Goal: Task Accomplishment & Management: Manage account settings

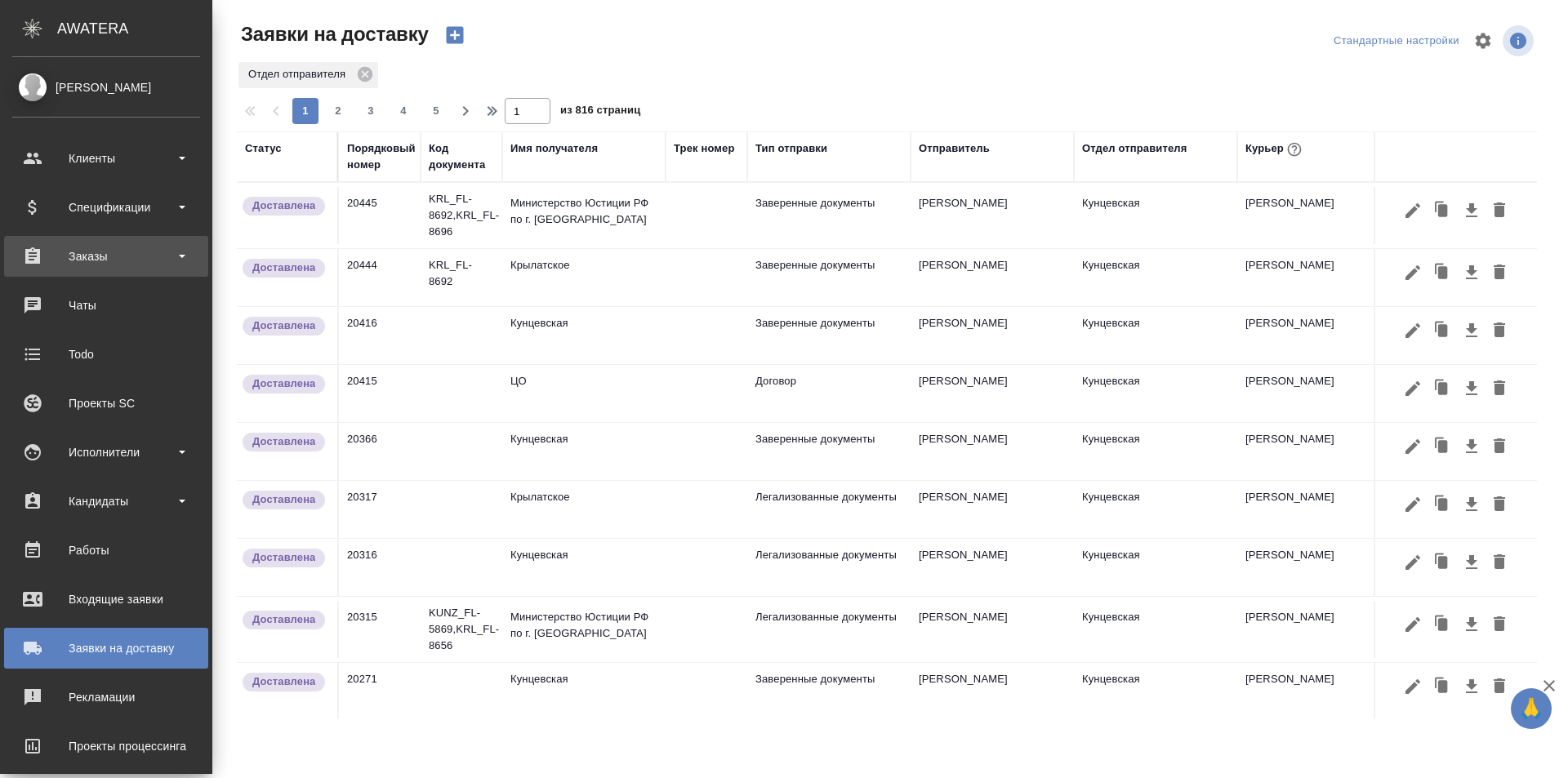
click at [95, 252] on div "Заказы" at bounding box center [105, 256] width 187 height 24
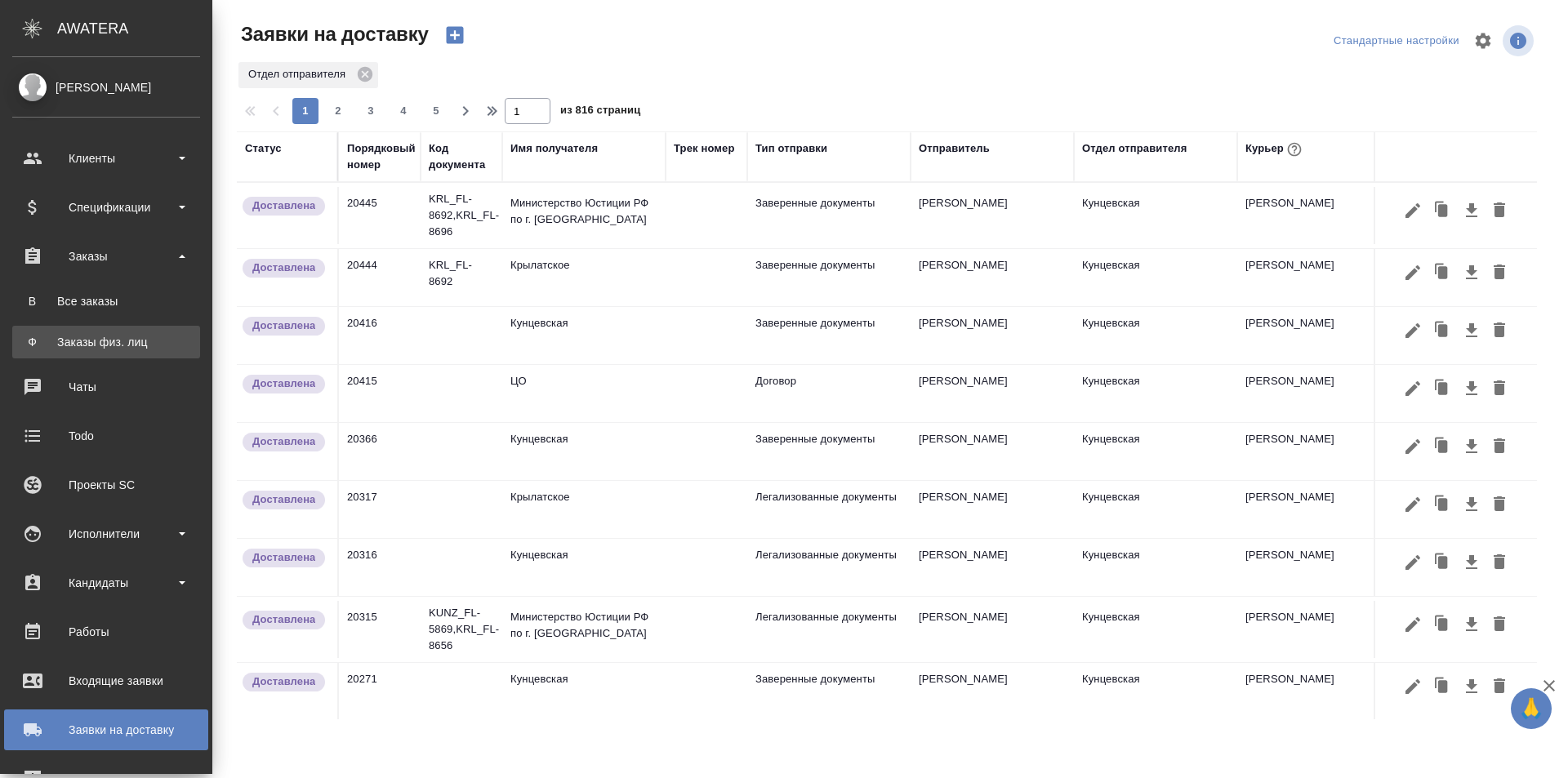
click at [90, 333] on link "Ф Заказы физ. лиц" at bounding box center [105, 342] width 187 height 33
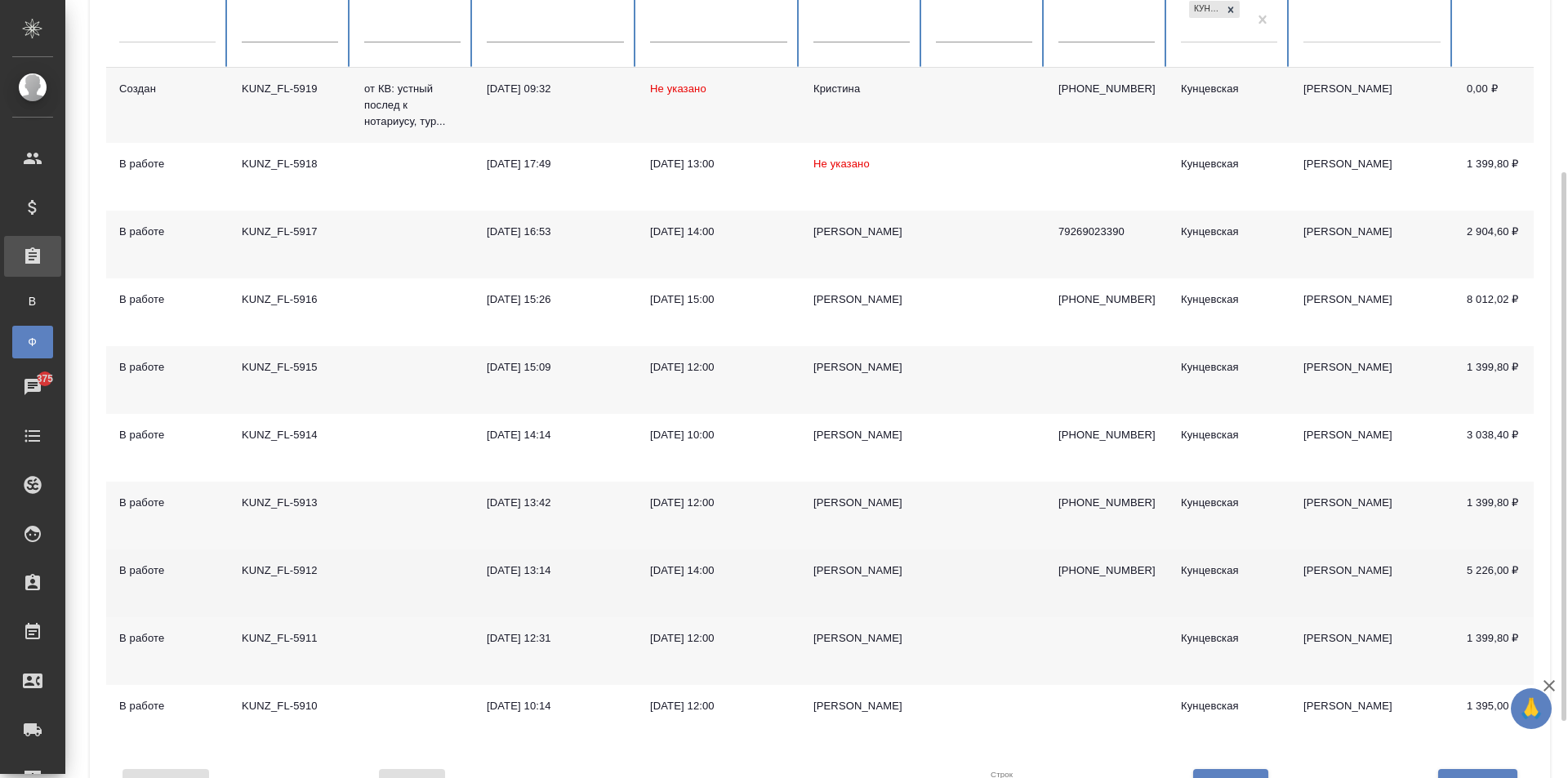
scroll to position [325, 0]
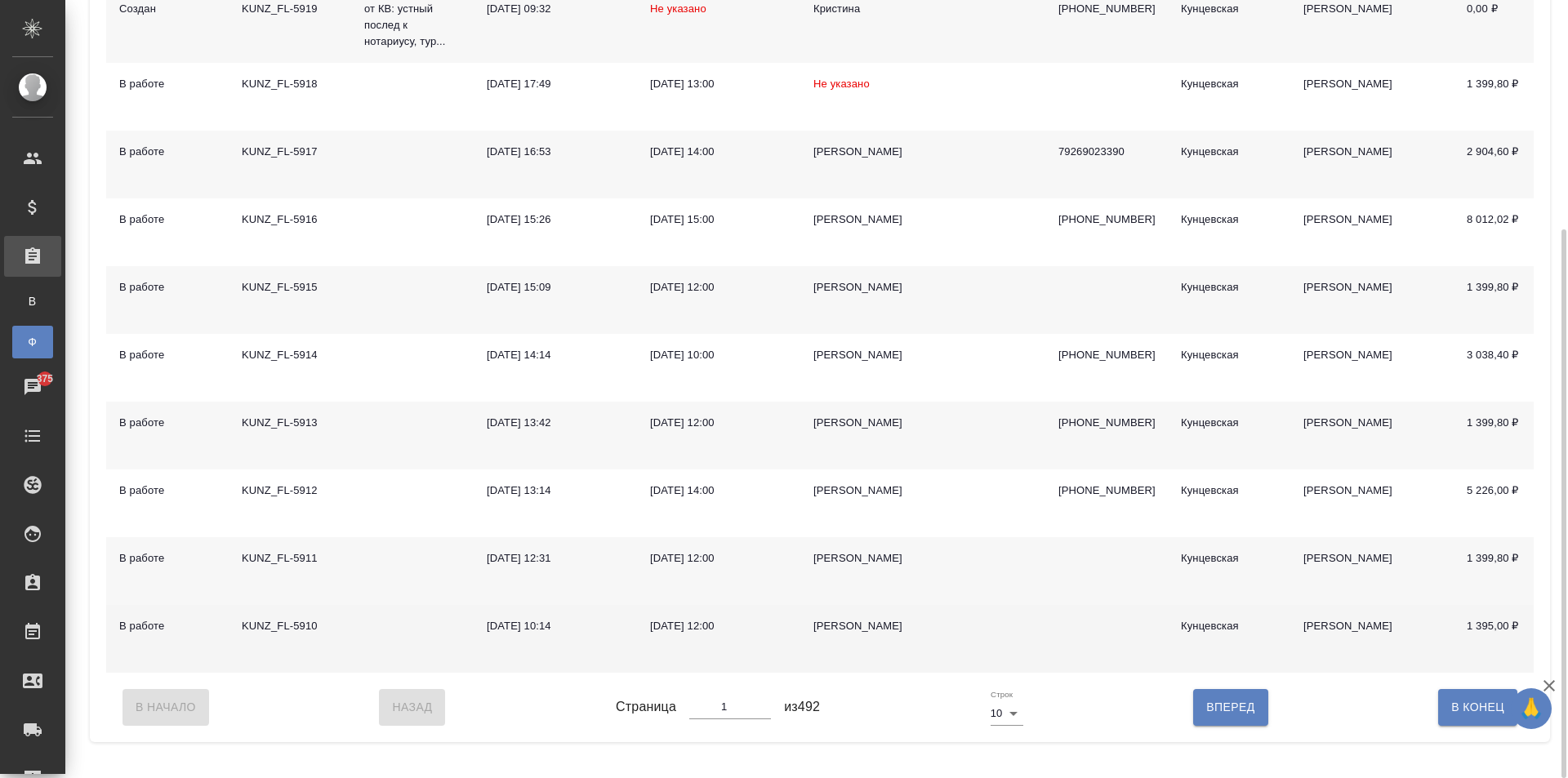
click at [825, 635] on div "Курбонов Кароматулло Турсунович" at bounding box center [860, 626] width 96 height 17
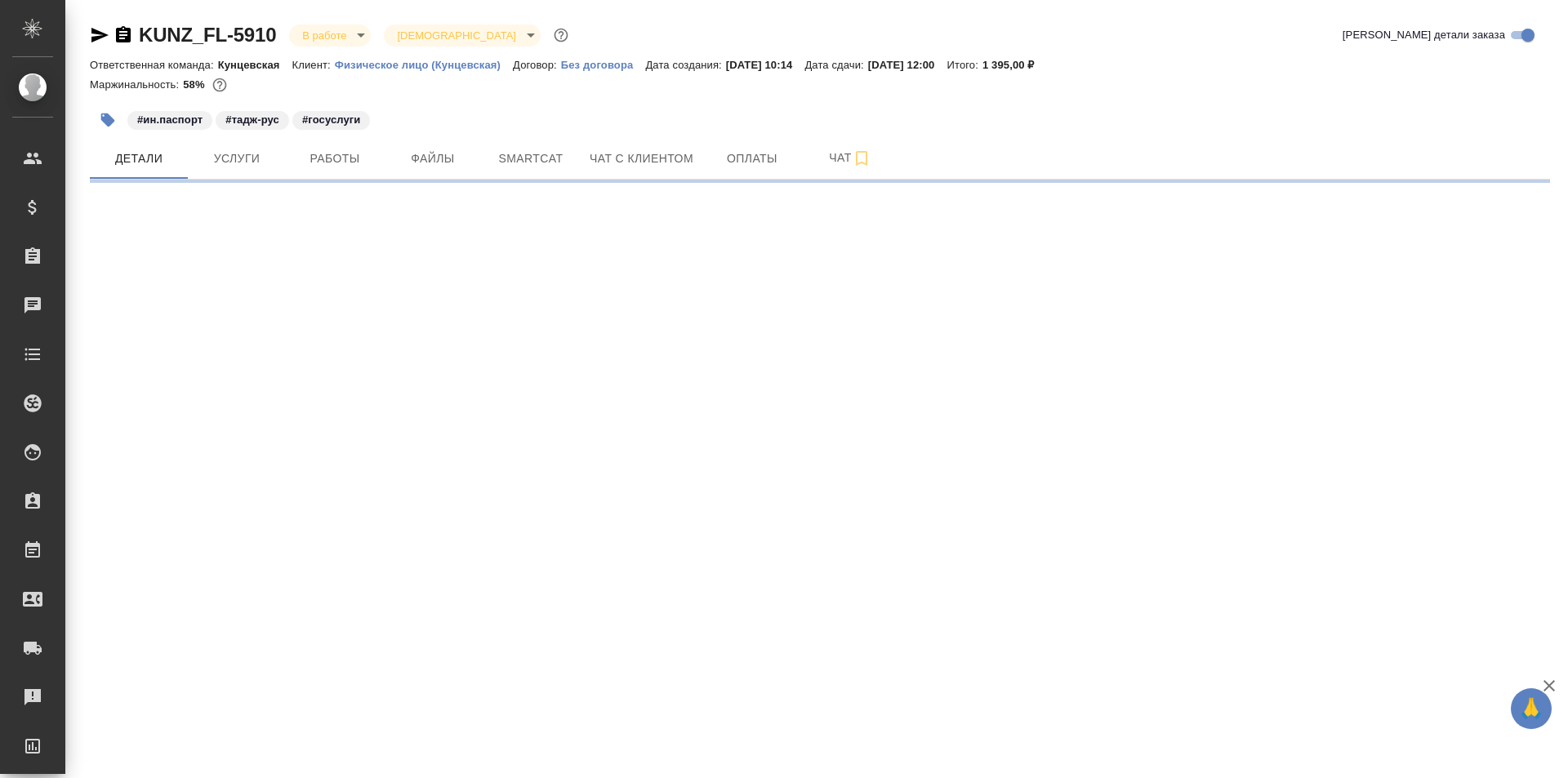
click at [344, 33] on body "🙏 .cls-1 fill:#fff; AWATERA [PERSON_NAME] Спецификации Заказы Чаты Todo Проекты…" at bounding box center [784, 389] width 1568 height 778
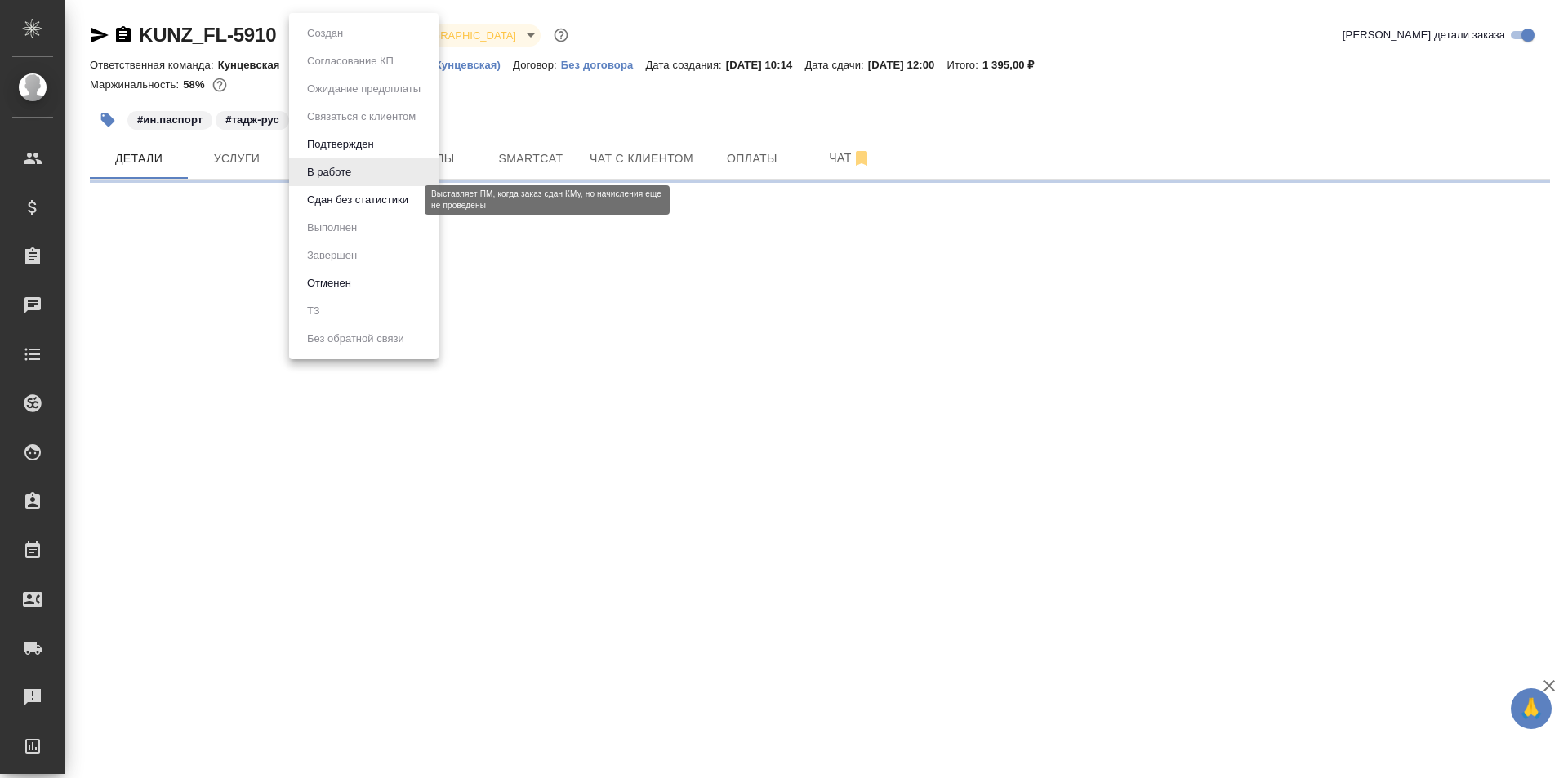
click at [368, 198] on button "Сдан без статистики" at bounding box center [357, 199] width 111 height 18
select select "RU"
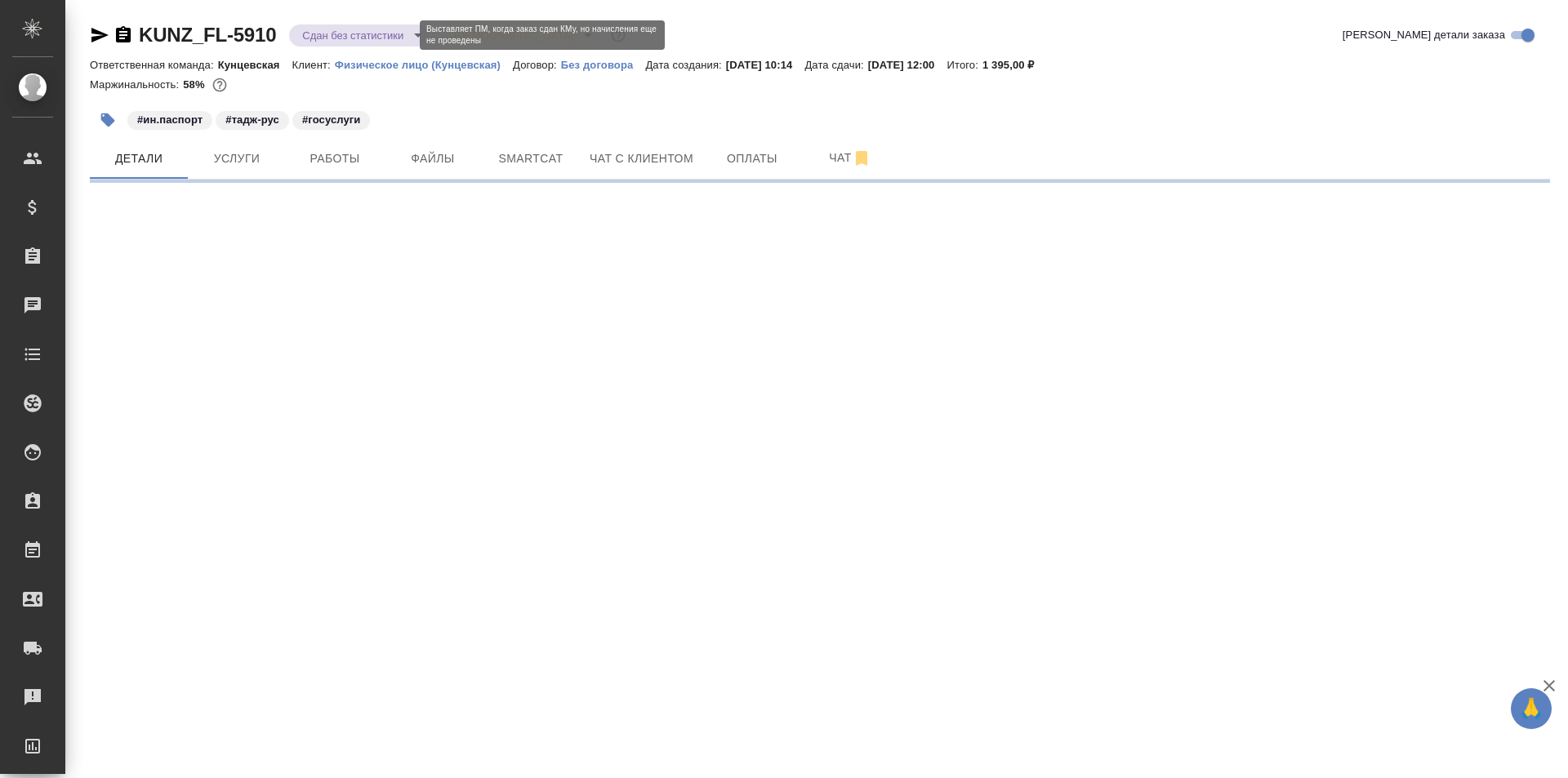
click at [344, 32] on body "🙏 .cls-1 fill:#fff; AWATERA Zotova Ekaterina Клиенты Спецификации Заказы Чаты T…" at bounding box center [784, 389] width 1568 height 778
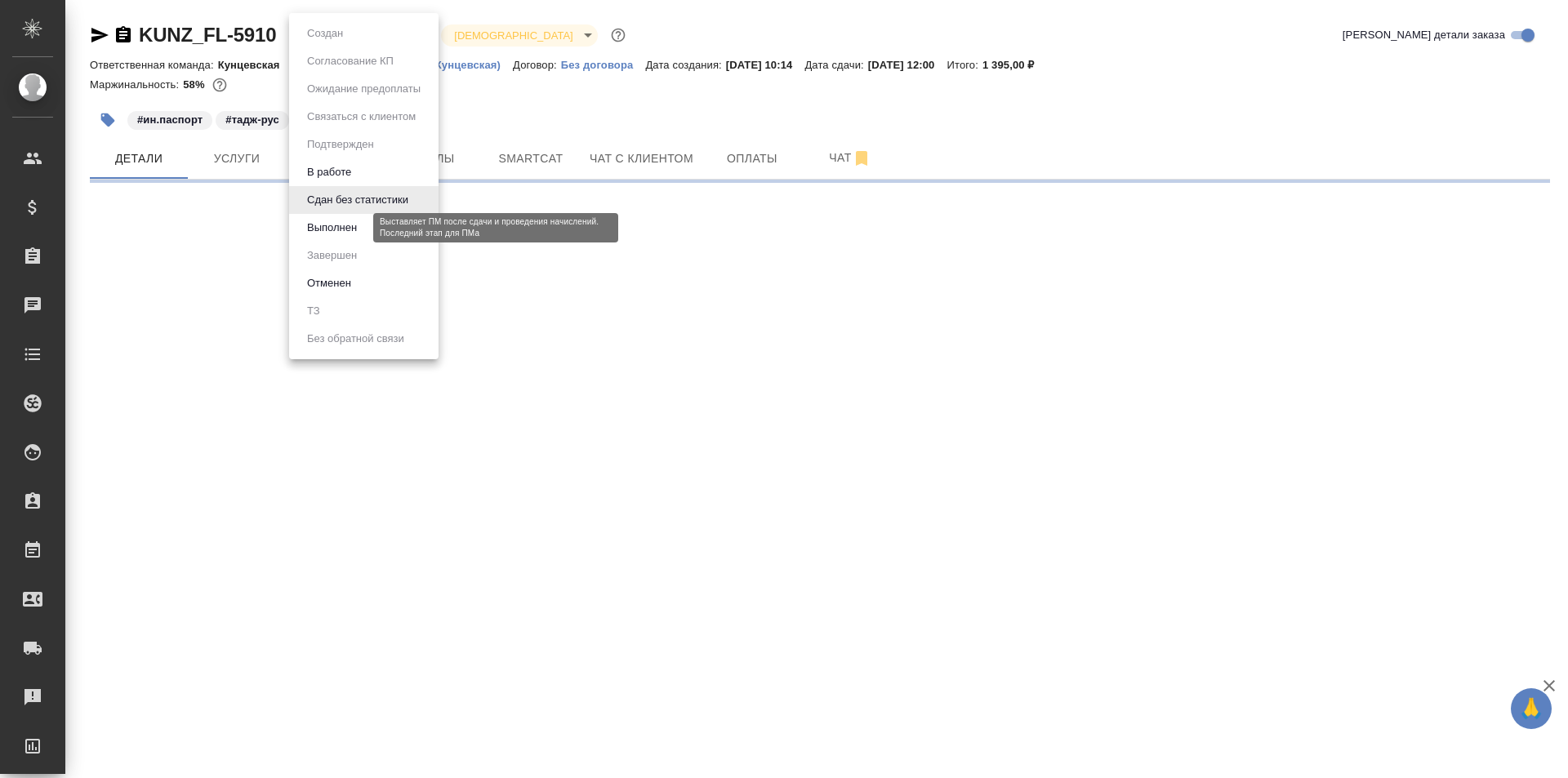
click at [346, 223] on button "Выполнен" at bounding box center [332, 227] width 60 height 18
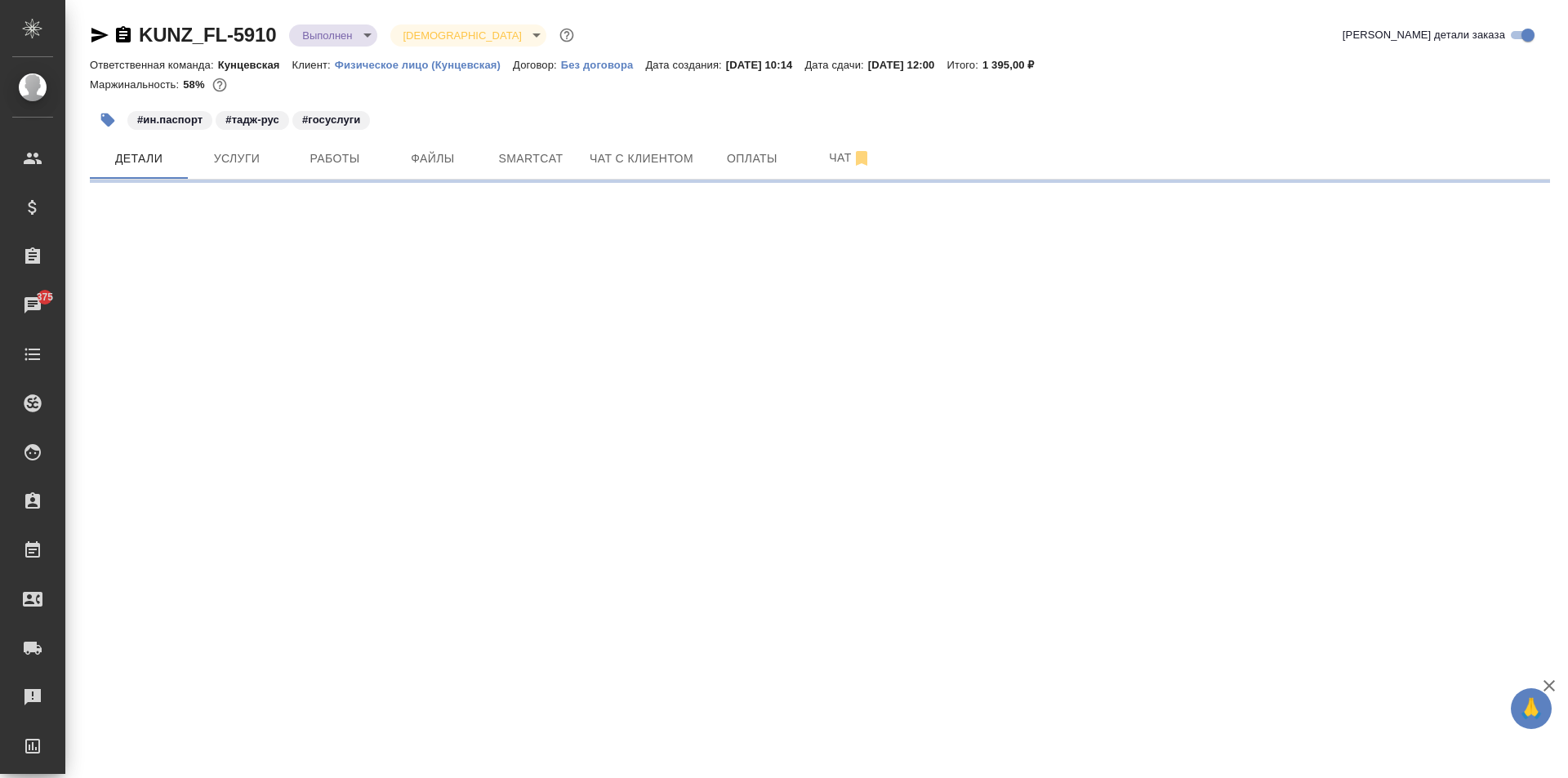
click at [357, 36] on body "🙏 .cls-1 fill:#fff; AWATERA Zotova Ekaterina Клиенты Спецификации Заказы 375 Ча…" at bounding box center [784, 389] width 1568 height 778
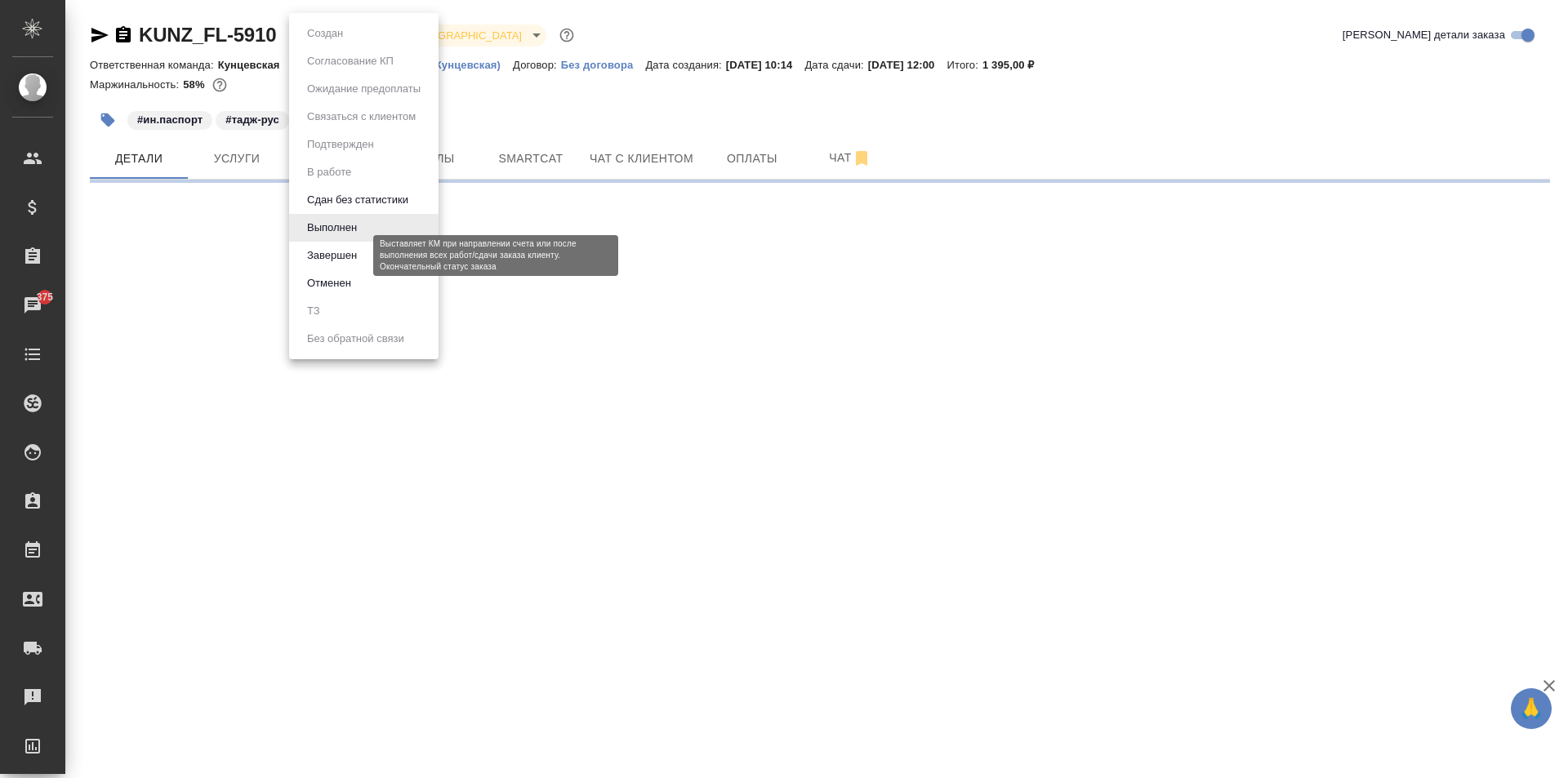
click at [351, 250] on button "Завершен" at bounding box center [332, 255] width 60 height 18
select select "RU"
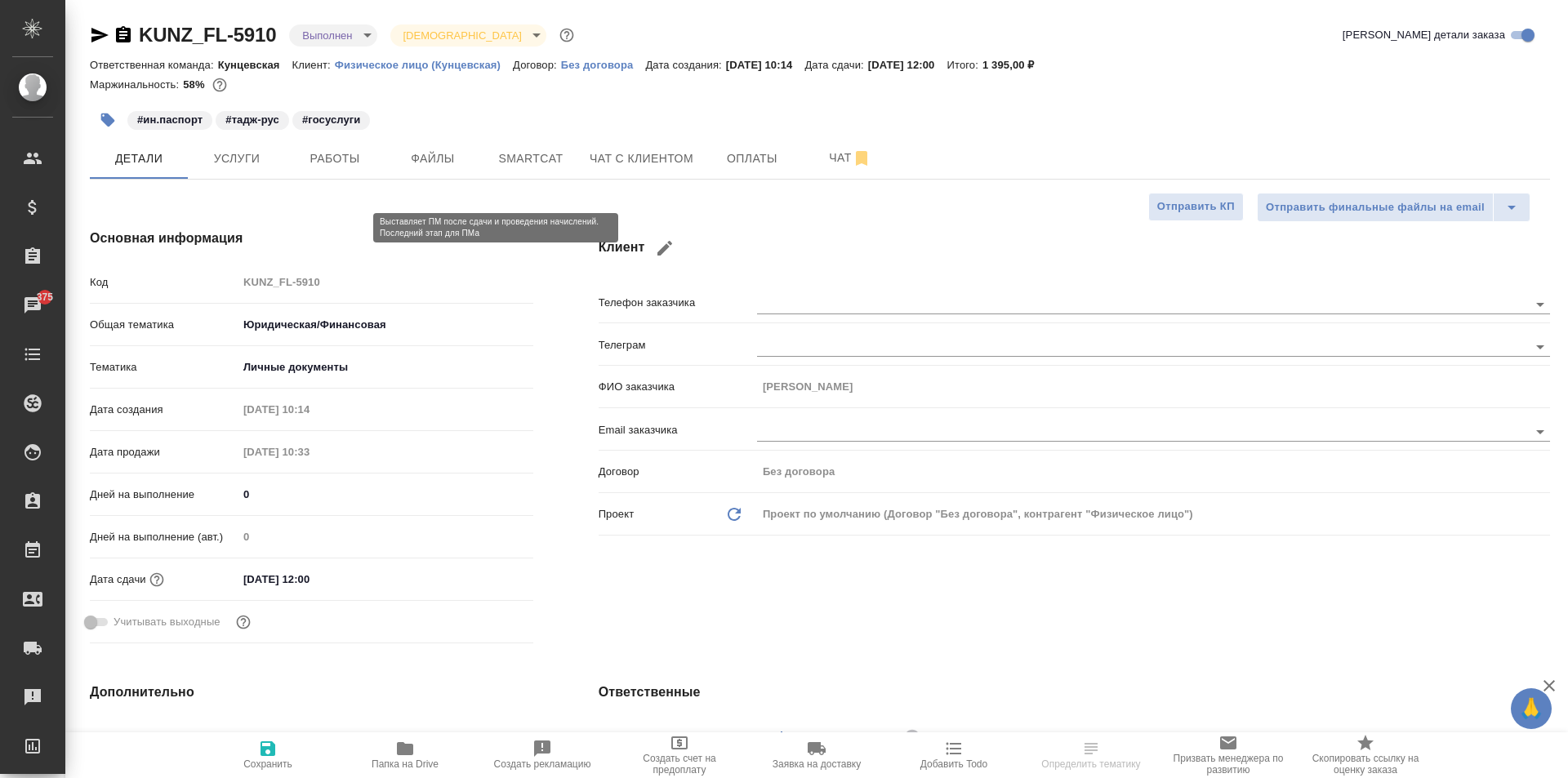
type textarea "x"
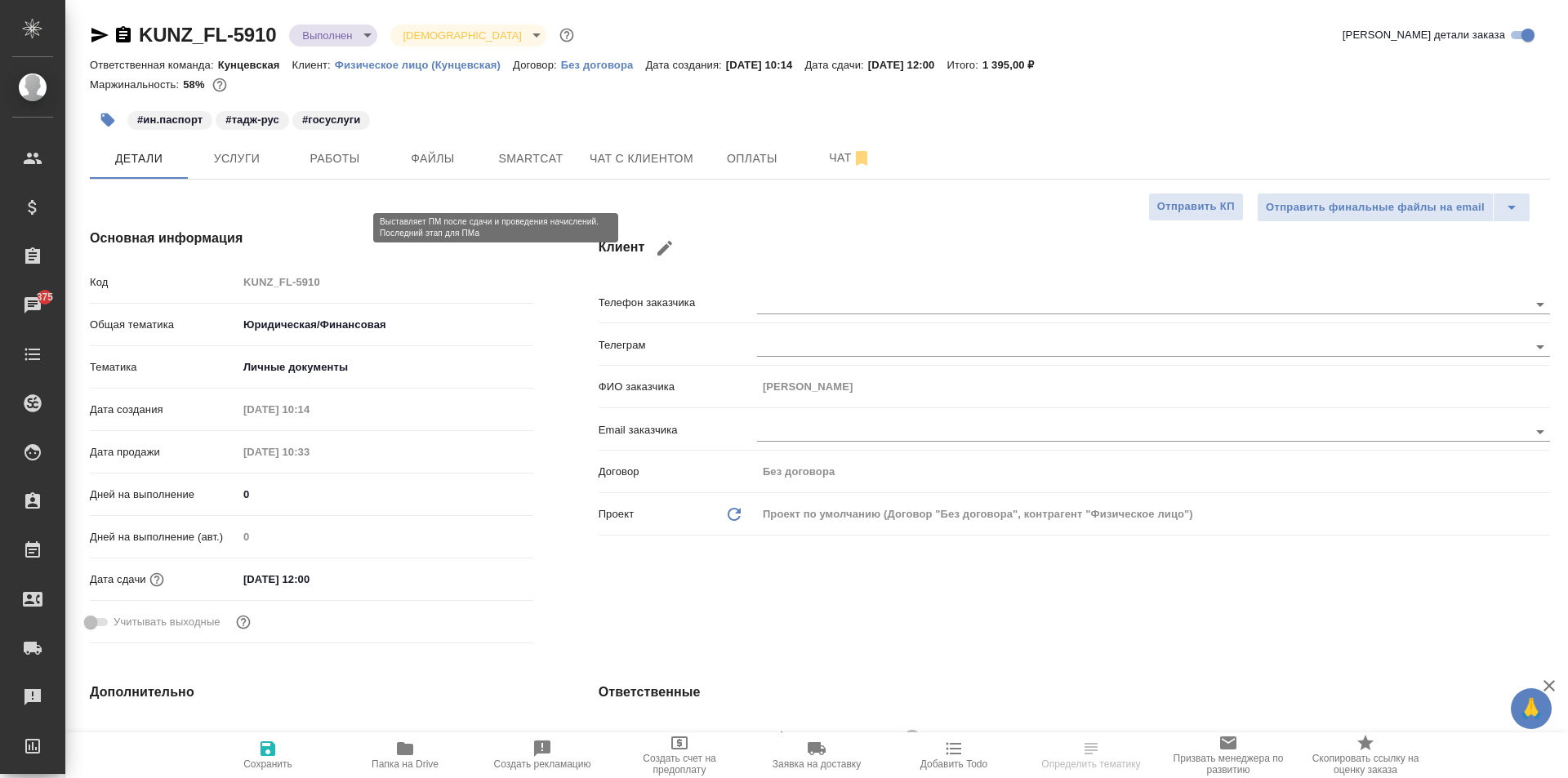
type textarea "x"
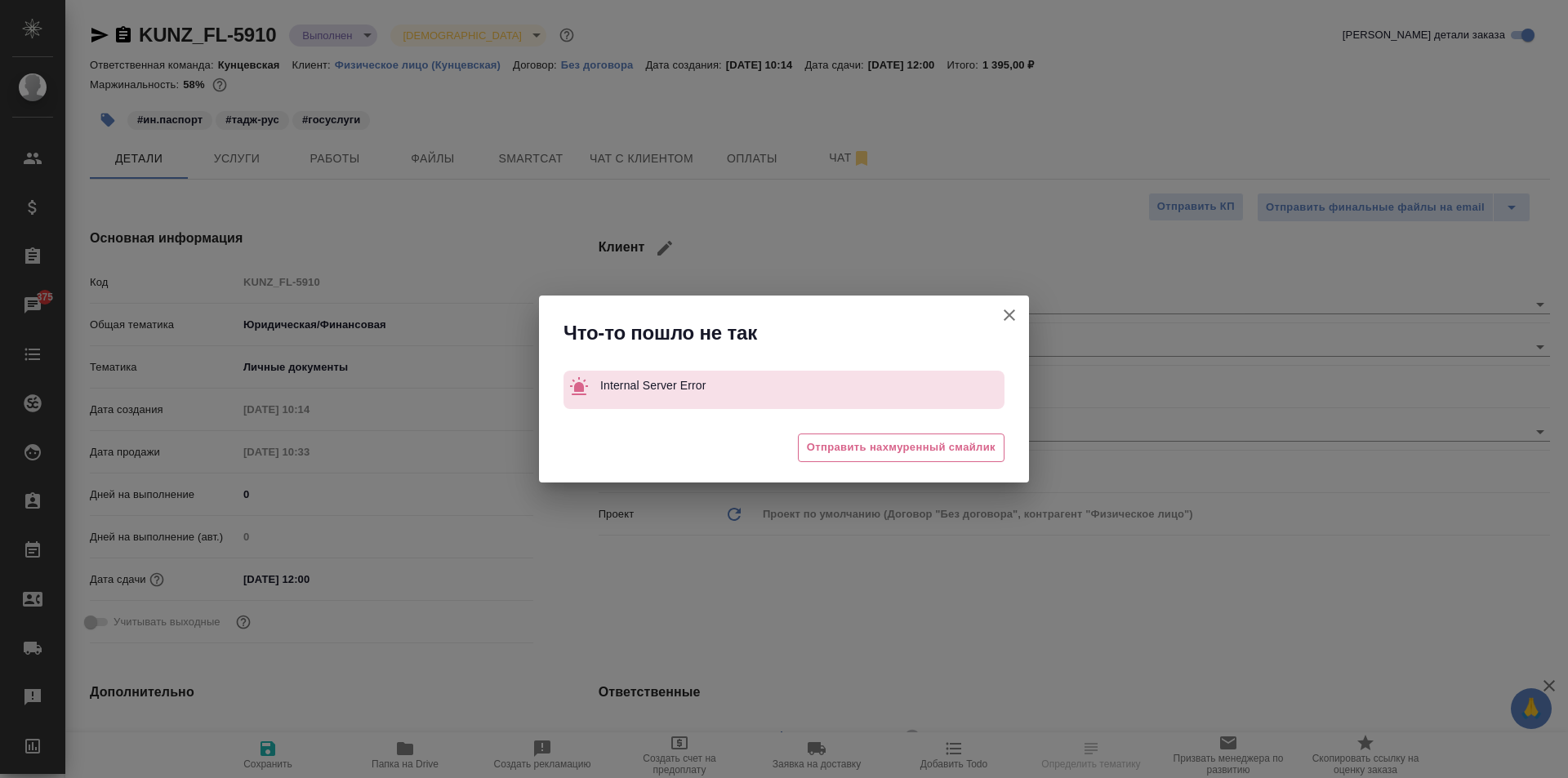
click at [1011, 305] on button "Клиент не указал номер" at bounding box center [1010, 315] width 39 height 39
type textarea "x"
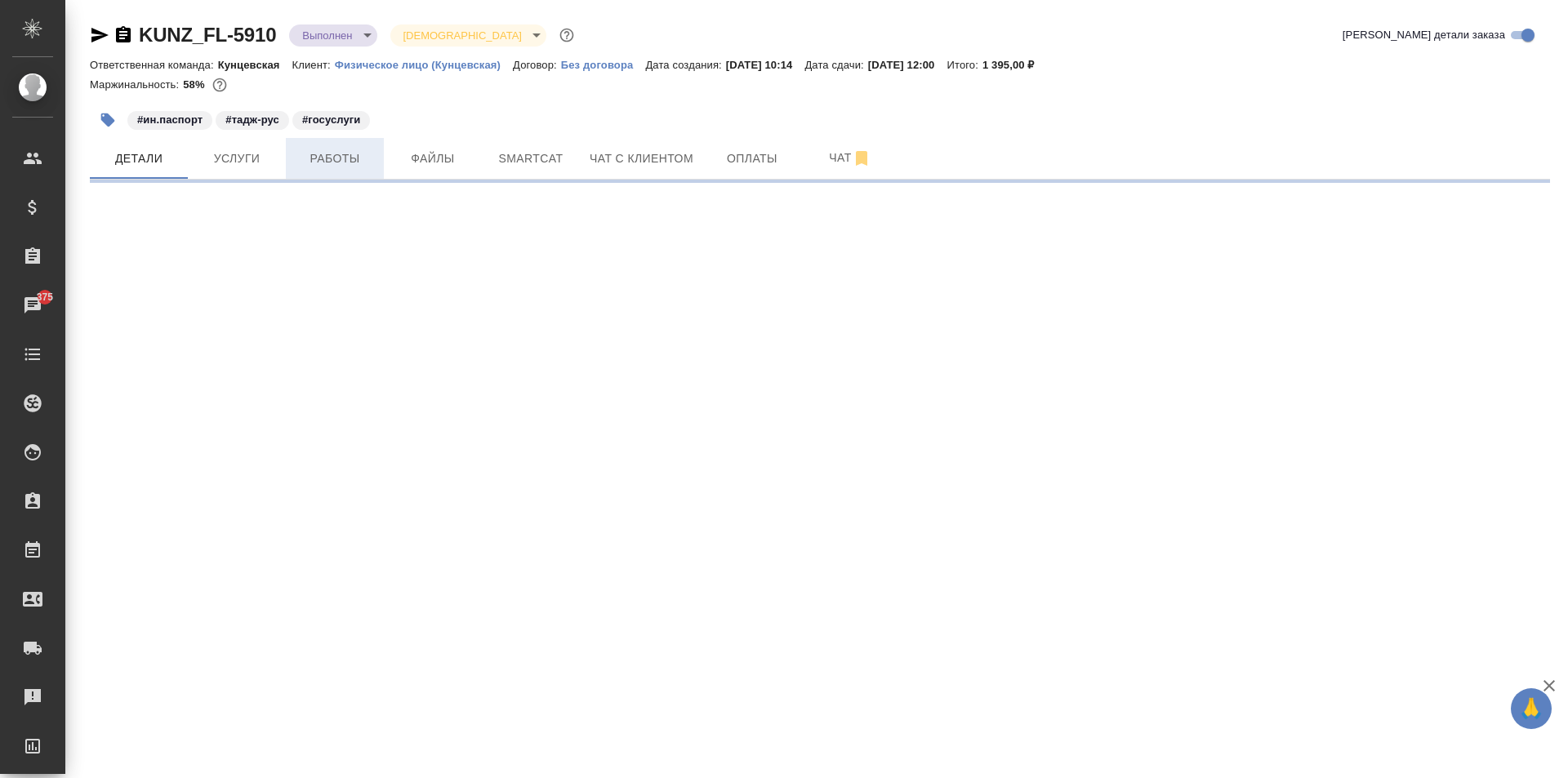
click at [334, 150] on span "Работы" at bounding box center [335, 158] width 78 height 20
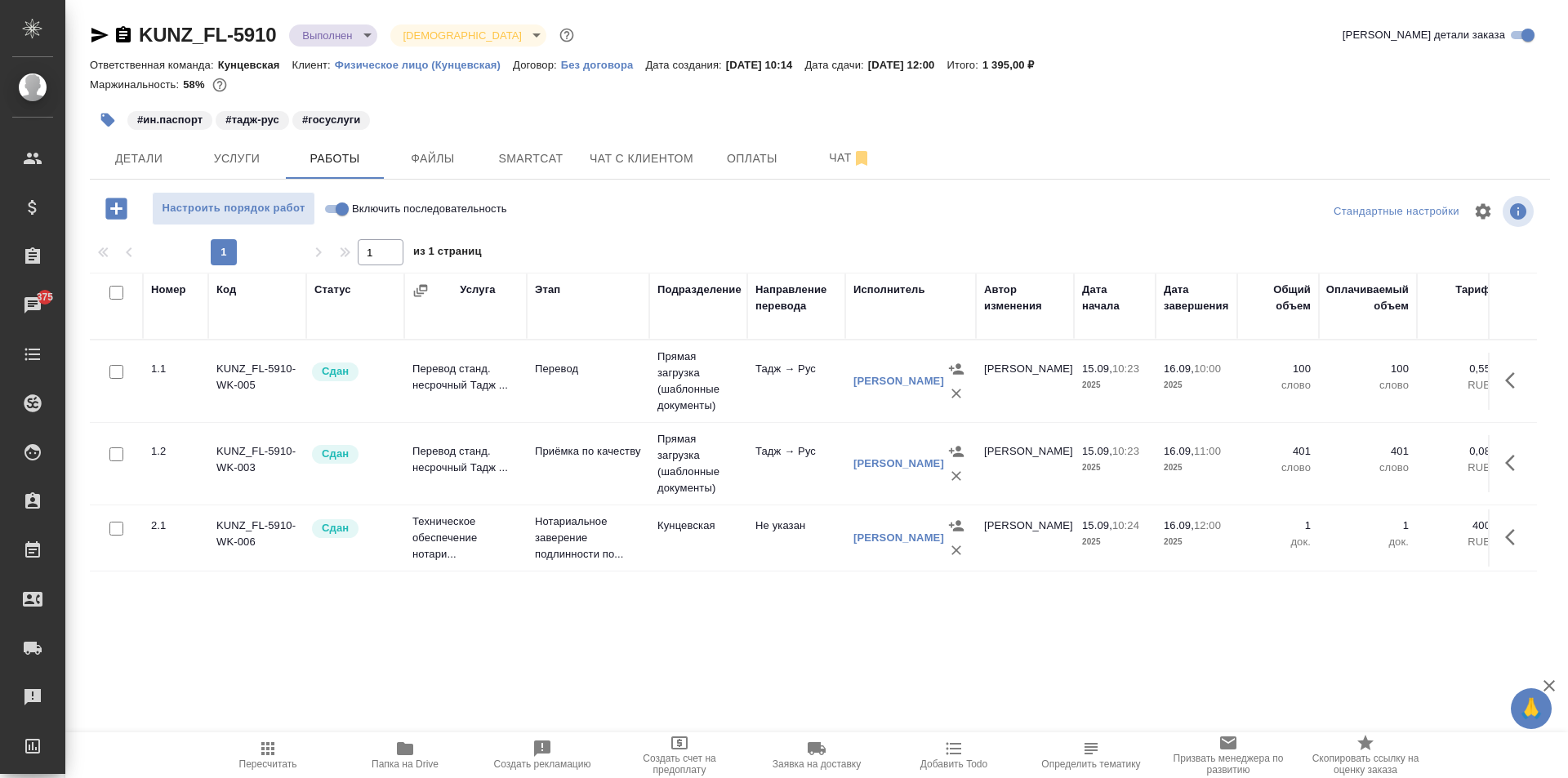
click at [348, 28] on body "🙏 .cls-1 fill:#fff; AWATERA Zotova Ekaterina Клиенты Спецификации Заказы 375 Ча…" at bounding box center [784, 389] width 1568 height 778
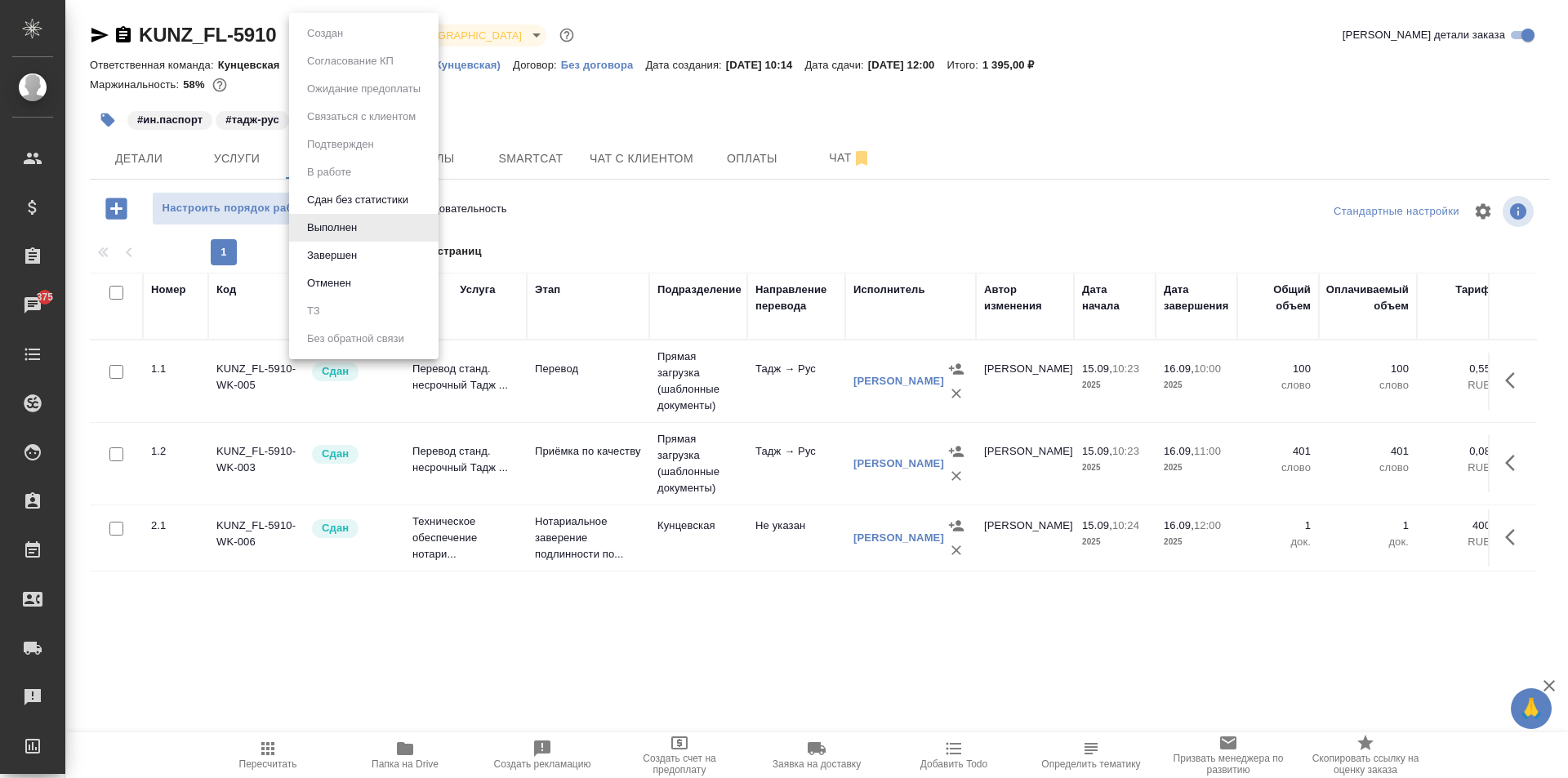
click at [358, 248] on button "Завершен" at bounding box center [332, 255] width 60 height 18
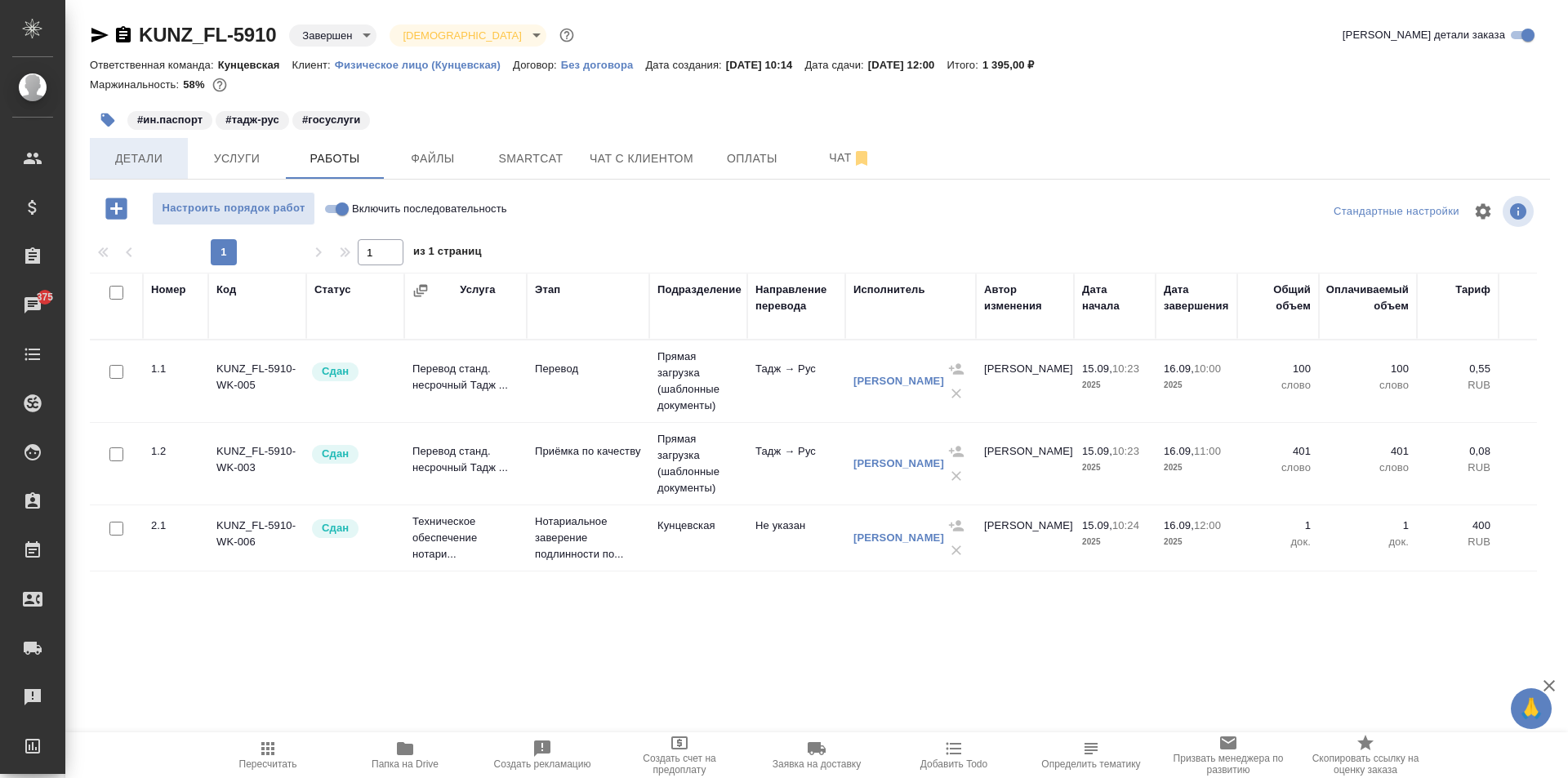
click at [109, 154] on span "Детали" at bounding box center [139, 158] width 78 height 20
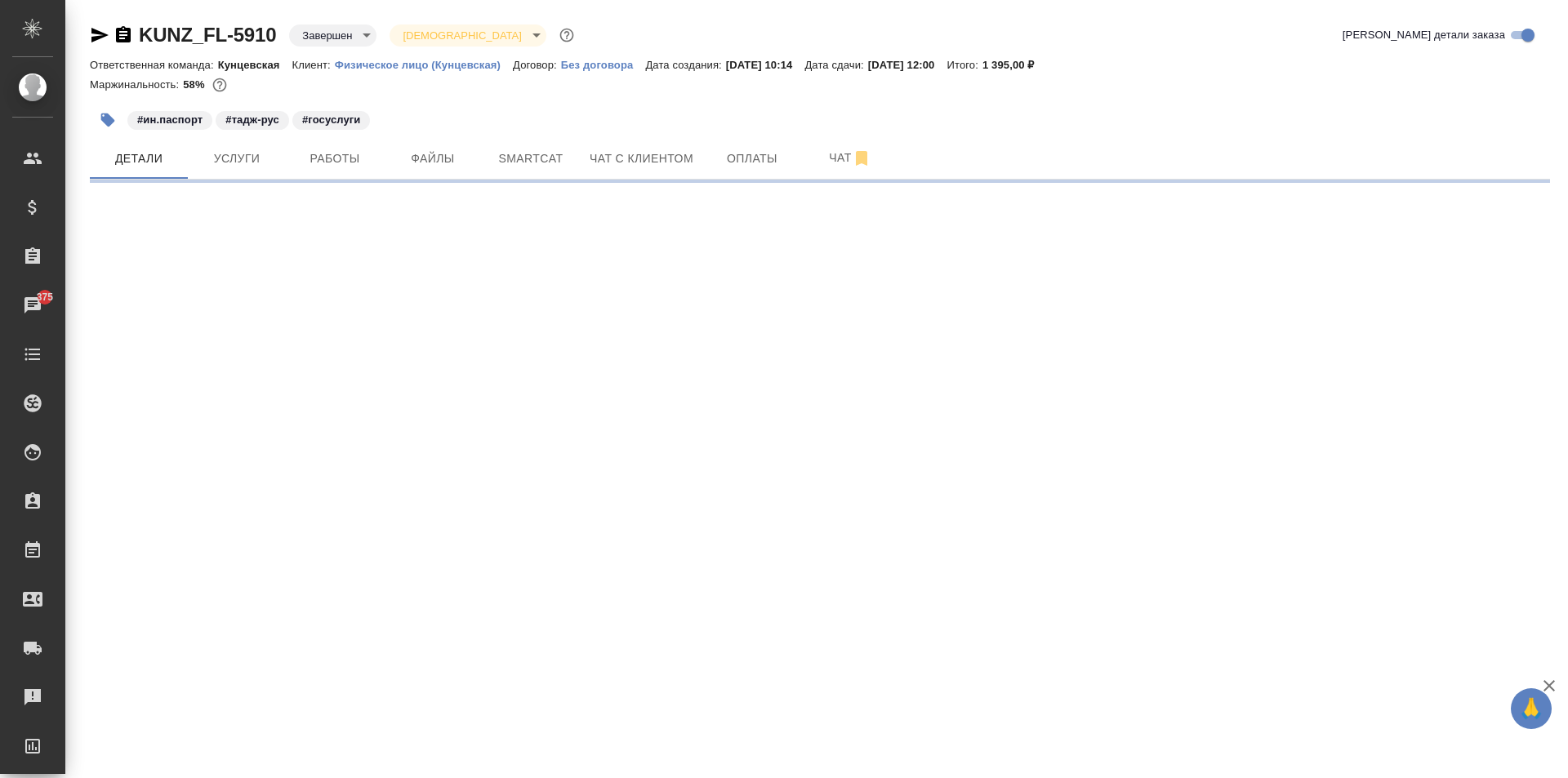
select select "RU"
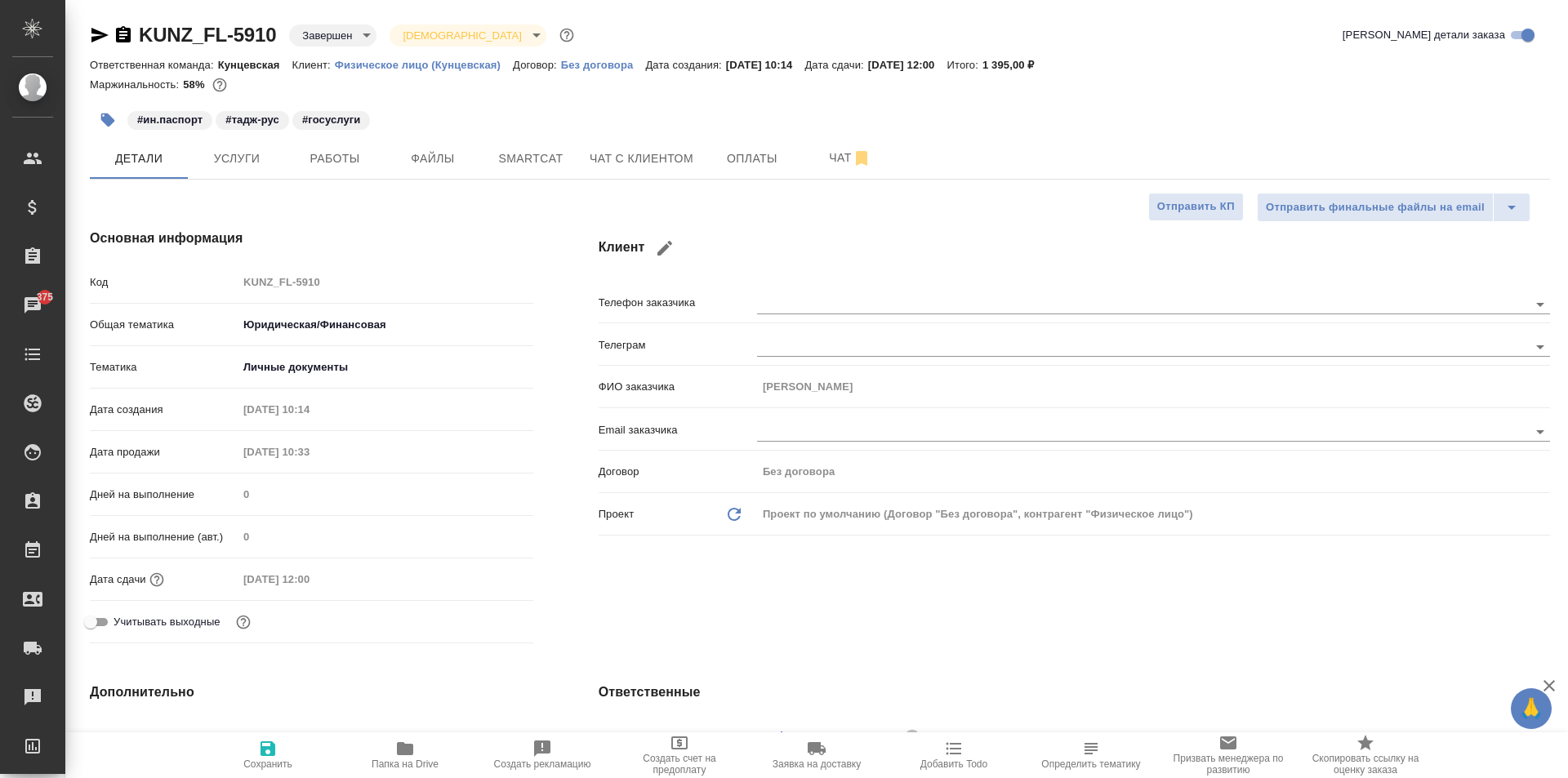
type textarea "x"
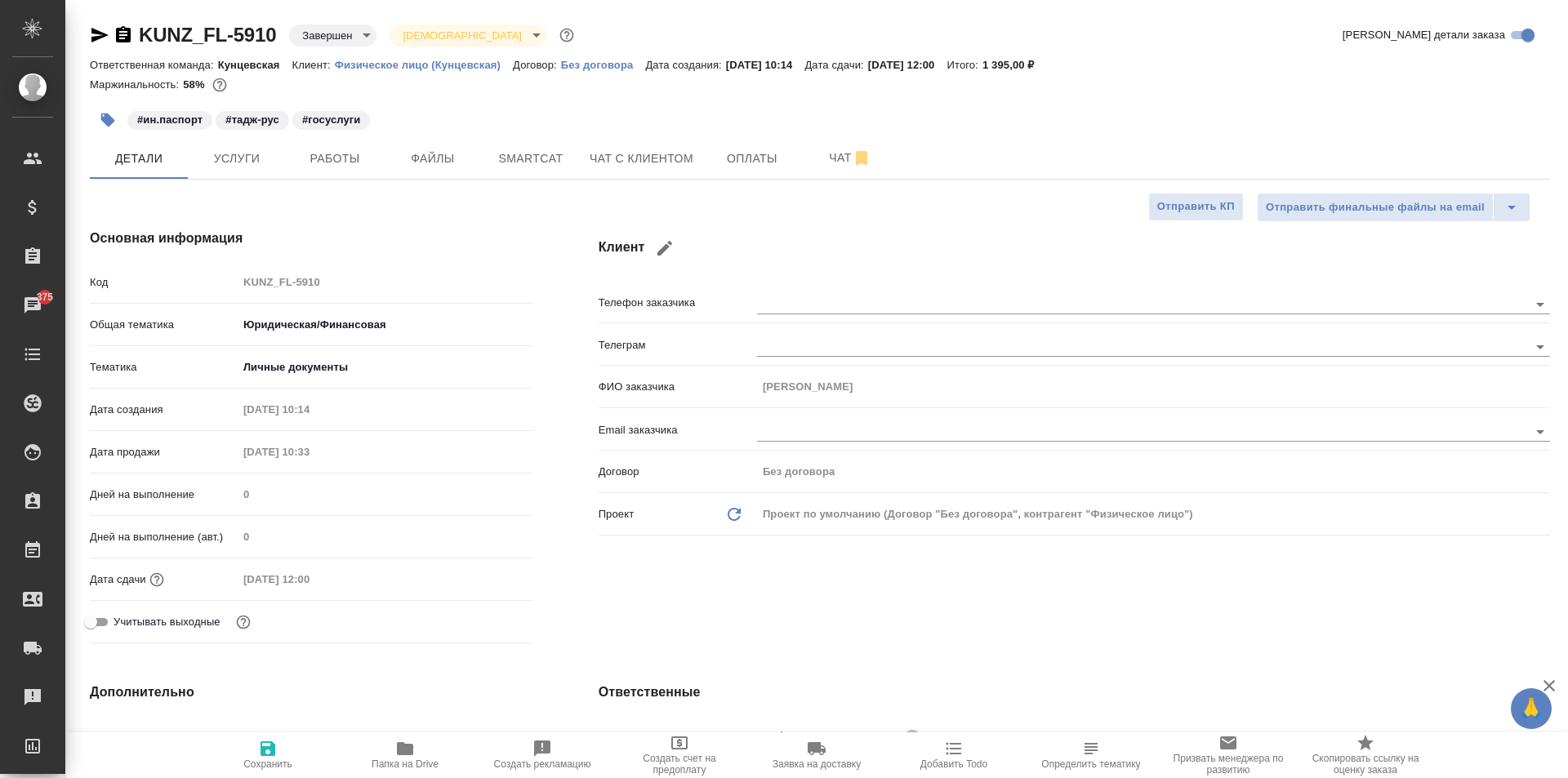
type textarea "x"
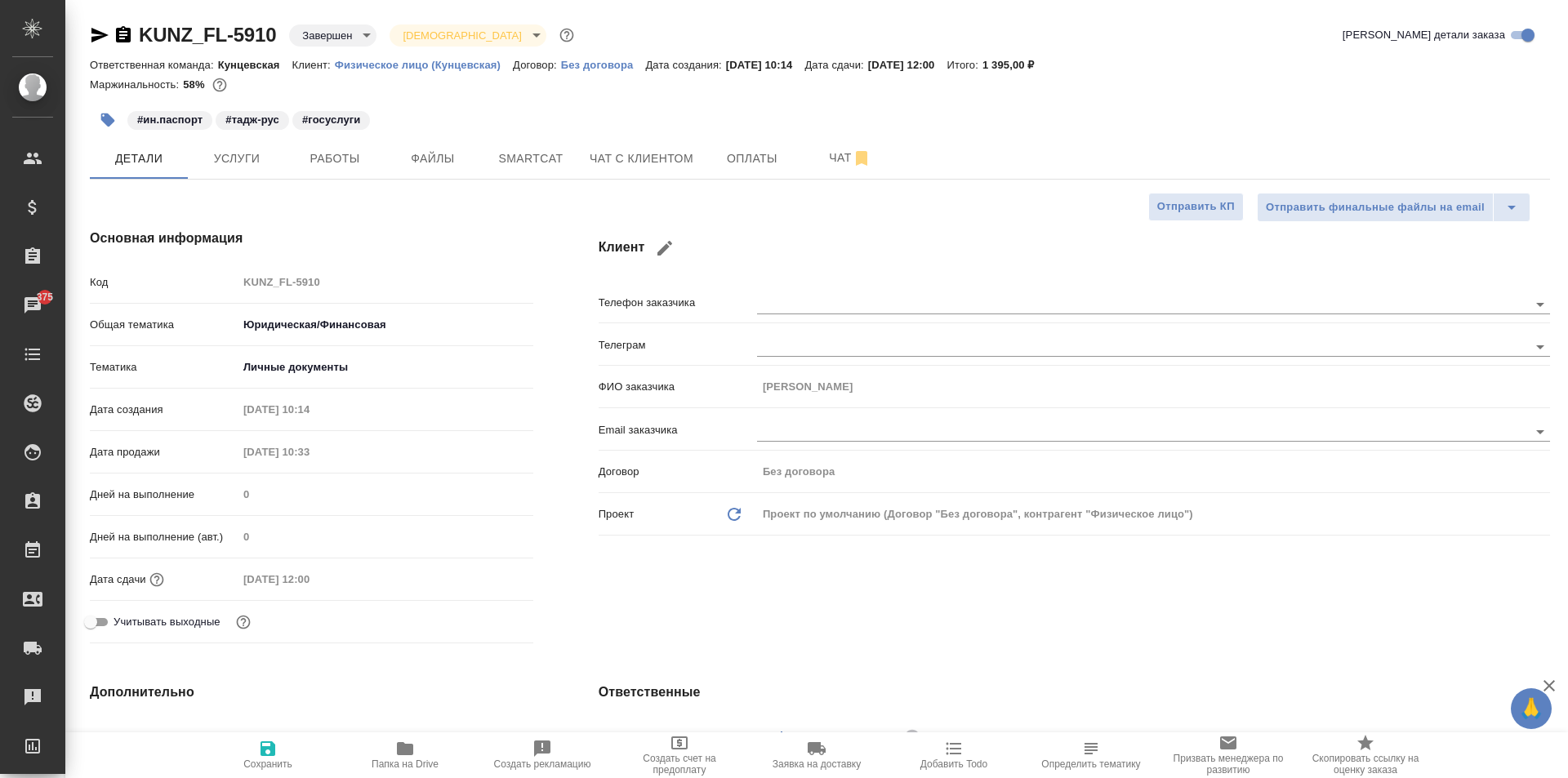
type textarea "x"
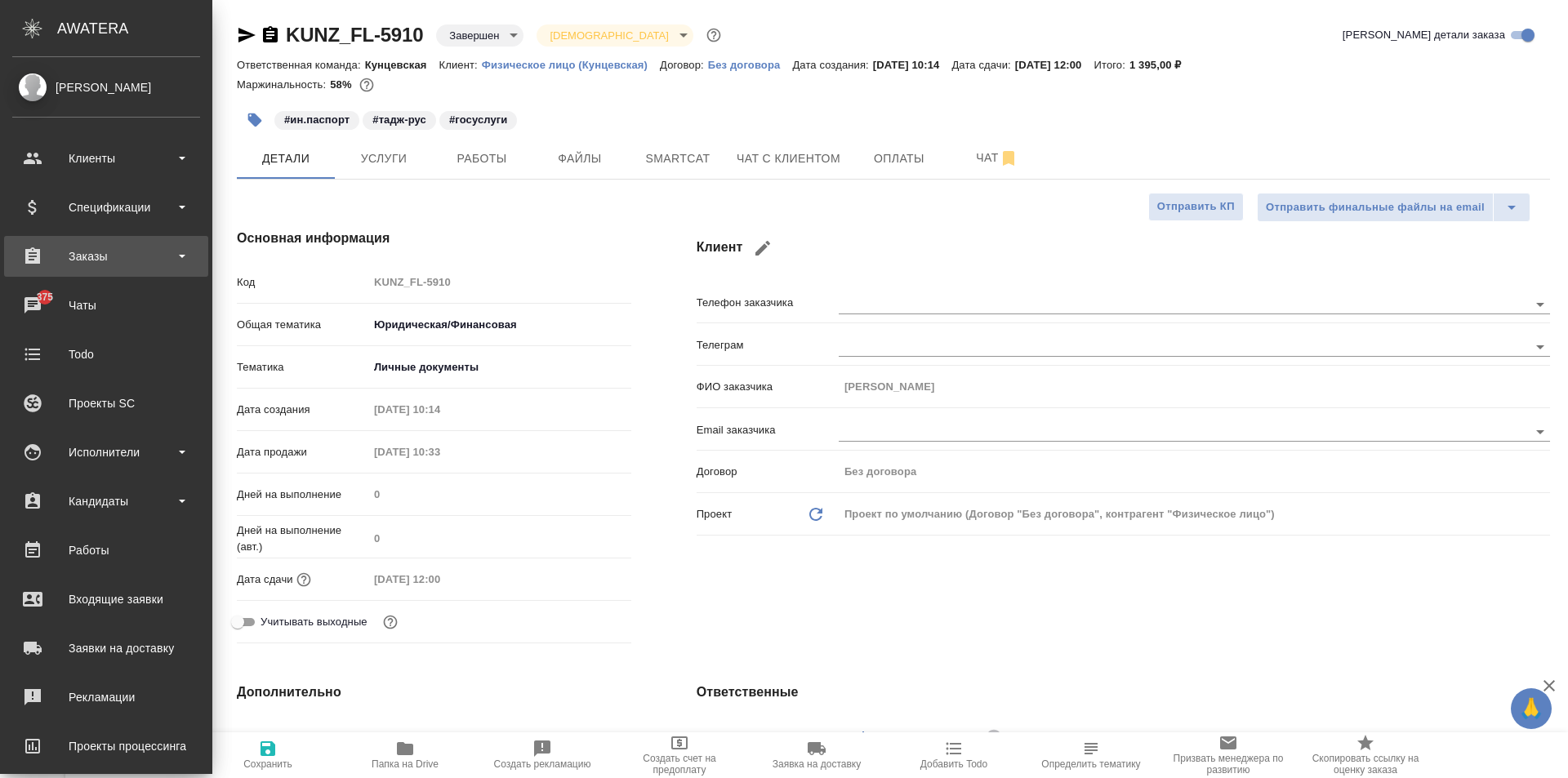
click at [131, 250] on div "Заказы" at bounding box center [105, 256] width 187 height 24
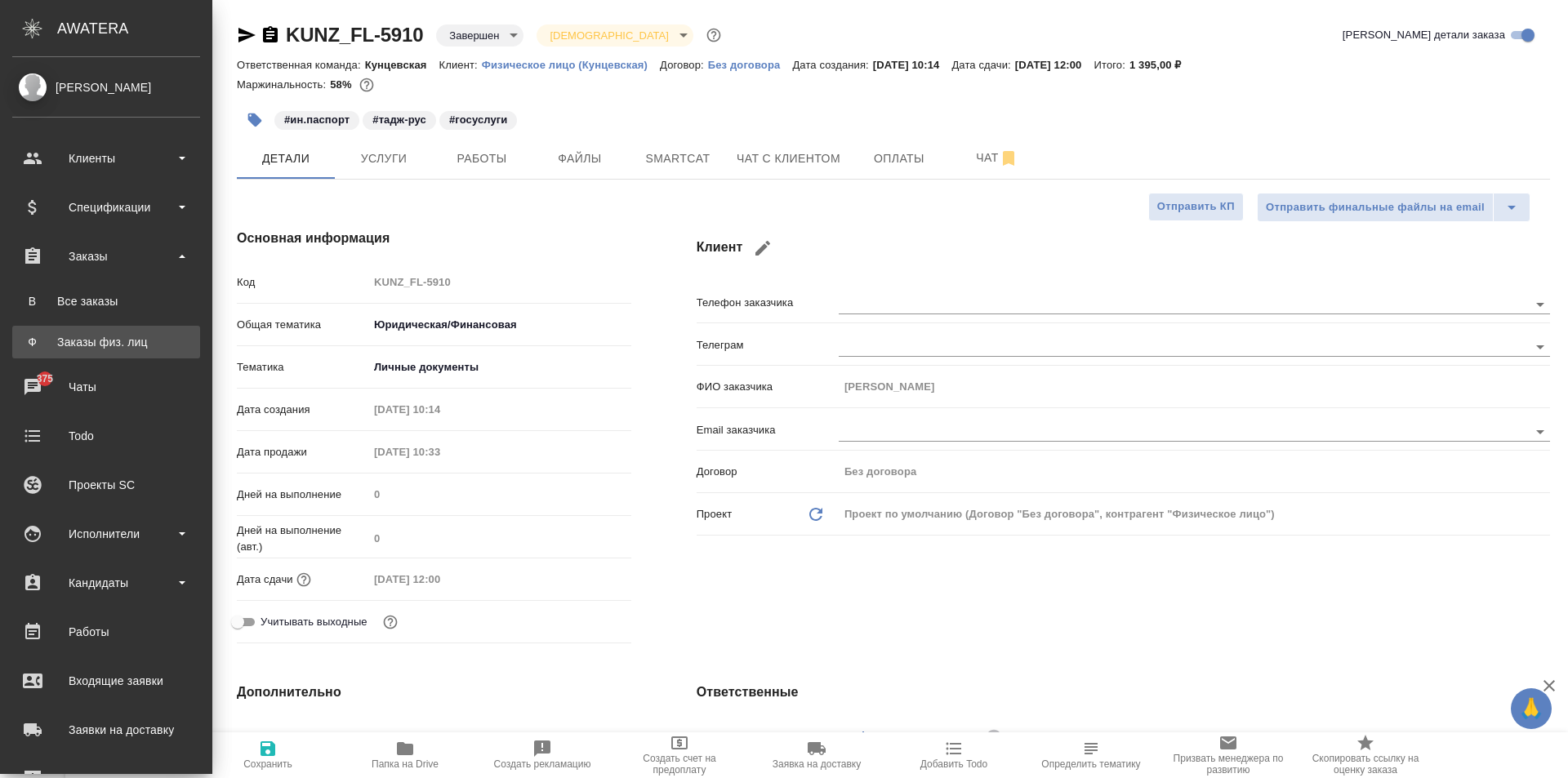
click at [133, 338] on div "Заказы физ. лиц" at bounding box center [106, 342] width 172 height 17
type textarea "x"
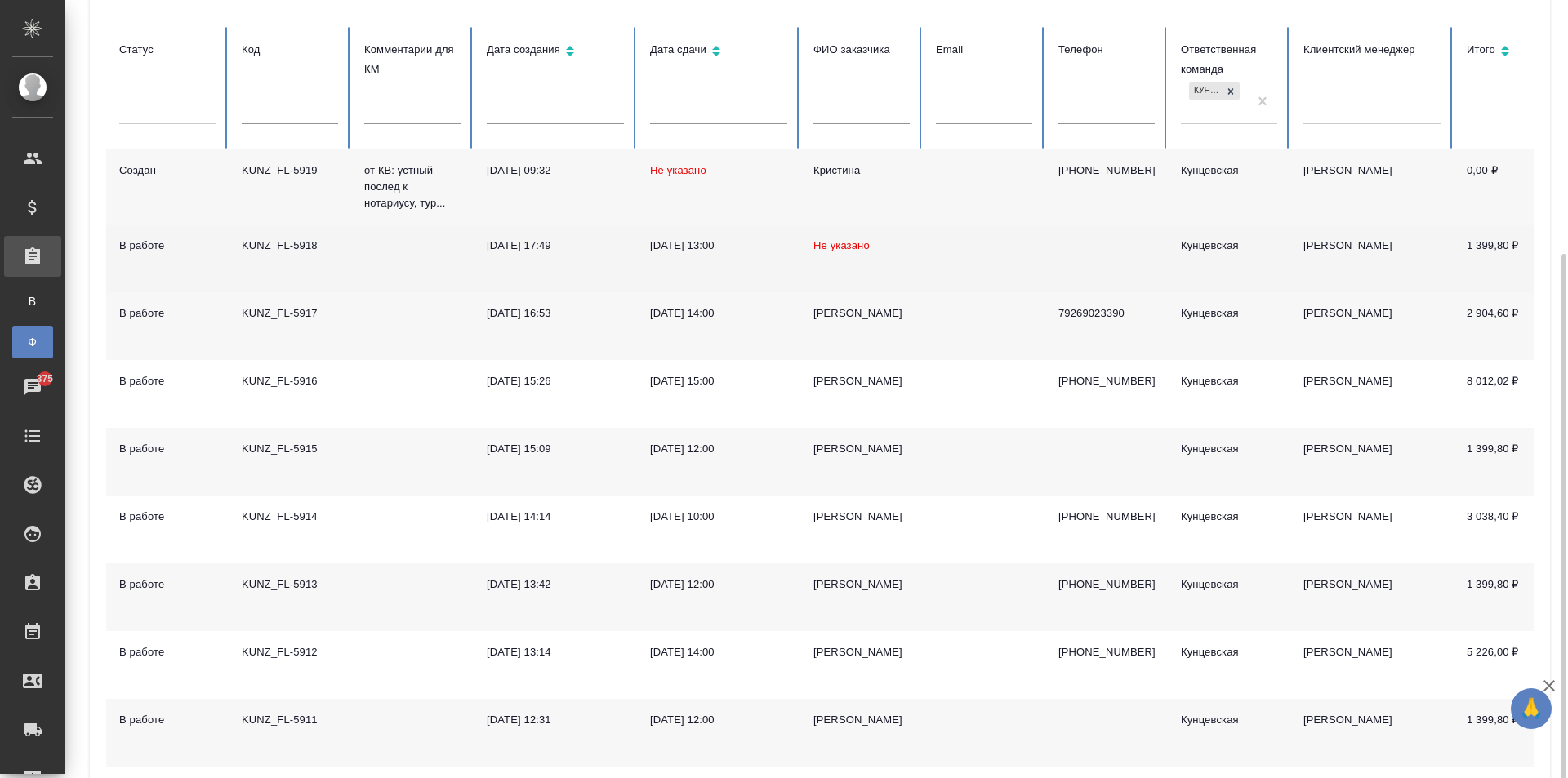
scroll to position [325, 0]
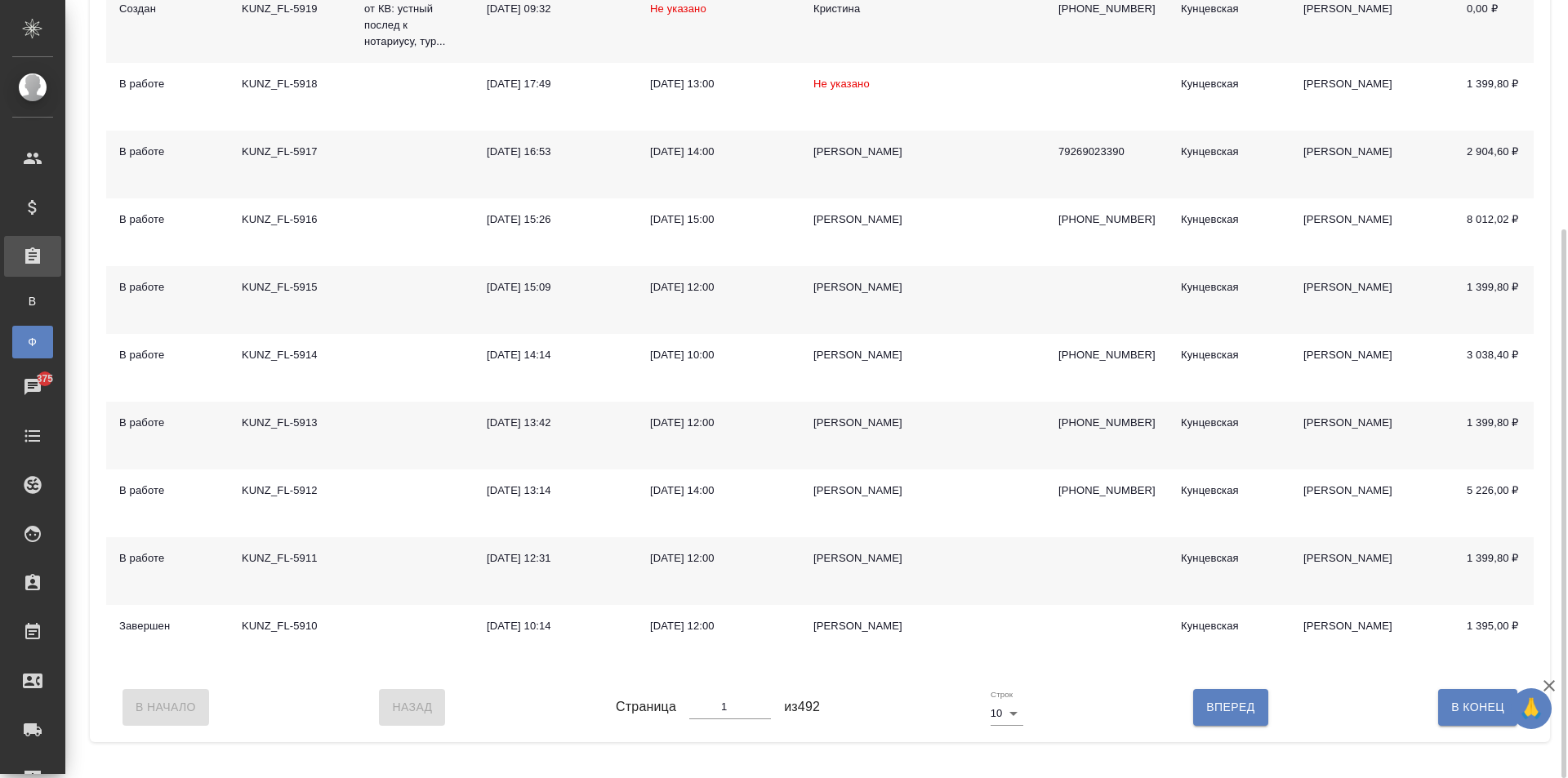
click at [1229, 715] on div "В Начало Назад Страница 1 из 492 Строк 10 10 Вперед В Конец" at bounding box center [819, 707] width 1427 height 69
click at [1008, 739] on body "🙏 .cls-1 fill:#fff; AWATERA Zotova Ekaterina Клиенты Спецификации Заказы В Все …" at bounding box center [784, 389] width 1568 height 778
click at [1007, 695] on li "25" at bounding box center [1012, 693] width 44 height 26
type input "25"
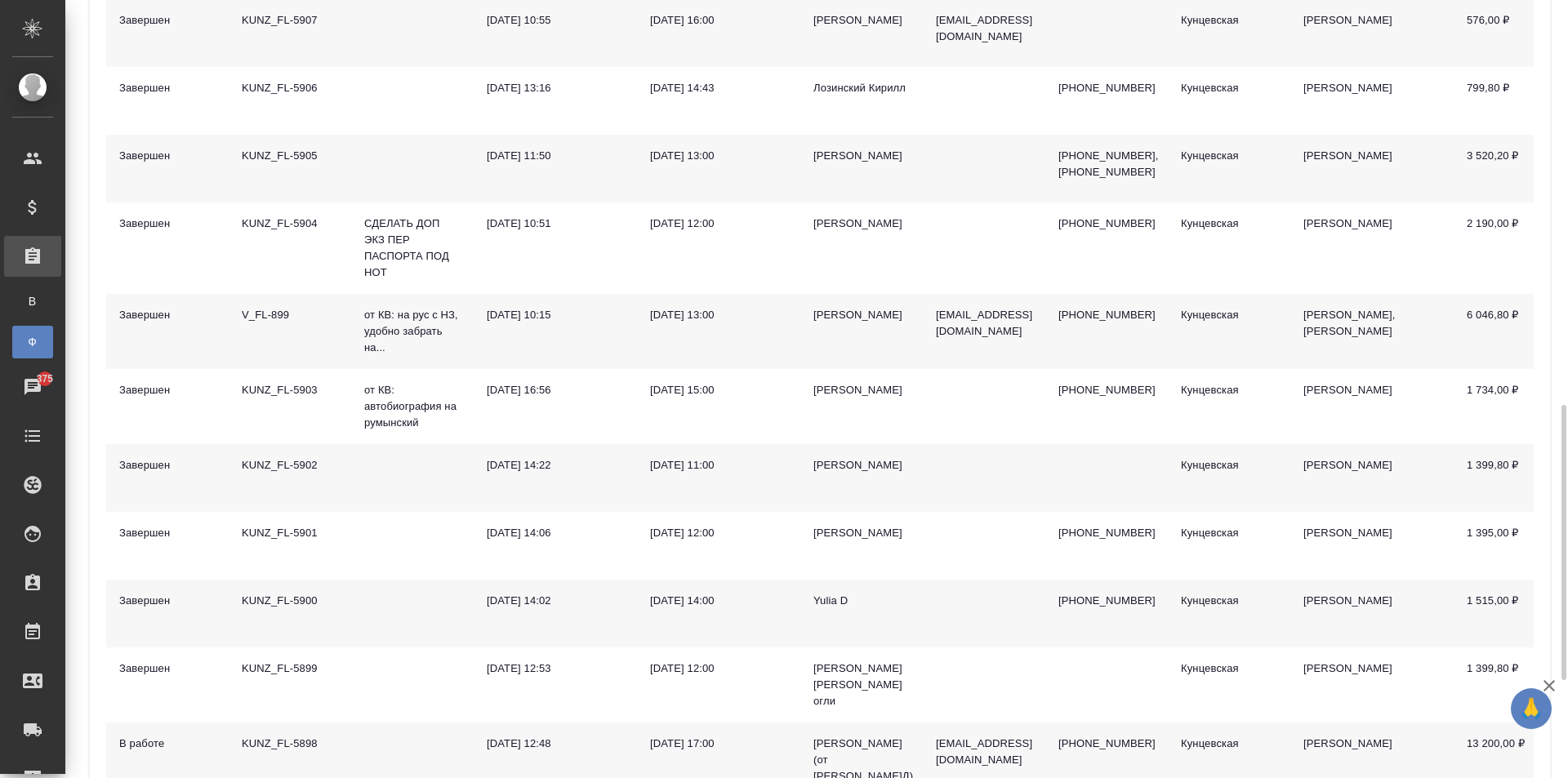
scroll to position [1222, 0]
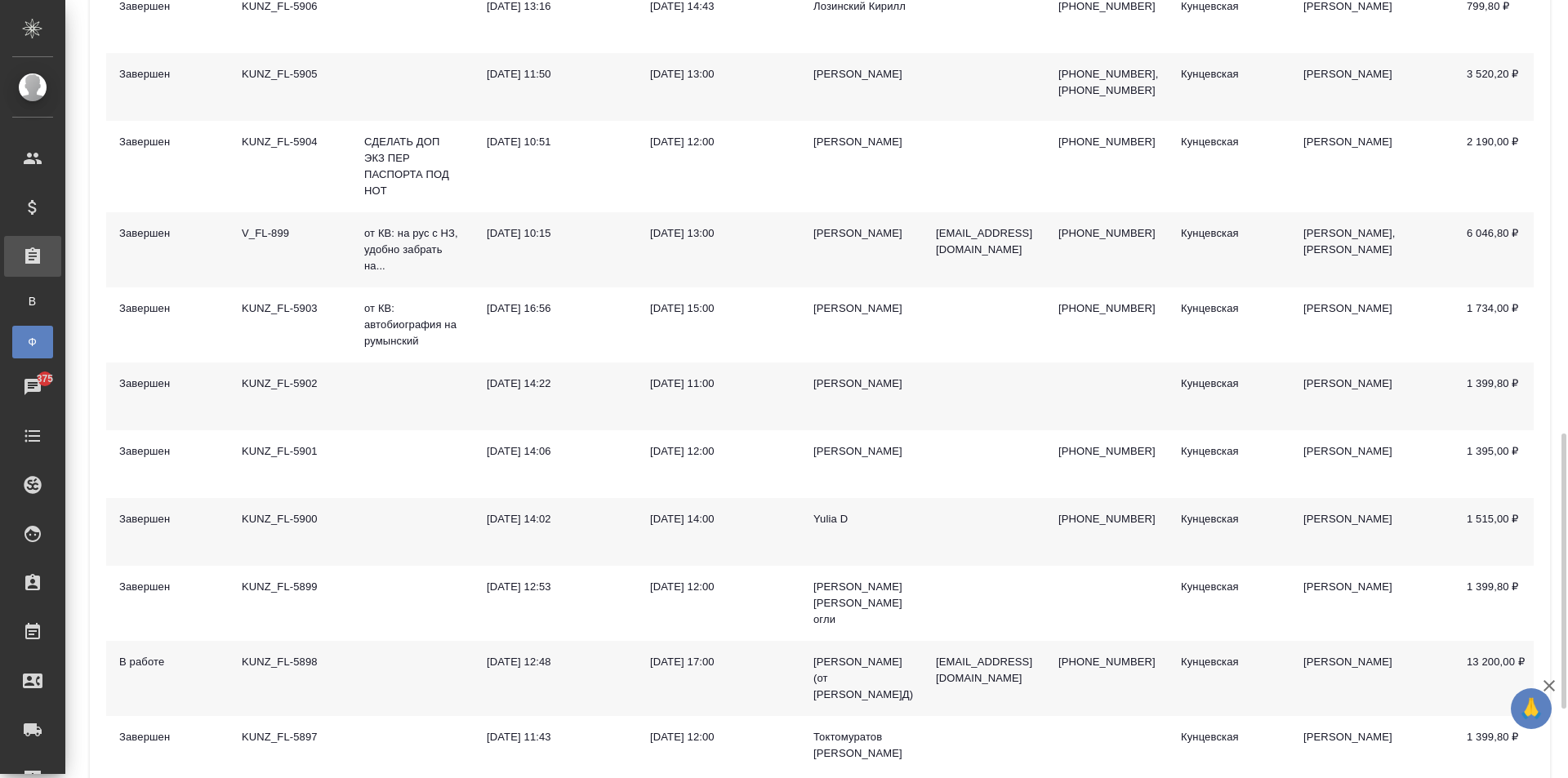
click at [826, 559] on td "Yulia D" at bounding box center [860, 531] width 122 height 68
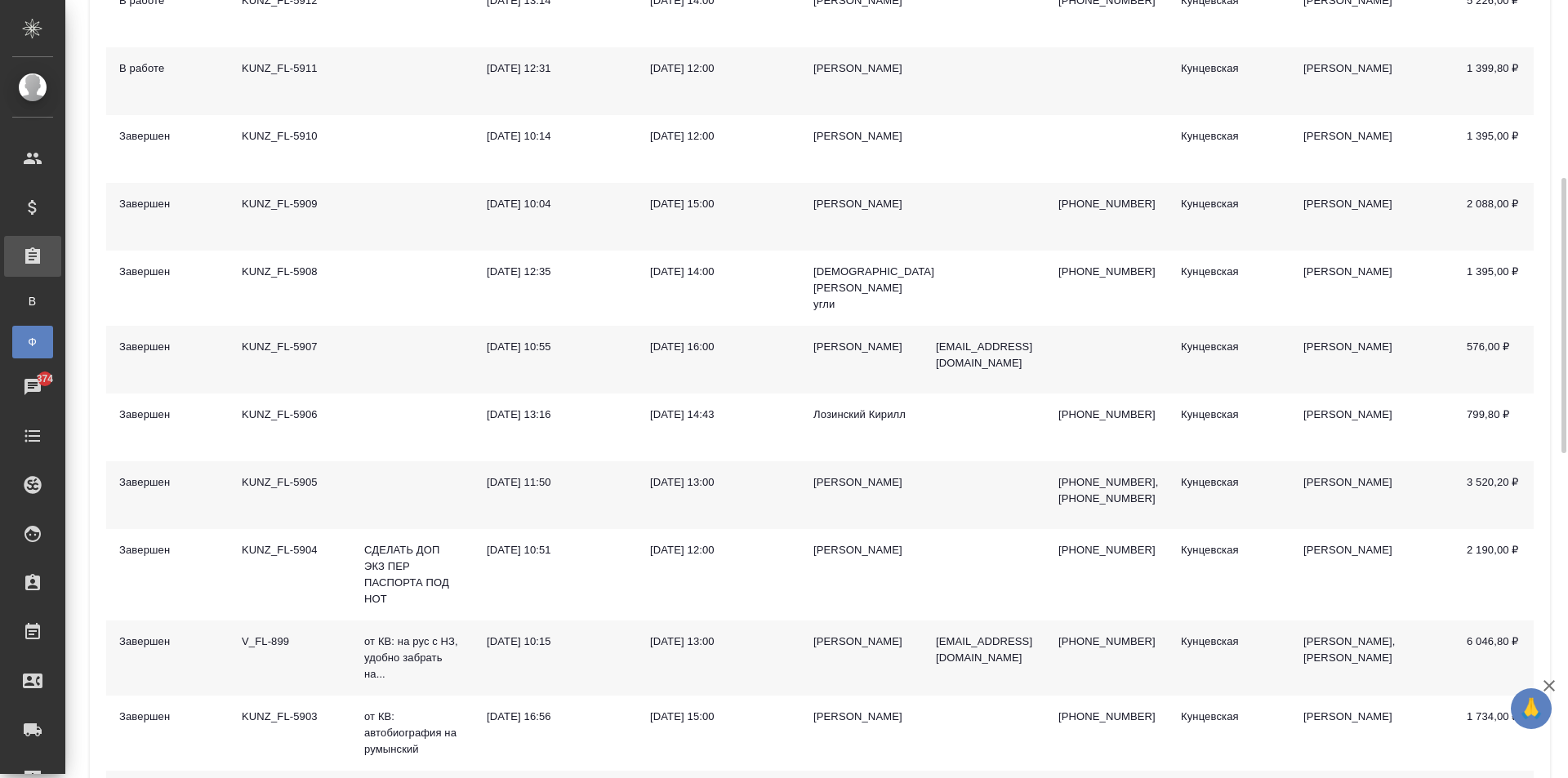
scroll to position [733, 0]
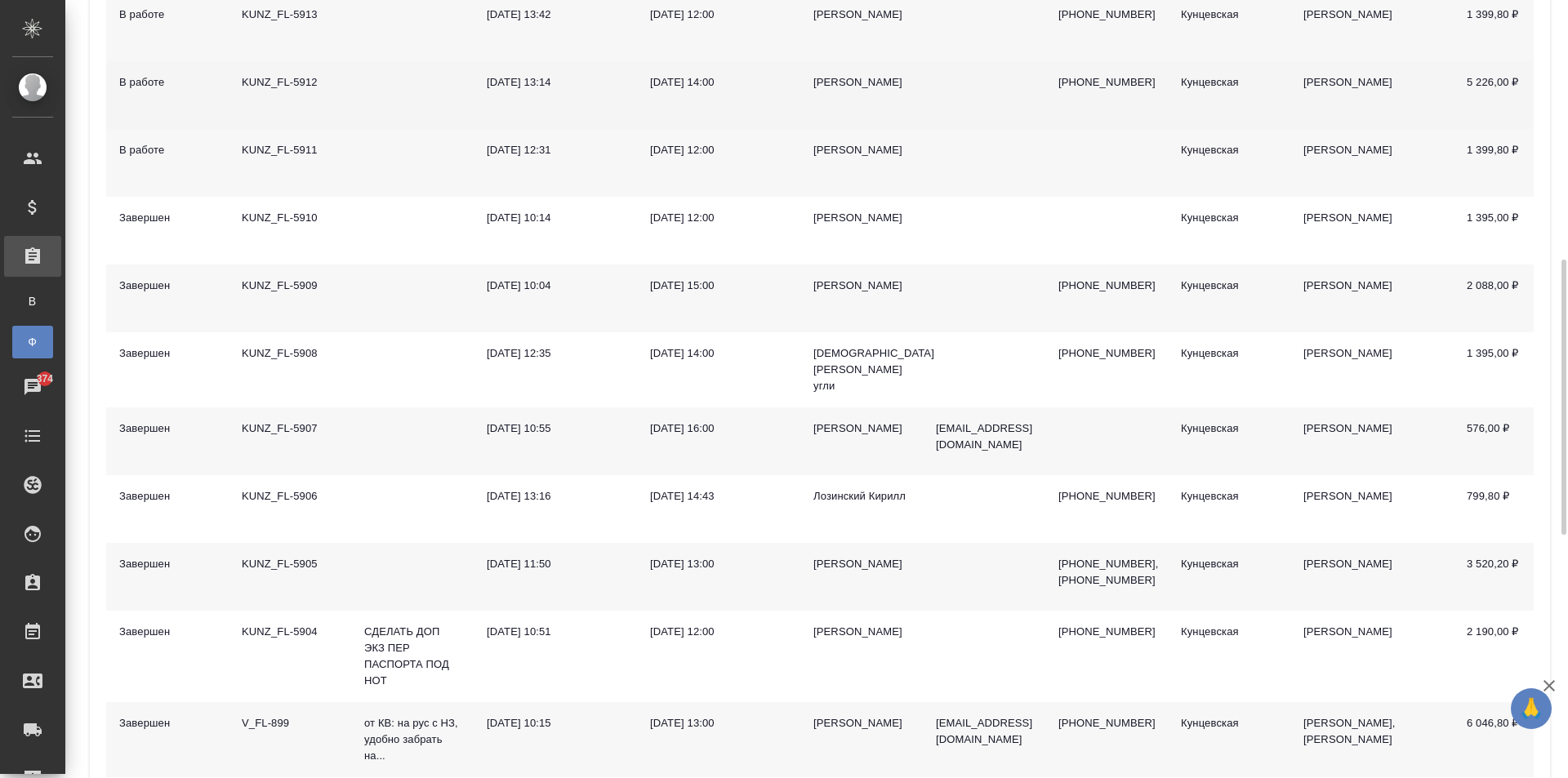
click at [625, 90] on td "15.09.2025, 13:14" at bounding box center [555, 95] width 163 height 68
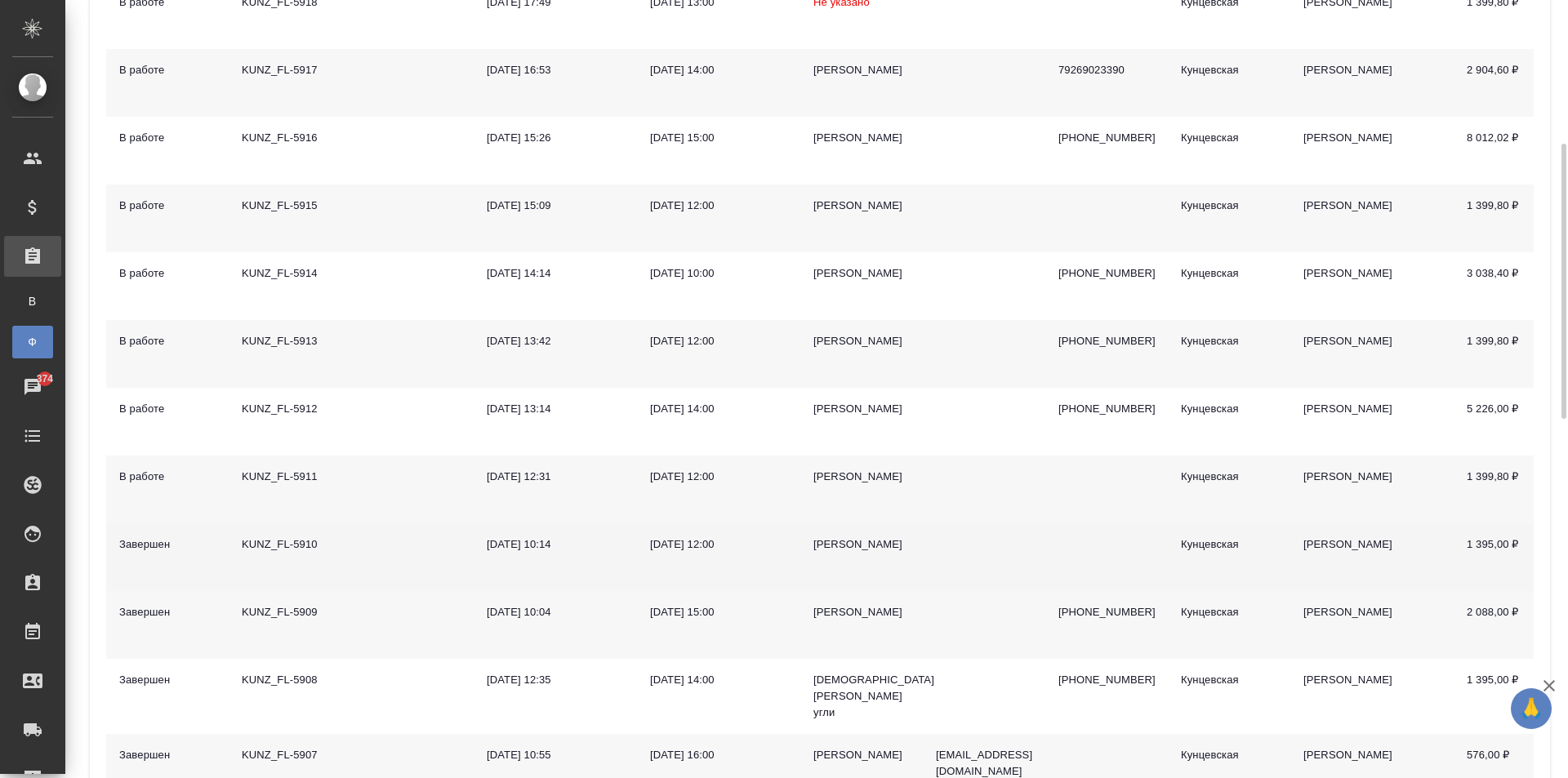
scroll to position [0, 0]
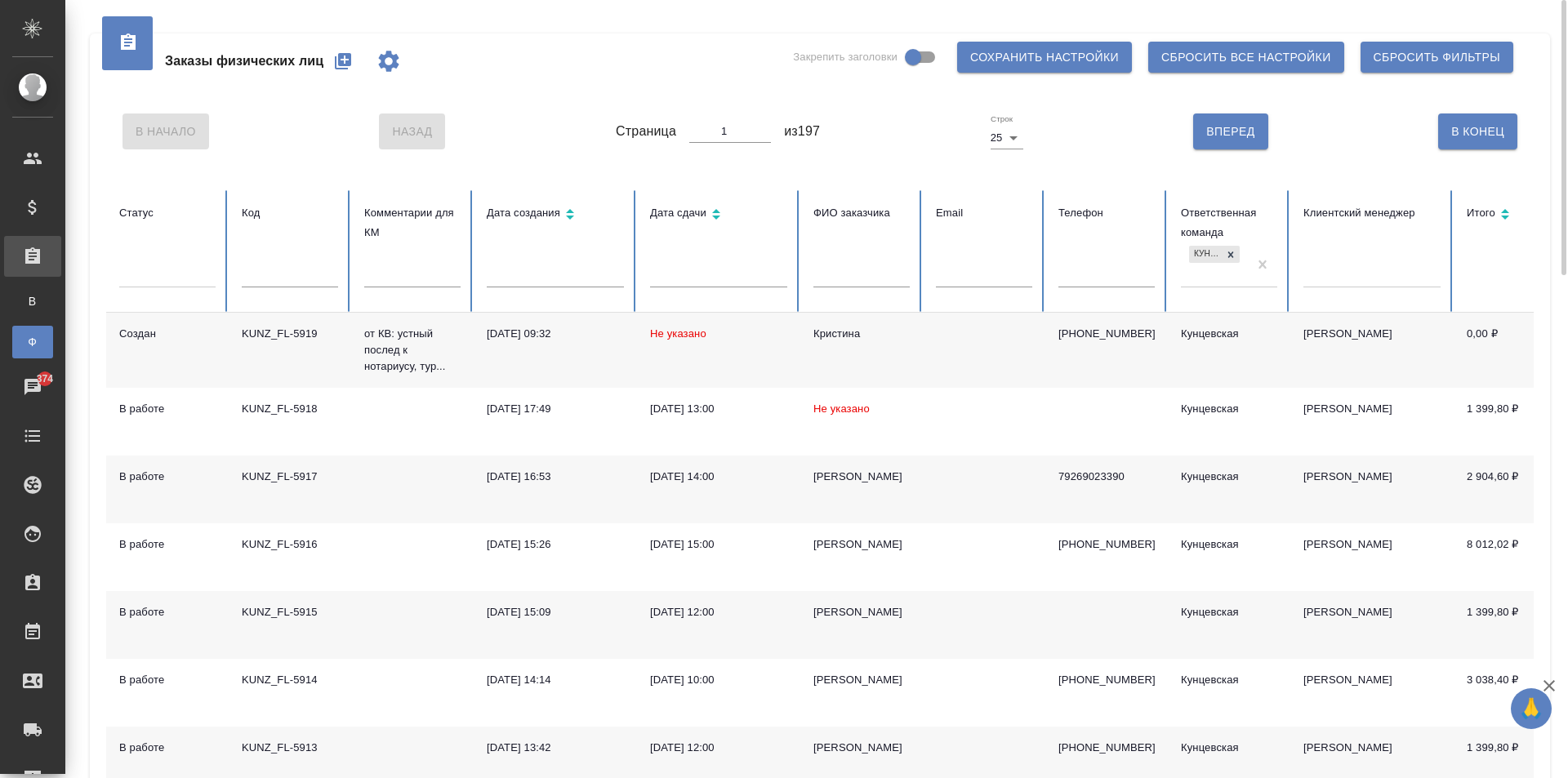
click at [502, 335] on div "16.09.2025, 09:32" at bounding box center [555, 334] width 137 height 17
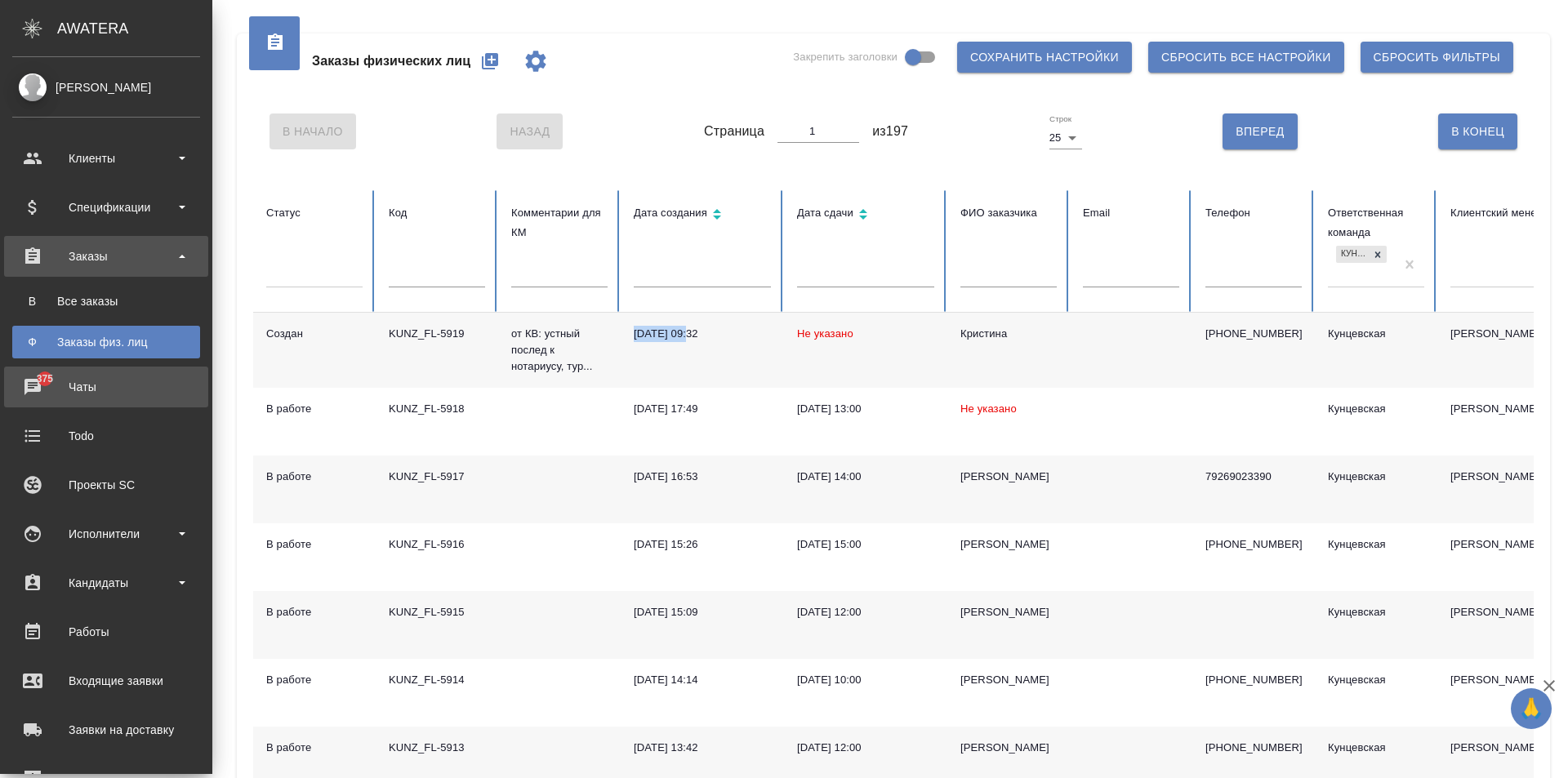
click at [64, 383] on div "Чаты" at bounding box center [105, 387] width 187 height 24
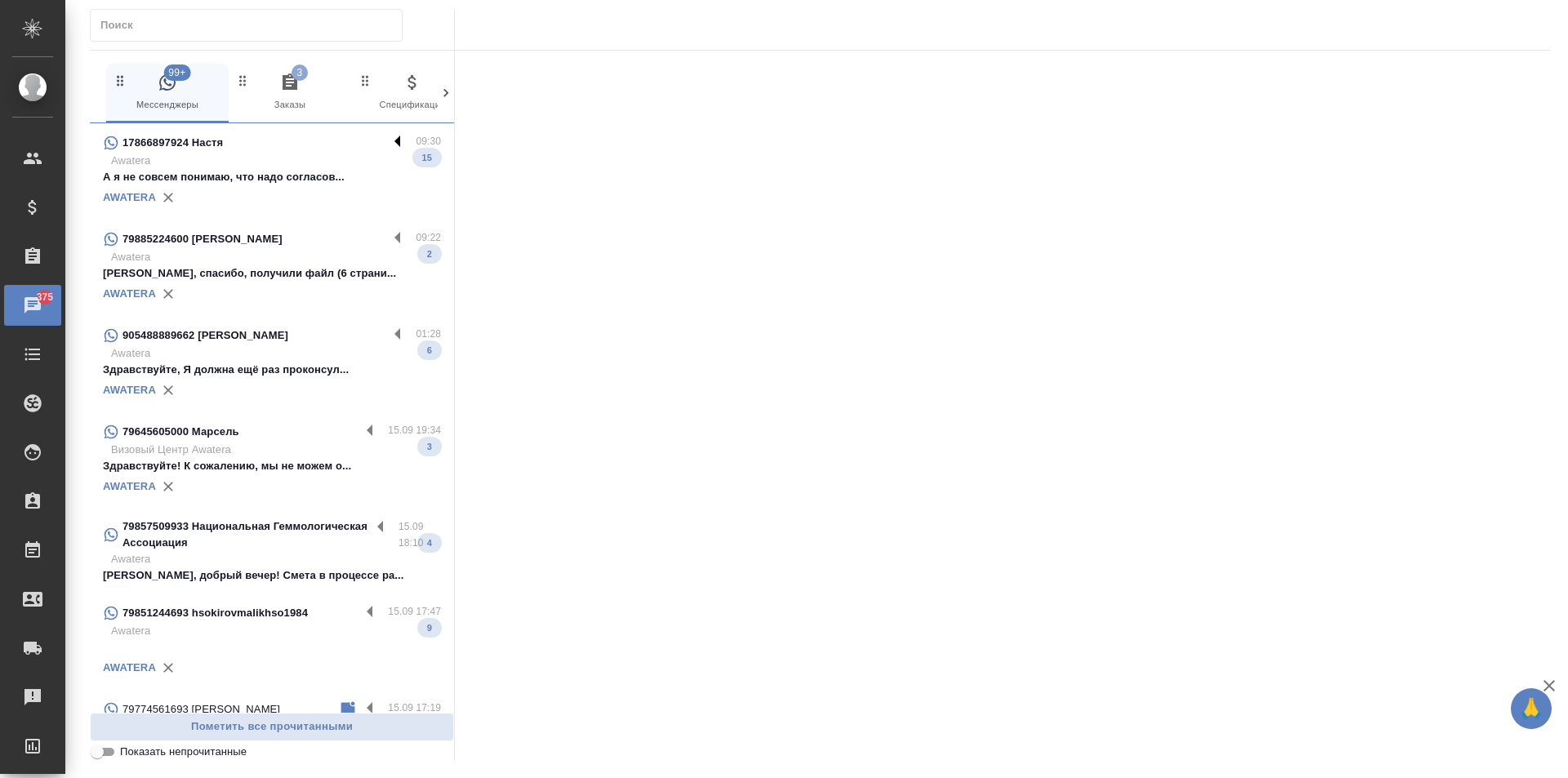
click at [388, 140] on label at bounding box center [402, 143] width 28 height 19
click at [0, 0] on input "checkbox" at bounding box center [0, 0] width 0 height 0
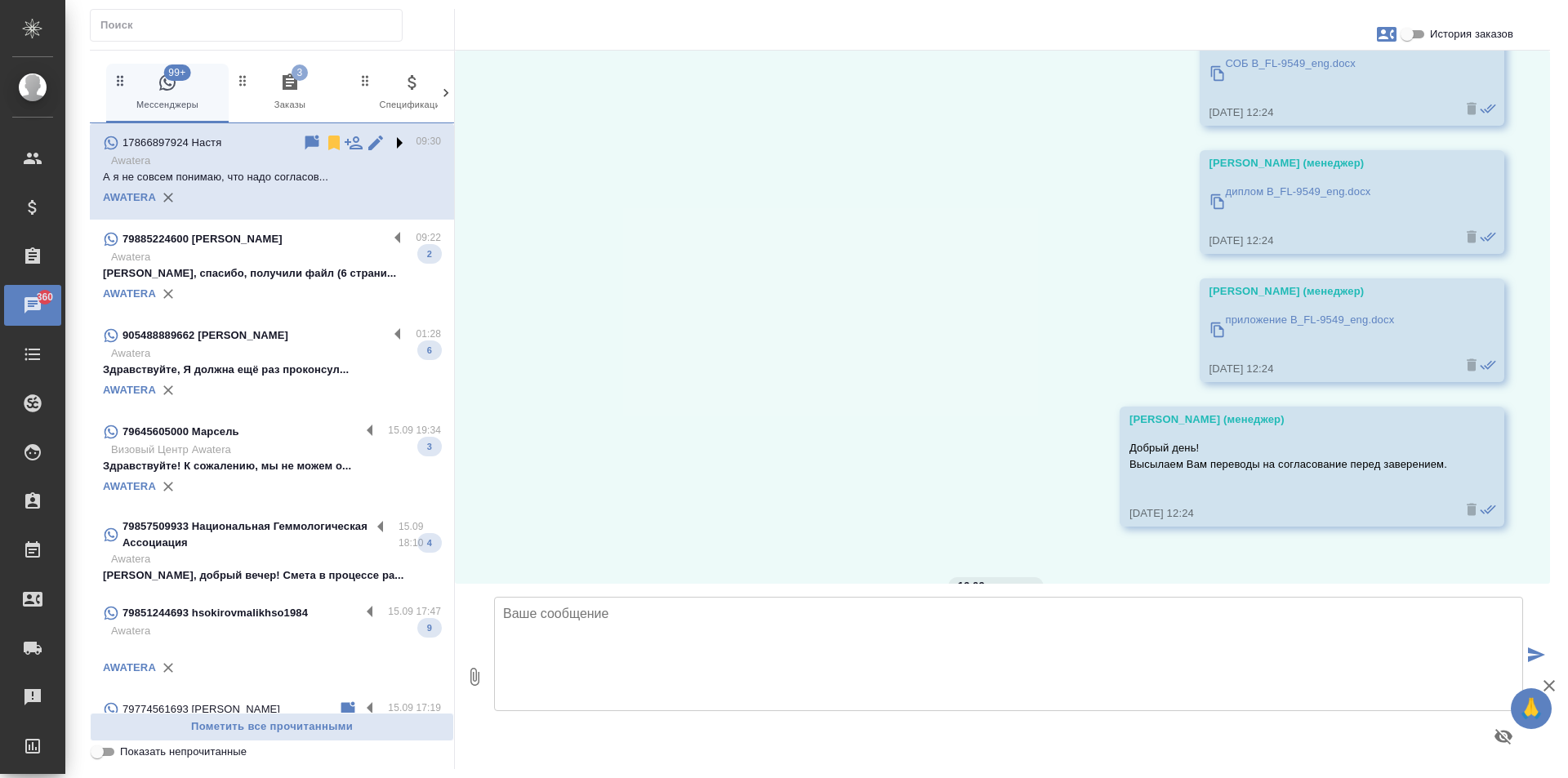
scroll to position [5726, 0]
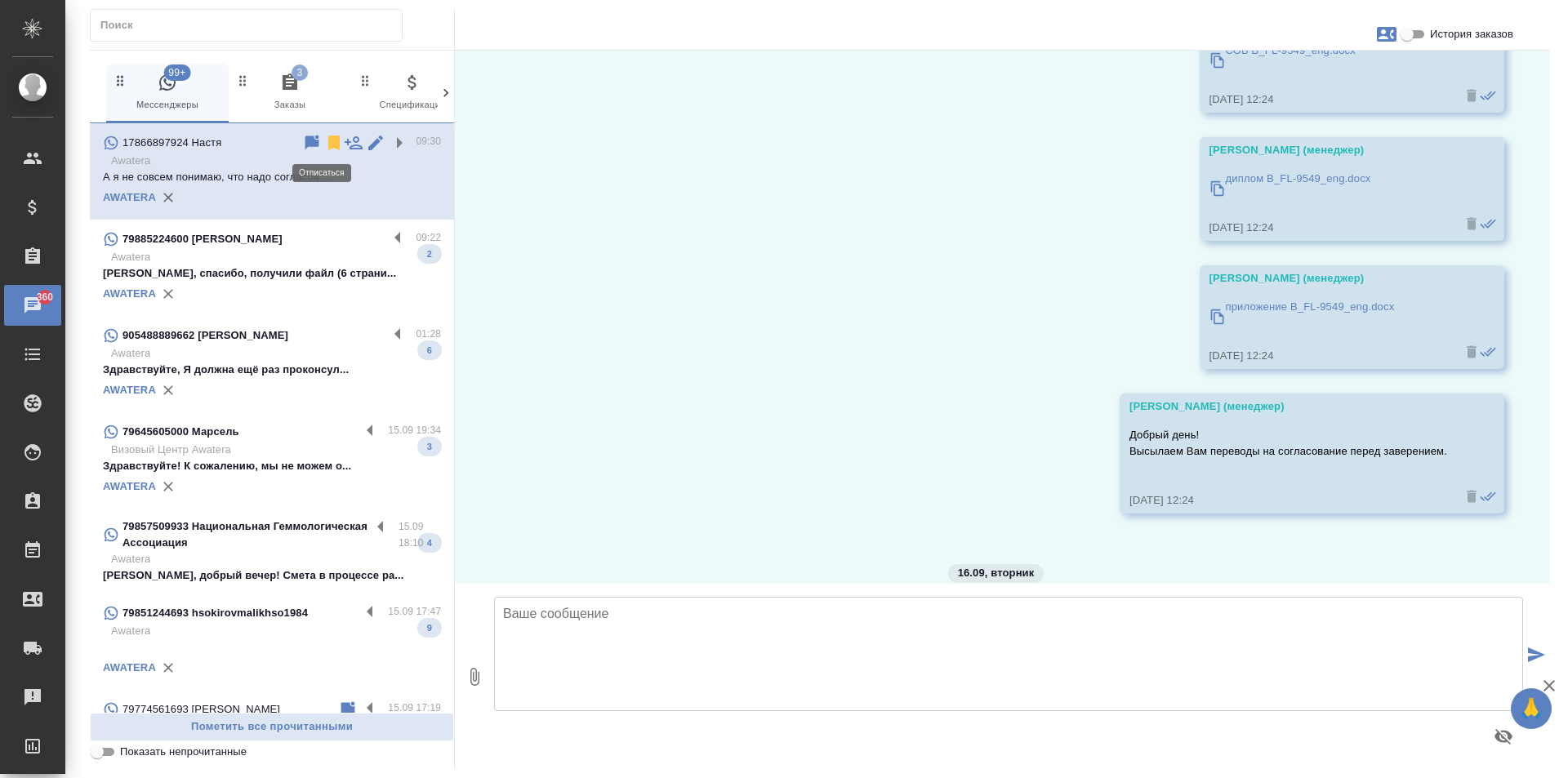
click at [328, 139] on icon at bounding box center [334, 143] width 11 height 15
click at [388, 233] on label at bounding box center [402, 239] width 28 height 19
click at [0, 0] on input "checkbox" at bounding box center [0, 0] width 0 height 0
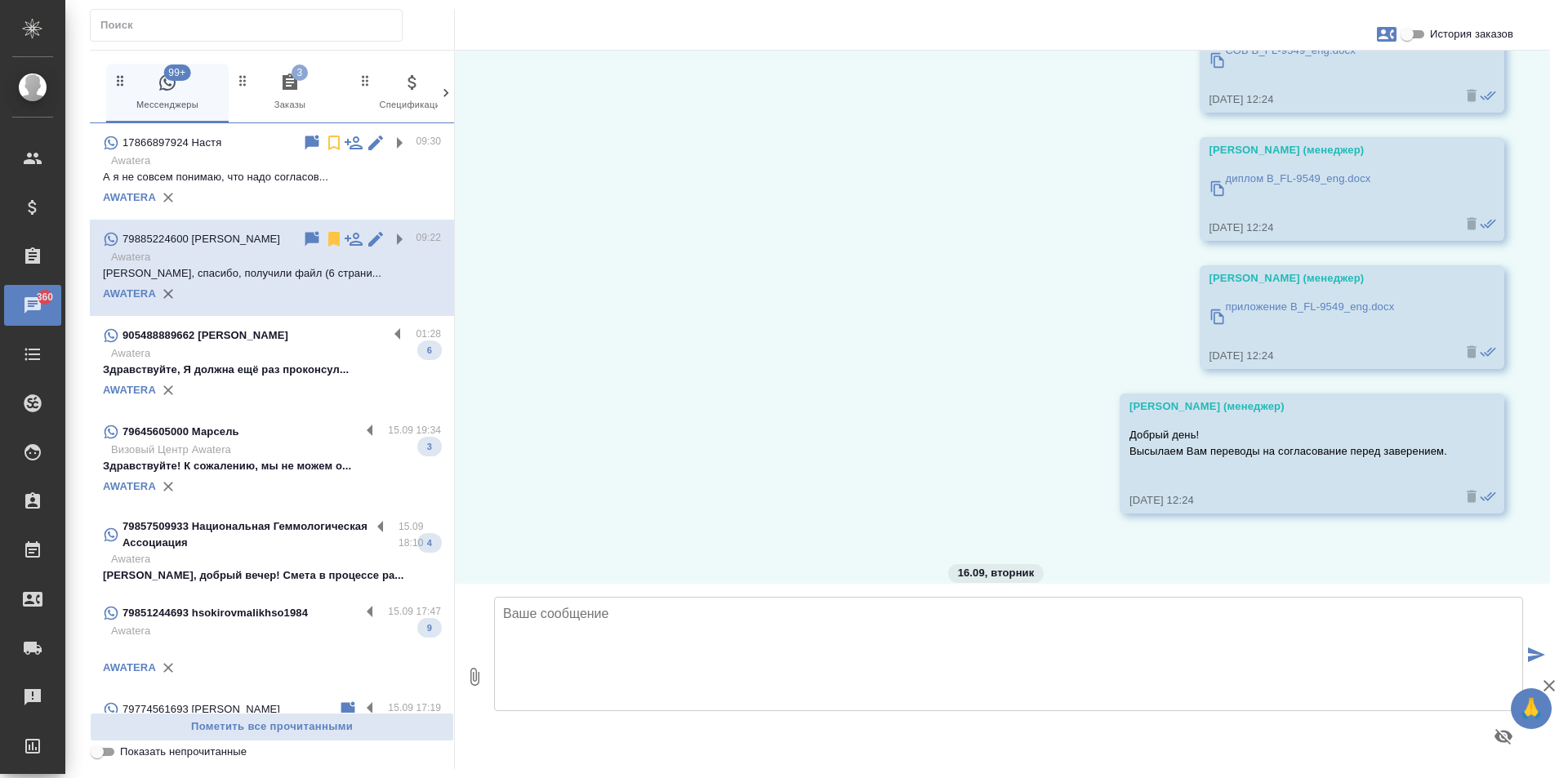
scroll to position [124, 0]
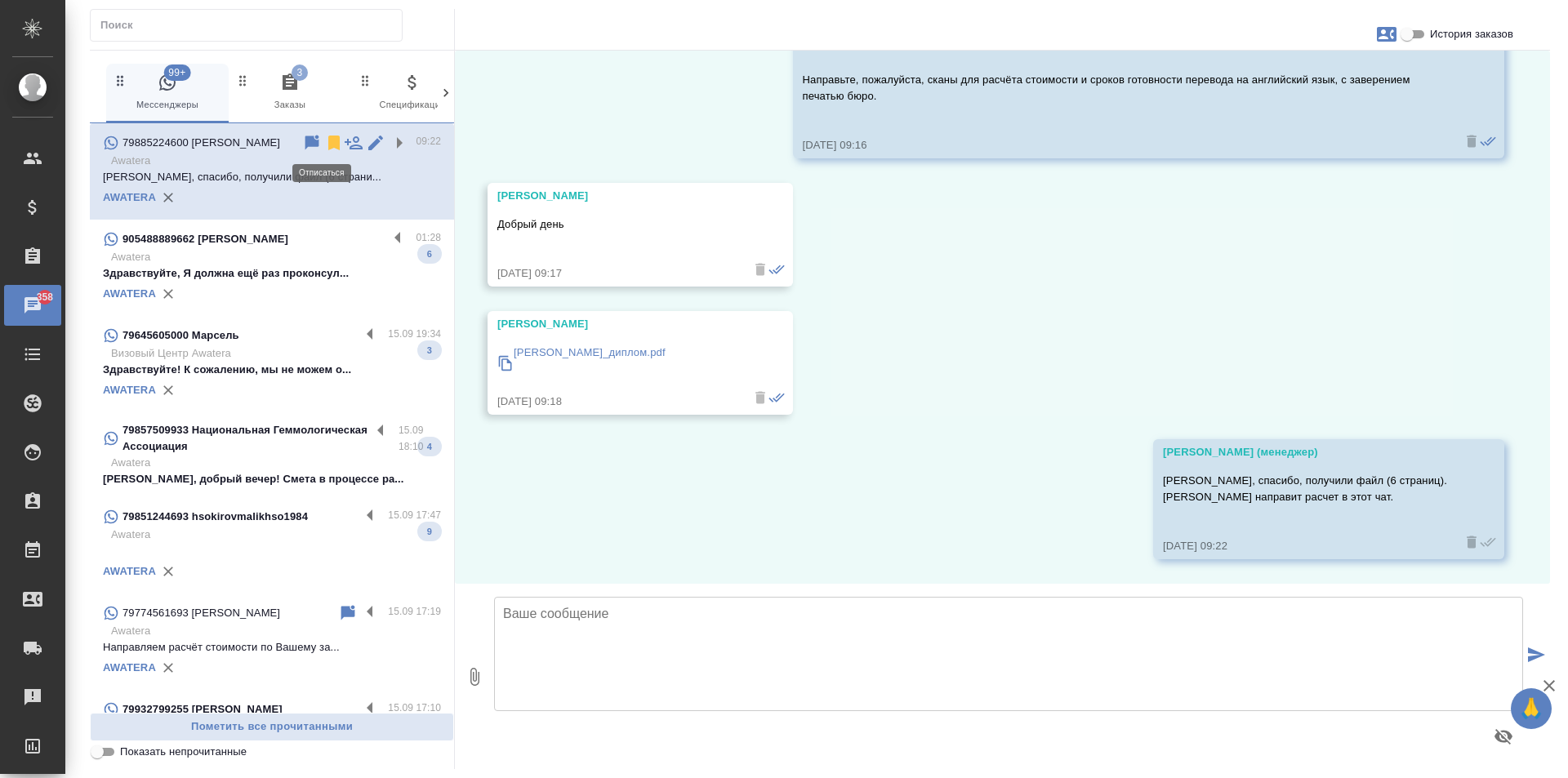
click at [324, 137] on icon at bounding box center [334, 143] width 20 height 20
click at [388, 243] on label at bounding box center [402, 239] width 28 height 19
click at [0, 0] on input "checkbox" at bounding box center [0, 0] width 0 height 0
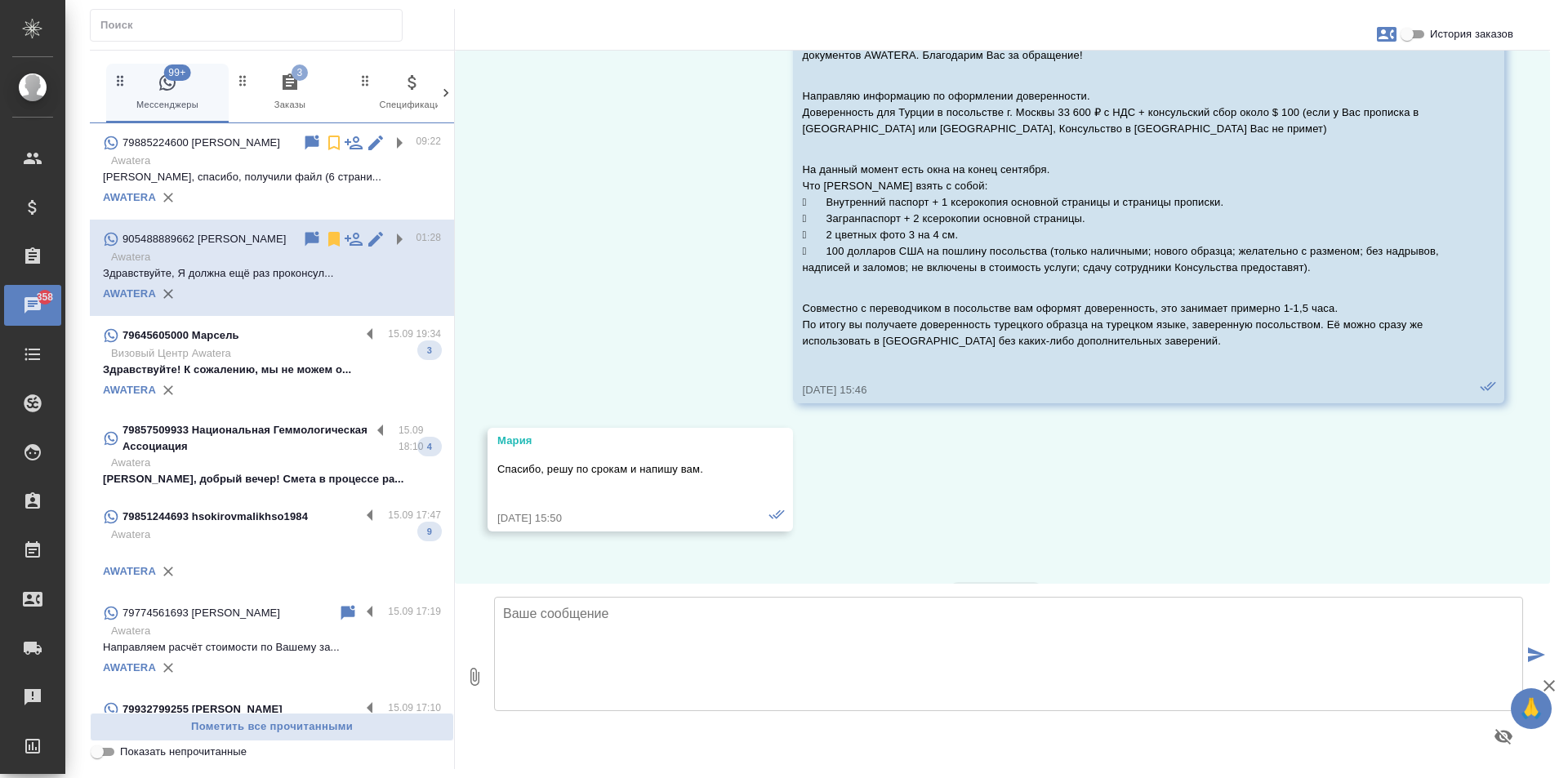
scroll to position [1495, 0]
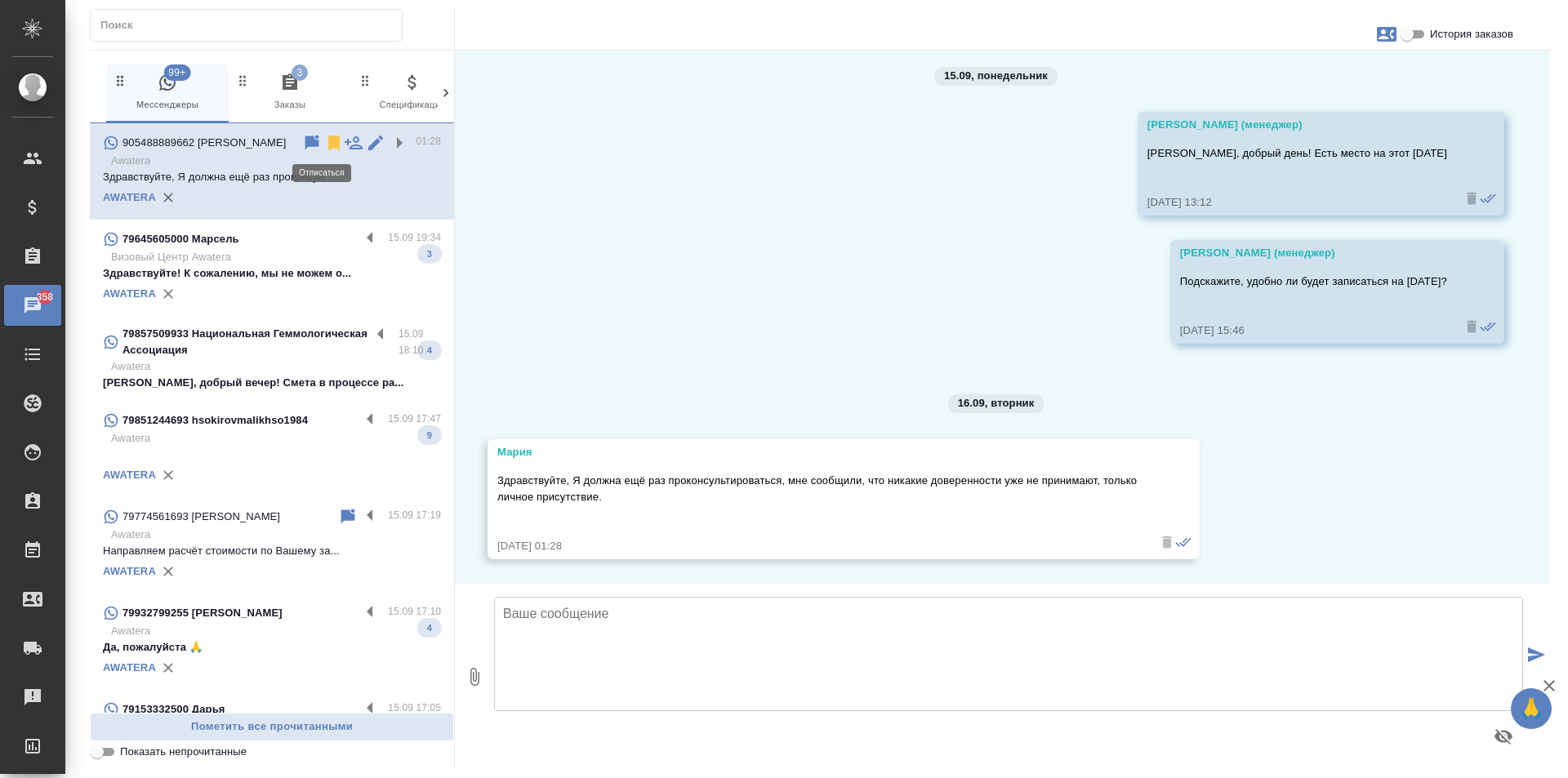
click at [328, 141] on icon at bounding box center [334, 143] width 11 height 15
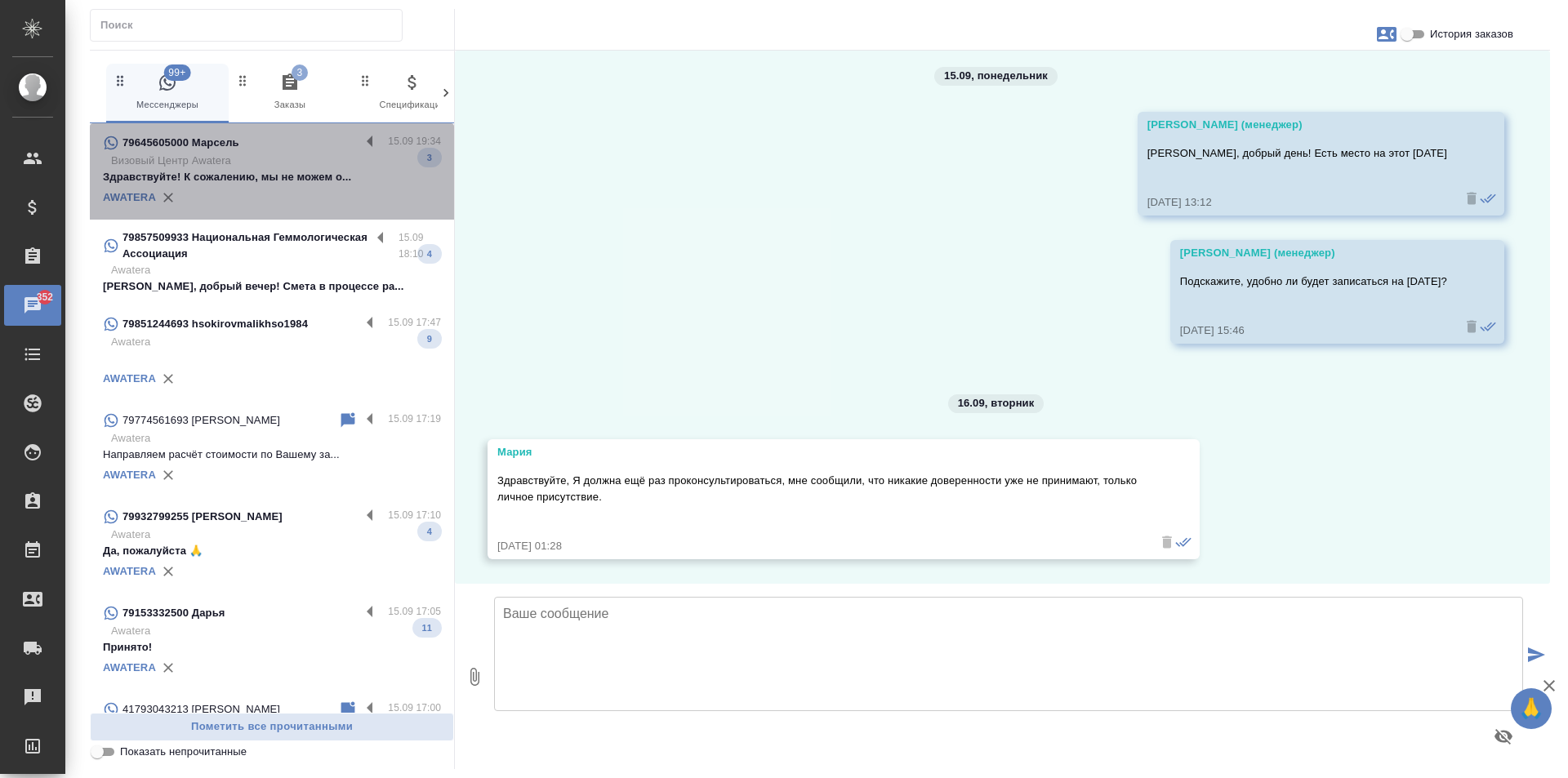
click at [351, 132] on div "79645605000 Марсель 15.09 19:34 Визовый Центр Awatera Здравствуйте! К сожалению…" at bounding box center [271, 171] width 364 height 96
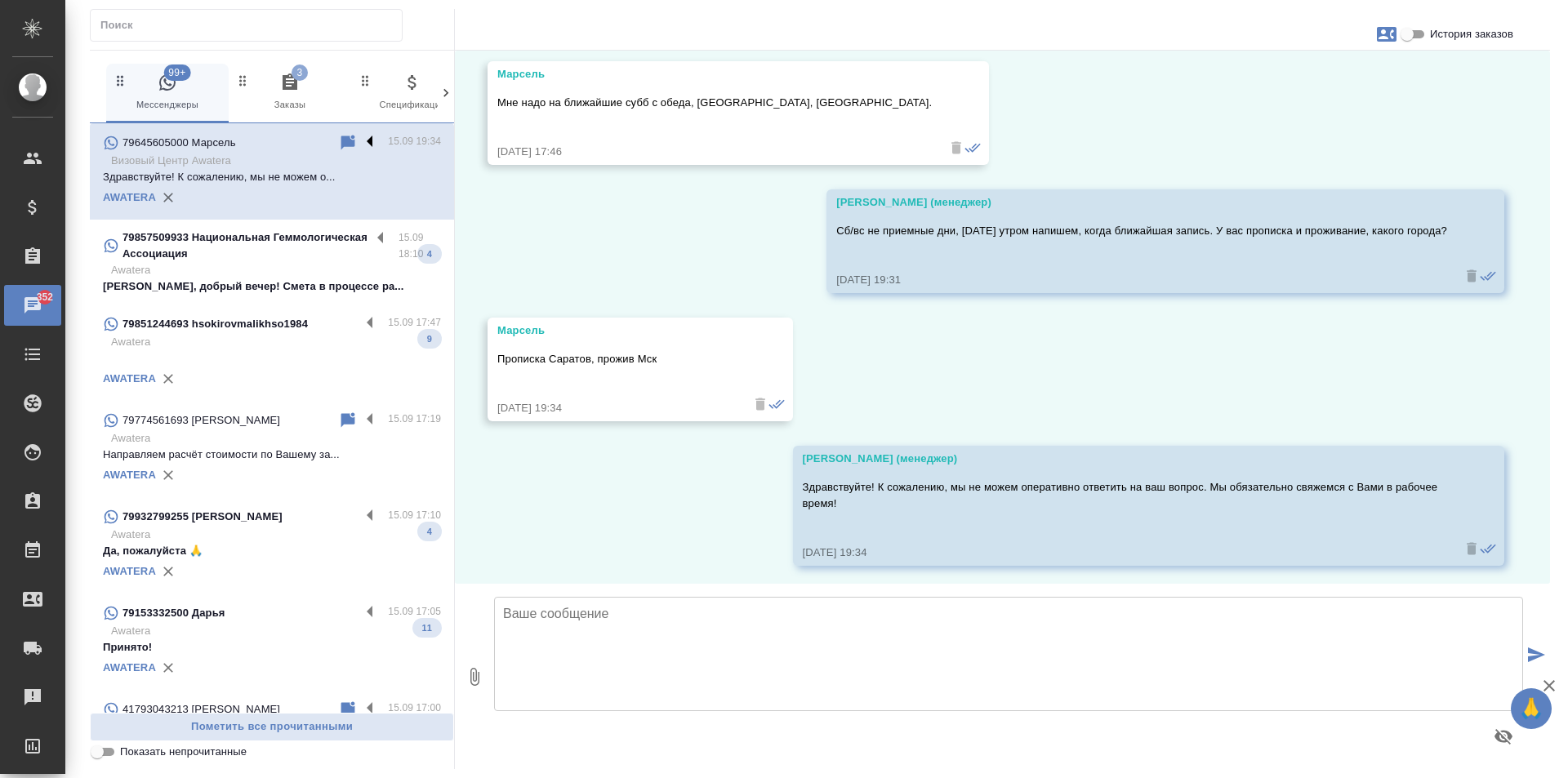
scroll to position [1357, 0]
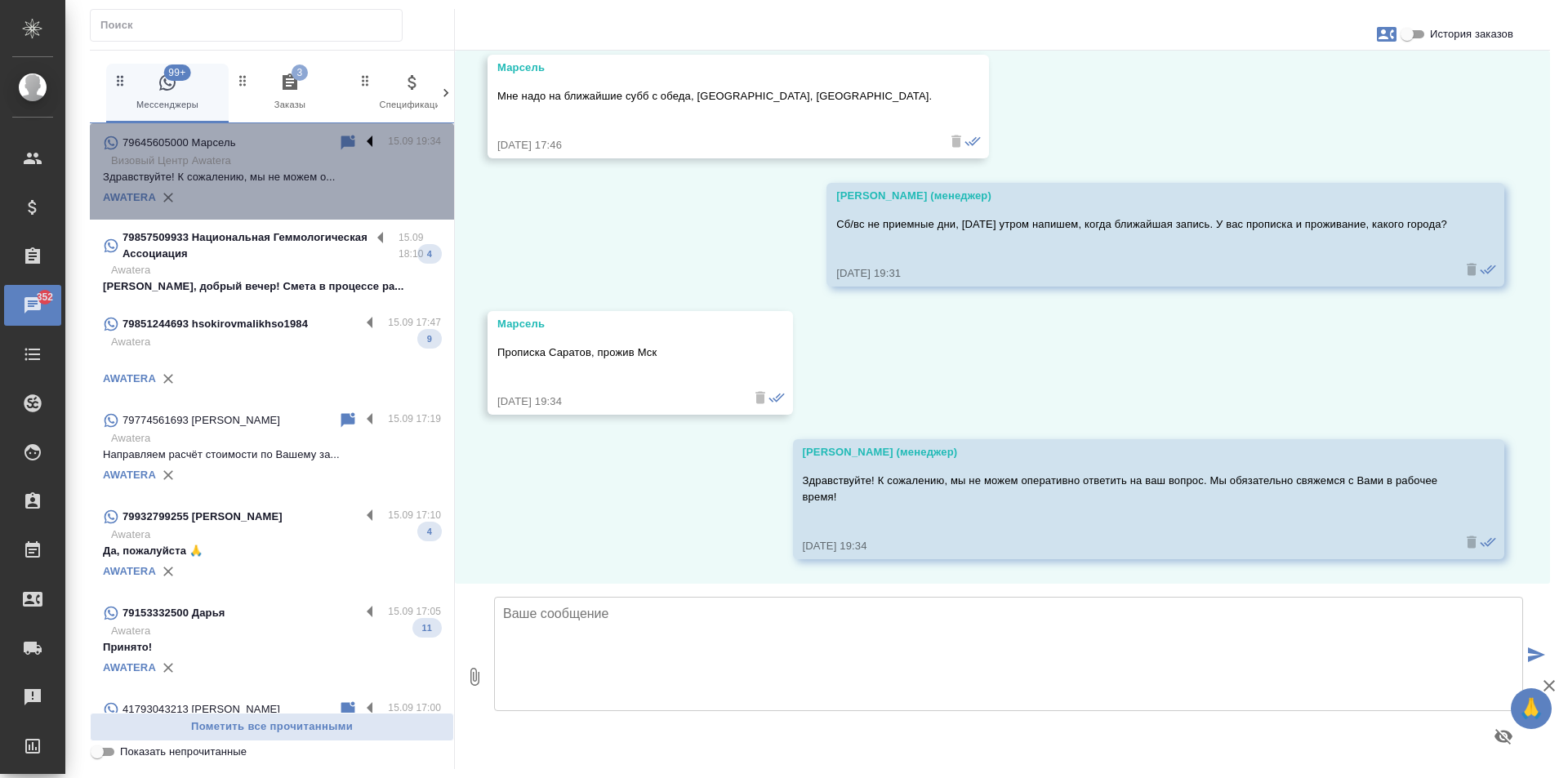
click at [360, 139] on label at bounding box center [374, 143] width 28 height 19
click at [0, 0] on input "checkbox" at bounding box center [0, 0] width 0 height 0
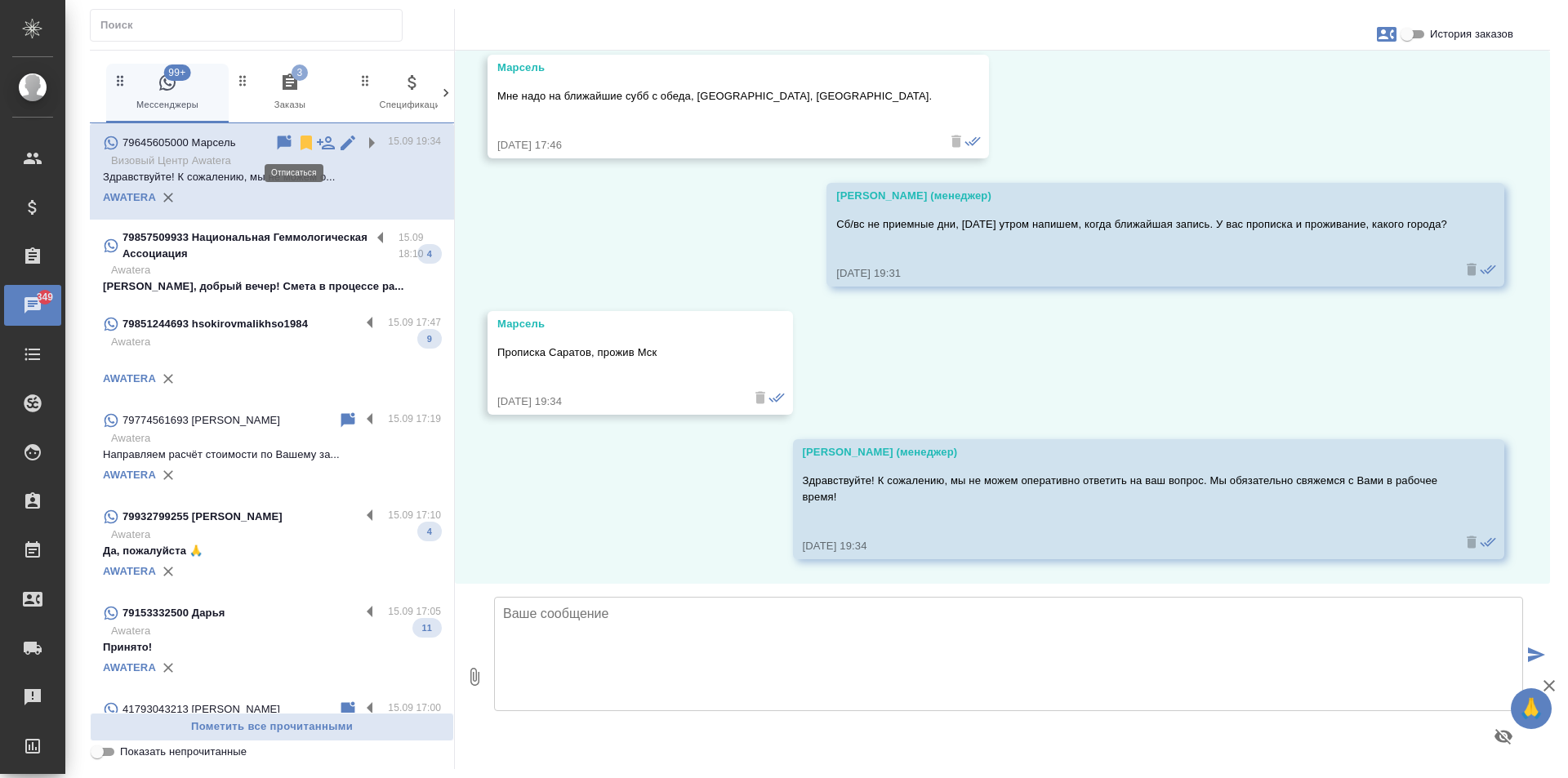
click at [300, 142] on icon at bounding box center [306, 143] width 11 height 15
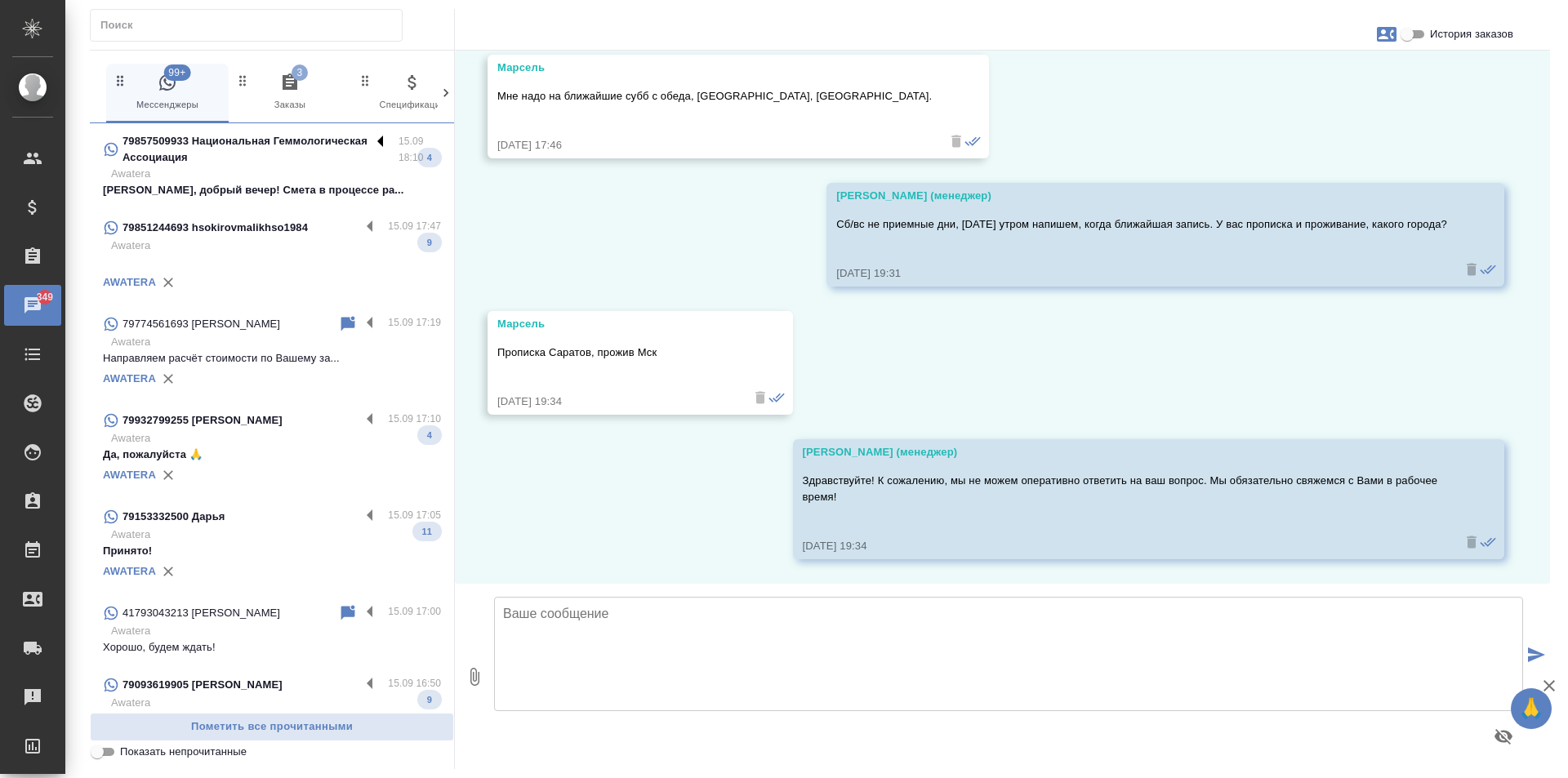
click at [371, 134] on label at bounding box center [385, 143] width 28 height 19
click at [0, 0] on input "checkbox" at bounding box center [0, 0] width 0 height 0
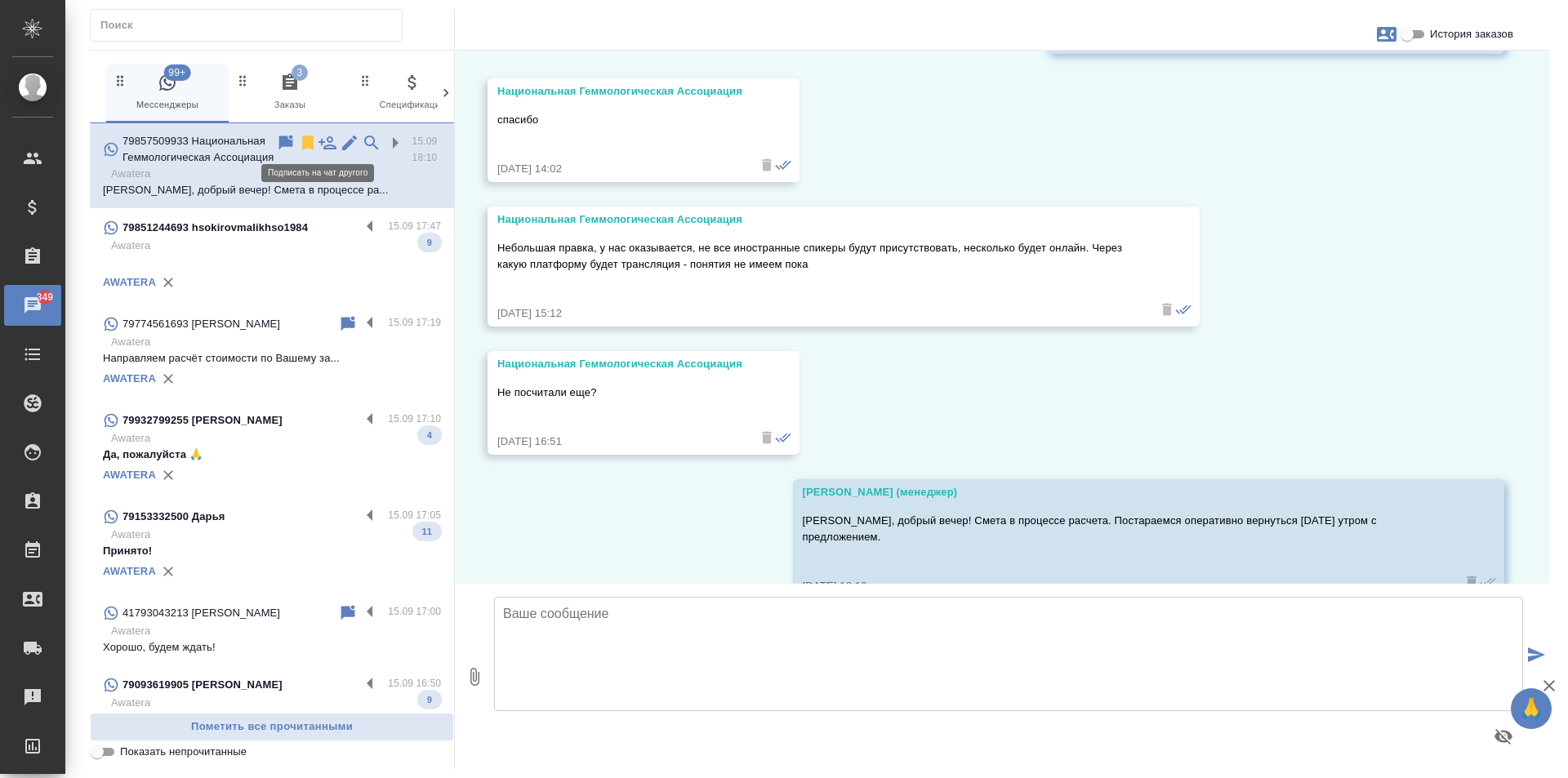
scroll to position [1447, 0]
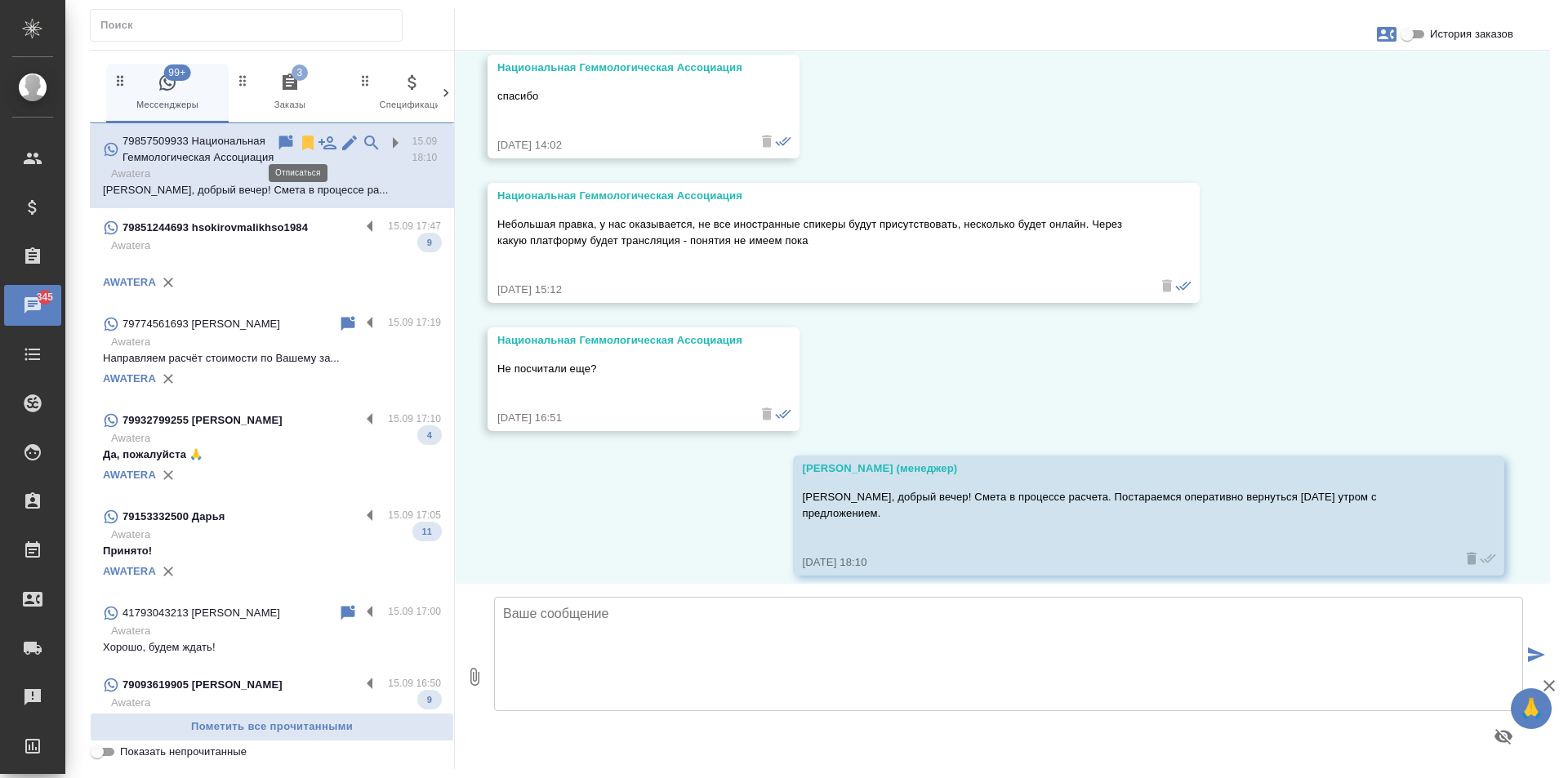
click at [298, 138] on icon at bounding box center [308, 143] width 20 height 20
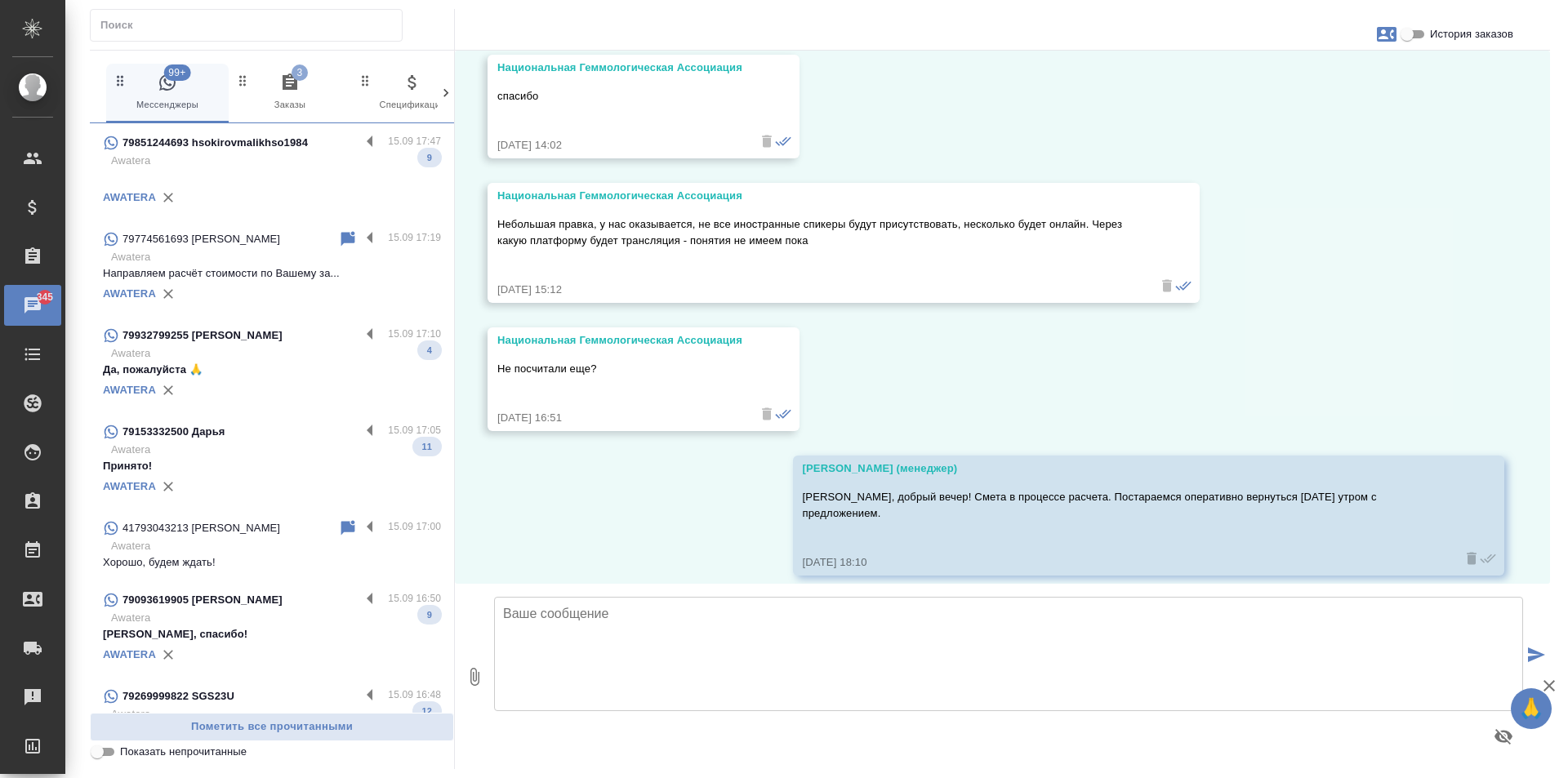
click at [328, 179] on p at bounding box center [271, 177] width 338 height 17
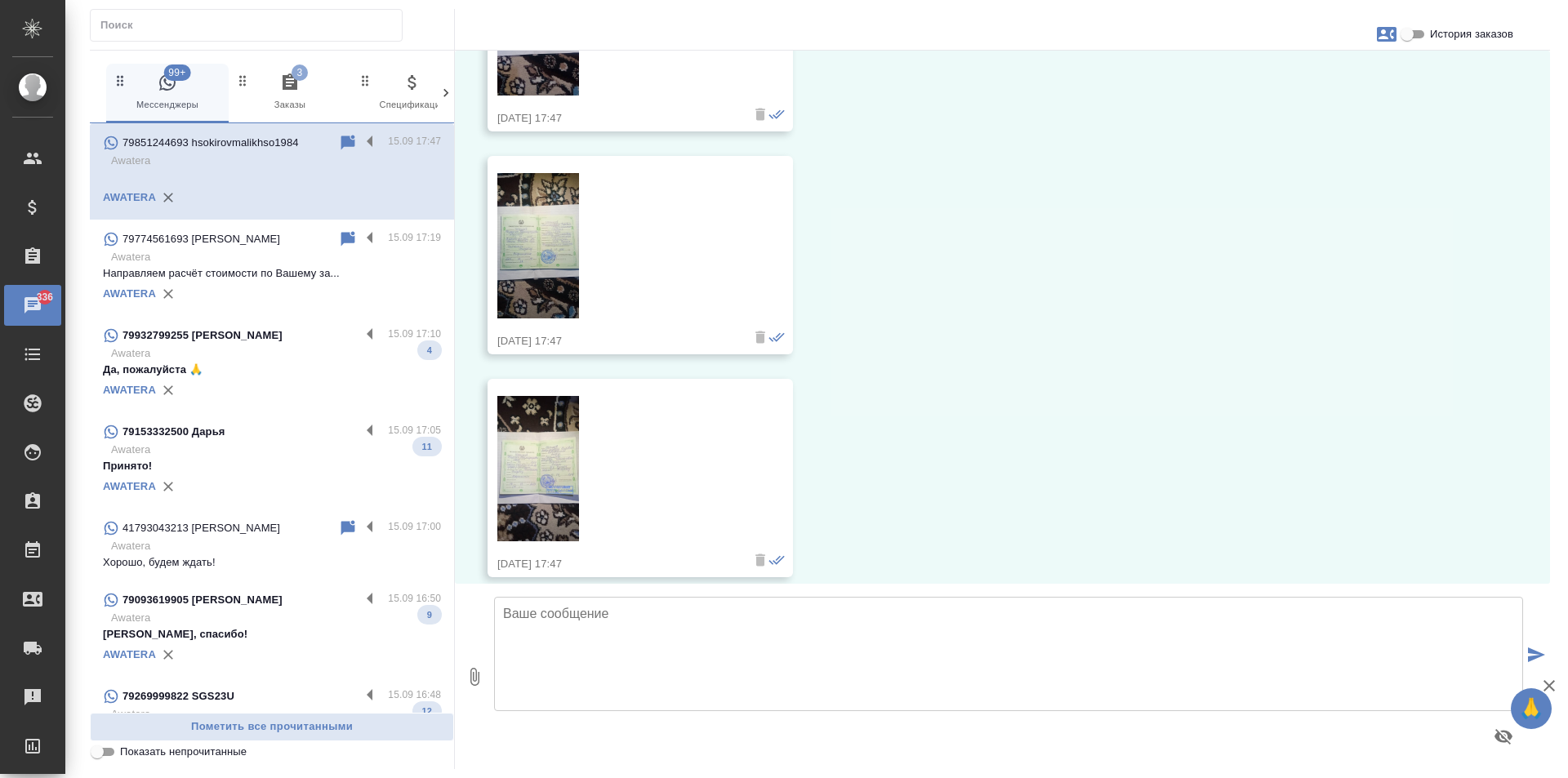
scroll to position [1561, 0]
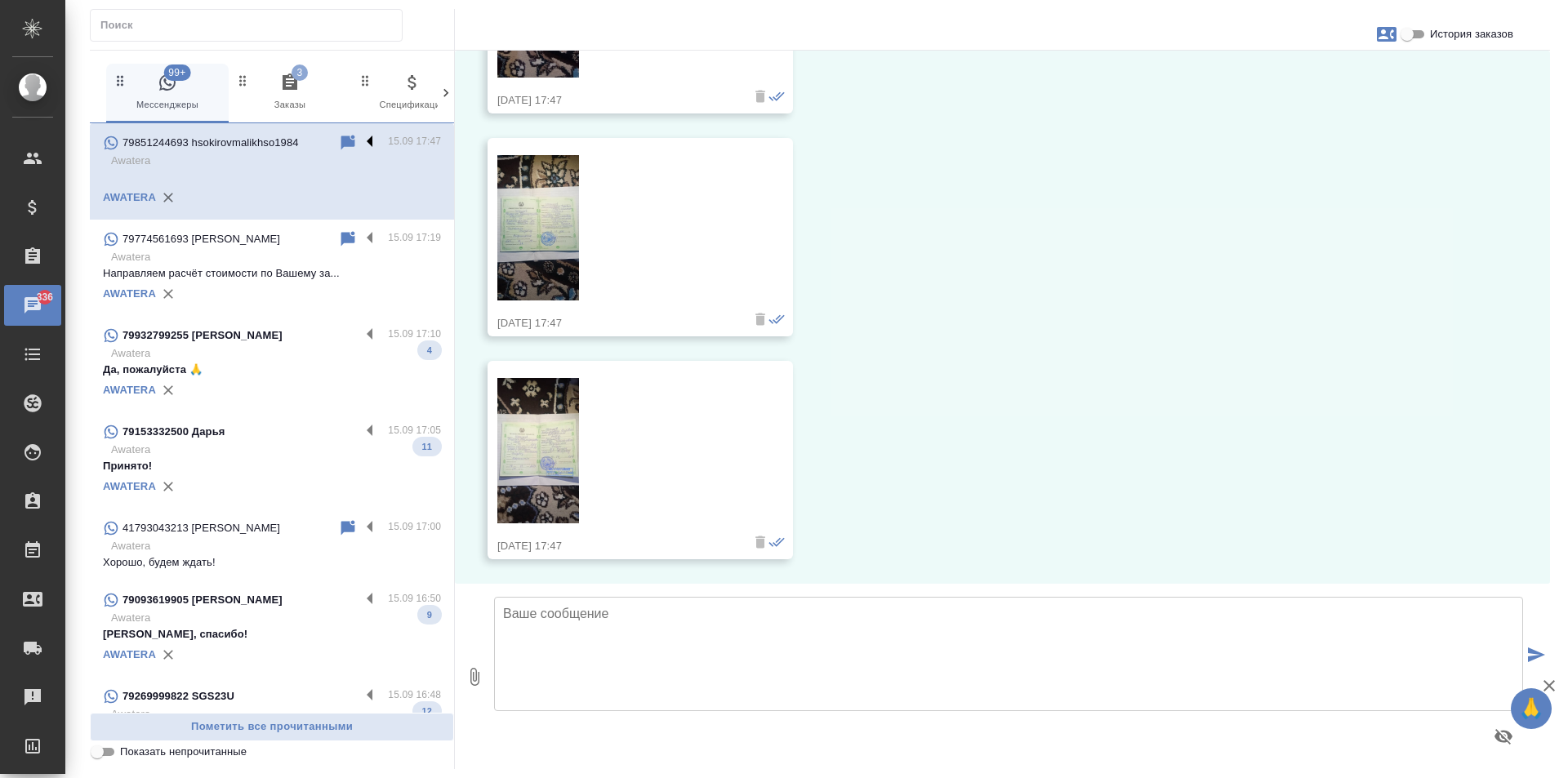
click at [360, 143] on label at bounding box center [374, 143] width 28 height 19
click at [0, 0] on input "checkbox" at bounding box center [0, 0] width 0 height 0
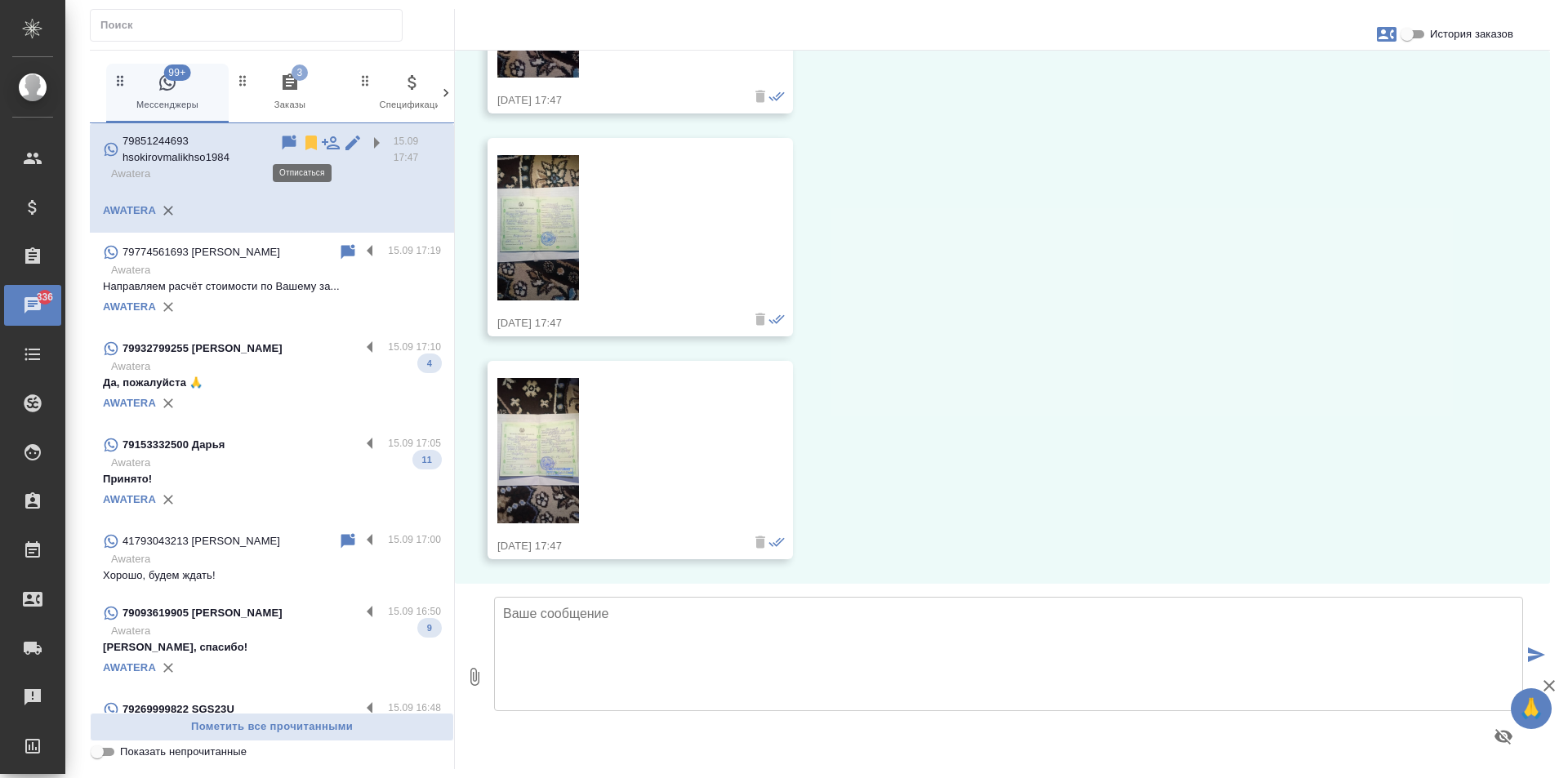
click at [306, 144] on icon at bounding box center [311, 143] width 11 height 15
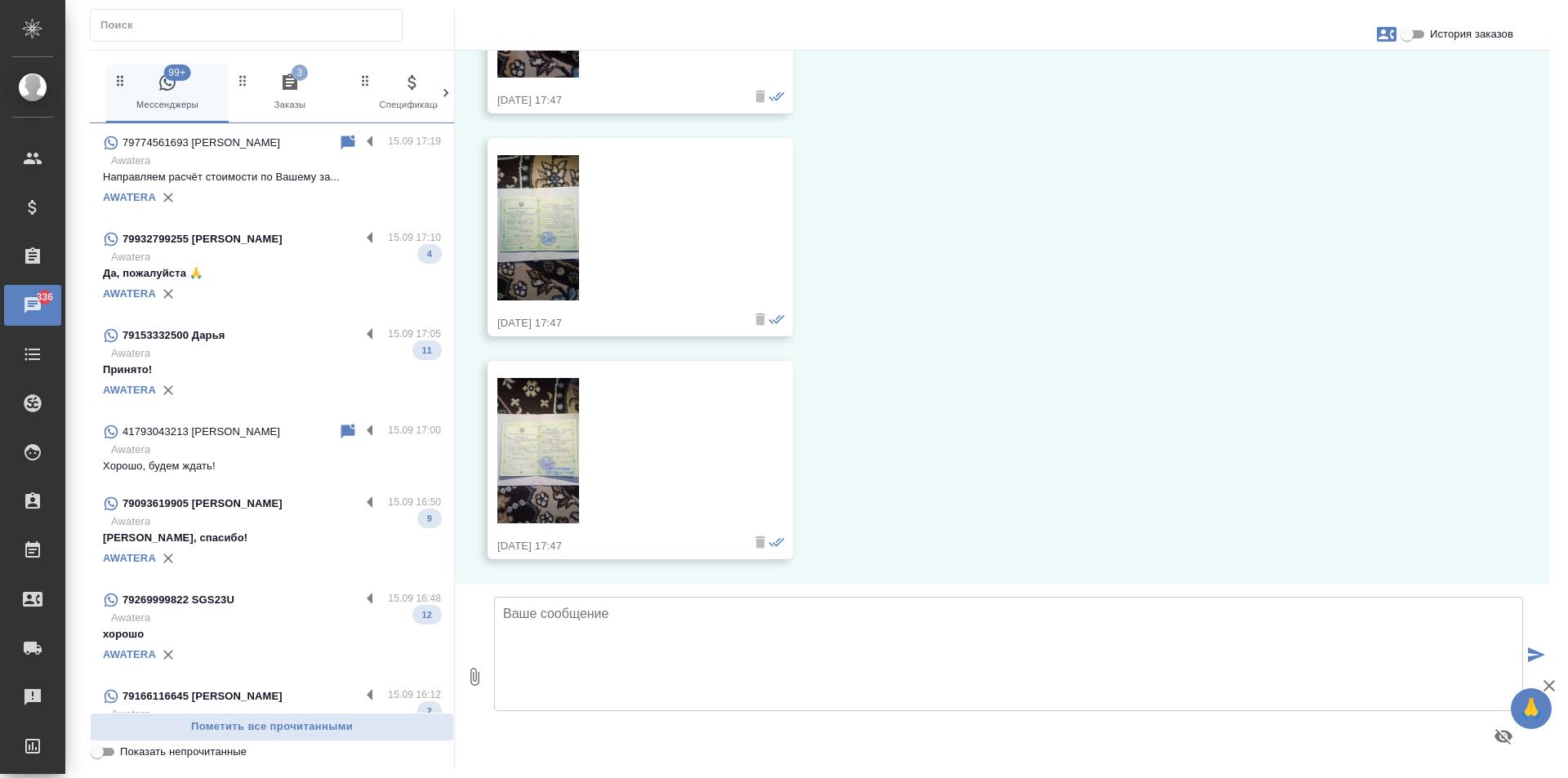
click at [295, 86] on icon "button" at bounding box center [290, 82] width 15 height 17
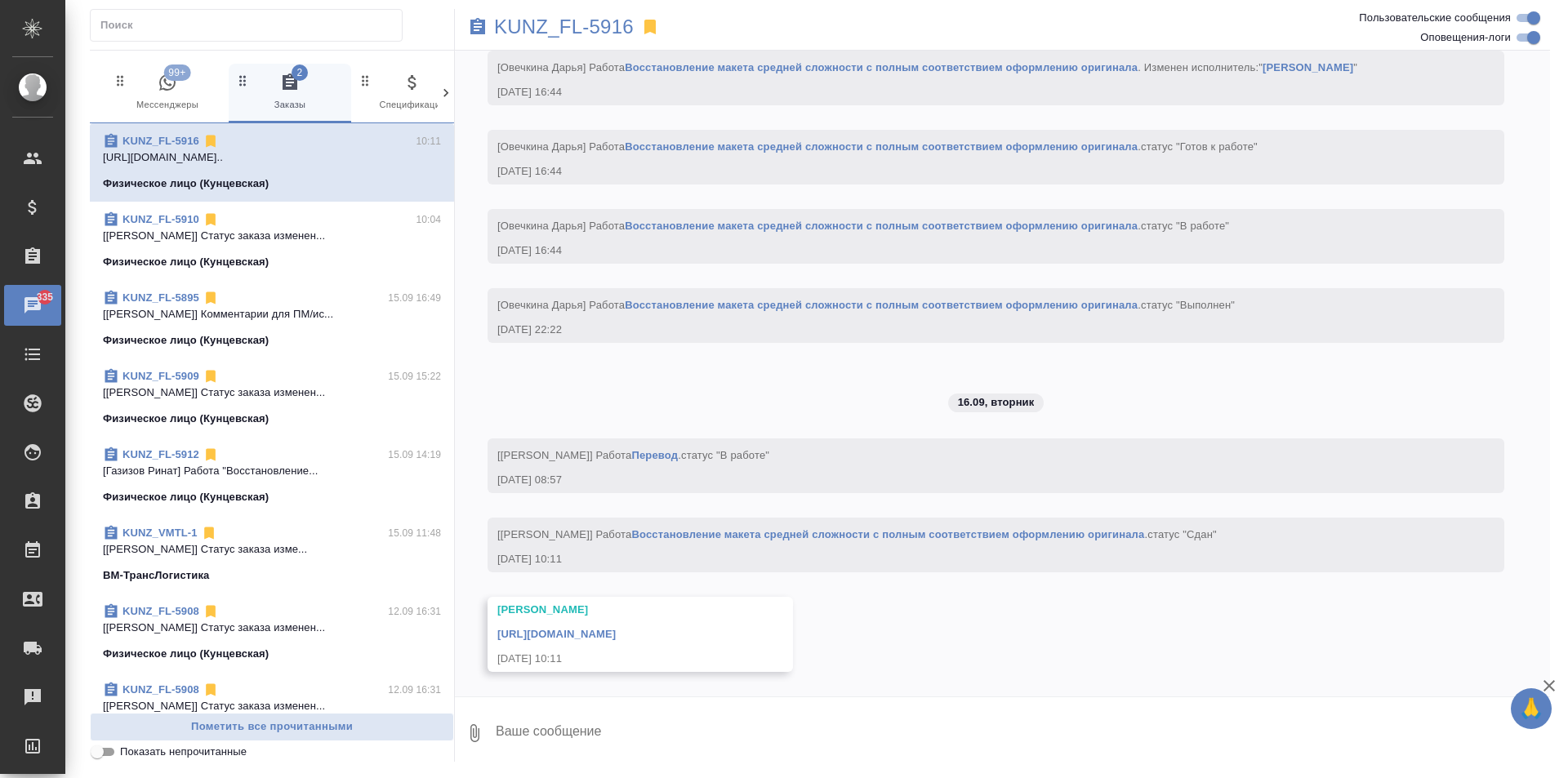
scroll to position [4442, 0]
click at [534, 30] on p "KUNZ_FL-5916" at bounding box center [564, 27] width 140 height 17
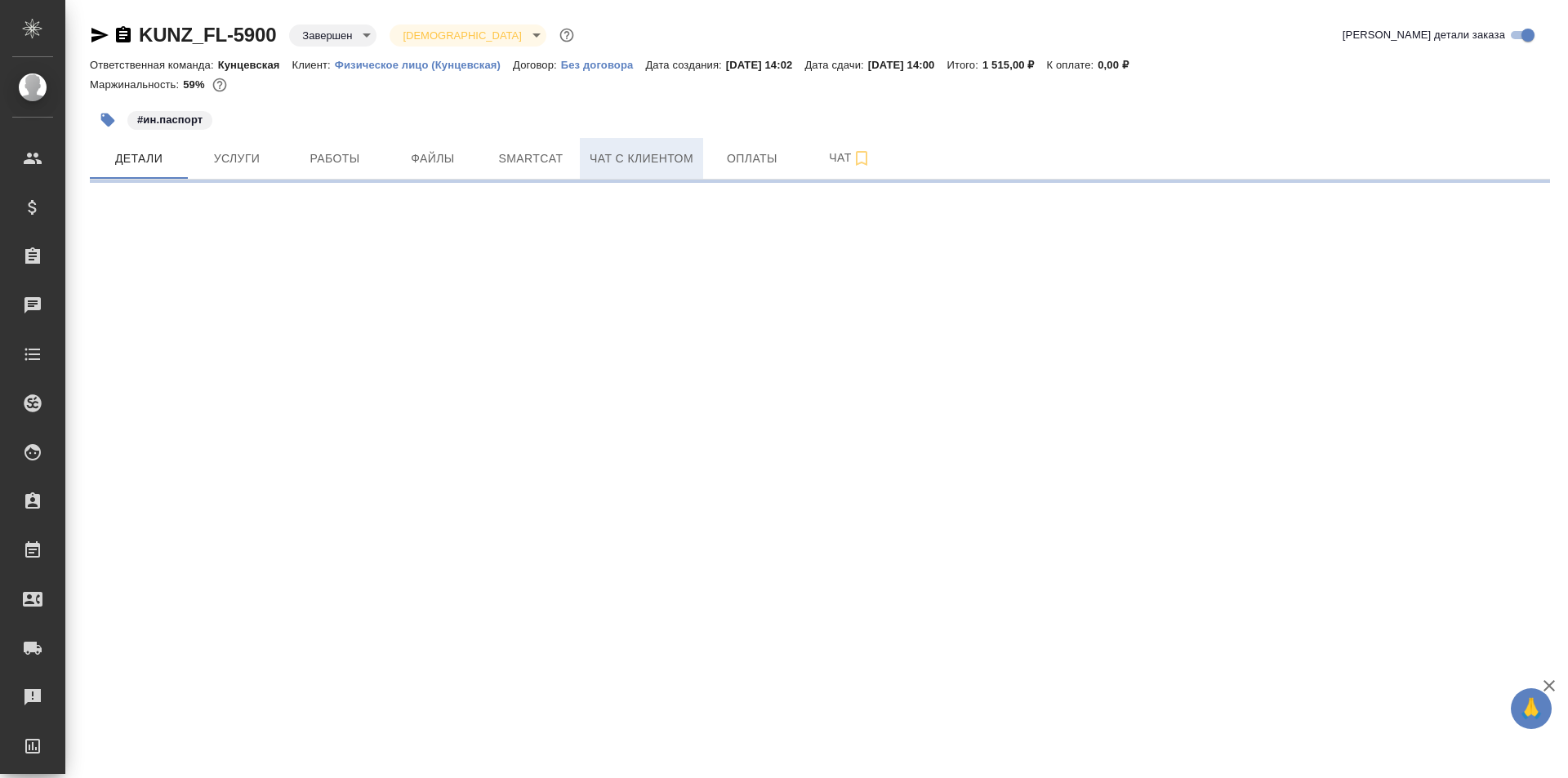
click at [602, 149] on span "Чат с клиентом" at bounding box center [640, 158] width 103 height 20
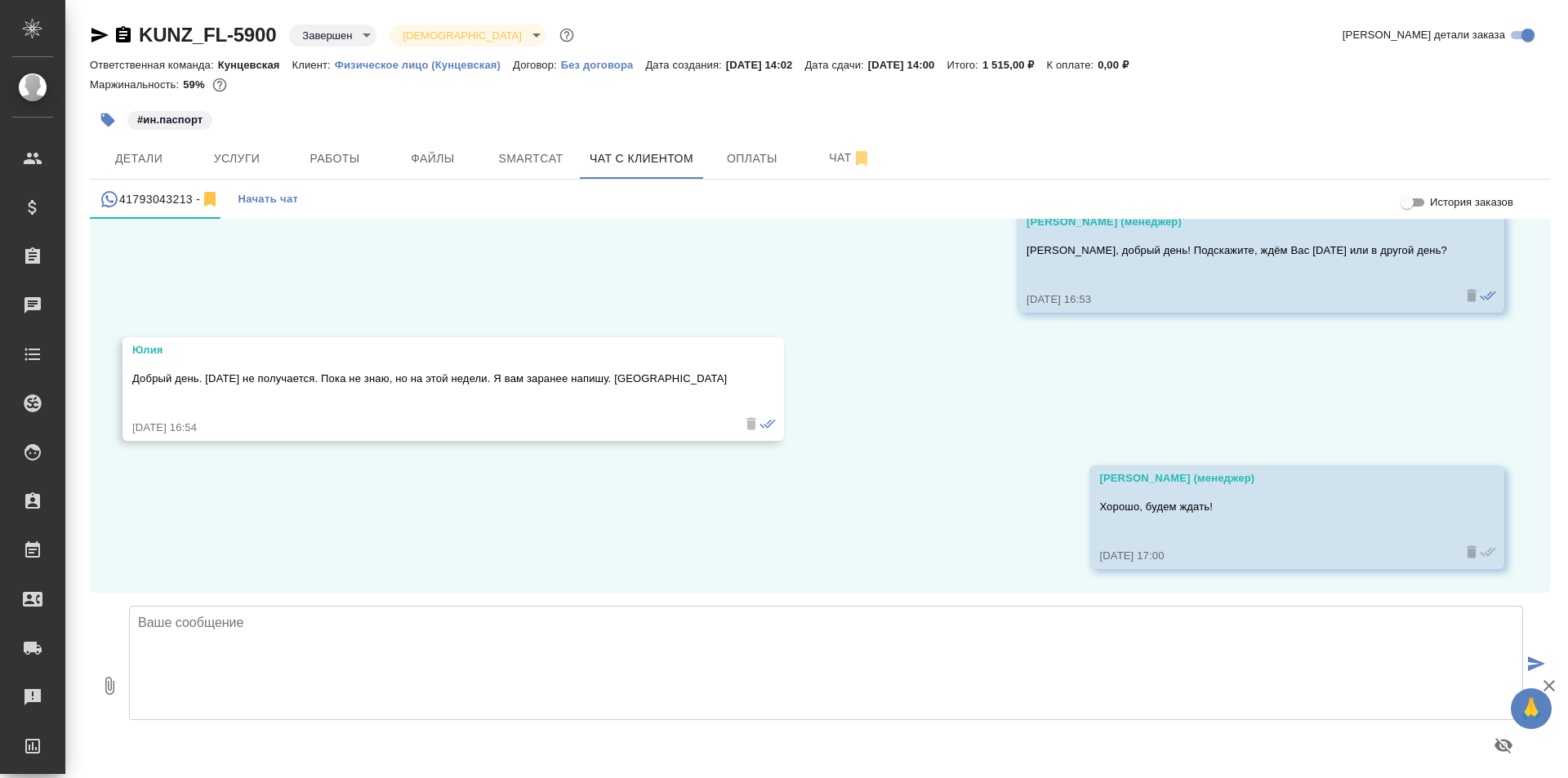
scroll to position [14504, 0]
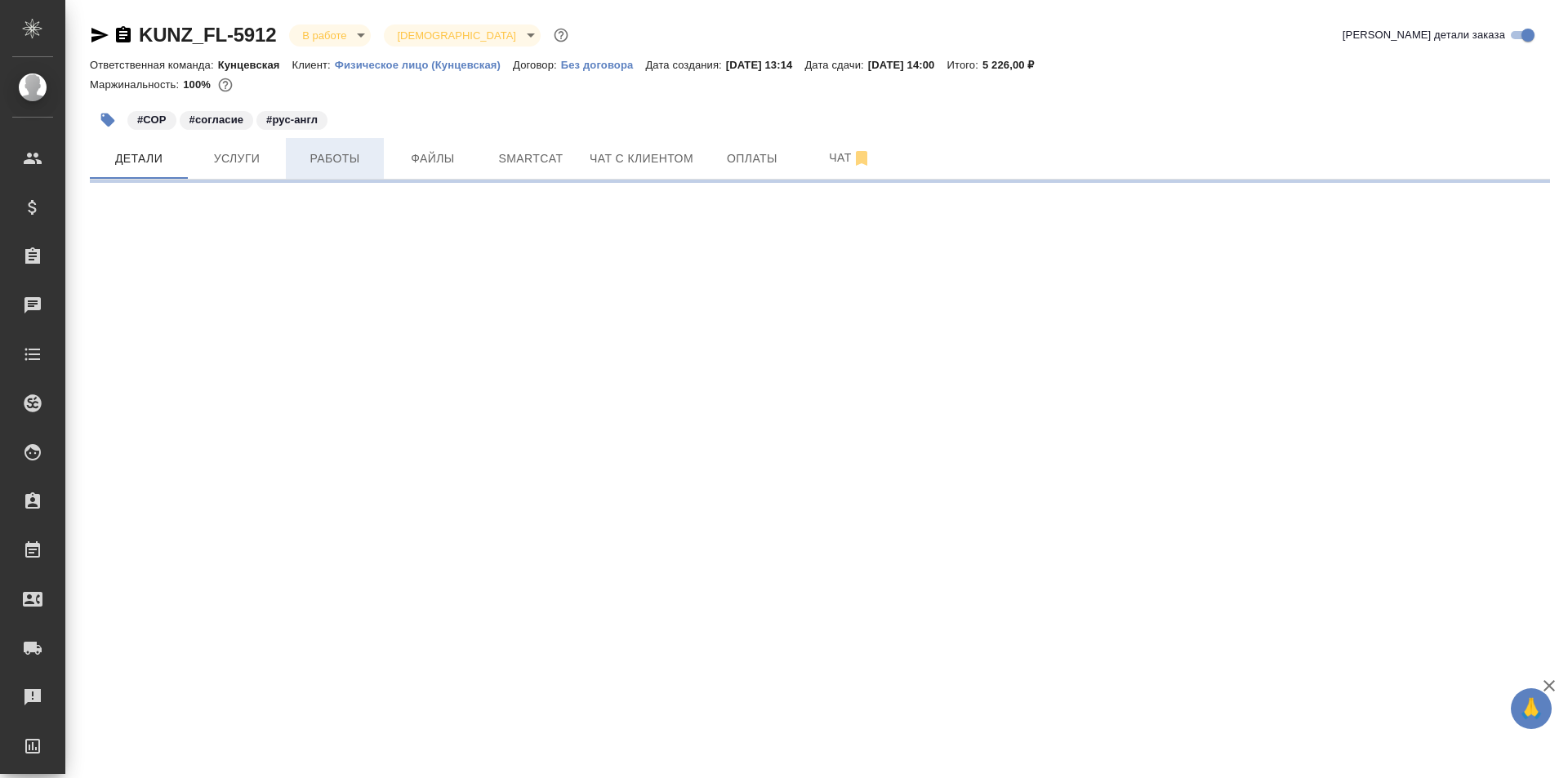
click at [348, 157] on span "Работы" at bounding box center [335, 158] width 78 height 20
select select "RU"
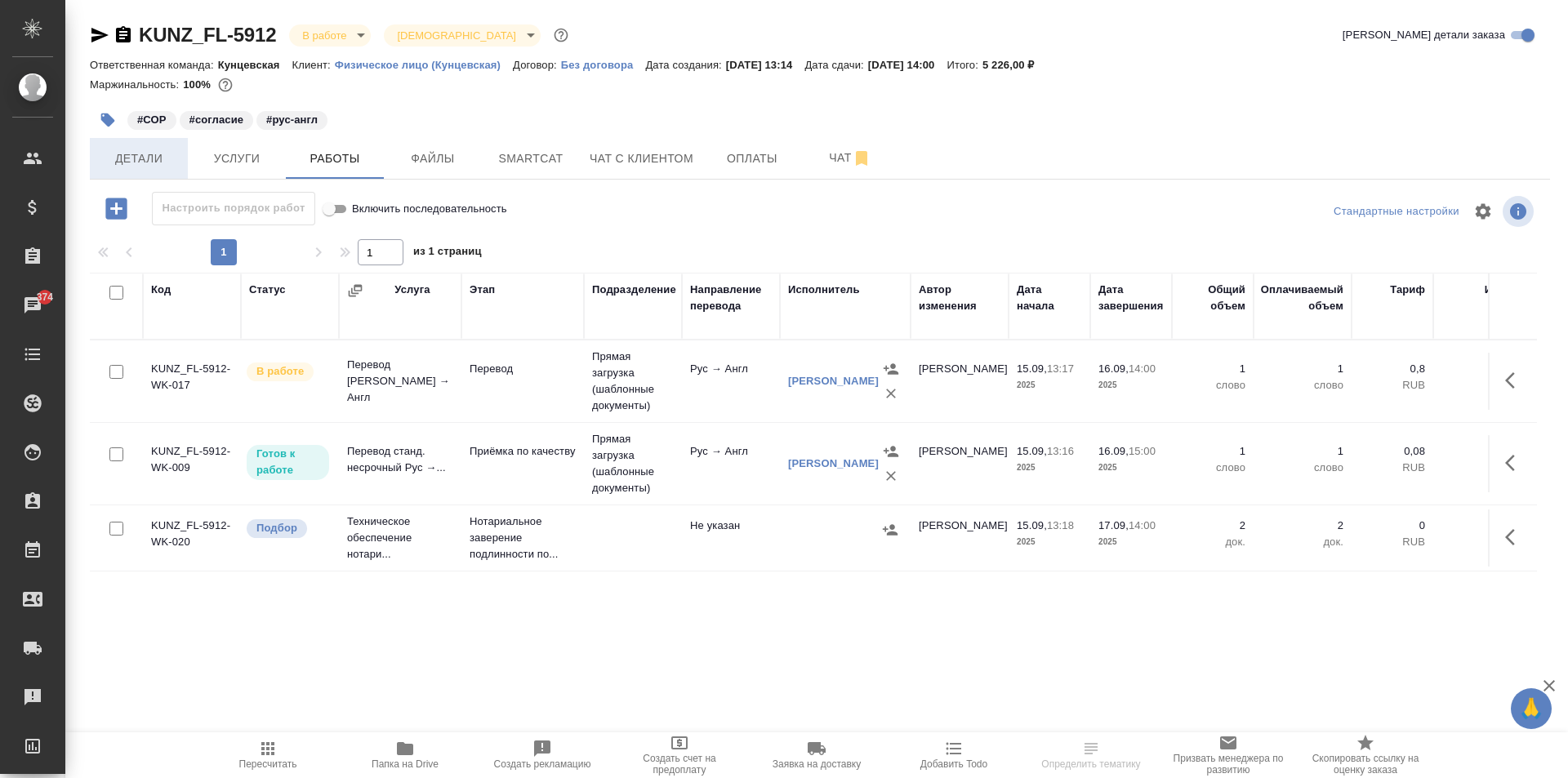
click at [138, 160] on span "Детали" at bounding box center [139, 158] width 78 height 20
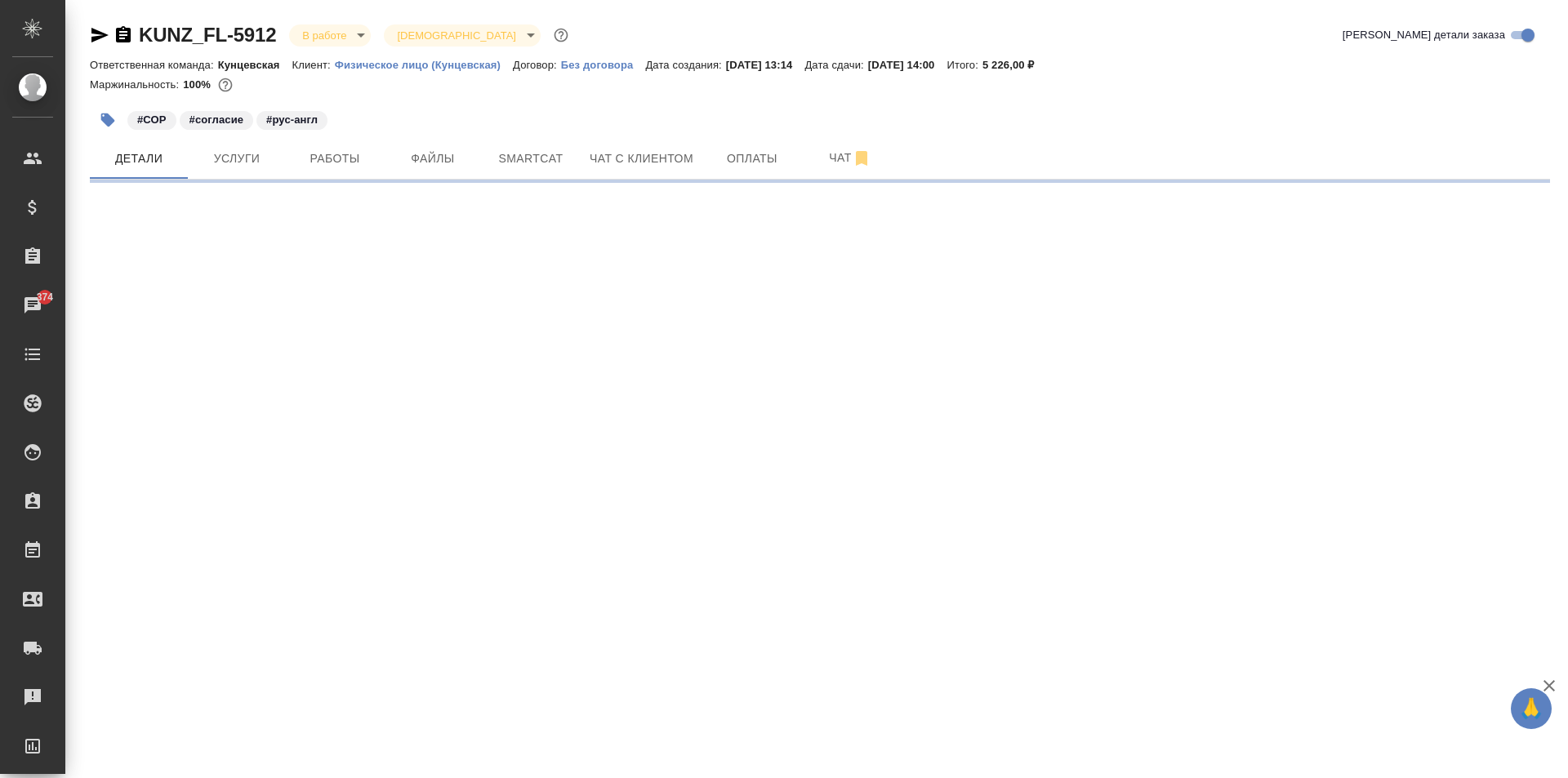
select select "RU"
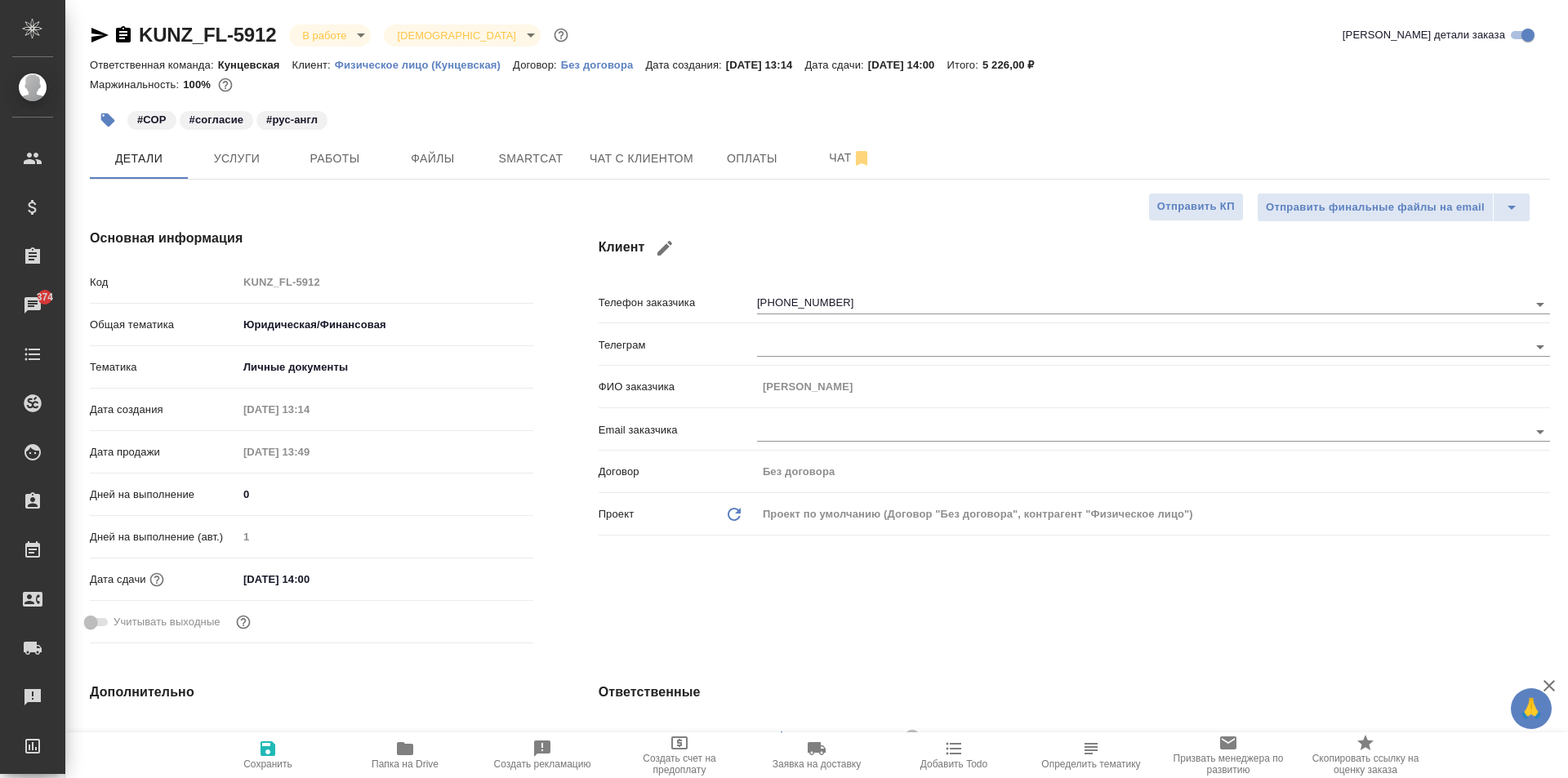
type textarea "x"
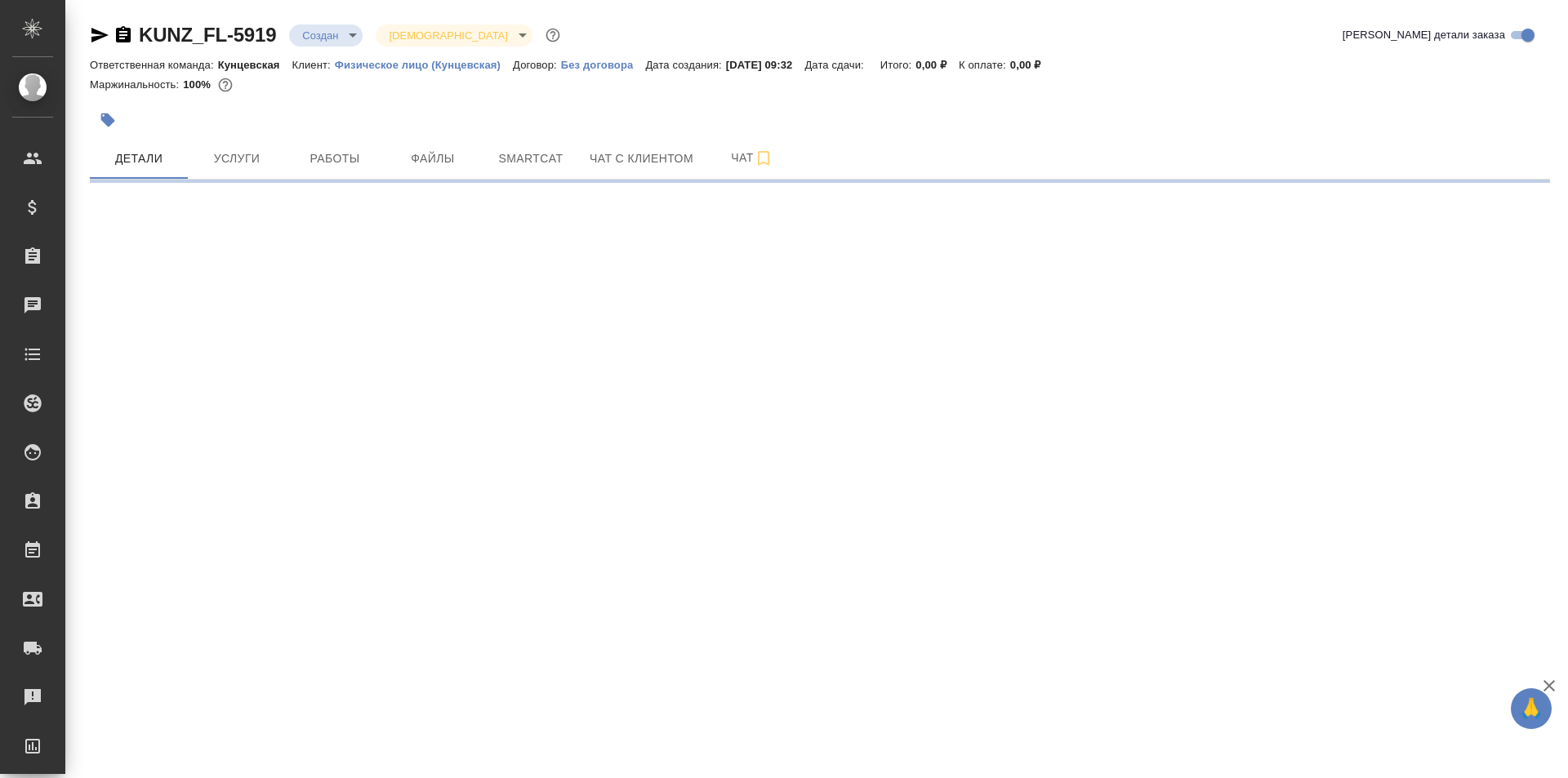
select select "RU"
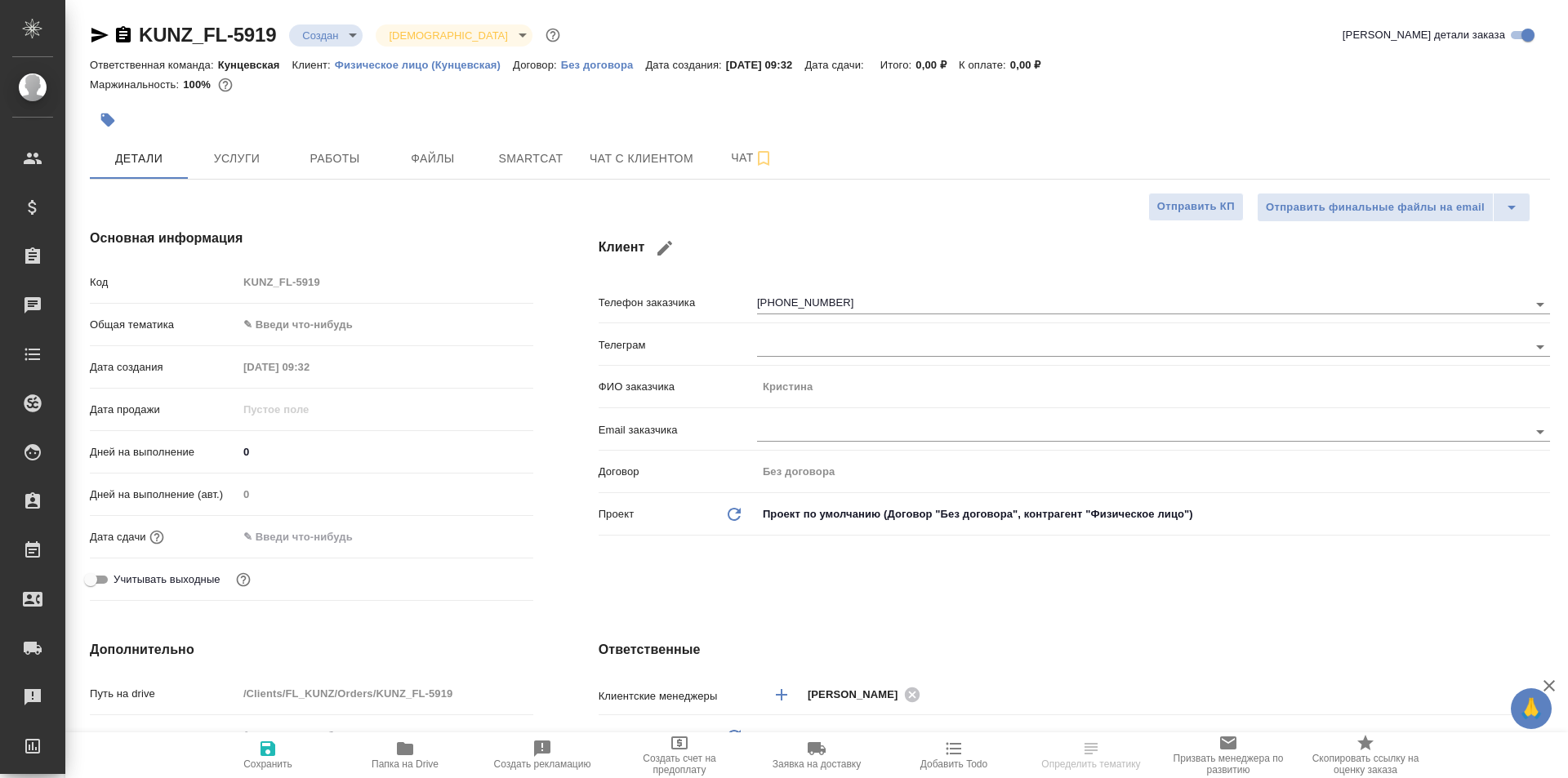
type textarea "x"
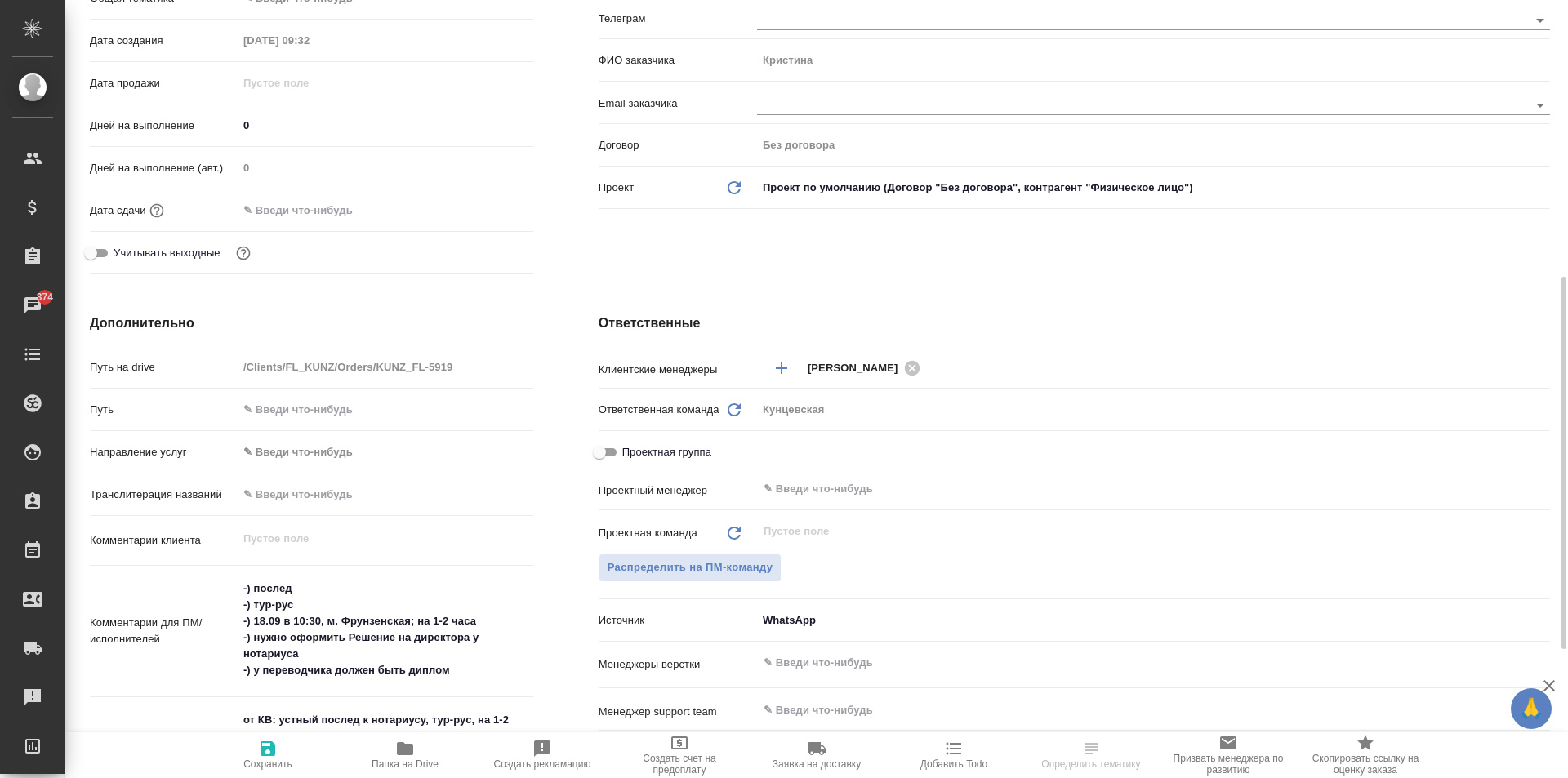
scroll to position [490, 0]
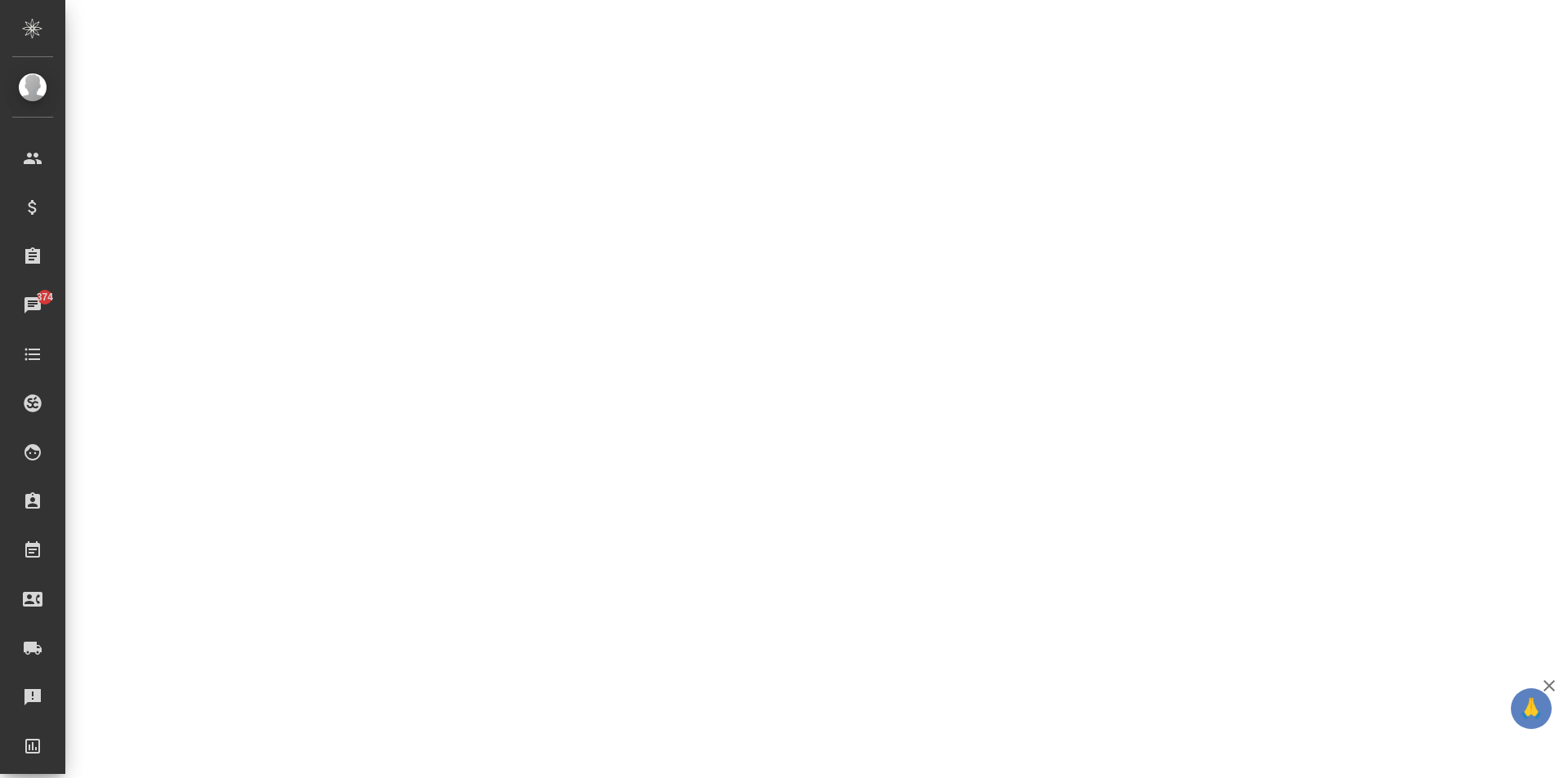
select select "RU"
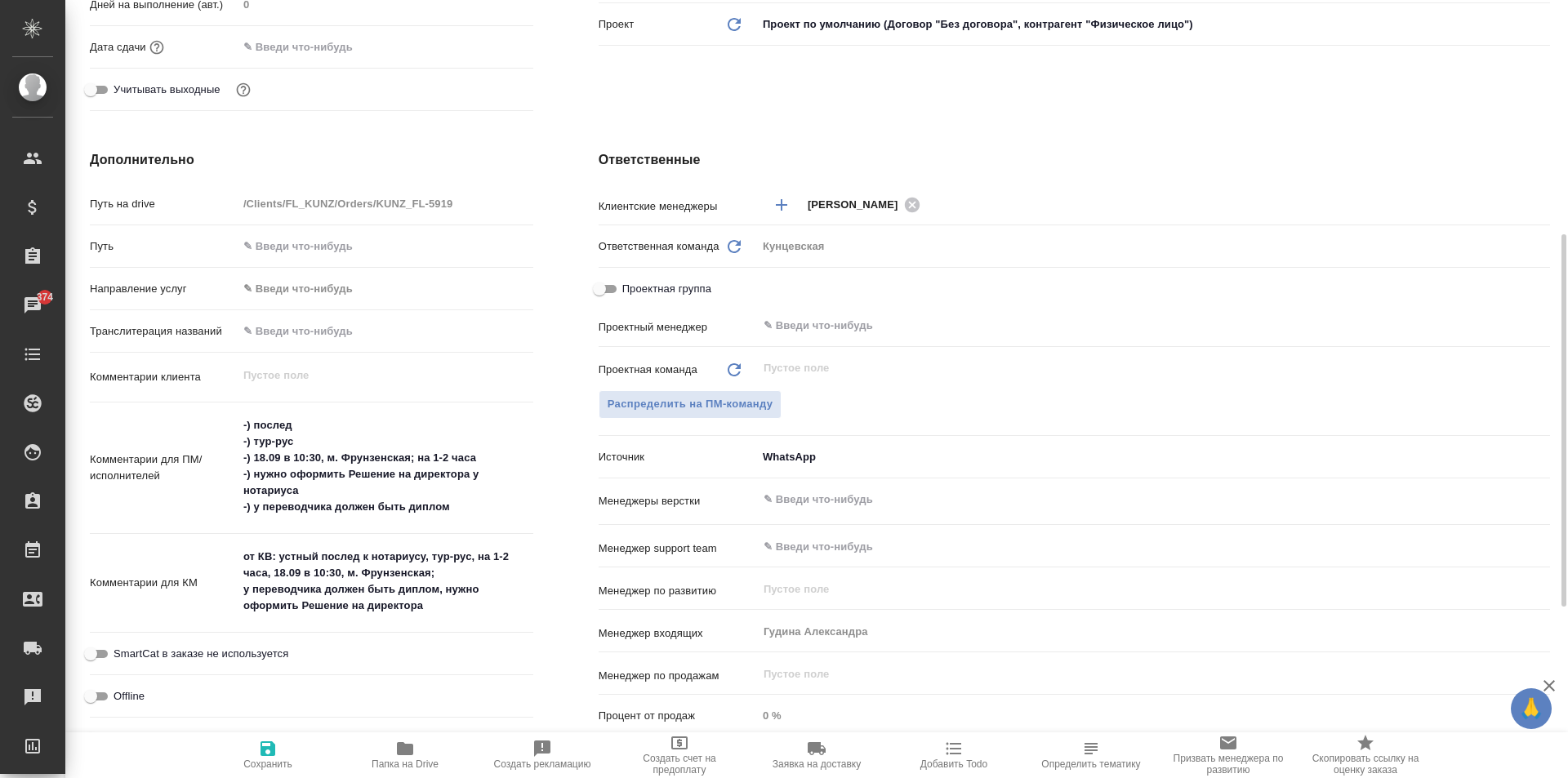
type textarea "x"
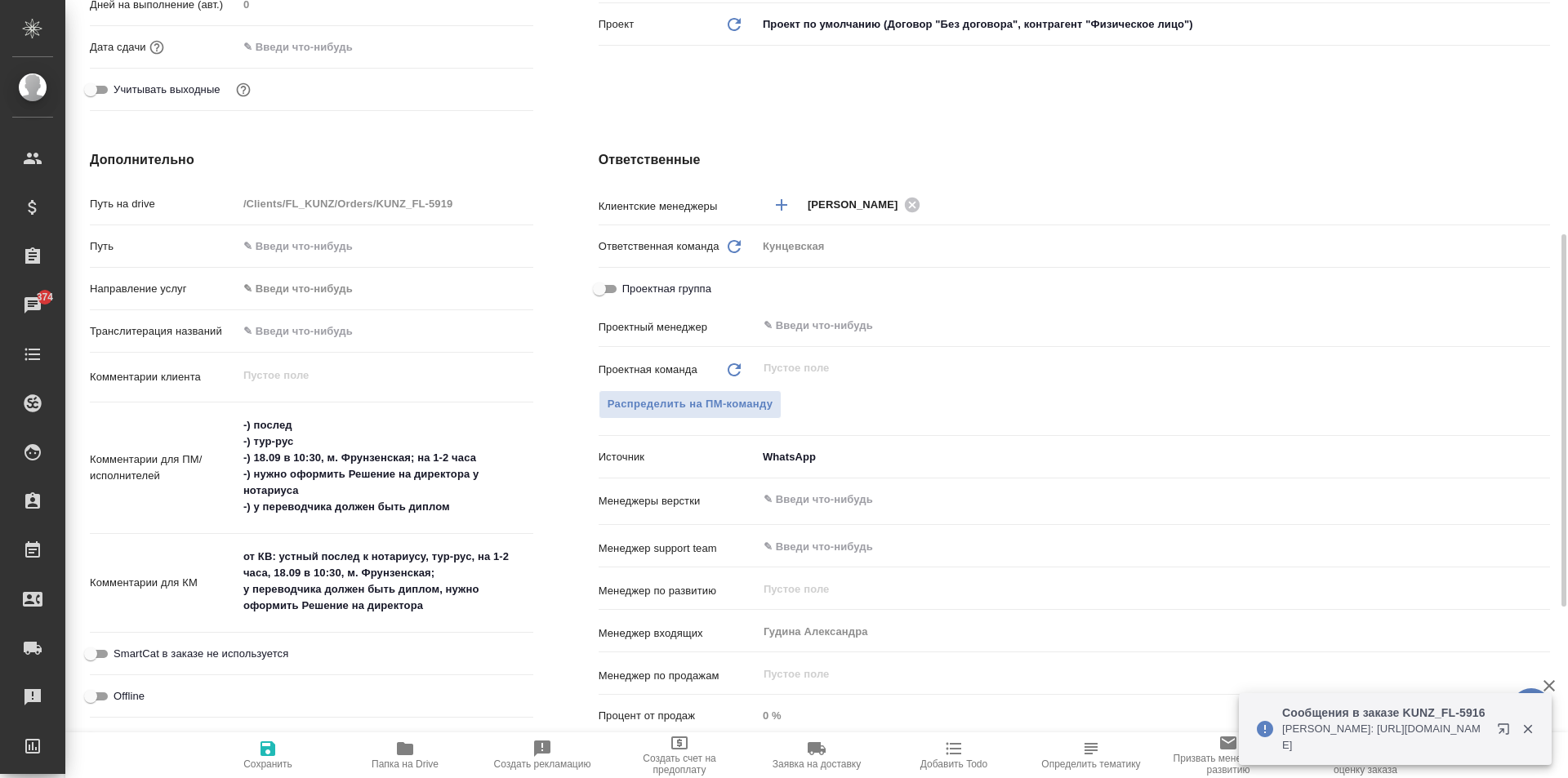
type textarea "x"
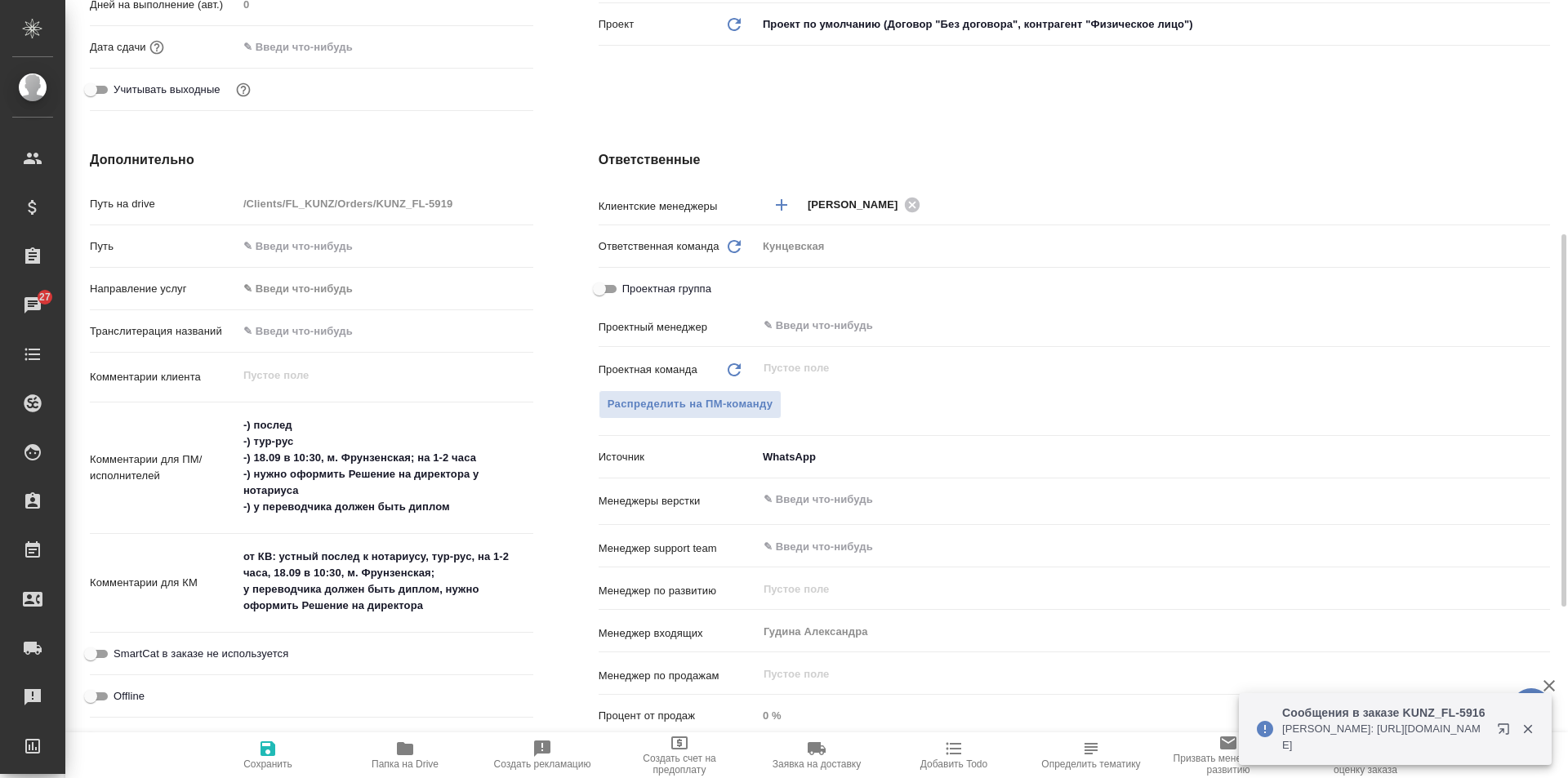
type textarea "x"
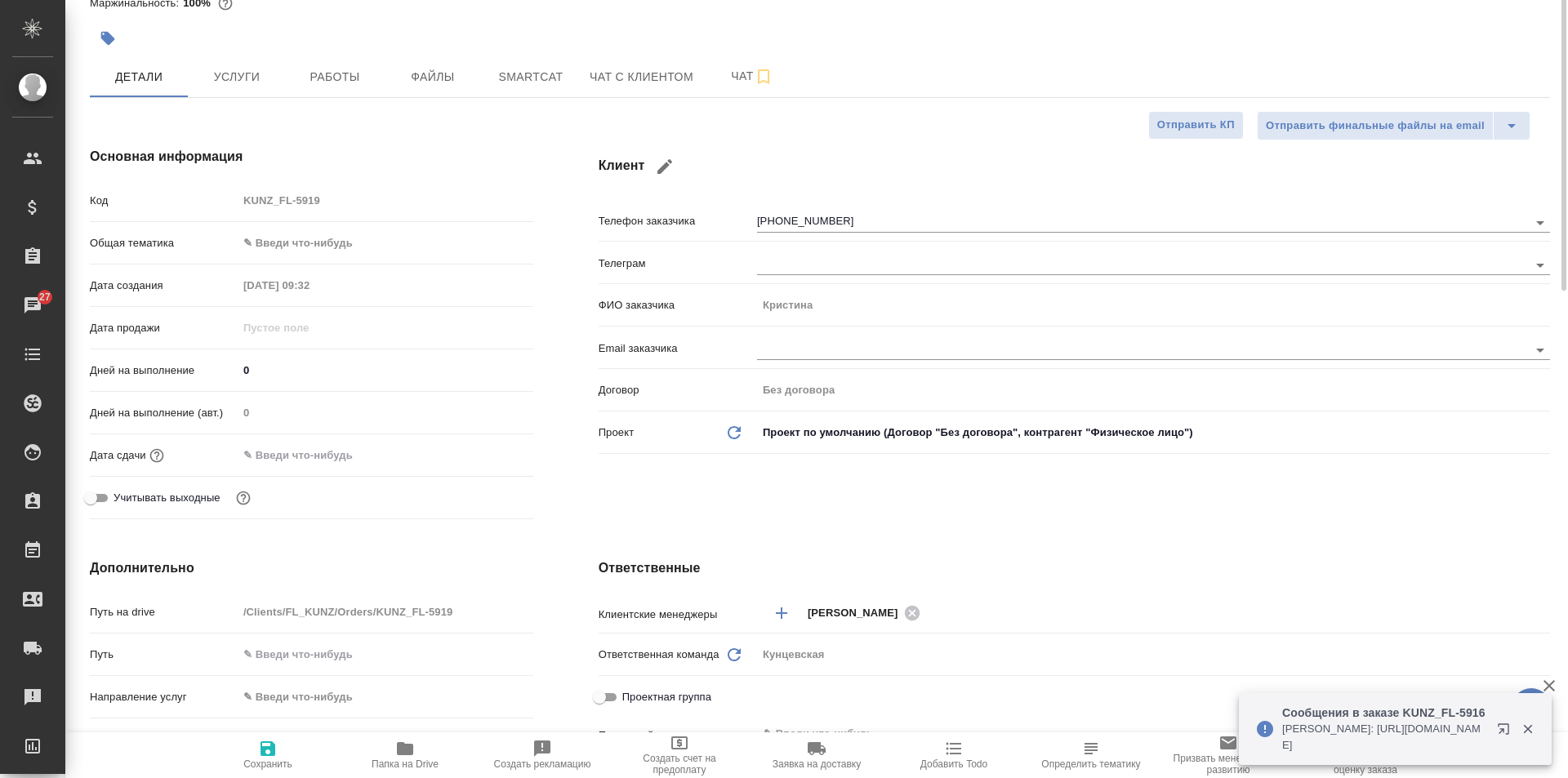
scroll to position [0, 0]
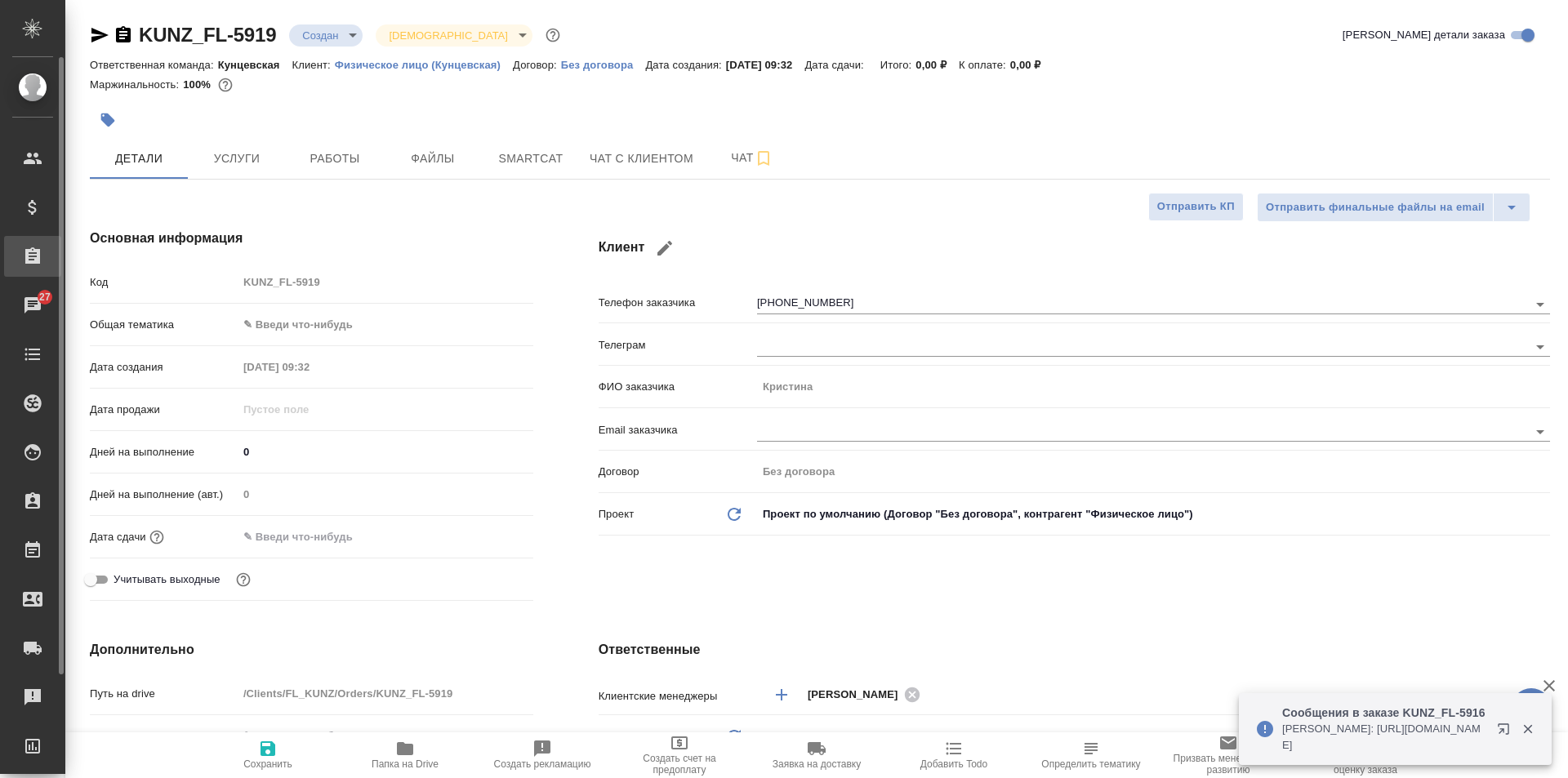
type textarea "x"
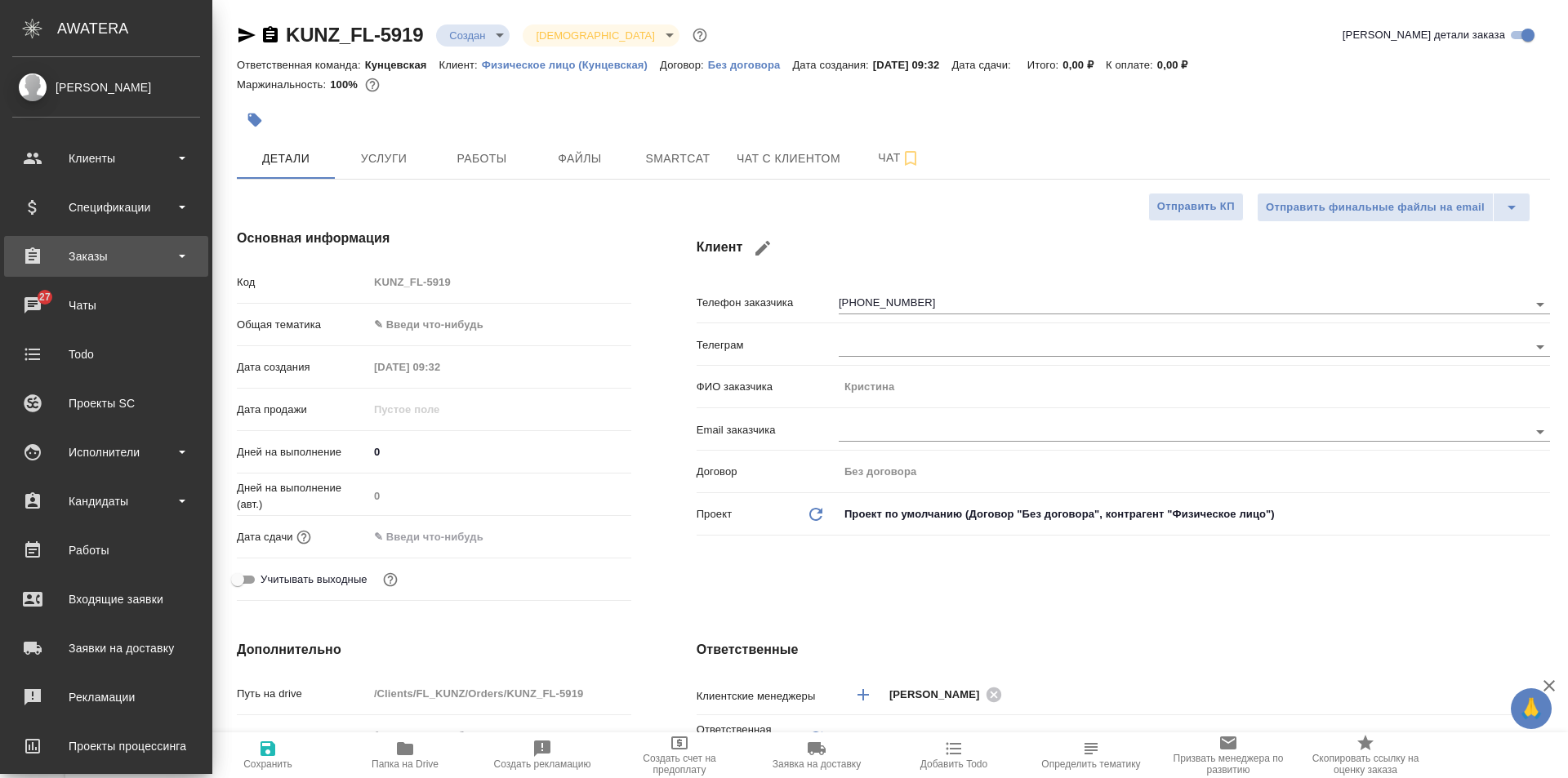
click at [63, 268] on div "Заказы" at bounding box center [105, 256] width 204 height 41
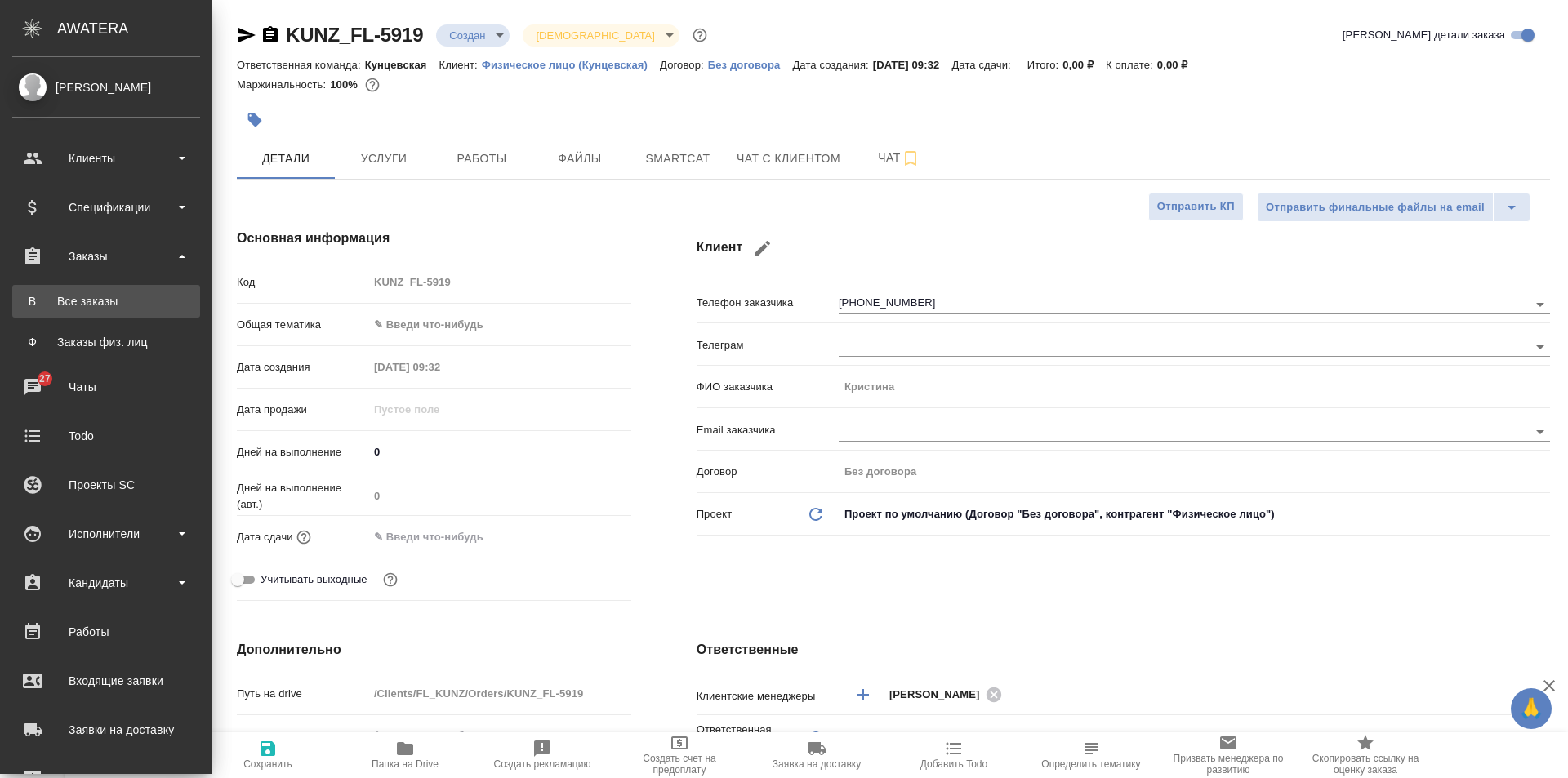
type textarea "x"
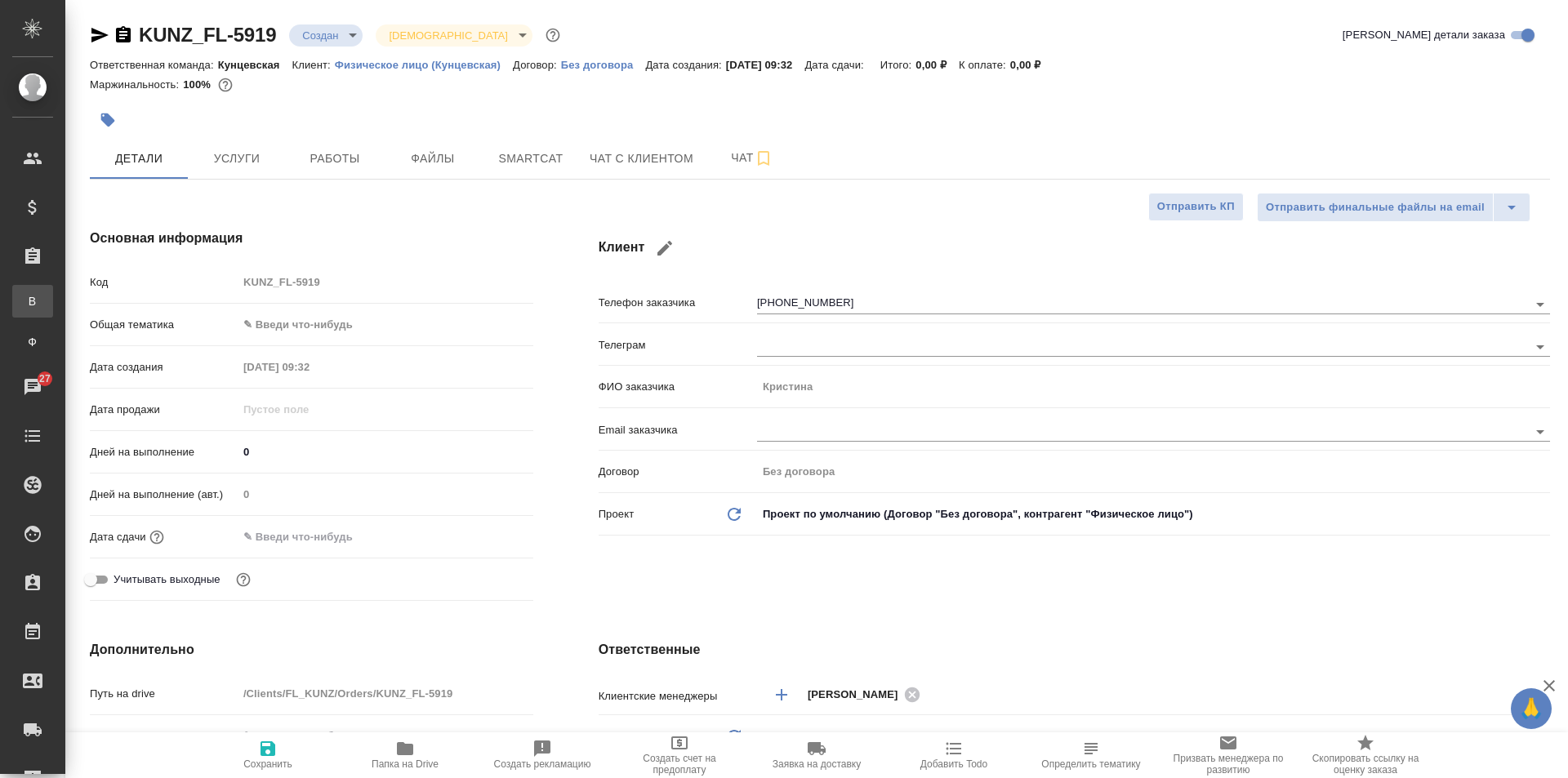
click at [24, 300] on div "Все заказы" at bounding box center [12, 301] width 24 height 17
type textarea "x"
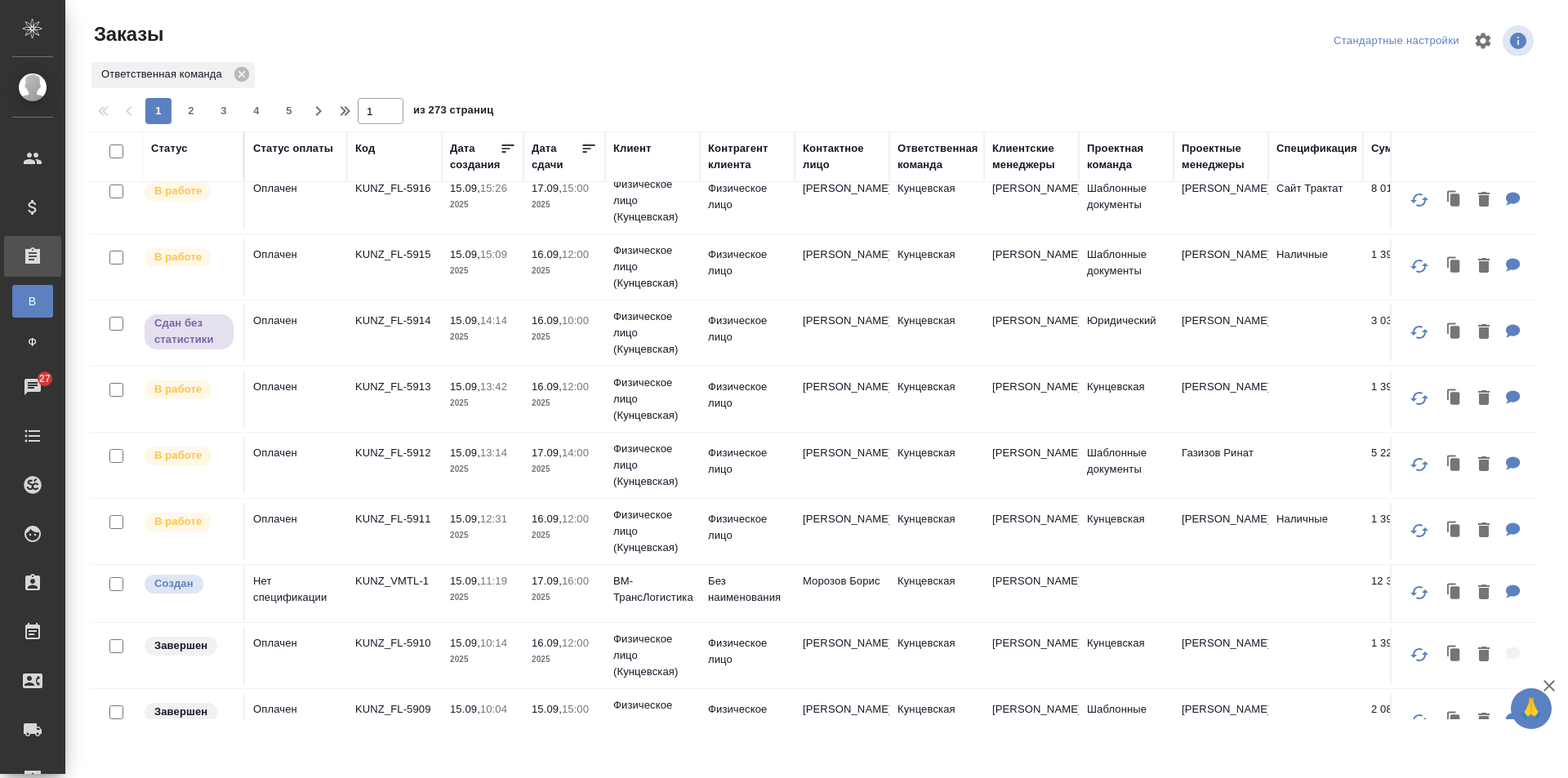
scroll to position [326, 0]
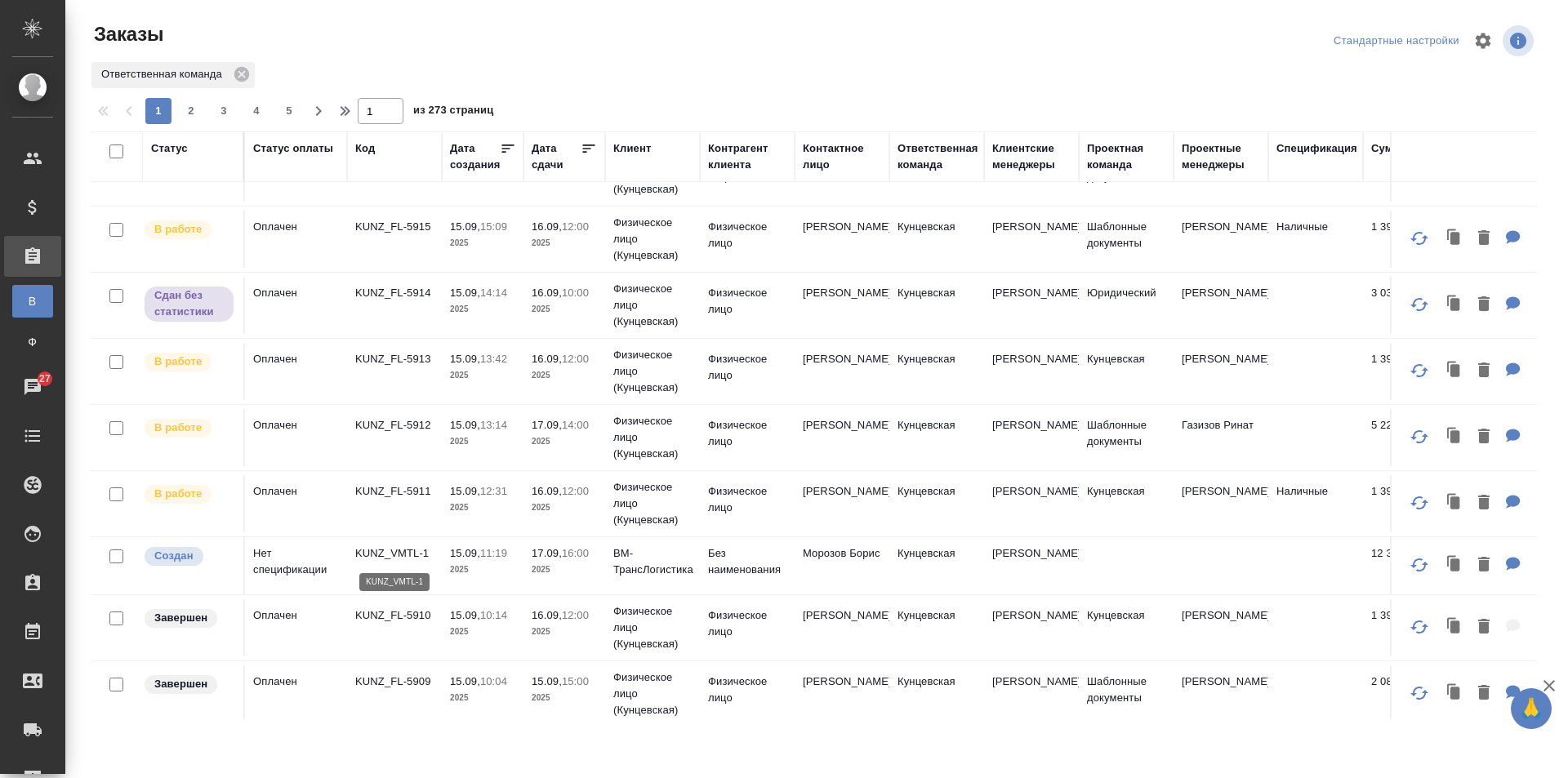
click at [386, 555] on p "KUNZ_VMTL-1" at bounding box center [394, 553] width 78 height 17
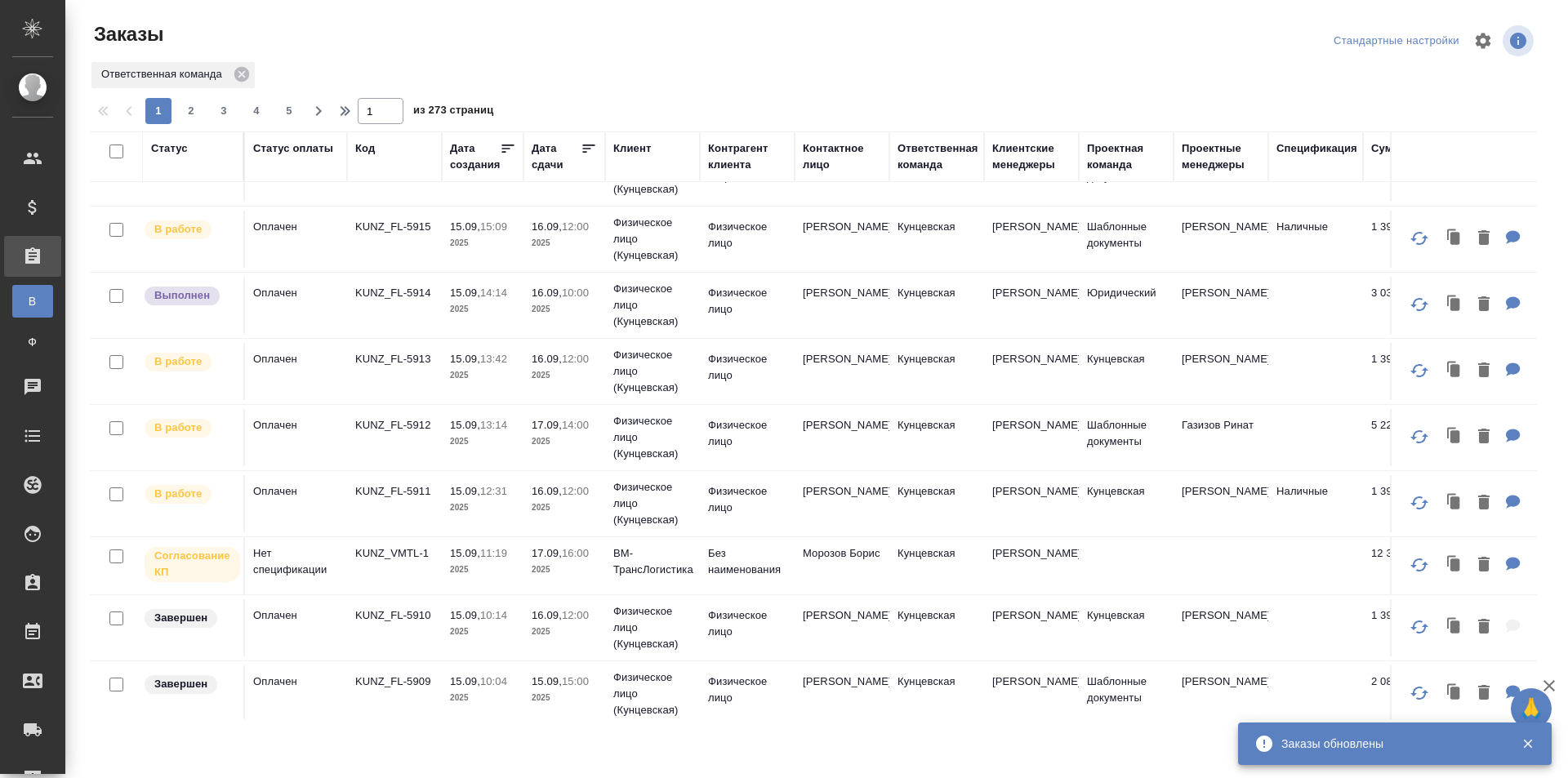
scroll to position [0, 0]
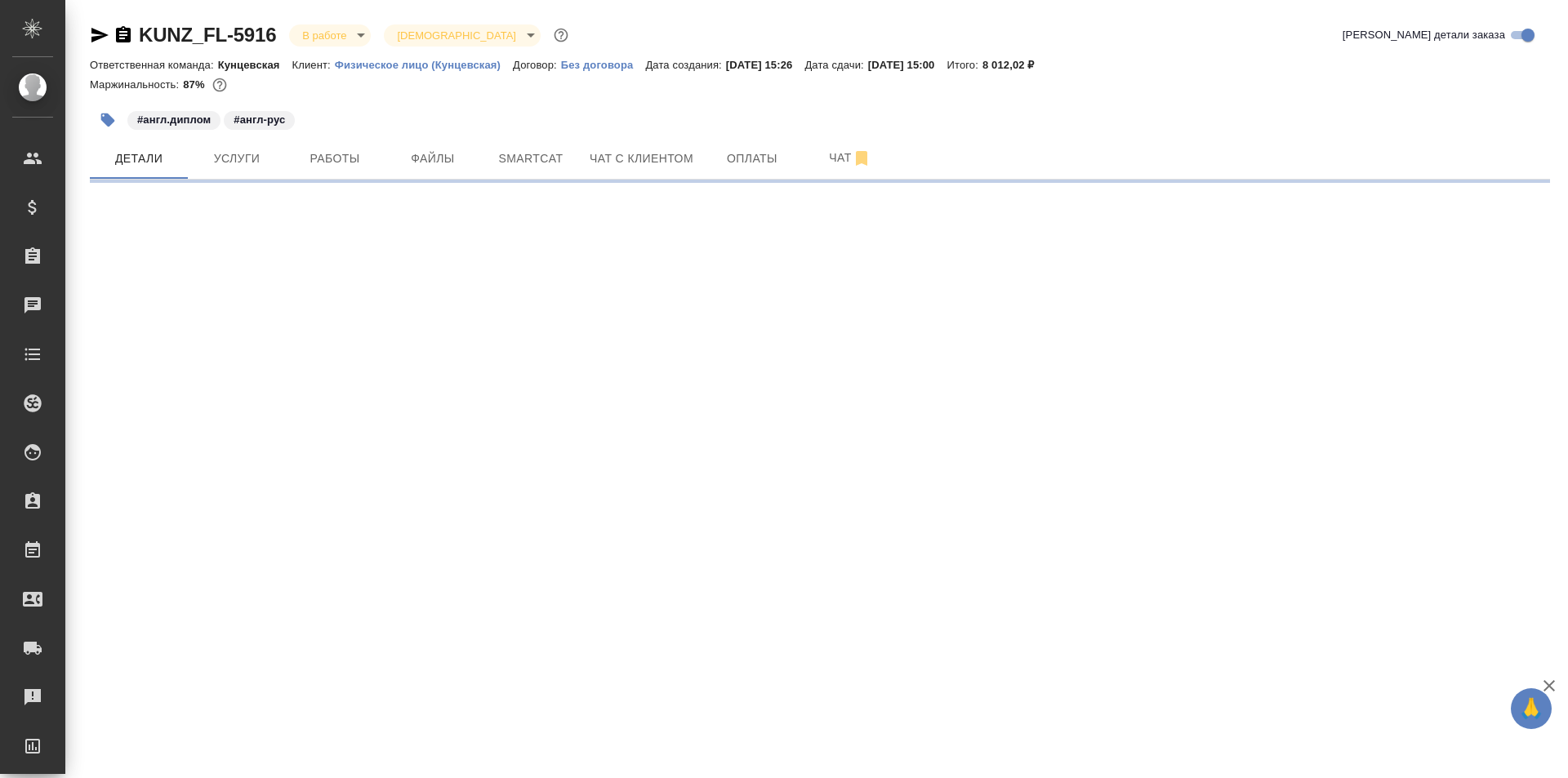
select select "RU"
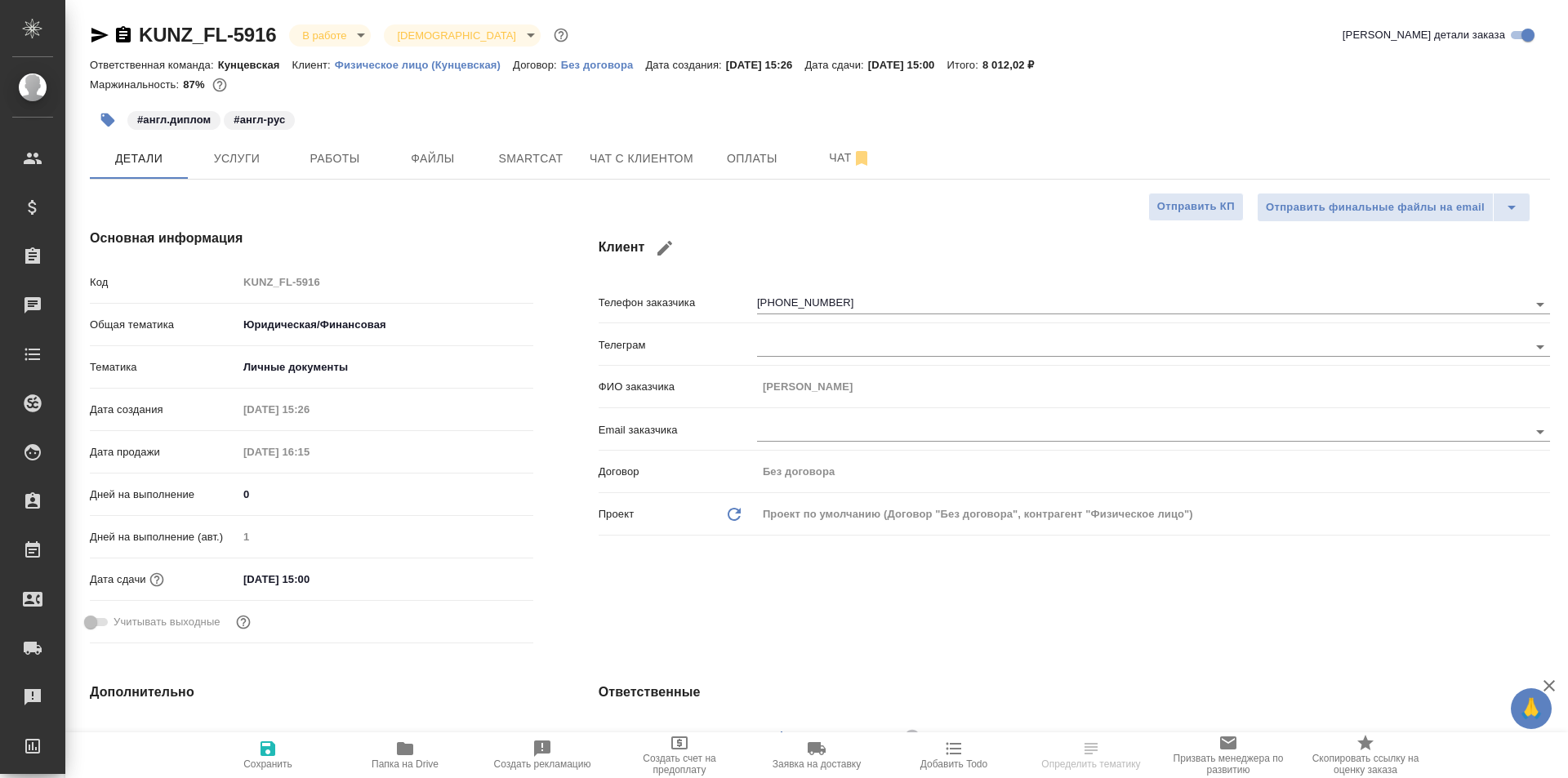
type textarea "x"
click at [341, 165] on span "Работы" at bounding box center [335, 158] width 78 height 20
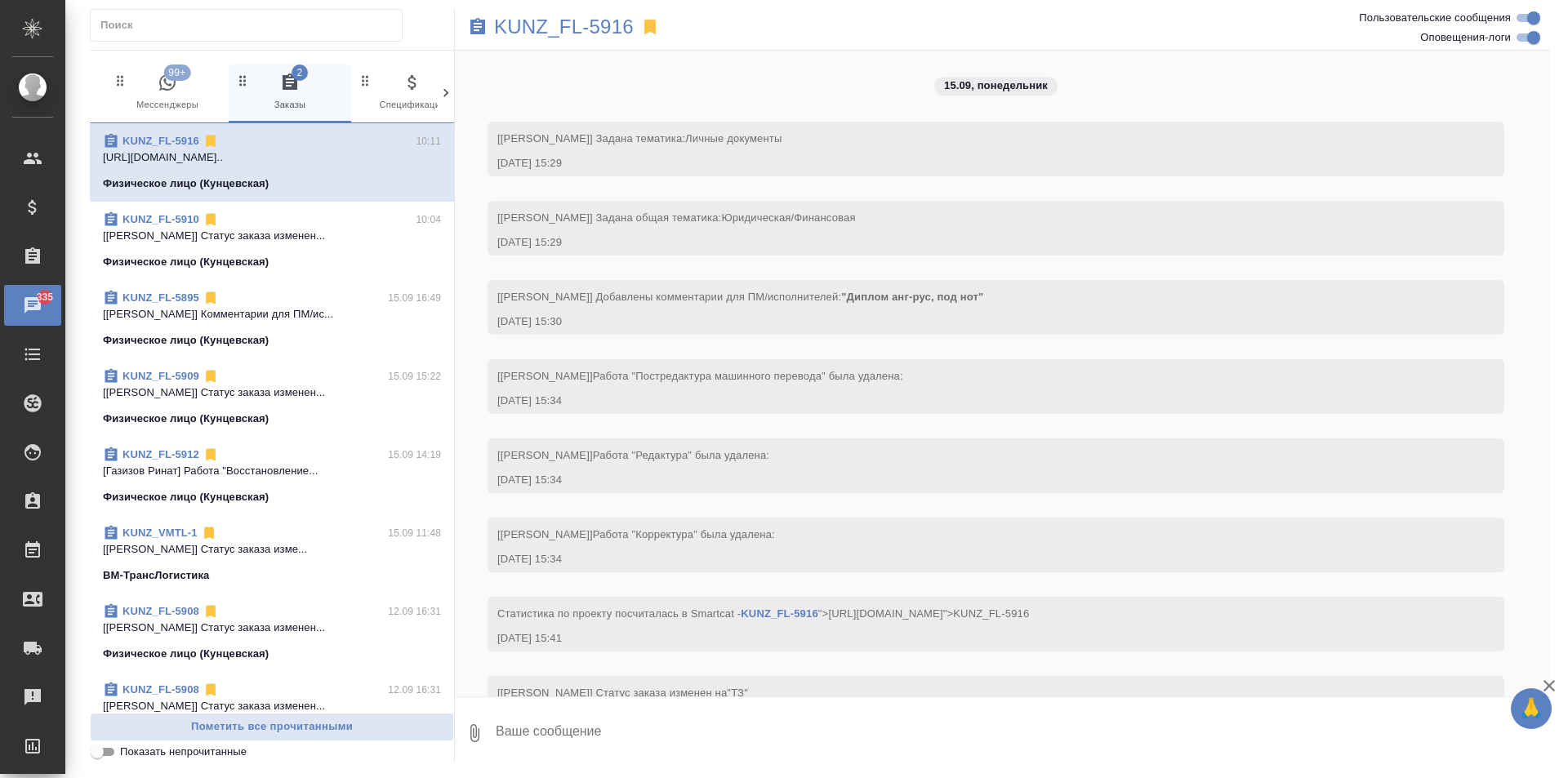
scroll to position [4442, 0]
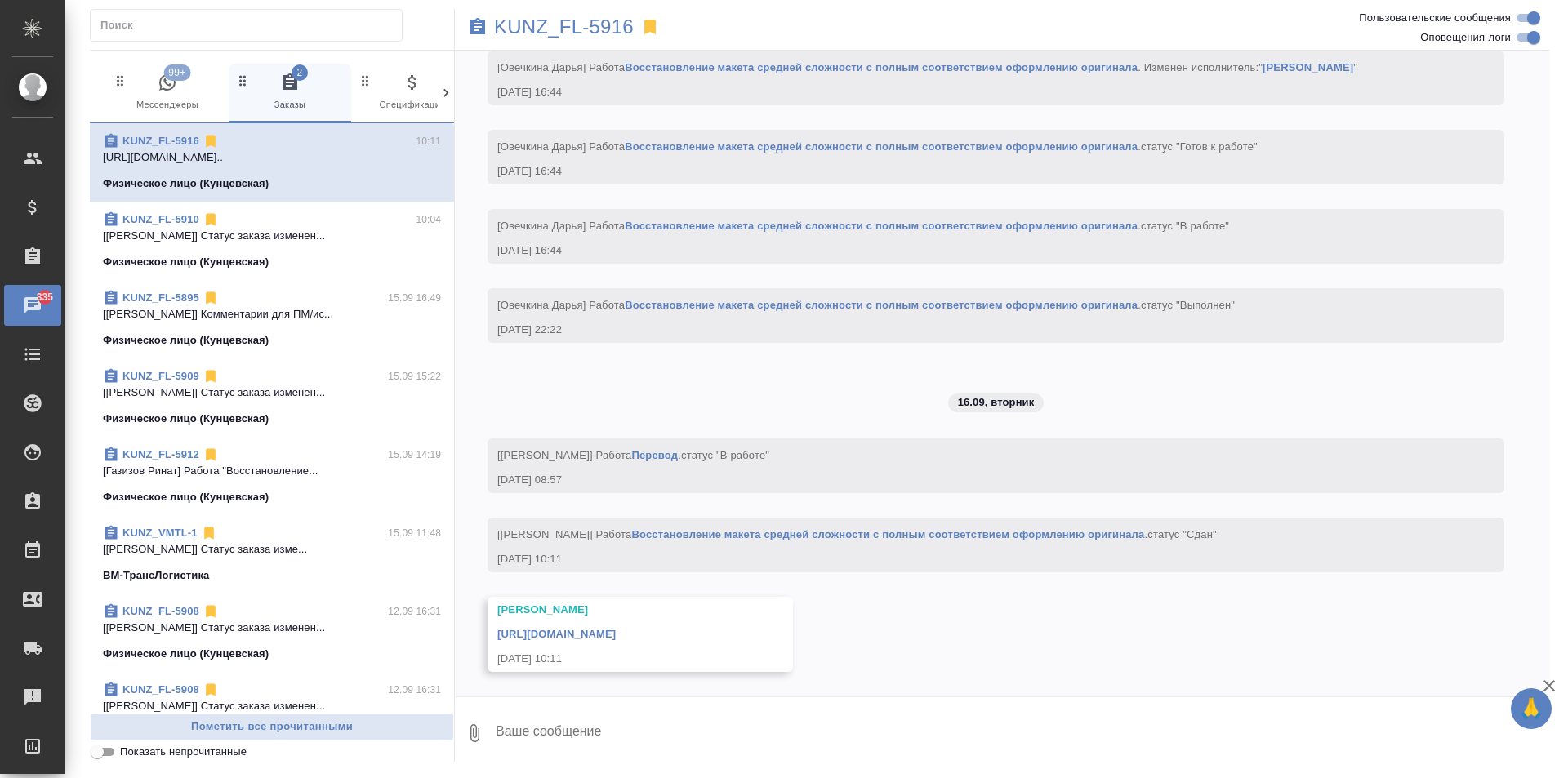
click at [348, 474] on p "[Газизов Ринат] Работа "Восстановление..." at bounding box center [271, 471] width 338 height 17
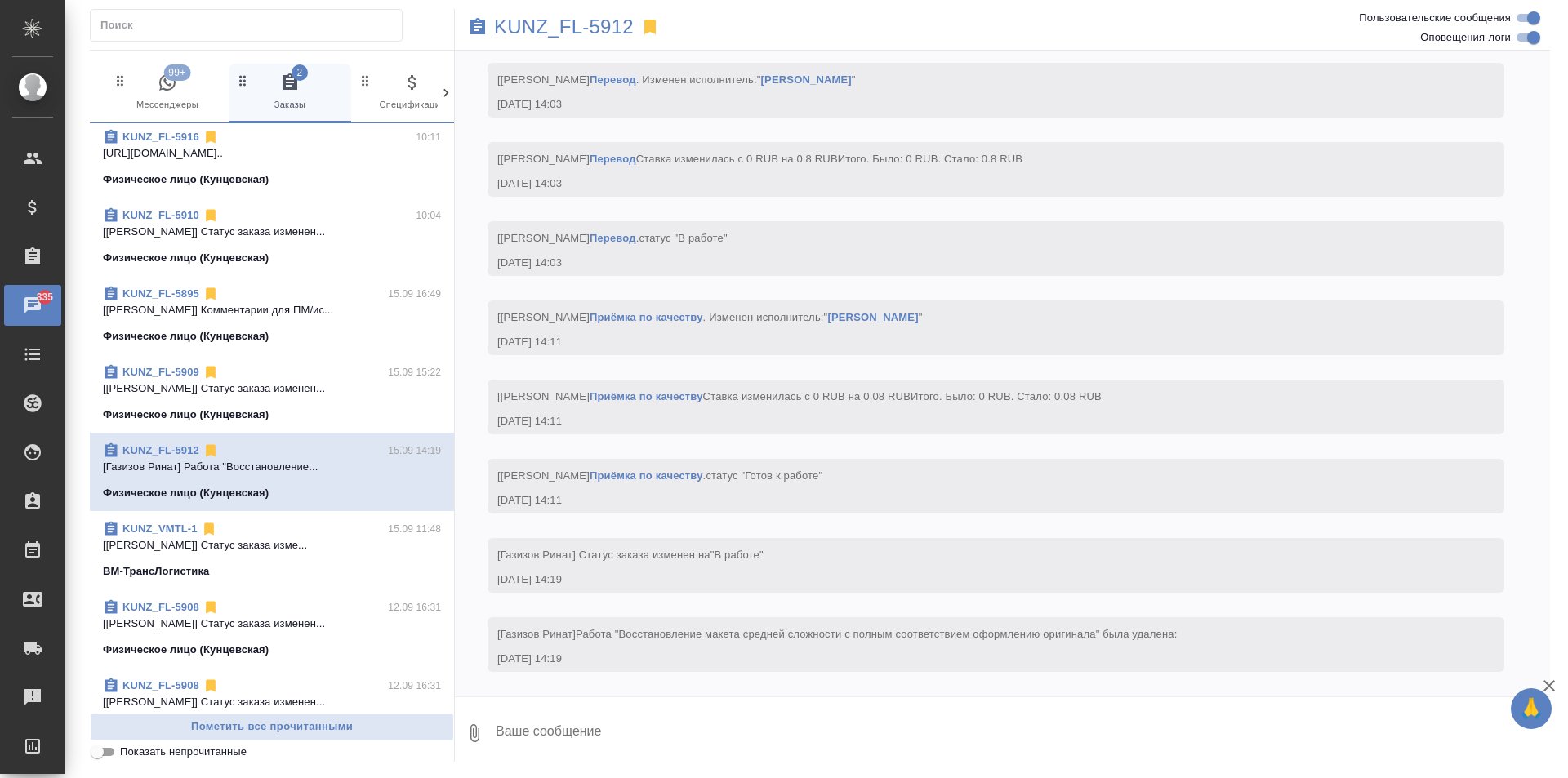
scroll to position [0, 0]
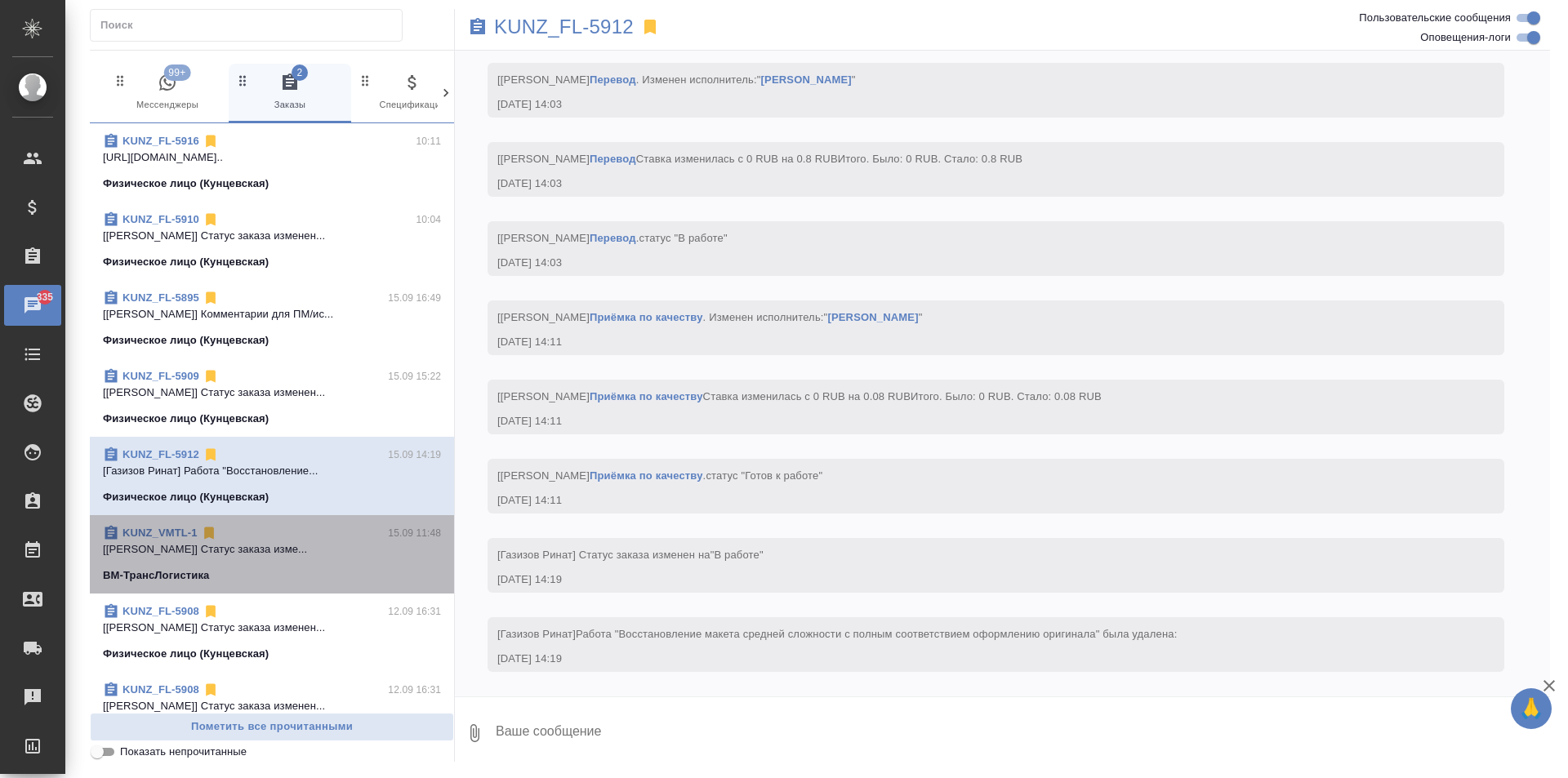
click at [312, 548] on p "[Заборова Александра] Статус заказа изме..." at bounding box center [271, 550] width 338 height 17
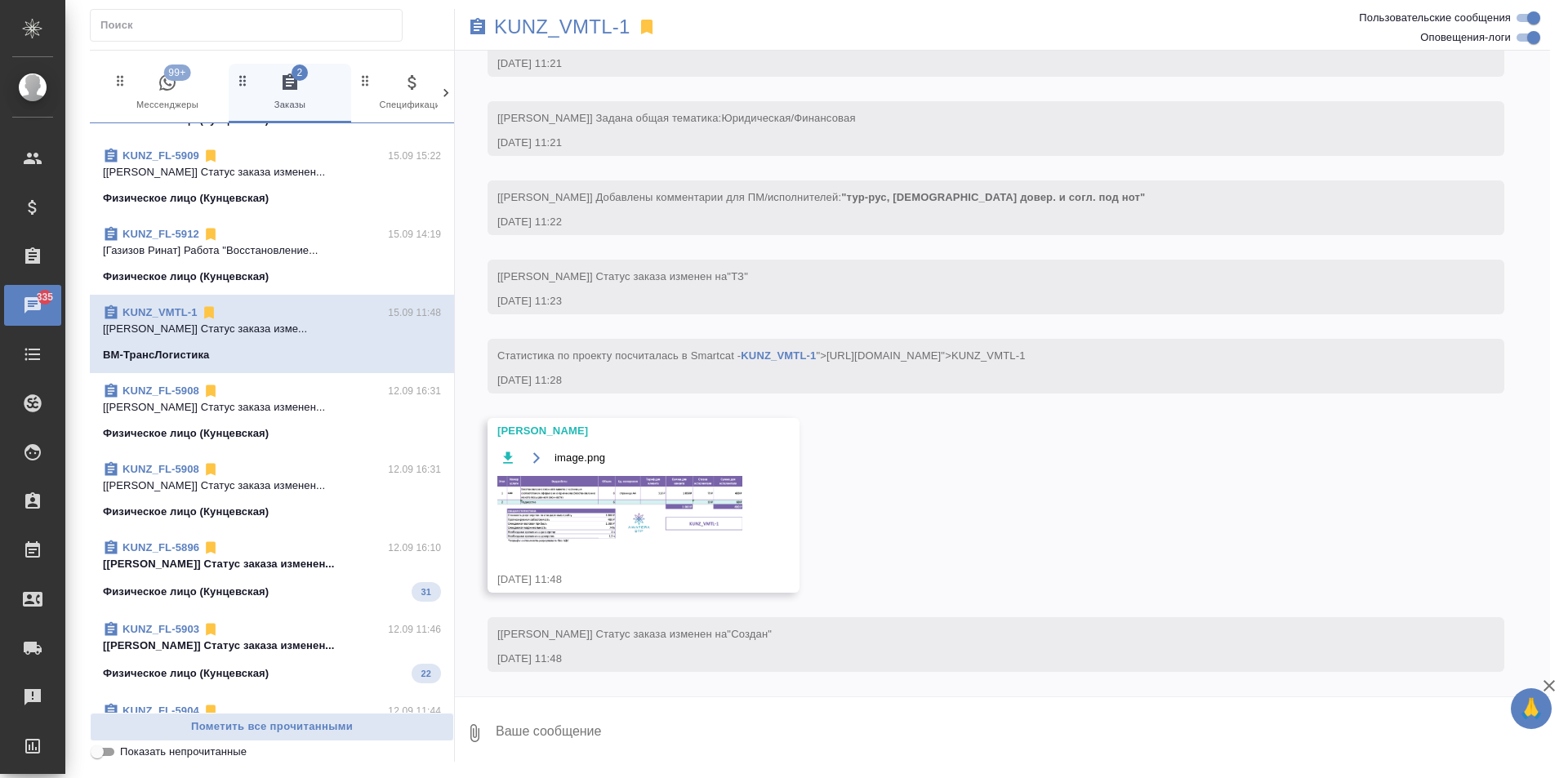
scroll to position [245, 0]
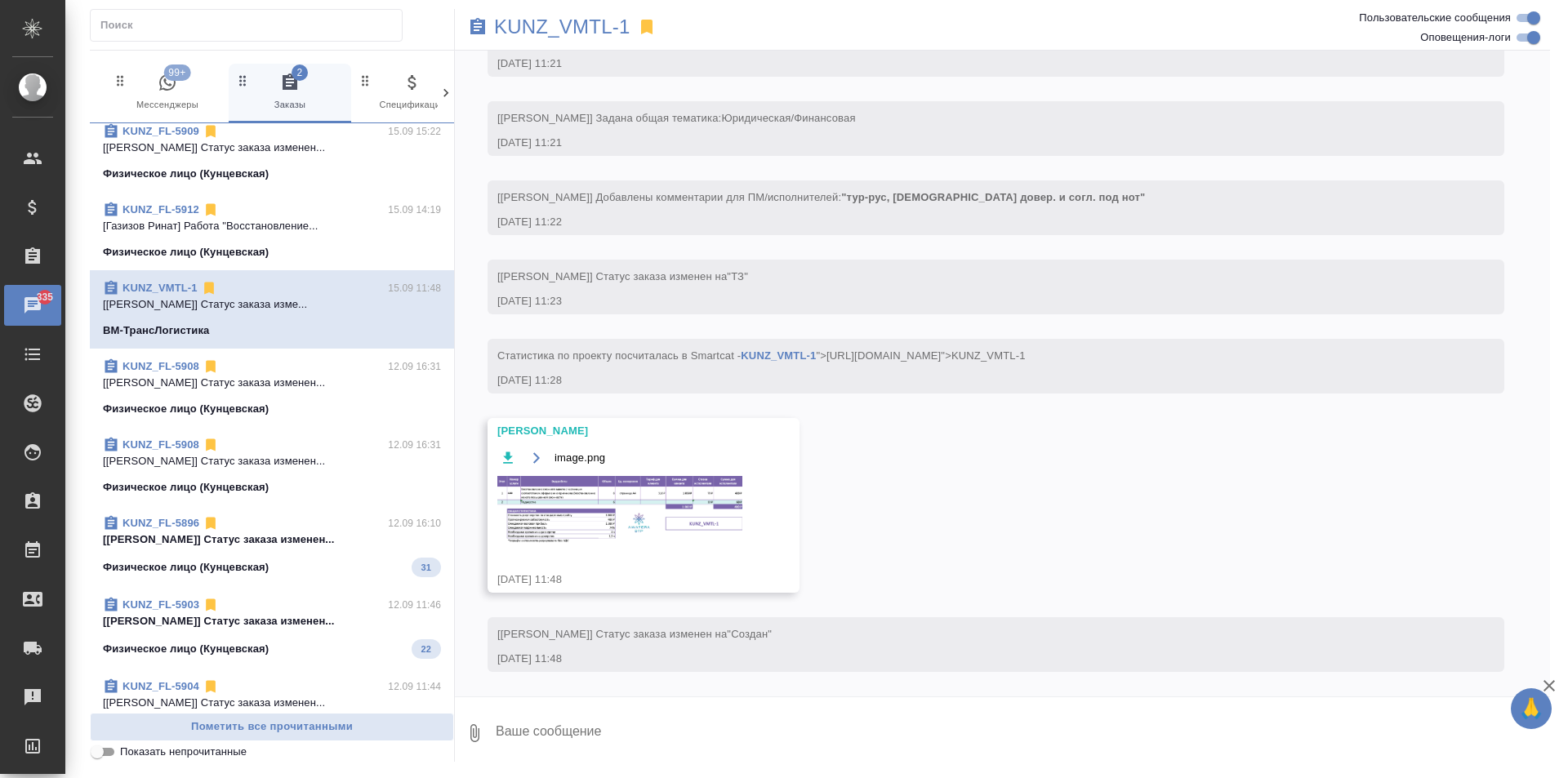
click at [364, 546] on p "[Zotova Ekaterina] Статус заказа изменен..." at bounding box center [271, 539] width 338 height 17
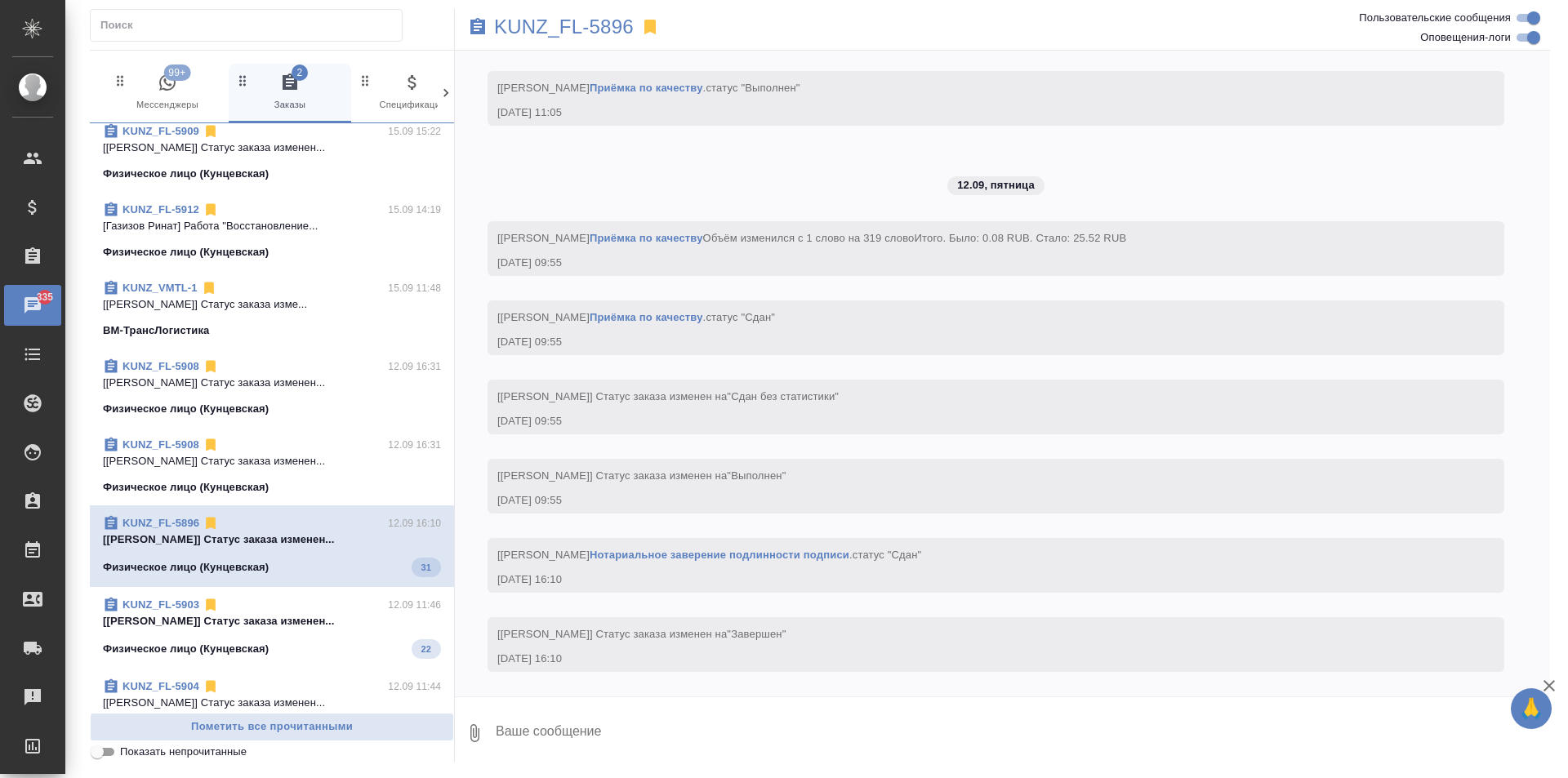
scroll to position [2802, 0]
click at [332, 623] on p "[Zotova Ekaterina] Статус заказа изменен..." at bounding box center [271, 618] width 338 height 17
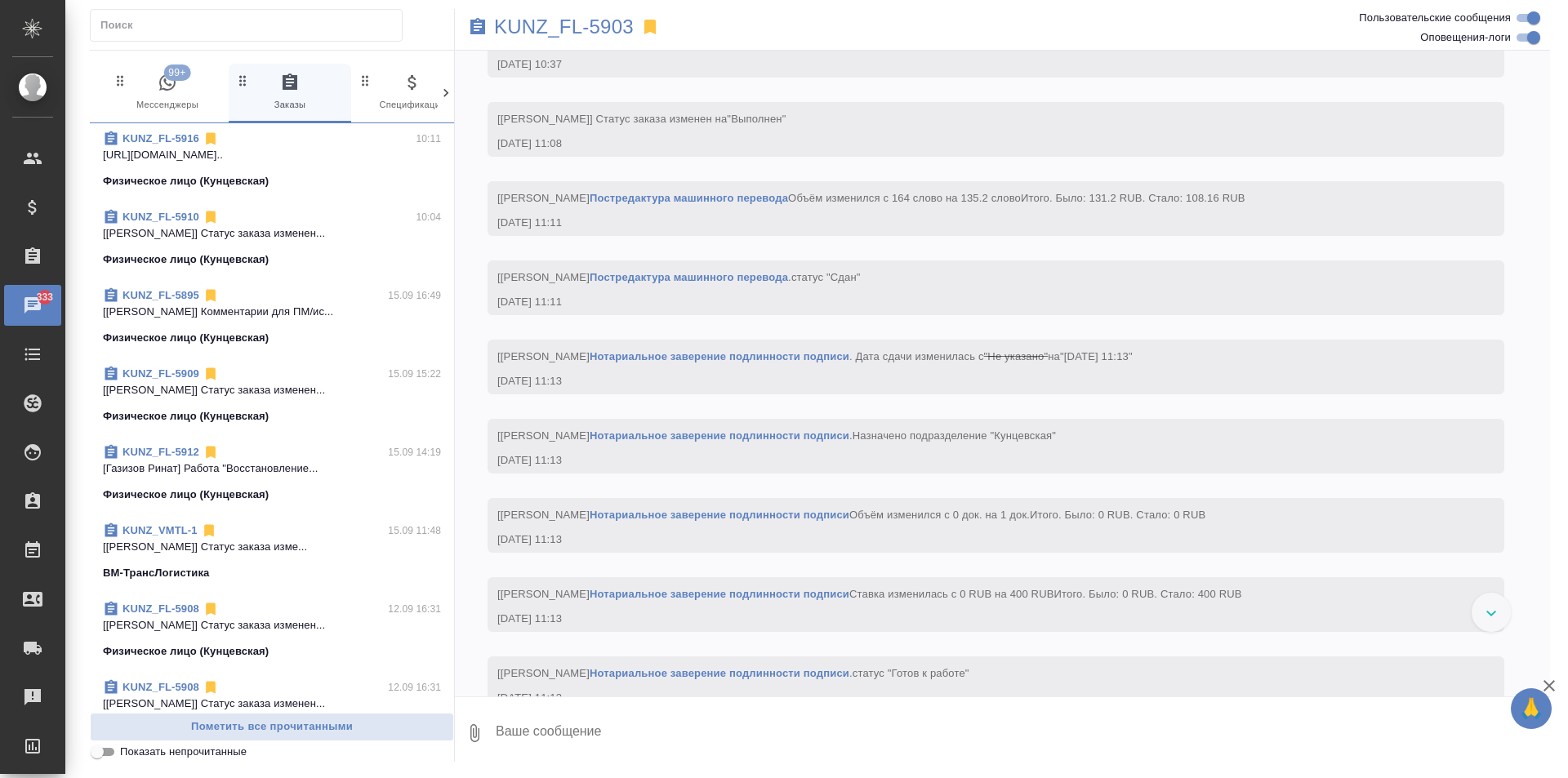
scroll to position [0, 0]
click at [185, 87] on span "99+ Мессенджеры" at bounding box center [167, 92] width 109 height 40
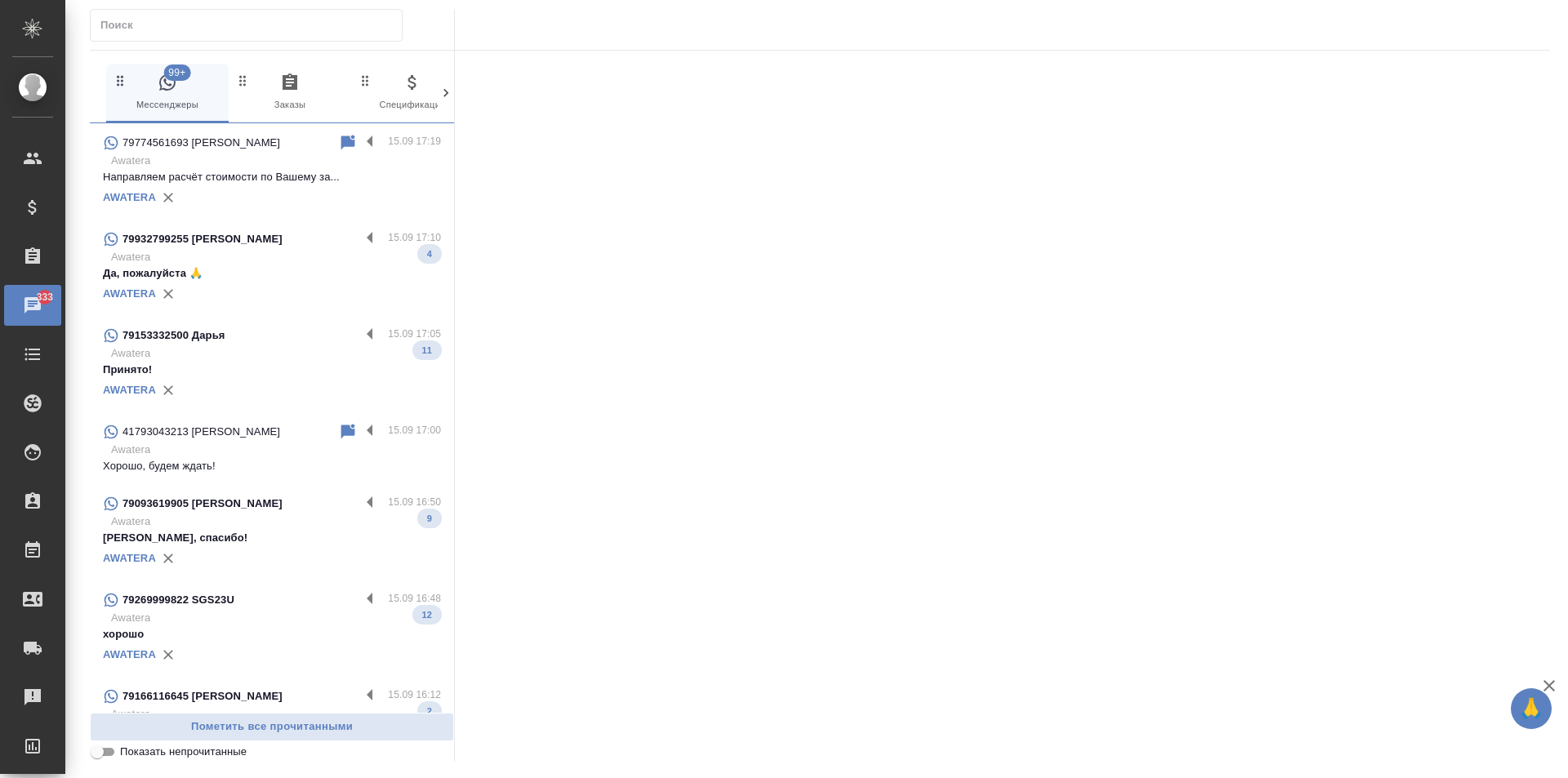
click at [290, 183] on p "Направляем расчёт стоимости по Вашему за..." at bounding box center [271, 177] width 338 height 17
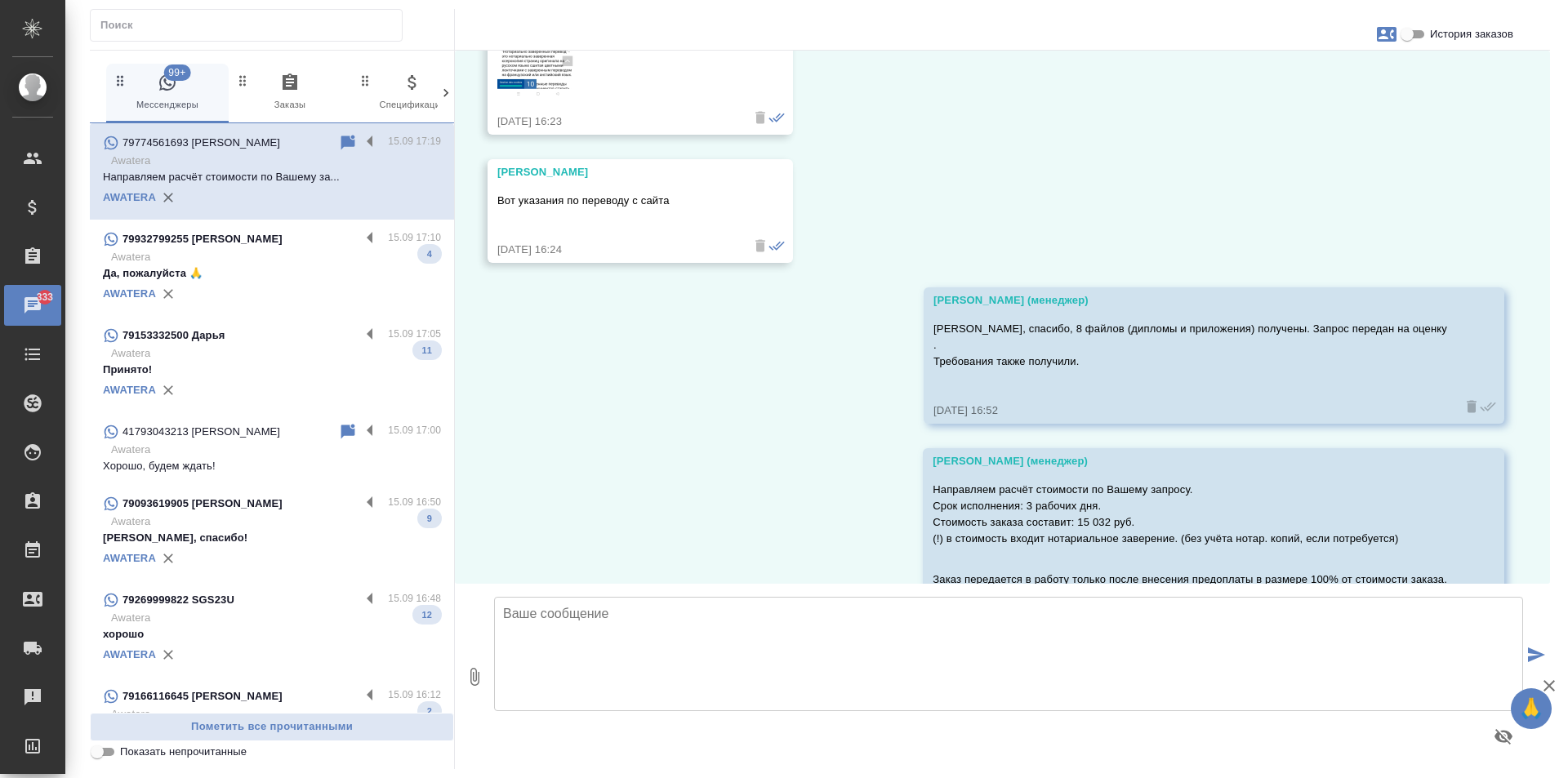
scroll to position [3813, 0]
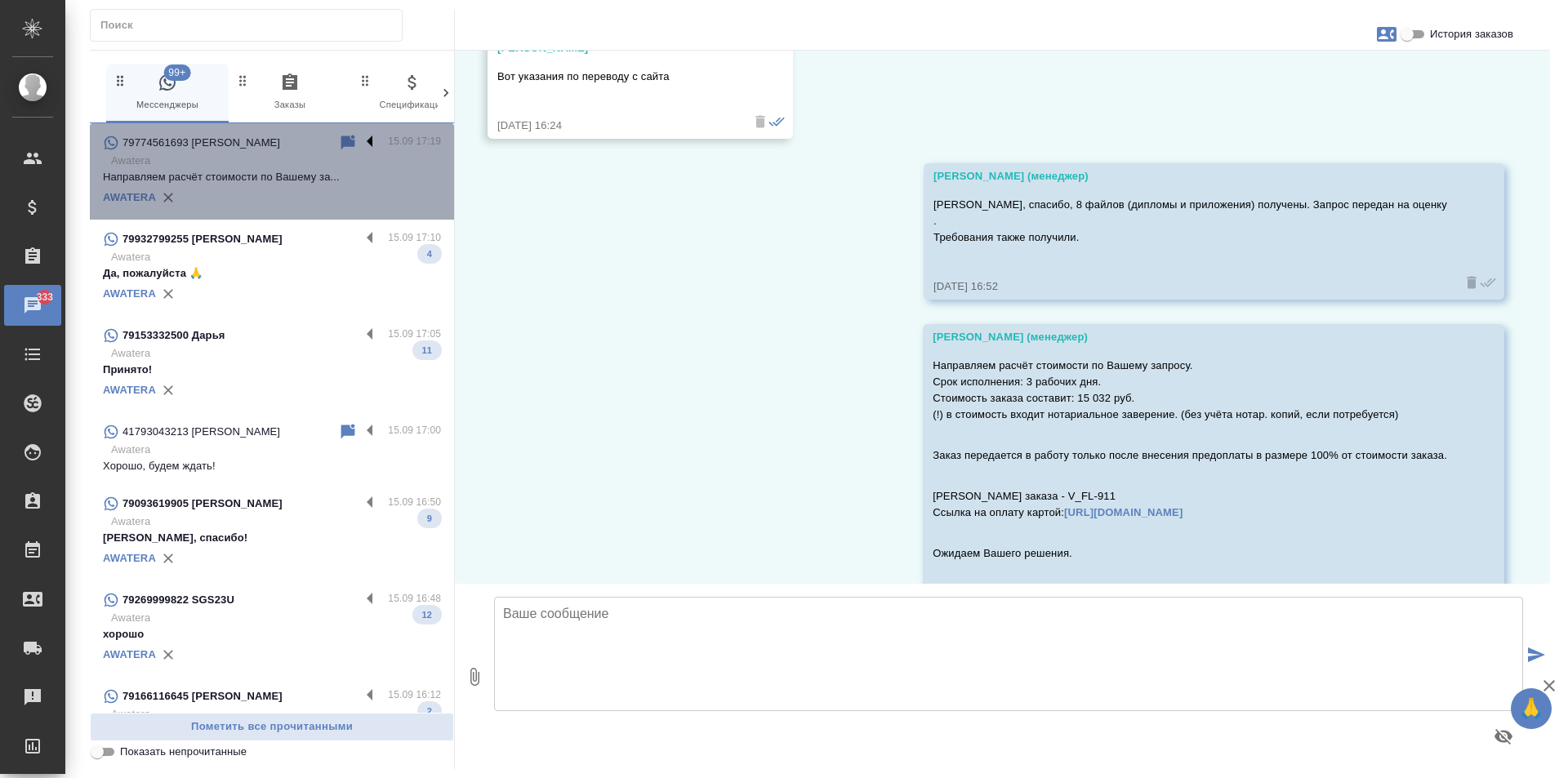
click at [360, 138] on label at bounding box center [374, 143] width 28 height 19
click at [0, 0] on input "checkbox" at bounding box center [0, 0] width 0 height 0
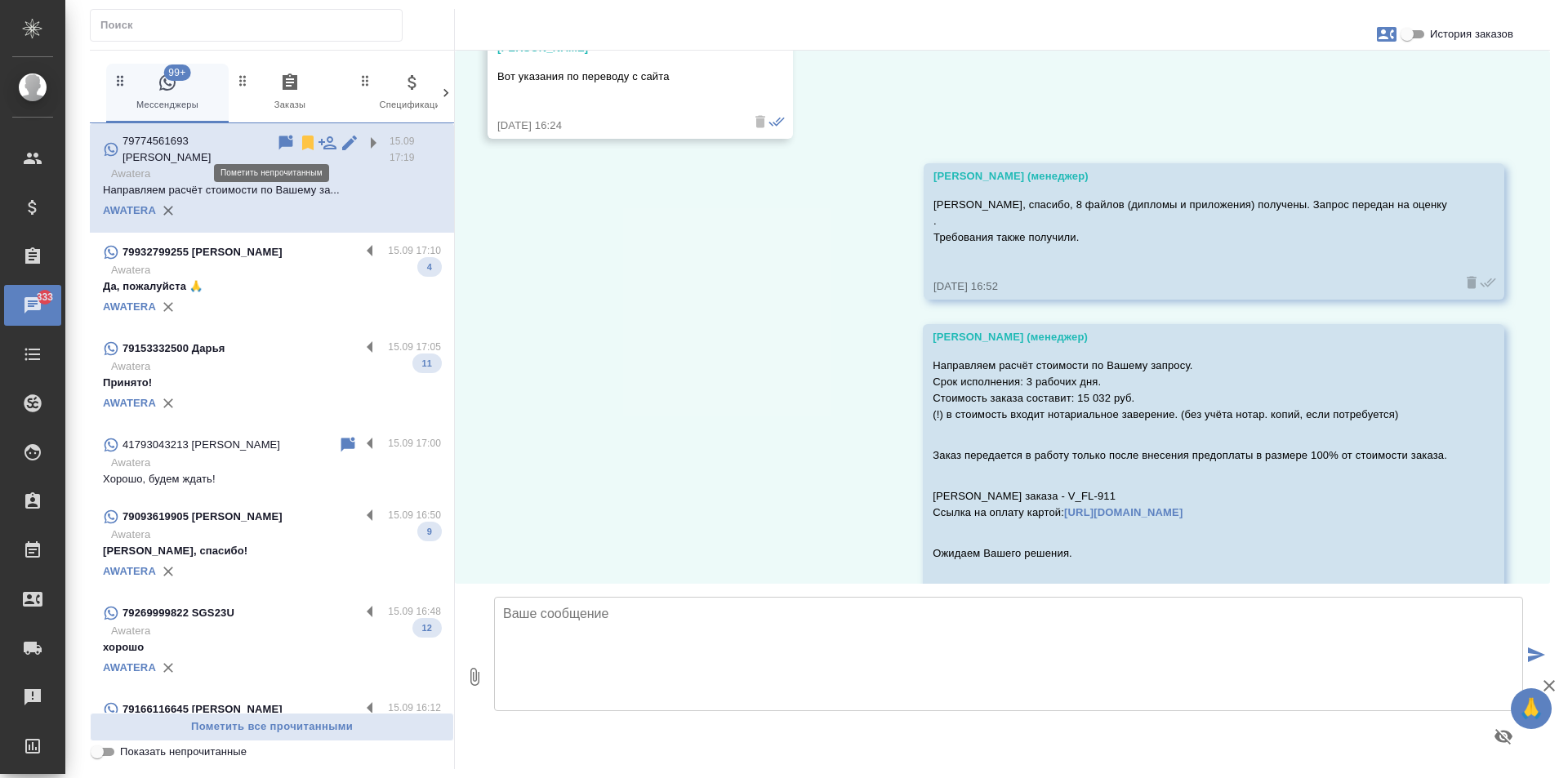
click at [276, 136] on icon at bounding box center [285, 143] width 20 height 20
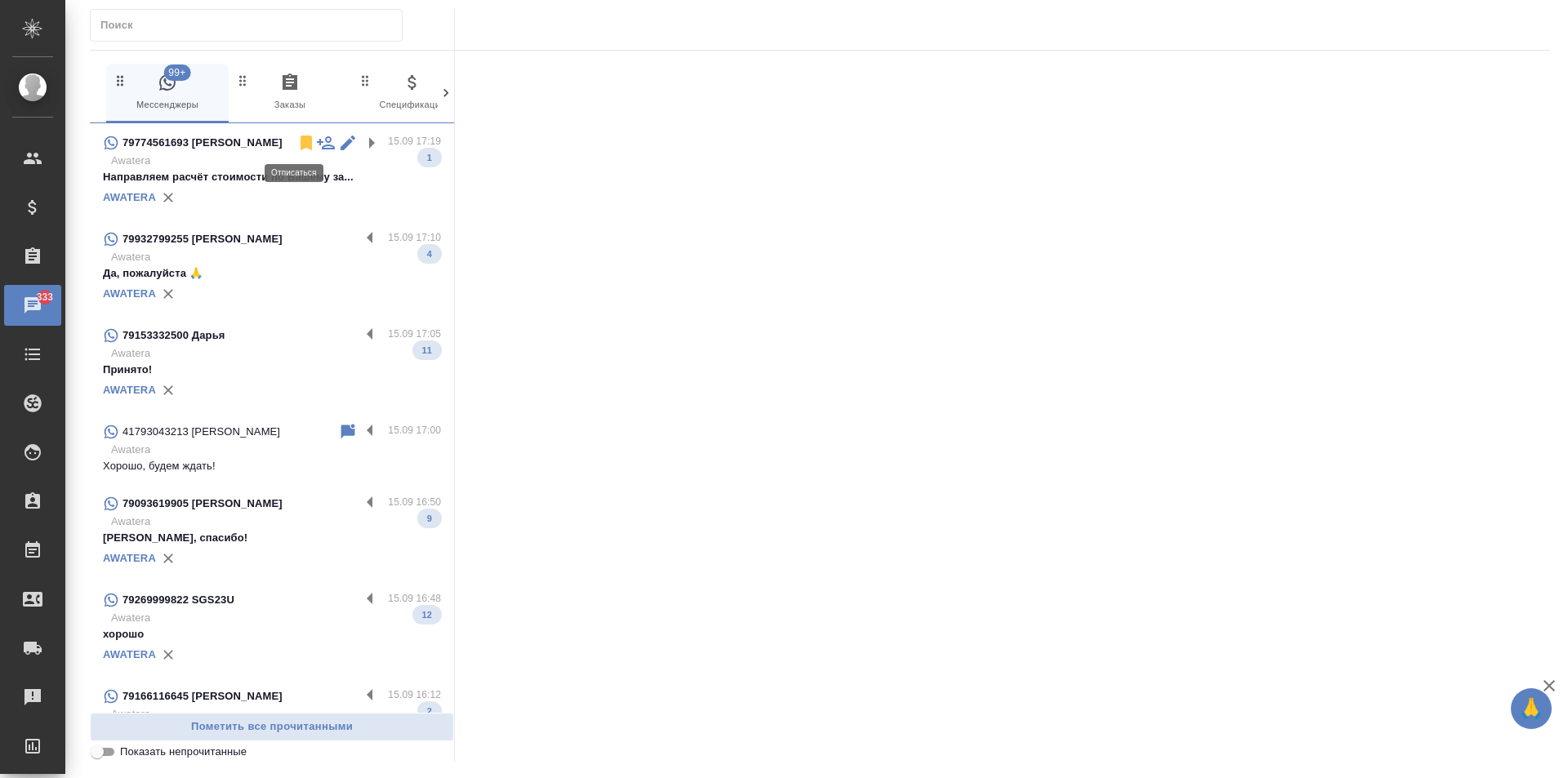
click at [300, 143] on icon at bounding box center [306, 143] width 11 height 15
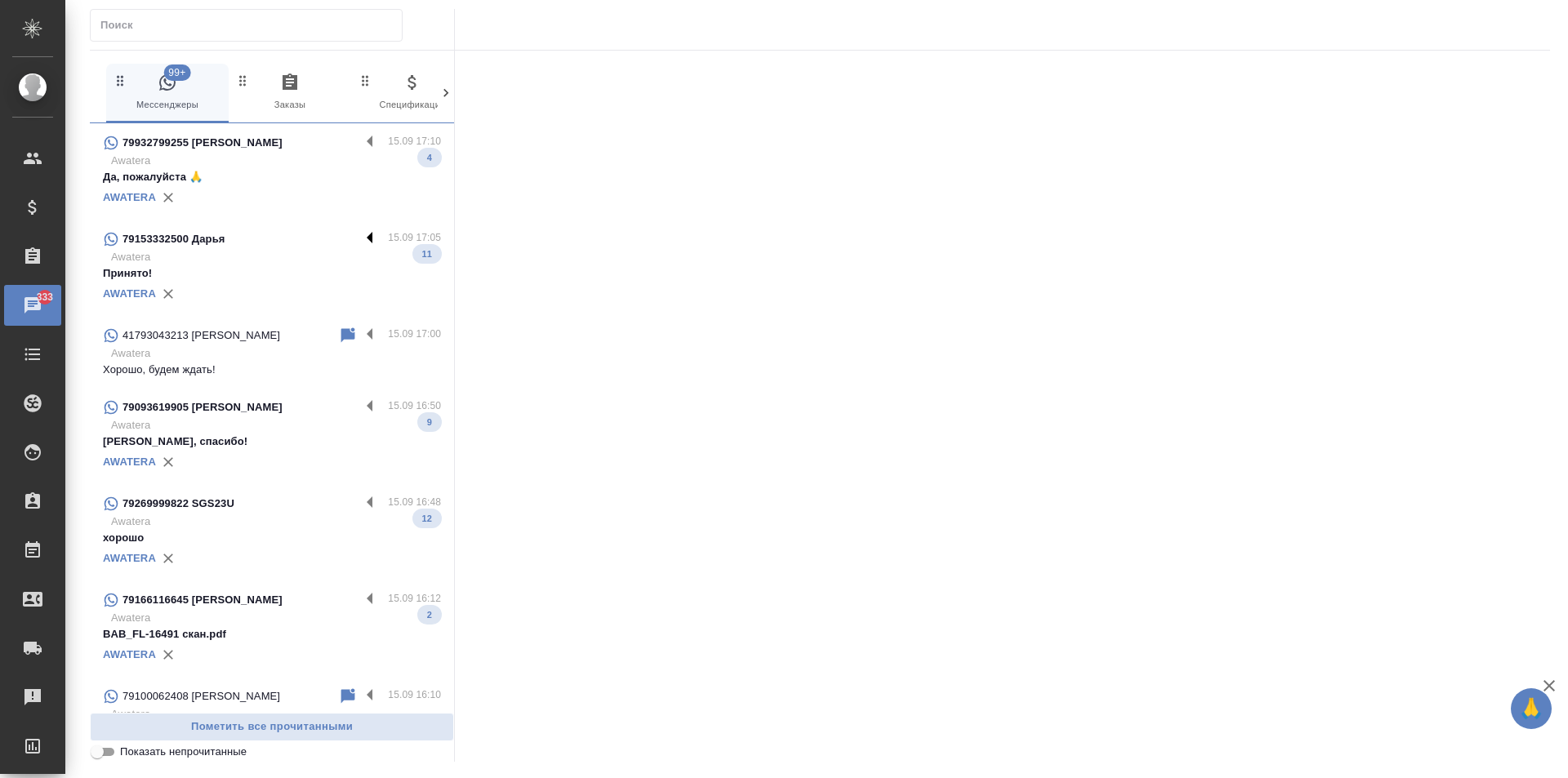
click at [360, 232] on label at bounding box center [374, 239] width 28 height 19
click at [0, 0] on input "checkbox" at bounding box center [0, 0] width 0 height 0
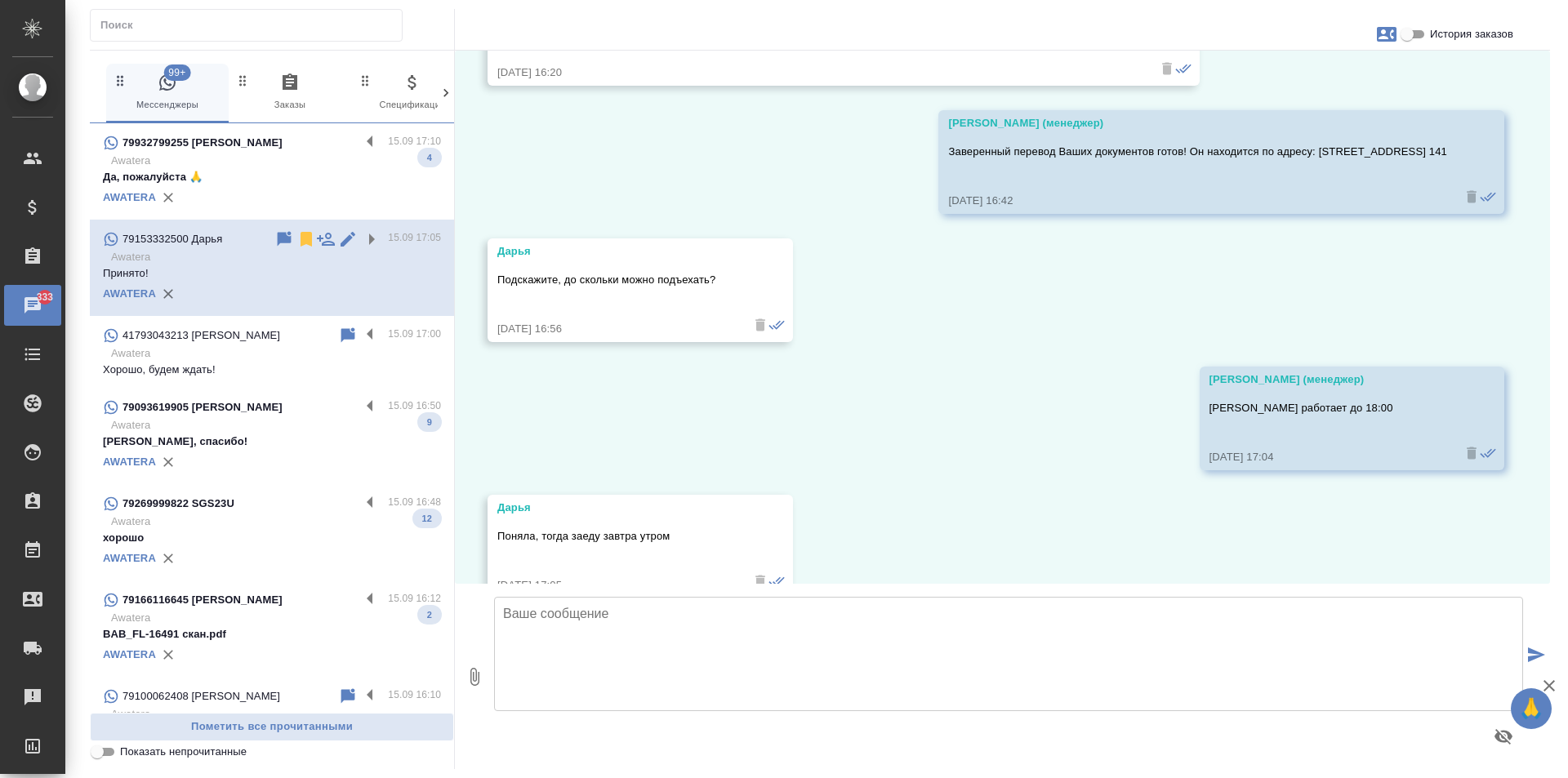
scroll to position [2905, 0]
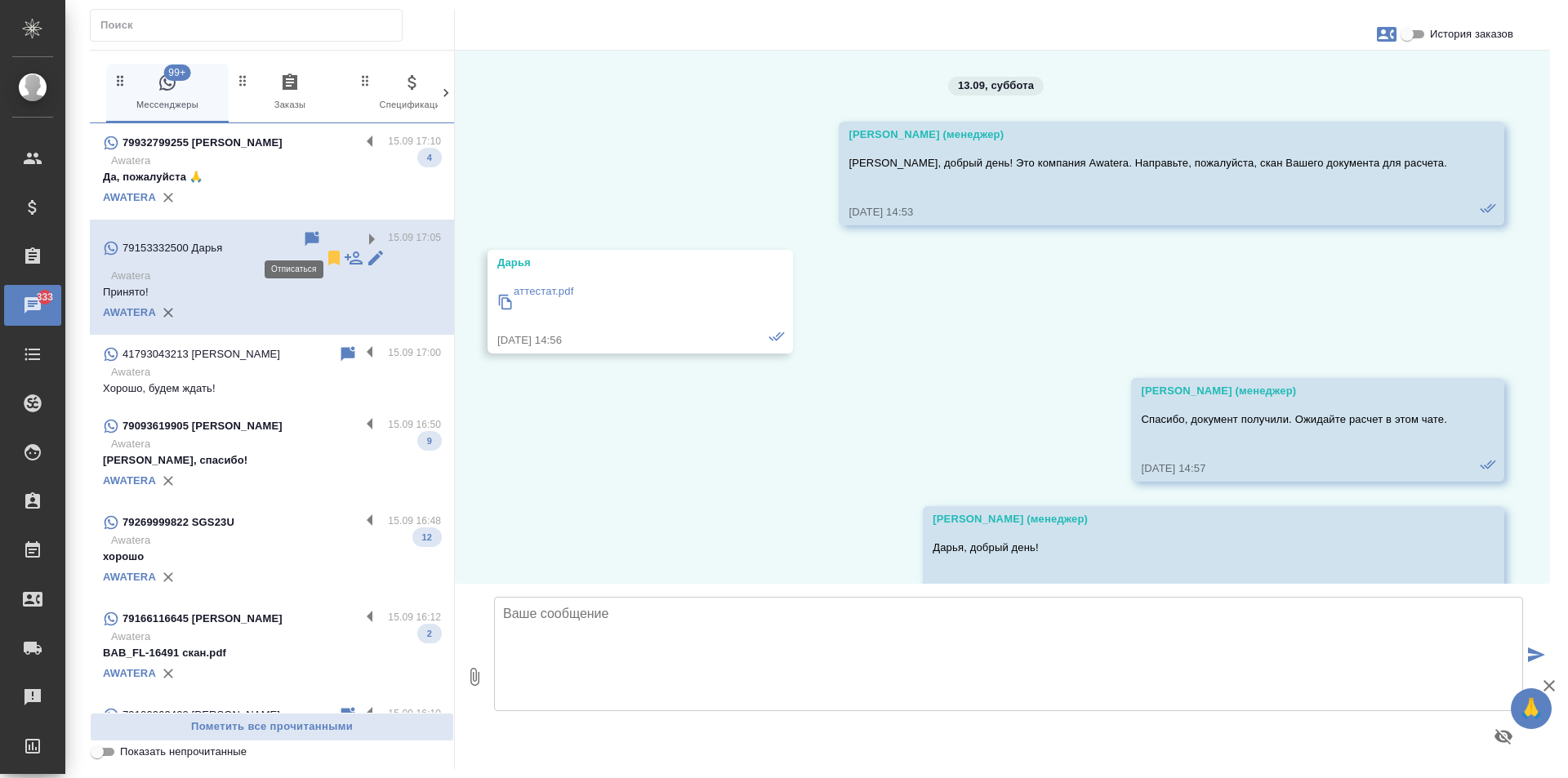
scroll to position [2905, 0]
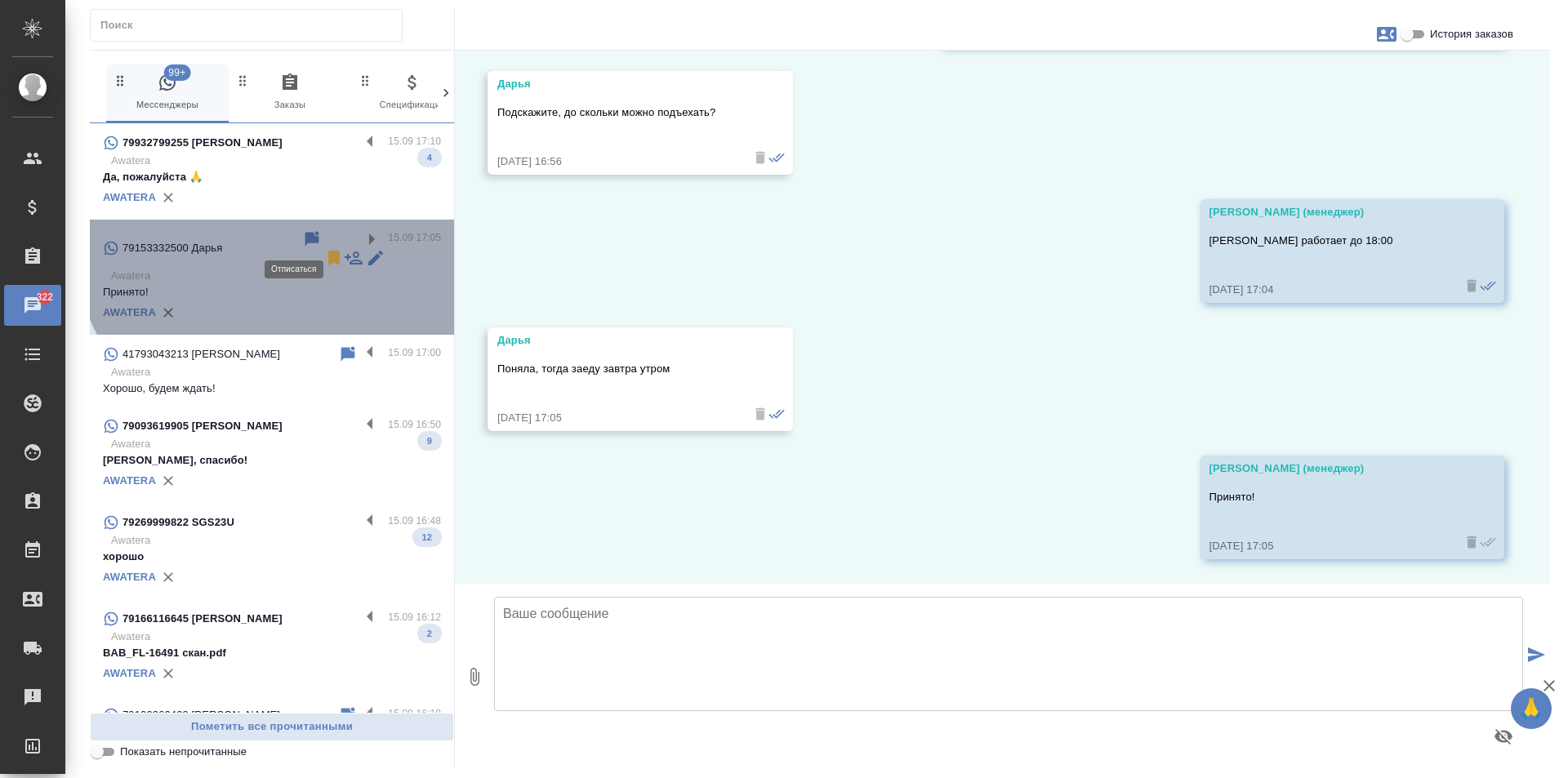
click at [328, 251] on icon at bounding box center [334, 258] width 11 height 15
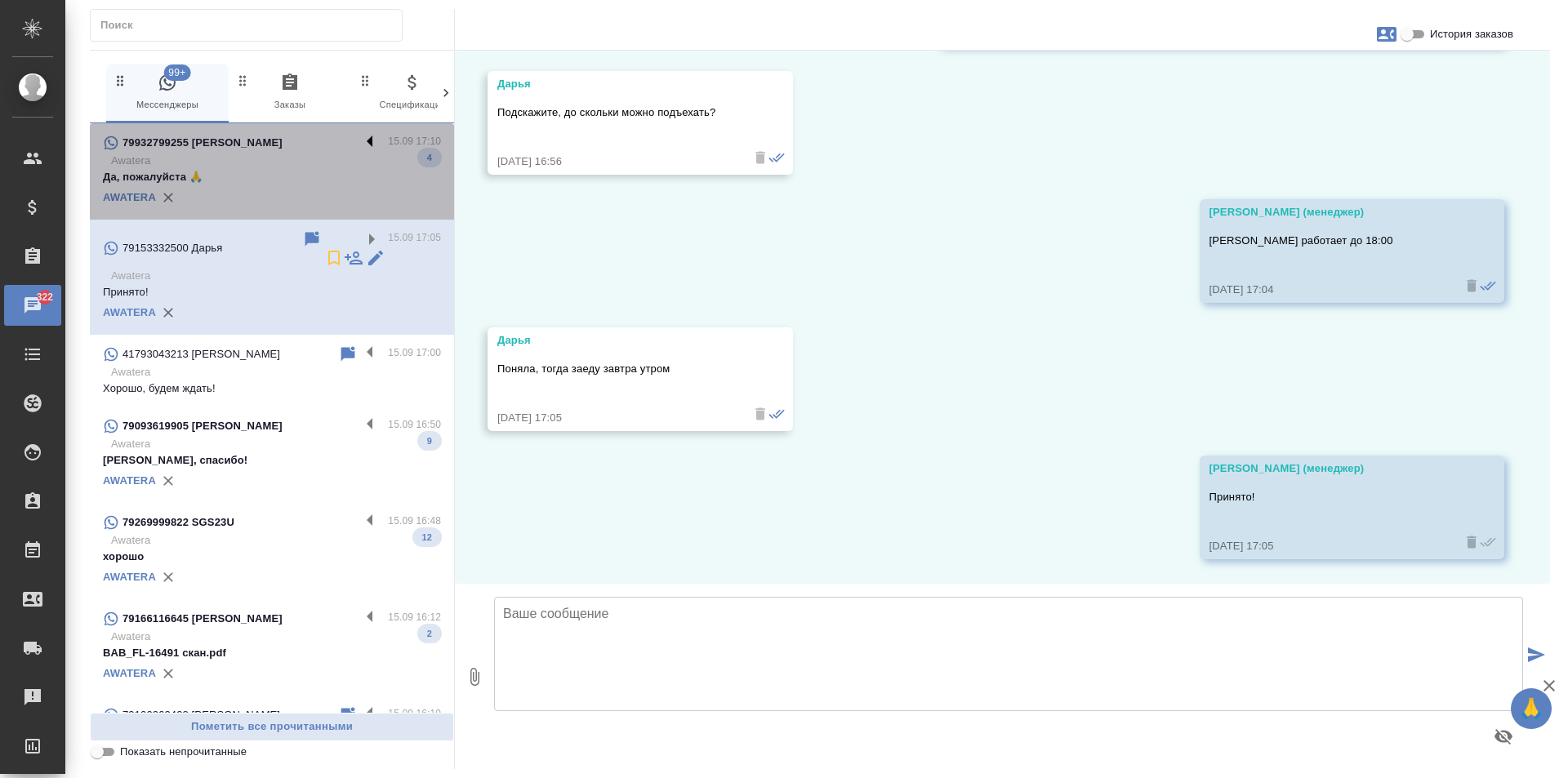
click at [360, 136] on label at bounding box center [374, 143] width 28 height 19
click at [0, 0] on input "checkbox" at bounding box center [0, 0] width 0 height 0
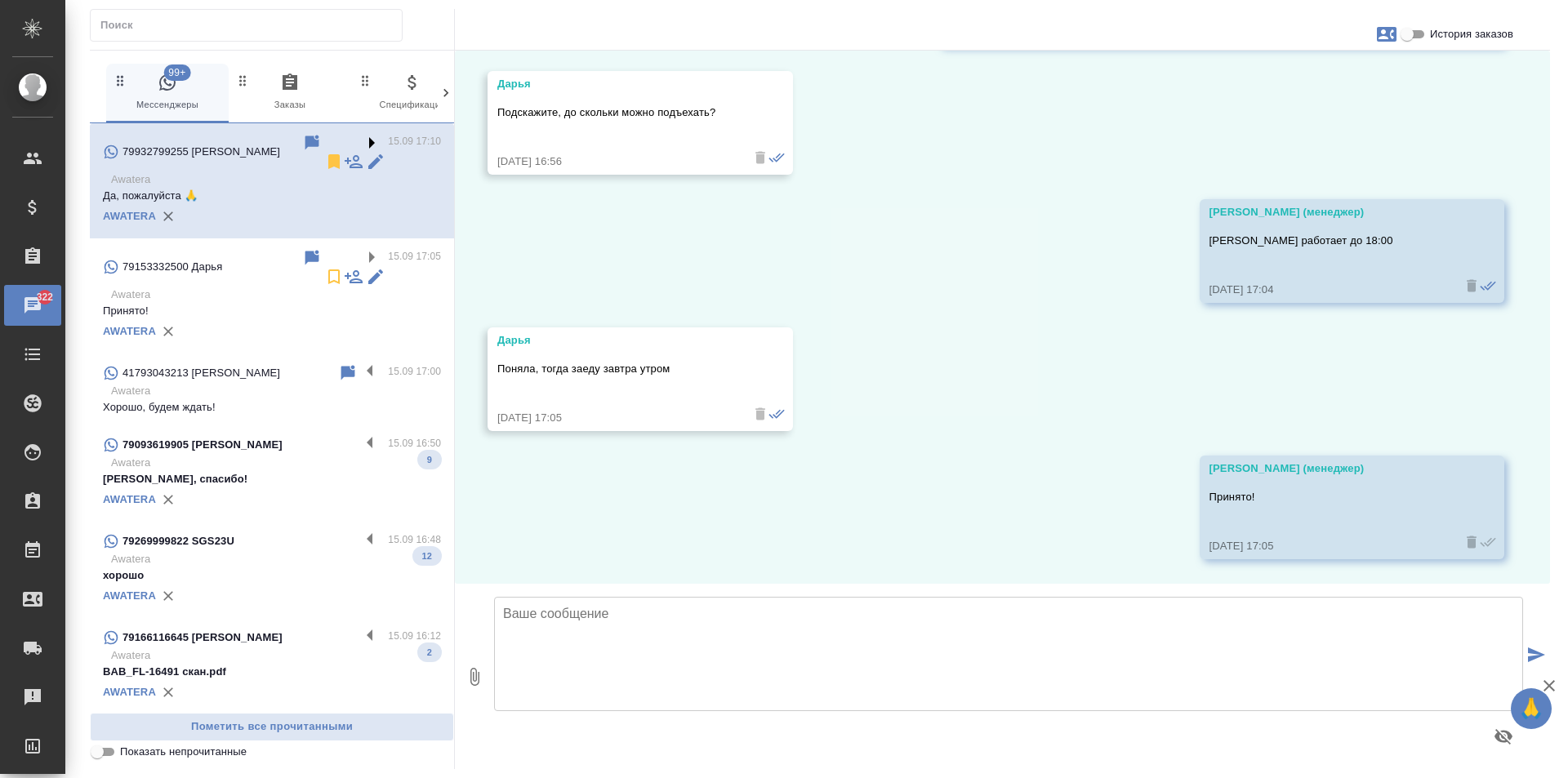
scroll to position [1111, 0]
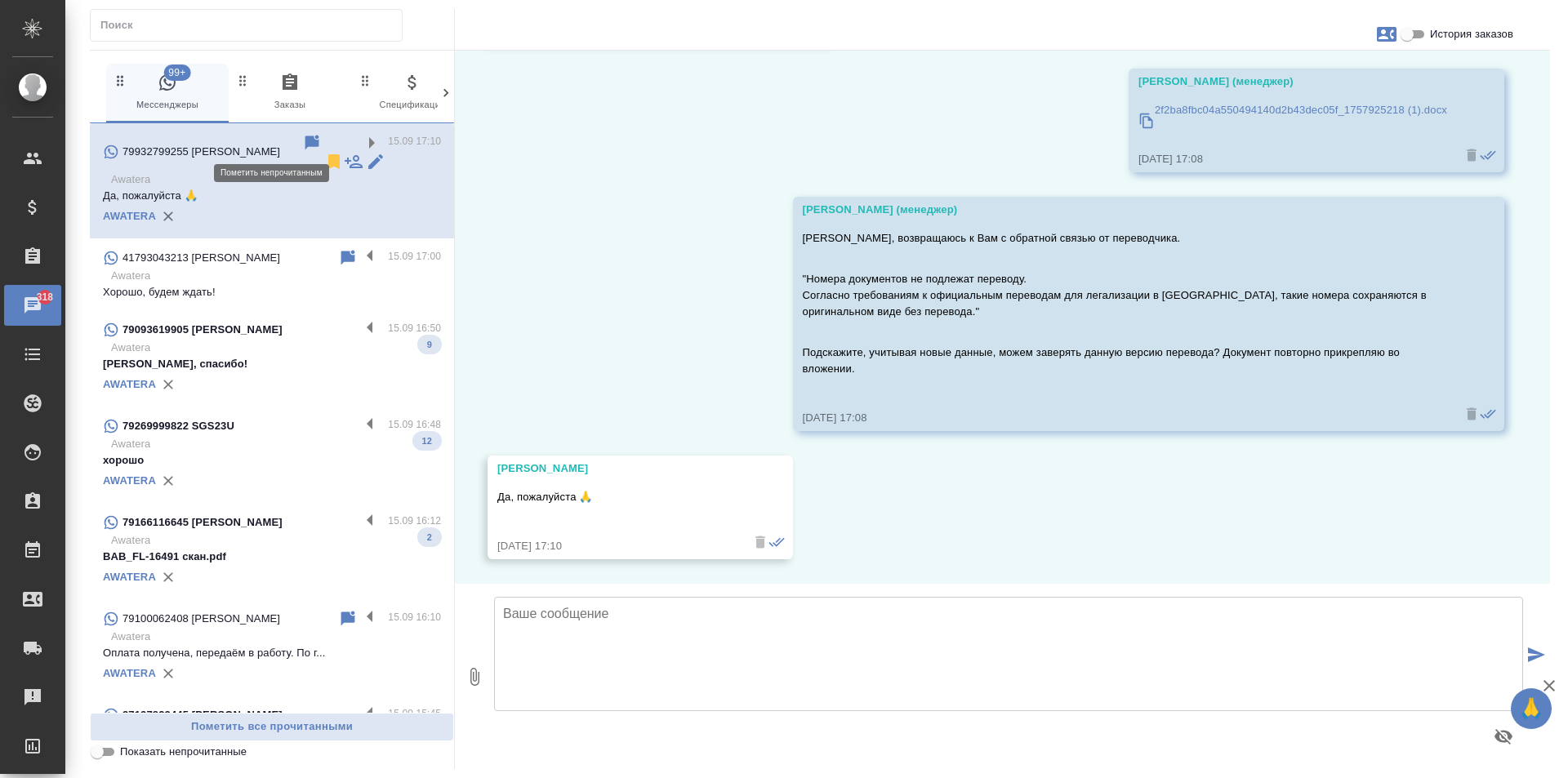
click at [259, 138] on div "79932799255 [PERSON_NAME]" at bounding box center [202, 152] width 199 height 38
click at [328, 155] on icon at bounding box center [334, 162] width 11 height 15
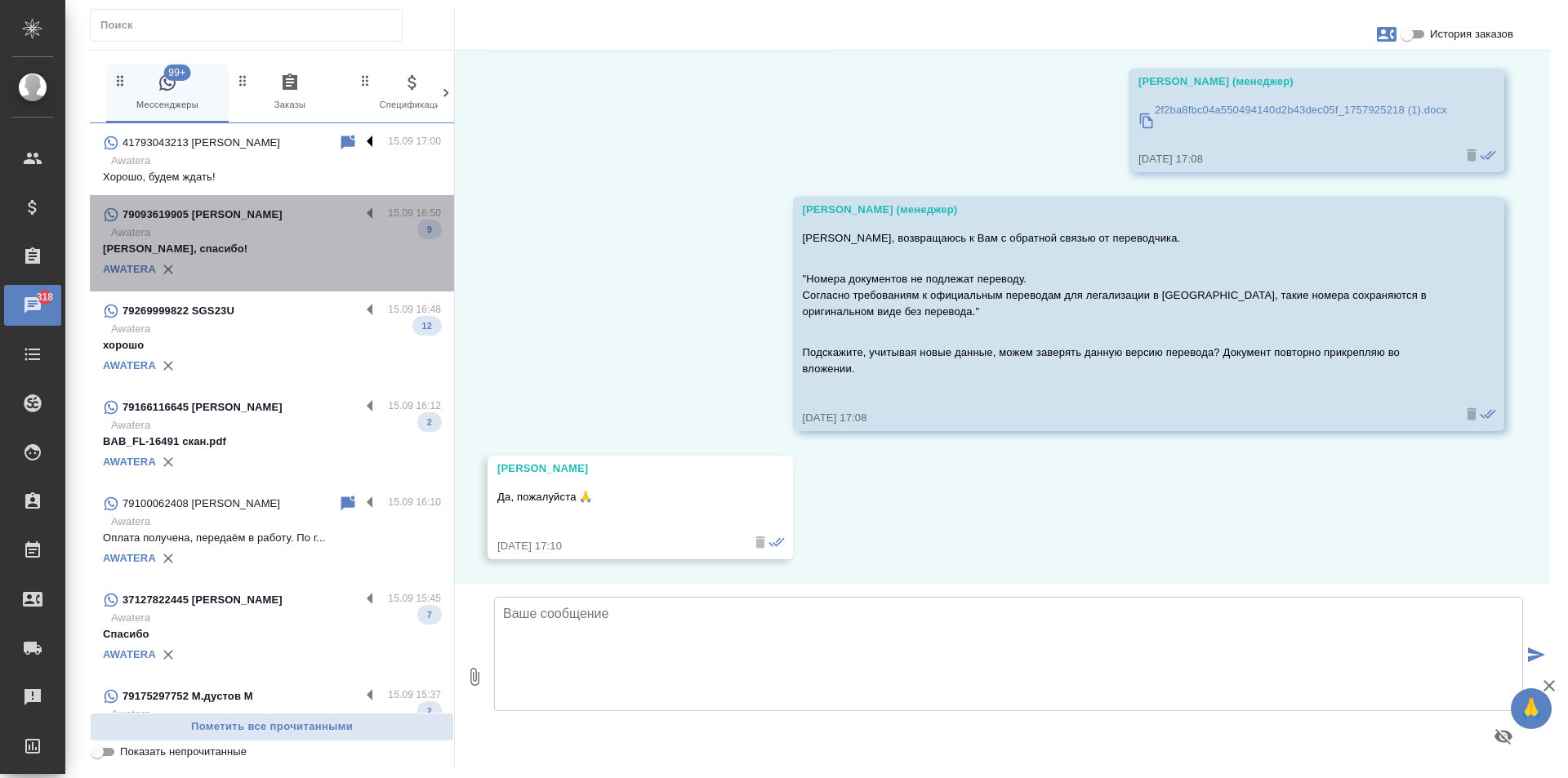
click at [359, 234] on p "Awatera" at bounding box center [276, 233] width 330 height 17
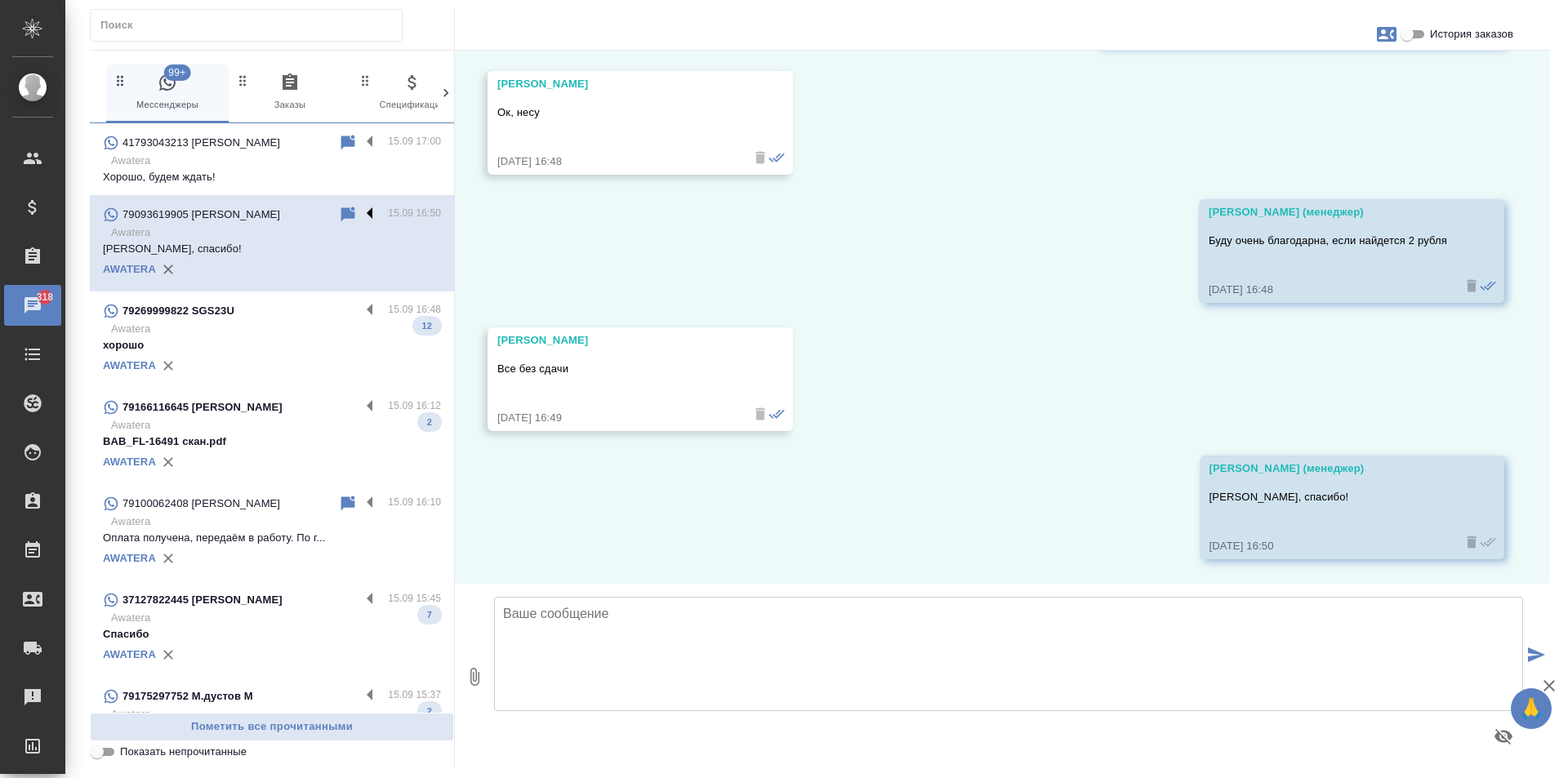
scroll to position [2103, 0]
click at [360, 208] on label at bounding box center [374, 214] width 28 height 19
click at [0, 0] on input "checkbox" at bounding box center [0, 0] width 0 height 0
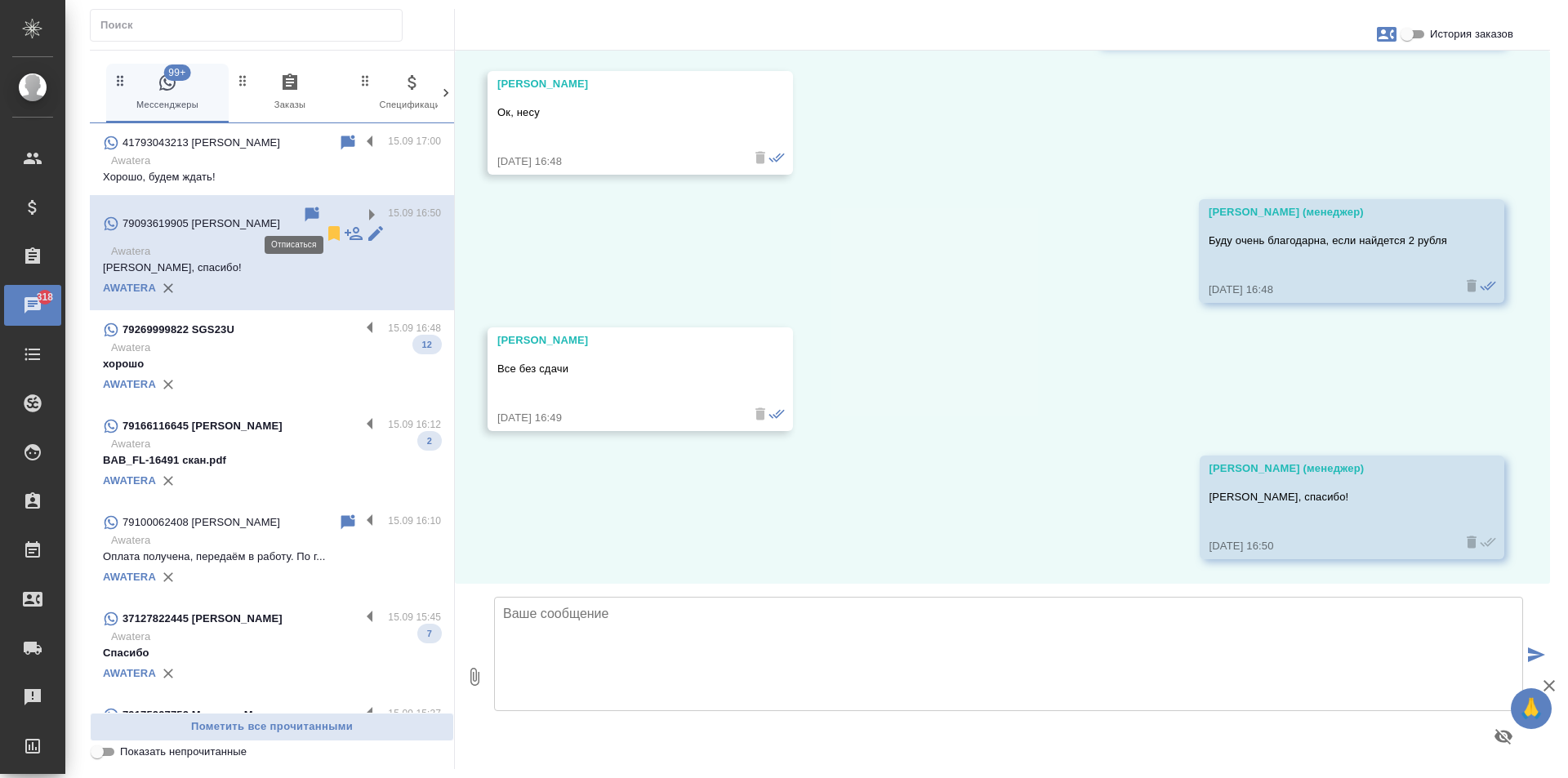
click at [328, 226] on icon at bounding box center [334, 234] width 11 height 15
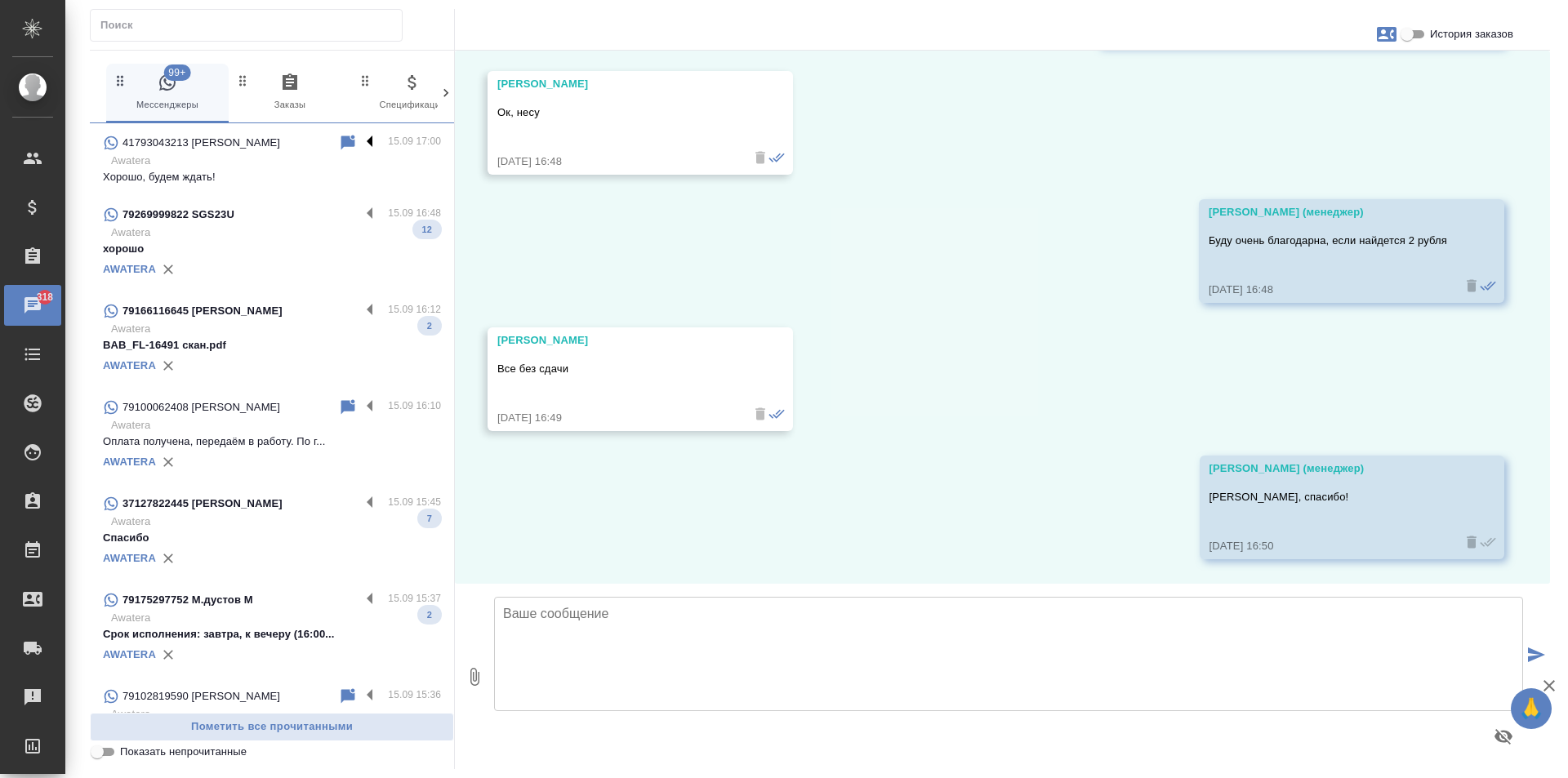
click at [360, 140] on label at bounding box center [374, 143] width 28 height 19
click at [0, 0] on input "checkbox" at bounding box center [0, 0] width 0 height 0
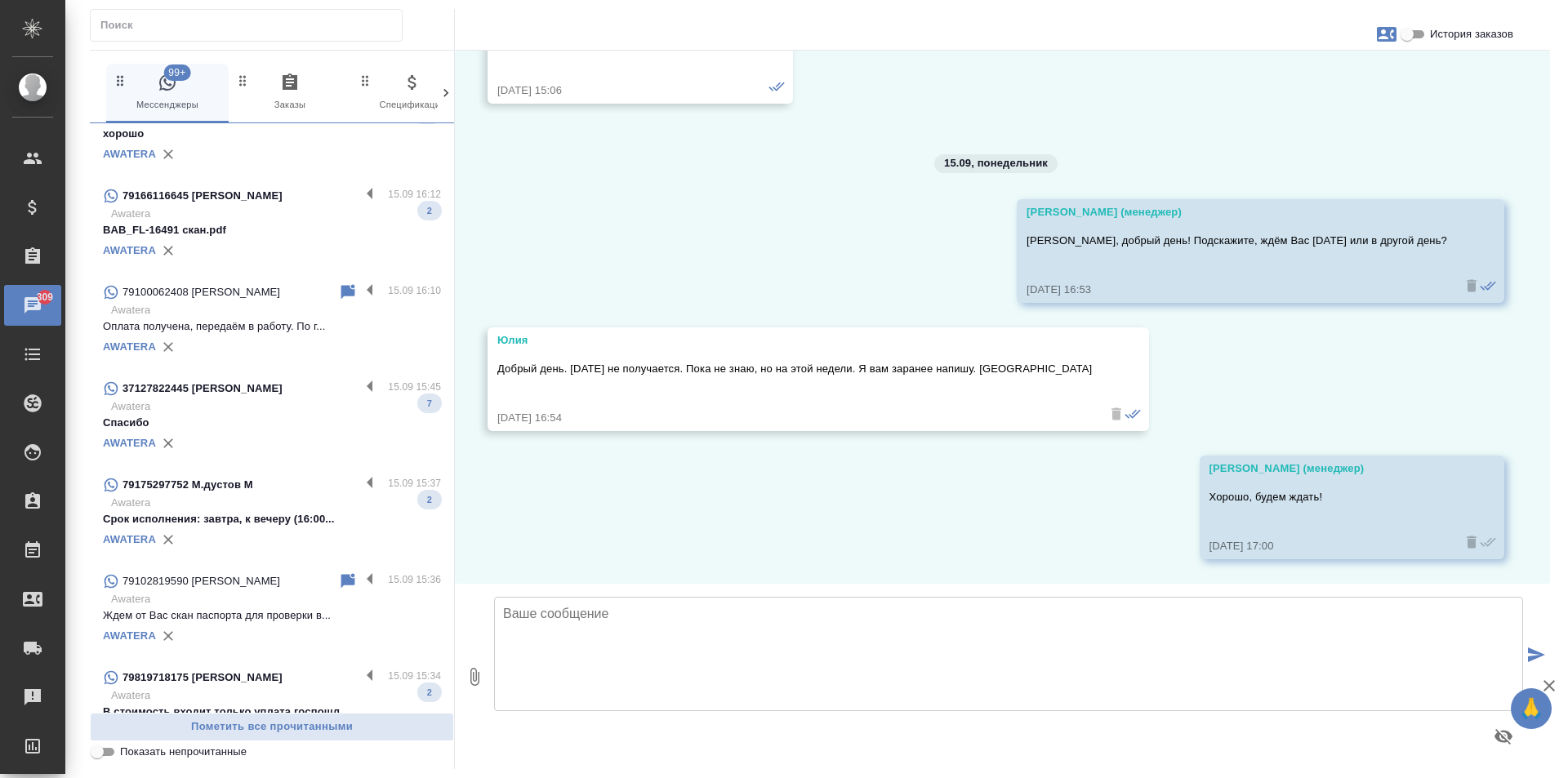
scroll to position [0, 0]
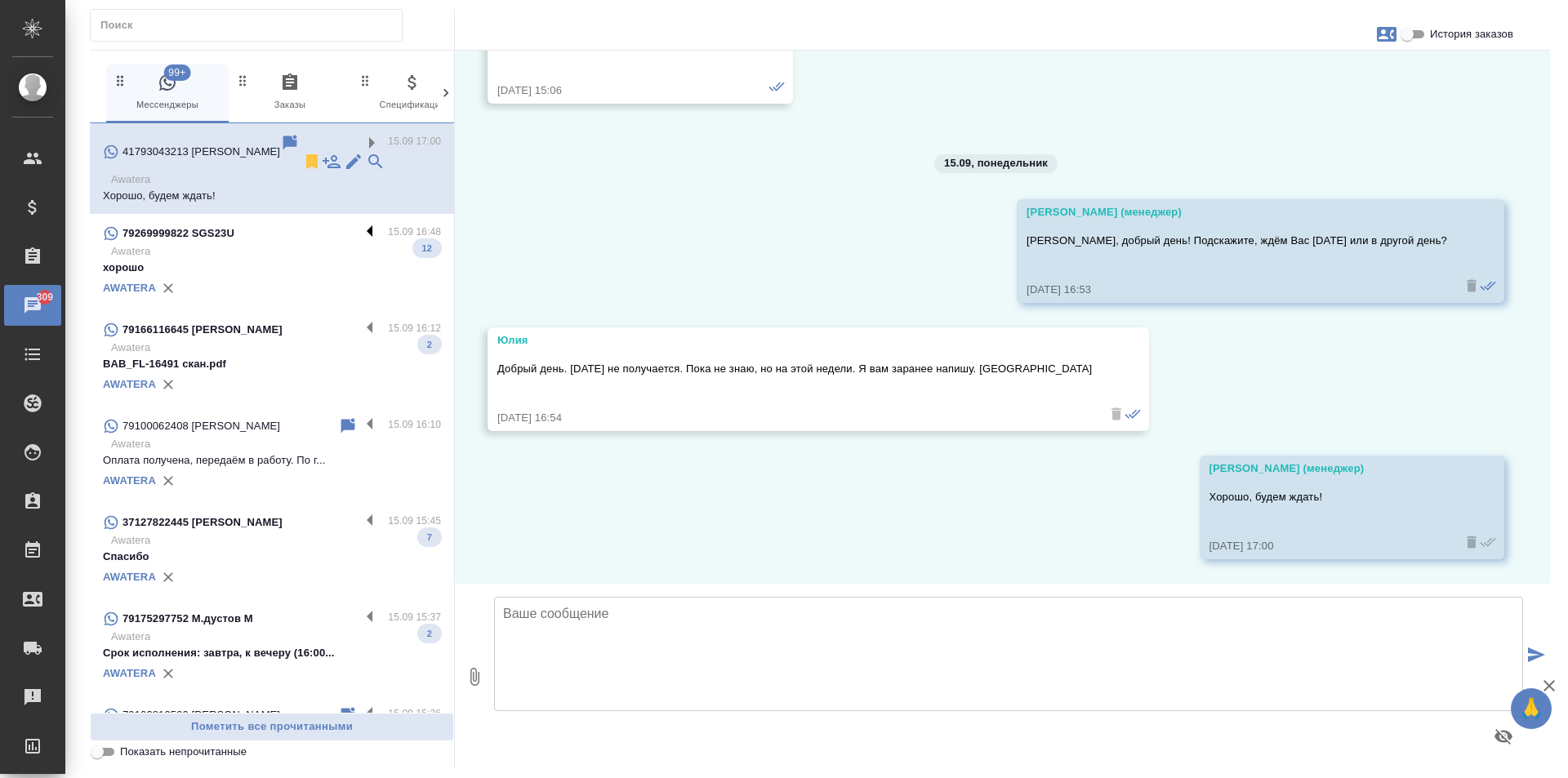
click at [360, 224] on label at bounding box center [374, 233] width 28 height 19
click at [0, 0] on input "checkbox" at bounding box center [0, 0] width 0 height 0
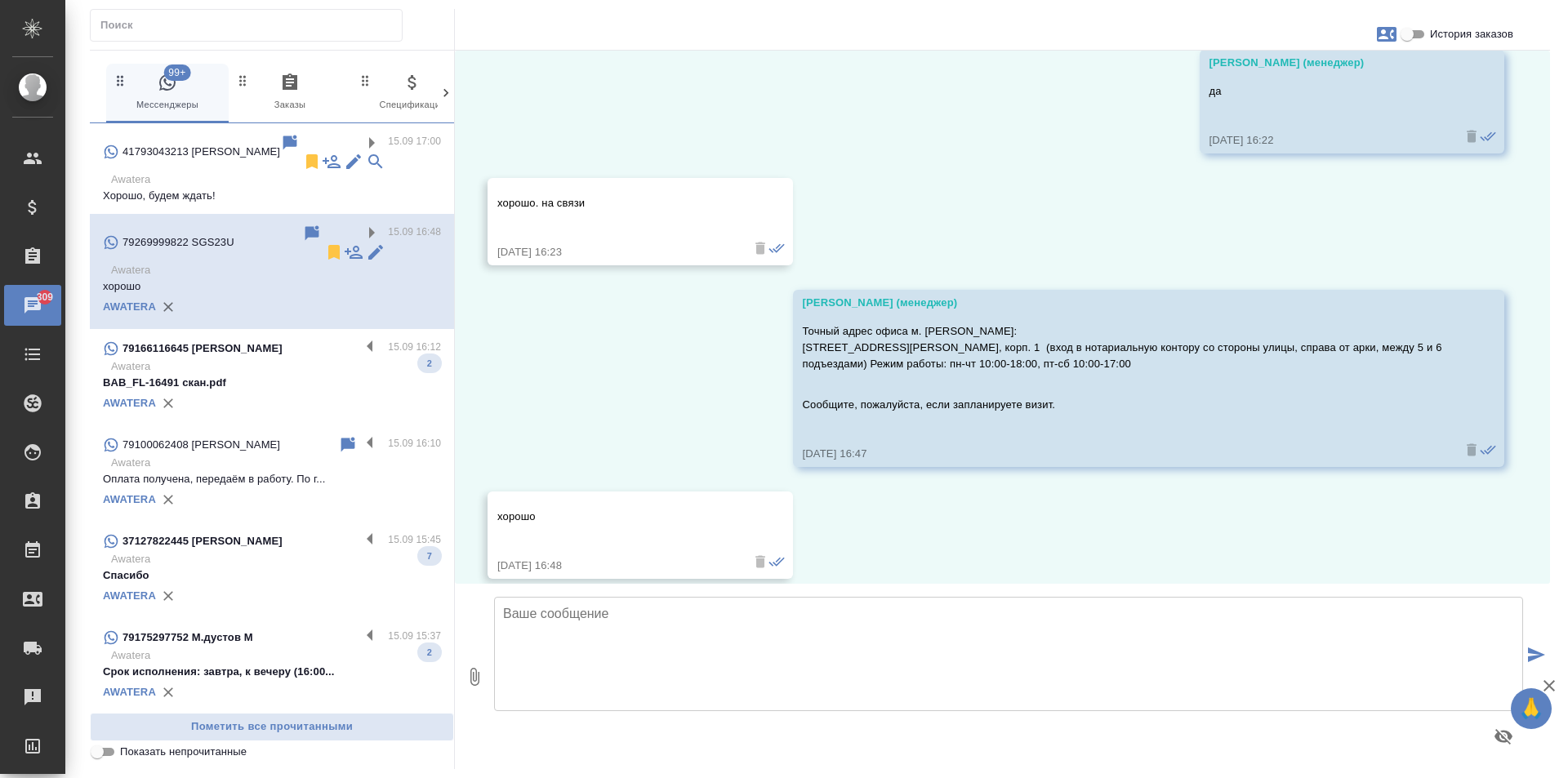
scroll to position [3810, 0]
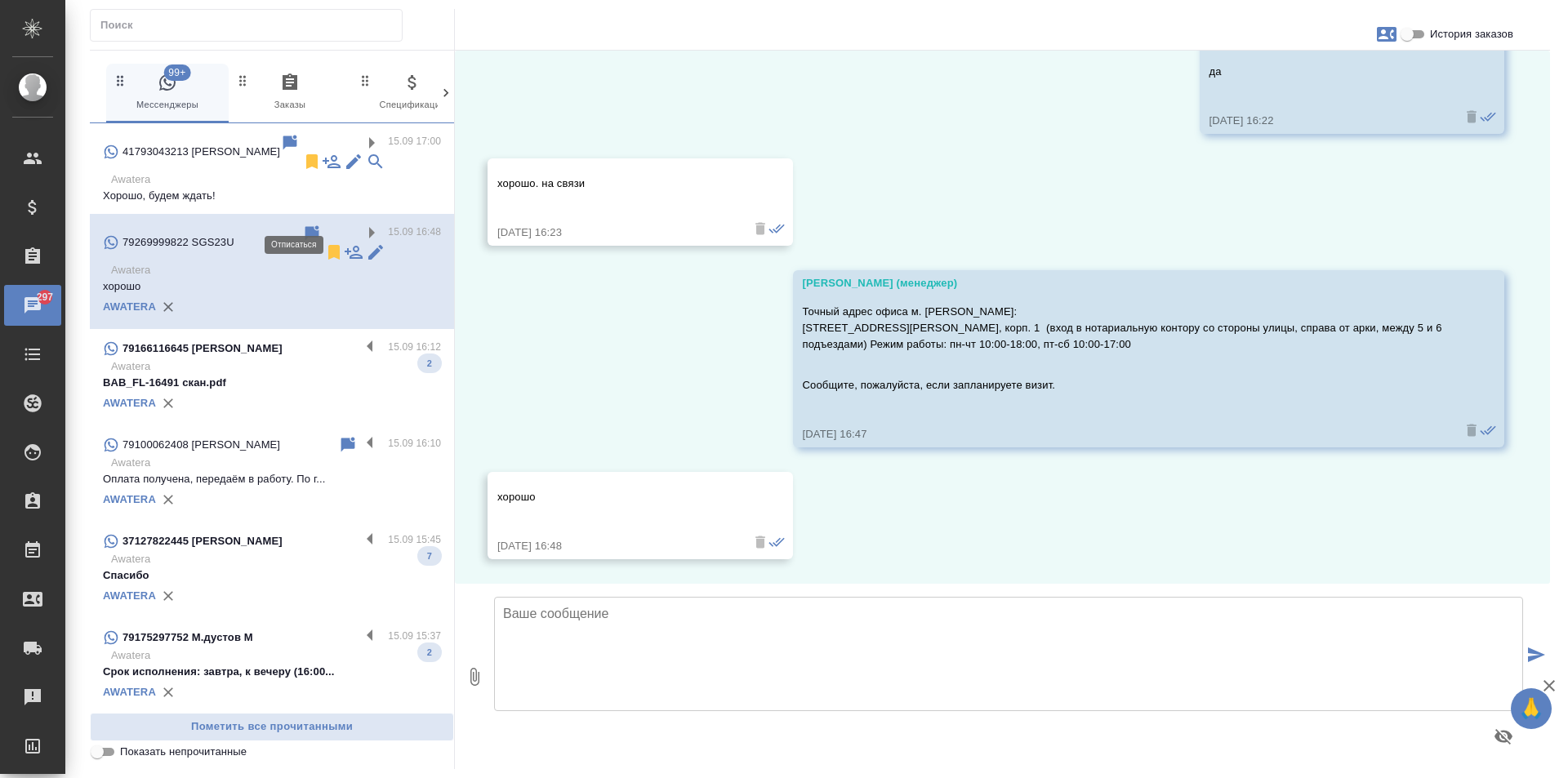
click at [328, 245] on icon at bounding box center [334, 253] width 11 height 15
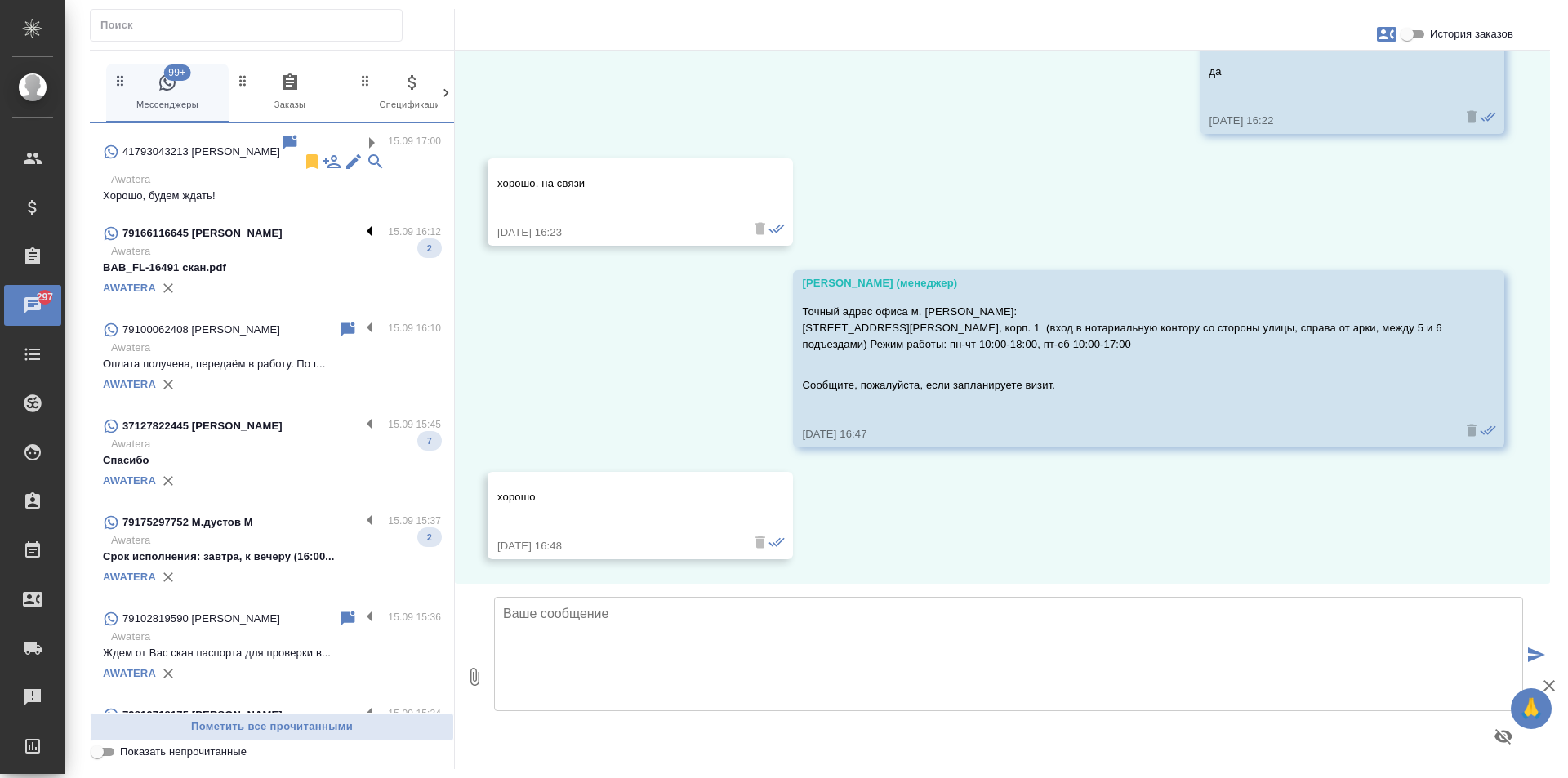
click at [360, 224] on label at bounding box center [374, 233] width 28 height 19
click at [0, 0] on input "checkbox" at bounding box center [0, 0] width 0 height 0
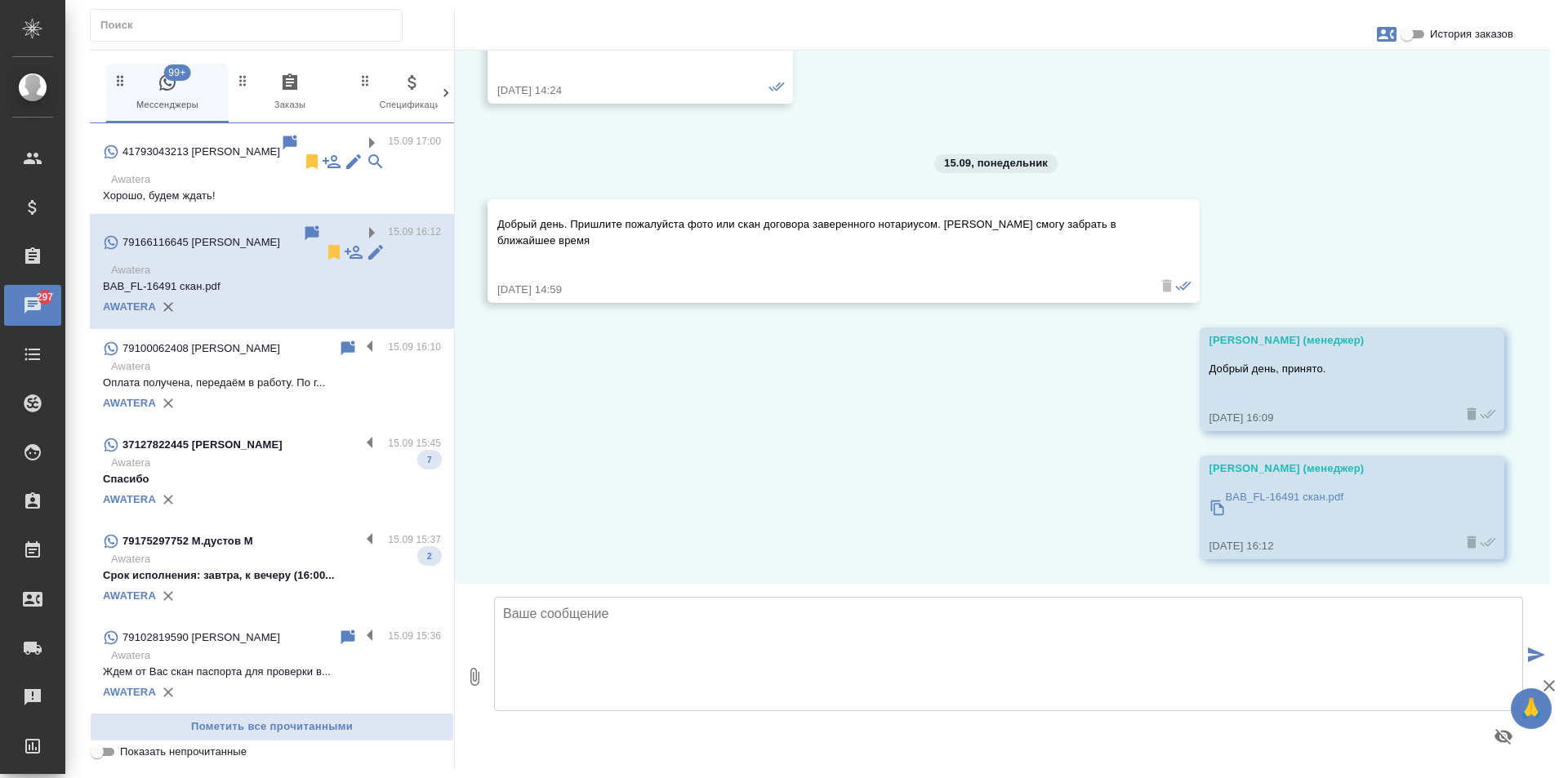
scroll to position [291, 0]
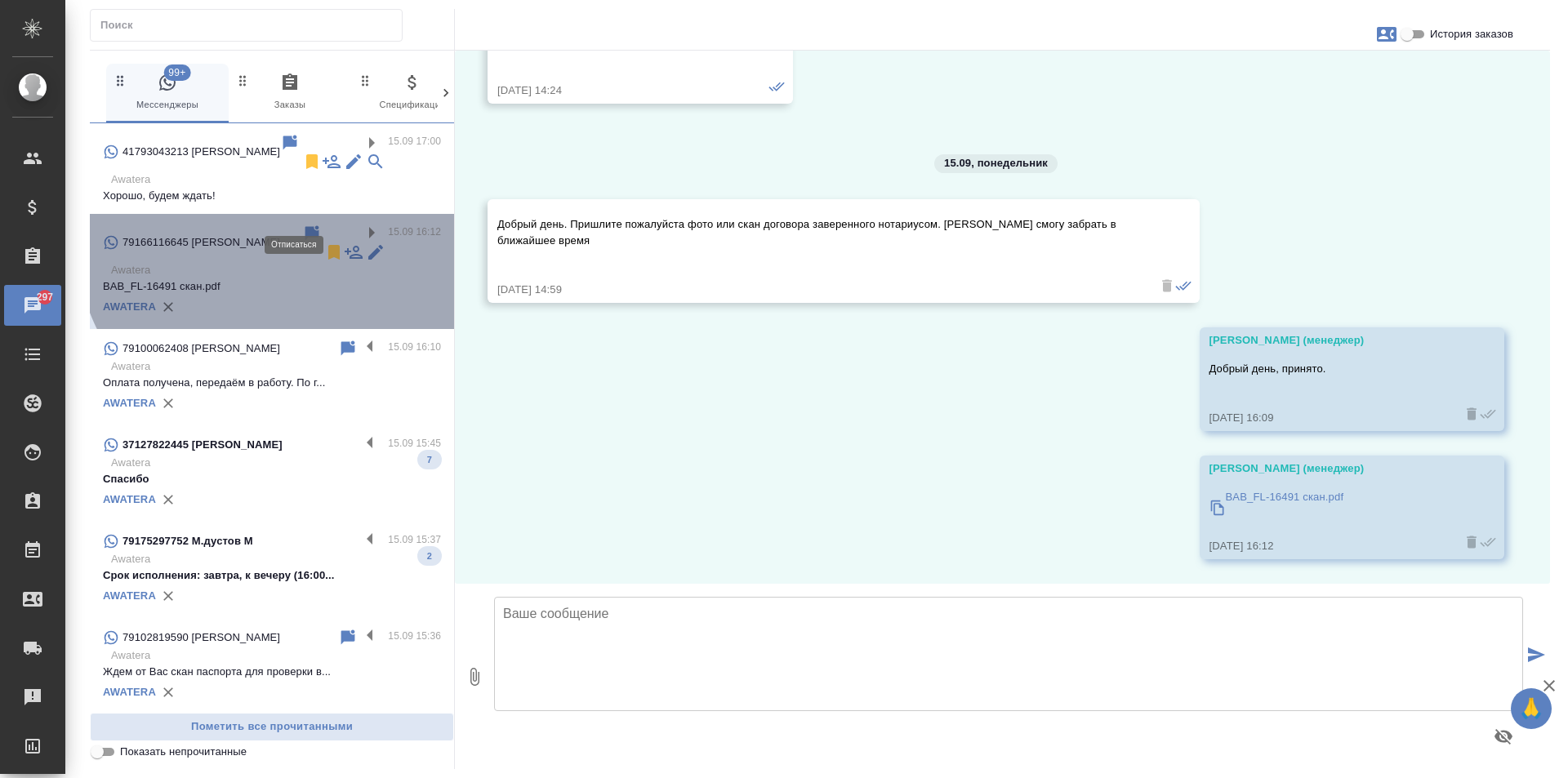
click at [328, 245] on icon at bounding box center [334, 253] width 11 height 15
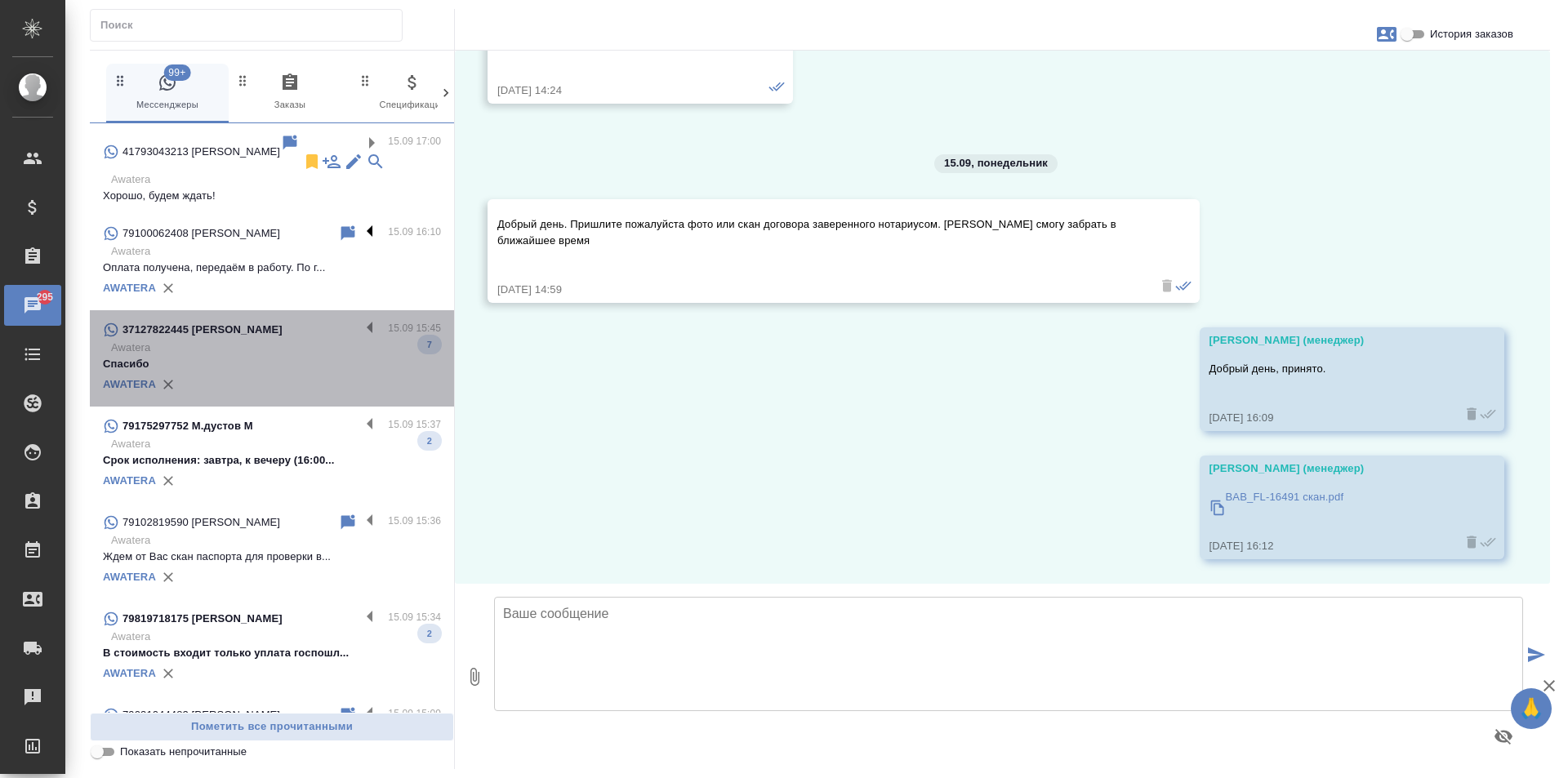
click at [360, 320] on label at bounding box center [374, 329] width 28 height 19
click at [0, 0] on input "checkbox" at bounding box center [0, 0] width 0 height 0
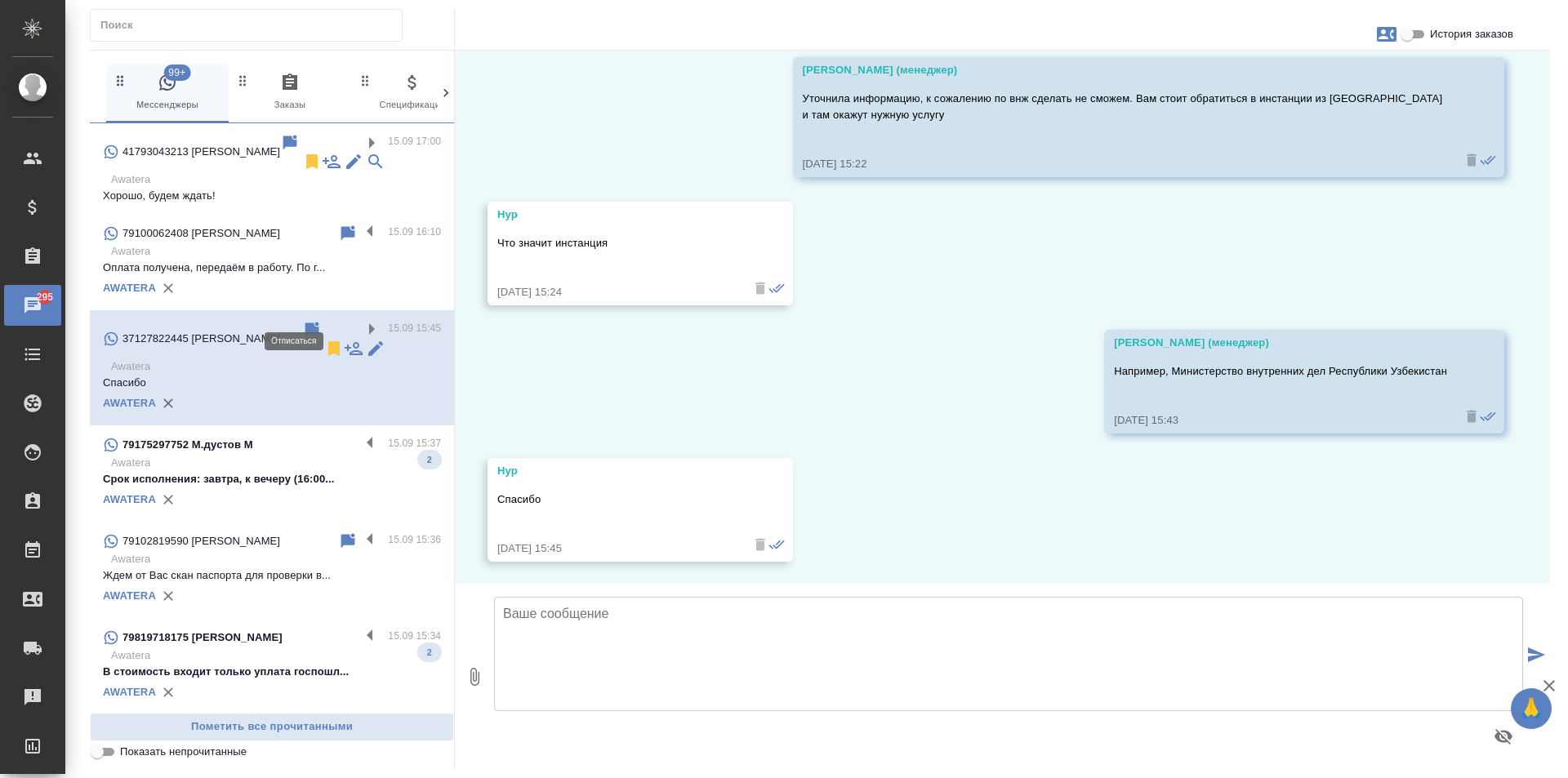
scroll to position [2214, 0]
click at [328, 341] on icon at bounding box center [334, 348] width 11 height 15
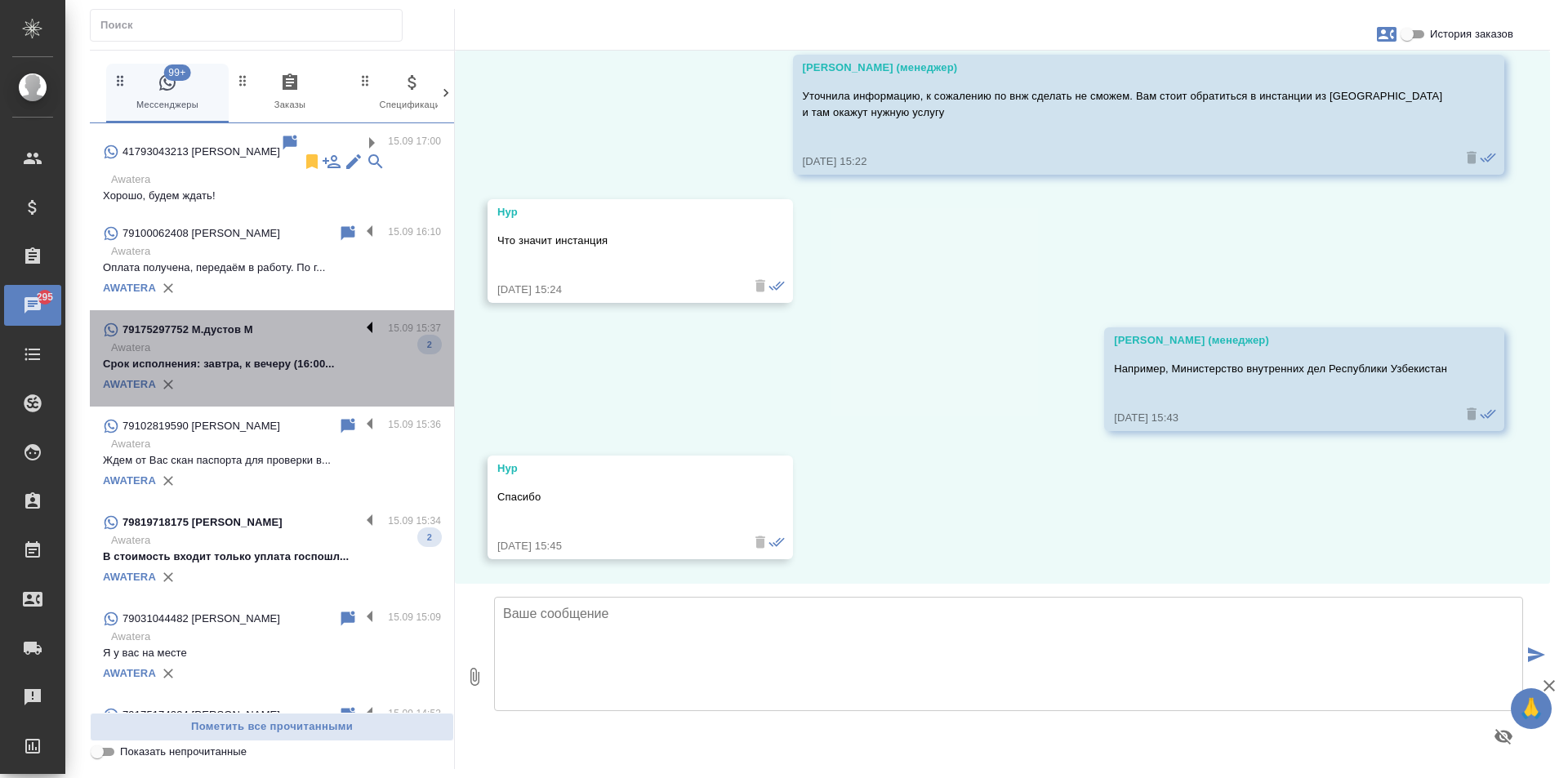
click at [360, 320] on label at bounding box center [374, 329] width 28 height 19
click at [0, 0] on input "checkbox" at bounding box center [0, 0] width 0 height 0
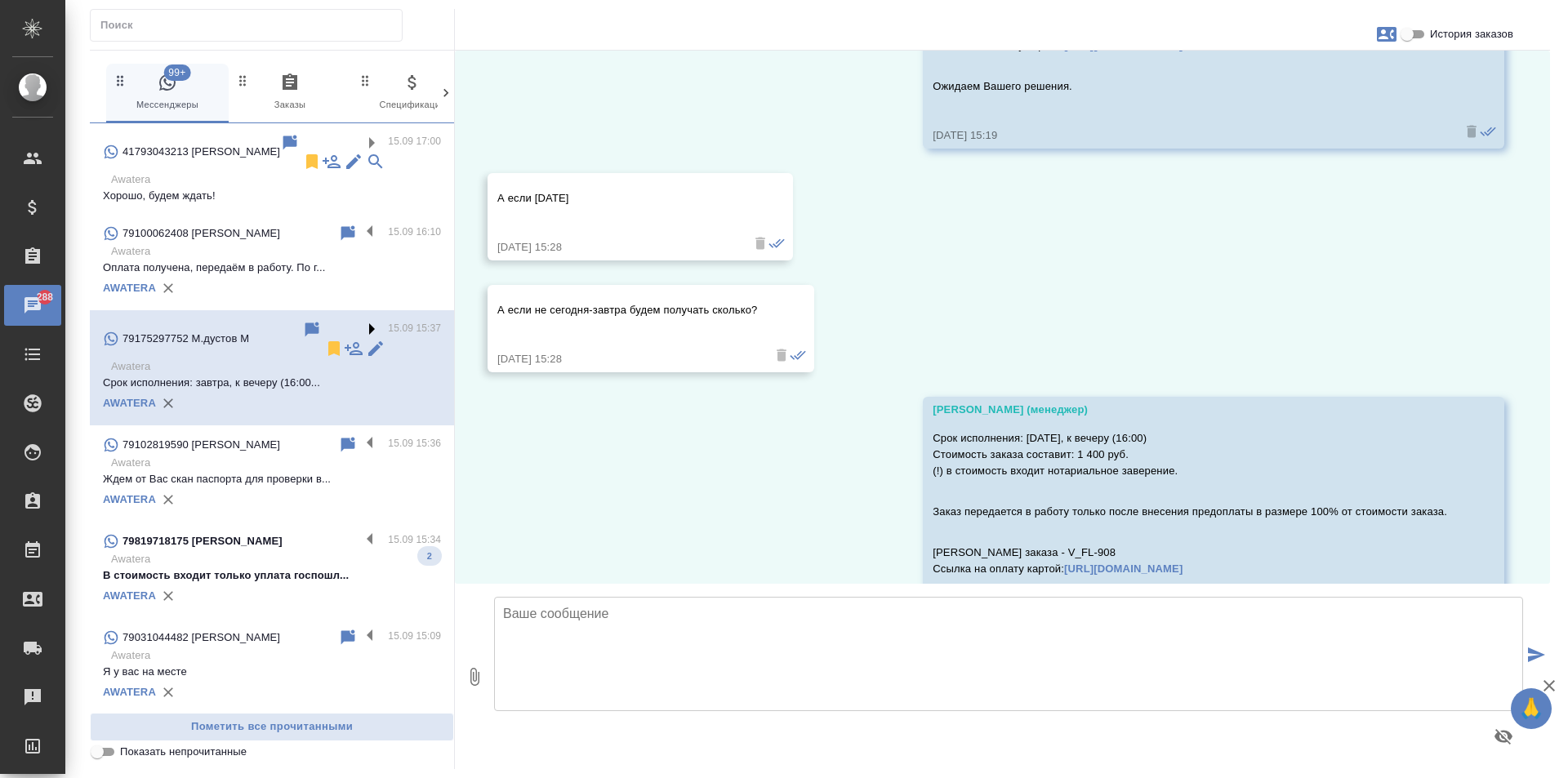
scroll to position [1289, 0]
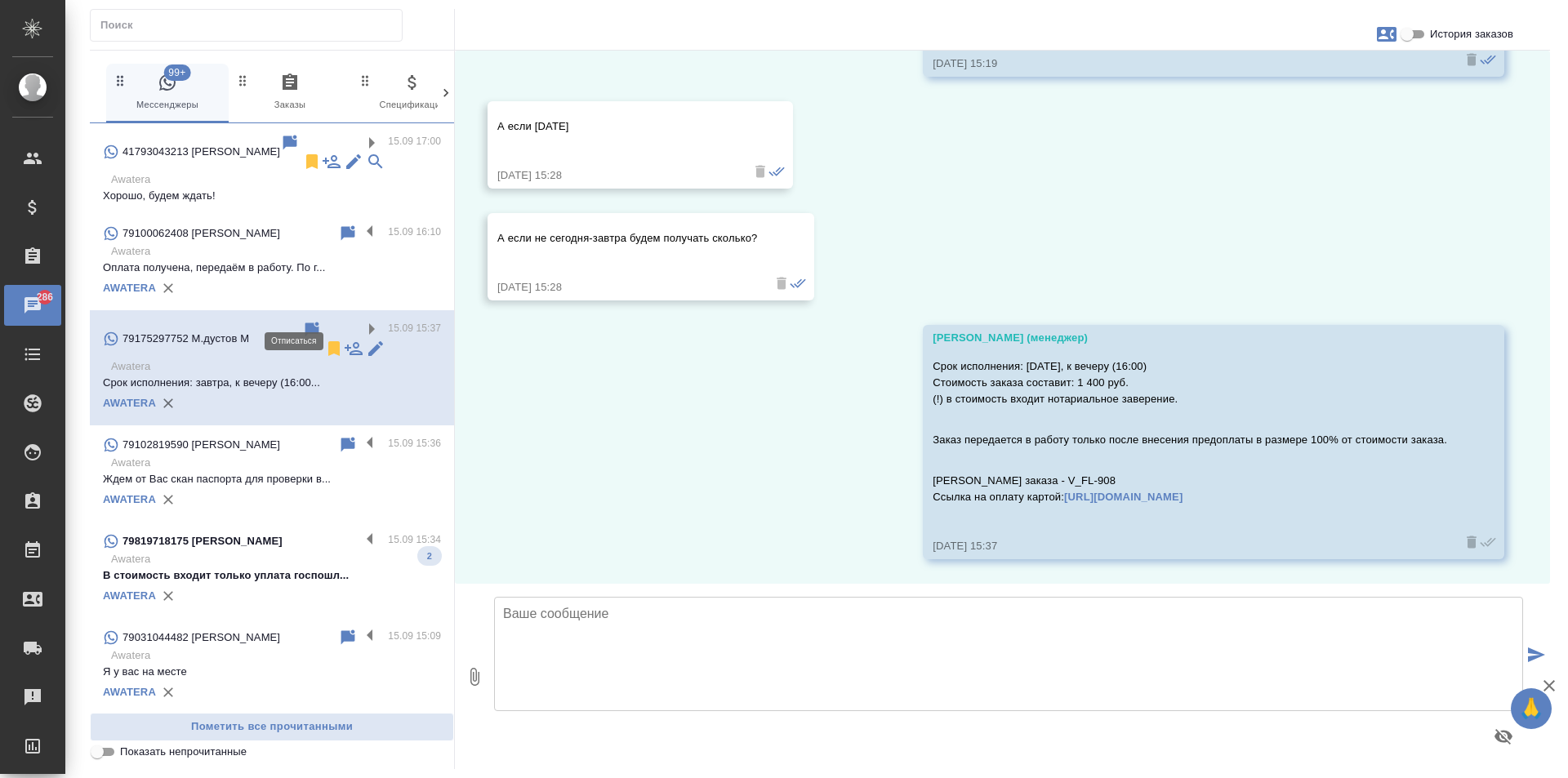
click at [328, 341] on icon at bounding box center [334, 348] width 11 height 15
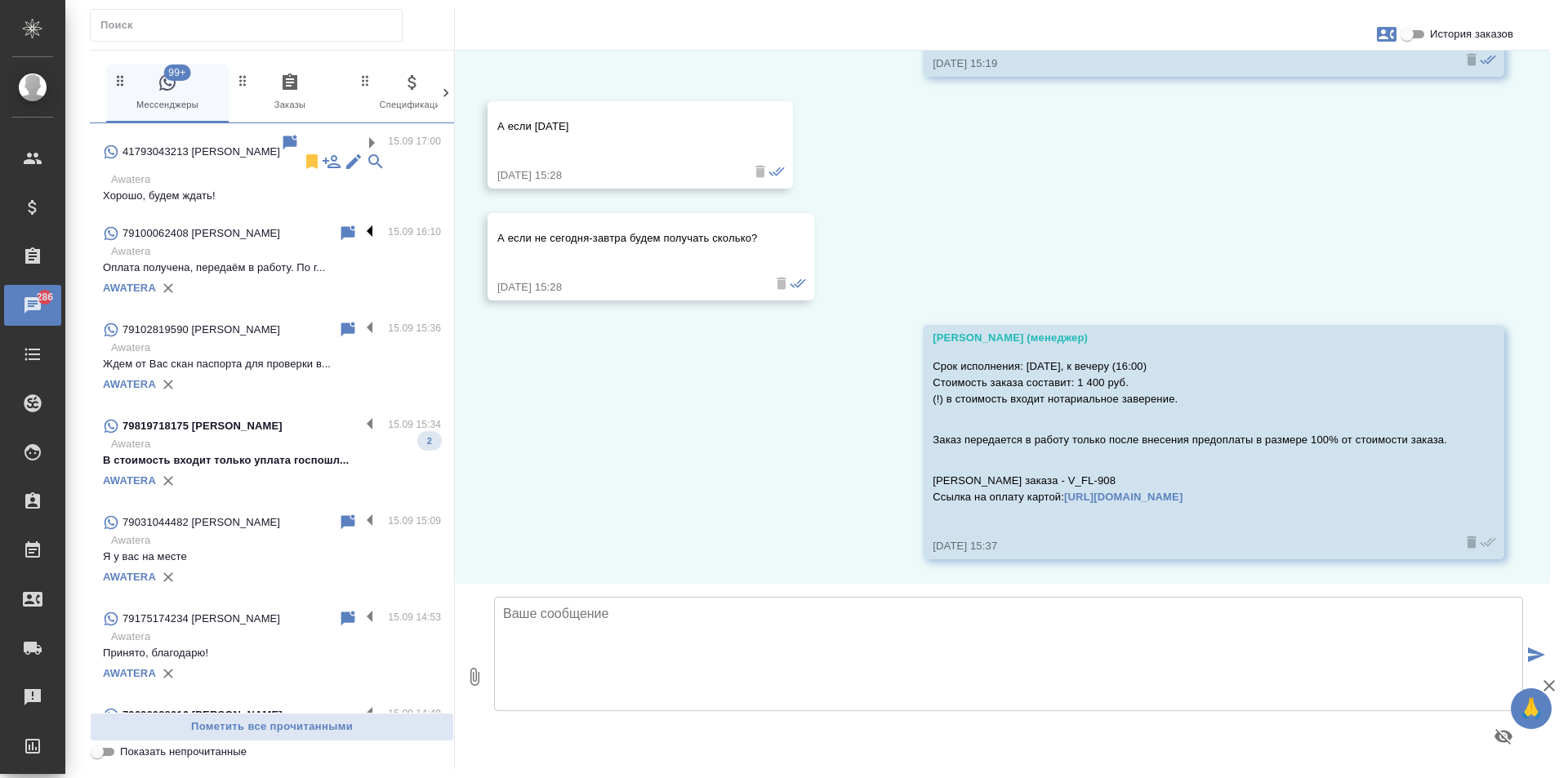
click at [360, 224] on label at bounding box center [374, 233] width 28 height 19
click at [0, 0] on input "checkbox" at bounding box center [0, 0] width 0 height 0
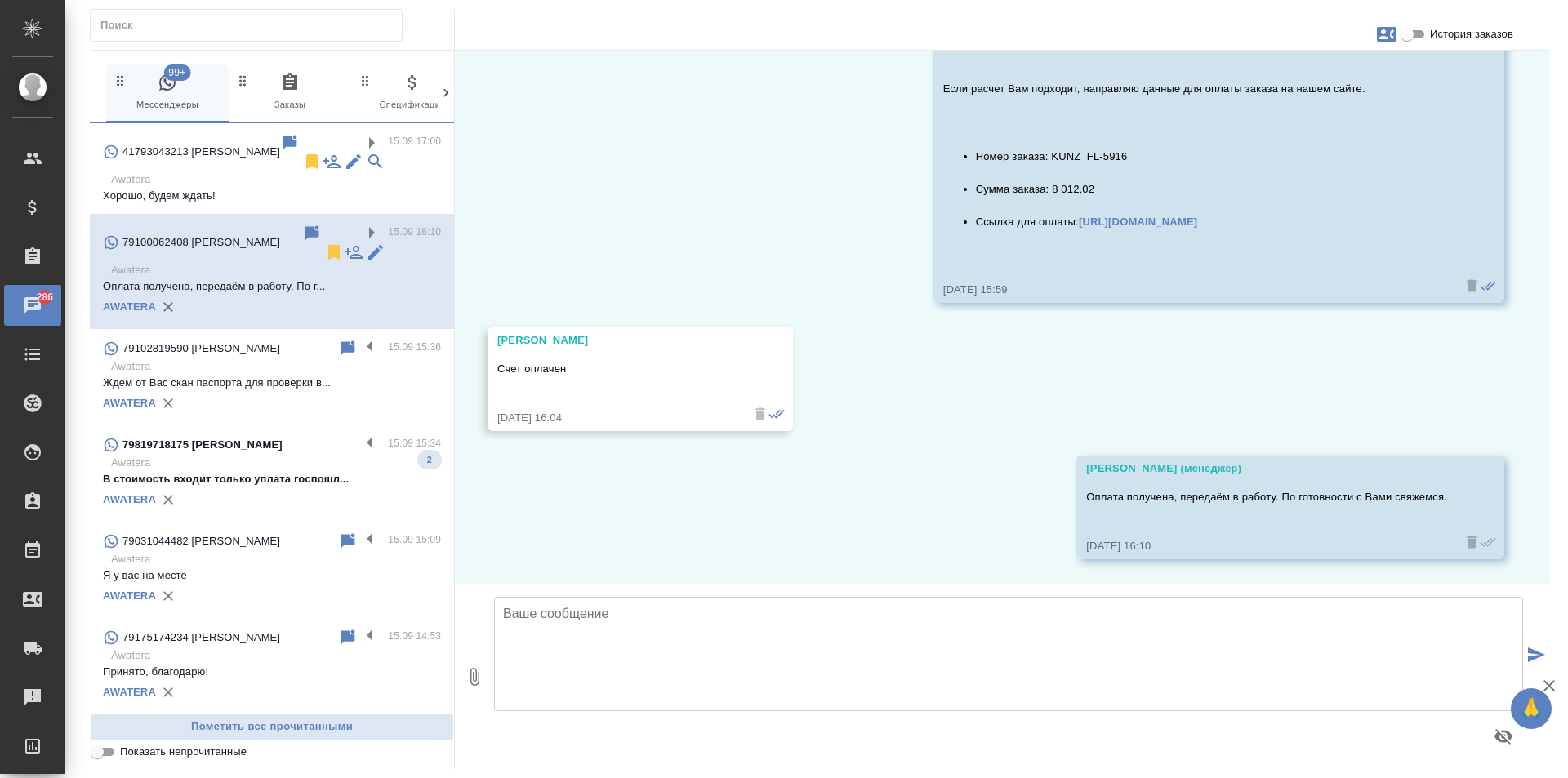
scroll to position [2966, 0]
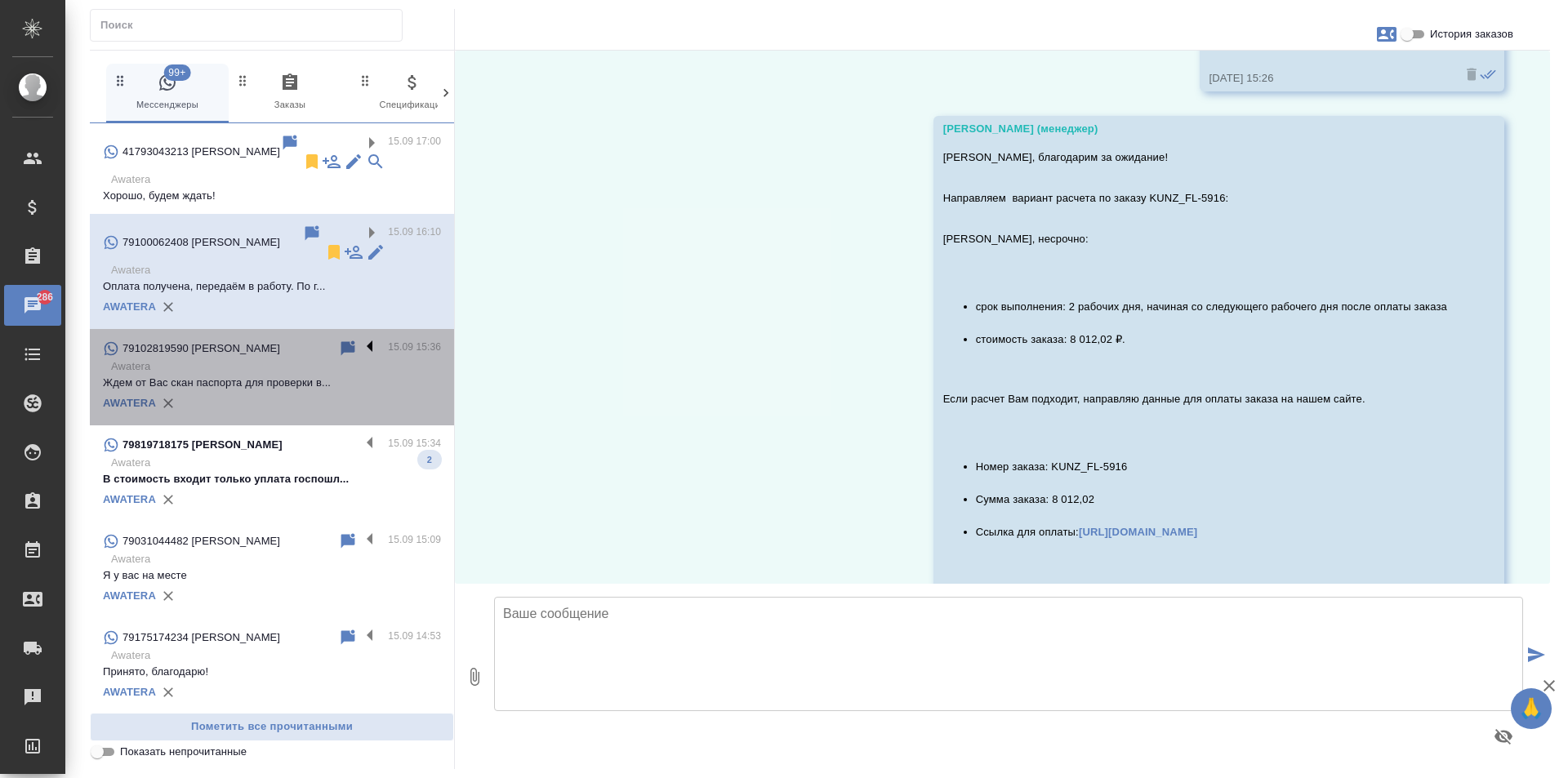
click at [360, 339] on label at bounding box center [374, 348] width 28 height 19
click at [0, 0] on input "checkbox" at bounding box center [0, 0] width 0 height 0
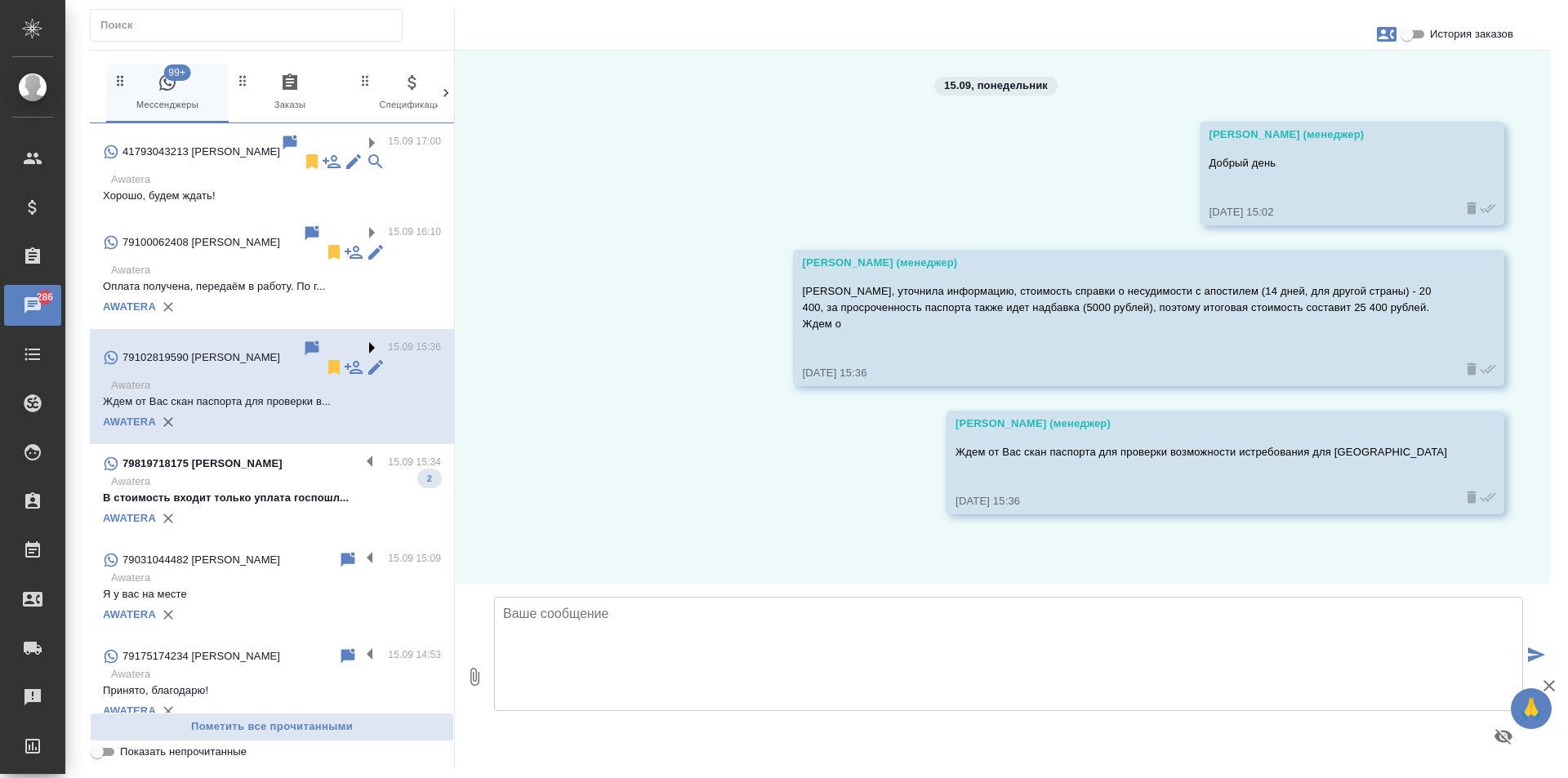
scroll to position [0, 0]
click at [328, 360] on icon at bounding box center [334, 367] width 11 height 15
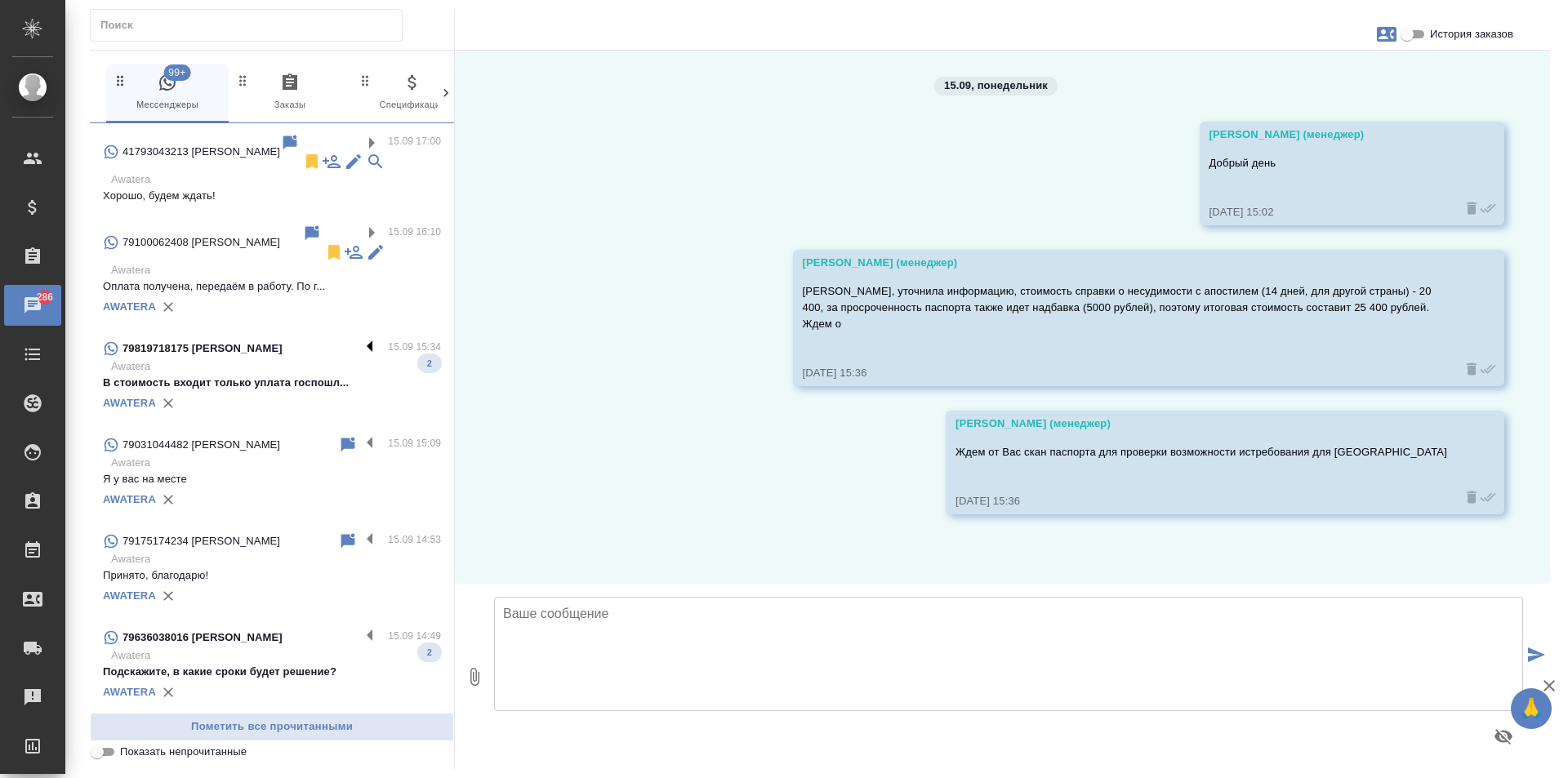
click at [360, 339] on label at bounding box center [374, 348] width 28 height 19
click at [0, 0] on input "checkbox" at bounding box center [0, 0] width 0 height 0
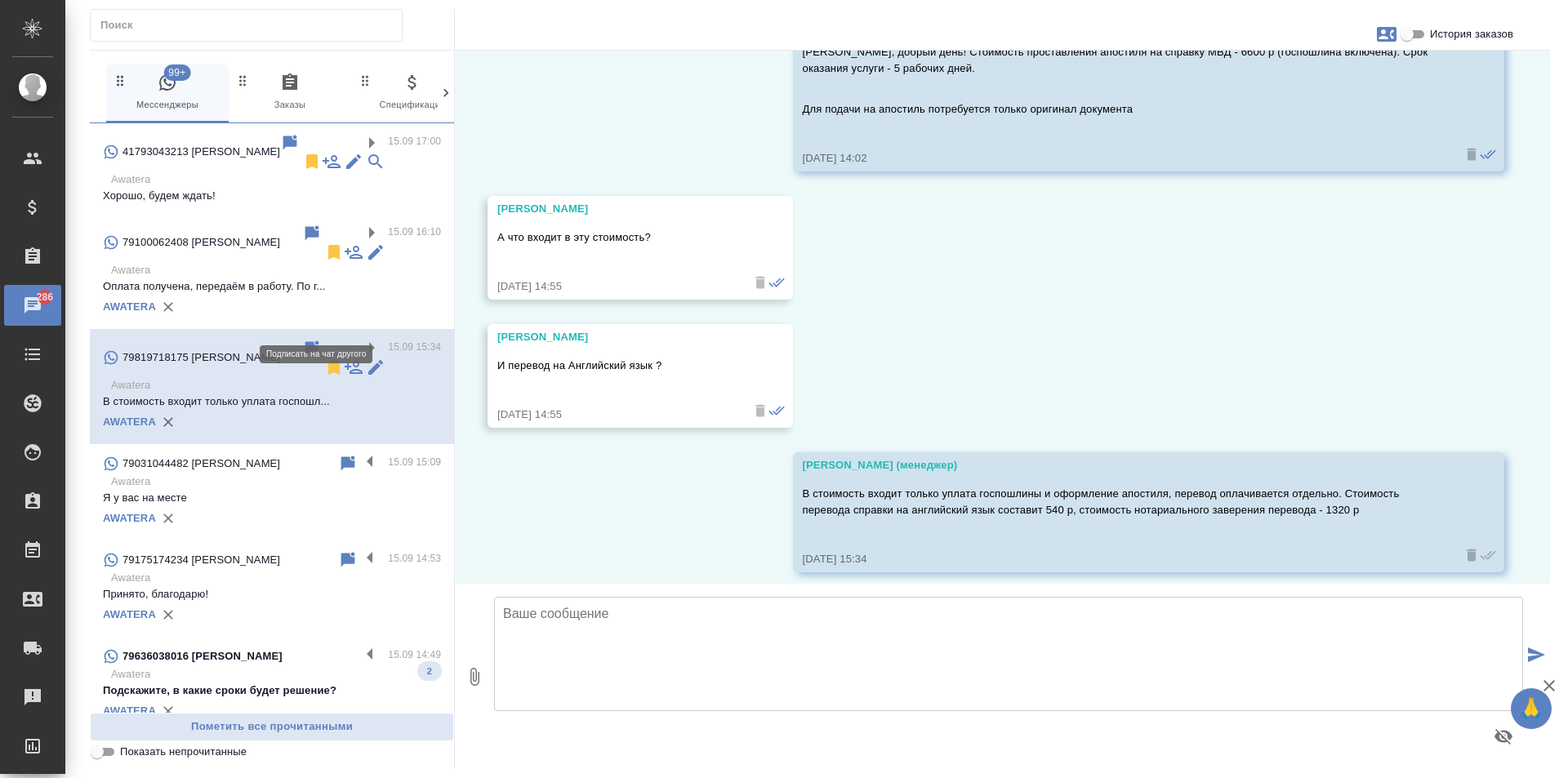
scroll to position [966, 0]
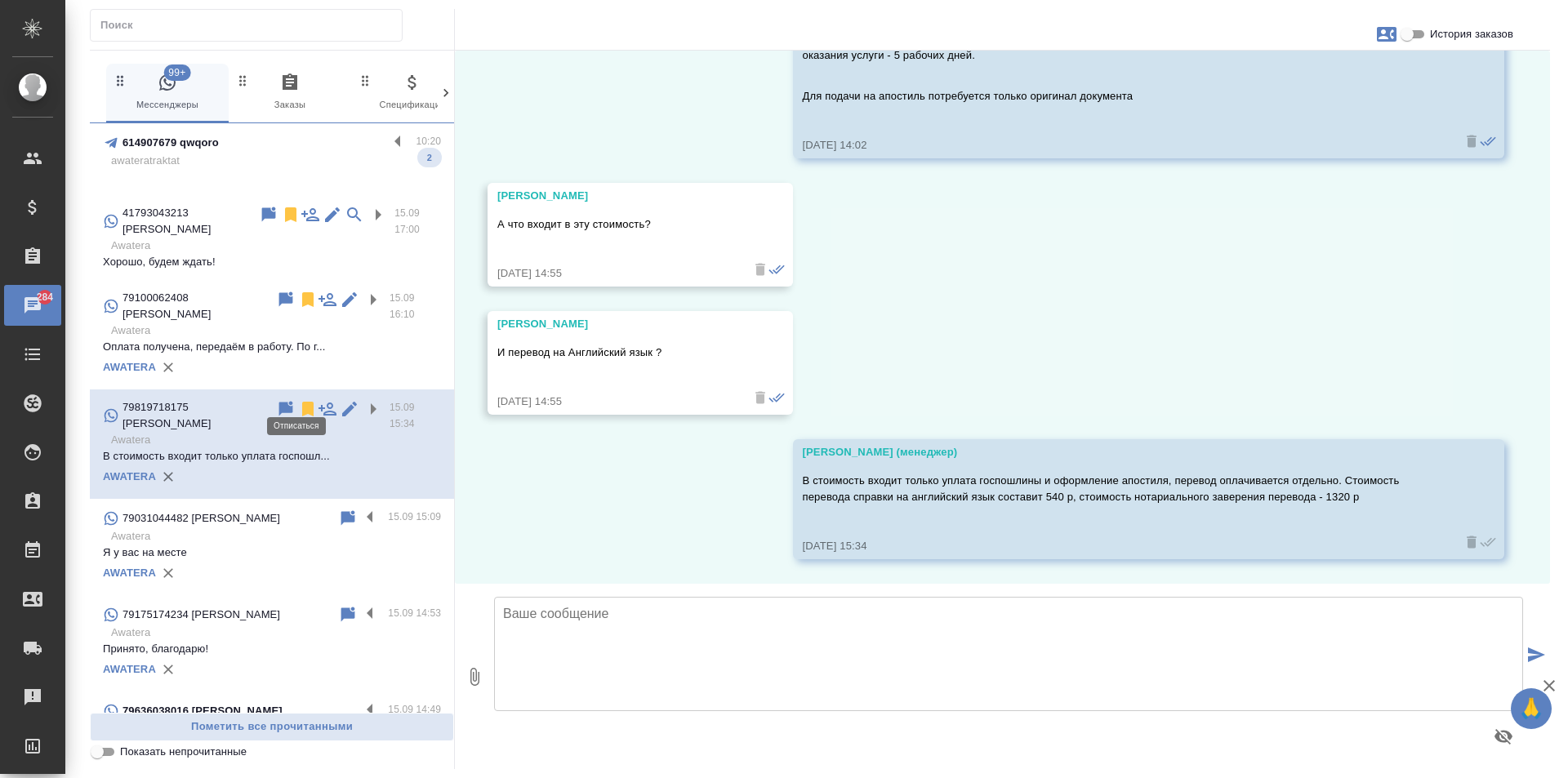
click at [292, 339] on p "Оплата получена, передаём в работу. По г..." at bounding box center [271, 348] width 338 height 17
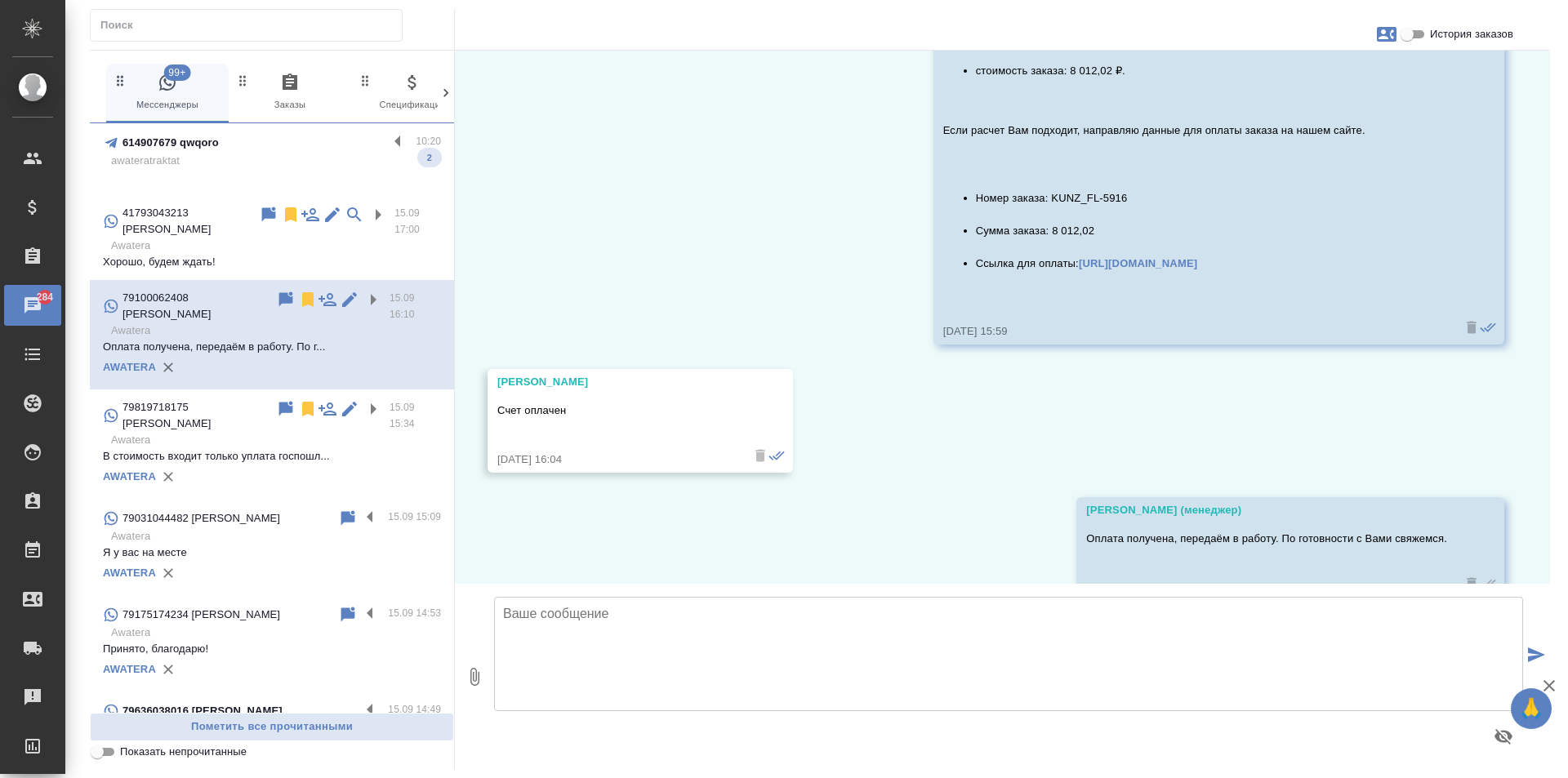
scroll to position [3293, 0]
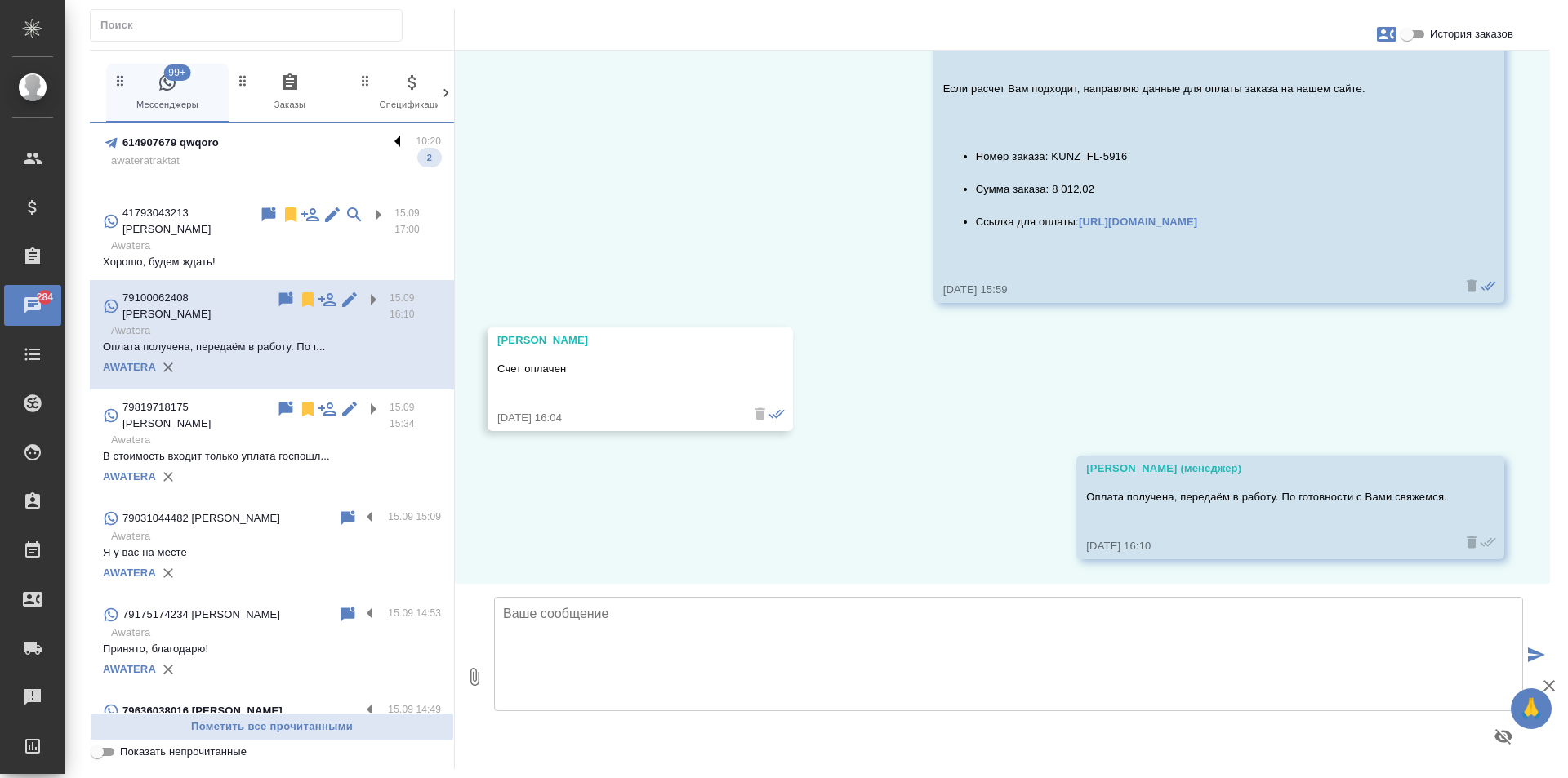
click at [388, 141] on label at bounding box center [402, 143] width 28 height 19
click at [0, 0] on input "checkbox" at bounding box center [0, 0] width 0 height 0
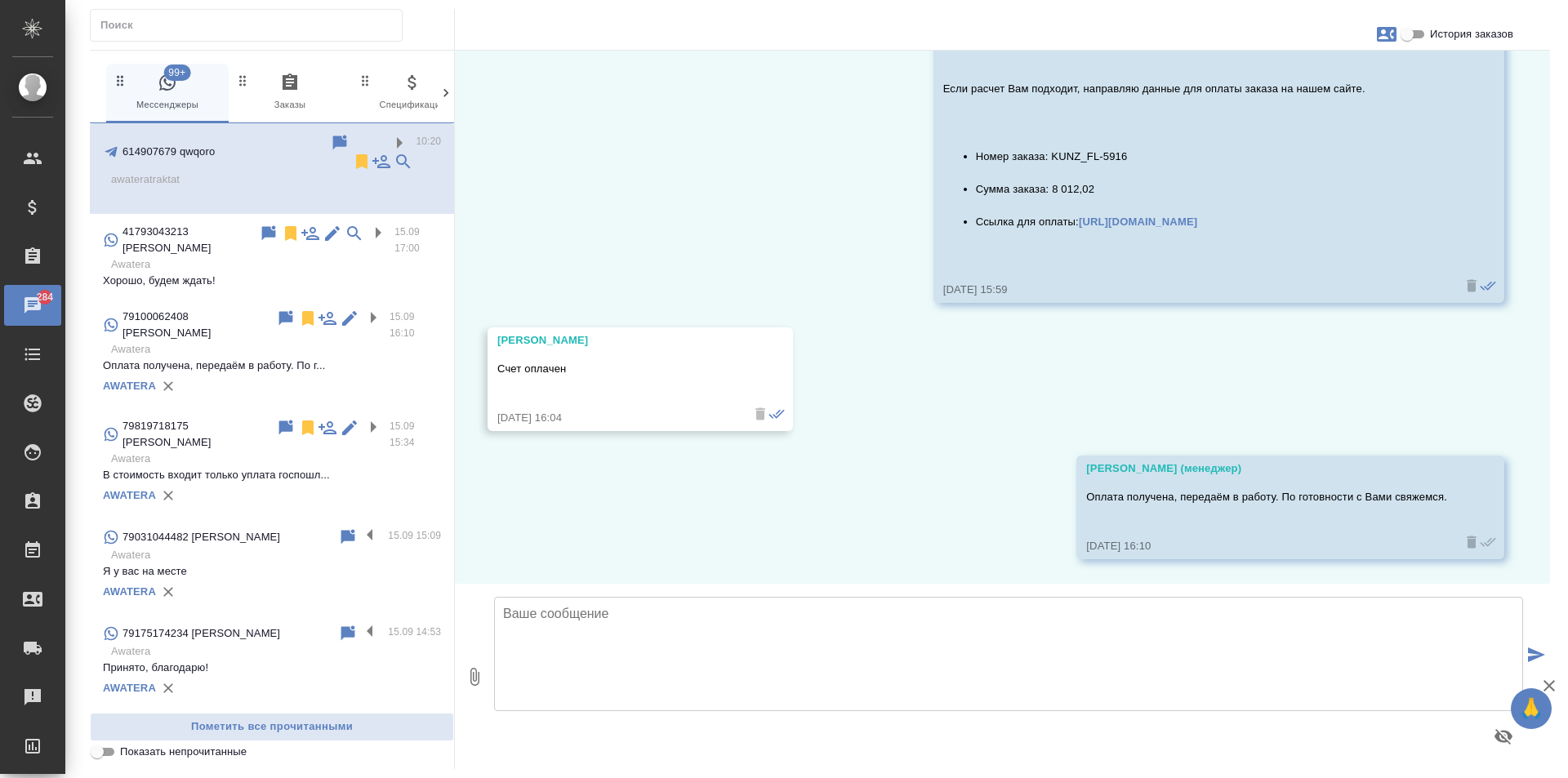
scroll to position [0, 0]
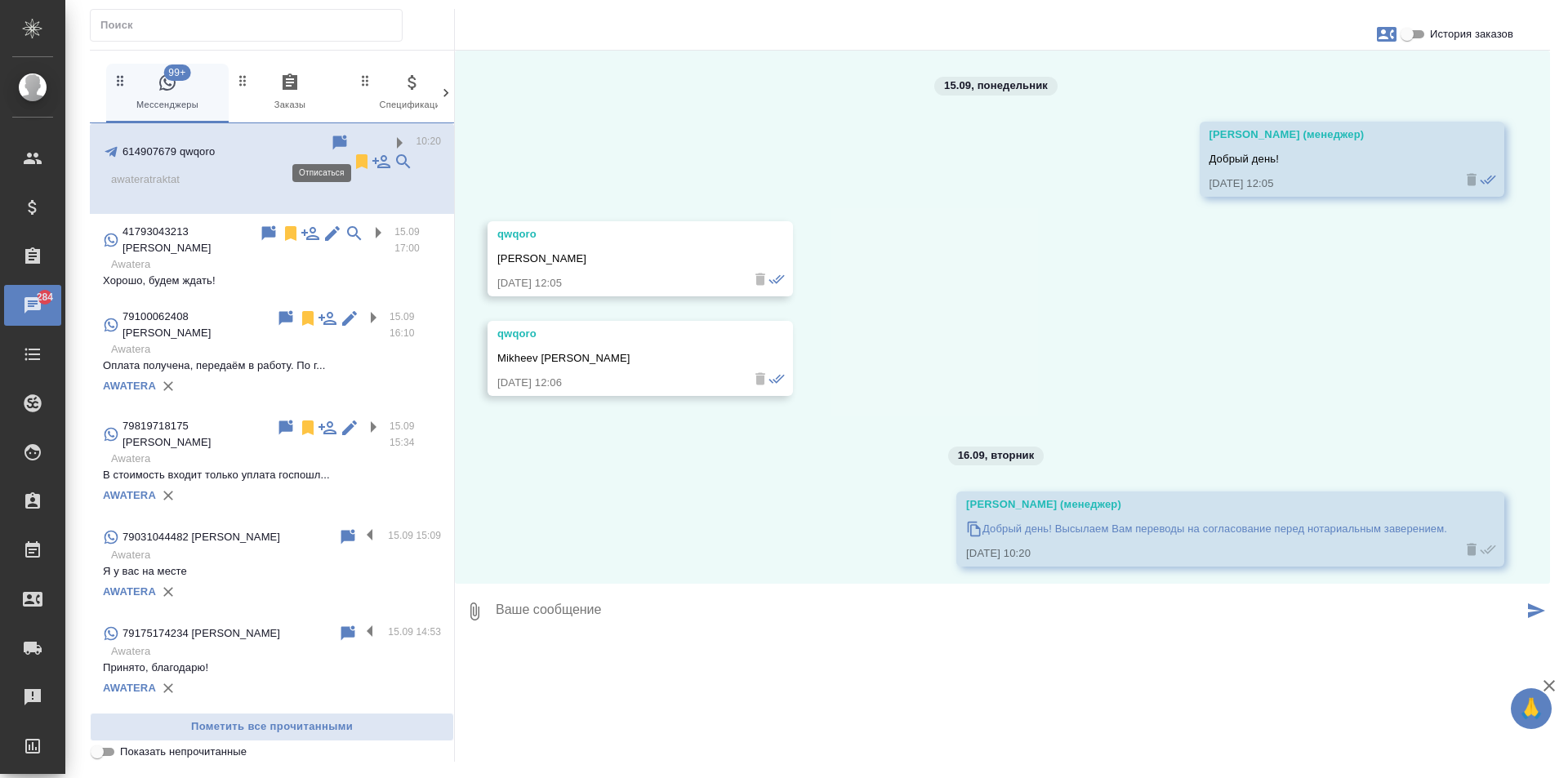
click at [356, 155] on icon at bounding box center [362, 162] width 11 height 15
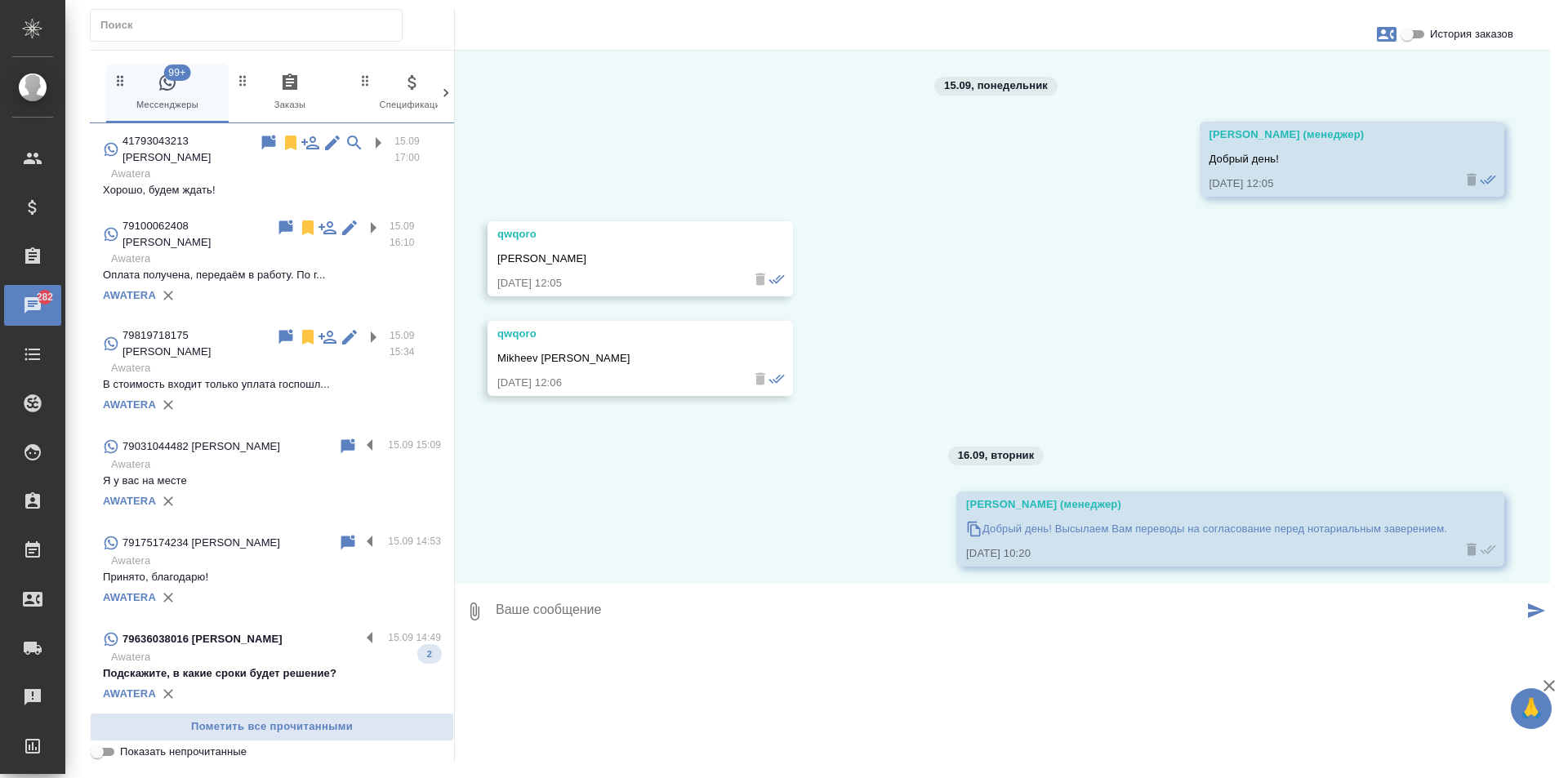
click at [299, 437] on div "79031044482 Георгий" at bounding box center [220, 446] width 235 height 20
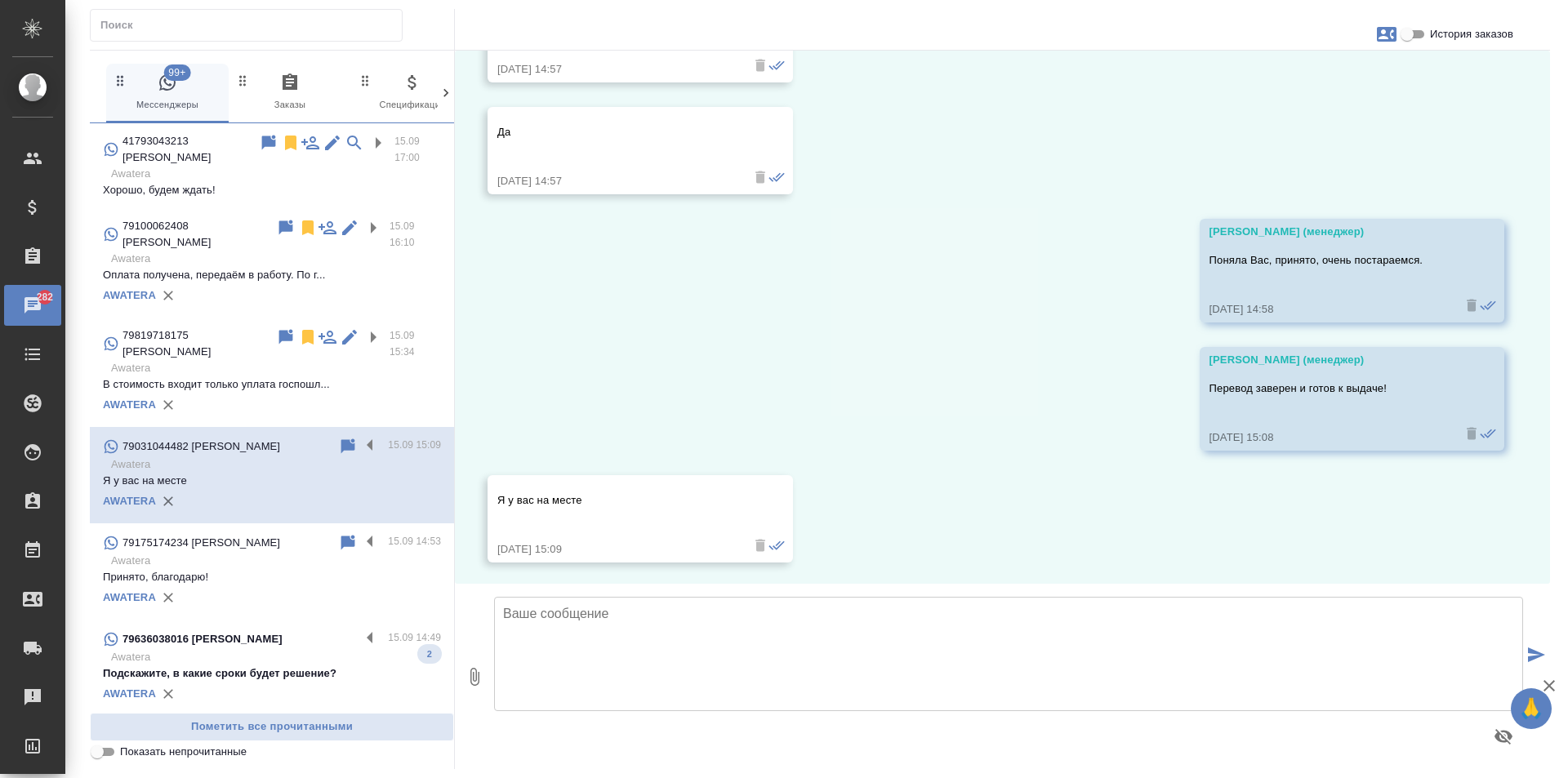
scroll to position [3582, 0]
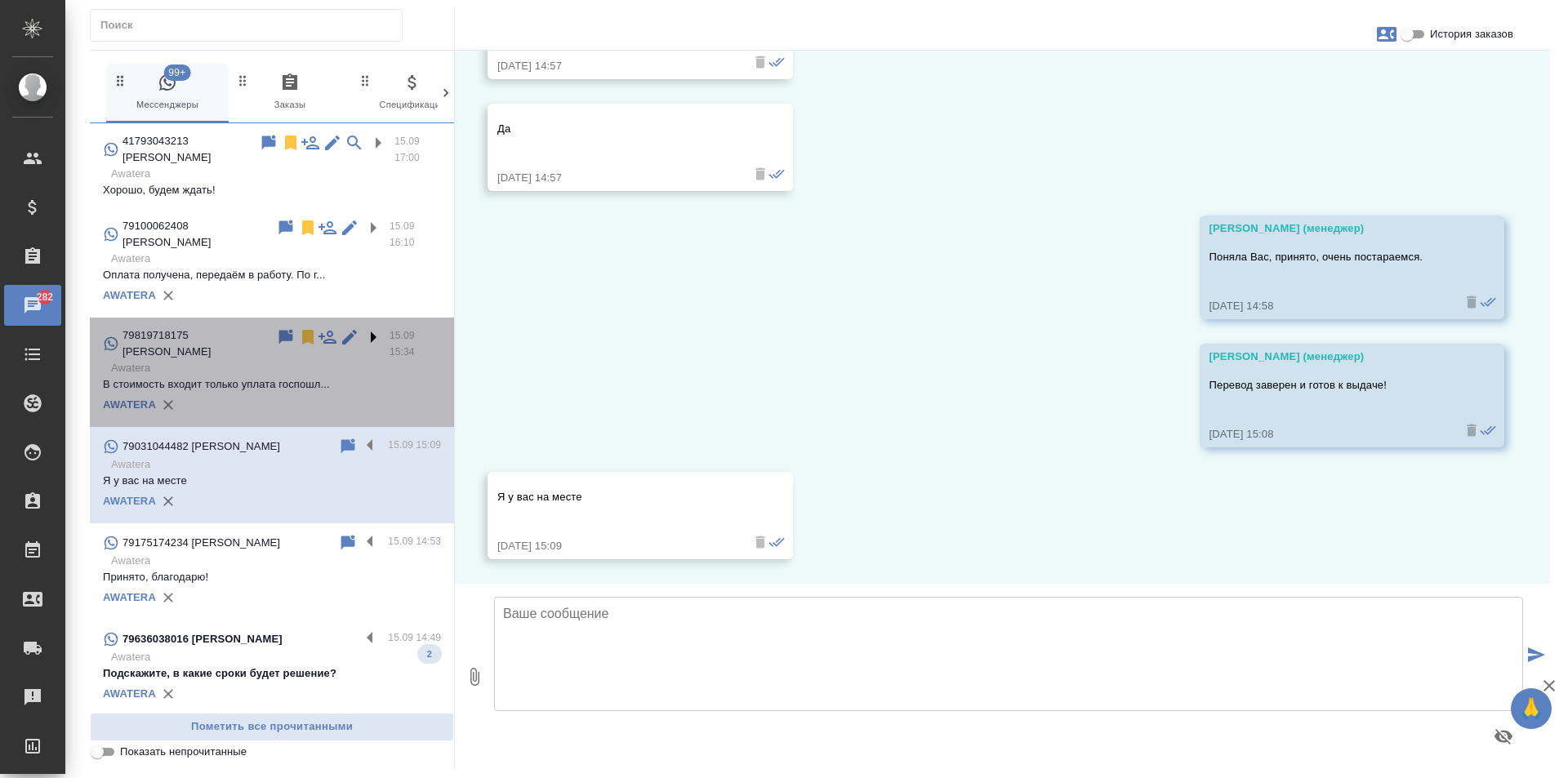
click at [362, 327] on label at bounding box center [376, 336] width 28 height 19
click at [0, 0] on input "checkbox" at bounding box center [0, 0] width 0 height 0
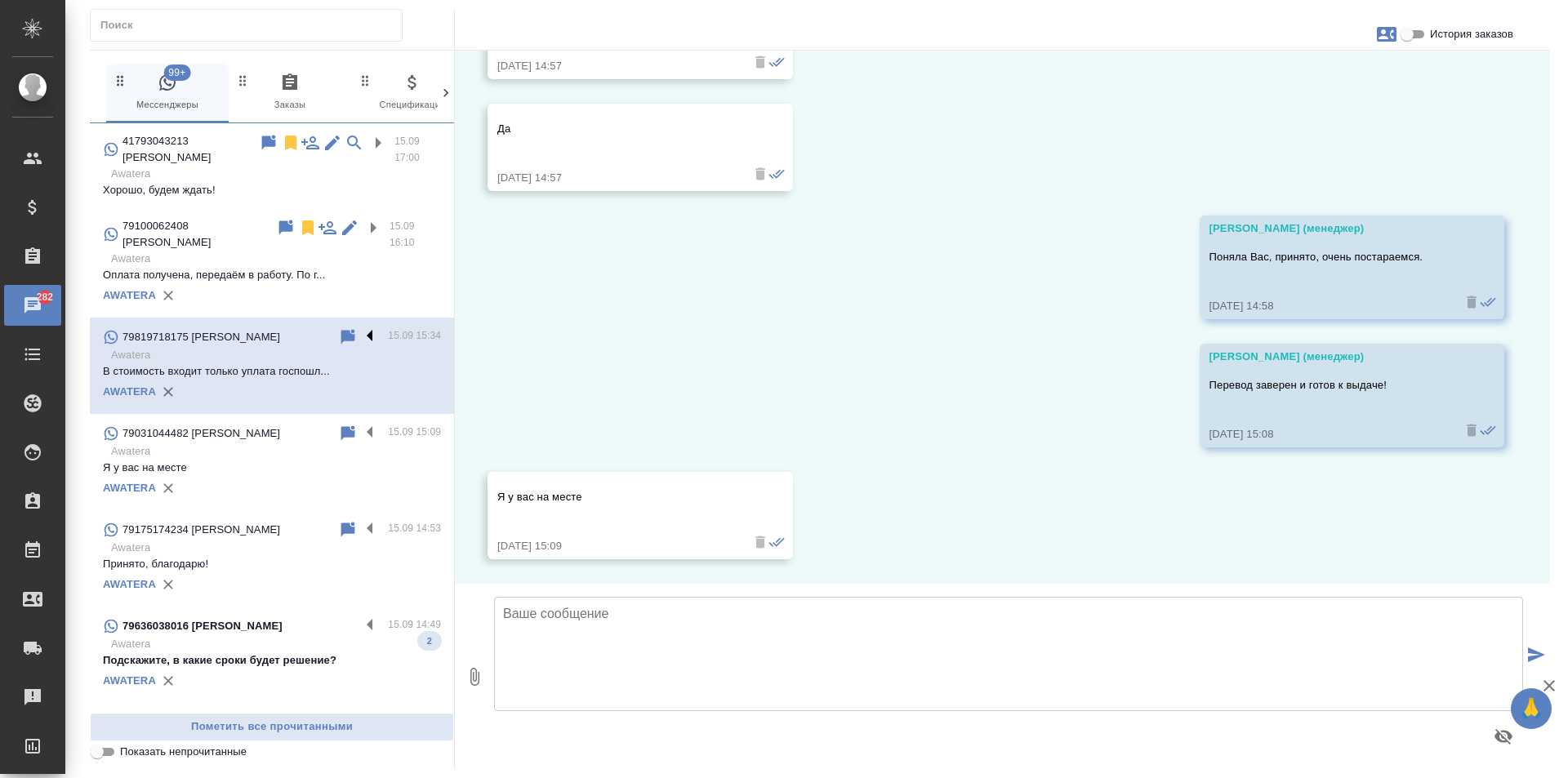
scroll to position [966, 0]
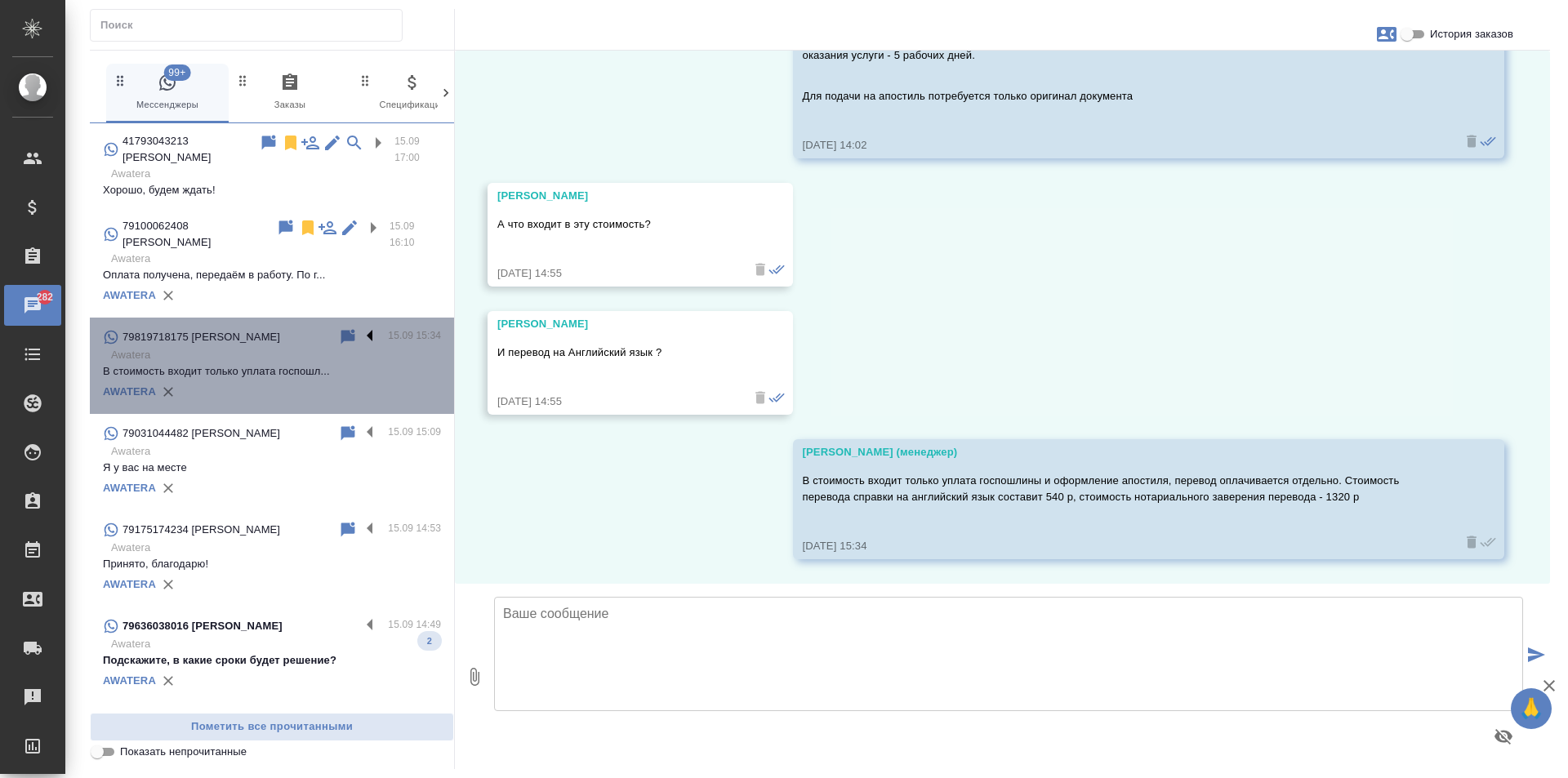
click at [360, 327] on label at bounding box center [374, 336] width 28 height 19
click at [0, 0] on input "checkbox" at bounding box center [0, 0] width 0 height 0
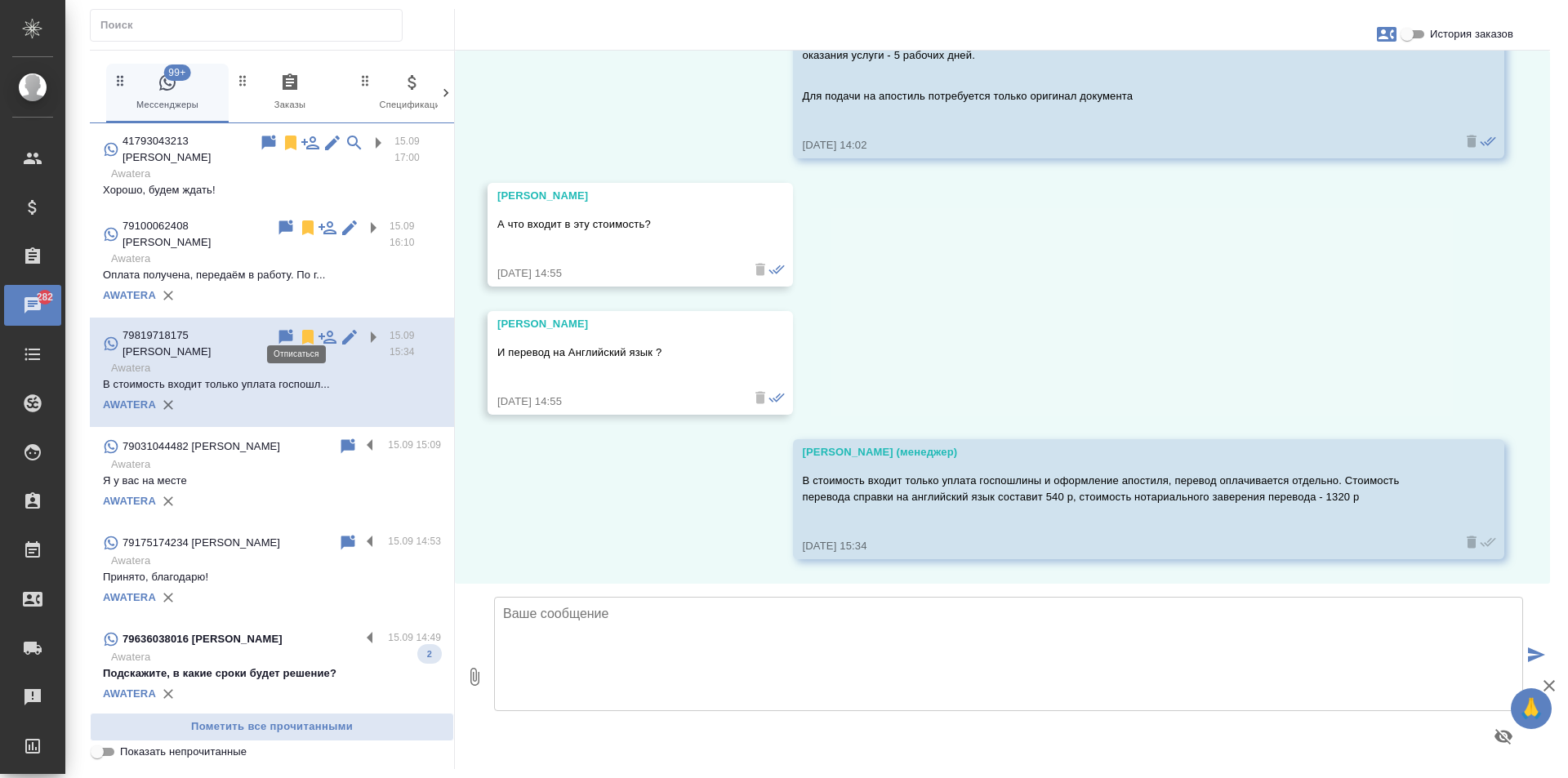
click at [298, 327] on icon at bounding box center [308, 336] width 20 height 20
click at [360, 437] on label at bounding box center [374, 446] width 28 height 19
click at [0, 0] on input "checkbox" at bounding box center [0, 0] width 0 height 0
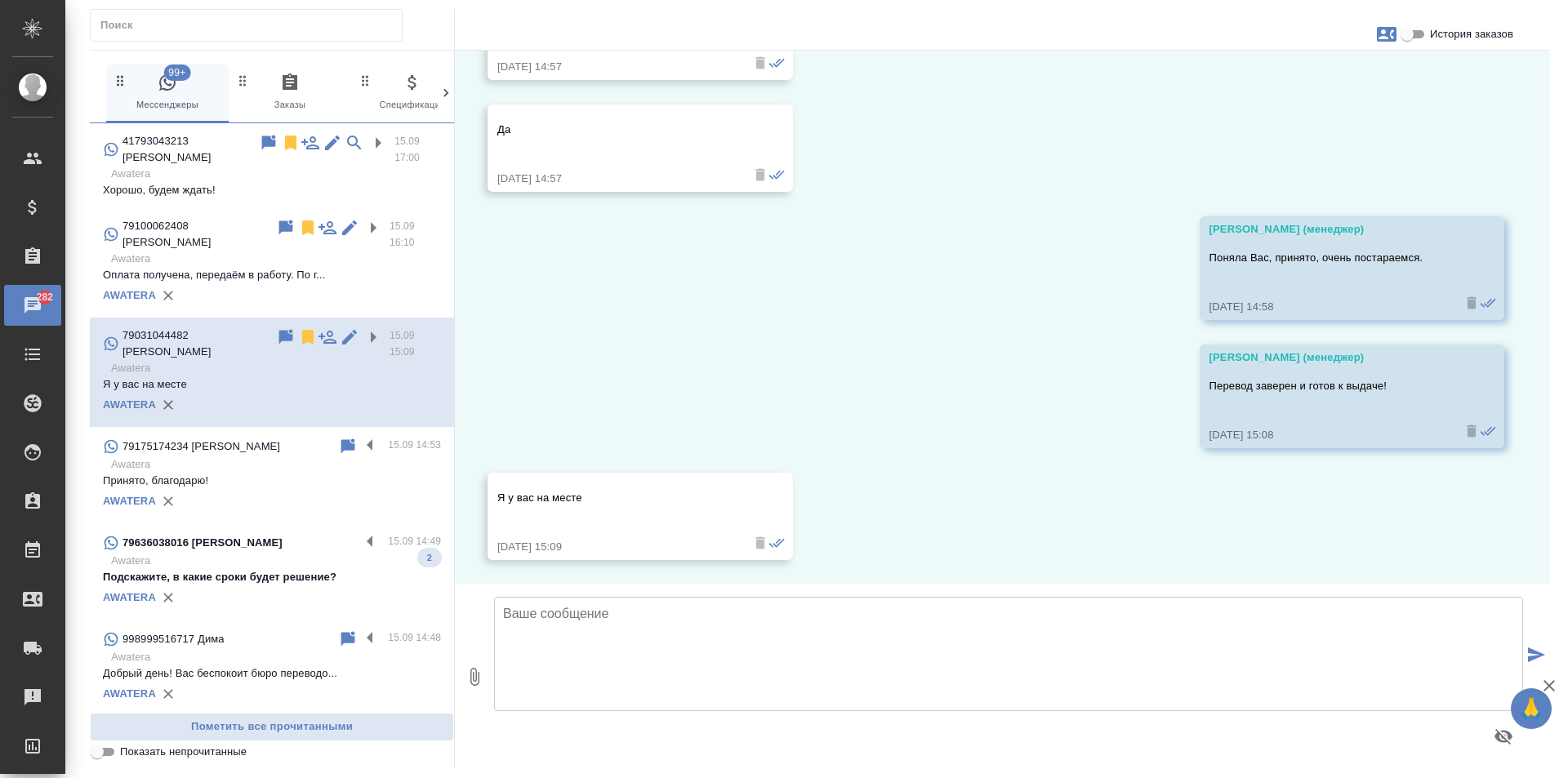
scroll to position [3582, 0]
click at [360, 437] on label at bounding box center [374, 446] width 28 height 19
click at [0, 0] on input "checkbox" at bounding box center [0, 0] width 0 height 0
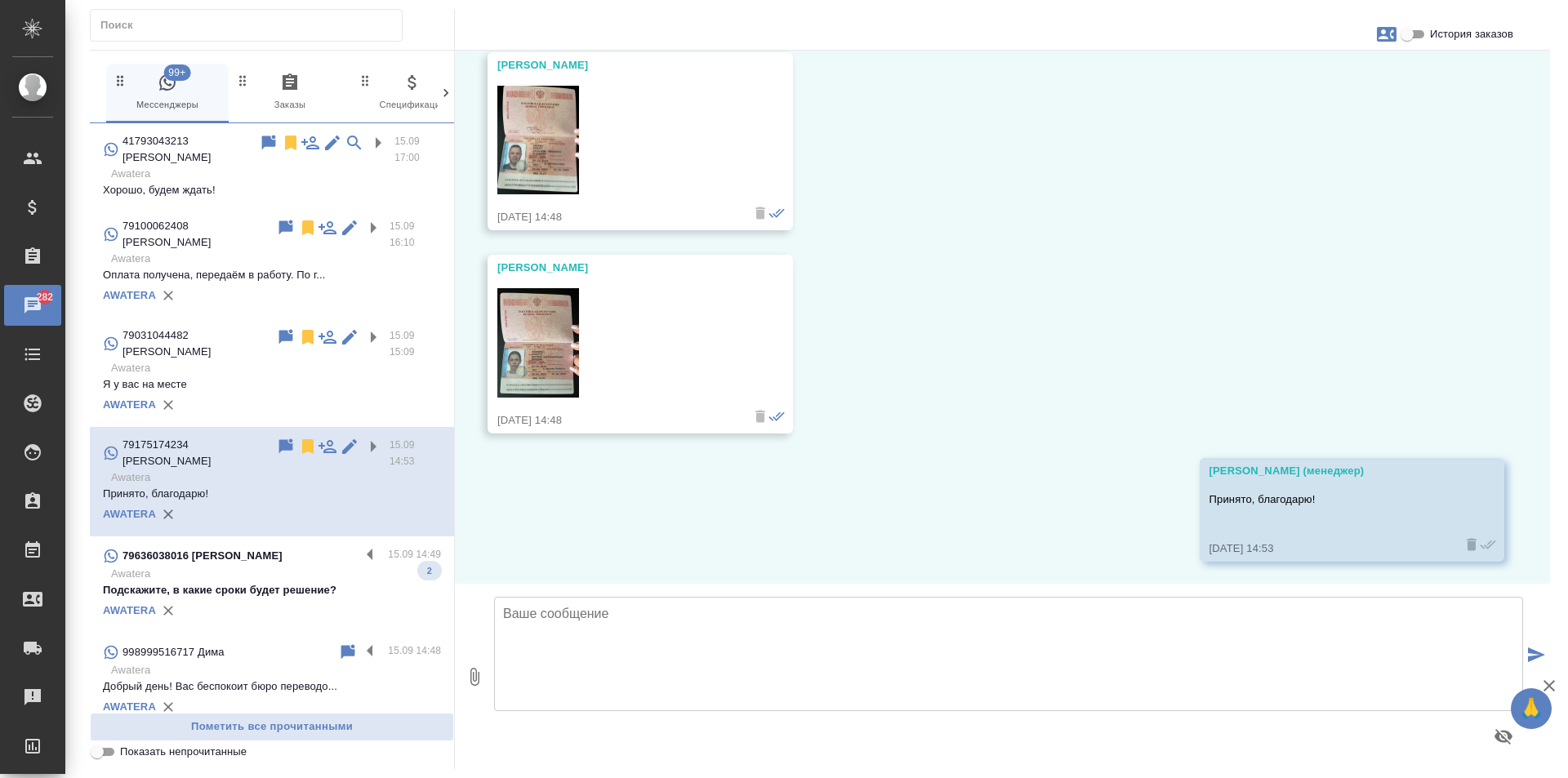
scroll to position [401, 0]
click at [360, 546] on label at bounding box center [374, 555] width 28 height 19
click at [0, 0] on input "checkbox" at bounding box center [0, 0] width 0 height 0
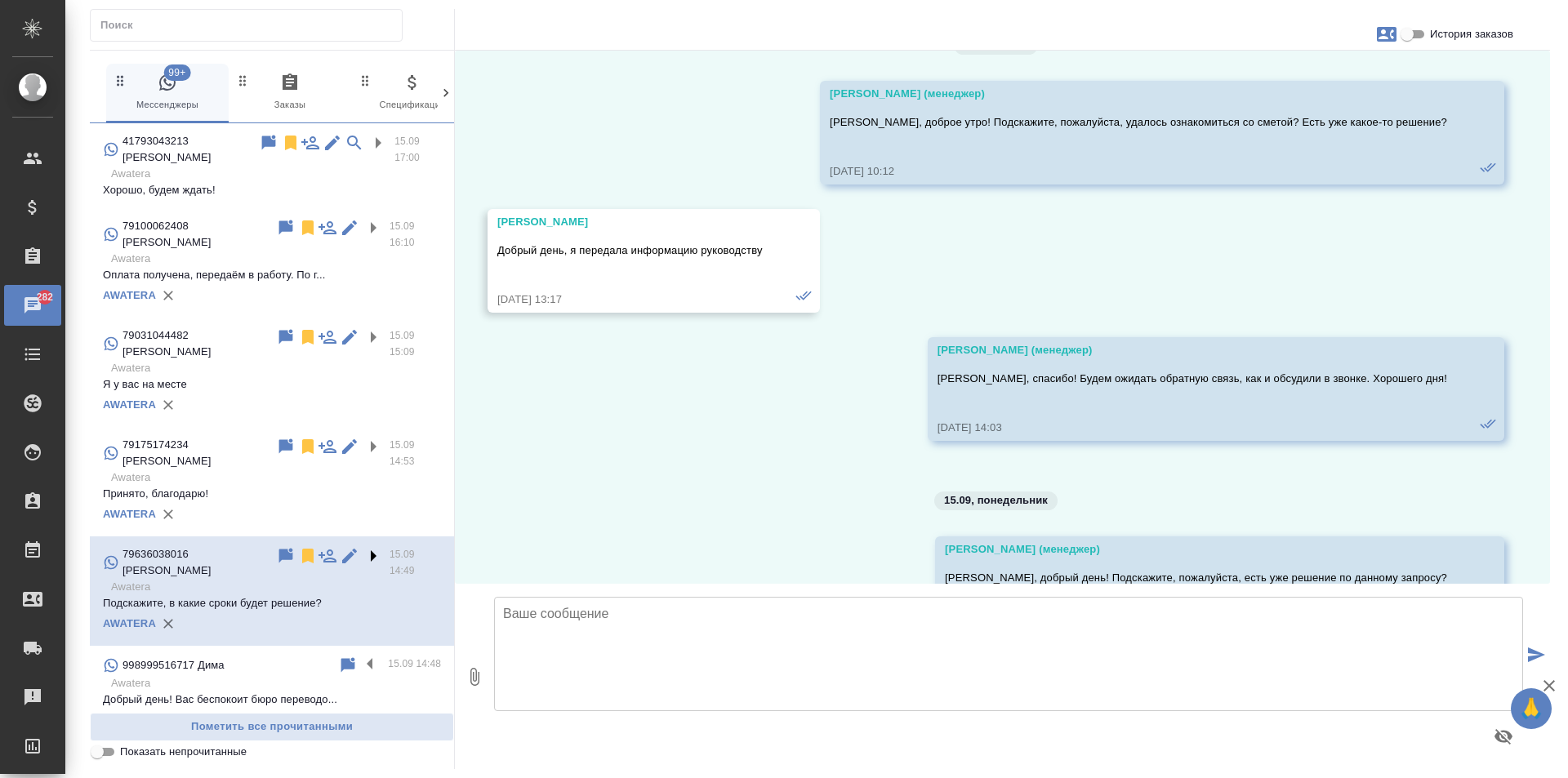
scroll to position [738, 0]
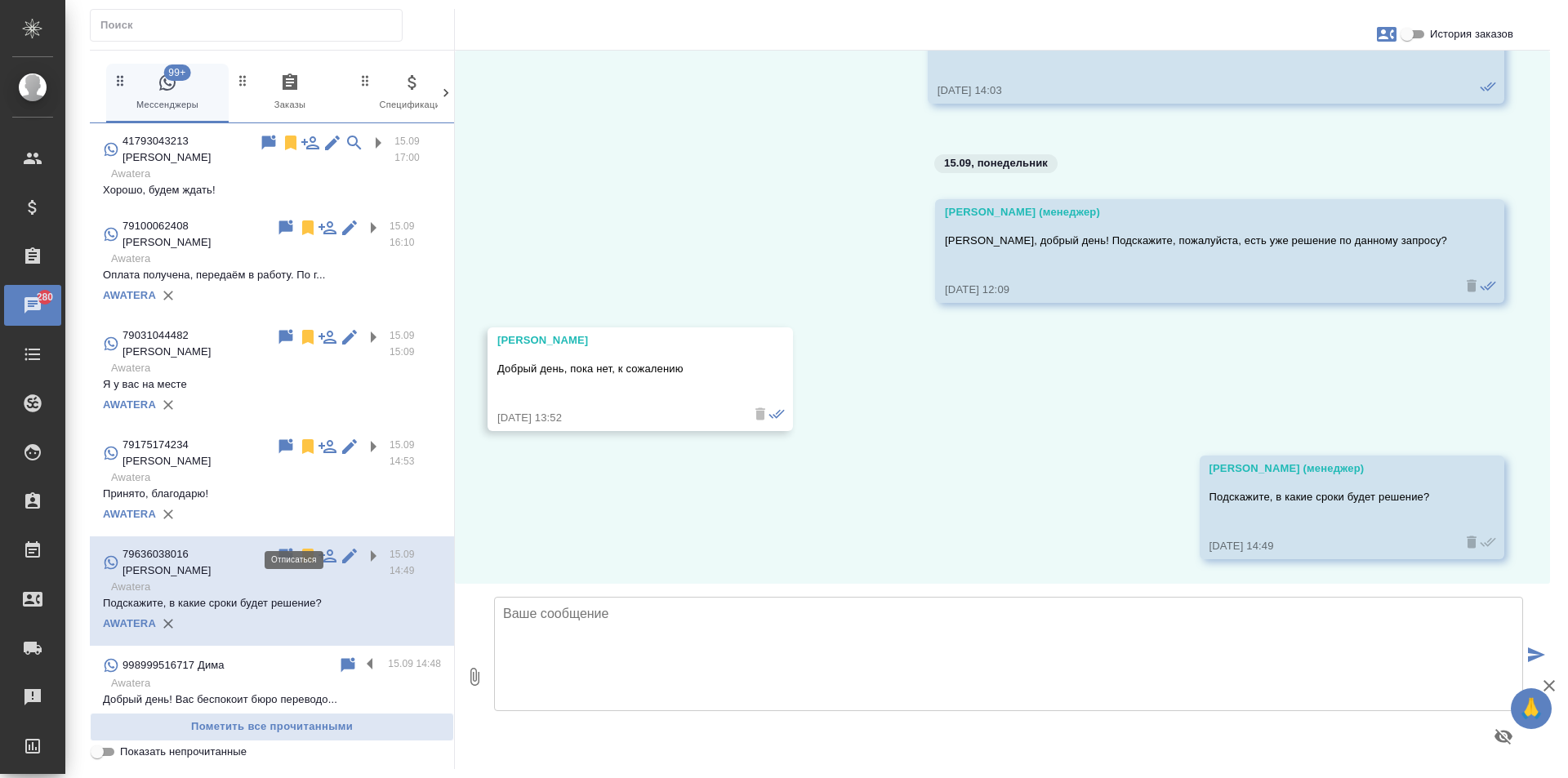
click at [302, 549] on icon at bounding box center [308, 556] width 11 height 15
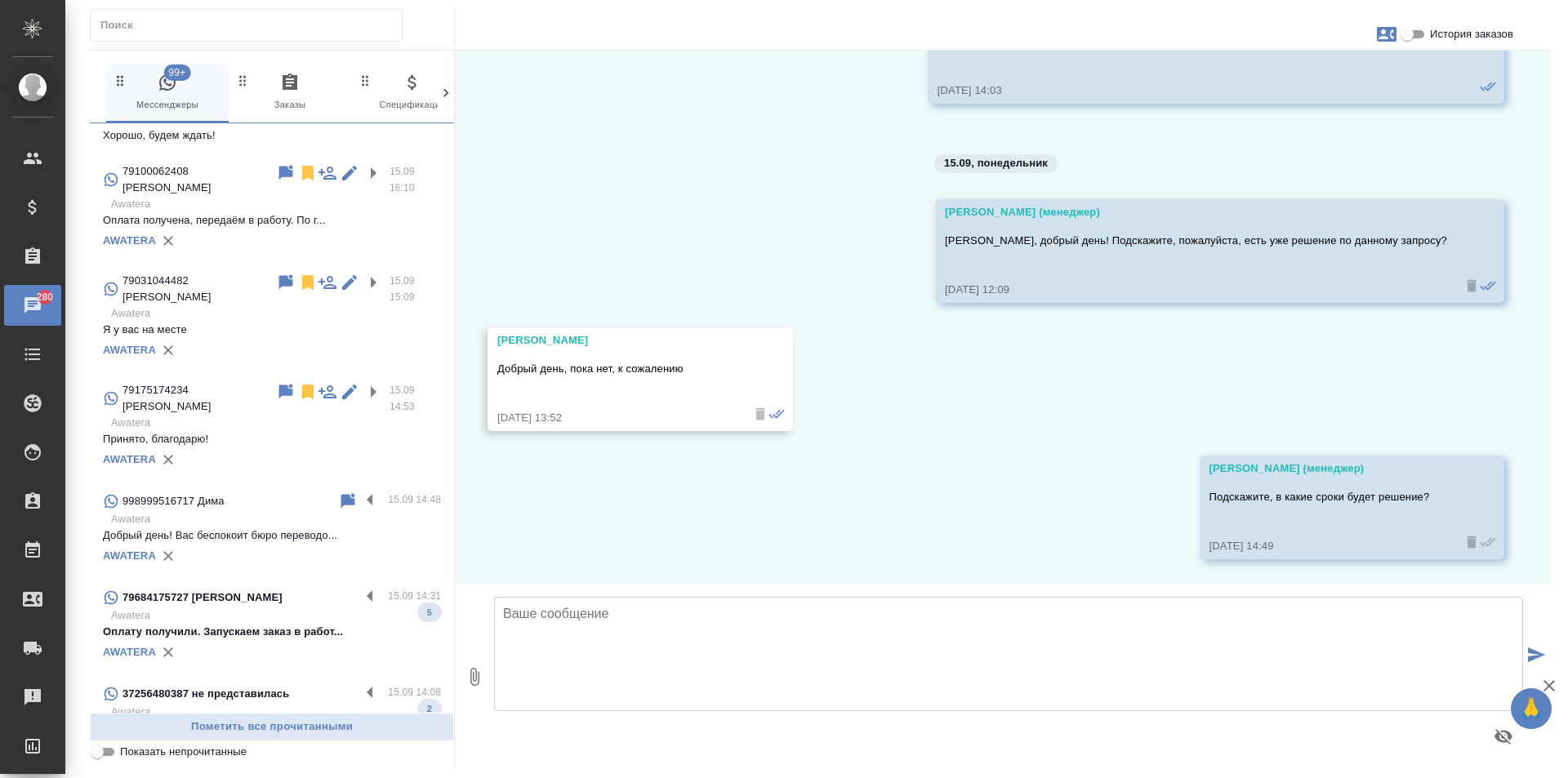
scroll to position [82, 0]
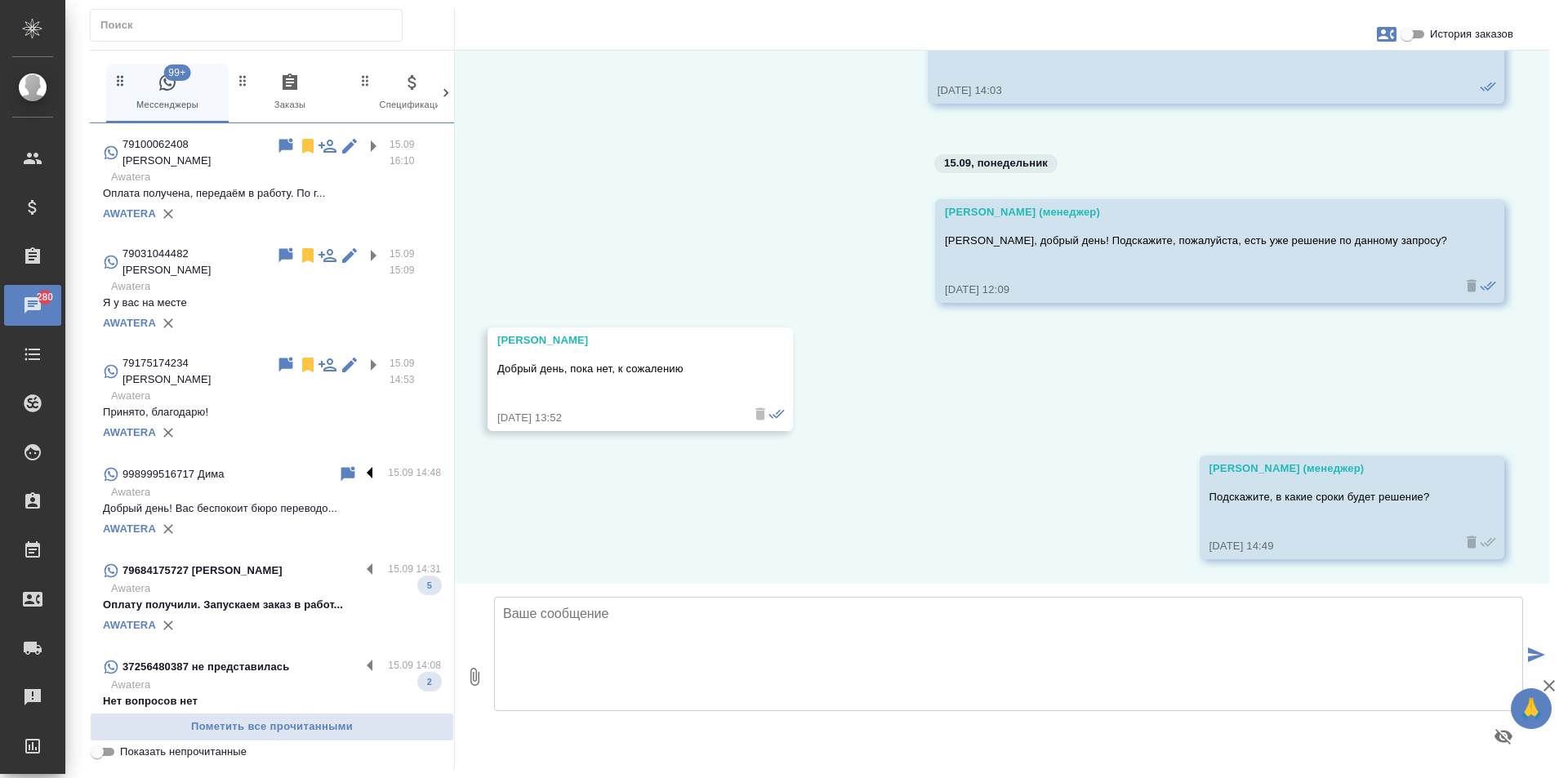
click at [360, 464] on label at bounding box center [374, 473] width 28 height 19
click at [0, 0] on input "checkbox" at bounding box center [0, 0] width 0 height 0
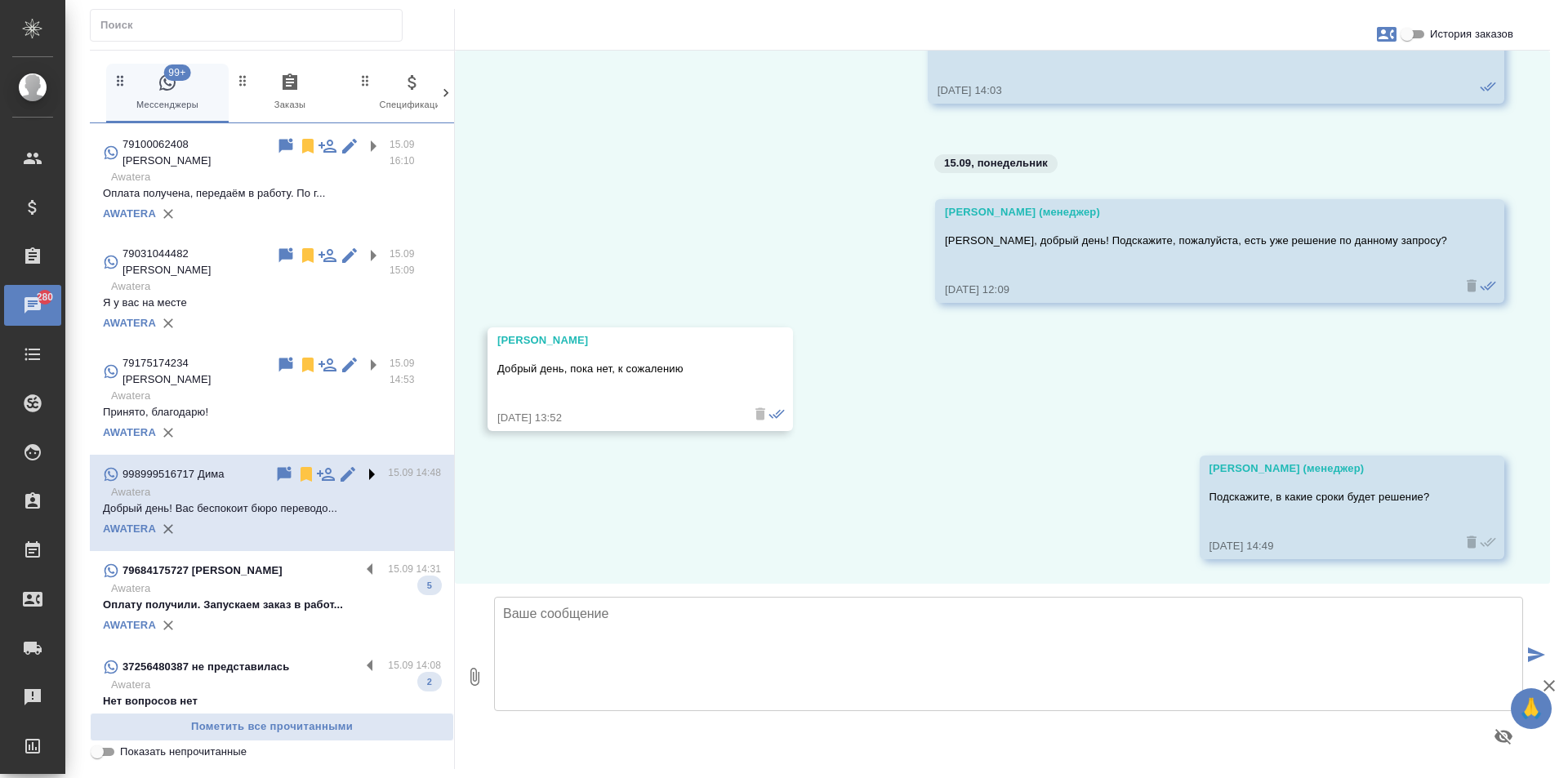
scroll to position [0, 0]
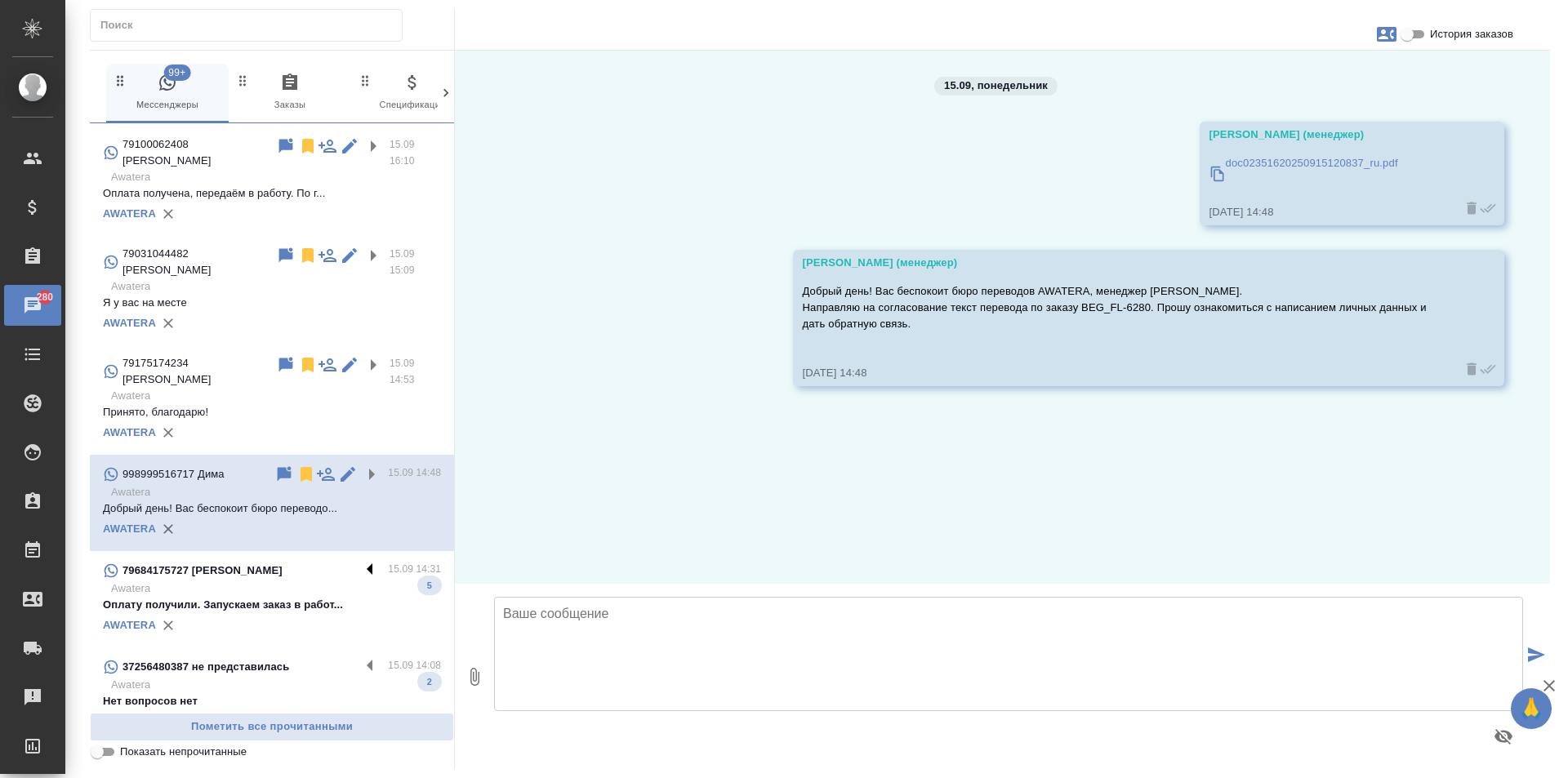
click at [360, 561] on label at bounding box center [374, 570] width 28 height 19
click at [0, 0] on input "checkbox" at bounding box center [0, 0] width 0 height 0
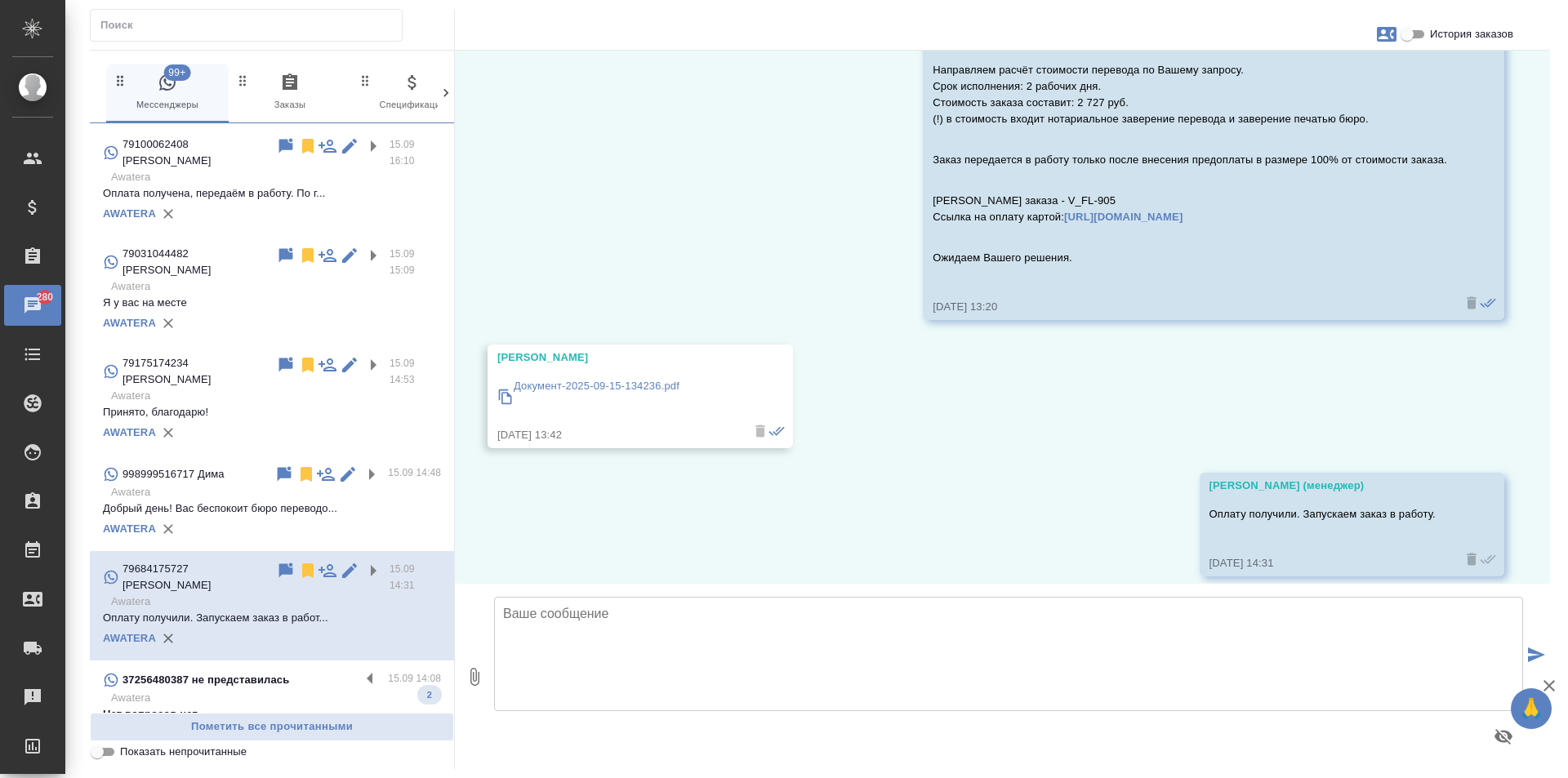
scroll to position [1691, 0]
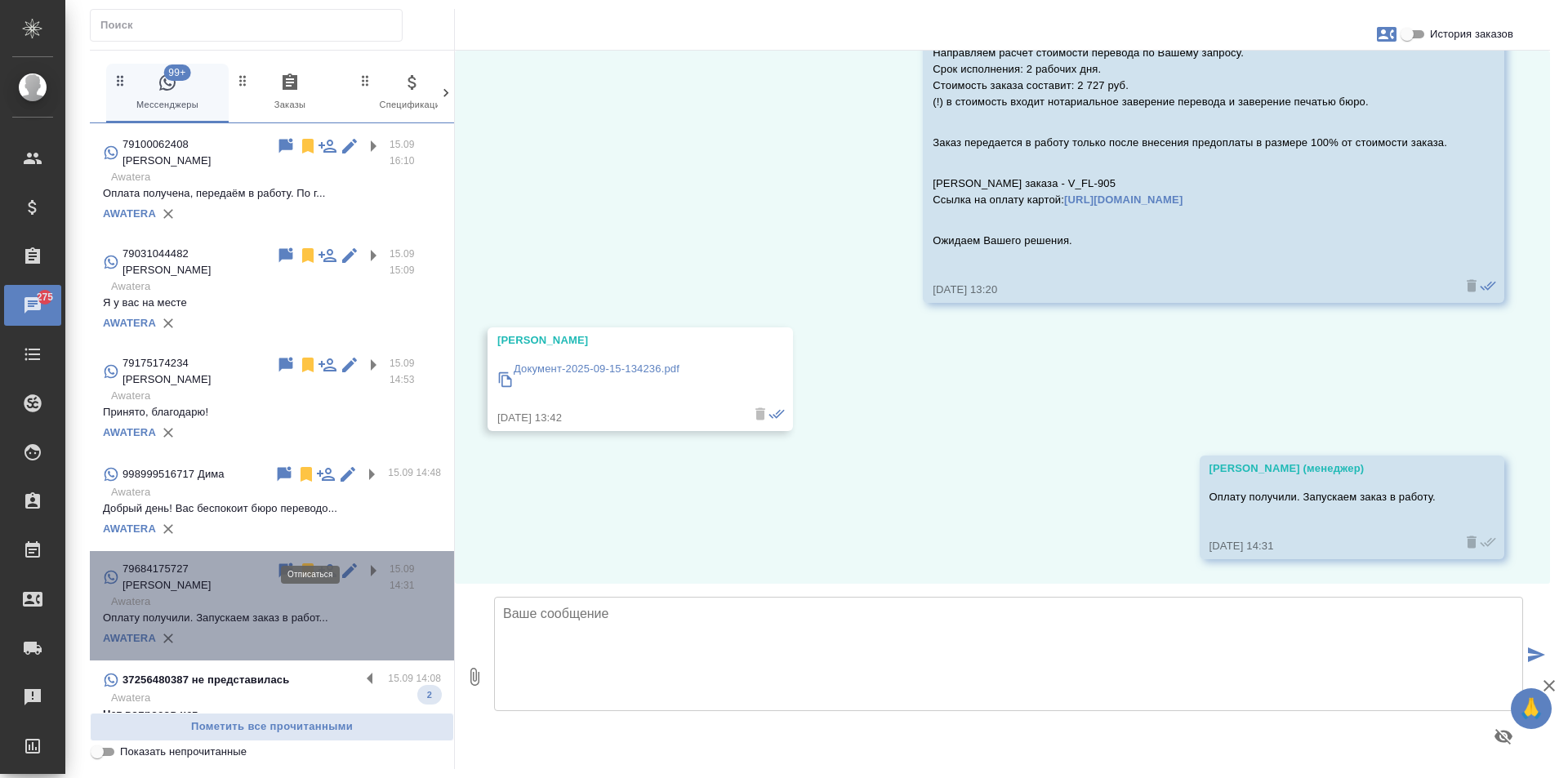
click at [306, 563] on icon at bounding box center [308, 570] width 11 height 15
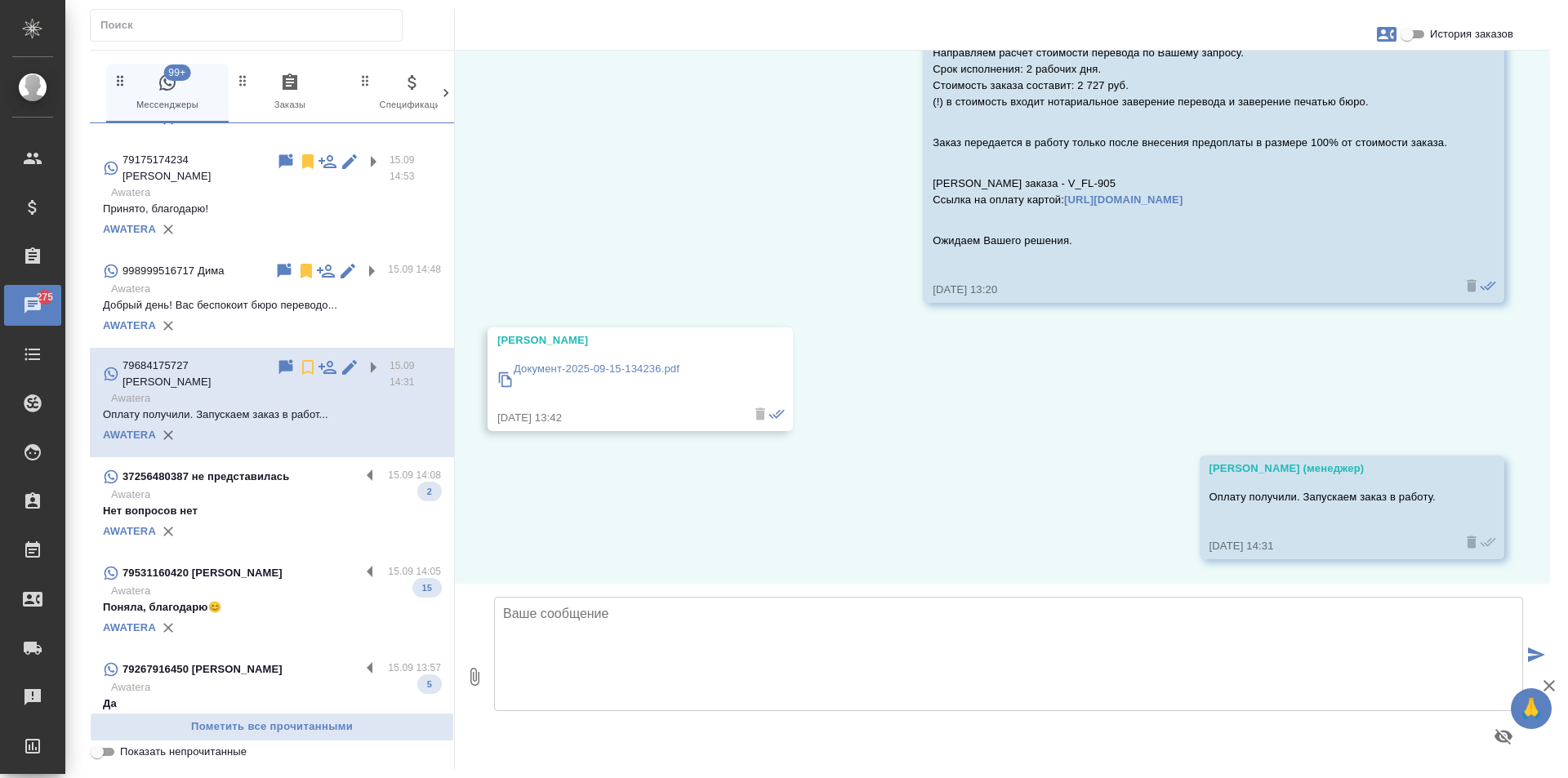
scroll to position [326, 0]
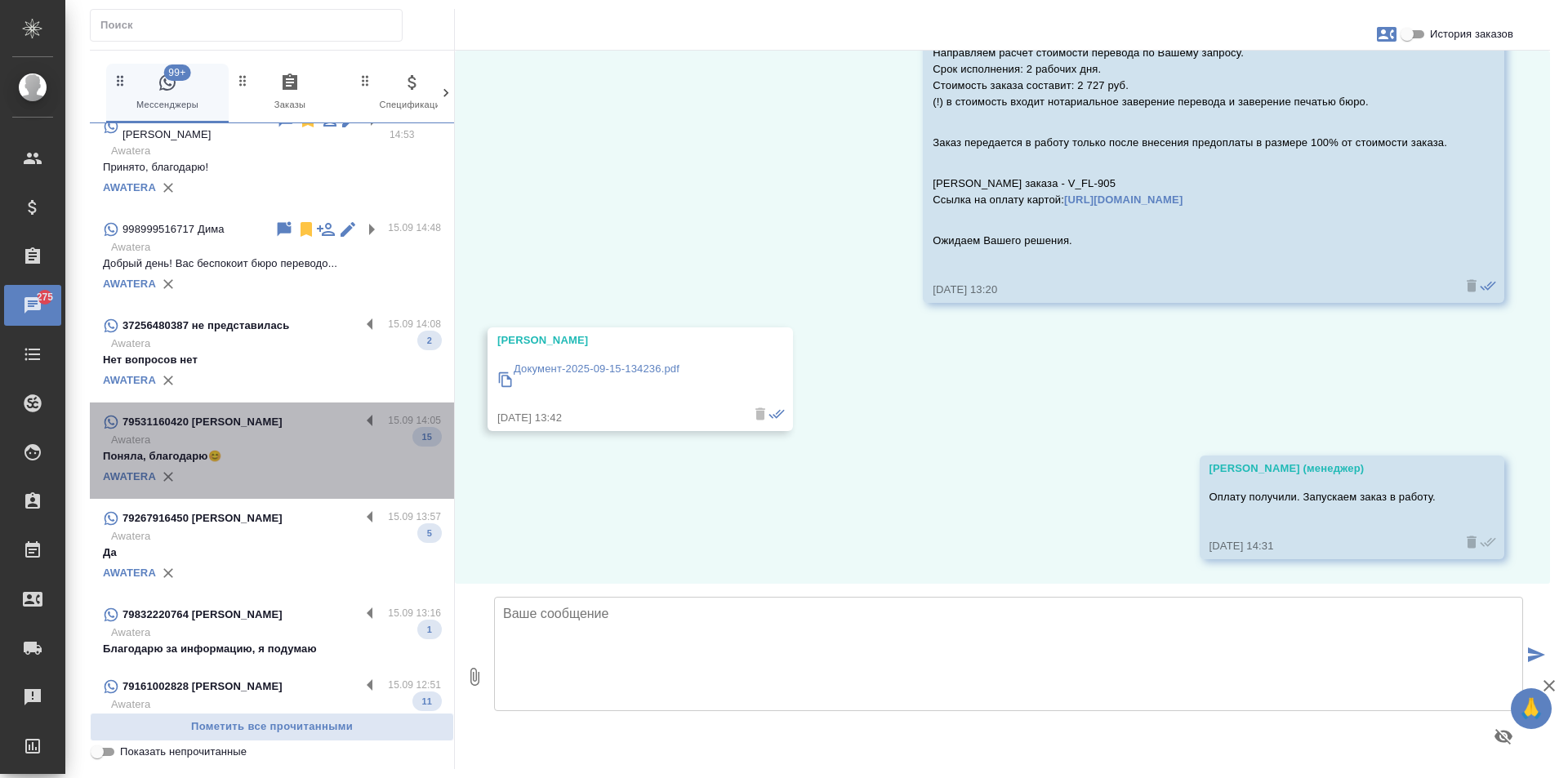
click at [360, 412] on label at bounding box center [374, 421] width 28 height 19
click at [0, 0] on input "checkbox" at bounding box center [0, 0] width 0 height 0
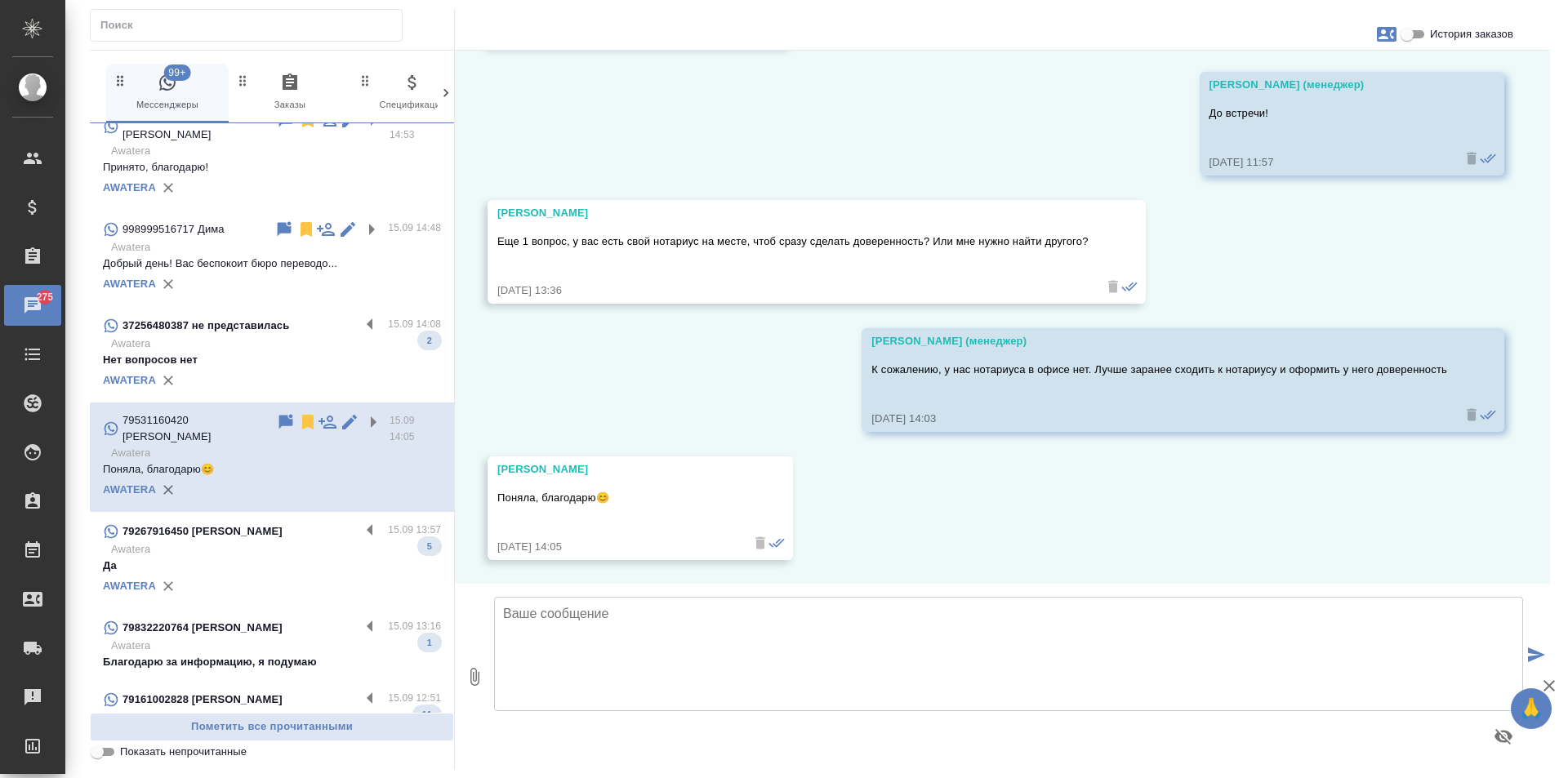
scroll to position [3350, 0]
click at [298, 412] on icon at bounding box center [308, 421] width 20 height 20
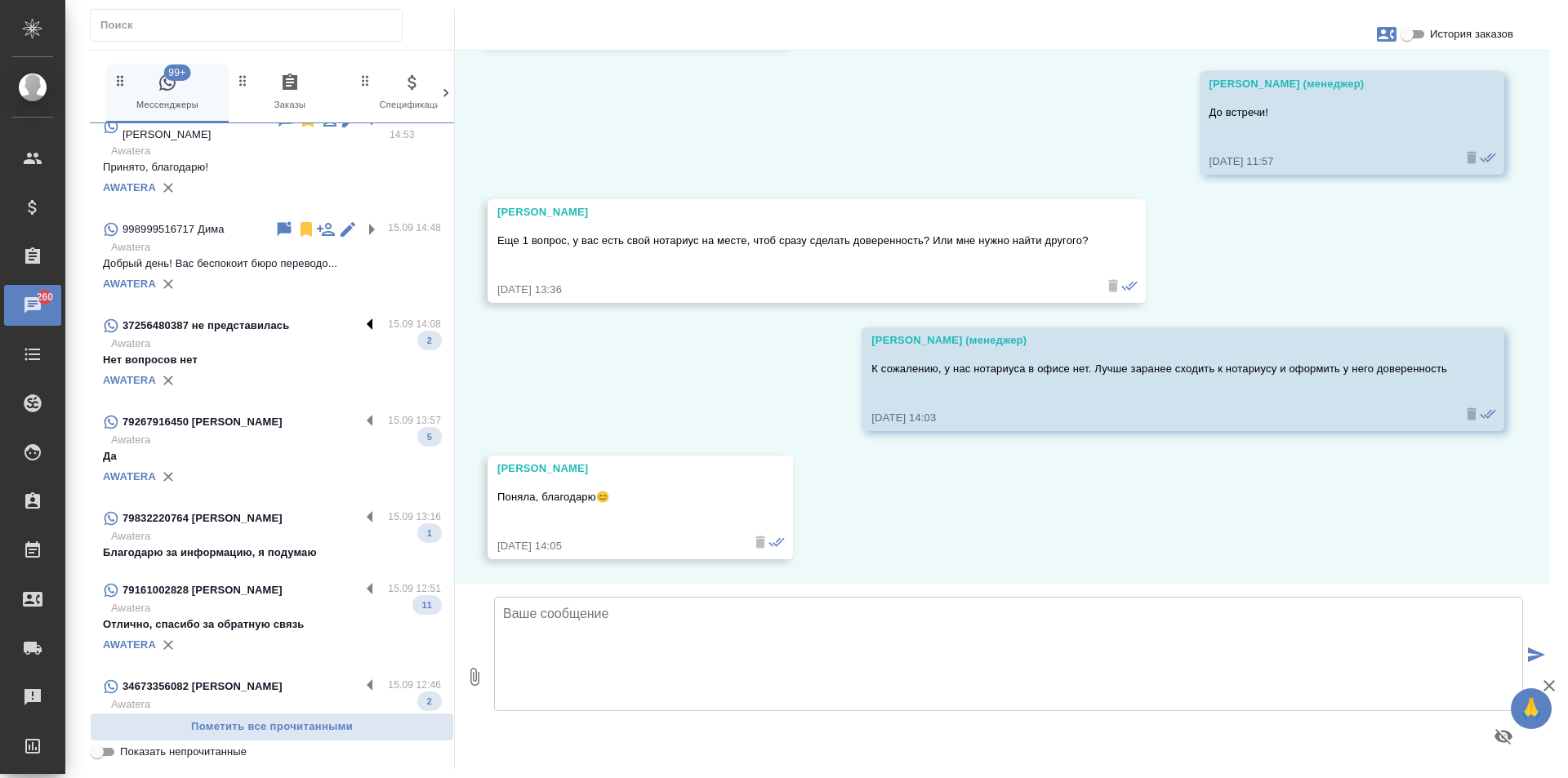
click at [360, 316] on label at bounding box center [374, 325] width 28 height 19
click at [0, 0] on input "checkbox" at bounding box center [0, 0] width 0 height 0
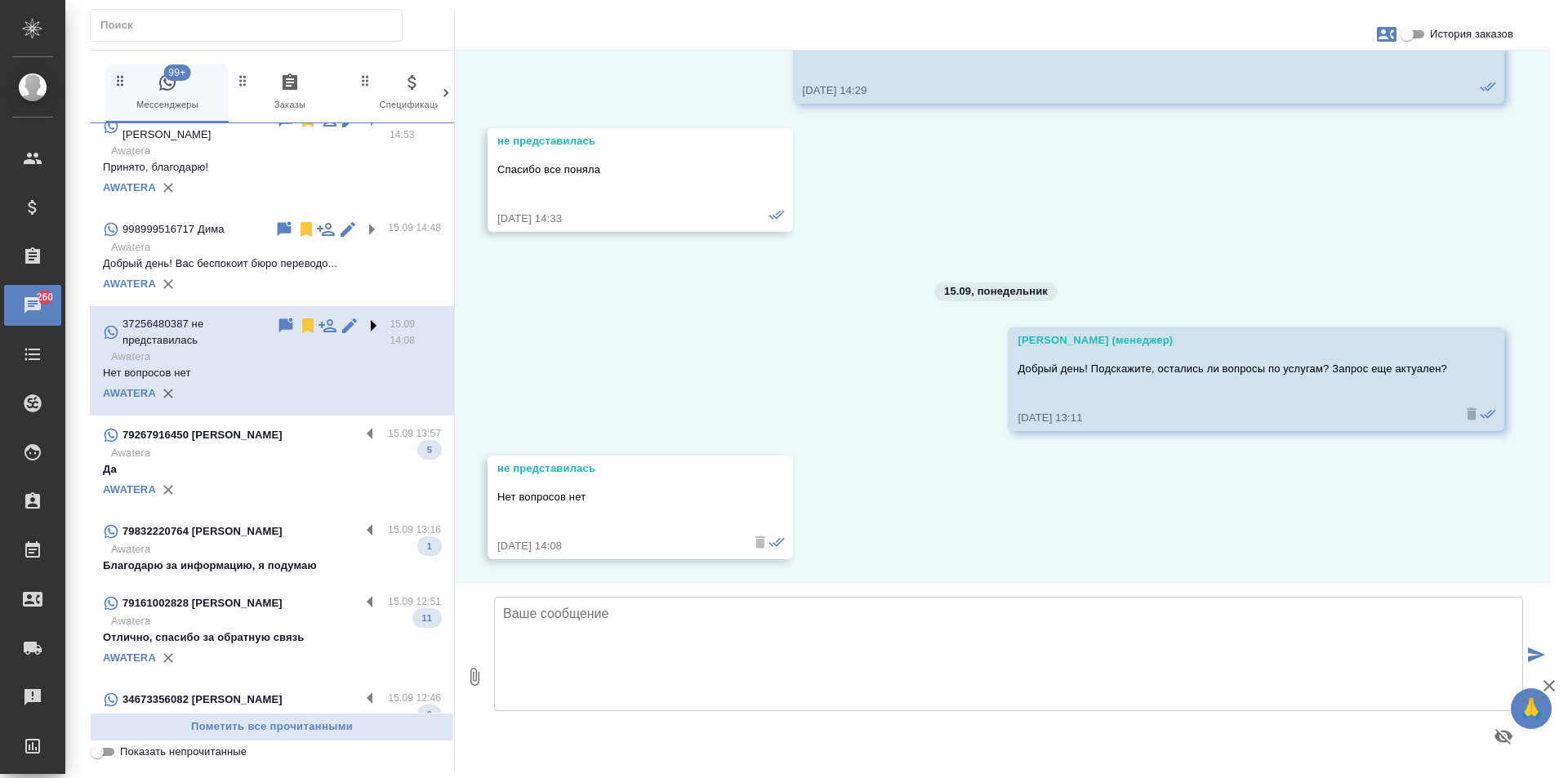
scroll to position [1856, 0]
click at [298, 316] on icon at bounding box center [308, 325] width 20 height 20
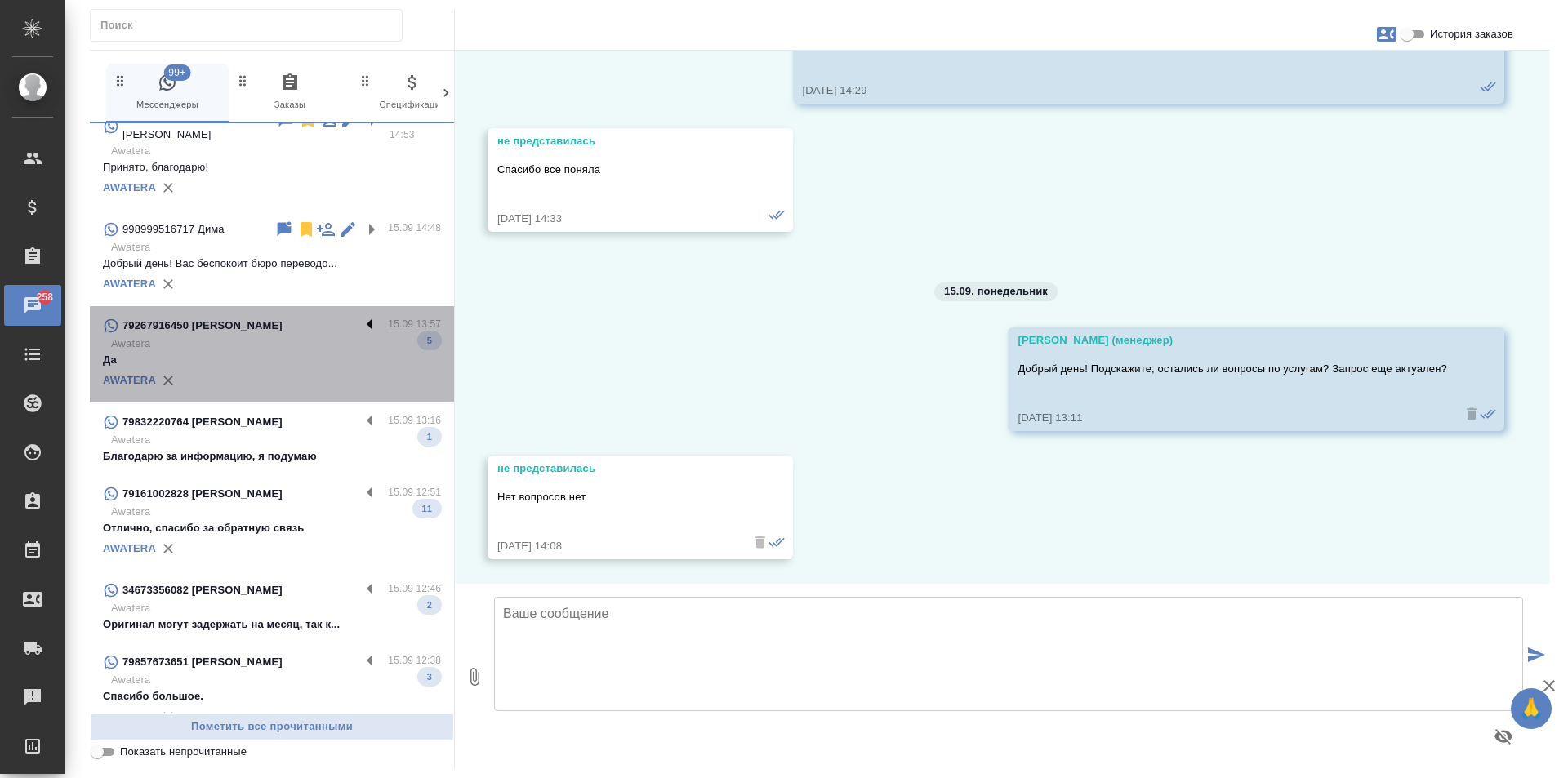
click at [360, 316] on label at bounding box center [374, 325] width 28 height 19
click at [0, 0] on input "checkbox" at bounding box center [0, 0] width 0 height 0
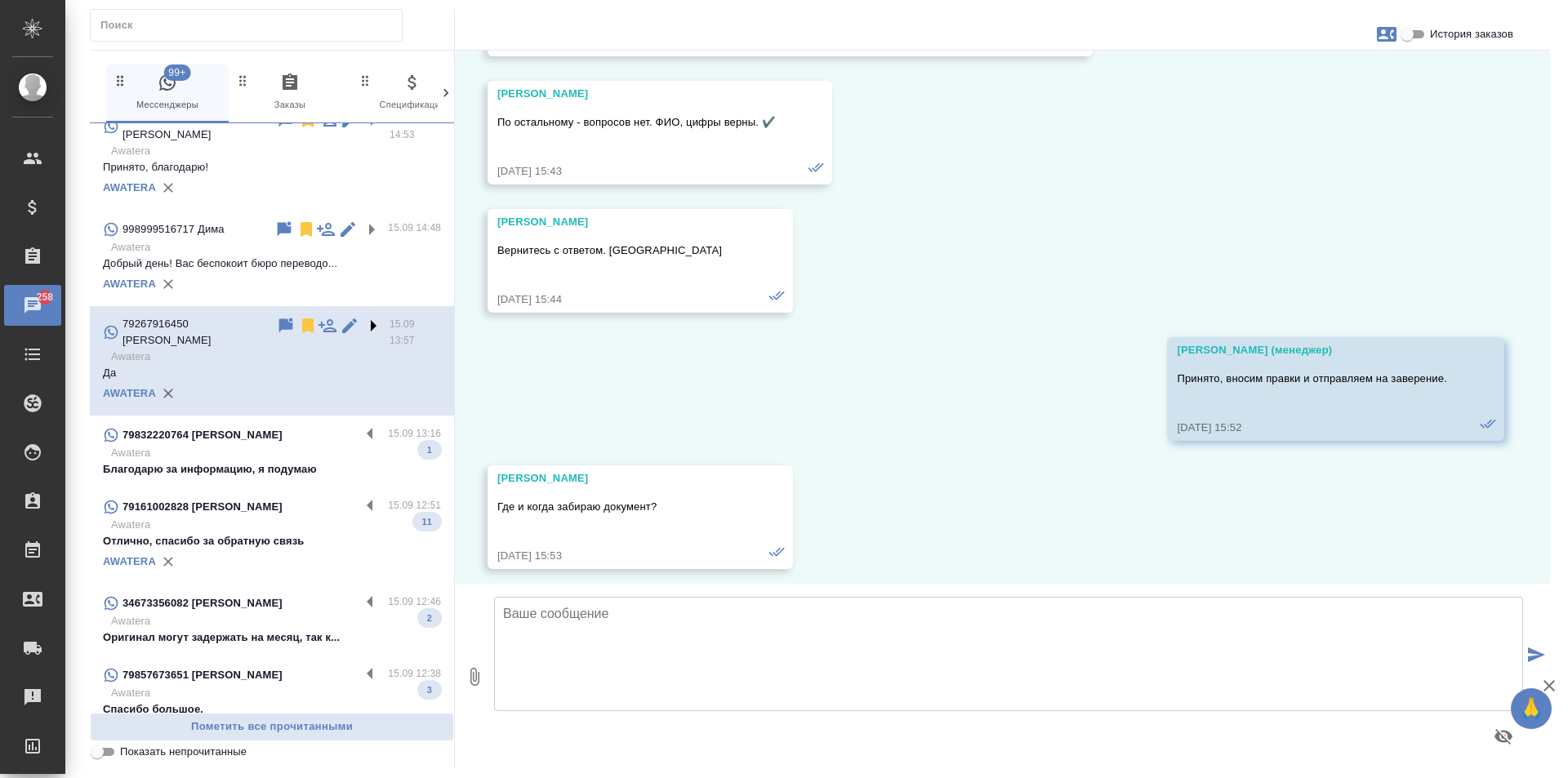
scroll to position [4563, 0]
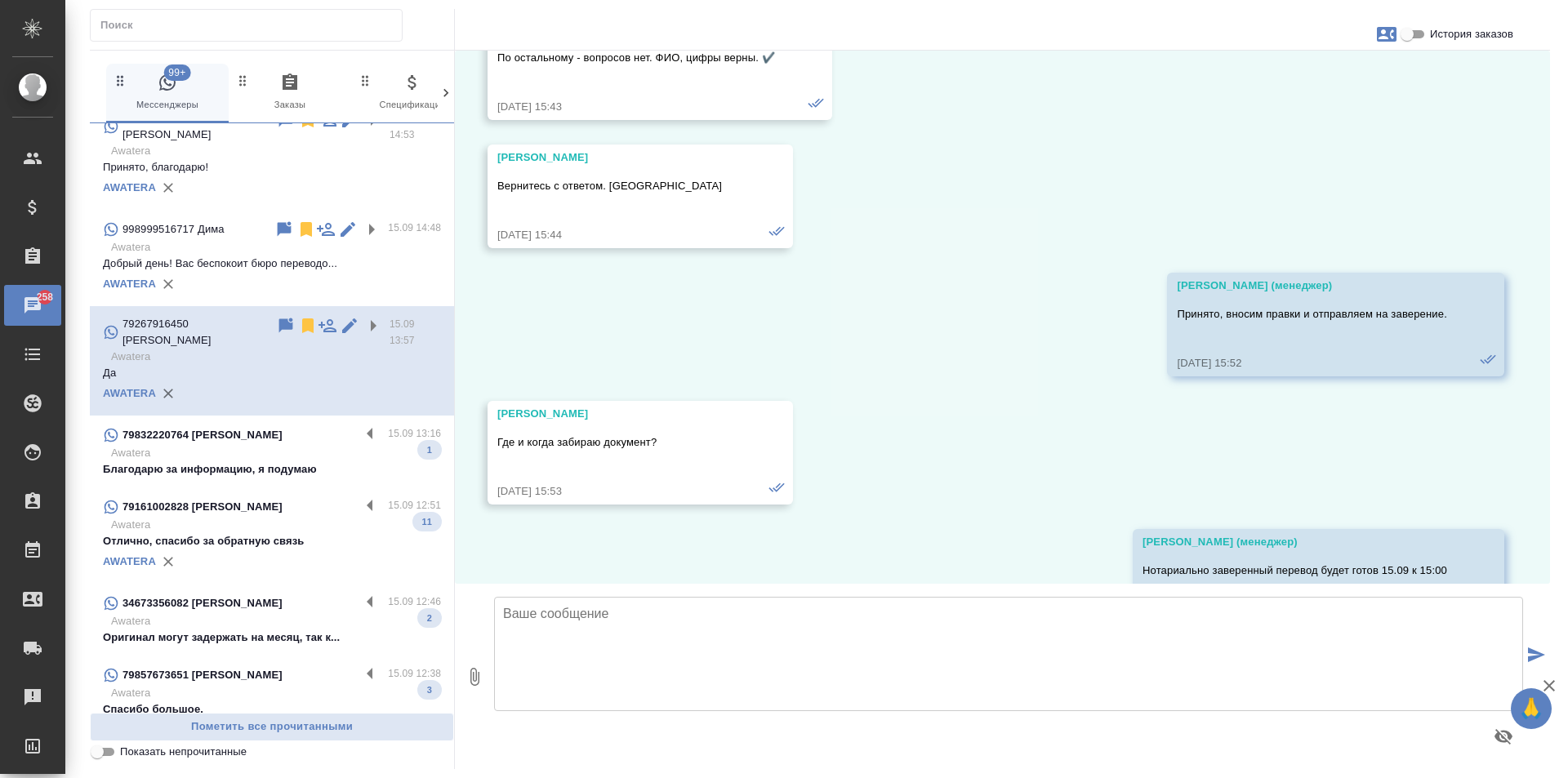
click at [293, 316] on div at bounding box center [333, 332] width 114 height 33
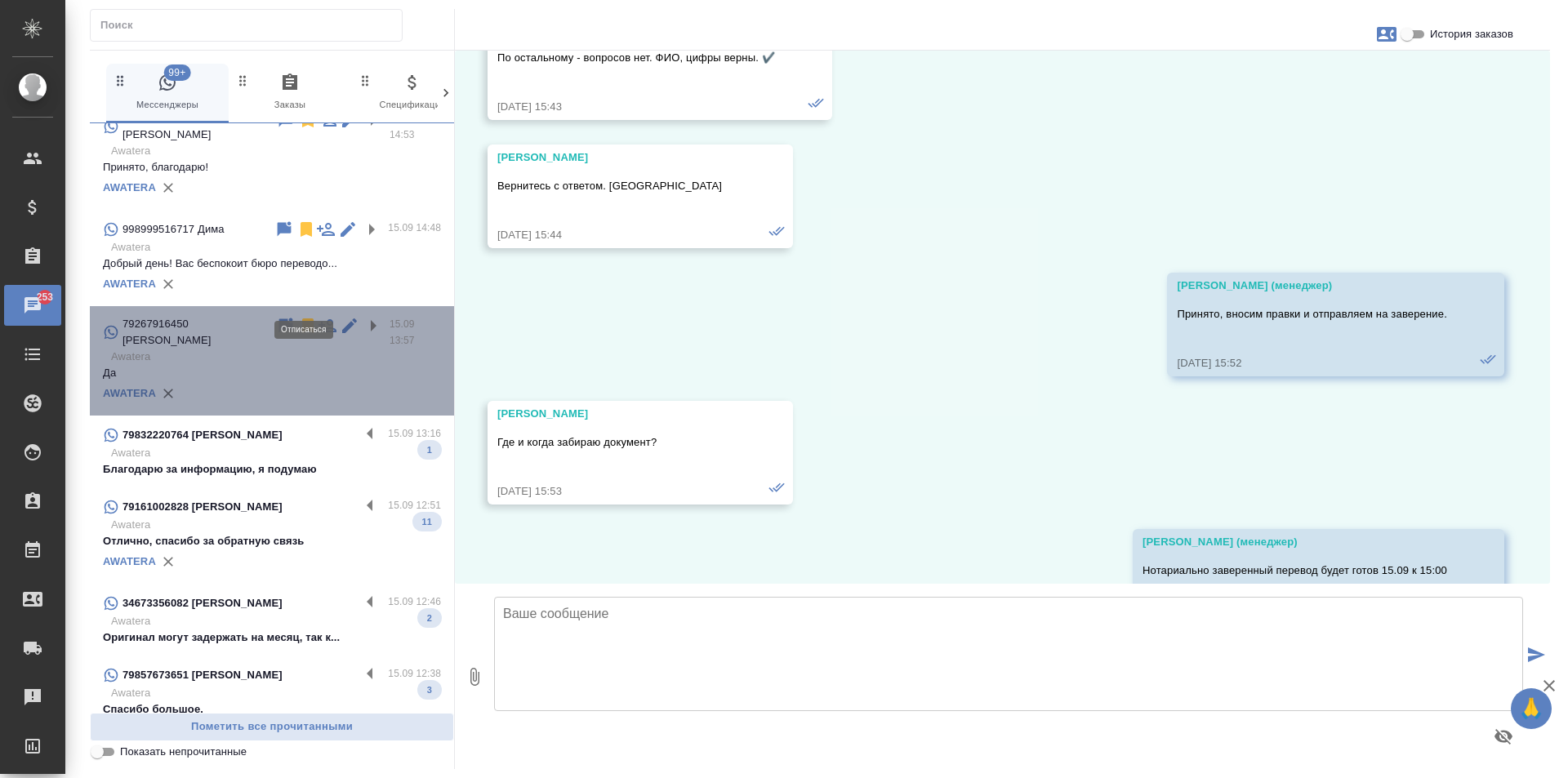
click at [302, 319] on icon at bounding box center [308, 326] width 11 height 15
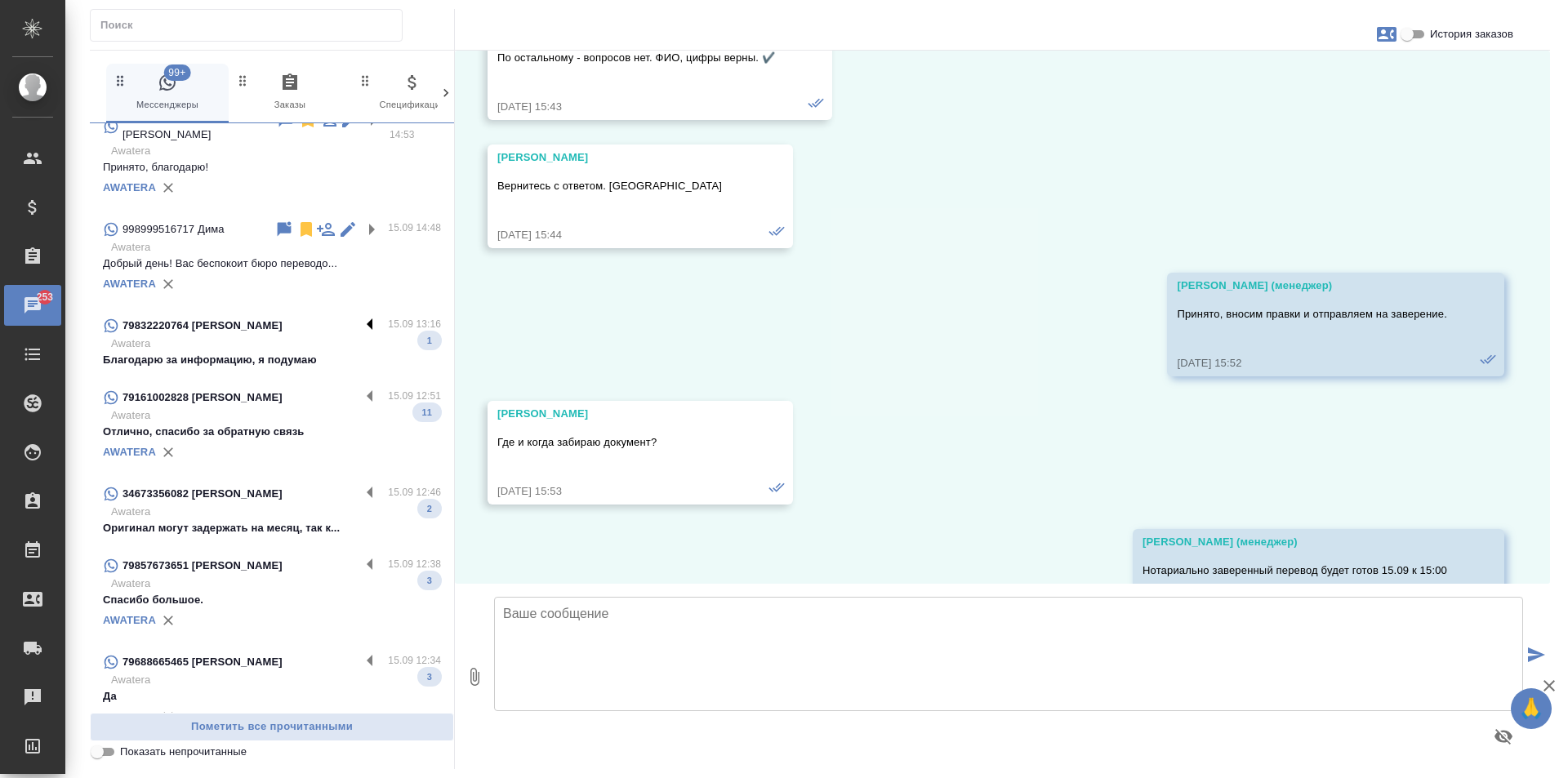
click at [360, 316] on label at bounding box center [374, 325] width 28 height 19
click at [0, 0] on input "checkbox" at bounding box center [0, 0] width 0 height 0
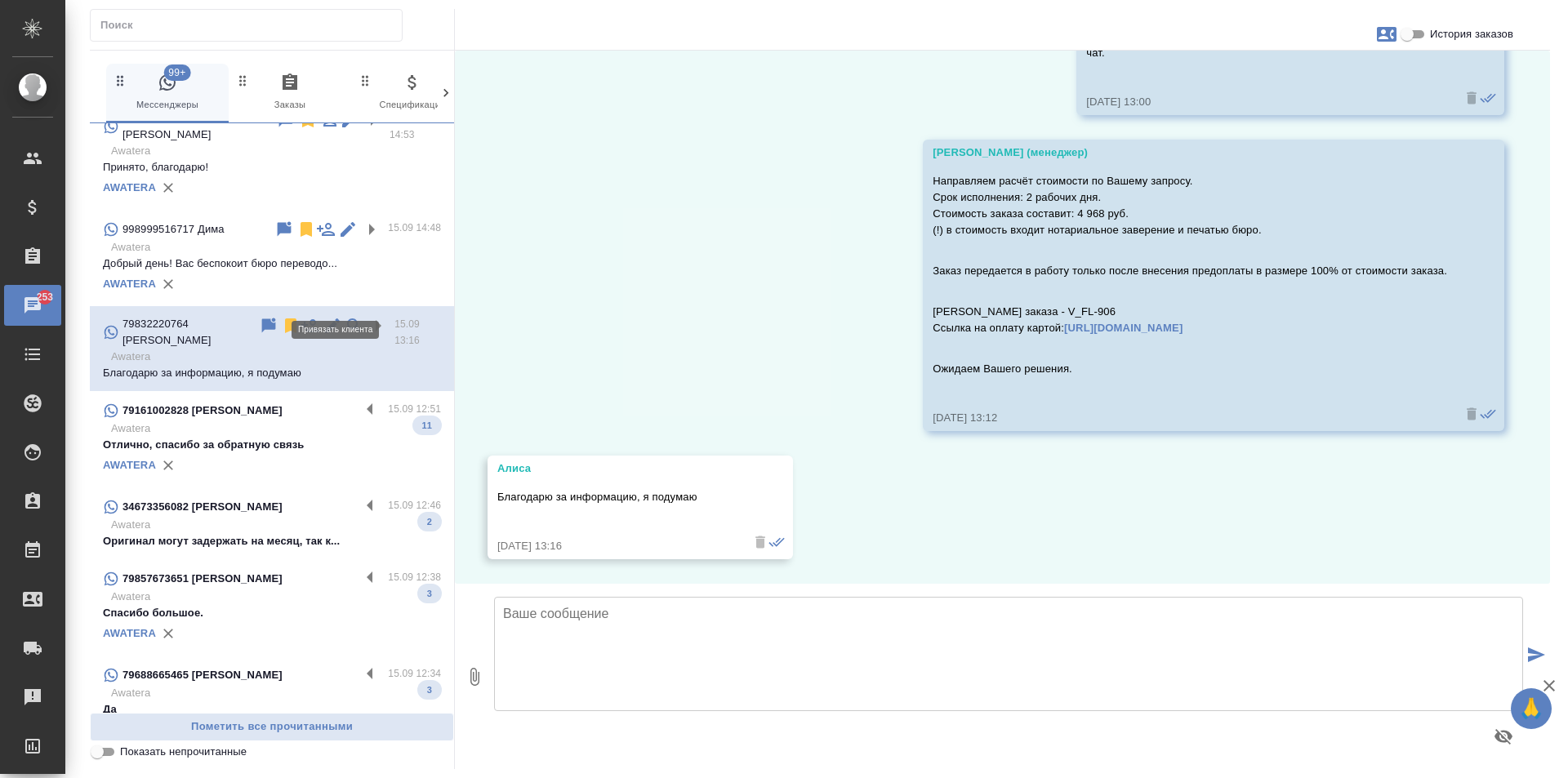
scroll to position [1440, 0]
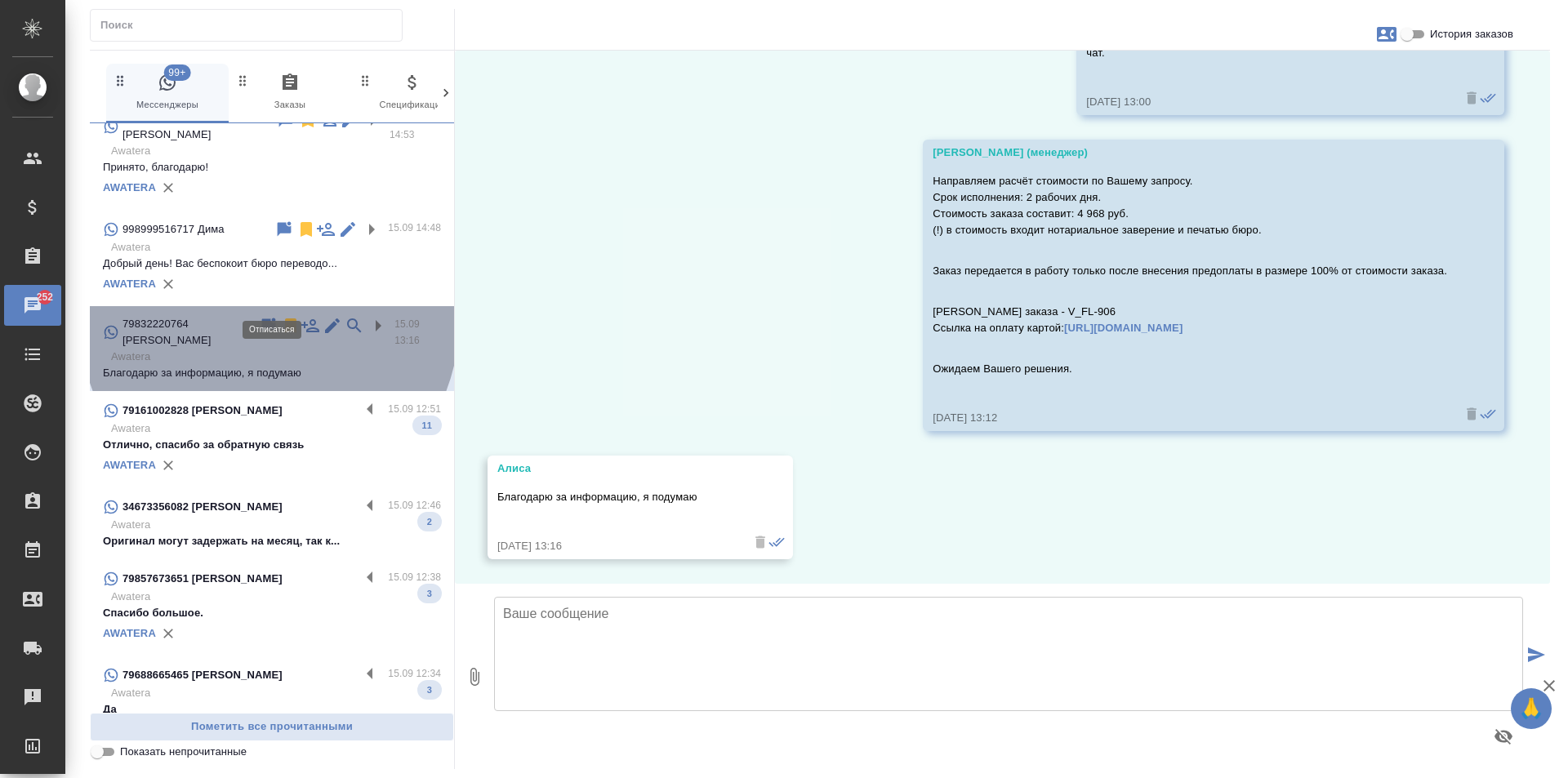
click at [285, 319] on icon at bounding box center [291, 326] width 11 height 15
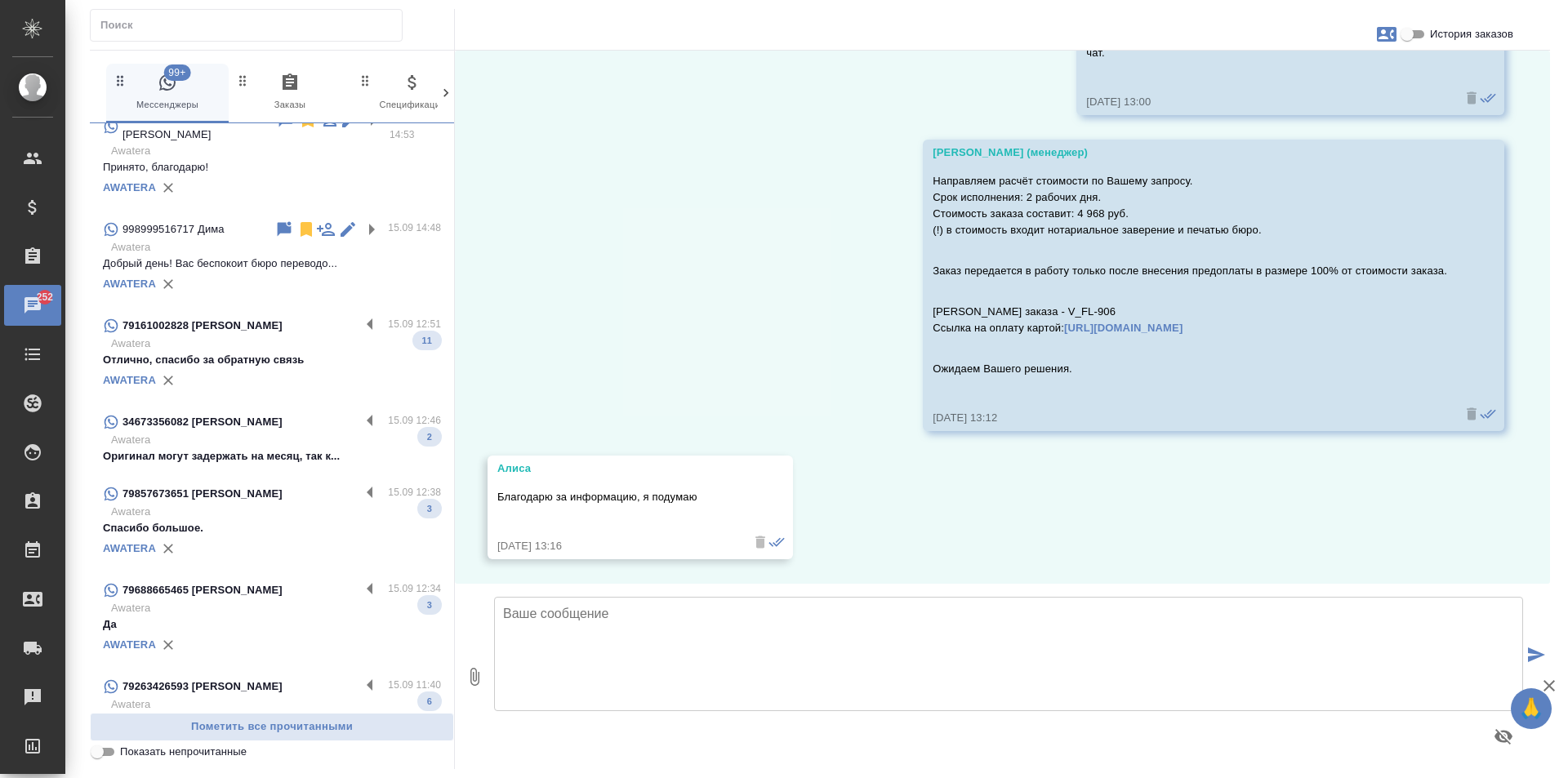
click at [358, 306] on div "79161002828 Евгений 15.09 12:51 Awatera Отлично, спасибо за обратную связь 11 A…" at bounding box center [271, 353] width 364 height 96
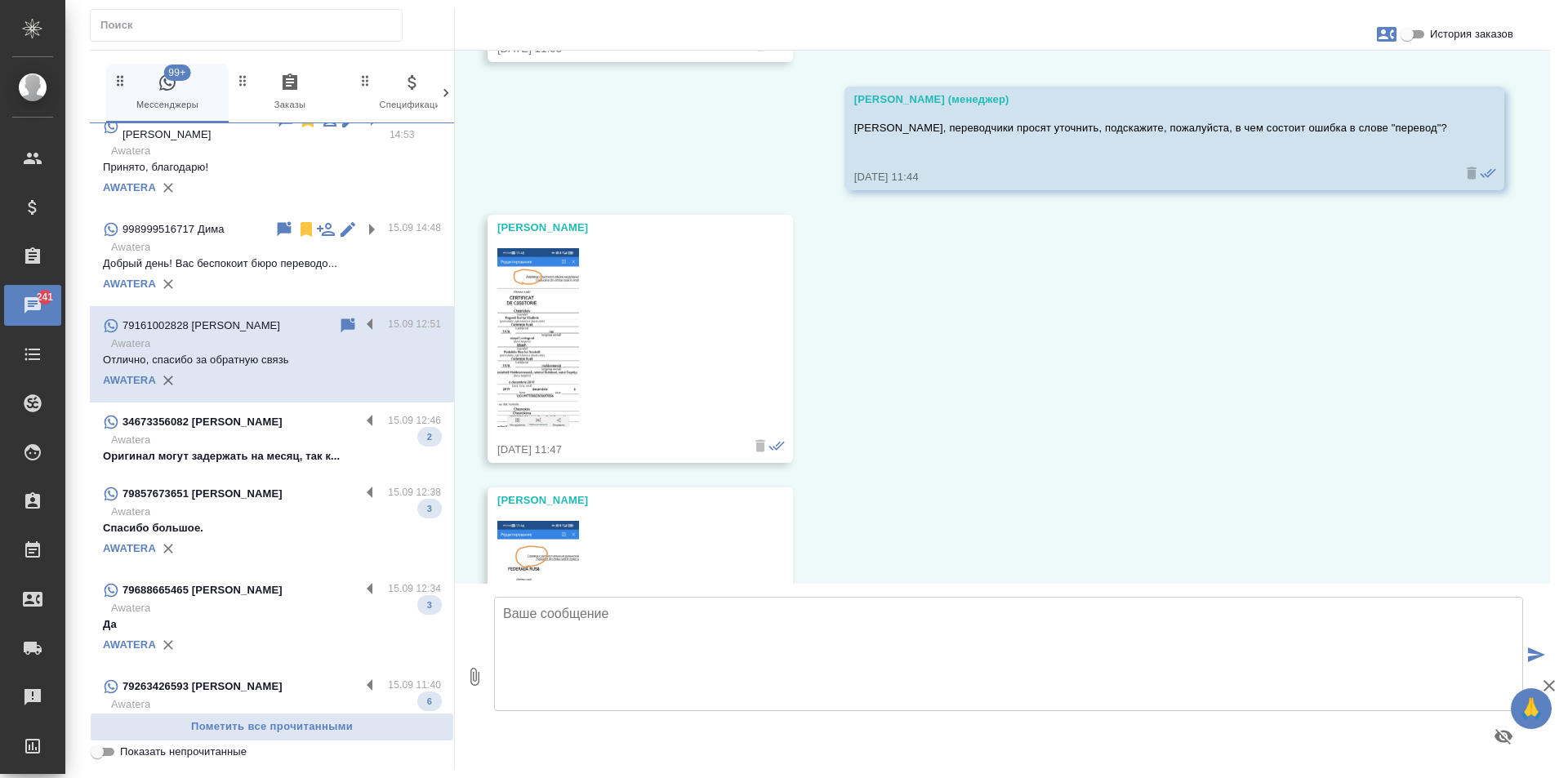
scroll to position [2345, 0]
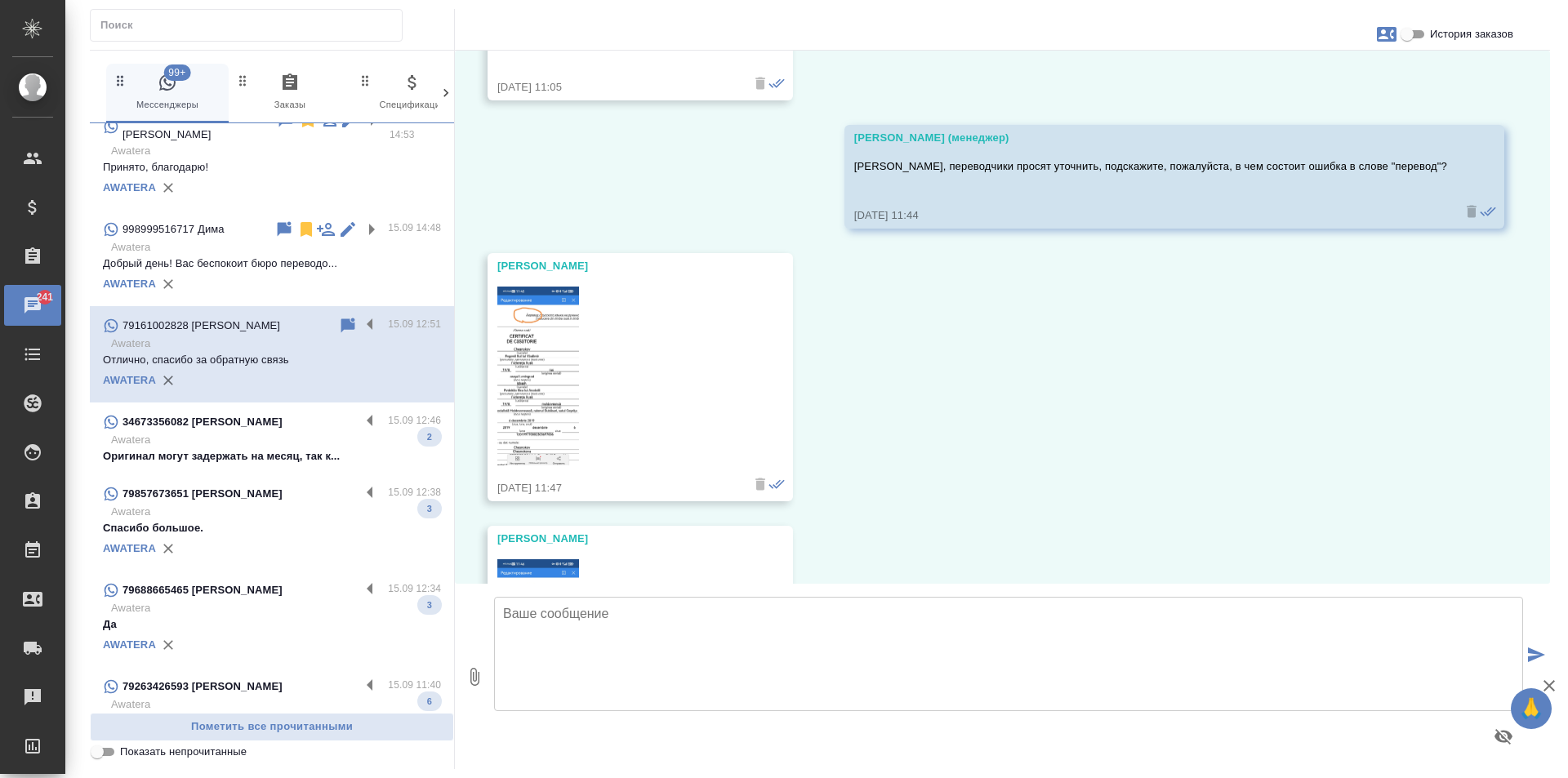
click at [537, 351] on img at bounding box center [538, 375] width 82 height 180
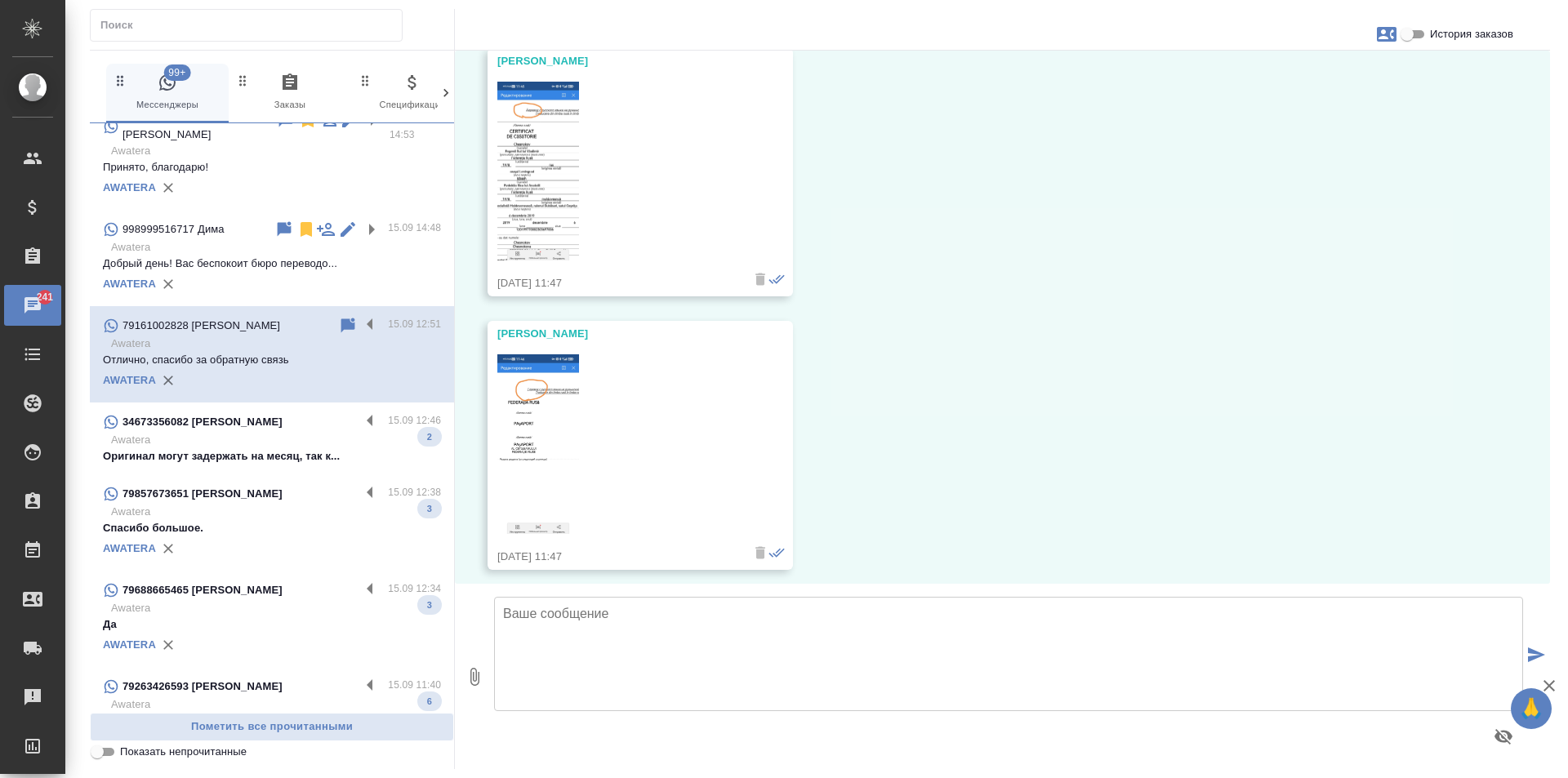
scroll to position [2589, 0]
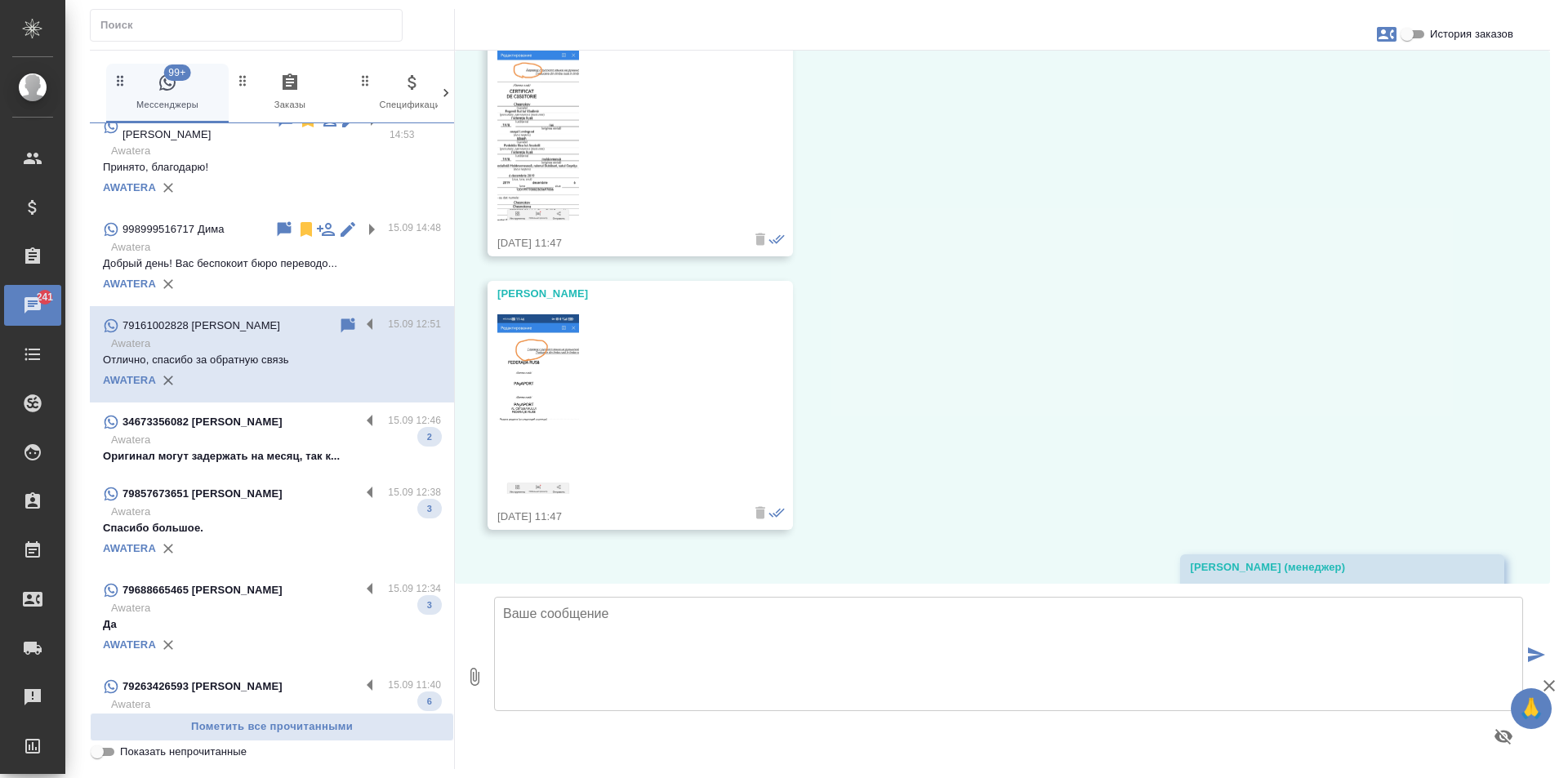
click at [511, 378] on img at bounding box center [538, 403] width 82 height 180
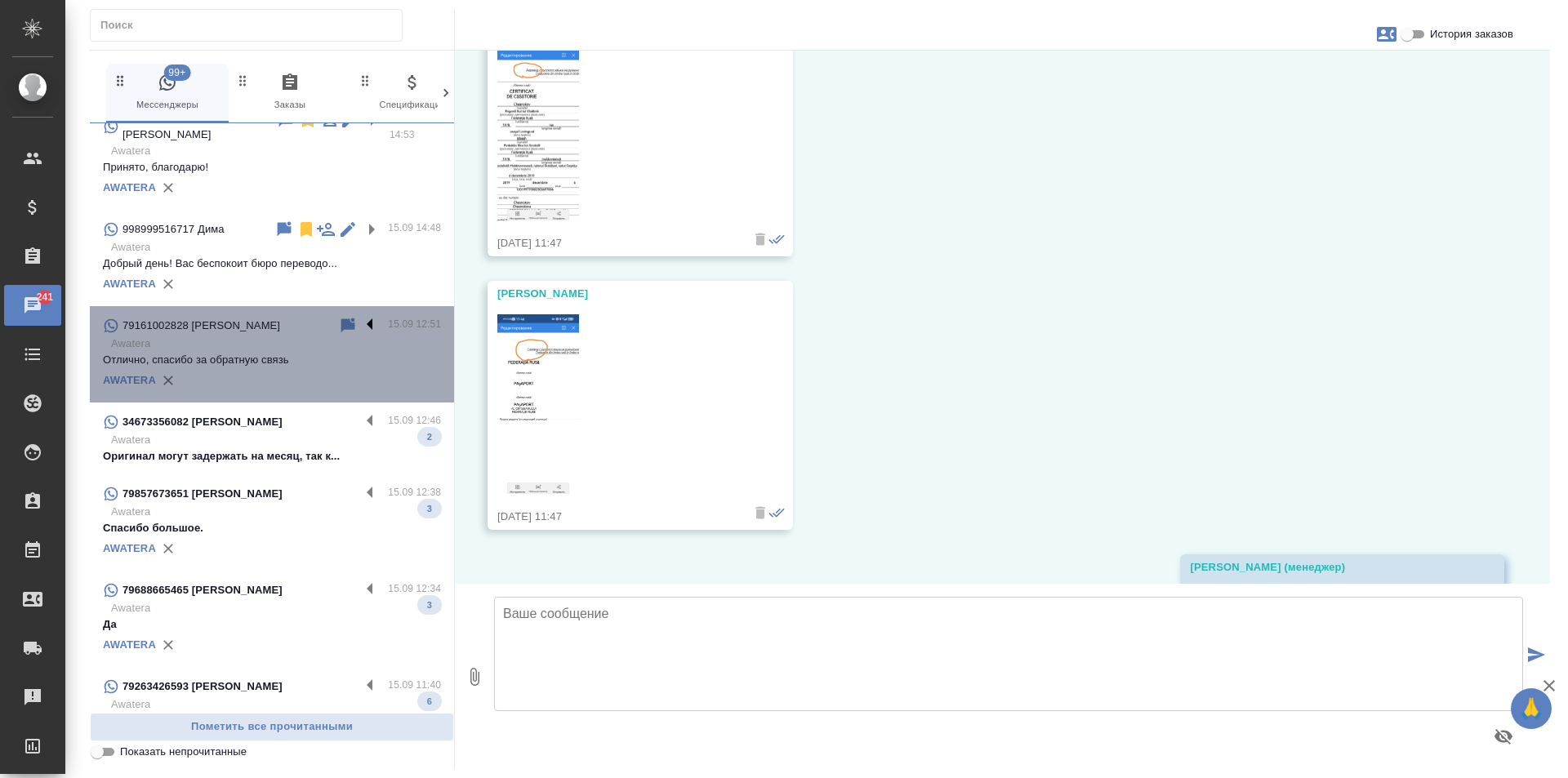
click at [360, 316] on label at bounding box center [374, 325] width 28 height 19
click at [0, 0] on input "checkbox" at bounding box center [0, 0] width 0 height 0
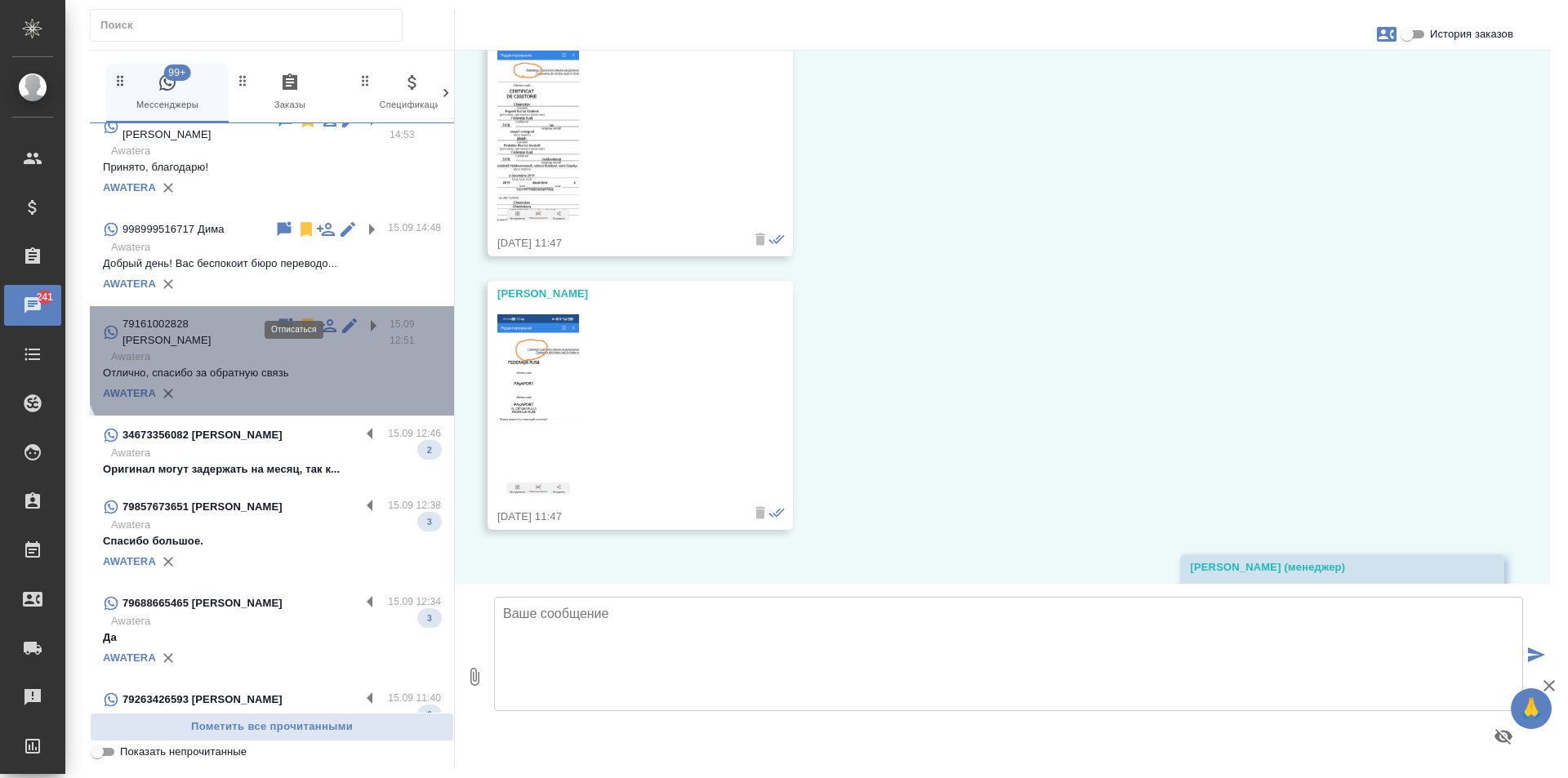
click at [302, 319] on icon at bounding box center [308, 326] width 11 height 15
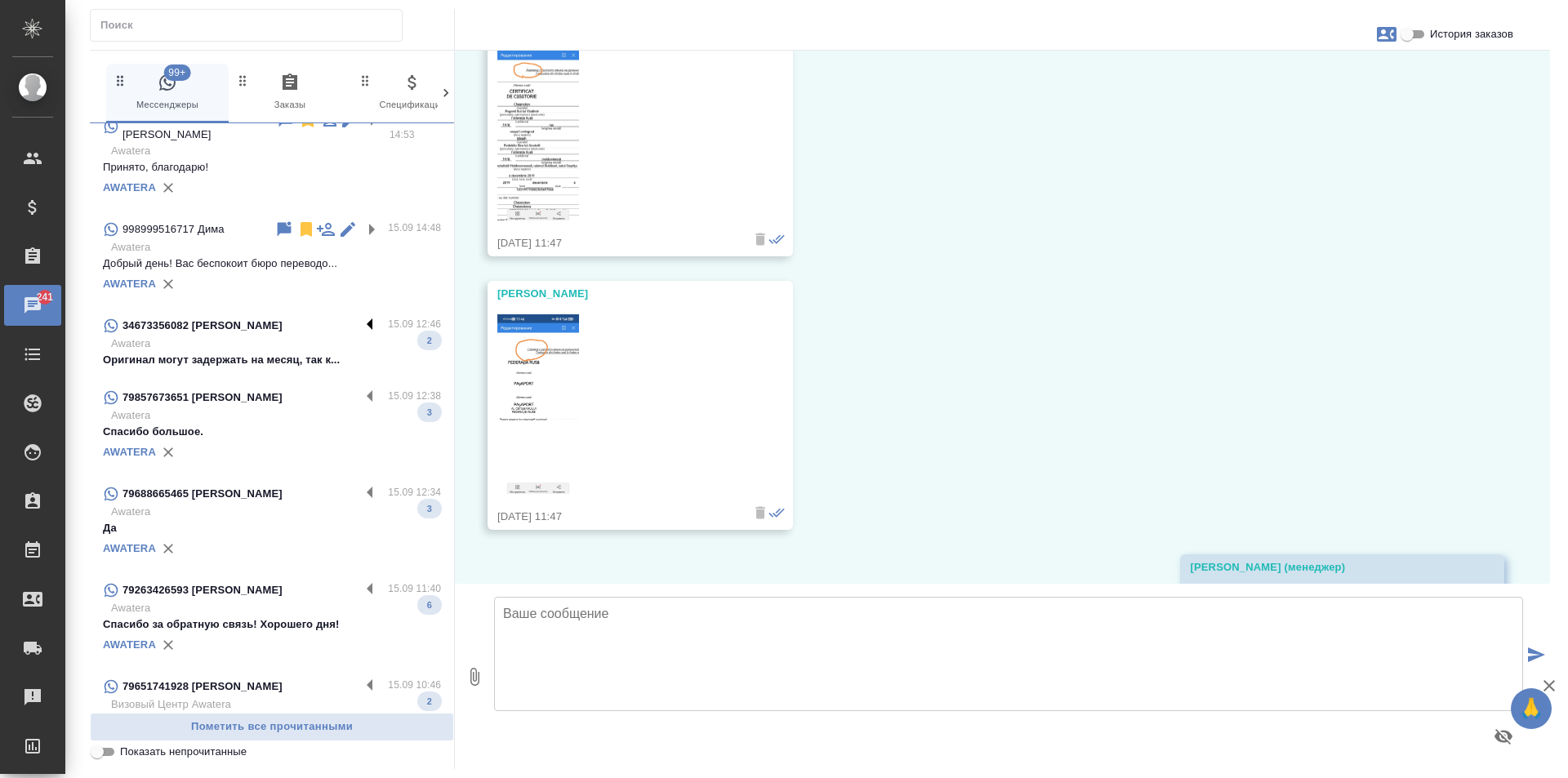
click at [360, 316] on label at bounding box center [374, 325] width 28 height 19
click at [0, 0] on input "checkbox" at bounding box center [0, 0] width 0 height 0
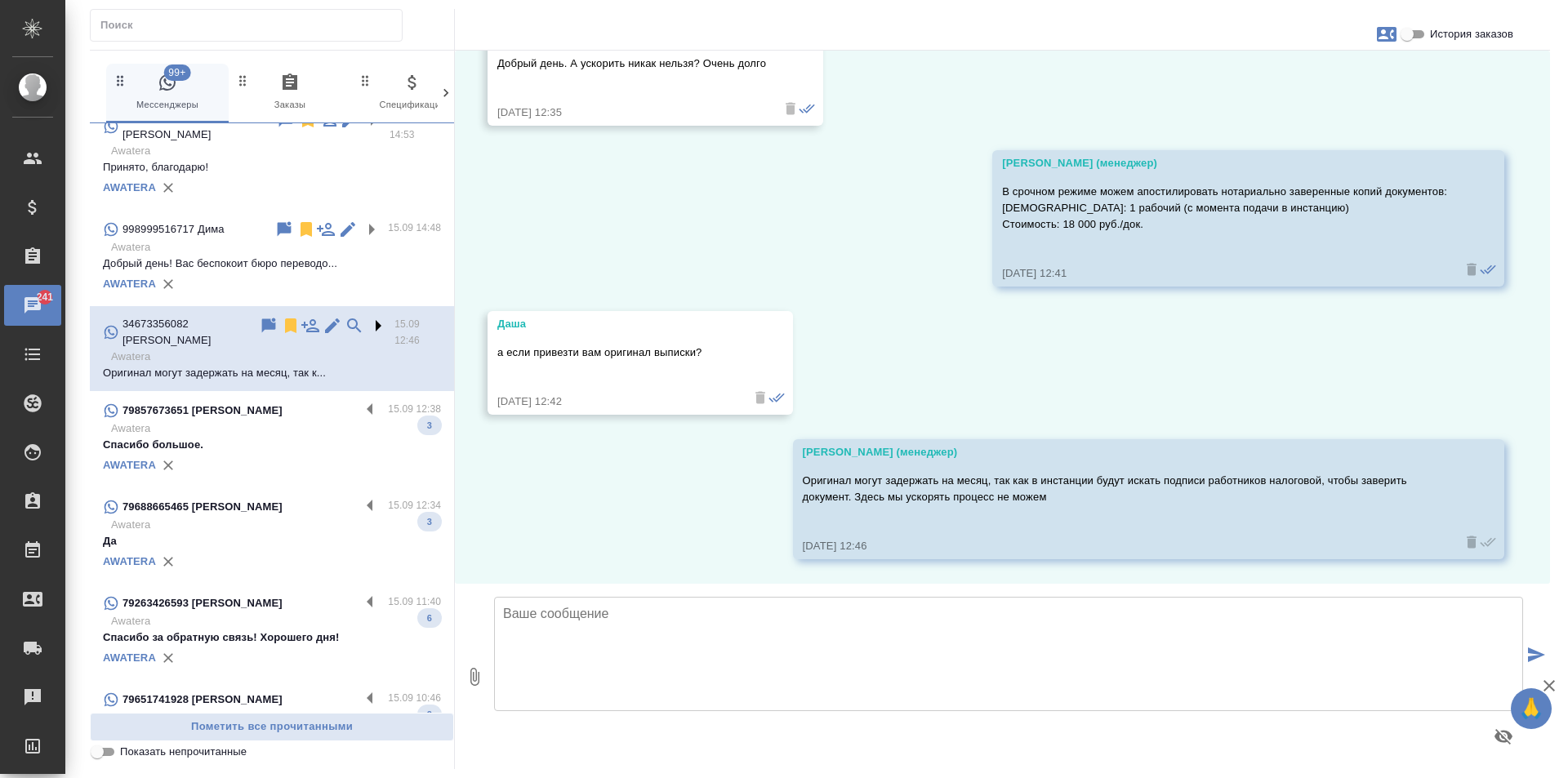
scroll to position [1102, 0]
click at [285, 319] on icon at bounding box center [291, 326] width 11 height 15
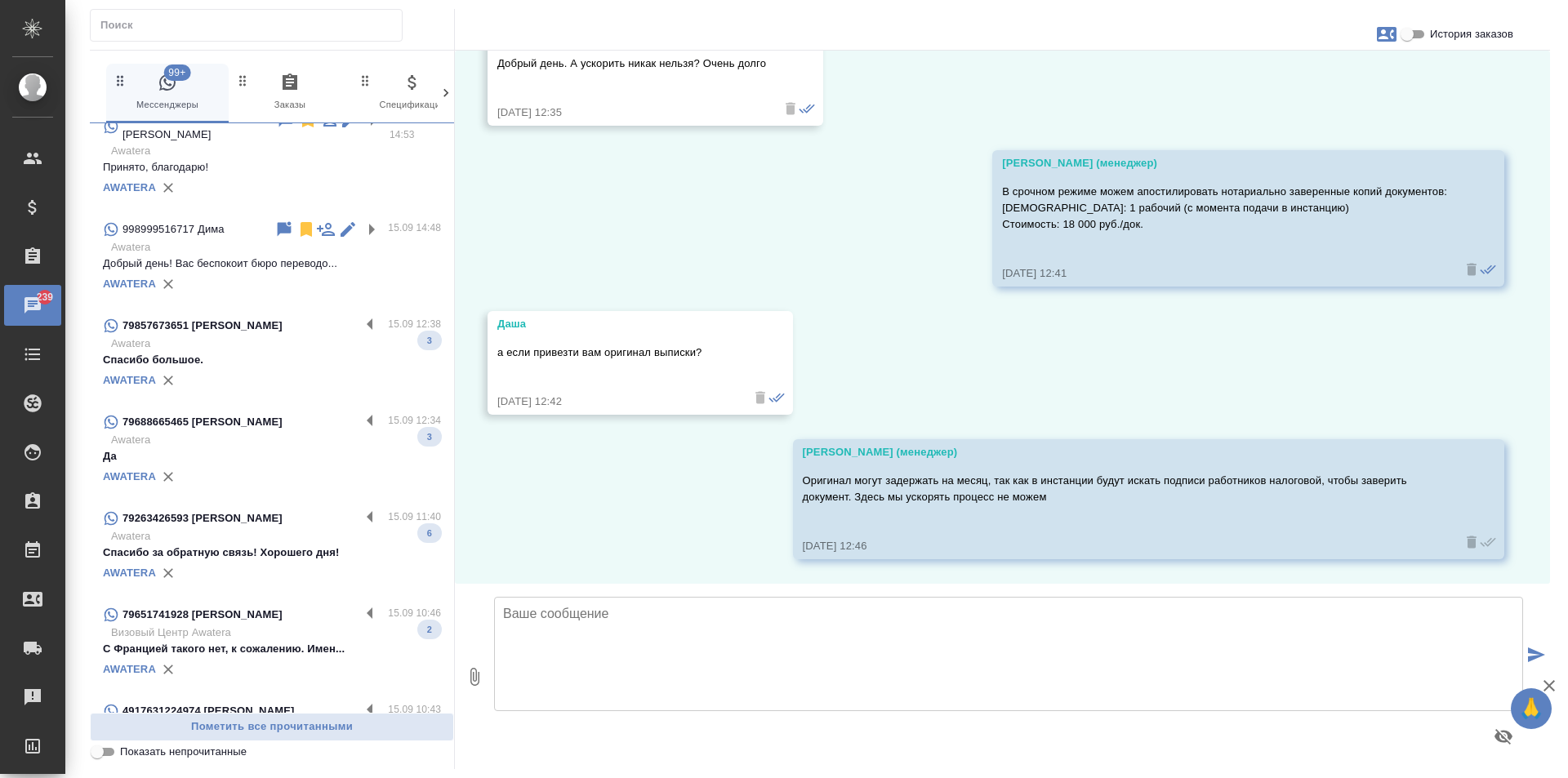
click at [298, 255] on p "Добрый день! Вас беспокоит бюро переводо..." at bounding box center [271, 264] width 338 height 17
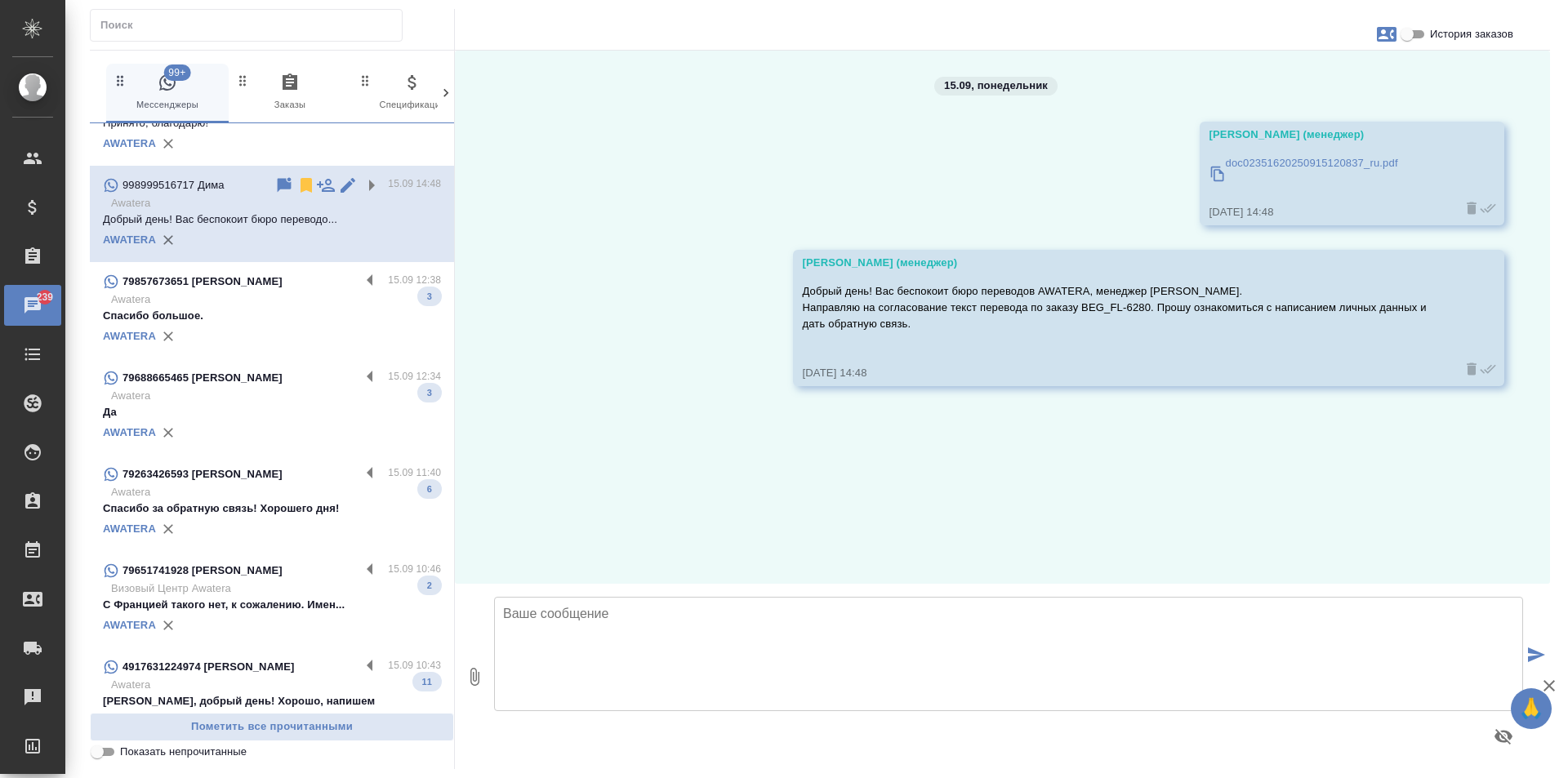
scroll to position [408, 0]
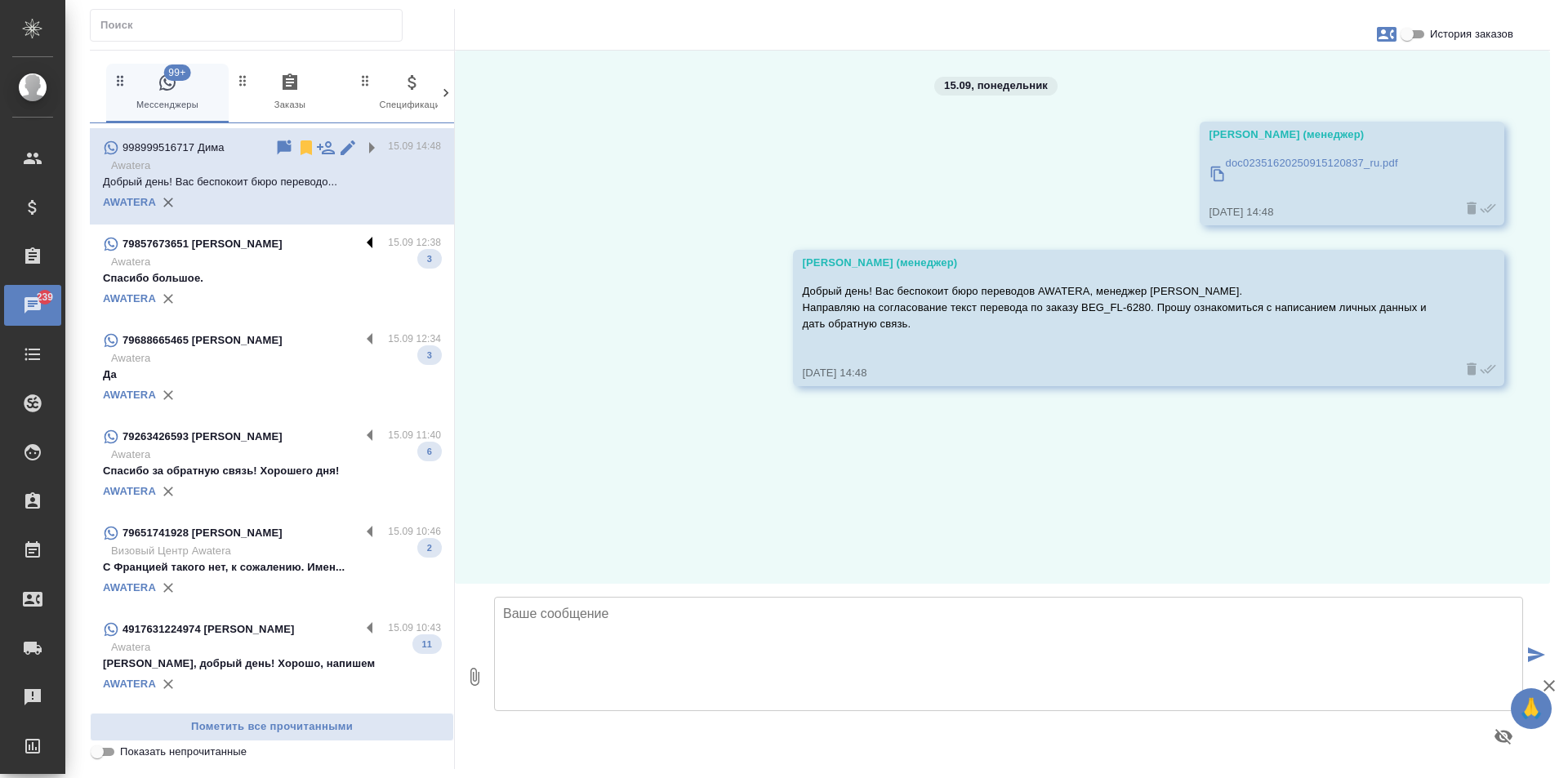
click at [360, 234] on label at bounding box center [374, 243] width 28 height 19
click at [0, 0] on input "checkbox" at bounding box center [0, 0] width 0 height 0
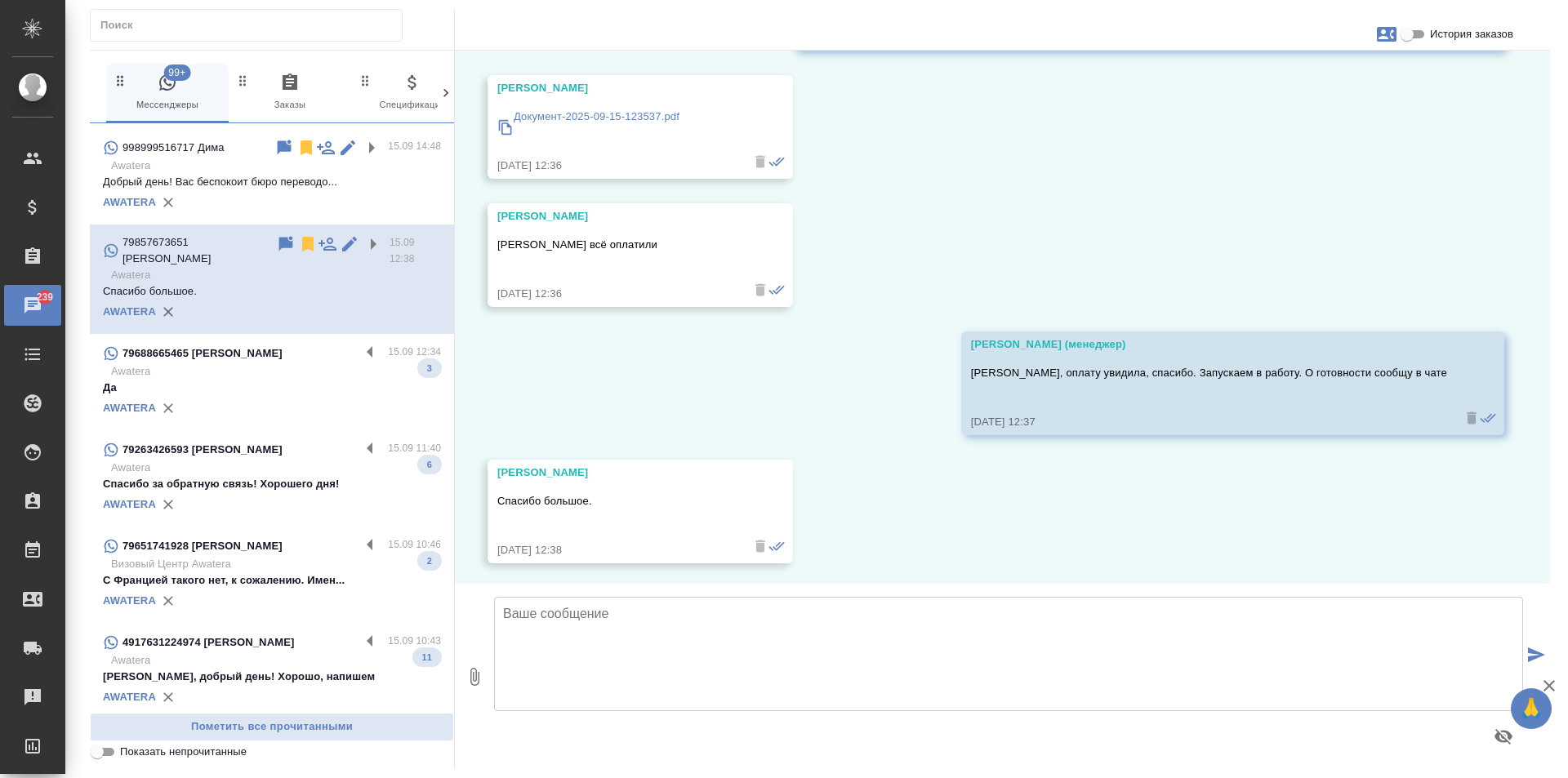
scroll to position [285, 0]
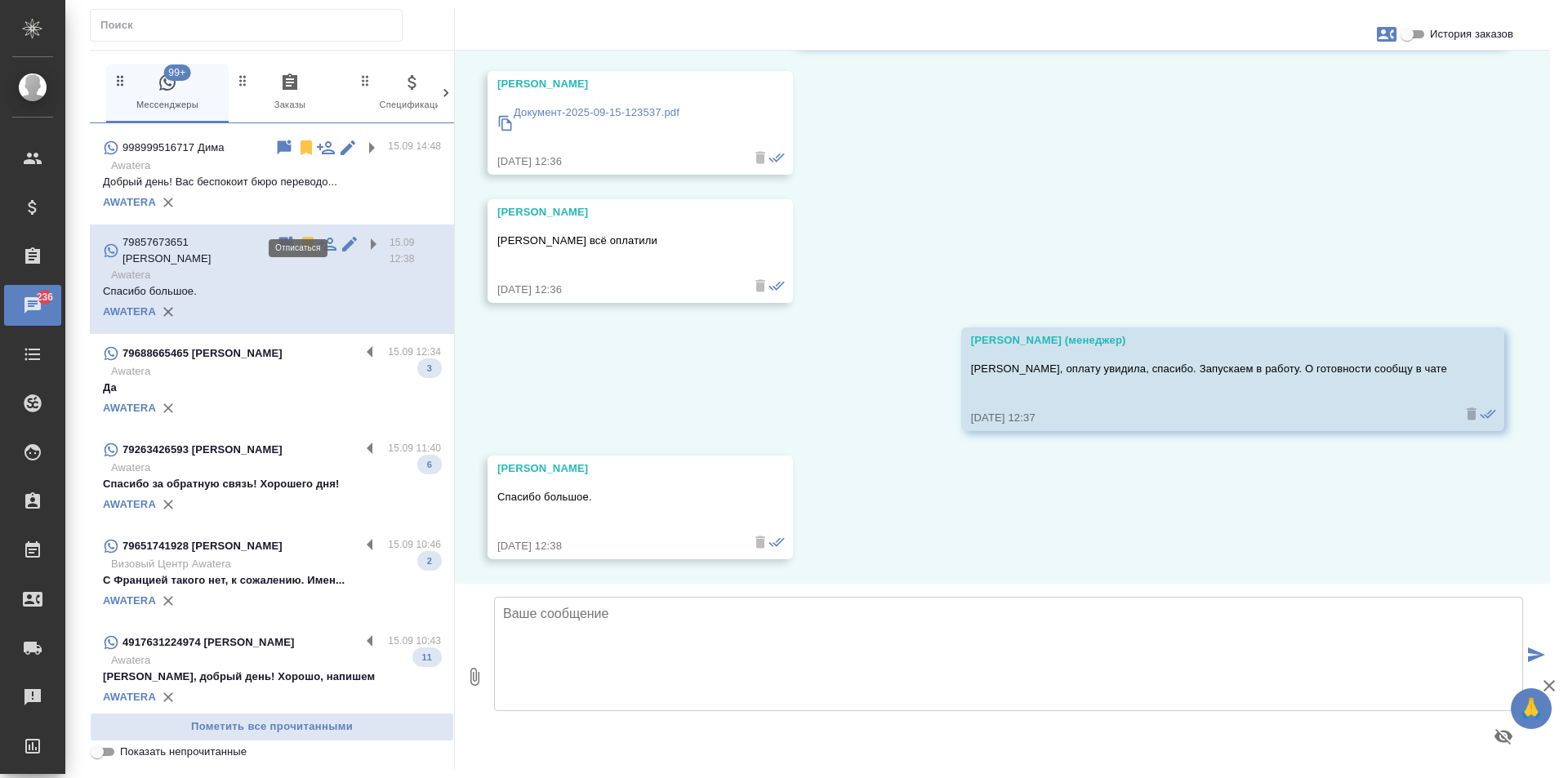
click at [302, 237] on icon at bounding box center [308, 244] width 11 height 15
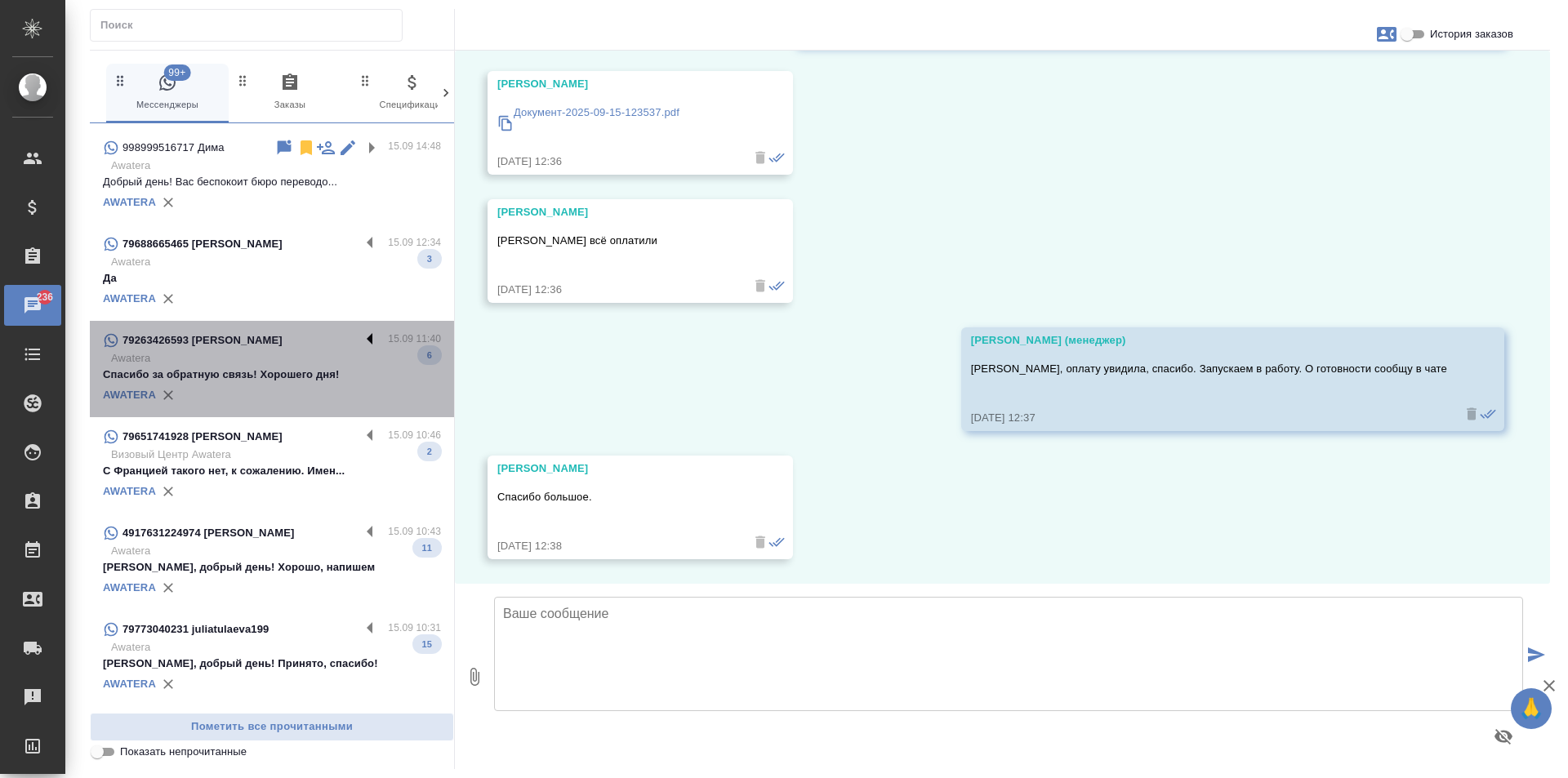
click at [360, 331] on label at bounding box center [374, 340] width 28 height 19
click at [0, 0] on input "checkbox" at bounding box center [0, 0] width 0 height 0
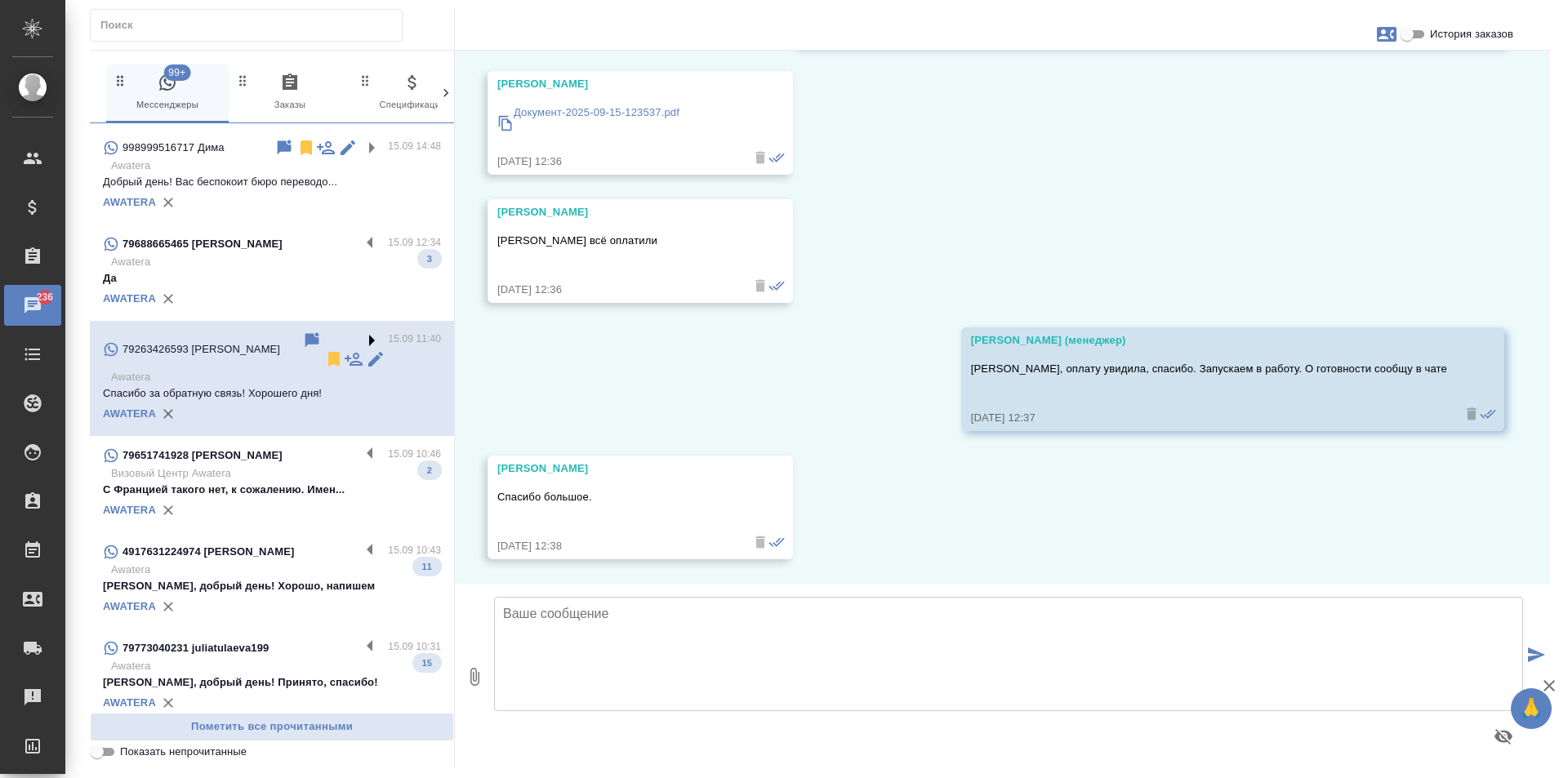
scroll to position [2648, 0]
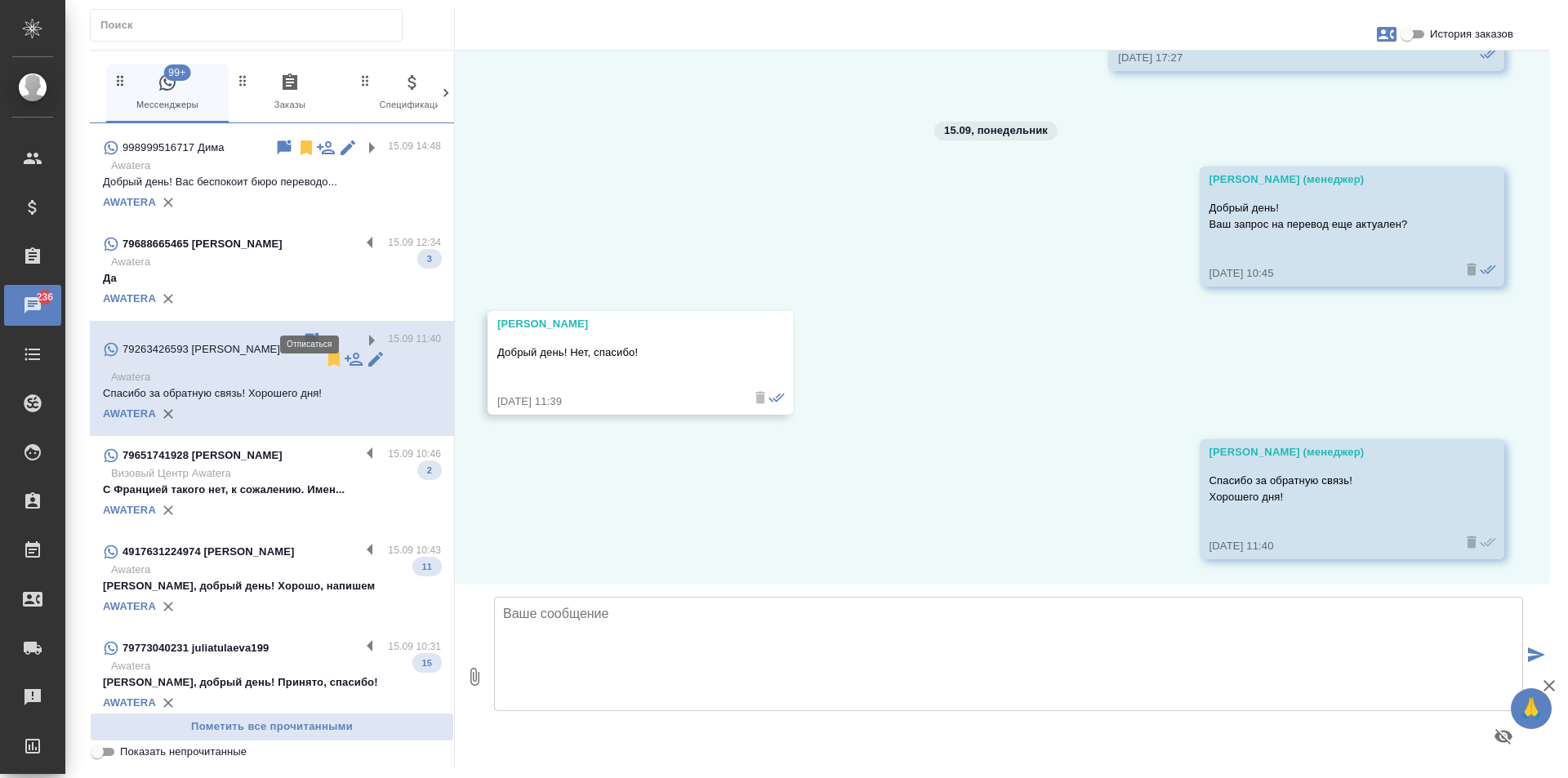
click at [328, 352] on icon at bounding box center [334, 360] width 11 height 15
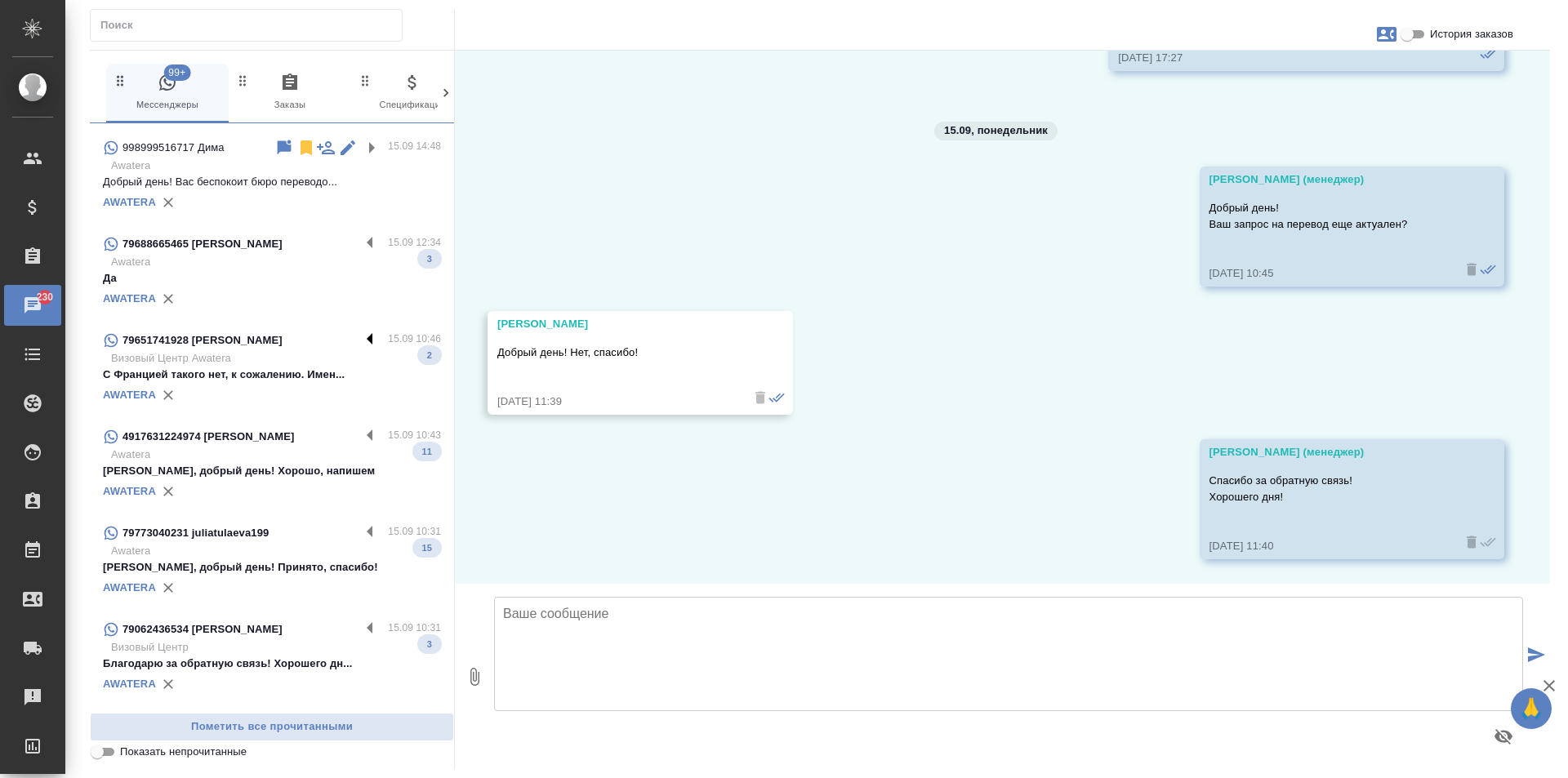
click at [360, 331] on label at bounding box center [374, 340] width 28 height 19
click at [0, 0] on input "checkbox" at bounding box center [0, 0] width 0 height 0
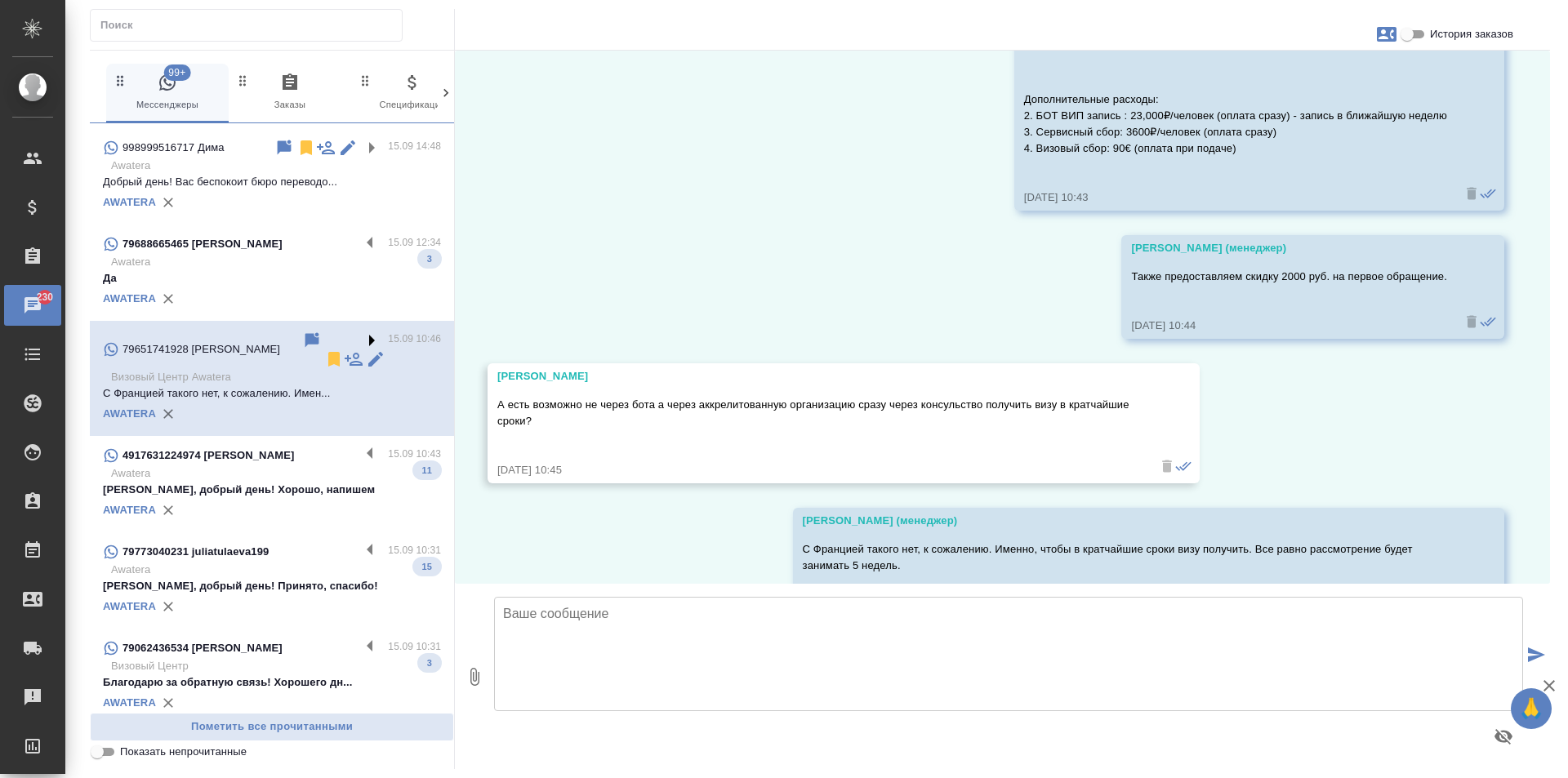
scroll to position [1530, 0]
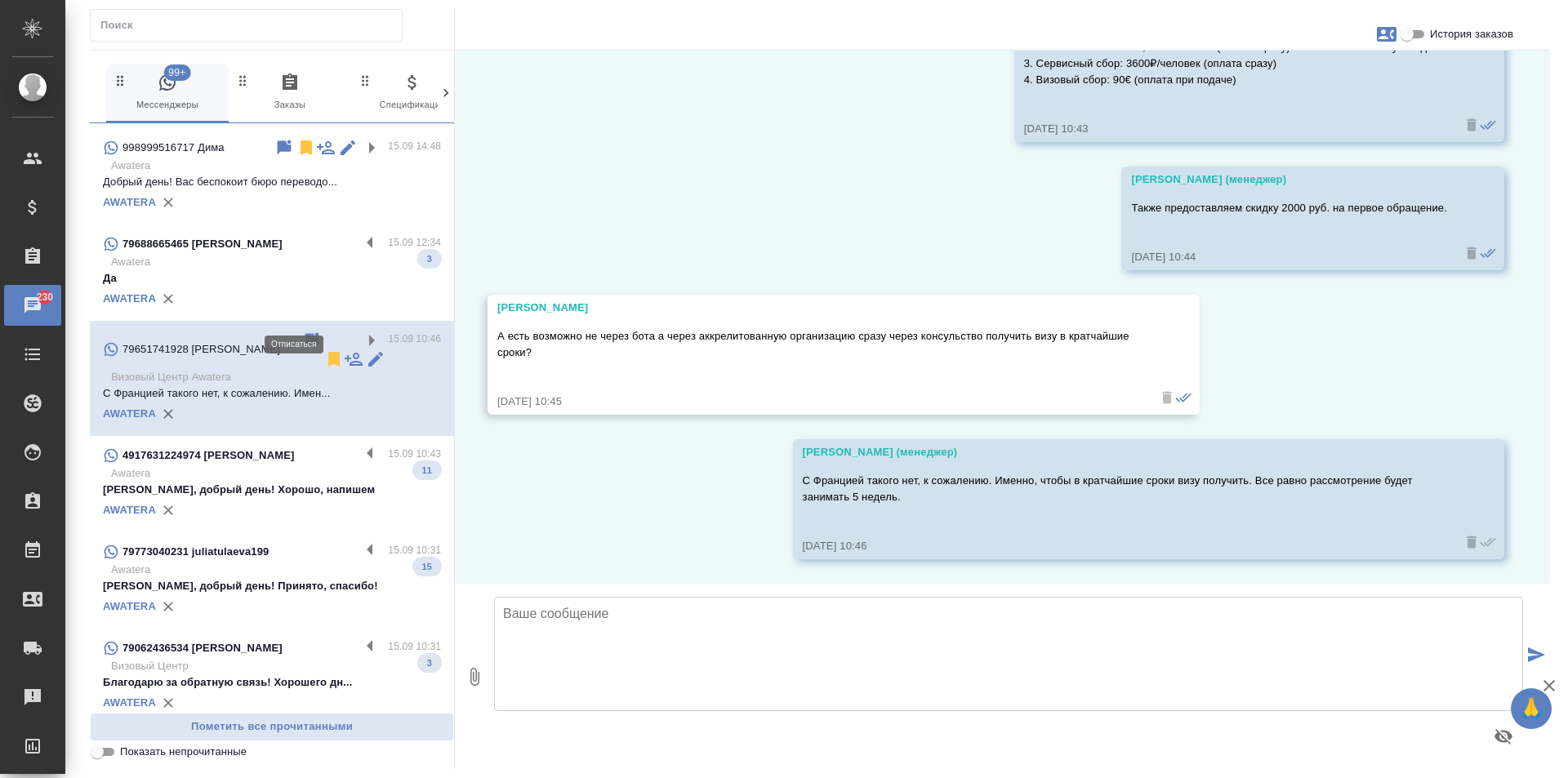
click at [324, 349] on icon at bounding box center [334, 359] width 20 height 20
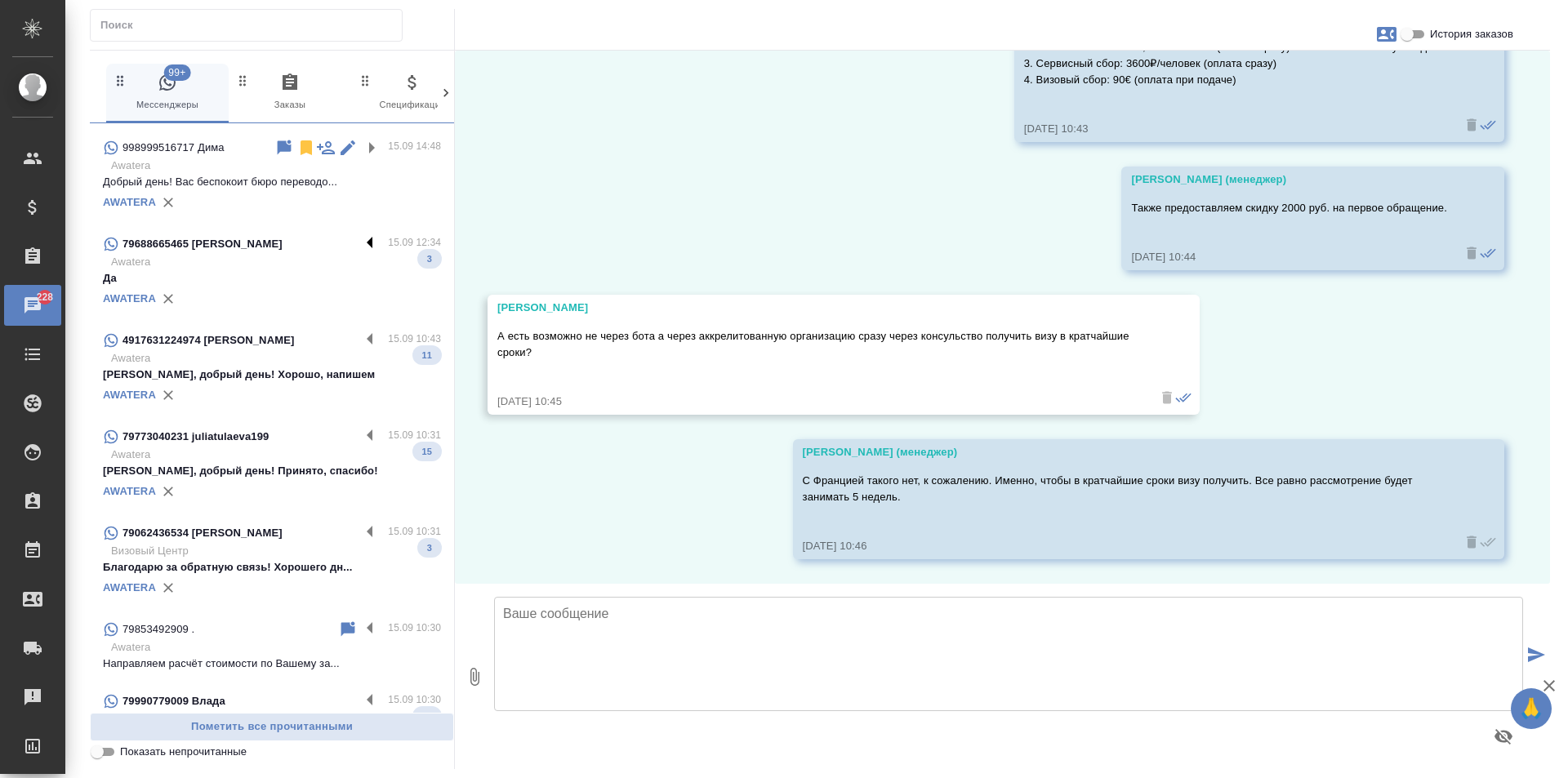
click at [360, 234] on label at bounding box center [374, 243] width 28 height 19
click at [0, 0] on input "checkbox" at bounding box center [0, 0] width 0 height 0
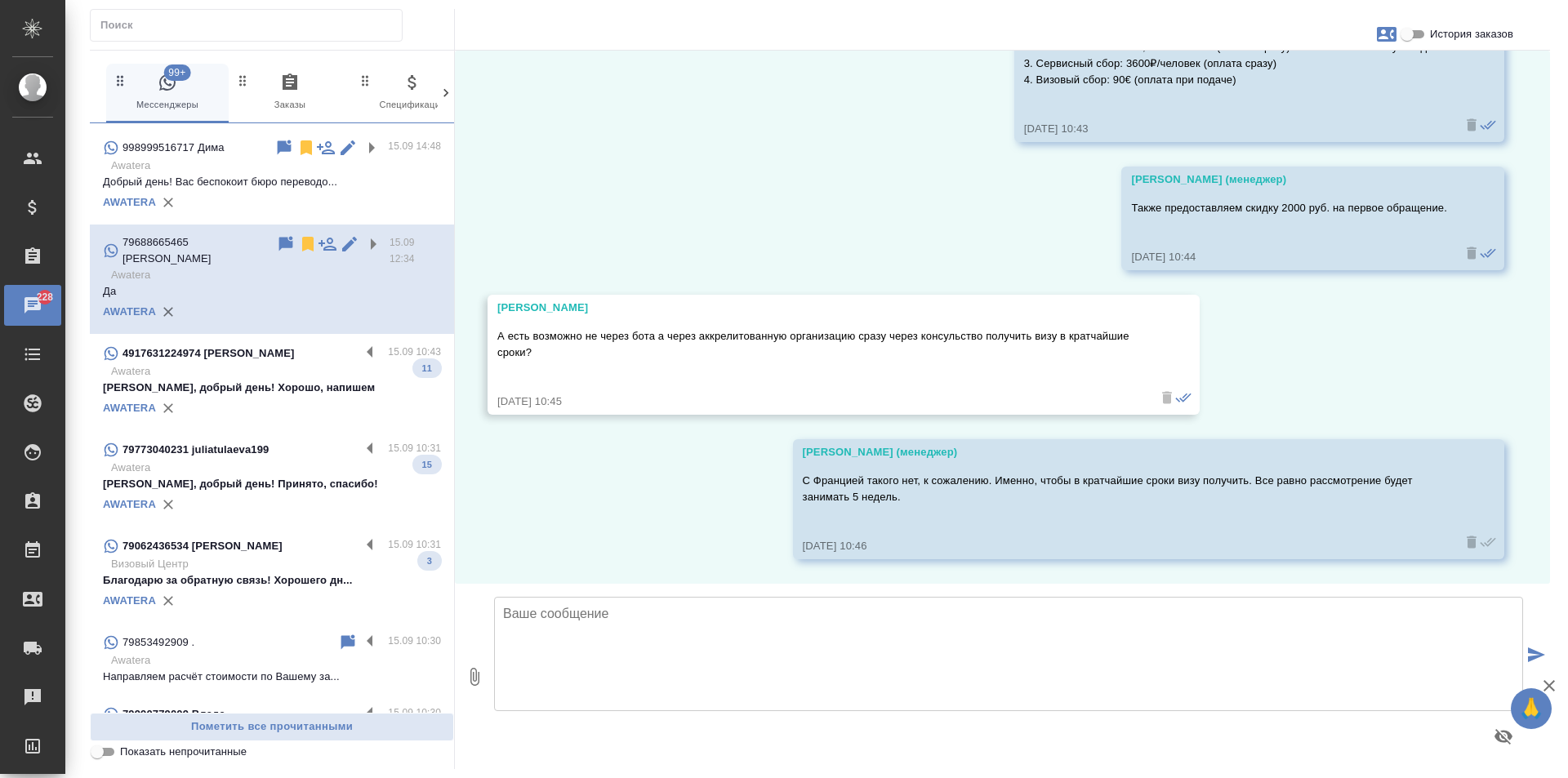
scroll to position [1119, 0]
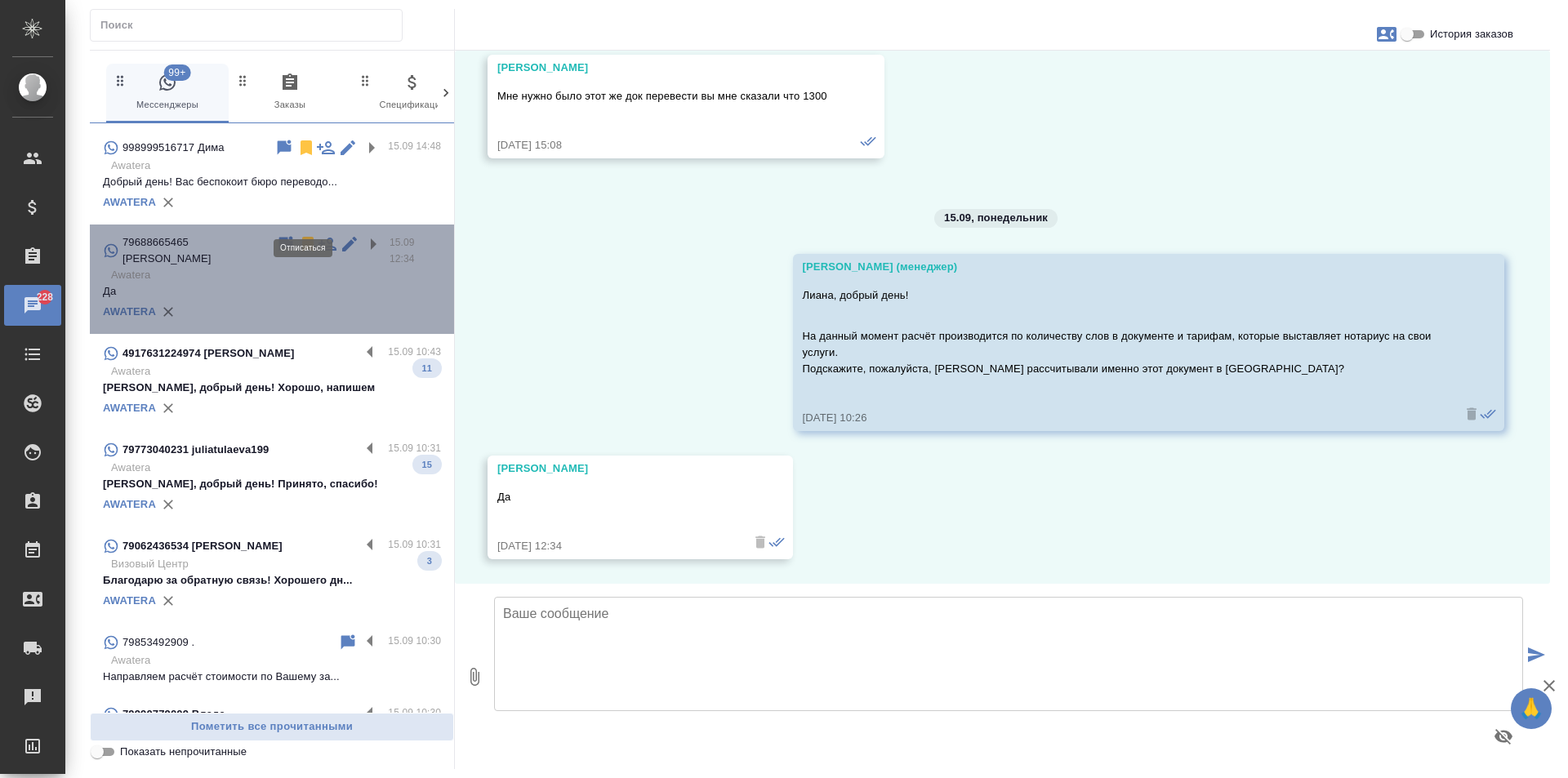
click at [298, 234] on icon at bounding box center [308, 243] width 20 height 20
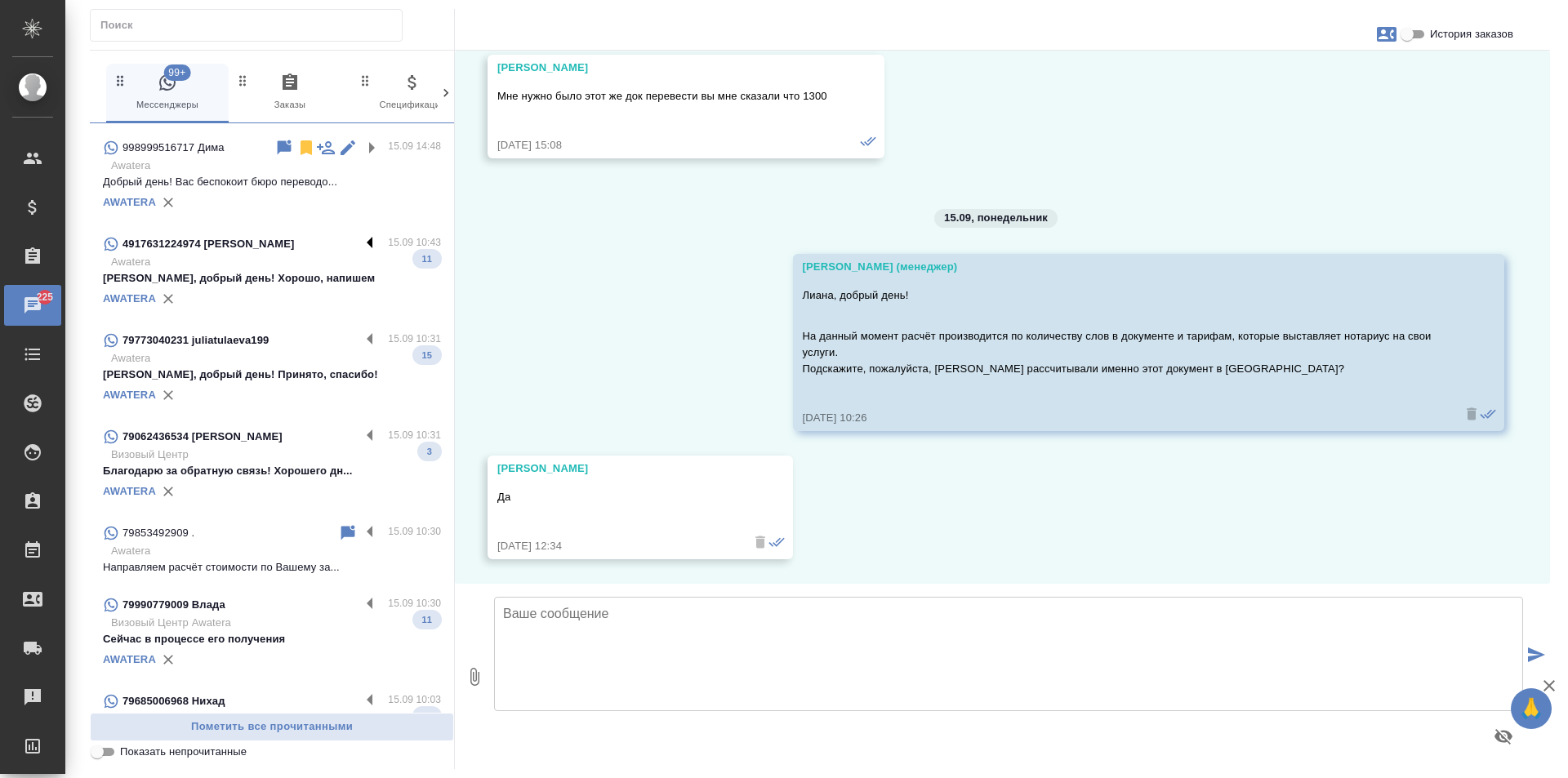
click at [360, 331] on label at bounding box center [374, 340] width 28 height 19
click at [0, 0] on input "checkbox" at bounding box center [0, 0] width 0 height 0
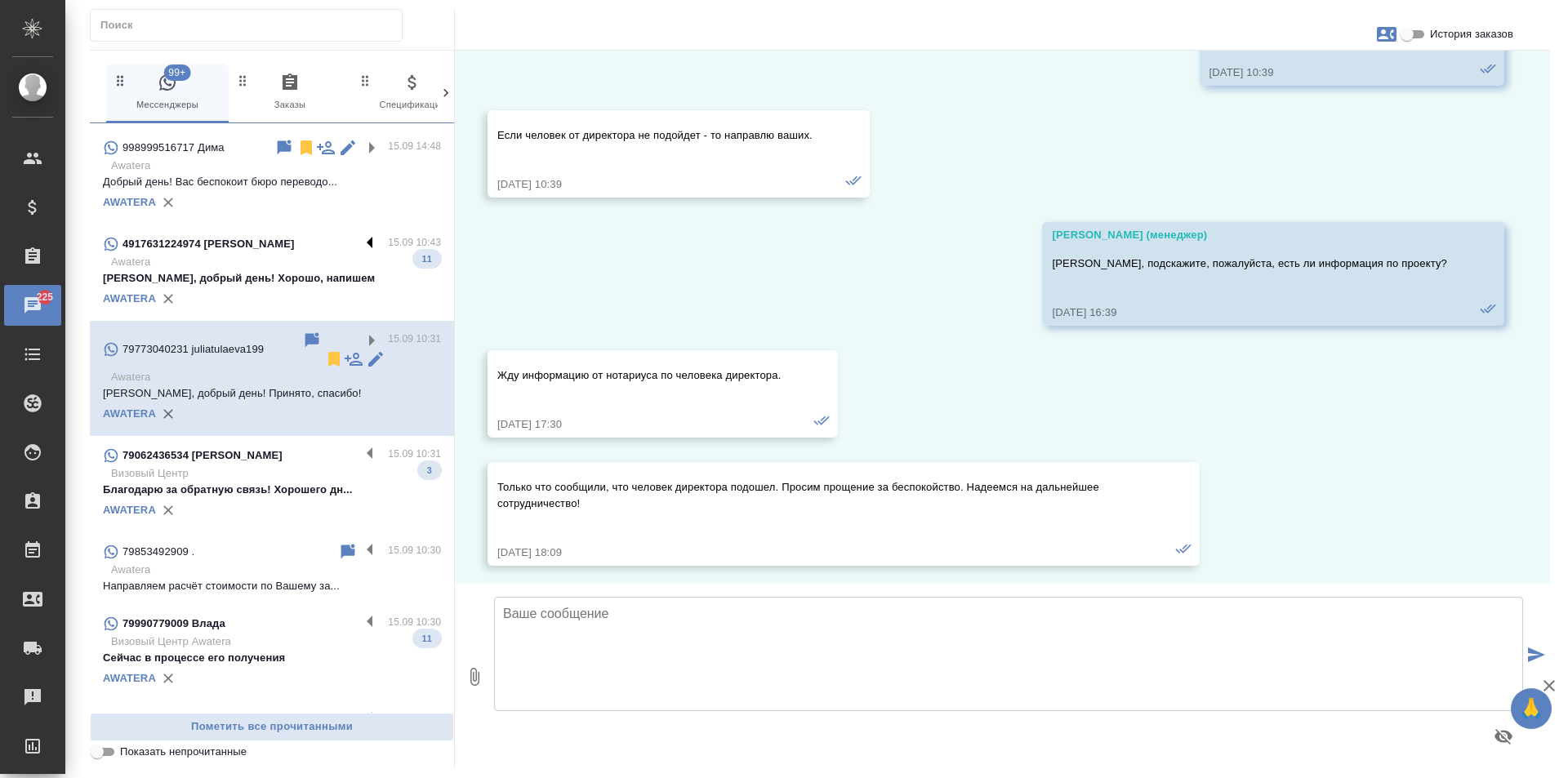
scroll to position [4576, 0]
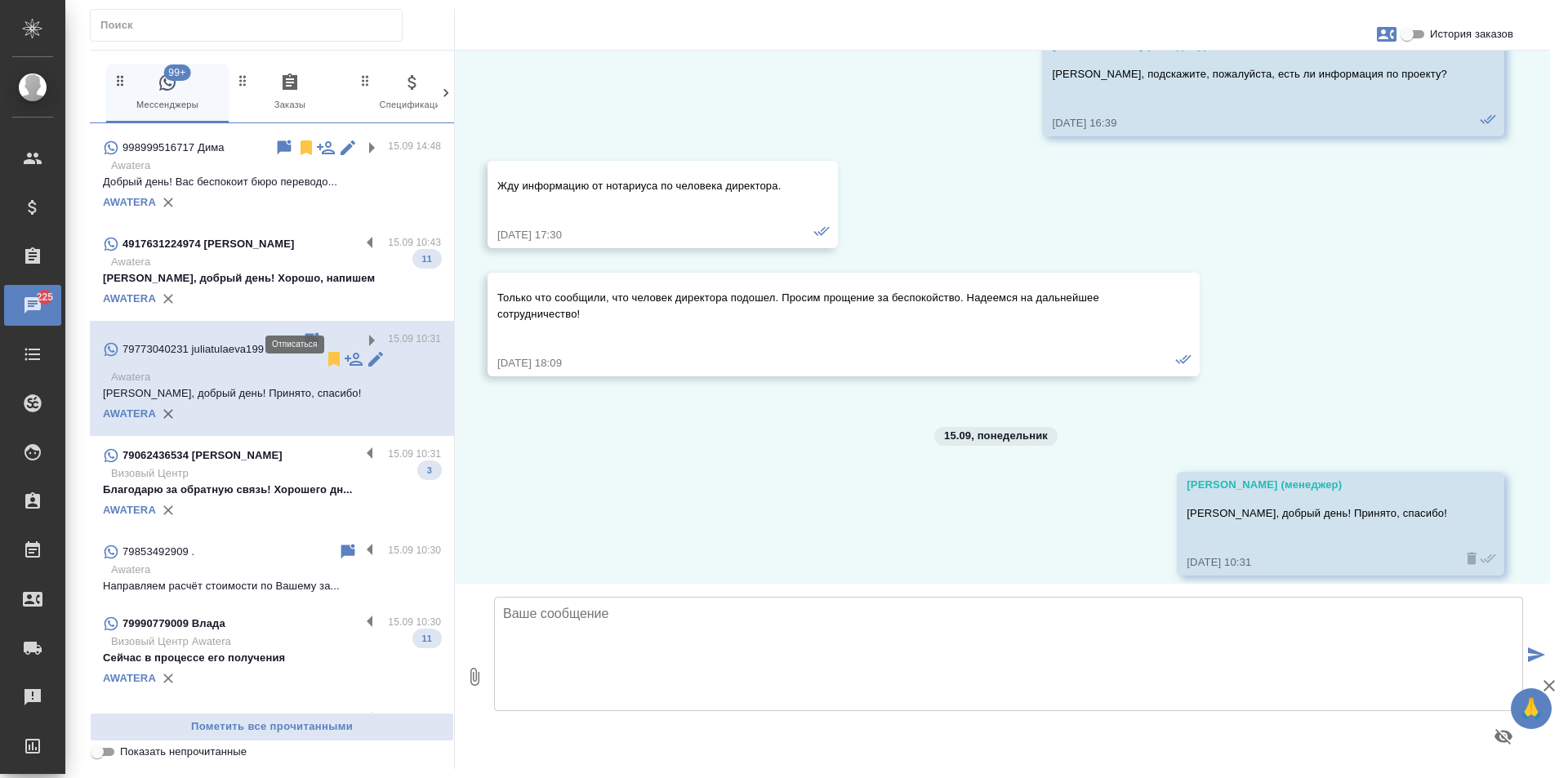
click at [324, 349] on icon at bounding box center [334, 359] width 20 height 20
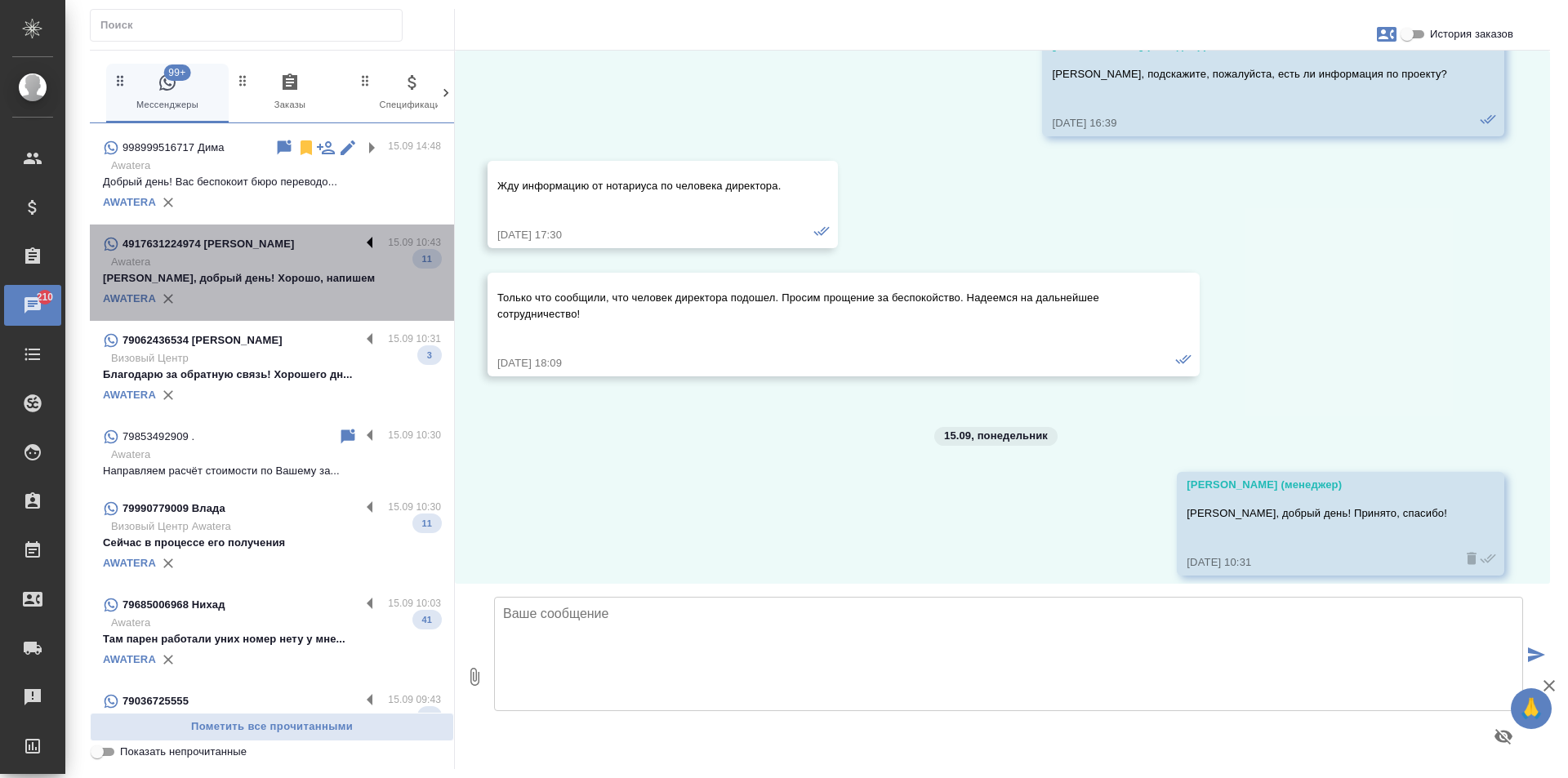
click at [360, 234] on label at bounding box center [374, 243] width 28 height 19
click at [0, 0] on input "checkbox" at bounding box center [0, 0] width 0 height 0
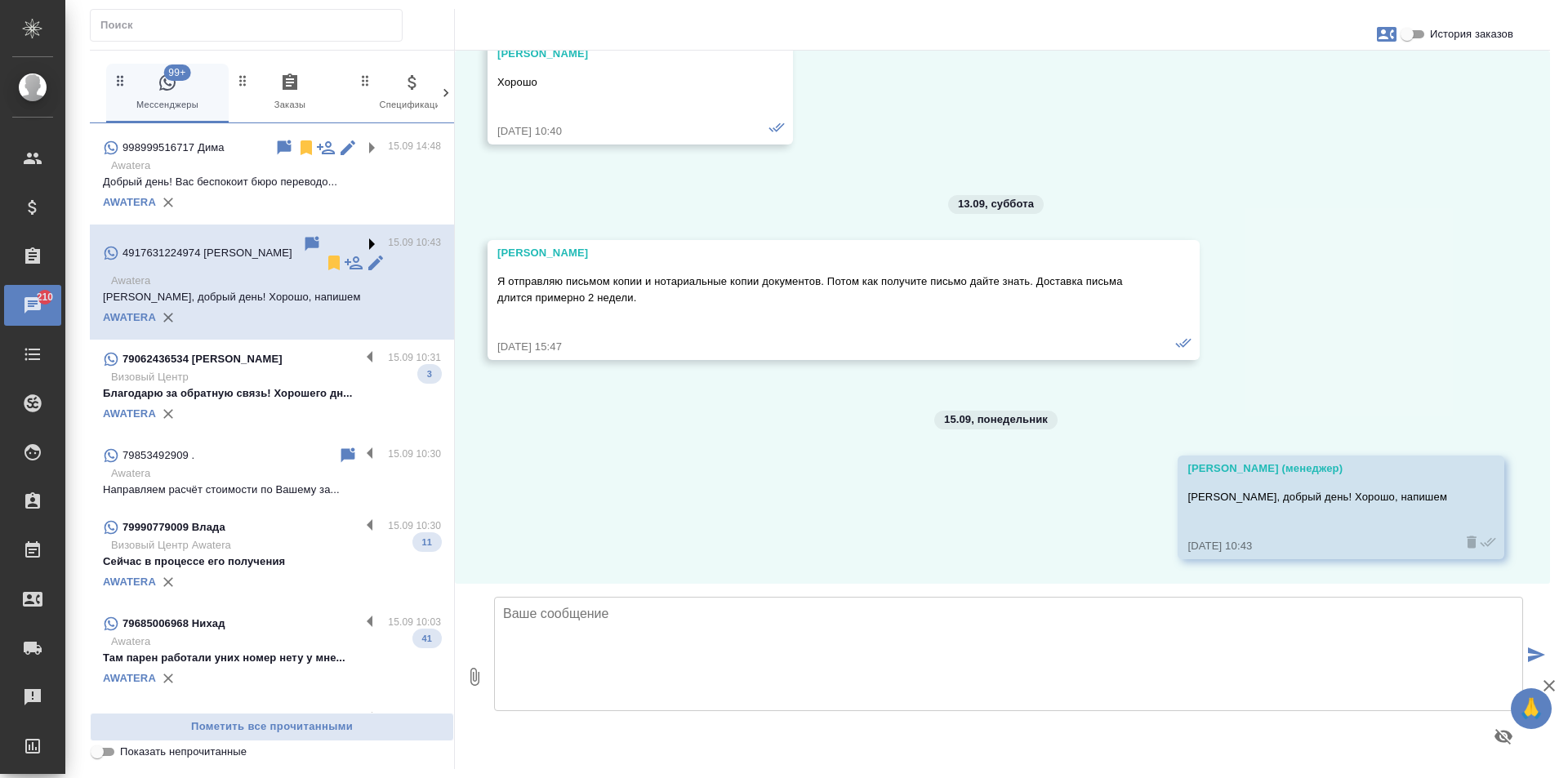
scroll to position [2760, 0]
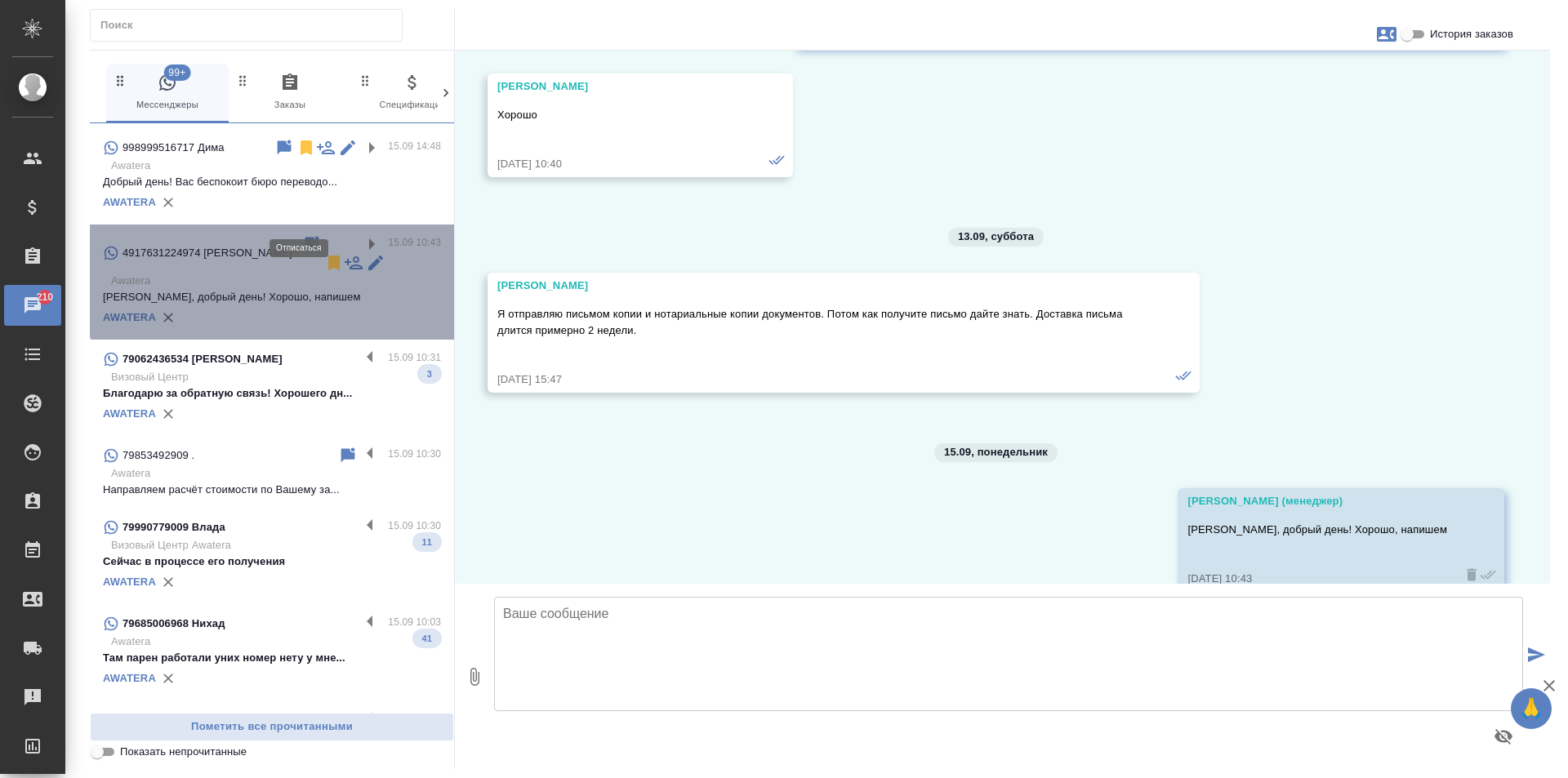
click at [328, 255] on icon at bounding box center [334, 263] width 11 height 15
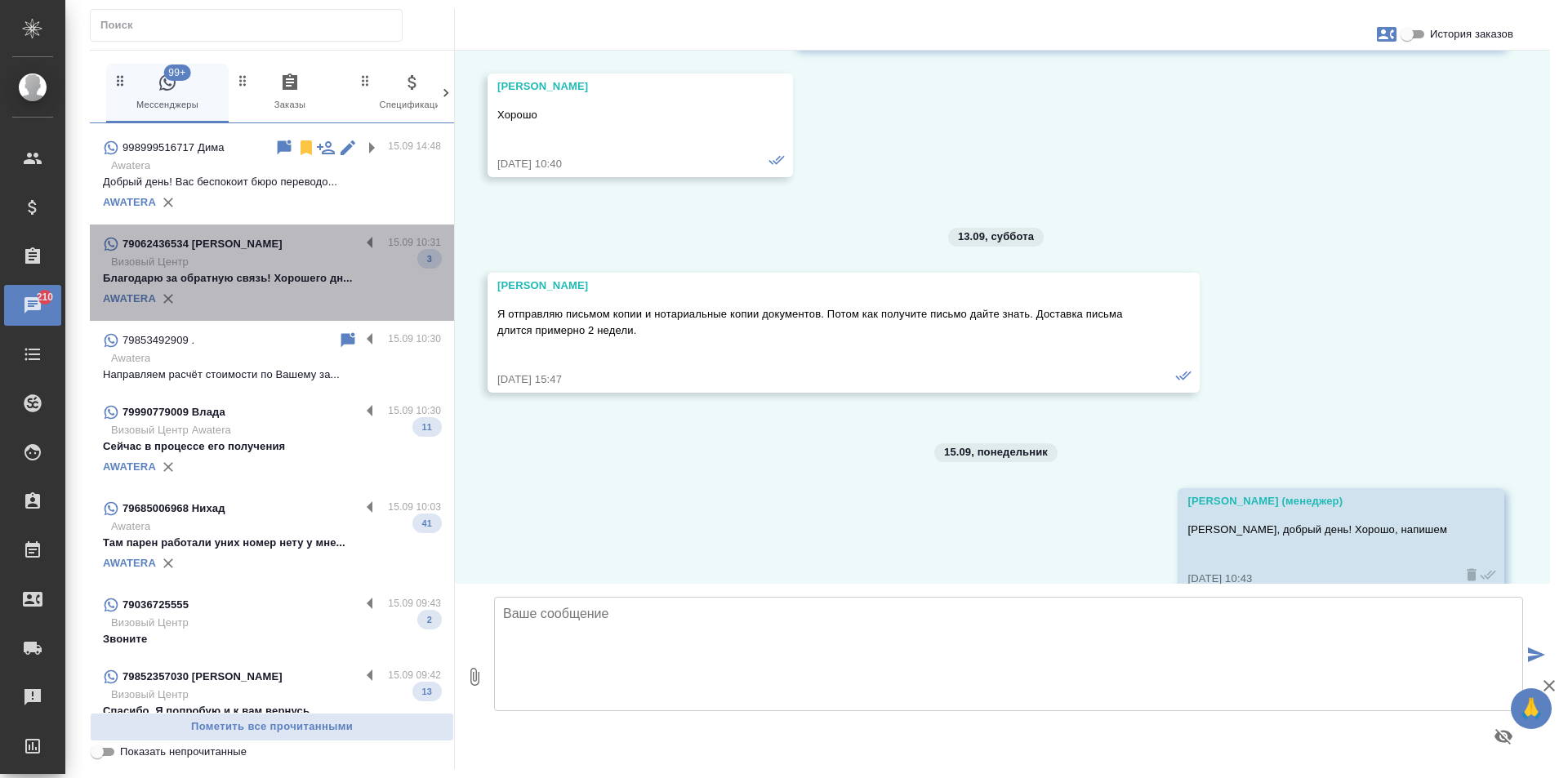
click at [360, 234] on div at bounding box center [374, 243] width 28 height 20
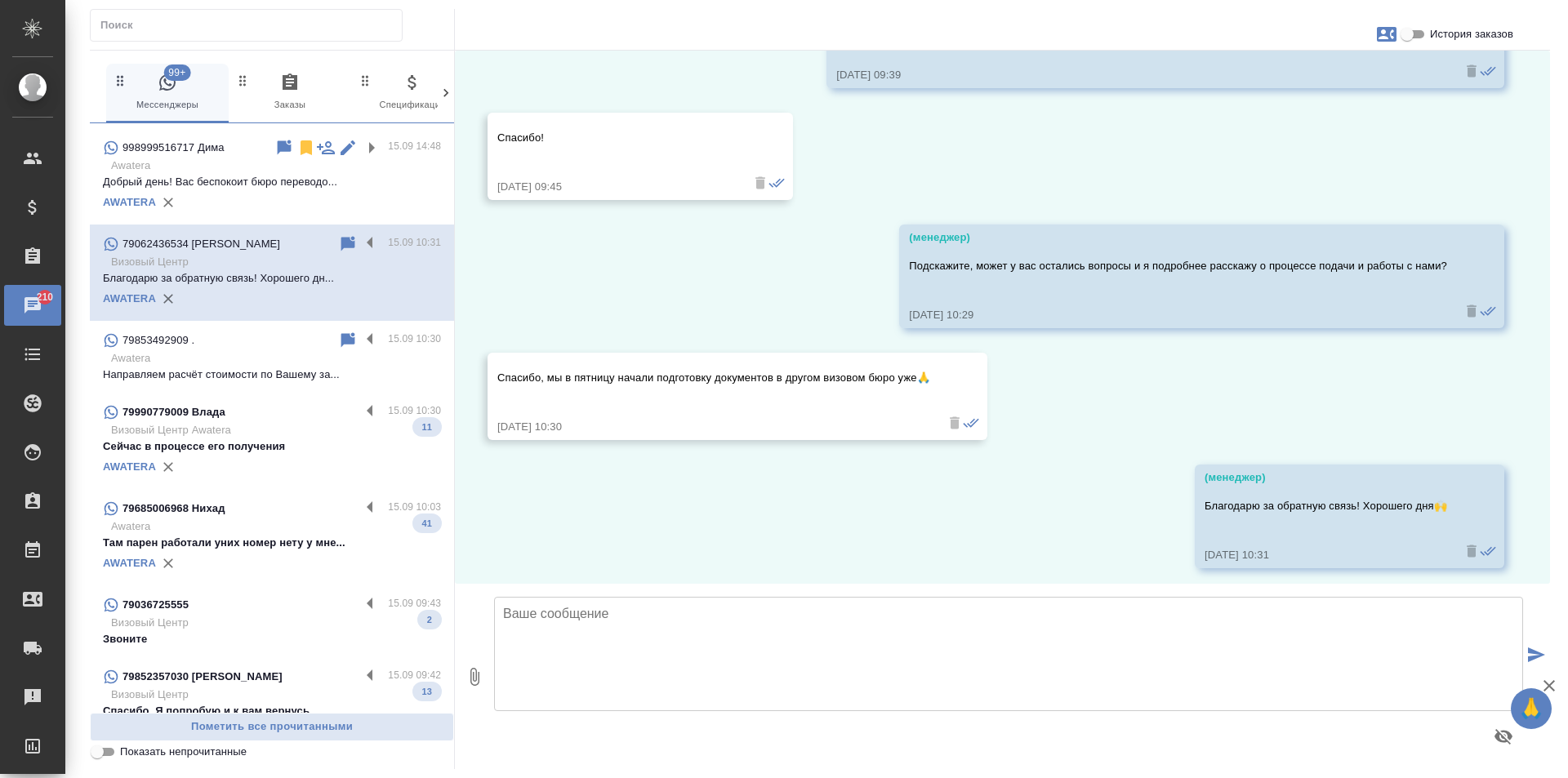
scroll to position [1711, 0]
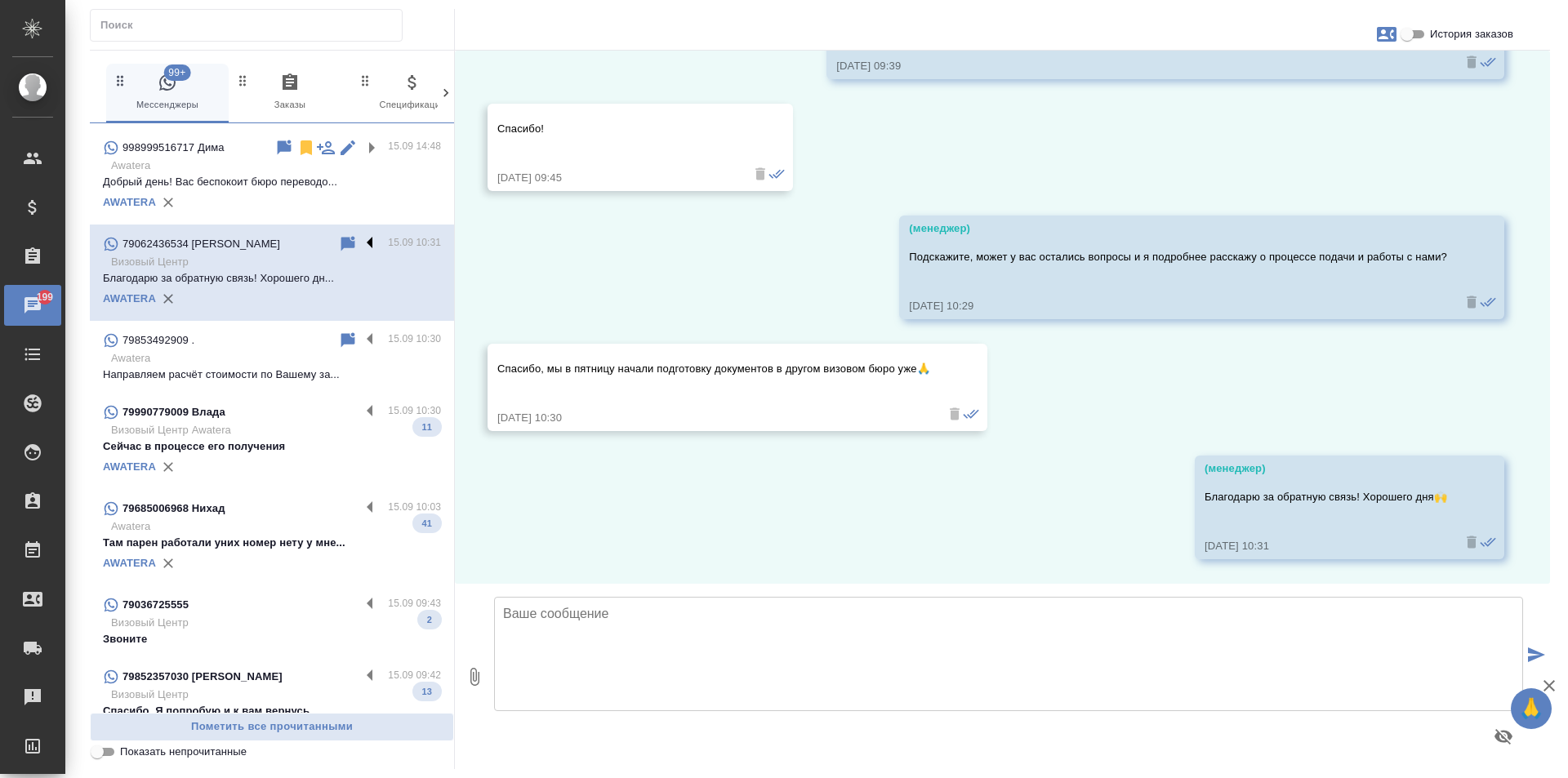
click at [360, 234] on label at bounding box center [374, 243] width 28 height 19
click at [0, 0] on input "checkbox" at bounding box center [0, 0] width 0 height 0
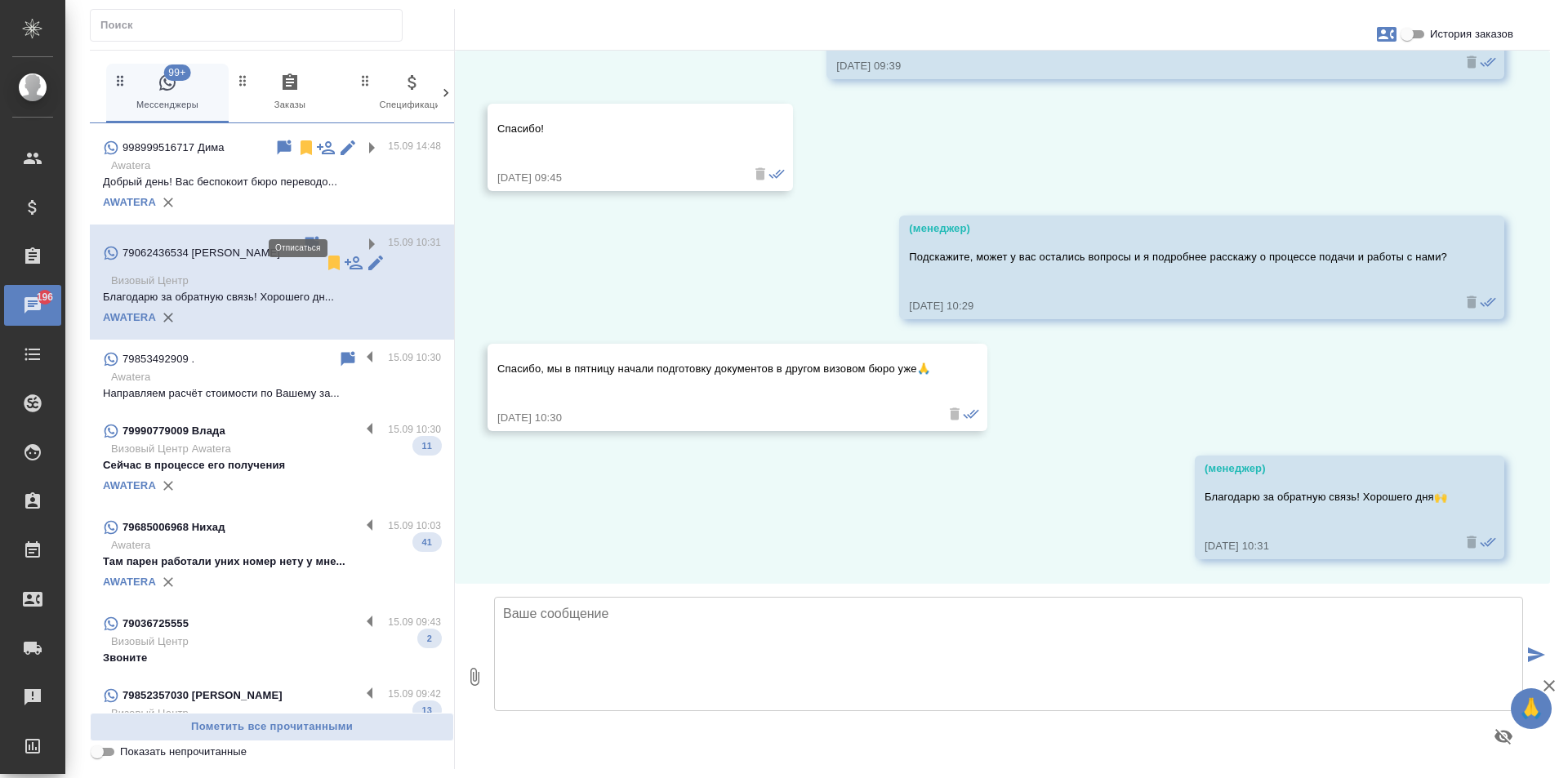
click at [328, 255] on icon at bounding box center [334, 263] width 11 height 15
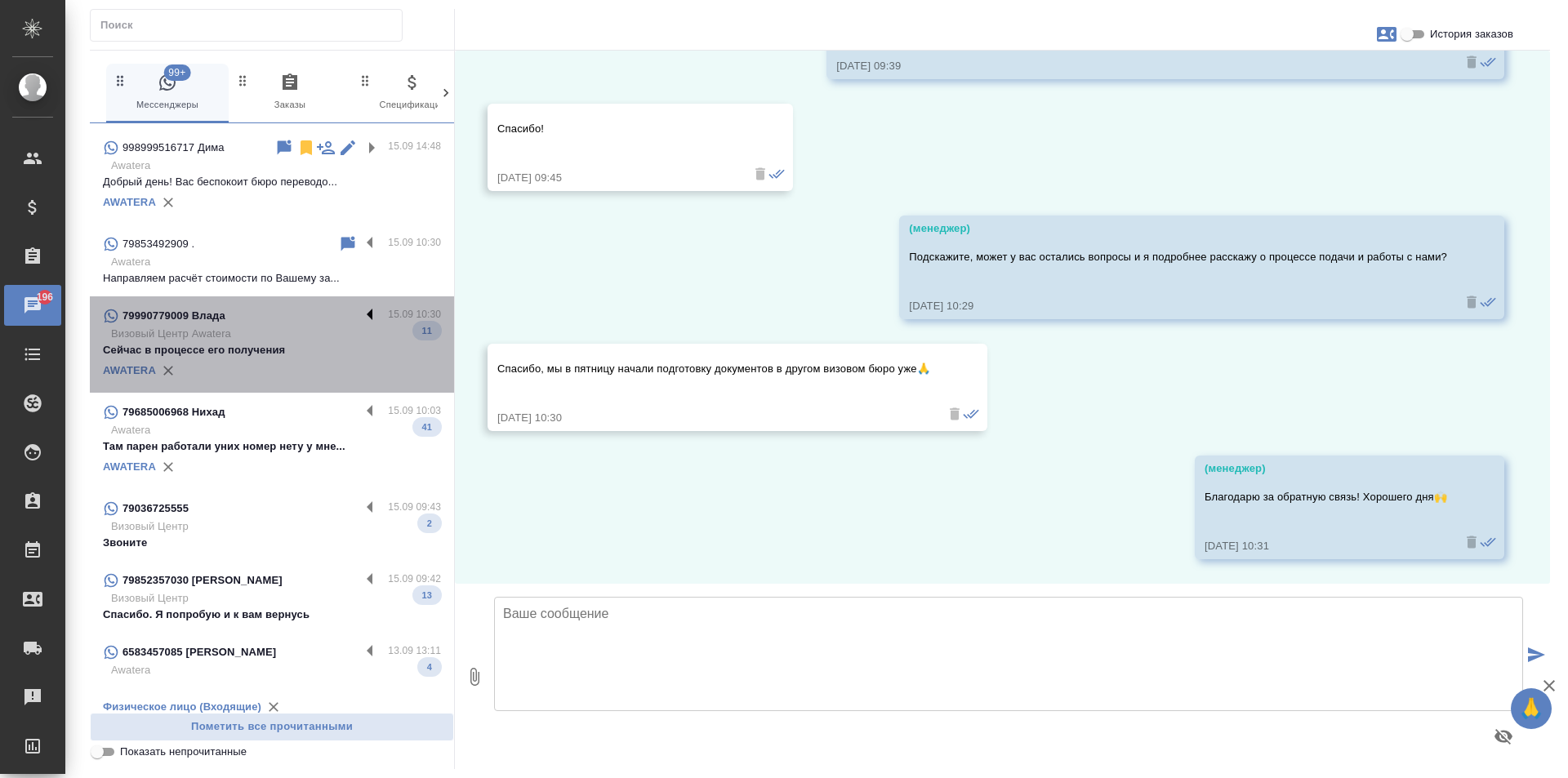
click at [360, 306] on label at bounding box center [374, 315] width 28 height 19
click at [0, 0] on input "checkbox" at bounding box center [0, 0] width 0 height 0
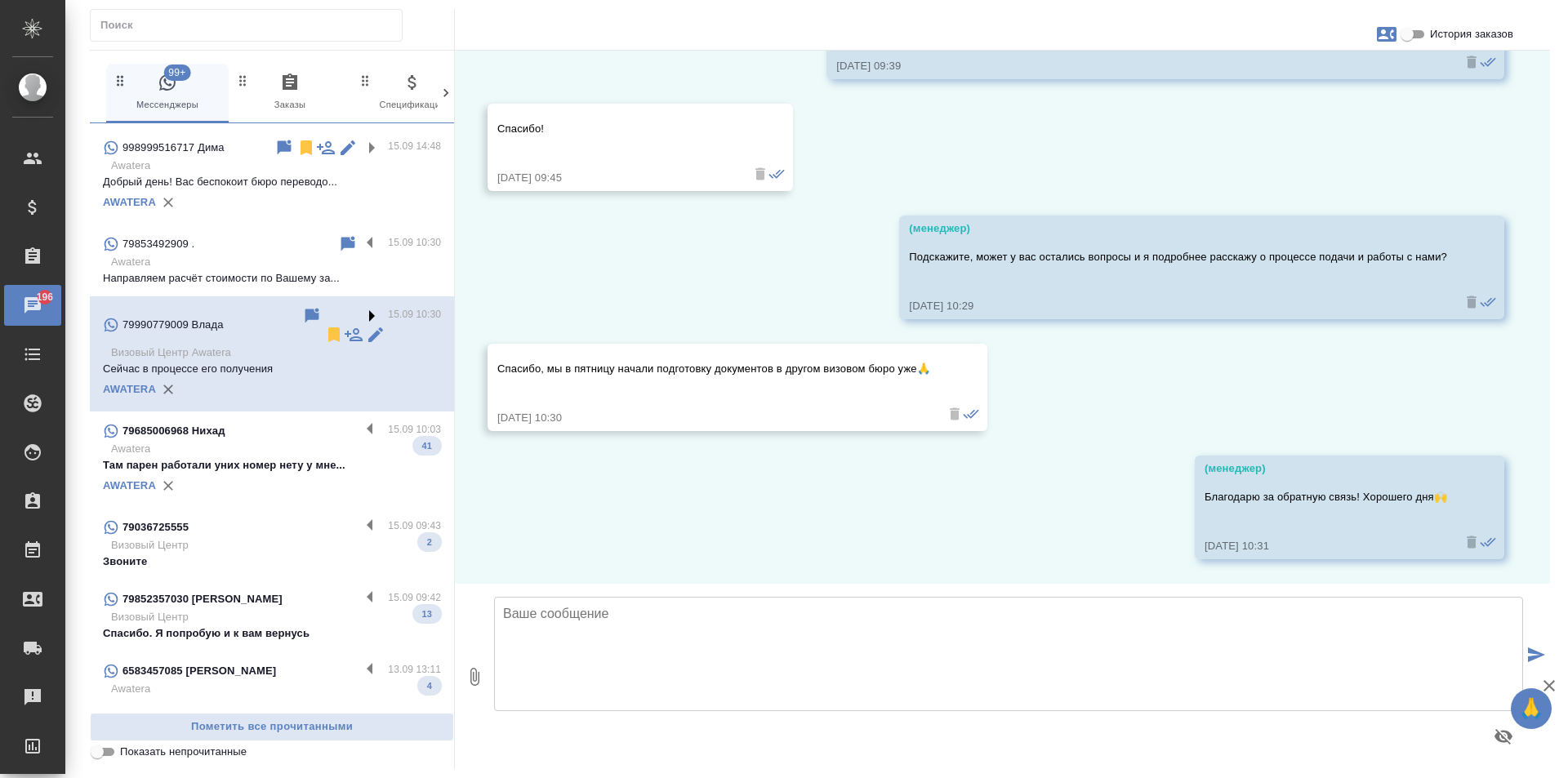
scroll to position [4540, 0]
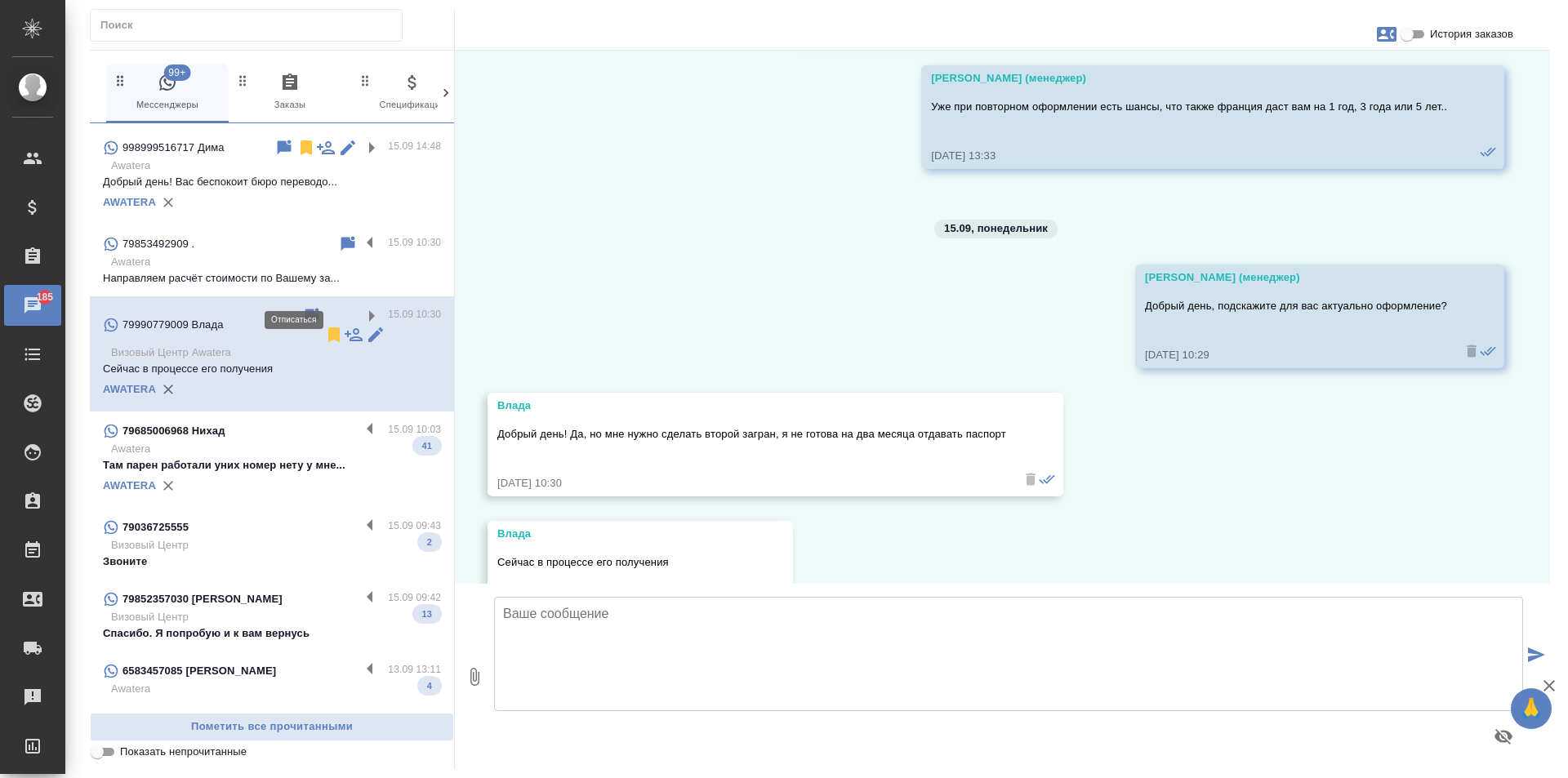
click at [324, 325] on icon at bounding box center [334, 334] width 20 height 20
click at [360, 234] on label at bounding box center [374, 243] width 28 height 19
click at [0, 0] on input "checkbox" at bounding box center [0, 0] width 0 height 0
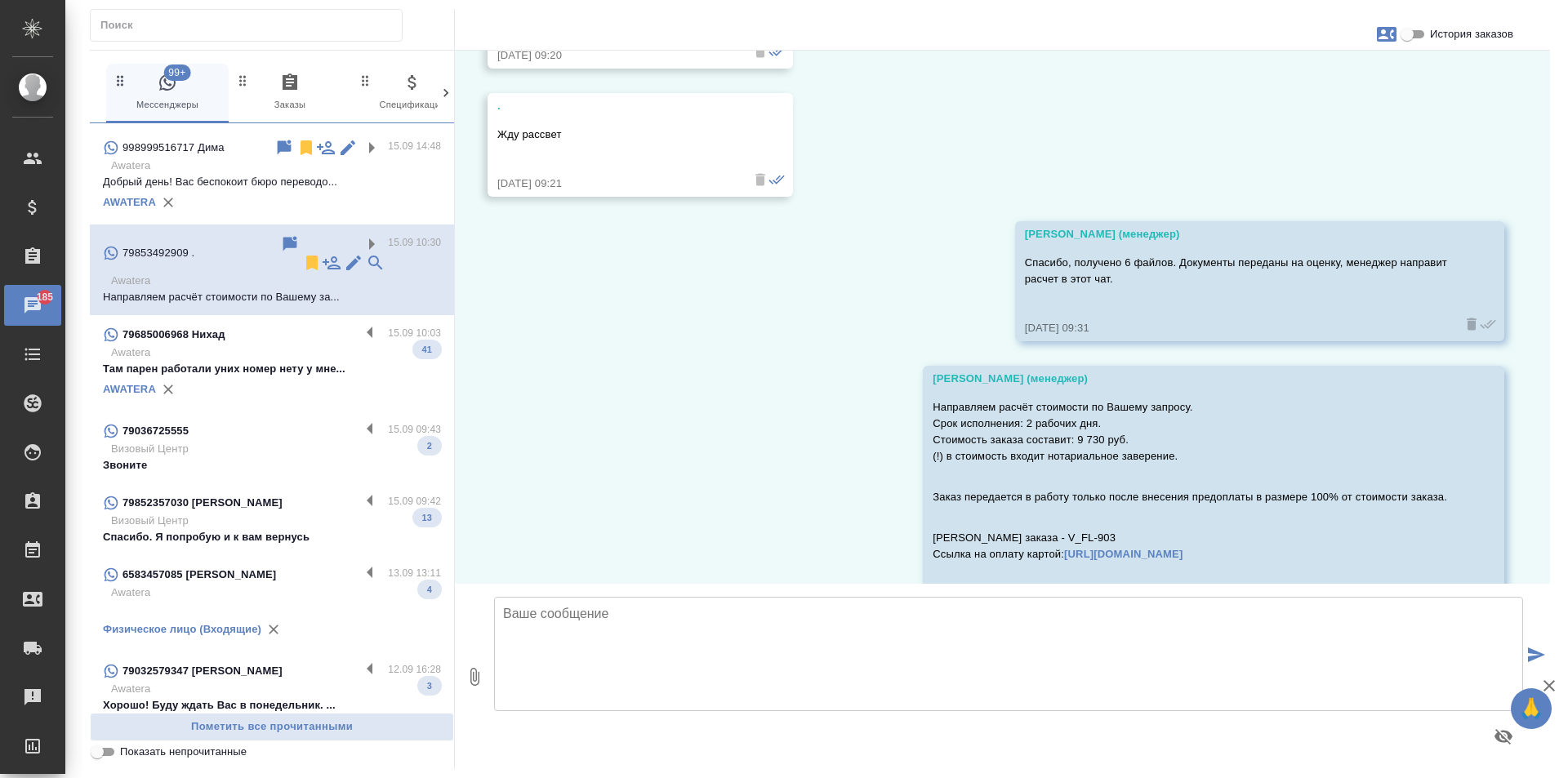
scroll to position [2769, 0]
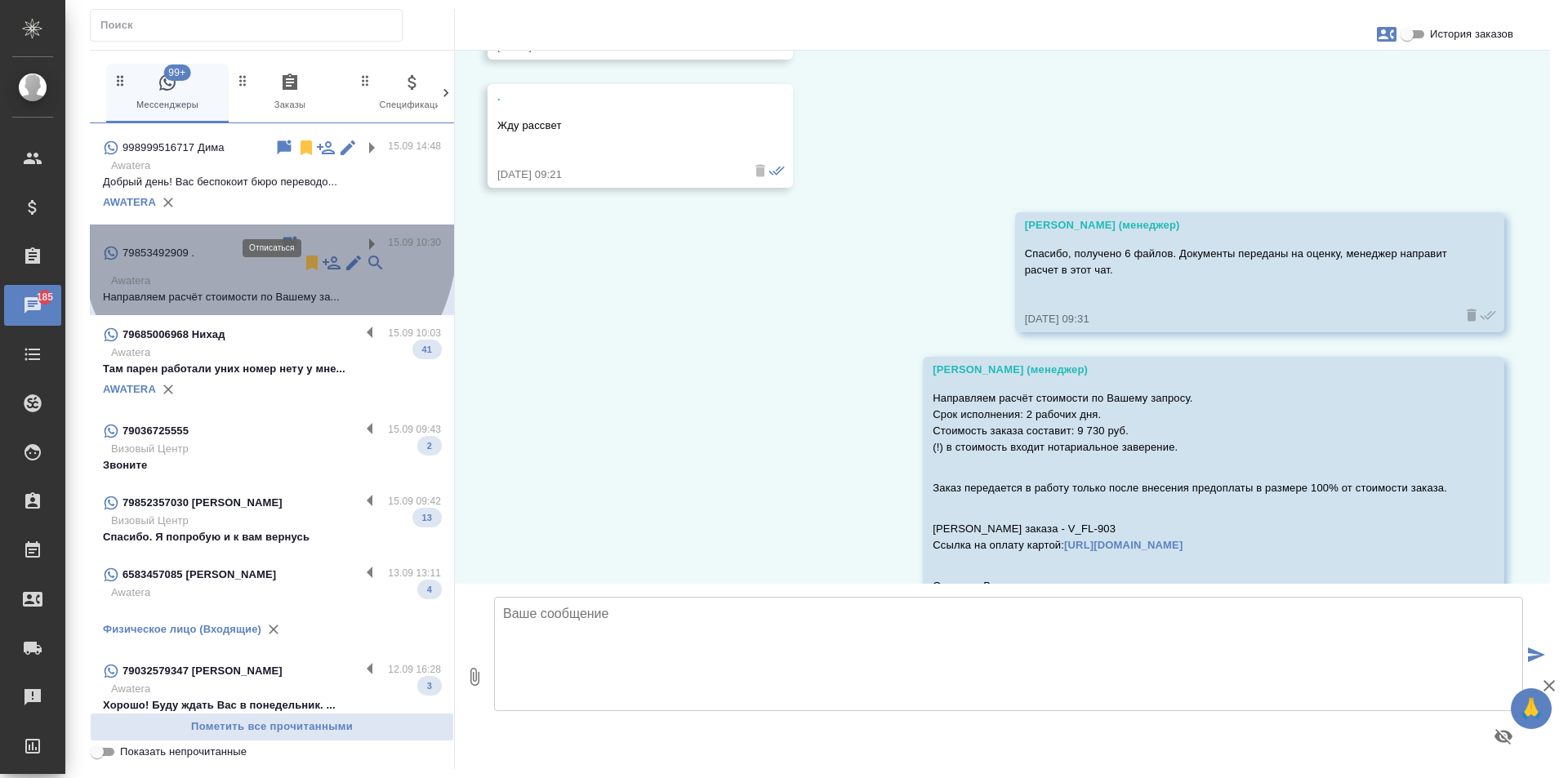
click at [306, 255] on icon at bounding box center [311, 263] width 11 height 15
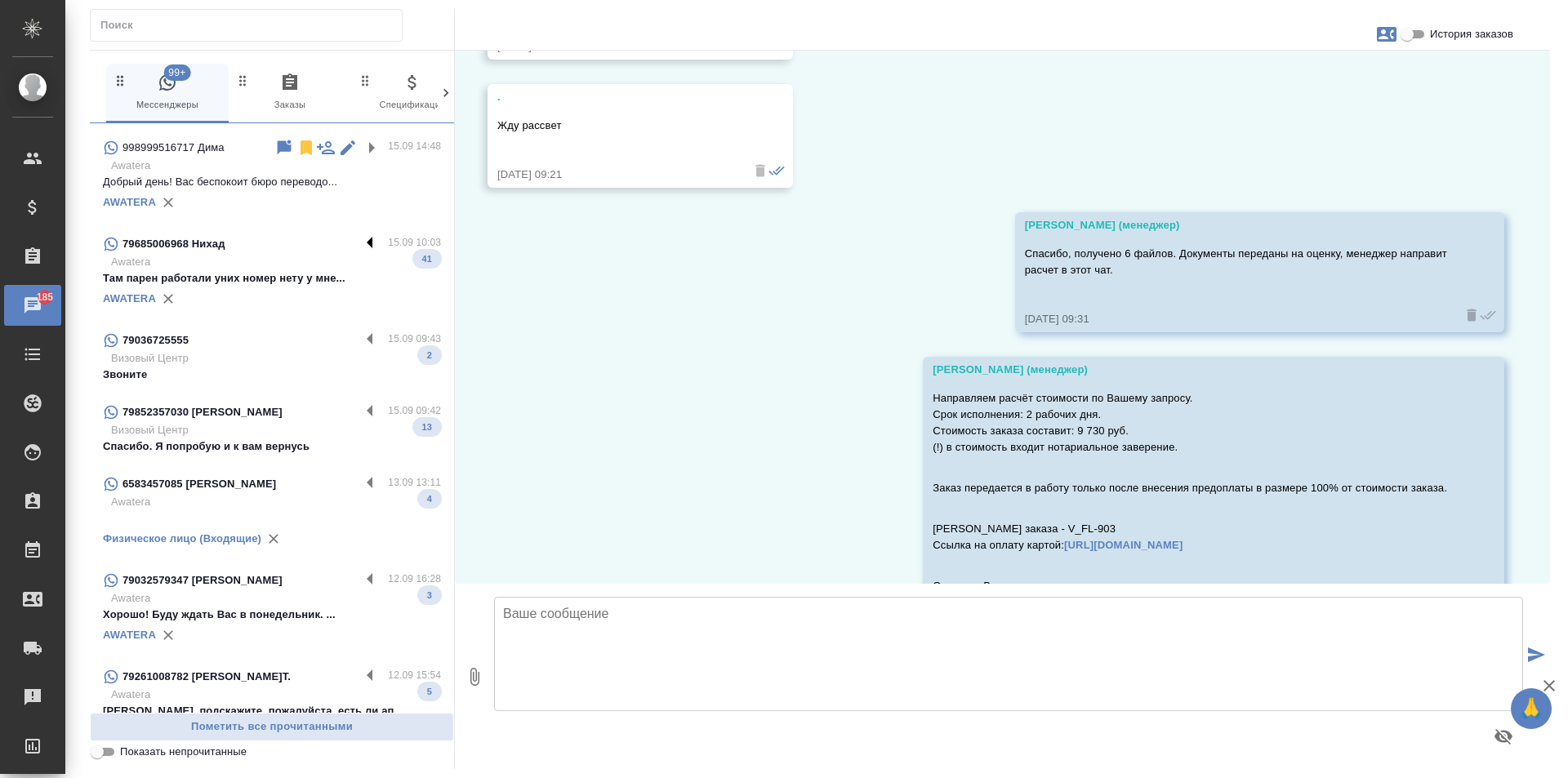
click at [363, 234] on label at bounding box center [374, 243] width 28 height 19
click at [0, 0] on input "checkbox" at bounding box center [0, 0] width 0 height 0
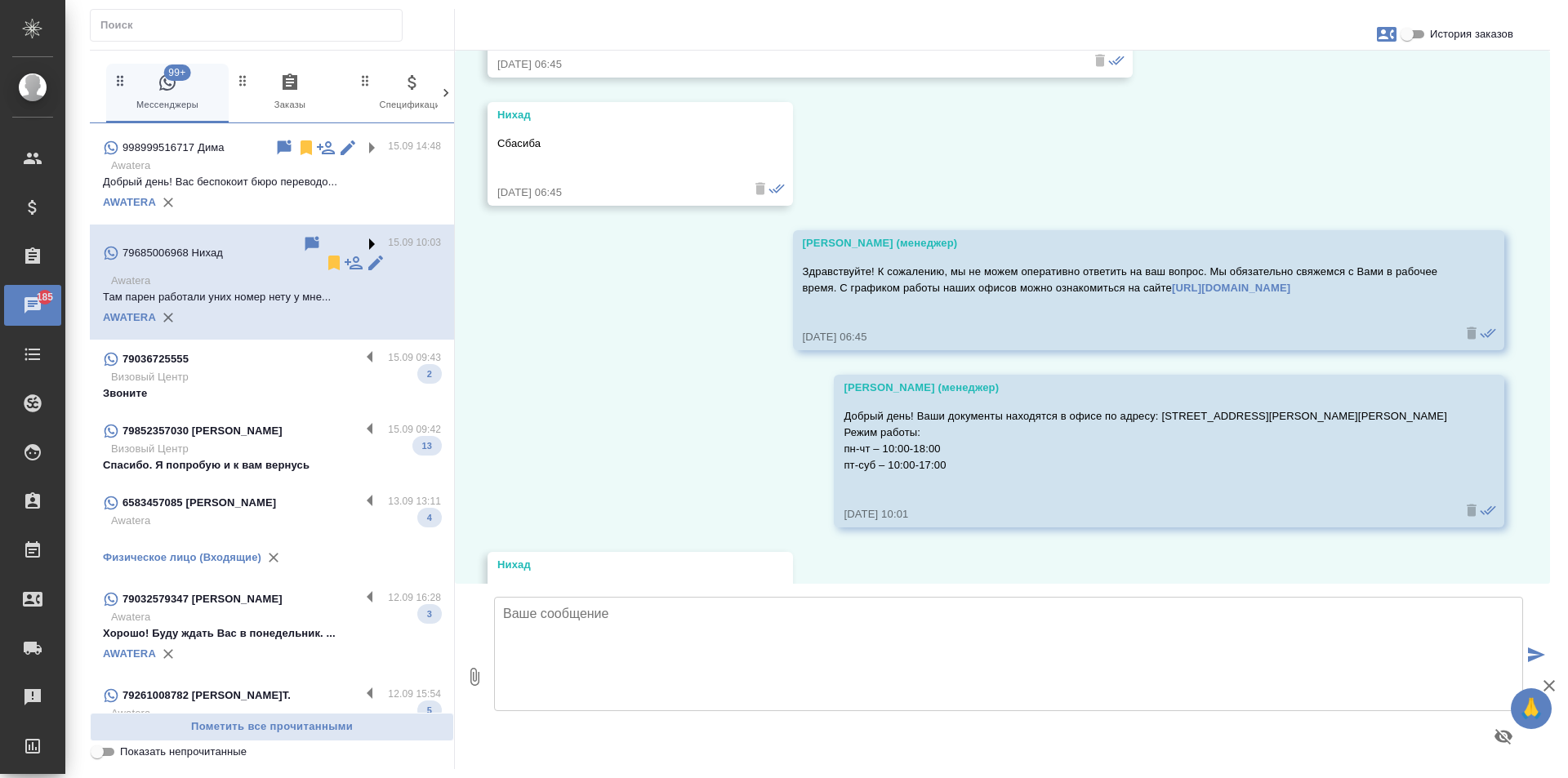
scroll to position [7683, 0]
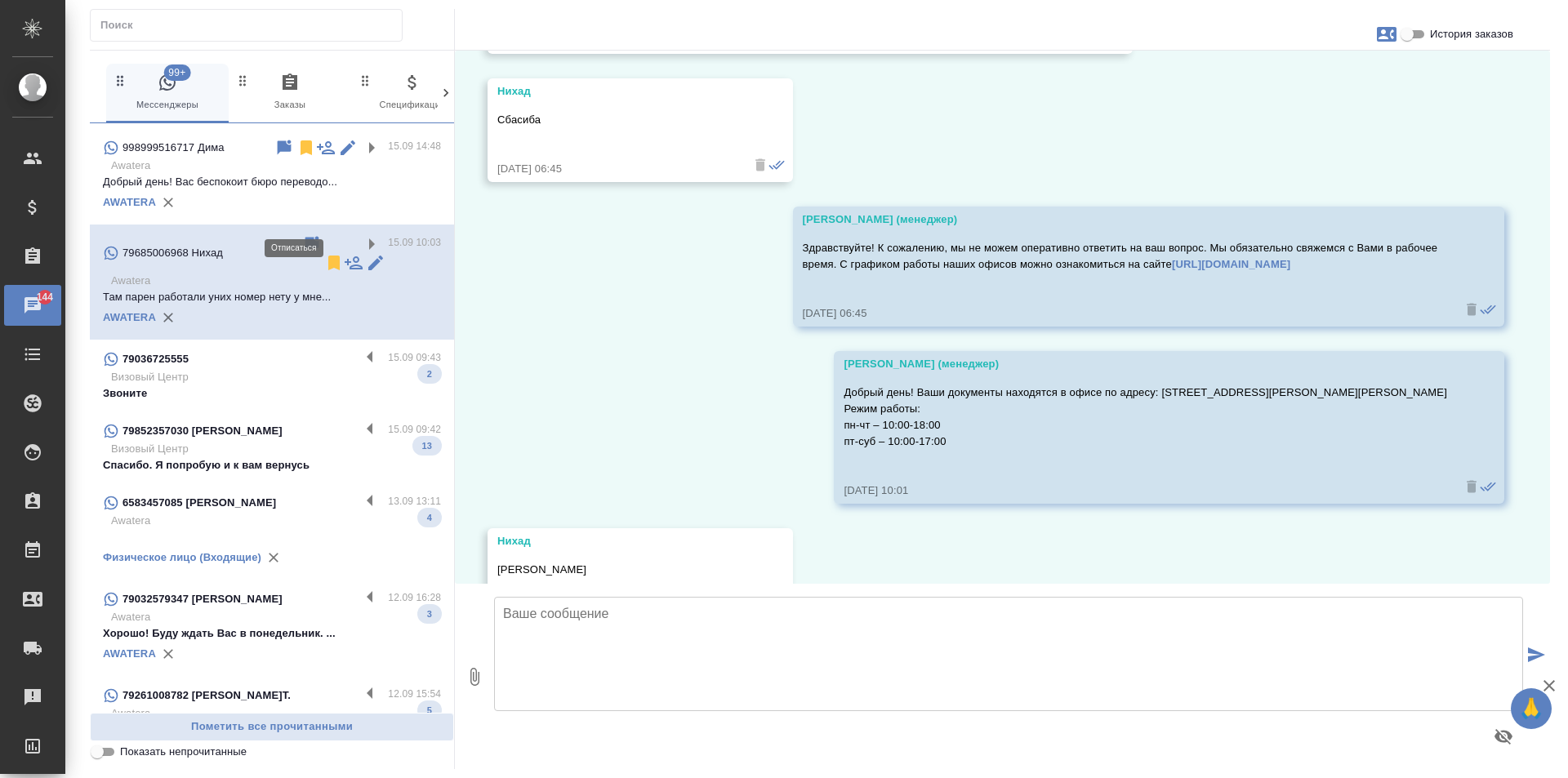
click at [328, 255] on icon at bounding box center [334, 263] width 11 height 15
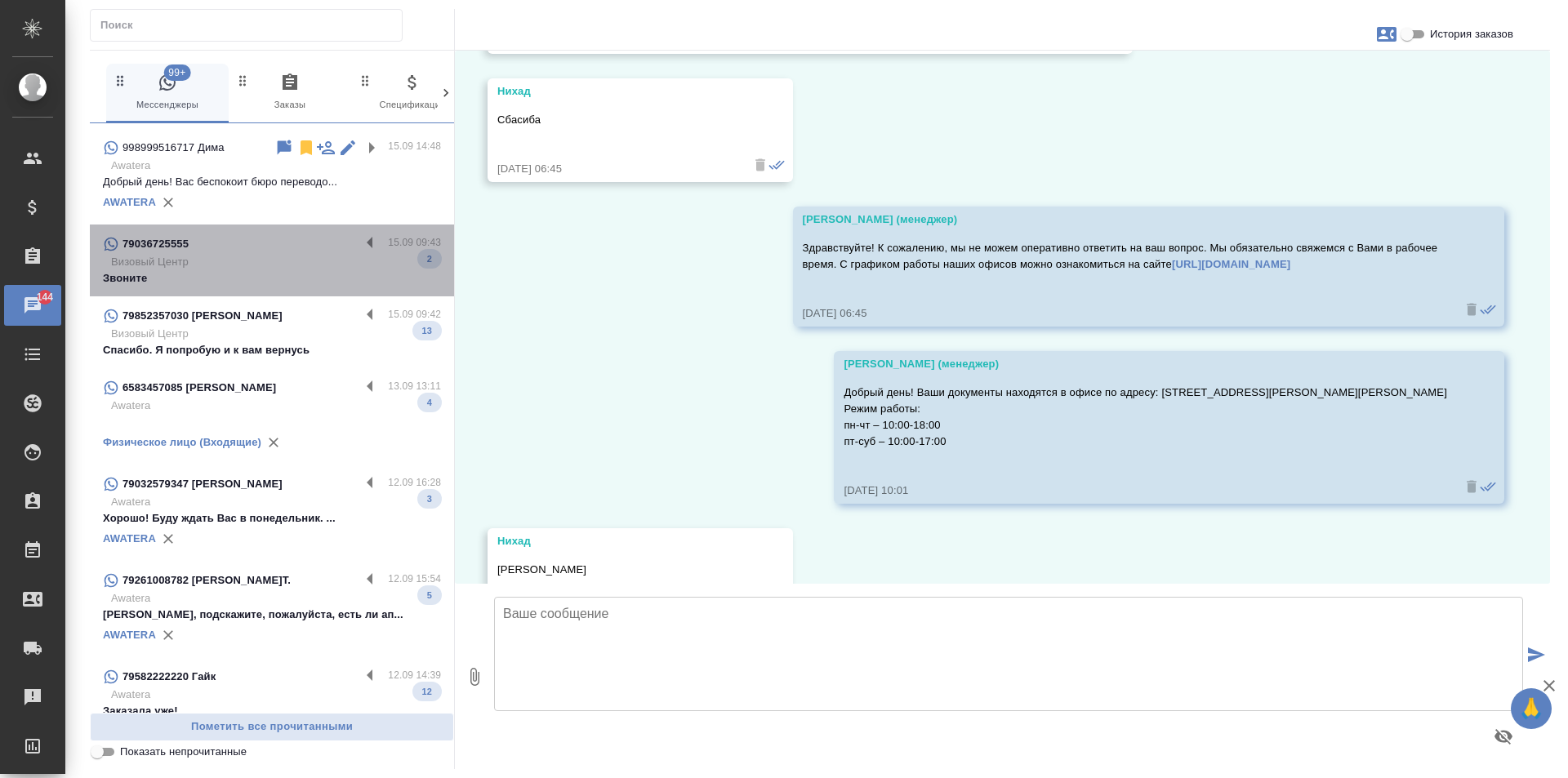
click at [354, 225] on div "79036725555 15.09 09:43 Визовый Центр Звоните 2" at bounding box center [271, 260] width 364 height 72
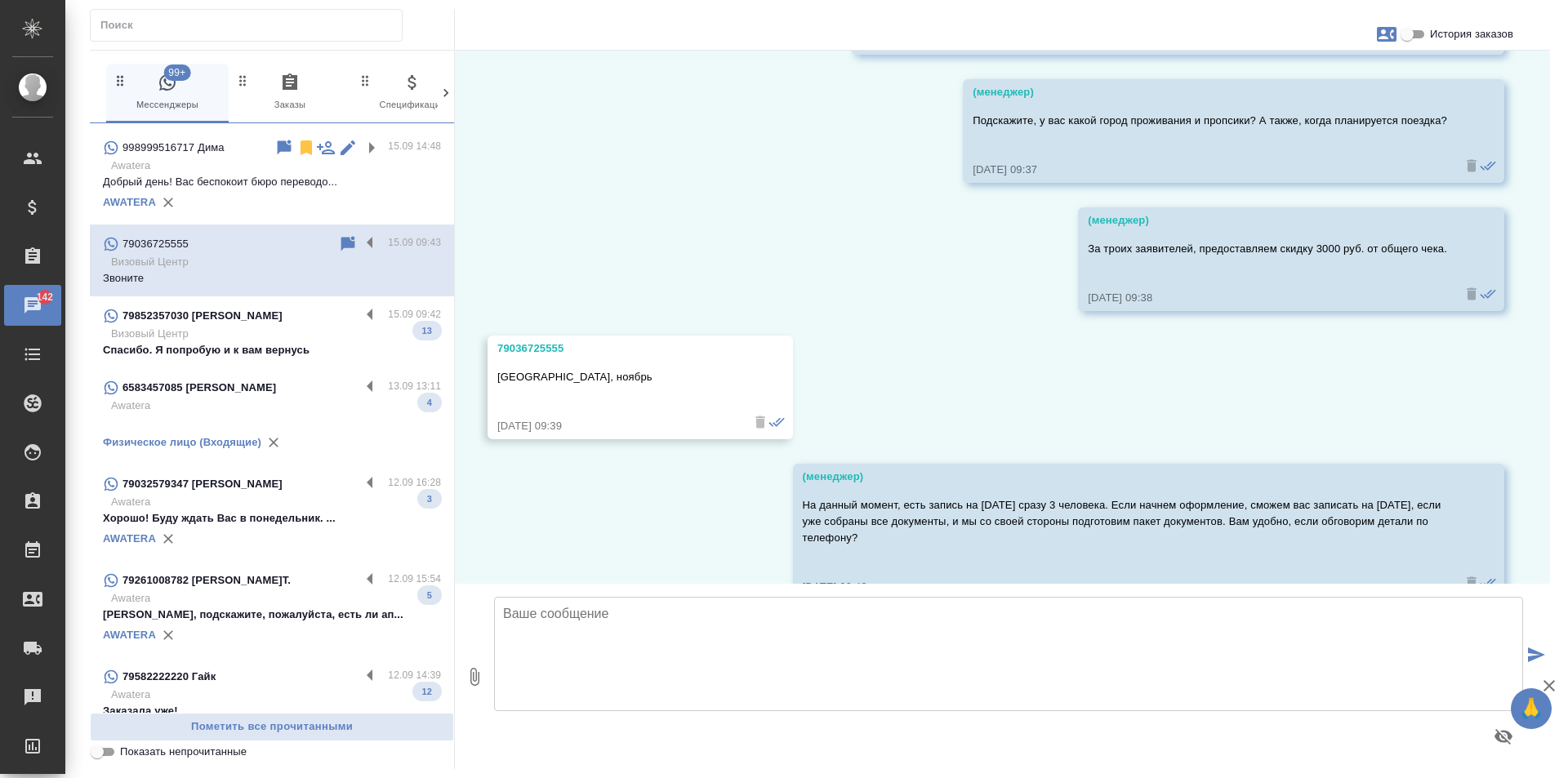
scroll to position [1221, 0]
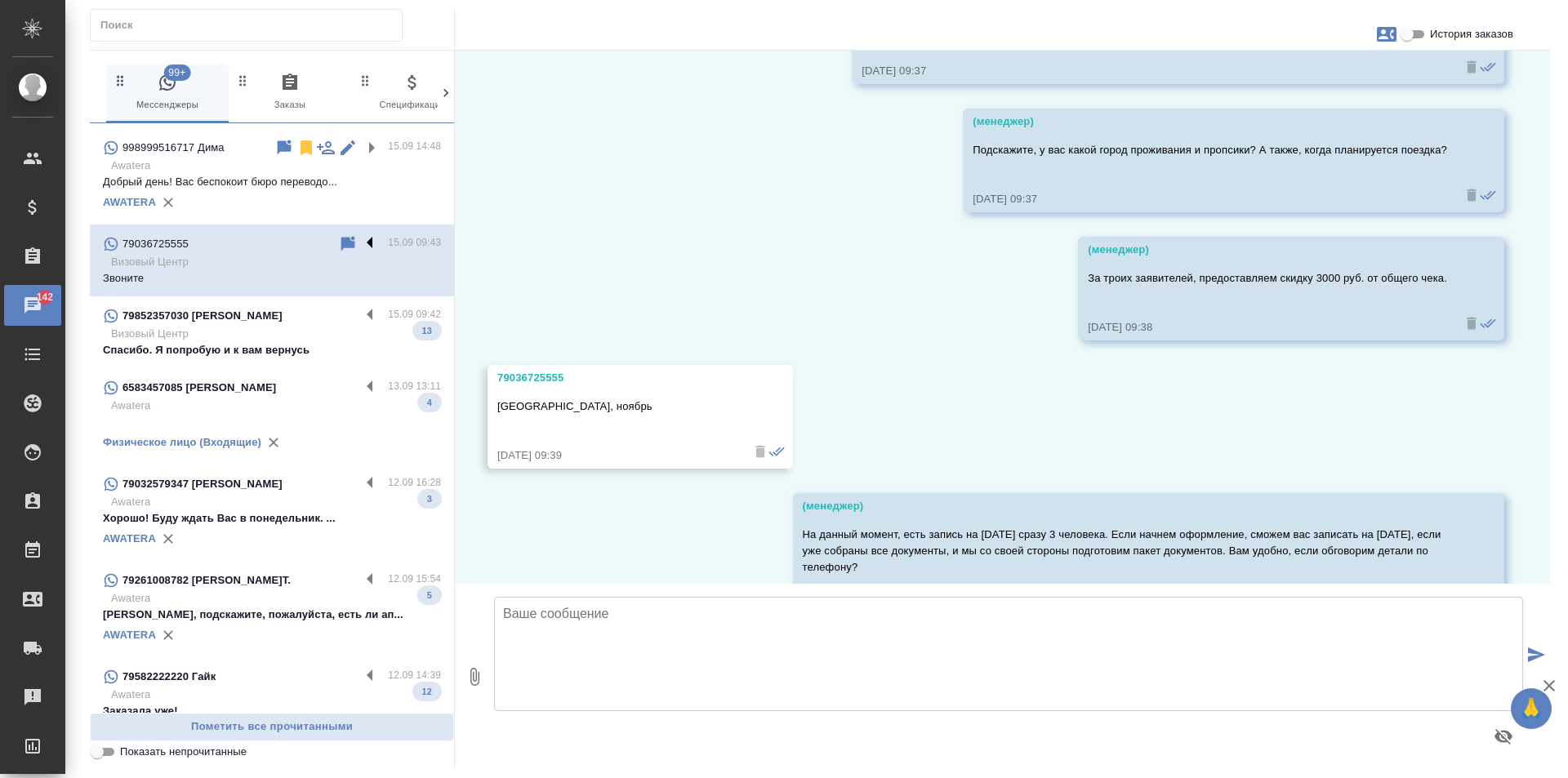
click at [360, 234] on label at bounding box center [374, 243] width 28 height 19
click at [0, 0] on input "checkbox" at bounding box center [0, 0] width 0 height 0
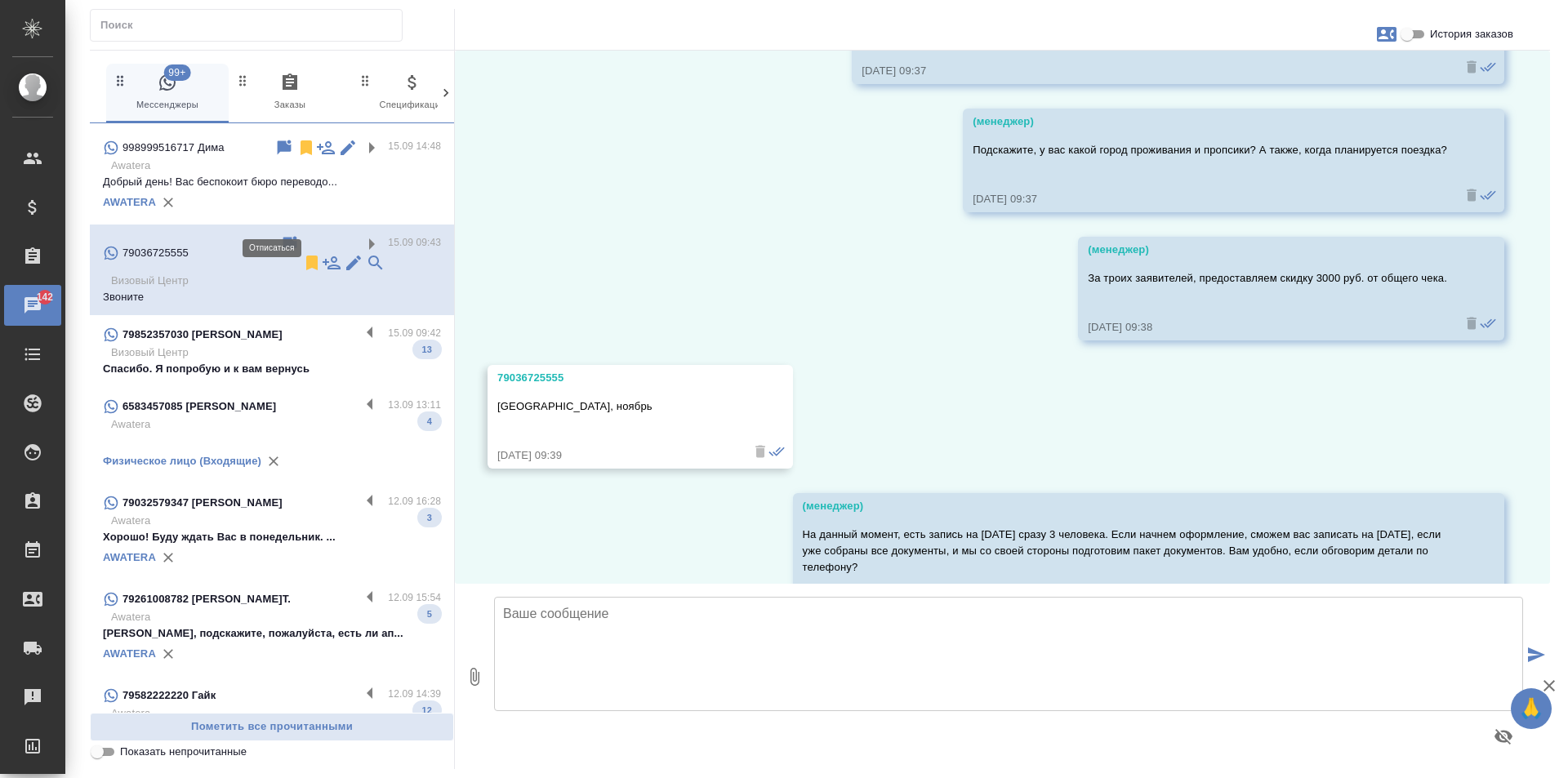
click at [302, 253] on icon at bounding box center [311, 263] width 20 height 20
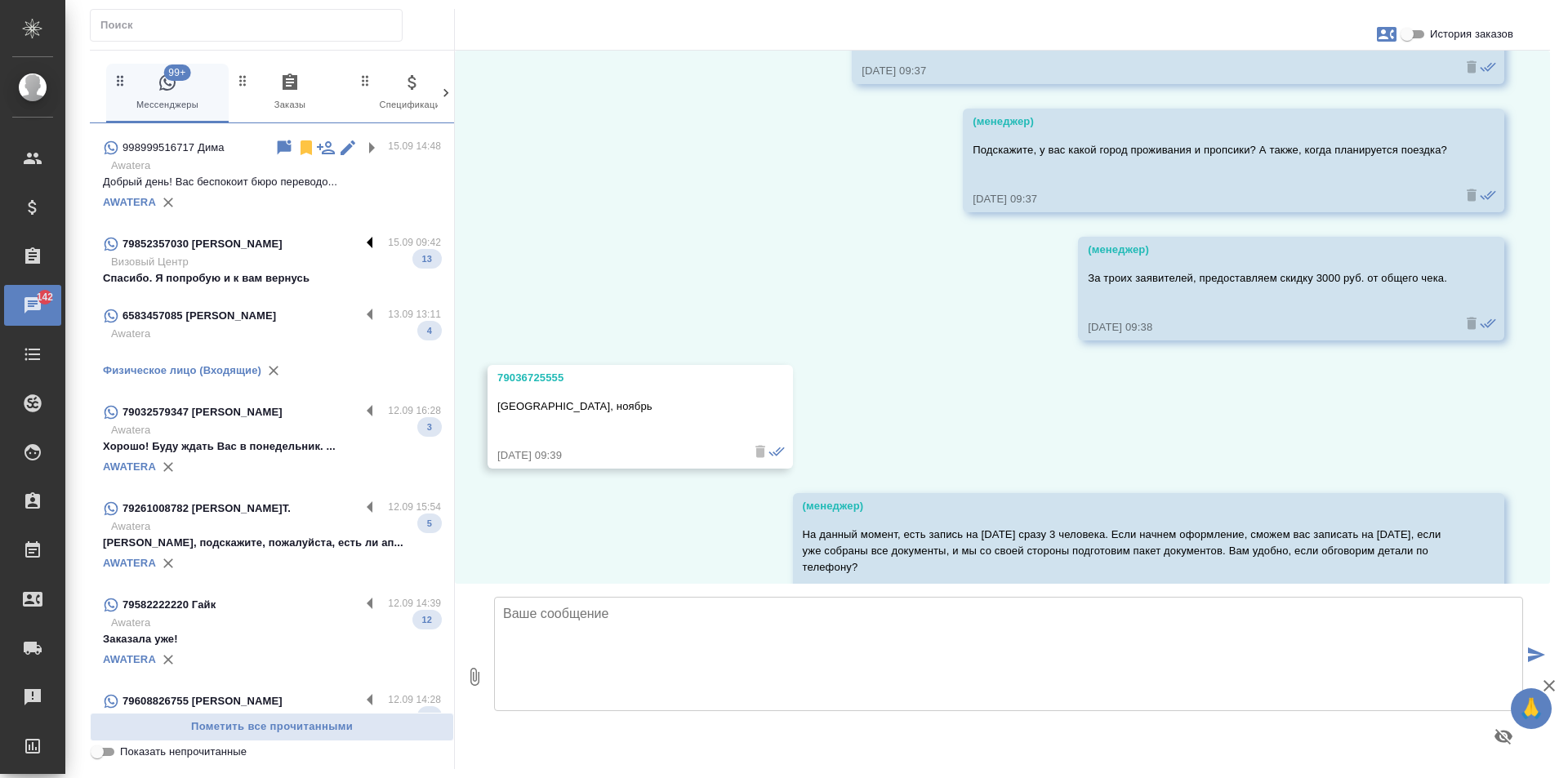
click at [360, 234] on label at bounding box center [374, 243] width 28 height 19
click at [0, 0] on input "checkbox" at bounding box center [0, 0] width 0 height 0
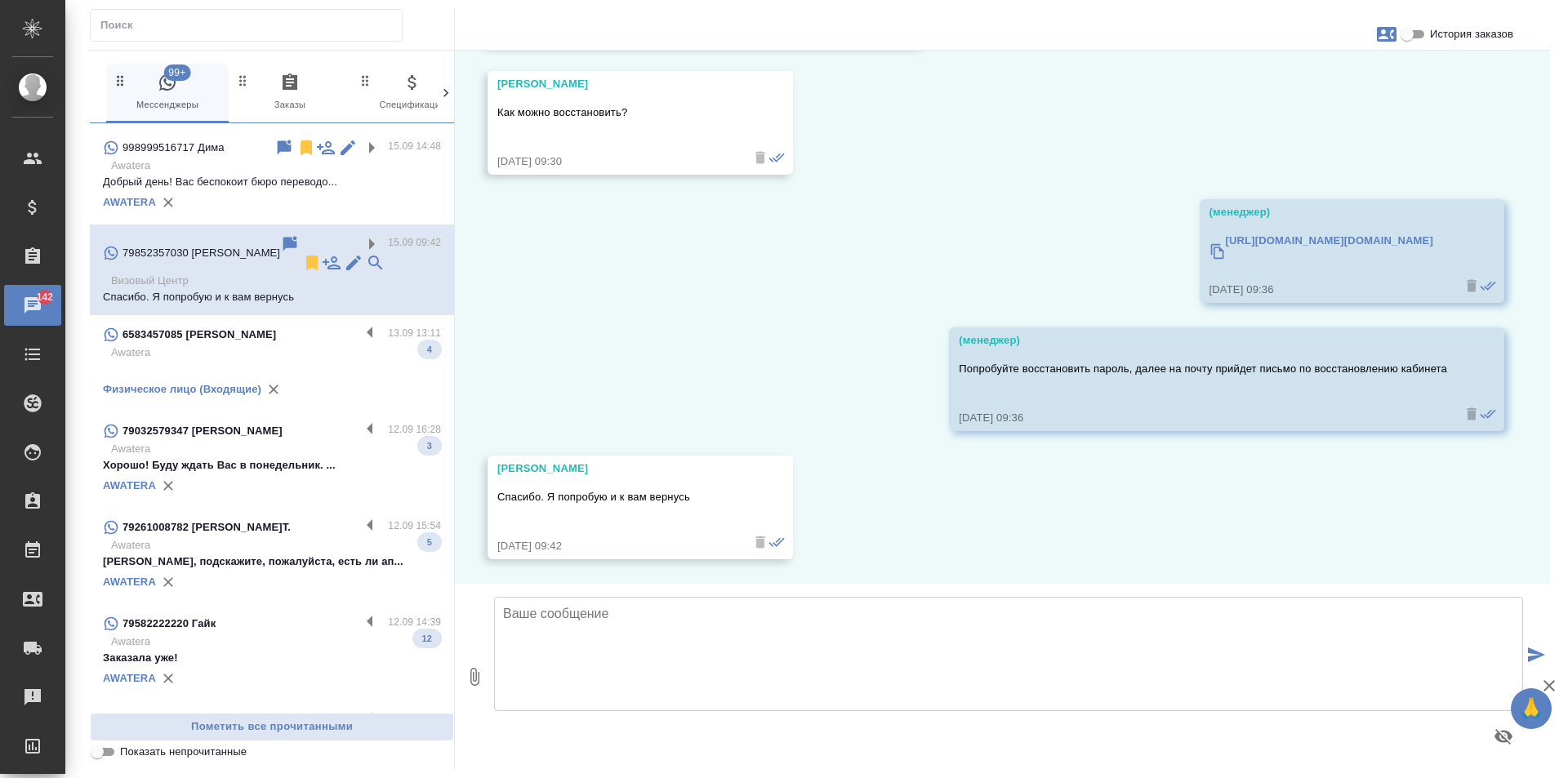
scroll to position [4020, 0]
click at [302, 253] on icon at bounding box center [311, 263] width 20 height 20
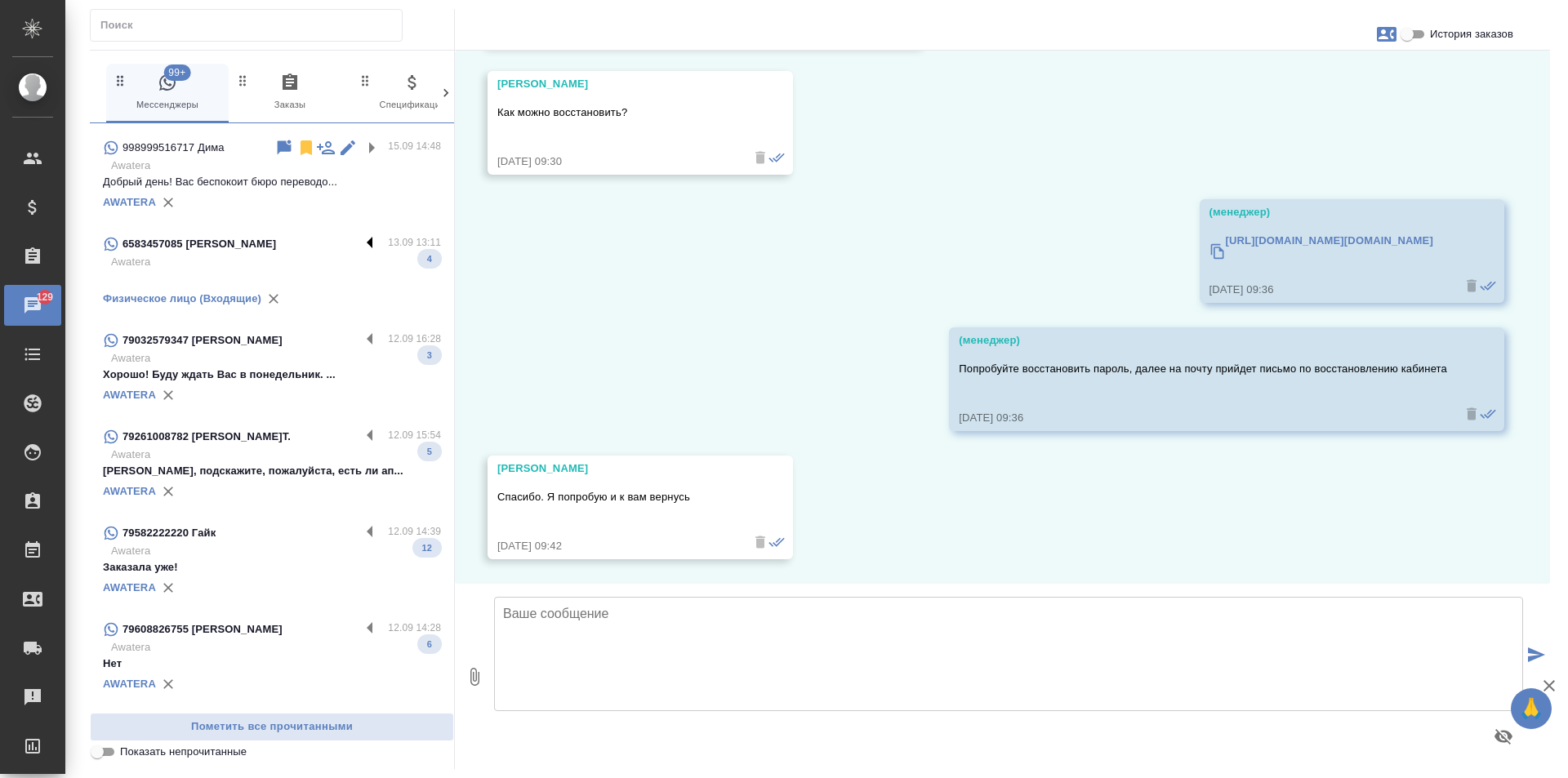
click at [360, 234] on label at bounding box center [374, 243] width 28 height 19
click at [0, 0] on input "checkbox" at bounding box center [0, 0] width 0 height 0
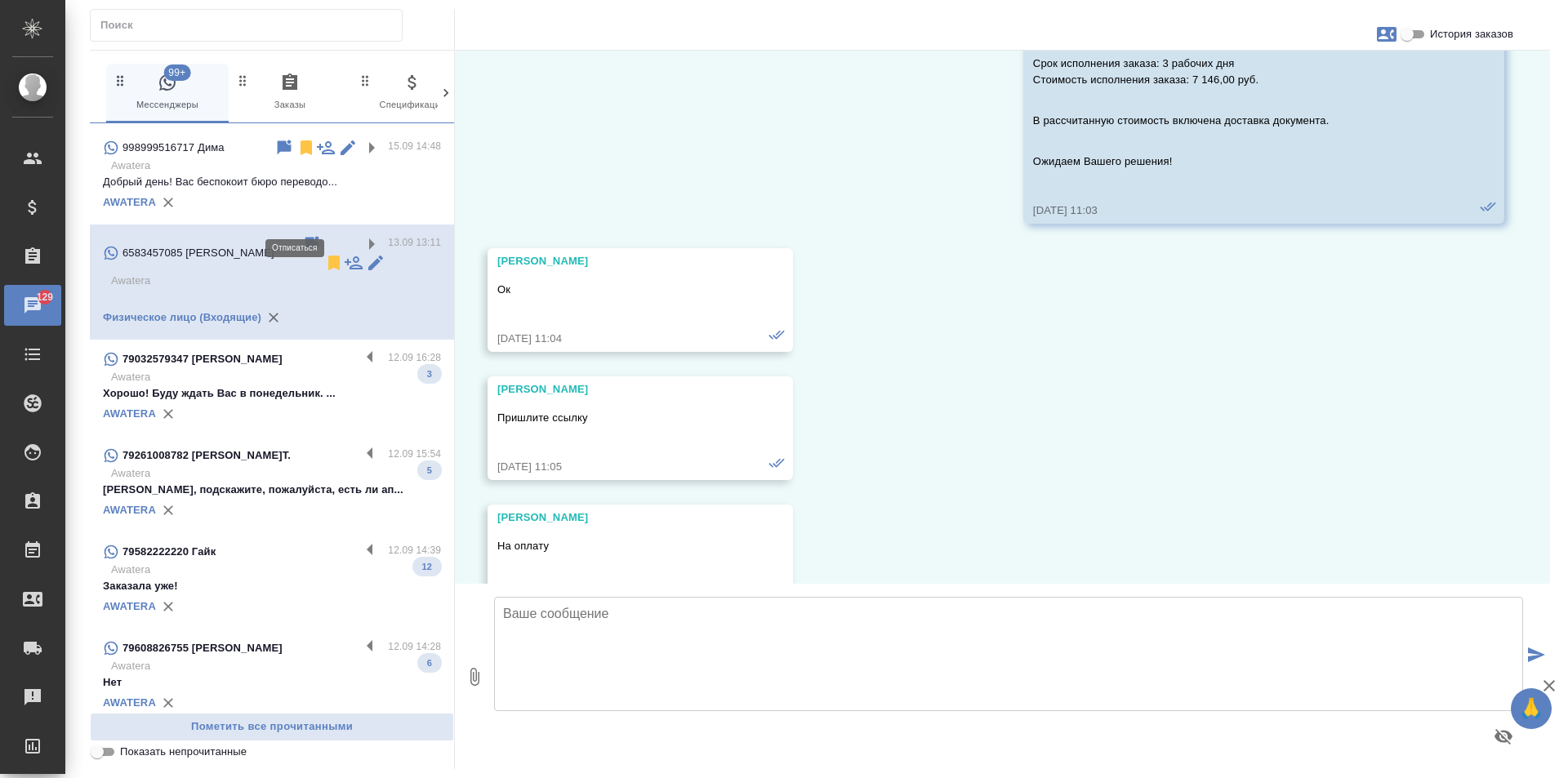
scroll to position [16592, 0]
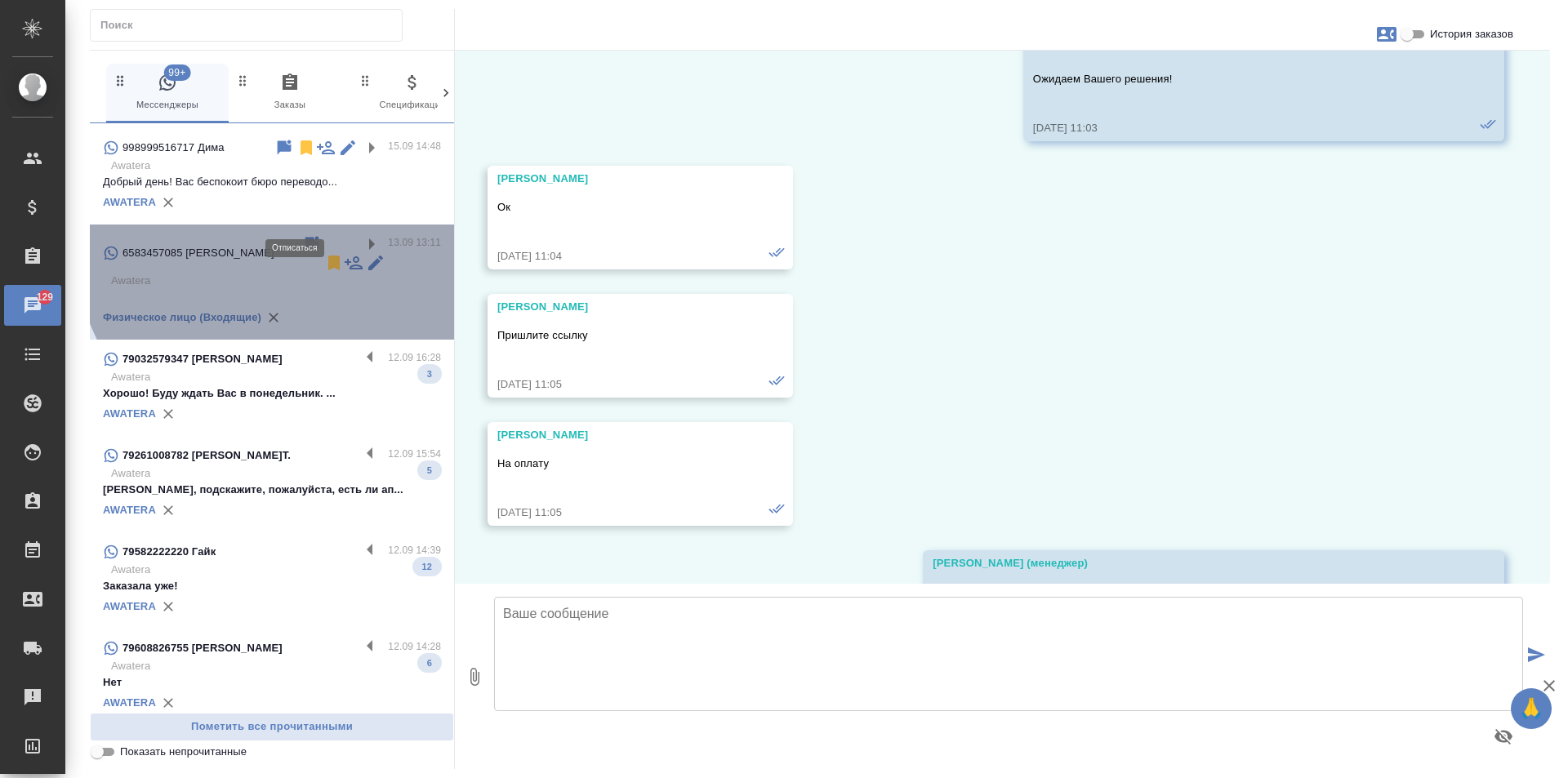
click at [324, 253] on icon at bounding box center [334, 263] width 20 height 20
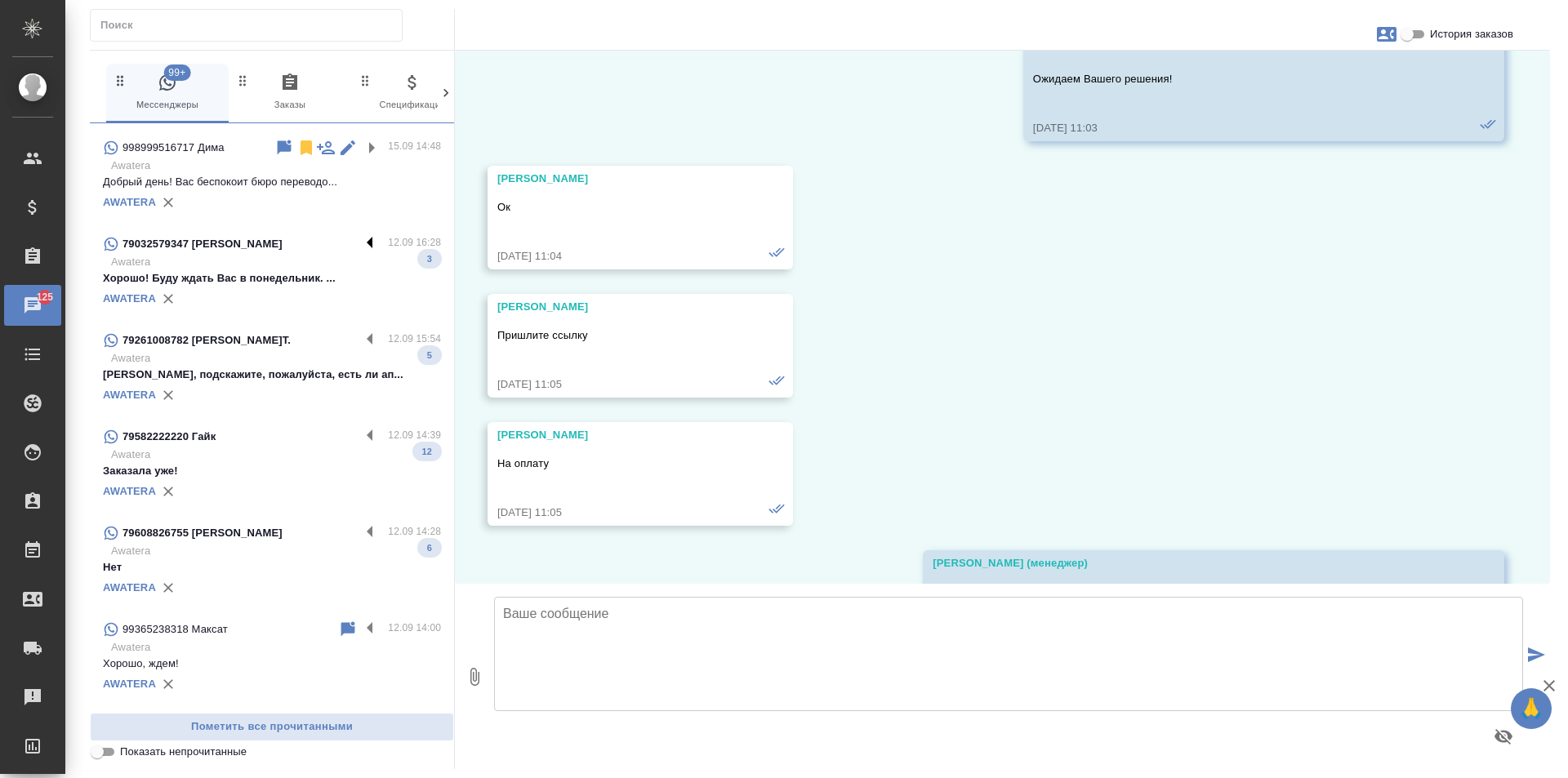
click at [360, 234] on label at bounding box center [374, 243] width 28 height 19
click at [0, 0] on input "checkbox" at bounding box center [0, 0] width 0 height 0
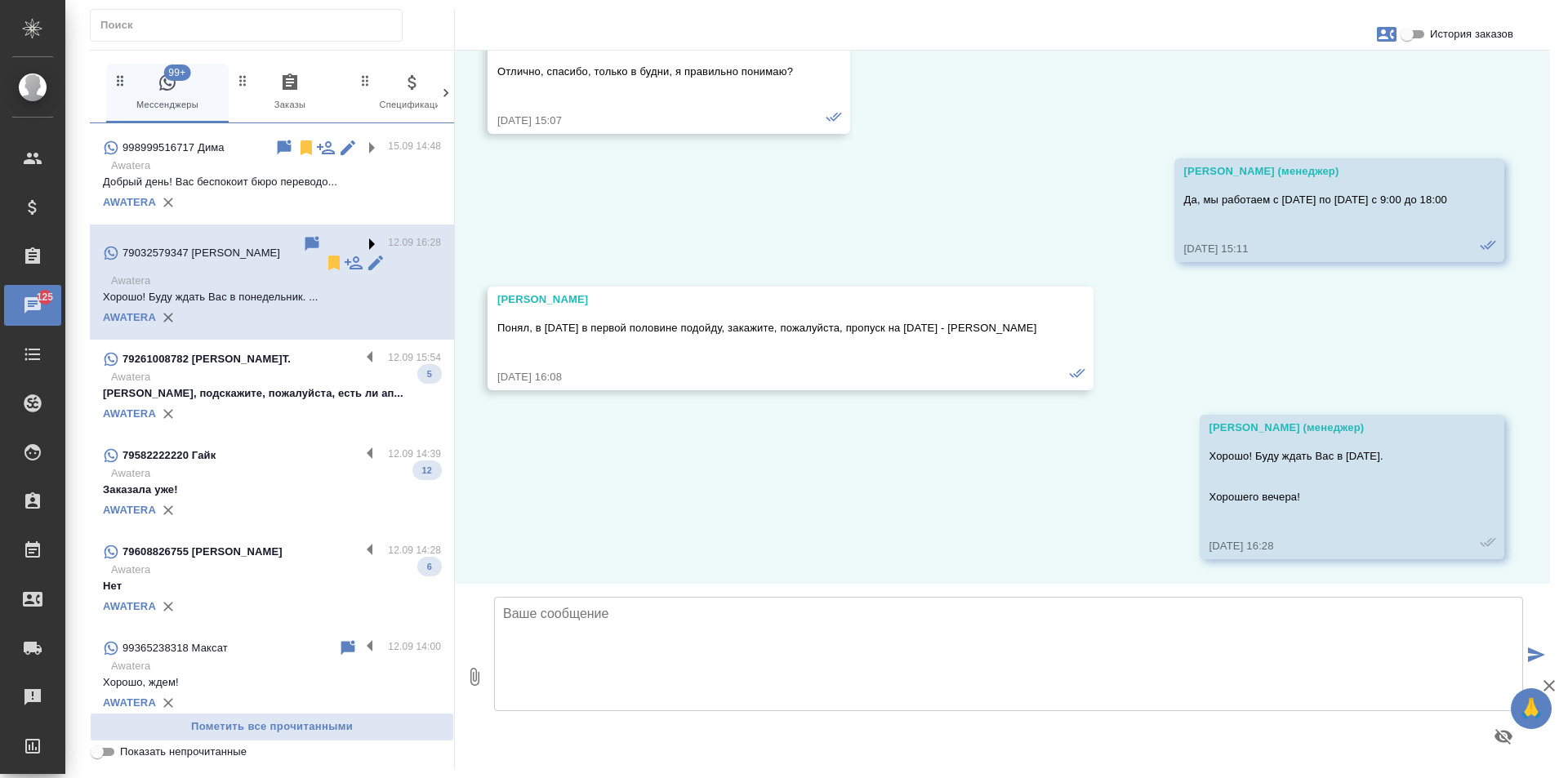
scroll to position [1030, 0]
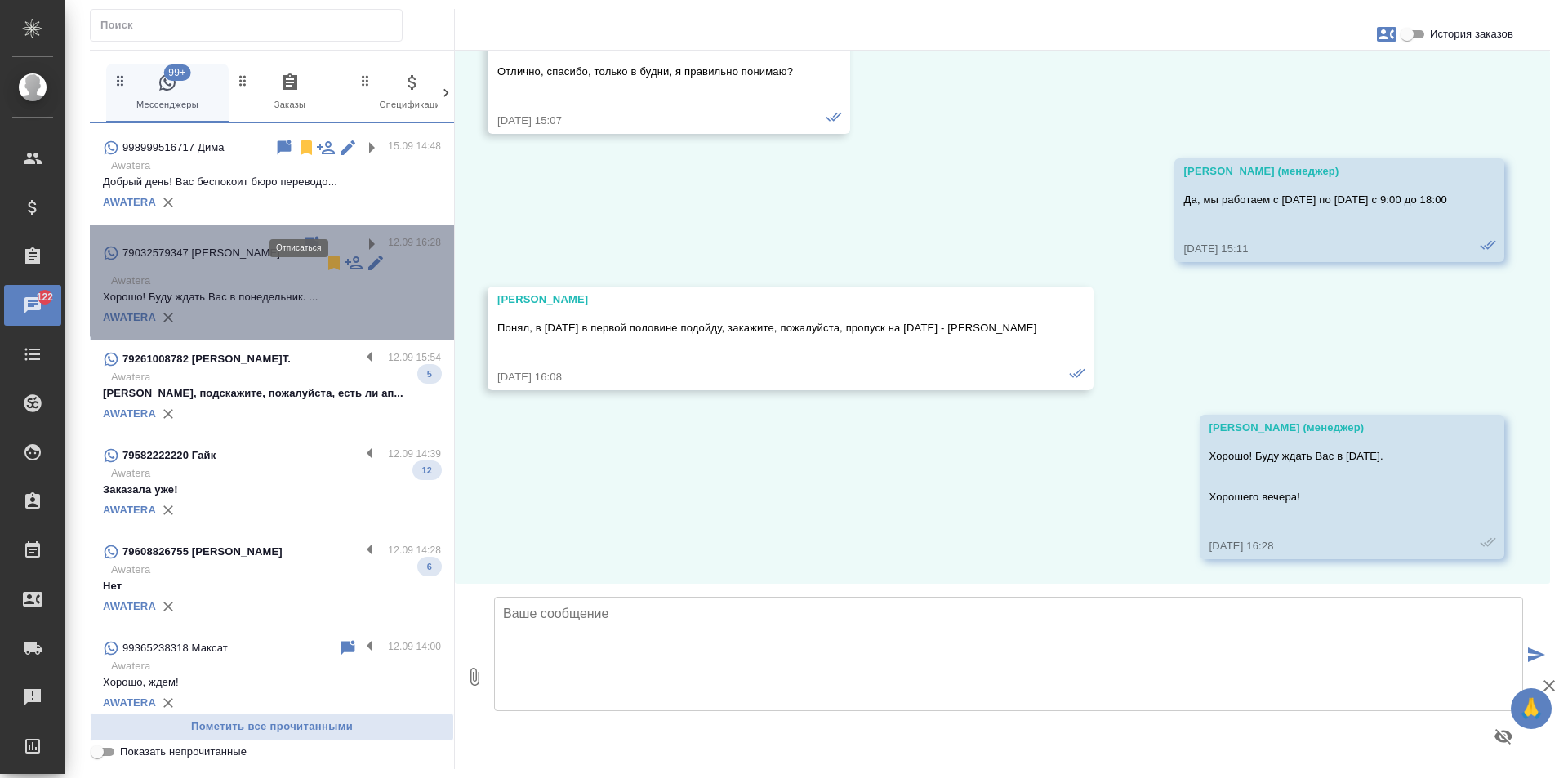
click at [328, 255] on icon at bounding box center [334, 263] width 11 height 15
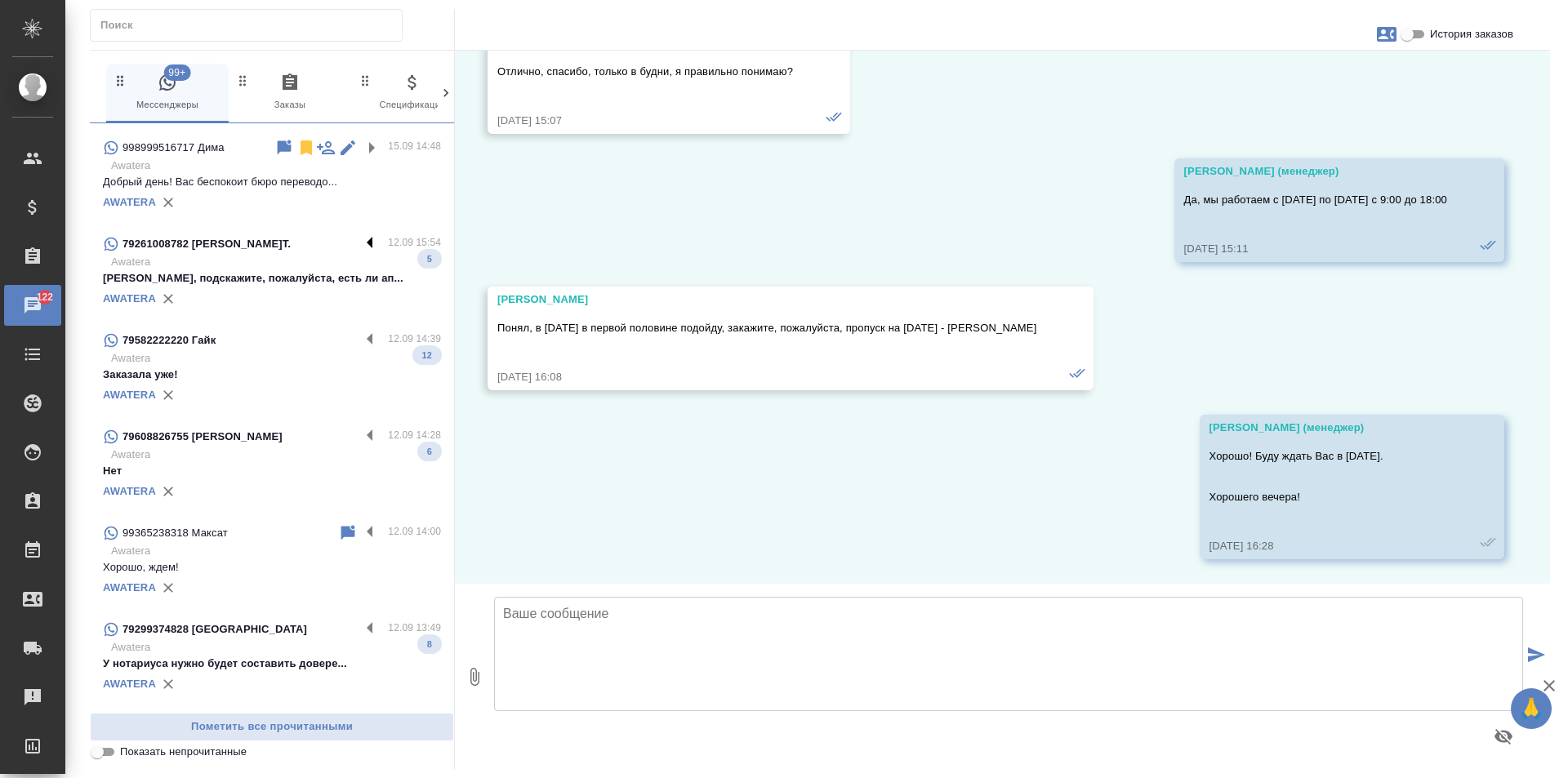
click at [360, 234] on label at bounding box center [374, 243] width 28 height 19
click at [0, 0] on input "checkbox" at bounding box center [0, 0] width 0 height 0
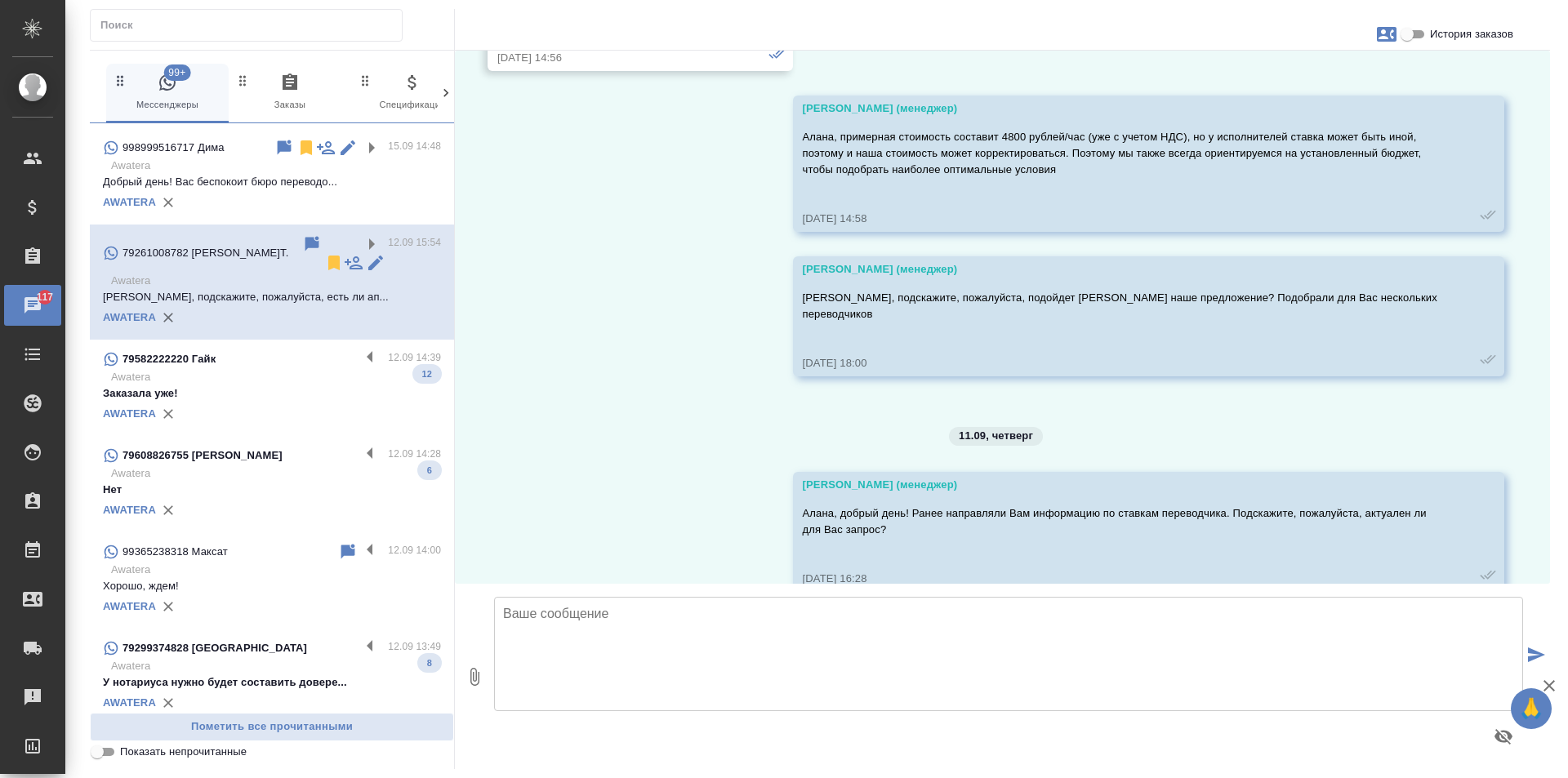
scroll to position [490, 0]
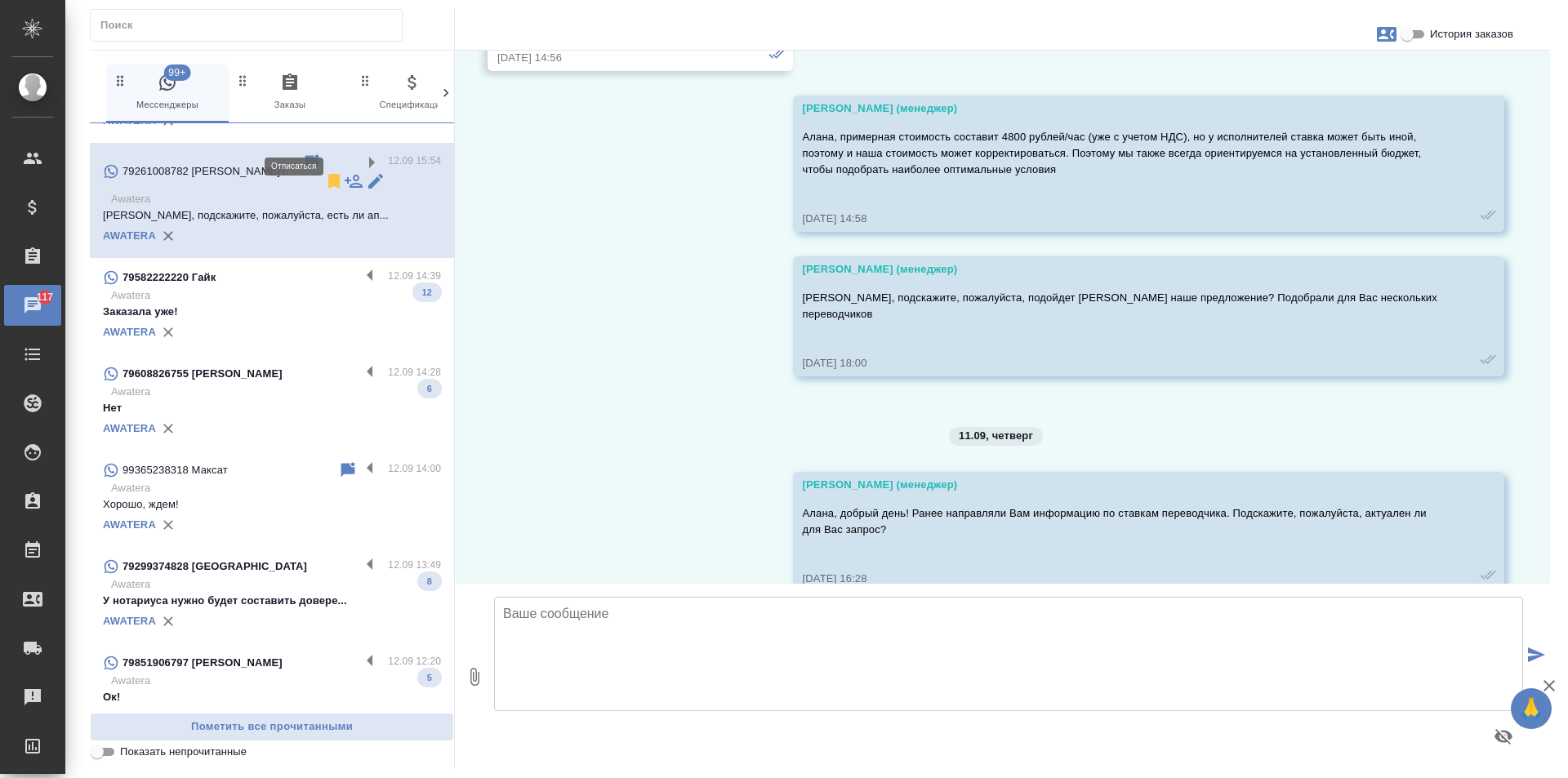
click at [328, 174] on icon at bounding box center [334, 182] width 11 height 15
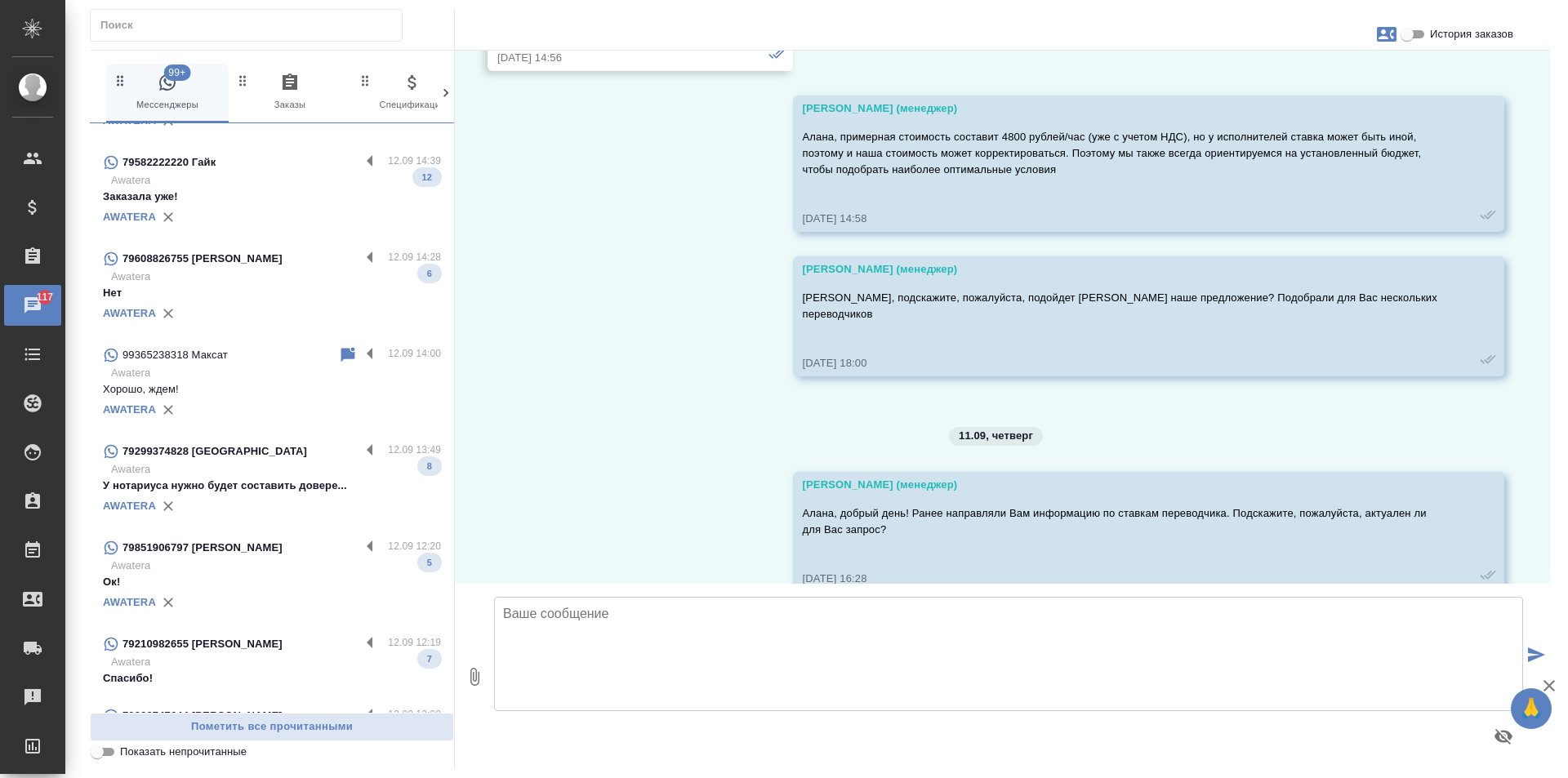
scroll to position [377, 0]
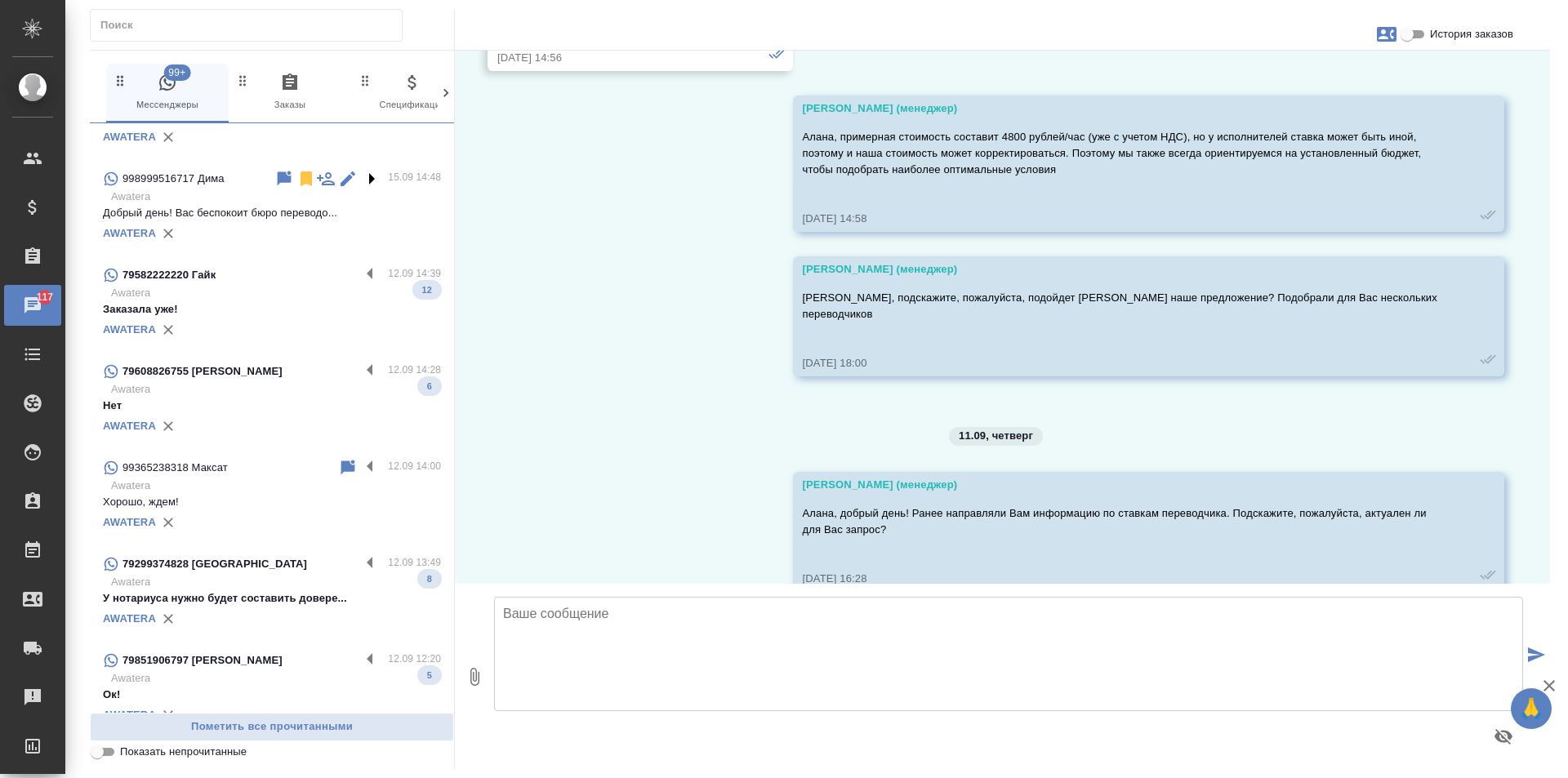
click at [360, 169] on label at bounding box center [374, 178] width 28 height 19
click at [0, 0] on input "checkbox" at bounding box center [0, 0] width 0 height 0
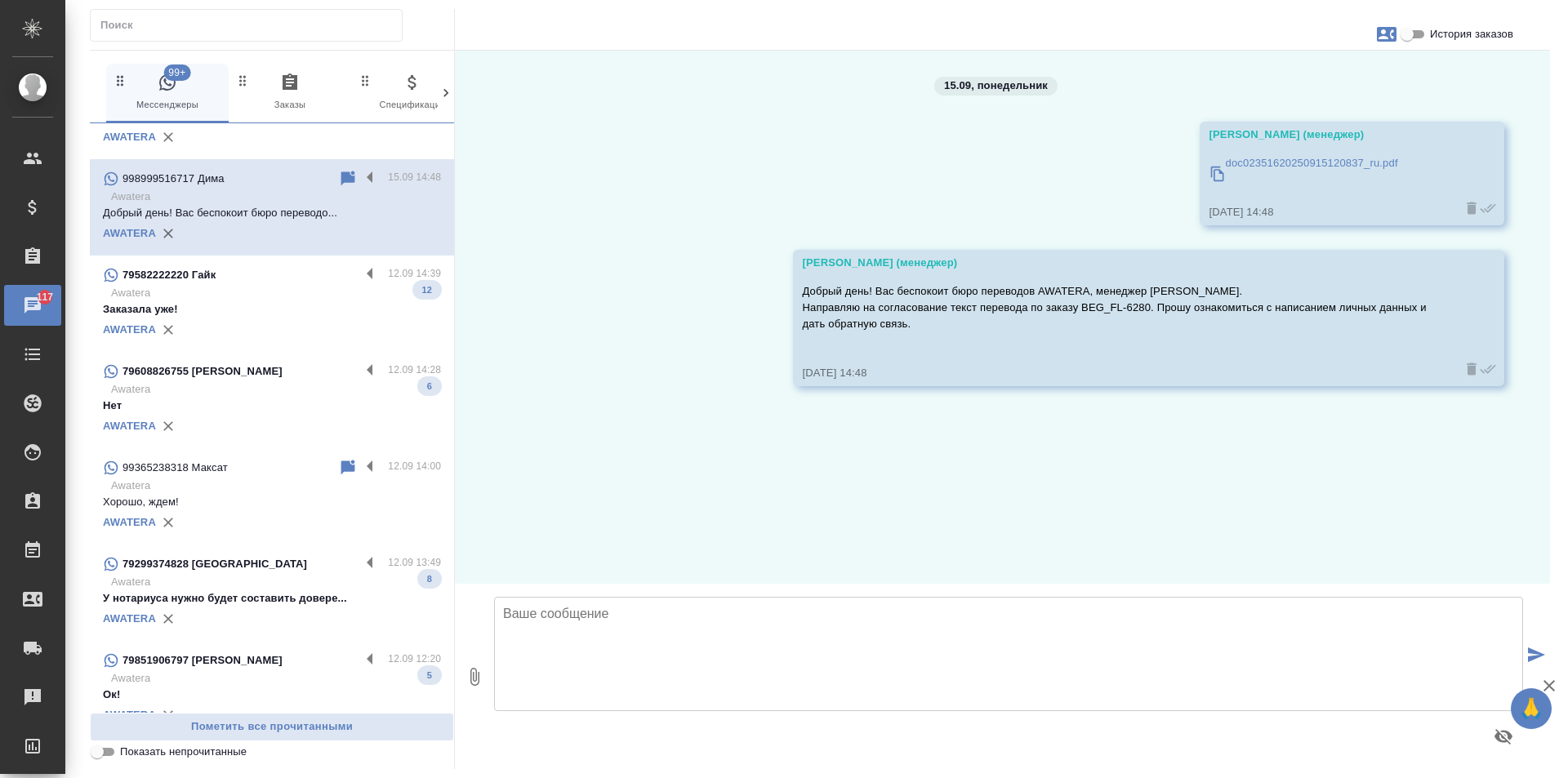
scroll to position [0, 0]
click at [360, 169] on label at bounding box center [374, 178] width 28 height 19
click at [0, 0] on input "checkbox" at bounding box center [0, 0] width 0 height 0
click at [360, 169] on label at bounding box center [374, 178] width 28 height 19
click at [0, 0] on input "checkbox" at bounding box center [0, 0] width 0 height 0
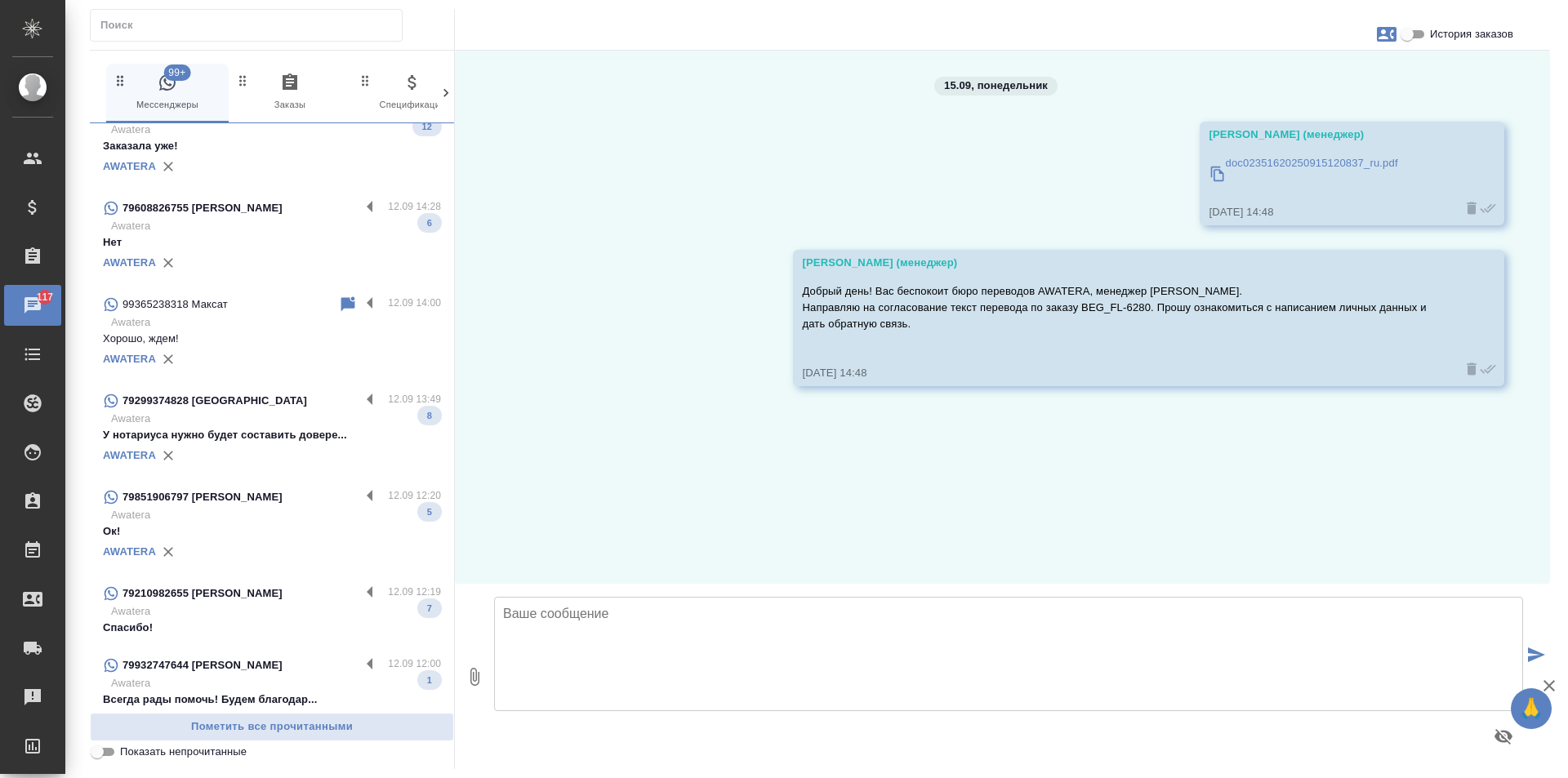
scroll to position [458, 0]
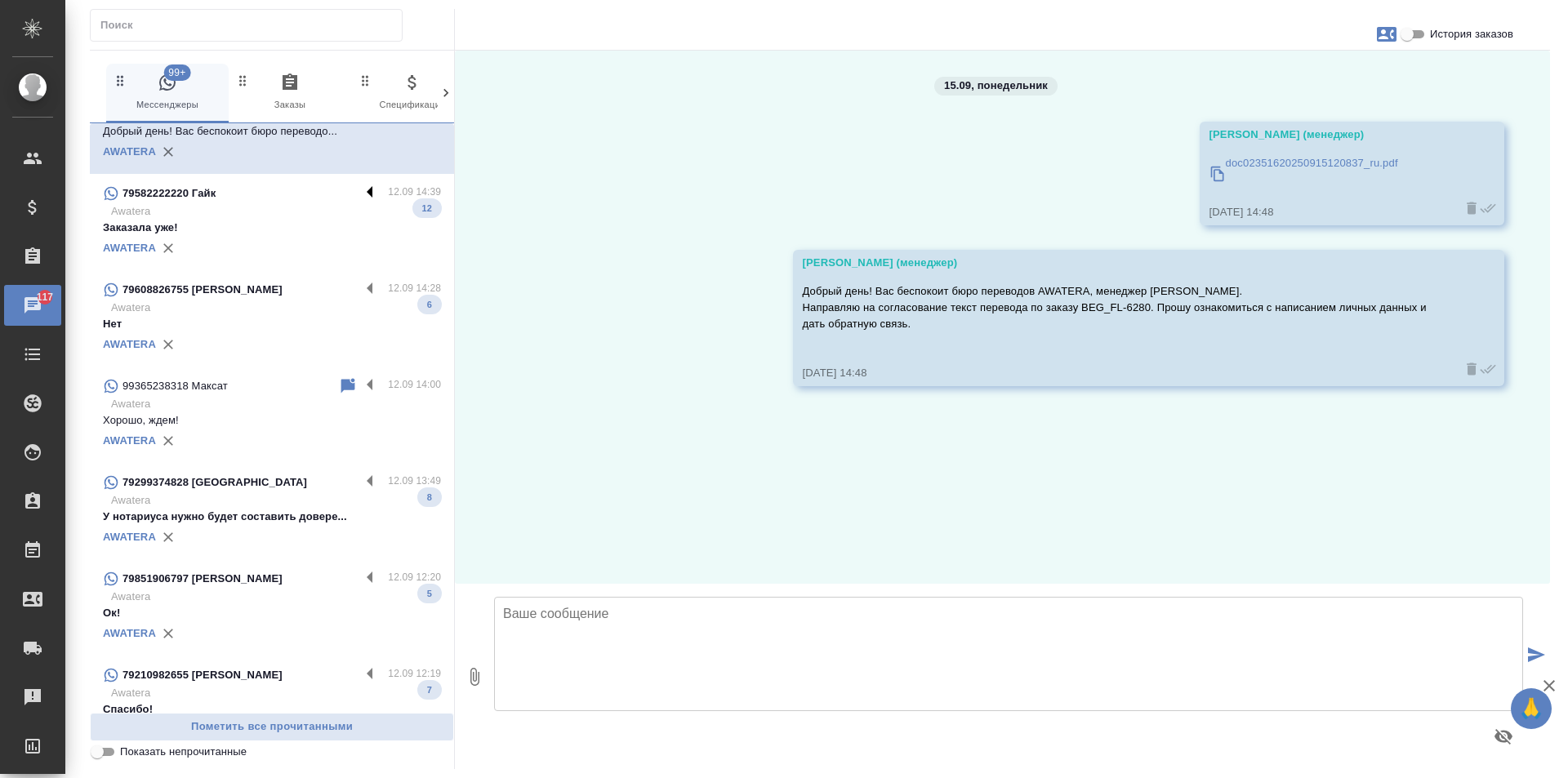
click at [360, 184] on label at bounding box center [374, 193] width 28 height 19
click at [0, 0] on input "checkbox" at bounding box center [0, 0] width 0 height 0
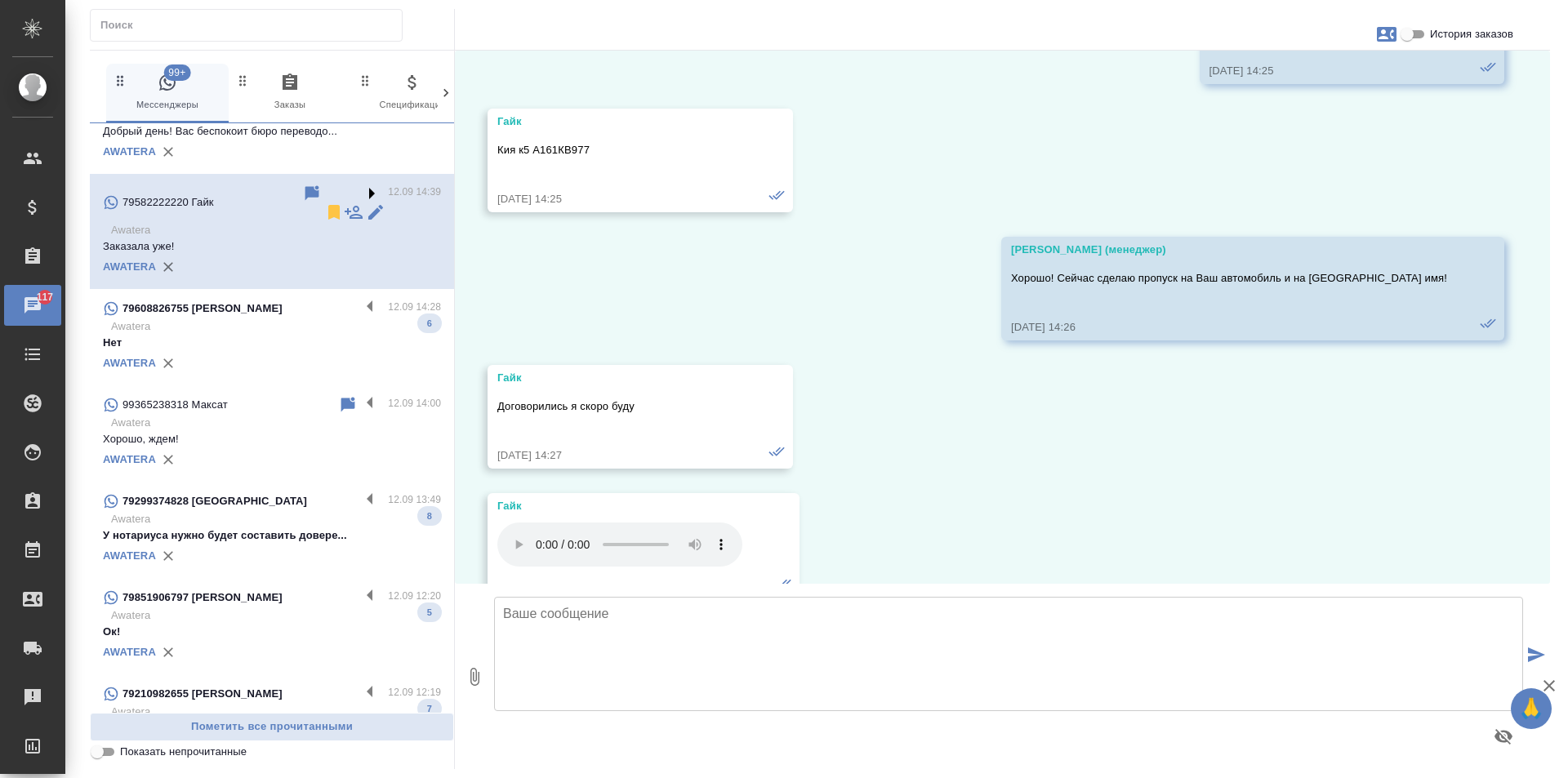
scroll to position [3186, 0]
click at [328, 205] on icon at bounding box center [334, 212] width 11 height 15
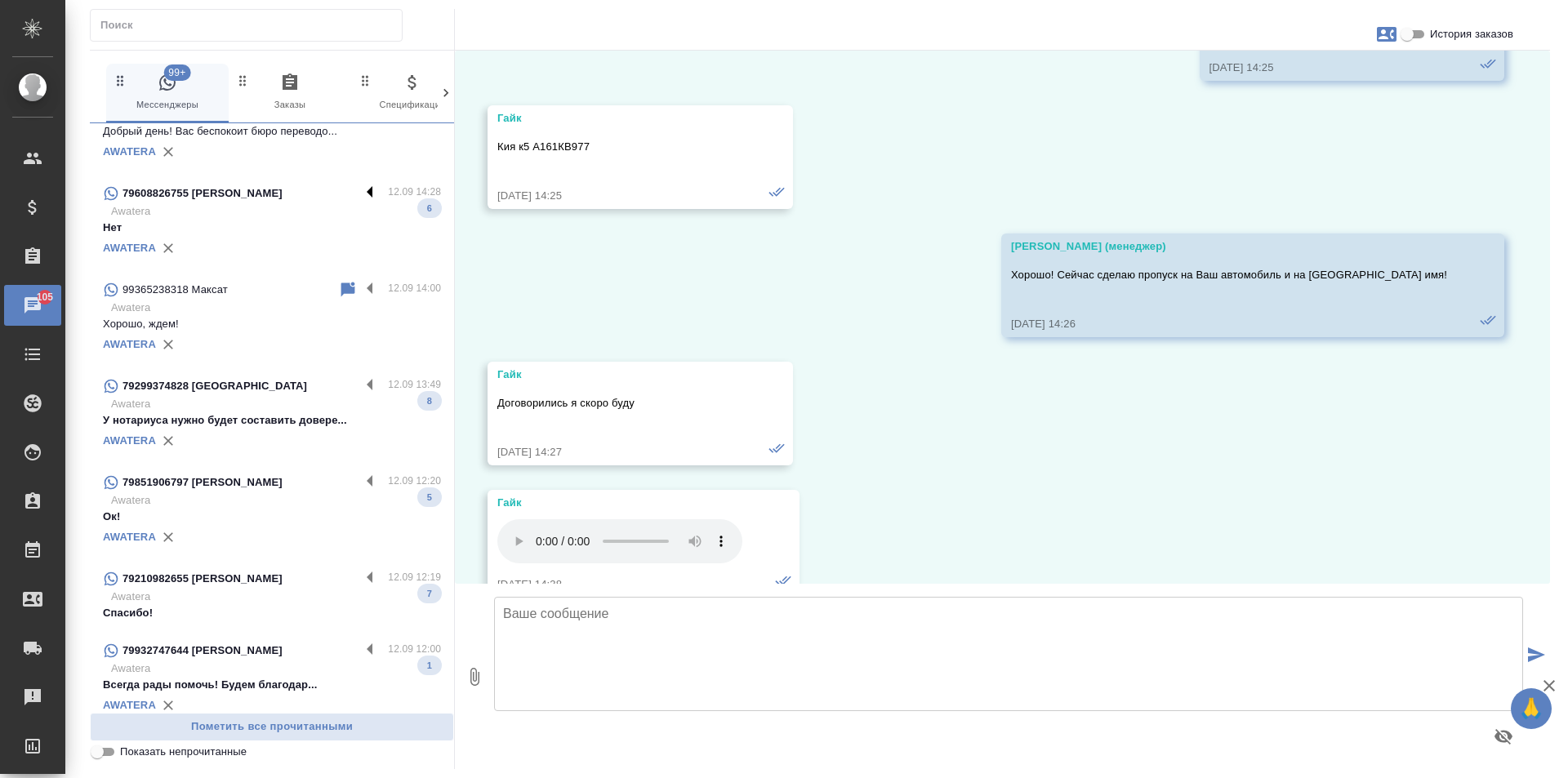
click at [360, 184] on label at bounding box center [374, 193] width 28 height 19
click at [0, 0] on input "checkbox" at bounding box center [0, 0] width 0 height 0
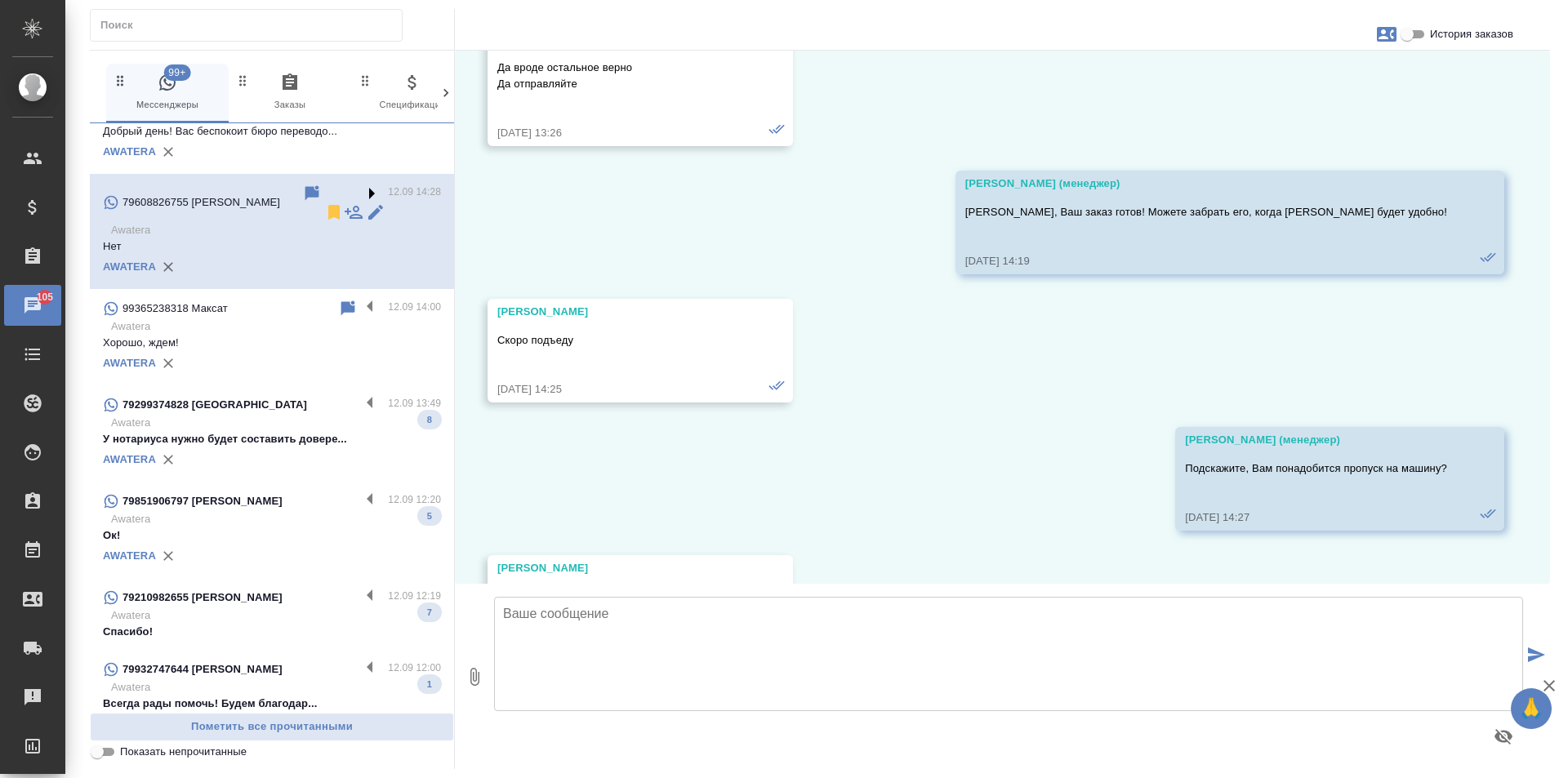
scroll to position [1128, 0]
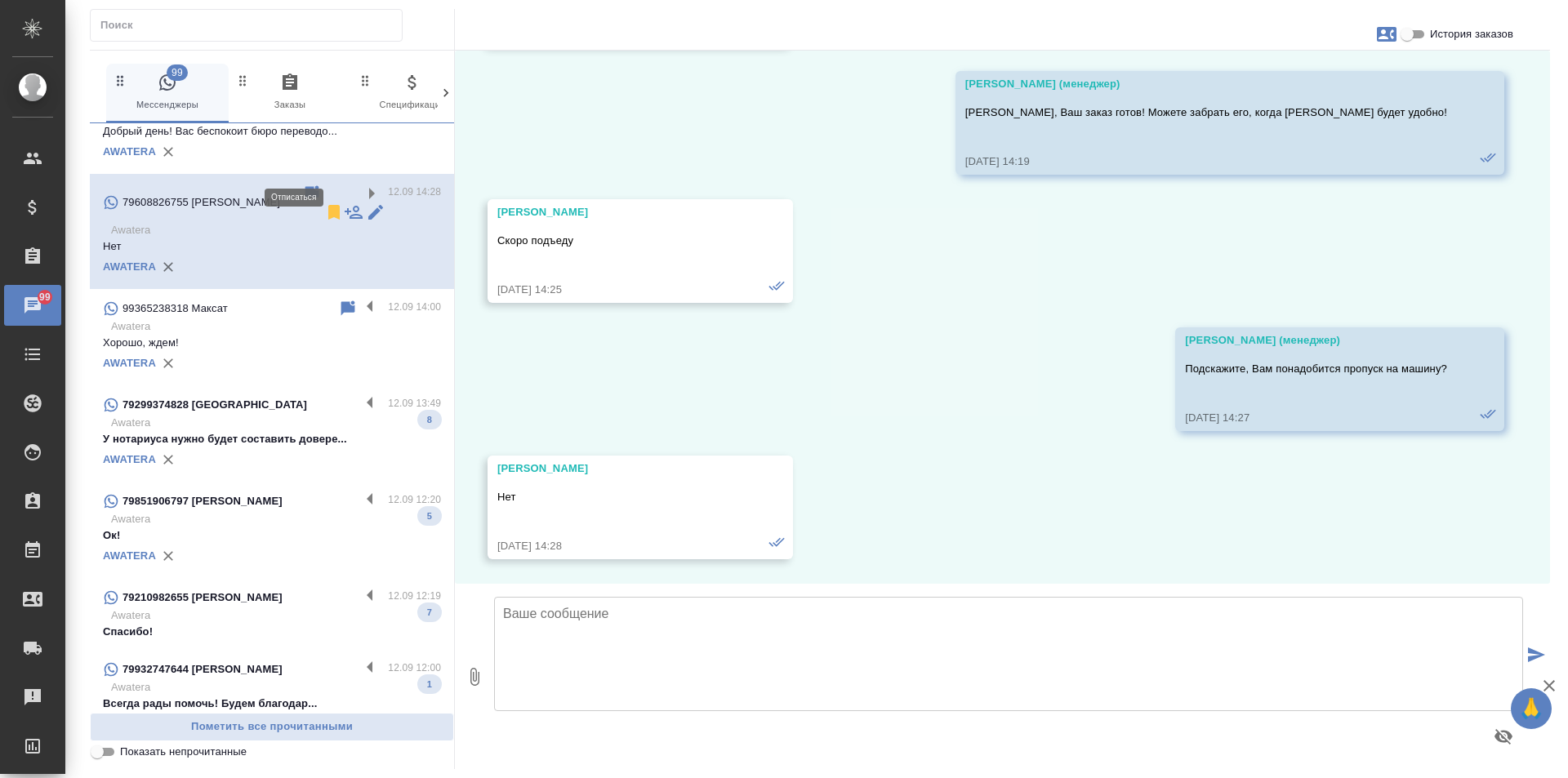
click at [324, 202] on icon at bounding box center [334, 212] width 20 height 20
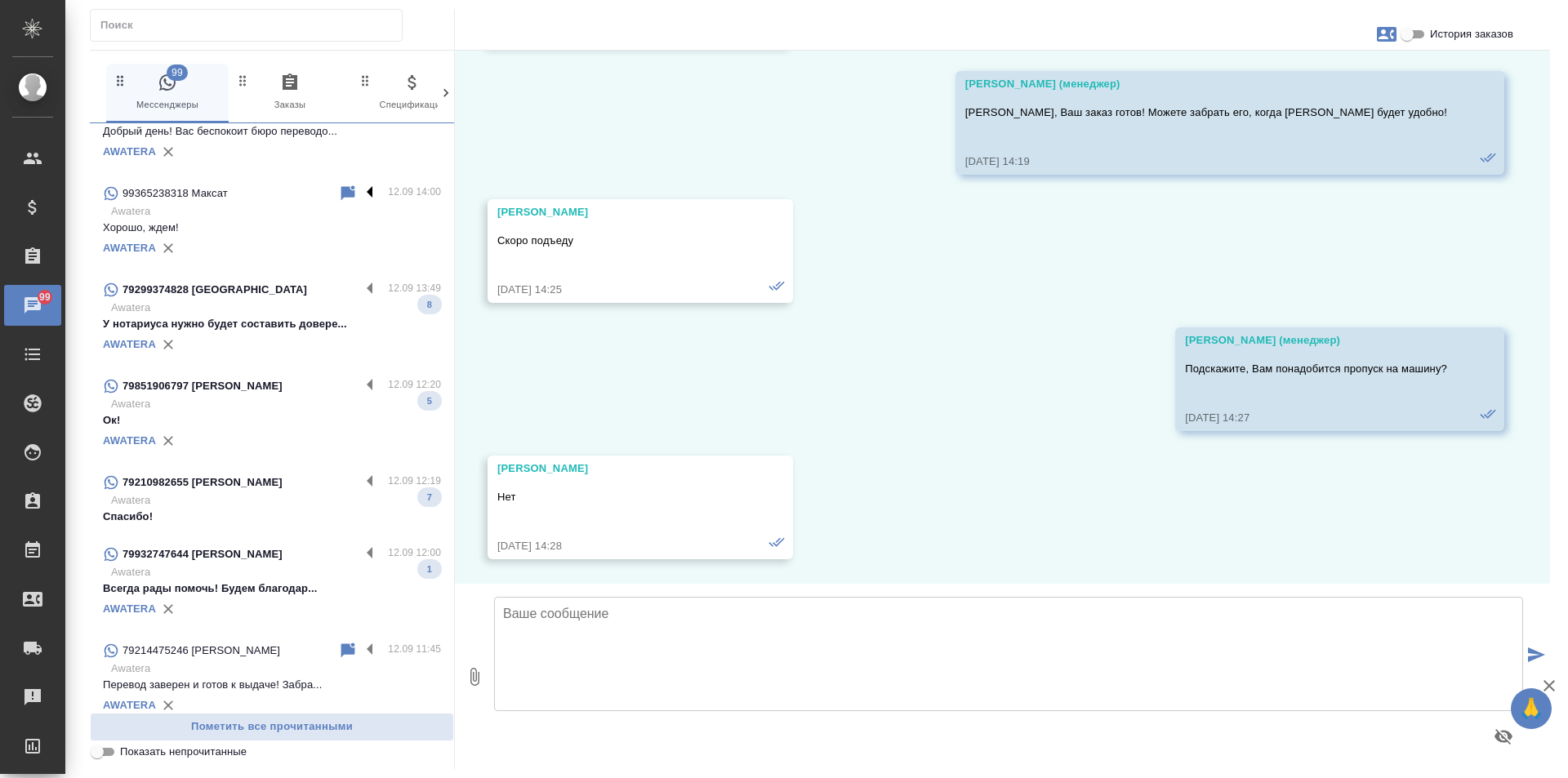
click at [360, 184] on label at bounding box center [374, 193] width 28 height 19
click at [0, 0] on input "checkbox" at bounding box center [0, 0] width 0 height 0
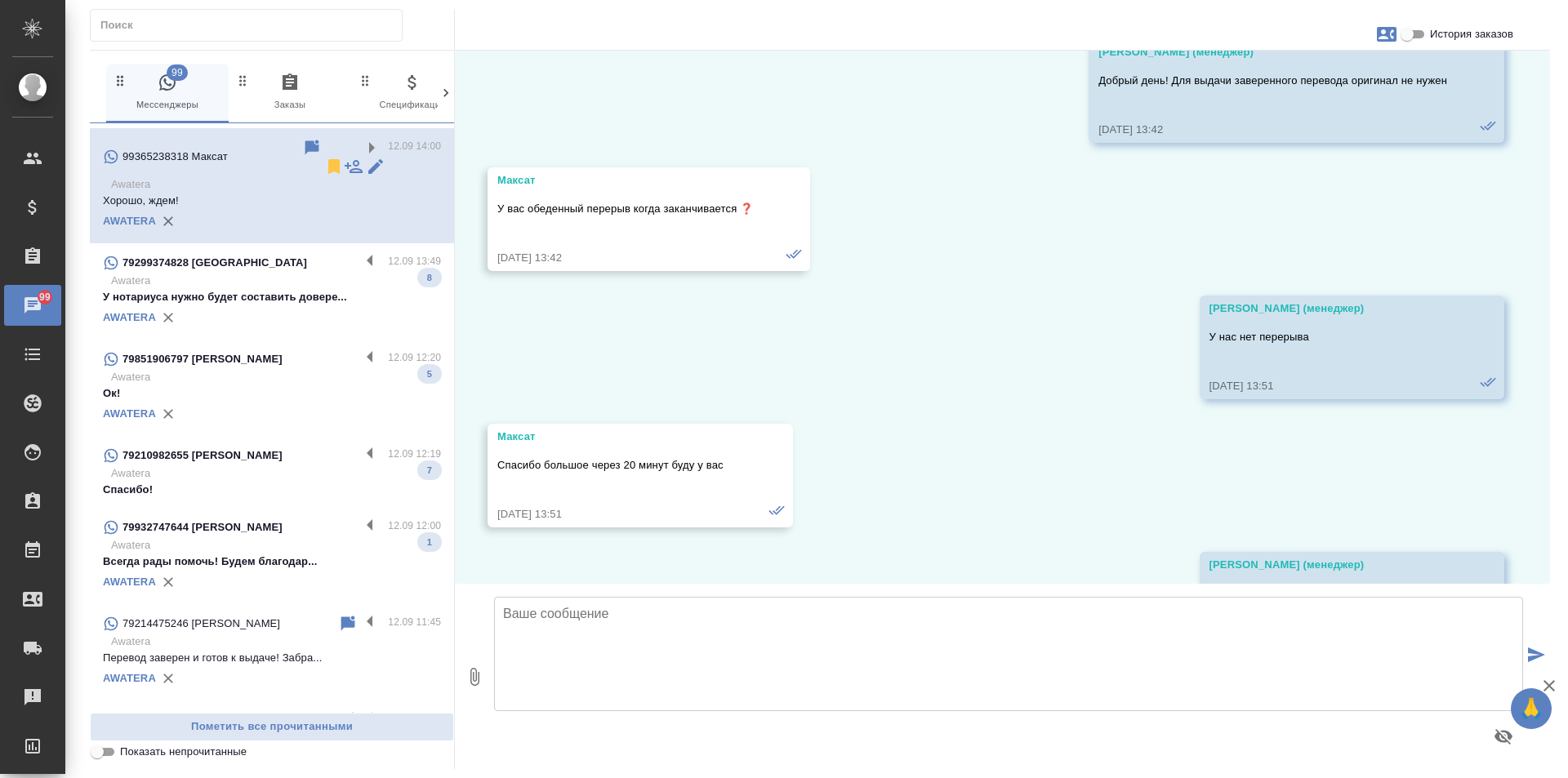
scroll to position [540, 0]
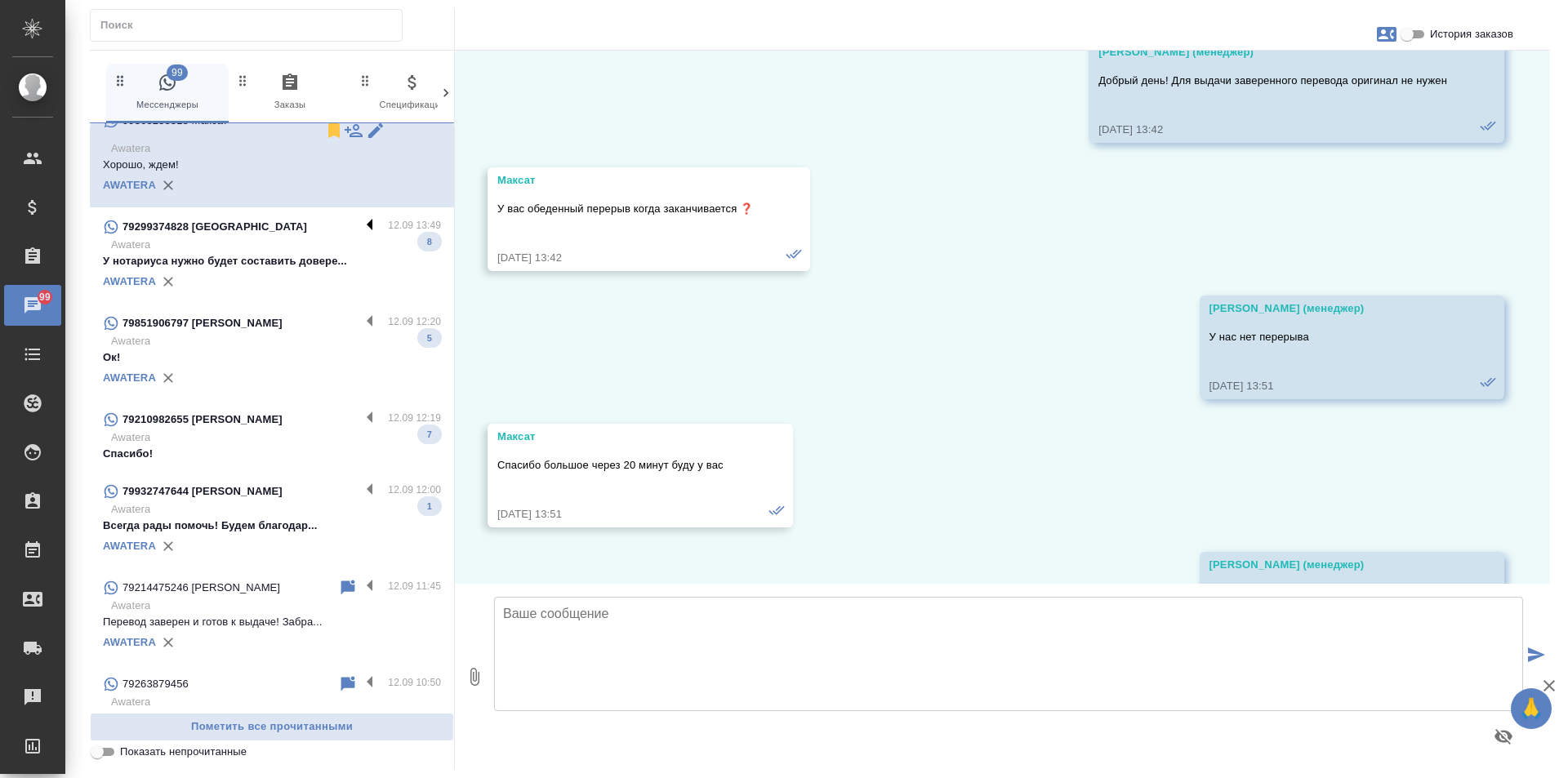
click at [360, 217] on label at bounding box center [374, 226] width 28 height 19
click at [0, 0] on input "checkbox" at bounding box center [0, 0] width 0 height 0
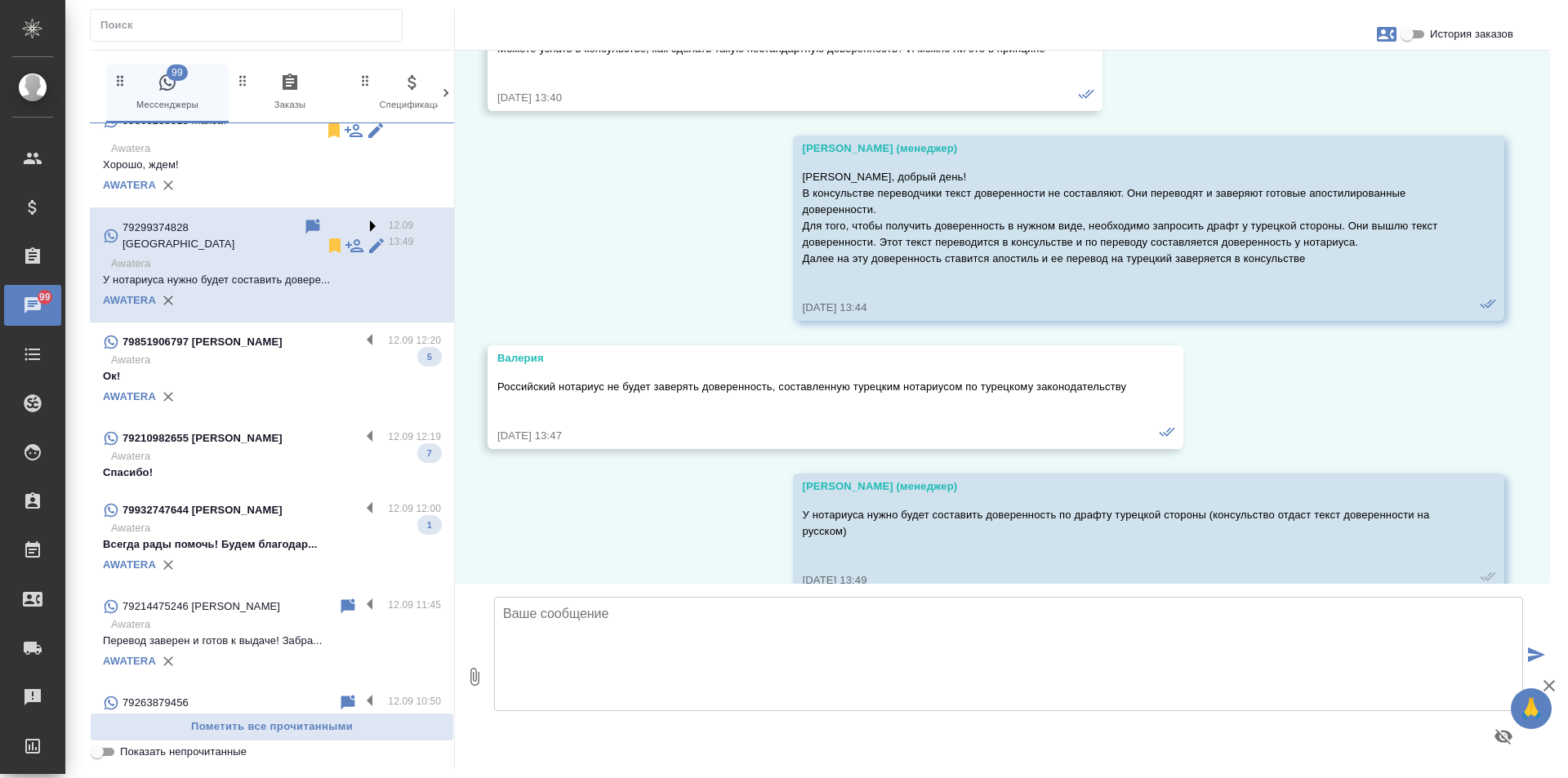
scroll to position [1760, 0]
click at [329, 239] on icon at bounding box center [335, 246] width 11 height 15
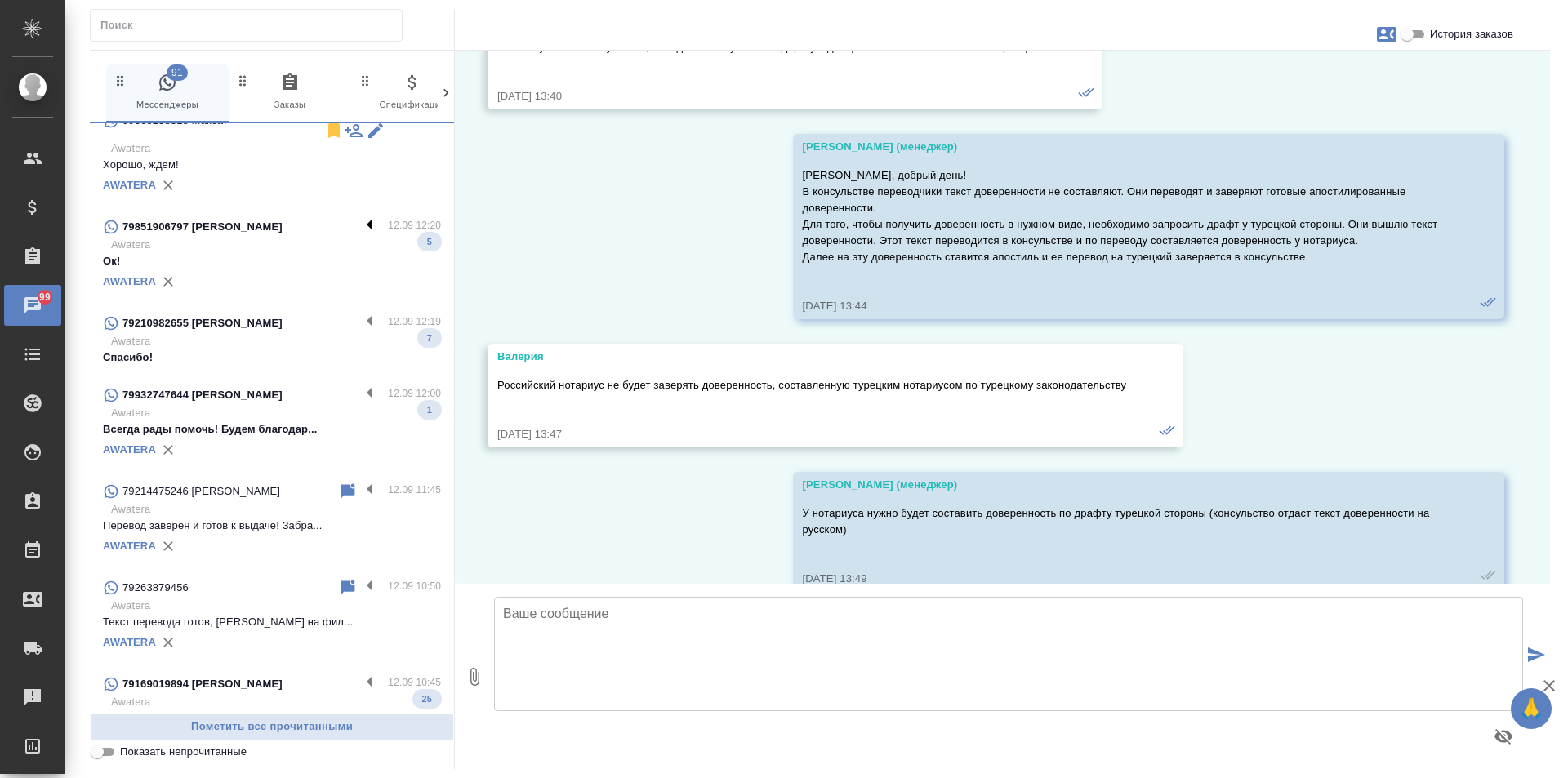
click at [360, 217] on label at bounding box center [374, 226] width 28 height 19
click at [0, 0] on input "checkbox" at bounding box center [0, 0] width 0 height 0
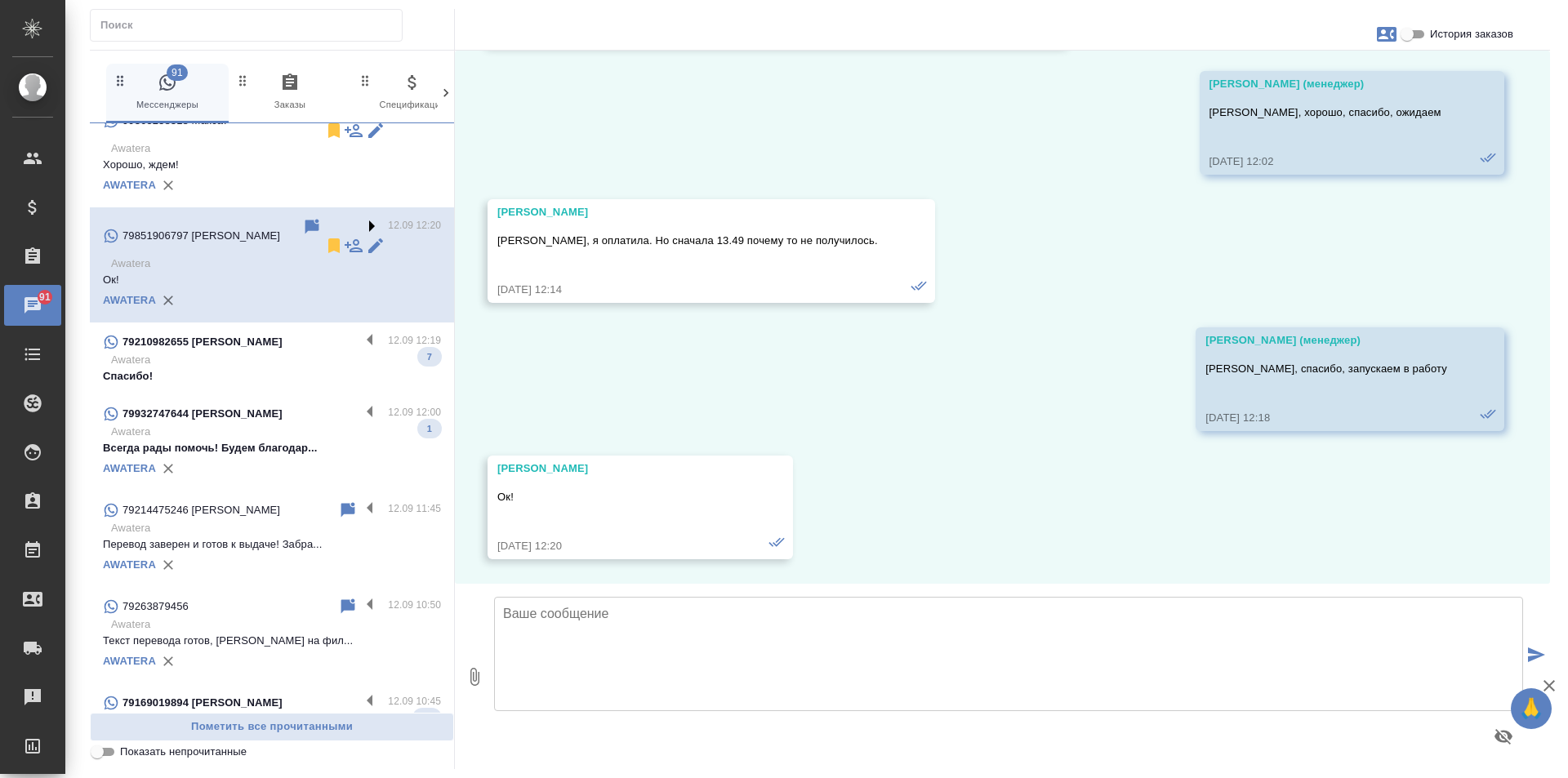
scroll to position [972, 0]
click at [324, 236] on icon at bounding box center [334, 245] width 20 height 20
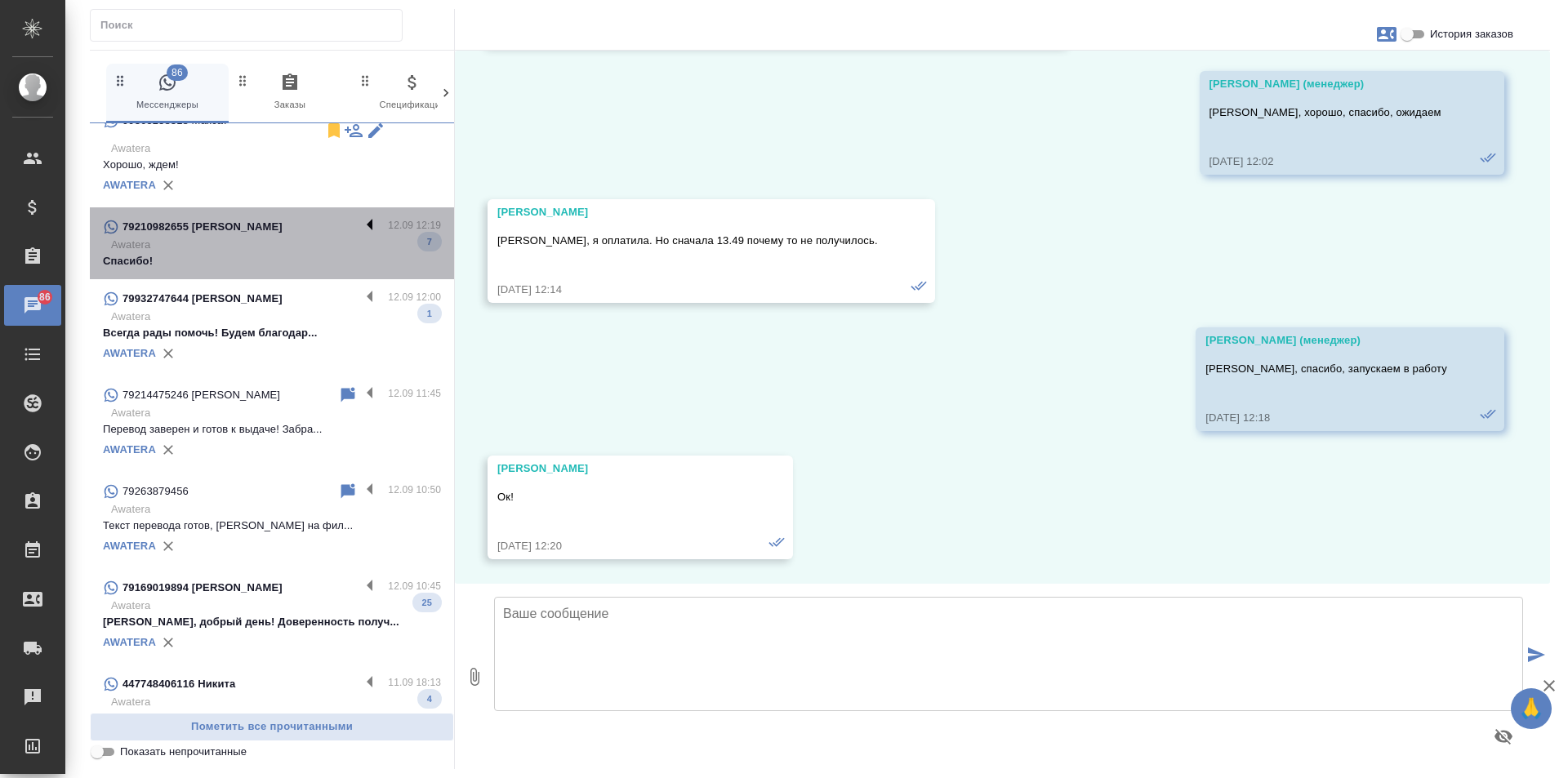
click at [360, 217] on label at bounding box center [374, 226] width 28 height 19
click at [0, 0] on input "checkbox" at bounding box center [0, 0] width 0 height 0
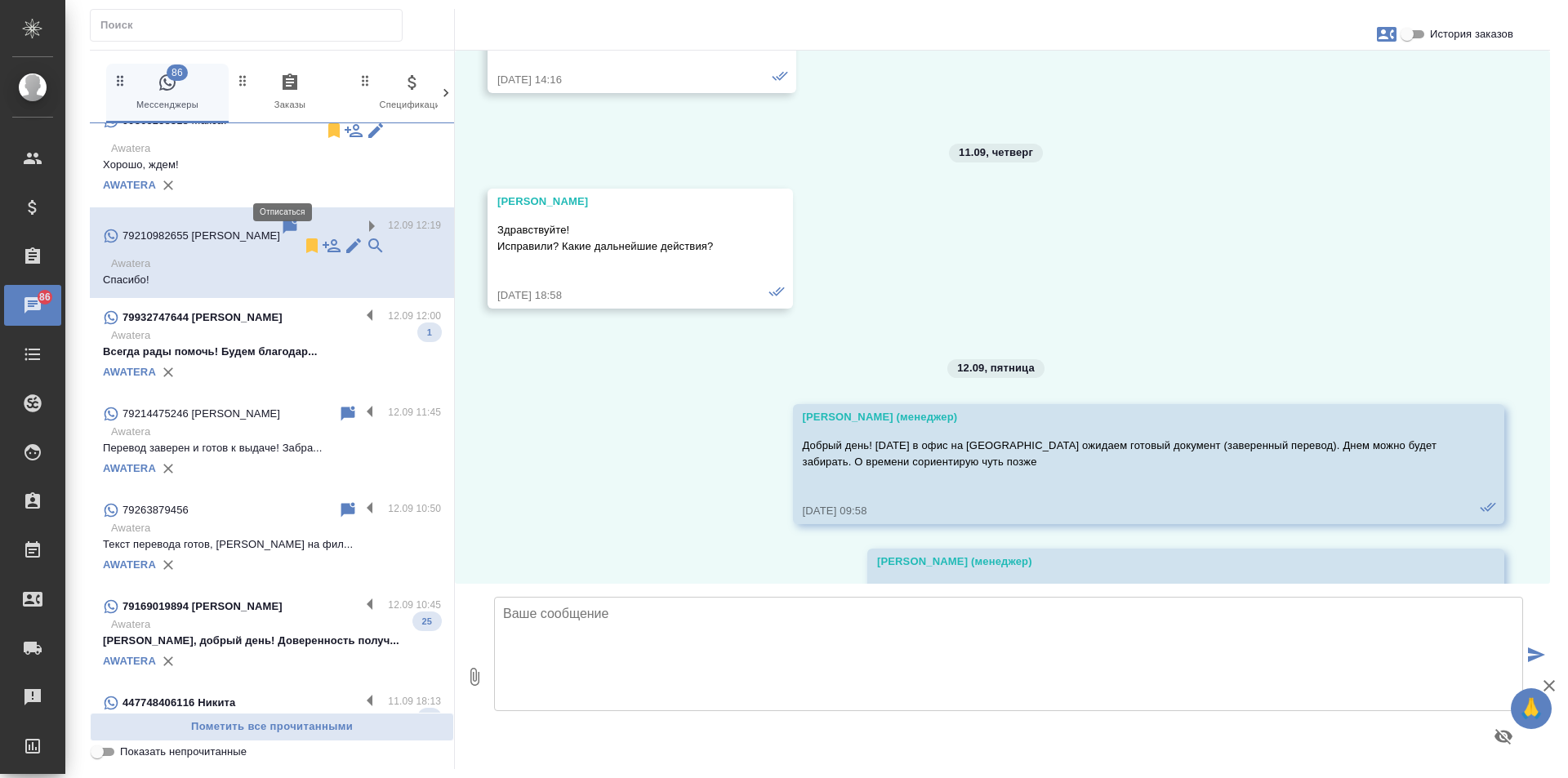
scroll to position [3215, 0]
click at [306, 239] on icon at bounding box center [311, 246] width 11 height 15
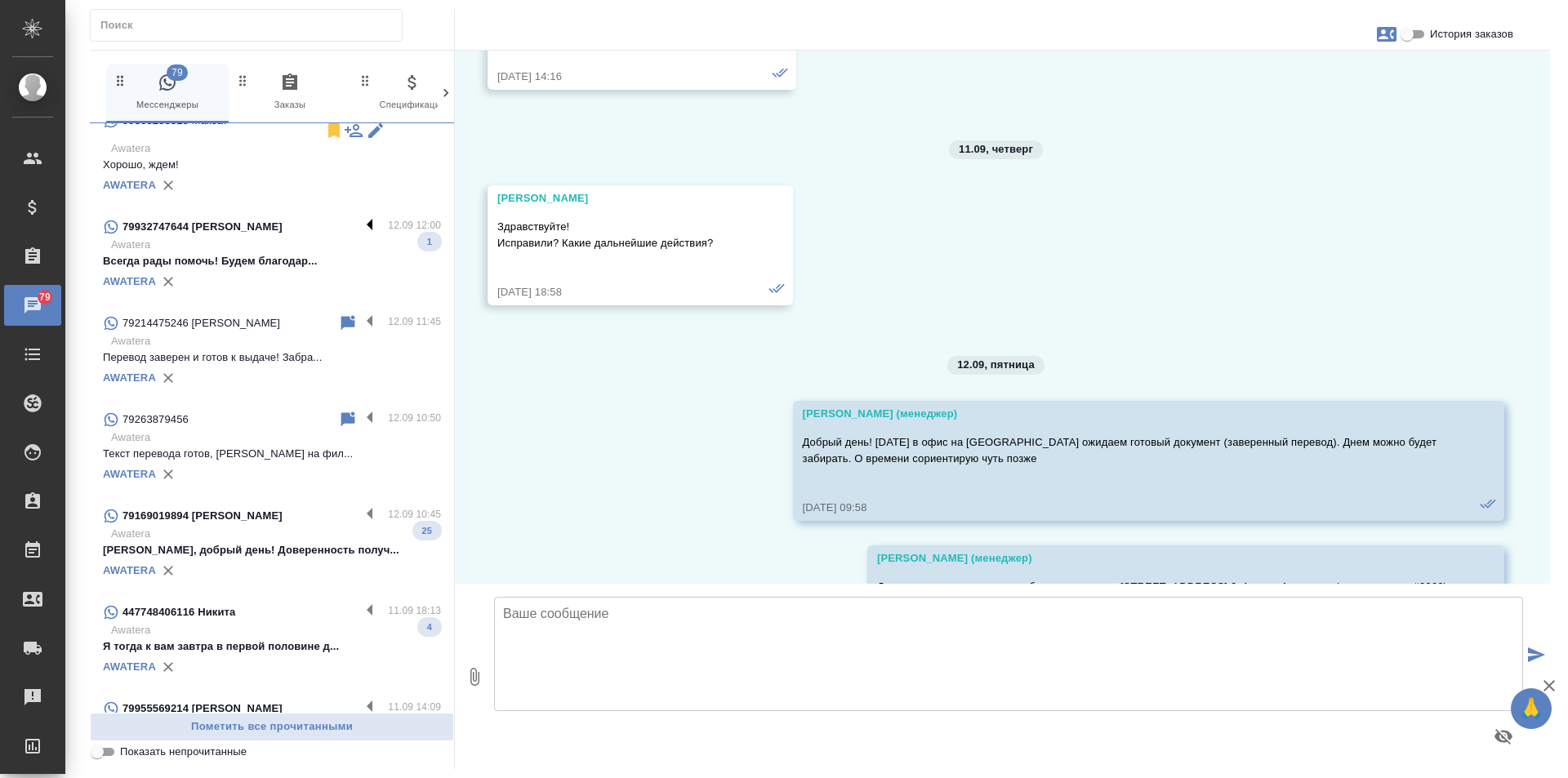
click at [360, 217] on label at bounding box center [374, 226] width 28 height 19
click at [0, 0] on input "checkbox" at bounding box center [0, 0] width 0 height 0
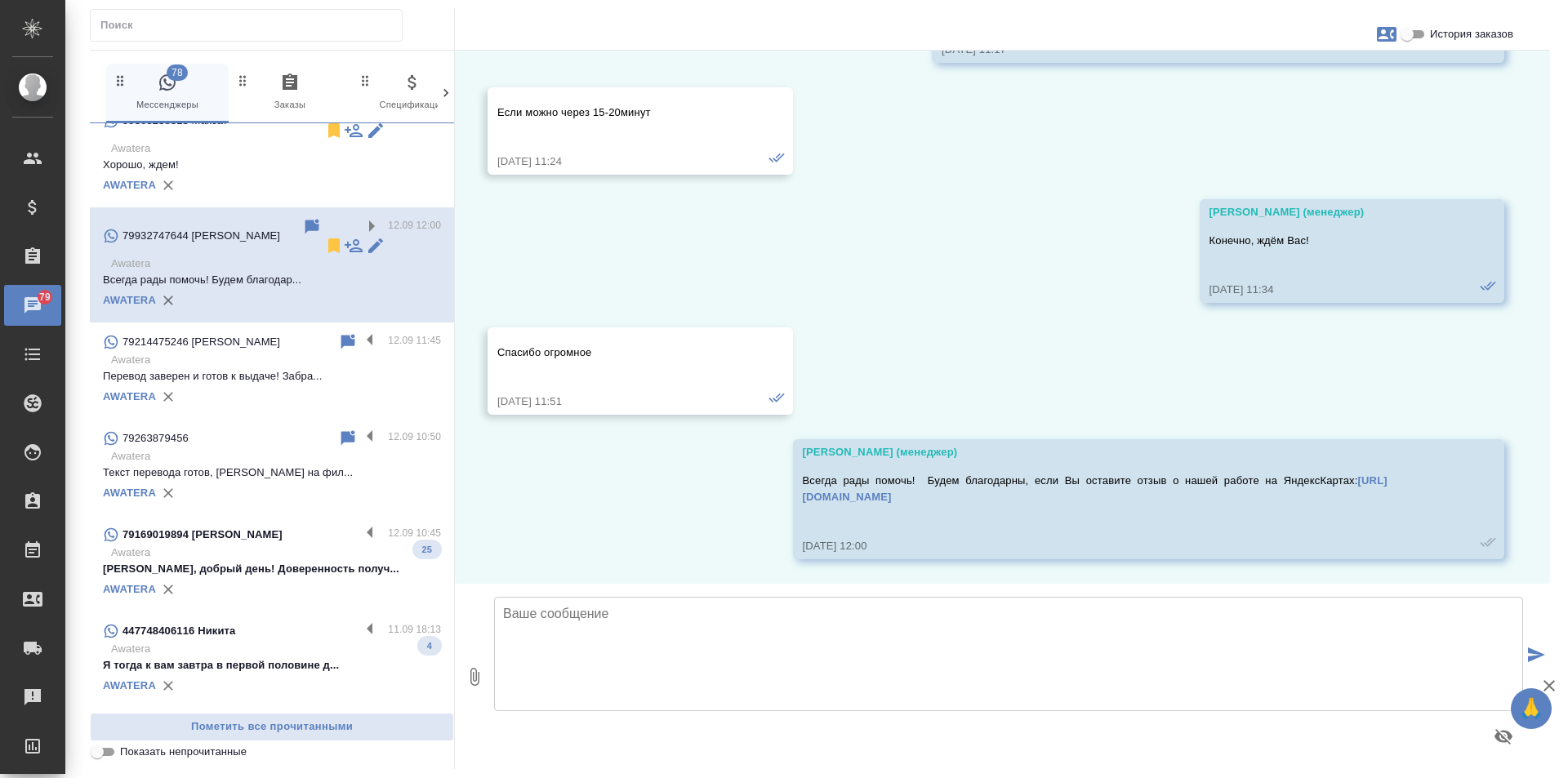
scroll to position [1736, 0]
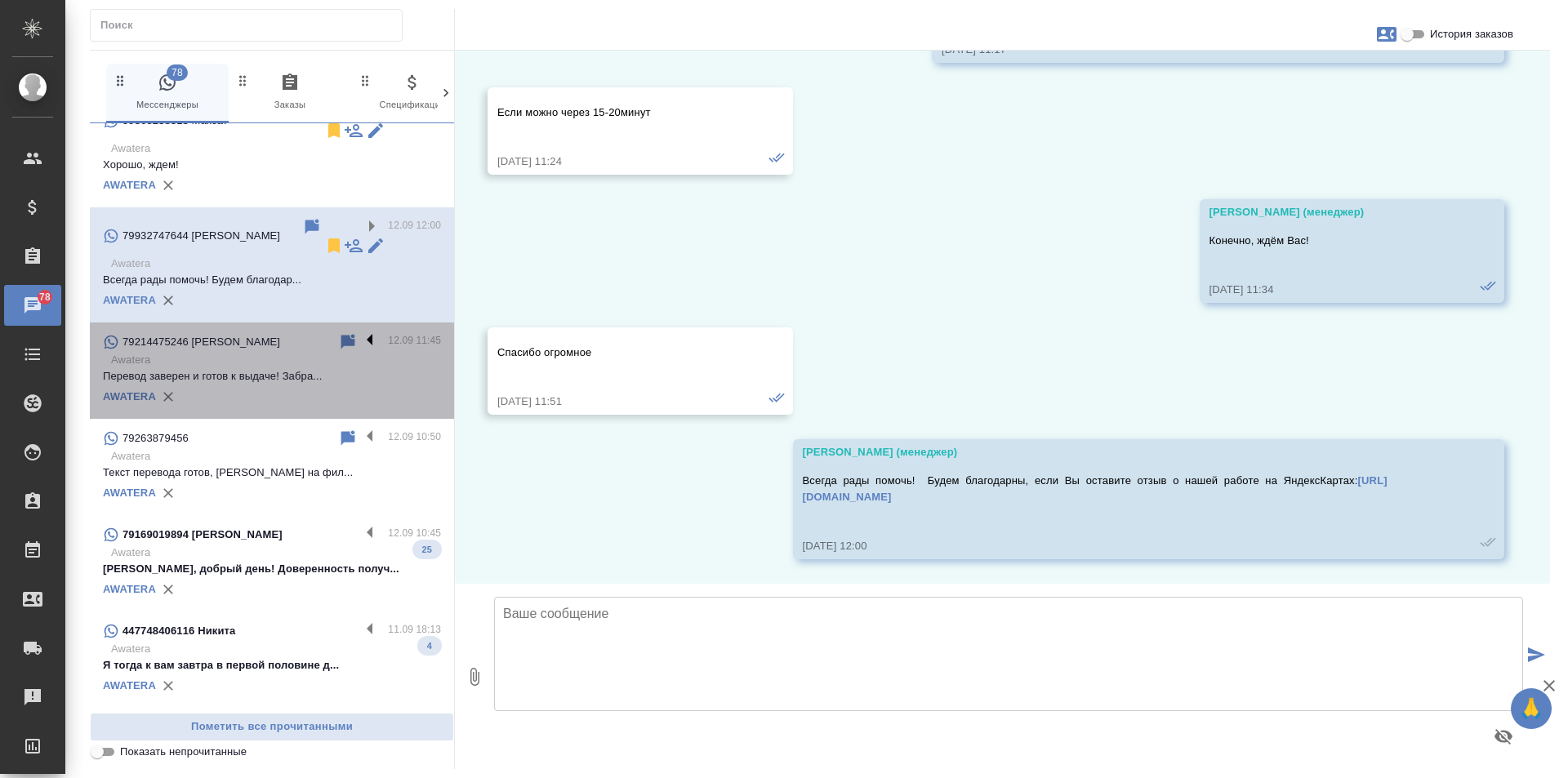
click at [360, 333] on label at bounding box center [374, 342] width 28 height 19
click at [0, 0] on input "checkbox" at bounding box center [0, 0] width 0 height 0
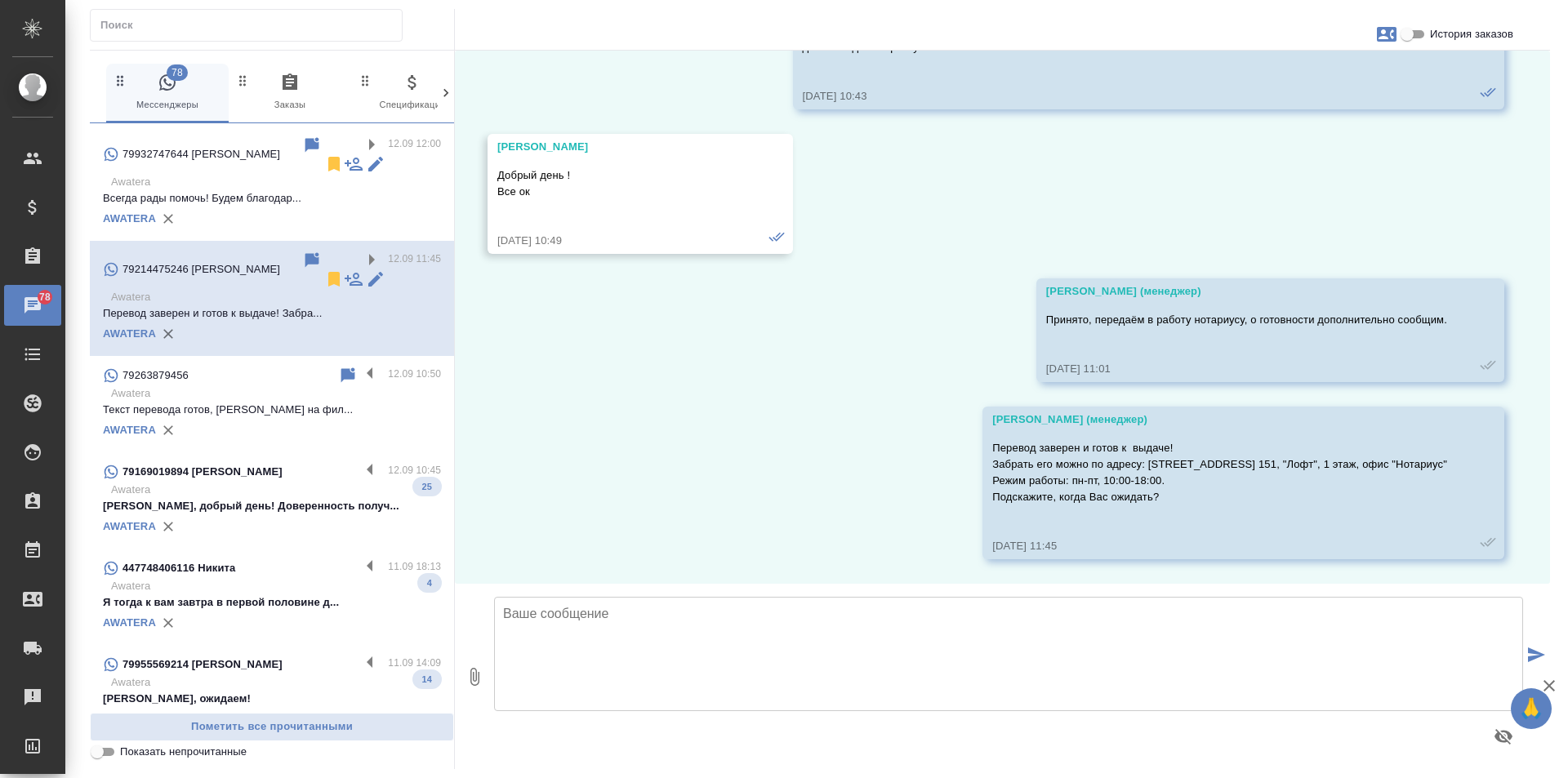
scroll to position [703, 0]
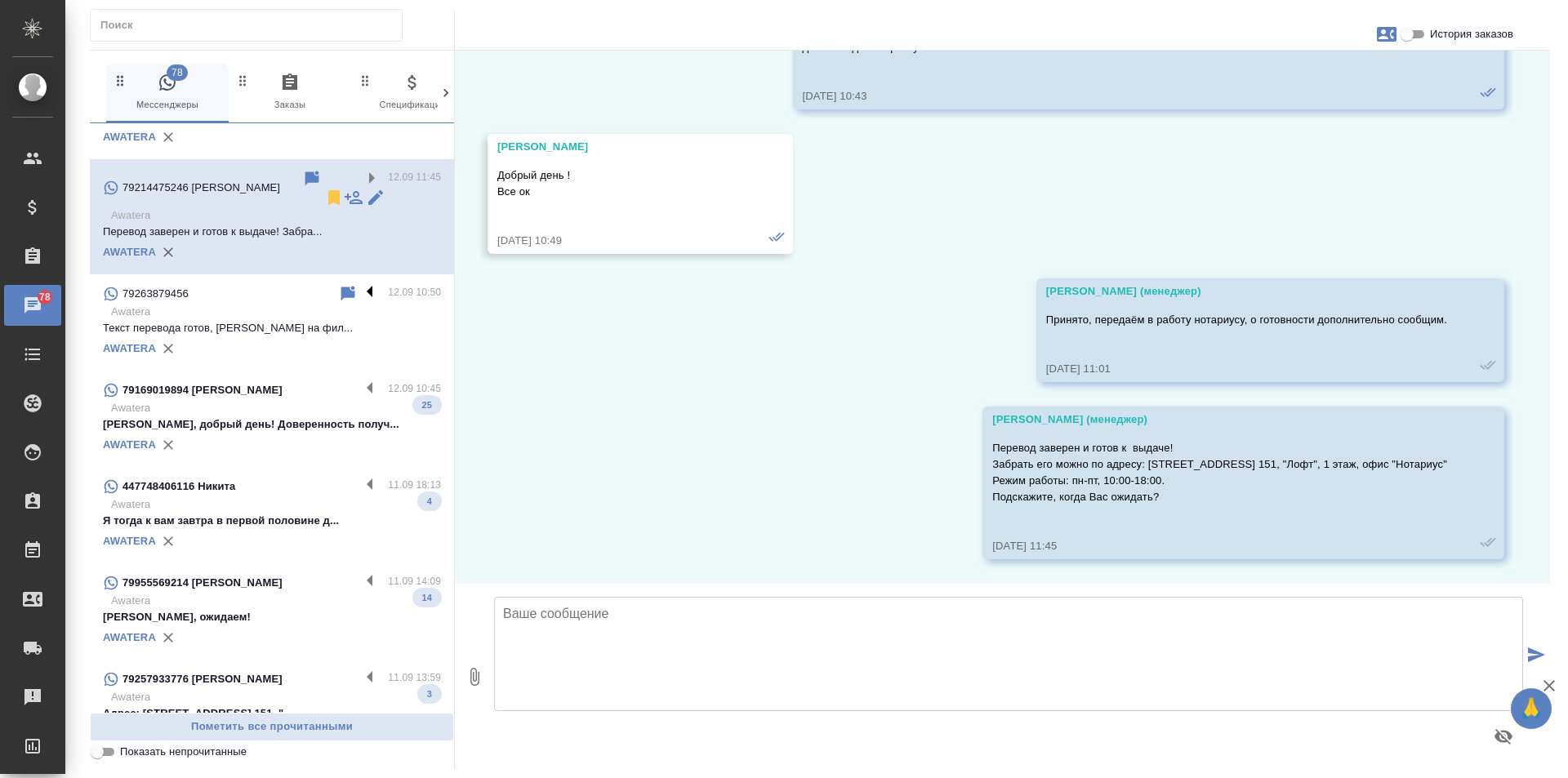
click at [360, 284] on label at bounding box center [374, 293] width 28 height 19
click at [0, 0] on input "checkbox" at bounding box center [0, 0] width 0 height 0
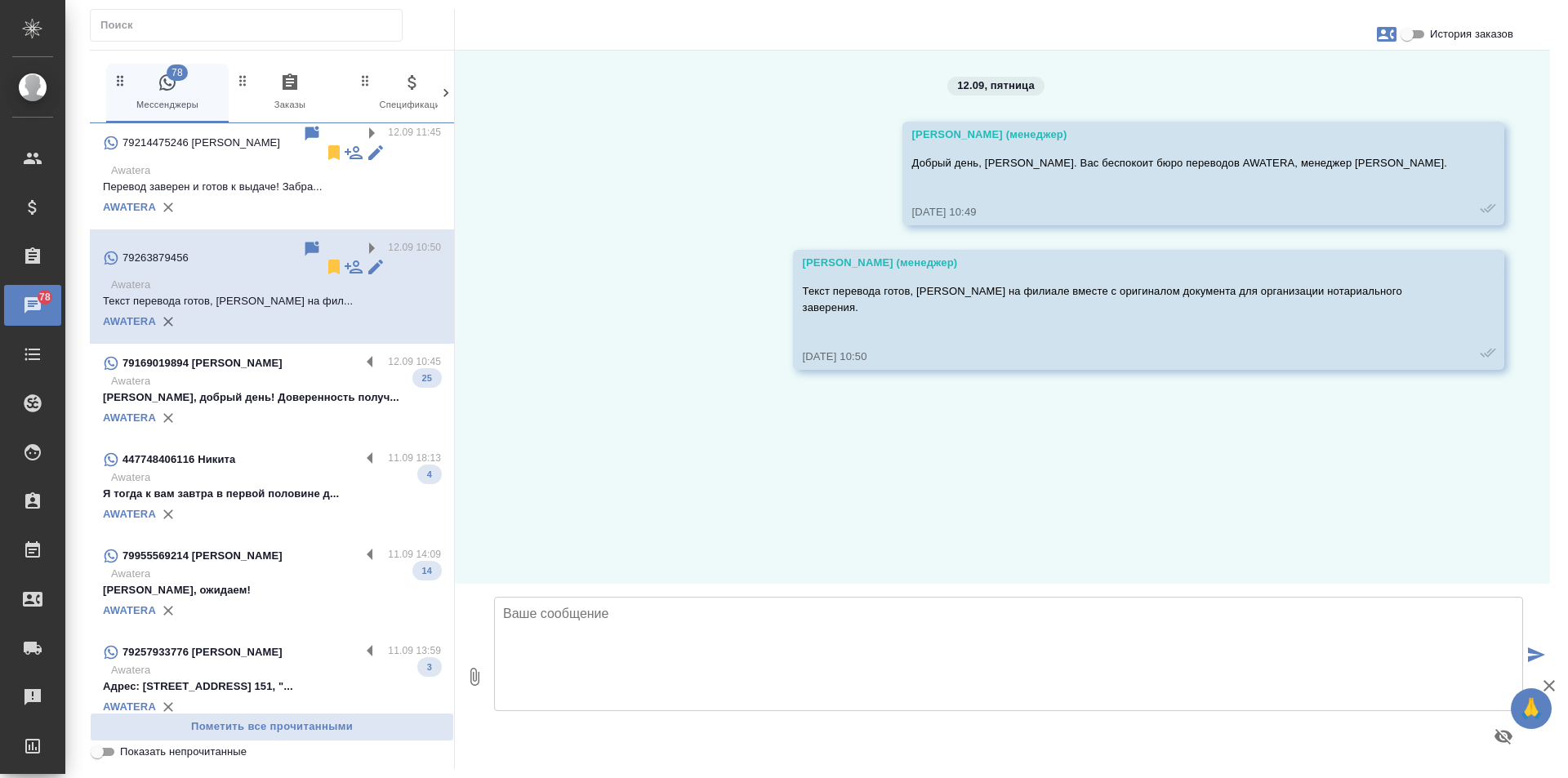
scroll to position [785, 0]
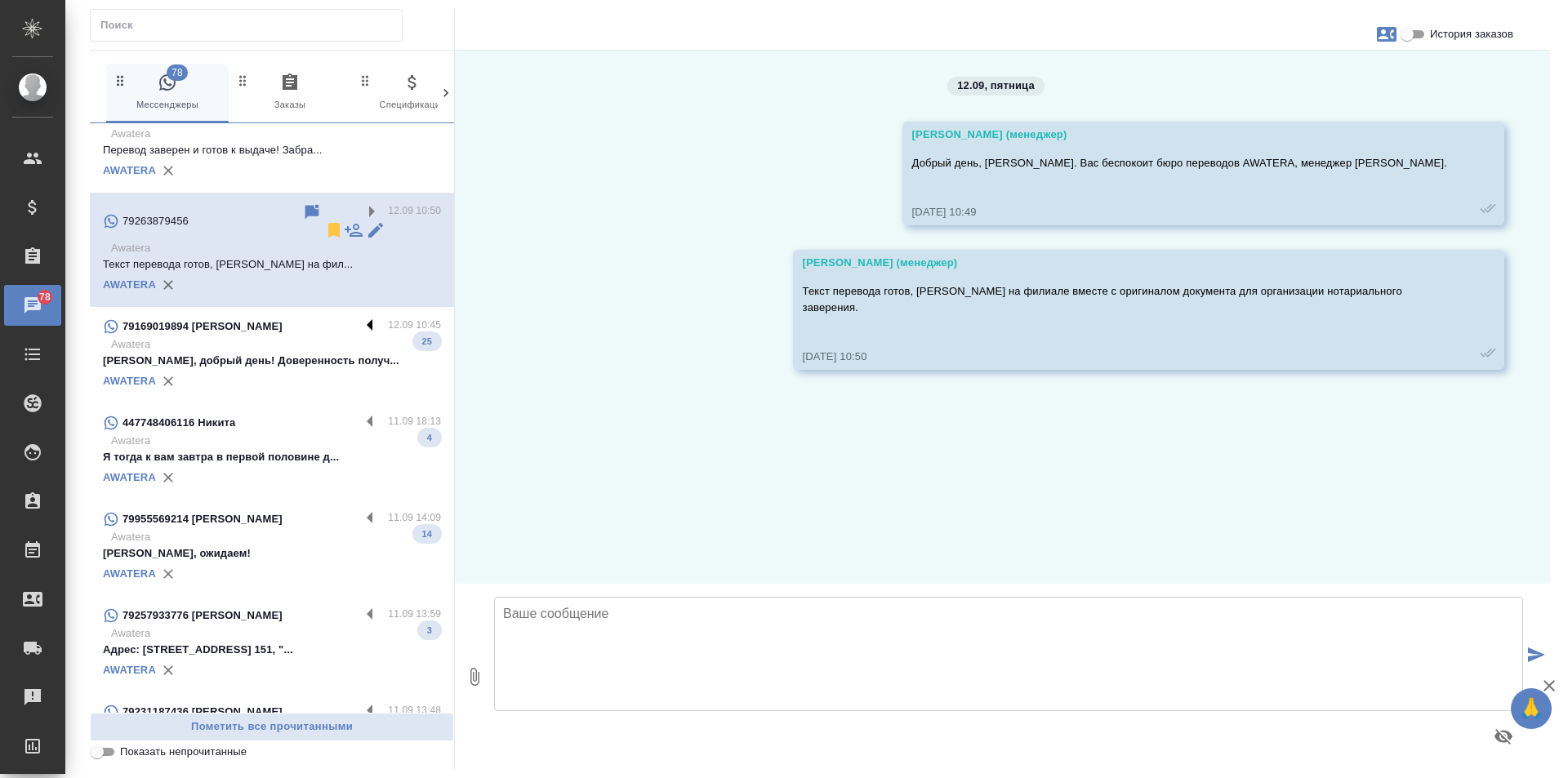
click at [360, 317] on label at bounding box center [374, 326] width 28 height 19
click at [0, 0] on input "checkbox" at bounding box center [0, 0] width 0 height 0
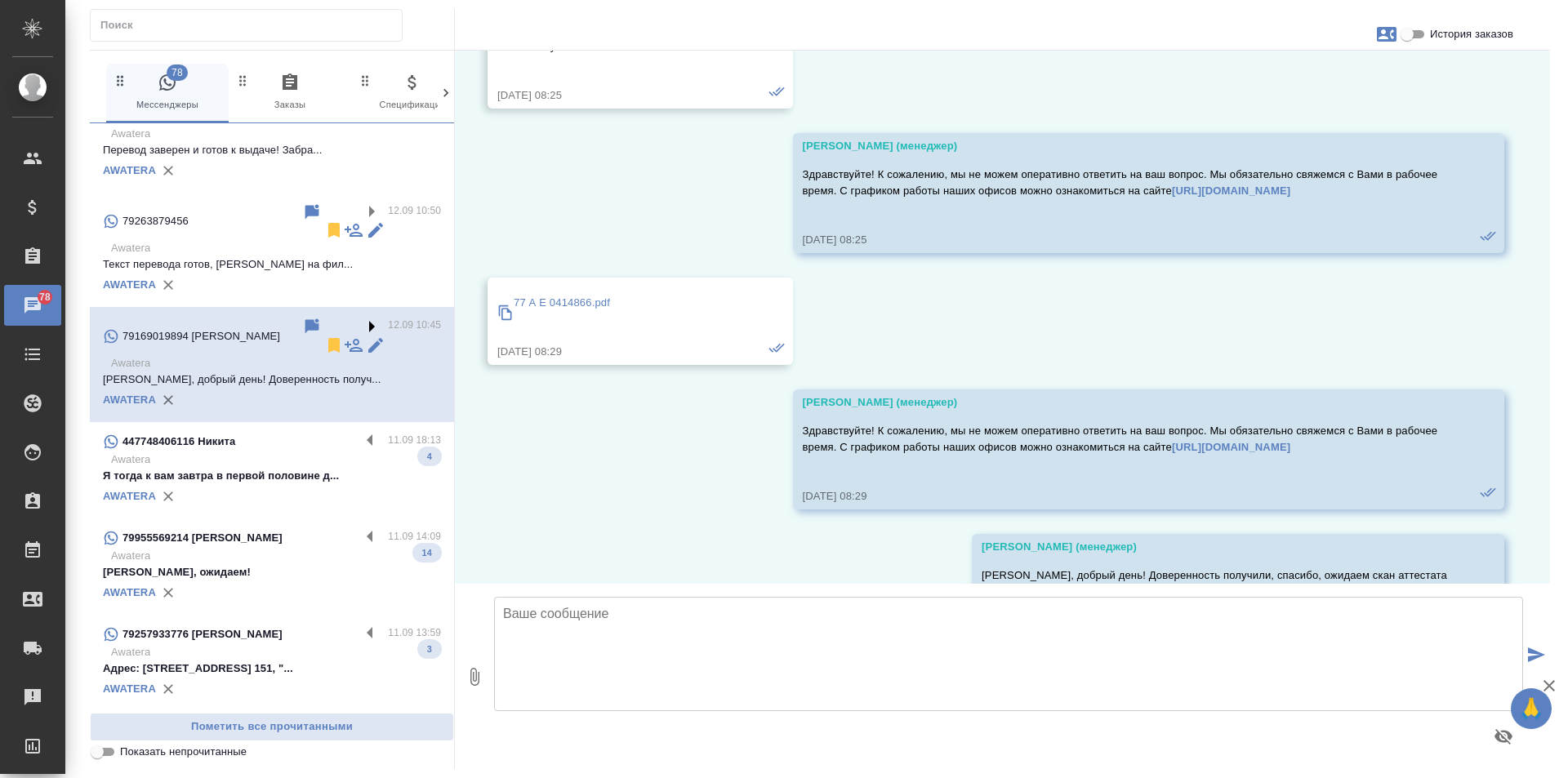
scroll to position [5728, 0]
click at [328, 338] on icon at bounding box center [334, 346] width 11 height 15
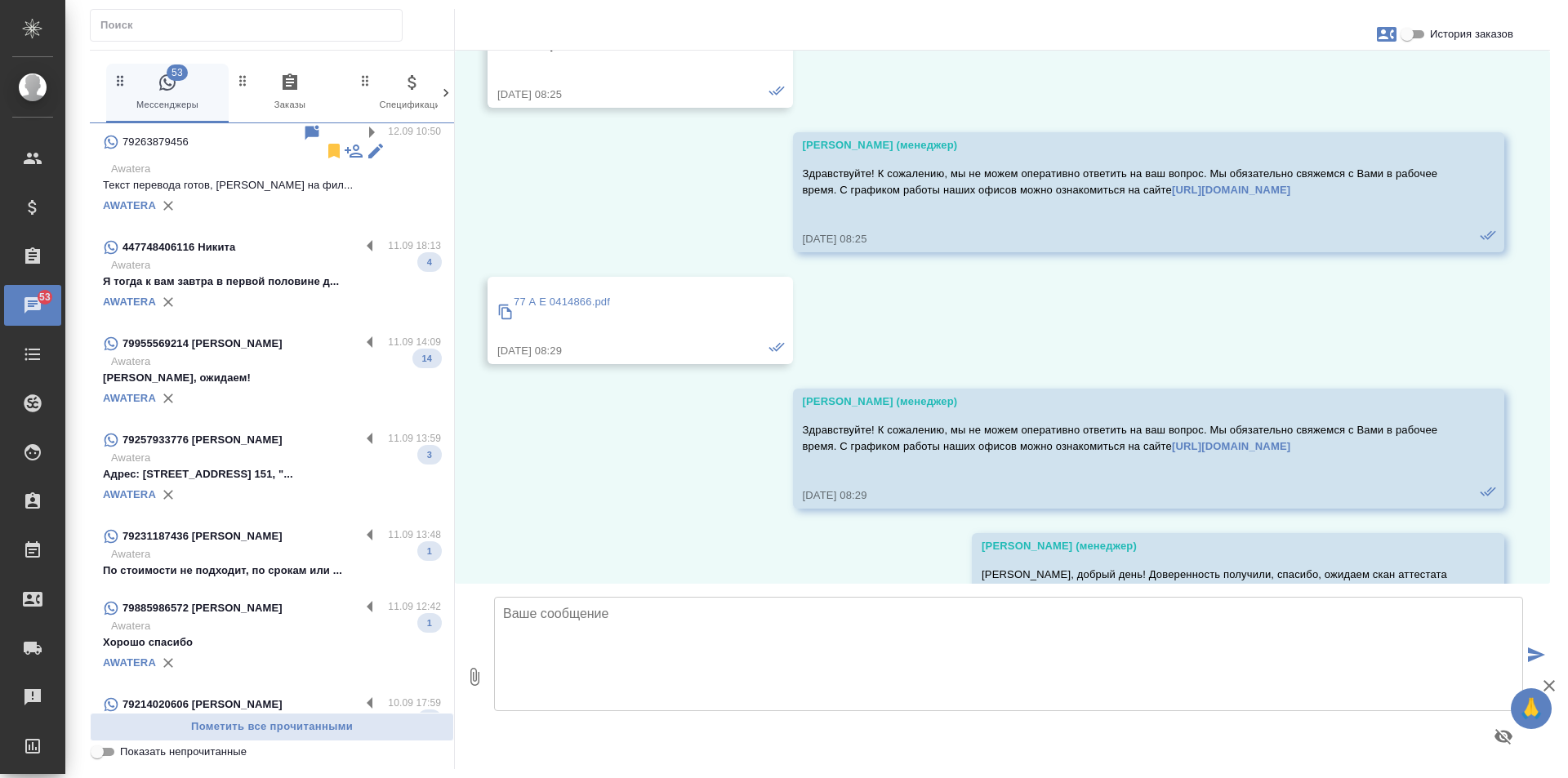
scroll to position [867, 0]
click at [360, 235] on label at bounding box center [374, 244] width 28 height 19
click at [0, 0] on input "checkbox" at bounding box center [0, 0] width 0 height 0
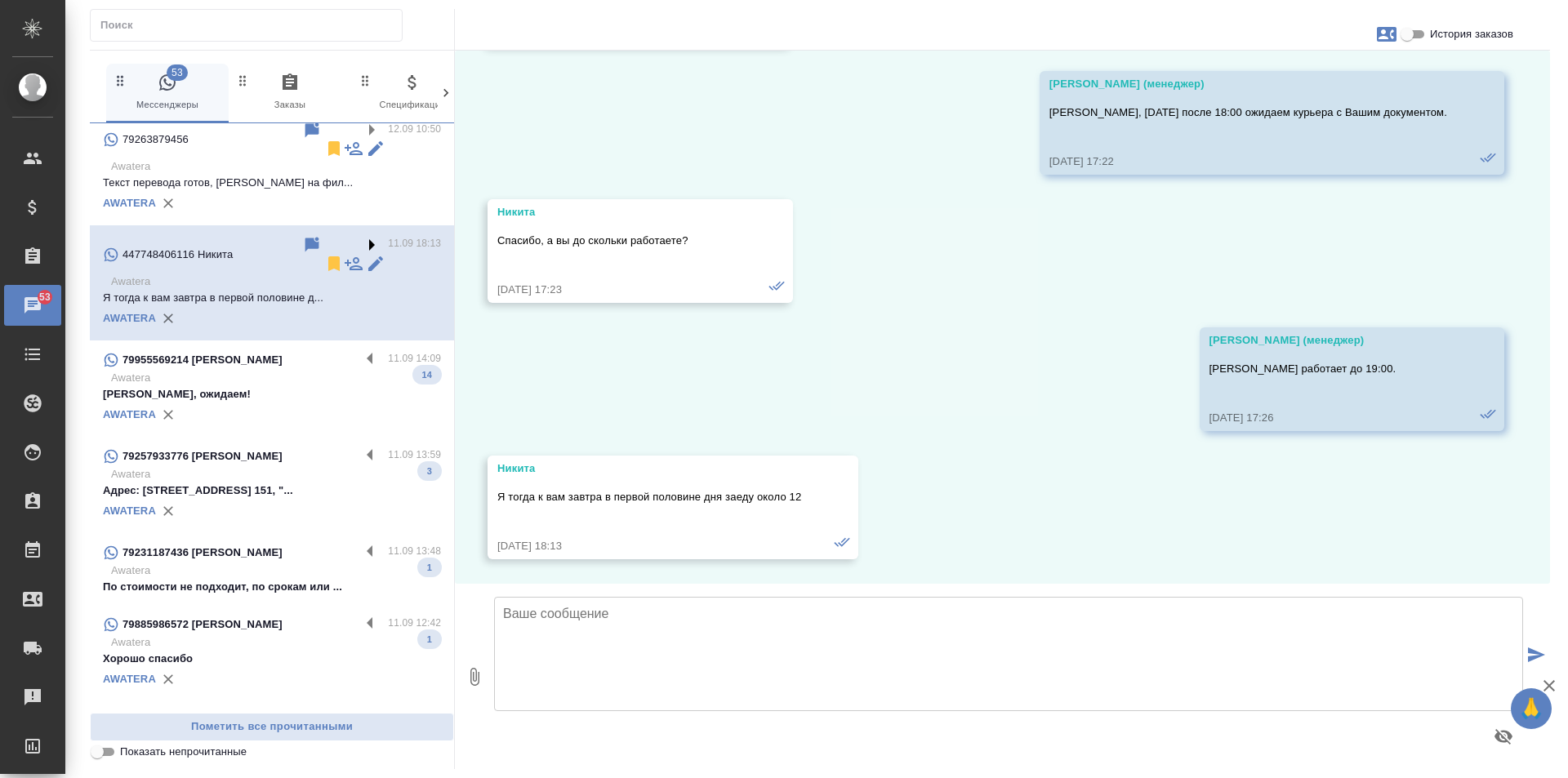
scroll to position [911, 0]
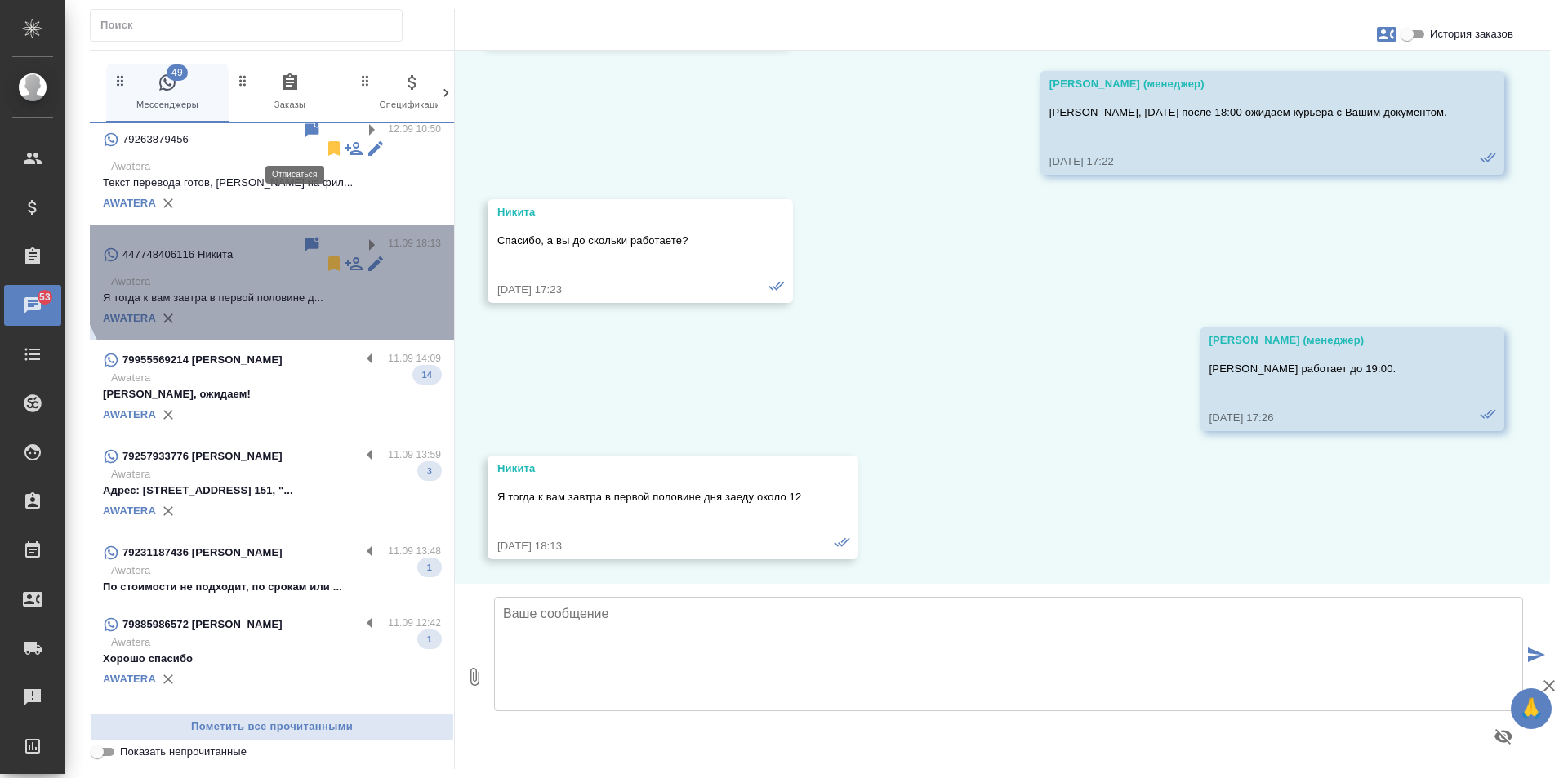
click at [328, 256] on icon at bounding box center [334, 264] width 11 height 15
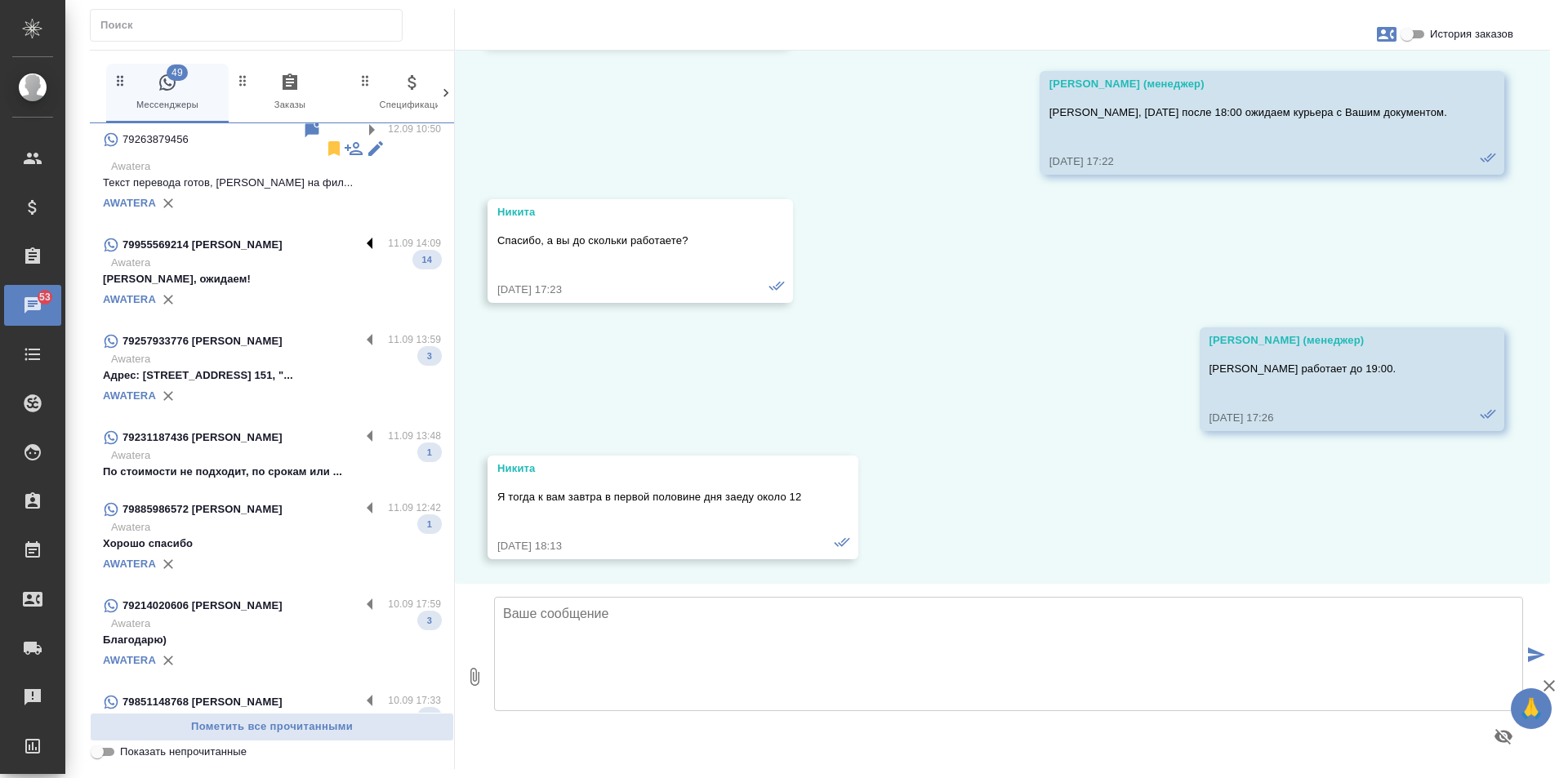
click at [360, 235] on label at bounding box center [374, 244] width 28 height 19
click at [0, 0] on input "checkbox" at bounding box center [0, 0] width 0 height 0
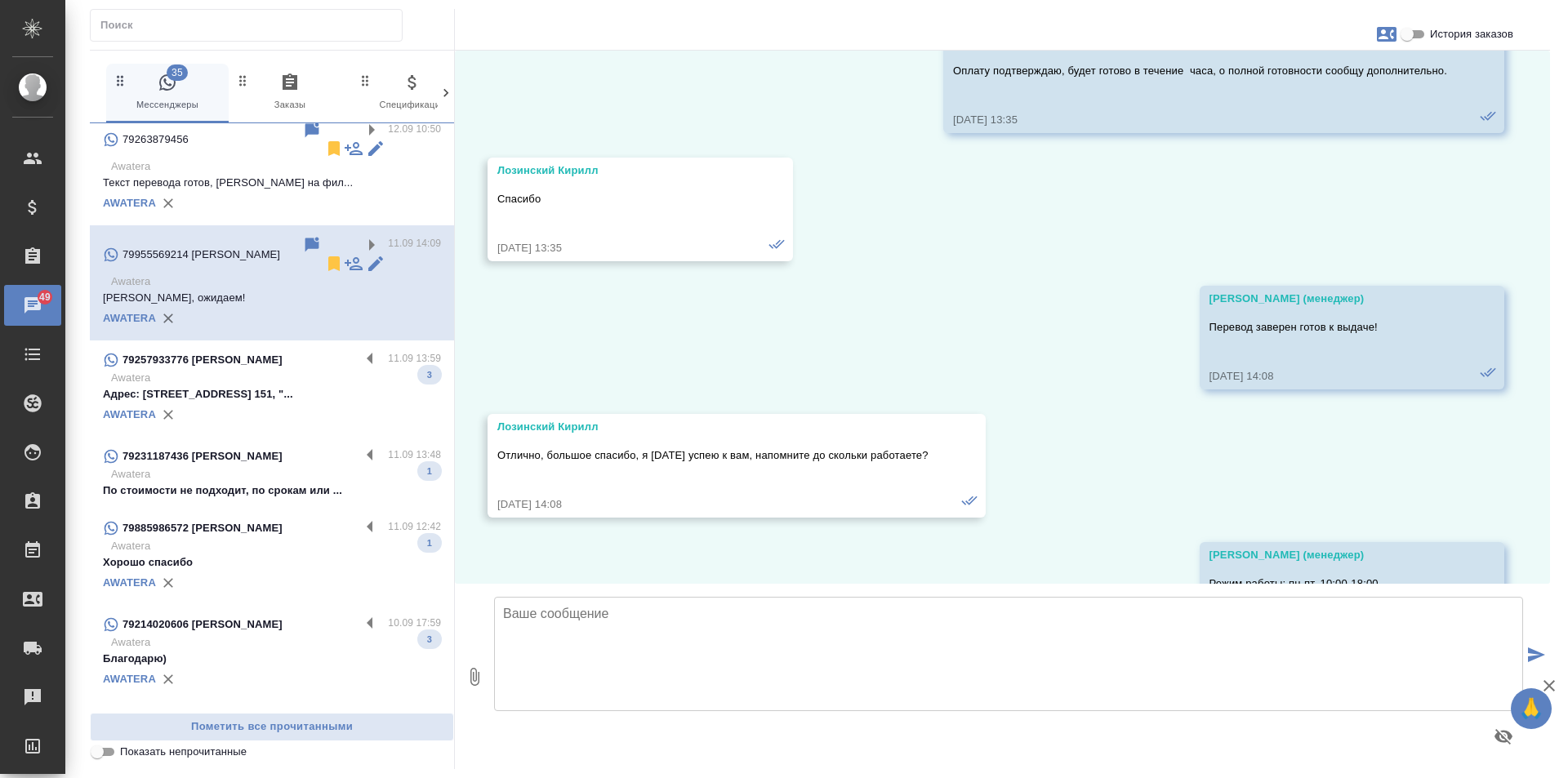
scroll to position [949, 0]
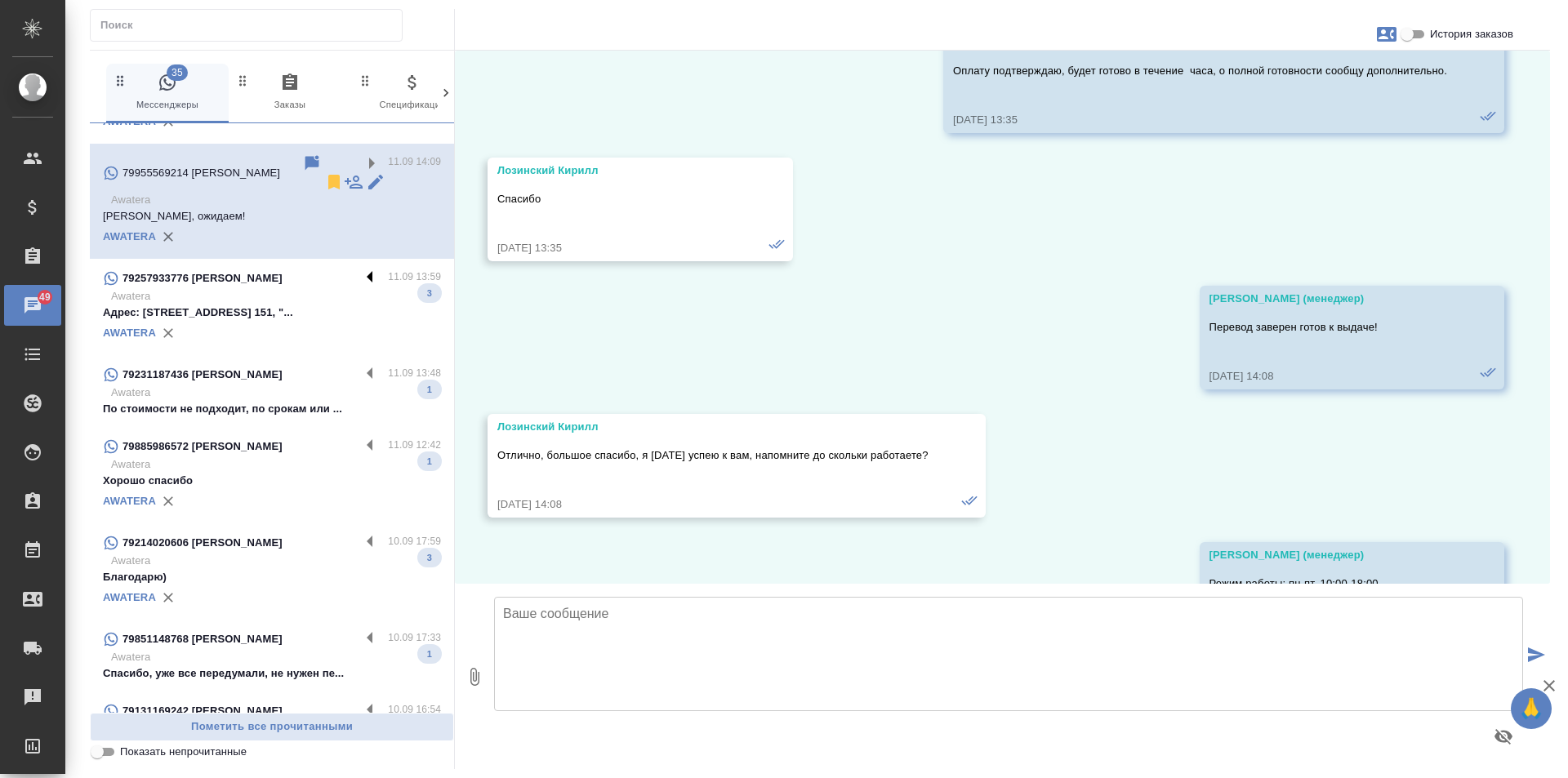
click at [360, 268] on label at bounding box center [374, 278] width 28 height 19
click at [0, 0] on input "checkbox" at bounding box center [0, 0] width 0 height 0
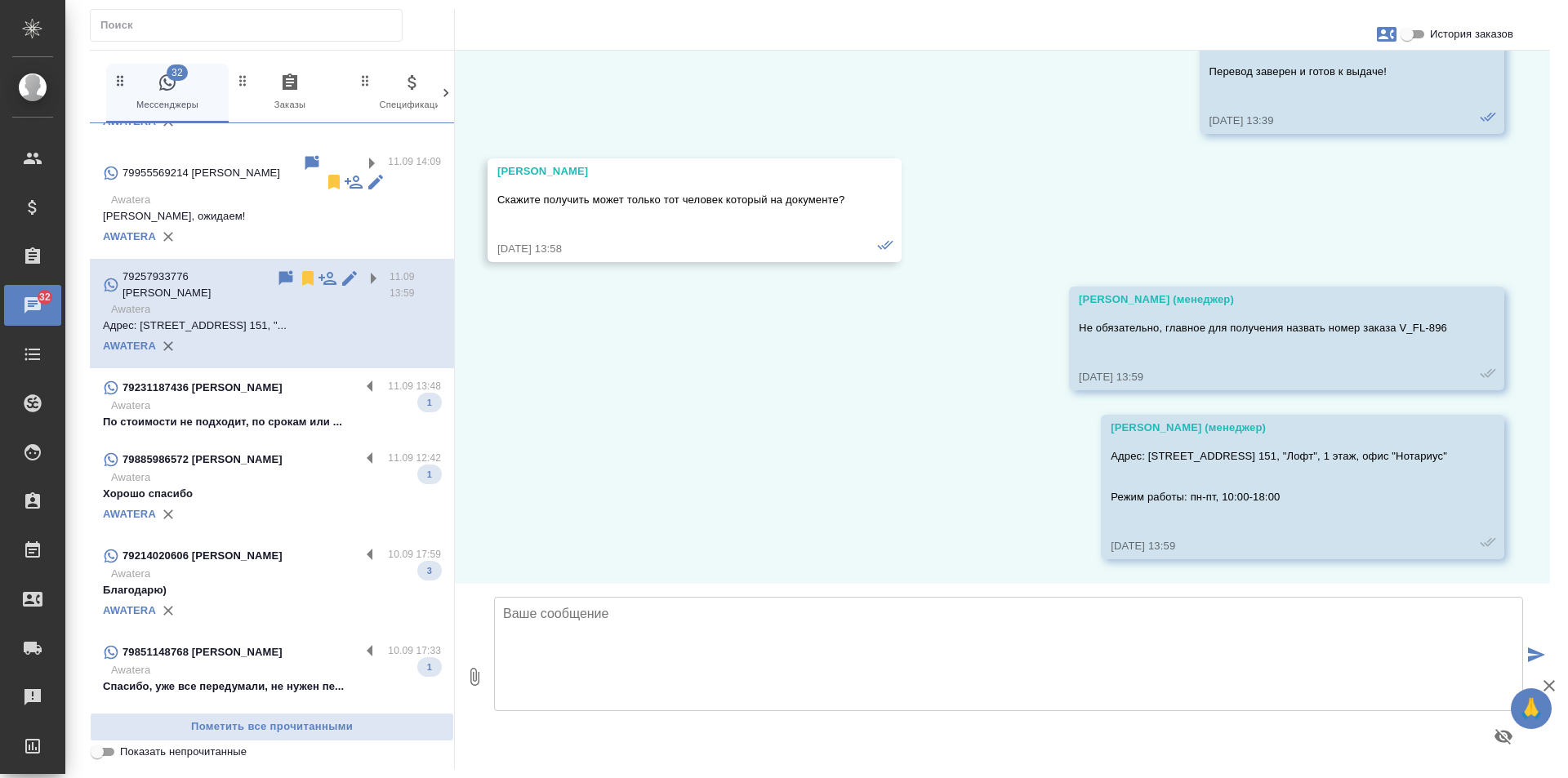
scroll to position [1030, 0]
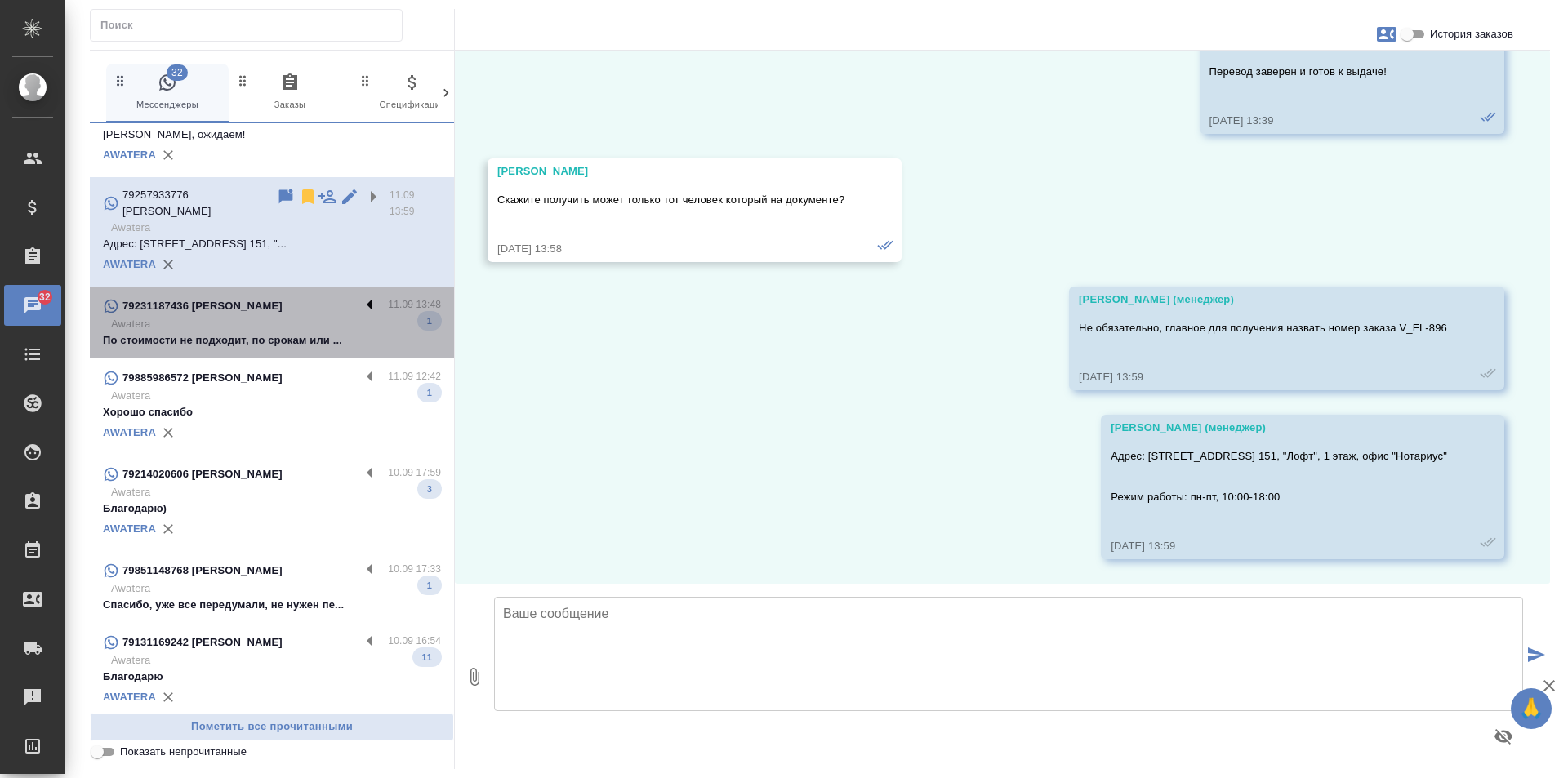
click at [360, 296] on label at bounding box center [374, 306] width 28 height 19
click at [0, 0] on input "checkbox" at bounding box center [0, 0] width 0 height 0
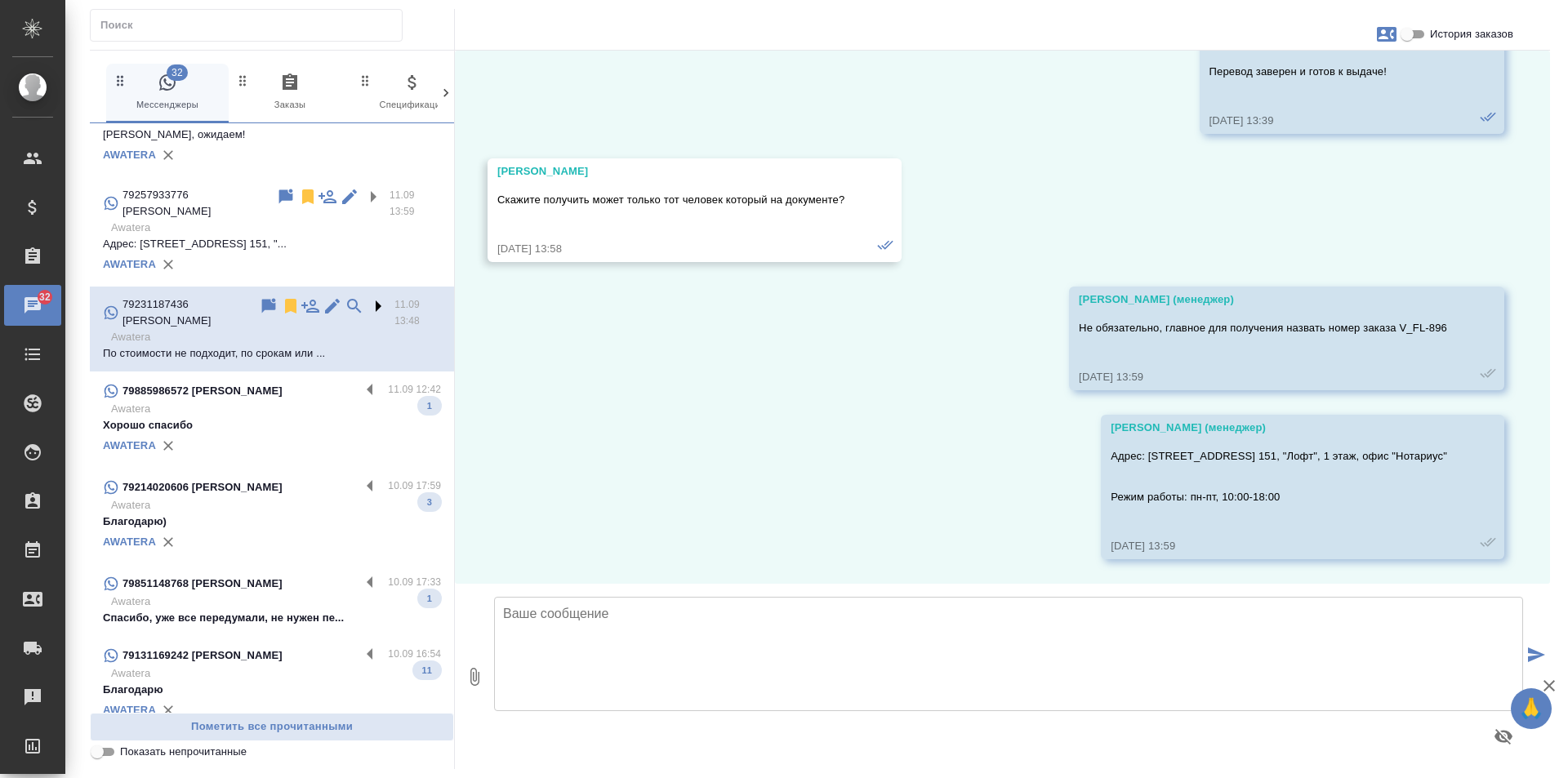
scroll to position [1174, 0]
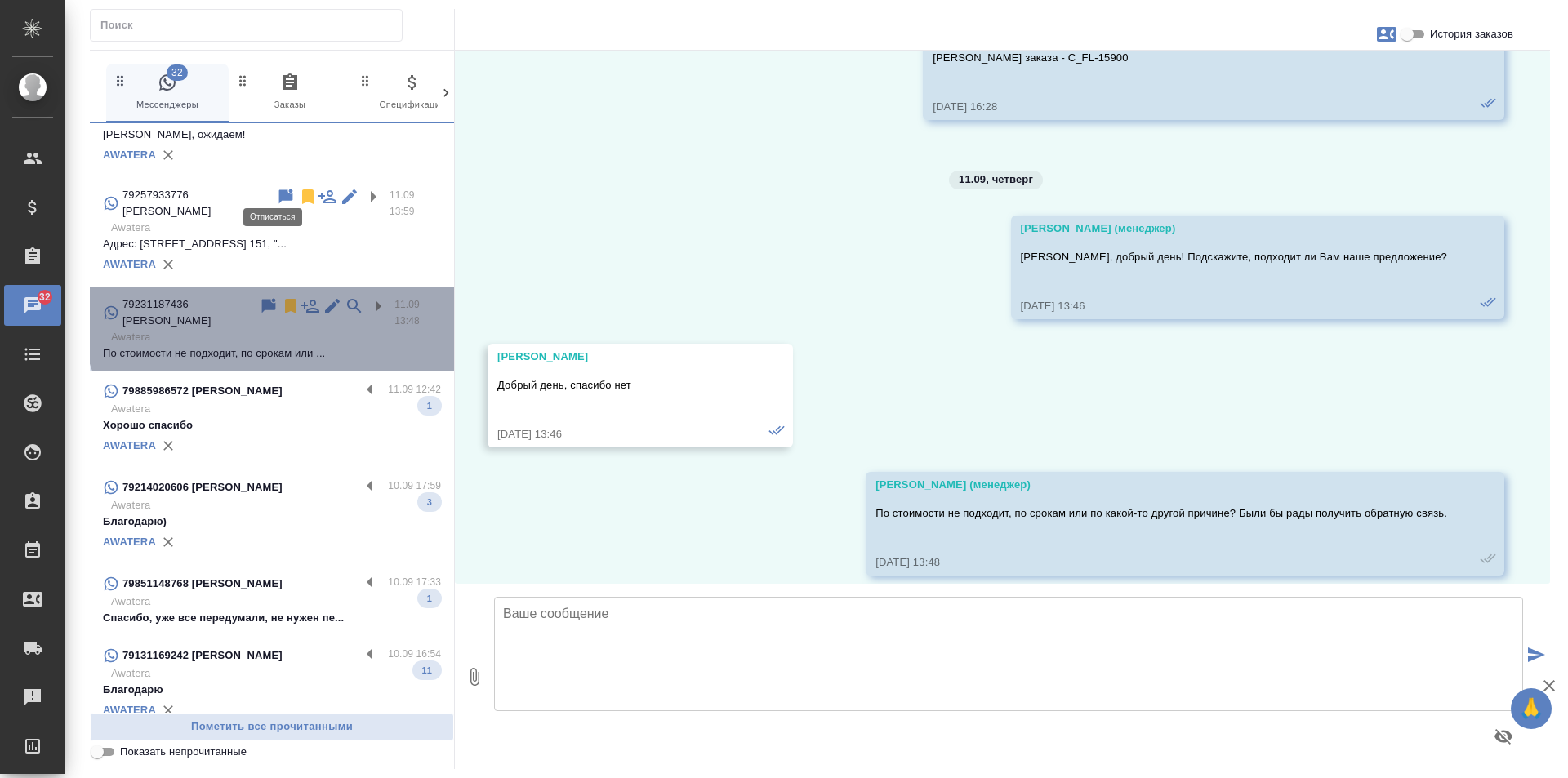
click at [285, 299] on icon at bounding box center [291, 307] width 11 height 15
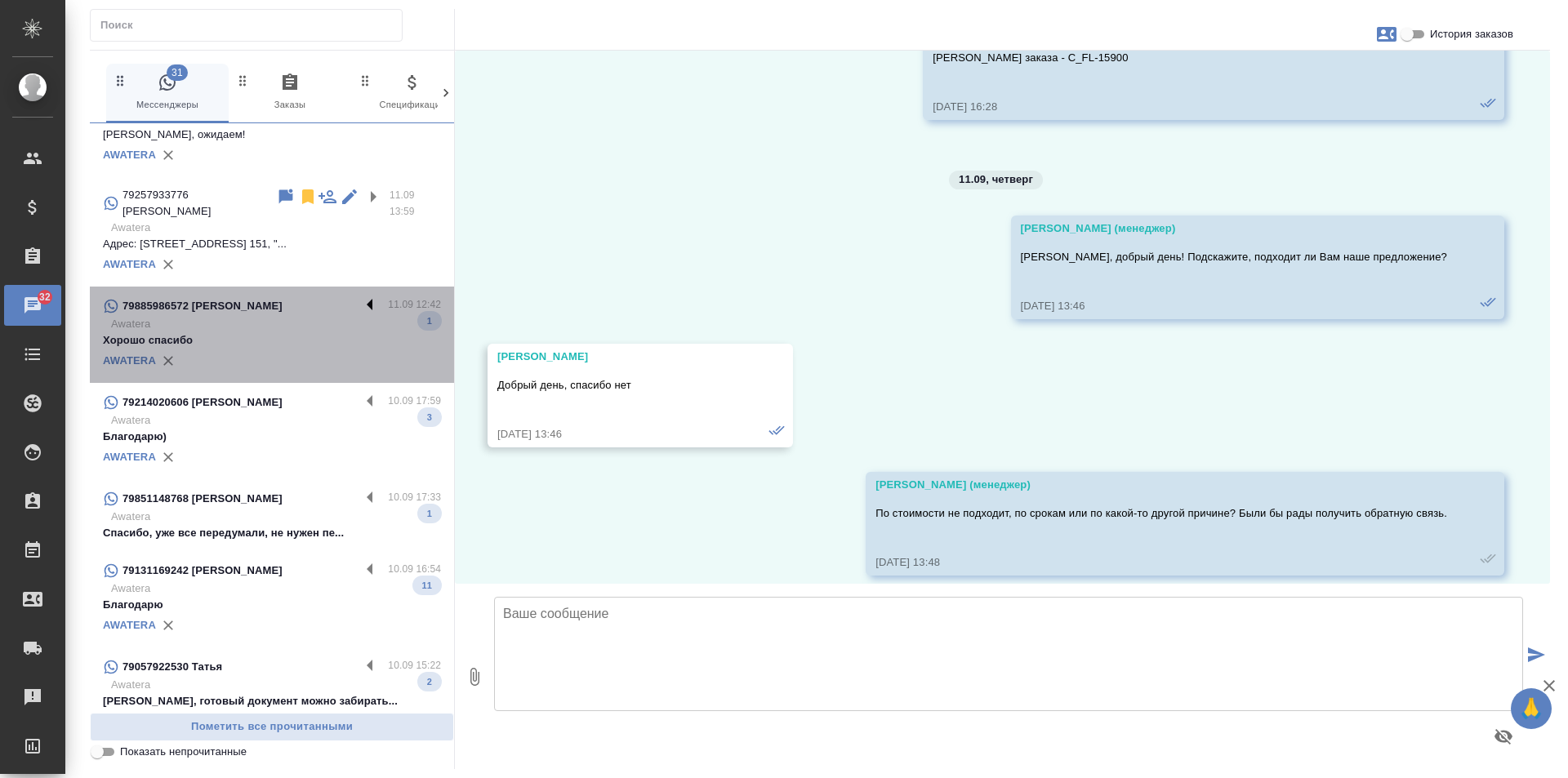
click at [360, 296] on label at bounding box center [374, 306] width 28 height 19
click at [0, 0] on input "checkbox" at bounding box center [0, 0] width 0 height 0
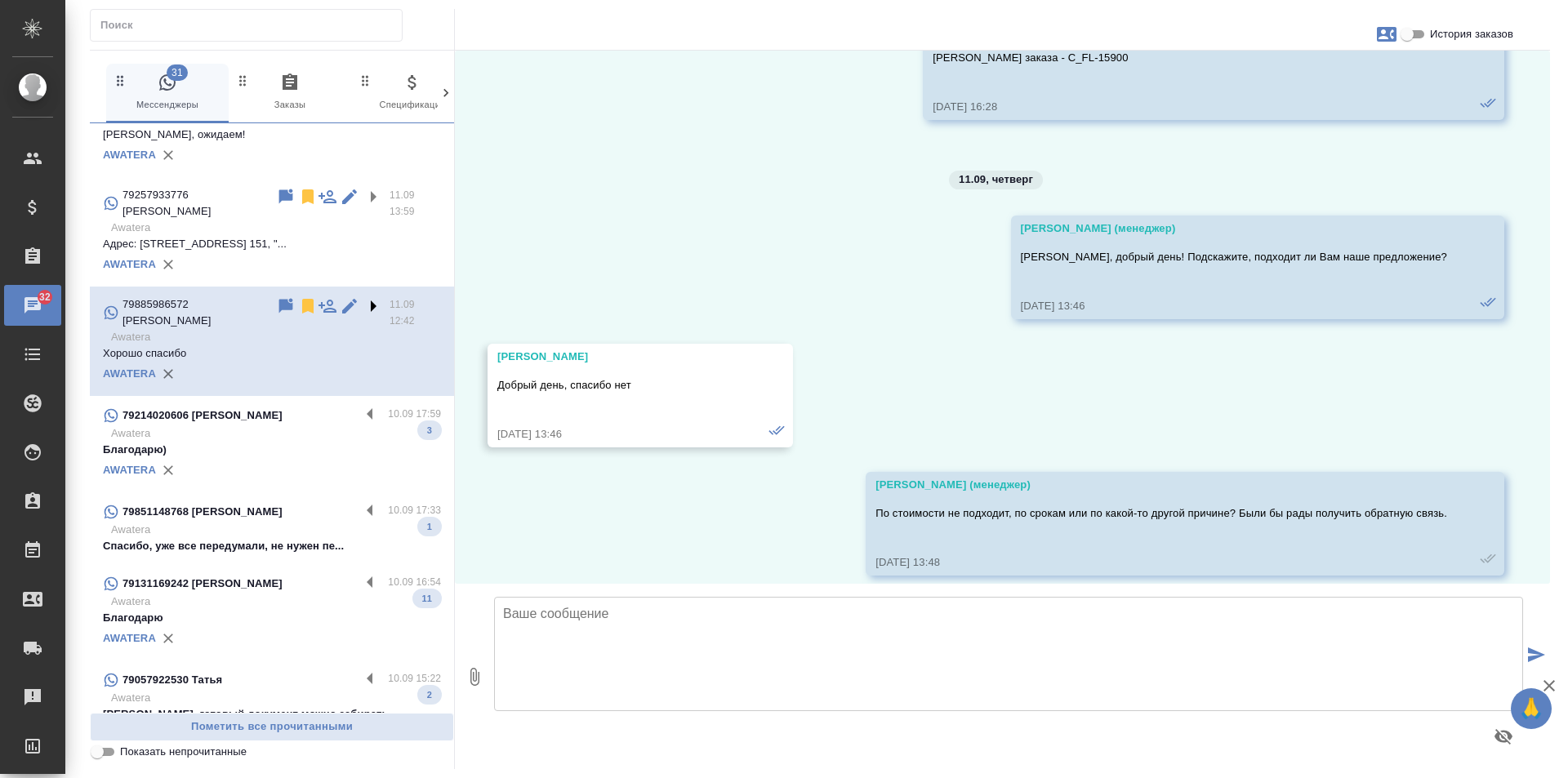
scroll to position [0, 0]
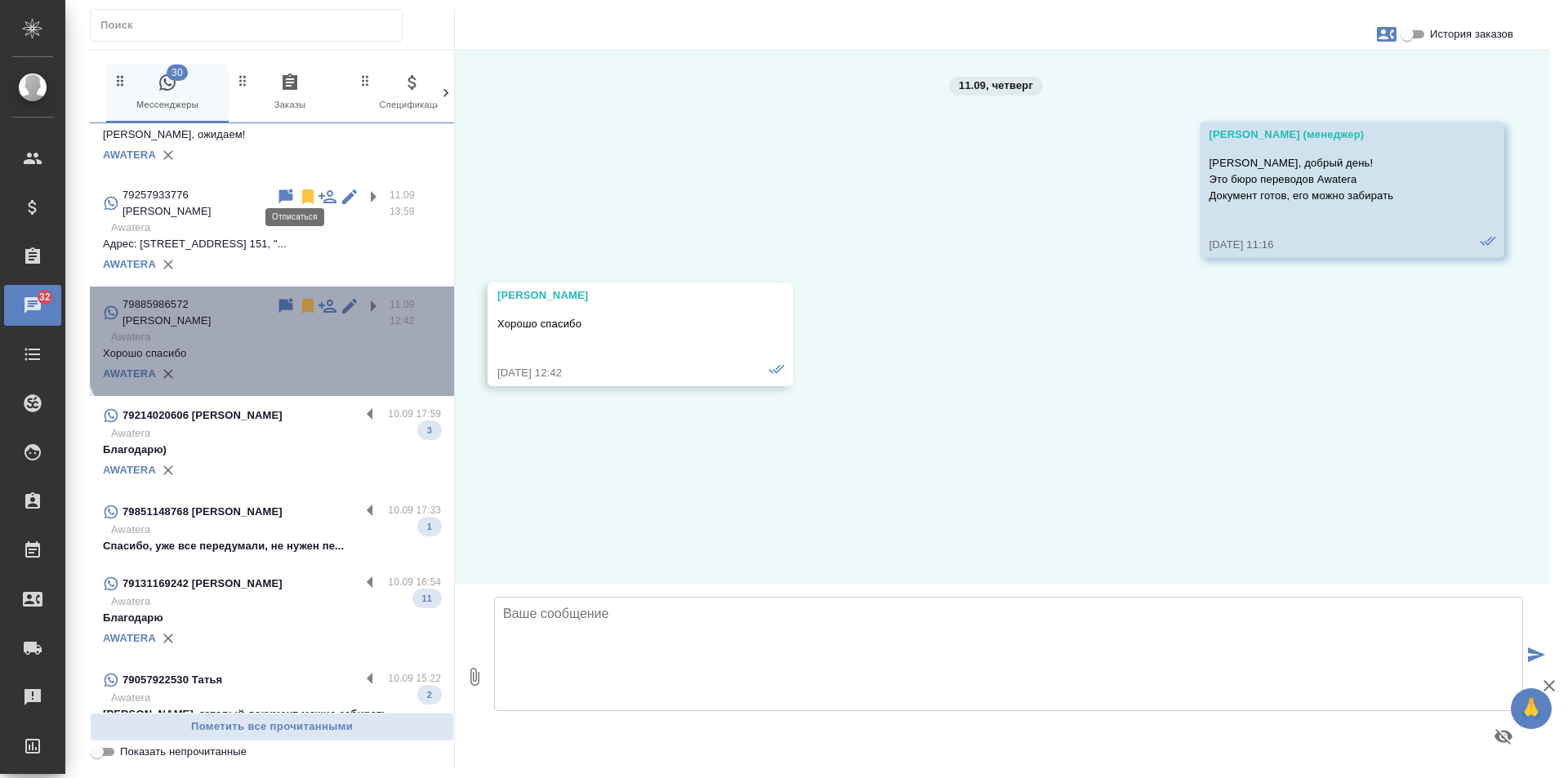
click at [298, 296] on icon at bounding box center [308, 306] width 20 height 20
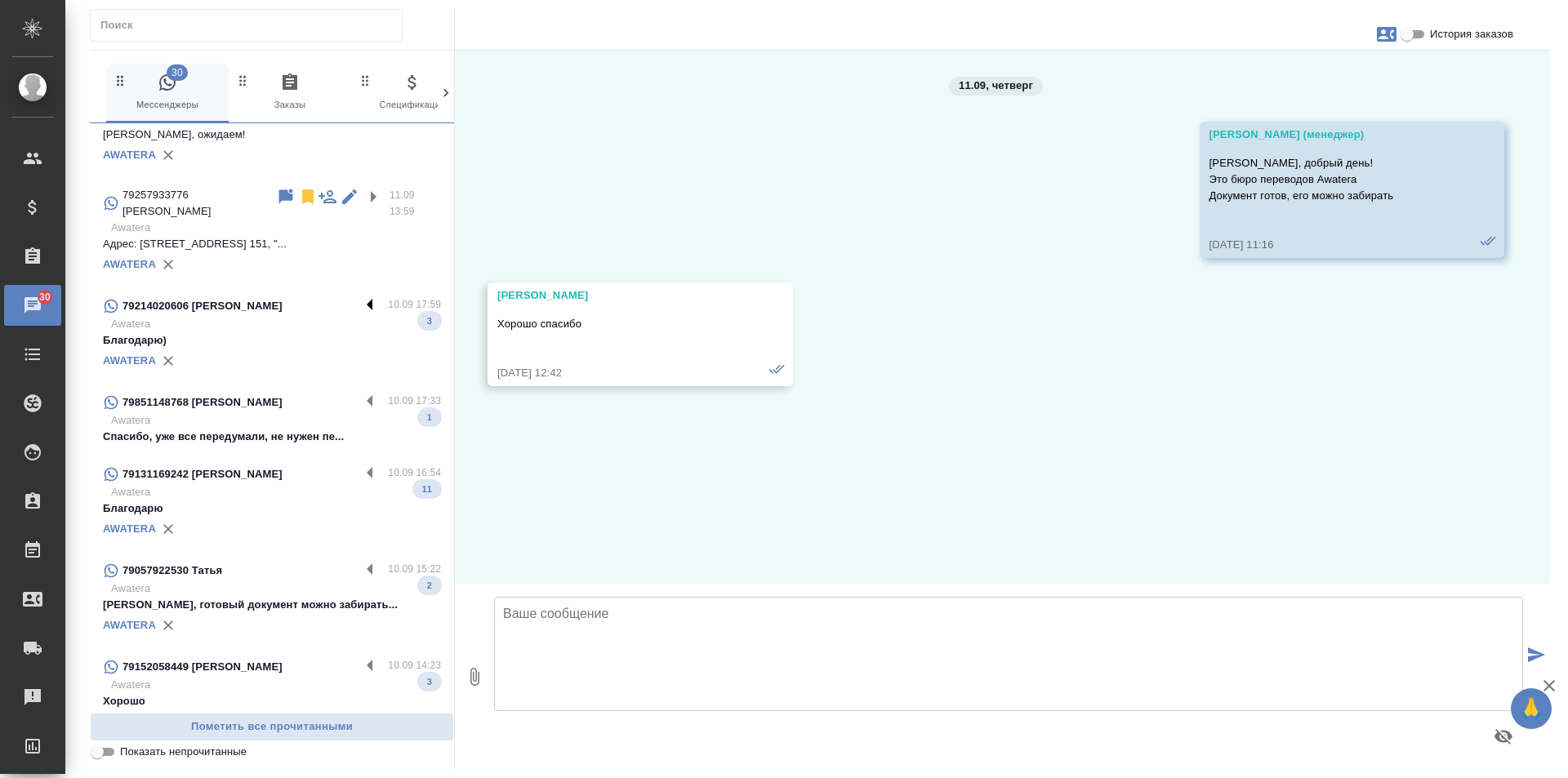
click at [360, 296] on label at bounding box center [374, 306] width 28 height 19
click at [0, 0] on input "checkbox" at bounding box center [0, 0] width 0 height 0
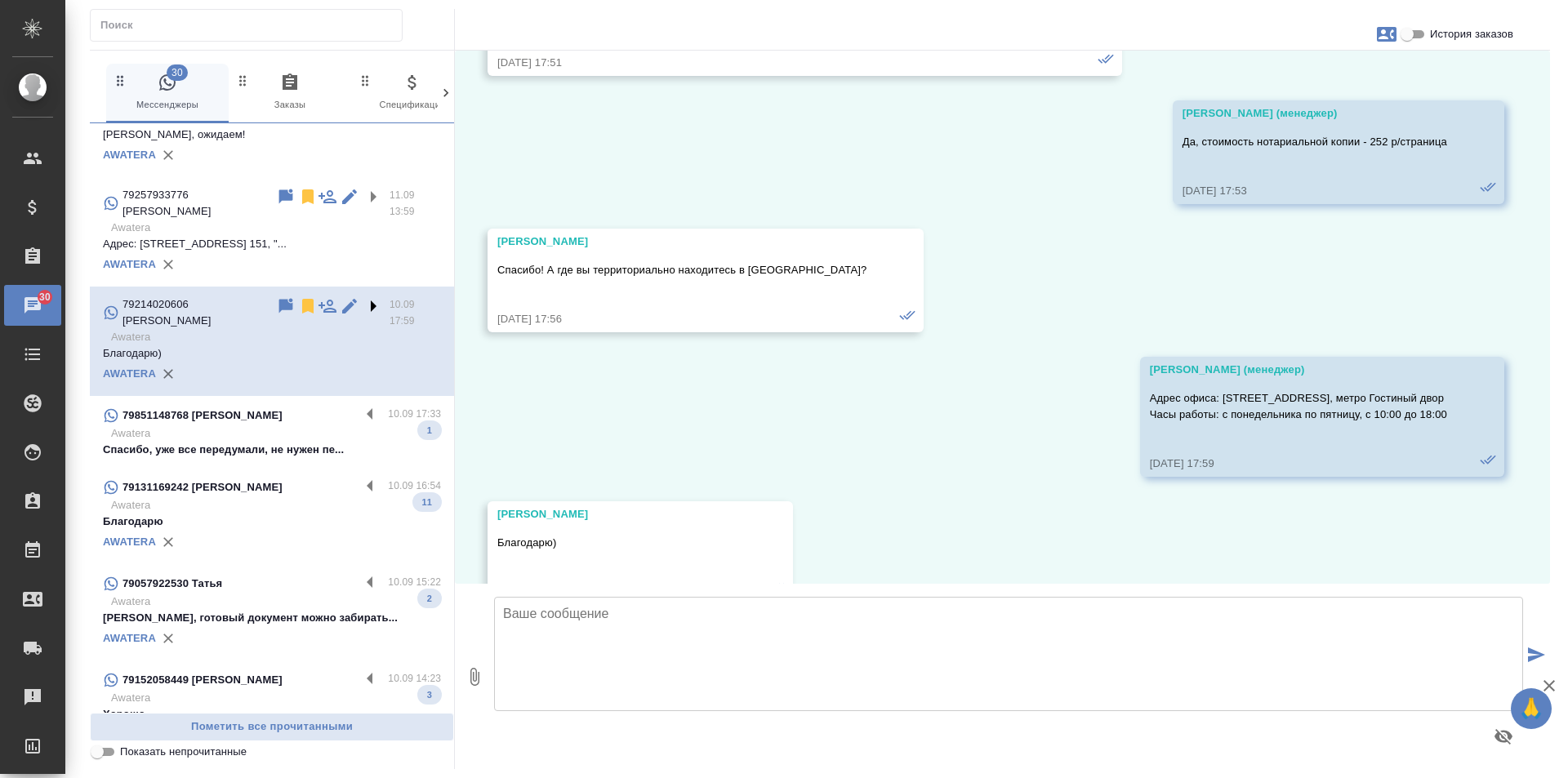
scroll to position [421, 0]
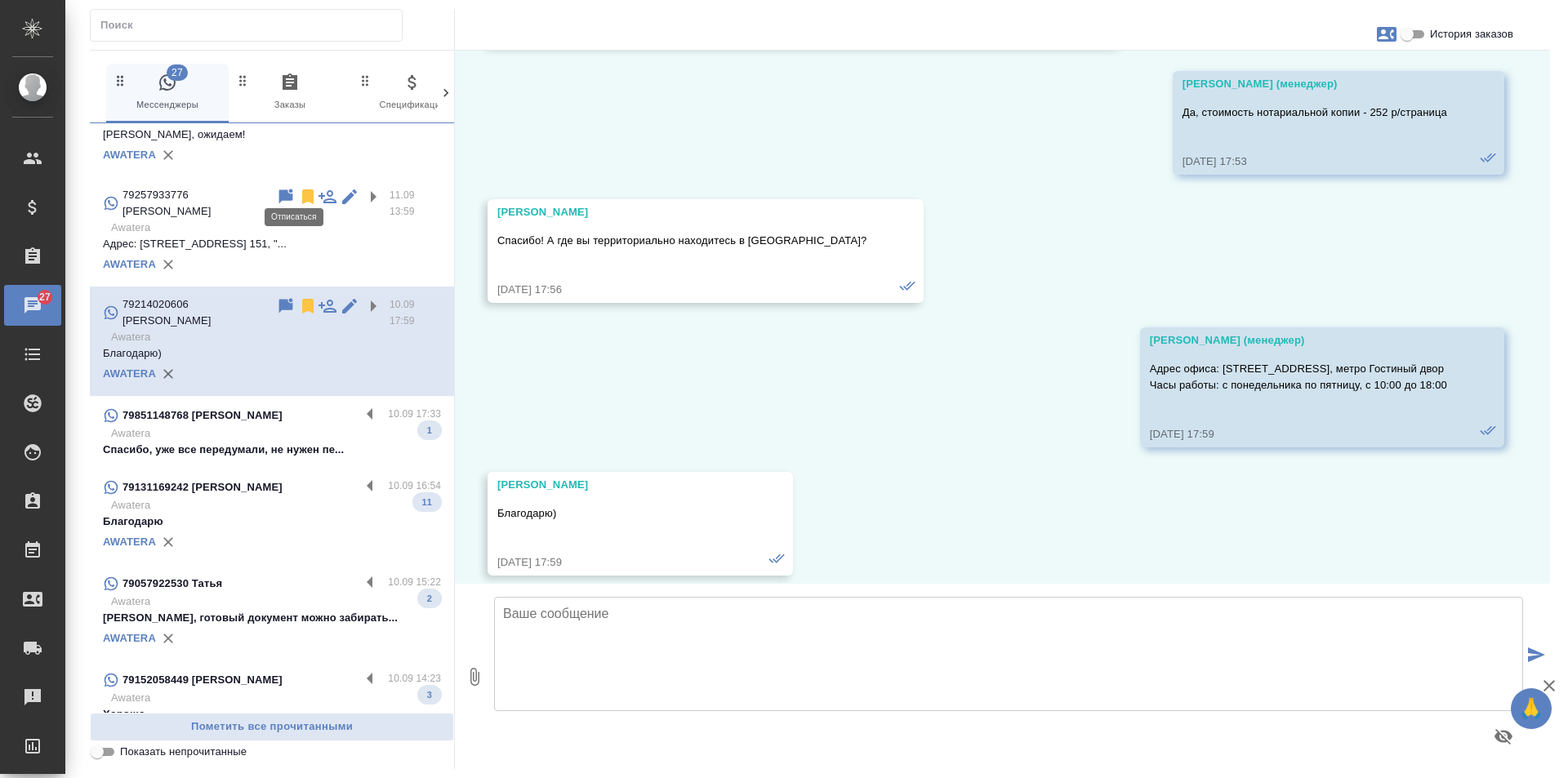
click at [298, 296] on icon at bounding box center [308, 306] width 20 height 20
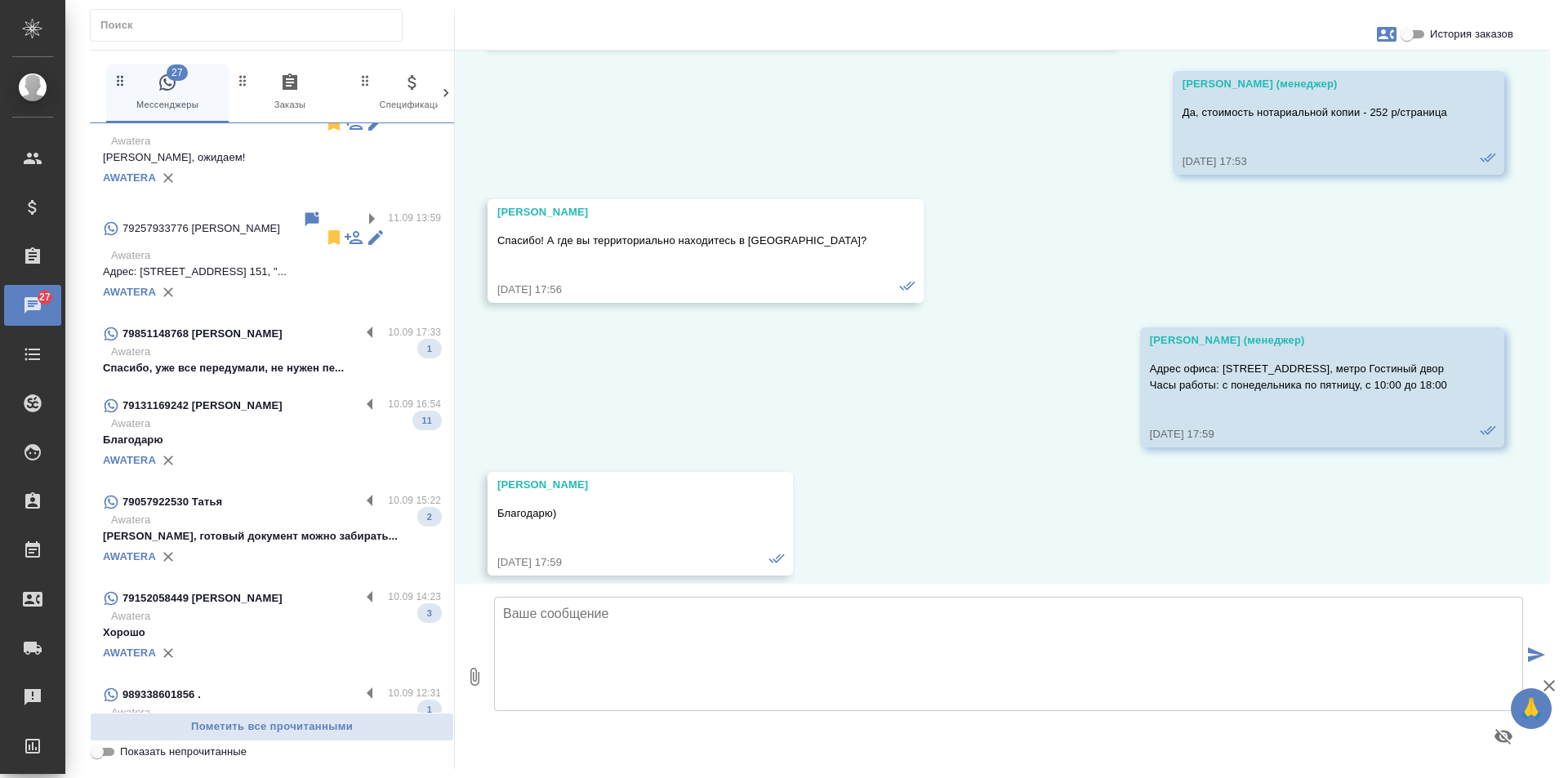
scroll to position [949, 0]
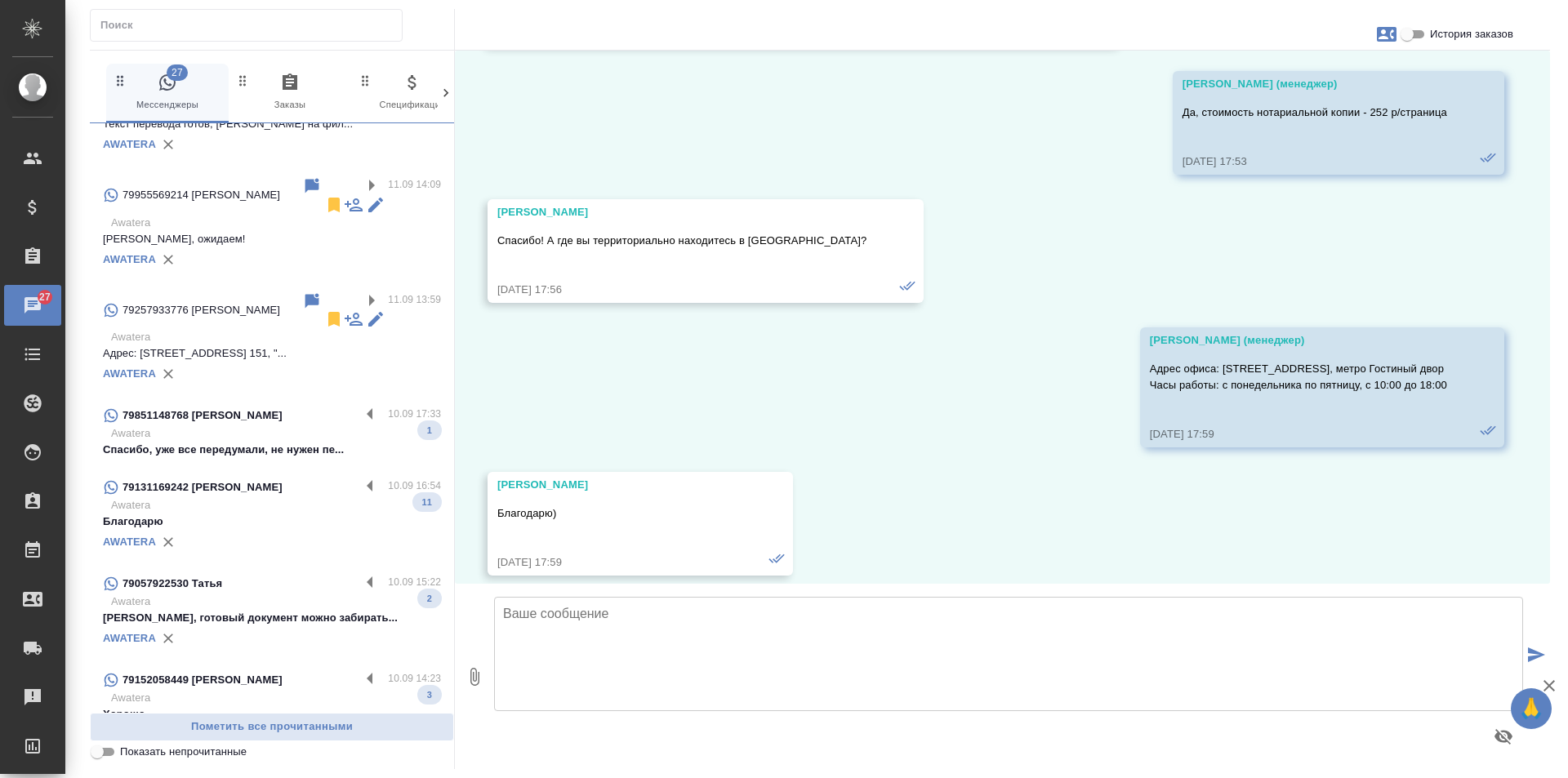
click at [339, 362] on div "AWATERA" at bounding box center [271, 374] width 338 height 24
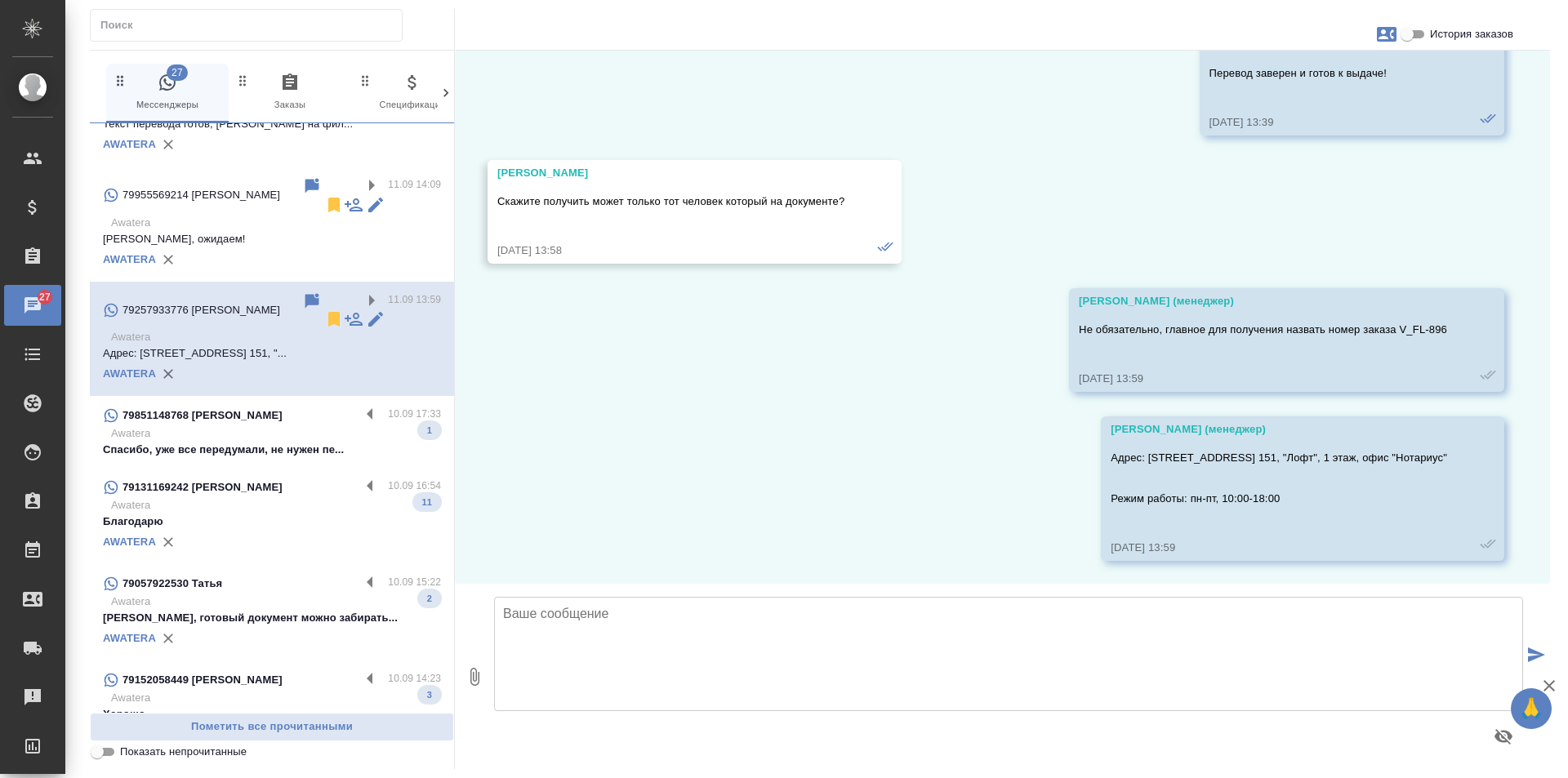
scroll to position [2238, 0]
click at [363, 405] on label at bounding box center [374, 415] width 28 height 19
click at [0, 0] on input "checkbox" at bounding box center [0, 0] width 0 height 0
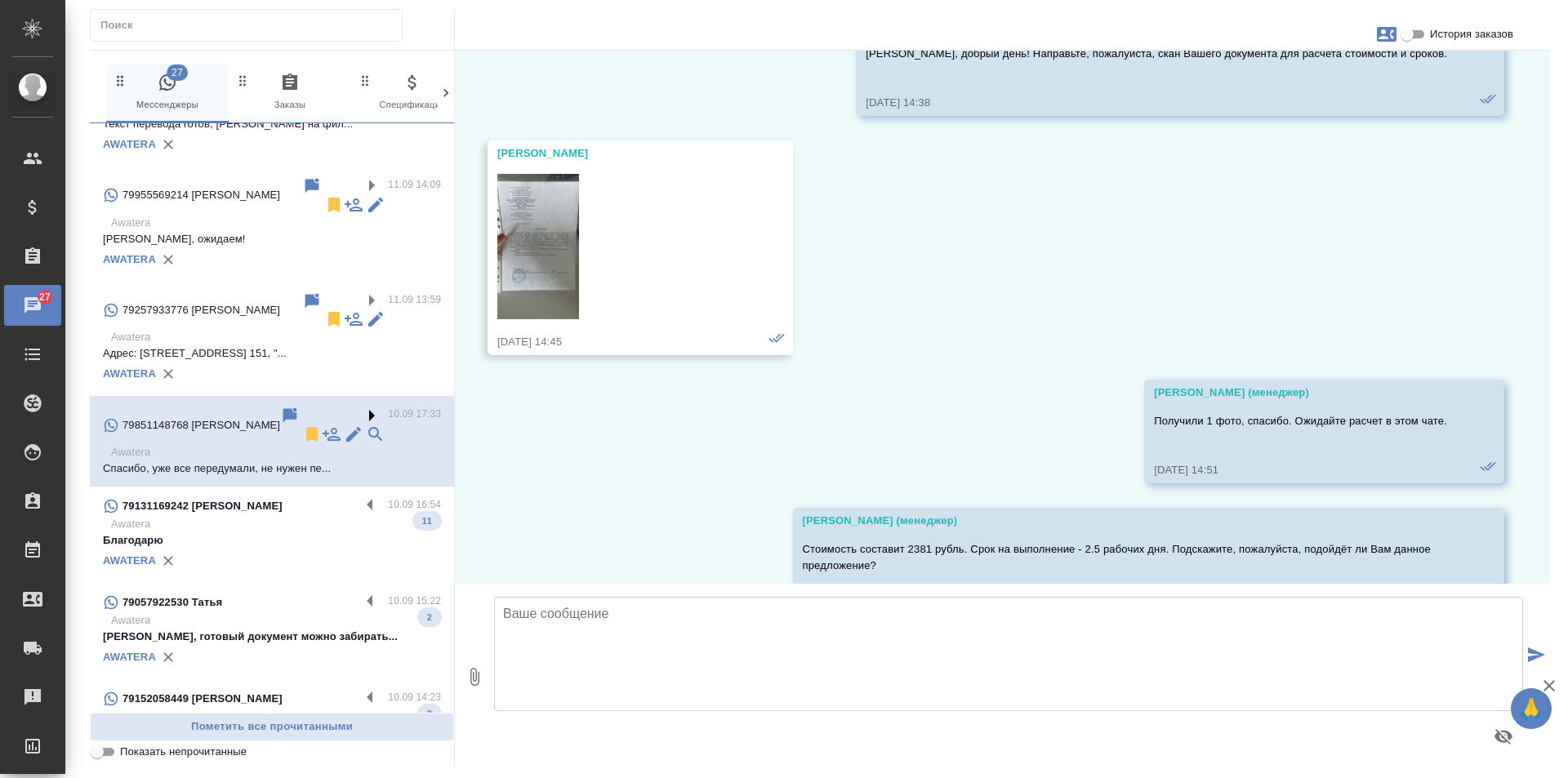
scroll to position [2853, 0]
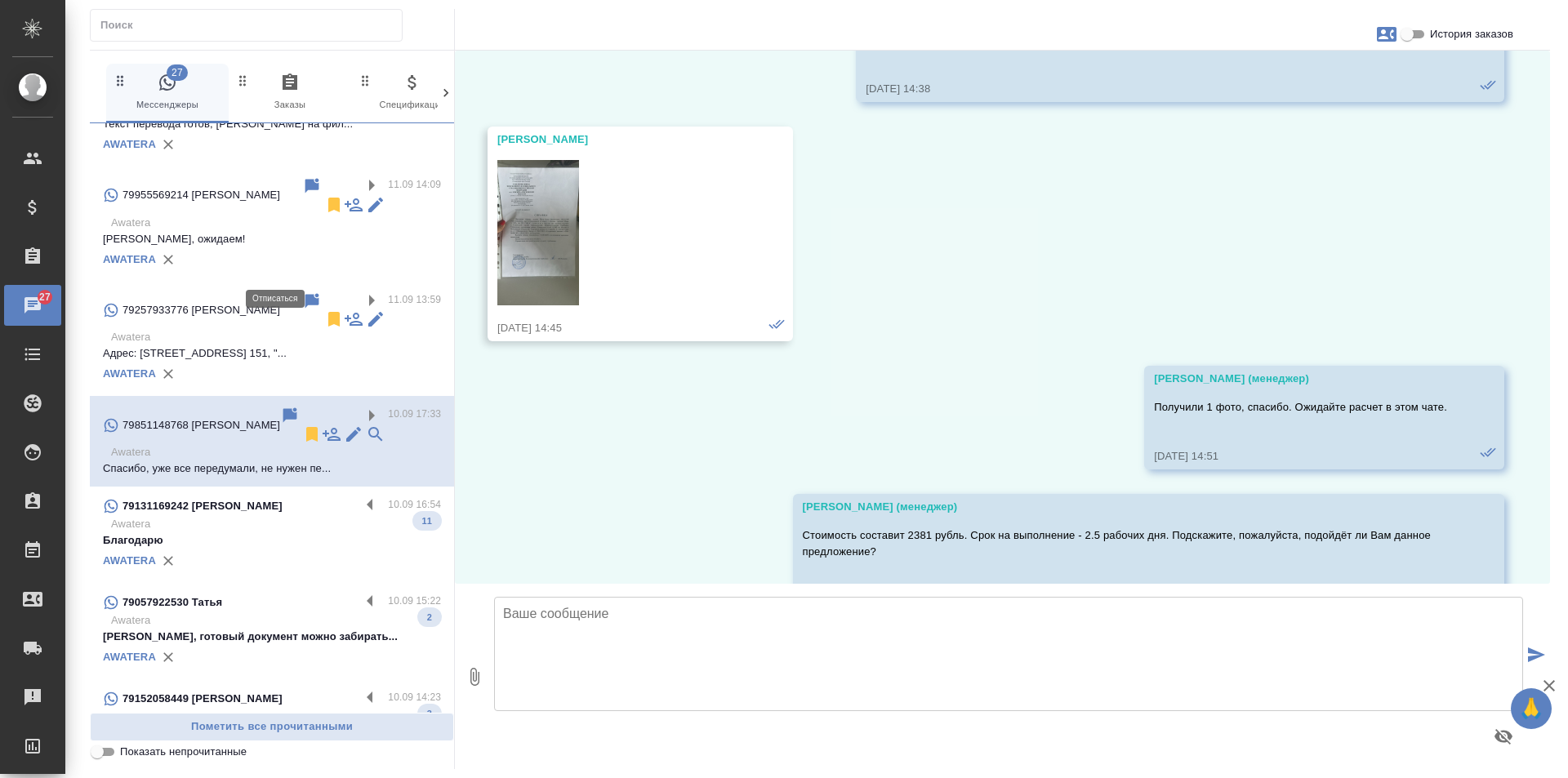
click at [306, 427] on icon at bounding box center [311, 434] width 11 height 15
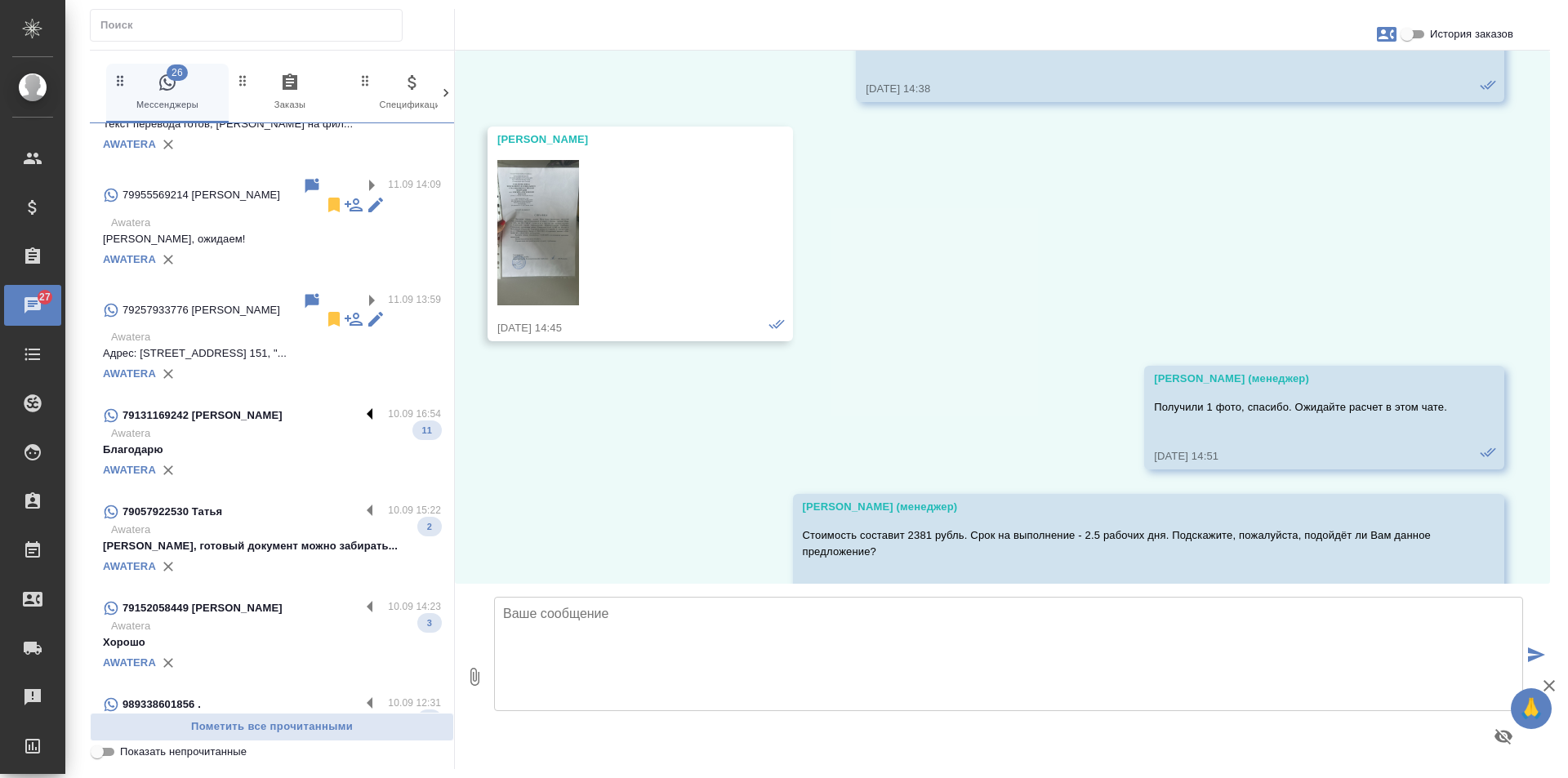
click at [360, 405] on label at bounding box center [374, 415] width 28 height 19
click at [0, 0] on input "checkbox" at bounding box center [0, 0] width 0 height 0
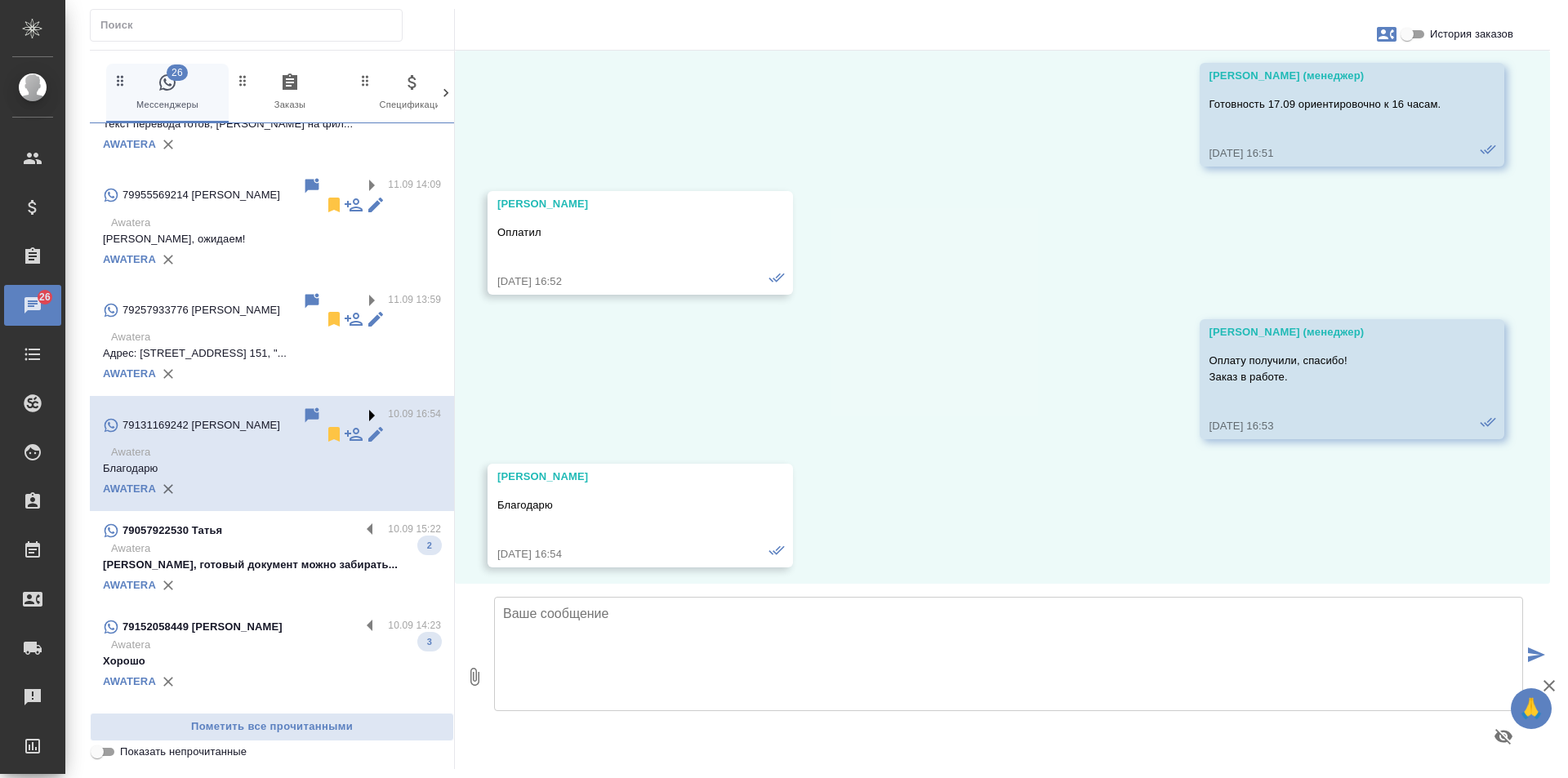
scroll to position [2997, 0]
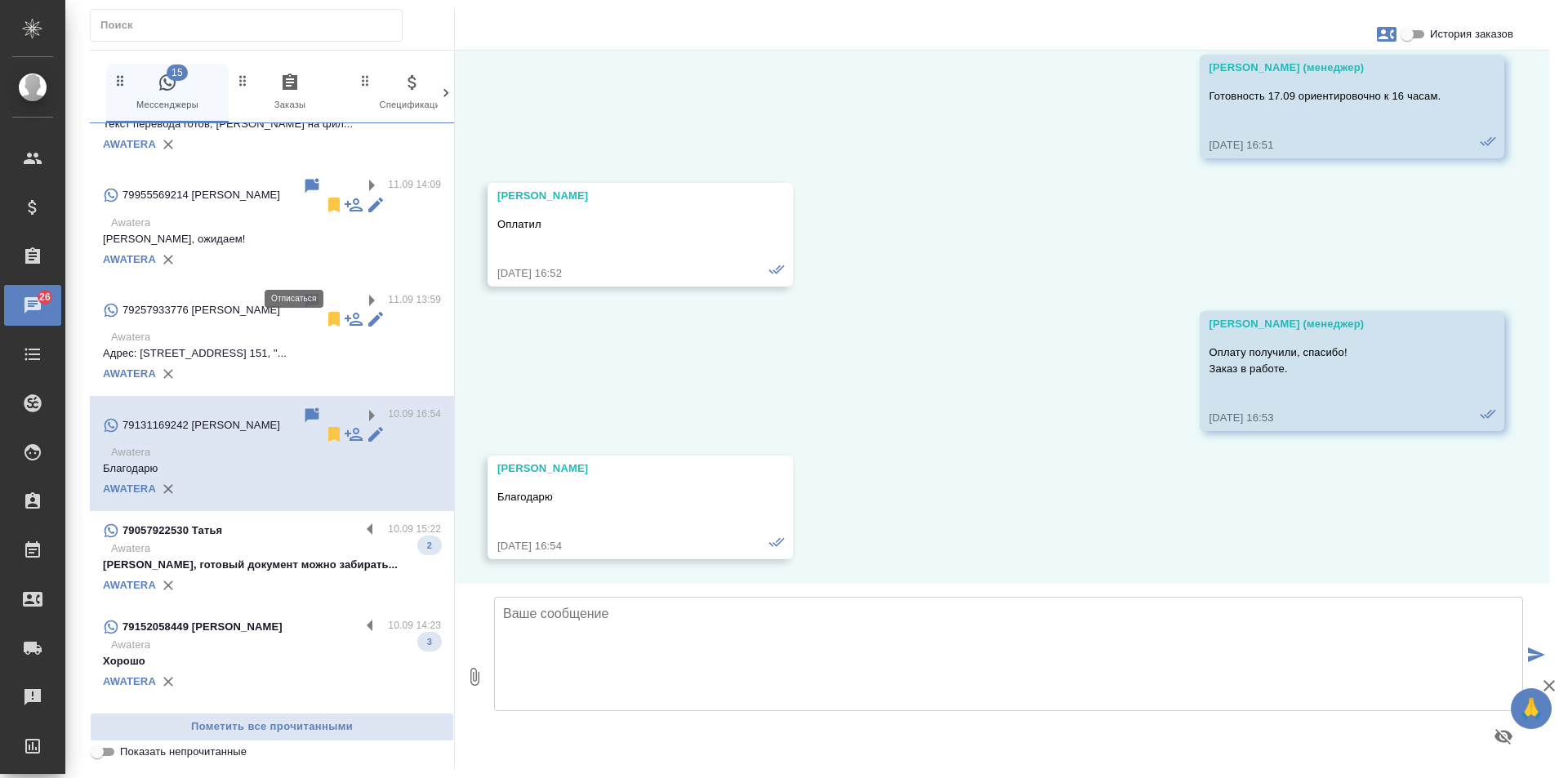
click at [324, 424] on icon at bounding box center [334, 433] width 20 height 20
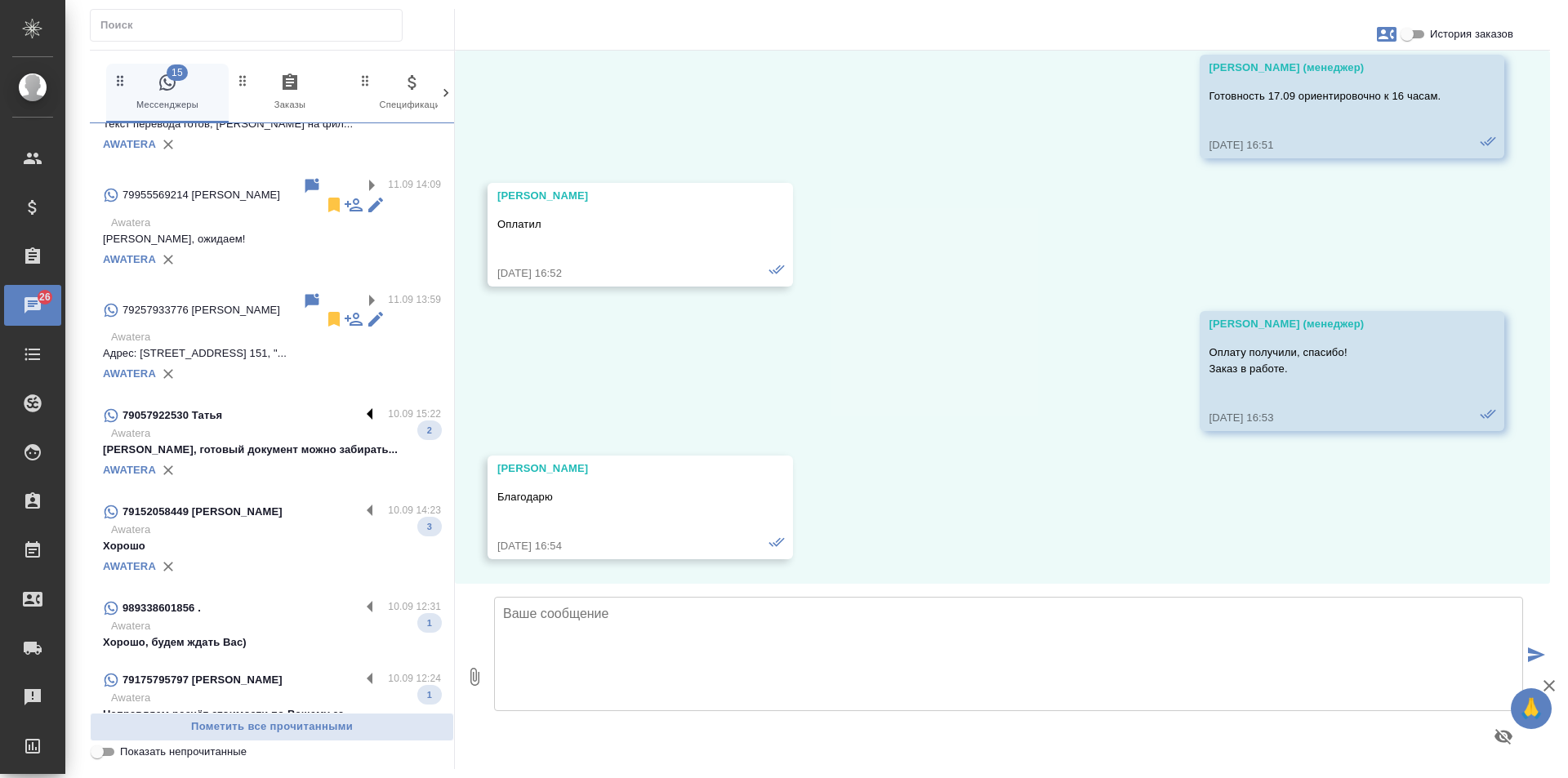
click at [360, 405] on label at bounding box center [374, 415] width 28 height 19
click at [0, 0] on input "checkbox" at bounding box center [0, 0] width 0 height 0
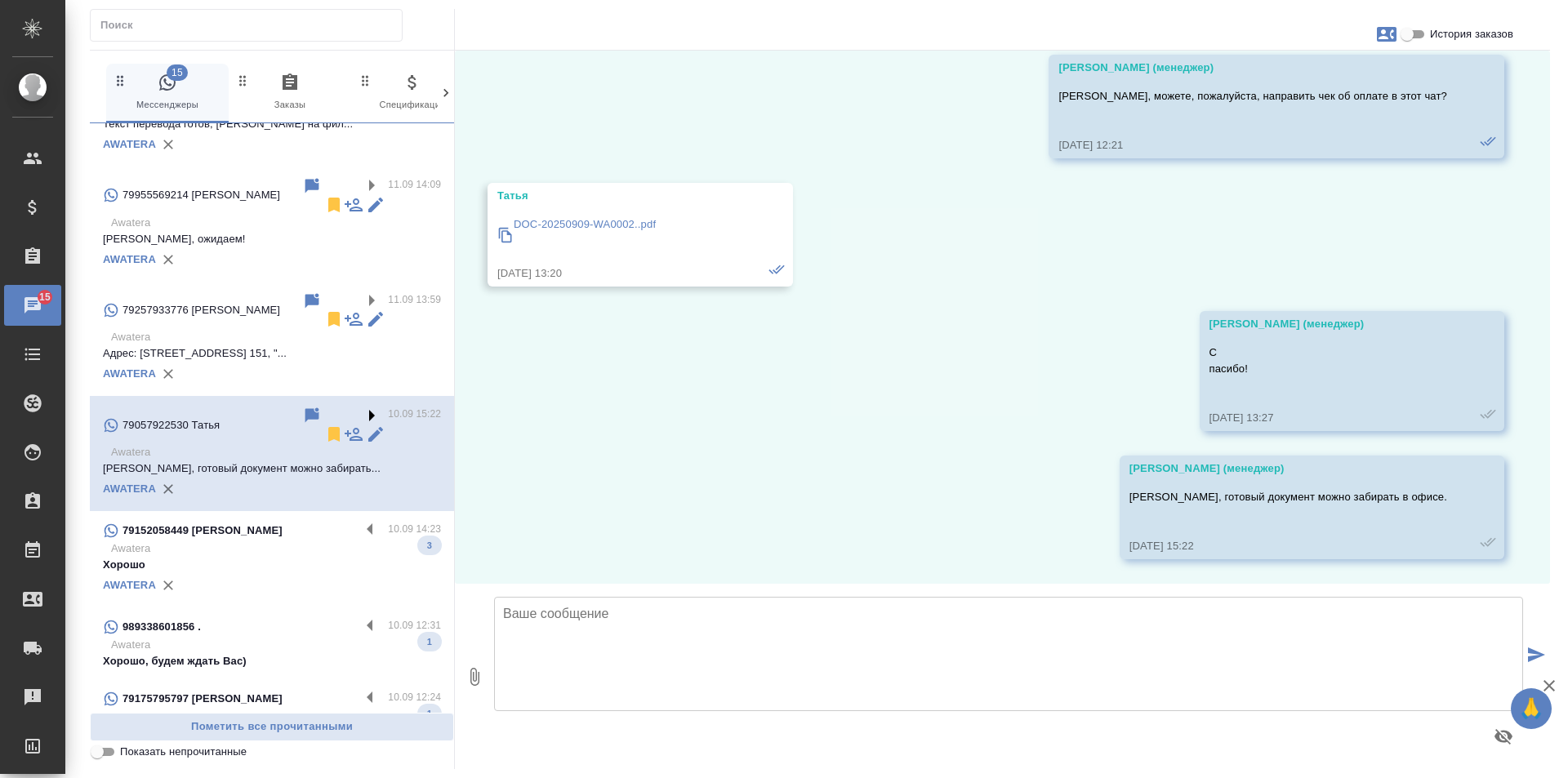
scroll to position [550, 0]
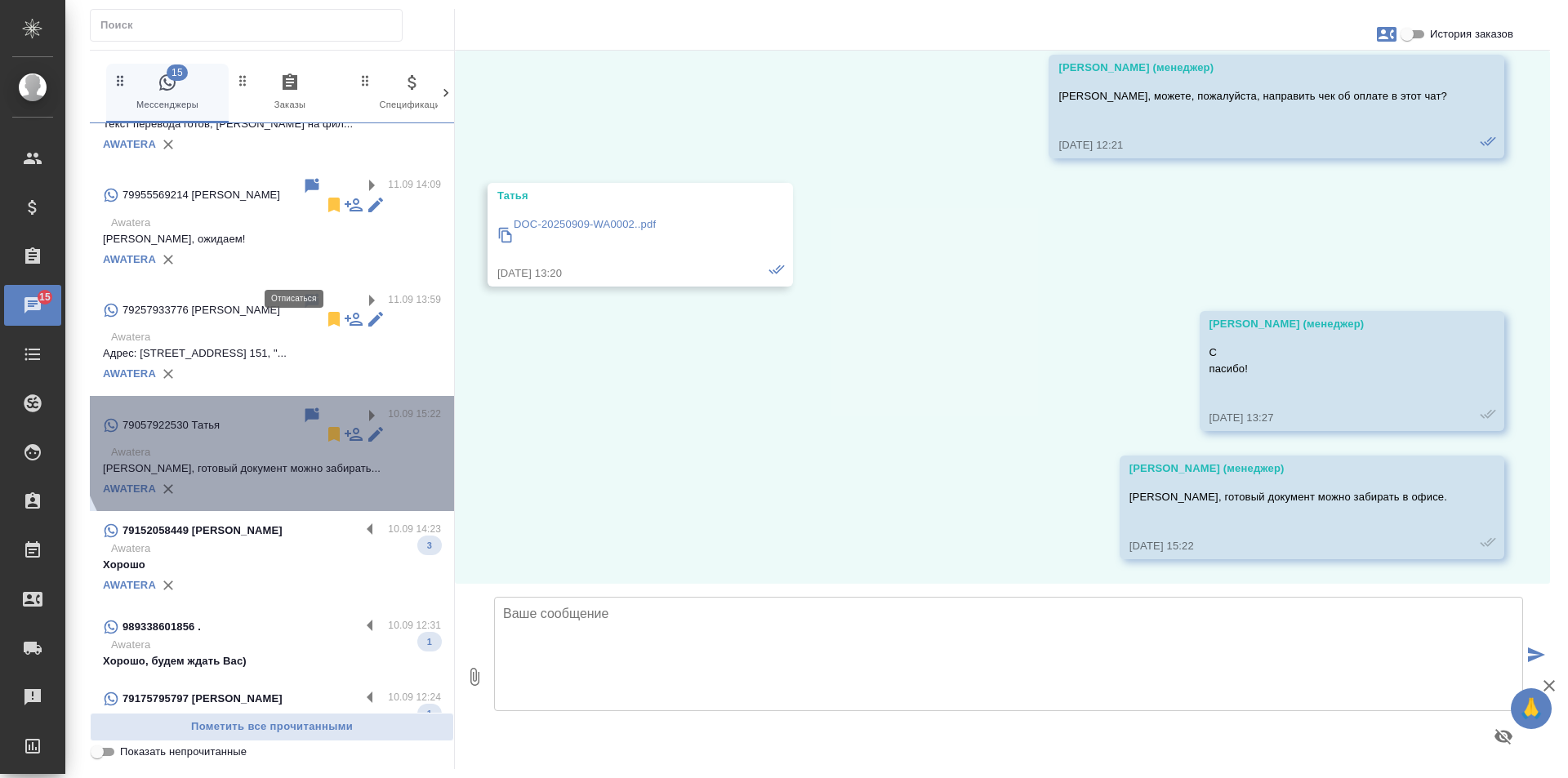
click at [324, 424] on icon at bounding box center [334, 433] width 20 height 20
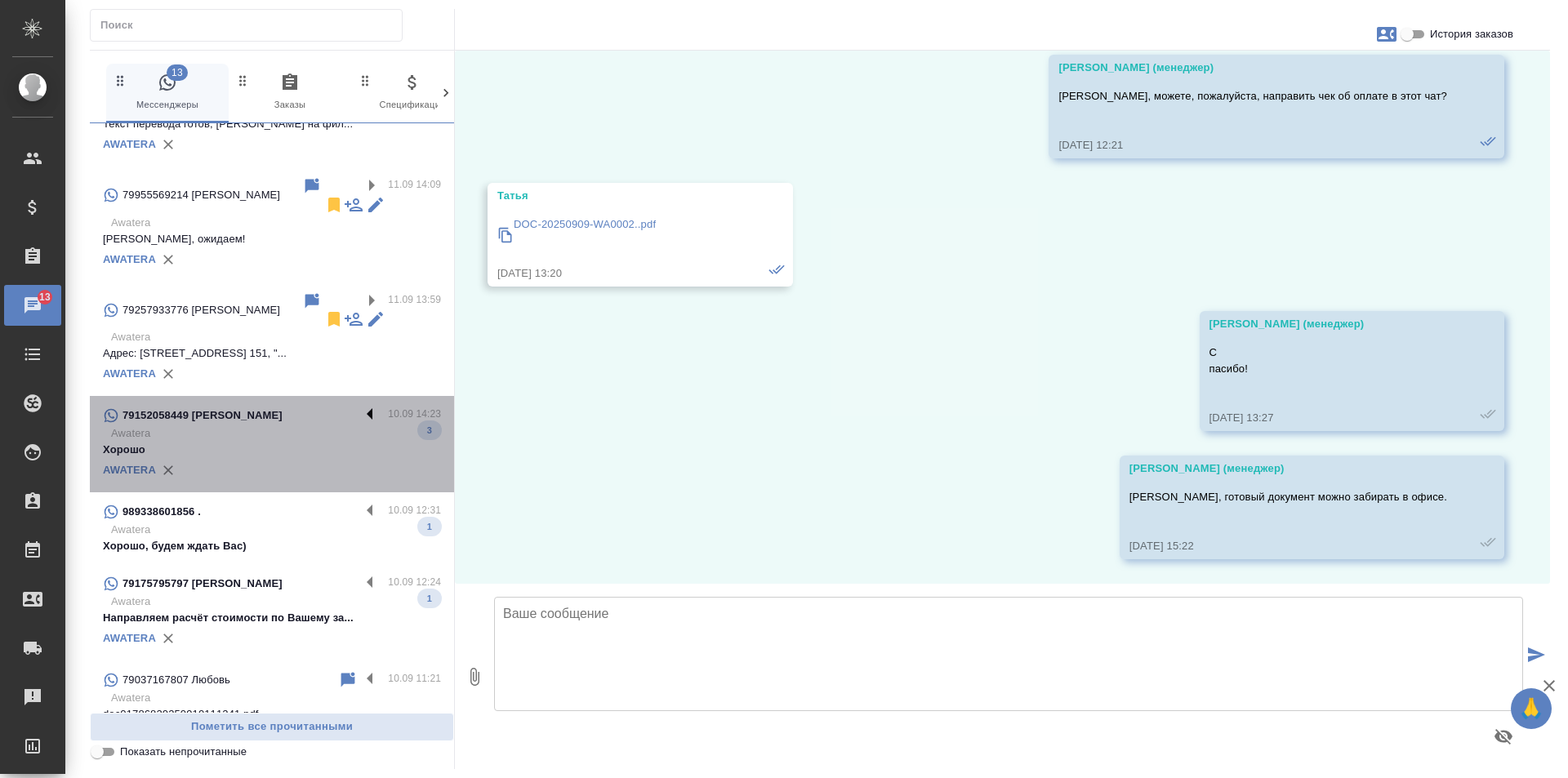
click at [360, 405] on label at bounding box center [374, 415] width 28 height 19
click at [0, 0] on input "checkbox" at bounding box center [0, 0] width 0 height 0
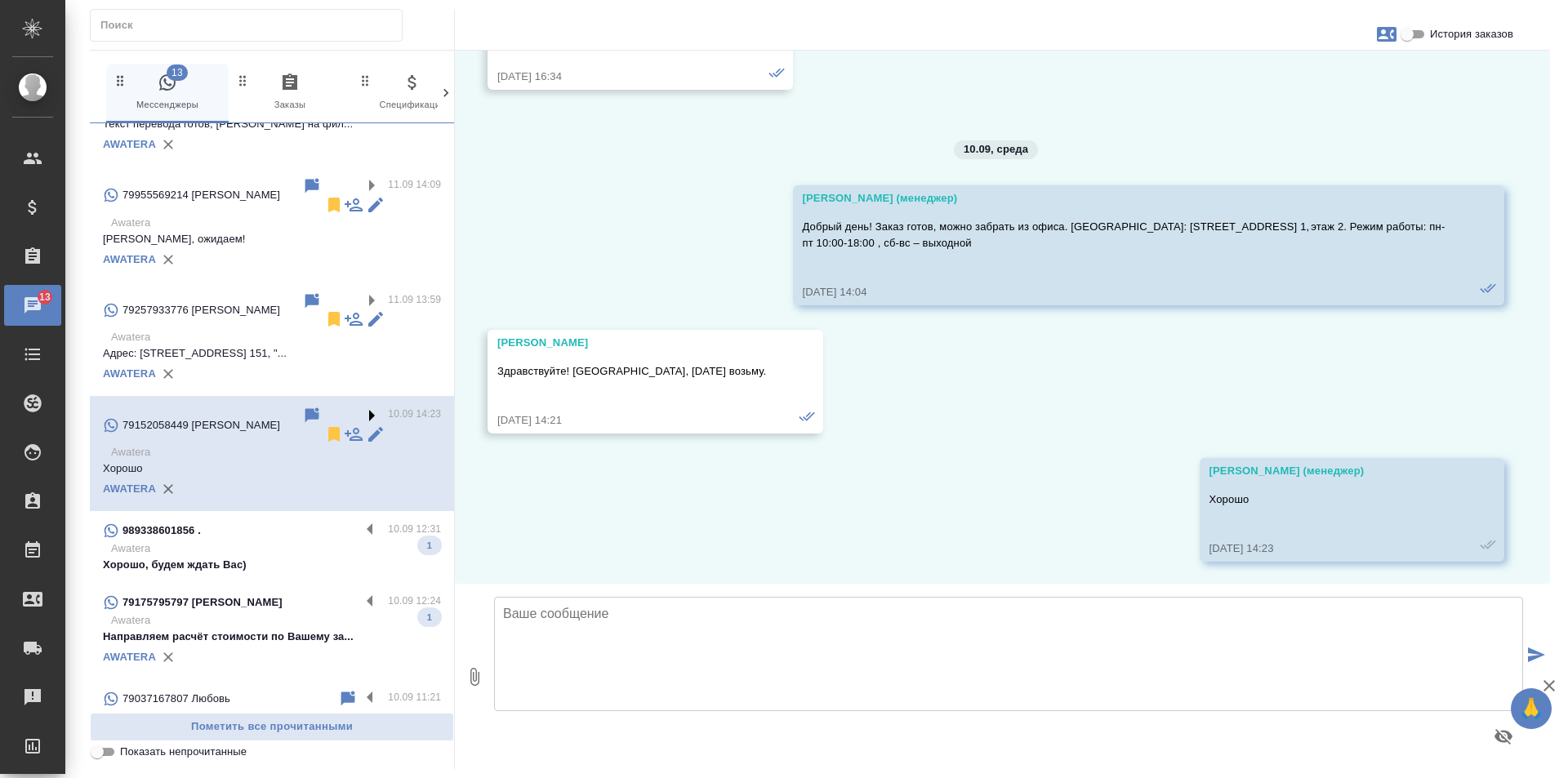
scroll to position [977, 0]
click at [324, 424] on icon at bounding box center [334, 433] width 20 height 20
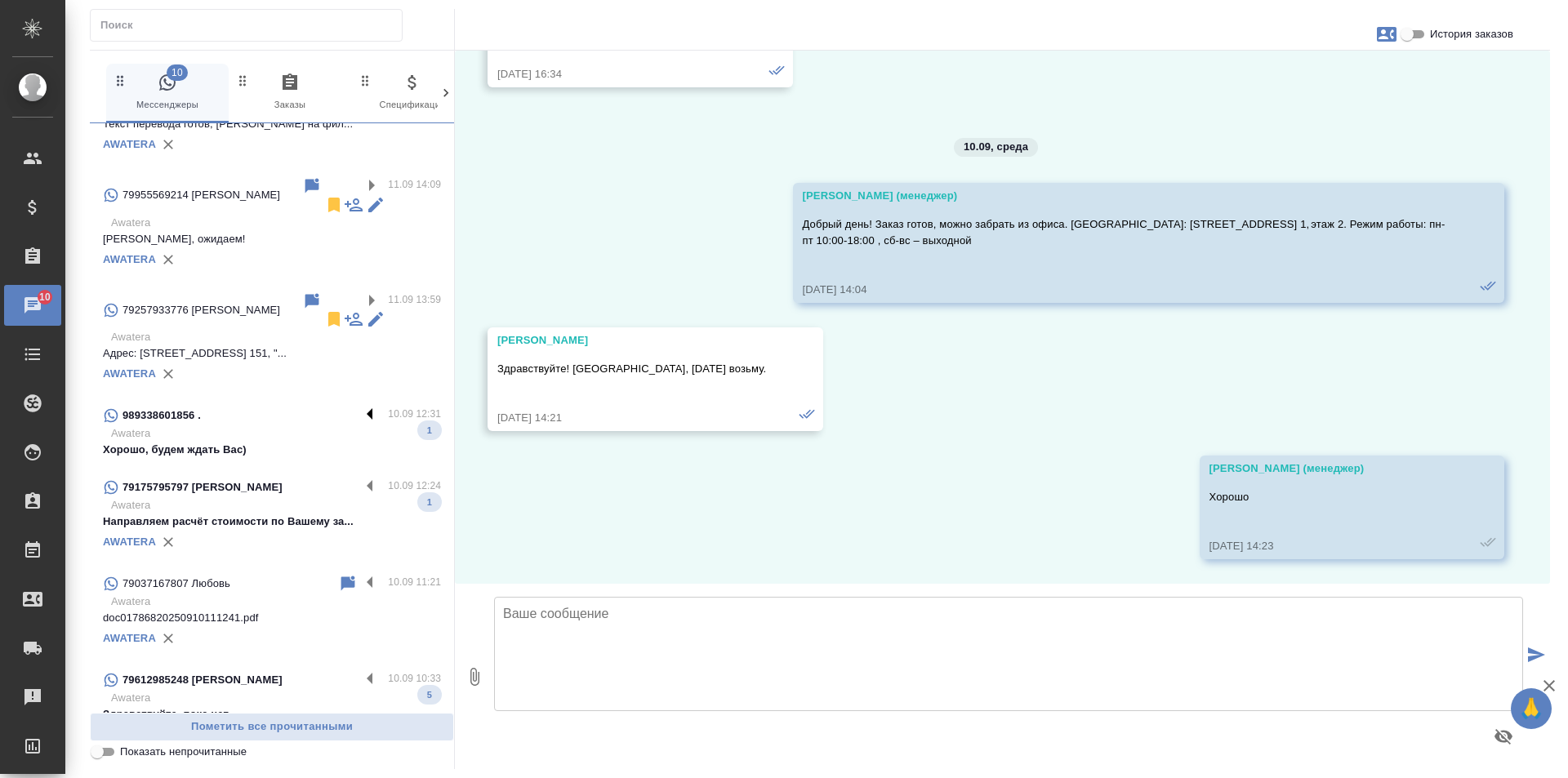
click at [360, 405] on label at bounding box center [374, 415] width 28 height 19
click at [0, 0] on input "checkbox" at bounding box center [0, 0] width 0 height 0
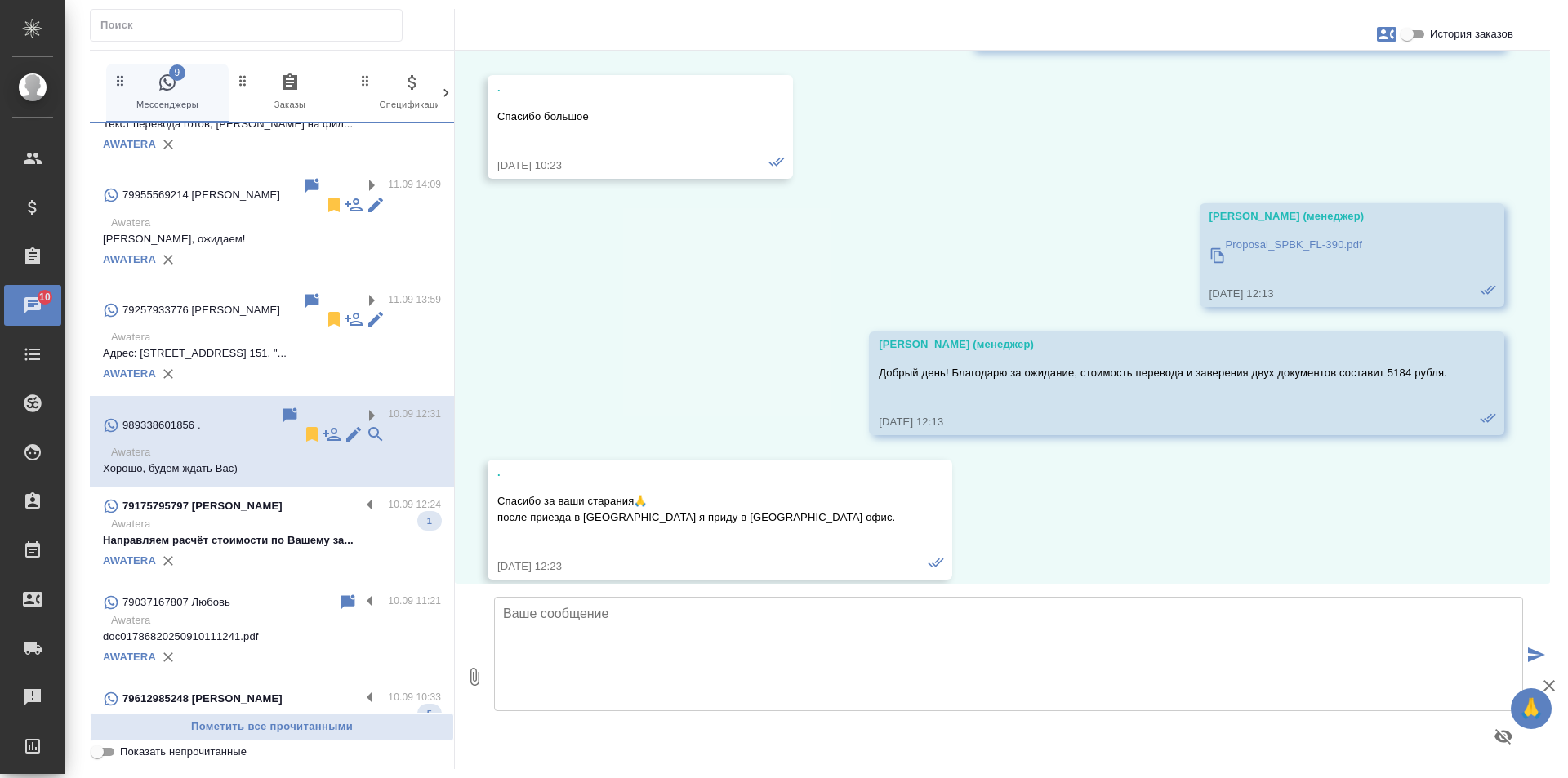
scroll to position [2177, 0]
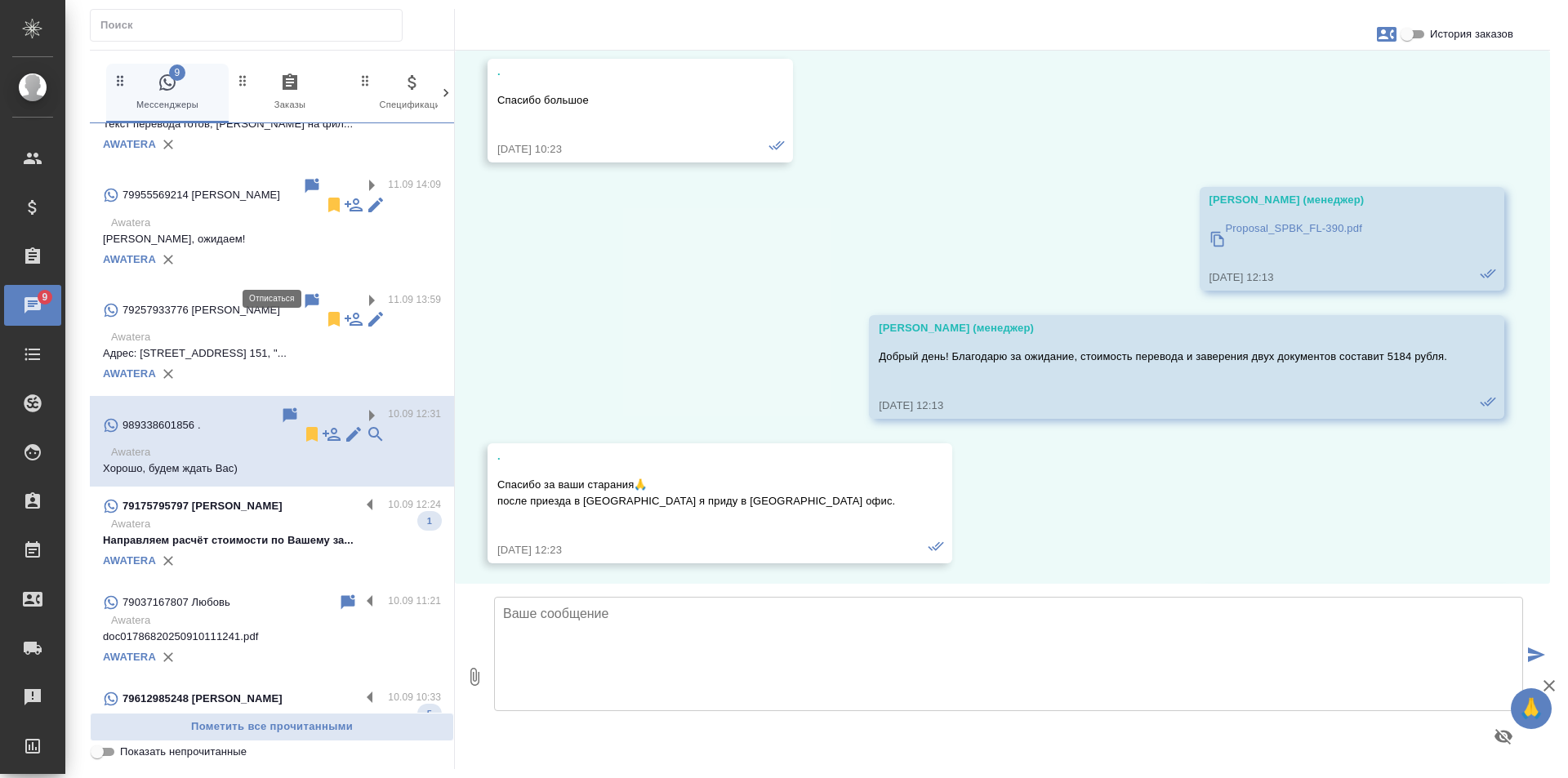
click at [302, 424] on icon at bounding box center [311, 433] width 20 height 20
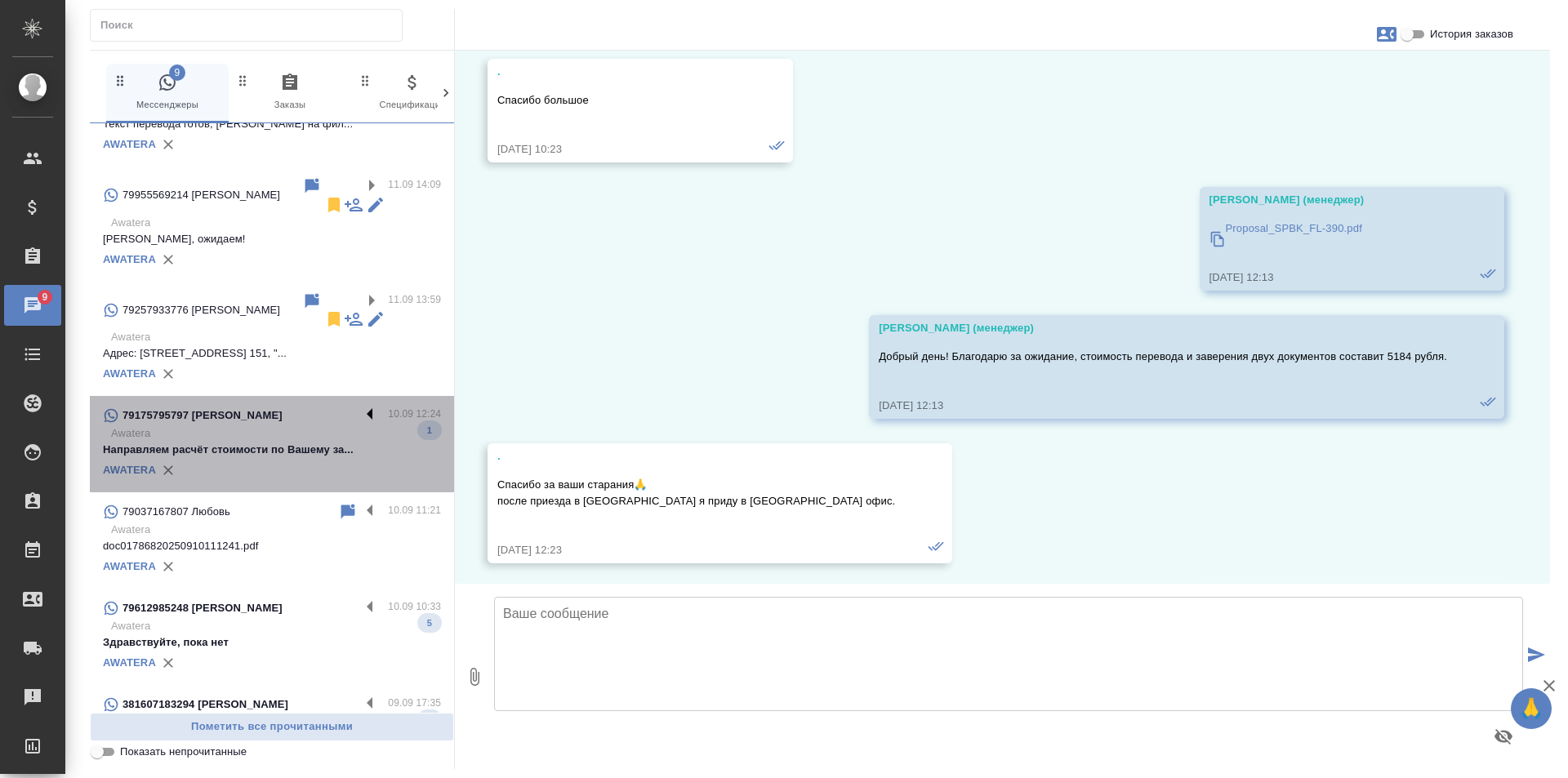
click at [360, 405] on label at bounding box center [374, 415] width 28 height 19
click at [0, 0] on input "checkbox" at bounding box center [0, 0] width 0 height 0
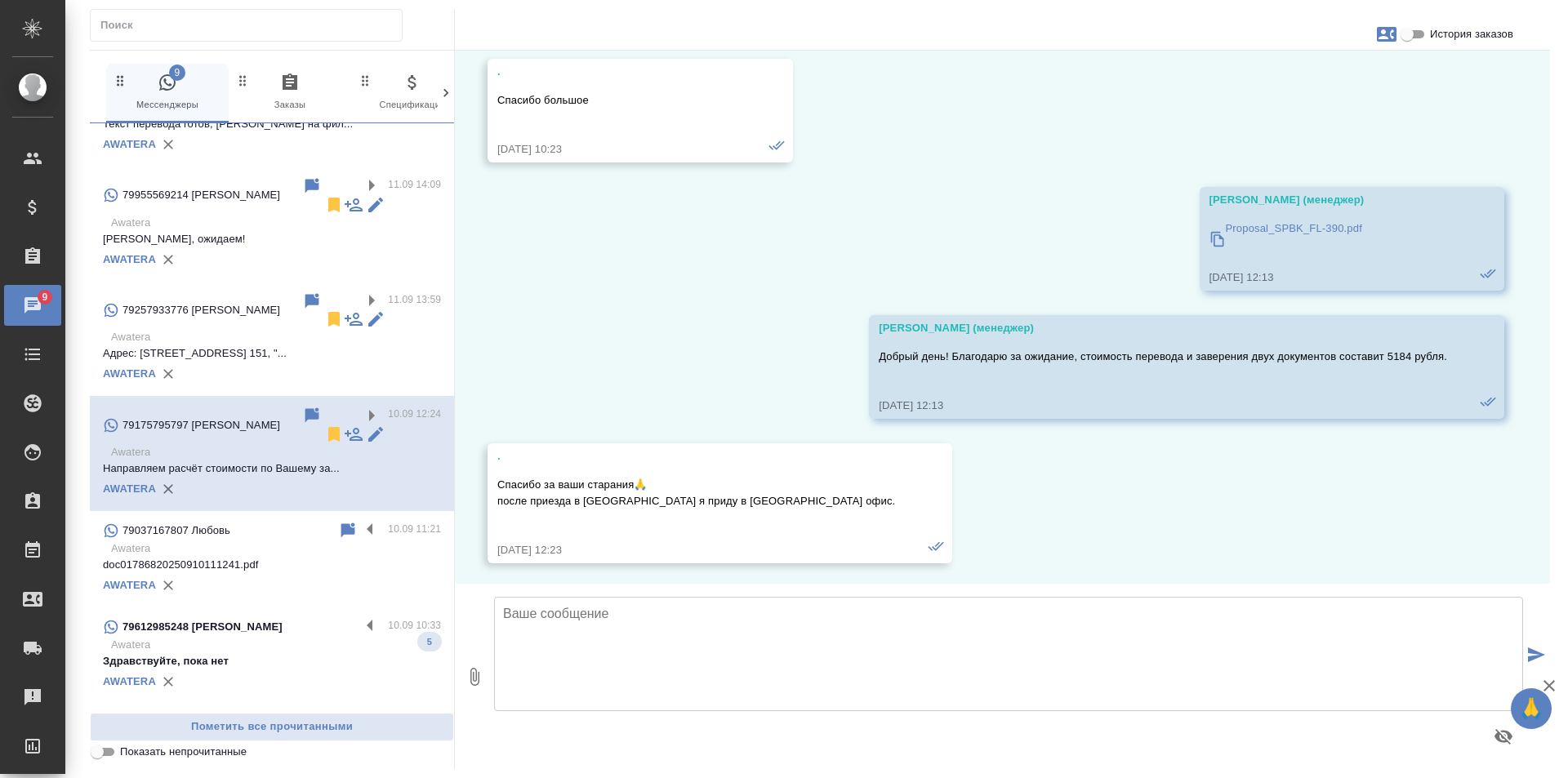
scroll to position [216, 0]
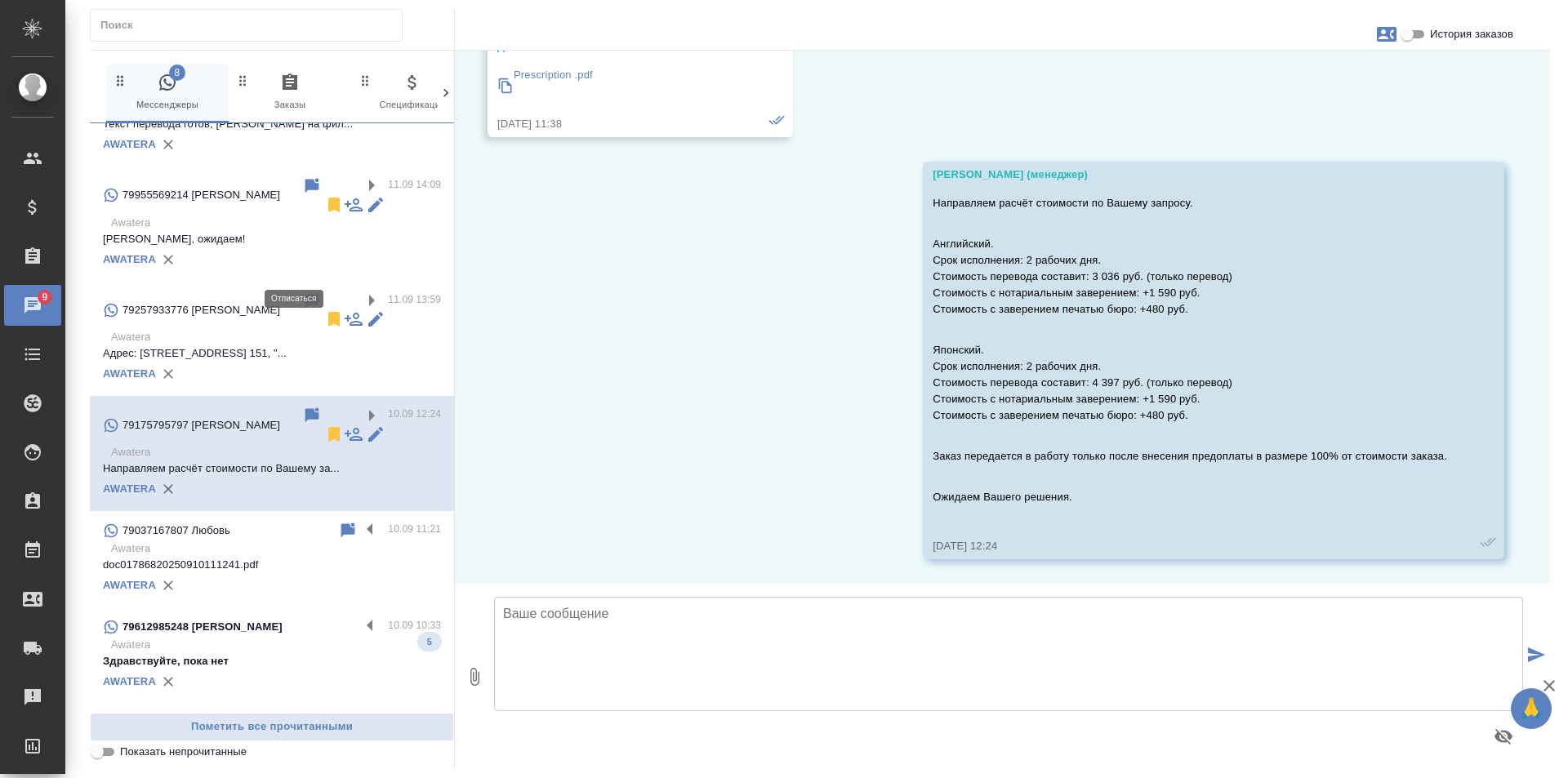
click at [324, 424] on icon at bounding box center [334, 433] width 20 height 20
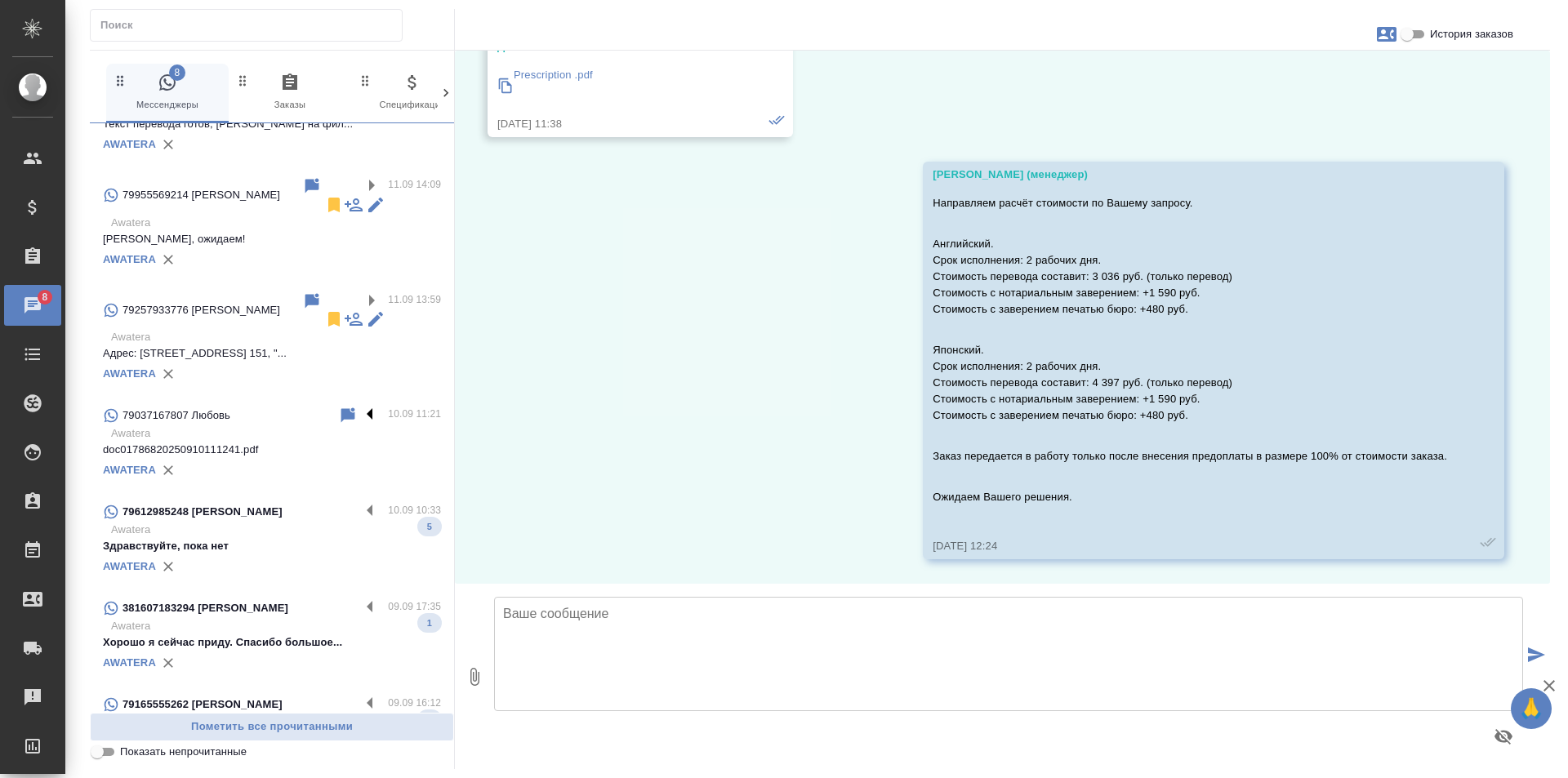
click at [363, 405] on label at bounding box center [374, 415] width 28 height 19
click at [0, 0] on input "checkbox" at bounding box center [0, 0] width 0 height 0
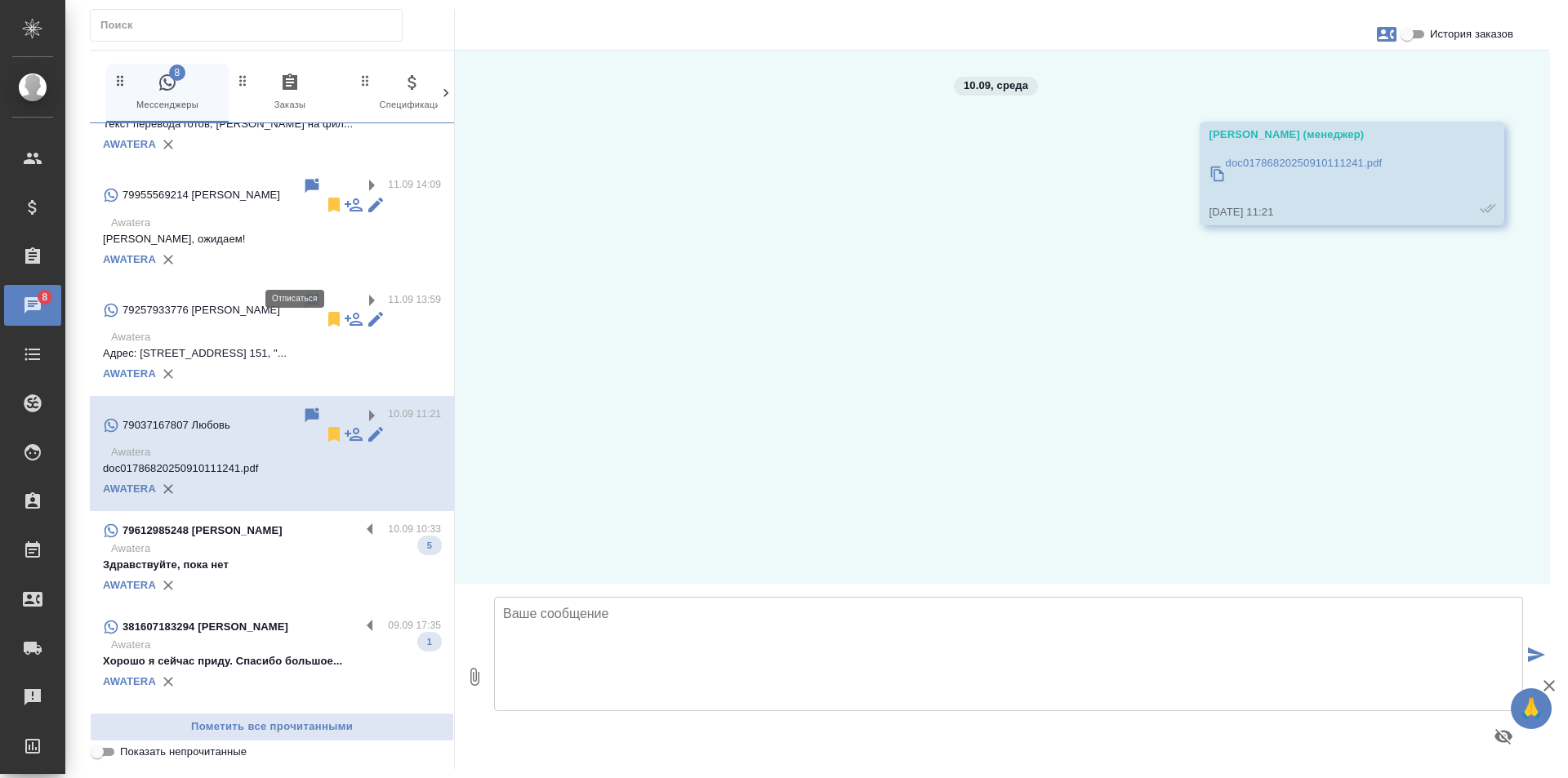
scroll to position [0, 0]
click at [328, 427] on icon at bounding box center [334, 434] width 11 height 15
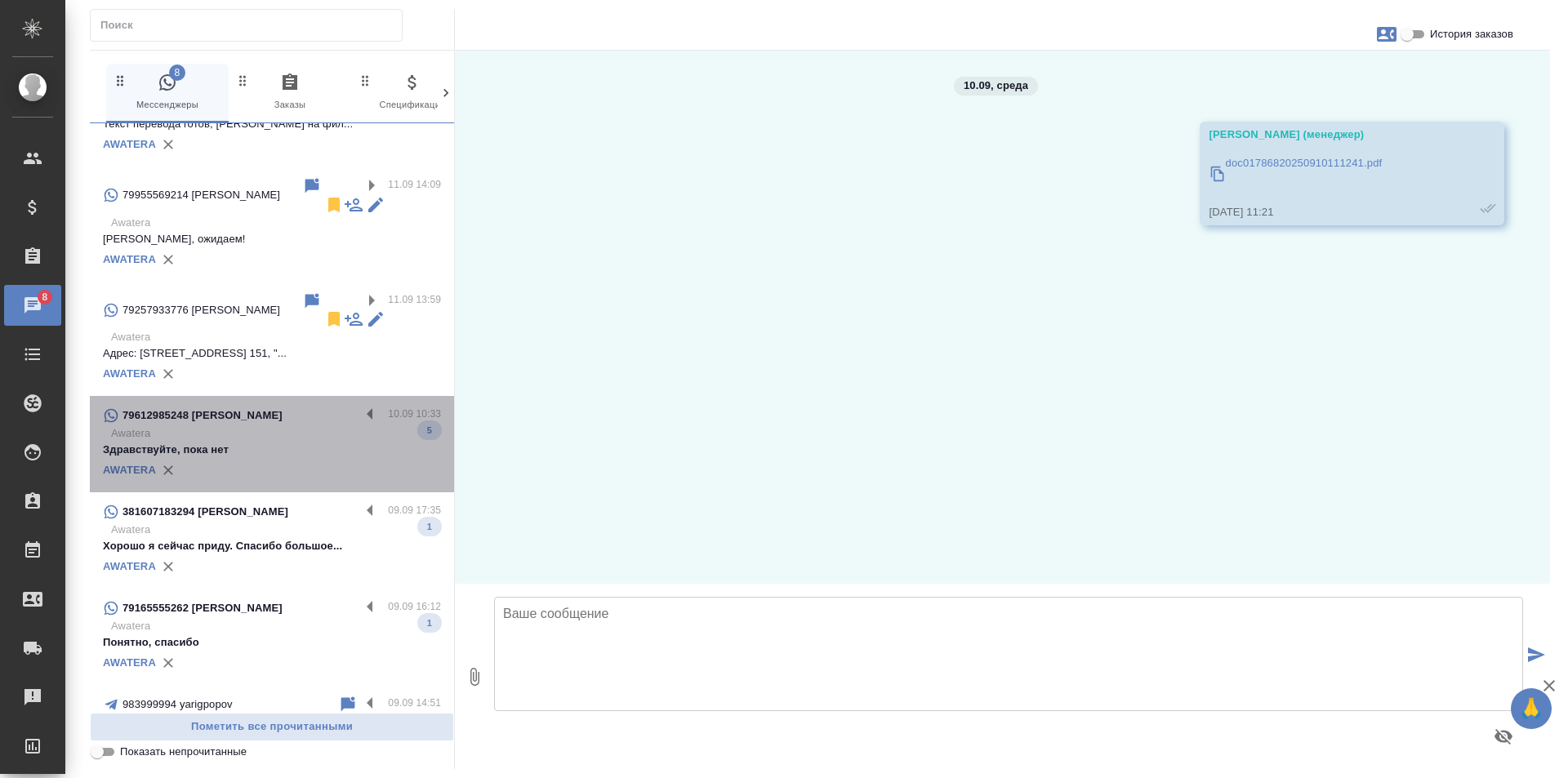
click at [369, 425] on p "Awatera" at bounding box center [276, 433] width 330 height 17
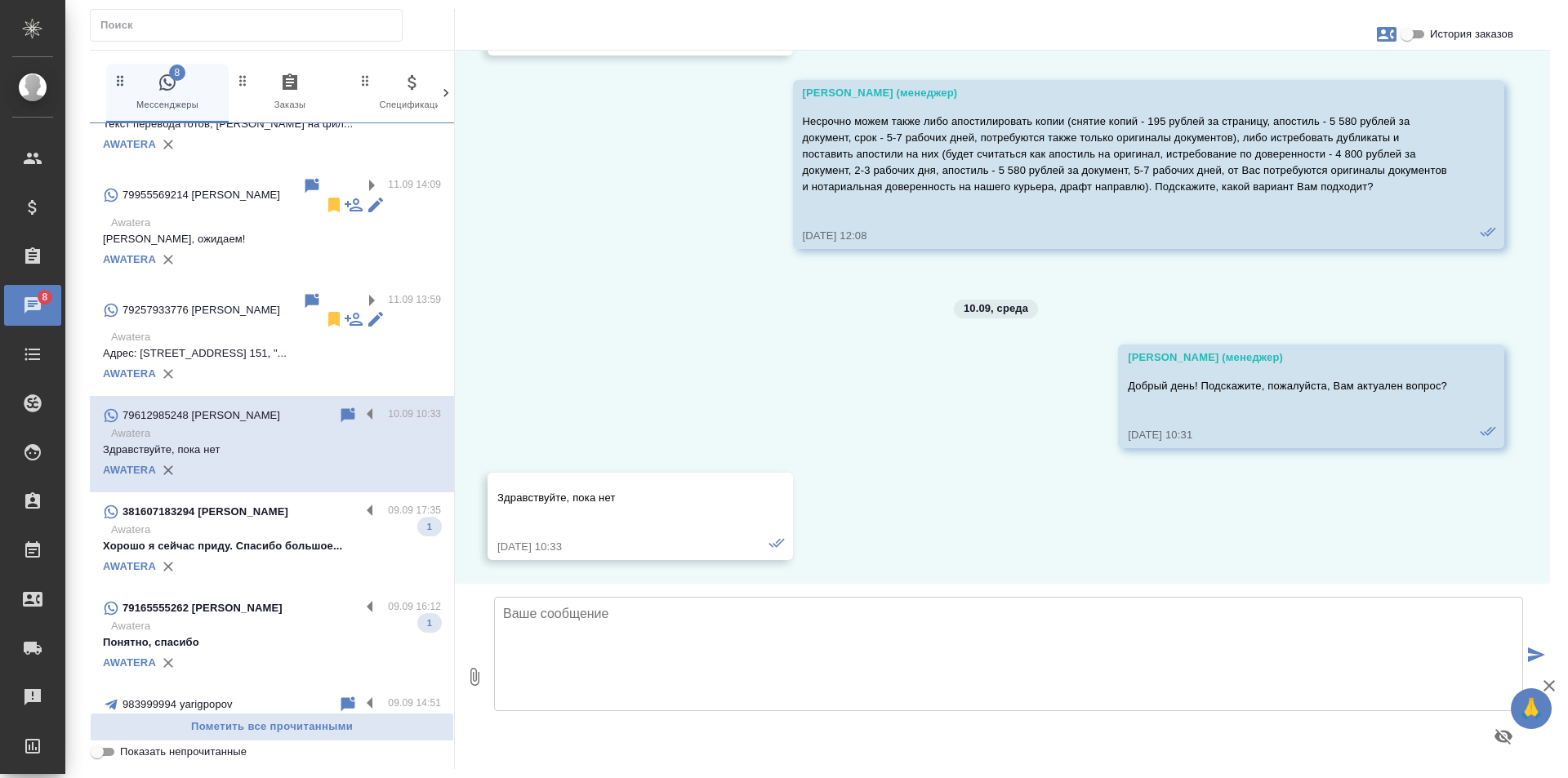
scroll to position [1548, 0]
click at [361, 405] on label at bounding box center [374, 415] width 28 height 19
click at [0, 0] on input "checkbox" at bounding box center [0, 0] width 0 height 0
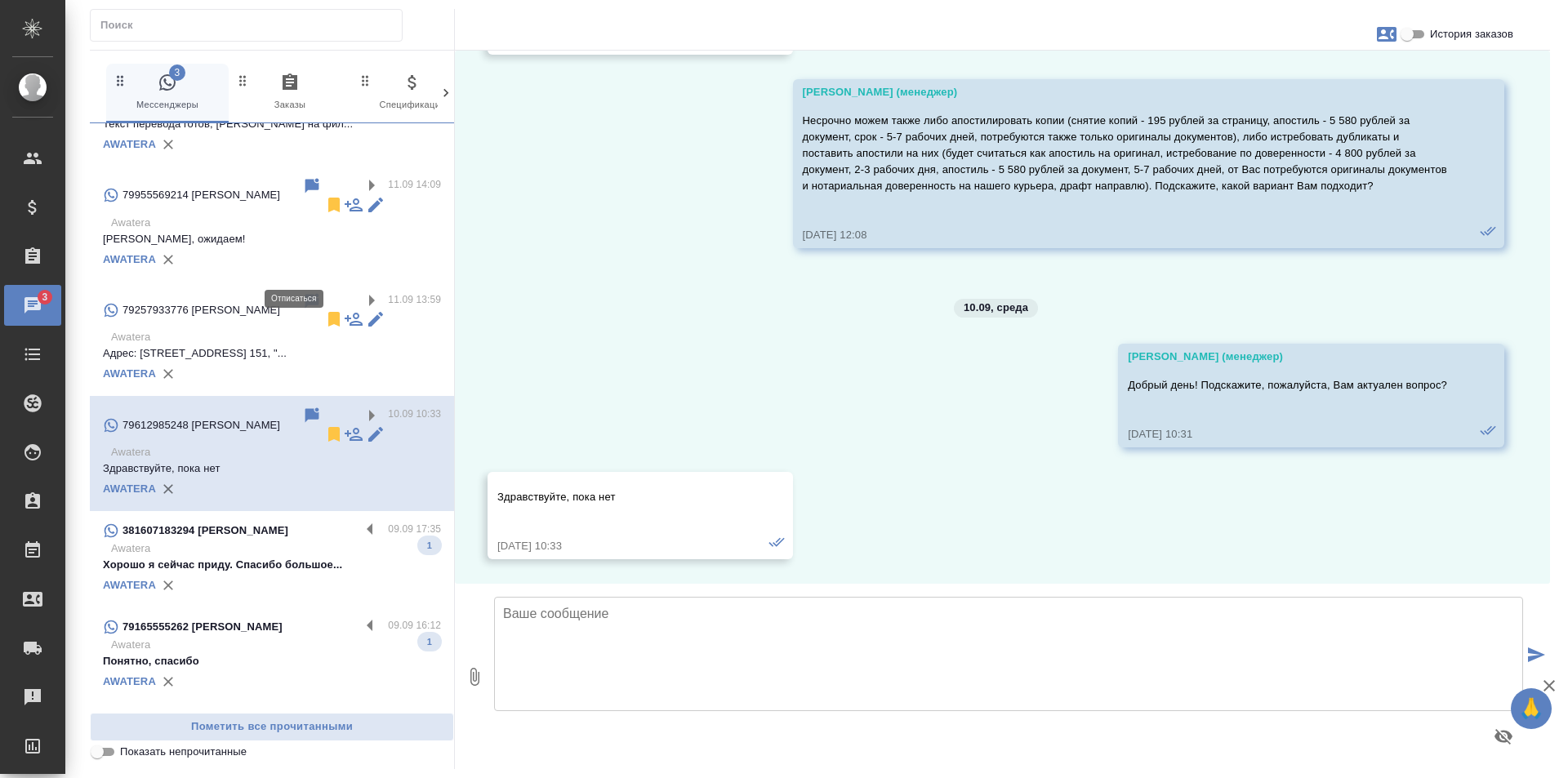
click at [328, 427] on icon at bounding box center [334, 434] width 11 height 15
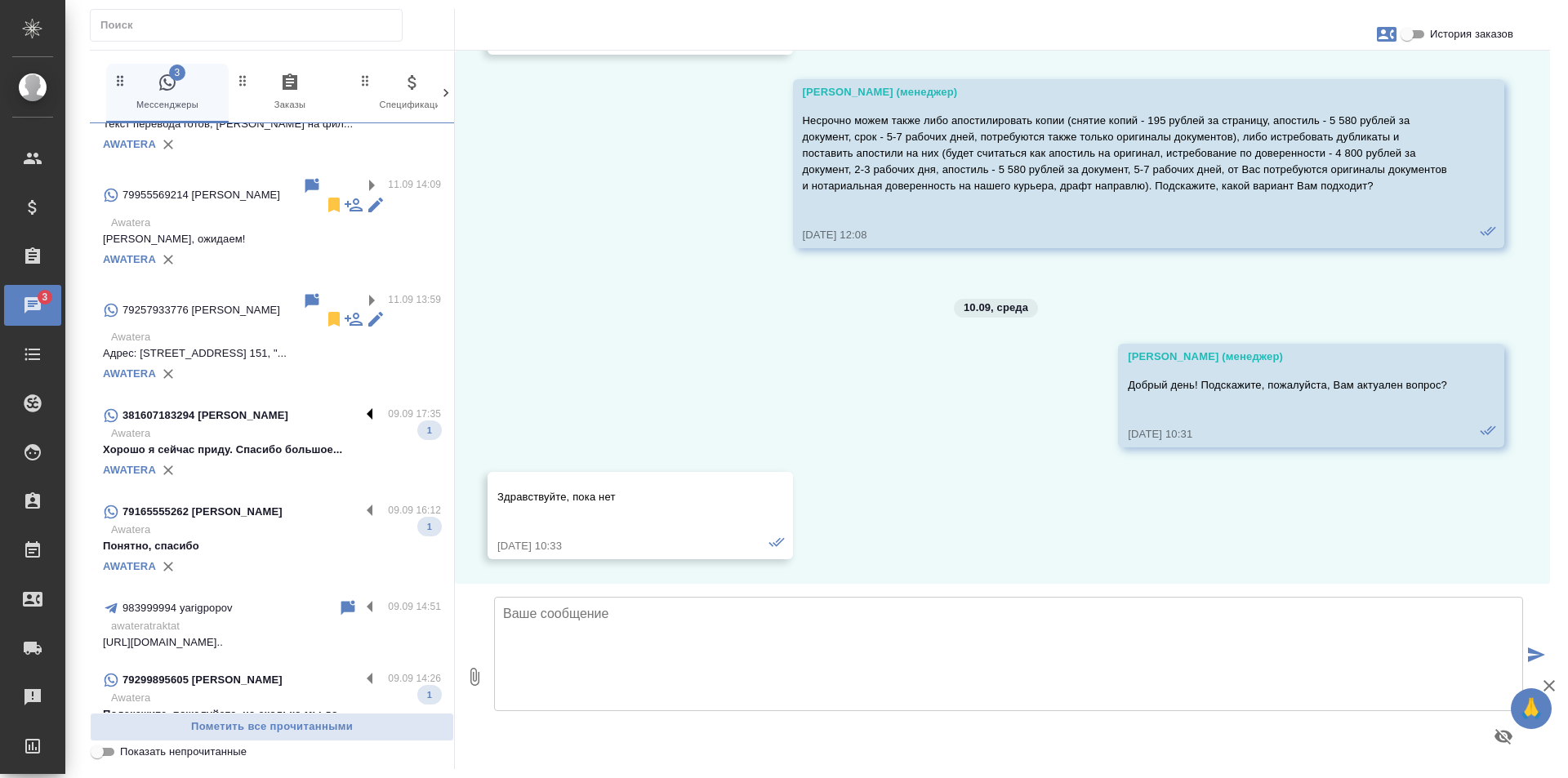
click at [360, 405] on label at bounding box center [374, 415] width 28 height 19
click at [0, 0] on input "checkbox" at bounding box center [0, 0] width 0 height 0
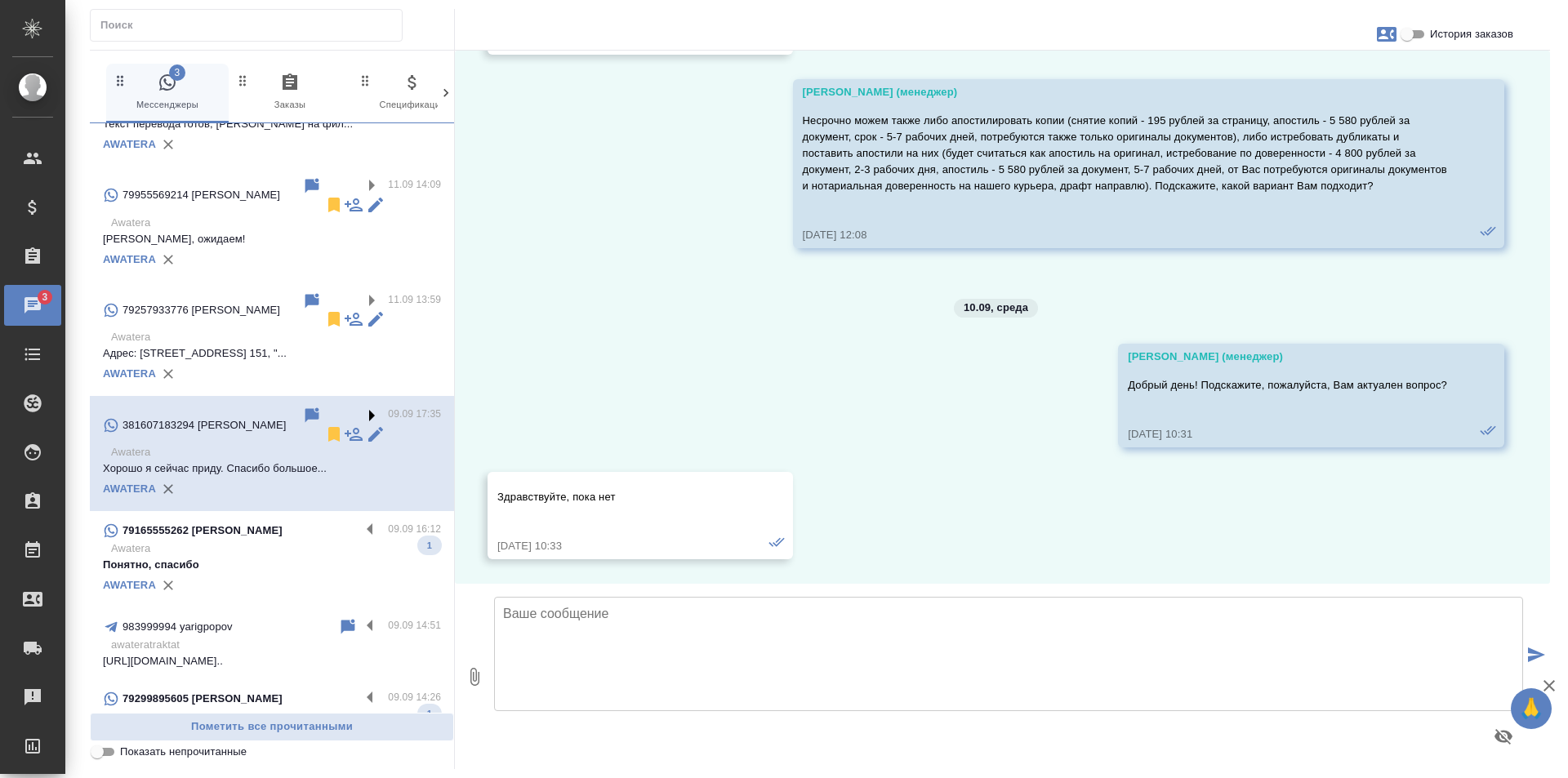
scroll to position [0, 0]
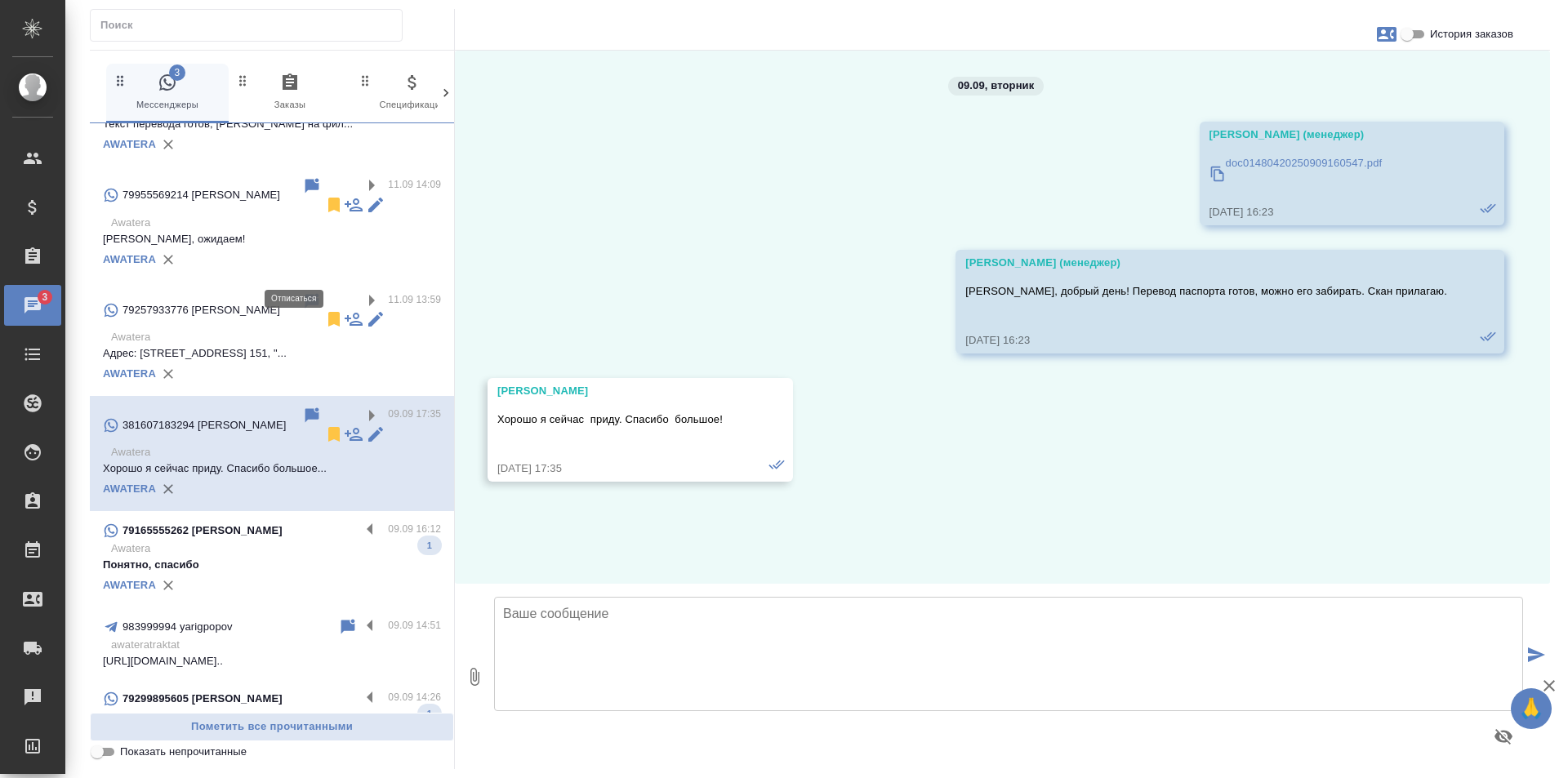
click at [328, 427] on icon at bounding box center [334, 434] width 11 height 15
click at [360, 521] on label at bounding box center [374, 530] width 28 height 19
click at [0, 0] on input "checkbox" at bounding box center [0, 0] width 0 height 0
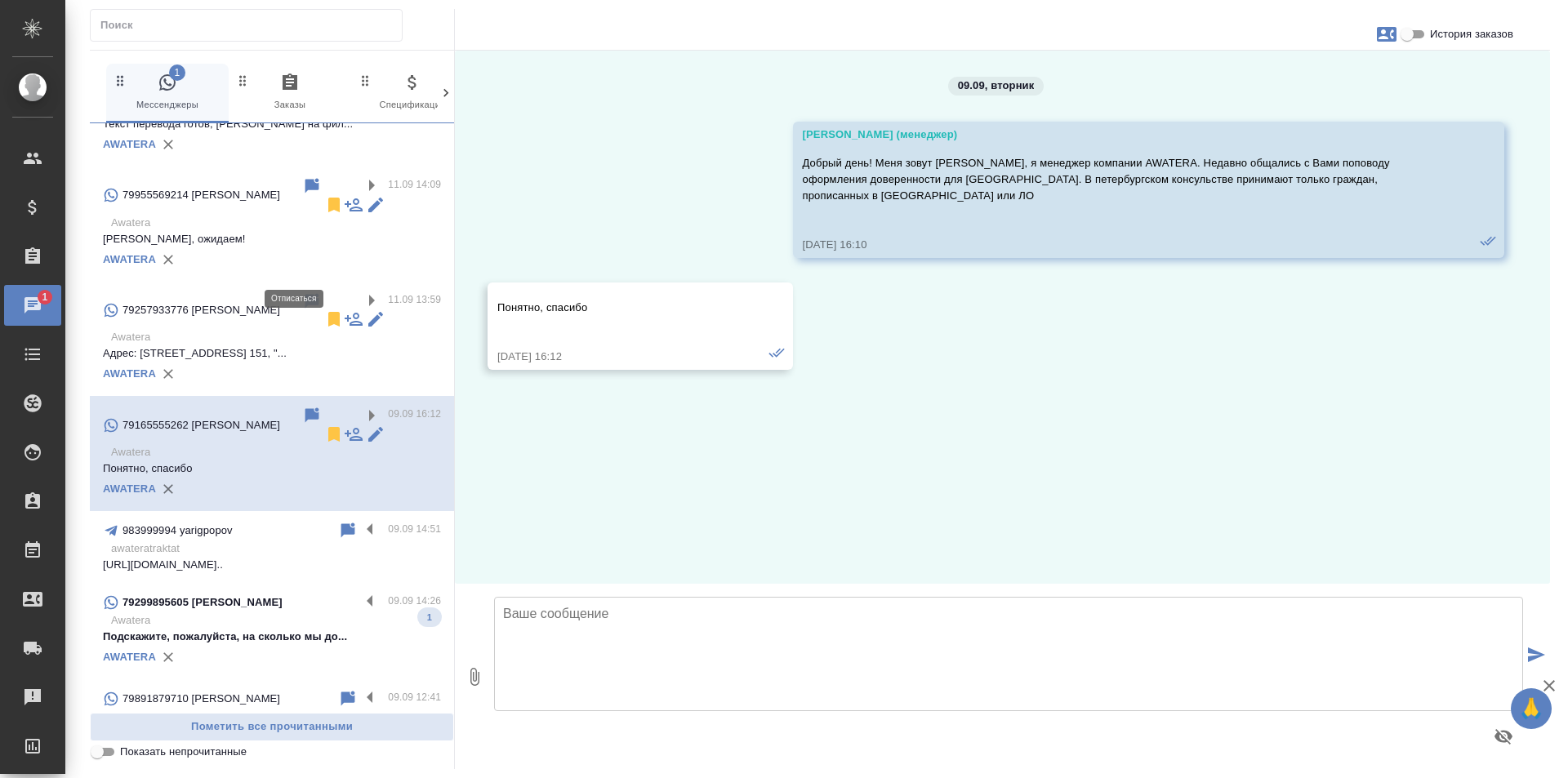
click at [328, 427] on icon at bounding box center [334, 434] width 11 height 15
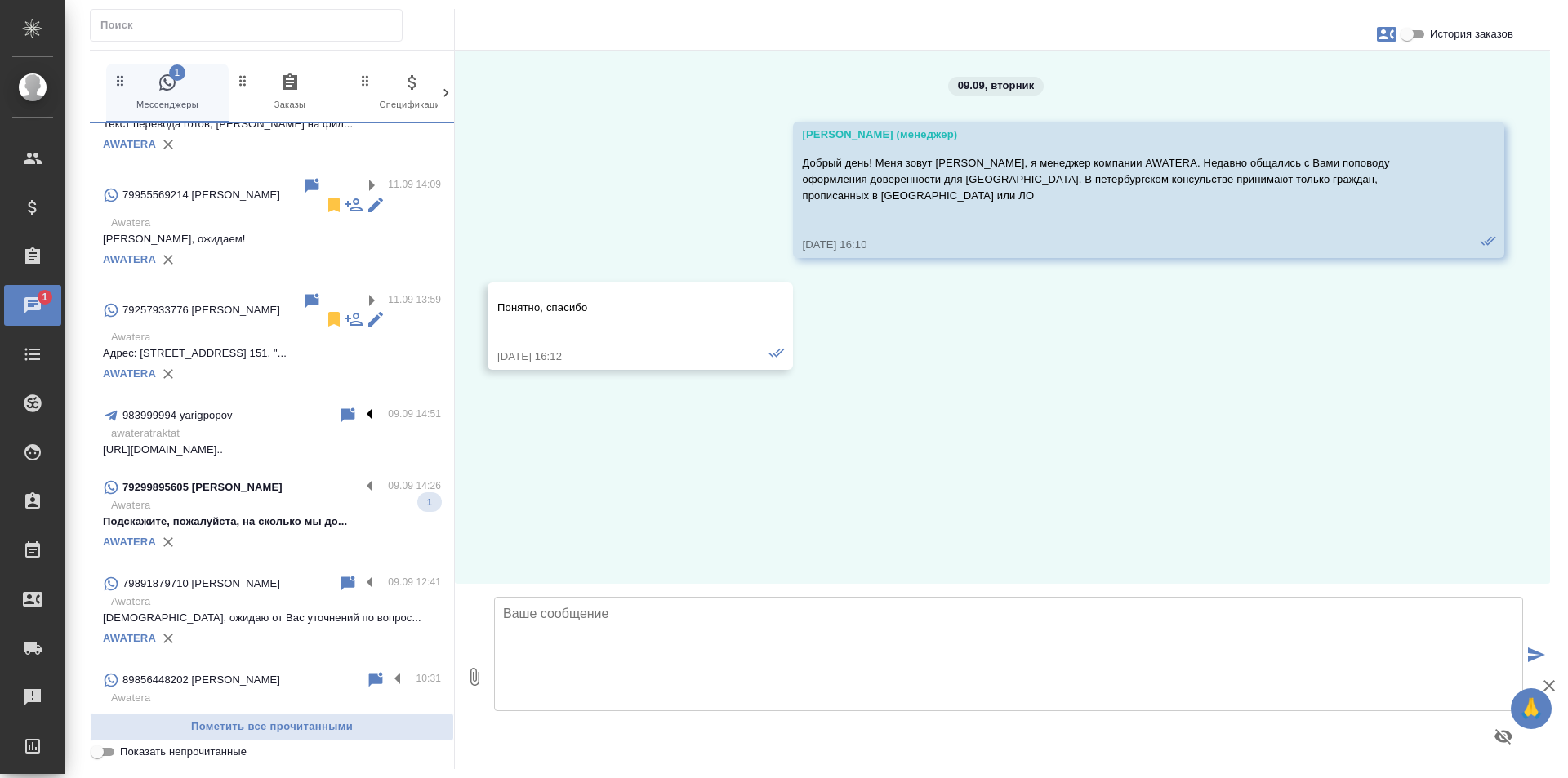
click at [360, 405] on label at bounding box center [374, 415] width 28 height 19
click at [0, 0] on input "checkbox" at bounding box center [0, 0] width 0 height 0
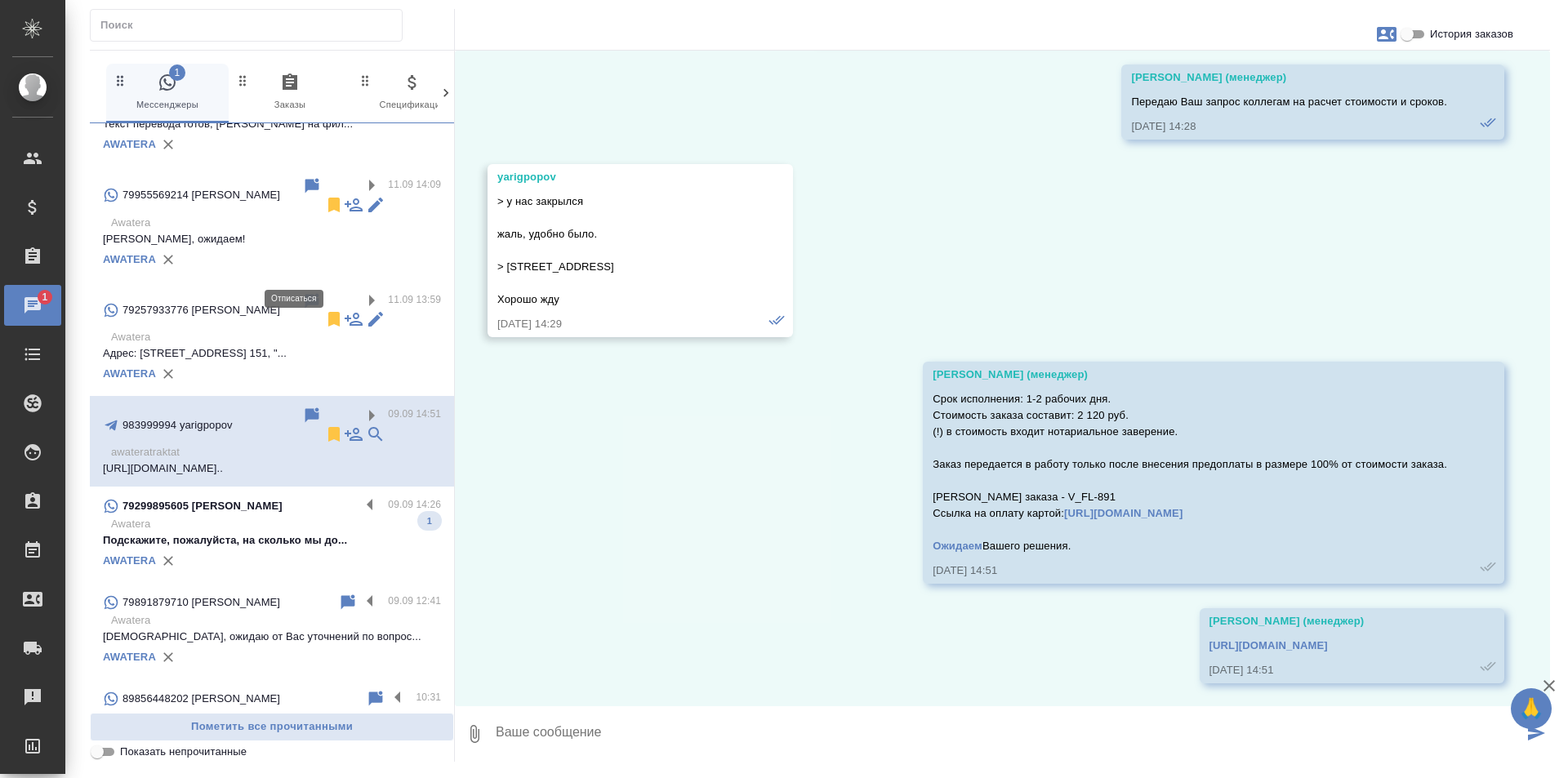
scroll to position [2155, 0]
click at [324, 424] on icon at bounding box center [334, 433] width 20 height 20
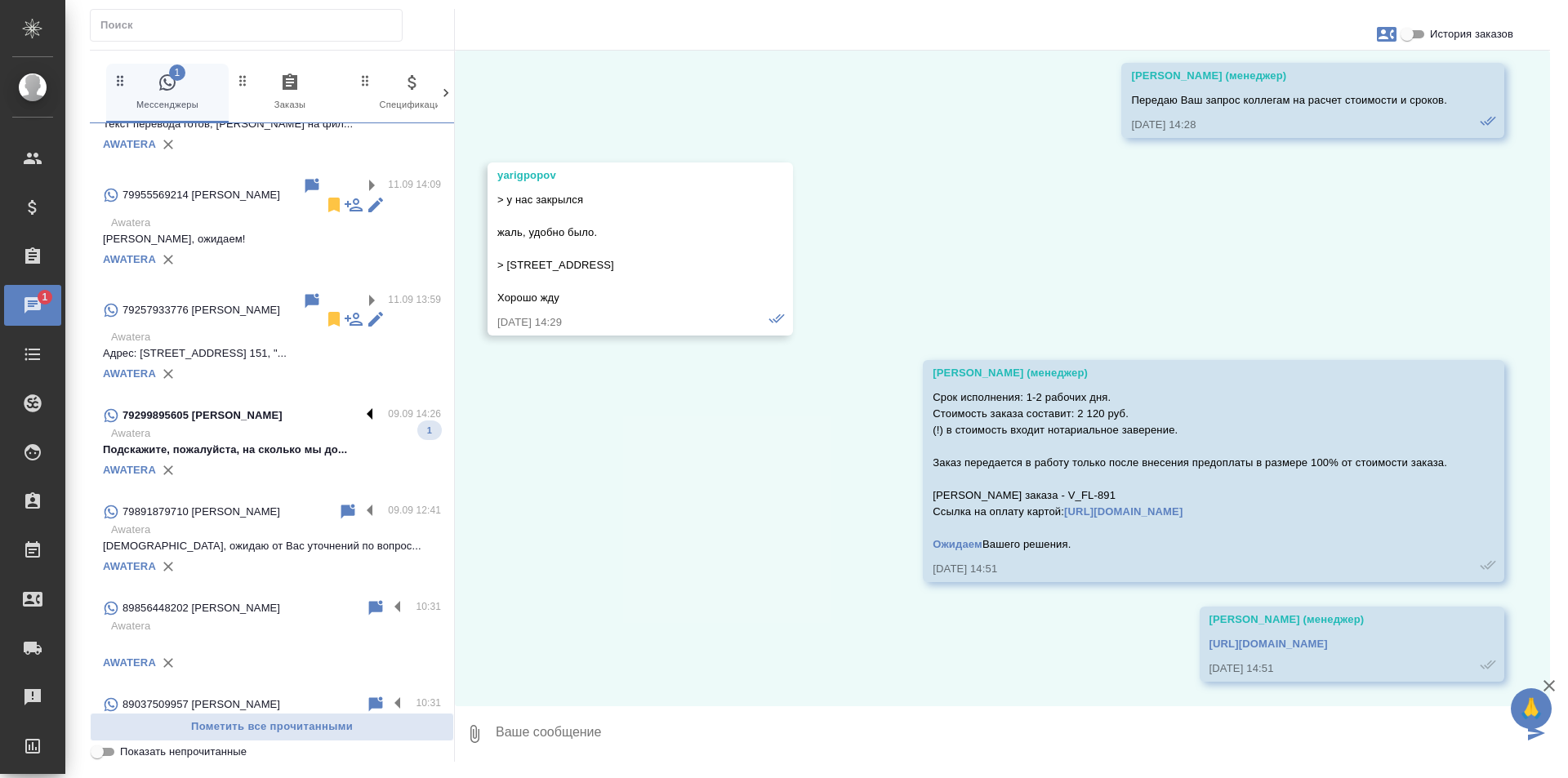
click at [363, 405] on label at bounding box center [374, 415] width 28 height 19
click at [0, 0] on input "checkbox" at bounding box center [0, 0] width 0 height 0
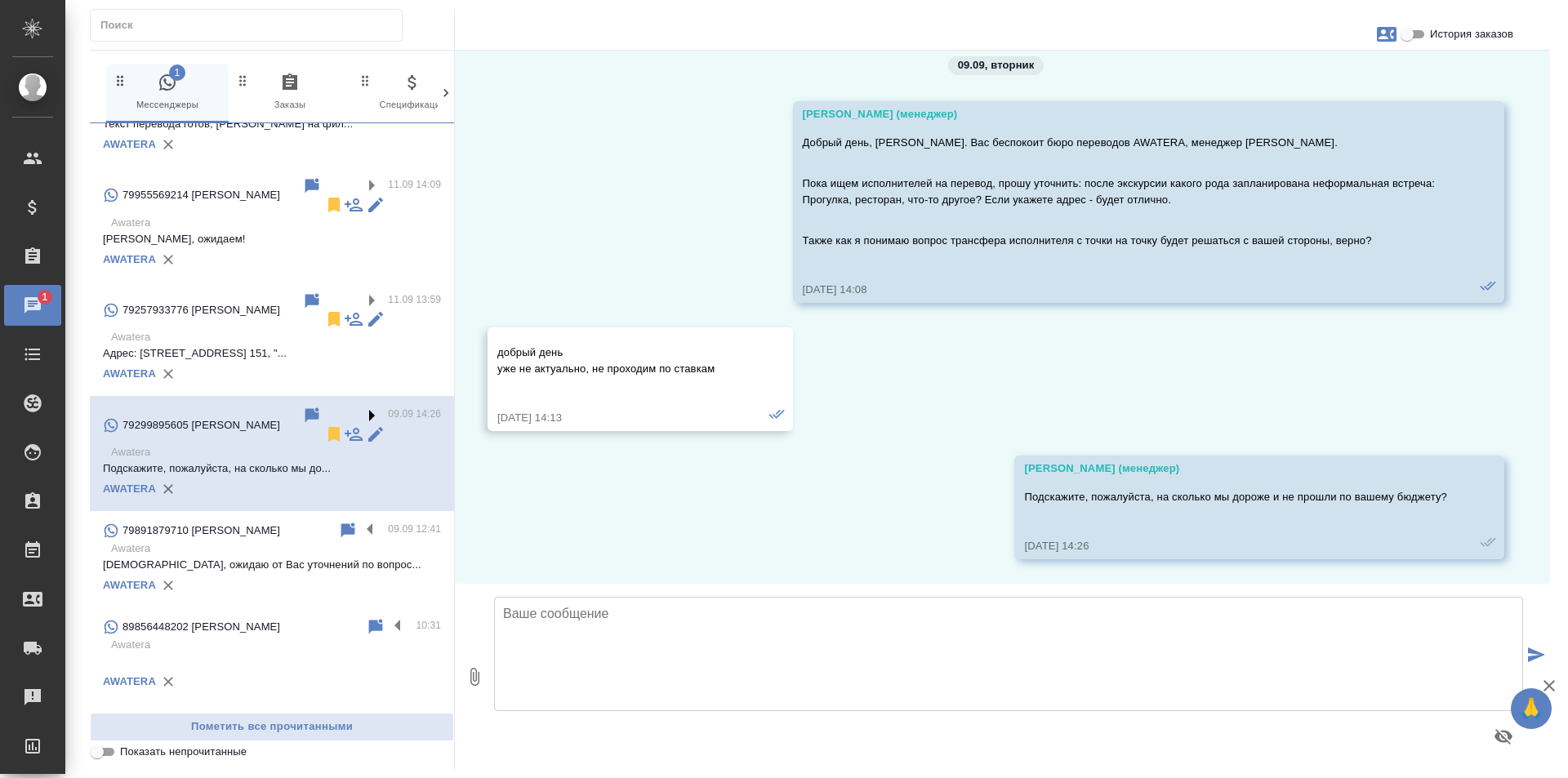
scroll to position [20, 0]
click at [360, 521] on label at bounding box center [374, 530] width 28 height 19
click at [0, 0] on input "checkbox" at bounding box center [0, 0] width 0 height 0
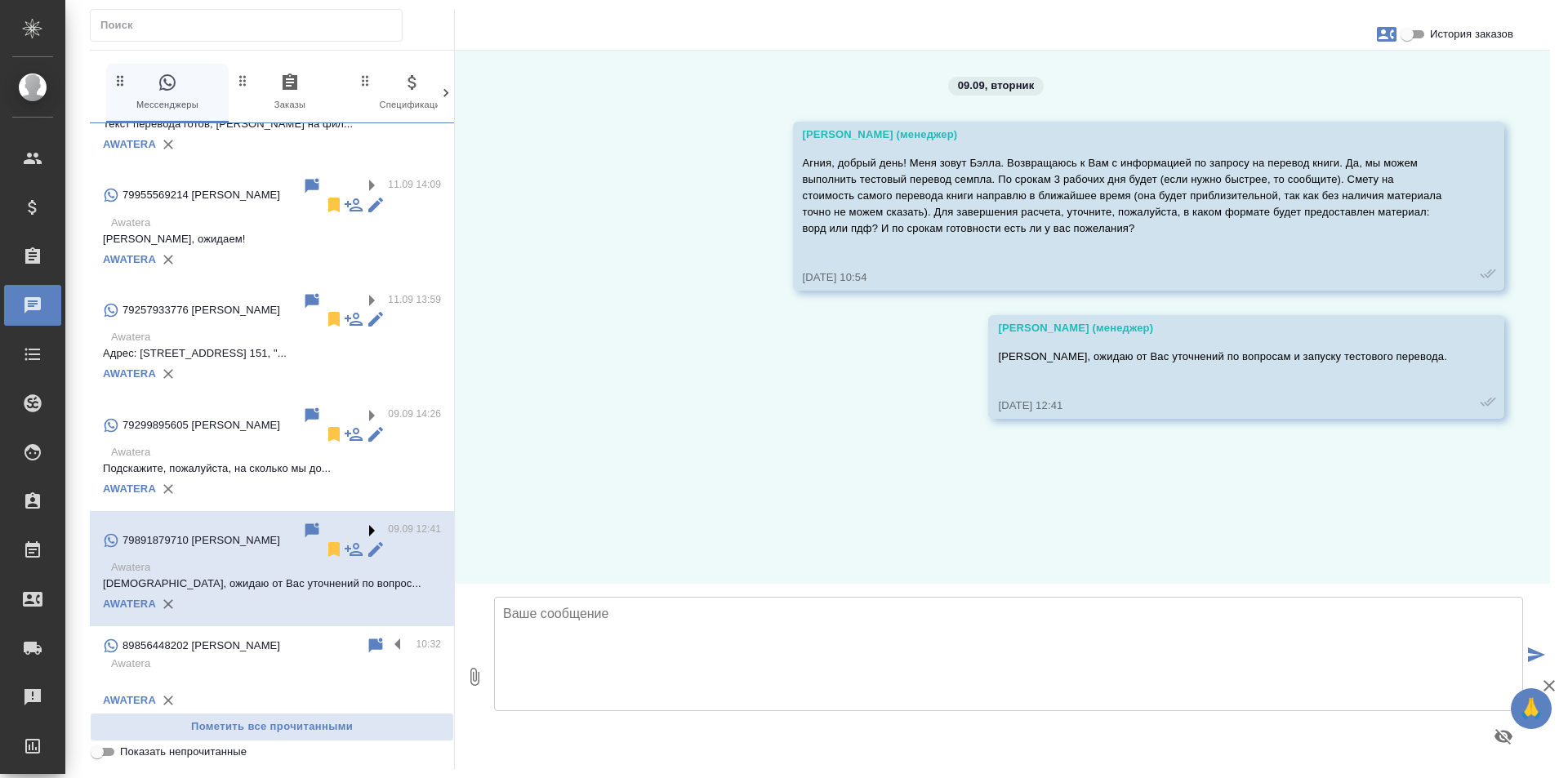
scroll to position [0, 0]
click at [328, 542] on icon at bounding box center [334, 550] width 11 height 15
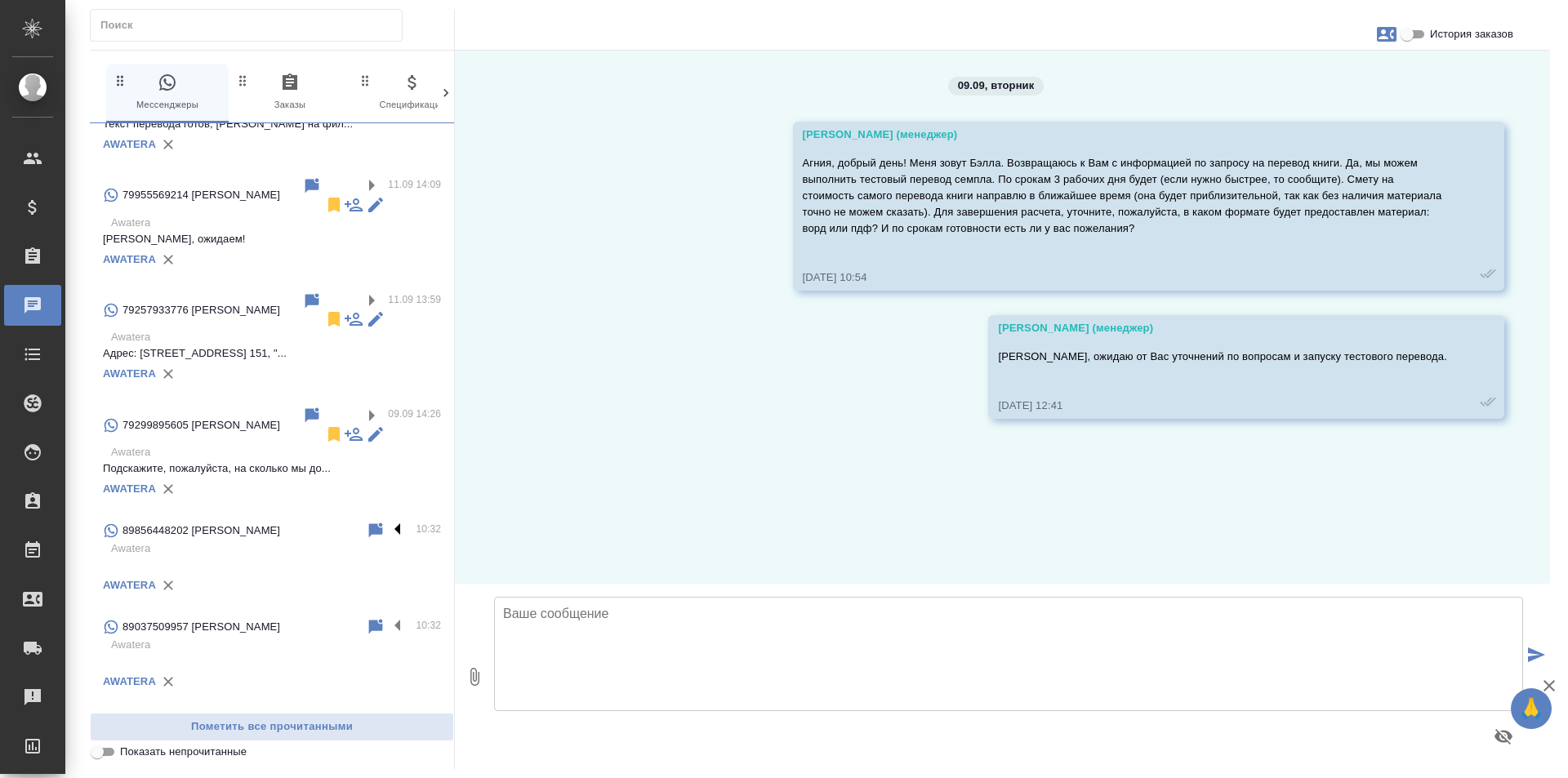
click at [388, 521] on label at bounding box center [402, 530] width 28 height 19
click at [0, 0] on input "checkbox" at bounding box center [0, 0] width 0 height 0
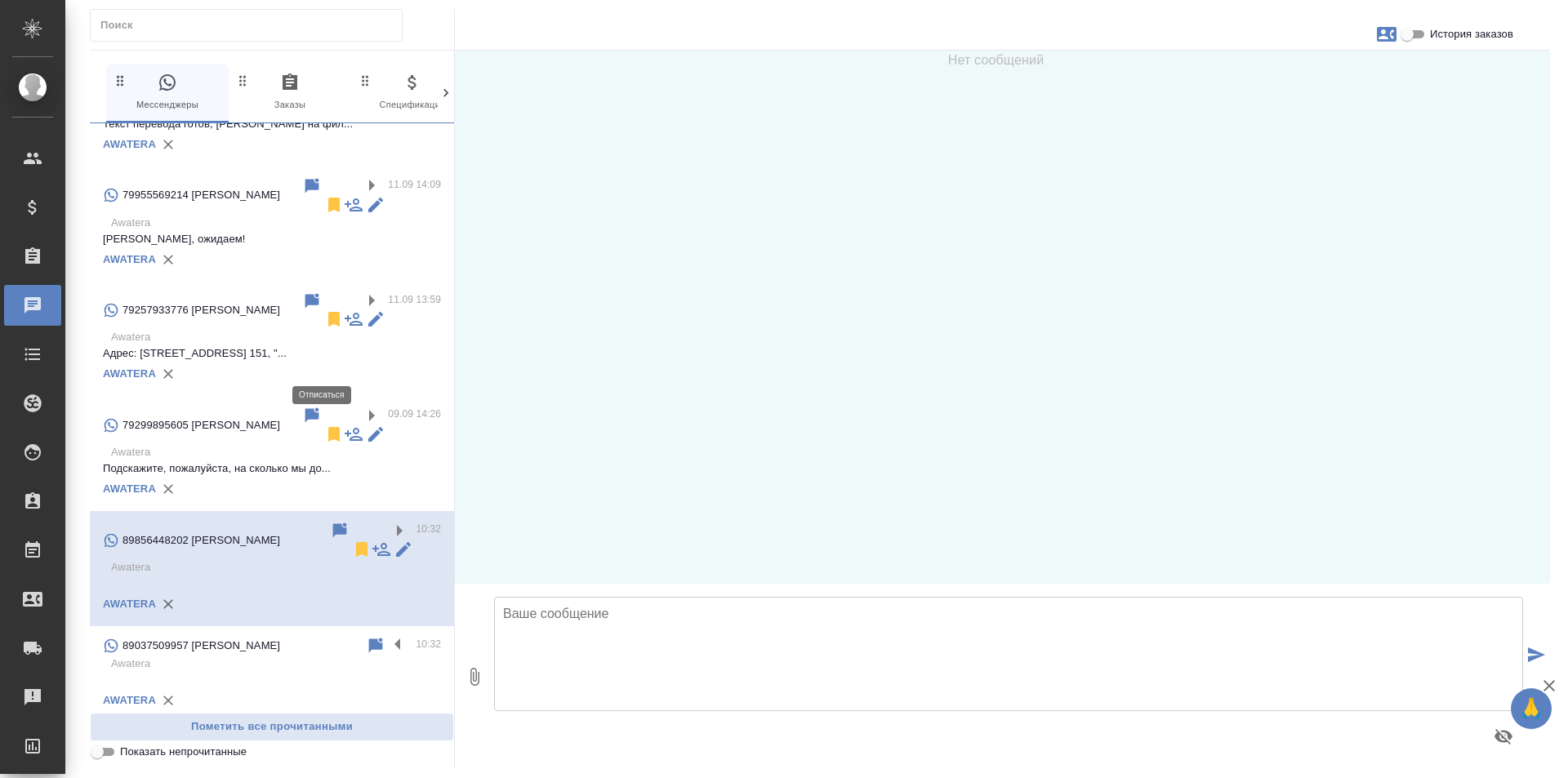
click at [352, 539] on icon at bounding box center [362, 549] width 20 height 20
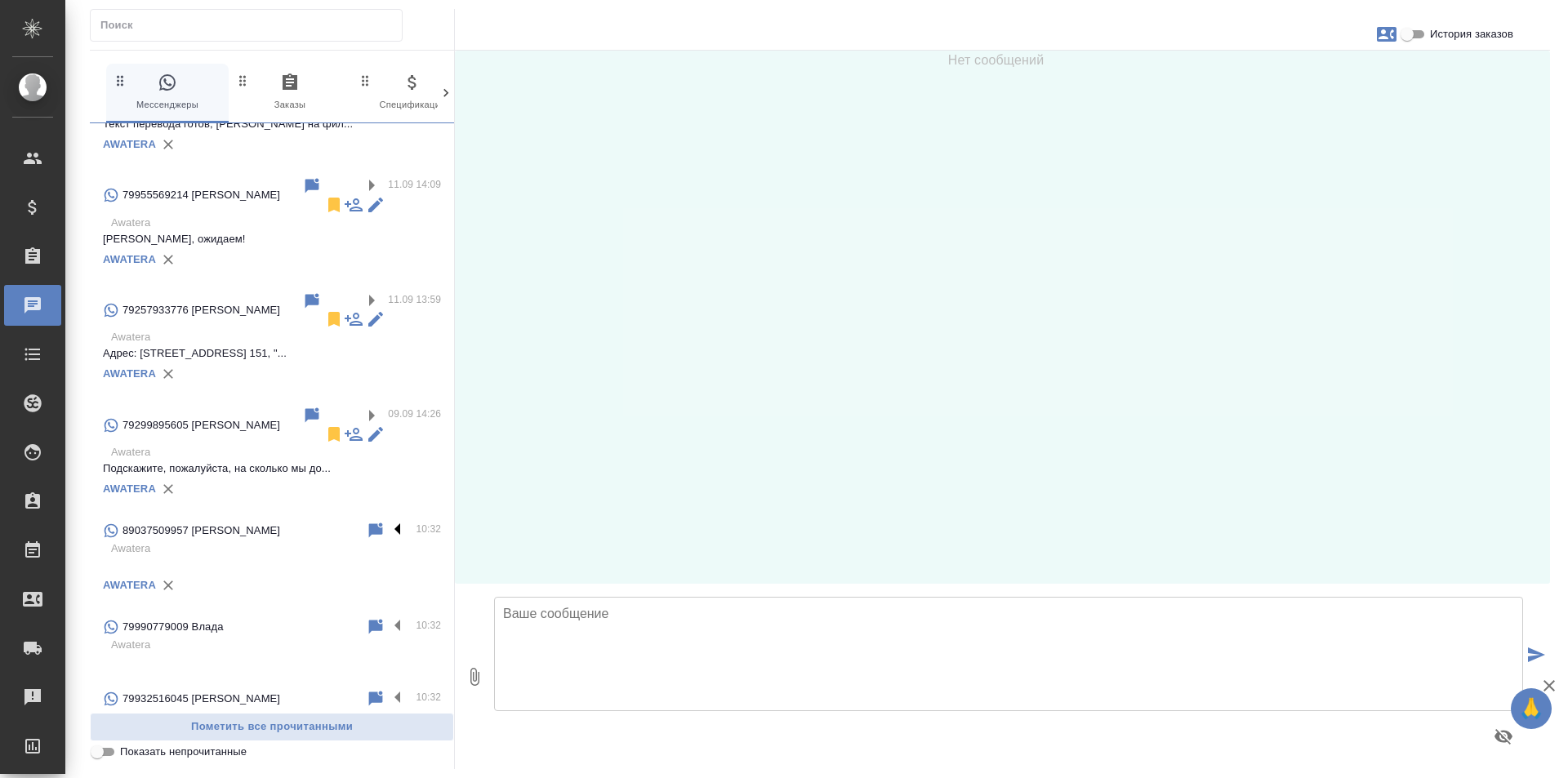
click at [388, 521] on label at bounding box center [402, 530] width 28 height 19
click at [0, 0] on input "checkbox" at bounding box center [0, 0] width 0 height 0
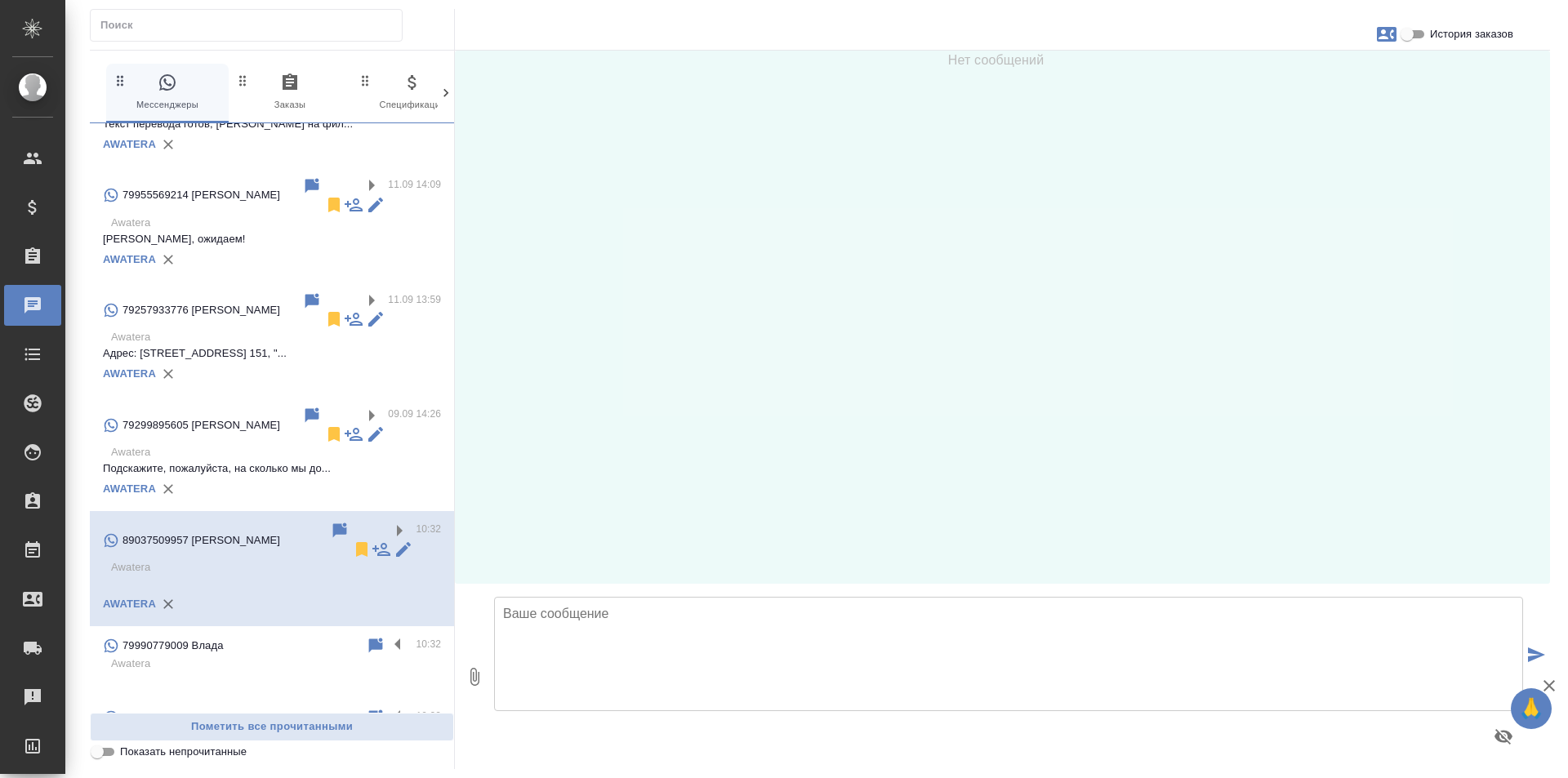
click at [276, 655] on p "Awatera" at bounding box center [276, 663] width 330 height 17
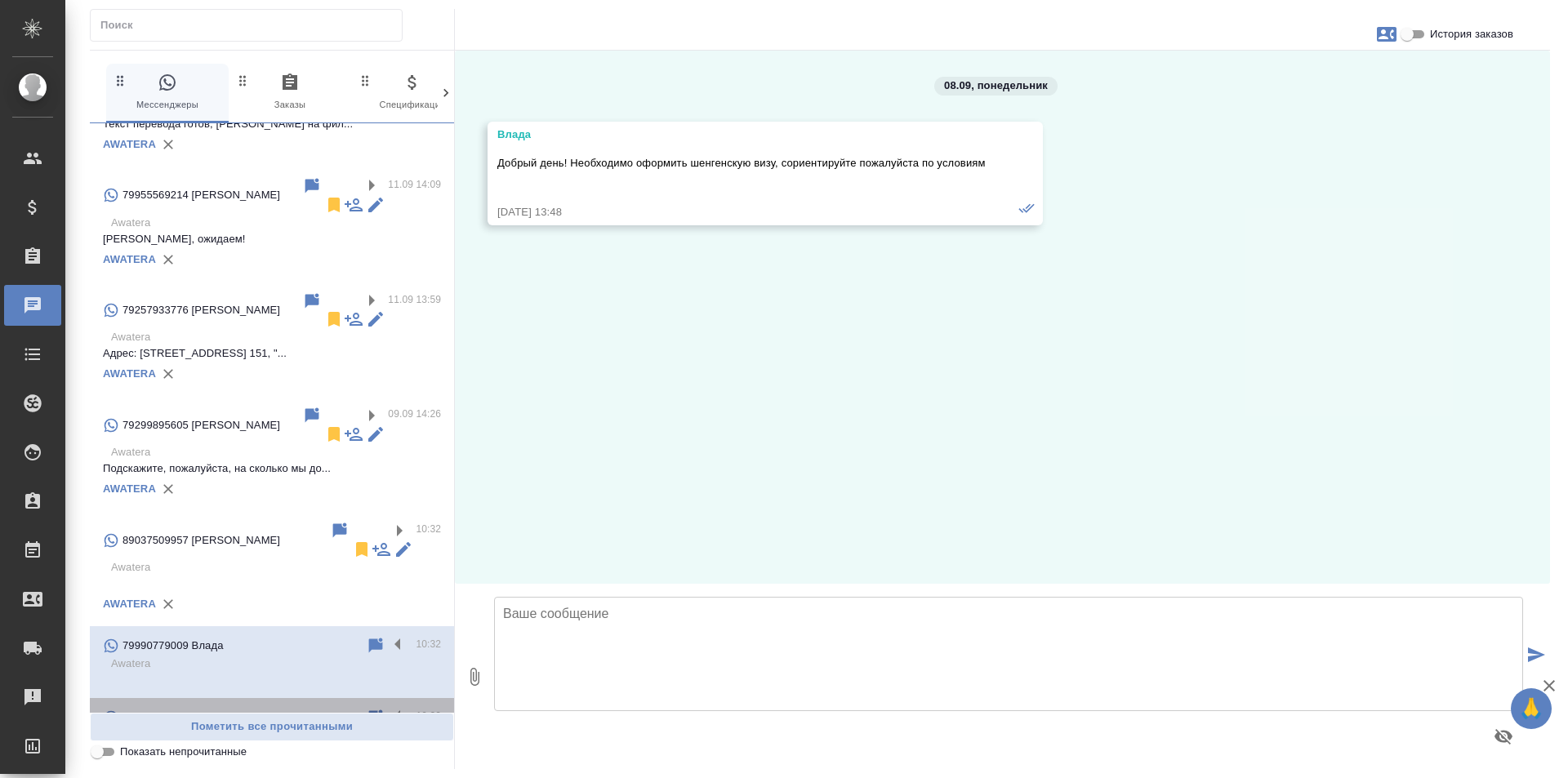
click at [225, 709] on p "79932516045 Ксения" at bounding box center [200, 717] width 158 height 17
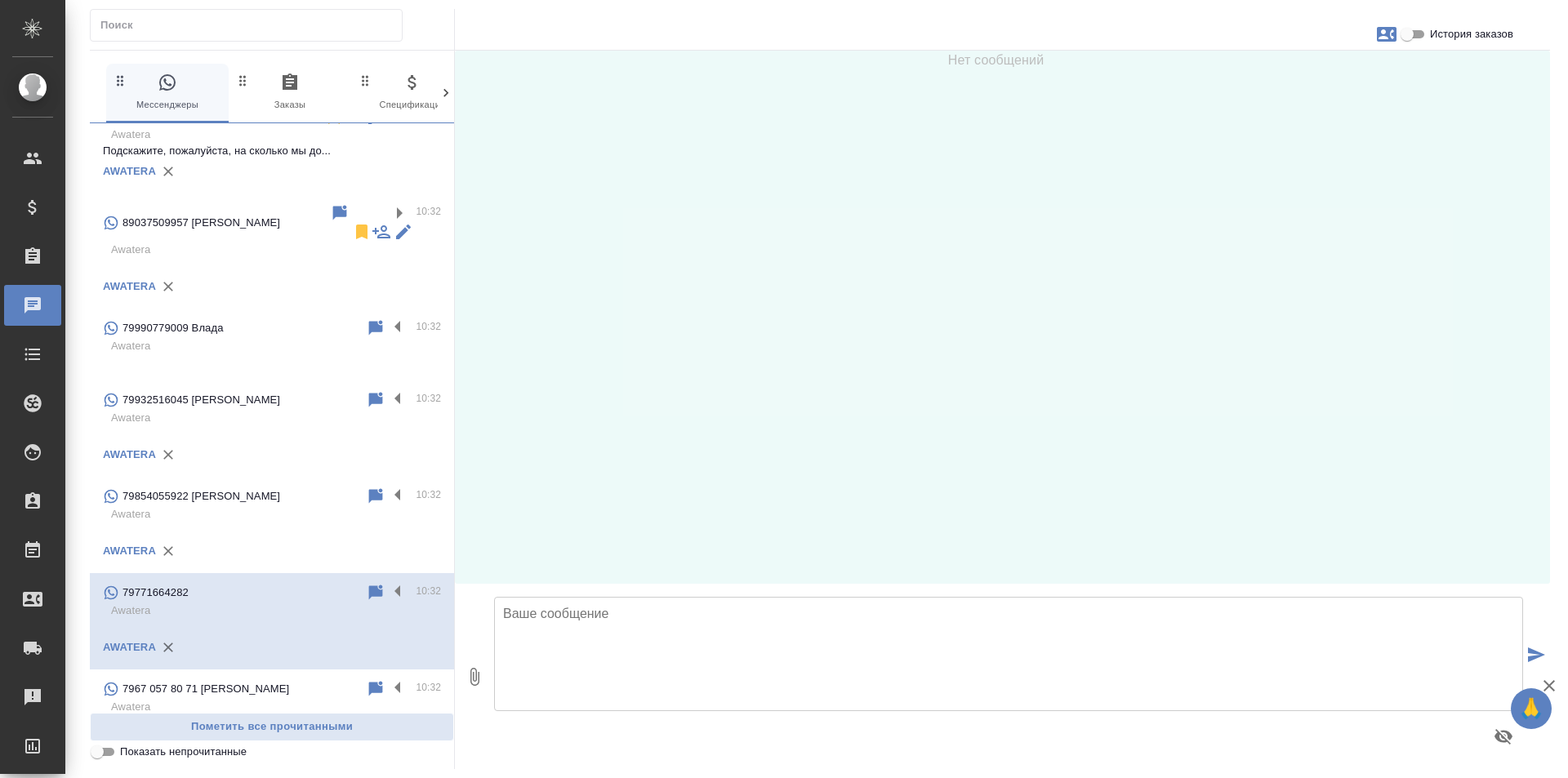
scroll to position [1275, 0]
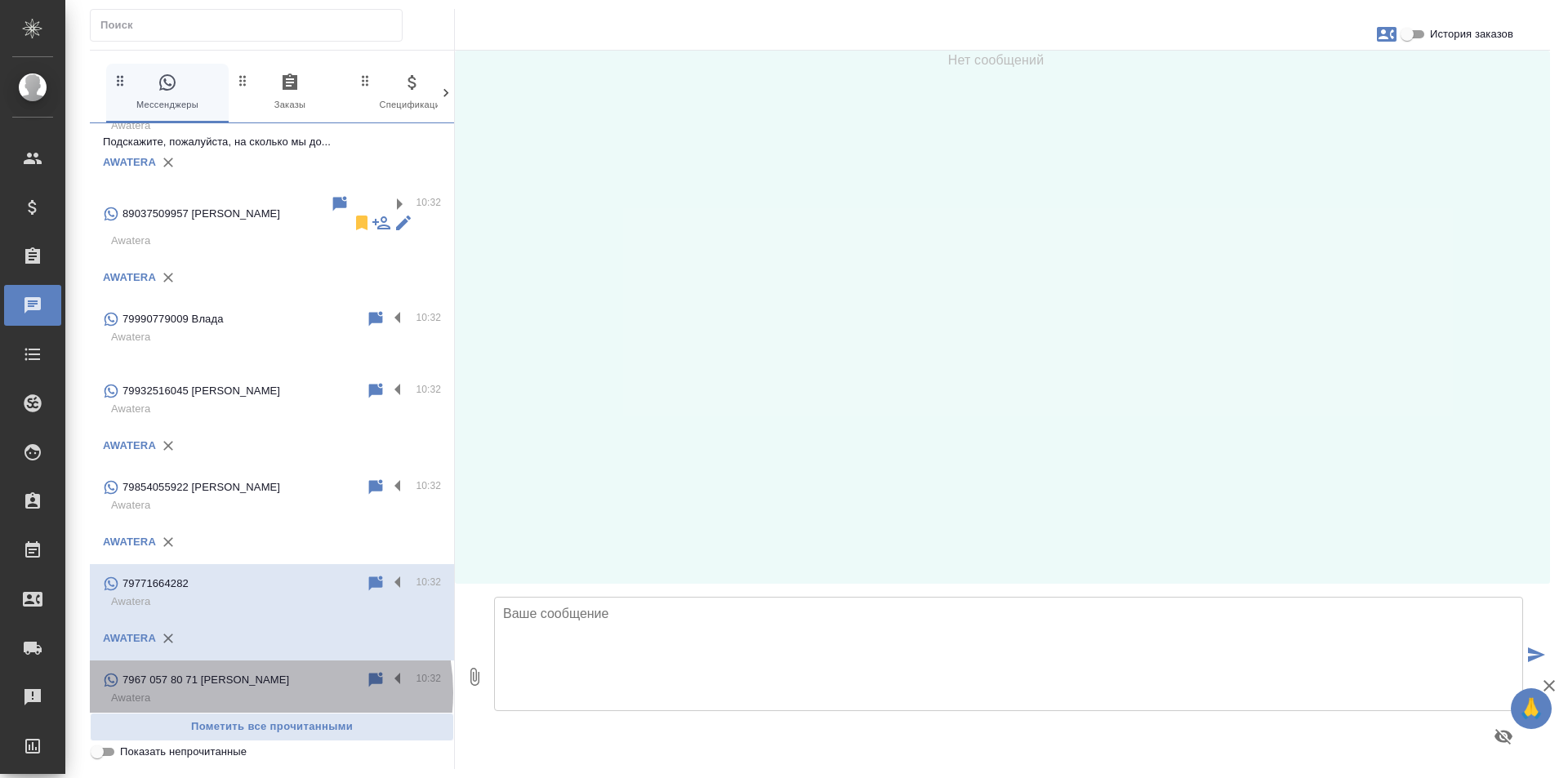
click at [251, 689] on p "Awatera" at bounding box center [276, 698] width 330 height 17
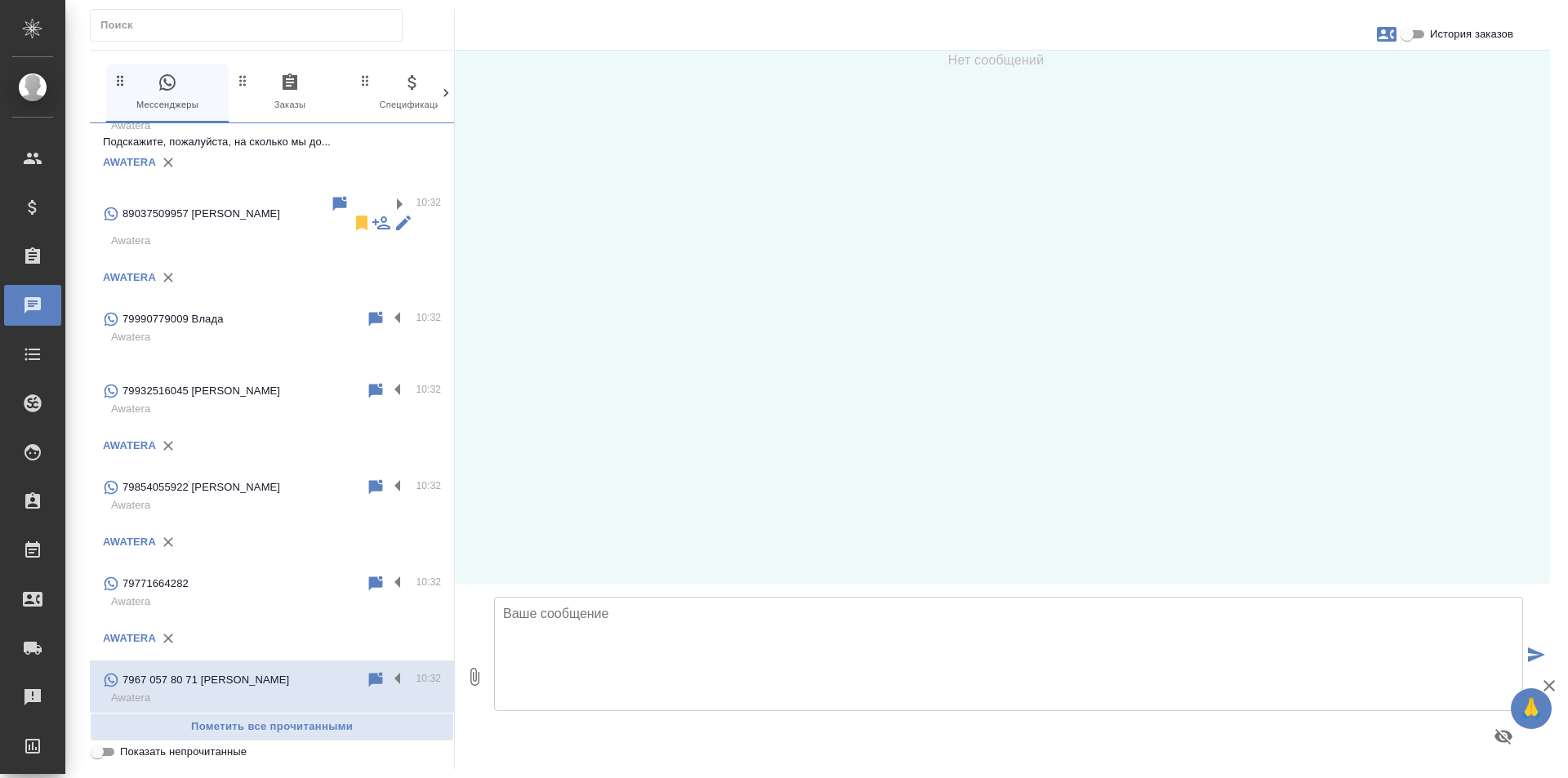
click at [278, 767] on div "79651492113 [PERSON_NAME]" at bounding box center [234, 776] width 263 height 20
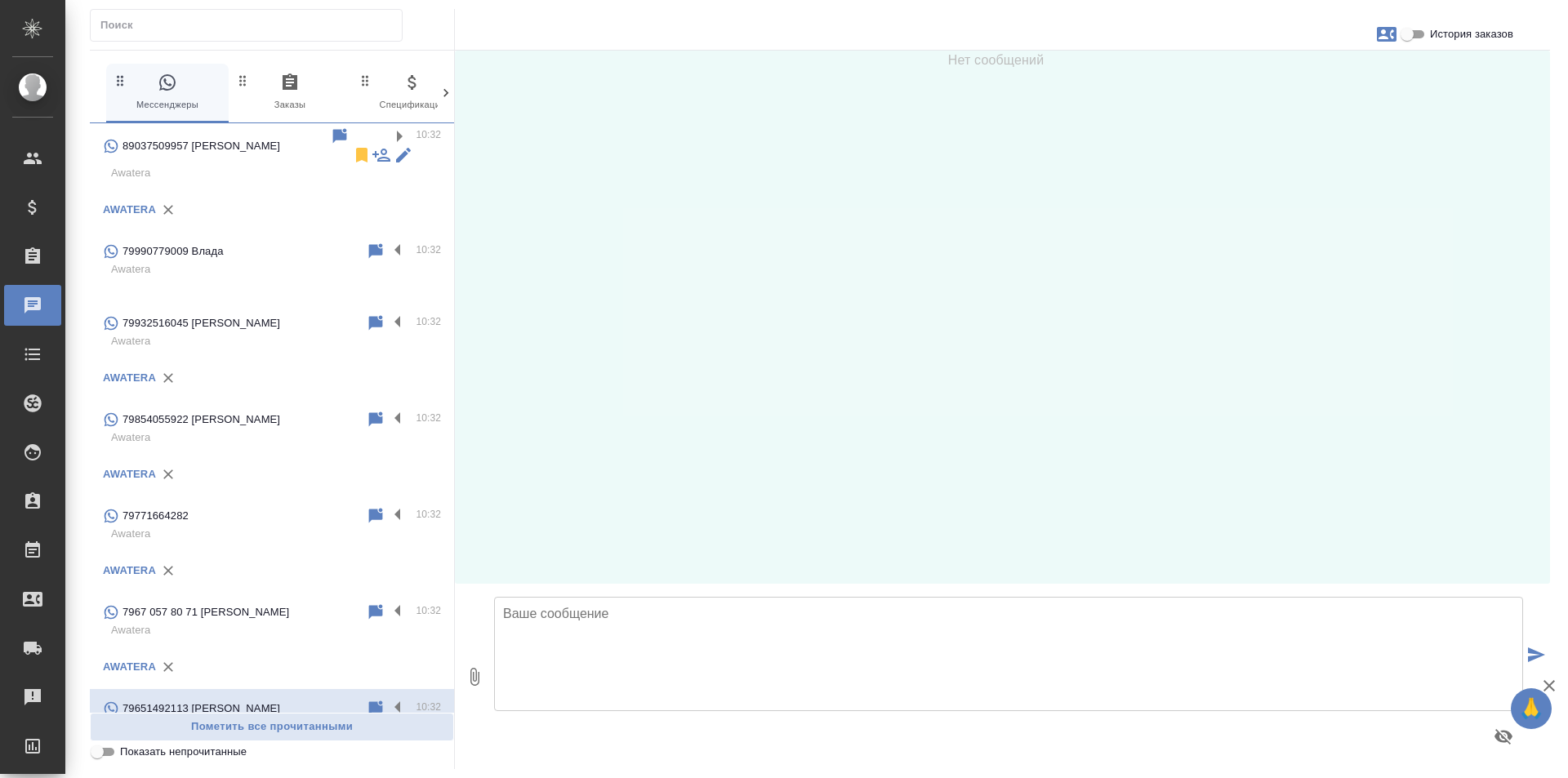
scroll to position [1438, 0]
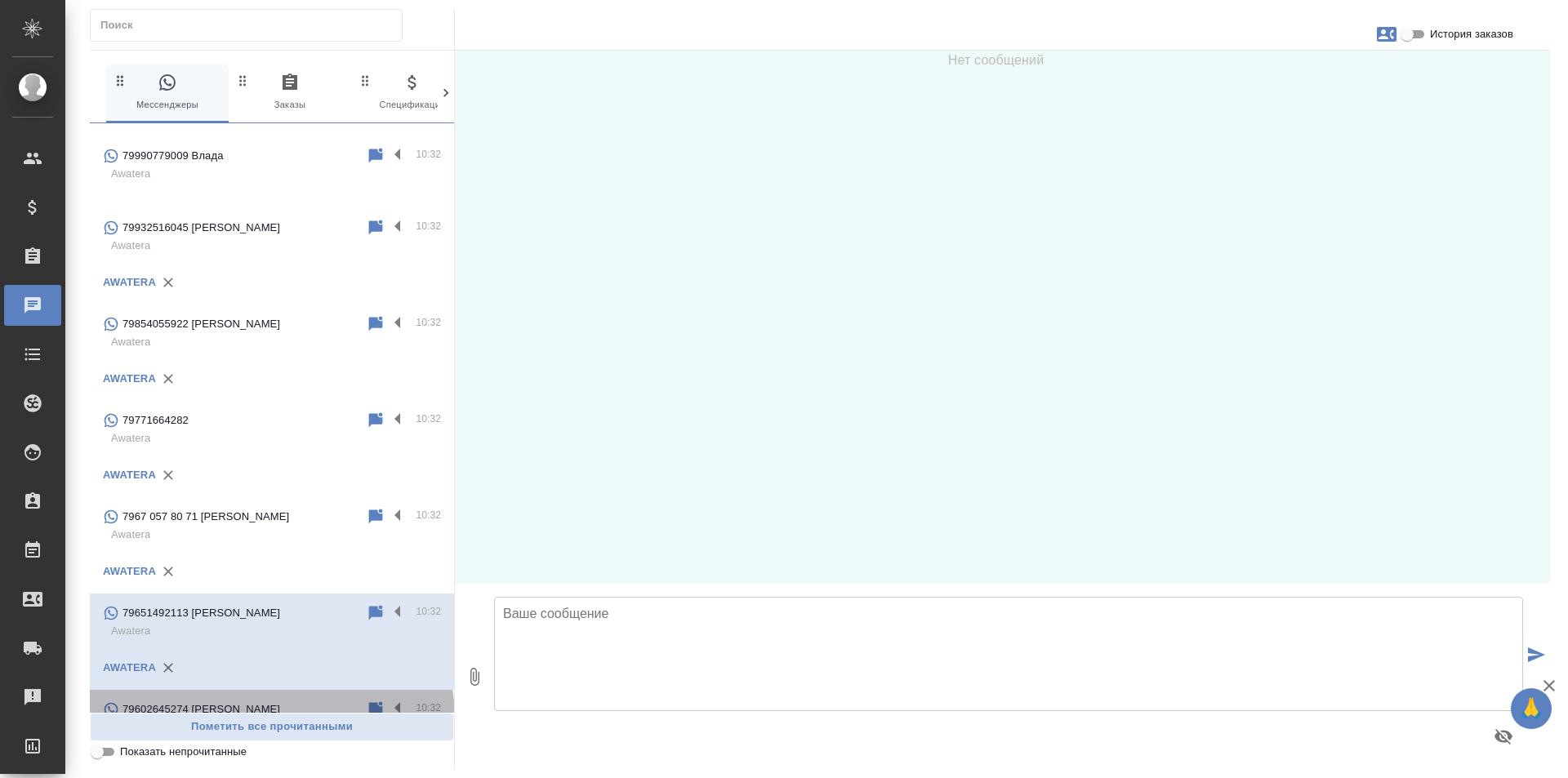
click at [262, 719] on p "Awatera" at bounding box center [276, 728] width 330 height 17
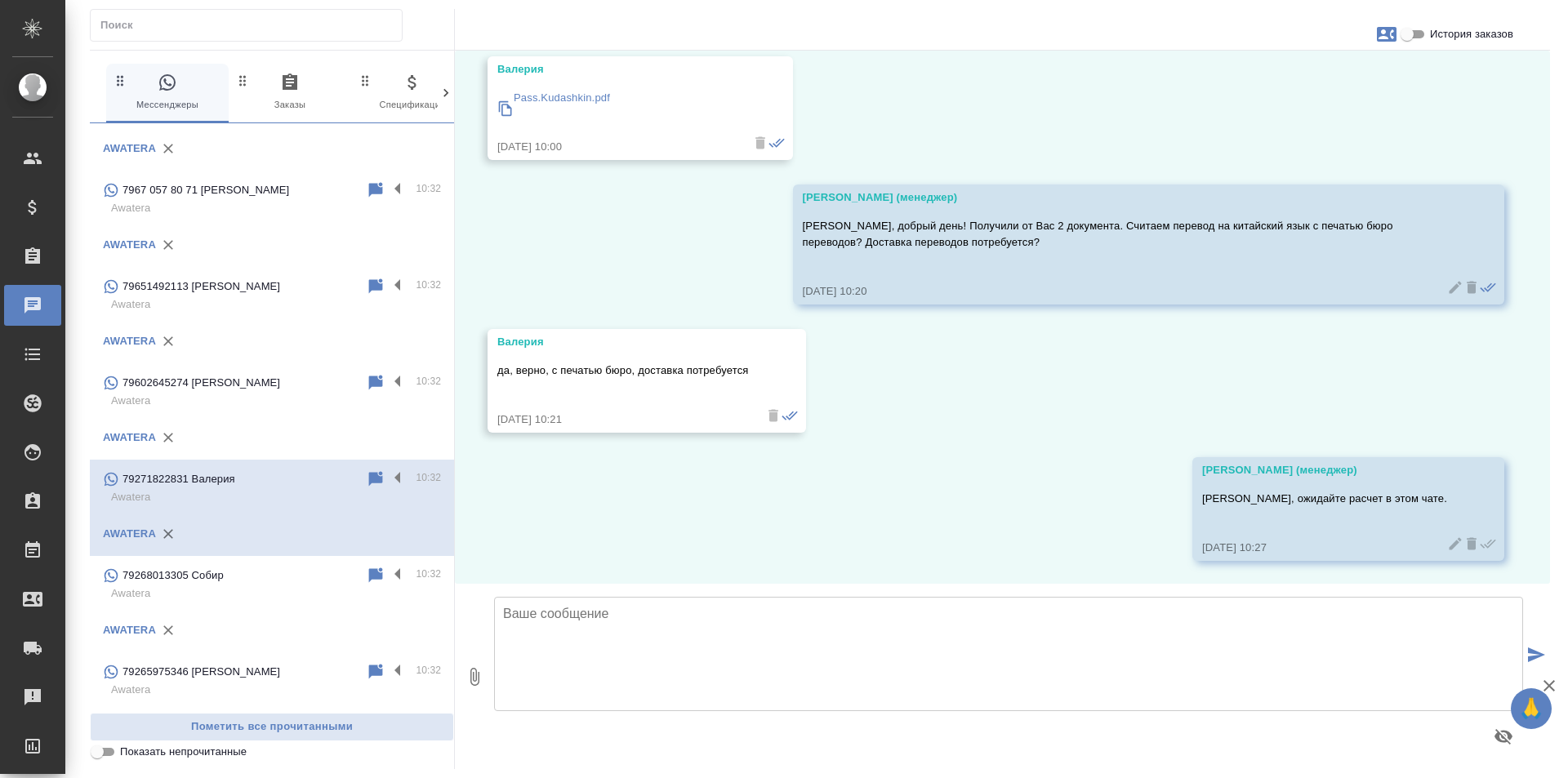
scroll to position [444, 0]
click at [388, 470] on label at bounding box center [402, 479] width 28 height 19
click at [0, 0] on input "checkbox" at bounding box center [0, 0] width 0 height 0
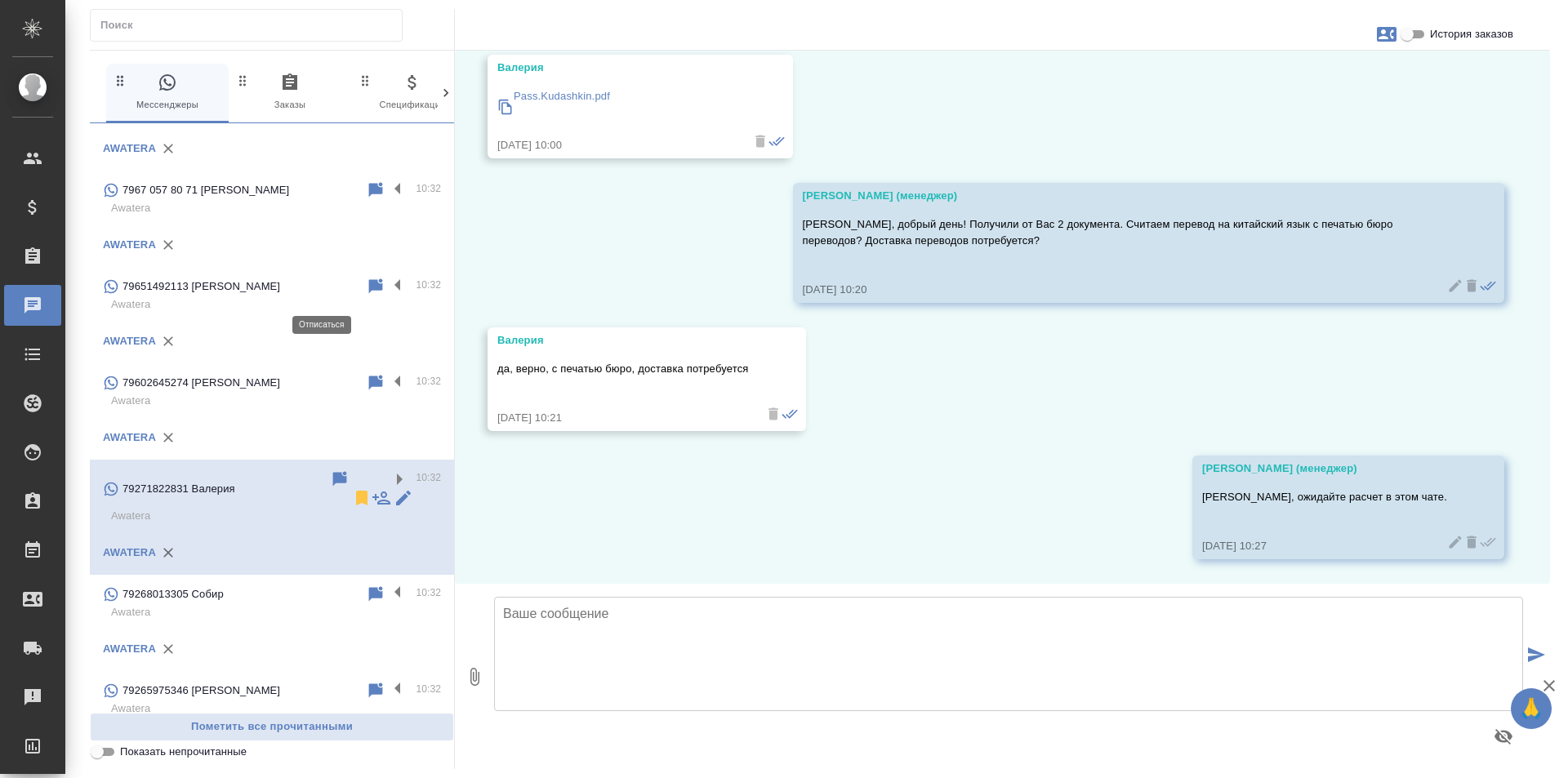
click at [356, 490] on icon at bounding box center [362, 498] width 11 height 15
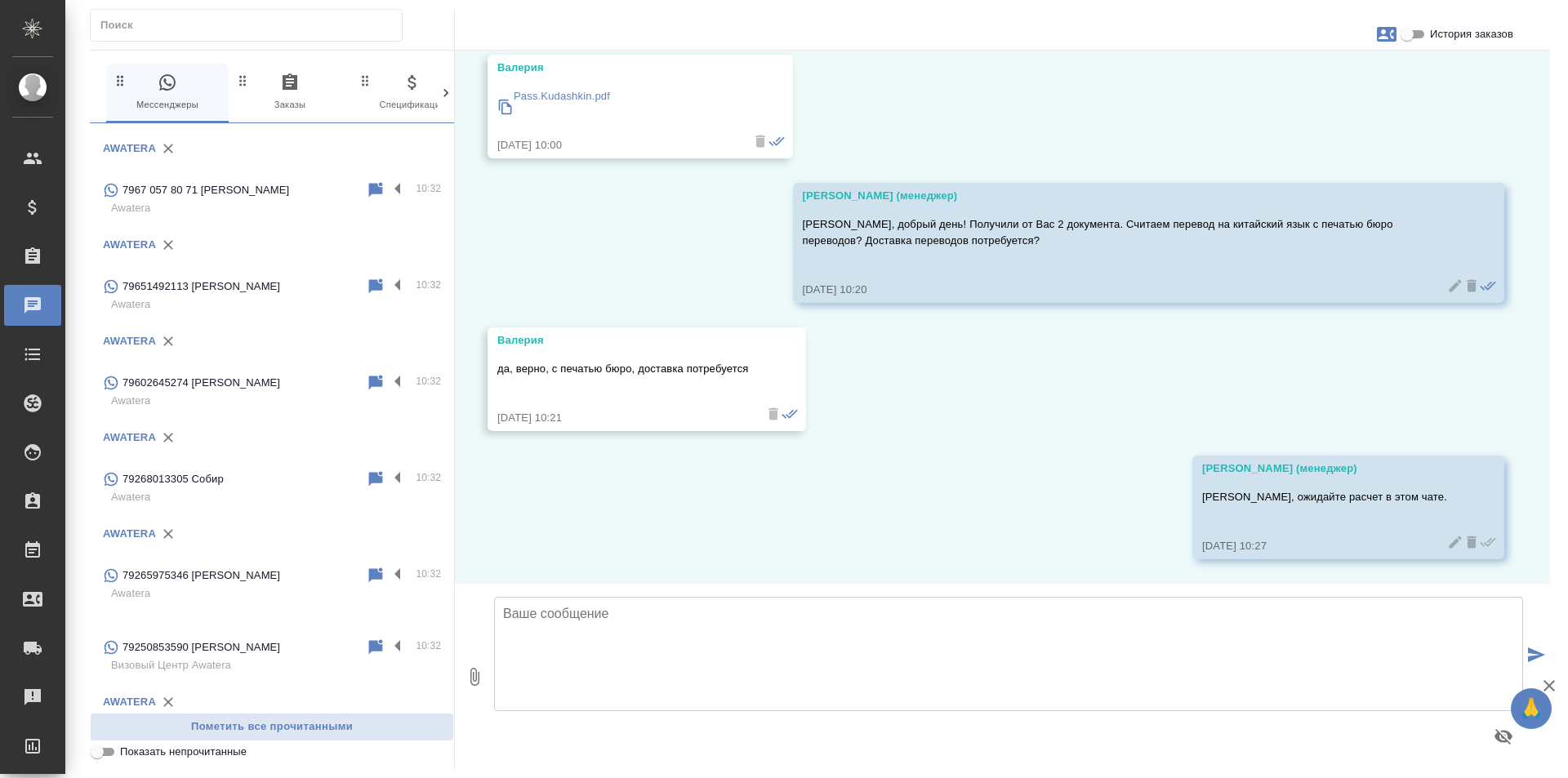
click at [260, 505] on p at bounding box center [271, 513] width 338 height 17
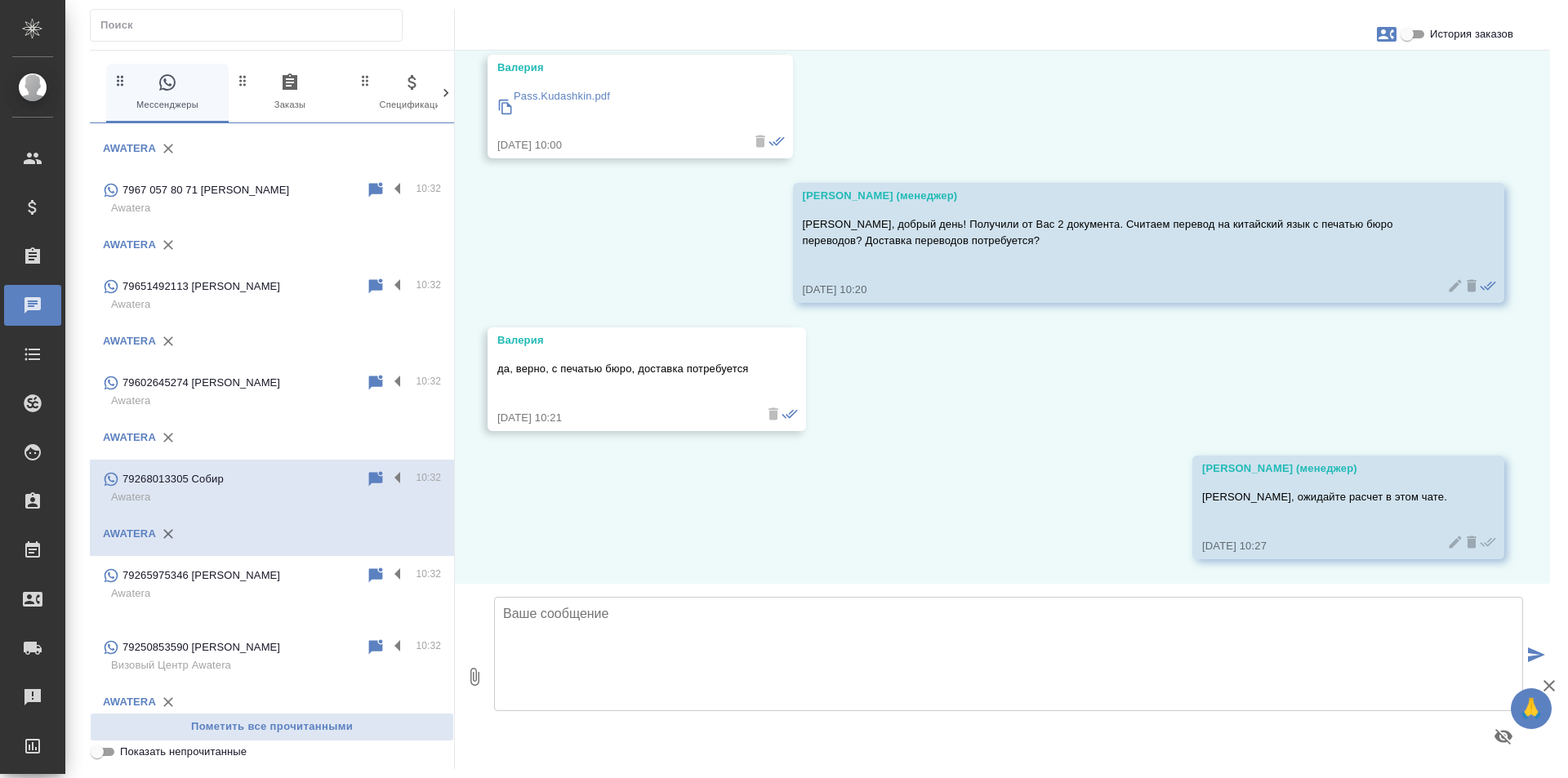
scroll to position [0, 0]
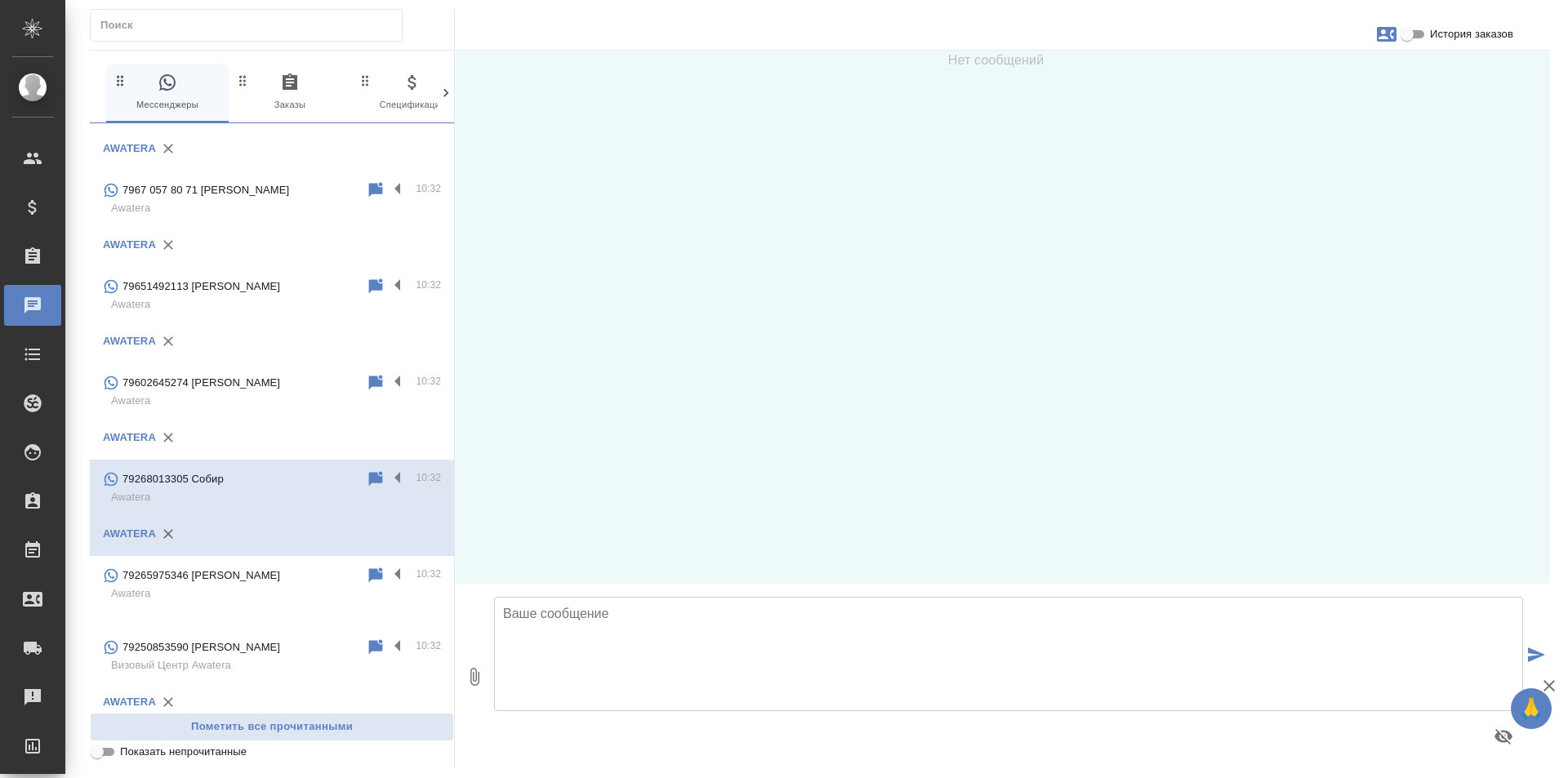
click at [273, 566] on div "79265975346 Кристина" at bounding box center [234, 575] width 263 height 20
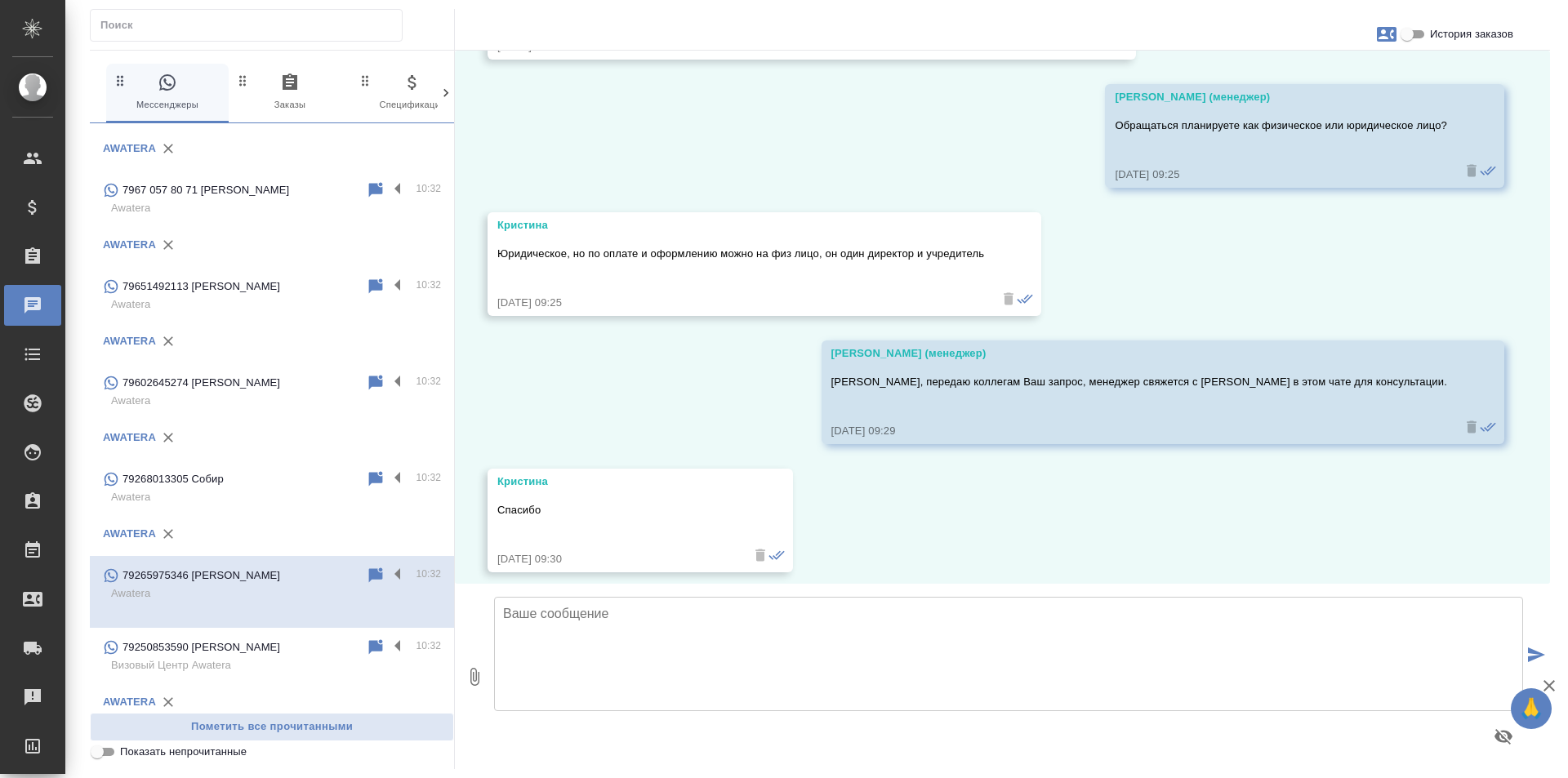
scroll to position [612, 0]
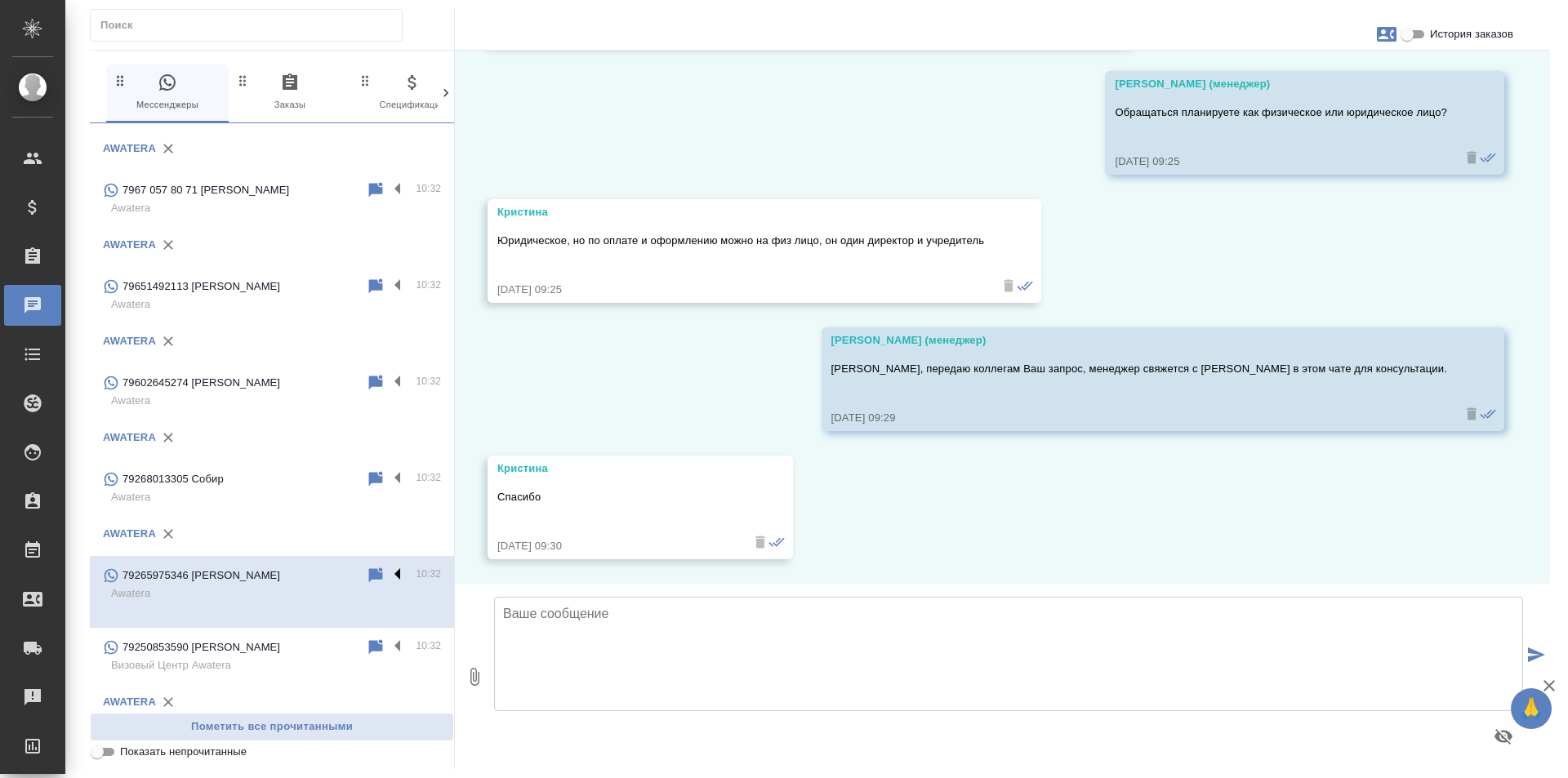
click at [388, 566] on label at bounding box center [402, 575] width 28 height 19
click at [0, 0] on input "checkbox" at bounding box center [0, 0] width 0 height 0
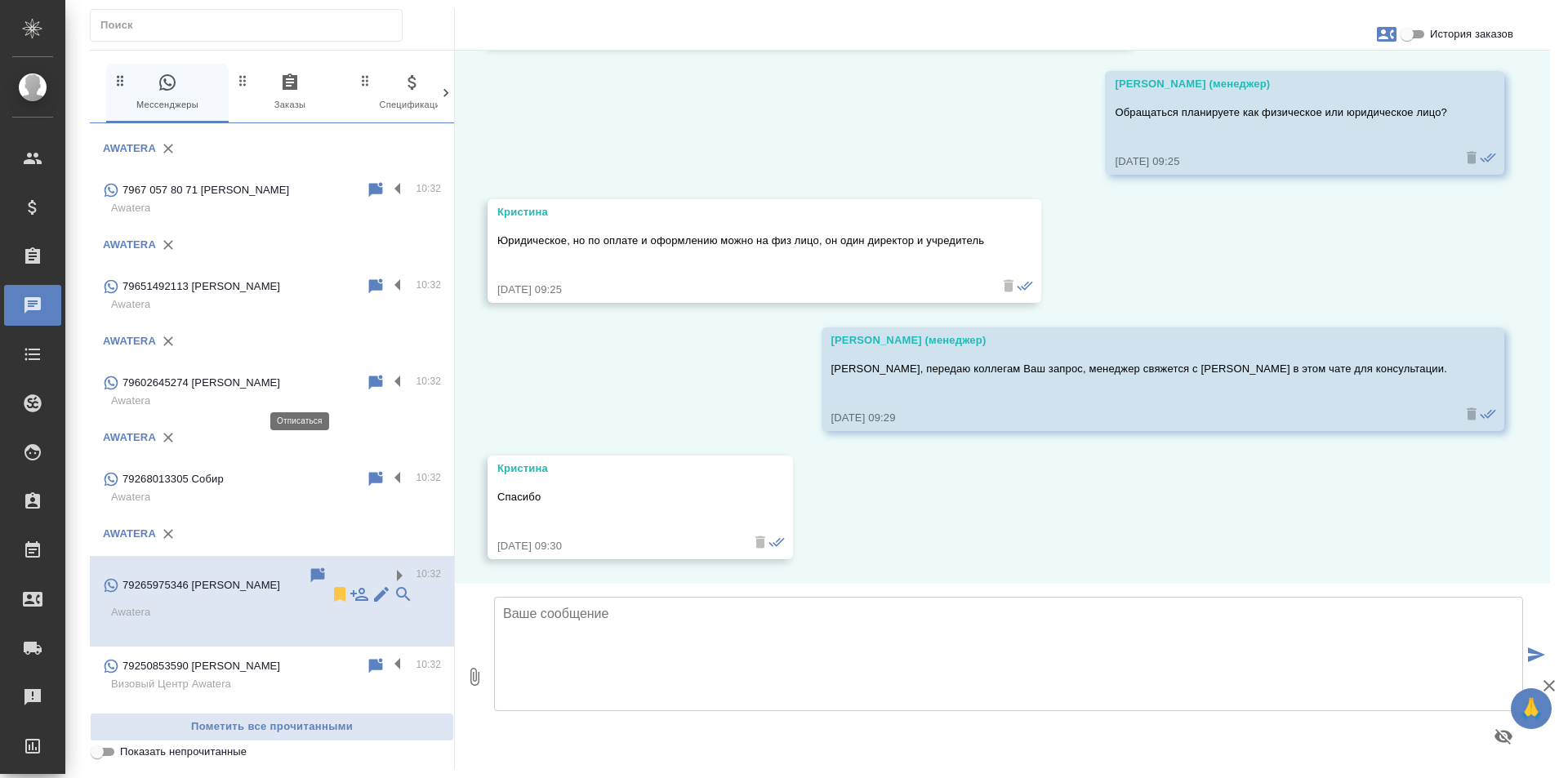
click at [334, 587] on icon at bounding box center [339, 594] width 11 height 15
click at [388, 656] on label at bounding box center [402, 665] width 28 height 19
click at [0, 0] on input "checkbox" at bounding box center [0, 0] width 0 height 0
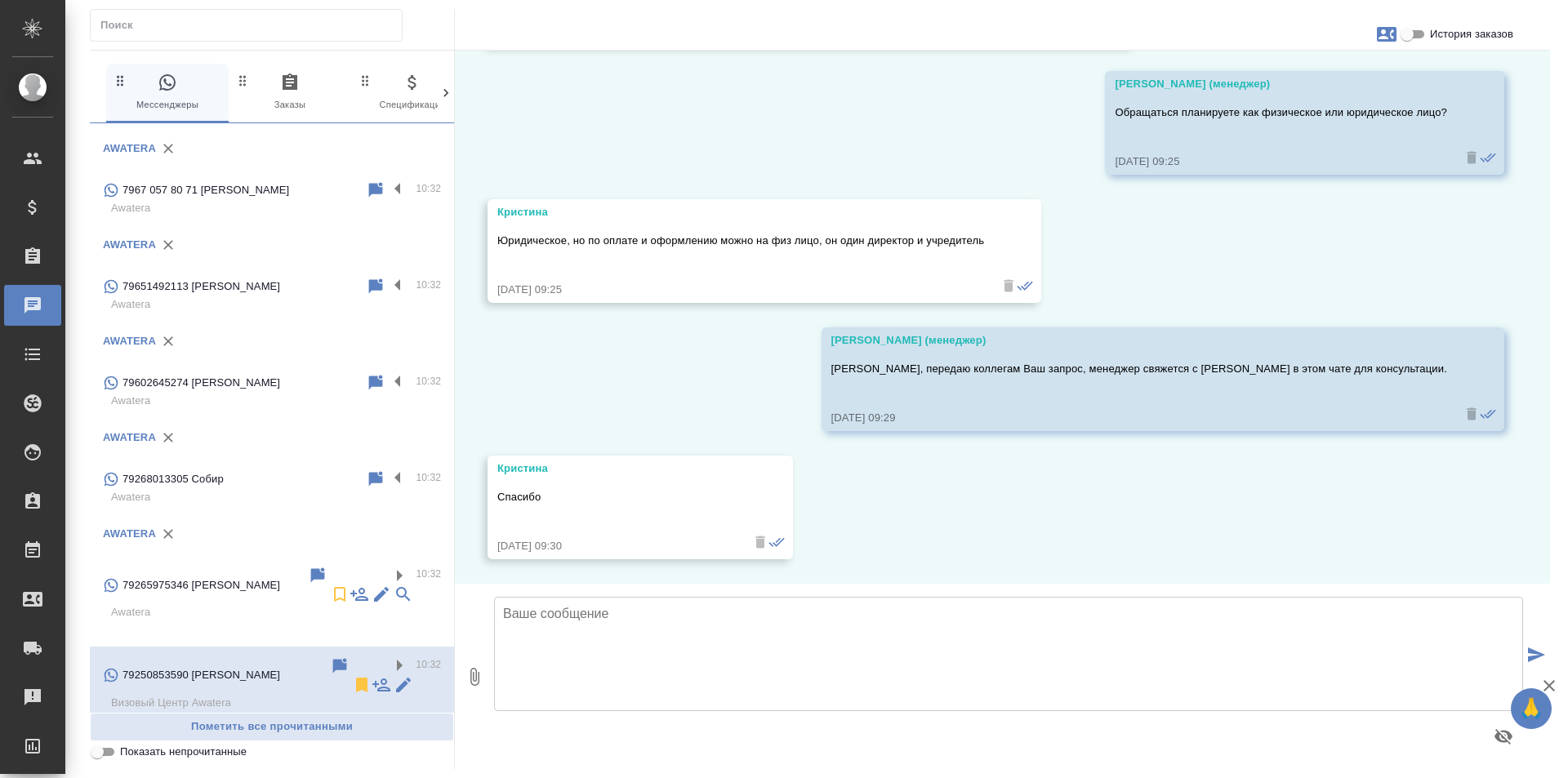
scroll to position [0, 0]
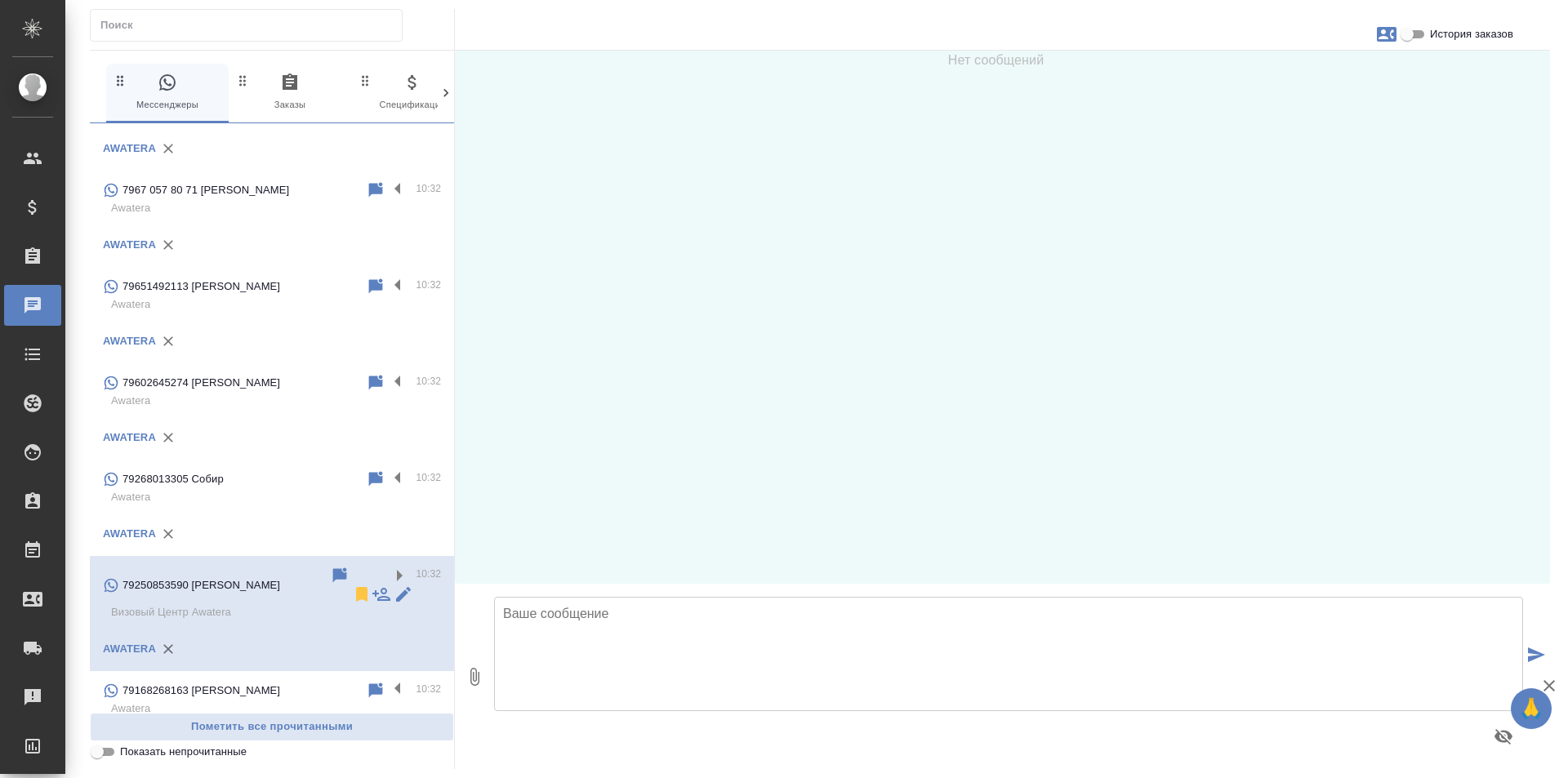
click at [231, 577] on p "79250853590 Виталий" at bounding box center [200, 585] width 158 height 17
click at [248, 682] on p "79168268163 Калистратова Ксения Сергеевна" at bounding box center [200, 690] width 158 height 17
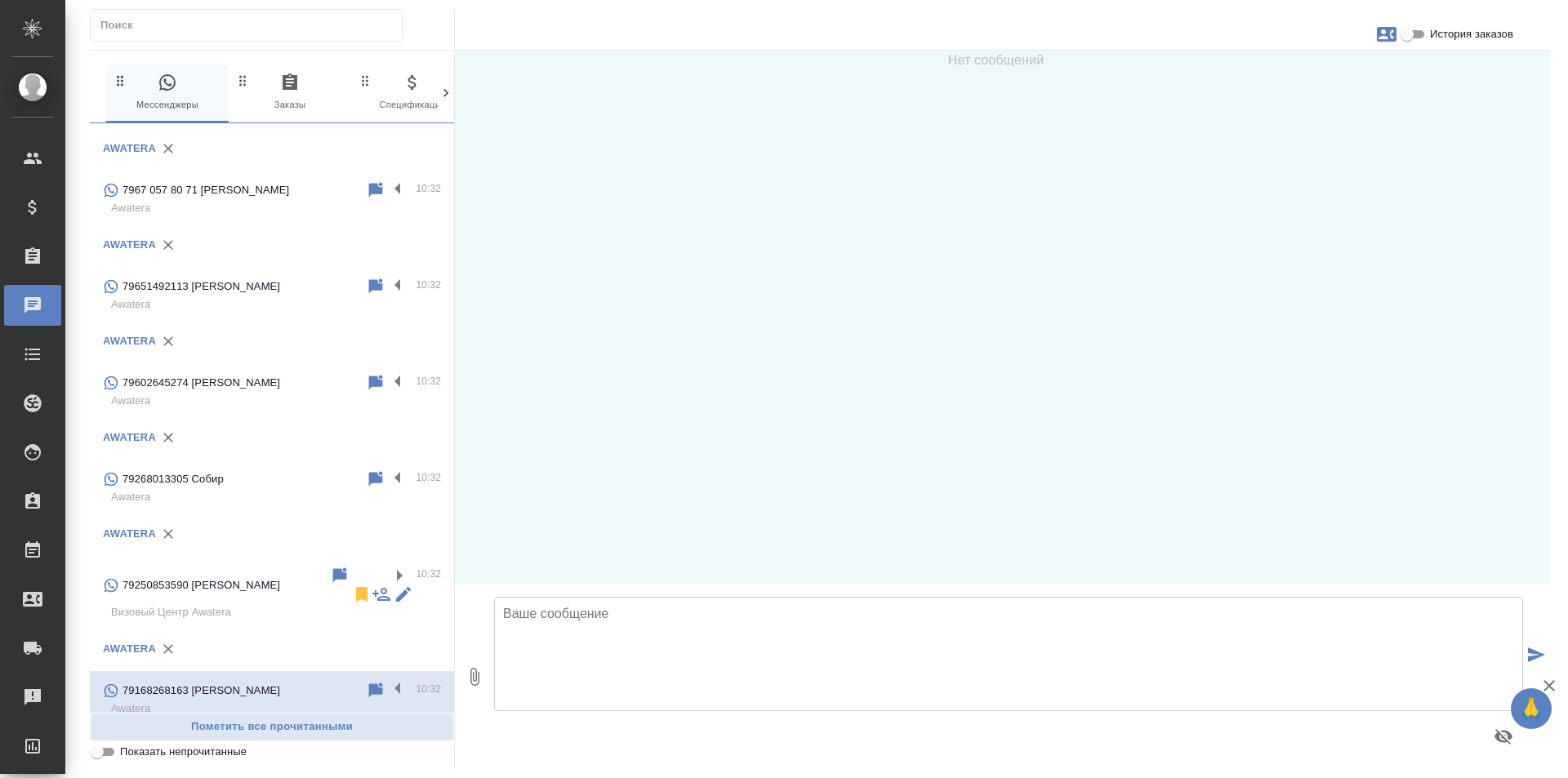
scroll to position [1846, 0]
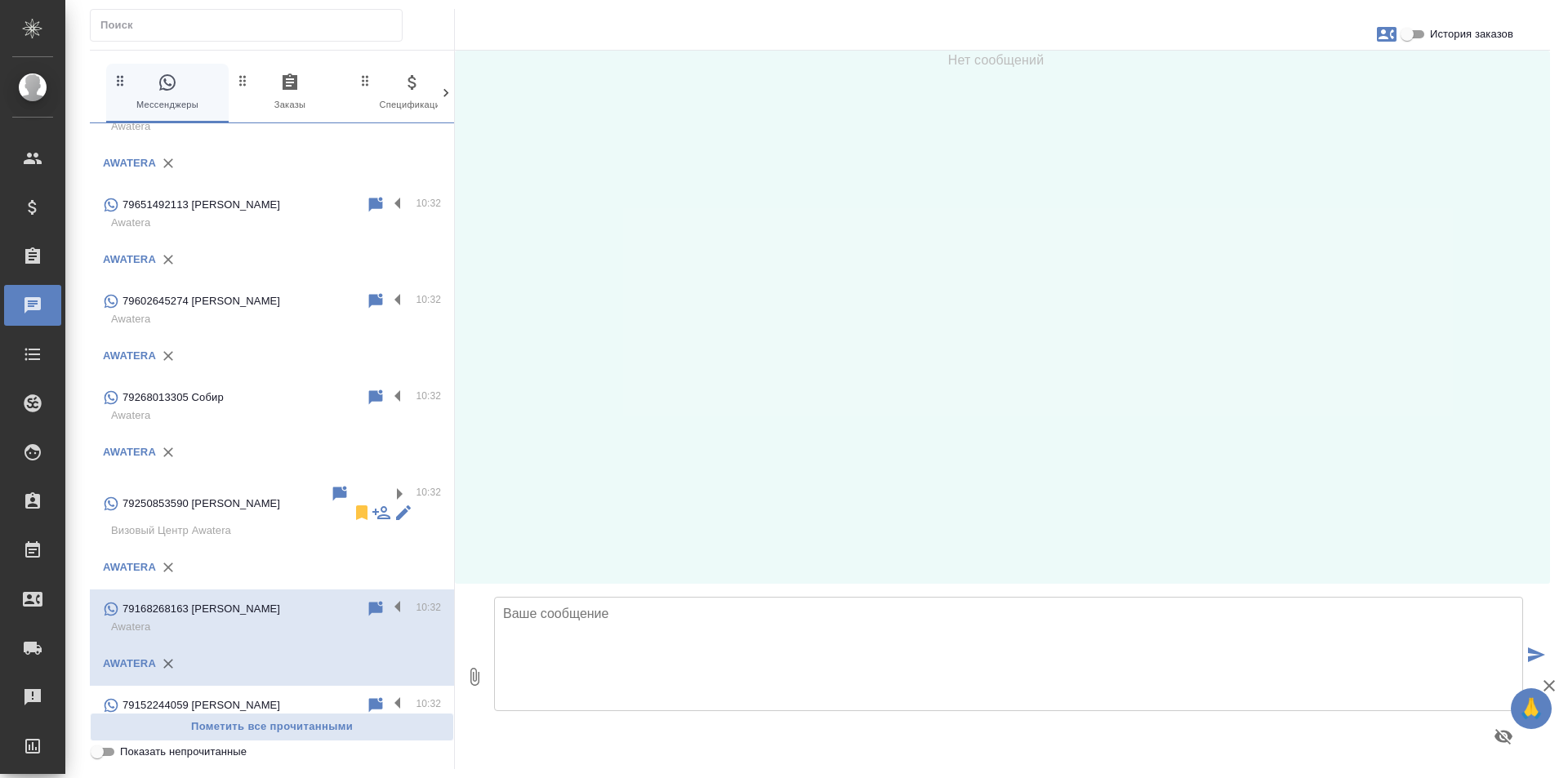
click at [268, 715] on p "Awatera" at bounding box center [276, 723] width 330 height 17
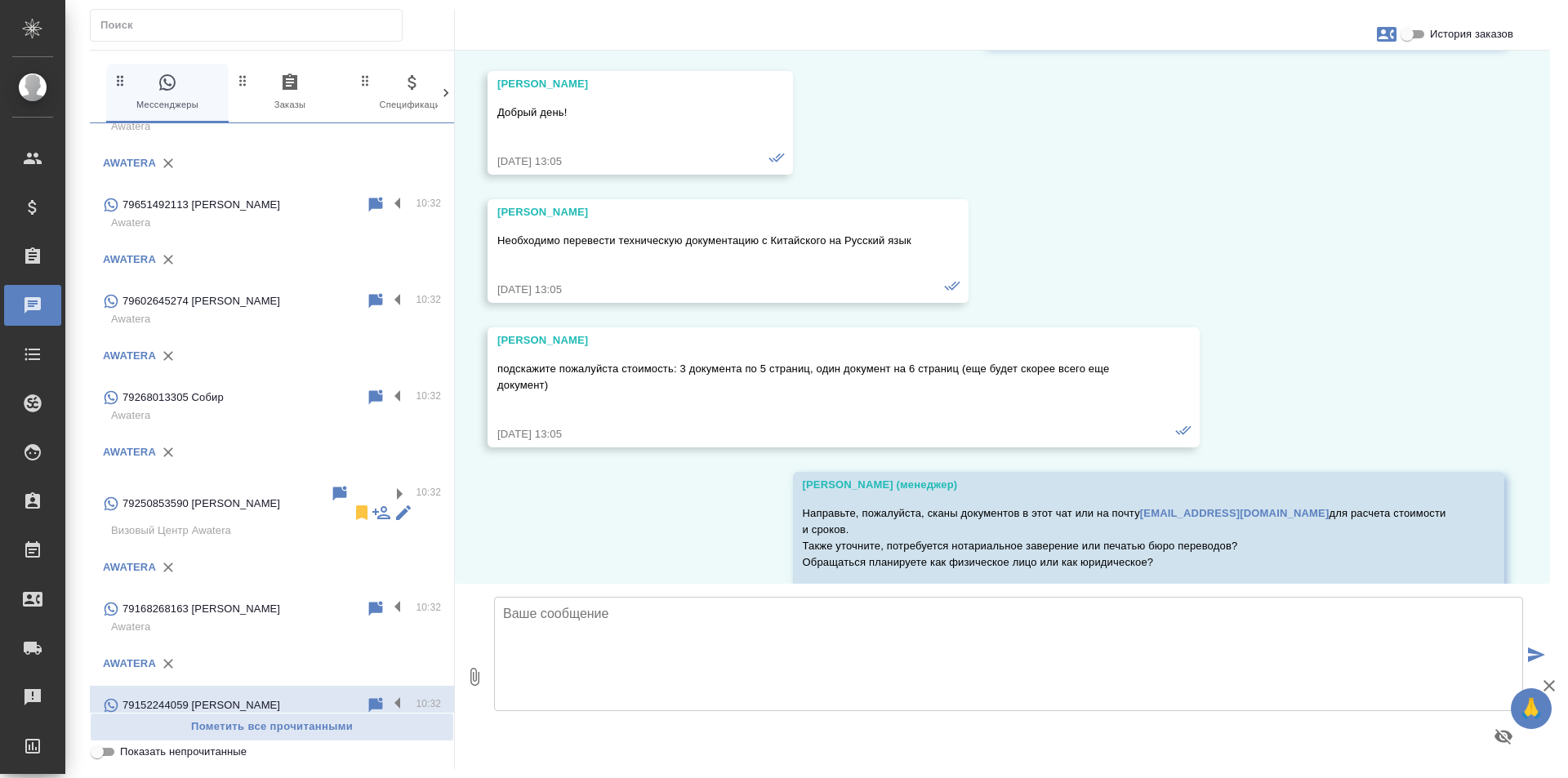
scroll to position [227, 0]
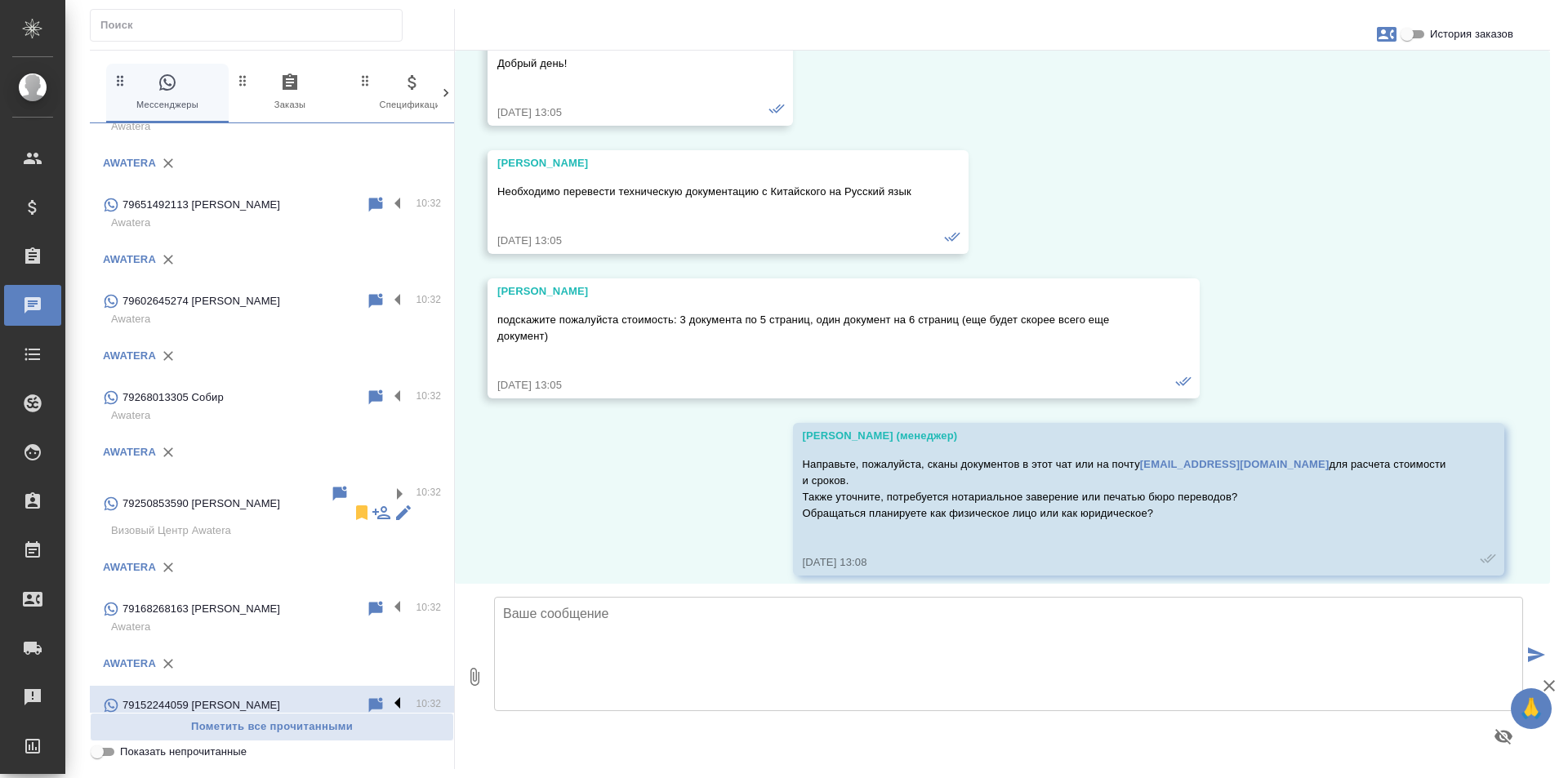
click at [388, 695] on label at bounding box center [402, 704] width 28 height 19
click at [0, 0] on input "checkbox" at bounding box center [0, 0] width 0 height 0
click at [356, 717] on icon at bounding box center [362, 724] width 11 height 15
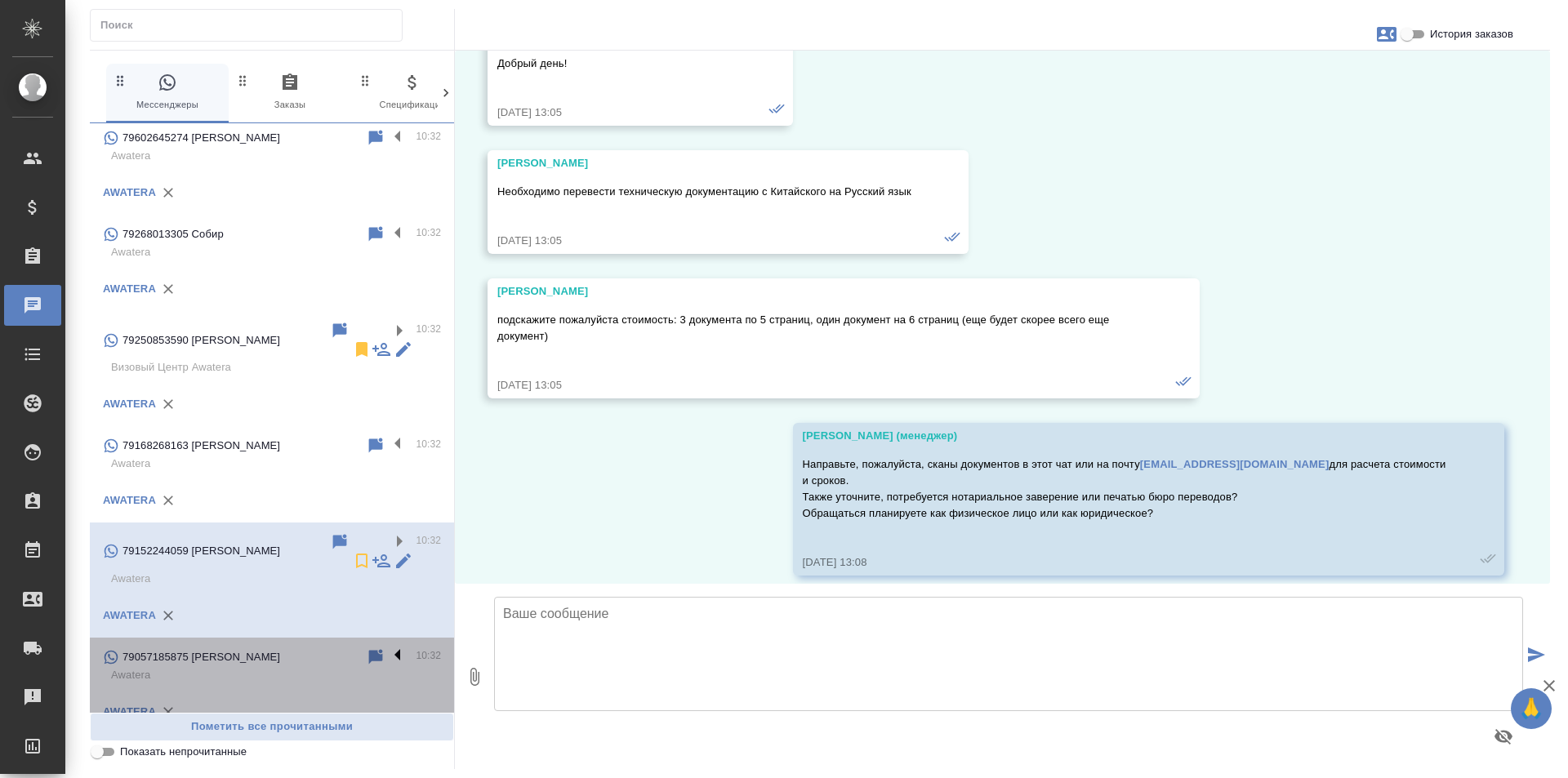
click at [388, 648] on label at bounding box center [402, 657] width 28 height 19
click at [0, 0] on input "checkbox" at bounding box center [0, 0] width 0 height 0
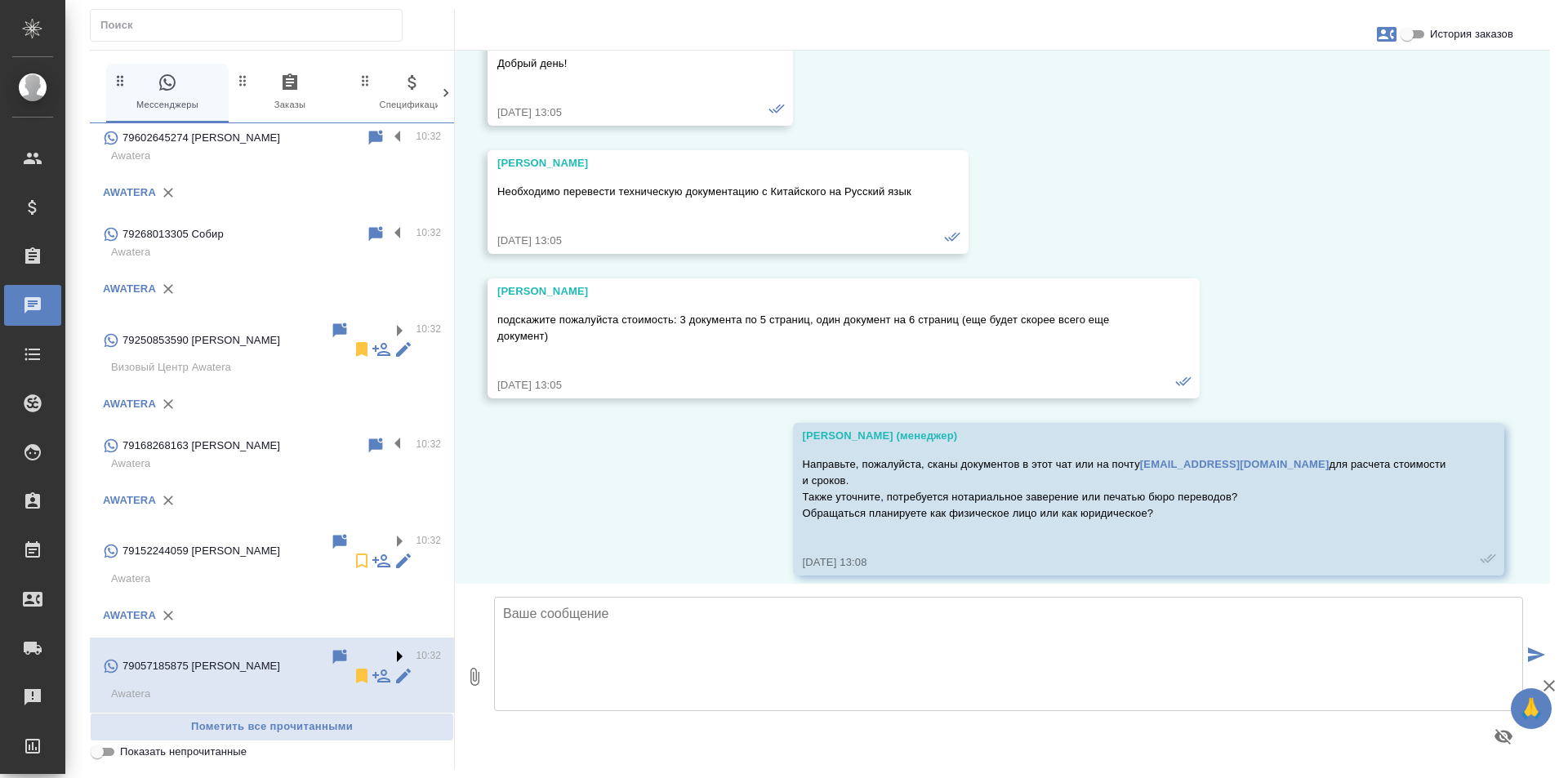
scroll to position [0, 0]
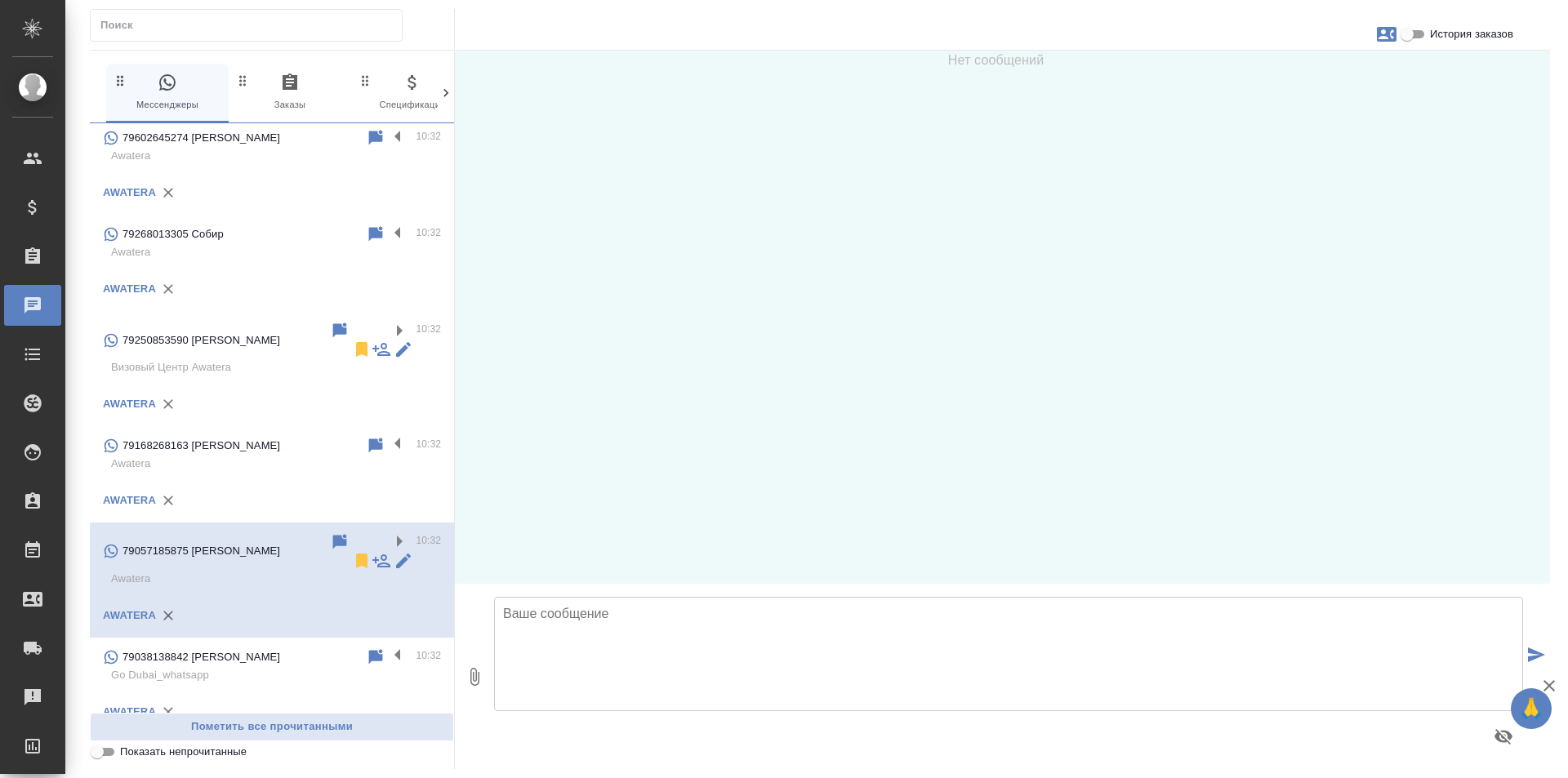
click at [233, 570] on p "Awatera" at bounding box center [276, 579] width 330 height 17
click at [248, 648] on div "79038138842 Настя" at bounding box center [234, 657] width 263 height 20
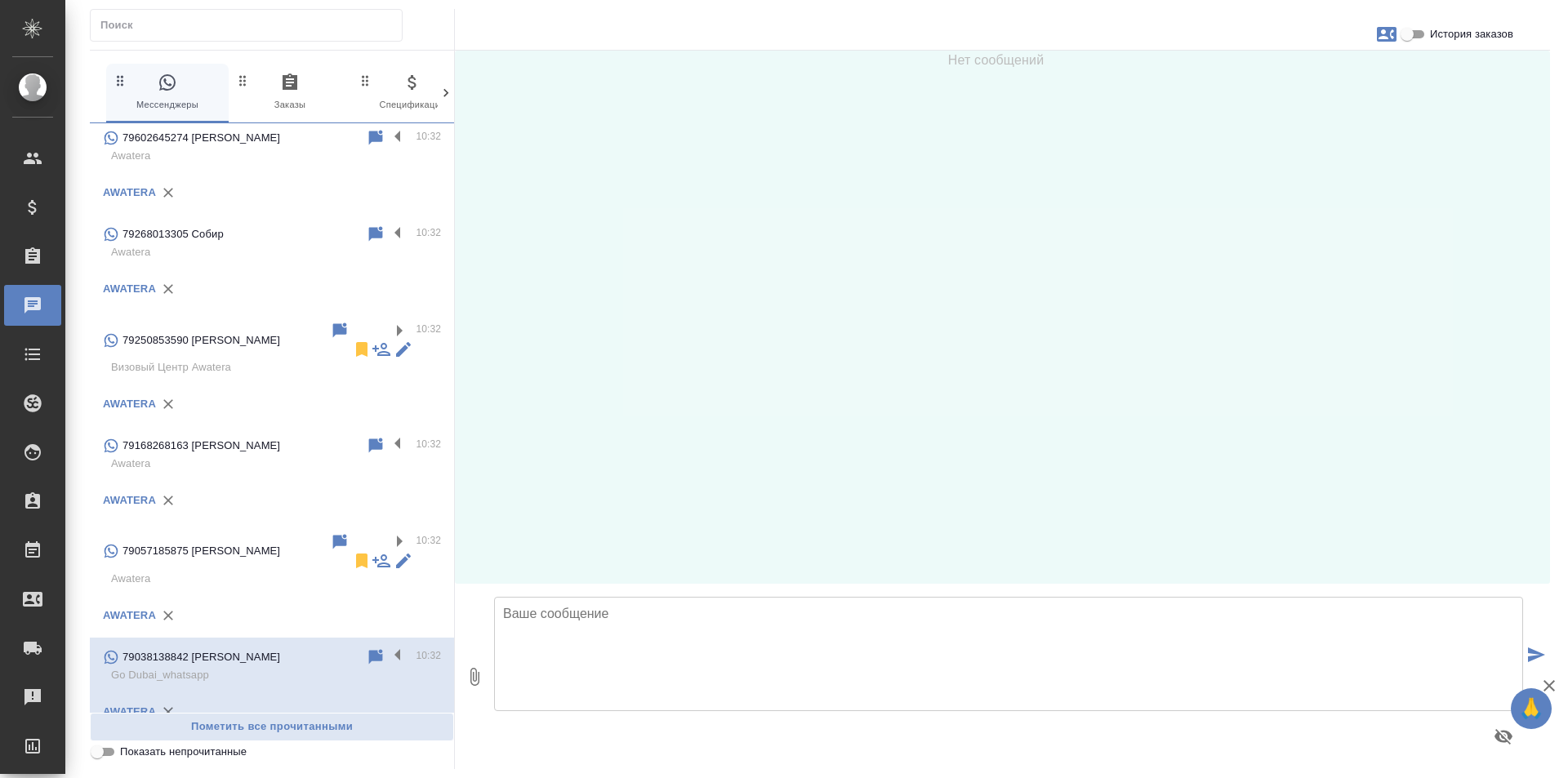
click at [268, 744] on div "74955160670" at bounding box center [234, 753] width 263 height 20
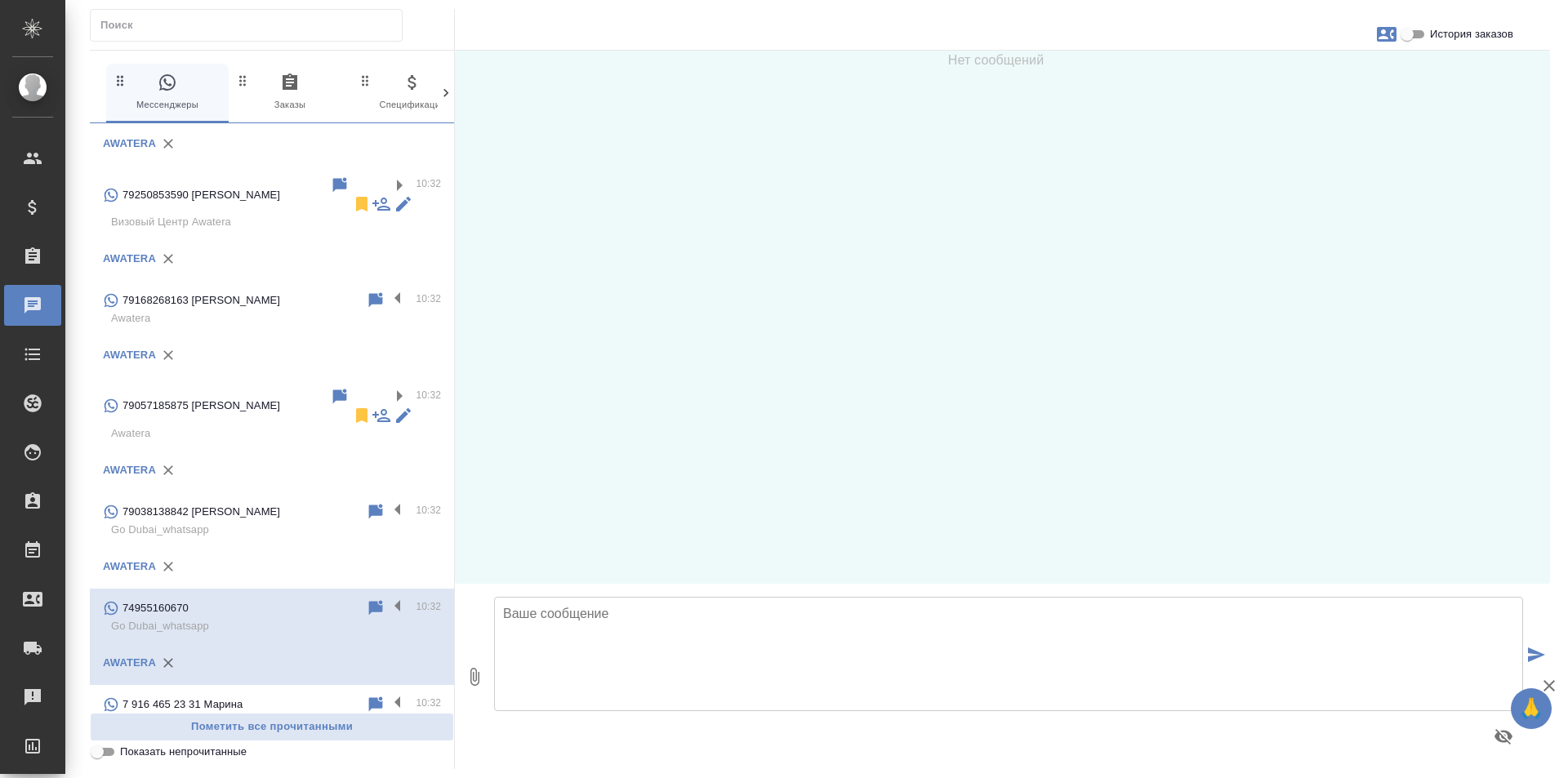
scroll to position [2173, 0]
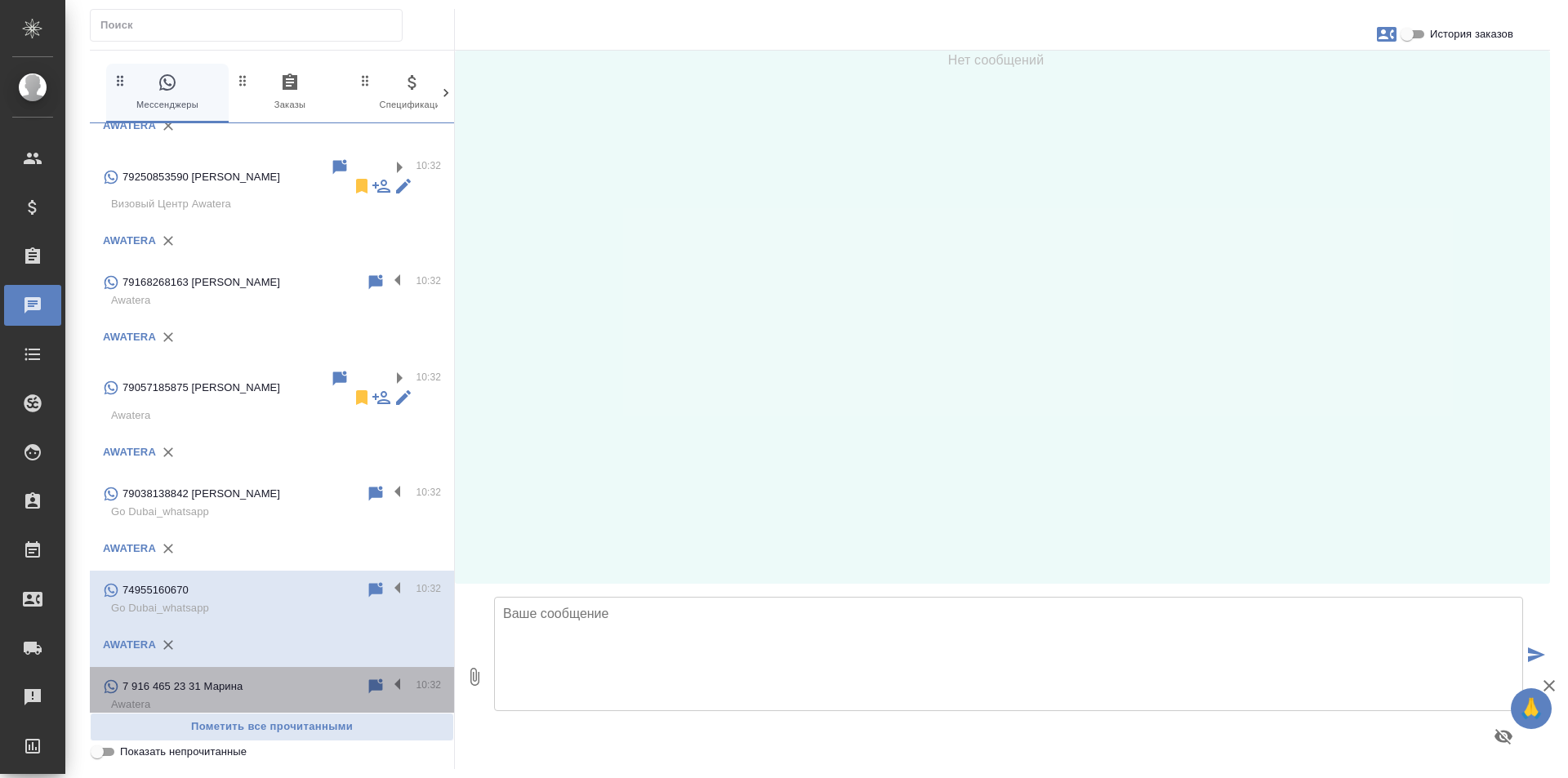
click at [245, 667] on div "7 916 465 23 31 Марина 10:32 Awatera AWATERA" at bounding box center [271, 715] width 364 height 96
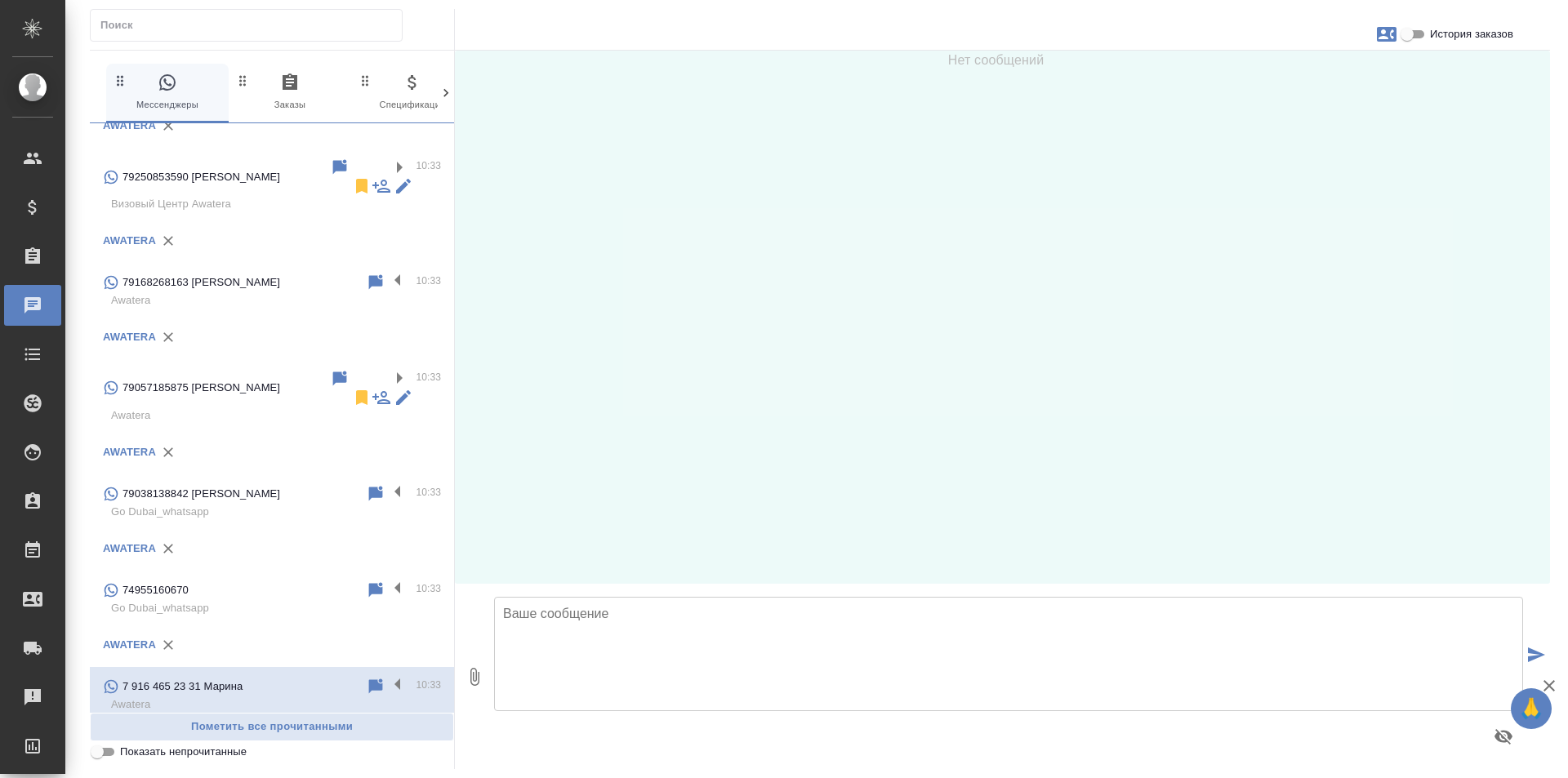
scroll to position [2254, 0]
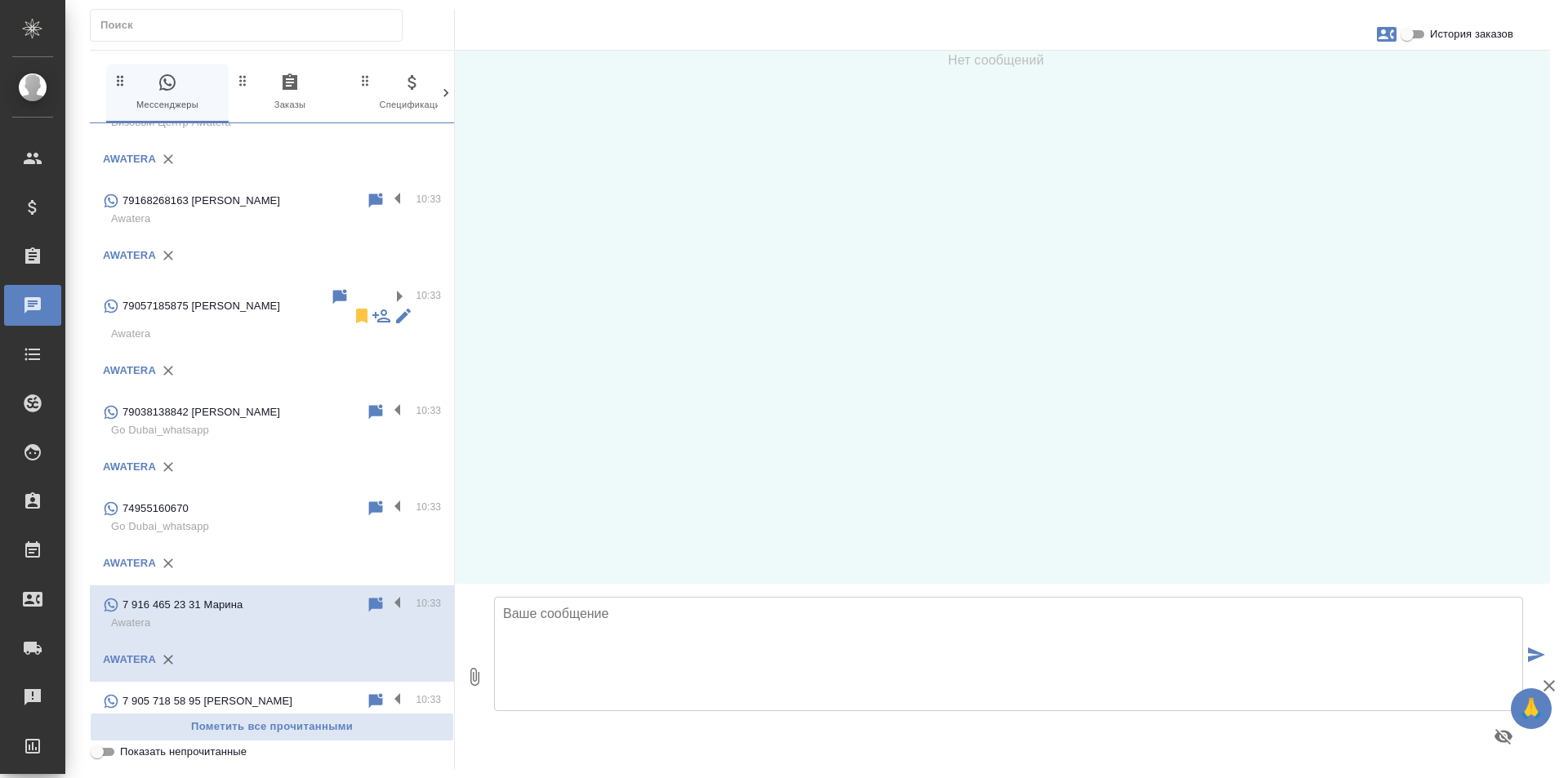
click at [250, 691] on div "7 905 718 58 95 Нина" at bounding box center [234, 701] width 263 height 20
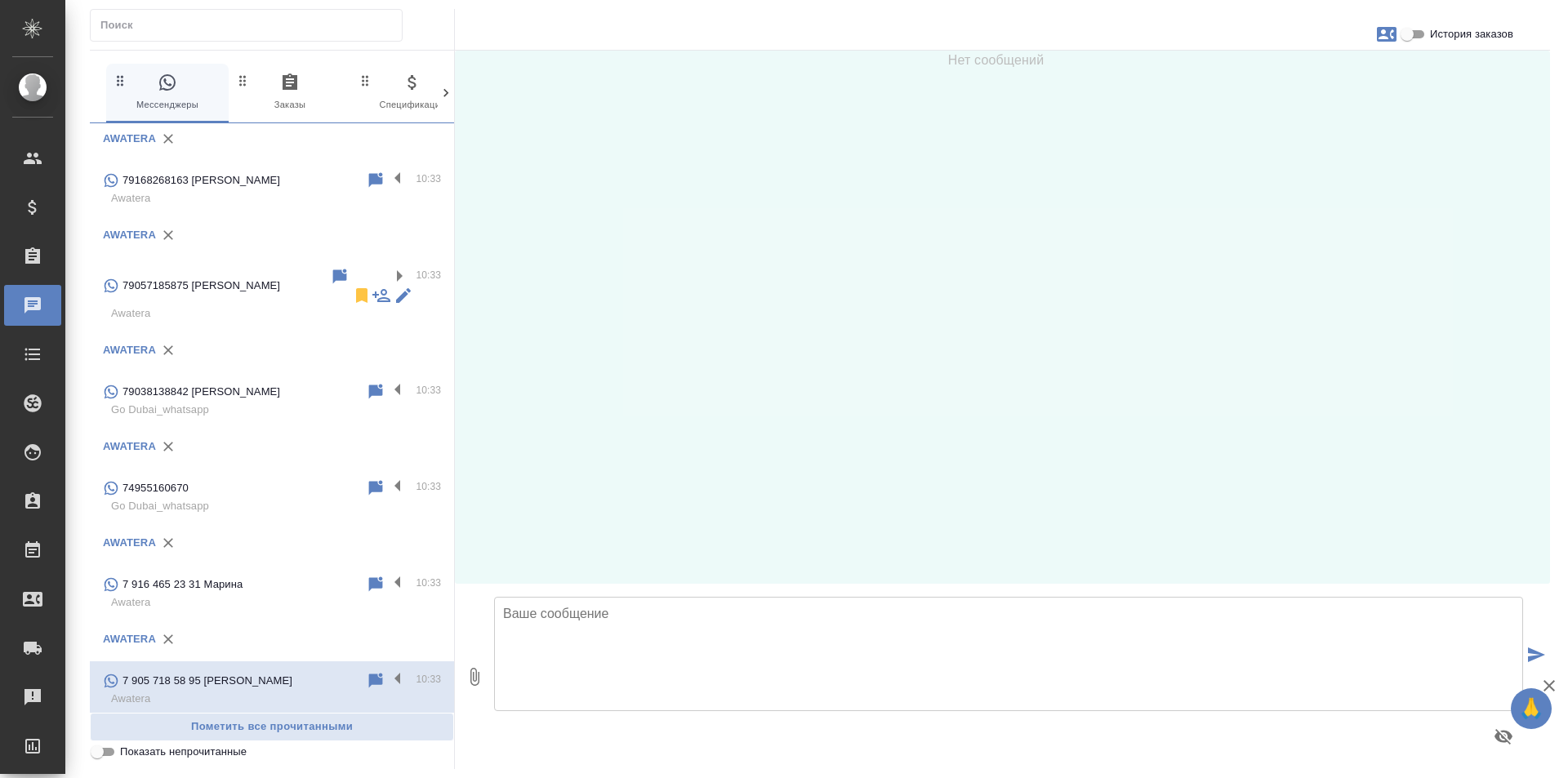
scroll to position [2279, 0]
click at [248, 765] on p "7 903 714 20 77 Королева Ксана" at bounding box center [207, 773] width 170 height 17
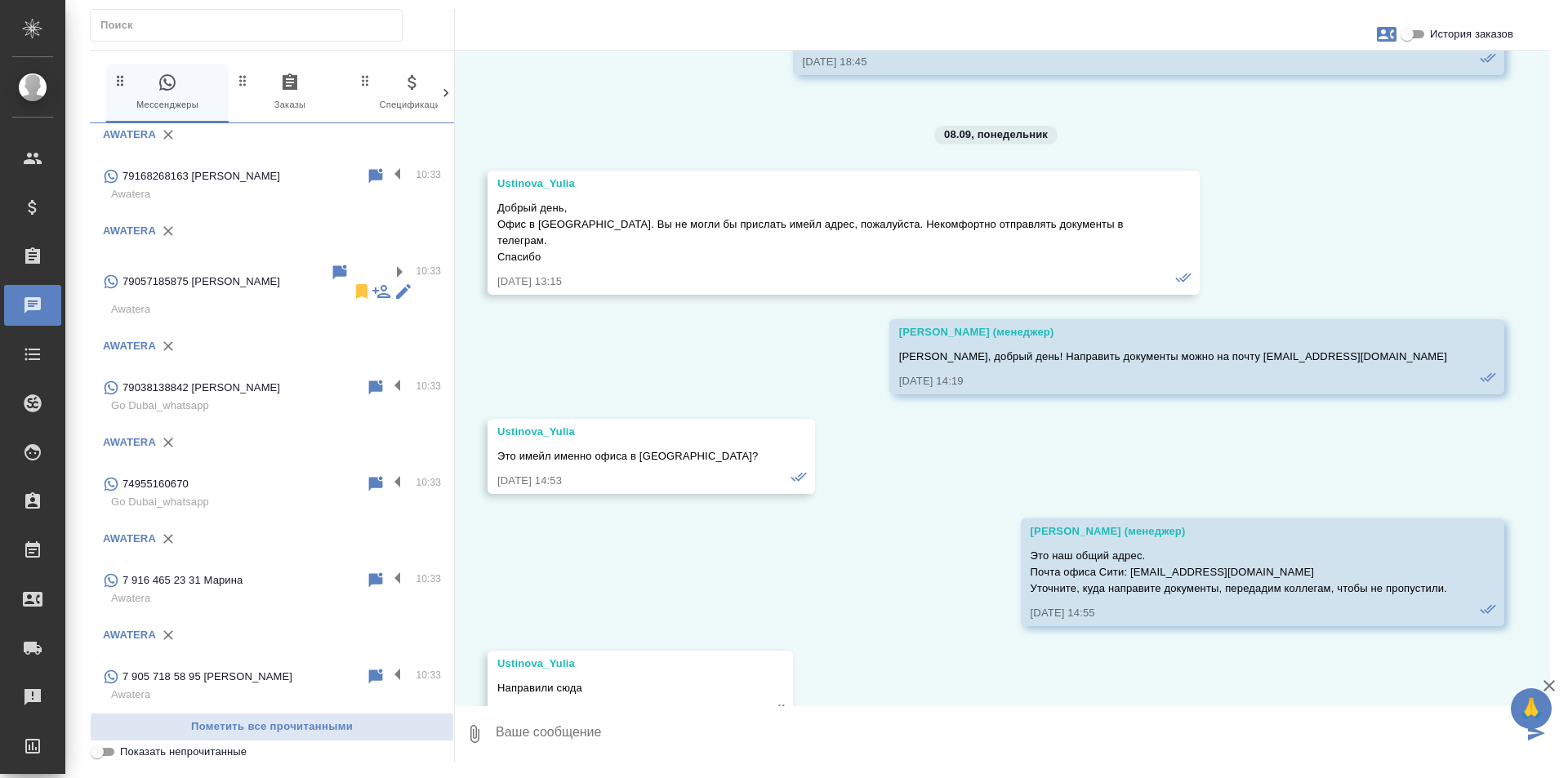
scroll to position [414, 0]
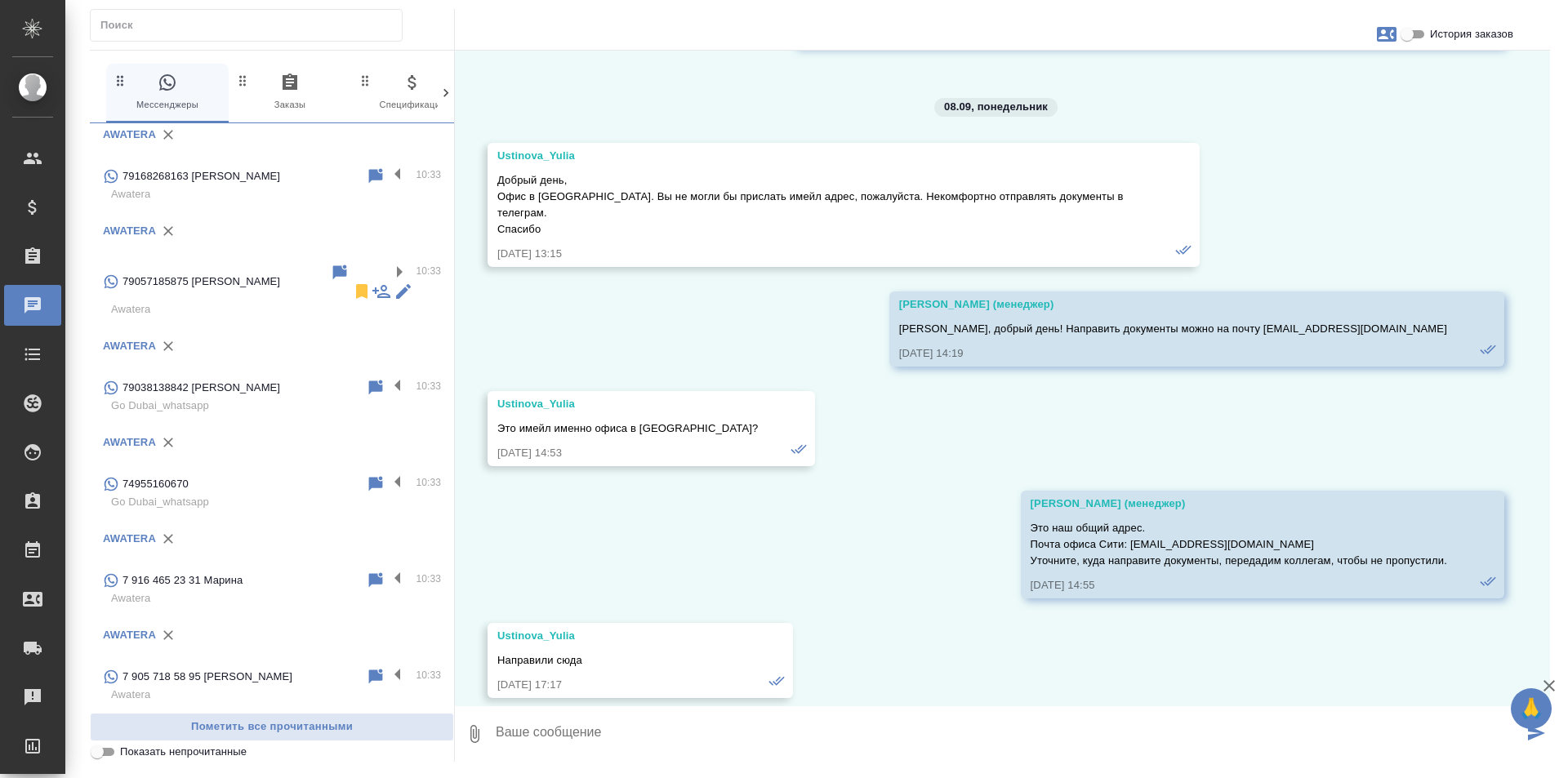
click at [0, 0] on input "checkbox" at bounding box center [0, 0] width 0 height 0
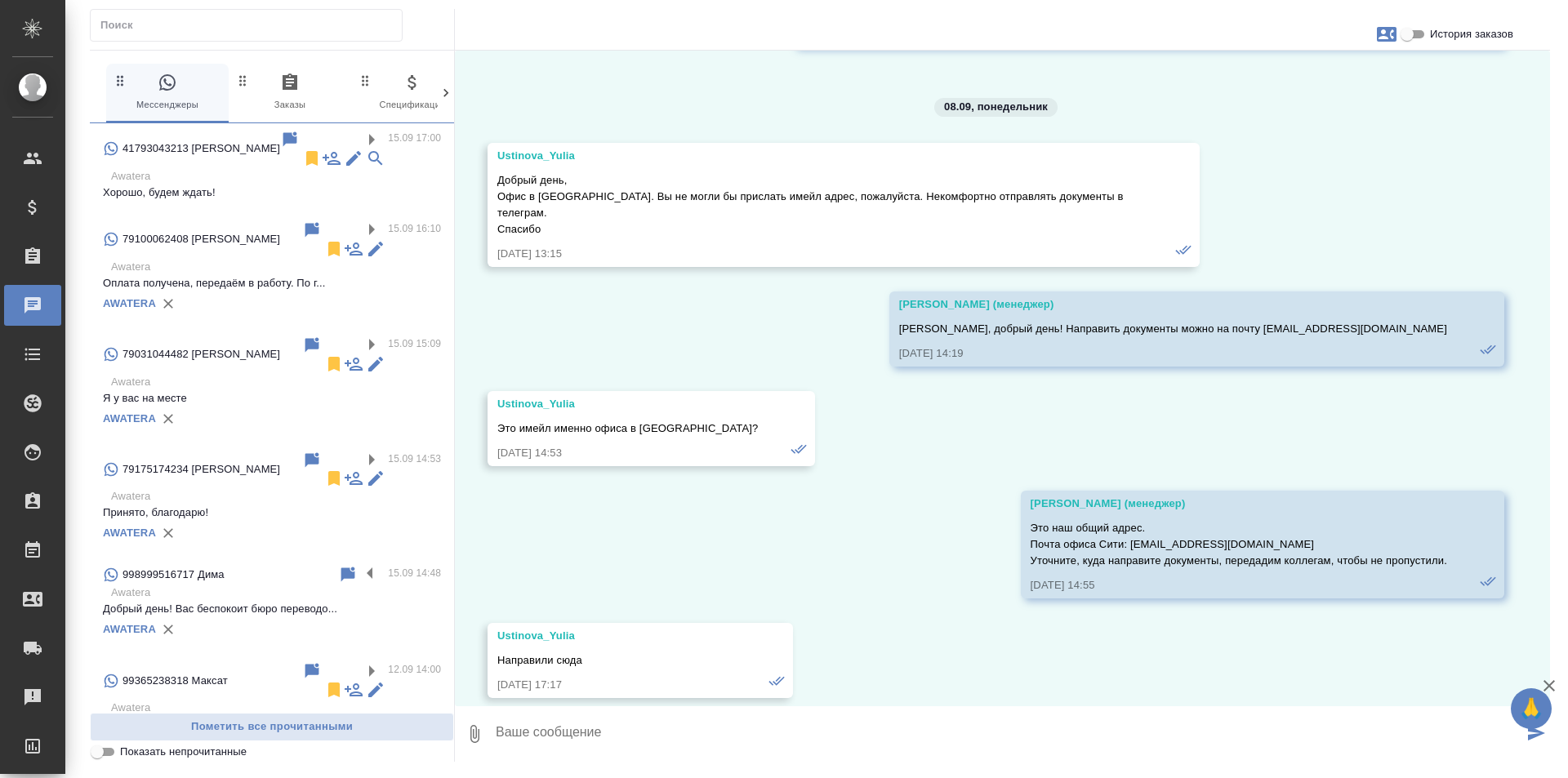
scroll to position [0, 0]
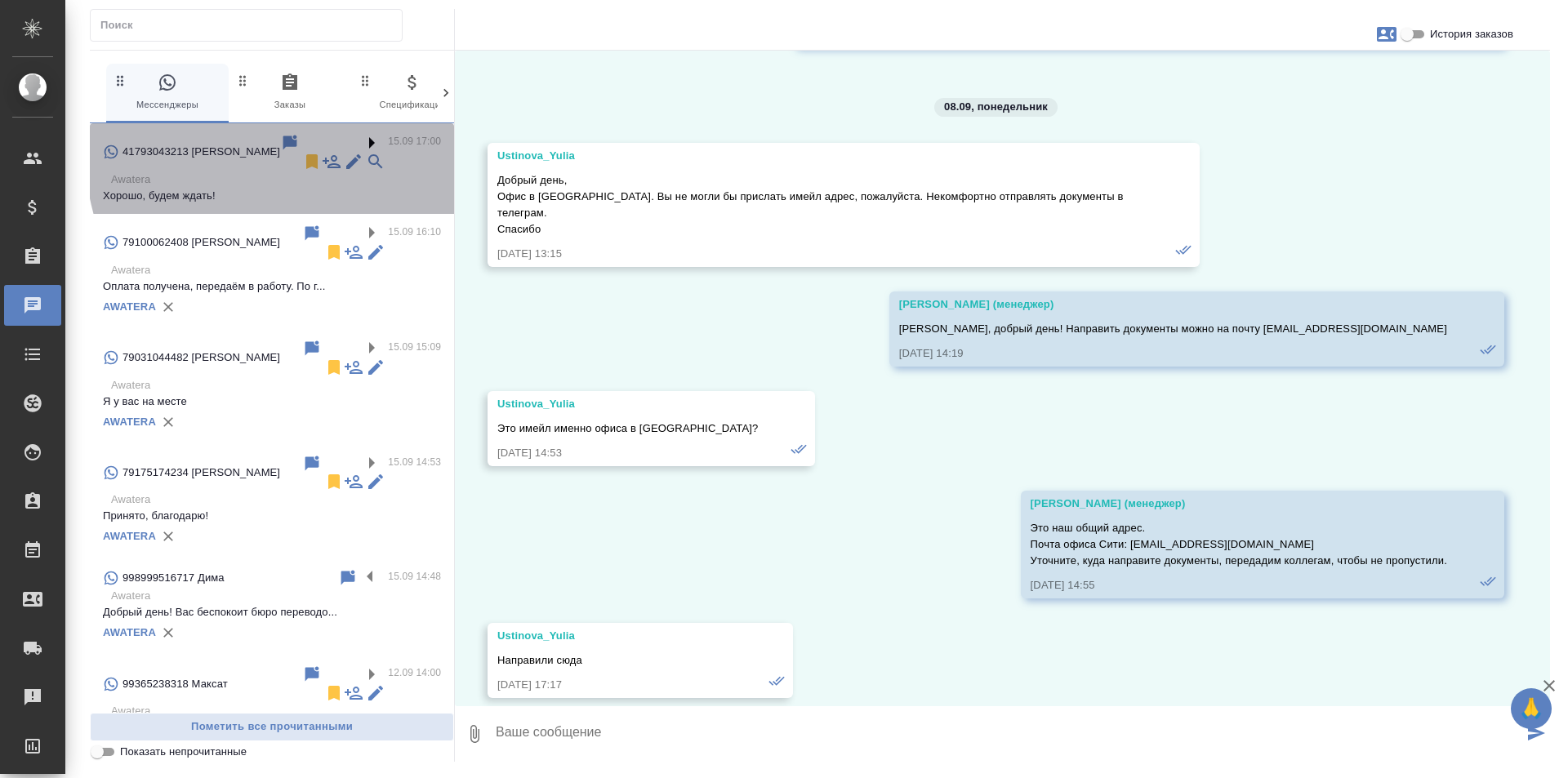
click at [360, 143] on label at bounding box center [374, 143] width 28 height 19
click at [0, 0] on input "checkbox" at bounding box center [0, 0] width 0 height 0
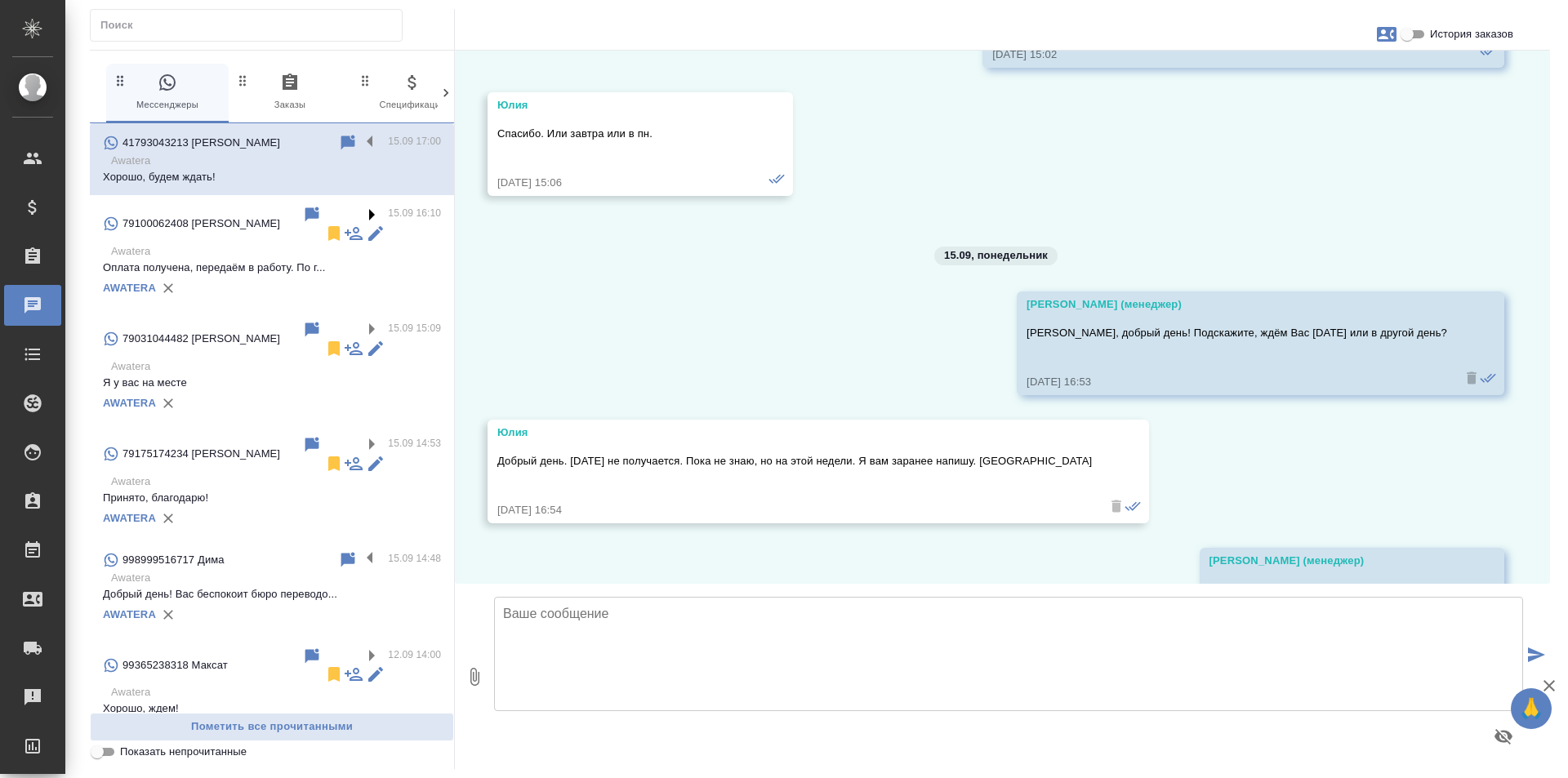
click at [370, 208] on label at bounding box center [374, 214] width 28 height 19
click at [0, 0] on input "checkbox" at bounding box center [0, 0] width 0 height 0
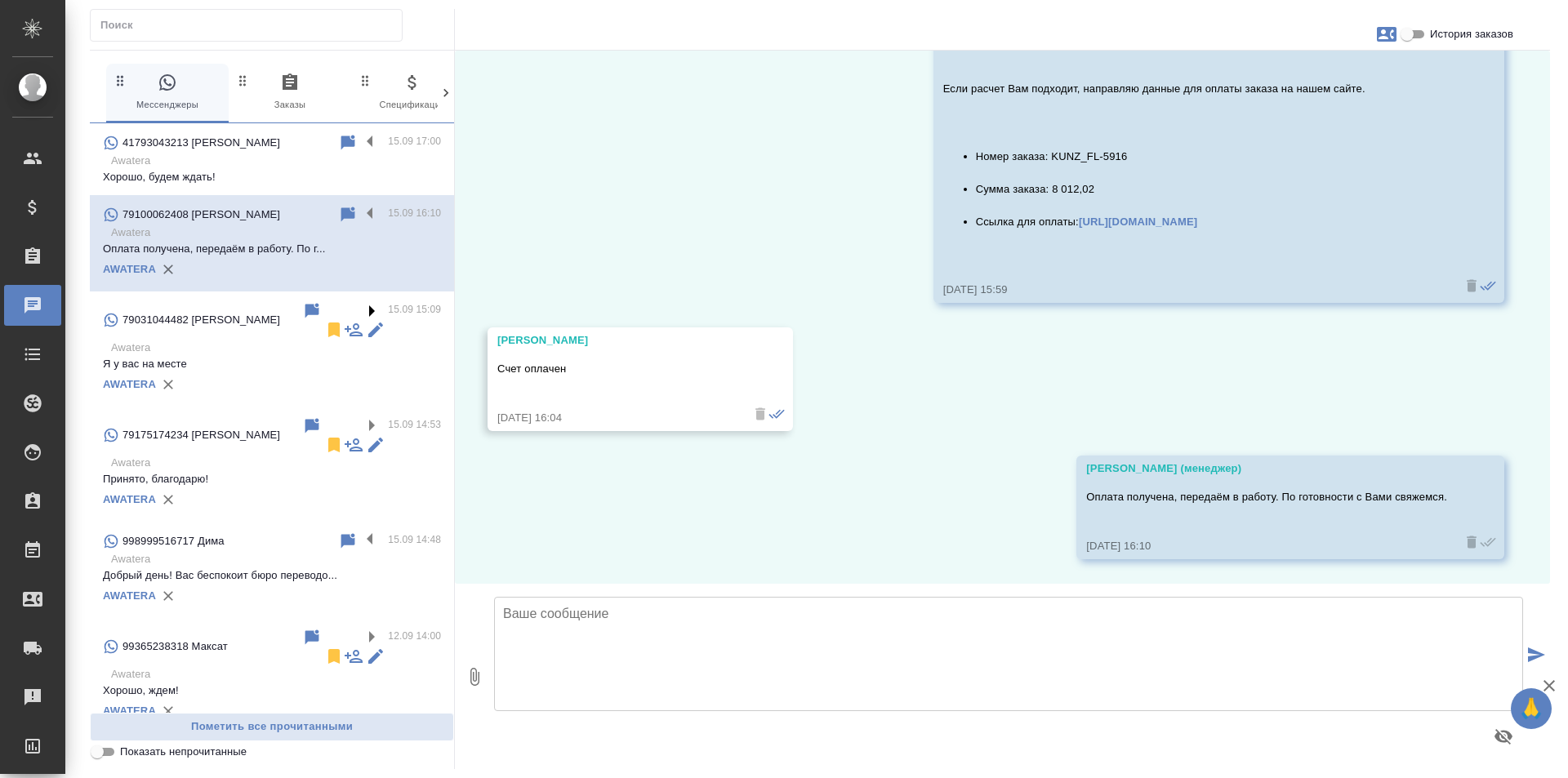
click at [360, 303] on label at bounding box center [374, 310] width 28 height 19
click at [0, 0] on input "checkbox" at bounding box center [0, 0] width 0 height 0
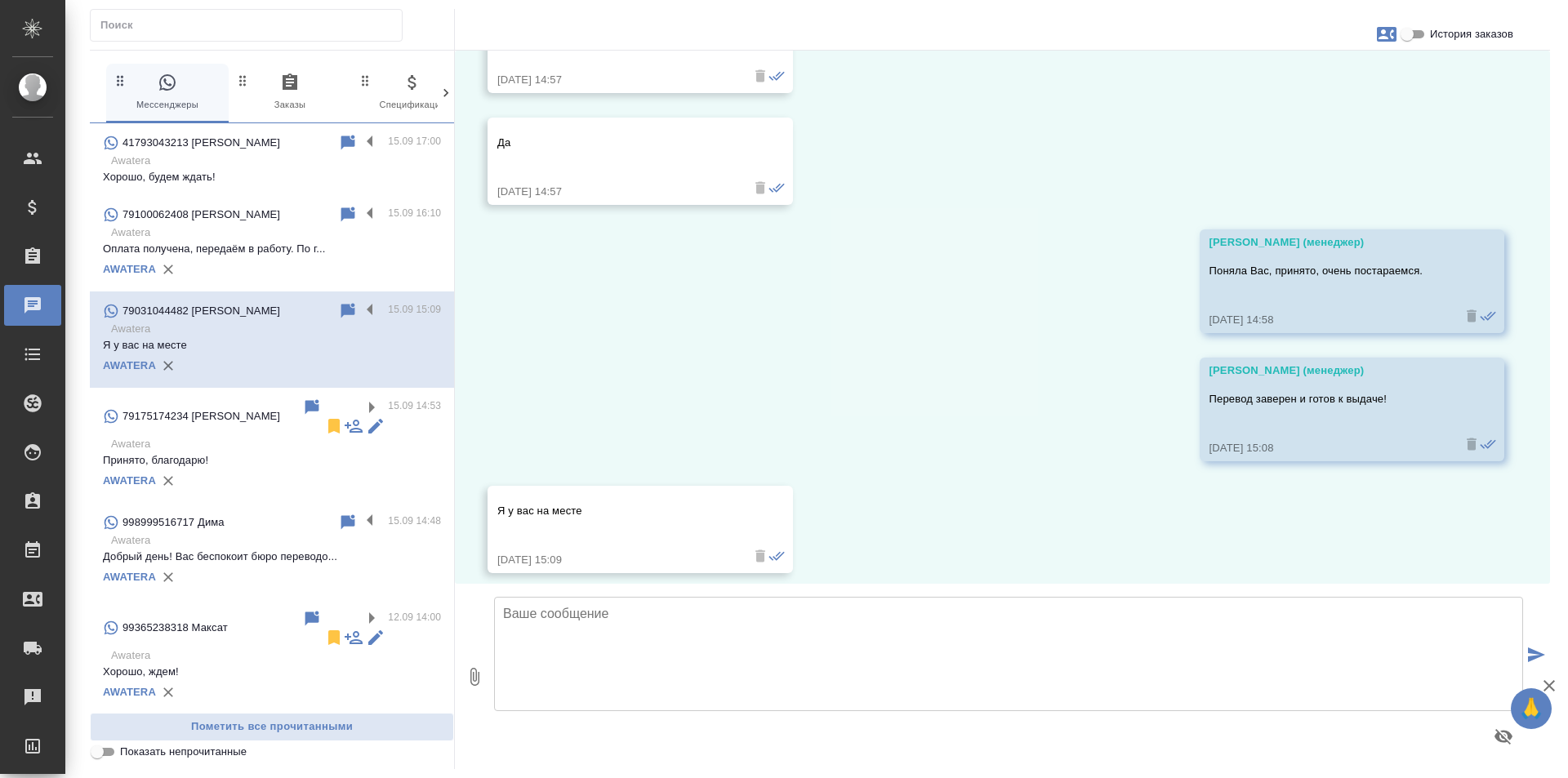
scroll to position [3582, 0]
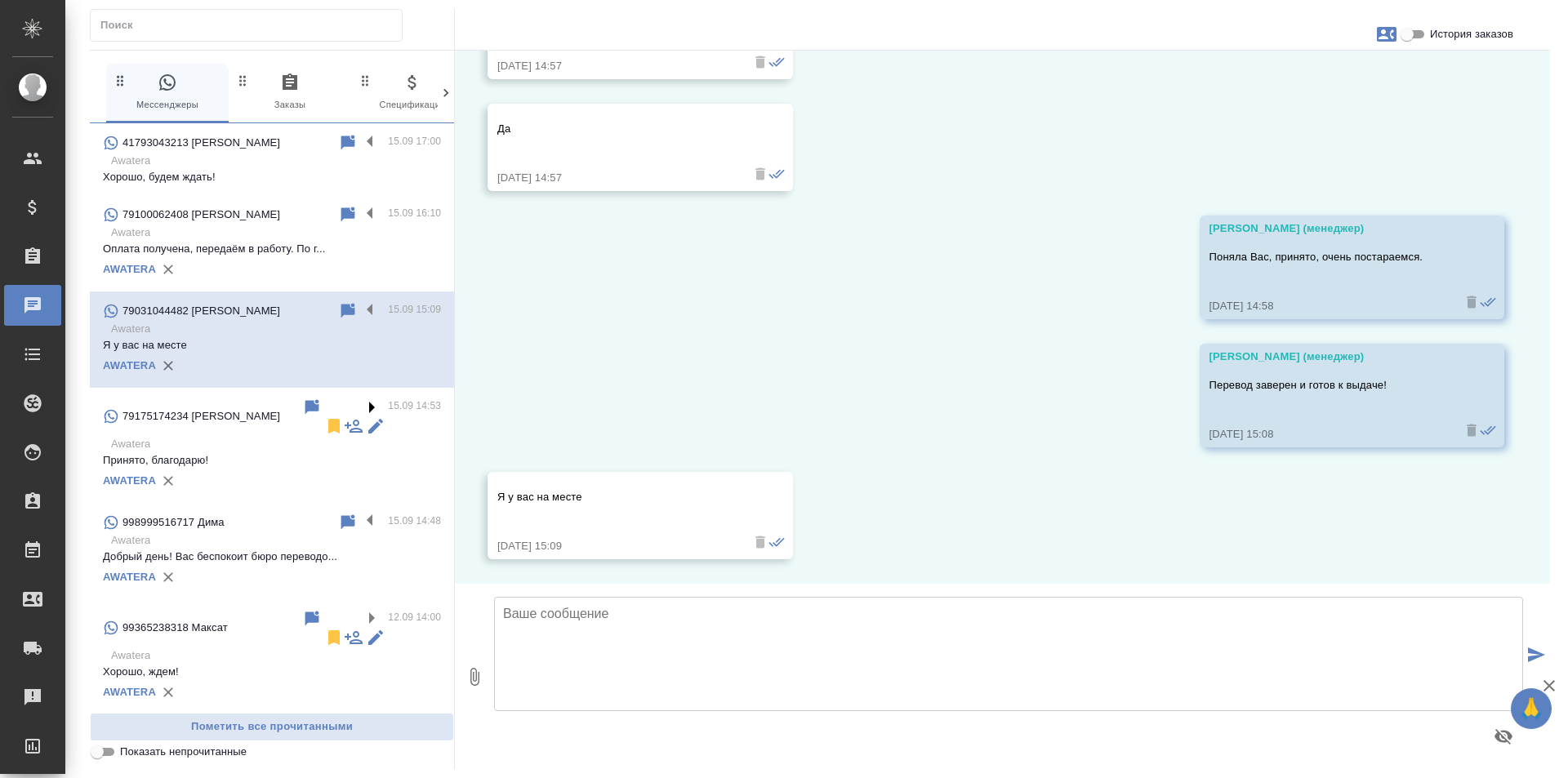
click at [360, 402] on label at bounding box center [374, 407] width 28 height 19
click at [0, 0] on input "checkbox" at bounding box center [0, 0] width 0 height 0
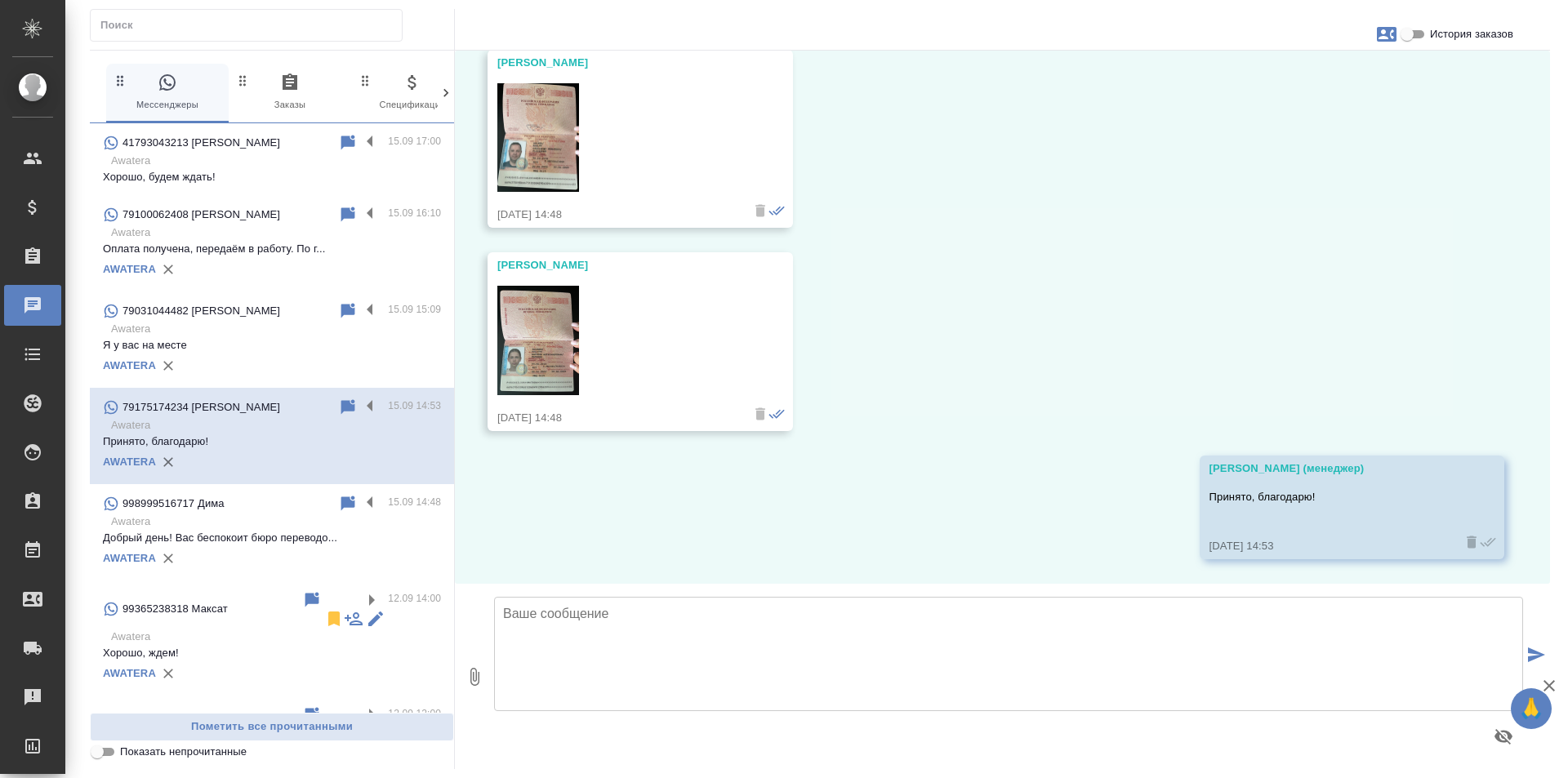
scroll to position [401, 0]
click at [355, 589] on div "99365238318 Максат 12.09 14:00 Awatera Хорошо, ждем! AWATERA" at bounding box center [271, 638] width 364 height 116
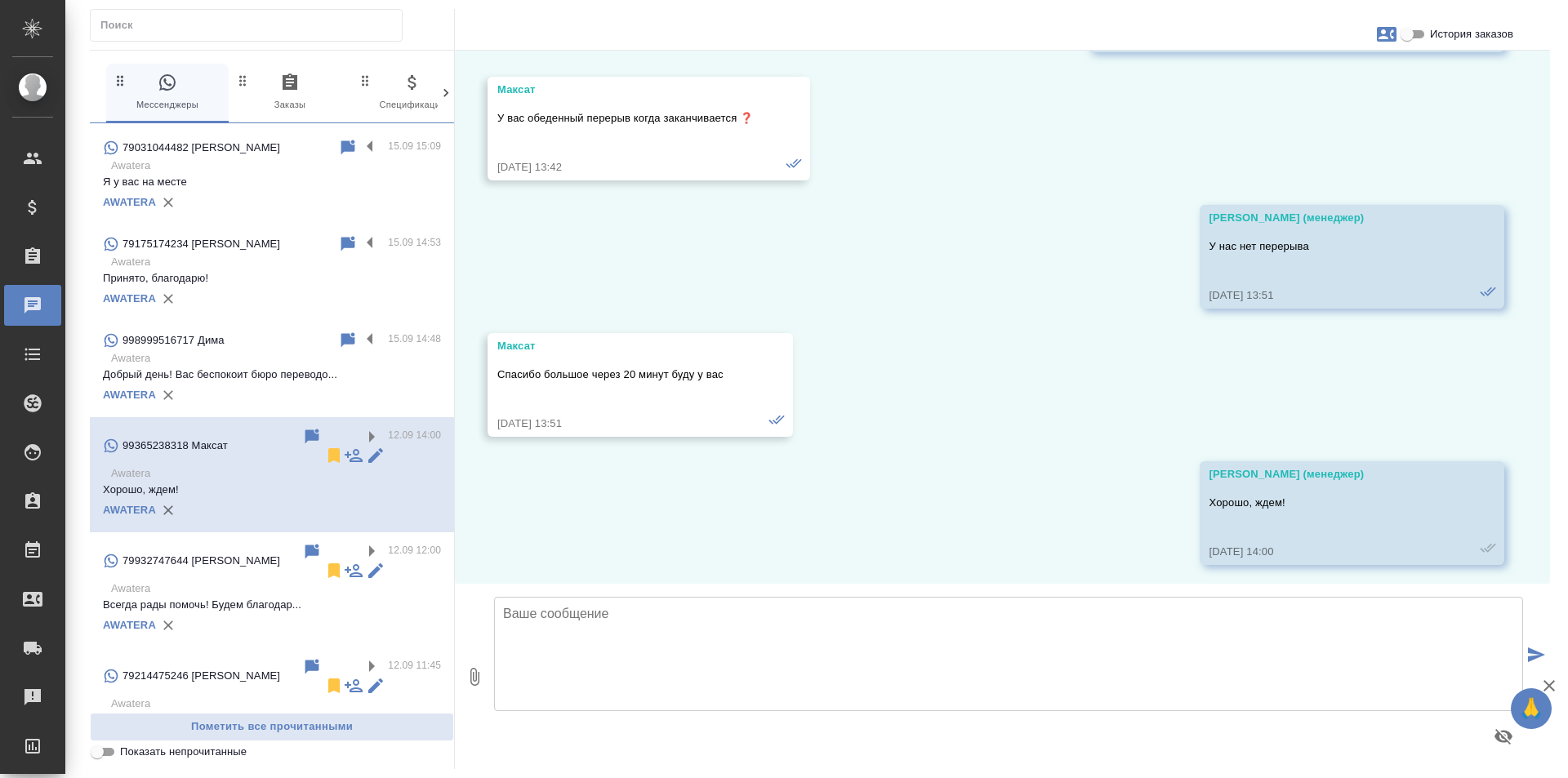
scroll to position [4566, 0]
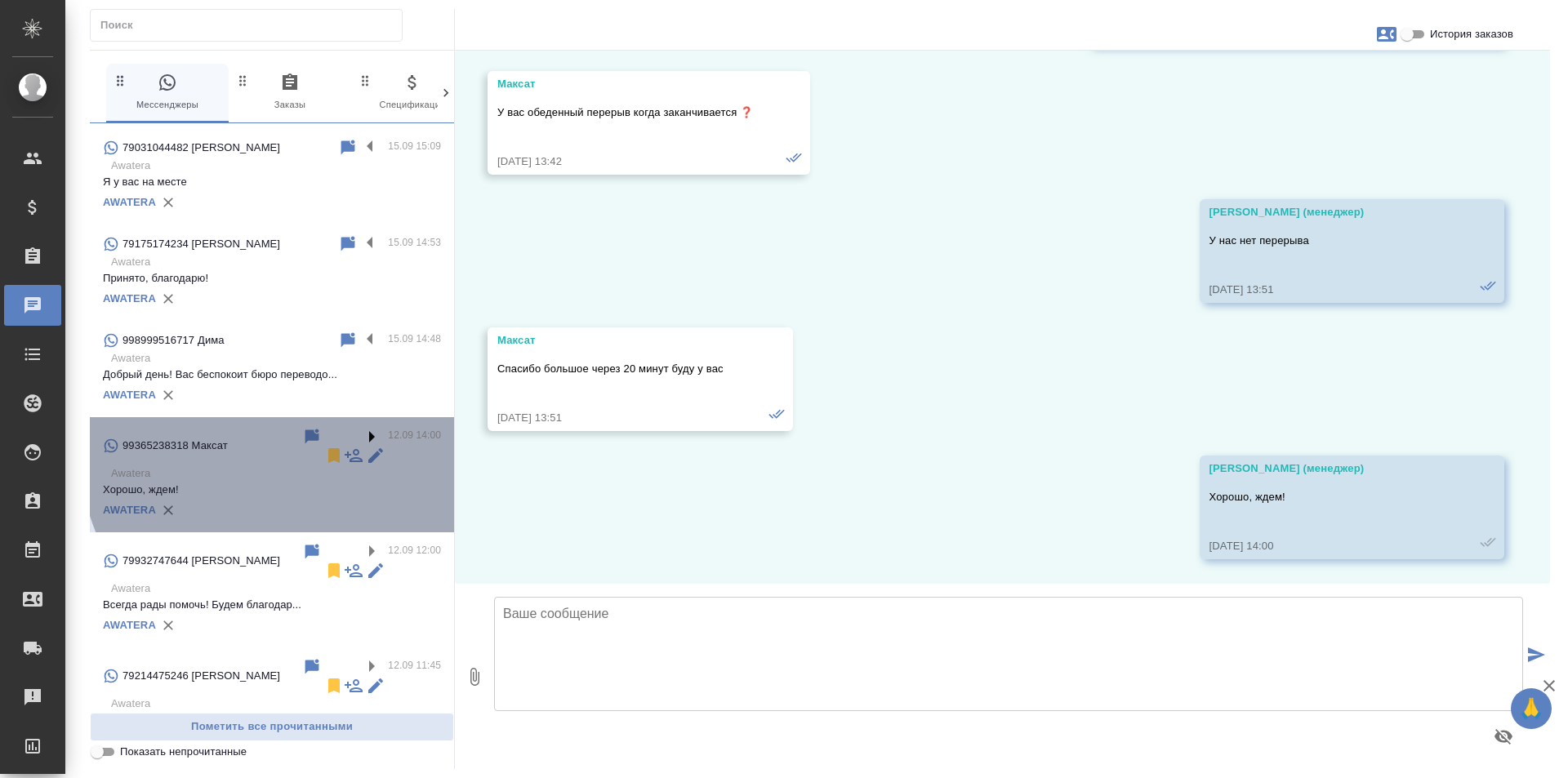
click at [360, 430] on label at bounding box center [374, 436] width 28 height 19
click at [0, 0] on input "checkbox" at bounding box center [0, 0] width 0 height 0
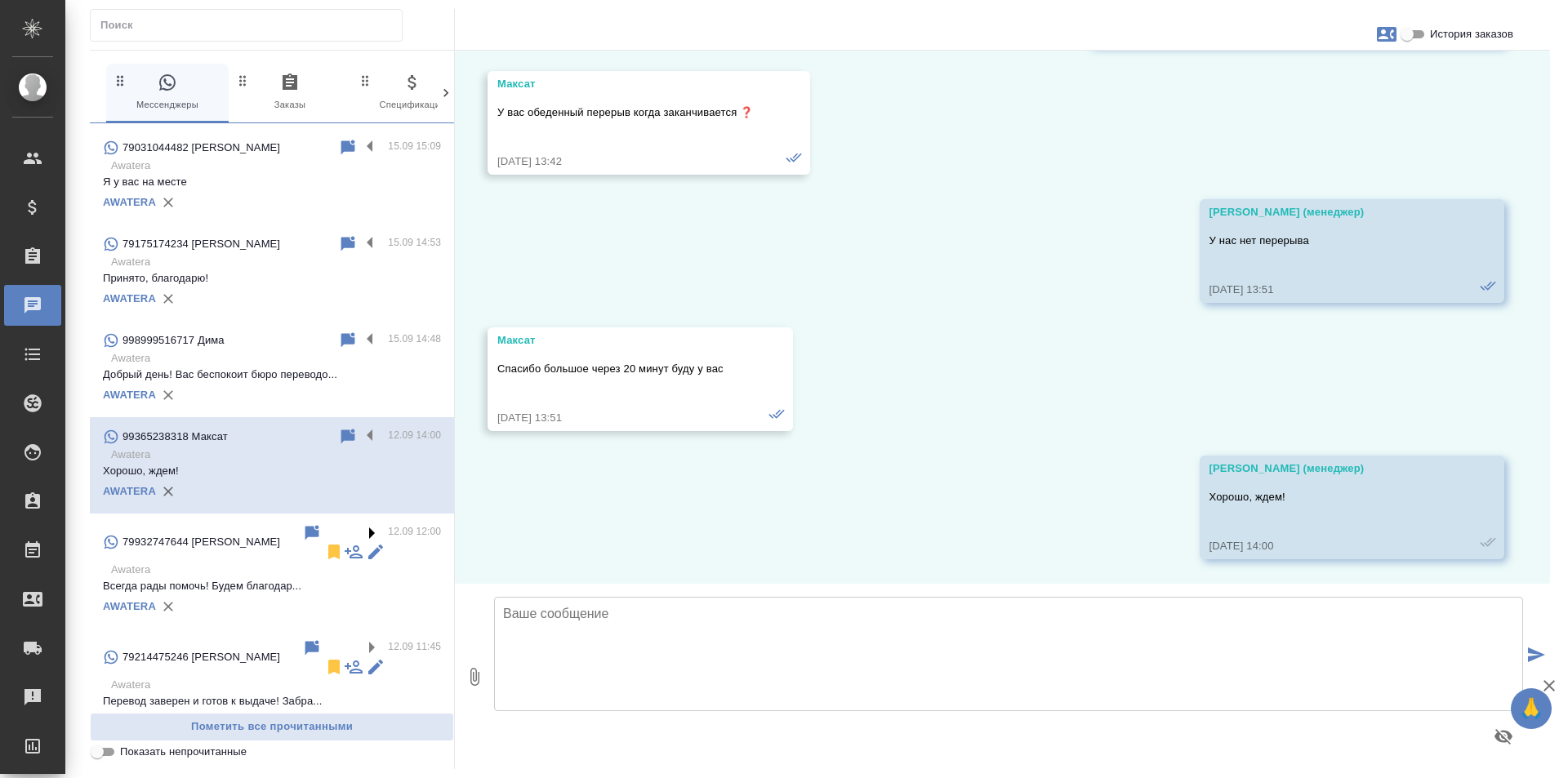
click at [360, 526] on label at bounding box center [374, 532] width 28 height 19
click at [0, 0] on input "checkbox" at bounding box center [0, 0] width 0 height 0
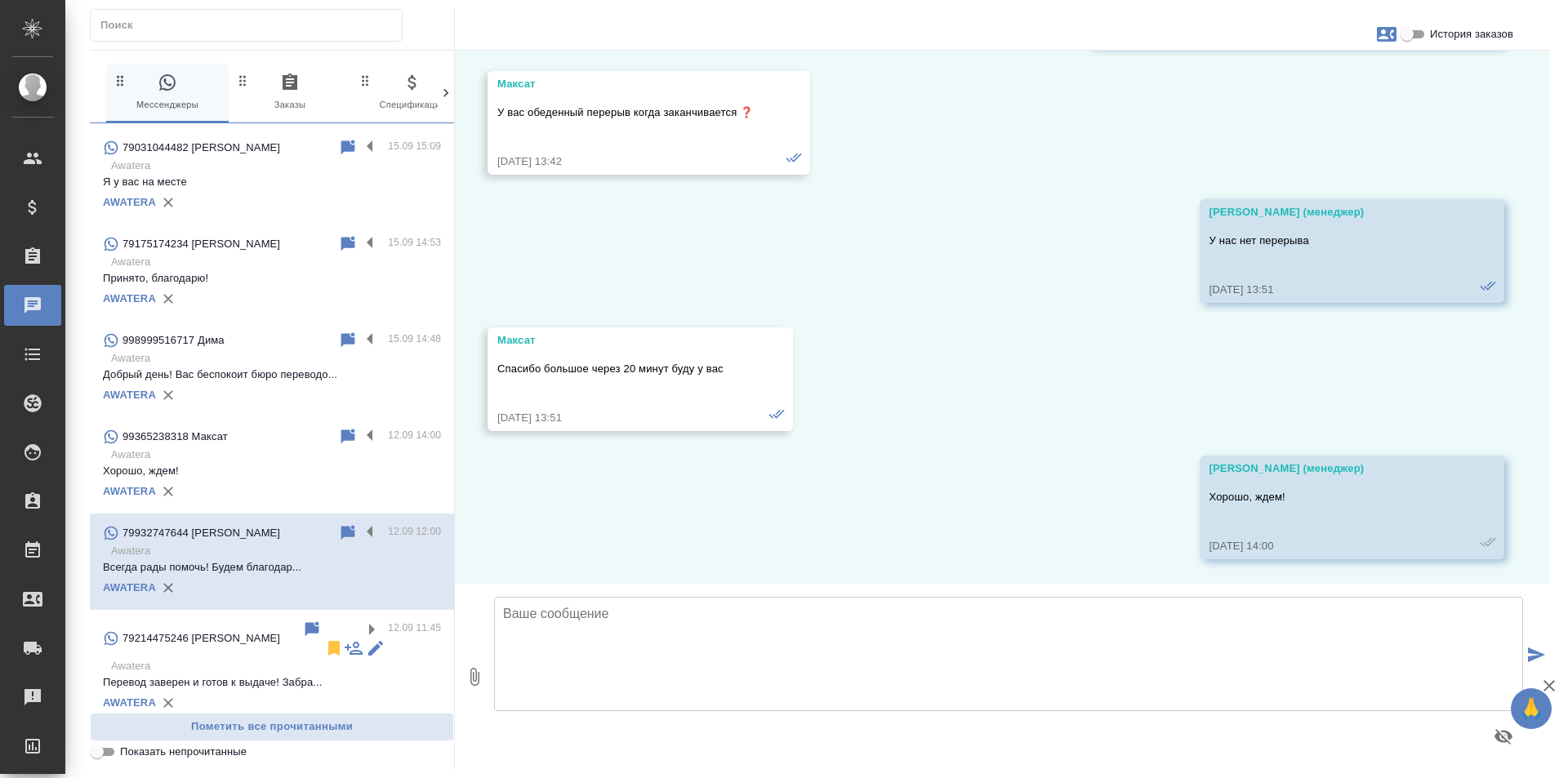
scroll to position [1736, 0]
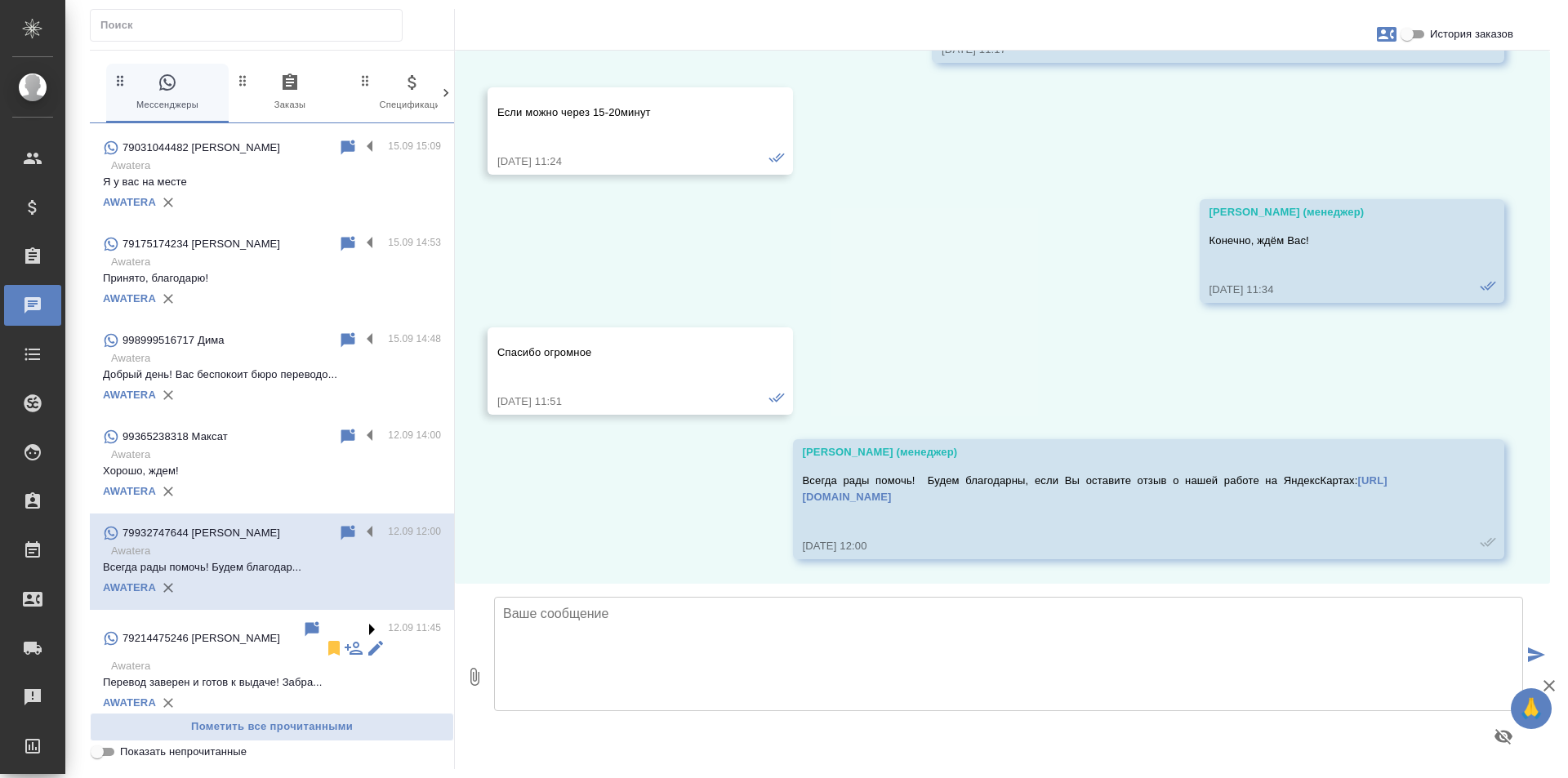
click at [360, 621] on label at bounding box center [374, 629] width 28 height 19
click at [0, 0] on input "checkbox" at bounding box center [0, 0] width 0 height 0
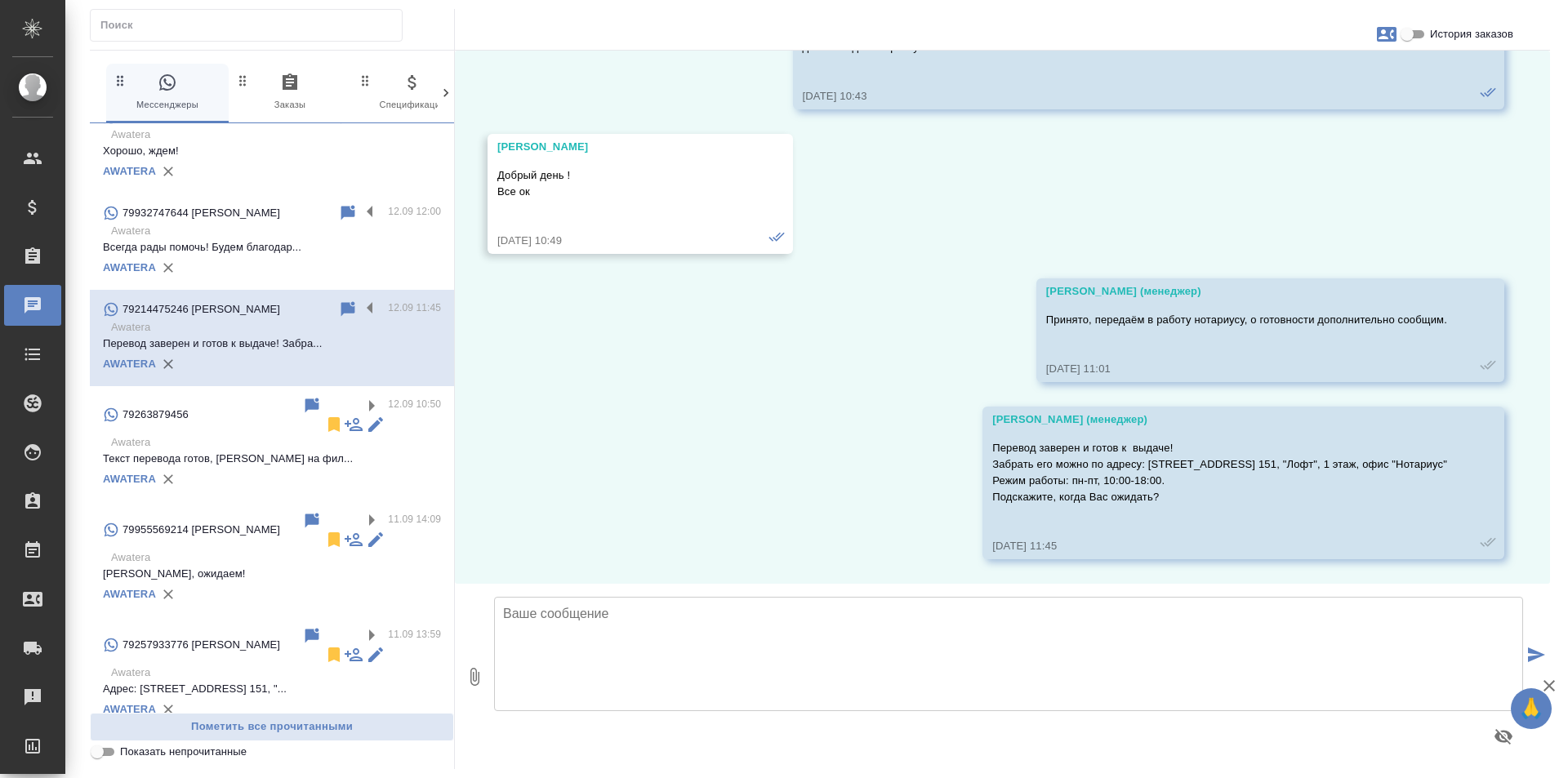
scroll to position [490, 0]
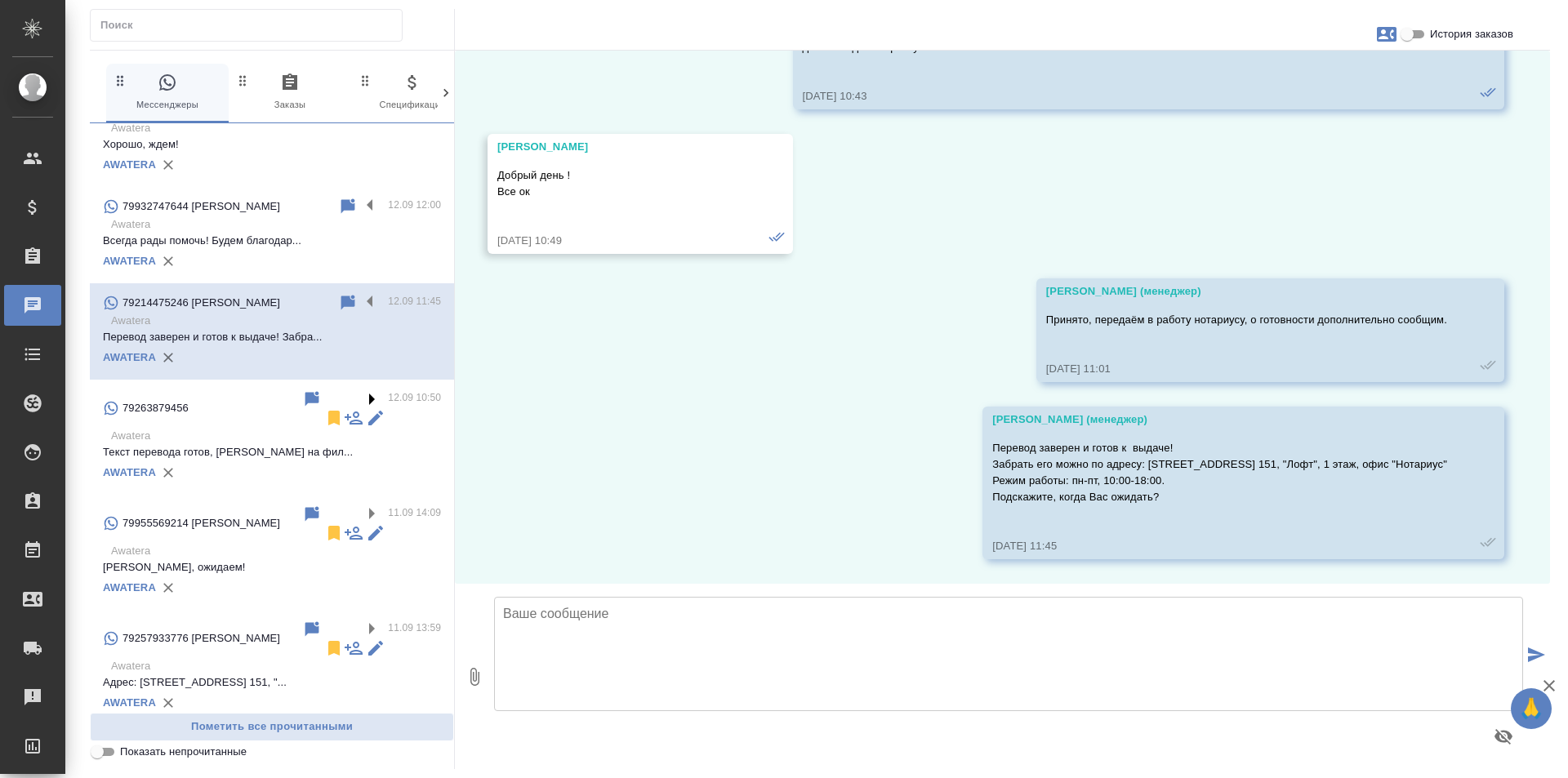
click at [360, 396] on label at bounding box center [374, 399] width 28 height 19
click at [0, 0] on input "checkbox" at bounding box center [0, 0] width 0 height 0
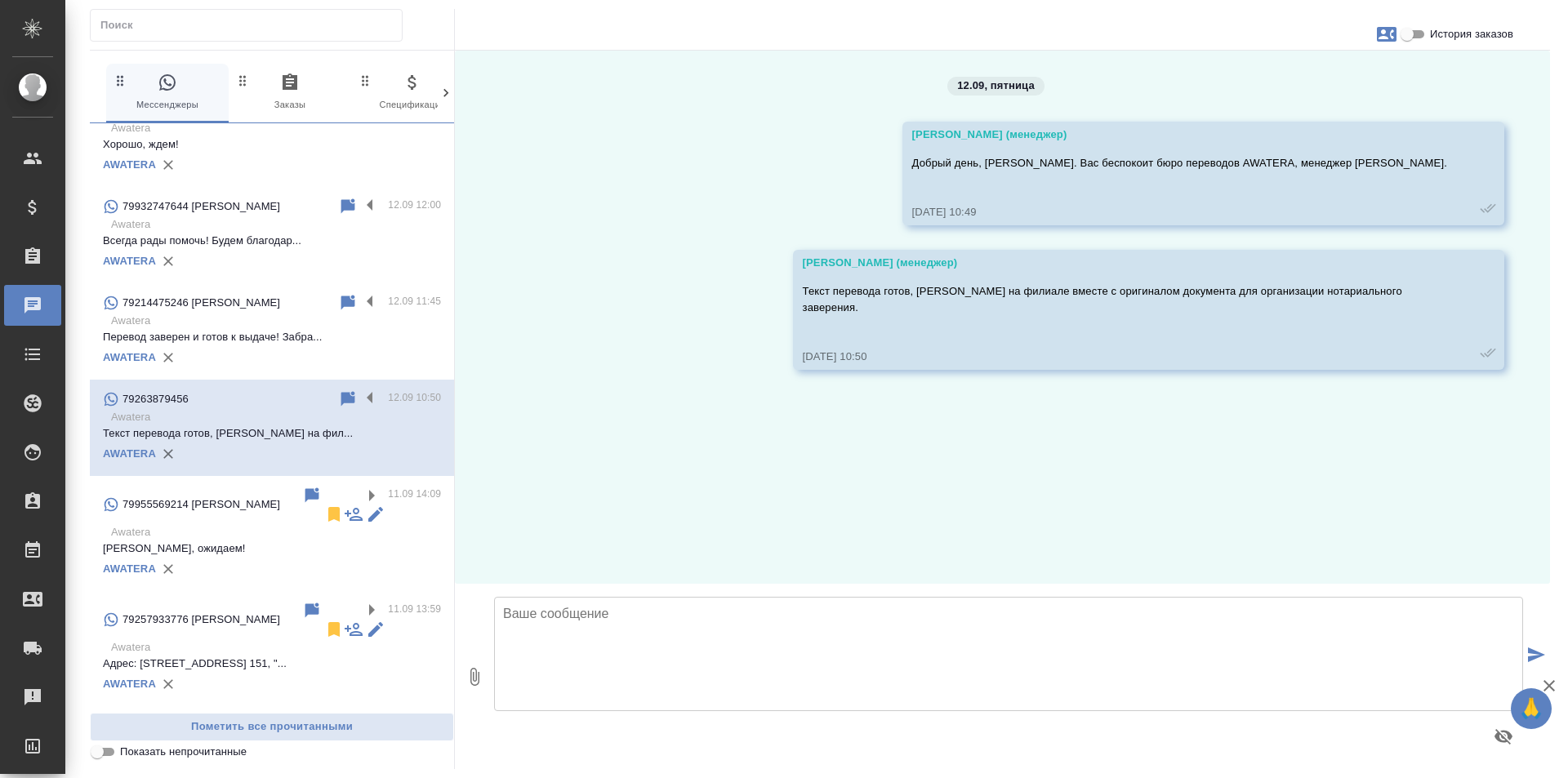
scroll to position [0, 0]
click at [360, 493] on label at bounding box center [374, 495] width 28 height 19
click at [0, 0] on input "checkbox" at bounding box center [0, 0] width 0 height 0
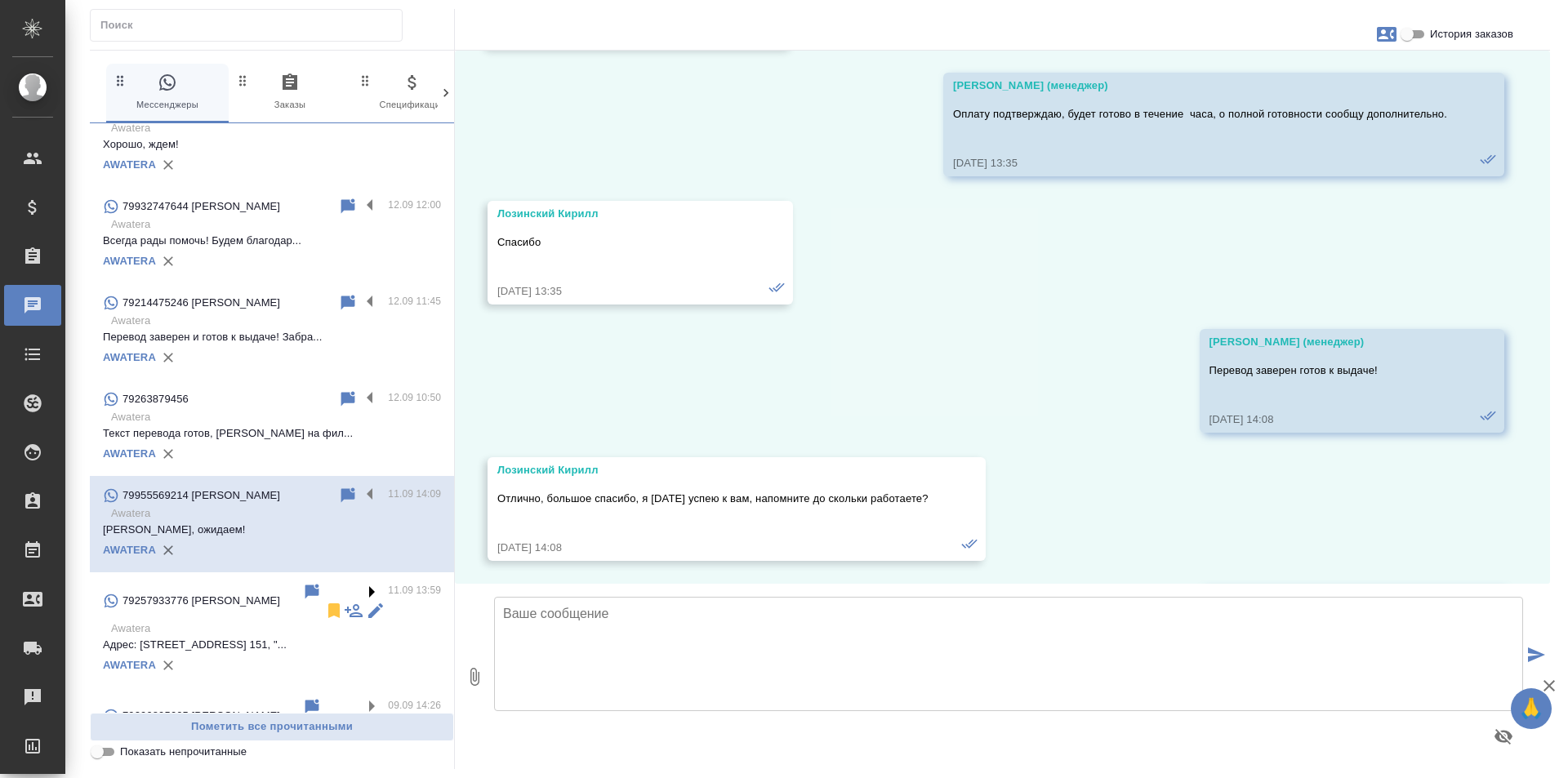
click at [360, 584] on label at bounding box center [374, 592] width 28 height 19
click at [0, 0] on input "checkbox" at bounding box center [0, 0] width 0 height 0
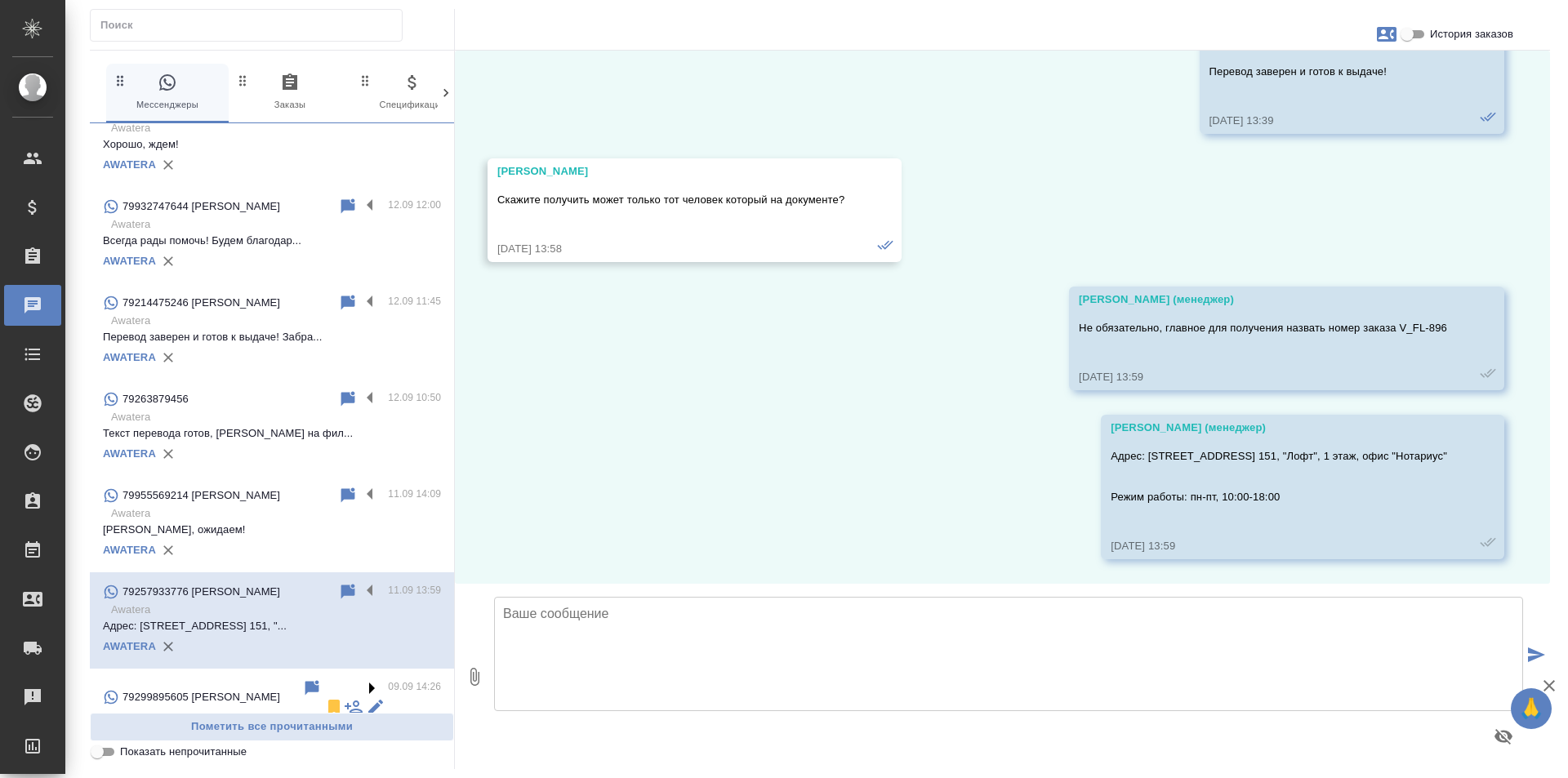
click at [360, 681] on label at bounding box center [374, 688] width 28 height 19
click at [0, 0] on input "checkbox" at bounding box center [0, 0] width 0 height 0
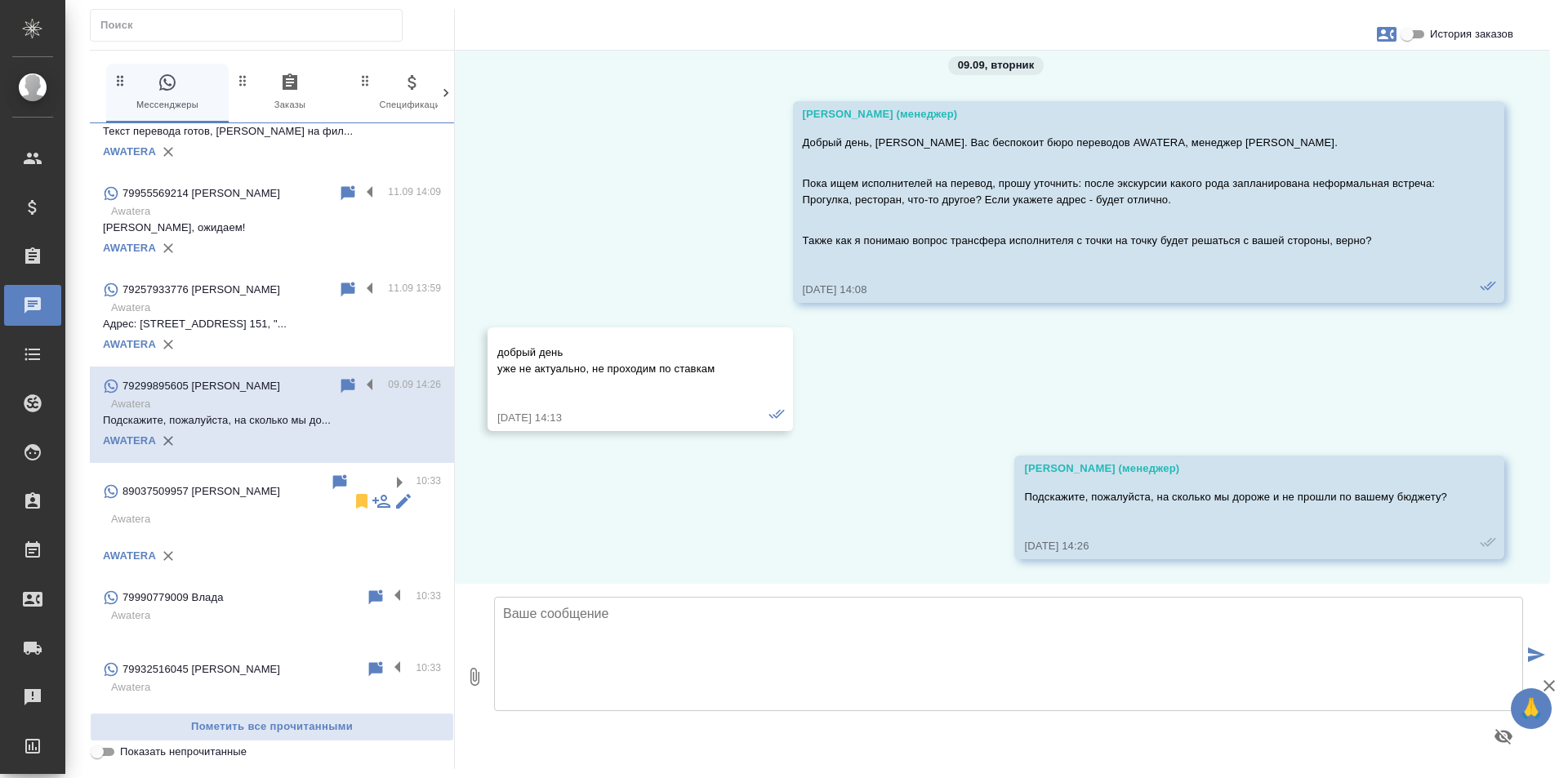
scroll to position [816, 0]
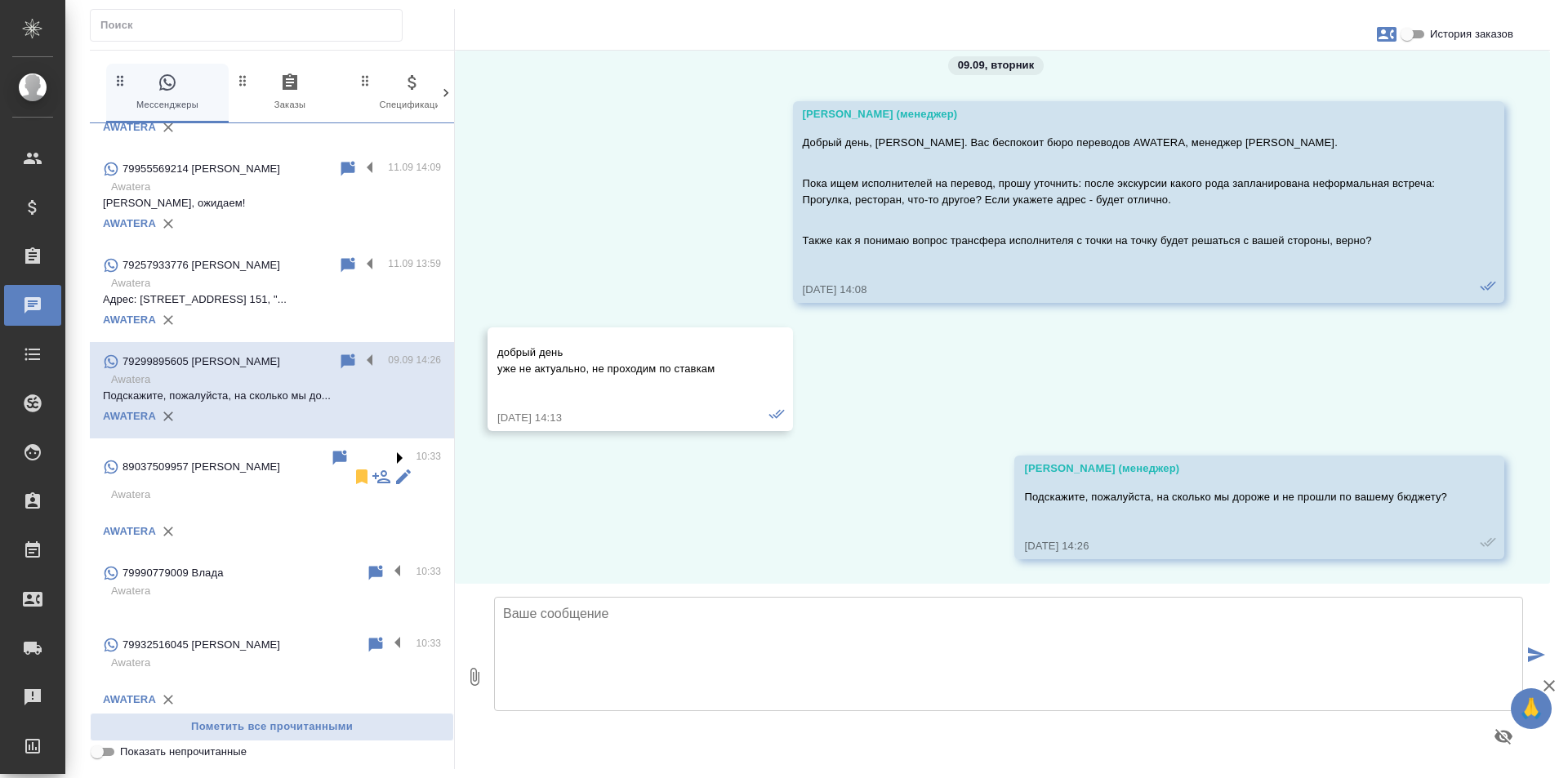
click at [388, 455] on label at bounding box center [402, 457] width 28 height 19
click at [0, 0] on input "checkbox" at bounding box center [0, 0] width 0 height 0
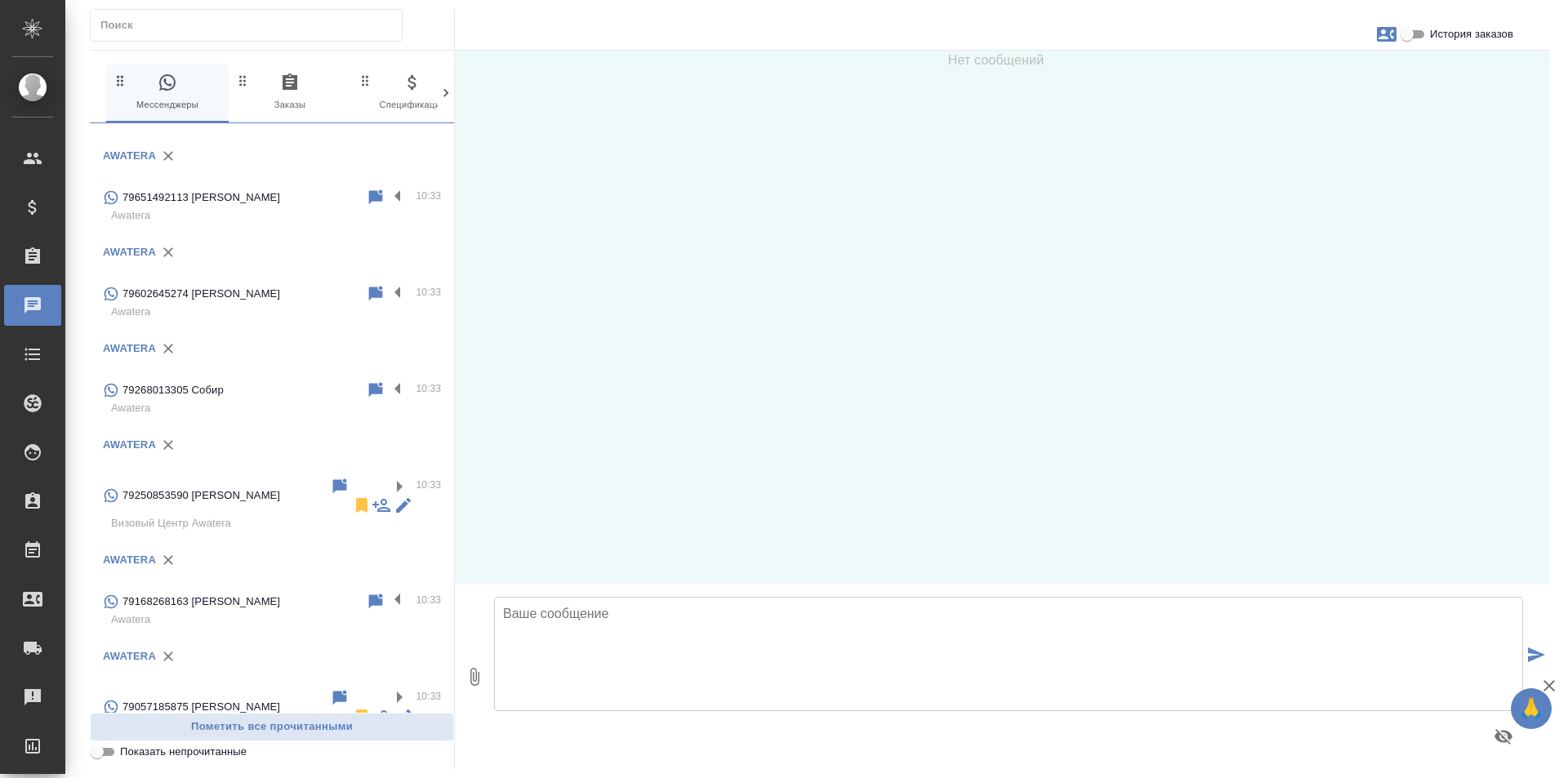
scroll to position [1795, 0]
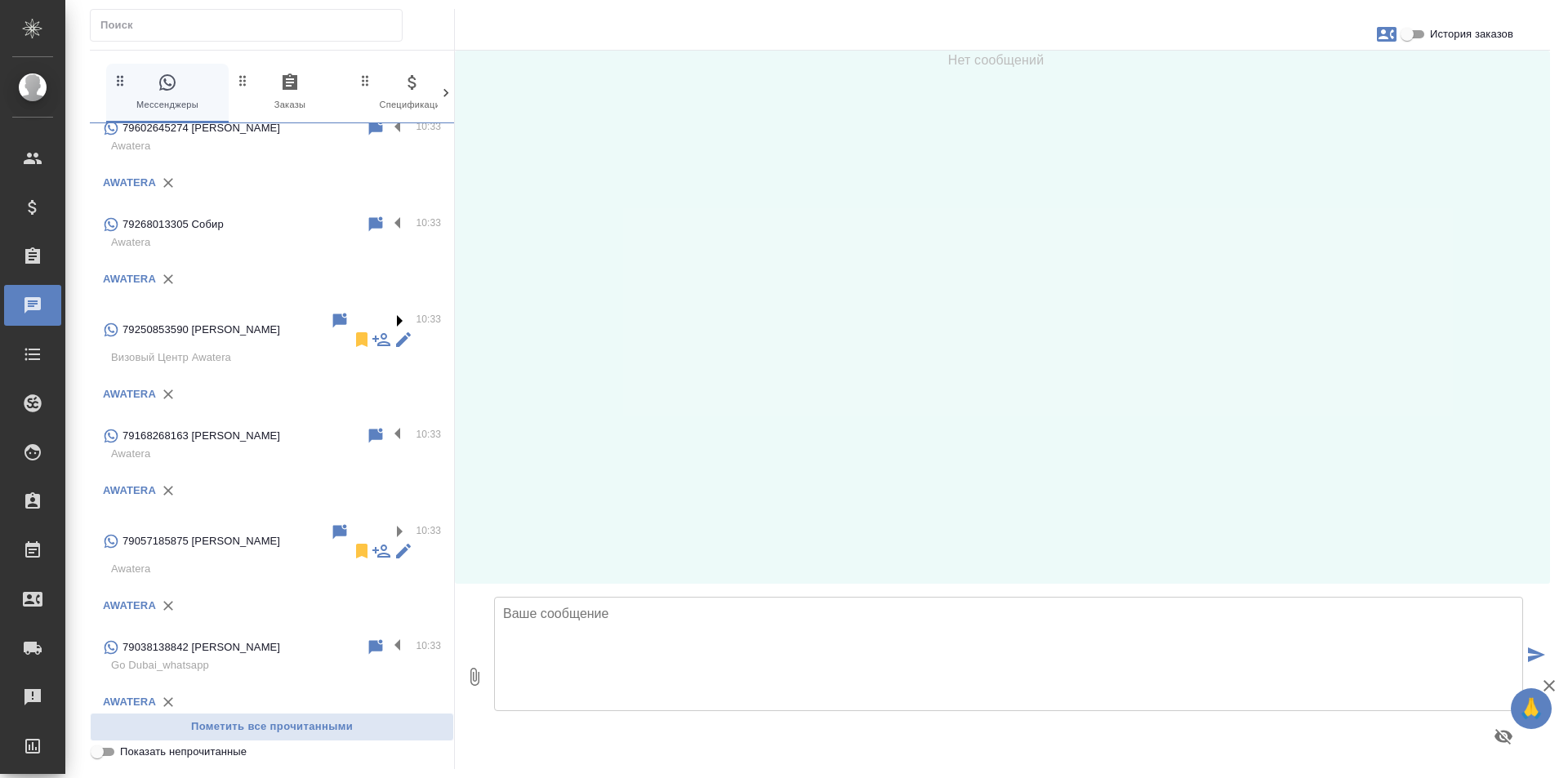
click at [388, 318] on label at bounding box center [402, 321] width 28 height 19
click at [0, 0] on input "checkbox" at bounding box center [0, 0] width 0 height 0
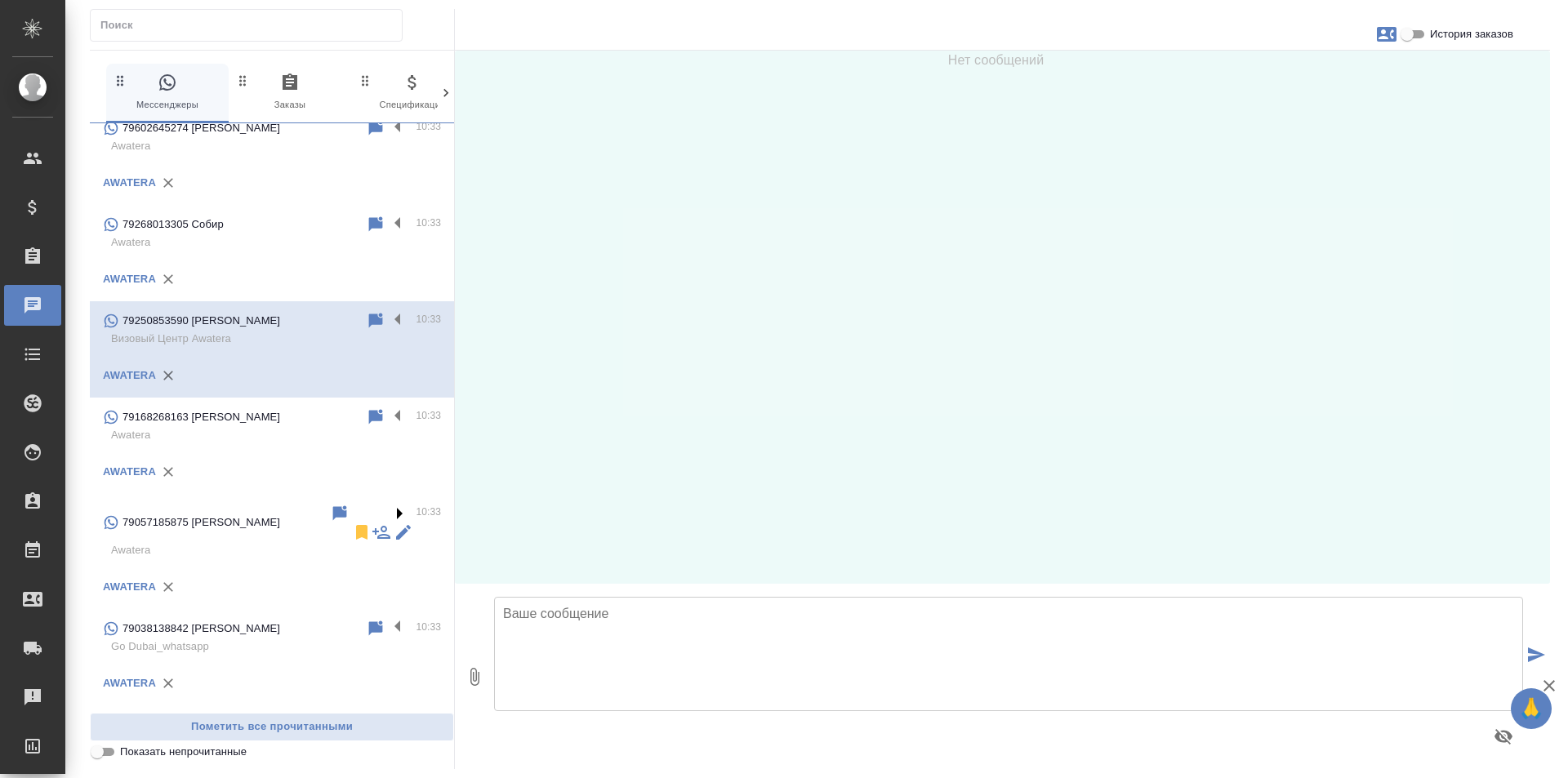
click at [388, 521] on label at bounding box center [402, 512] width 28 height 19
click at [0, 0] on input "checkbox" at bounding box center [0, 0] width 0 height 0
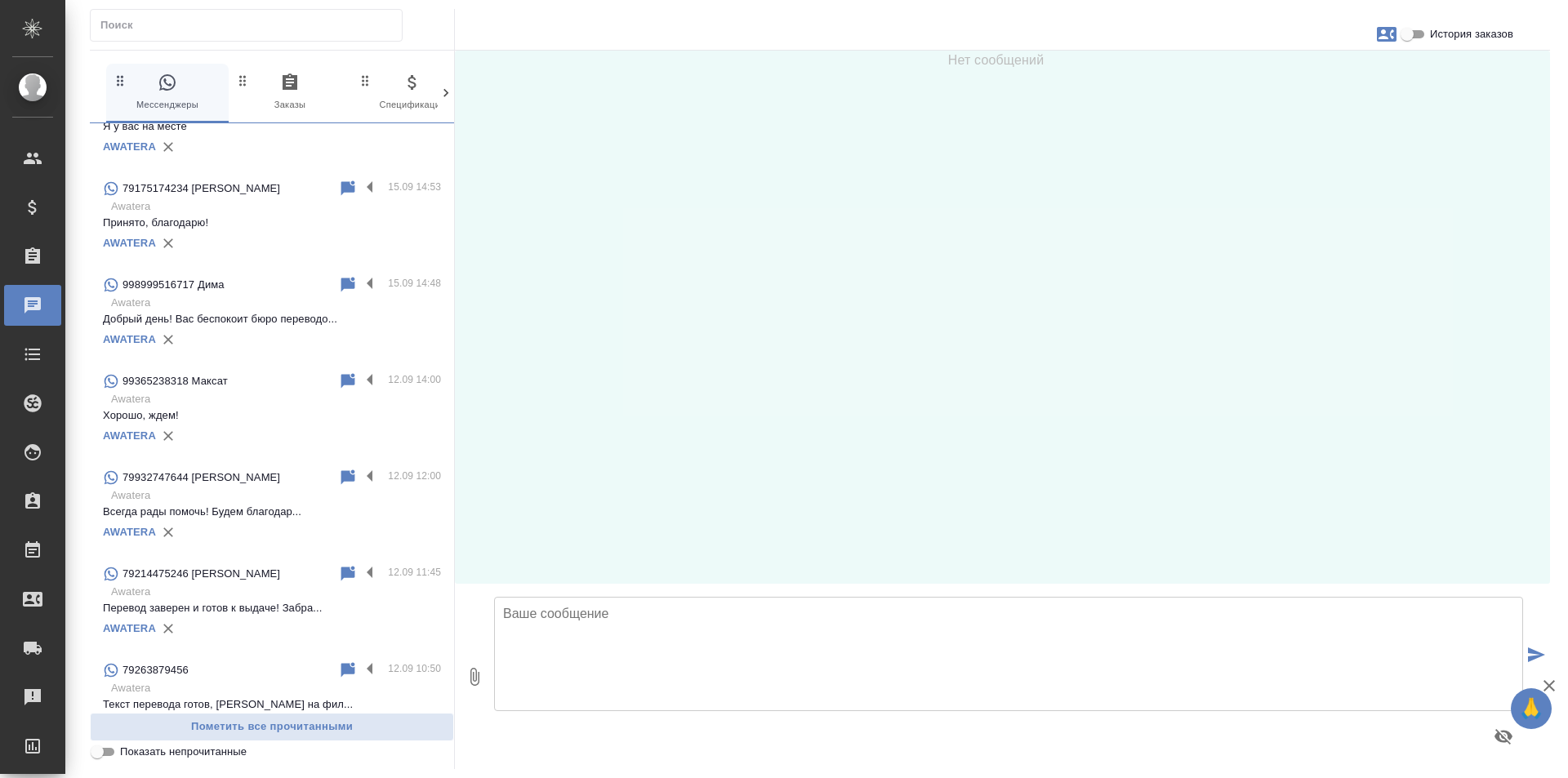
scroll to position [0, 0]
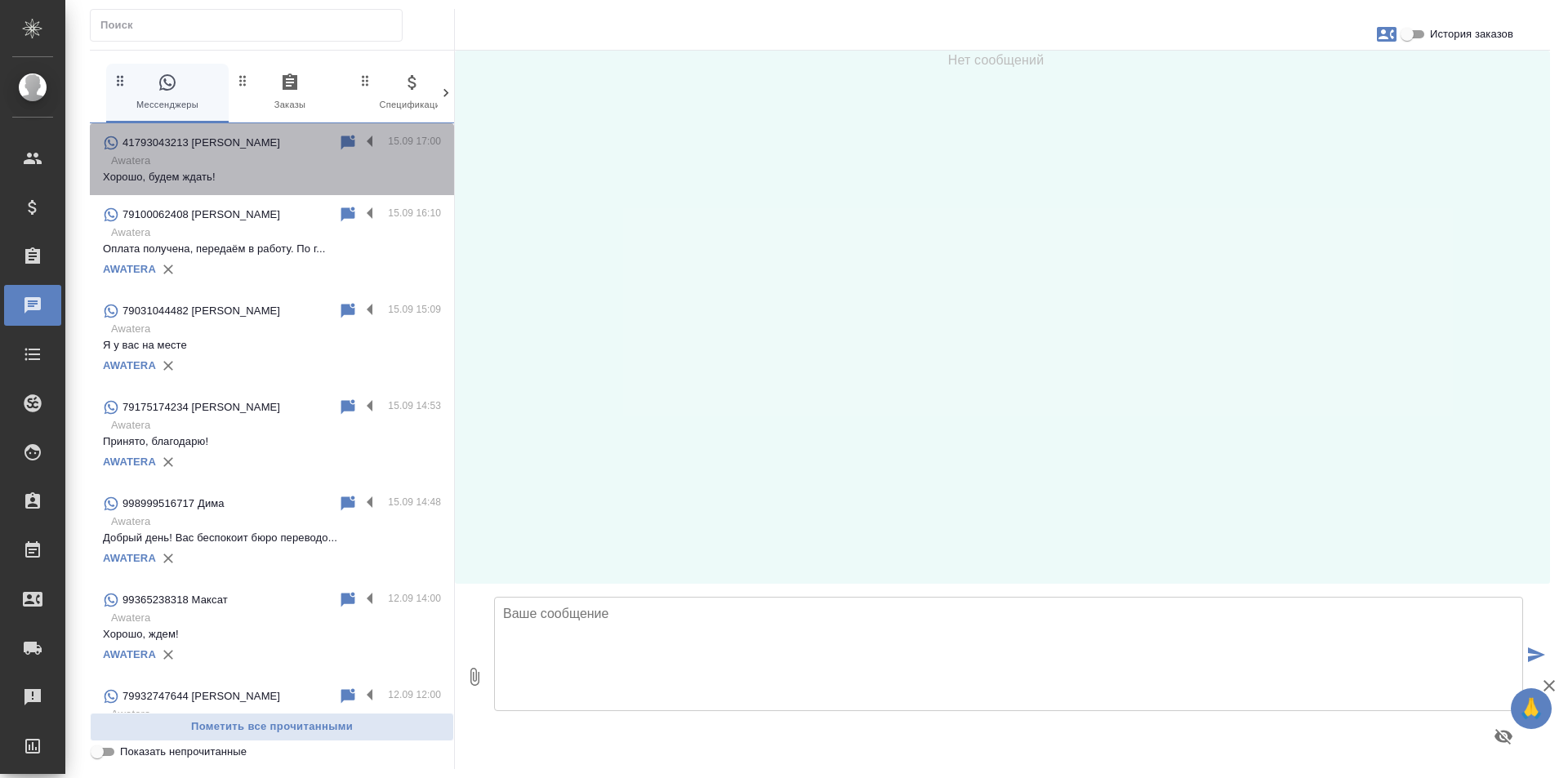
click at [310, 174] on p "Хорошо, будем ждать!" at bounding box center [271, 177] width 338 height 17
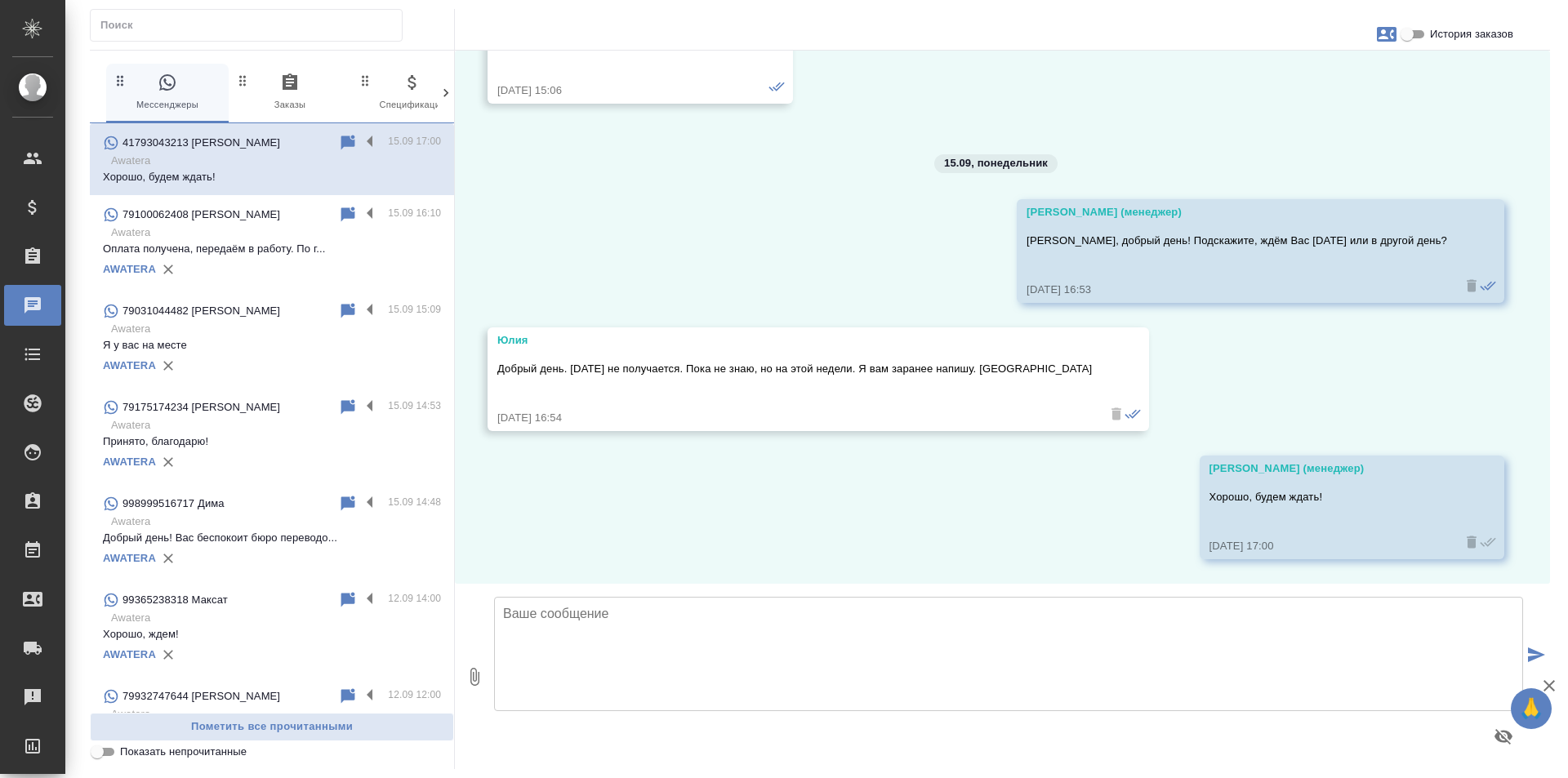
scroll to position [14508, 0]
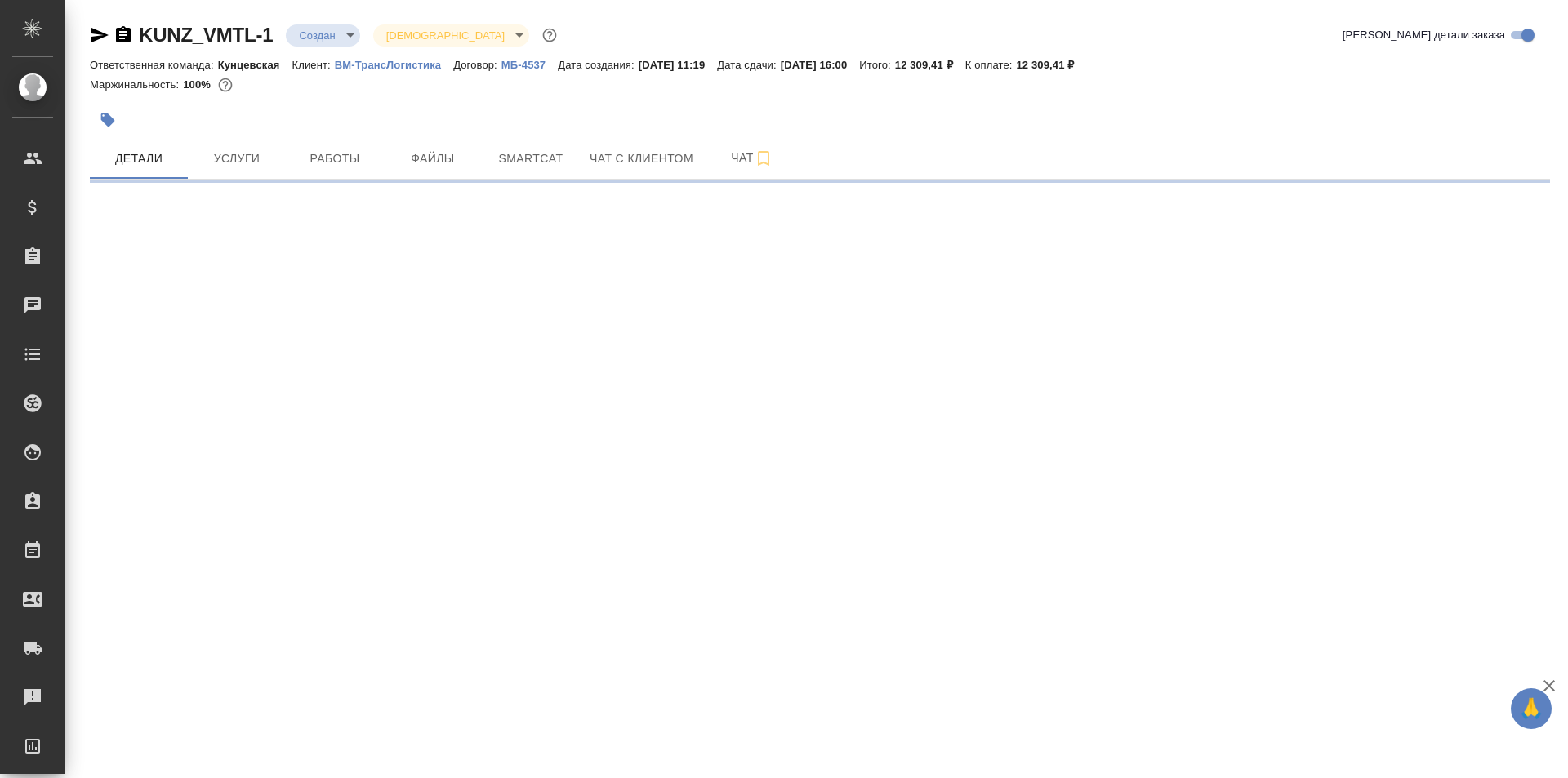
select select "RU"
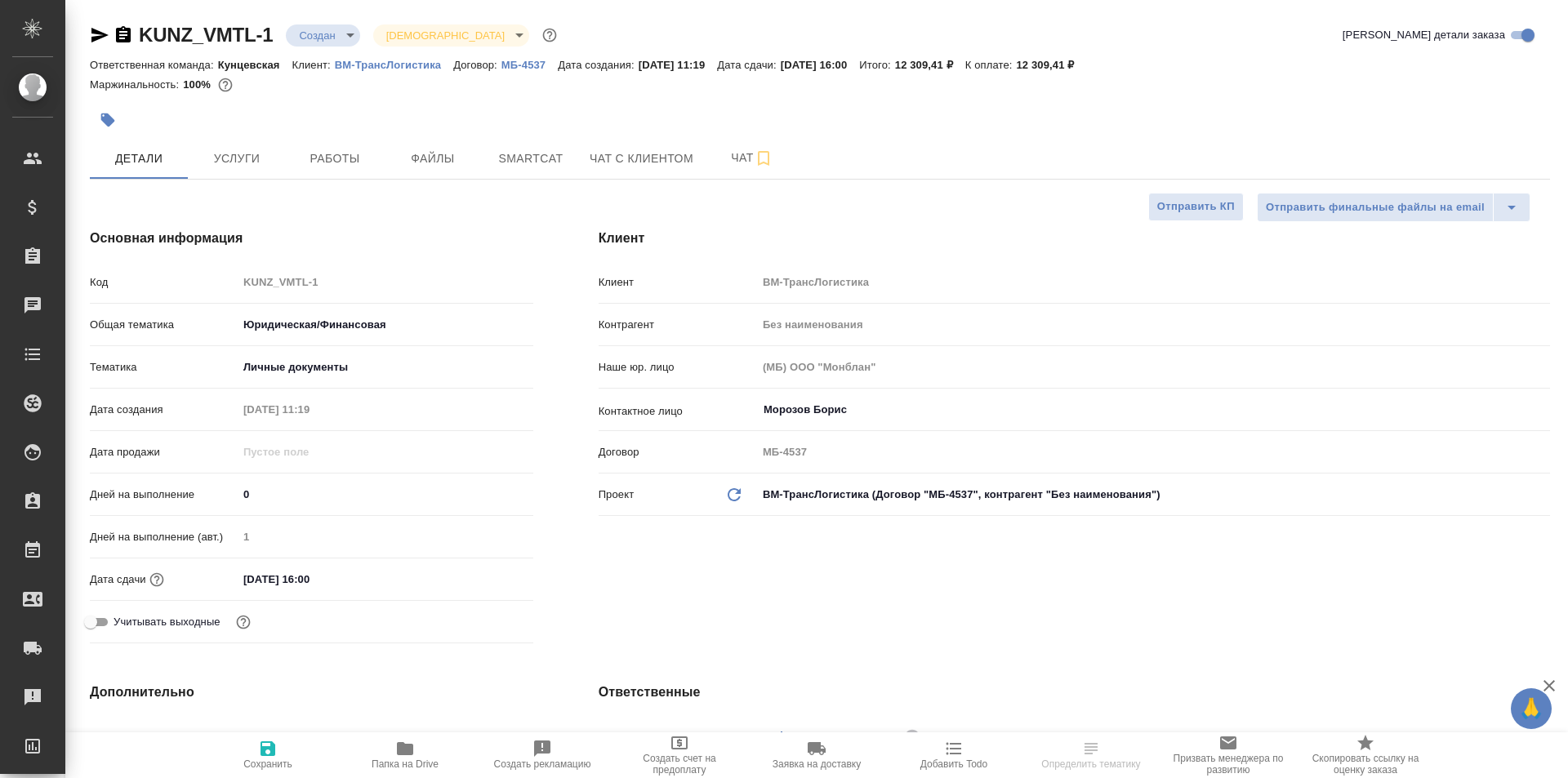
type textarea "x"
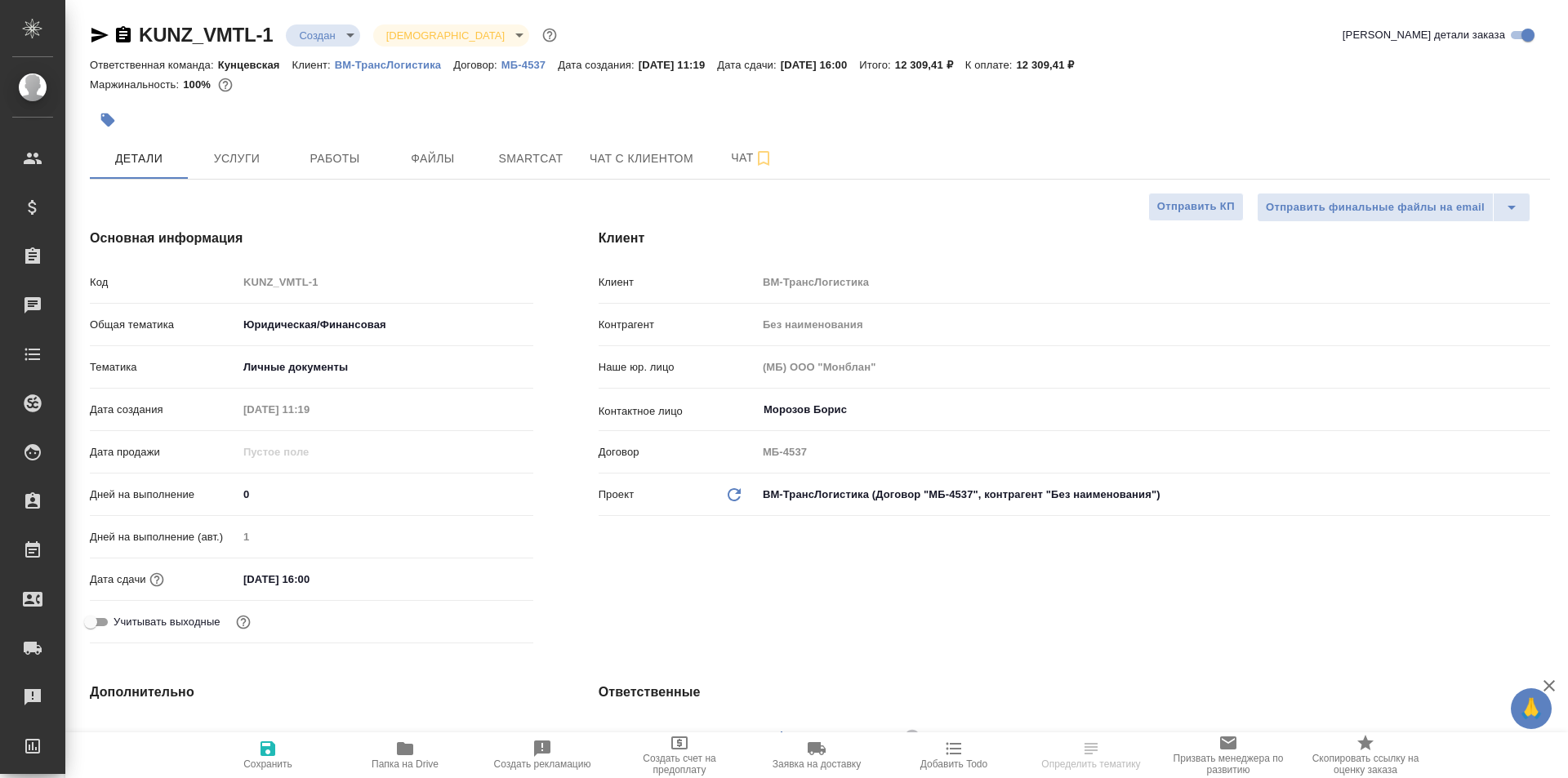
type textarea "x"
click at [329, 34] on body "🙏 .cls-1 fill:#fff; AWATERA [PERSON_NAME] Спецификации Заказы Чаты Todo Проекты…" at bounding box center [784, 389] width 1568 height 778
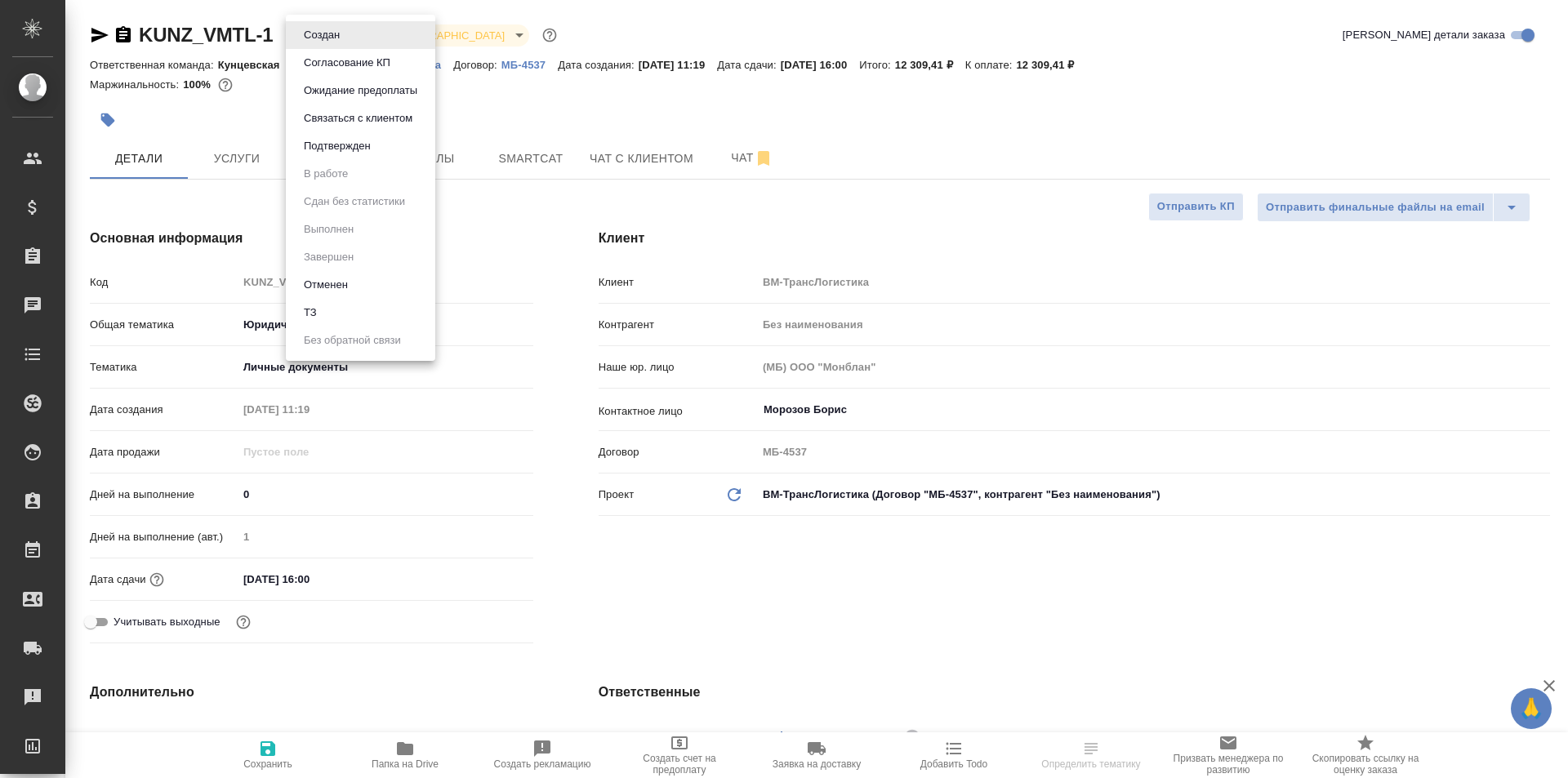
click at [343, 62] on button "Согласование КП" at bounding box center [347, 62] width 96 height 18
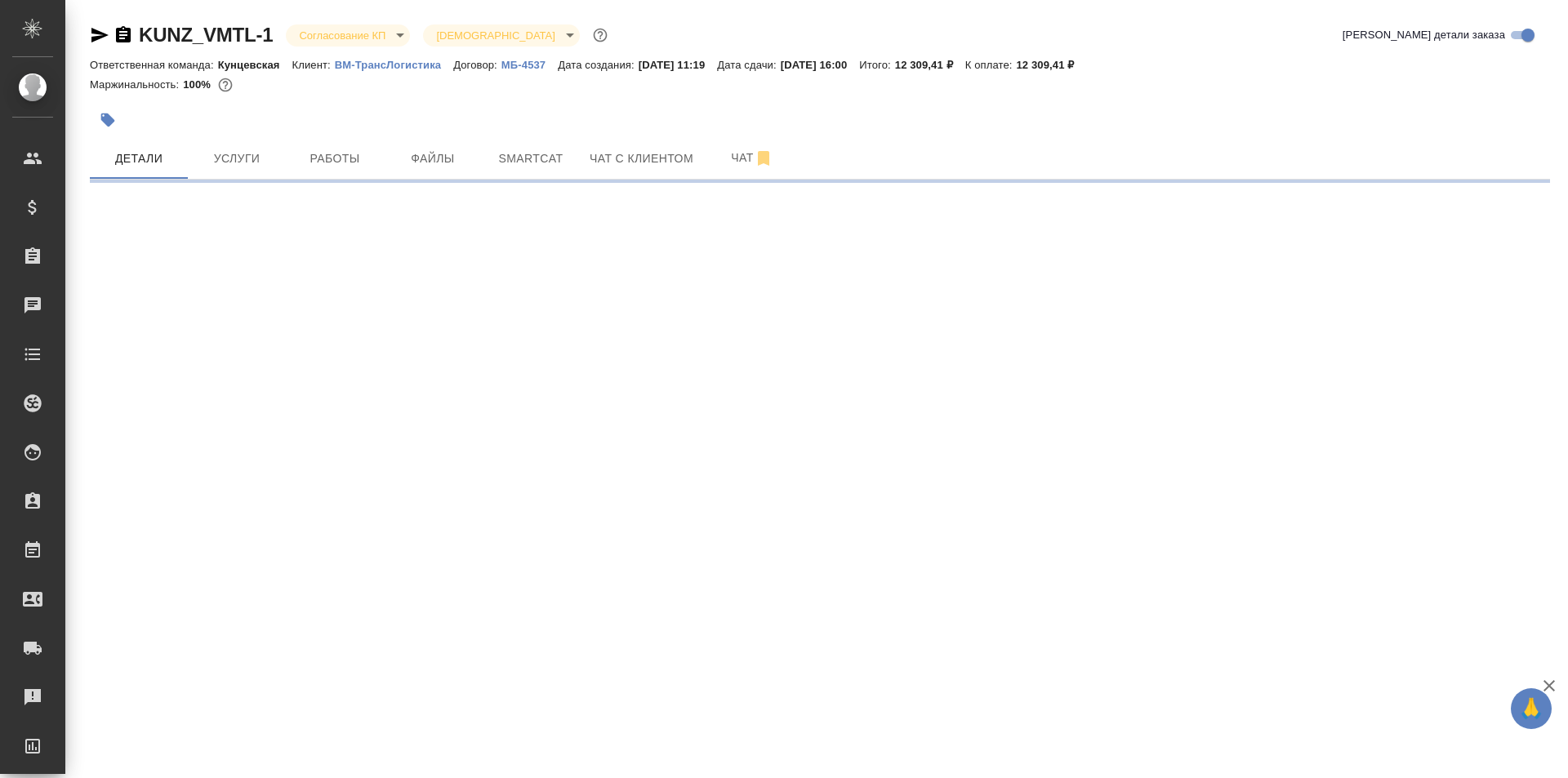
select select "RU"
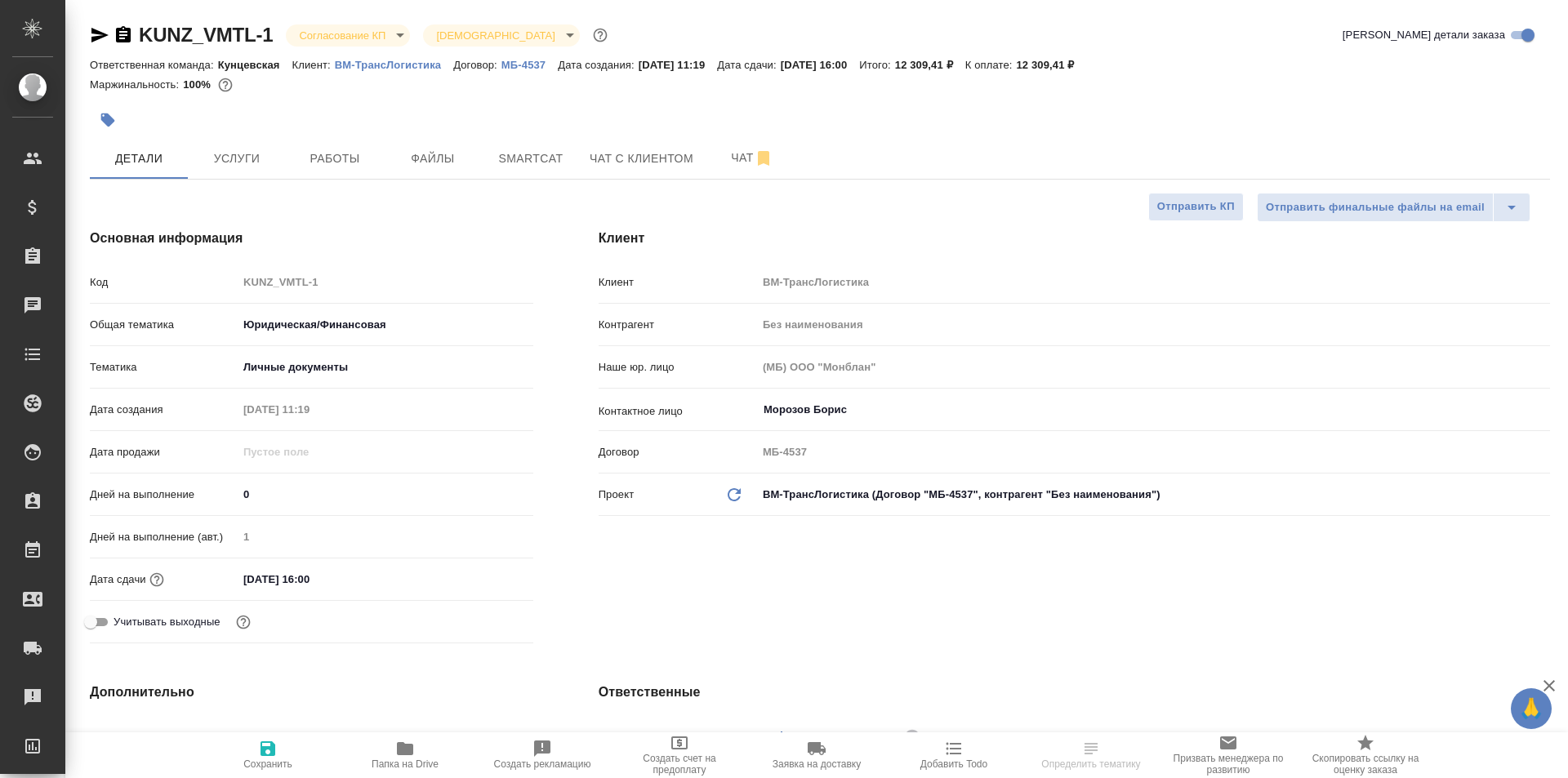
type textarea "x"
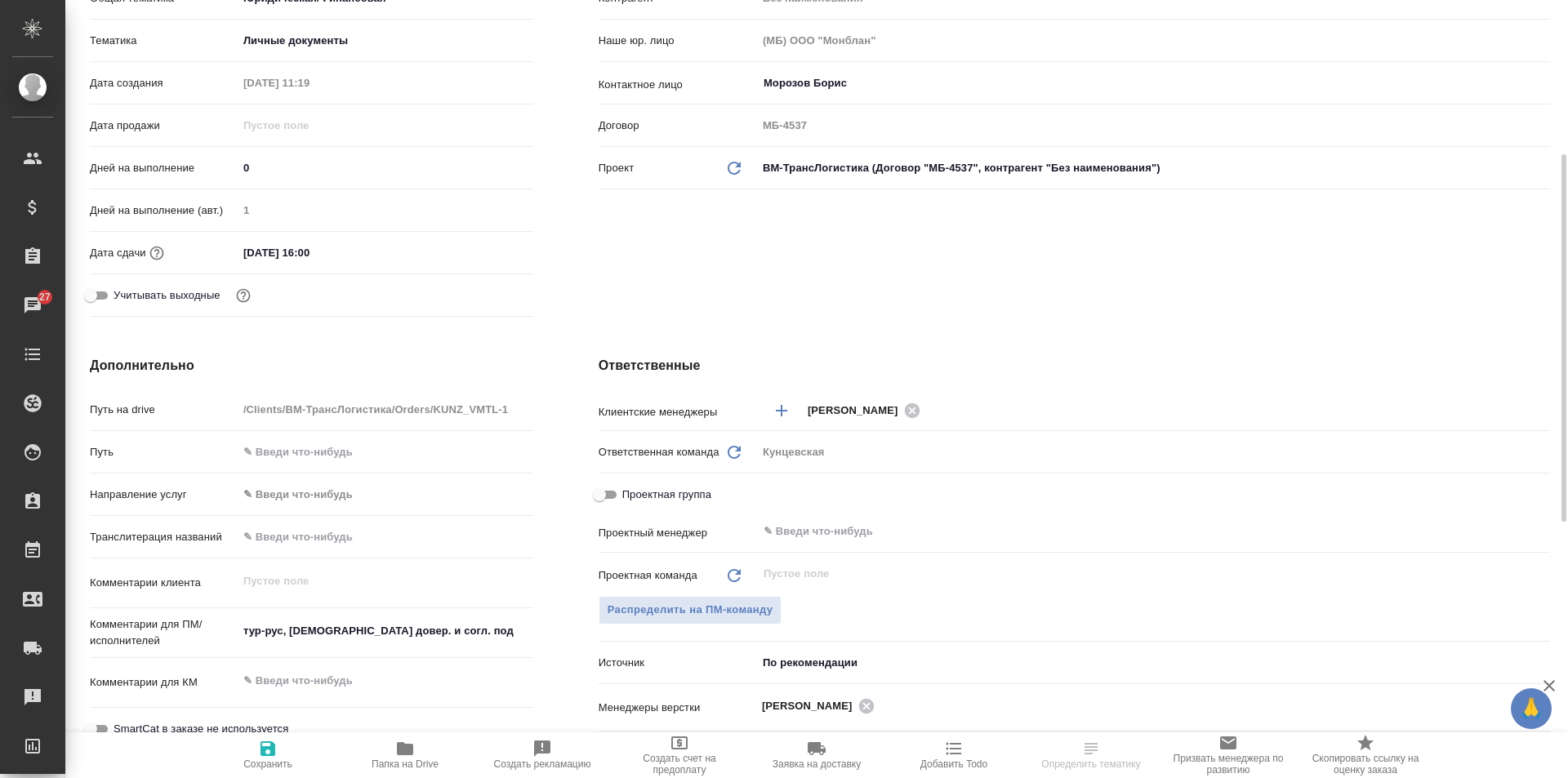
scroll to position [408, 0]
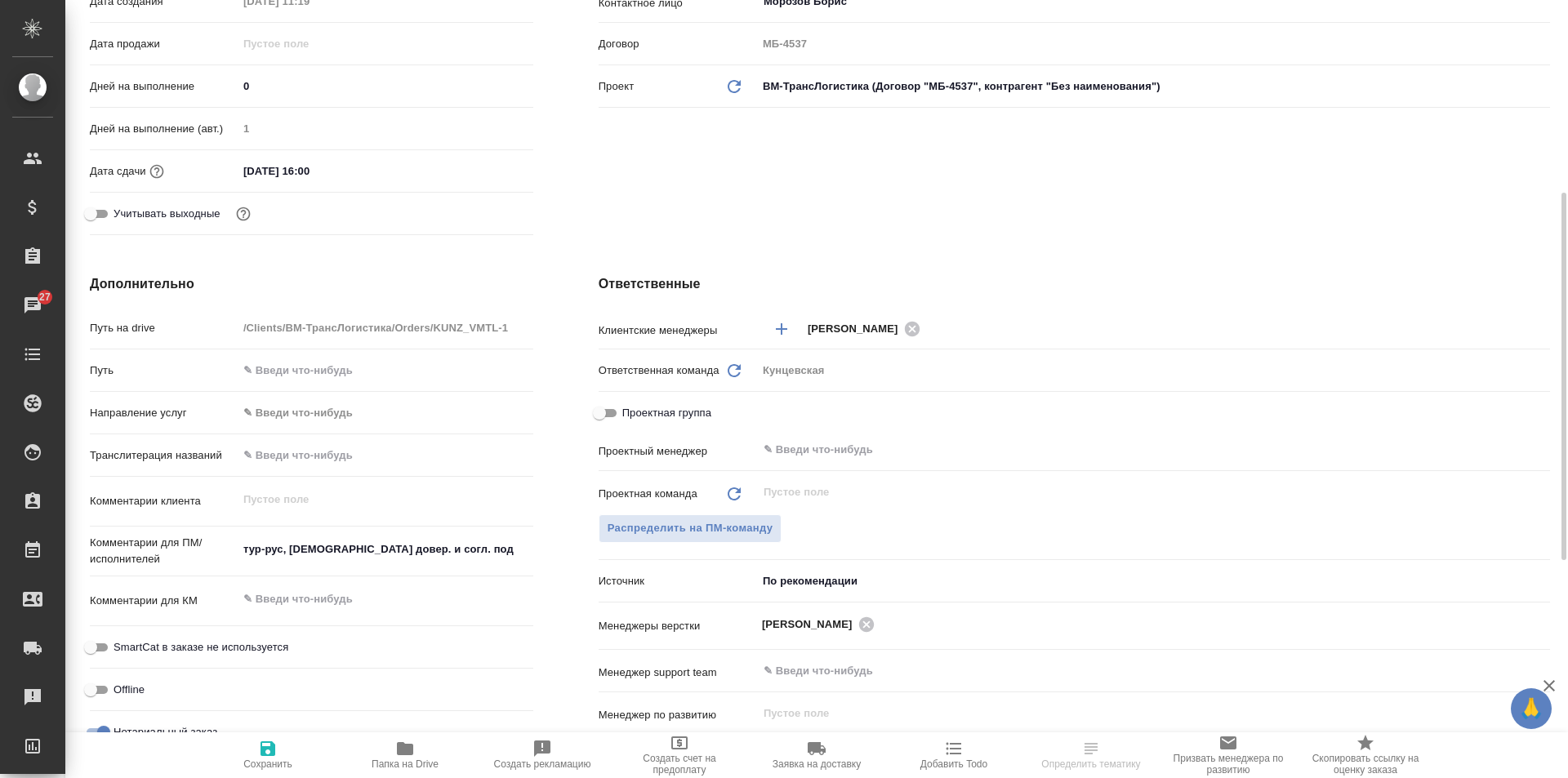
type textarea "x"
click at [241, 548] on textarea "тур-рус, [DEMOGRAPHIC_DATA] довер. и согл. под нот" at bounding box center [385, 551] width 294 height 28
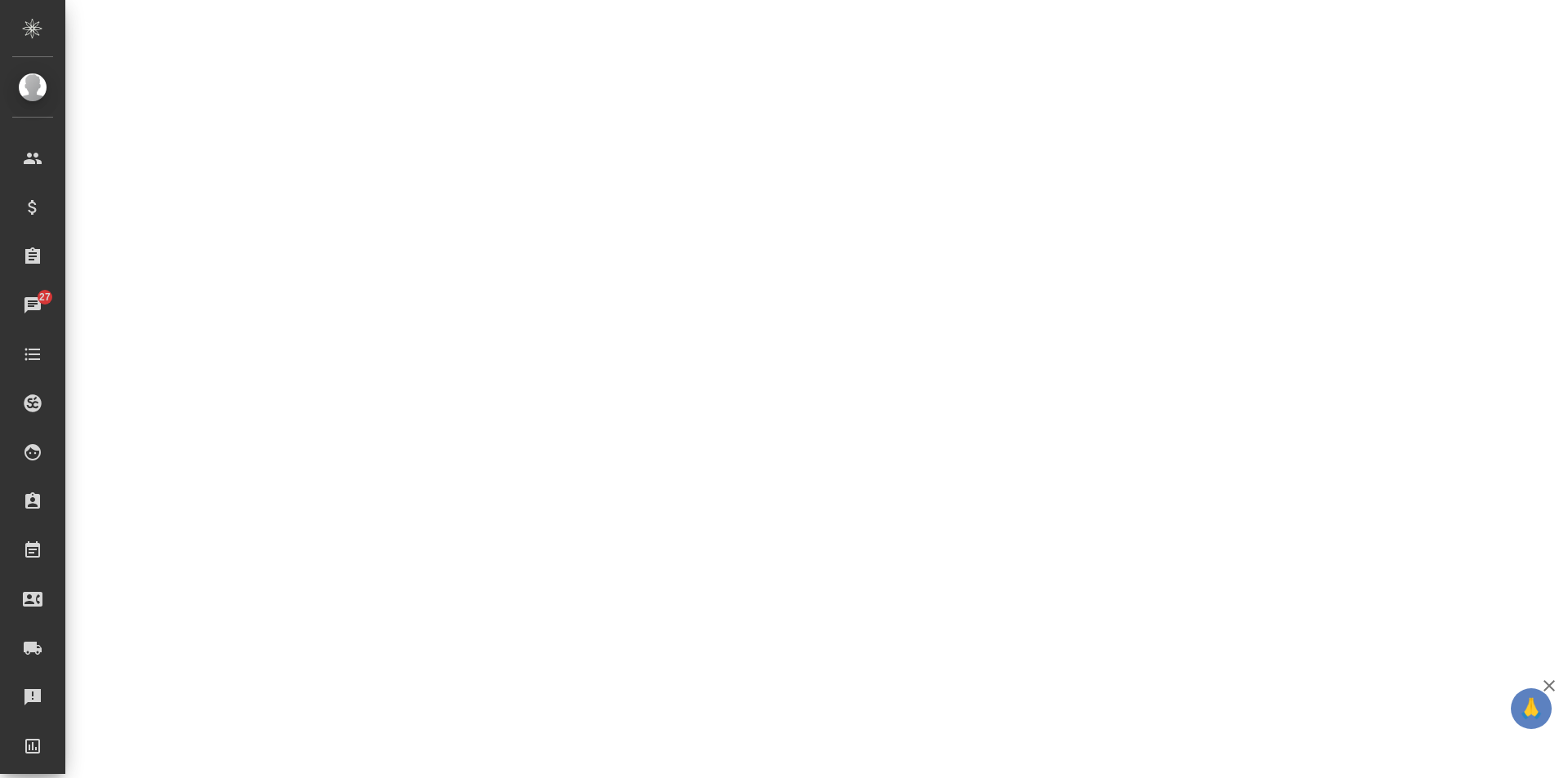
select select "RU"
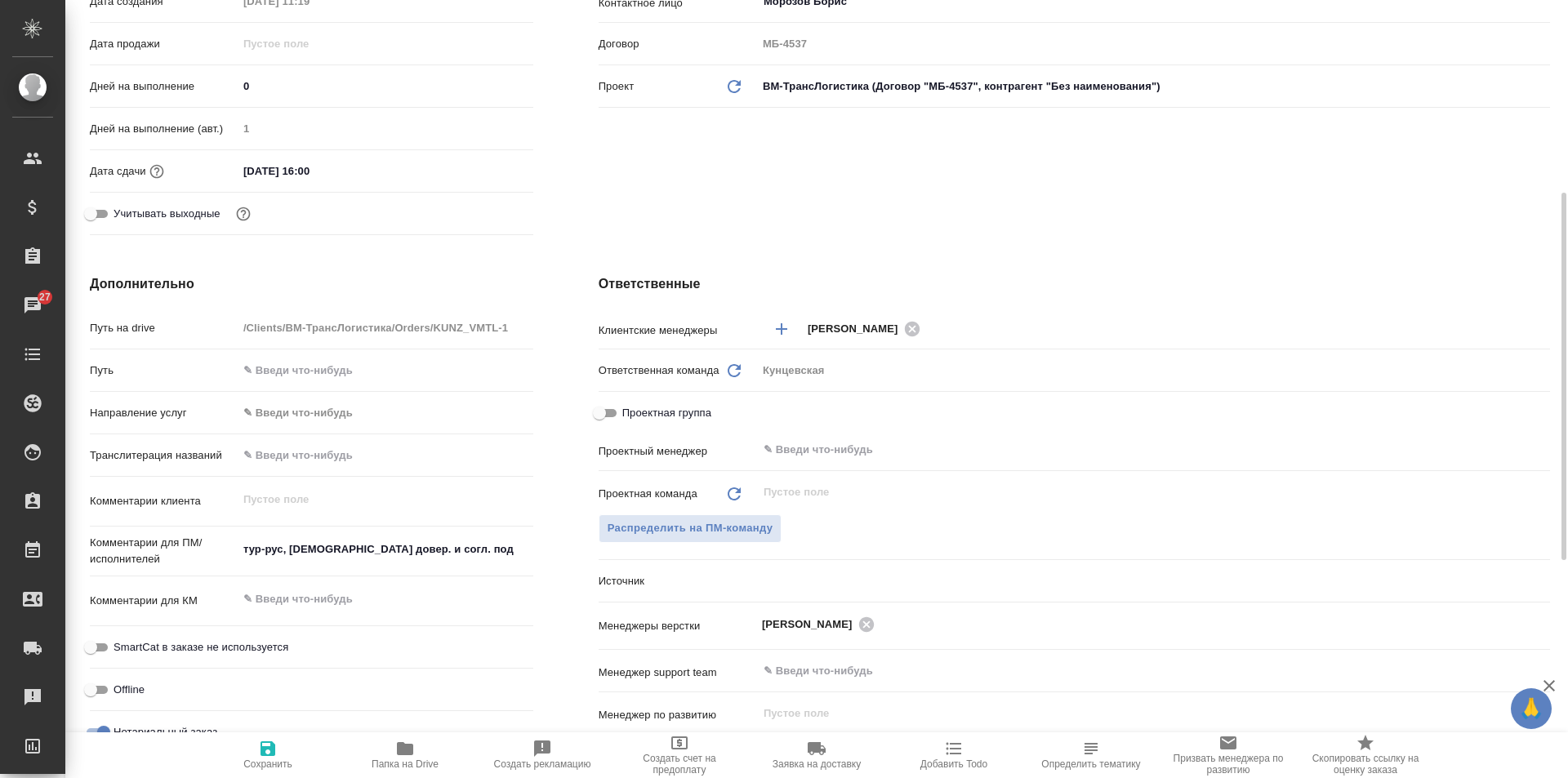
type textarea "x"
click at [236, 547] on p "Комментарии для ПМ/исполнителей" at bounding box center [163, 551] width 148 height 33
type textarea "x"
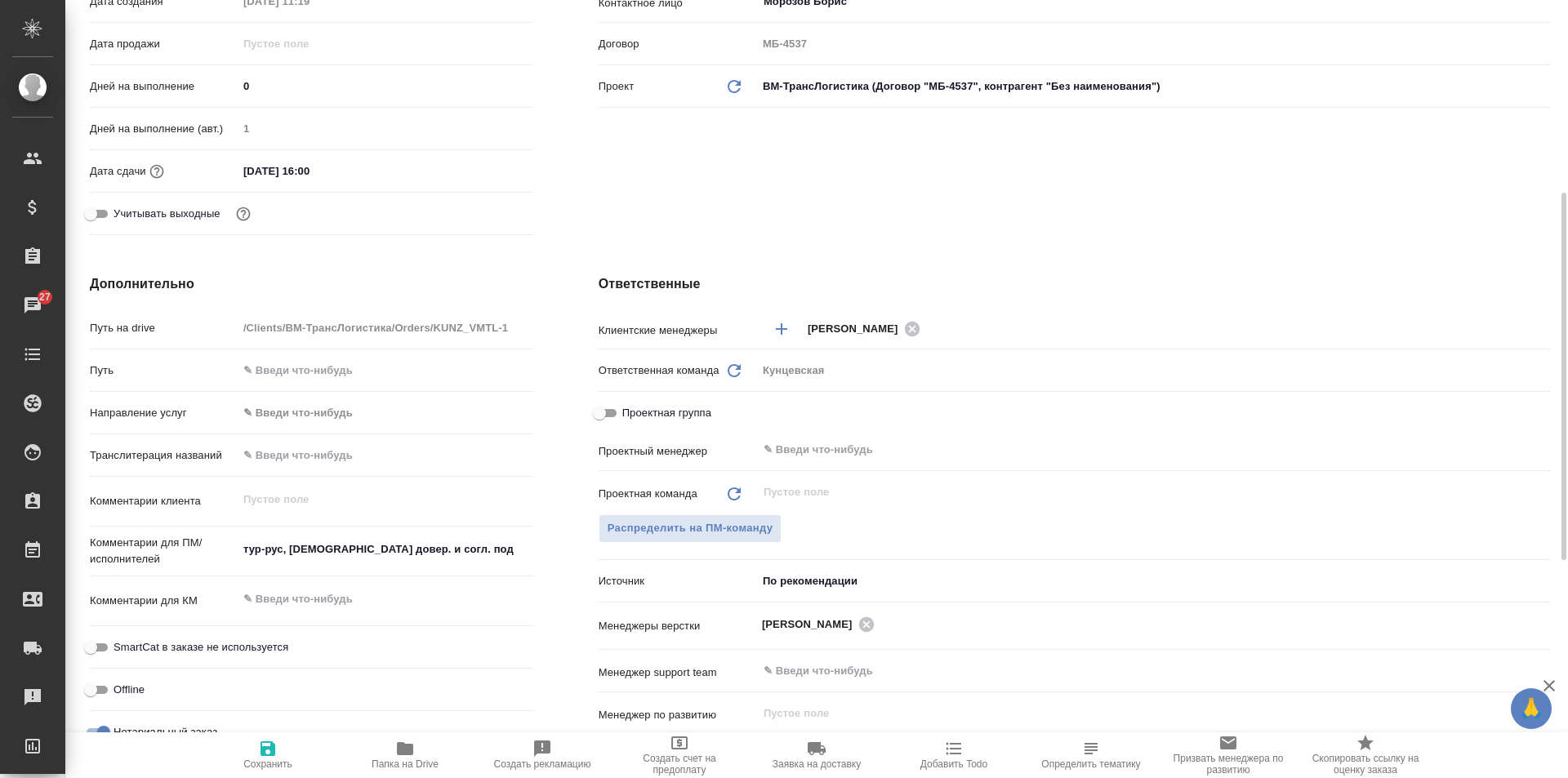
click at [238, 546] on textarea "тур-рус, [DEMOGRAPHIC_DATA] довер. и согл. под нот" at bounding box center [385, 550] width 296 height 28
click at [240, 545] on textarea "тур-рус, апост. довер. и согл. под нот" at bounding box center [385, 551] width 294 height 28
paste textarea "Добрый день. Да, запрос актуален. На текущей неделе постараюсь подтвердить для …"
type textarea "x"
type textarea "Добрый день. Да, запрос актуален. На текущей неделе постараюсь подтвердить для …"
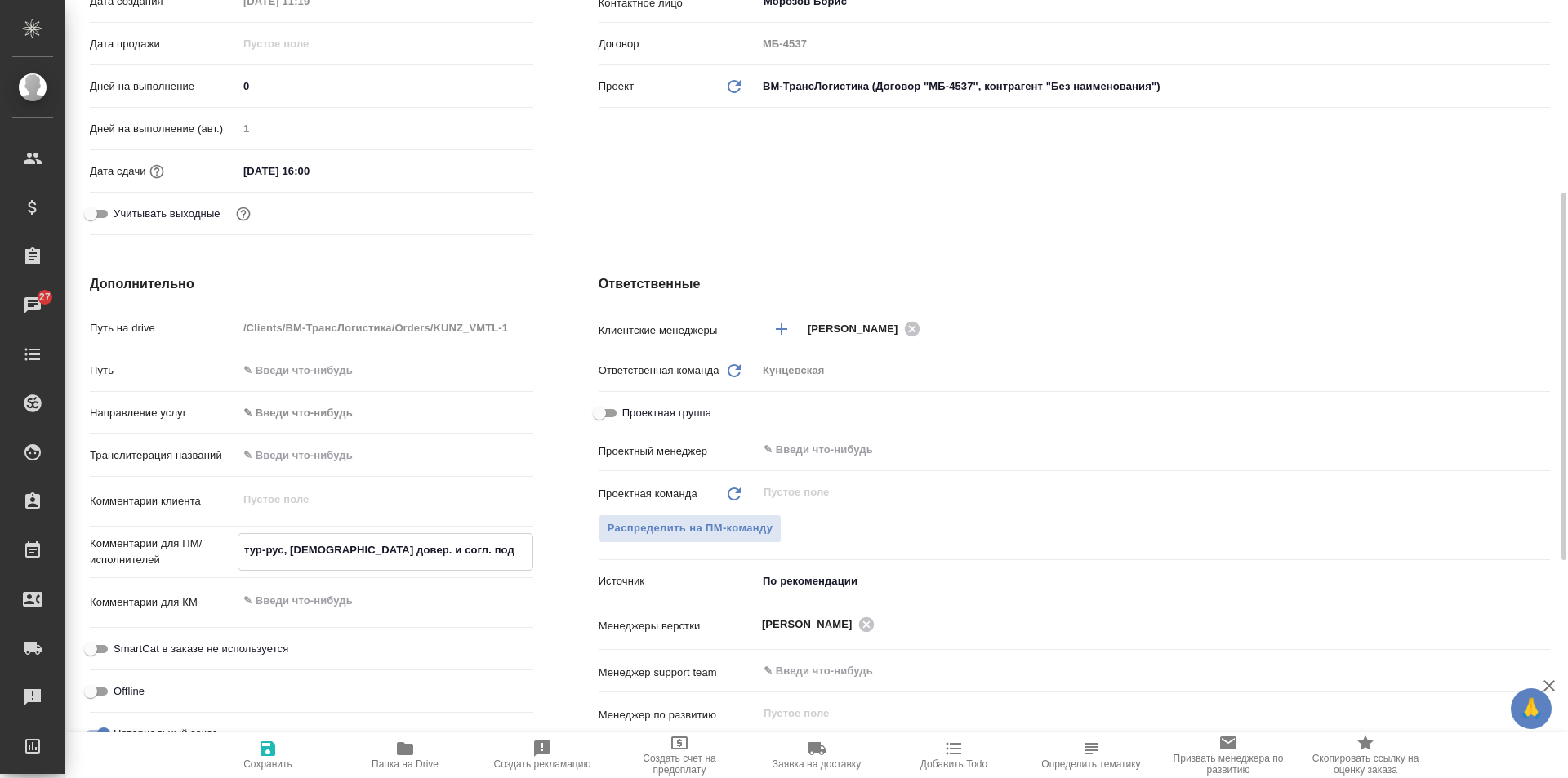
type textarea "x"
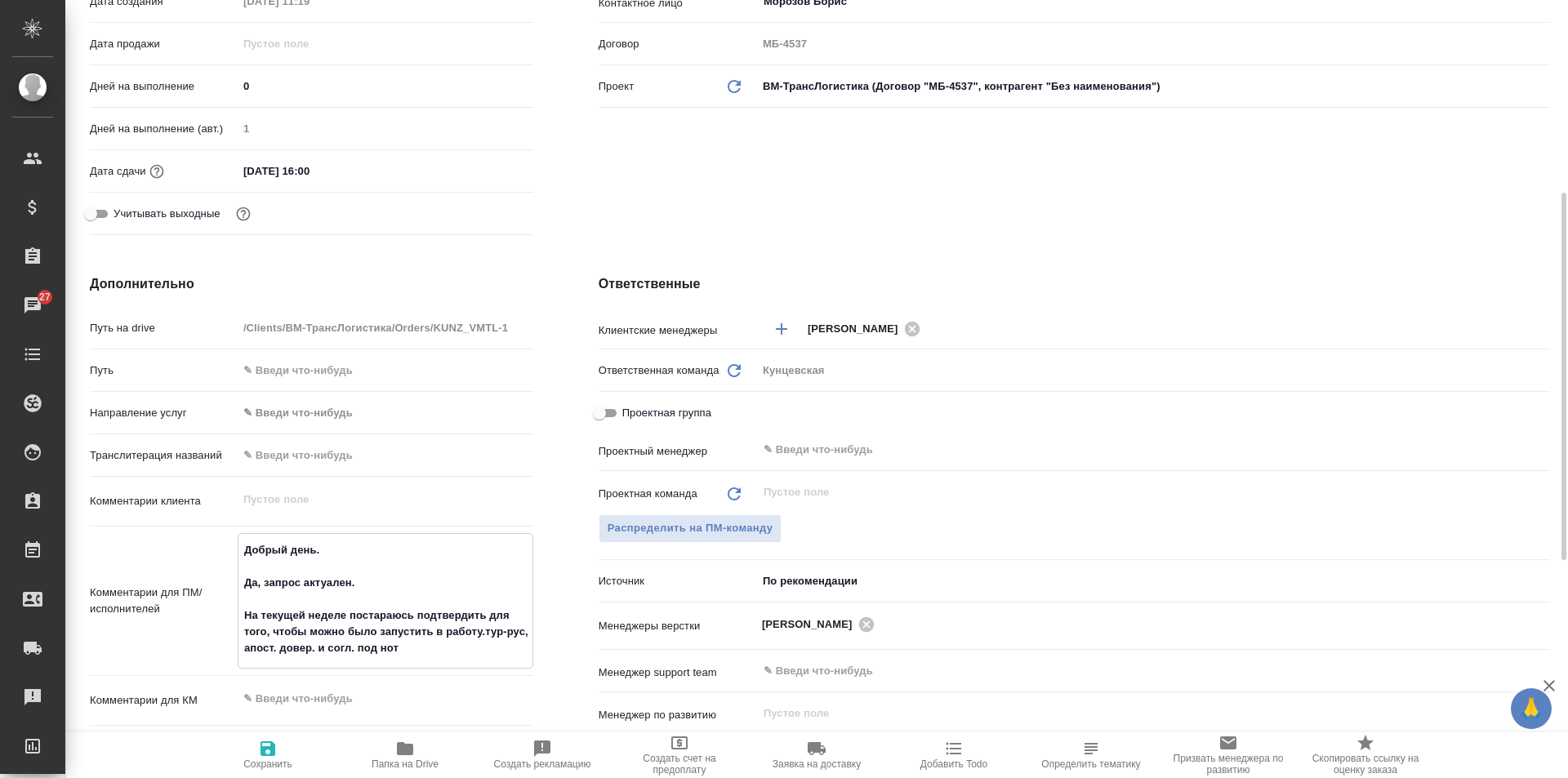
type textarea "x"
type textarea "Добрый день. Да, запрос актуален. На текущей неделе постараюсь подтвердить для …"
type textarea "x"
click at [255, 568] on textarea "Добрый день. Да, запрос актуален. На текущей неделе постараюсь подтвердить для …" at bounding box center [385, 599] width 294 height 126
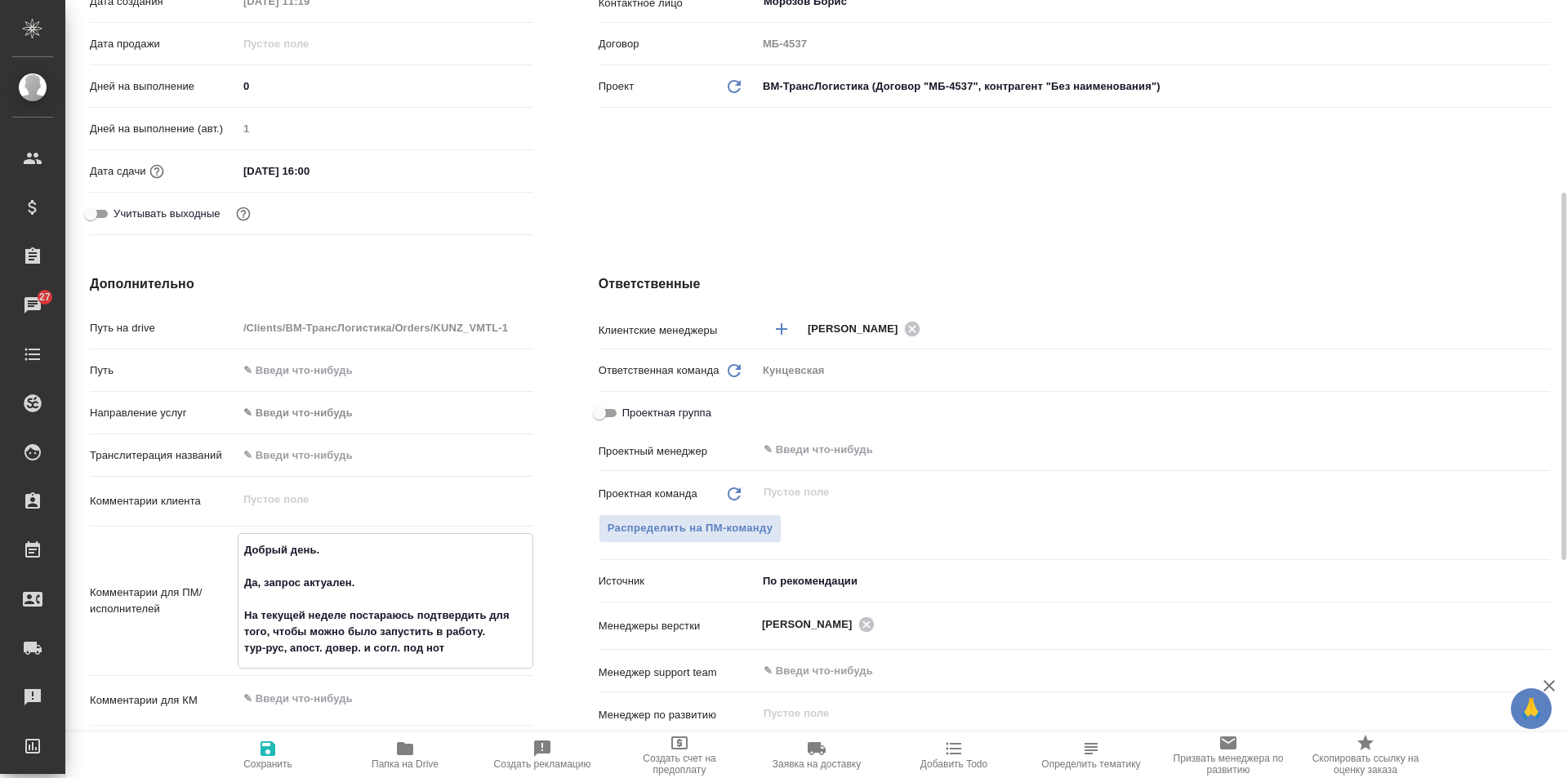
type textarea "x"
type textarea "Добрый день. Да, запрос актуален. На текущей неделе постараюсь подтвердить для …"
type textarea "x"
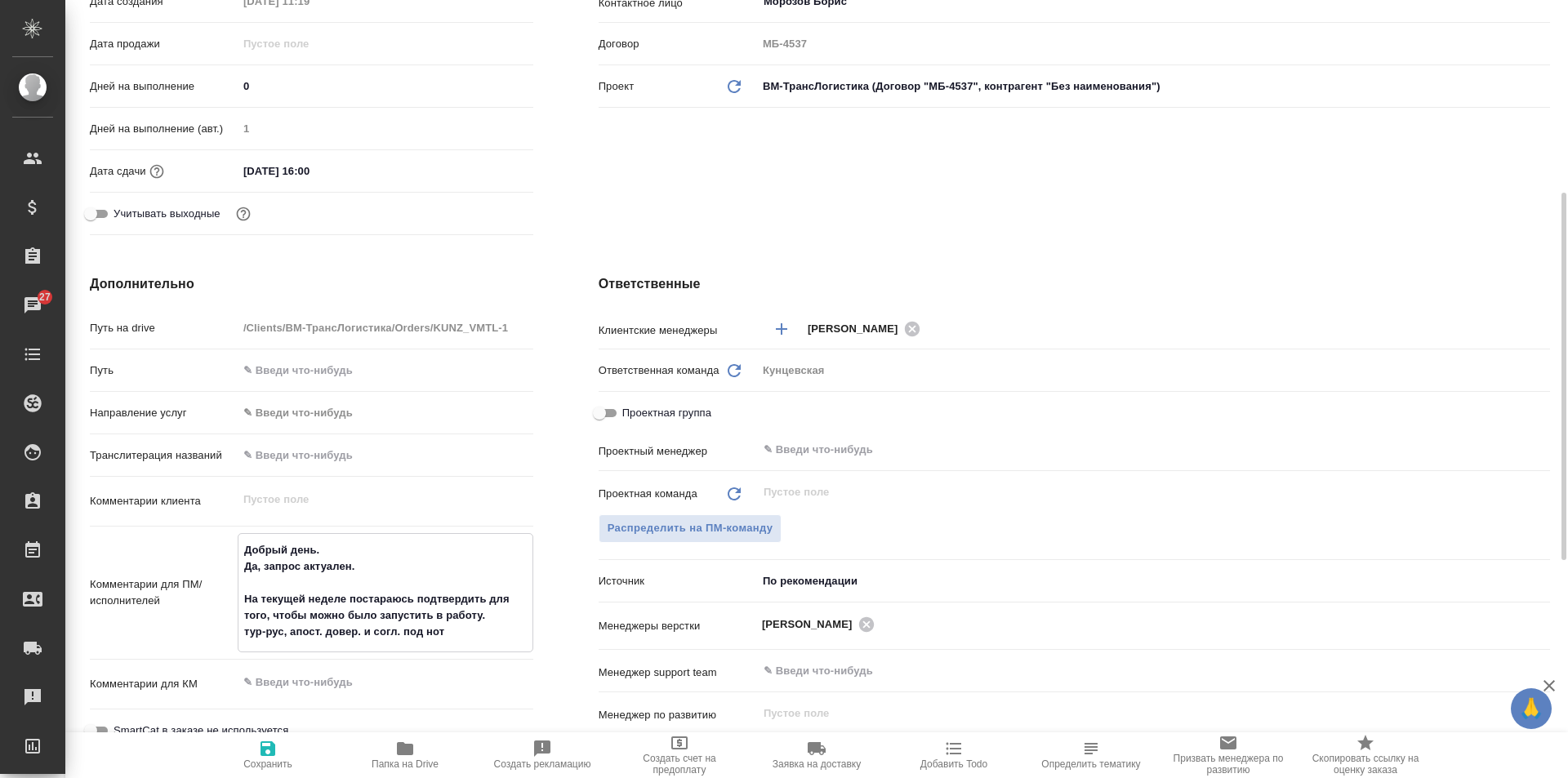
click at [255, 582] on textarea "Добрый день. Да, запрос актуален. На текущей неделе постараюсь подтвердить для …" at bounding box center [385, 591] width 294 height 109
type textarea "x"
type textarea "Добрый день. Да, запрос актуален. На текущей неделе постараюсь подтвердить для …"
type textarea "x"
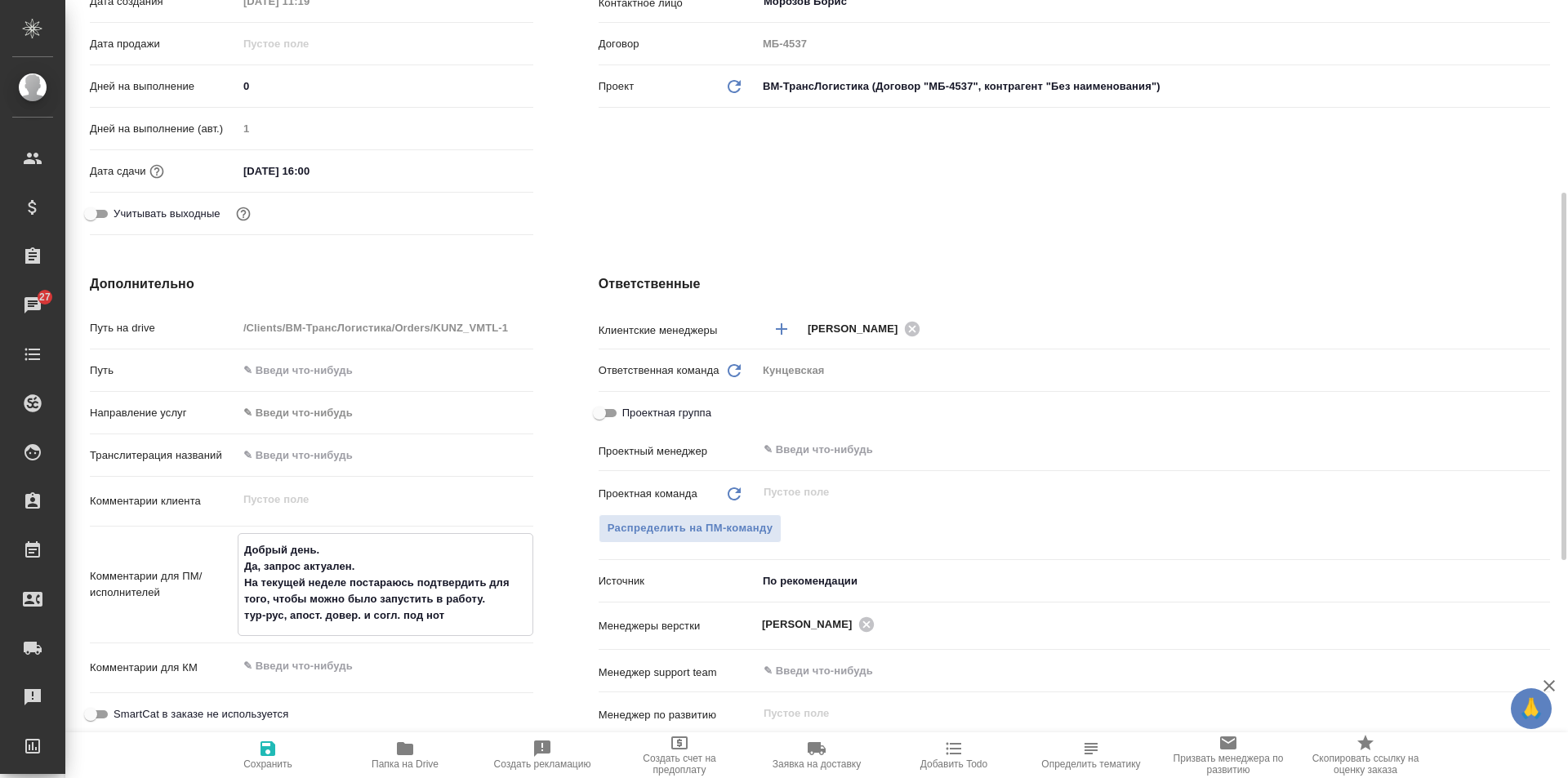
click at [241, 541] on textarea "Добрый день. Да, запрос актуален. На текущей неделе постараюсь подтвердить для …" at bounding box center [385, 583] width 294 height 93
type textarea "x"
type textarea "№Добрый день. Да, запрос актуален. На текущей неделе постараюсь подтвердить для…"
type textarea "x"
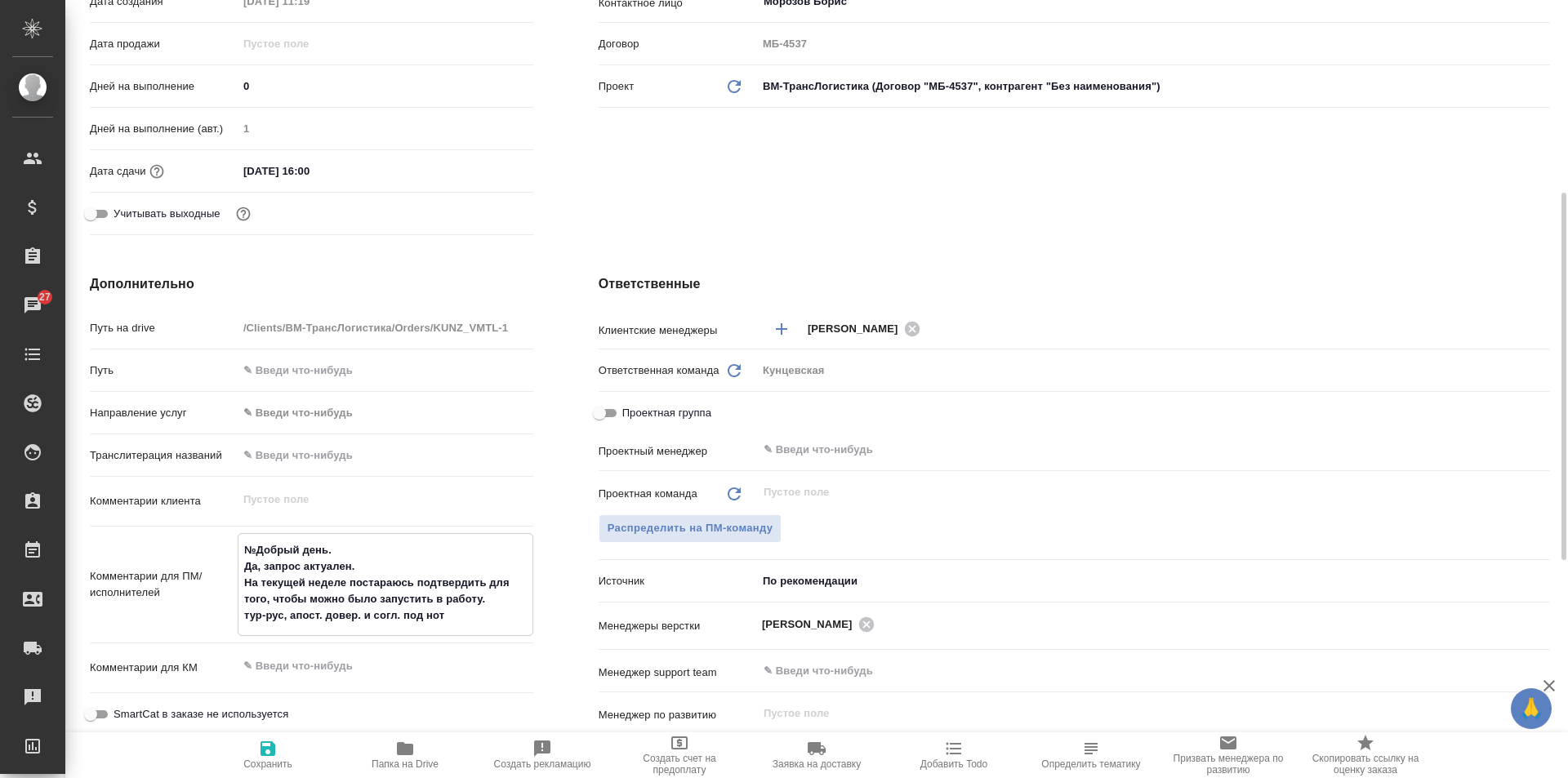
type textarea "x"
type textarea "Добрый день. Да, запрос актуален. На текущей неделе постараюсь подтвердить для …"
type textarea "x"
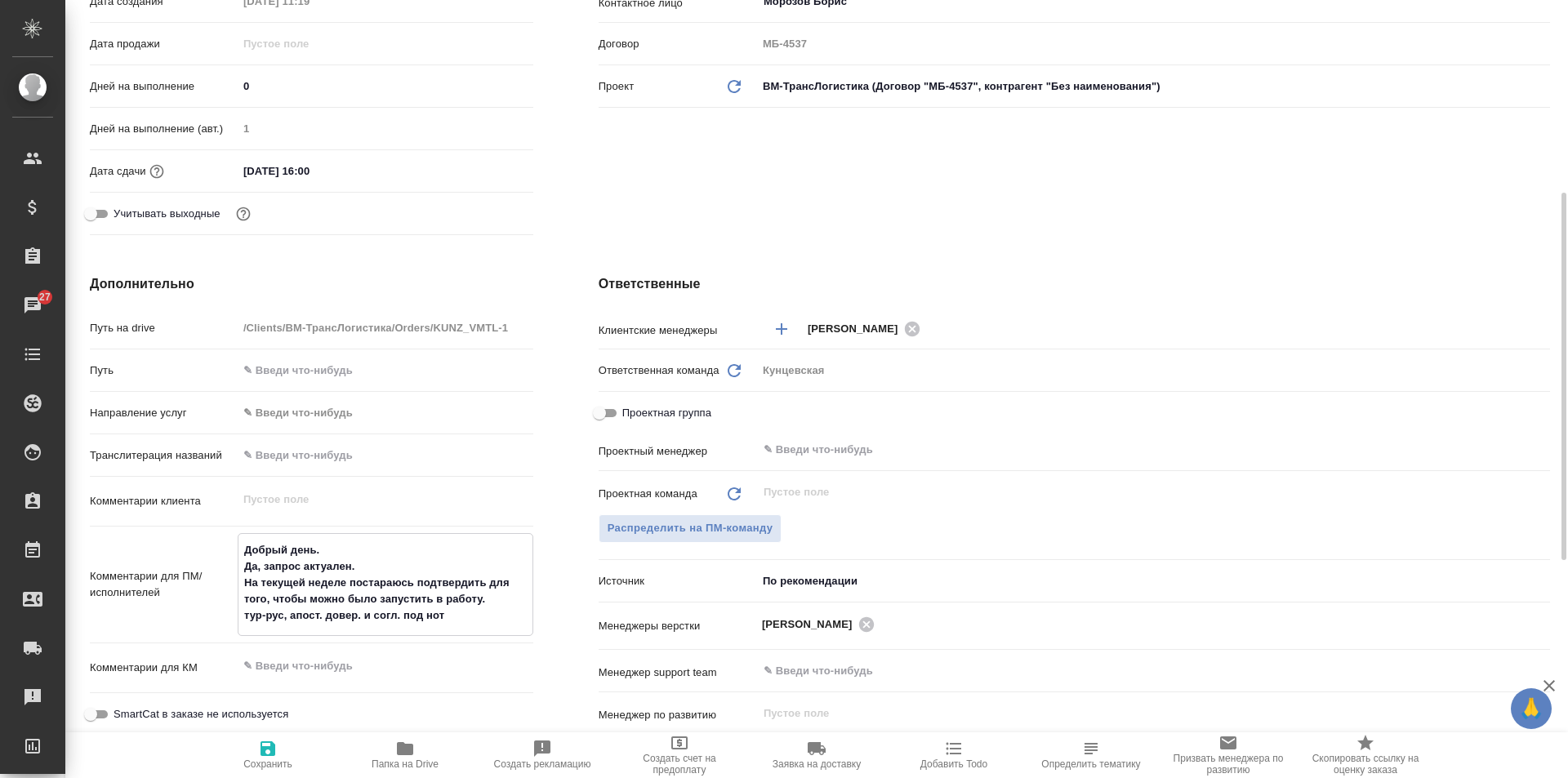
type textarea ""Добрый день. Да, запрос актуален. На текущей неделе постараюсь подтвердить для…"
type textarea "x"
click at [489, 595] on textarea ""Добрый день. Да, запрос актуален. На текущей неделе постараюсь подтвердить для…" at bounding box center [385, 583] width 294 height 93
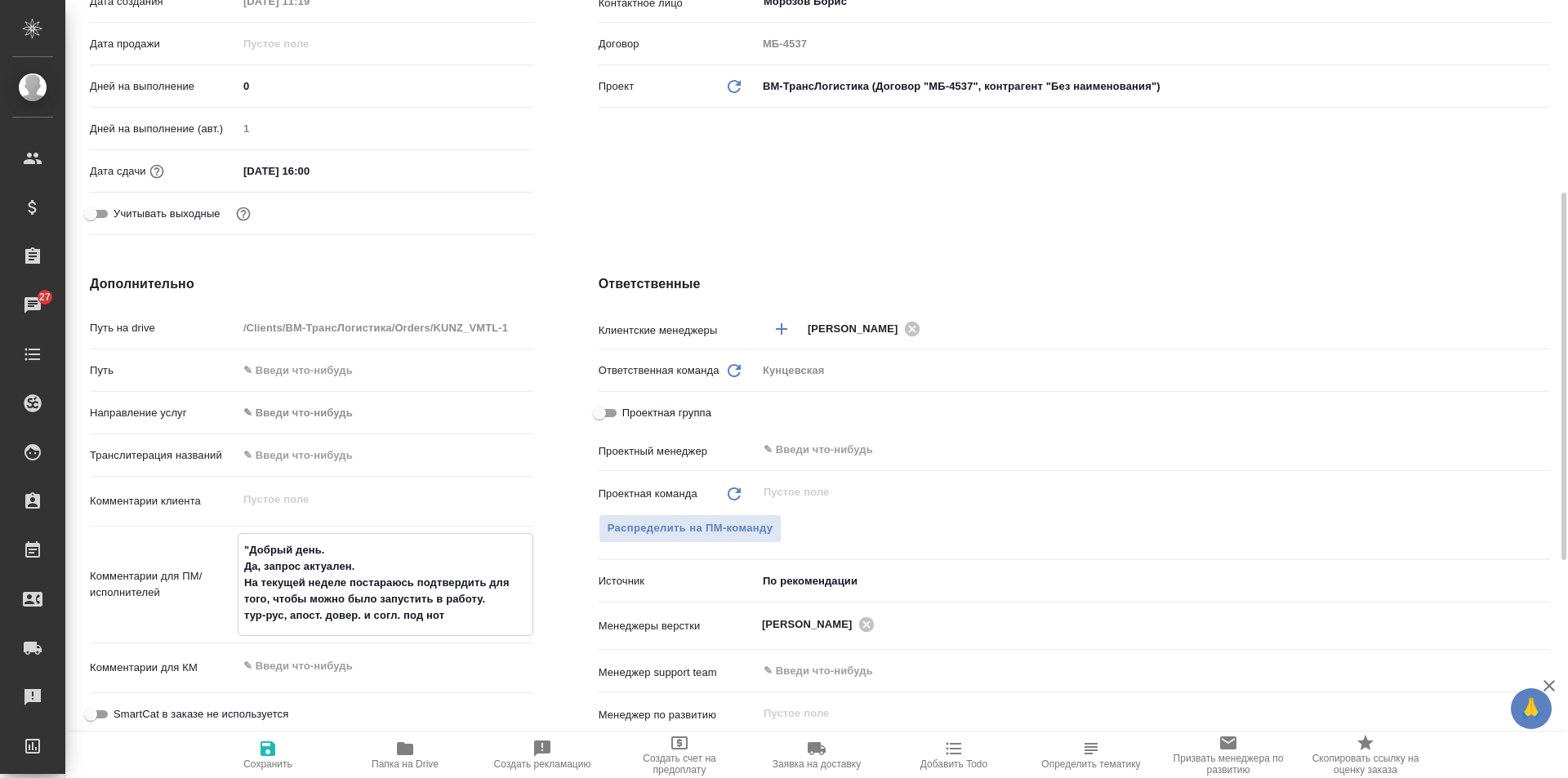
click at [488, 594] on textarea ""Добрый день. Да, запрос актуален. На текущей неделе постараюсь подтвердить для…" at bounding box center [385, 583] width 294 height 93
click at [500, 591] on textarea ""Добрый день. Да, запрос актуален. На текущей неделе постараюсь подтвердить для…" at bounding box center [385, 583] width 294 height 93
type textarea "x"
type textarea ""Добрый день. Да, запрос актуален. На текущей неделе постараюсь подтвердить для…"
type textarea "x"
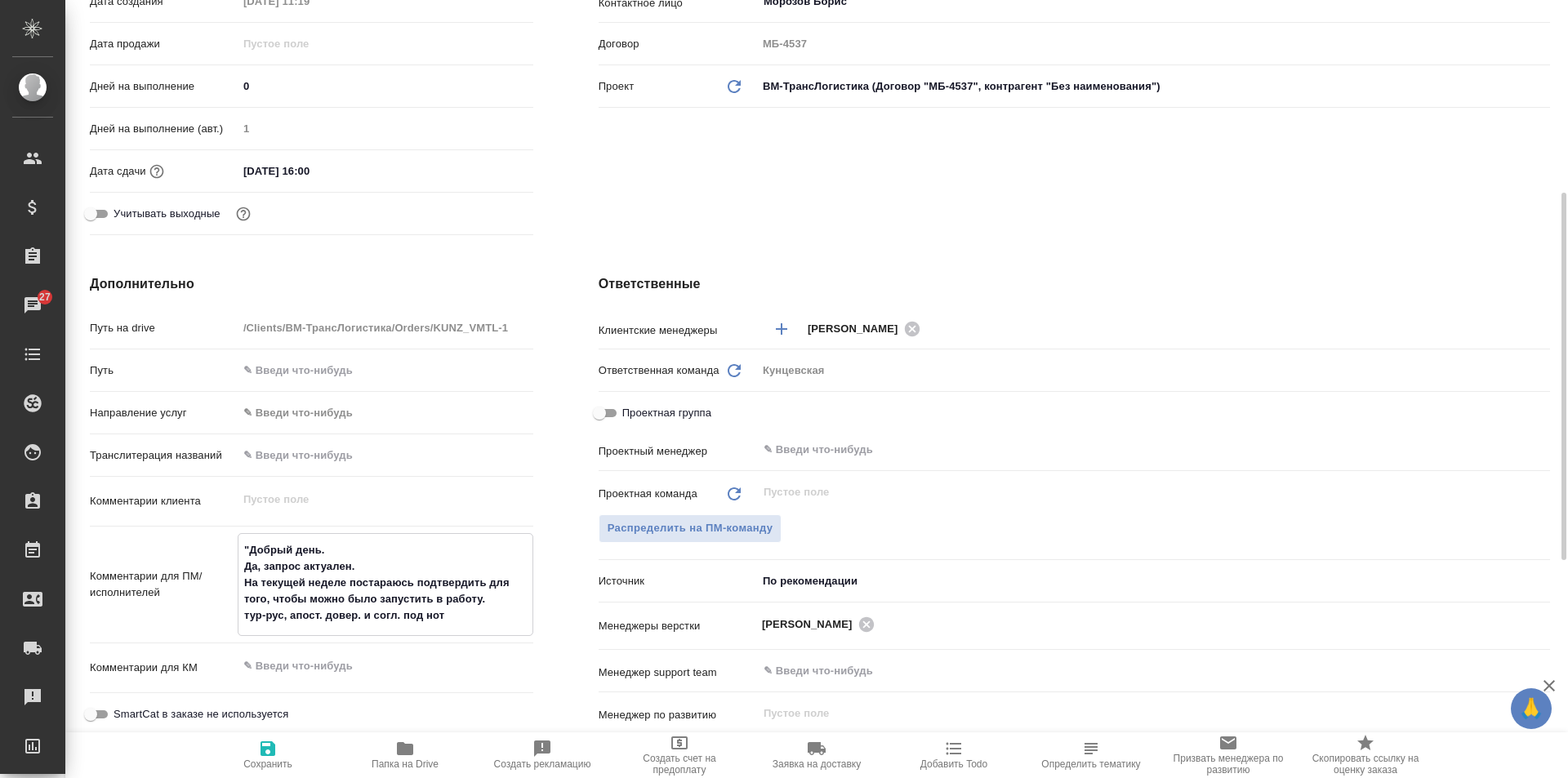
type textarea "x"
type textarea ""Добрый день. Да, запрос актуален. На текущей неделе постараюсь подтвердить для…"
type textarea "x"
click at [268, 759] on span "Сохранить" at bounding box center [268, 764] width 49 height 11
type textarea "x"
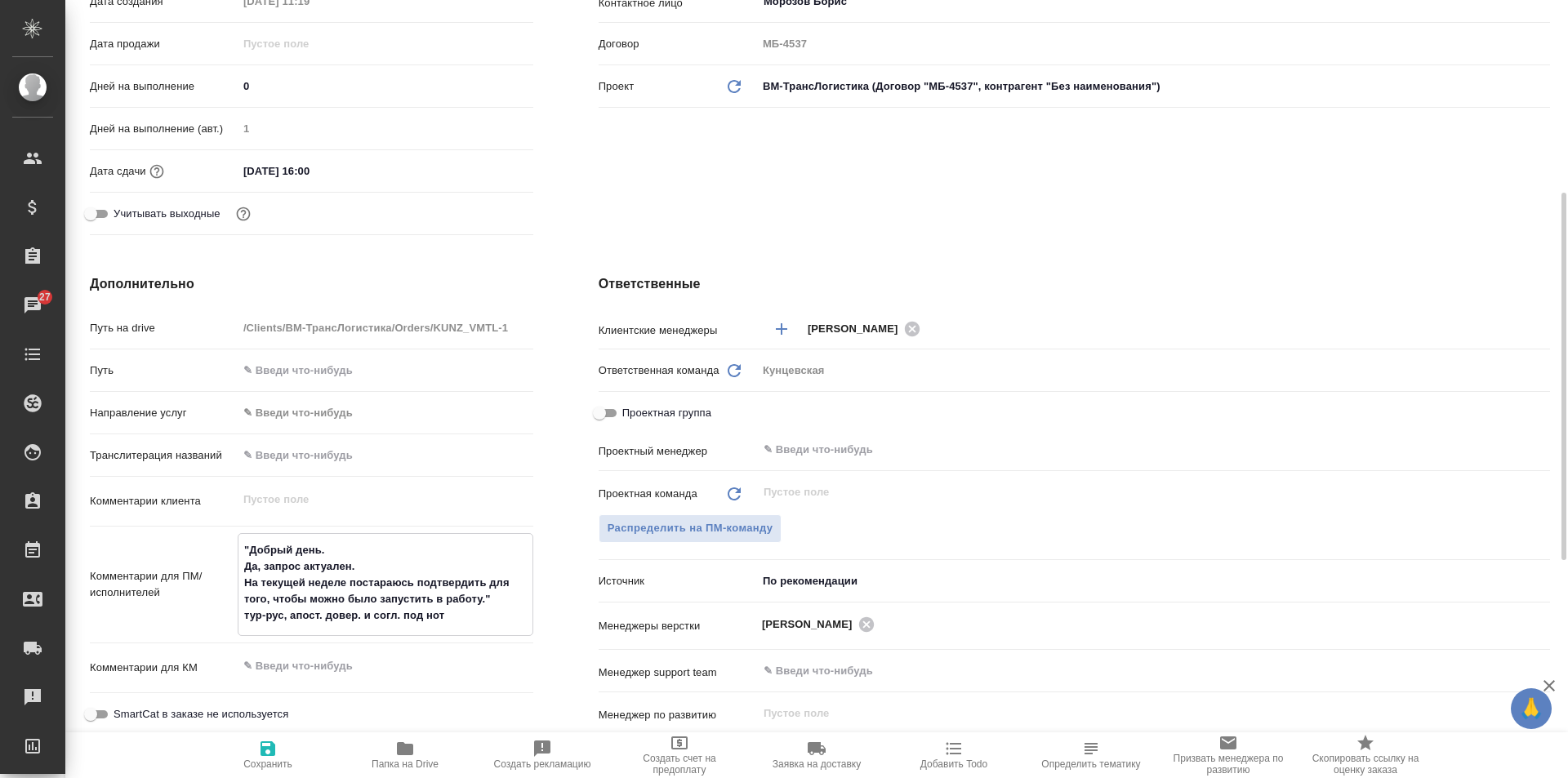
type textarea "x"
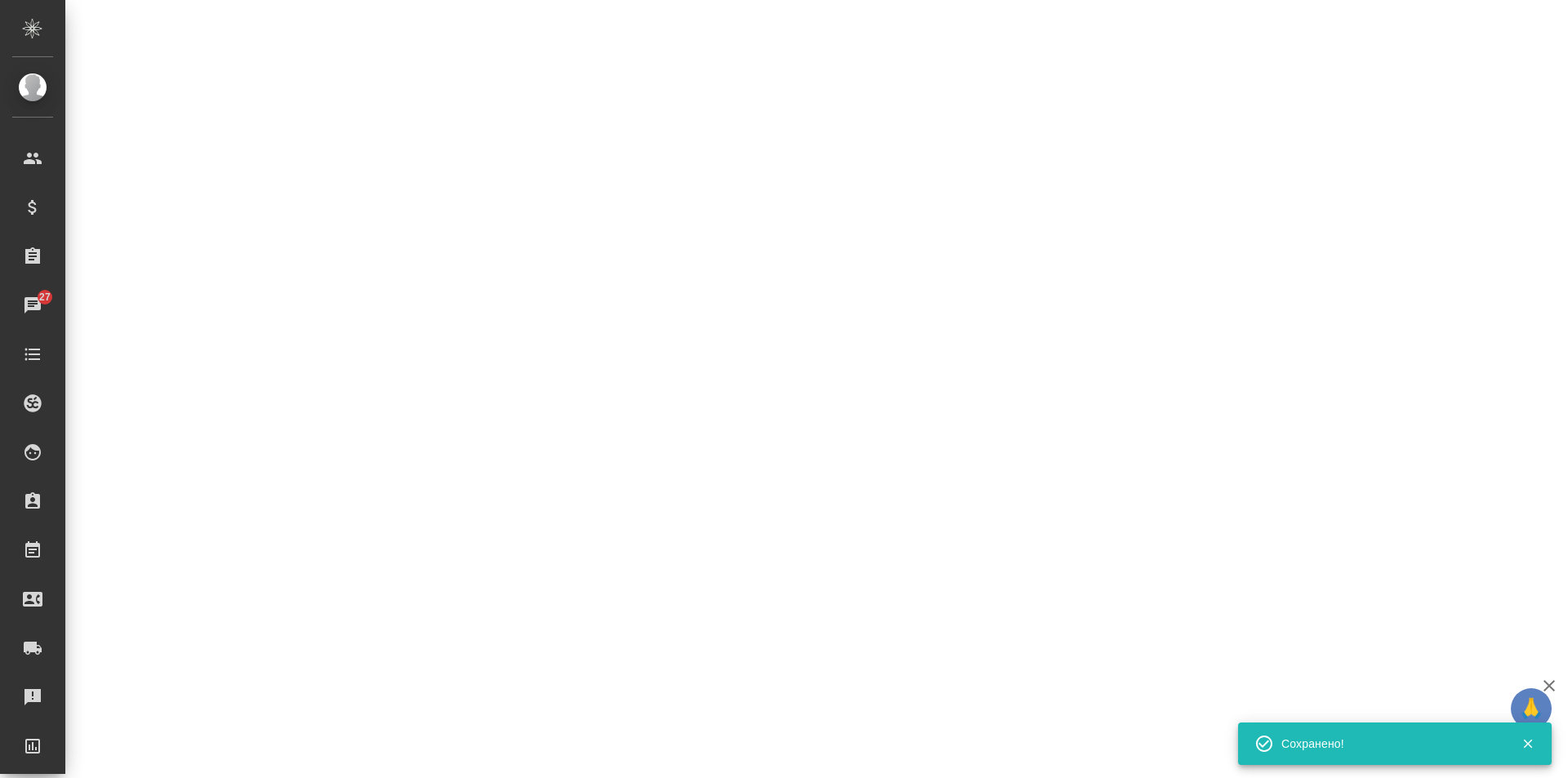
select select "RU"
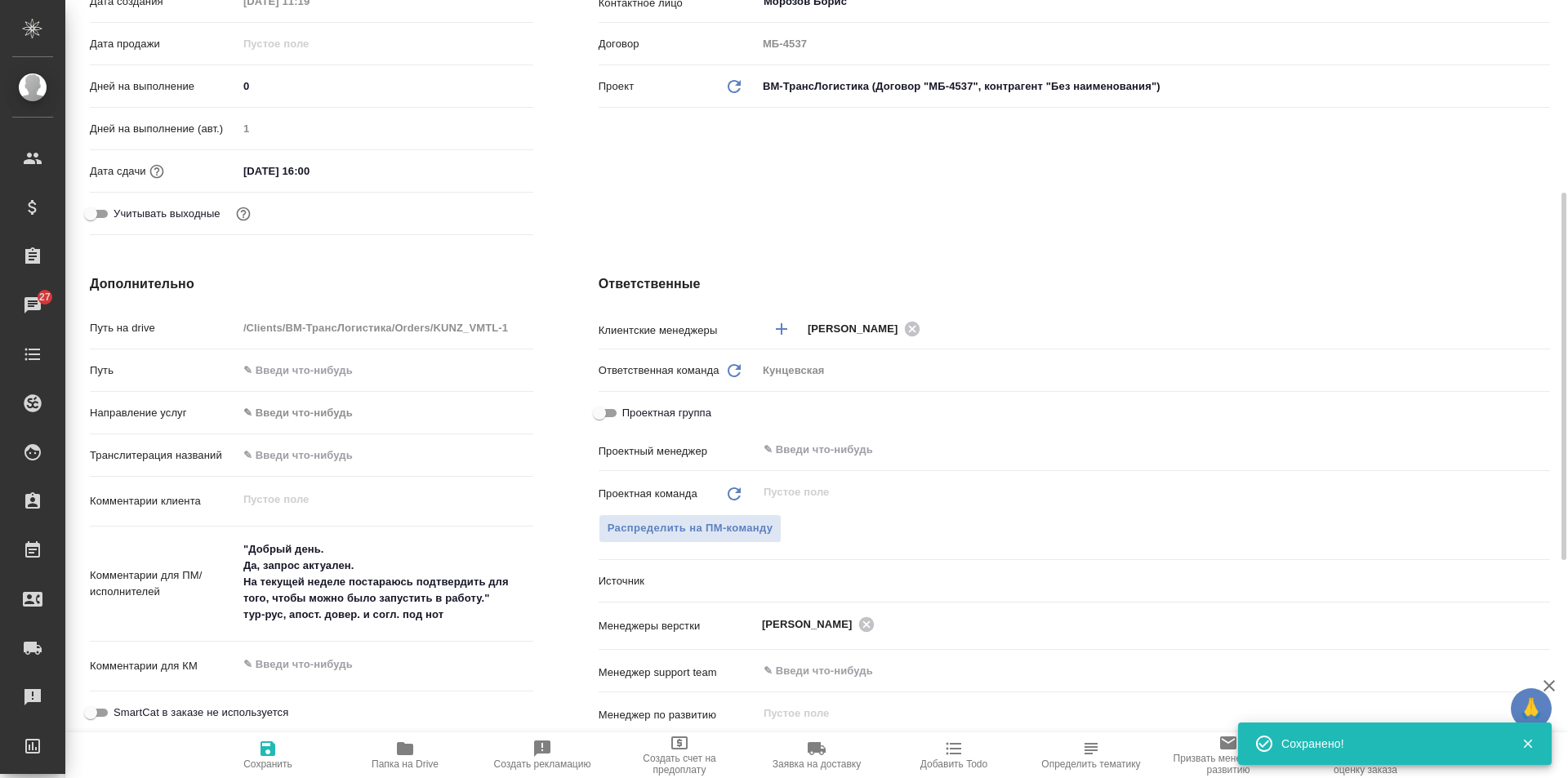
type textarea "x"
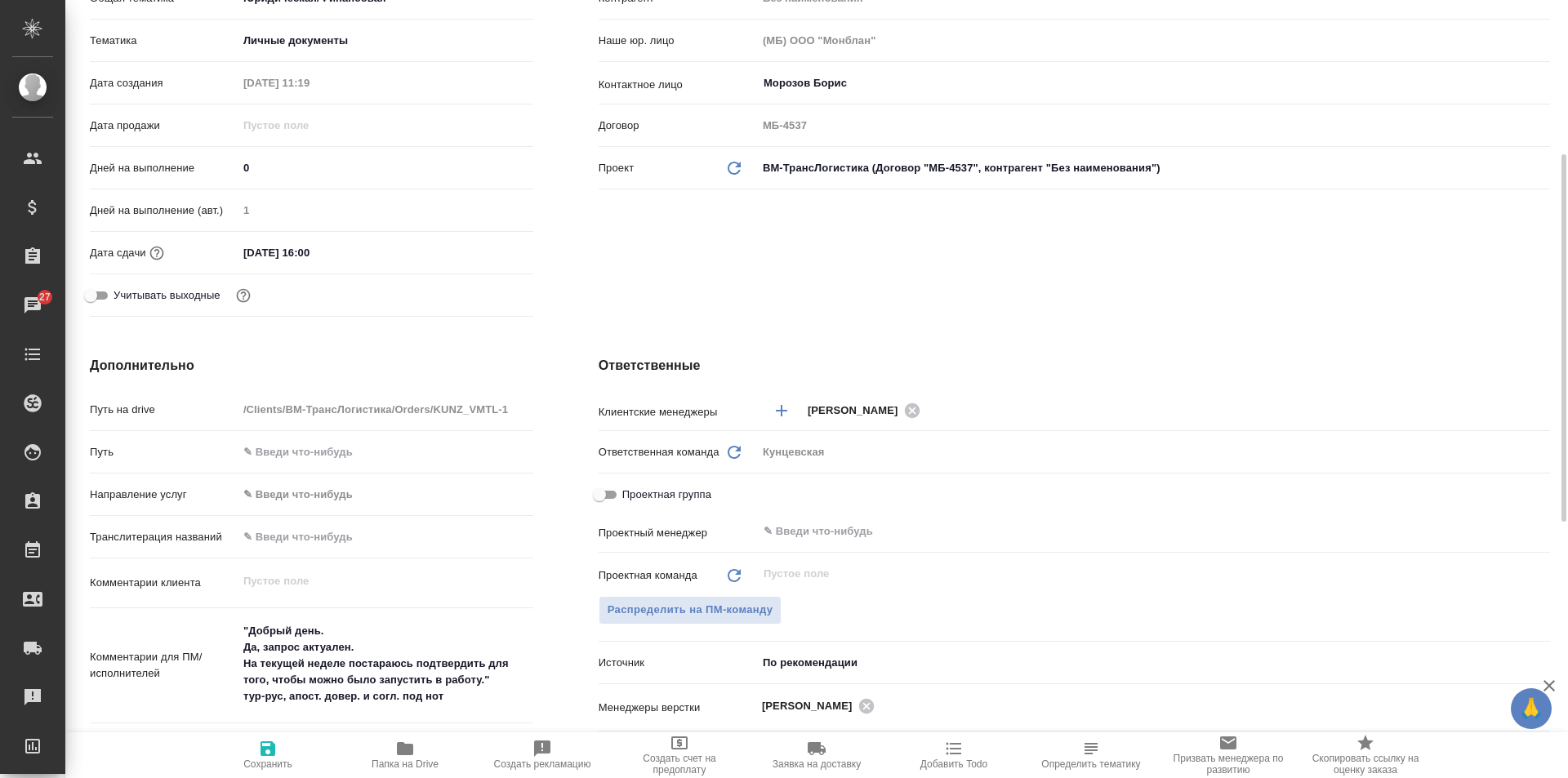
scroll to position [0, 0]
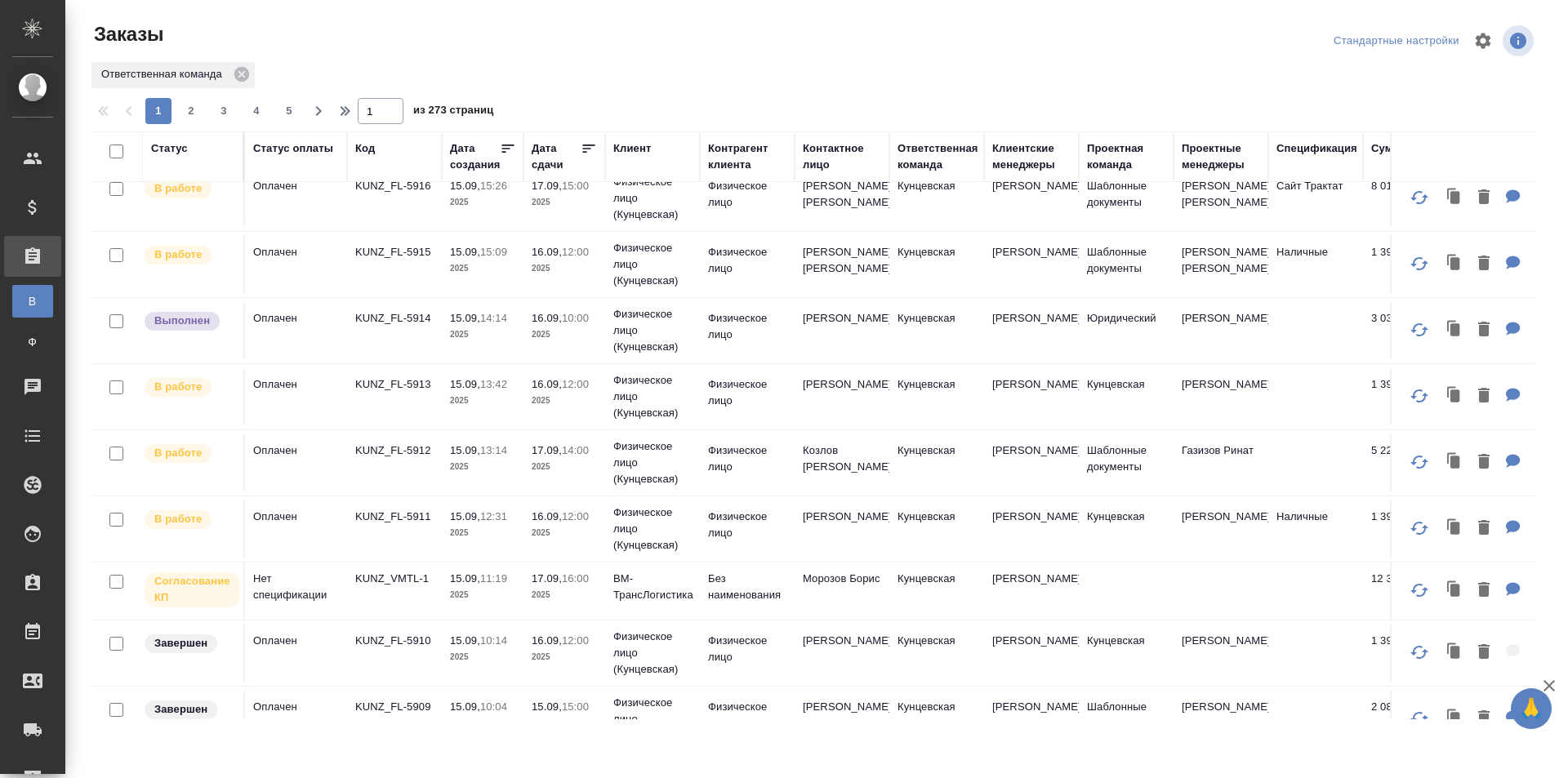
scroll to position [326, 0]
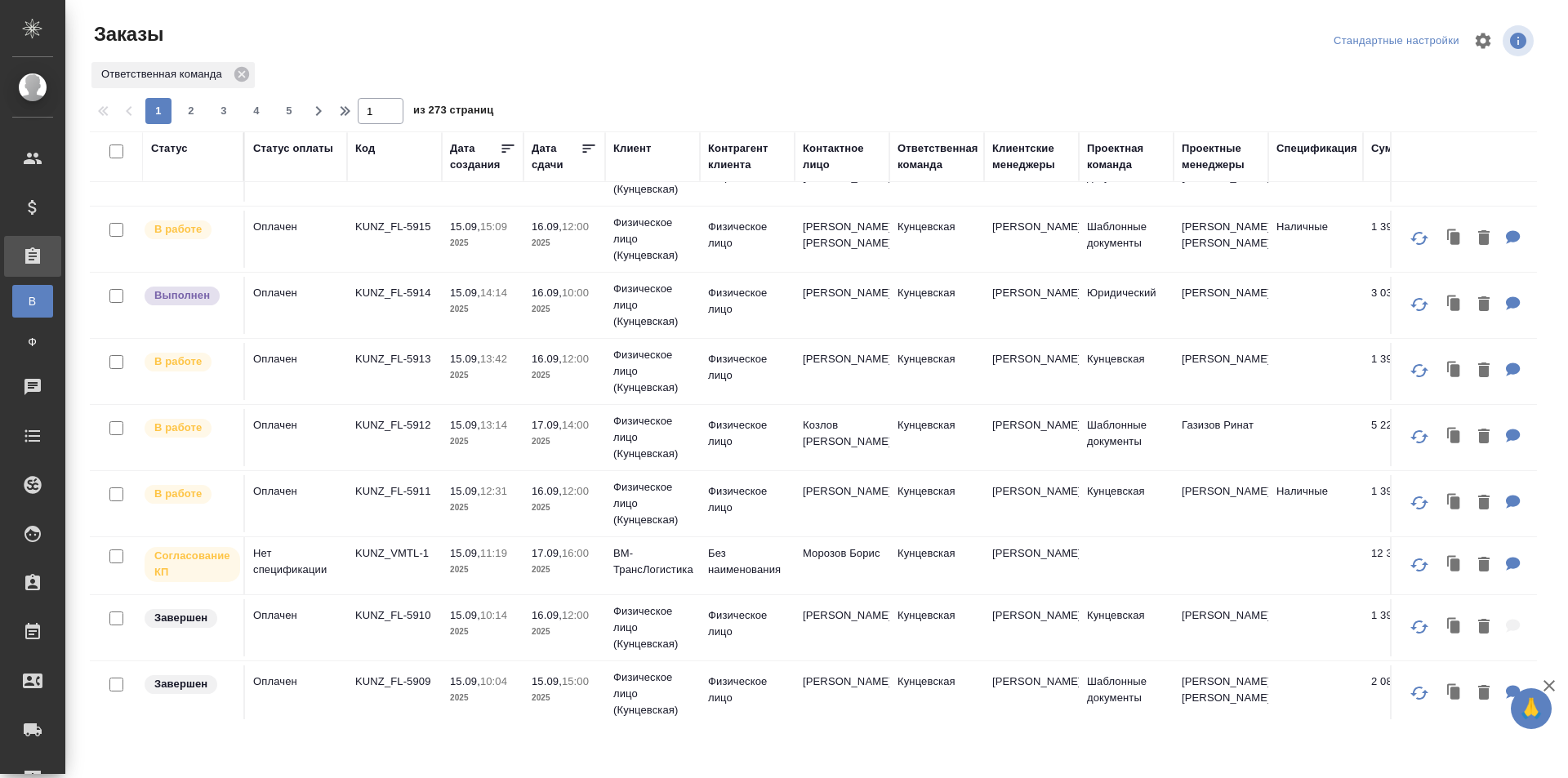
click at [577, 412] on td "17.09, 14:00 2025" at bounding box center [564, 437] width 82 height 57
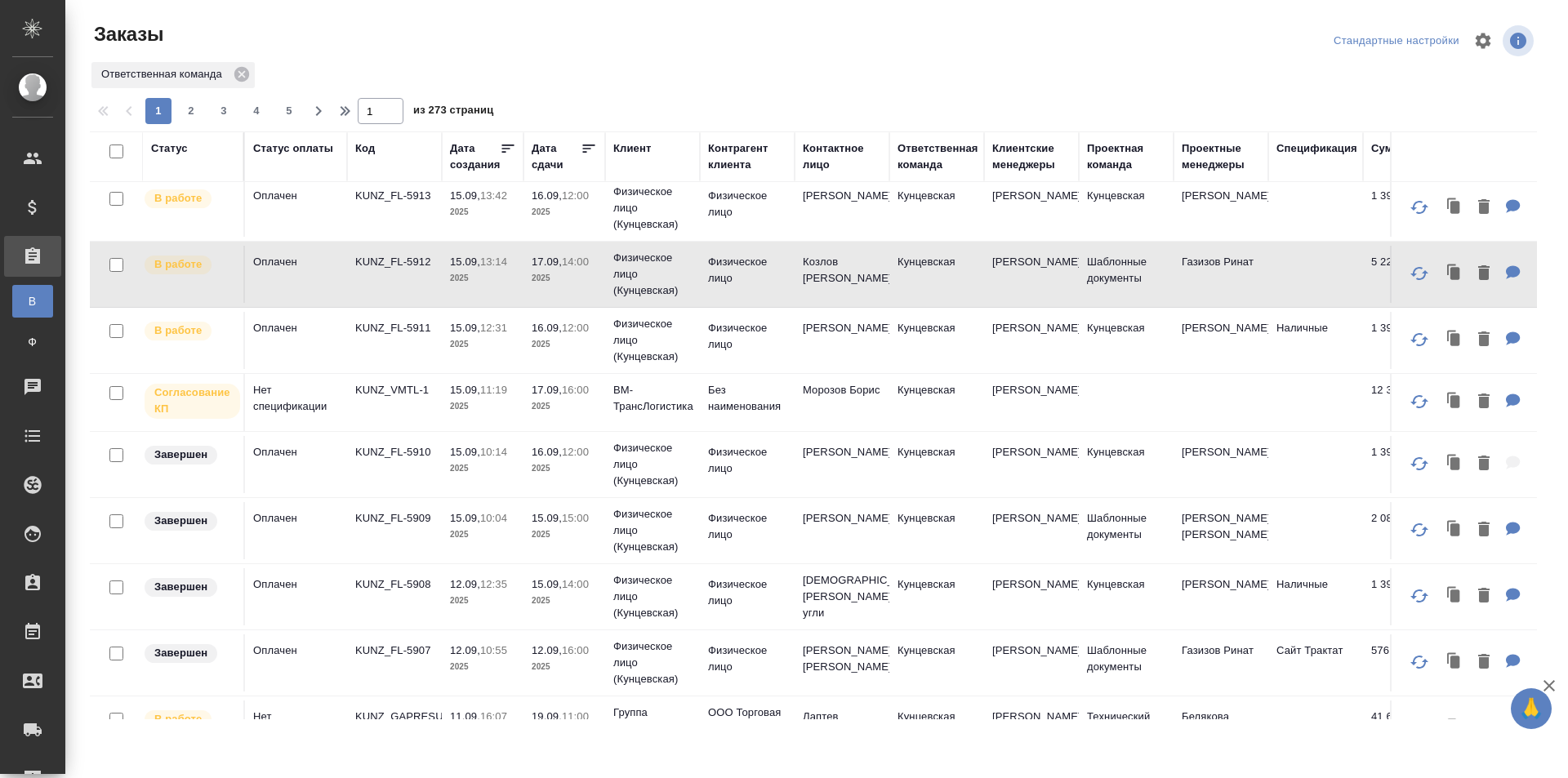
scroll to position [408, 0]
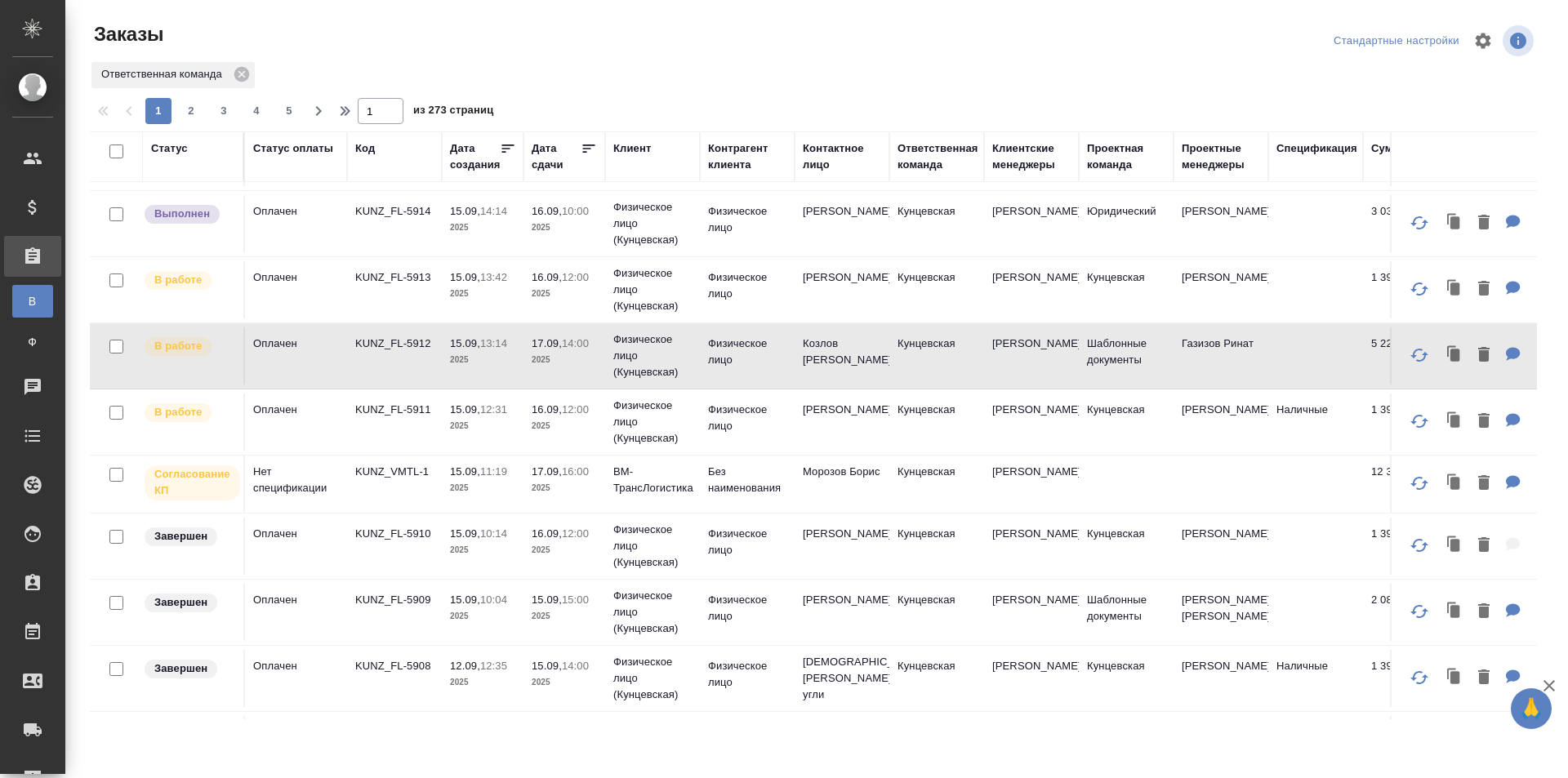
click at [304, 477] on td "Нет спецификации" at bounding box center [296, 484] width 102 height 57
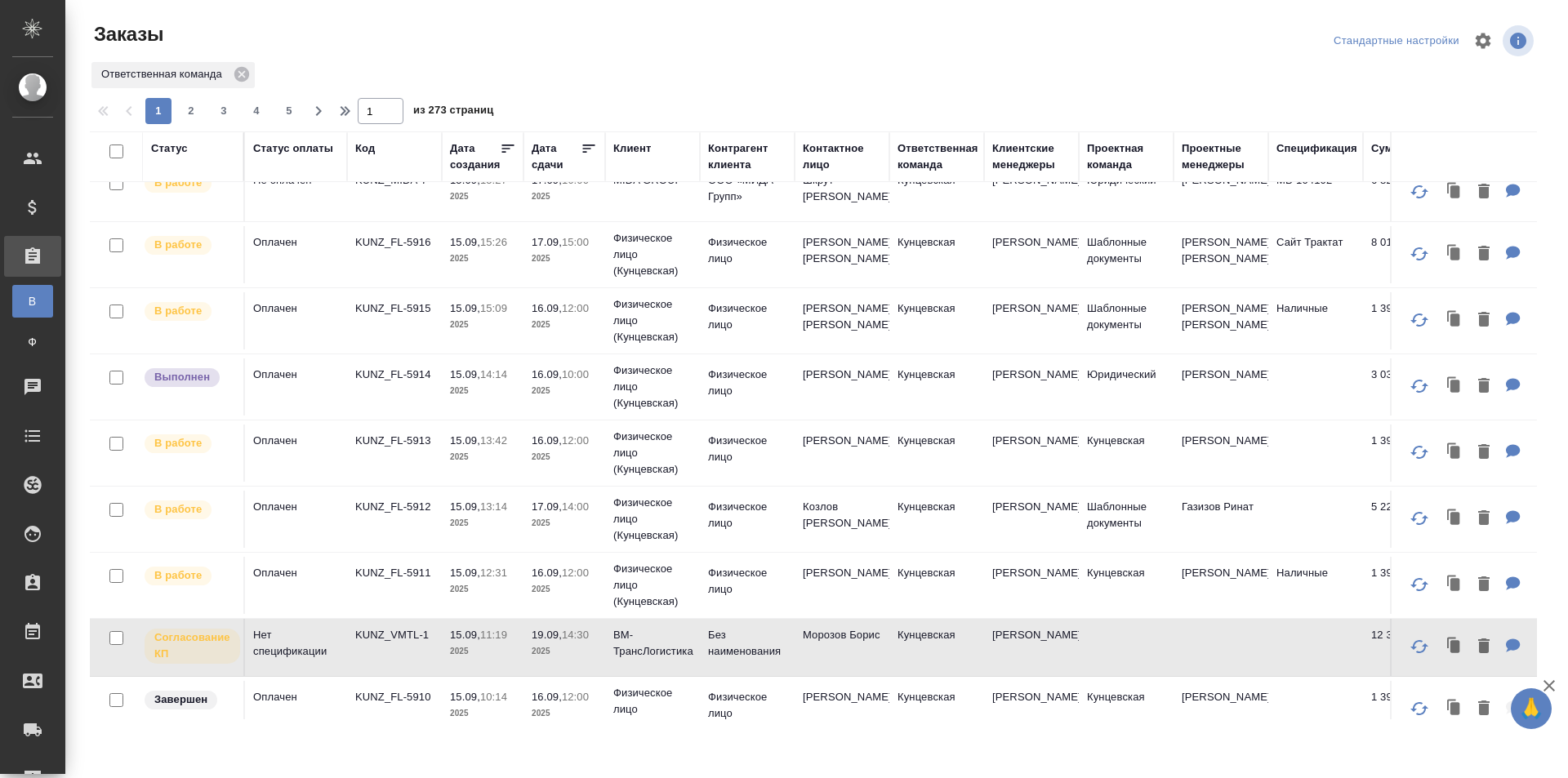
scroll to position [0, 0]
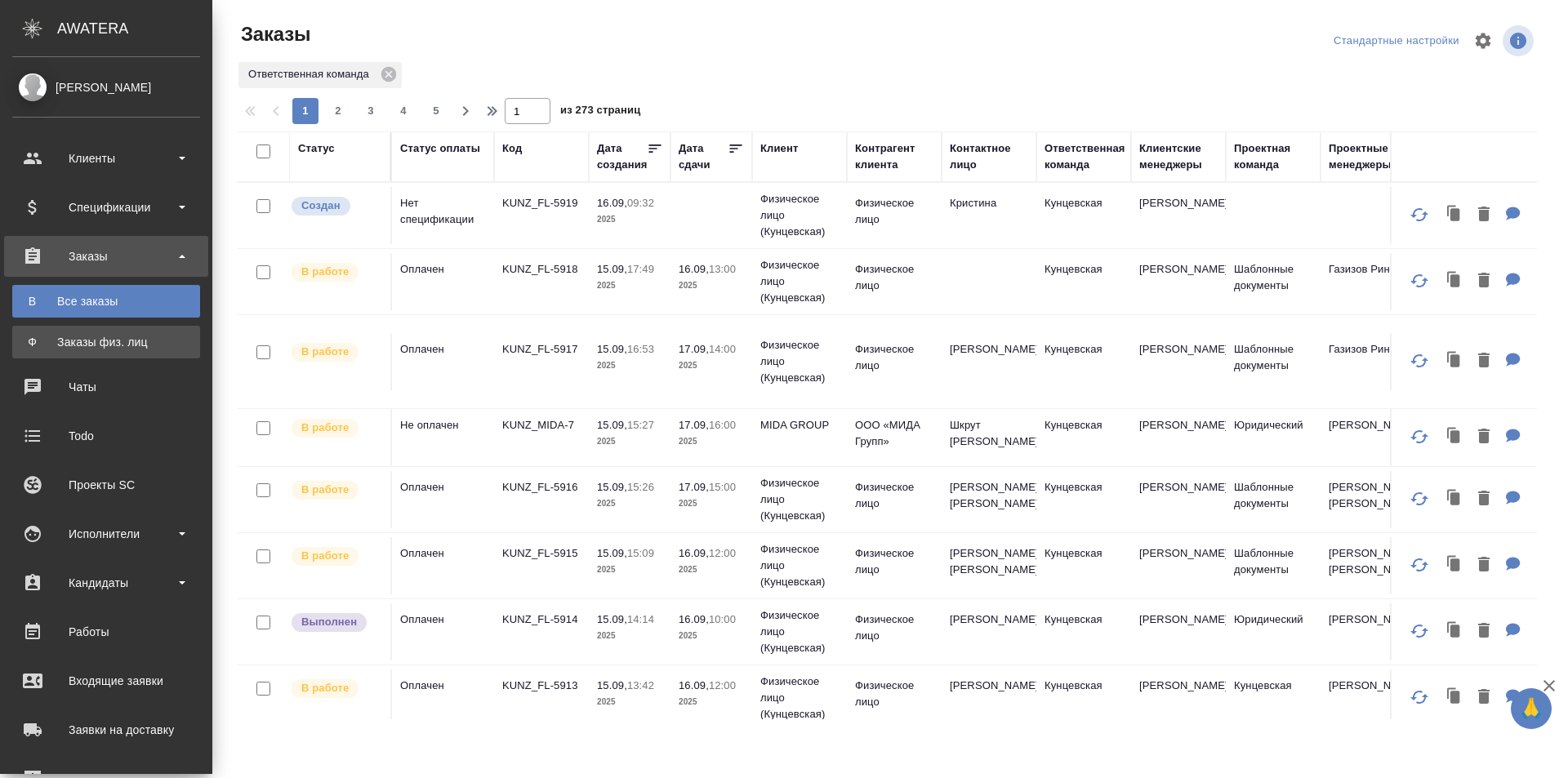
click at [103, 334] on div "Заказы физ. лиц" at bounding box center [106, 342] width 172 height 17
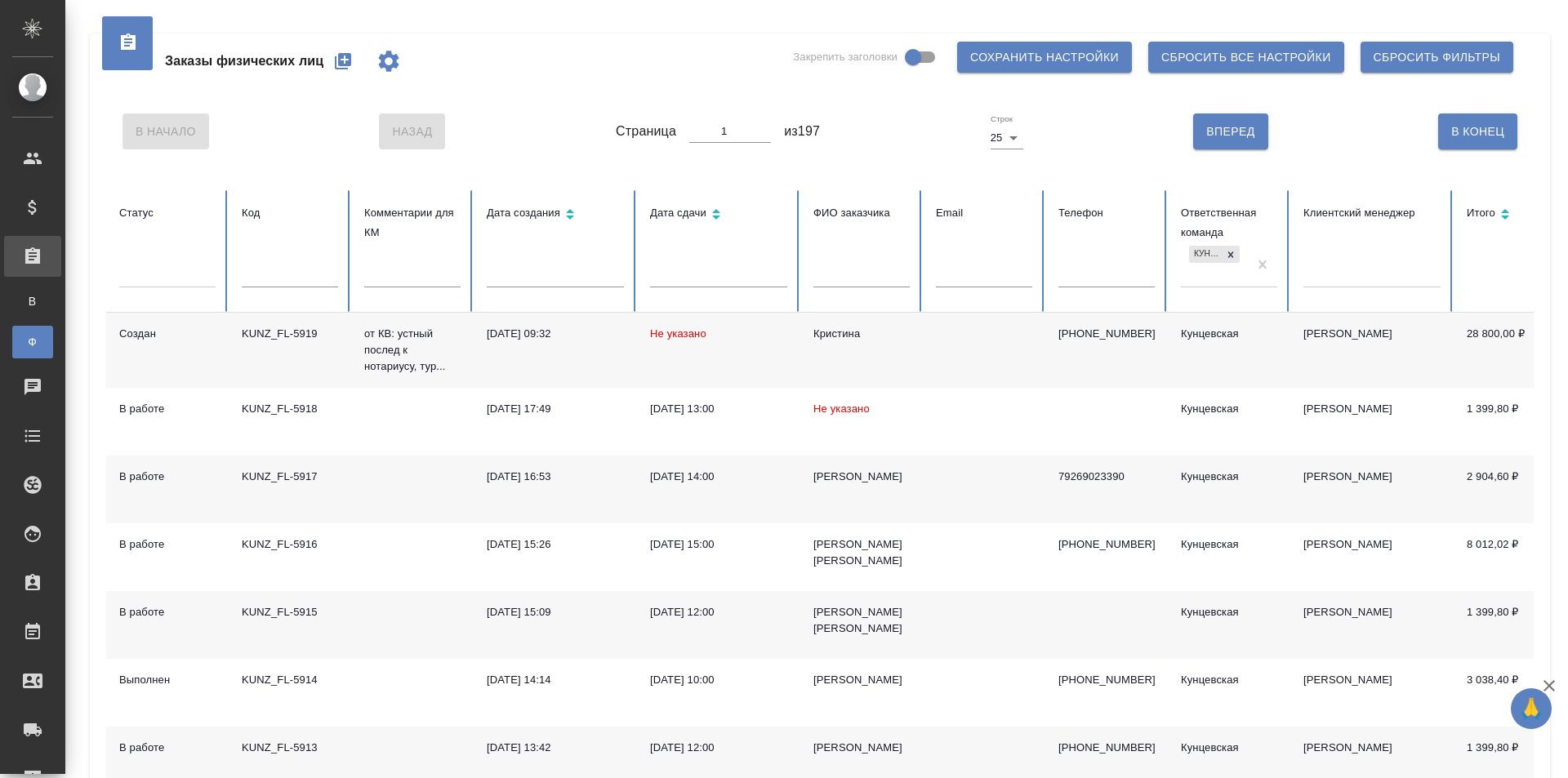
click at [1324, 262] on div at bounding box center [1371, 271] width 137 height 23
type input "Zo"
click at [1345, 312] on div "[PERSON_NAME]" at bounding box center [1466, 321] width 326 height 25
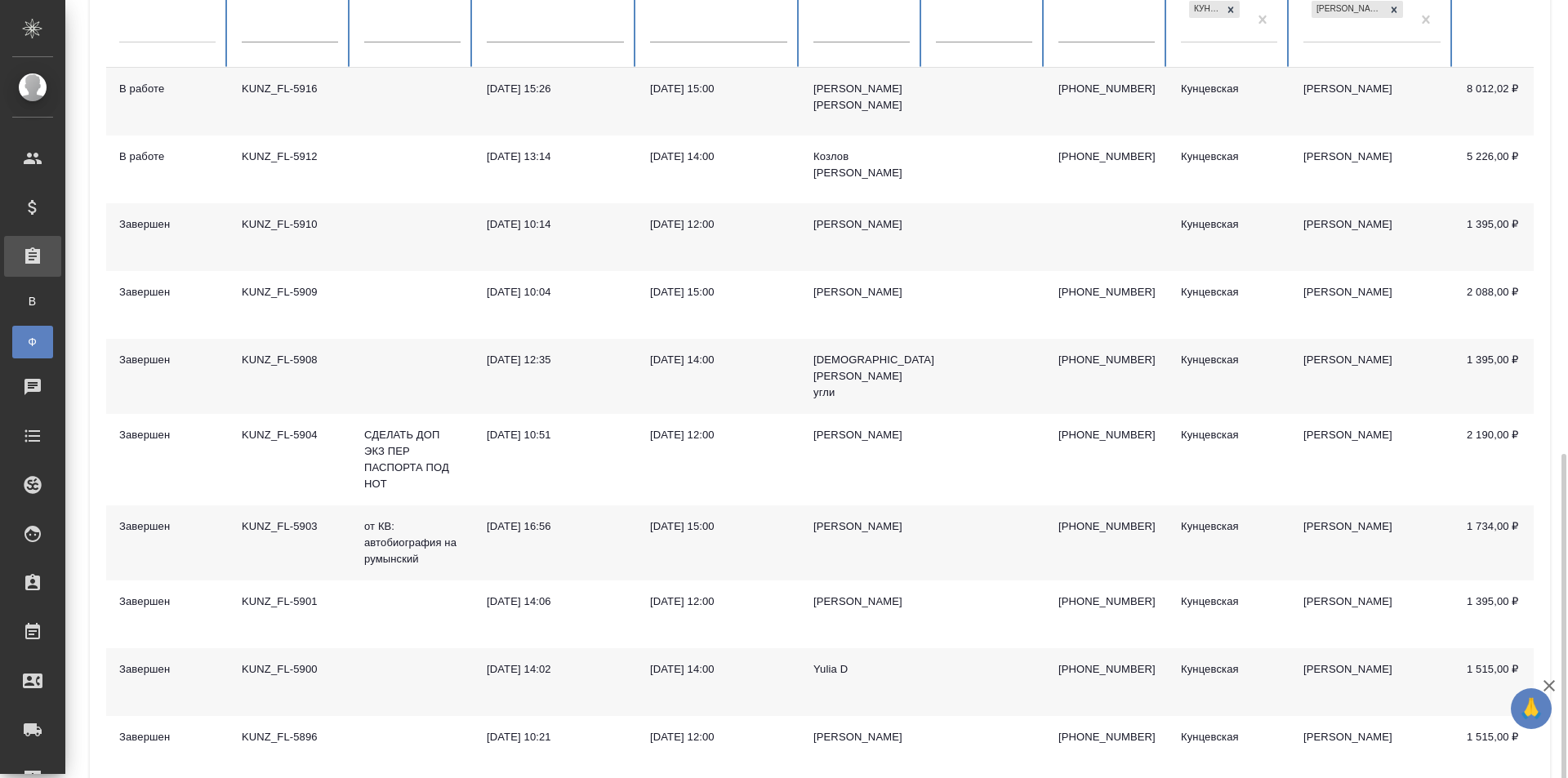
scroll to position [424, 0]
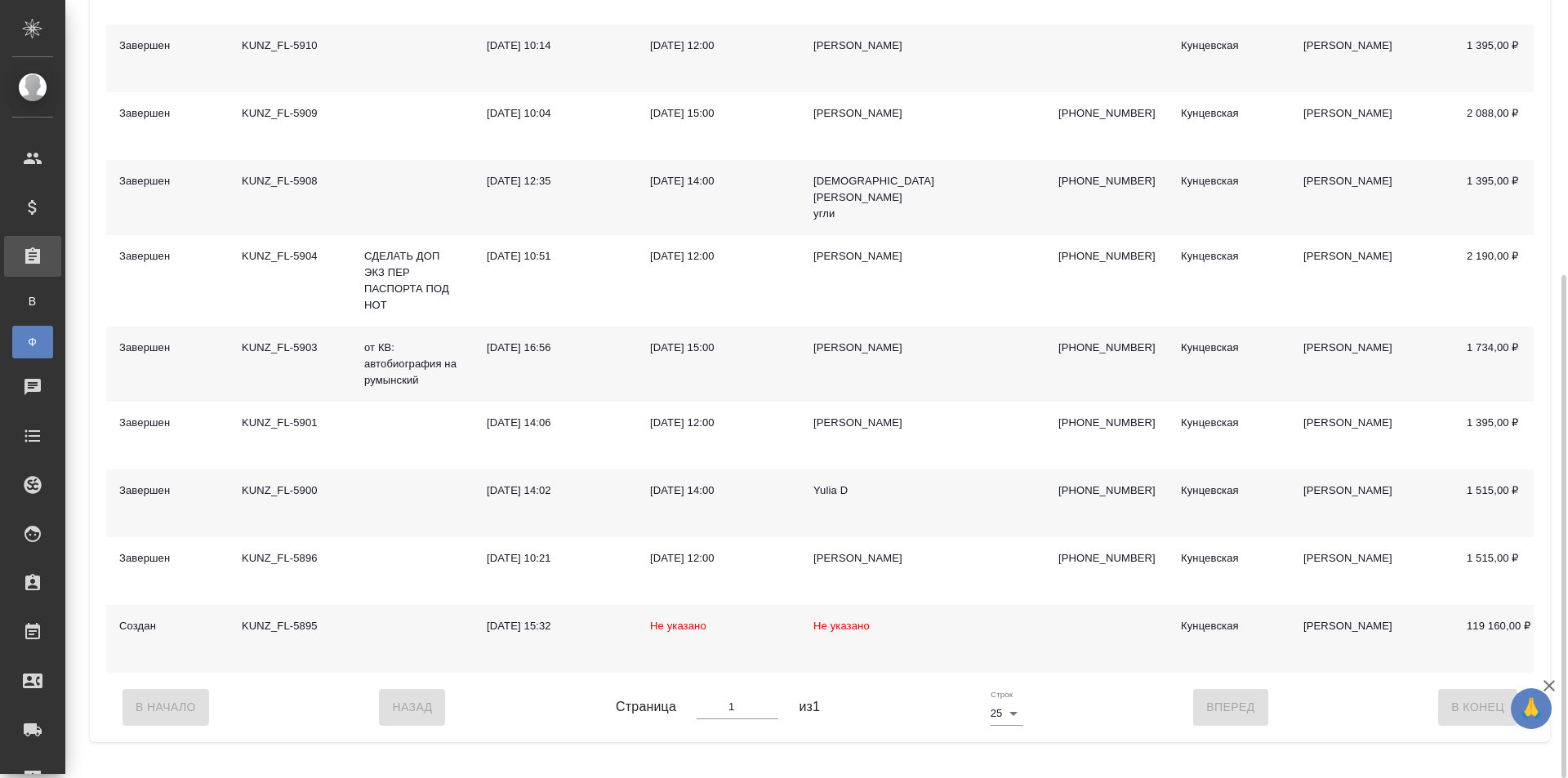
click at [353, 655] on td at bounding box center [412, 638] width 122 height 68
click at [352, 655] on td at bounding box center [412, 638] width 122 height 68
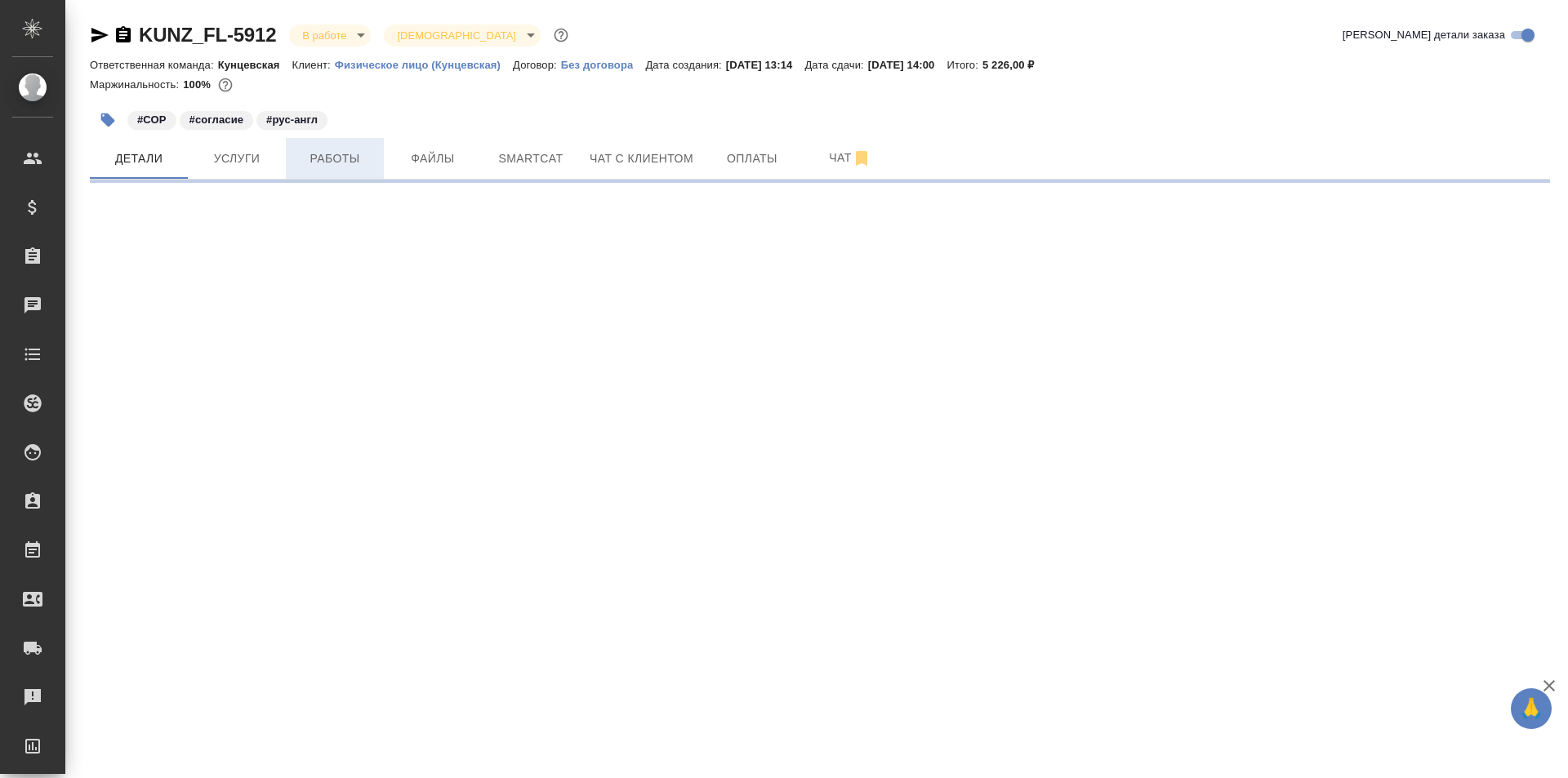
click at [316, 160] on span "Работы" at bounding box center [335, 158] width 78 height 20
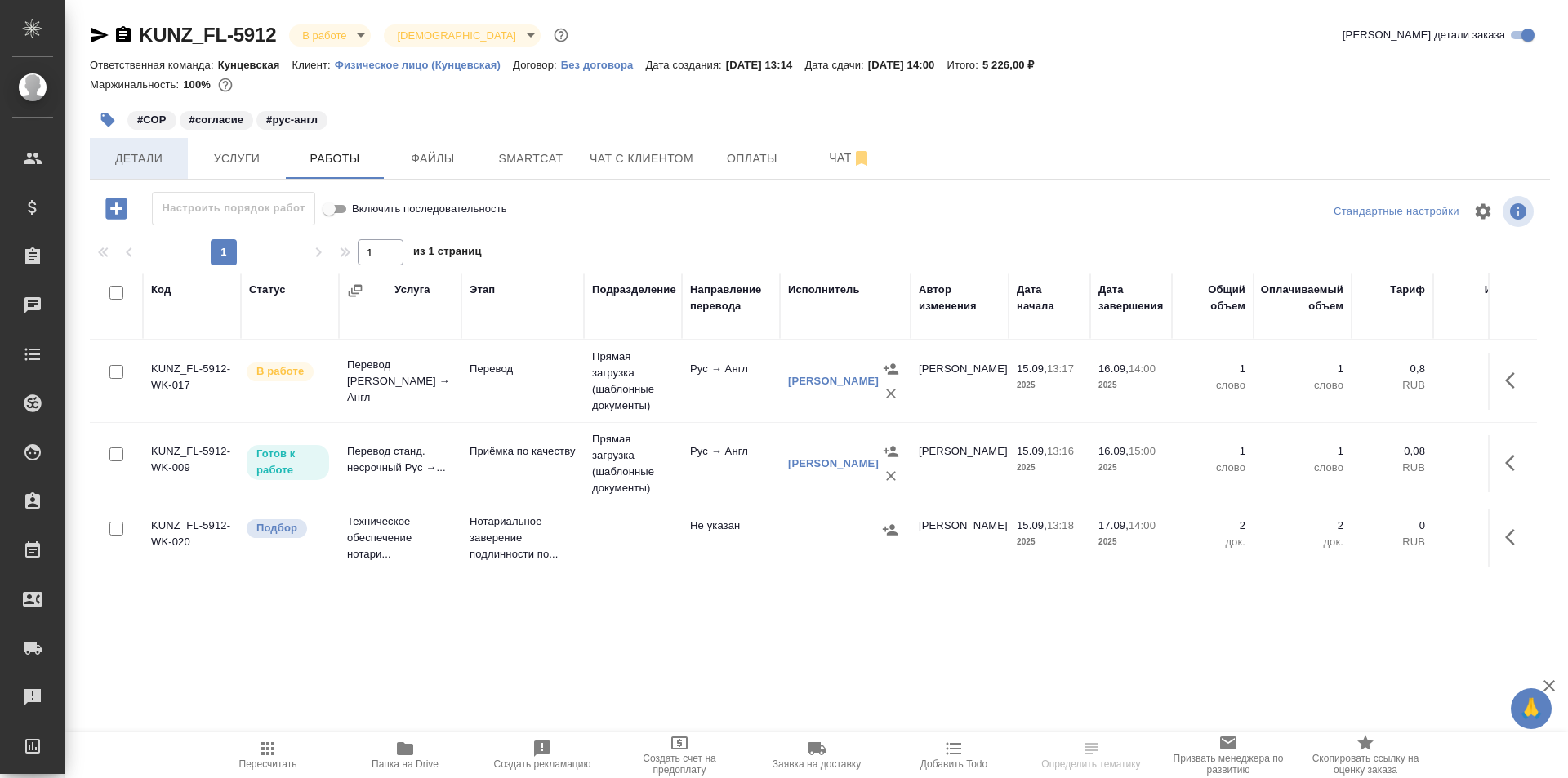
click at [158, 157] on span "Детали" at bounding box center [139, 158] width 78 height 20
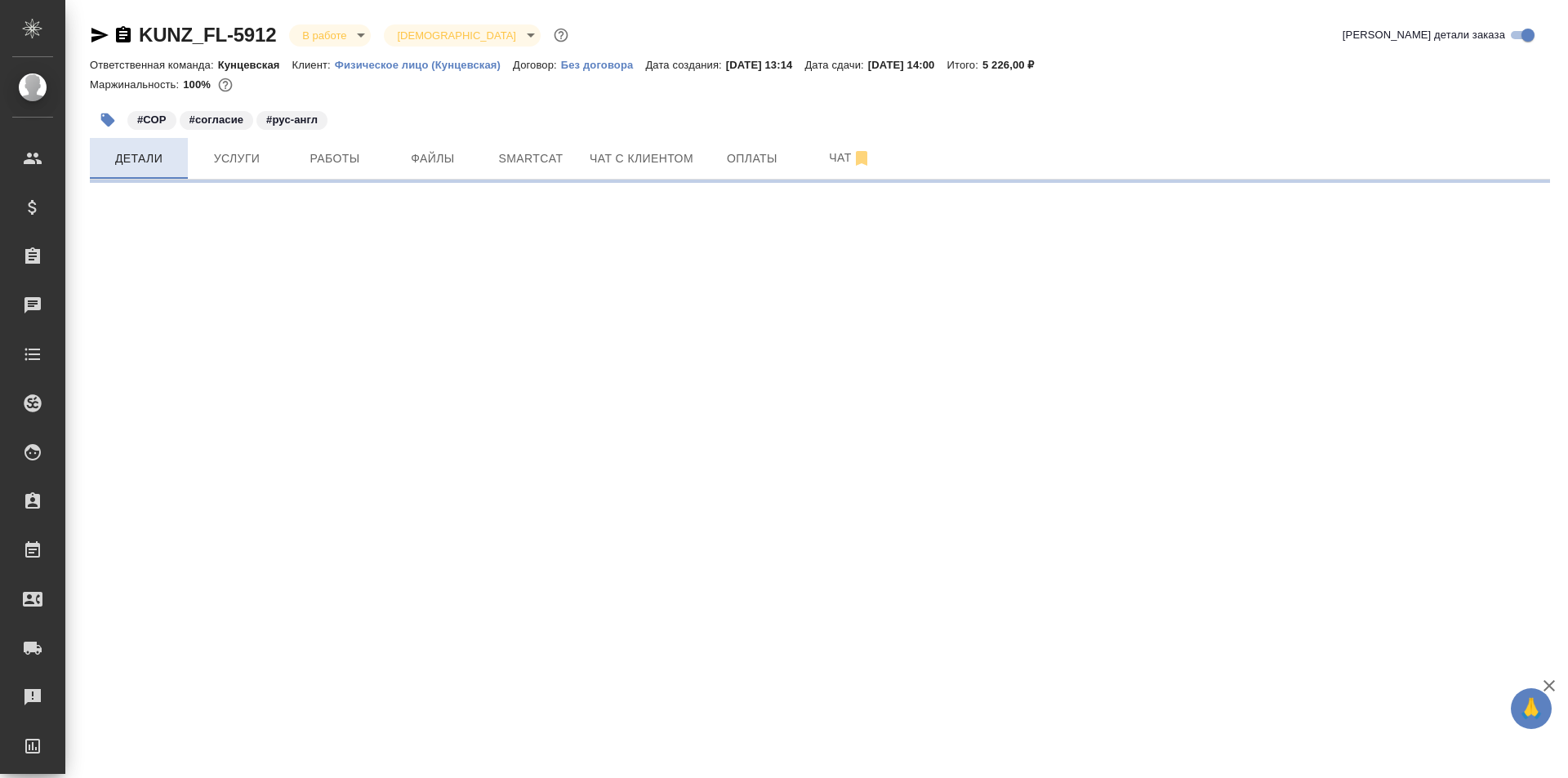
select select "RU"
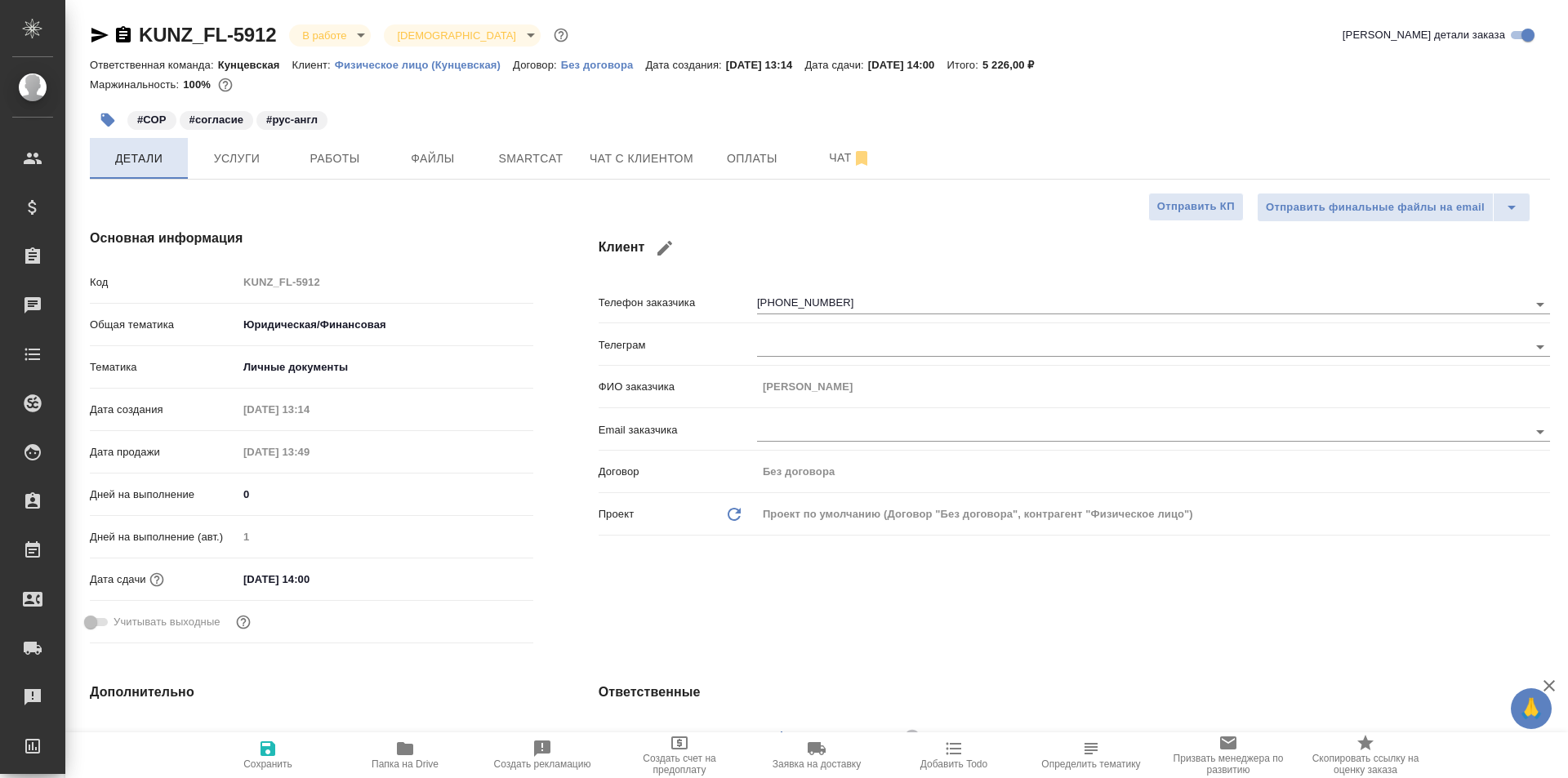
type textarea "x"
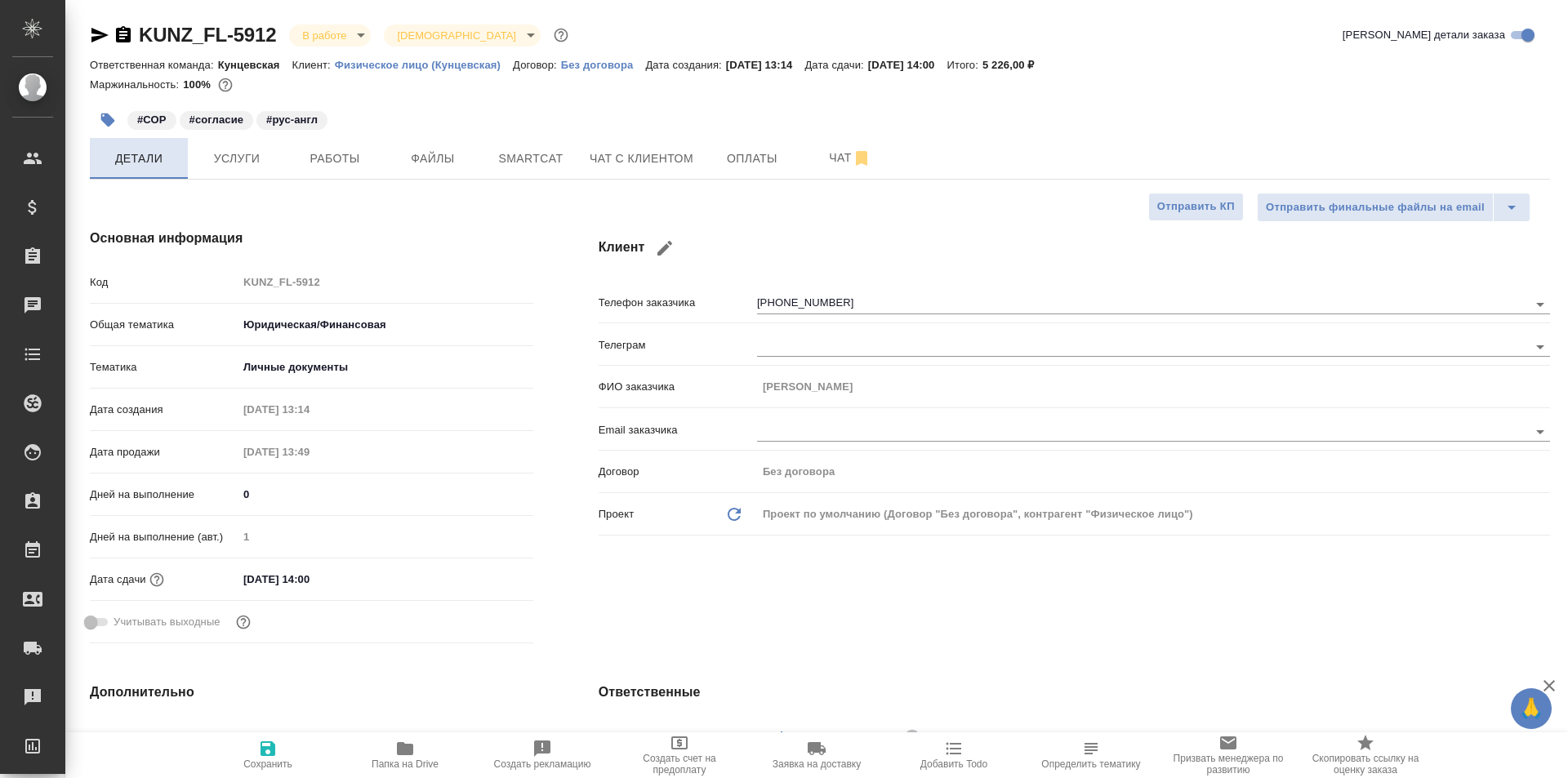
type textarea "x"
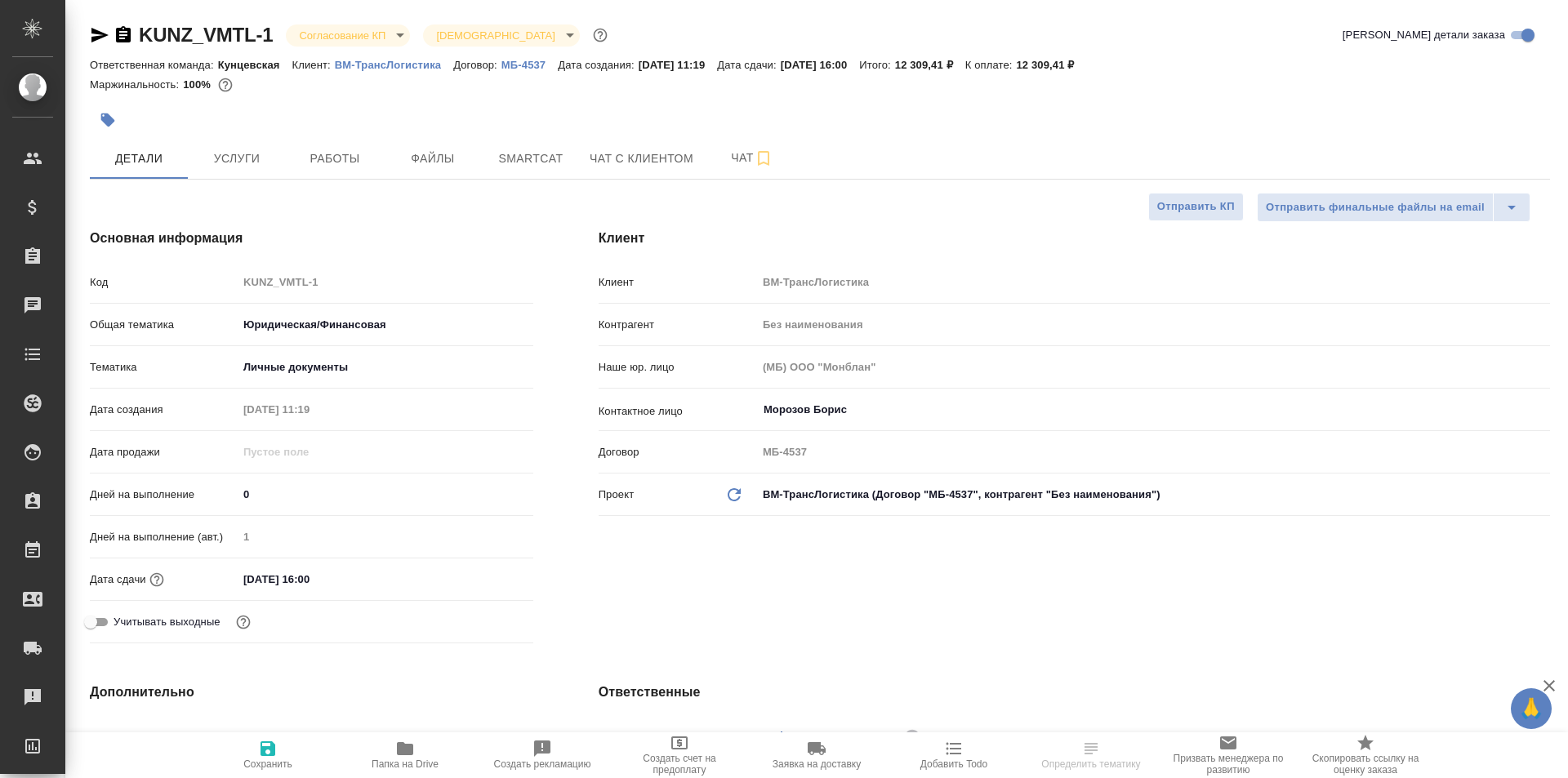
select select "RU"
click at [296, 574] on input "[DATE] 16:00" at bounding box center [309, 579] width 143 height 23
click at [472, 570] on div "[DATE] 16:00" at bounding box center [385, 579] width 296 height 25
click at [490, 570] on icon "button" at bounding box center [486, 579] width 20 height 20
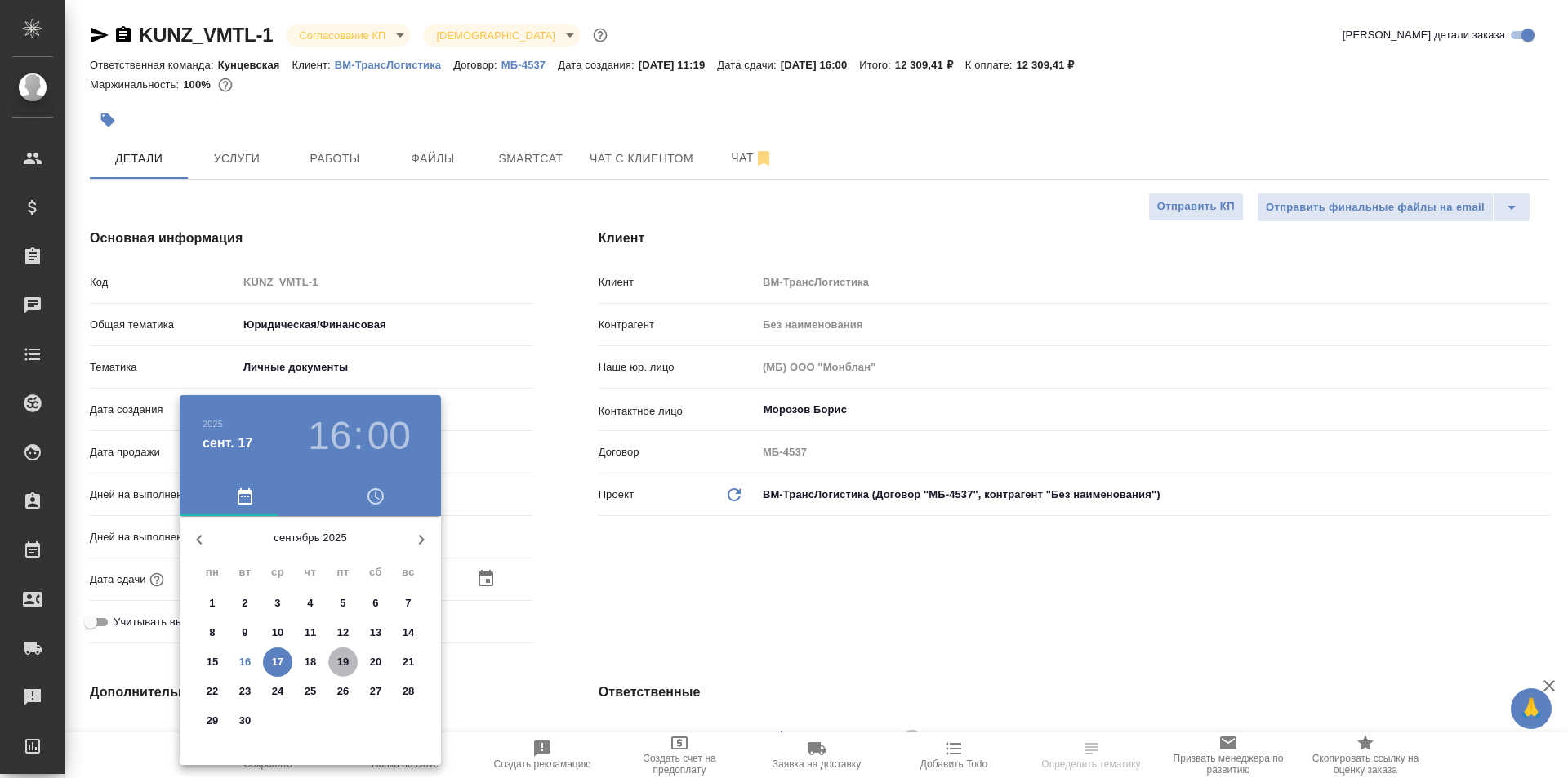
click at [348, 661] on p "19" at bounding box center [343, 662] width 12 height 17
type input "[DATE] 16:00"
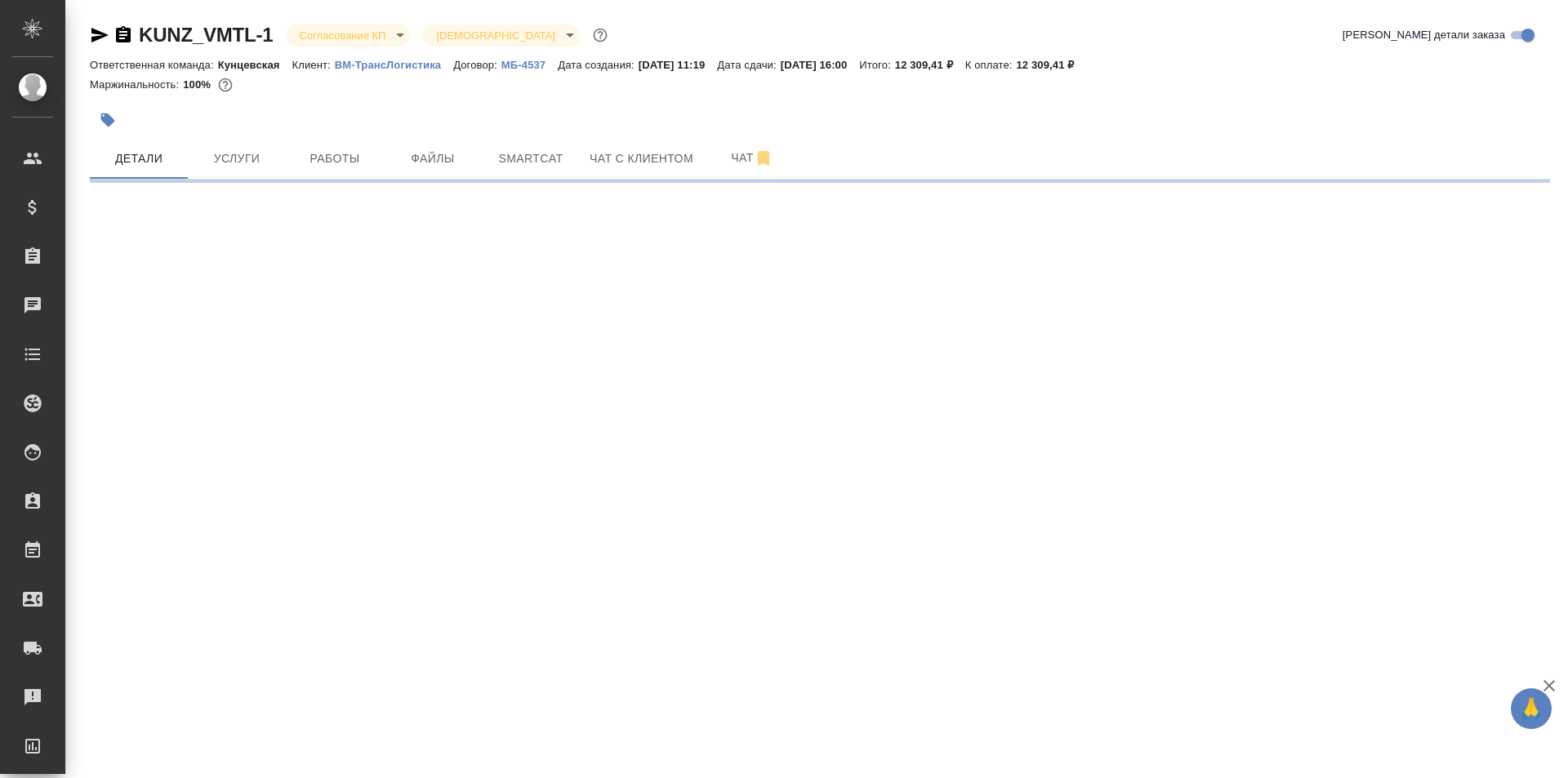
click at [360, 607] on div ".cls-1 fill:#fff; AWATERA [PERSON_NAME] Спецификации Заказы 0 Чаты Todo Проекты…" at bounding box center [784, 389] width 1568 height 778
select select "RU"
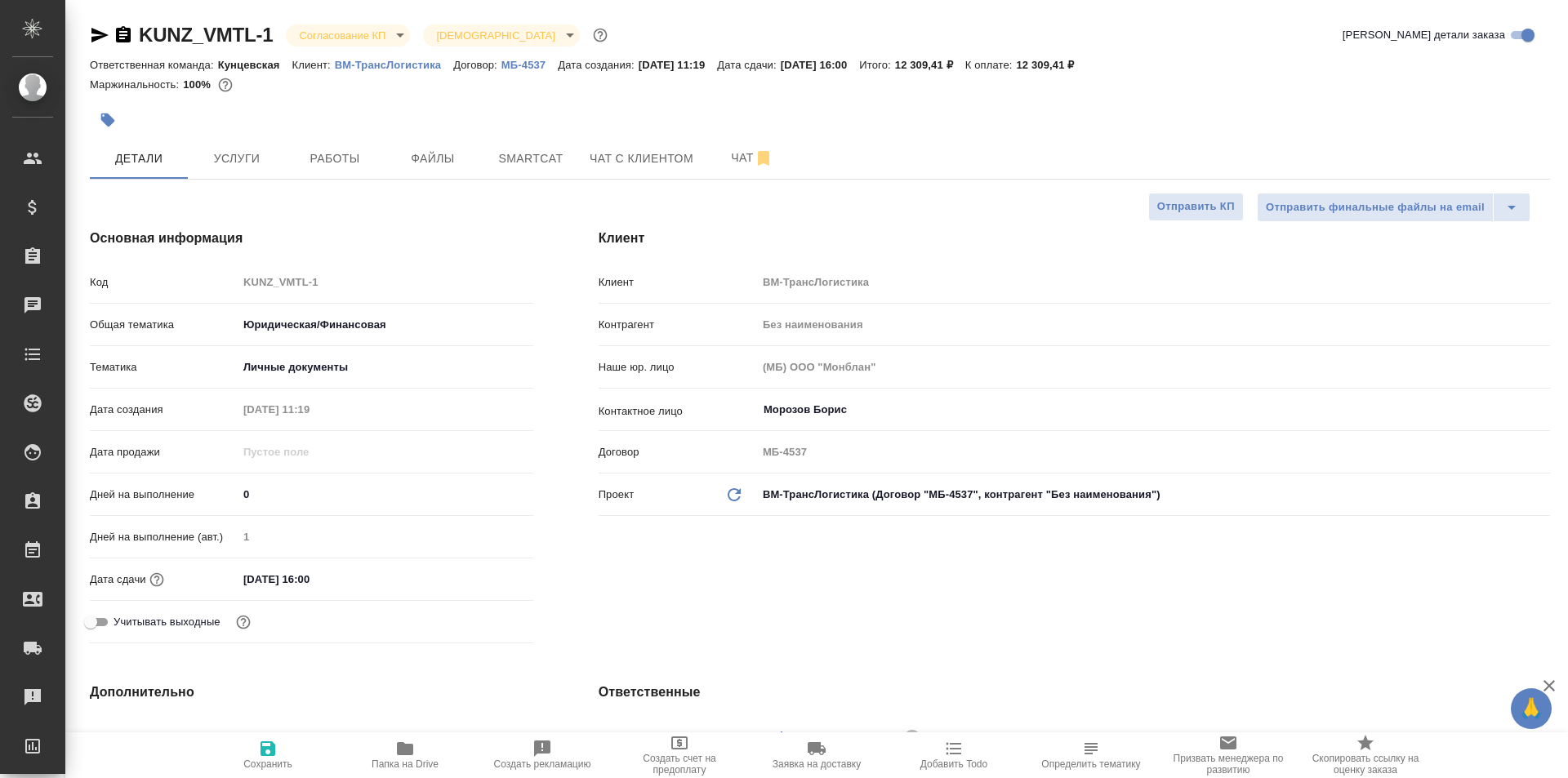
type textarea "x"
click at [312, 574] on input "[DATE] 16:00" at bounding box center [309, 579] width 143 height 23
click at [471, 576] on div "[DATE] 16:00" at bounding box center [385, 579] width 296 height 23
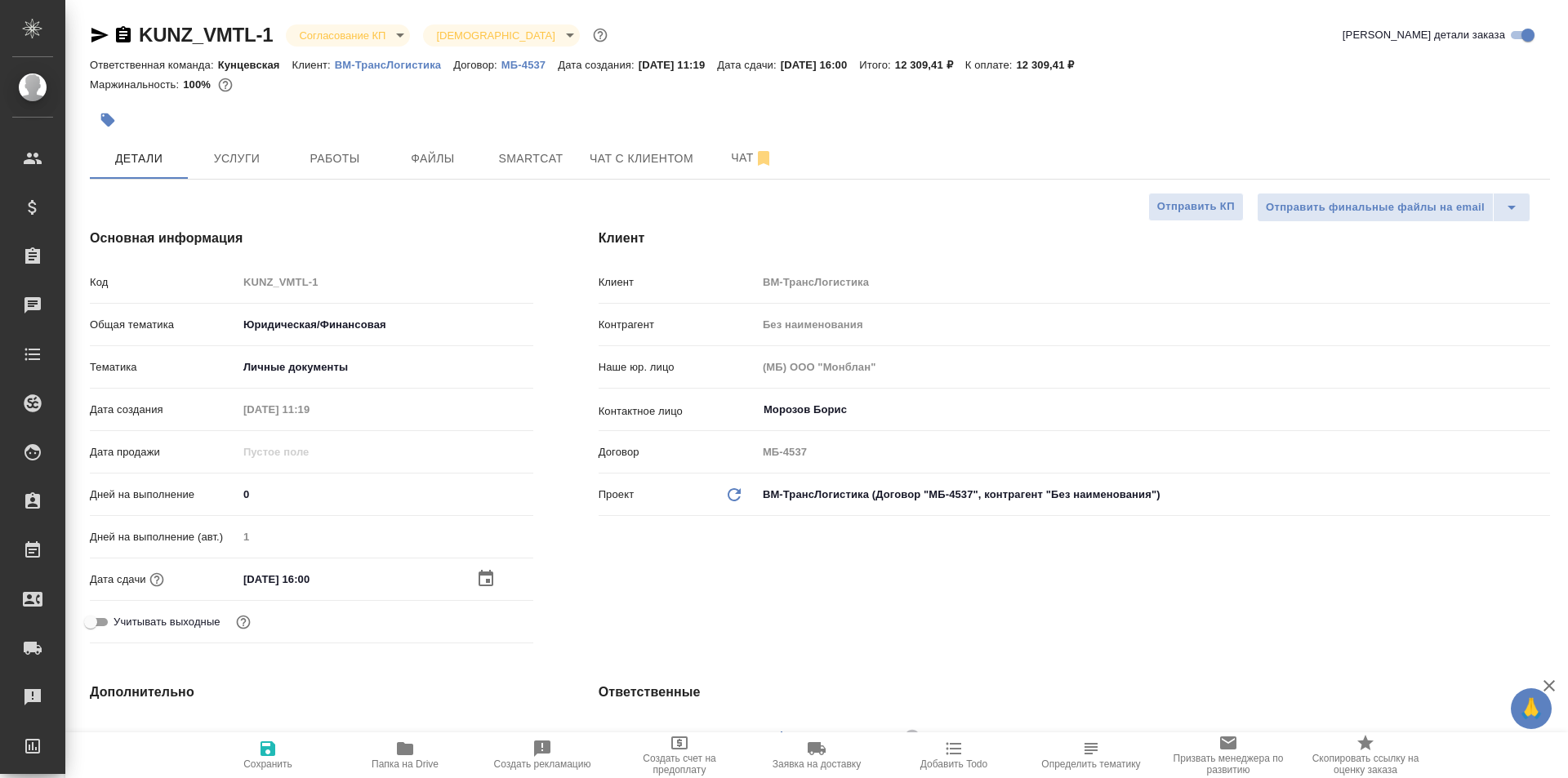
click at [482, 576] on icon "button" at bounding box center [486, 579] width 20 height 20
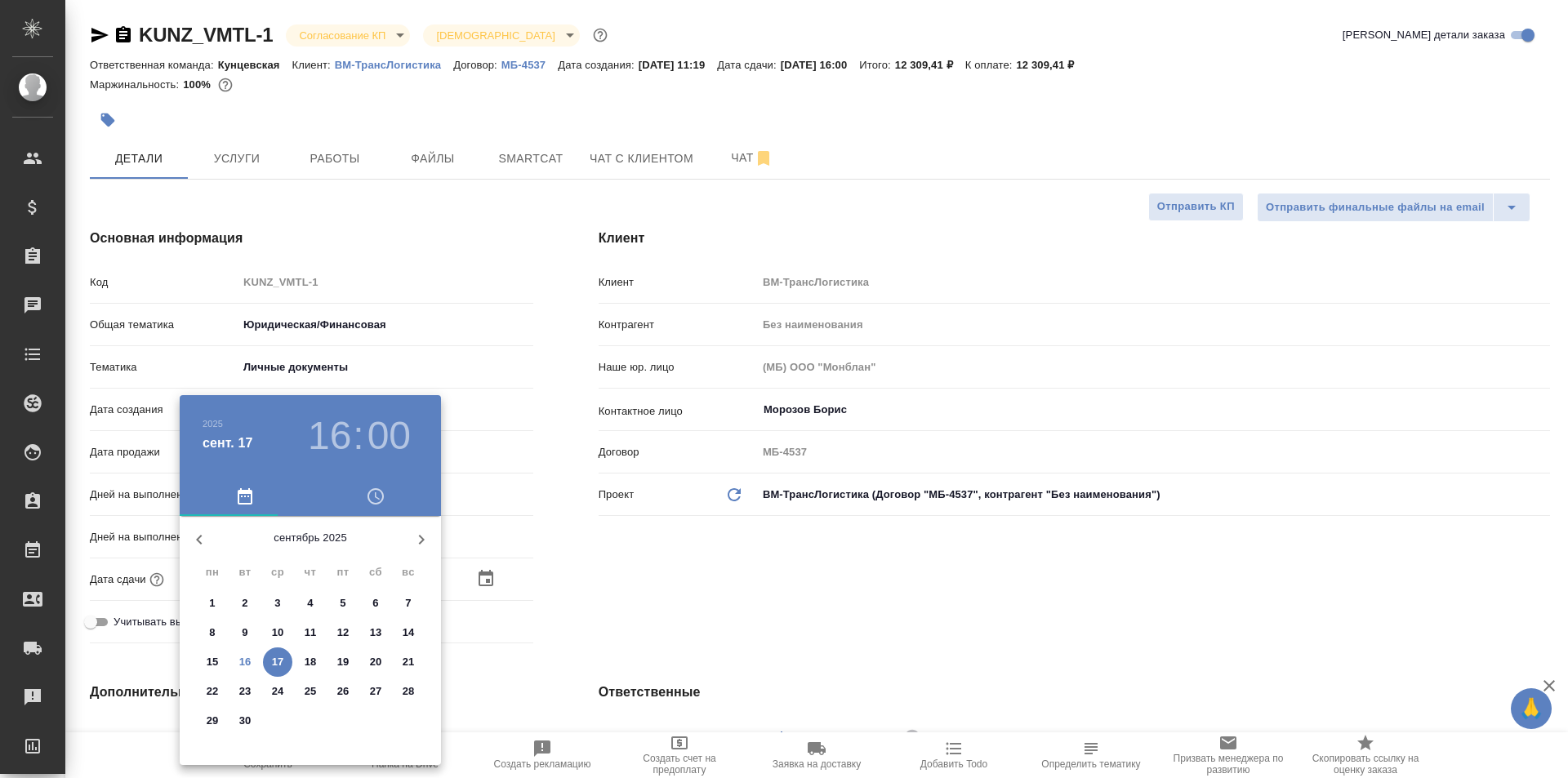
click at [337, 660] on p "19" at bounding box center [343, 662] width 12 height 17
type input "[DATE] 16:00"
type textarea "x"
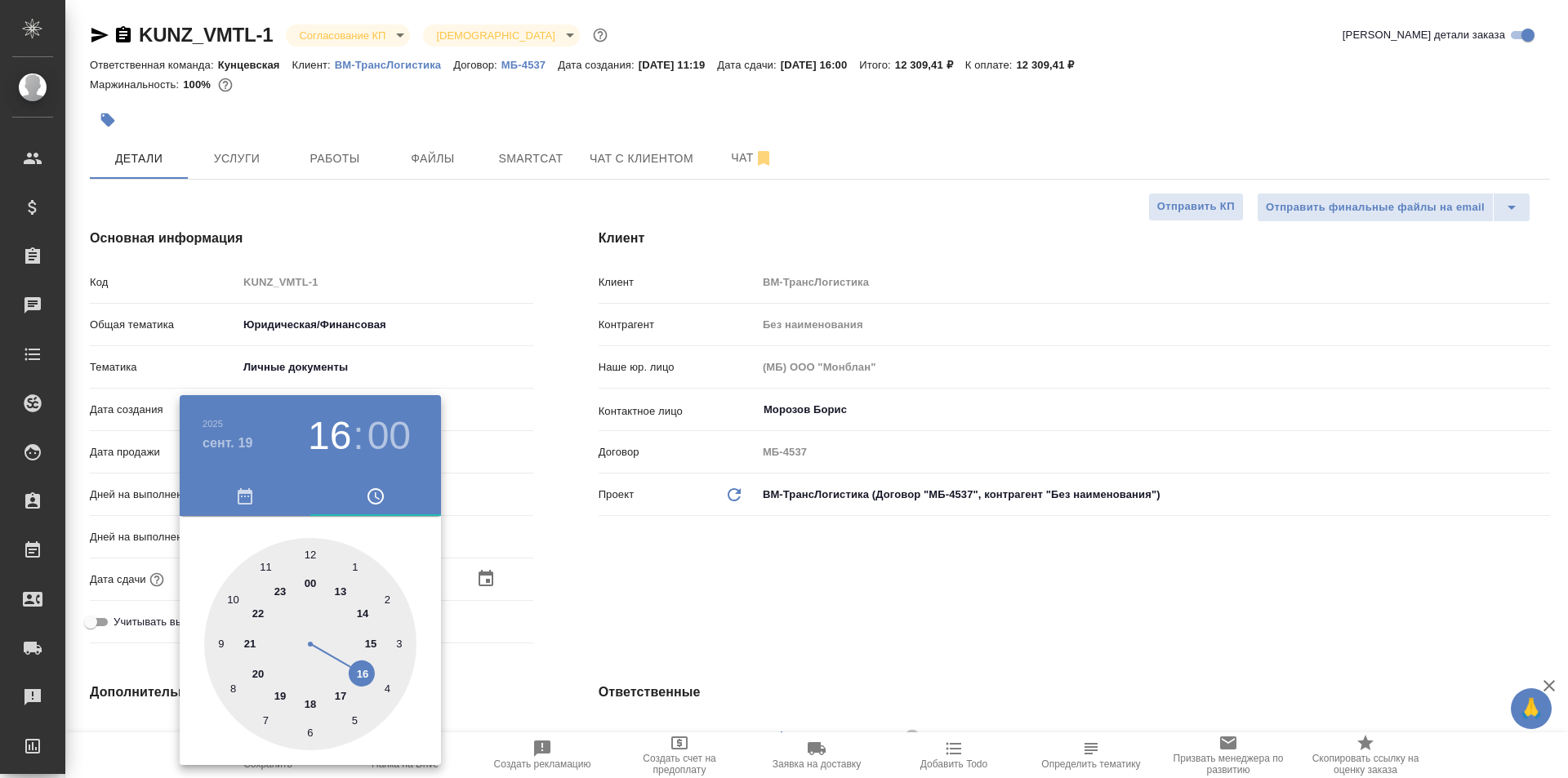
click at [361, 608] on div at bounding box center [310, 644] width 213 height 212
type input "[DATE] 14:00"
type textarea "x"
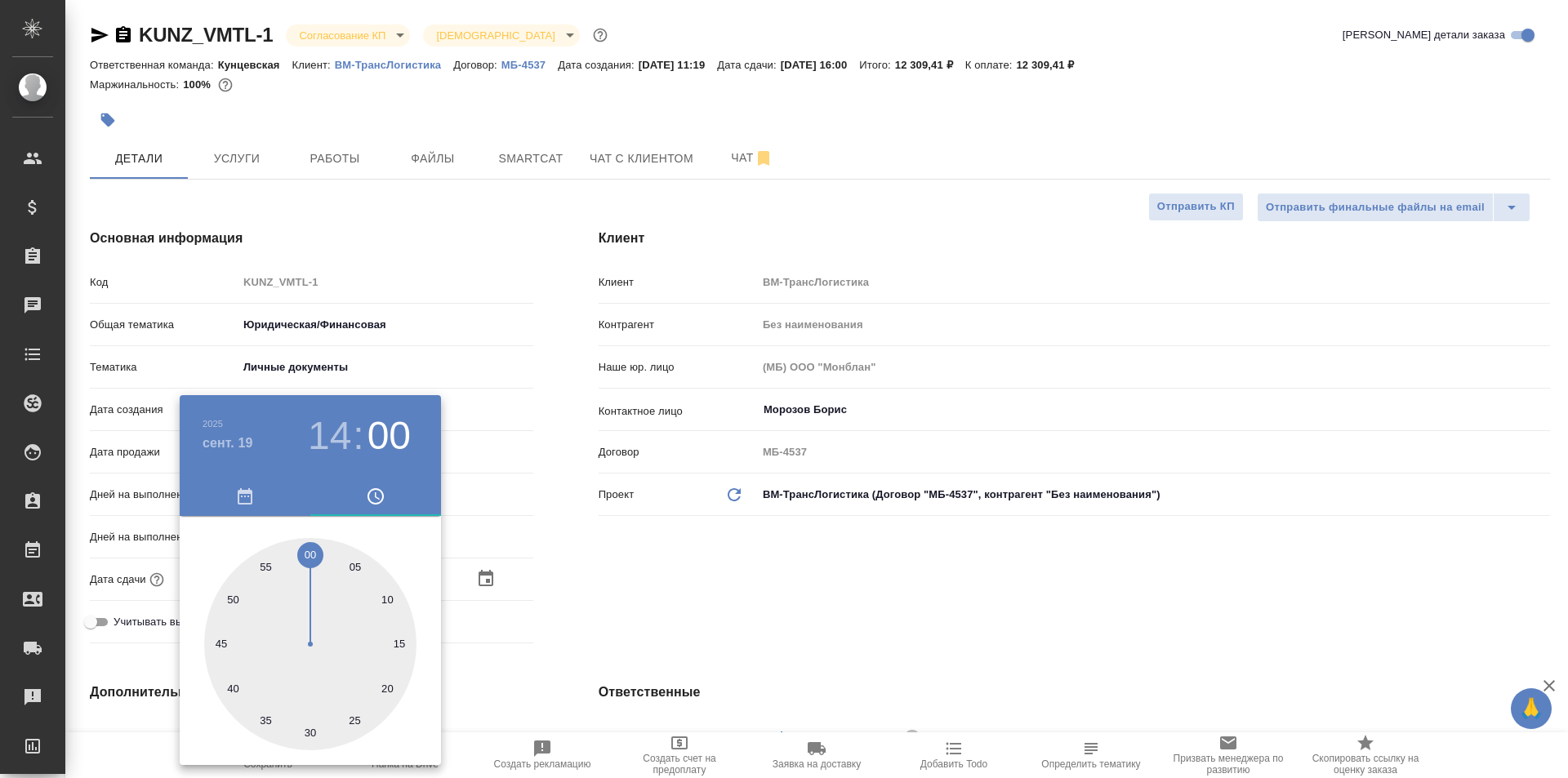
click at [307, 726] on div at bounding box center [310, 644] width 213 height 212
type input "[DATE] 14:30"
type textarea "x"
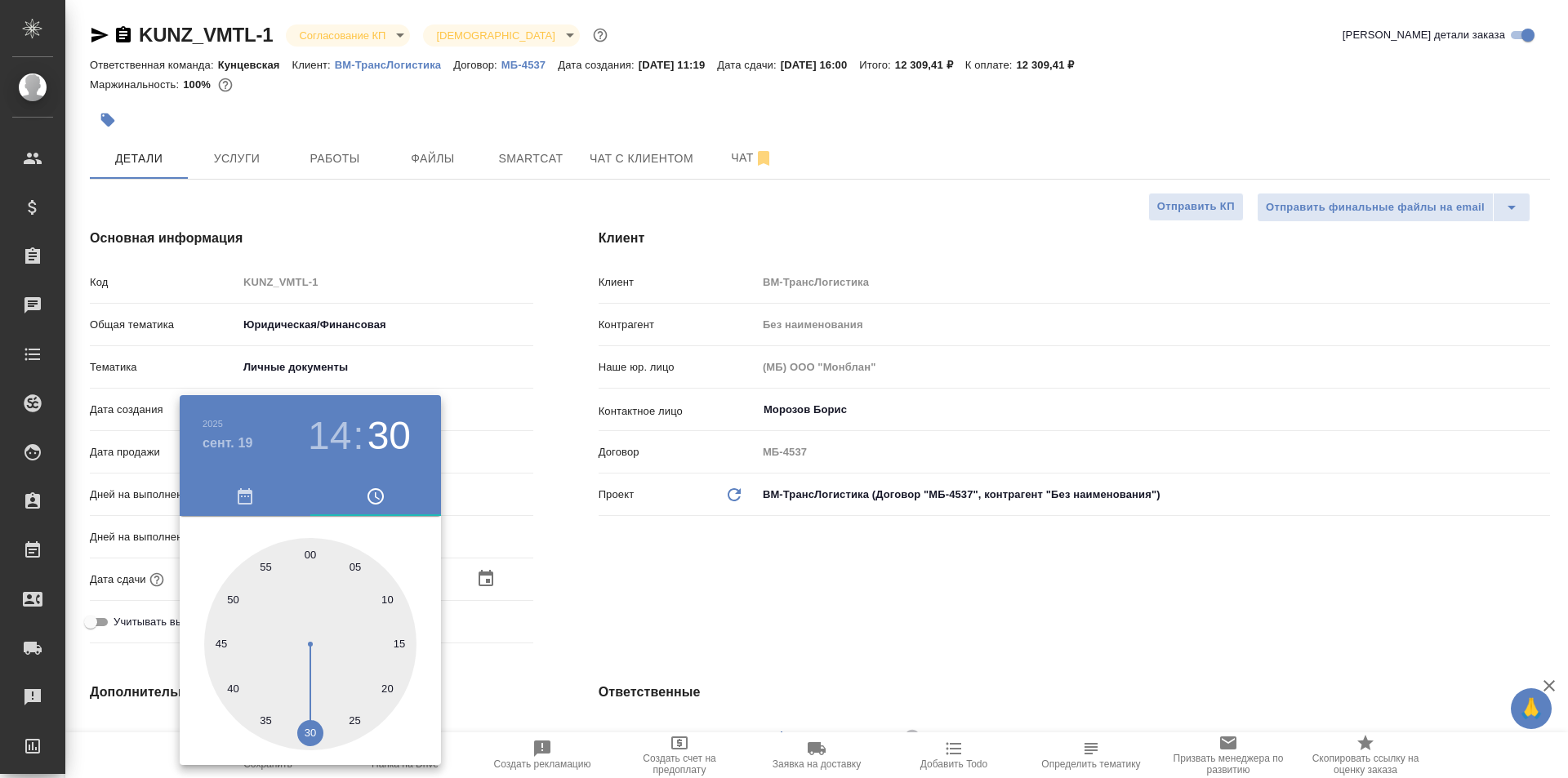
type textarea "x"
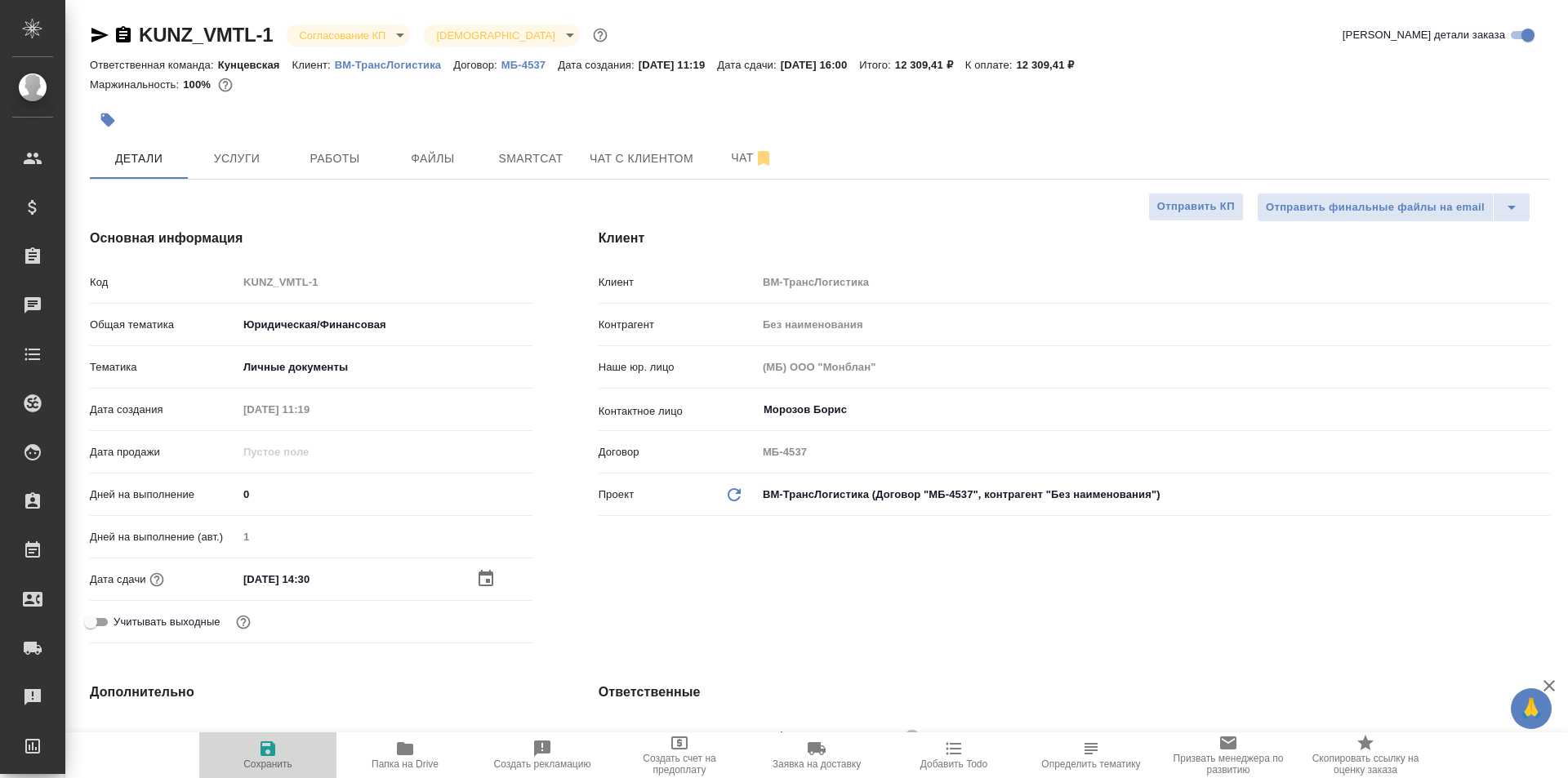
click at [267, 754] on icon "button" at bounding box center [268, 748] width 20 height 20
type textarea "x"
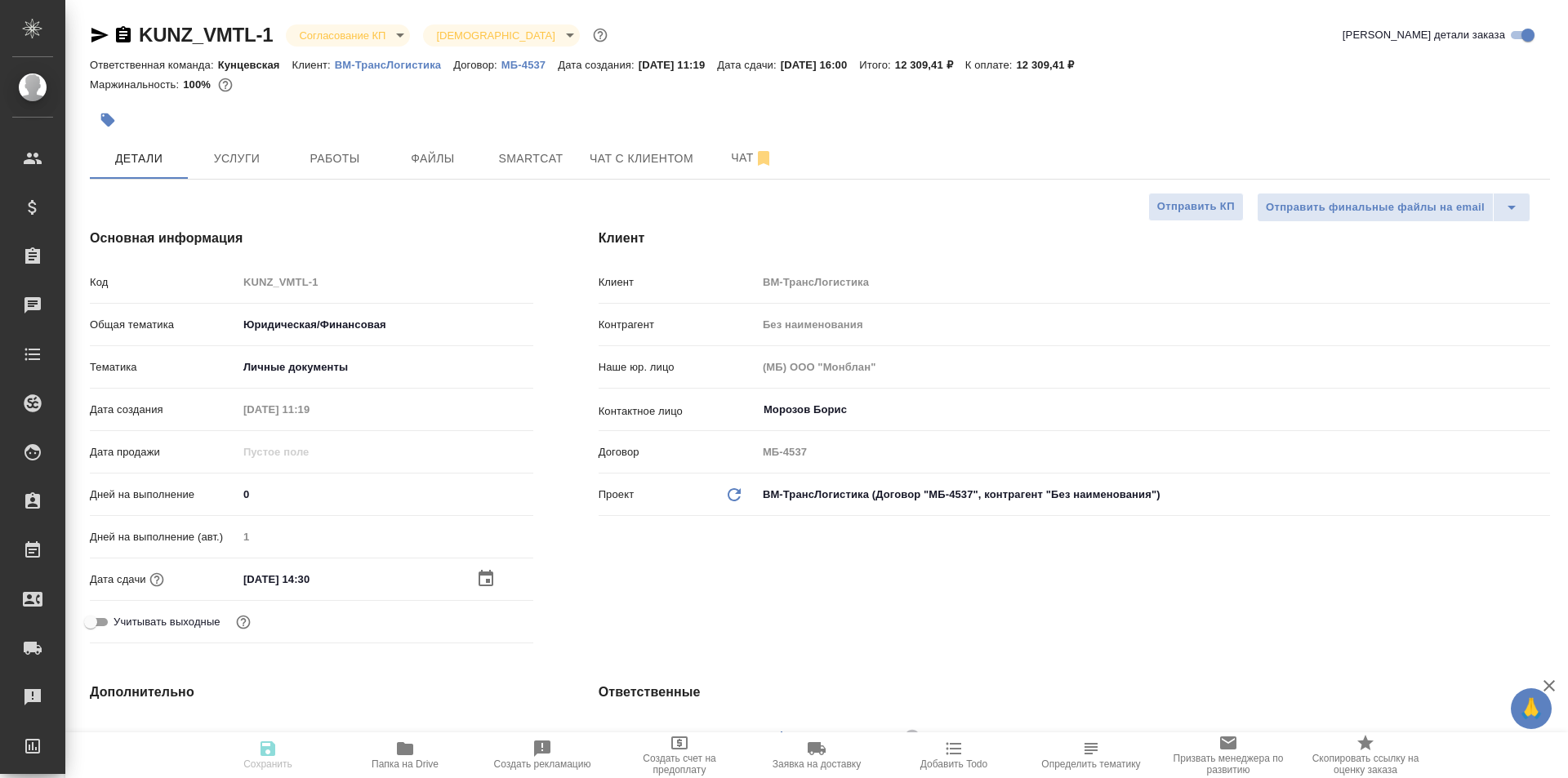
type textarea "x"
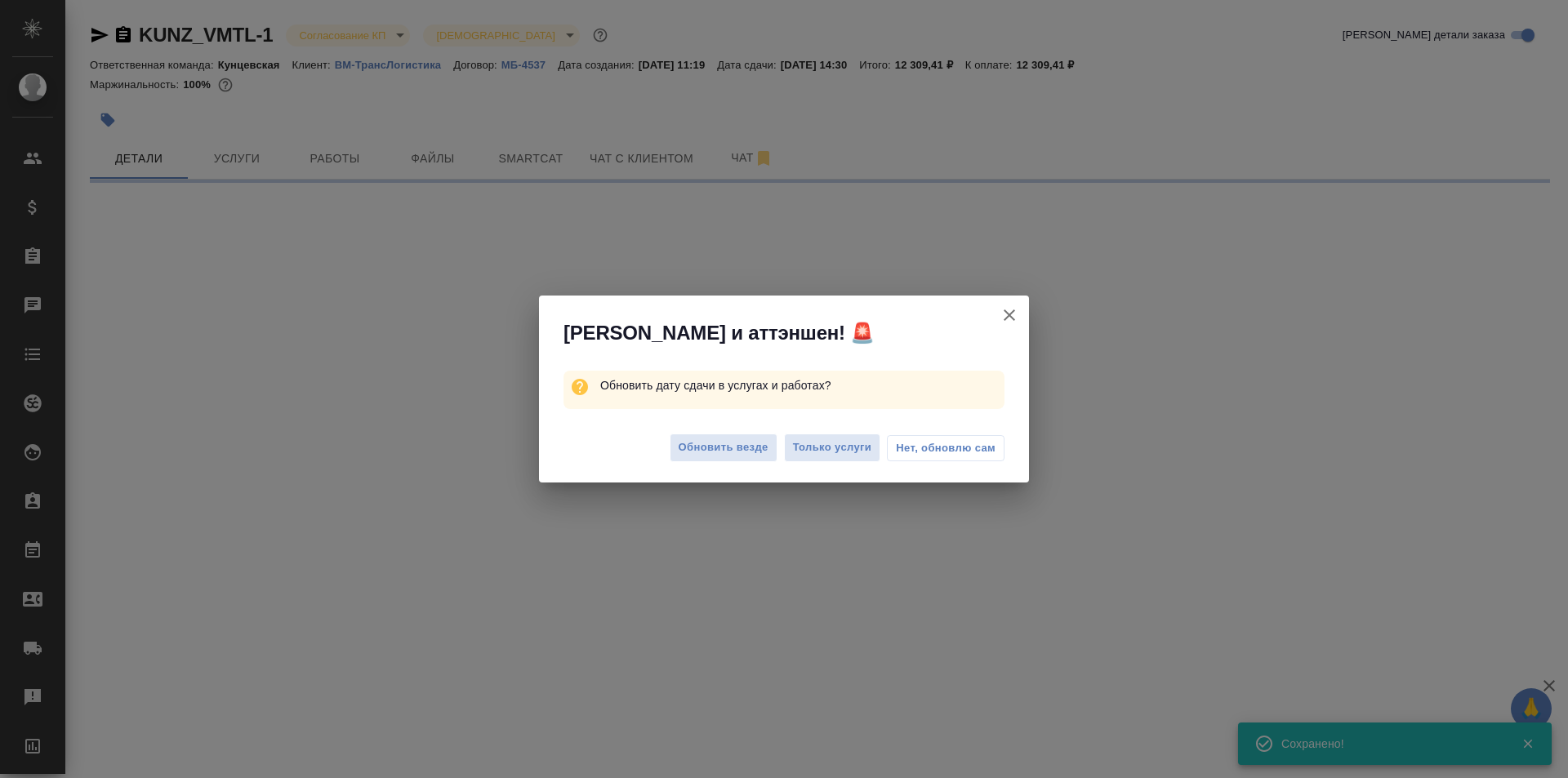
select select "RU"
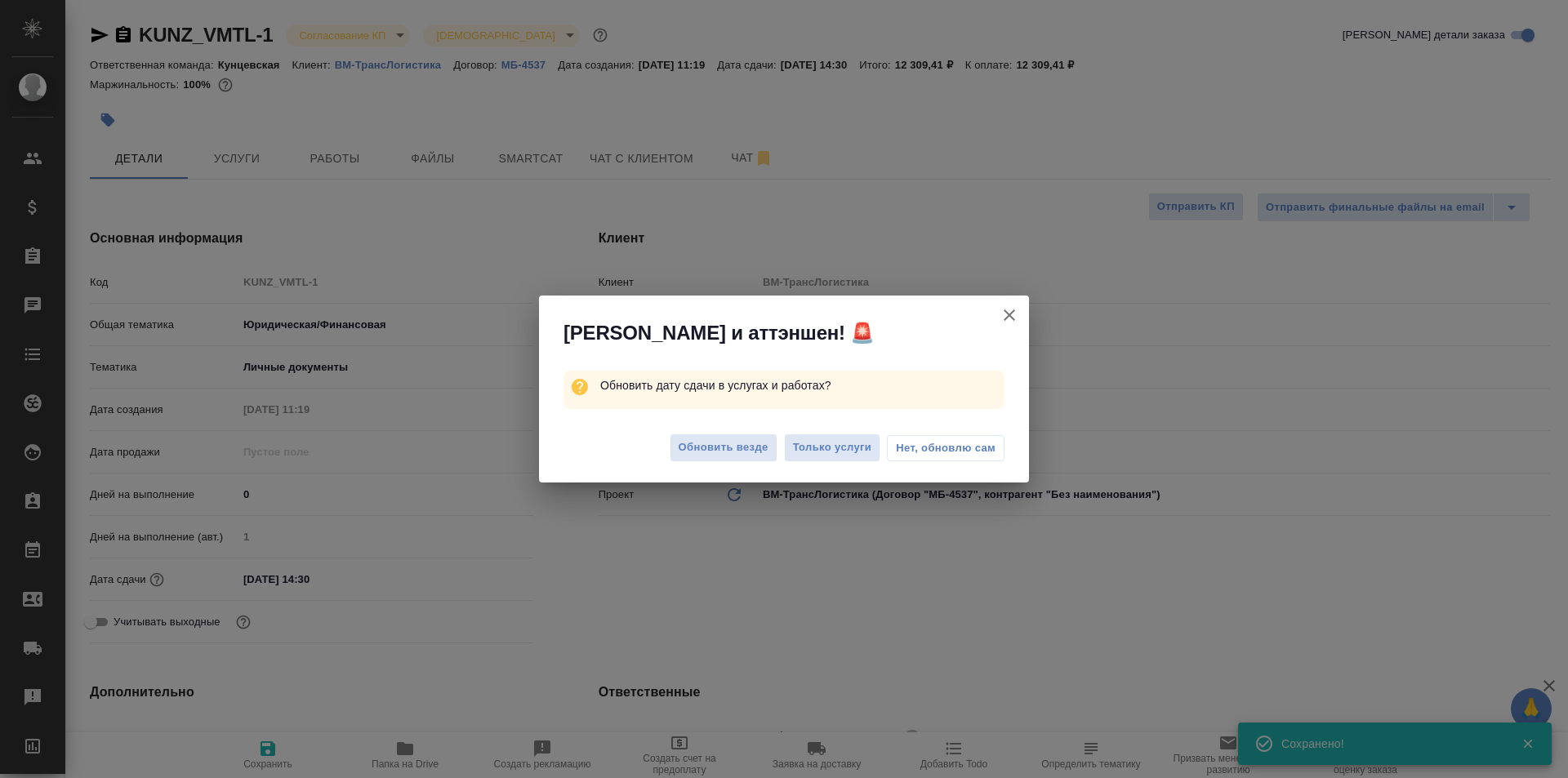
type textarea "x"
click at [912, 445] on span "Нет, обновлю сам" at bounding box center [945, 448] width 100 height 17
type textarea "x"
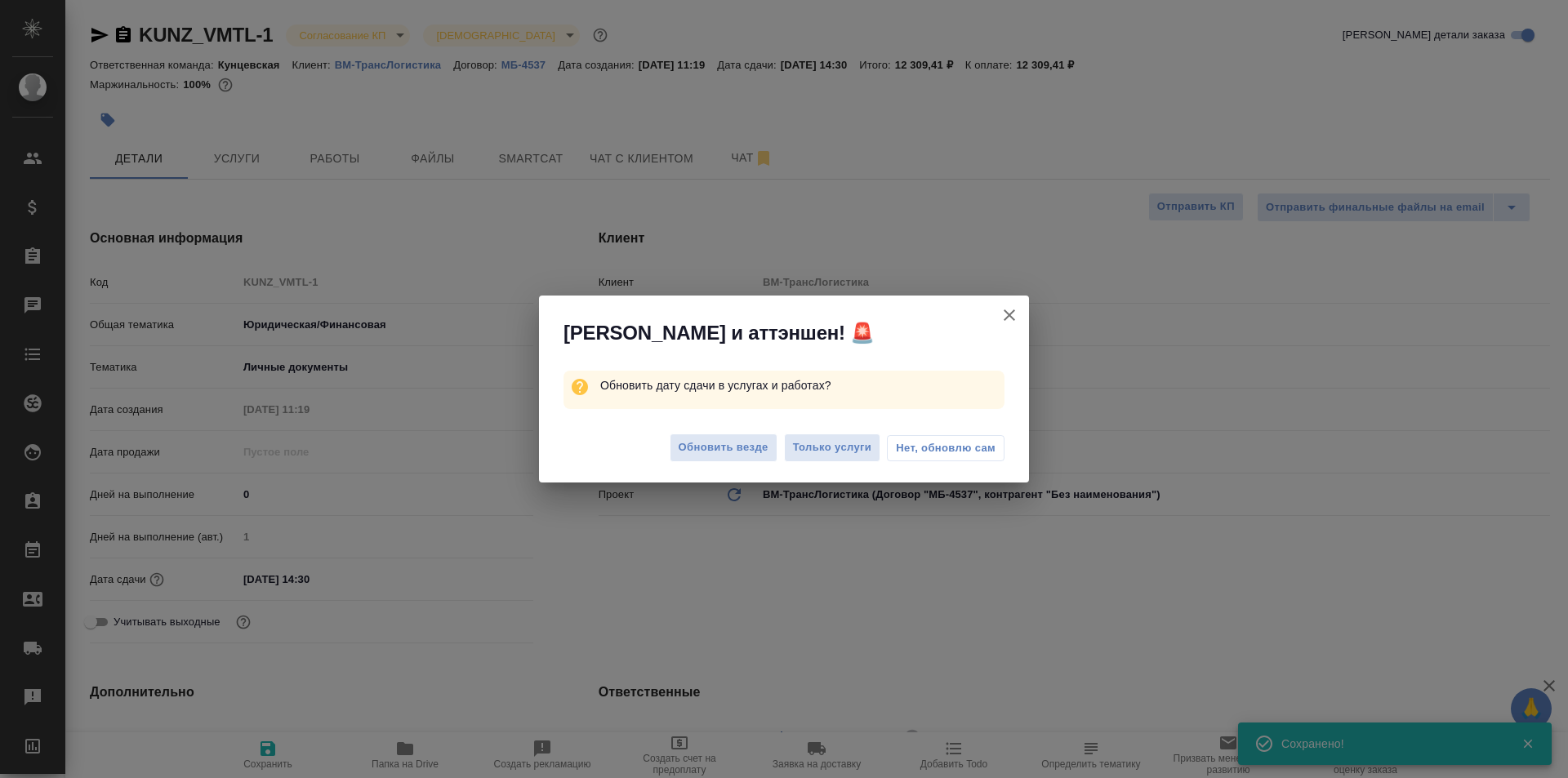
type textarea "x"
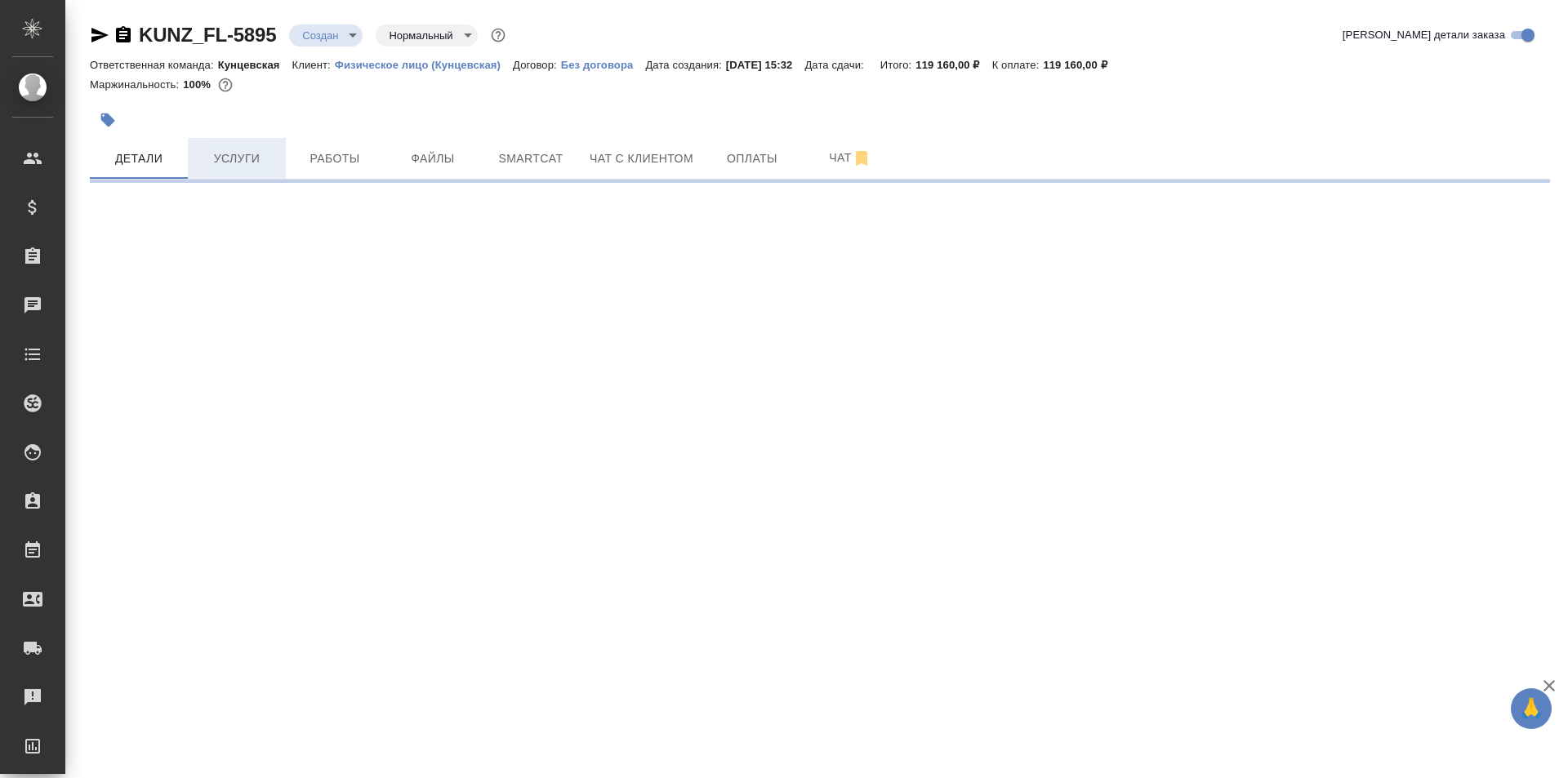
select select "RU"
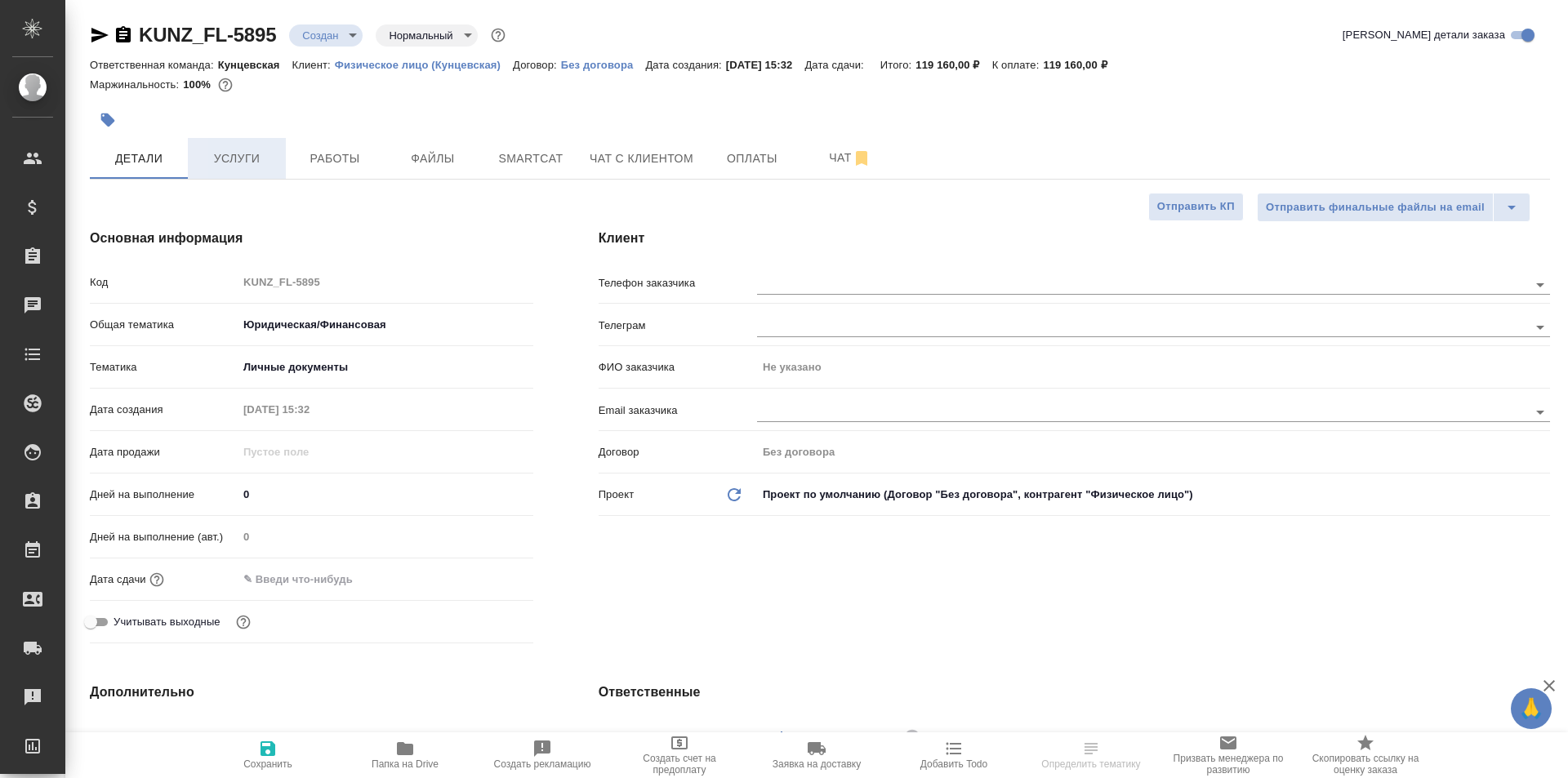
type textarea "x"
click at [235, 157] on span "Услуги" at bounding box center [237, 158] width 78 height 20
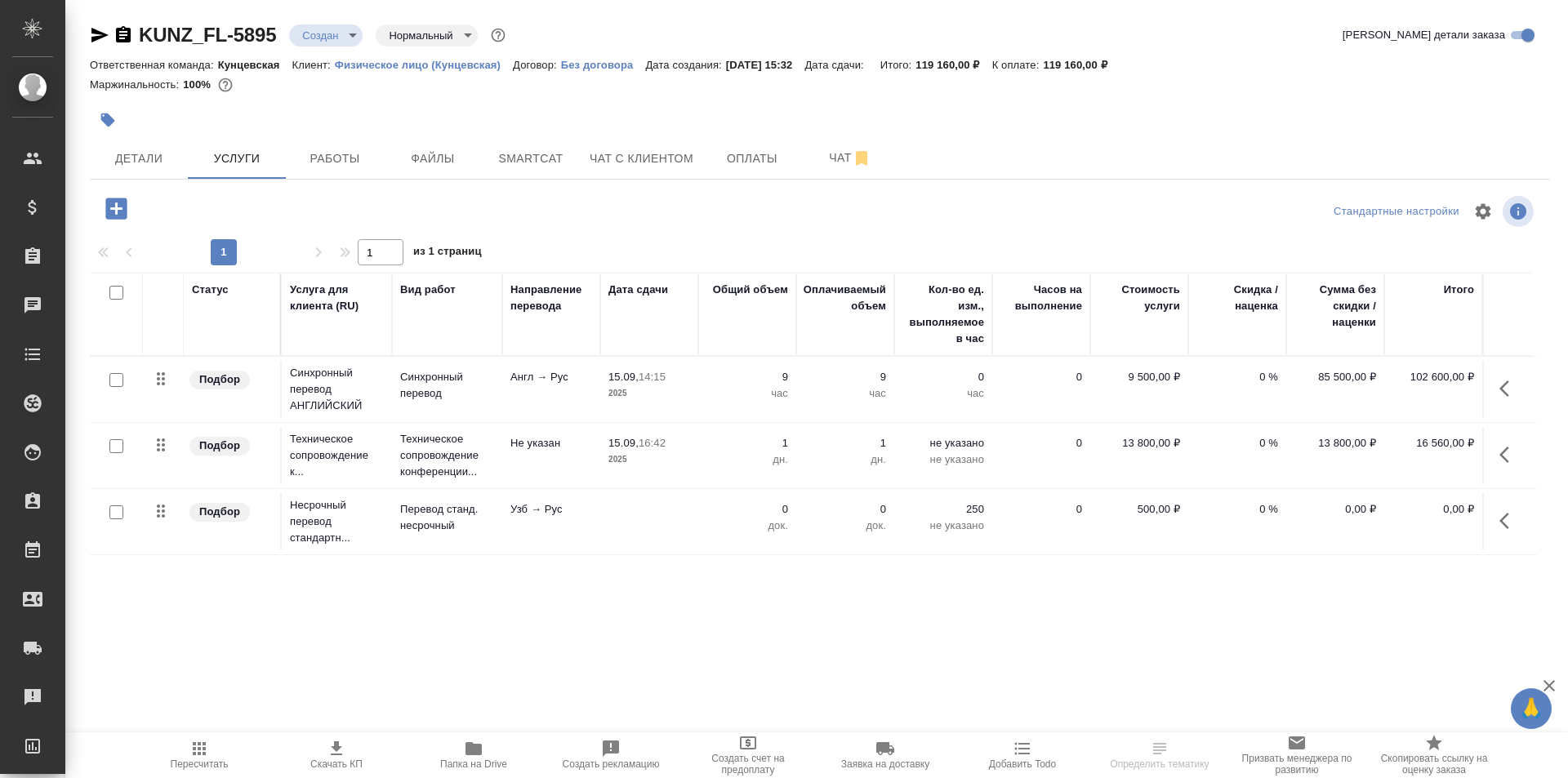
click at [117, 377] on input "checkbox" at bounding box center [116, 379] width 14 height 14
checkbox input "true"
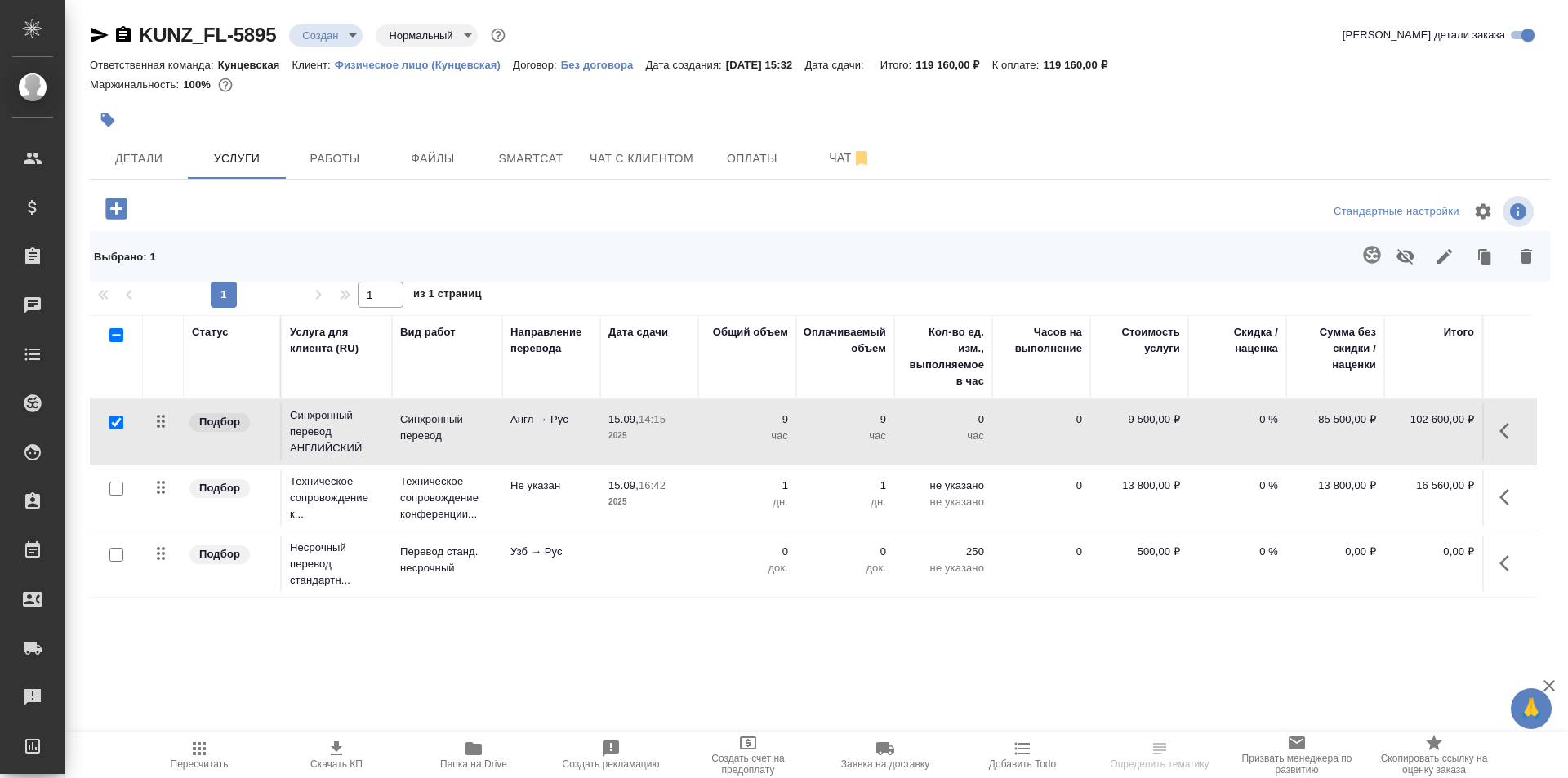
click at [114, 483] on td at bounding box center [116, 498] width 53 height 57
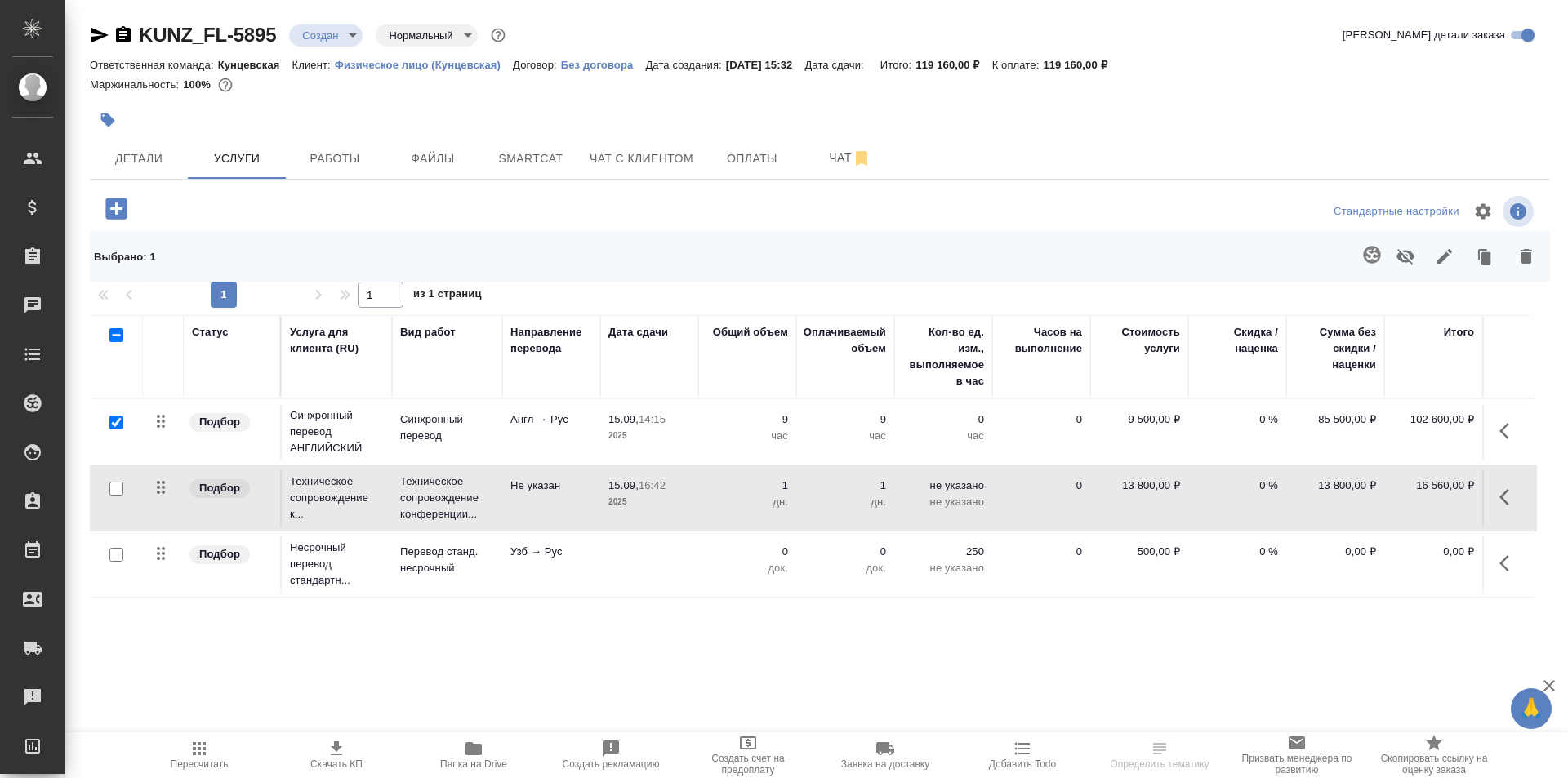
click at [115, 490] on input "checkbox" at bounding box center [116, 488] width 14 height 14
checkbox input "true"
click at [116, 548] on input "checkbox" at bounding box center [116, 554] width 14 height 14
checkbox input "true"
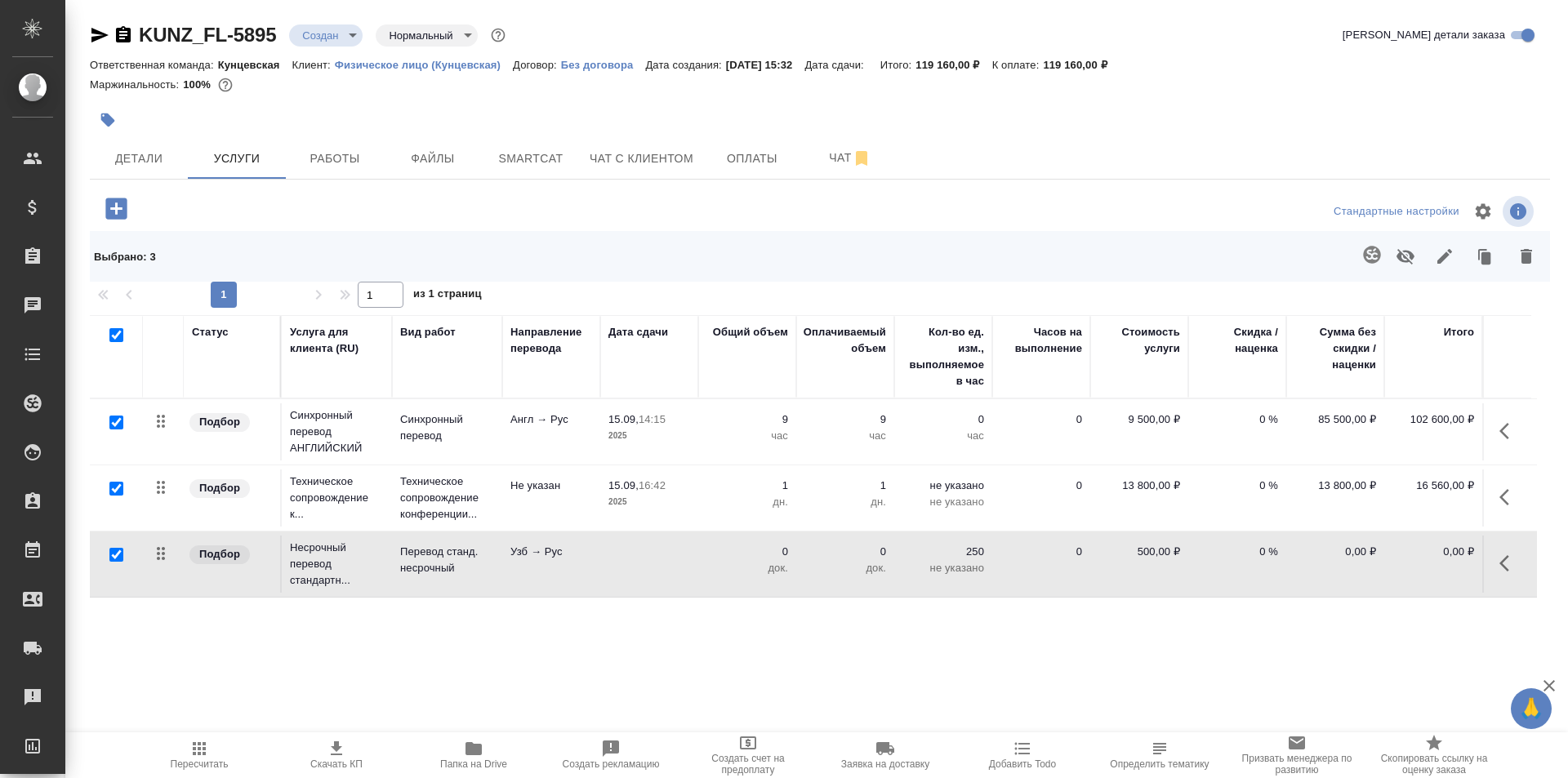
click at [1520, 248] on icon "button" at bounding box center [1526, 256] width 20 height 20
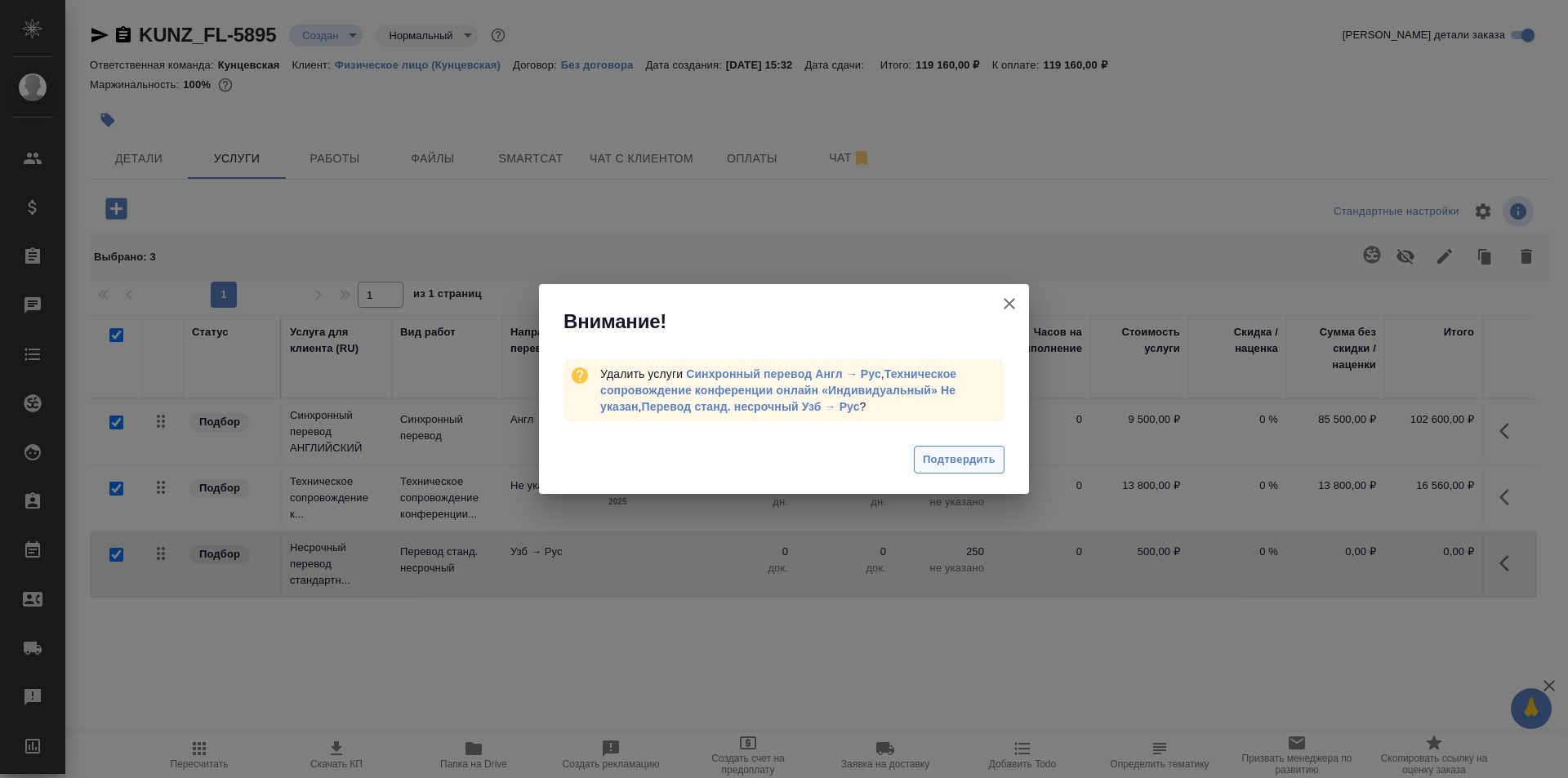
click at [965, 457] on span "Подтвердить" at bounding box center [959, 460] width 73 height 19
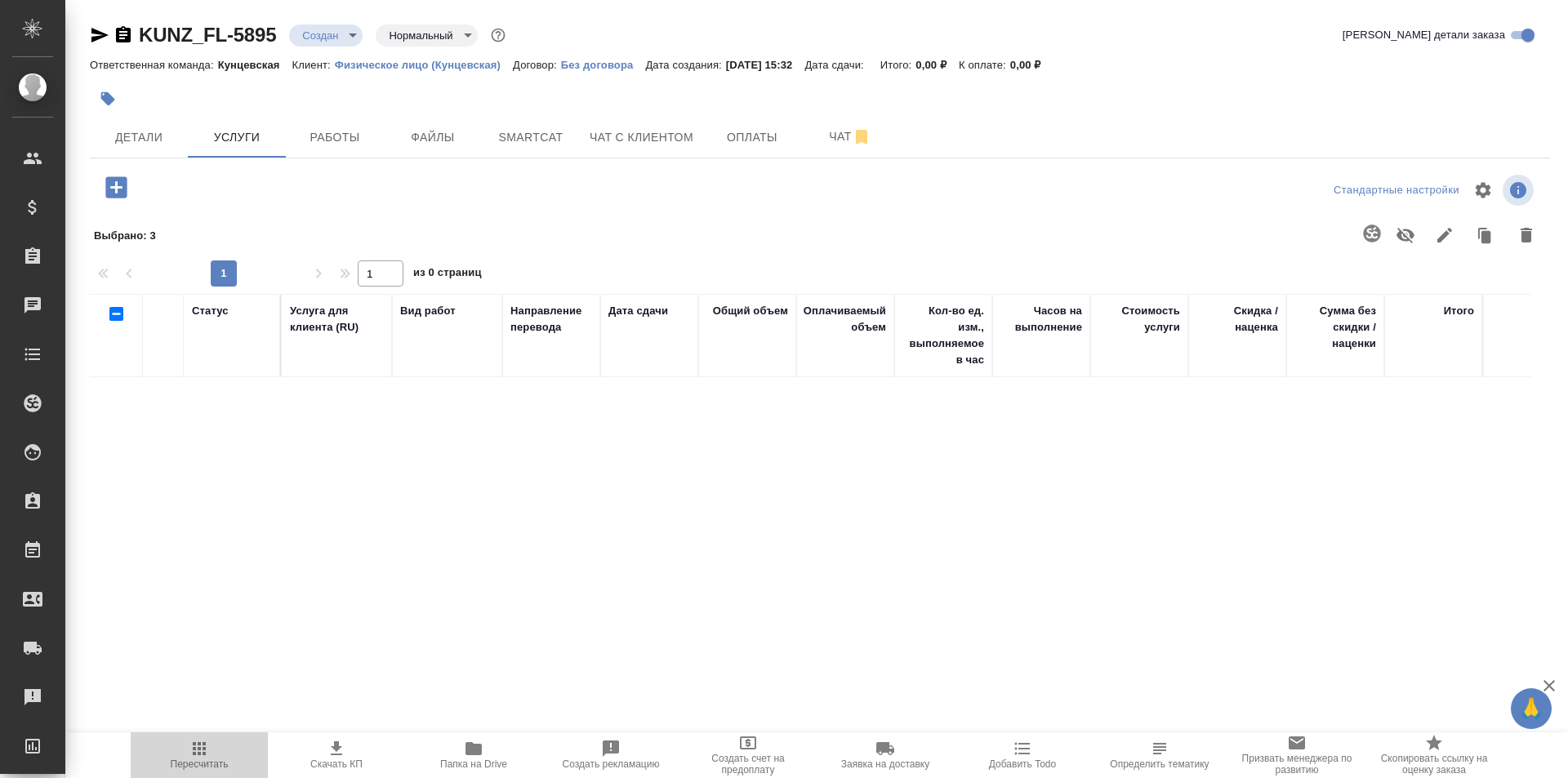
click at [194, 754] on icon "button" at bounding box center [199, 748] width 13 height 13
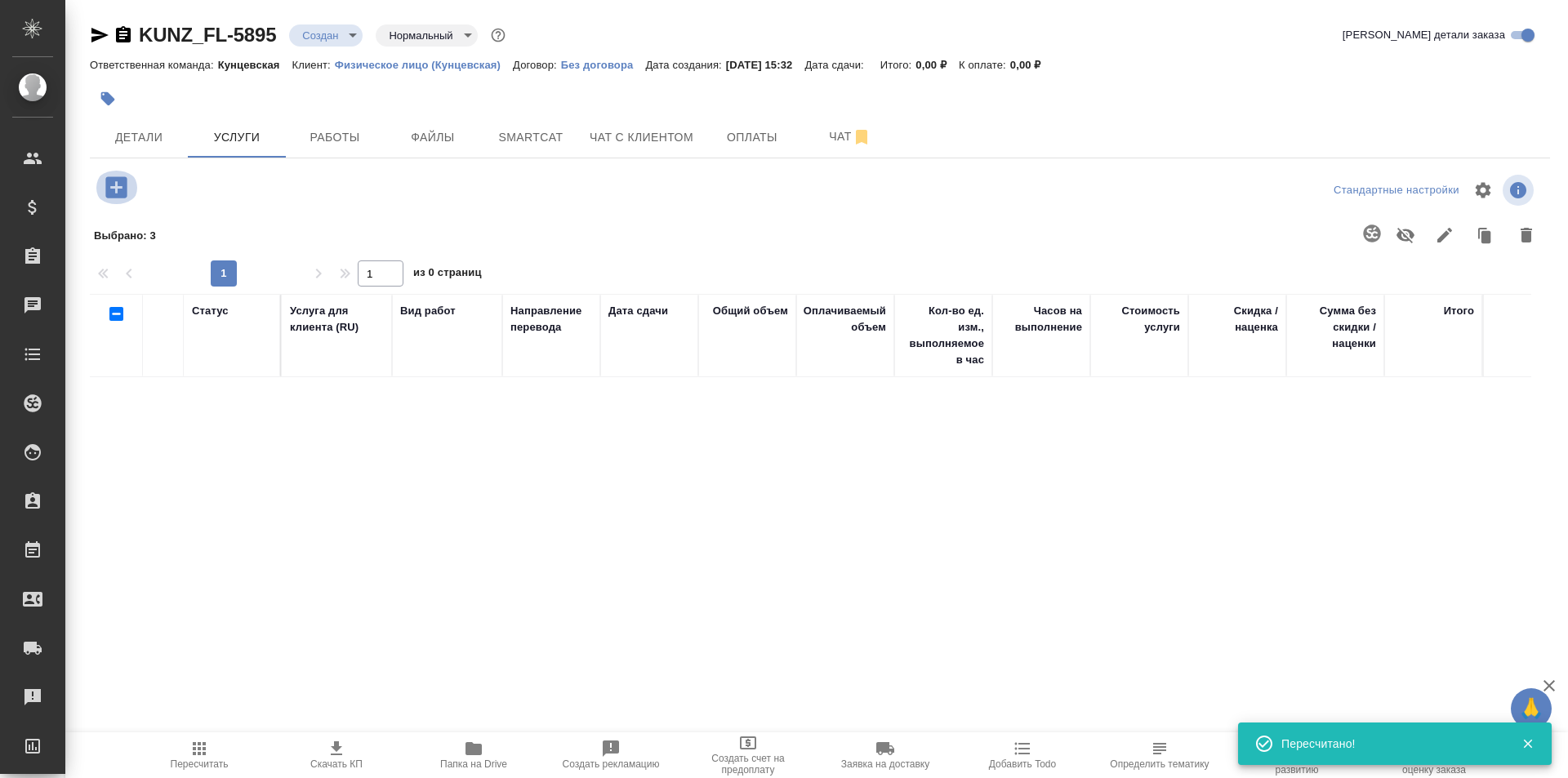
click at [106, 190] on icon "button" at bounding box center [116, 186] width 21 height 21
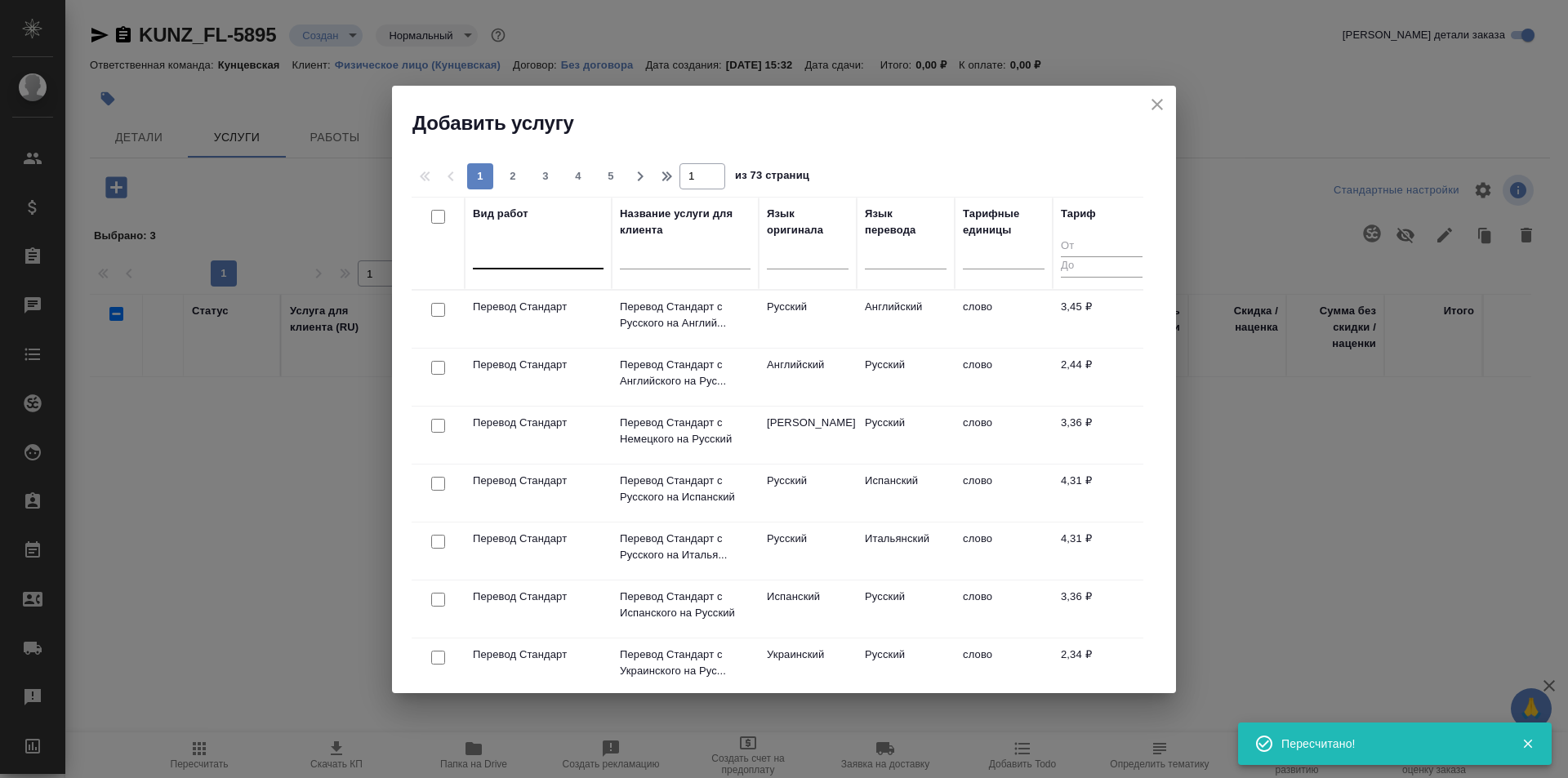
drag, startPoint x: 498, startPoint y: 253, endPoint x: 498, endPoint y: 242, distance: 11.0
click at [498, 242] on div at bounding box center [538, 252] width 131 height 23
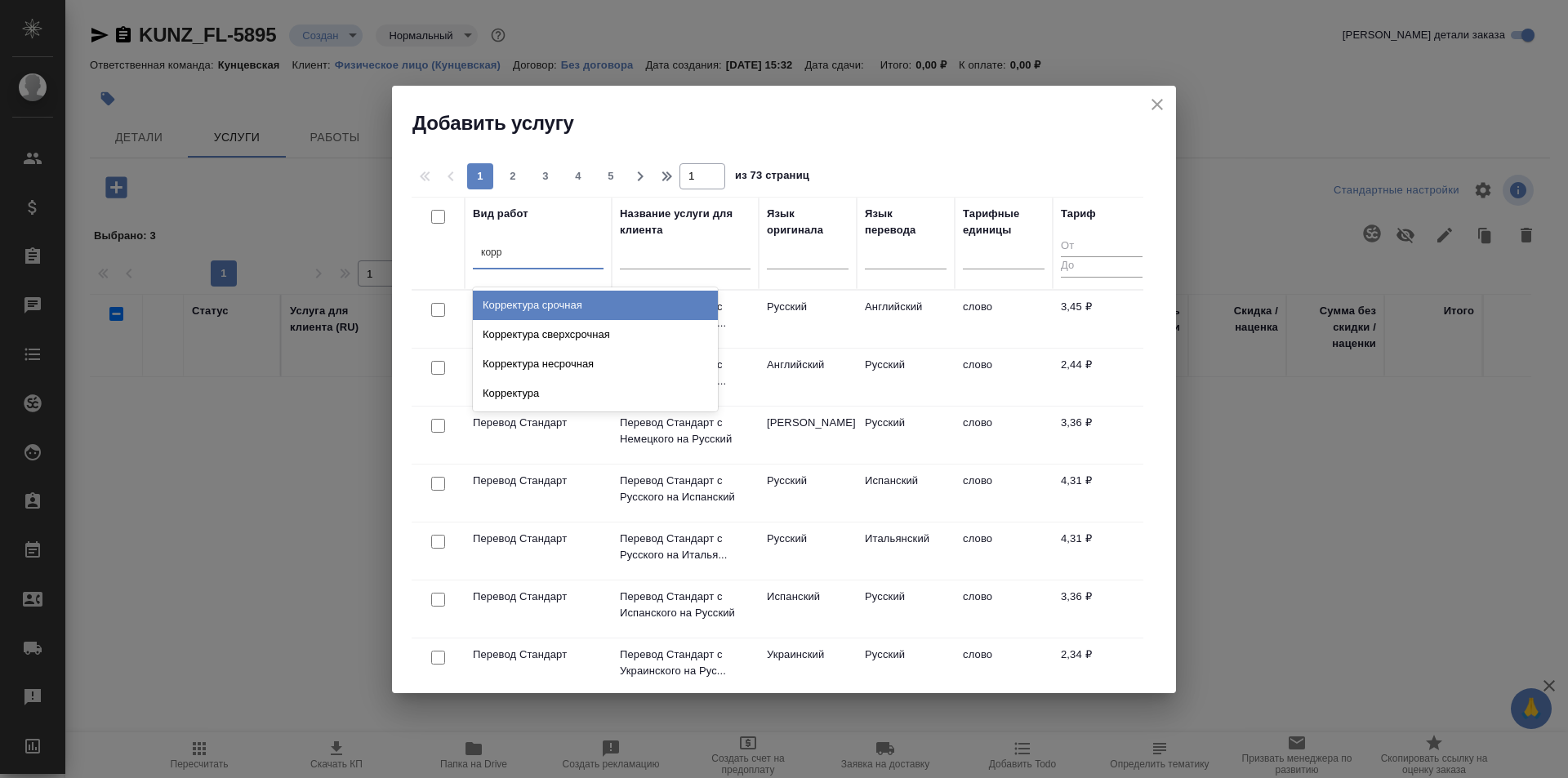
type input "корре"
click at [539, 307] on div "Корректура срочная" at bounding box center [595, 306] width 245 height 30
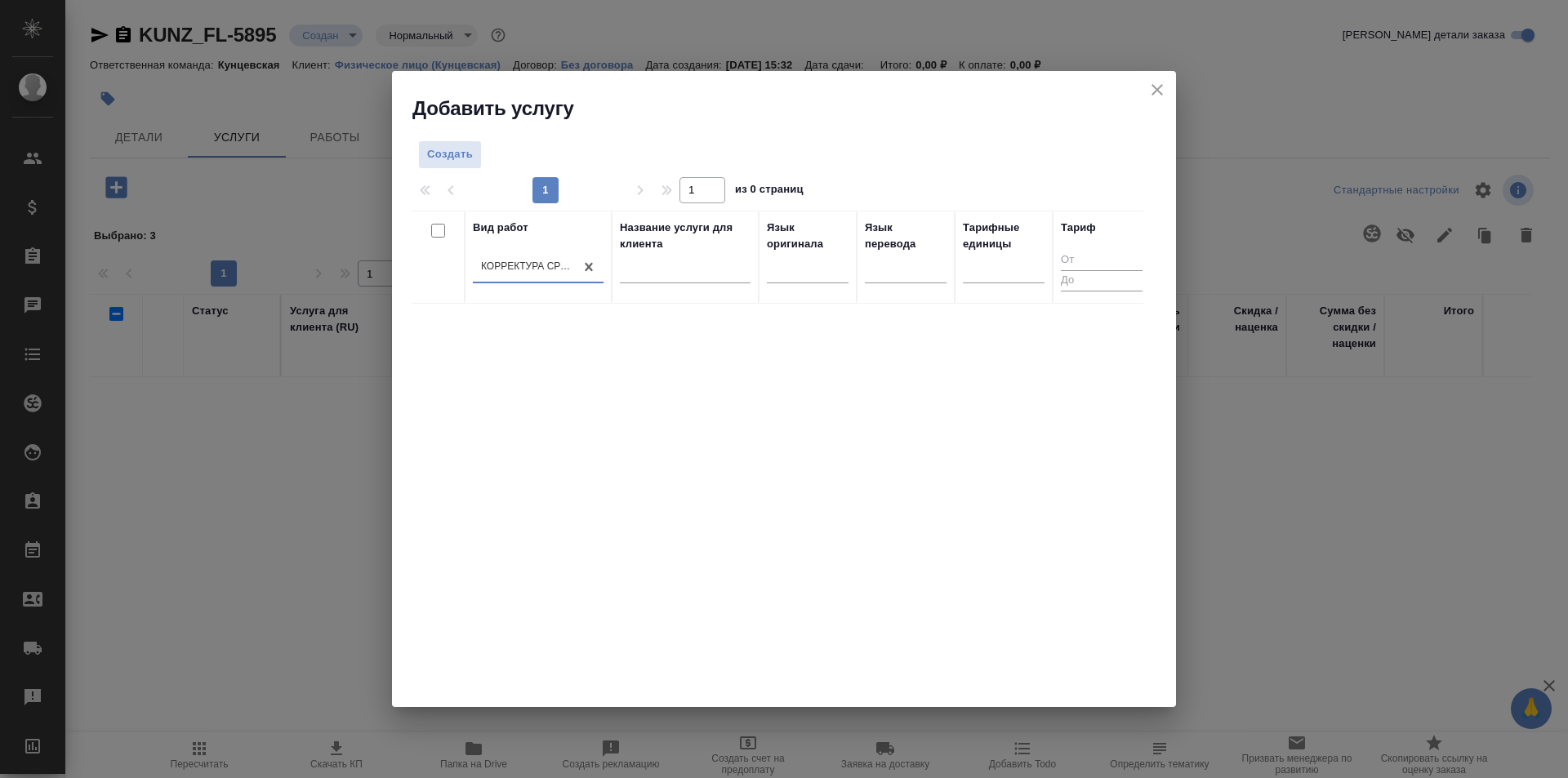
click at [549, 266] on div "Корректура срочная" at bounding box center [529, 266] width 95 height 14
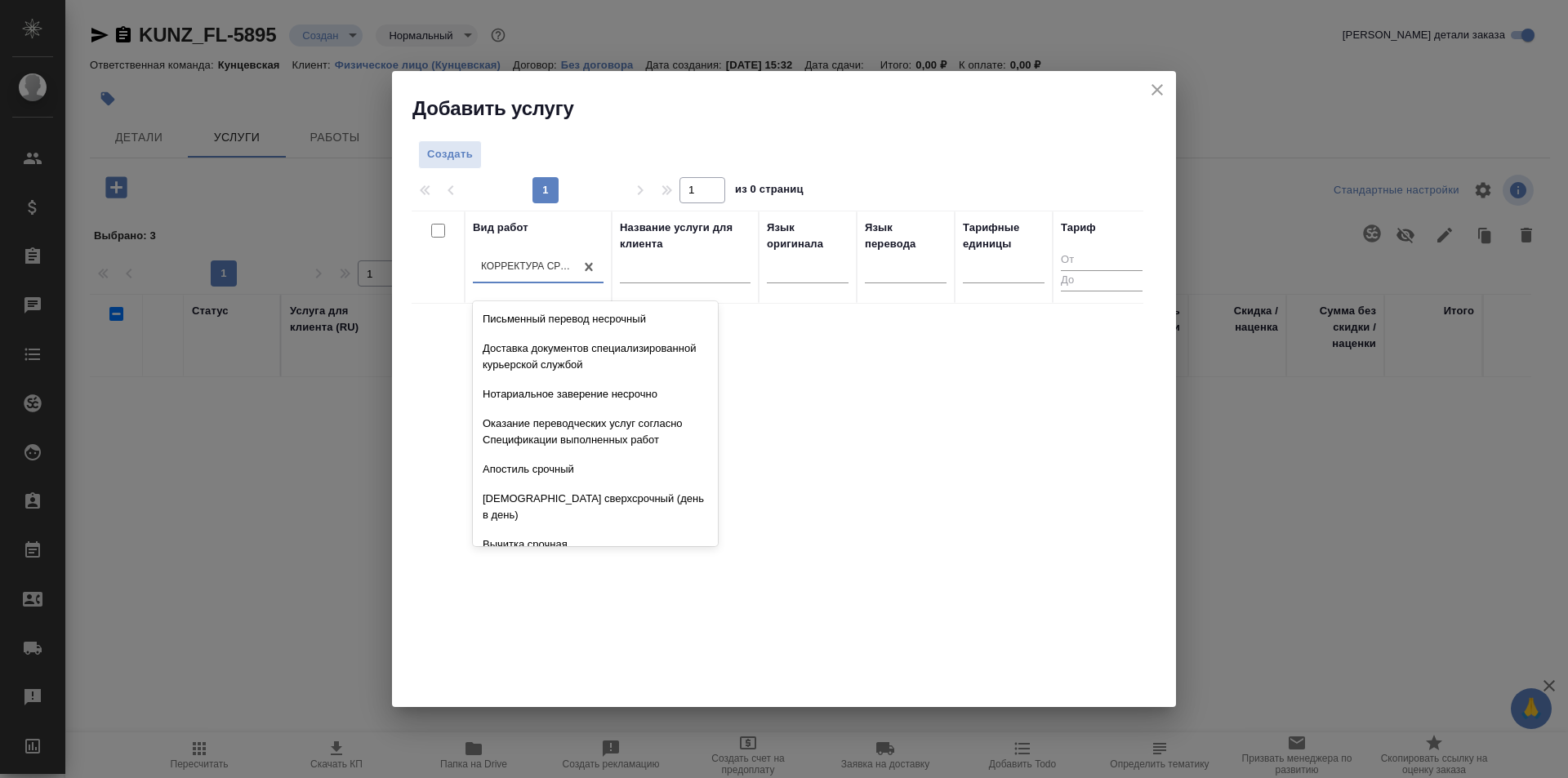
scroll to position [8658, 0]
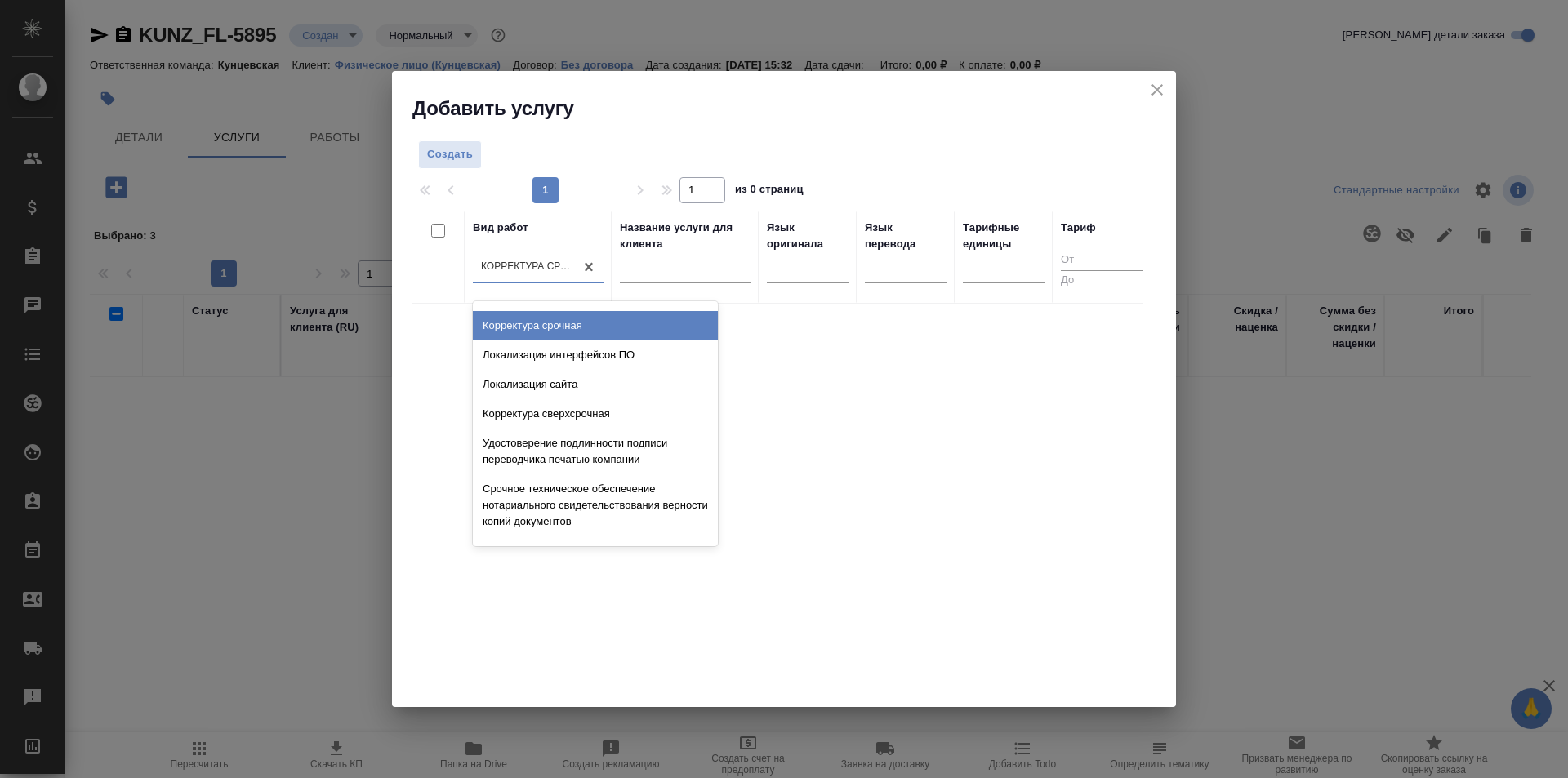
click at [554, 266] on div "Корректура срочная" at bounding box center [529, 266] width 95 height 14
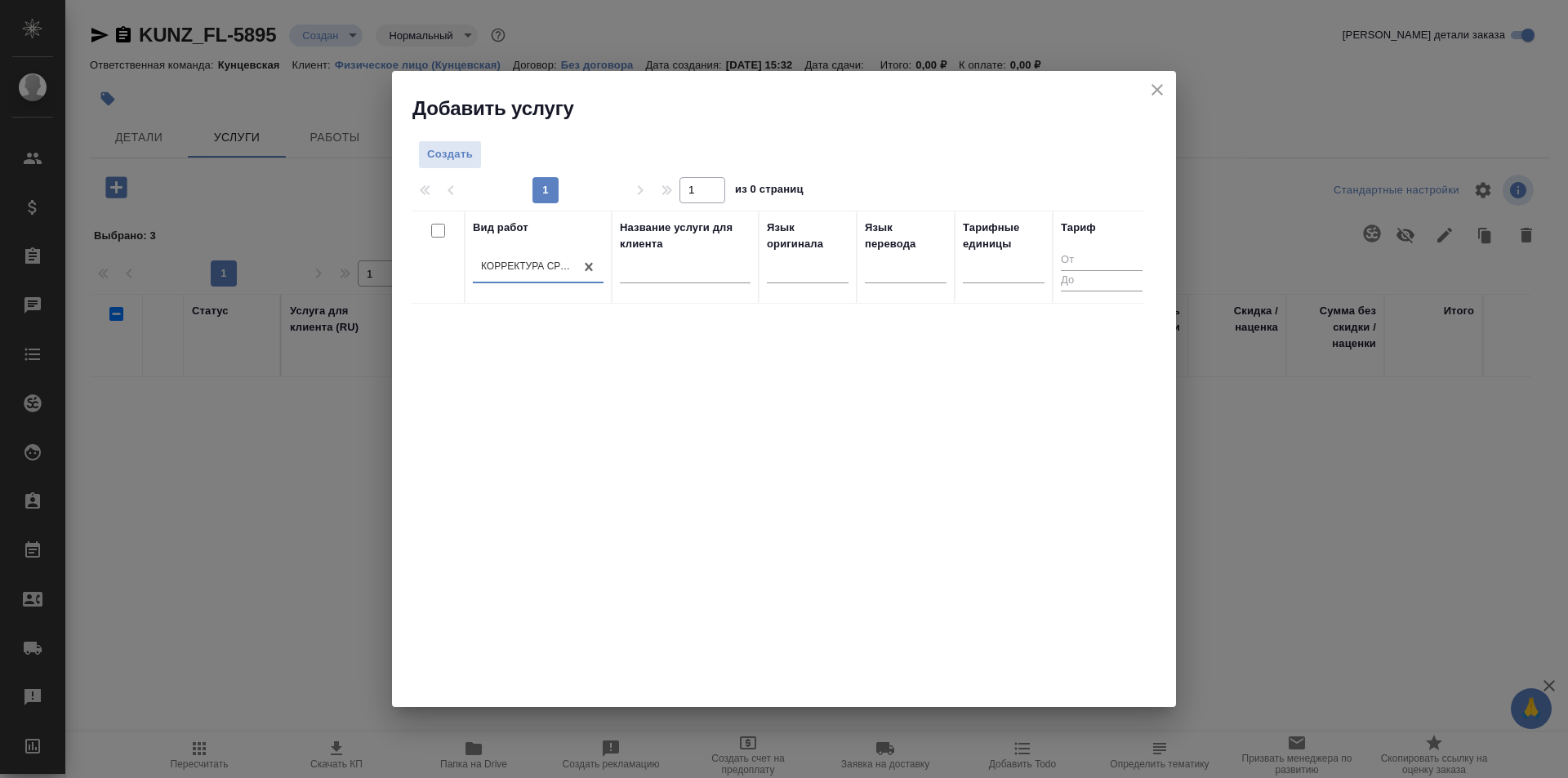
click at [561, 260] on div "Корректура срочная" at bounding box center [529, 266] width 95 height 14
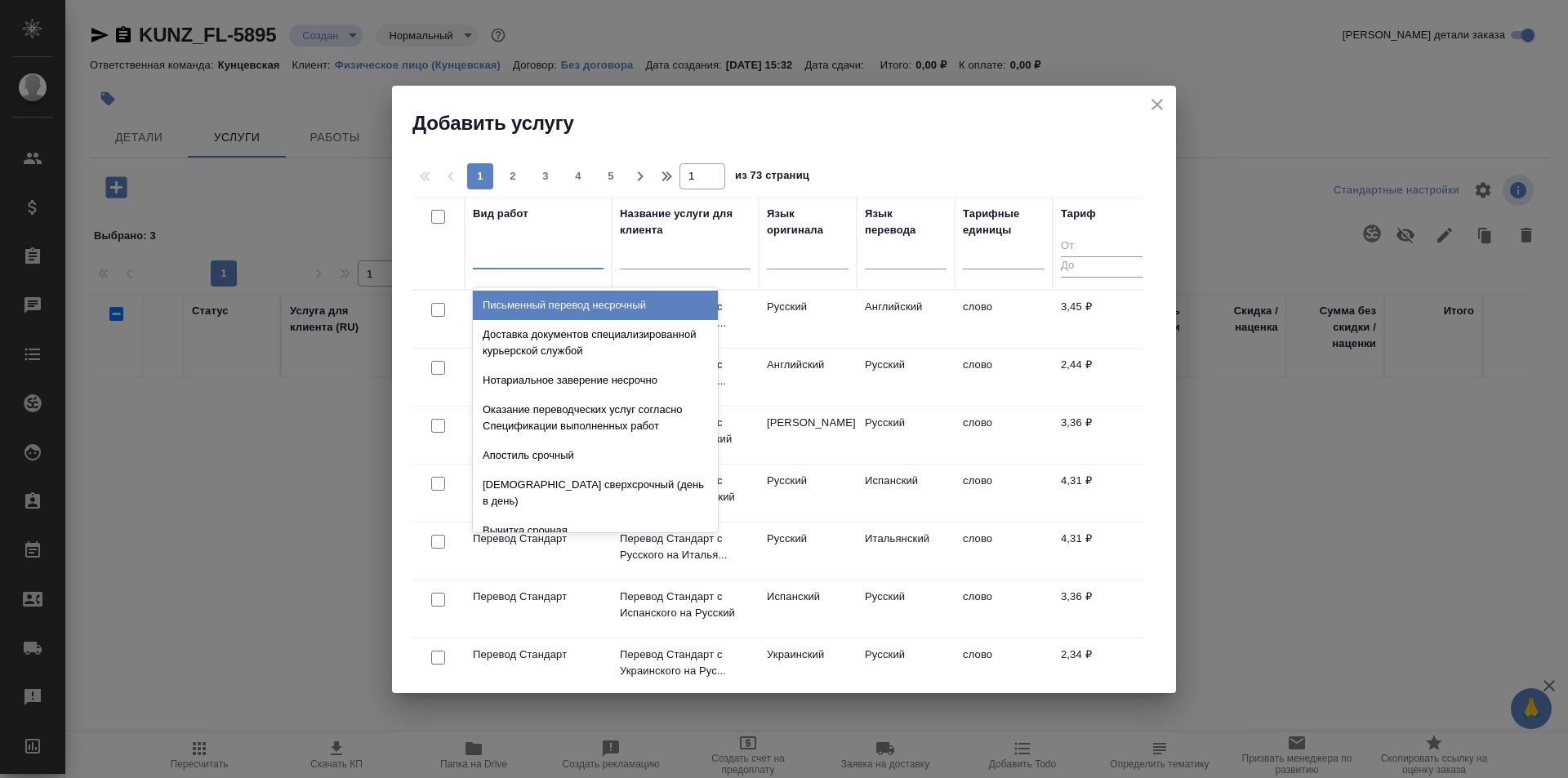
click at [537, 255] on div at bounding box center [538, 252] width 131 height 23
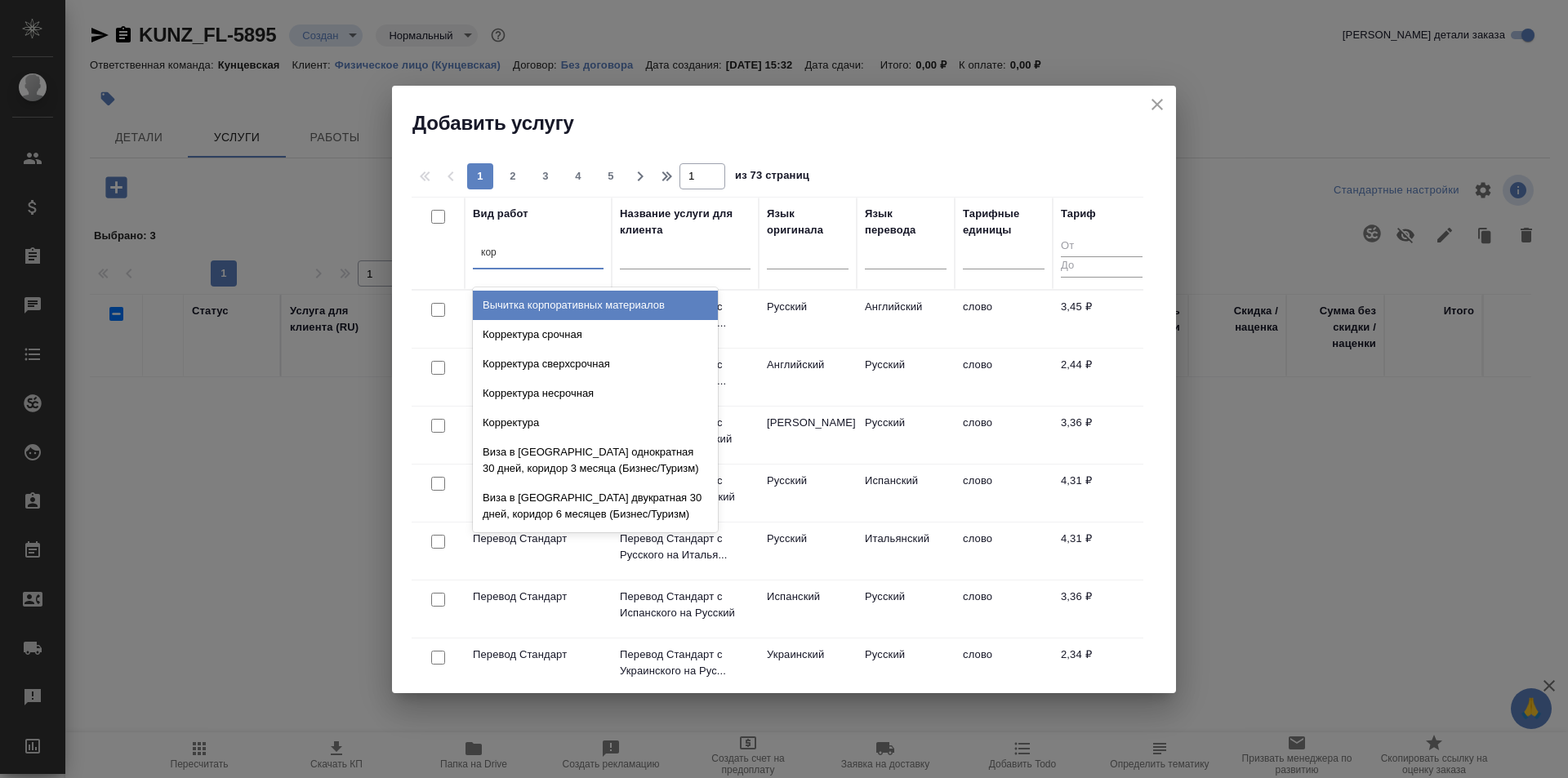
type input "корр"
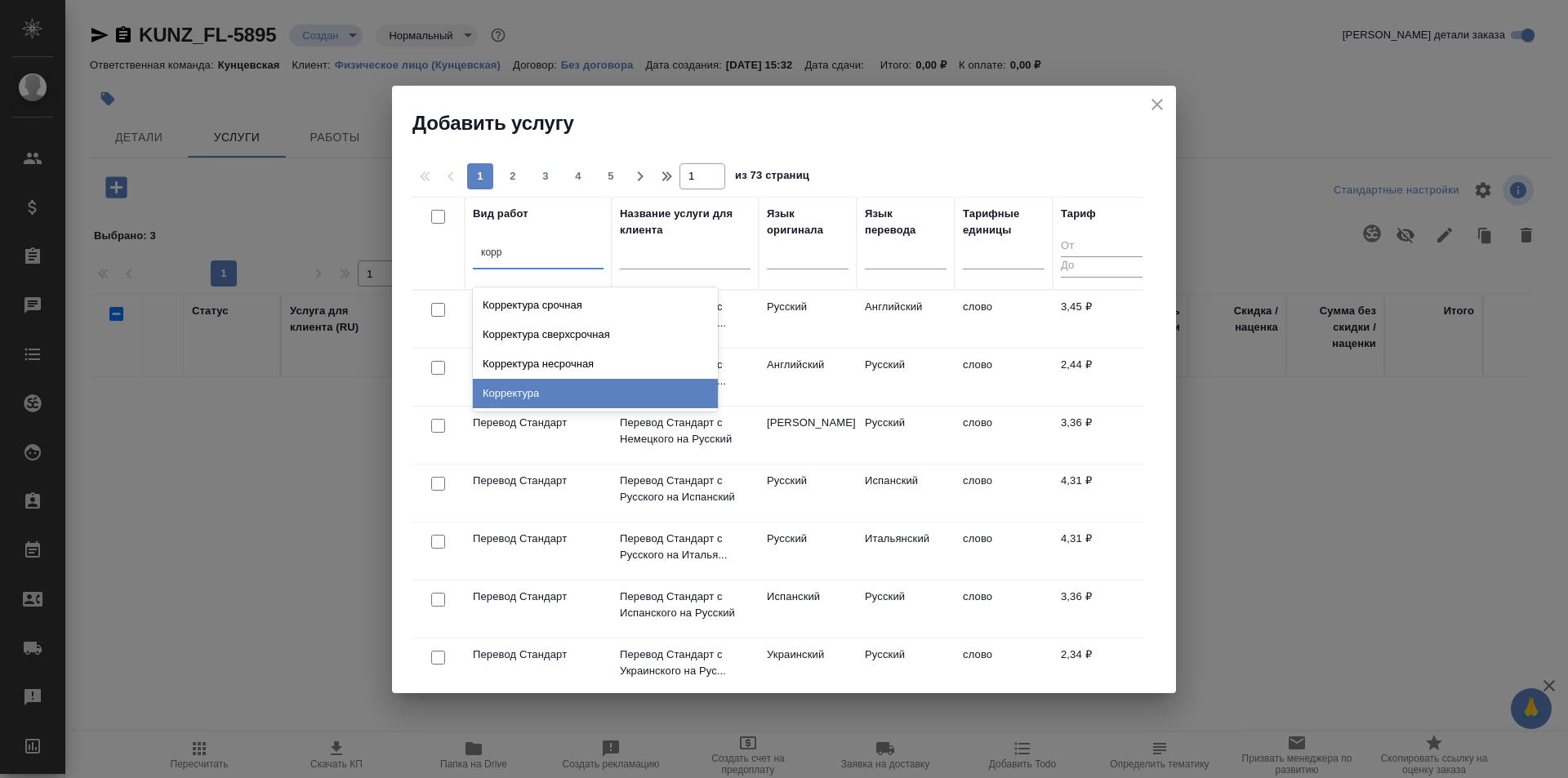
click at [504, 382] on div "Корректура" at bounding box center [595, 393] width 245 height 30
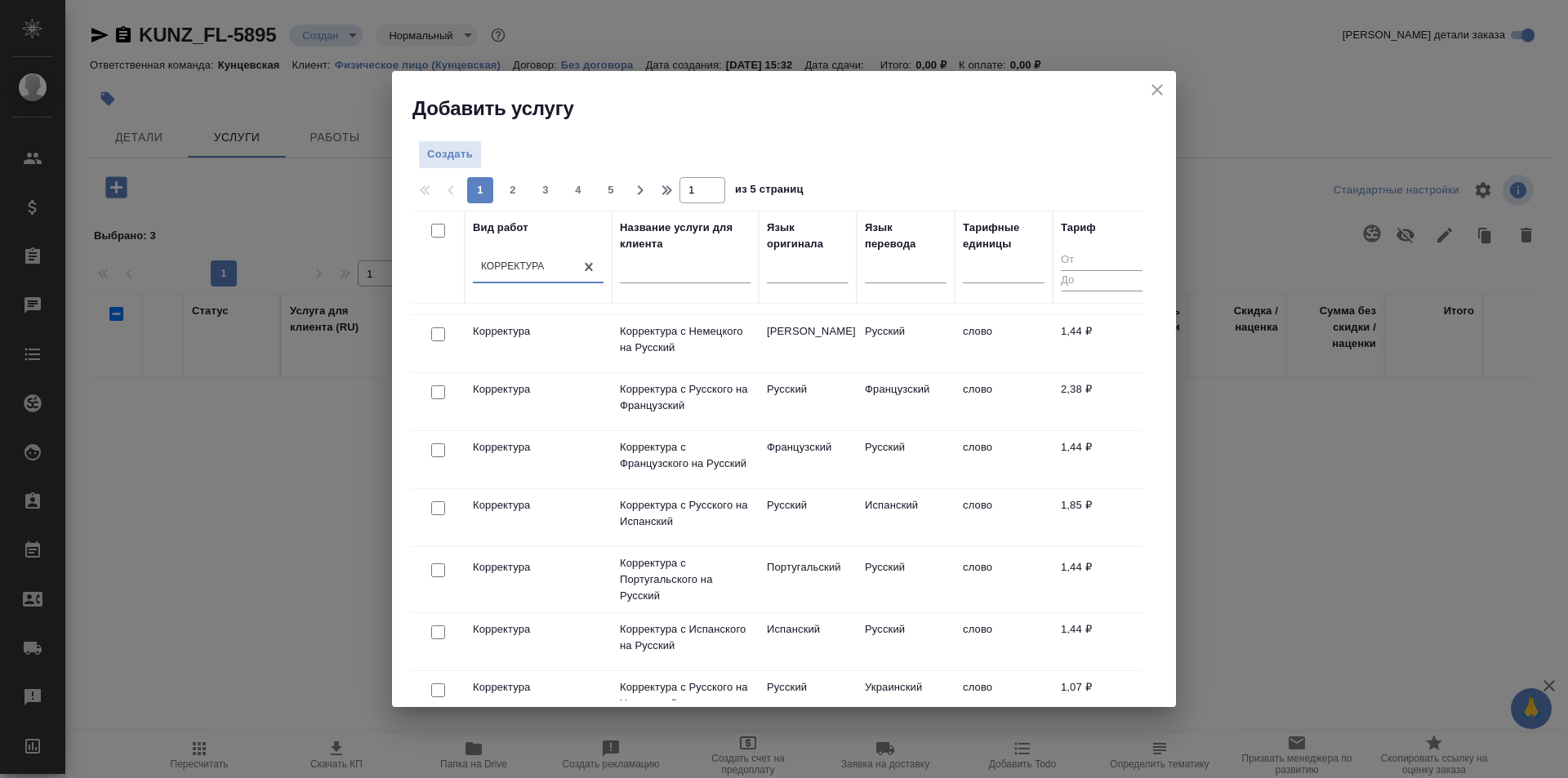
scroll to position [0, 0]
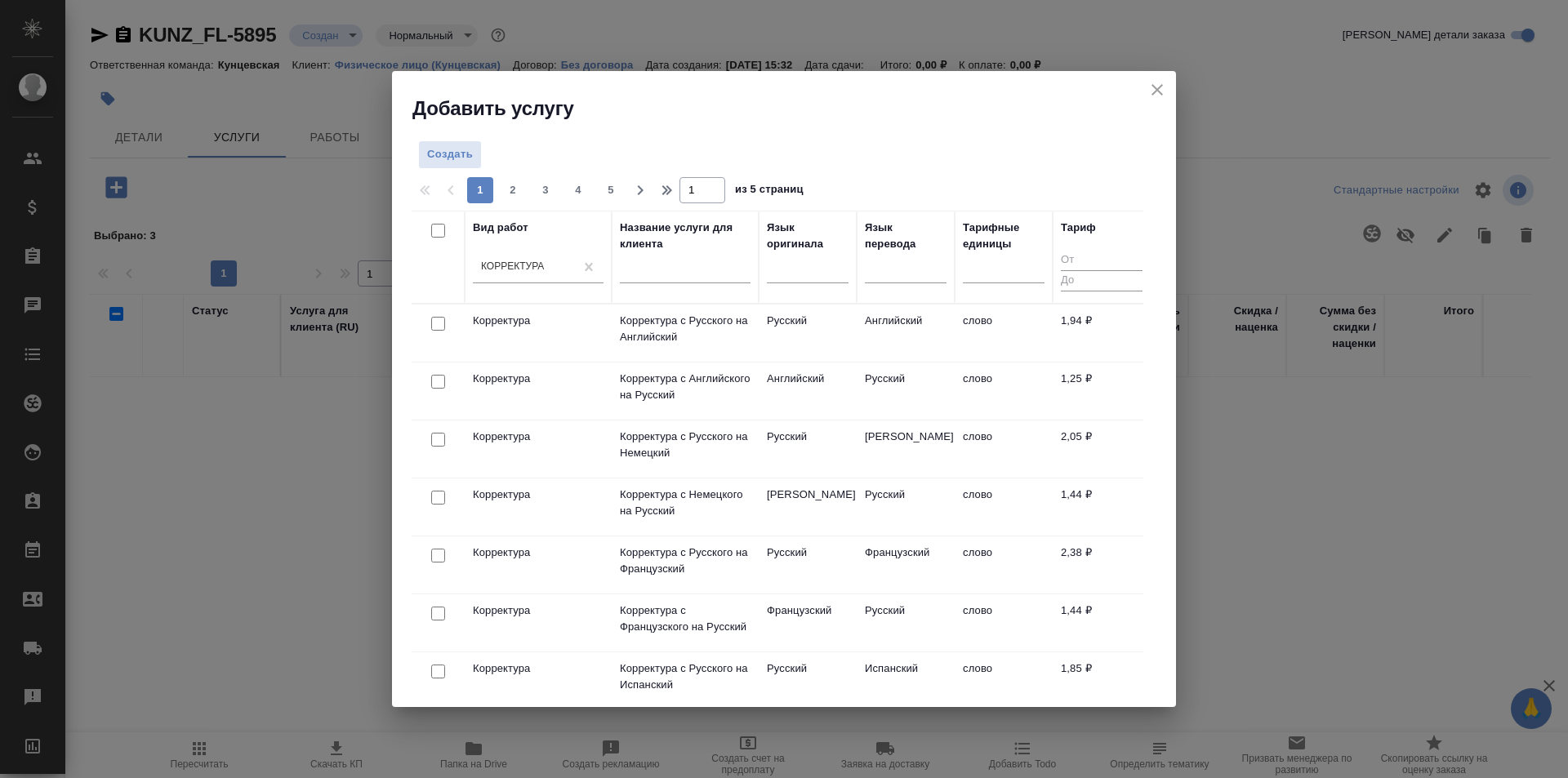
click at [563, 335] on td "Корректура" at bounding box center [538, 333] width 147 height 57
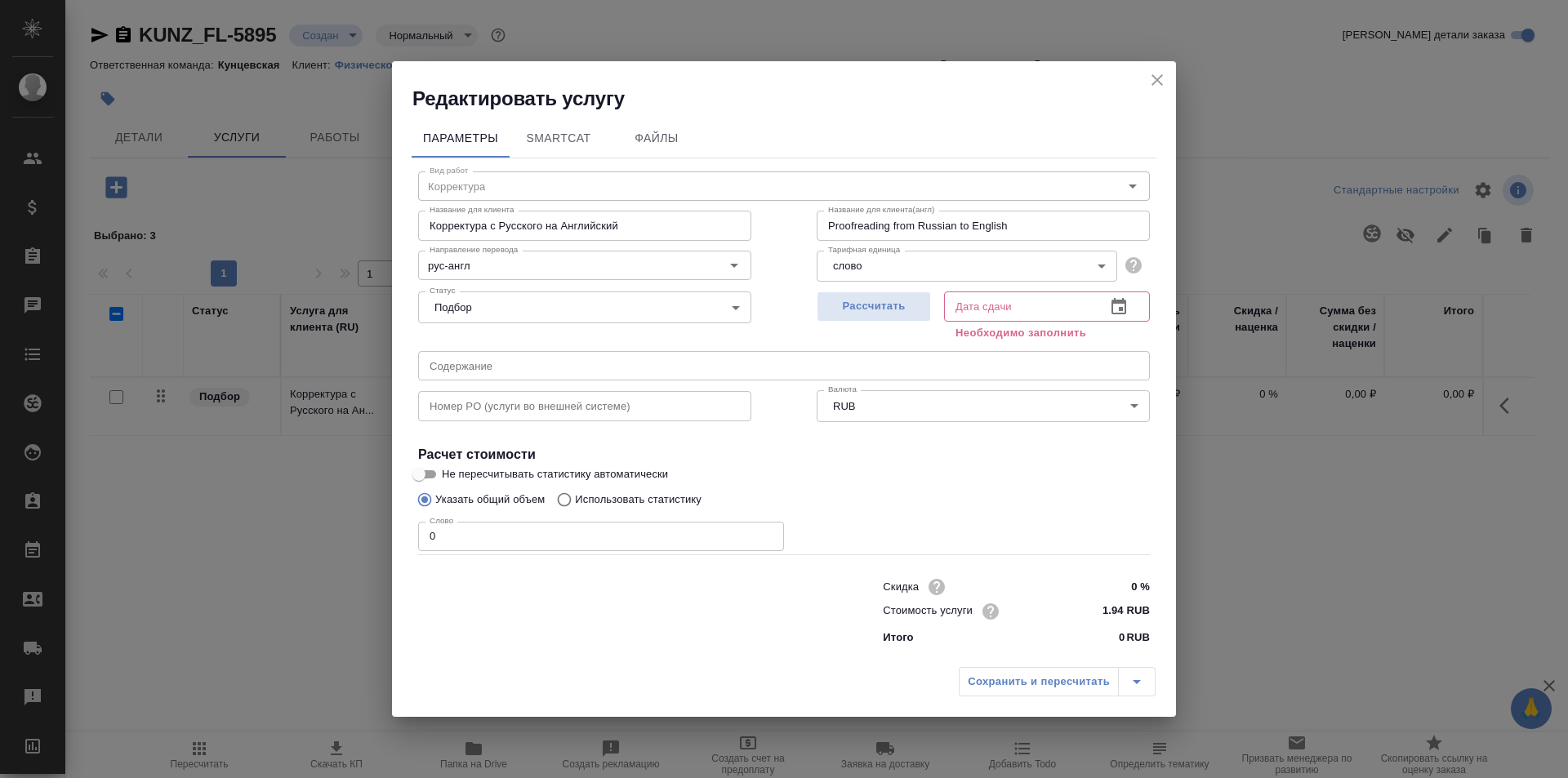
click at [1024, 269] on body "🙏 .cls-1 fill:#fff; AWATERA Zotova Ekaterina Клиенты Спецификации Заказы 0 Чаты…" at bounding box center [784, 389] width 1568 height 778
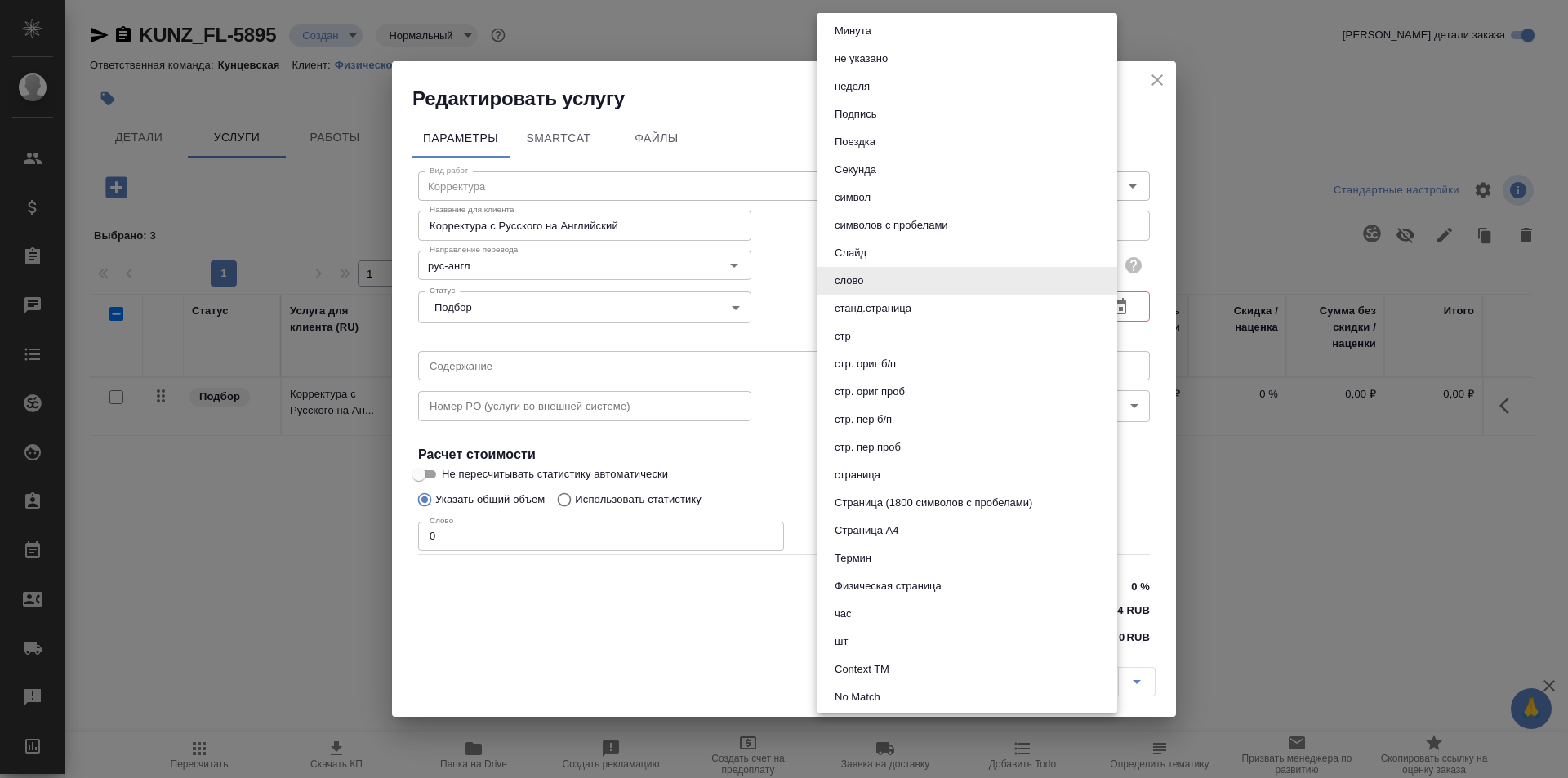
scroll to position [701, 0]
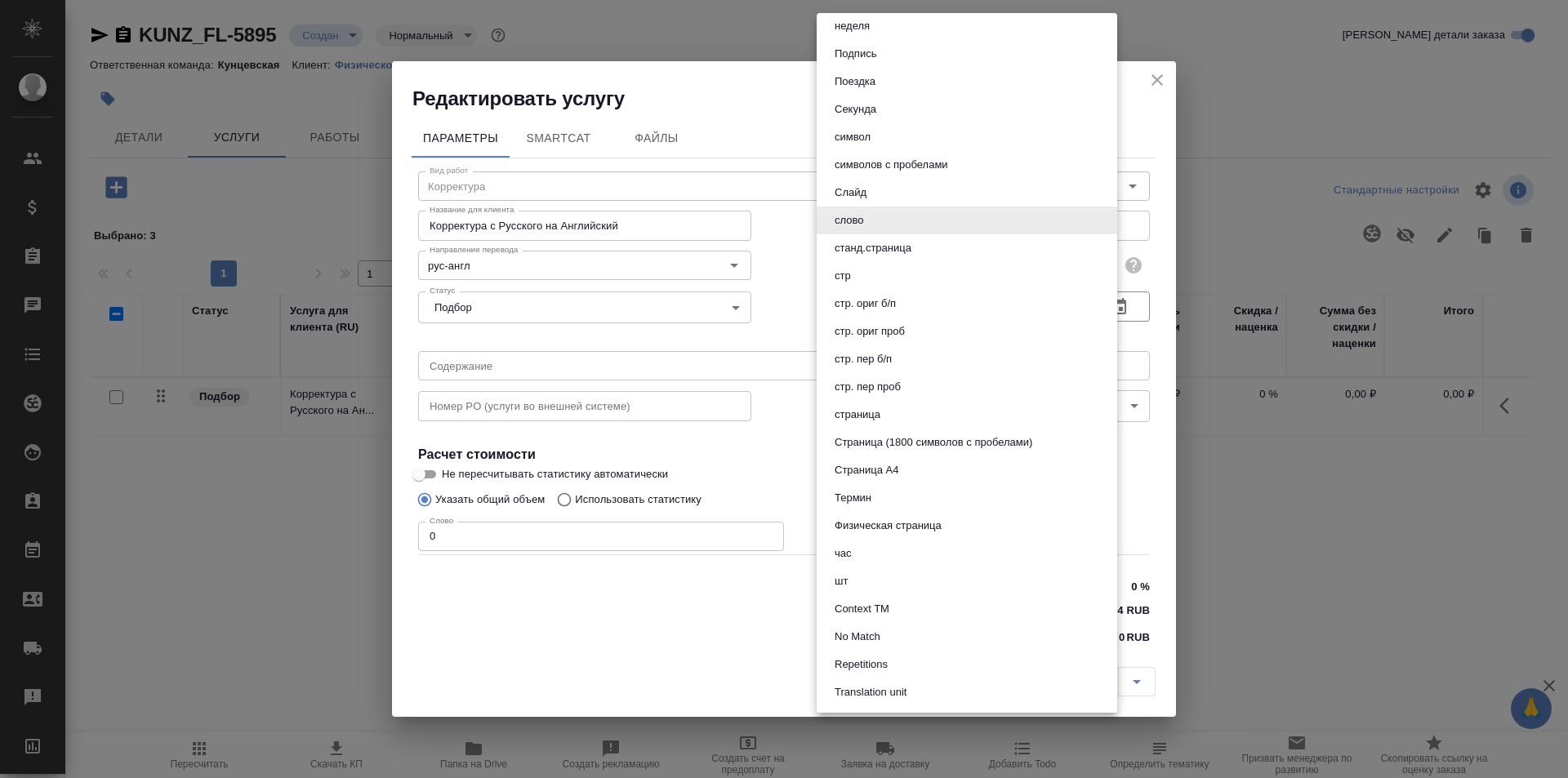
click at [622, 608] on div at bounding box center [784, 389] width 1568 height 778
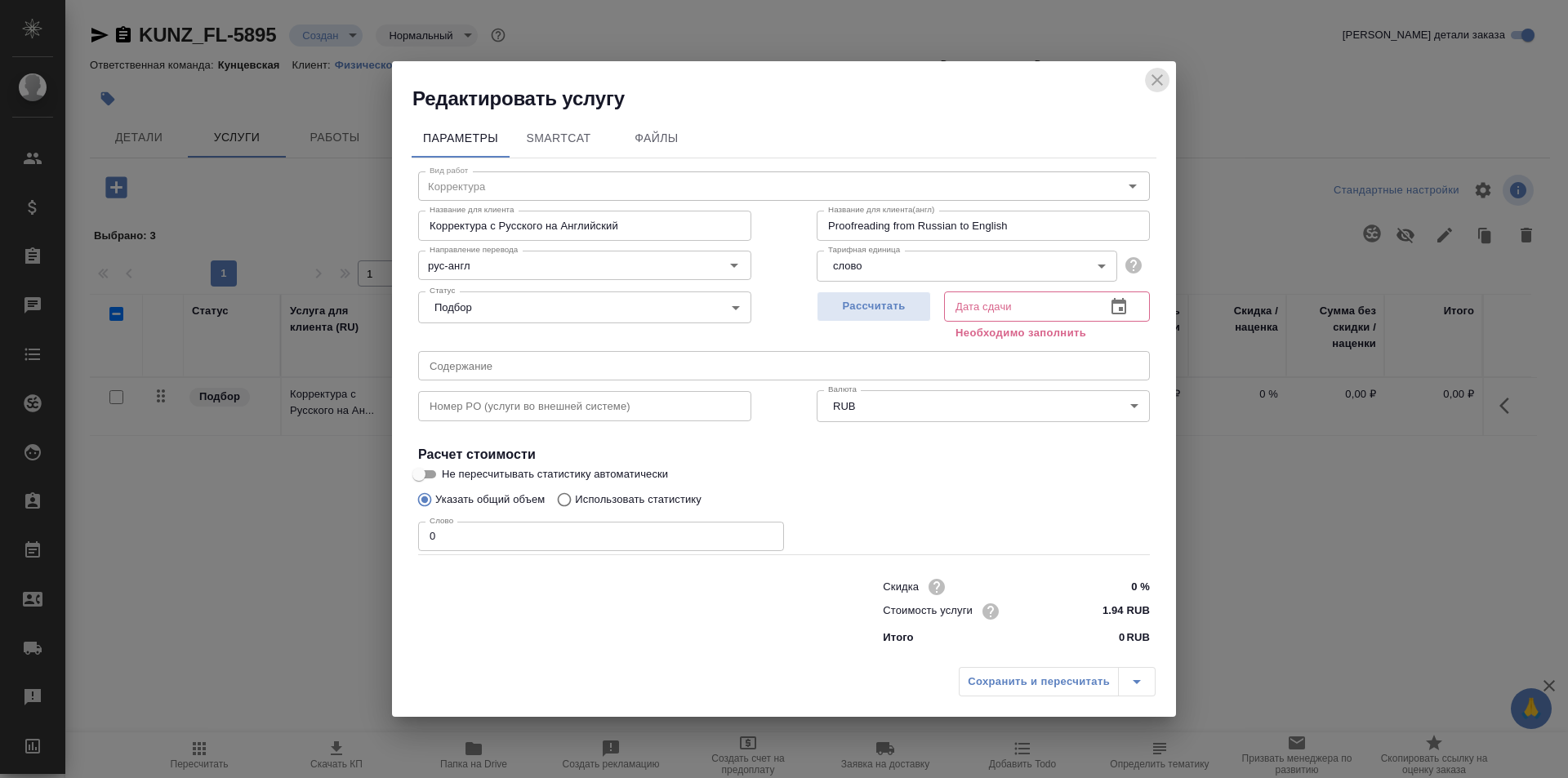
click at [1149, 79] on icon "close" at bounding box center [1157, 79] width 20 height 20
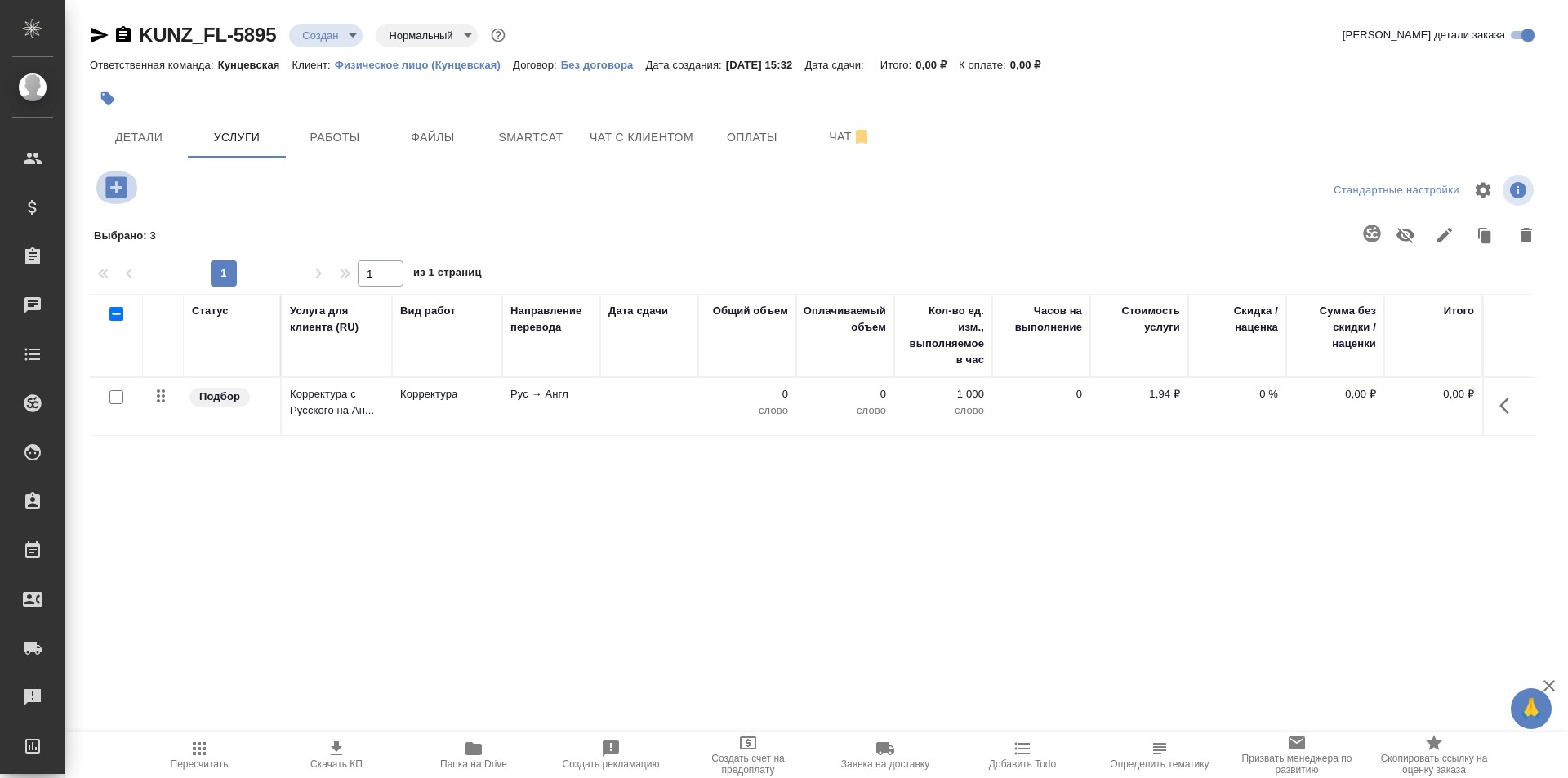
click at [115, 187] on icon "button" at bounding box center [116, 187] width 29 height 29
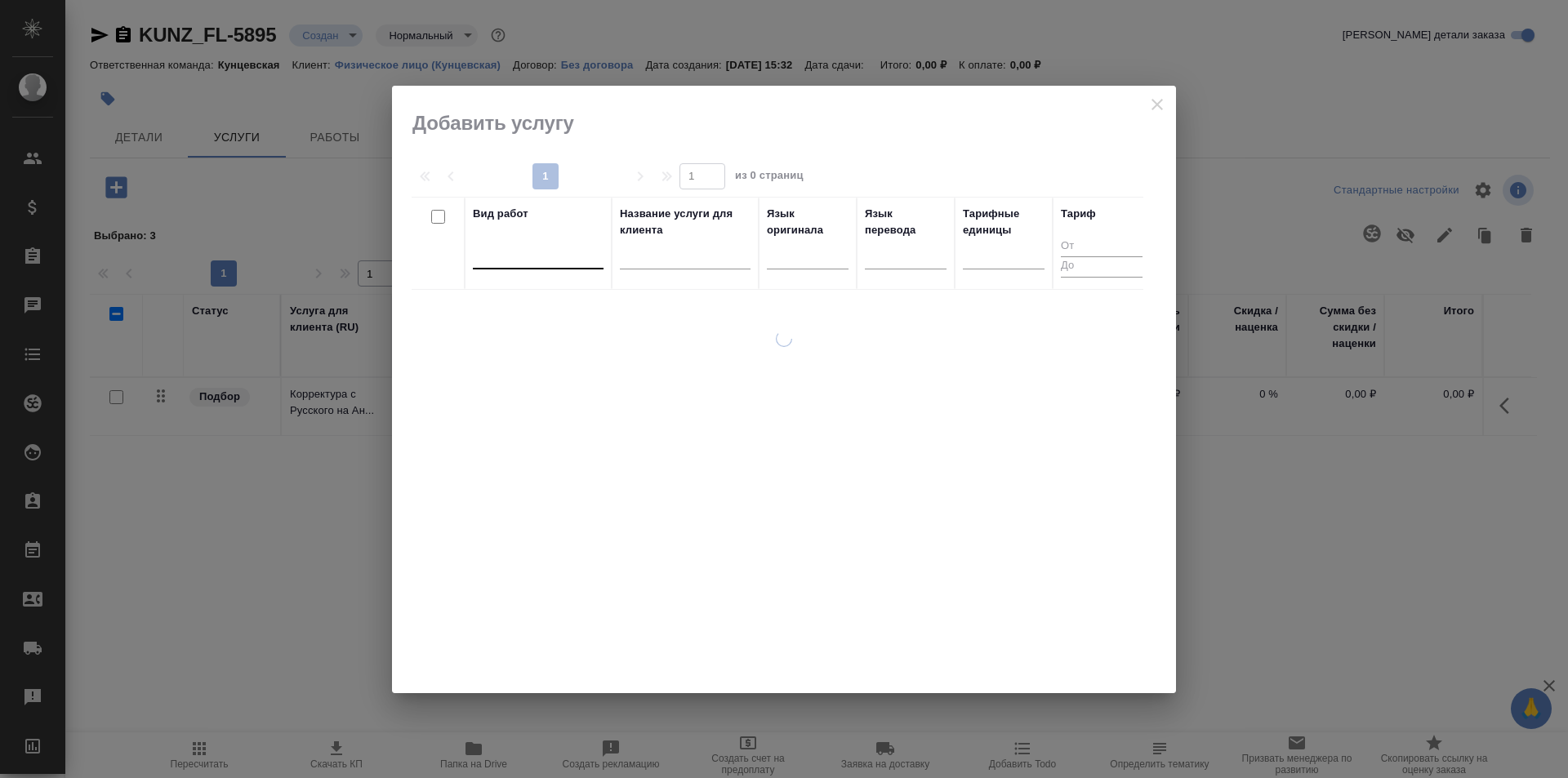
click at [510, 243] on div at bounding box center [538, 252] width 131 height 23
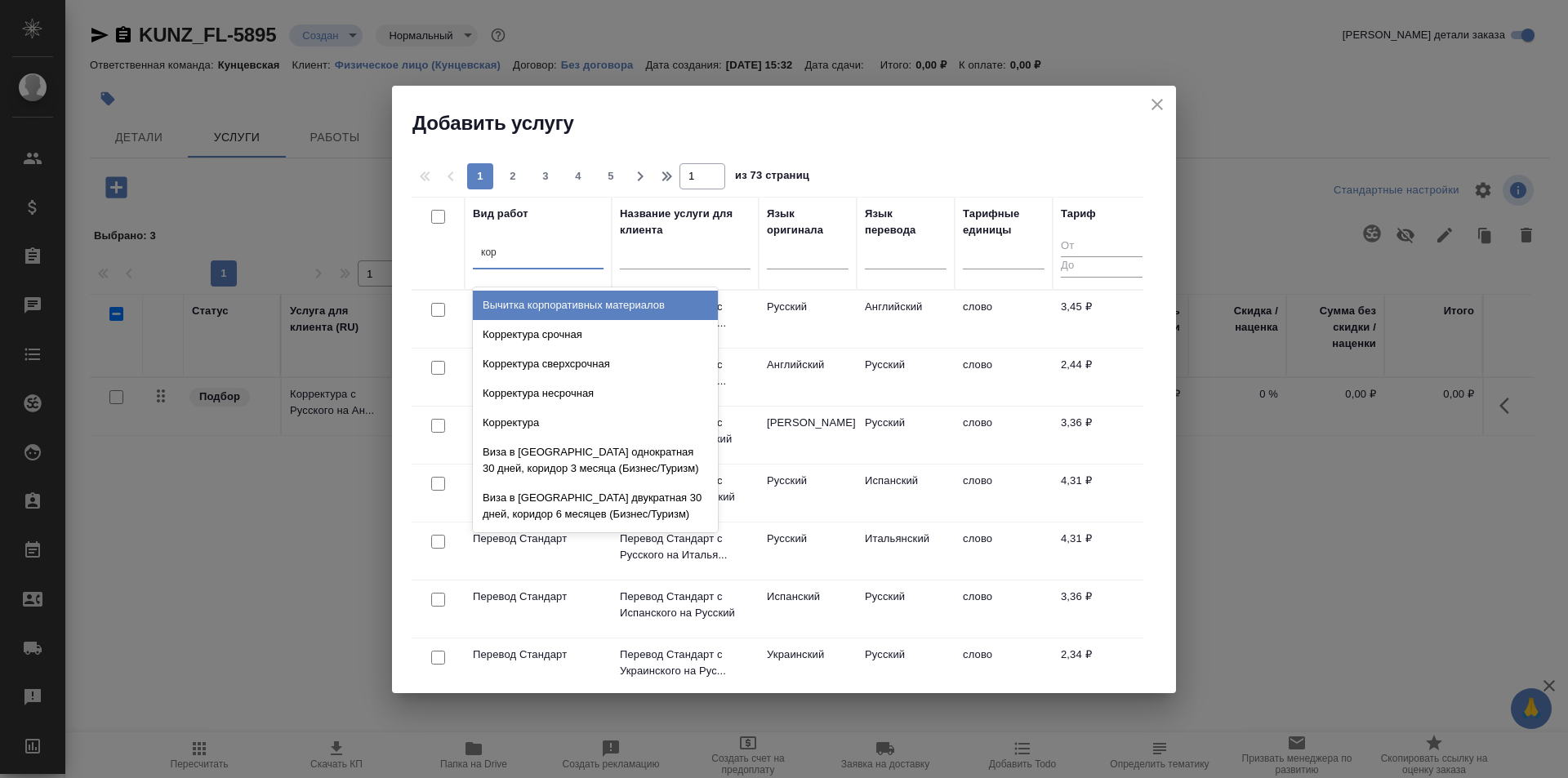
type input "корр"
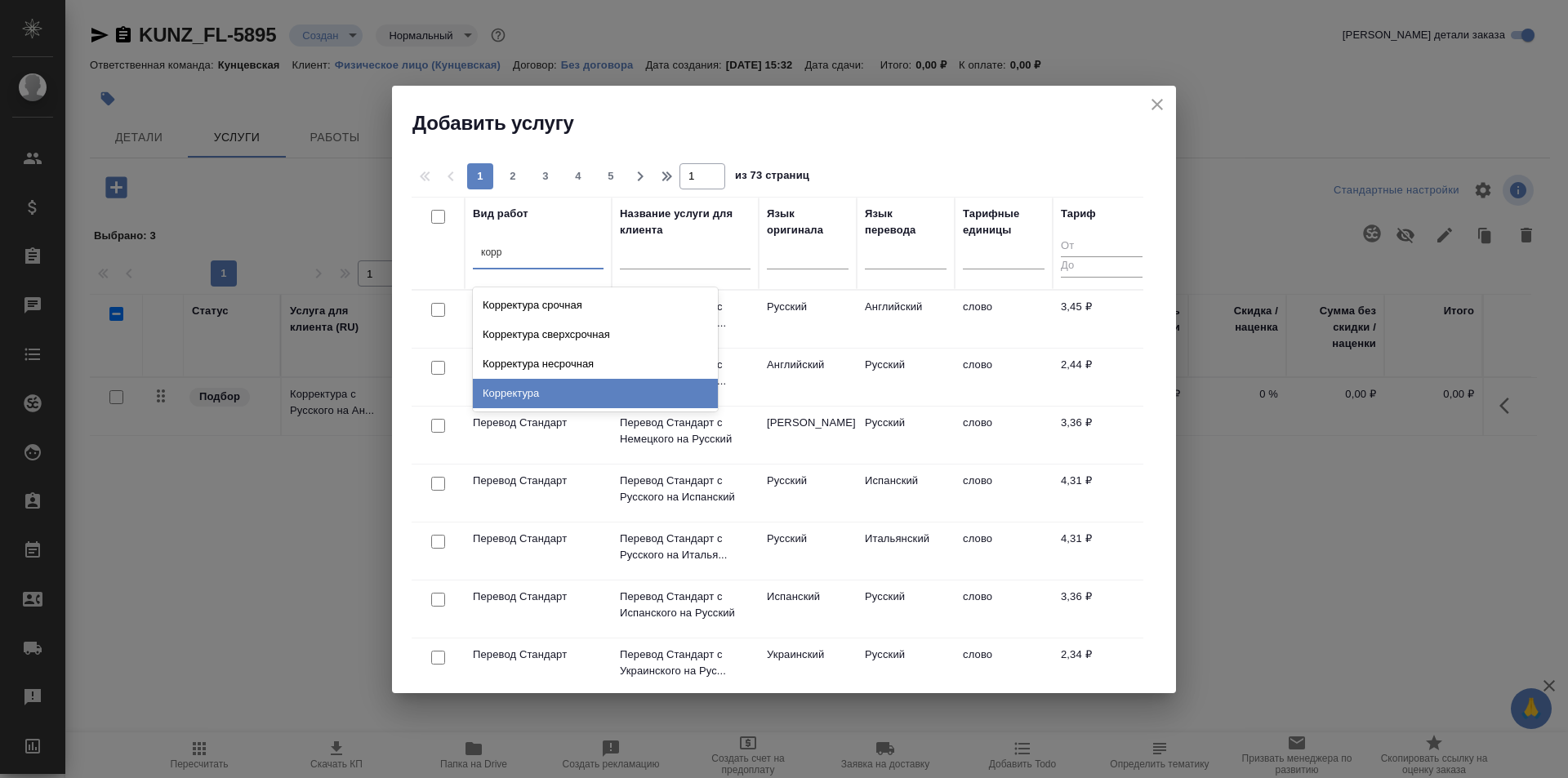
click at [543, 393] on div "Корректура" at bounding box center [595, 393] width 245 height 30
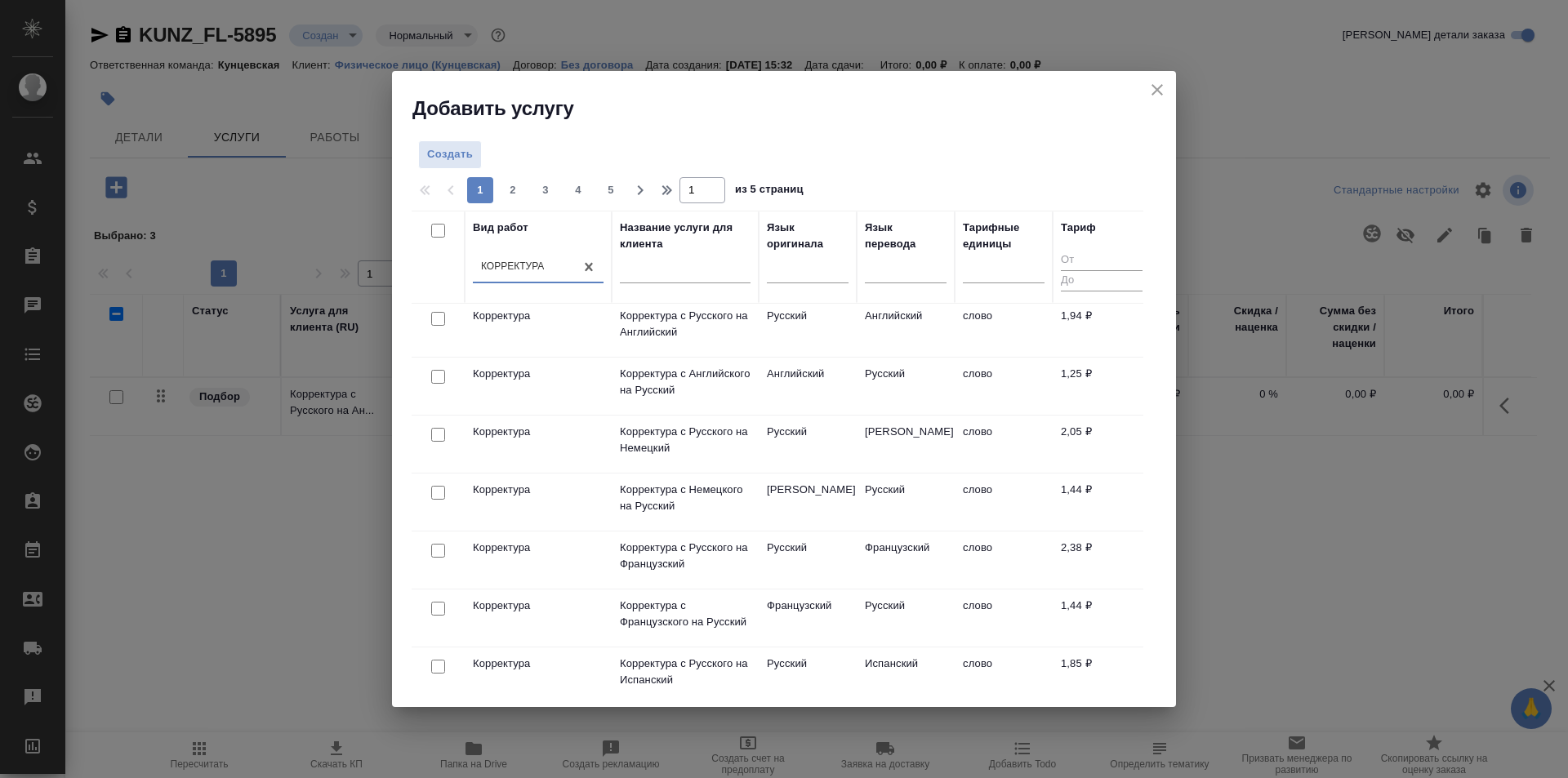
scroll to position [0, 0]
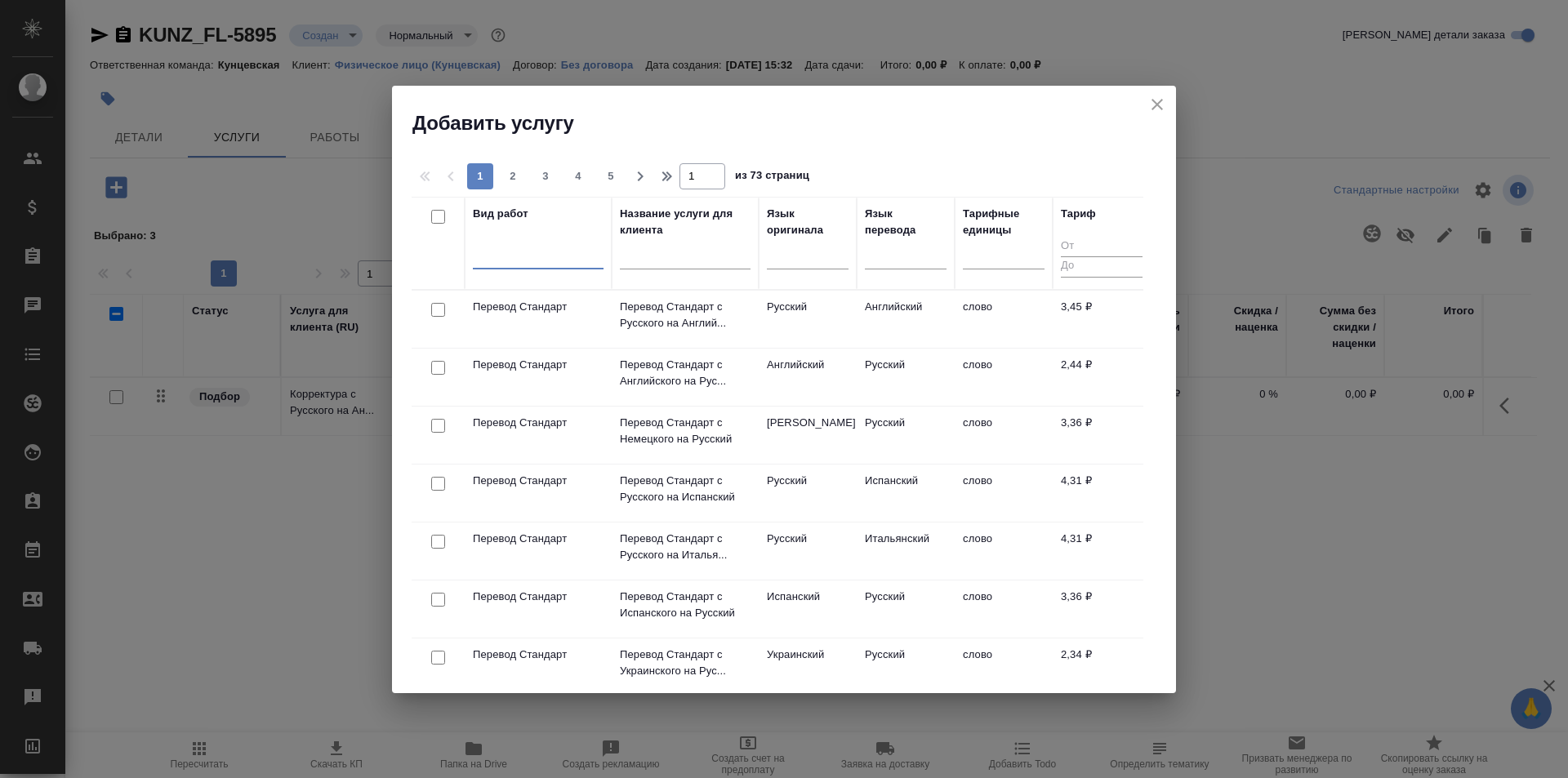
click at [772, 325] on td "Русский" at bounding box center [807, 319] width 98 height 57
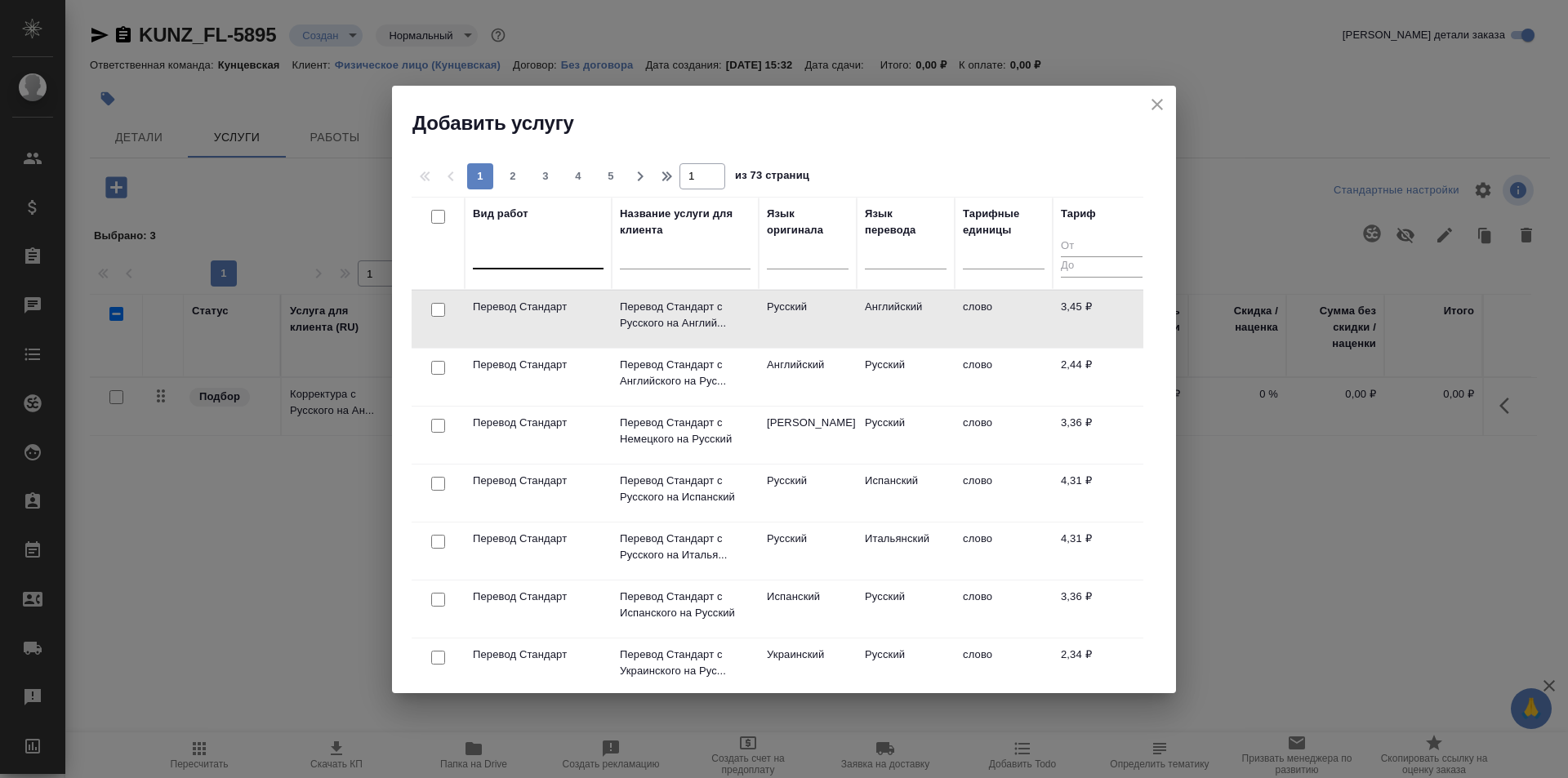
click at [772, 325] on td "Русский" at bounding box center [807, 319] width 98 height 57
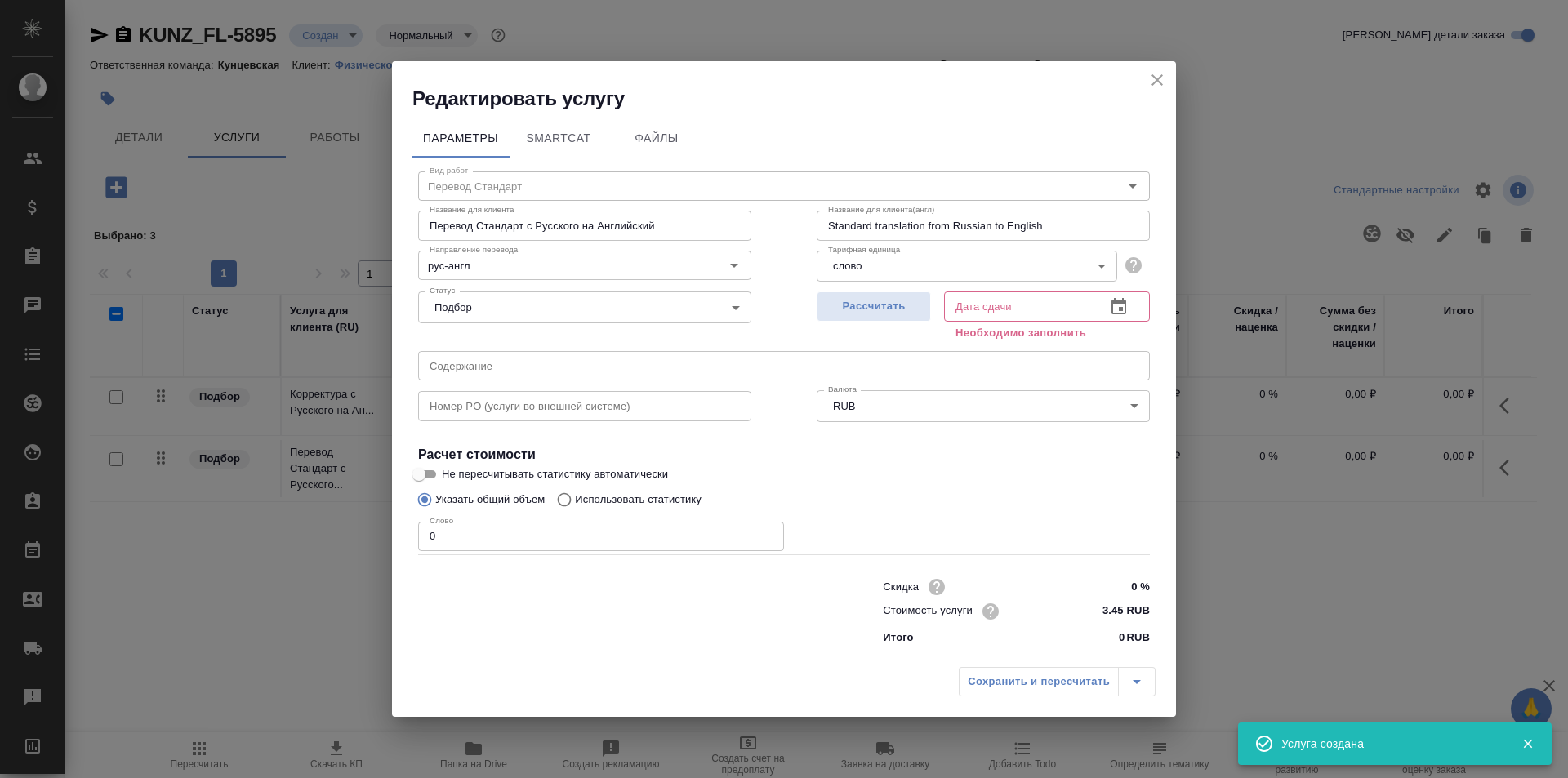
click at [1100, 264] on body "🙏 .cls-1 fill:#fff; AWATERA Zotova Ekaterina Клиенты Спецификации Заказы 0 Чаты…" at bounding box center [784, 389] width 1568 height 778
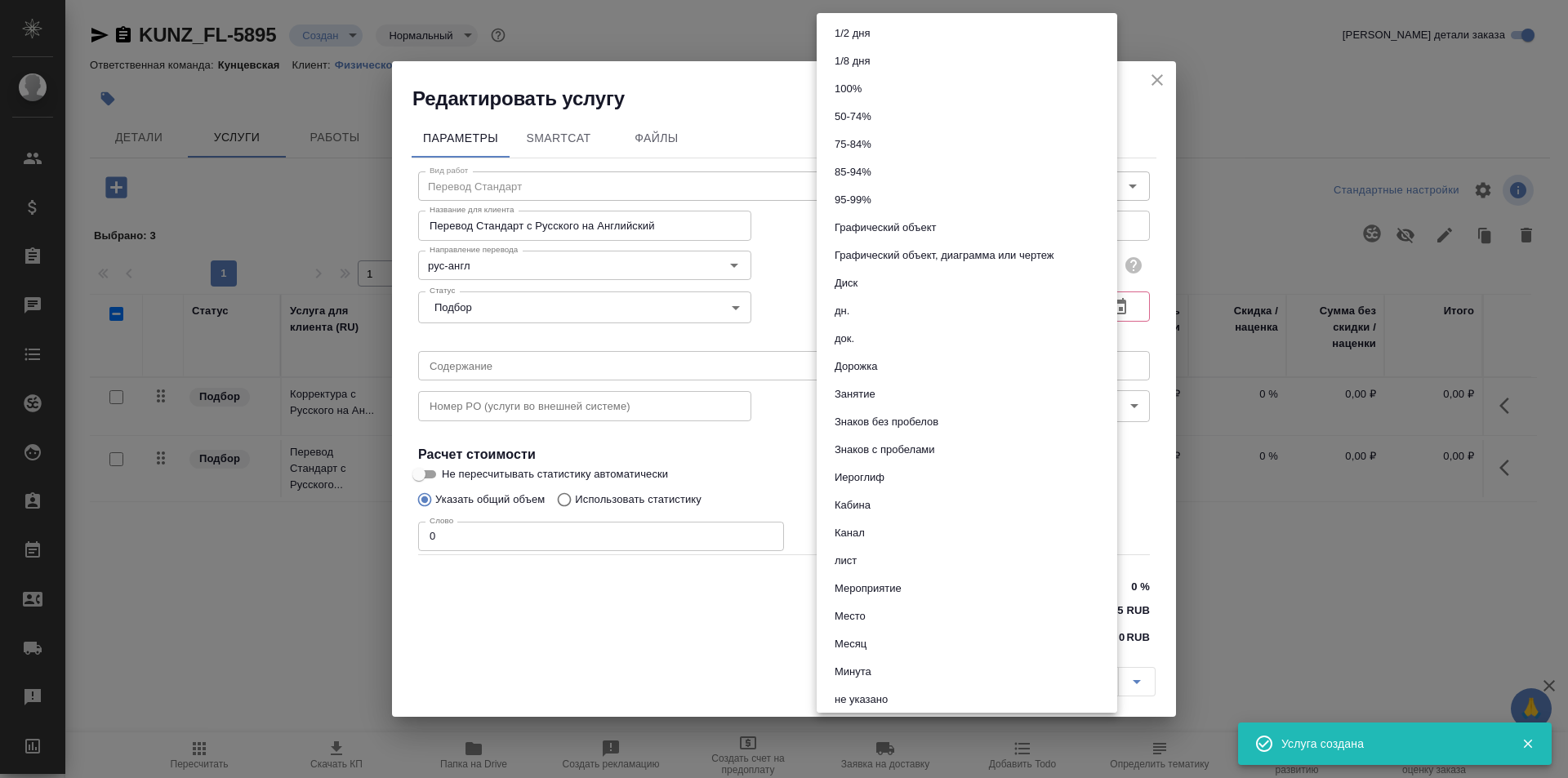
scroll to position [559, 0]
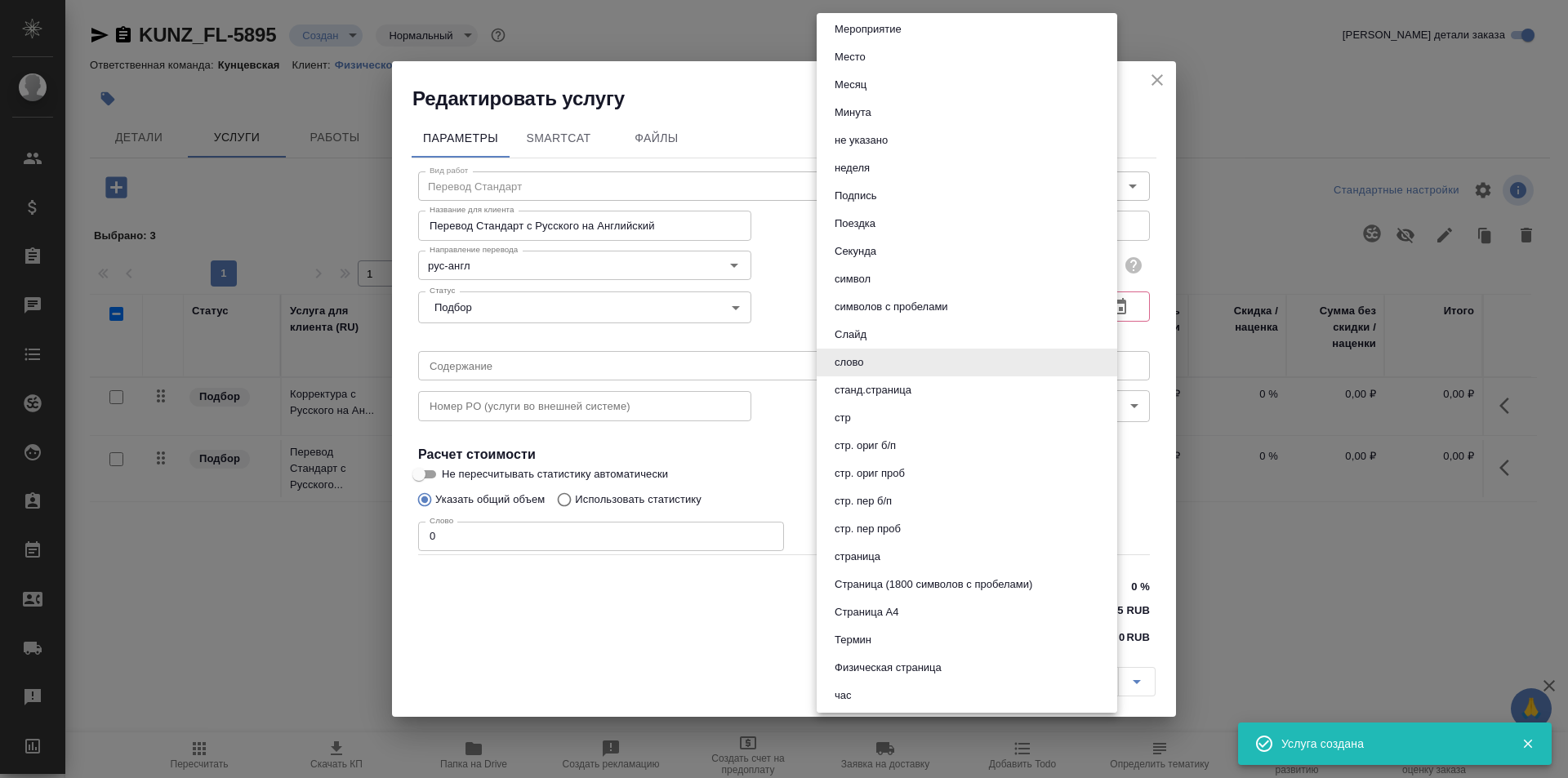
click at [931, 385] on li "станд.страница" at bounding box center [967, 390] width 300 height 28
type input "5f036f3d1bf39b1ef8615f76"
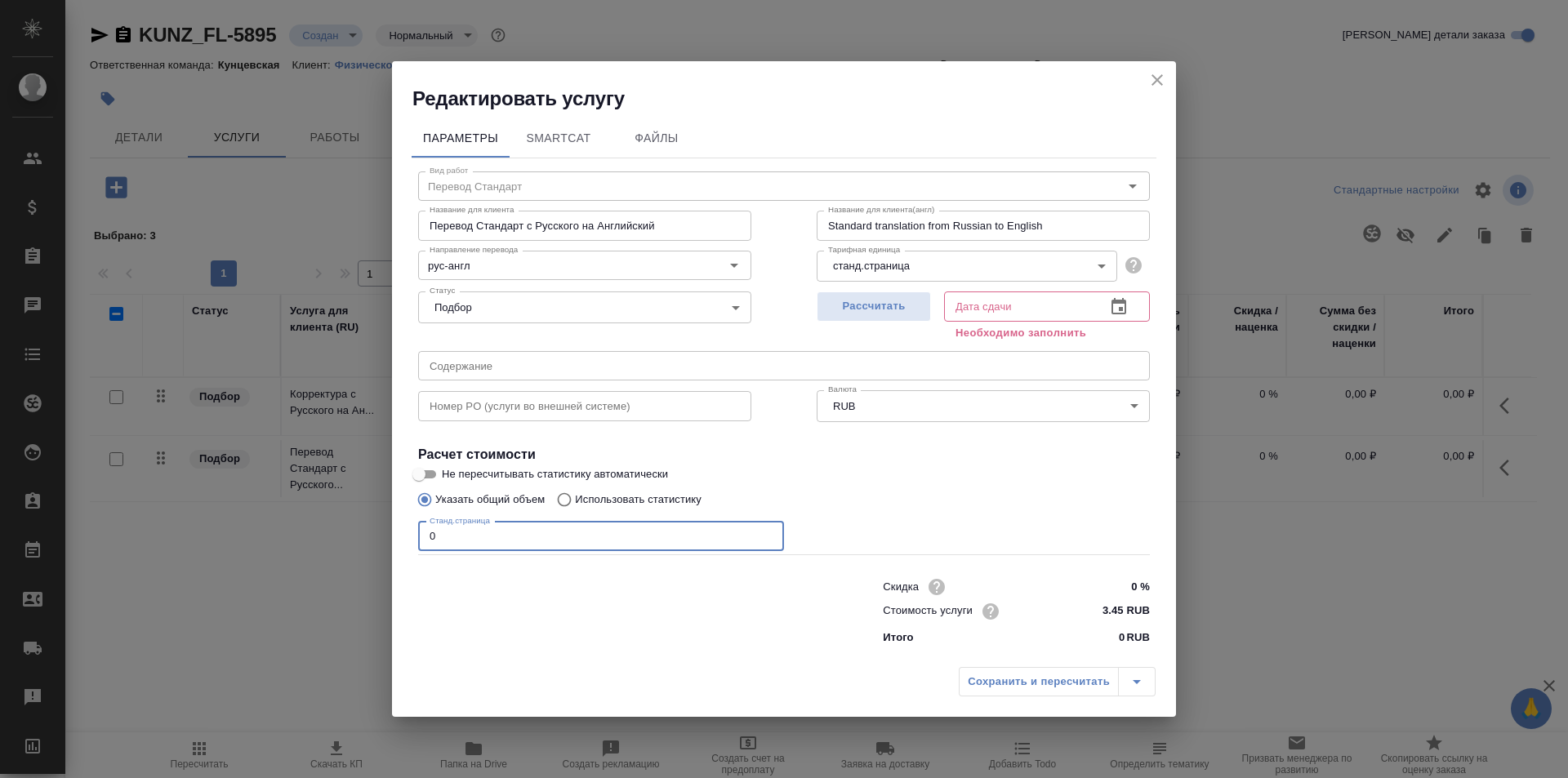
click at [576, 529] on input "0" at bounding box center [600, 537] width 365 height 30
click at [536, 525] on input "0" at bounding box center [600, 537] width 365 height 30
type input "18"
click at [860, 299] on span "Рассчитать" at bounding box center [873, 307] width 96 height 19
type input "18.09.2025 13:00"
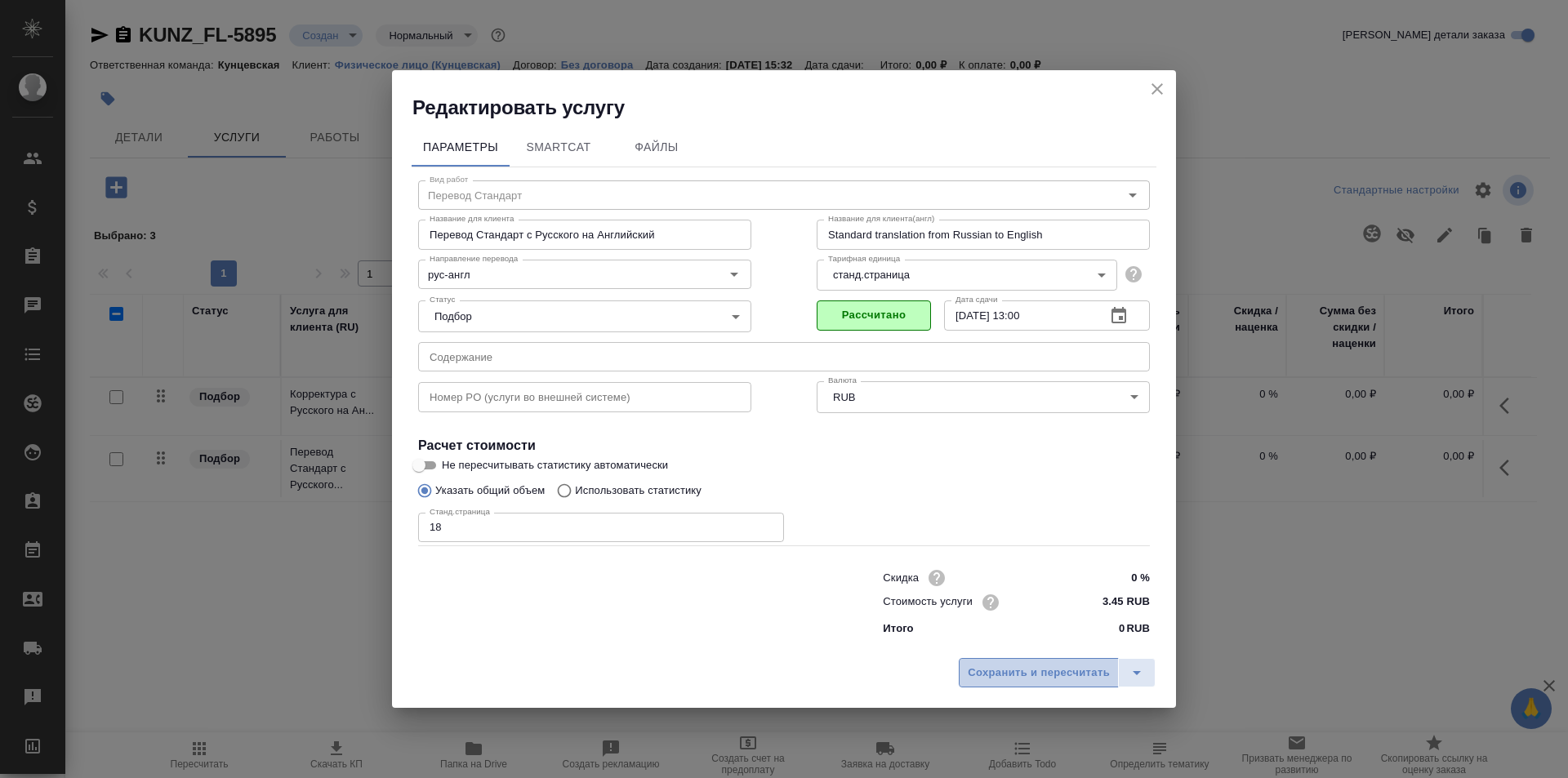
click at [1003, 663] on span "Сохранить и пересчитать" at bounding box center [1038, 673] width 142 height 19
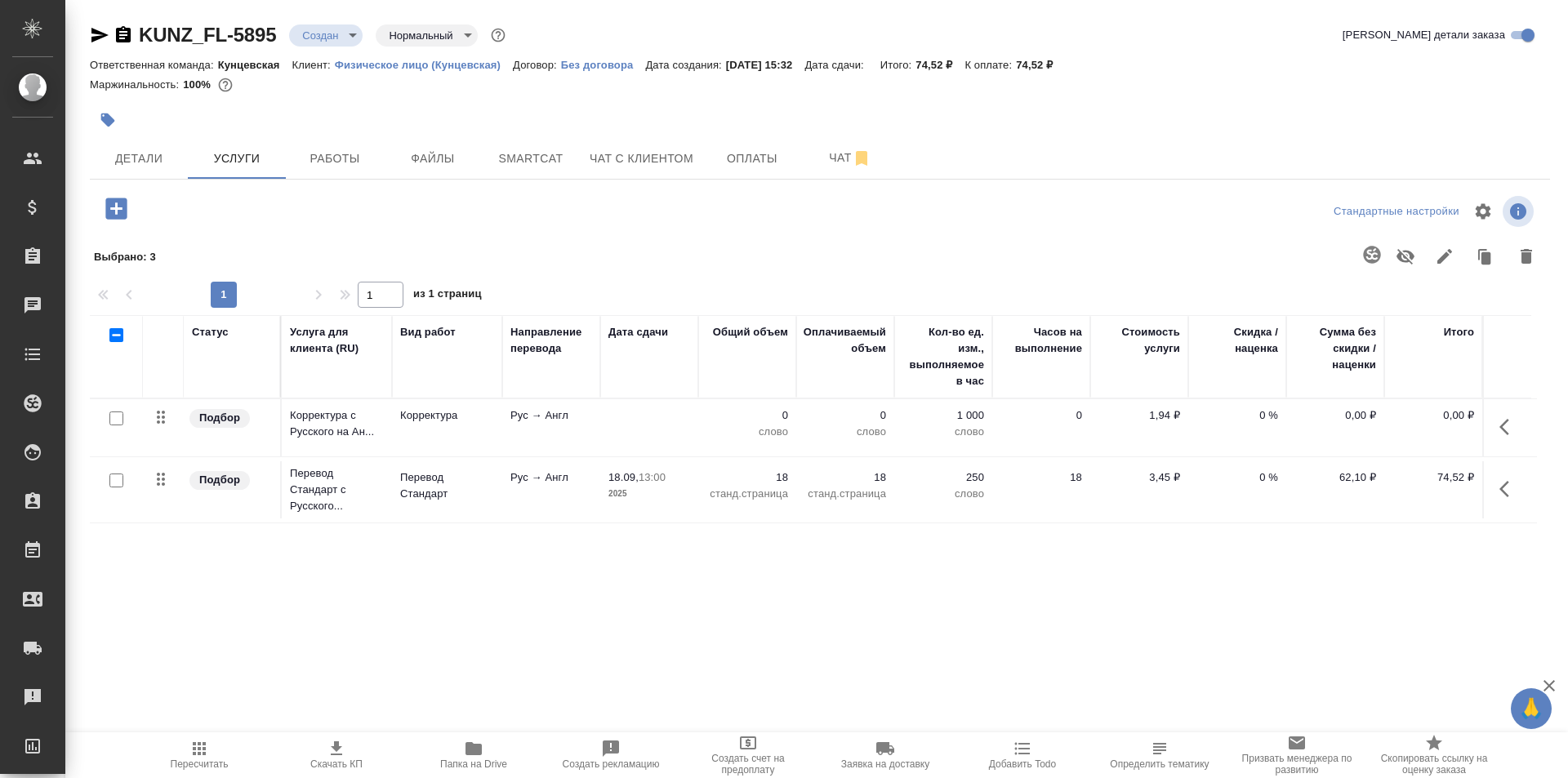
click at [112, 417] on input "checkbox" at bounding box center [116, 417] width 14 height 14
checkbox input "true"
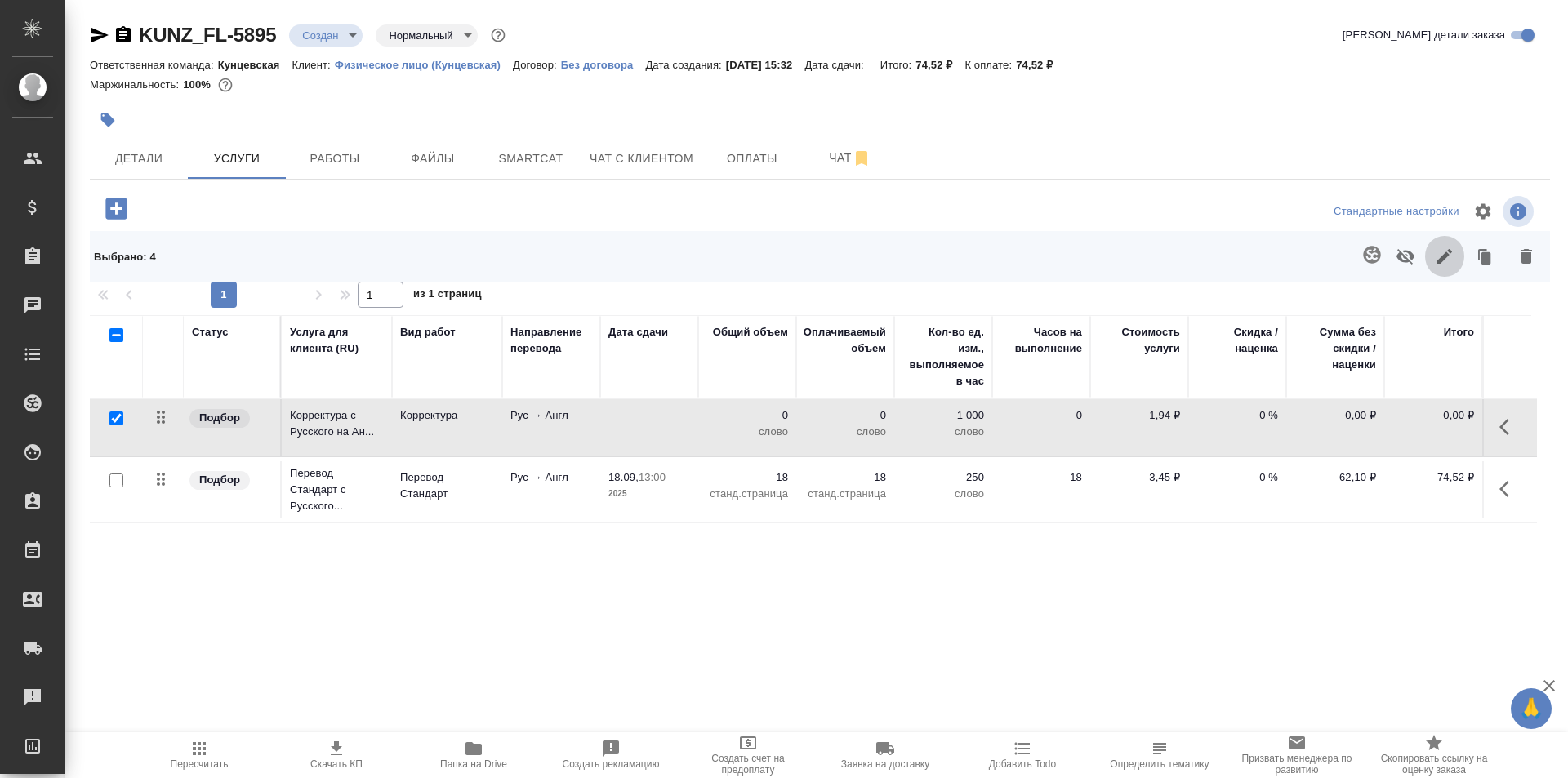
click at [1435, 248] on icon "button" at bounding box center [1444, 256] width 20 height 20
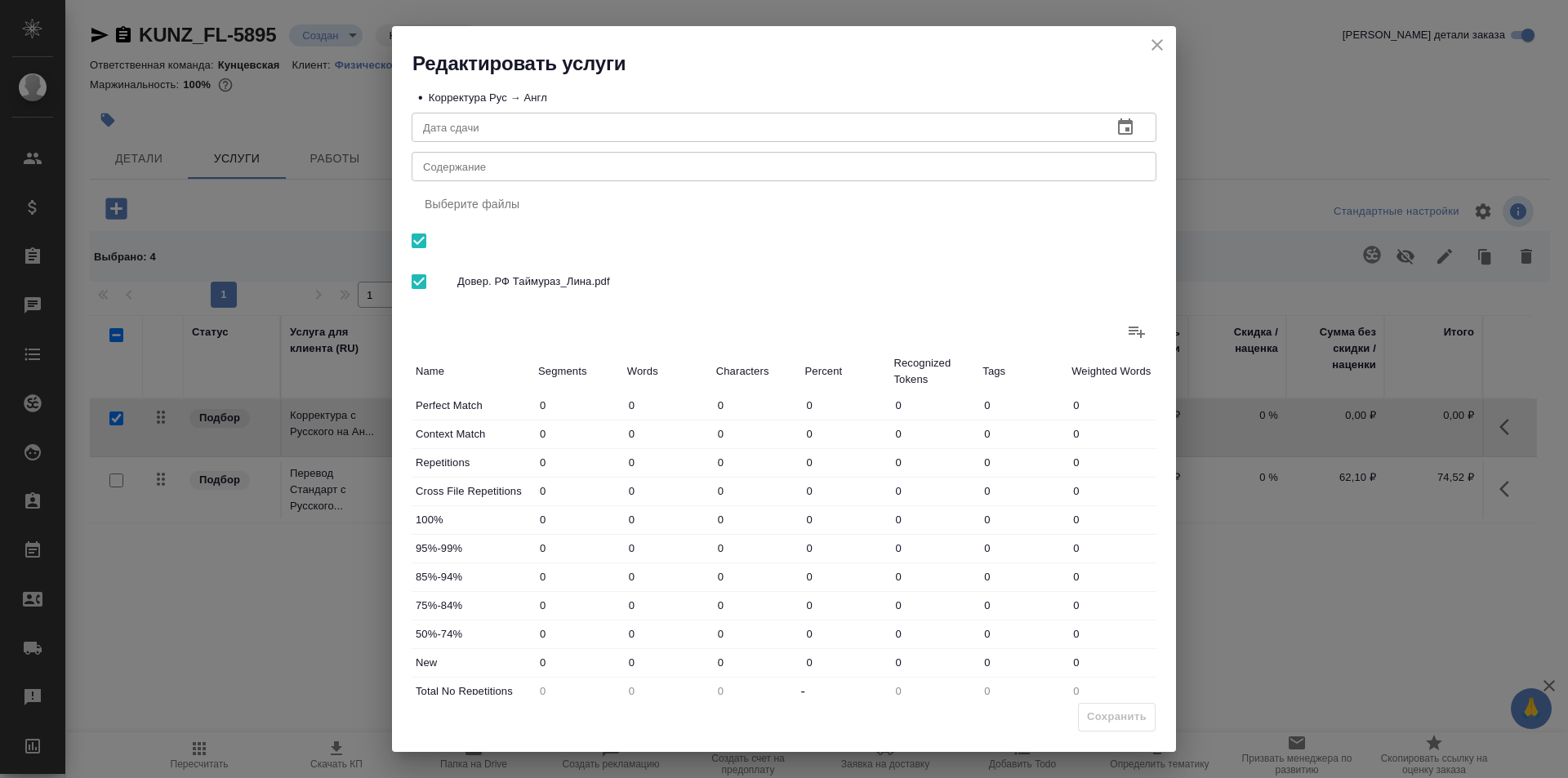
click at [1154, 48] on icon "close" at bounding box center [1157, 45] width 11 height 11
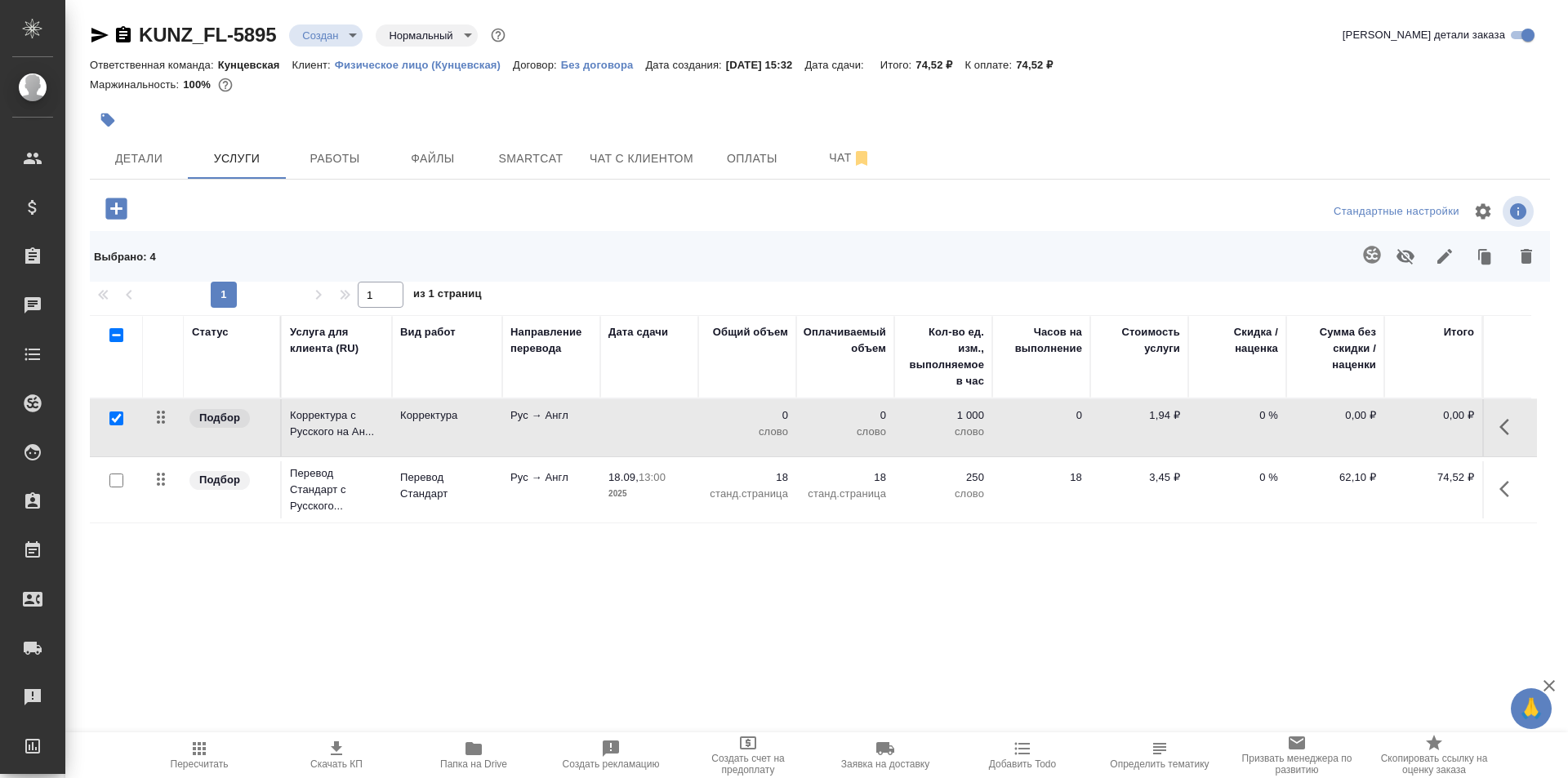
click at [1524, 251] on icon "button" at bounding box center [1526, 256] width 11 height 15
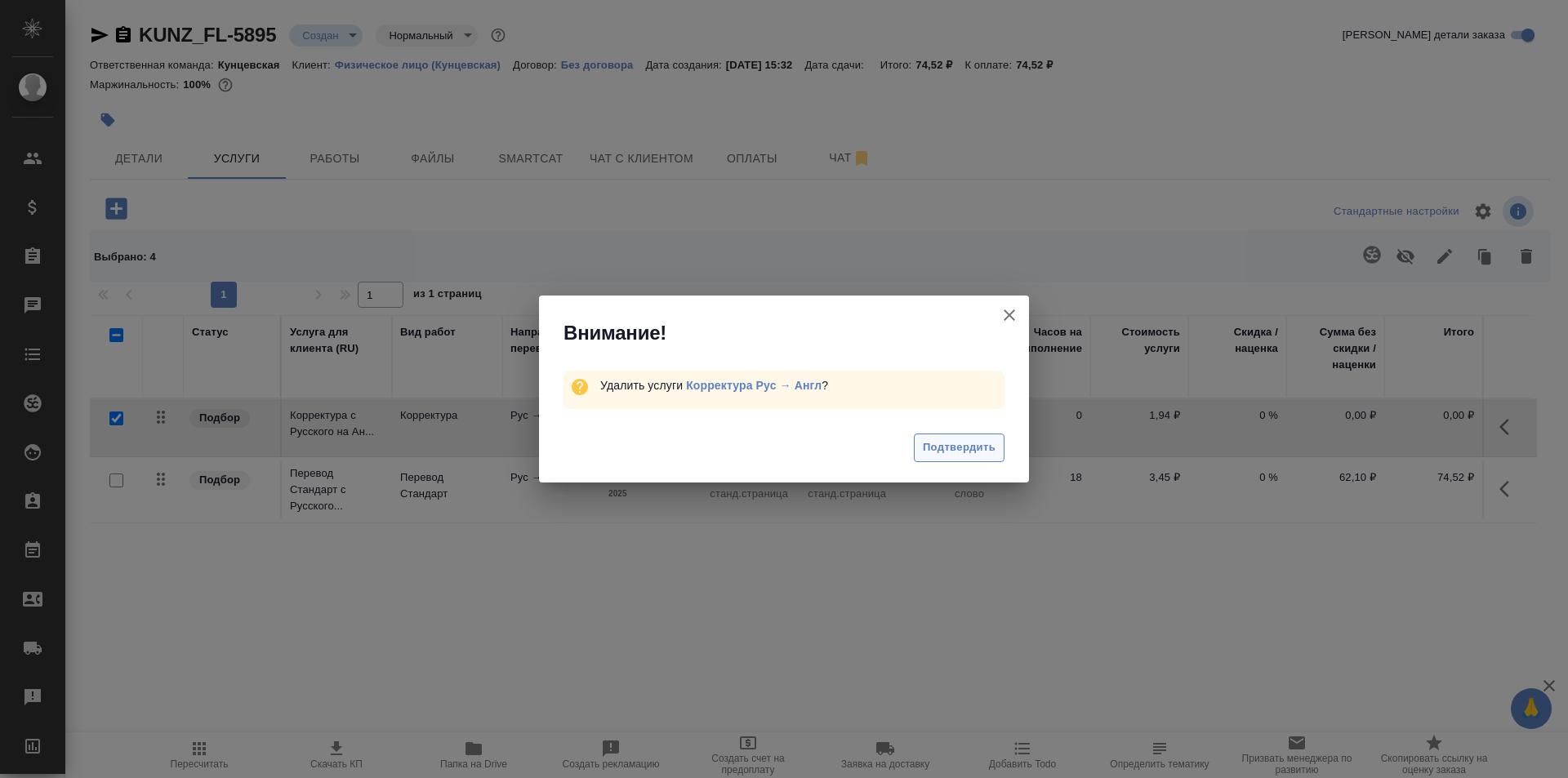
click at [948, 437] on button "Подтвердить" at bounding box center [958, 447] width 90 height 29
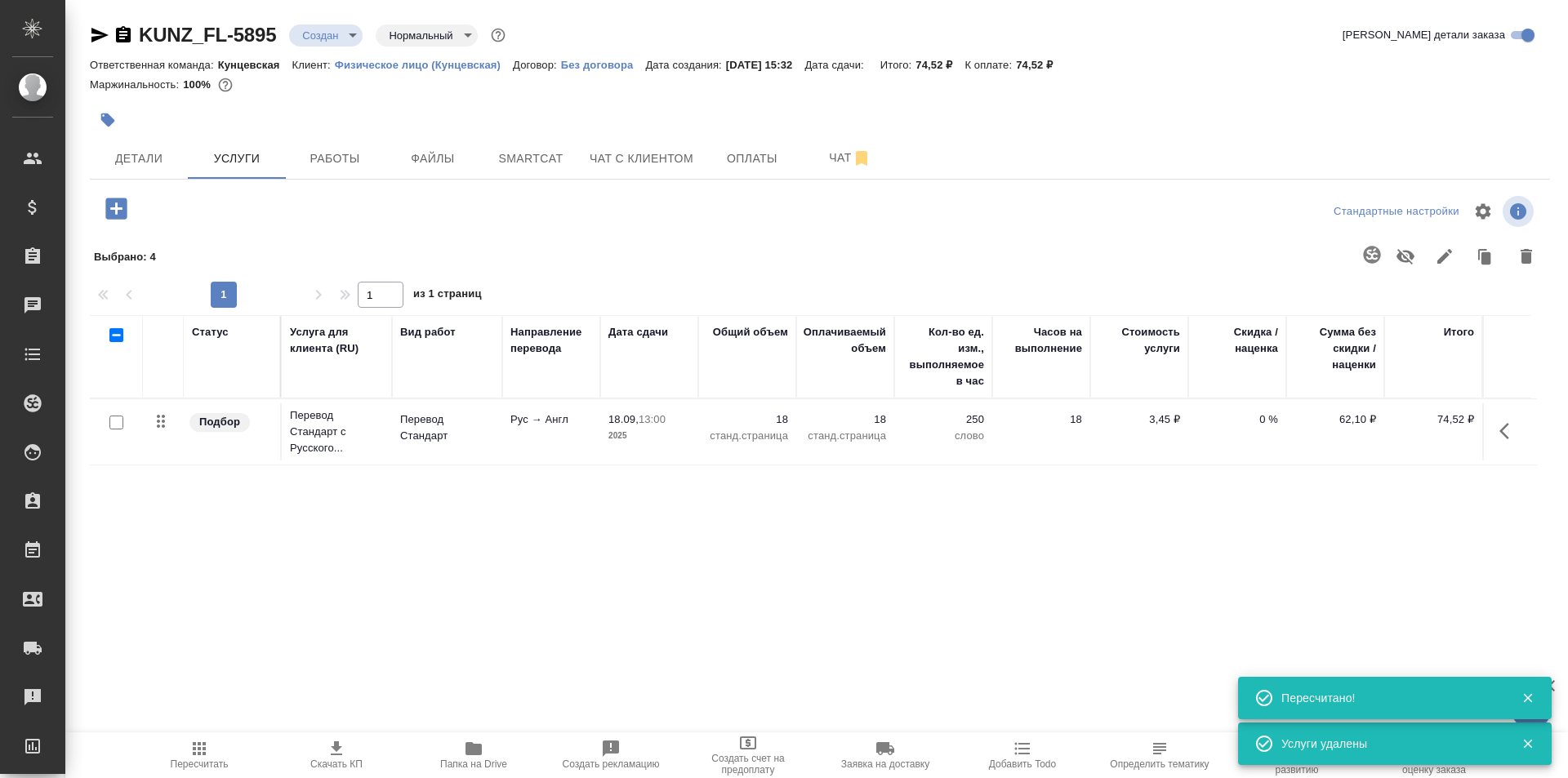
click at [860, 425] on p "18" at bounding box center [846, 419] width 82 height 17
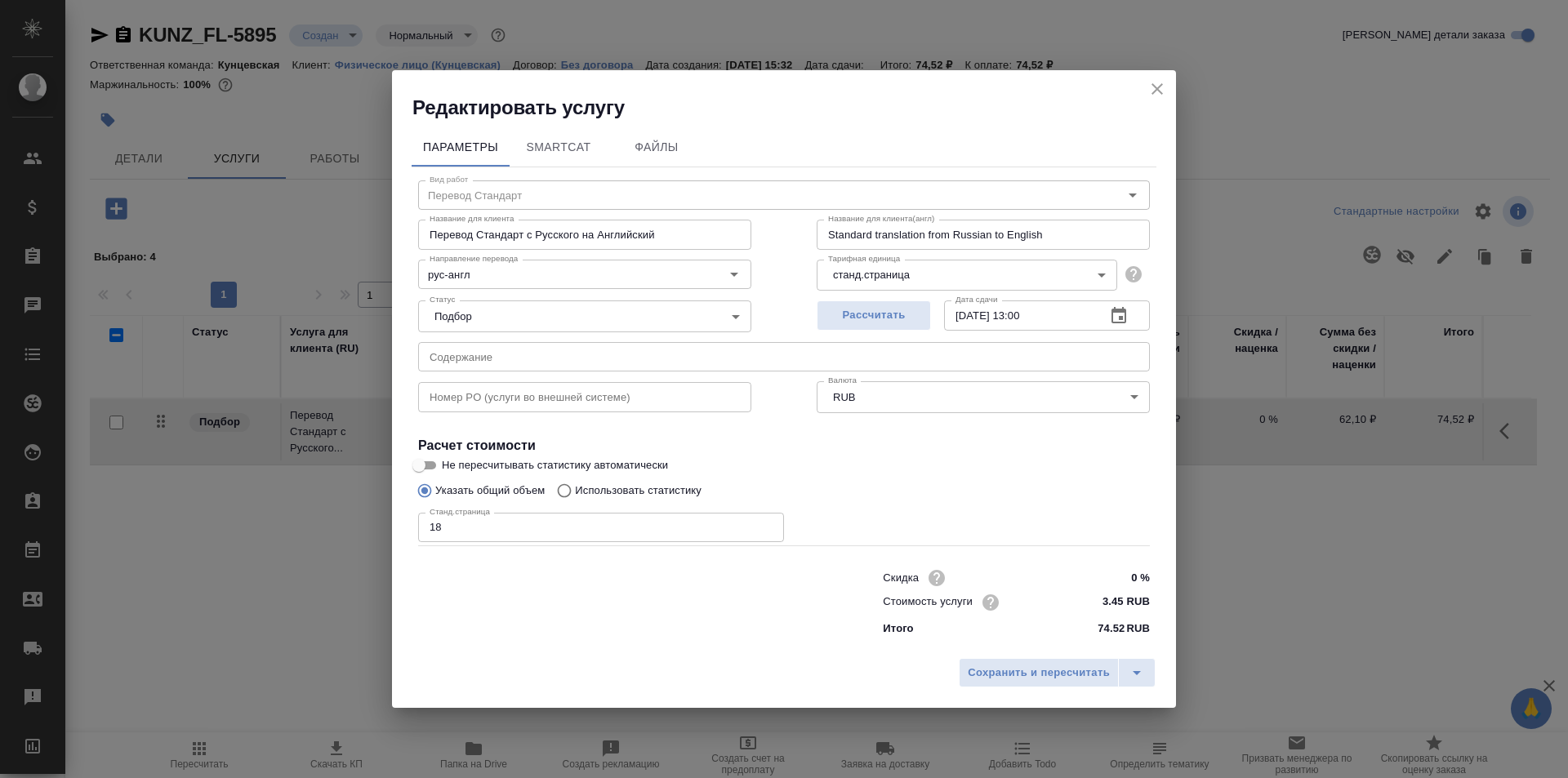
click at [1142, 89] on div "Редактировать услугу" at bounding box center [783, 95] width 784 height 50
click at [1150, 87] on icon "close" at bounding box center [1157, 89] width 20 height 20
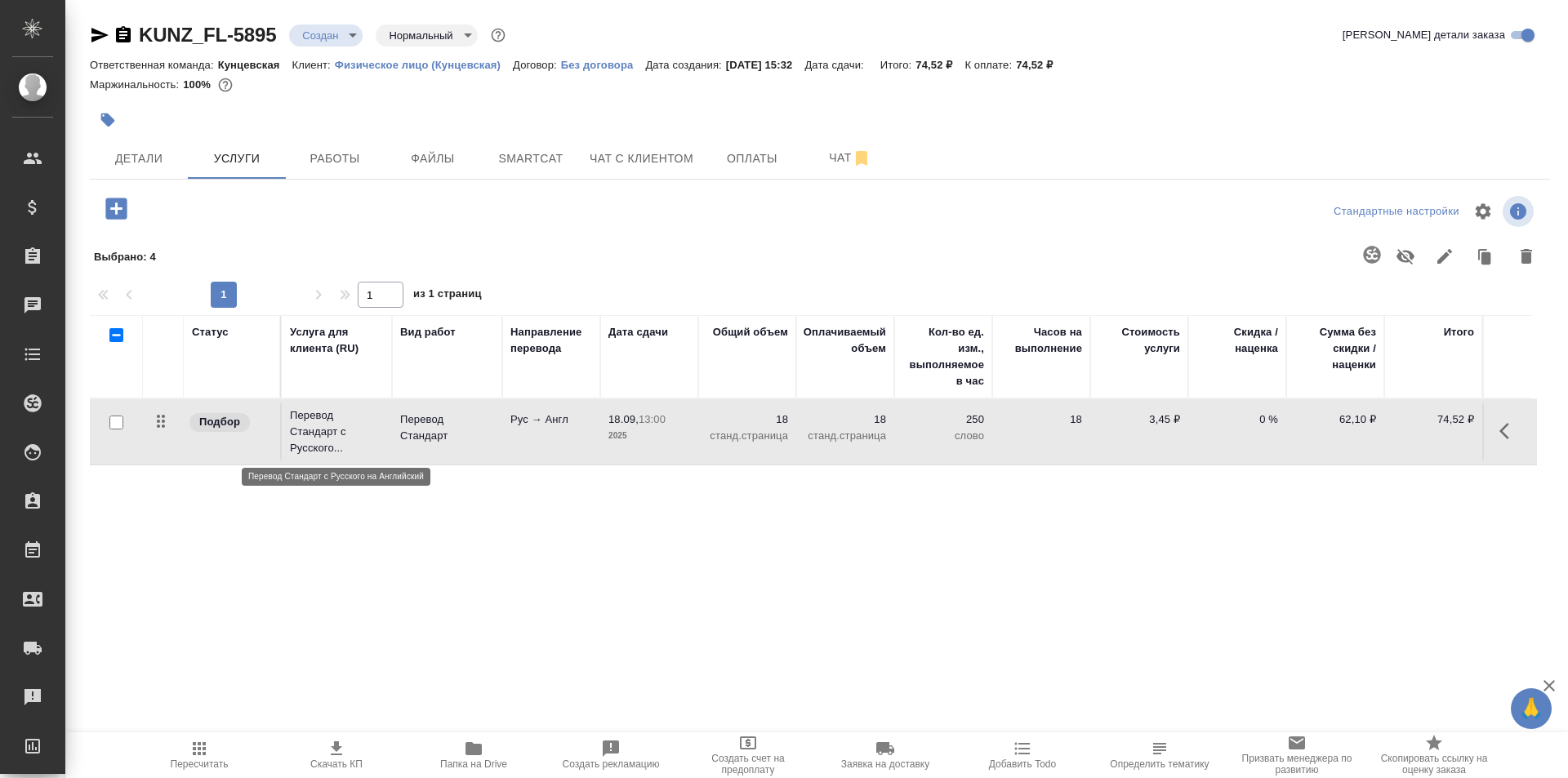
click at [325, 422] on p "Перевод Стандарт с Русского..." at bounding box center [337, 431] width 94 height 49
click at [116, 418] on input "checkbox" at bounding box center [116, 422] width 14 height 14
checkbox input "true"
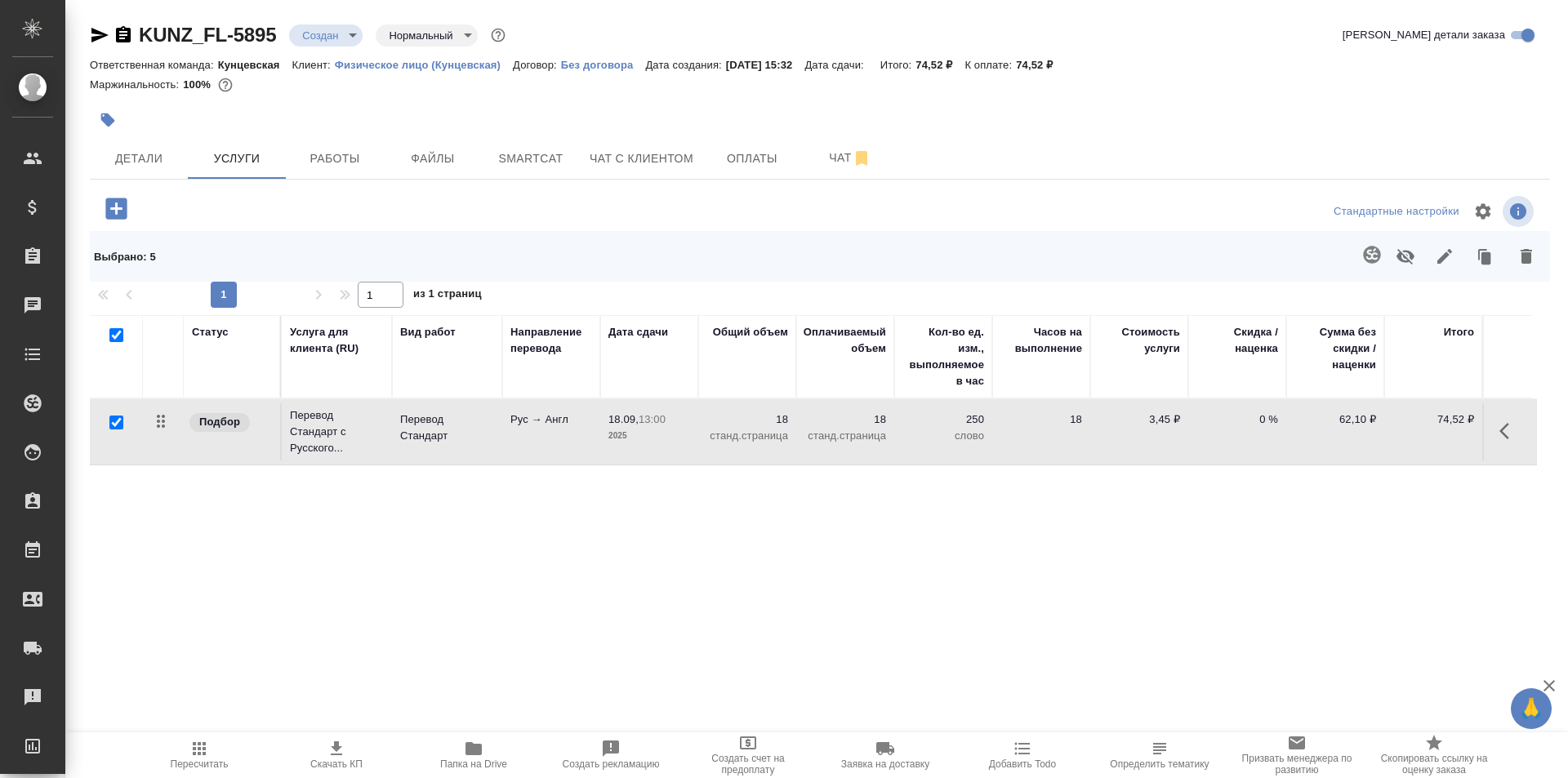
click at [1510, 250] on button "button" at bounding box center [1526, 256] width 39 height 43
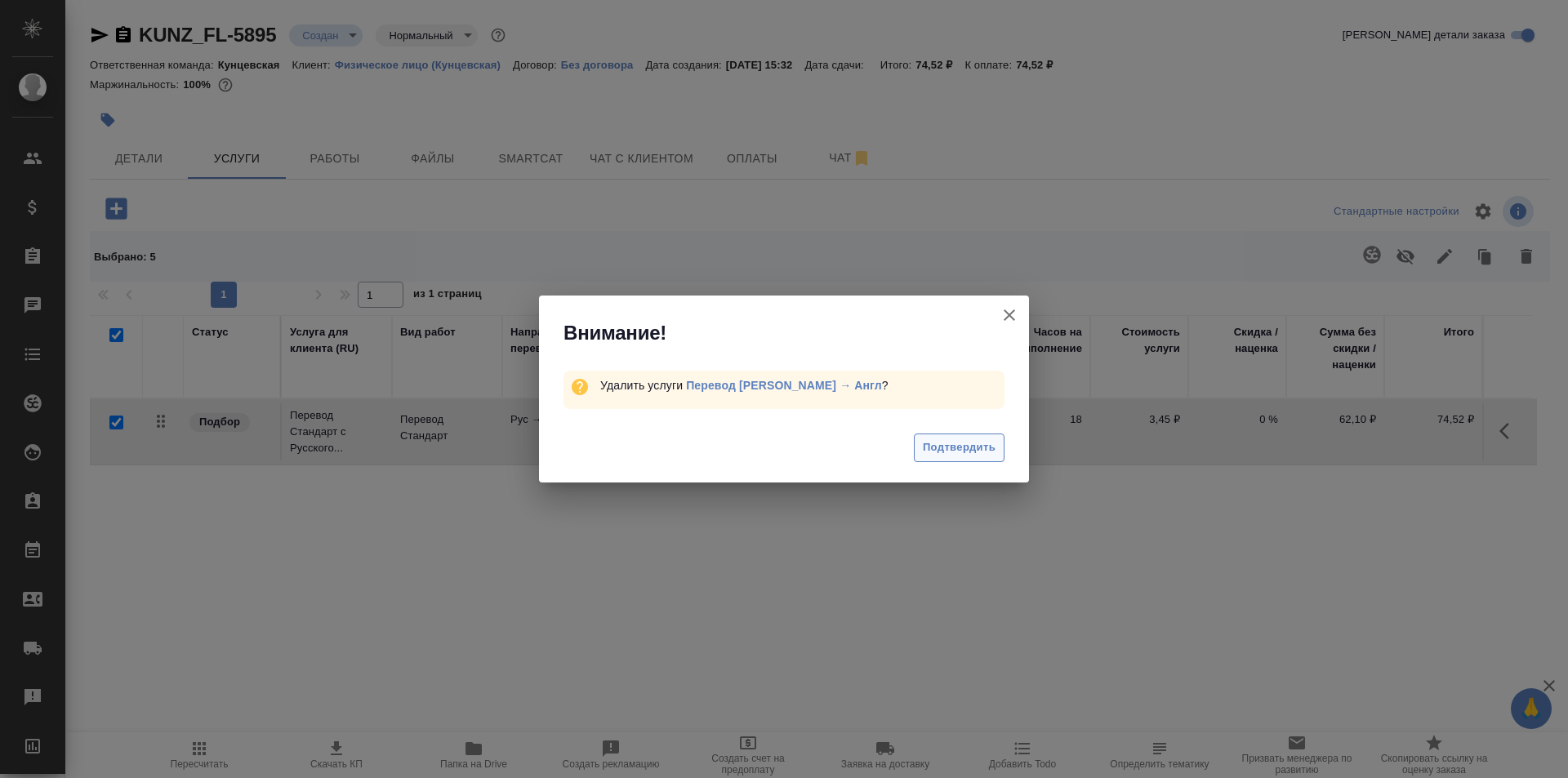
click at [956, 440] on span "Подтвердить" at bounding box center [959, 447] width 73 height 19
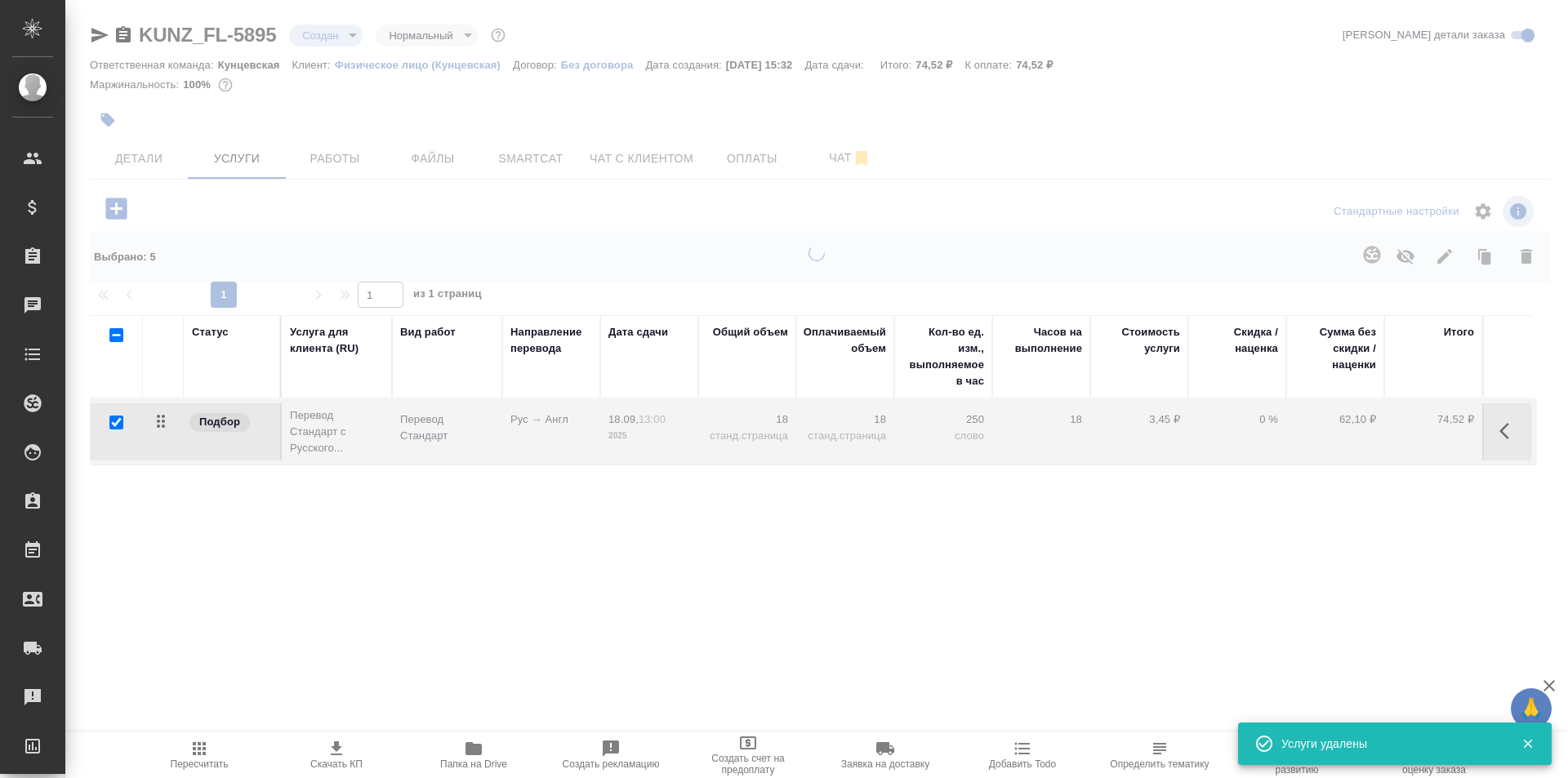
checkbox input "false"
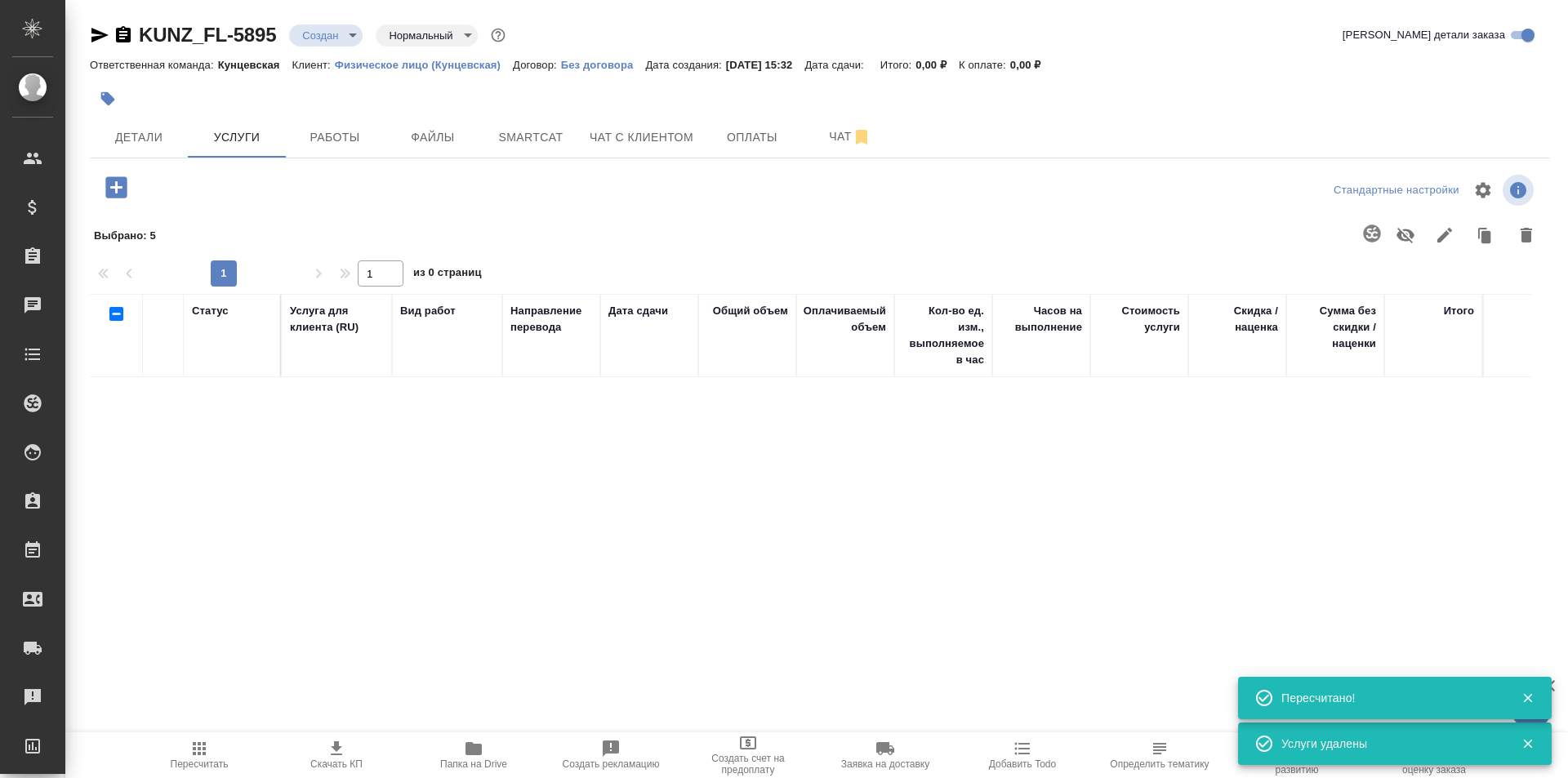
click at [119, 184] on icon "button" at bounding box center [116, 186] width 21 height 21
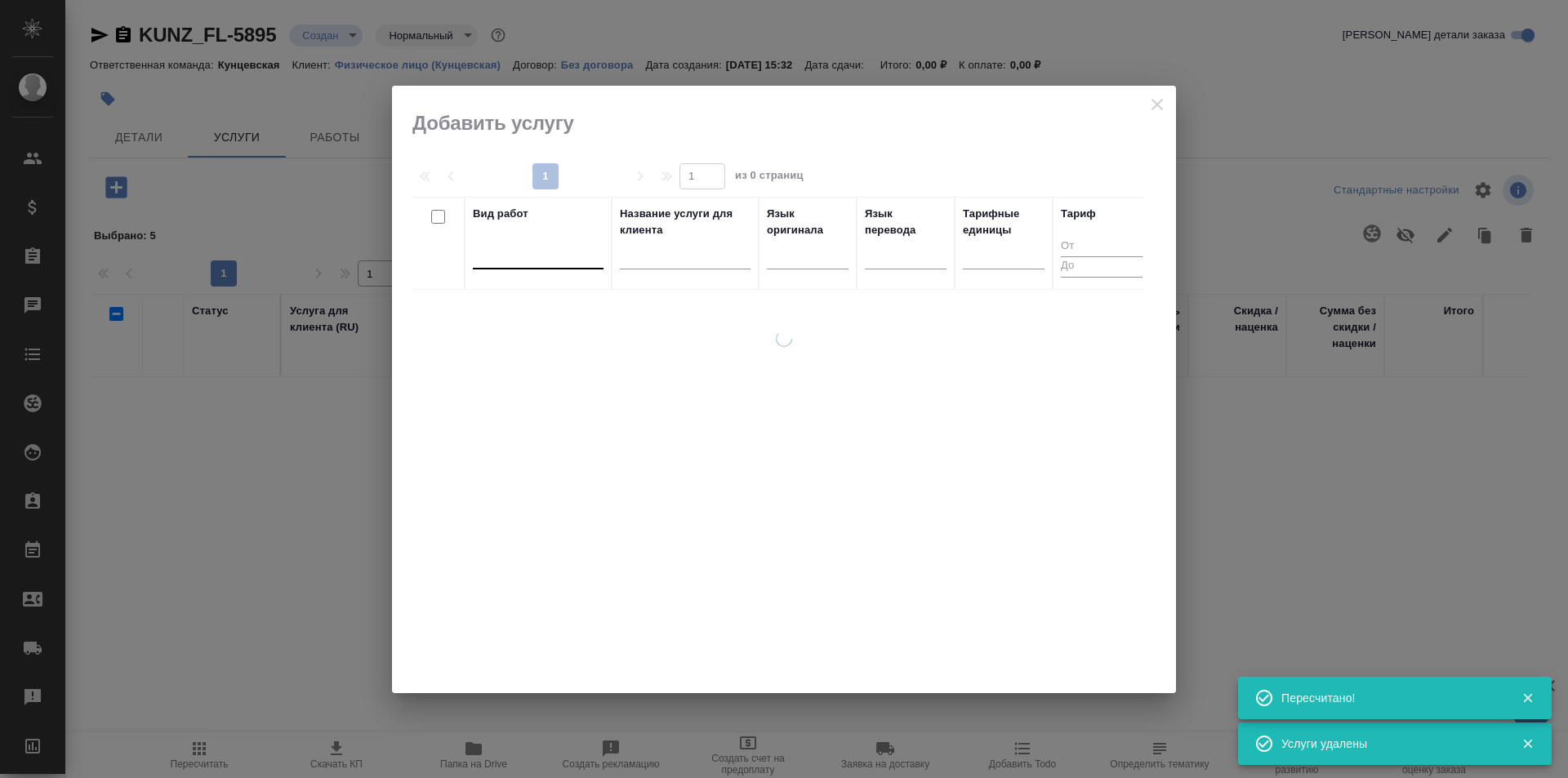
click at [506, 252] on div at bounding box center [538, 252] width 131 height 23
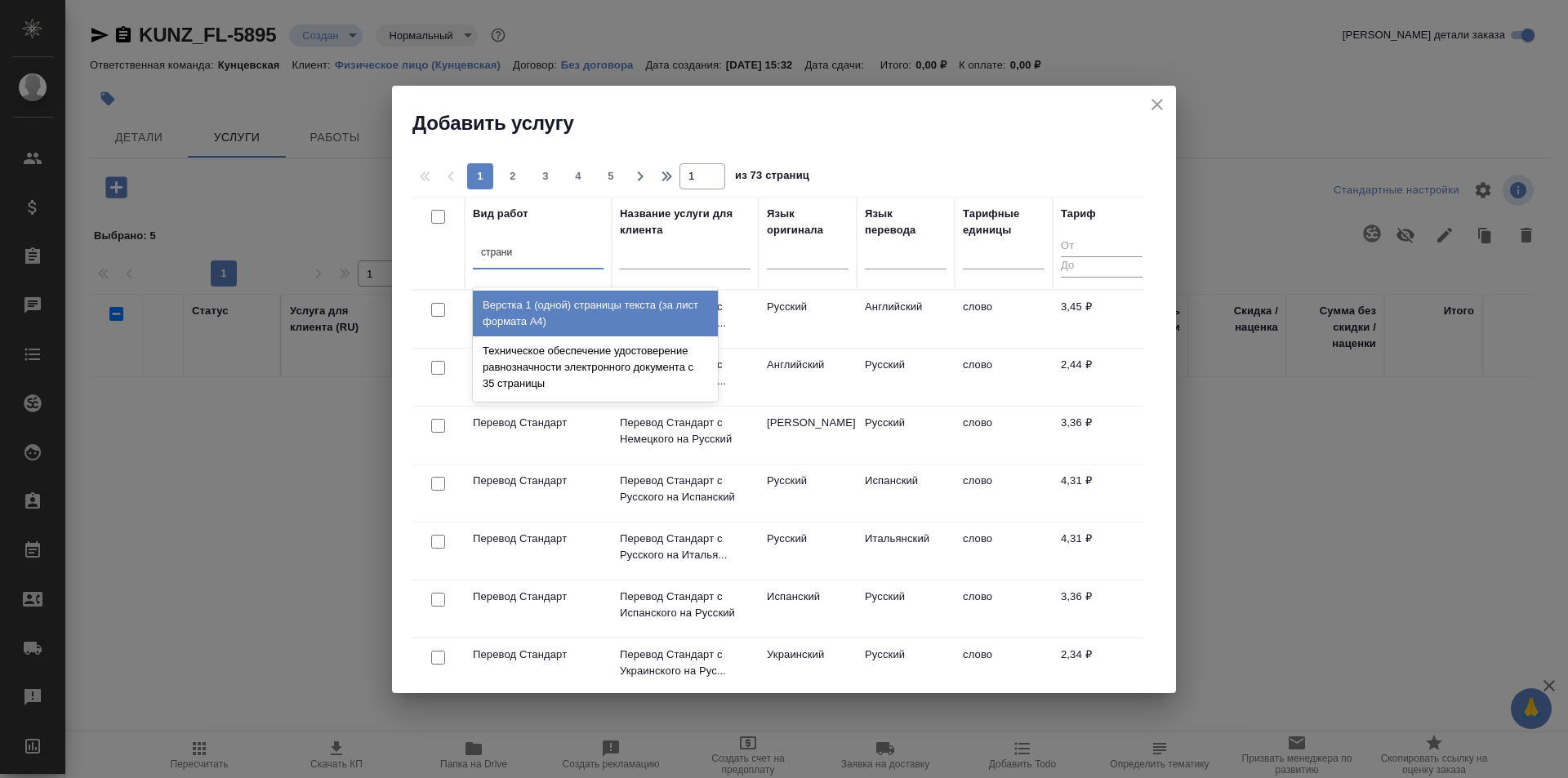
type input "страниц"
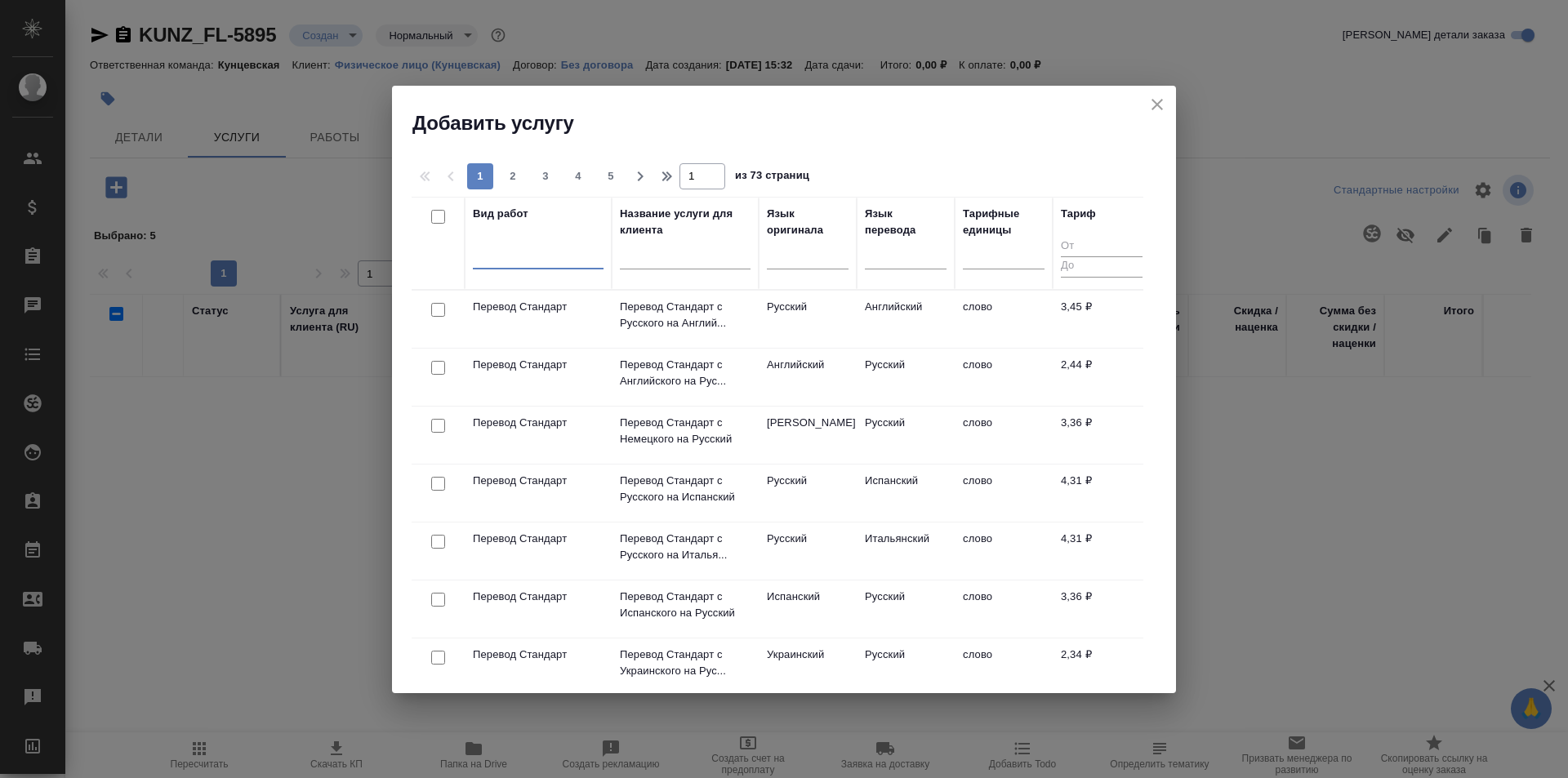
drag, startPoint x: 525, startPoint y: 239, endPoint x: 427, endPoint y: 260, distance: 100.2
click at [427, 260] on tr "Вид работ 0 results available. Select is focused ,type to refine list, press Do…" at bounding box center [780, 243] width 739 height 93
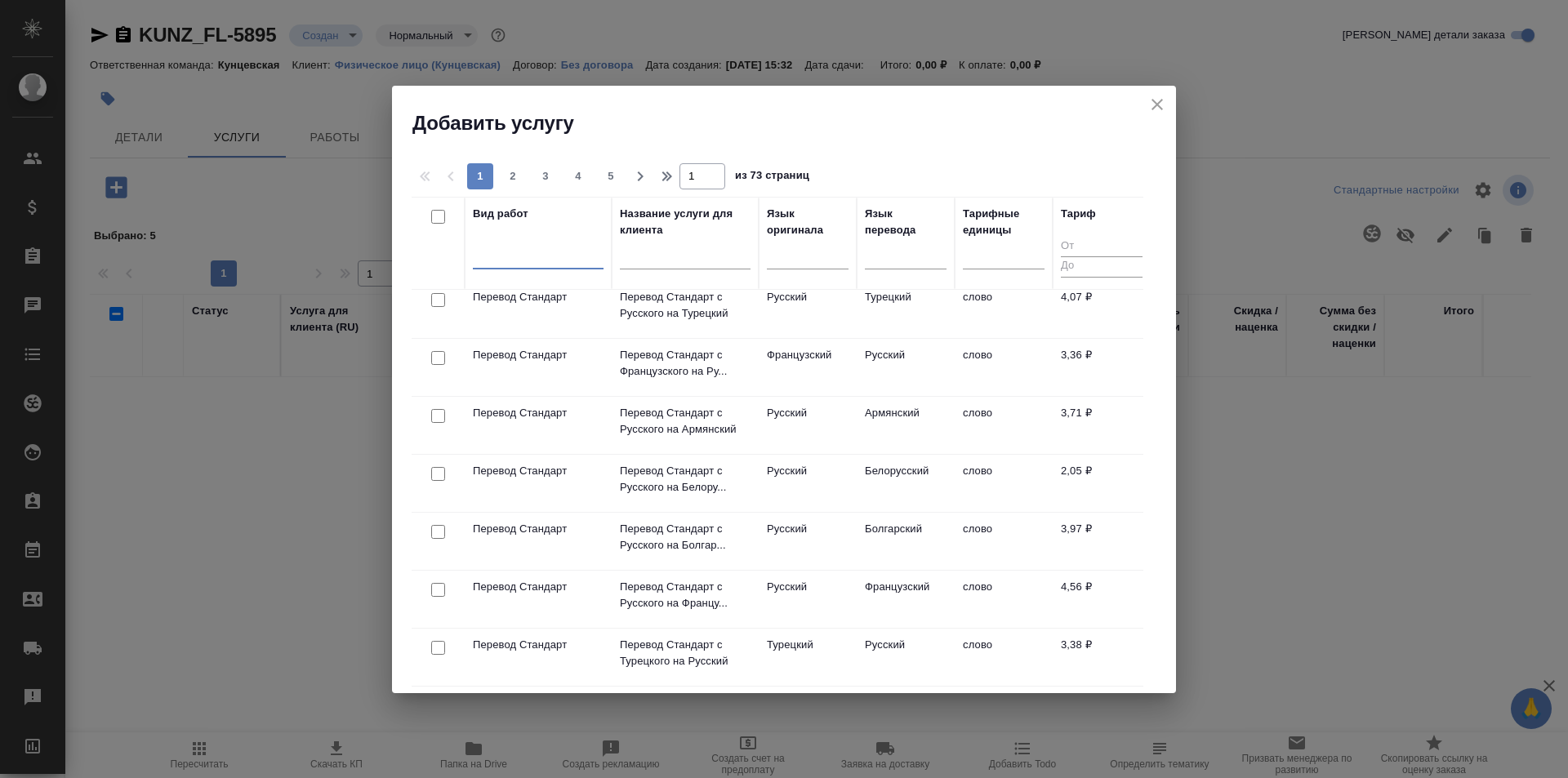
scroll to position [1065, 0]
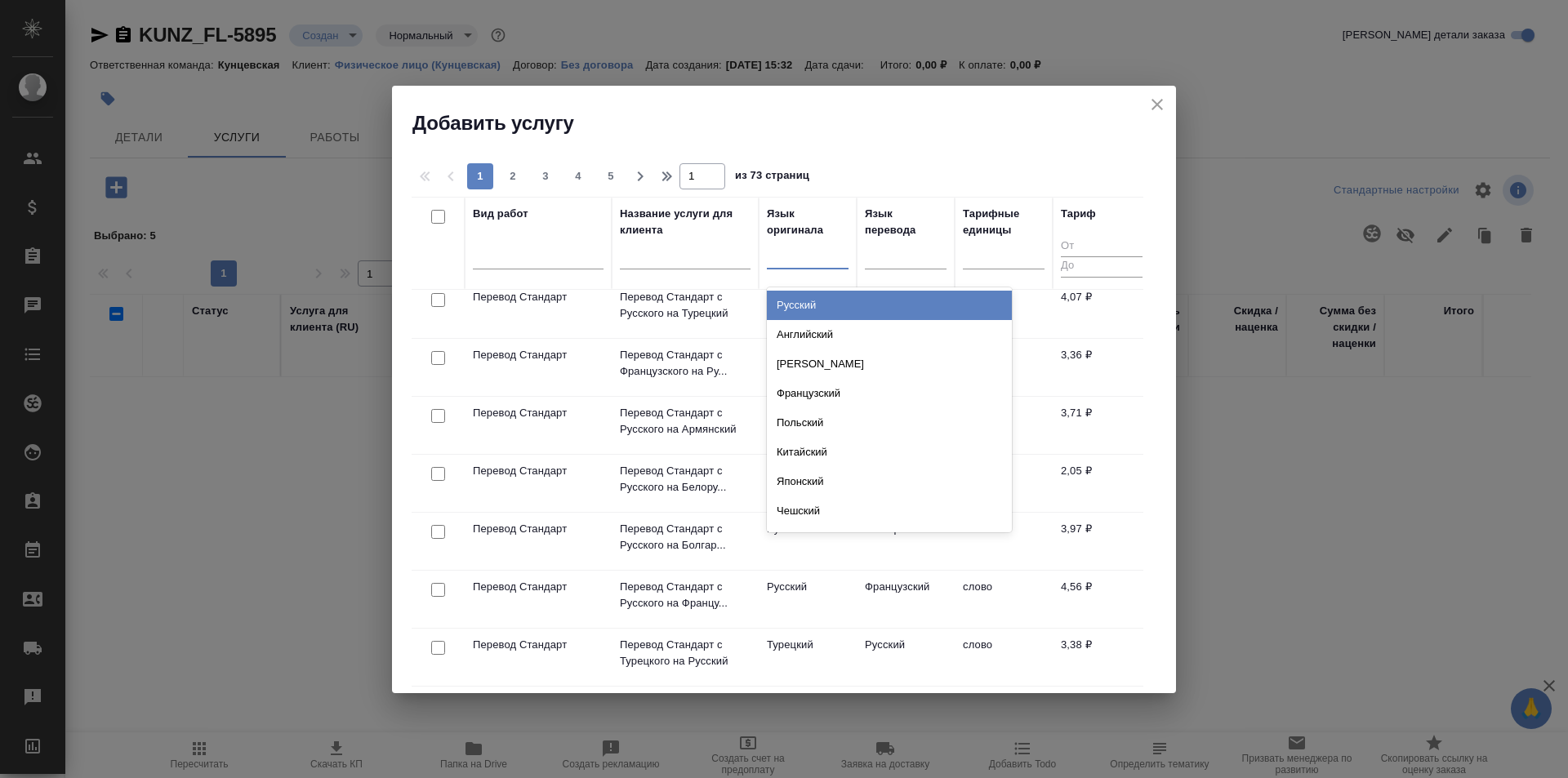
click at [782, 254] on div at bounding box center [808, 252] width 82 height 23
click at [873, 291] on div "Русский" at bounding box center [889, 306] width 245 height 30
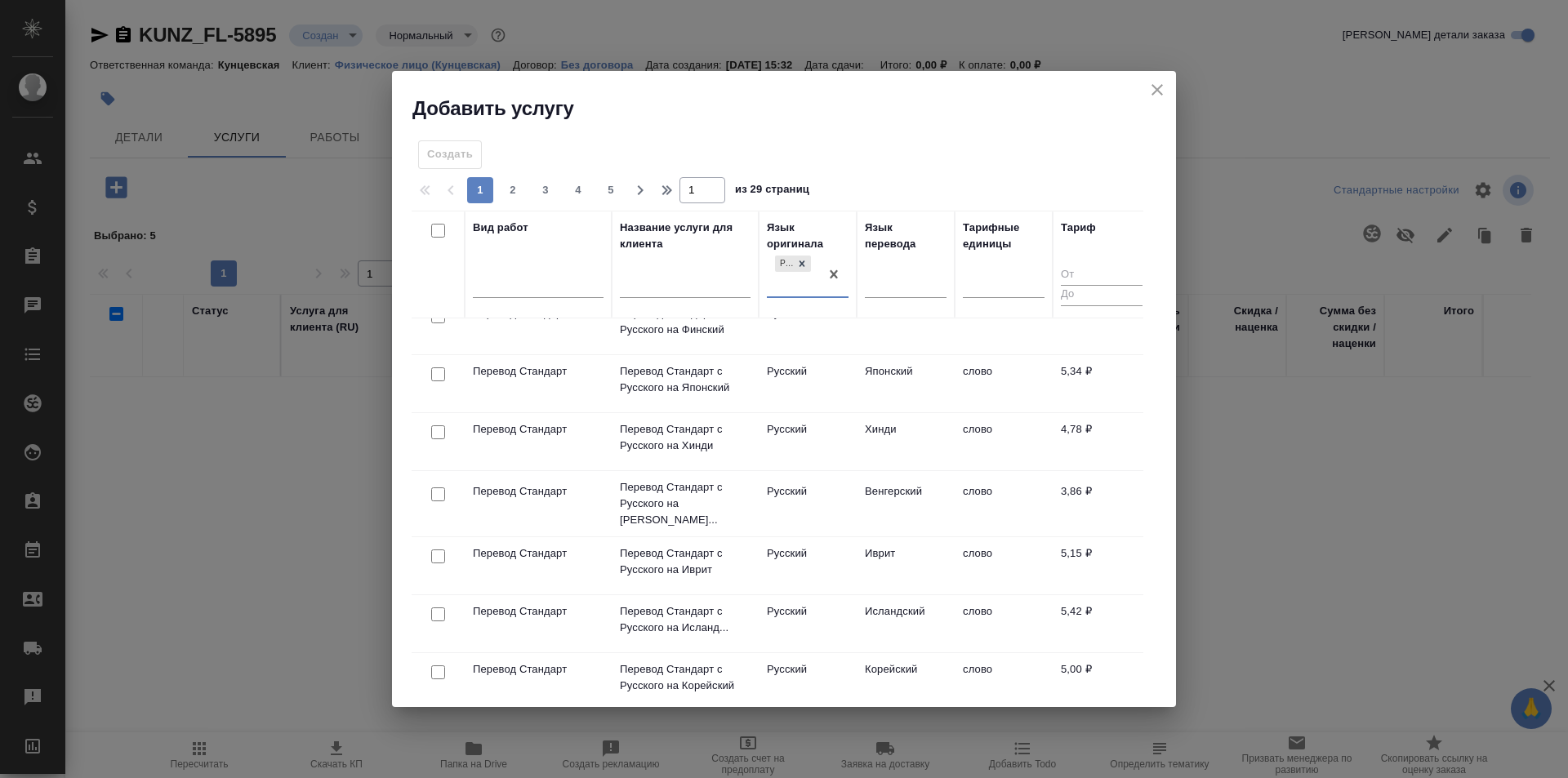
click at [891, 265] on div "Язык перевода" at bounding box center [906, 265] width 82 height 89
click at [899, 275] on div at bounding box center [906, 280] width 82 height 23
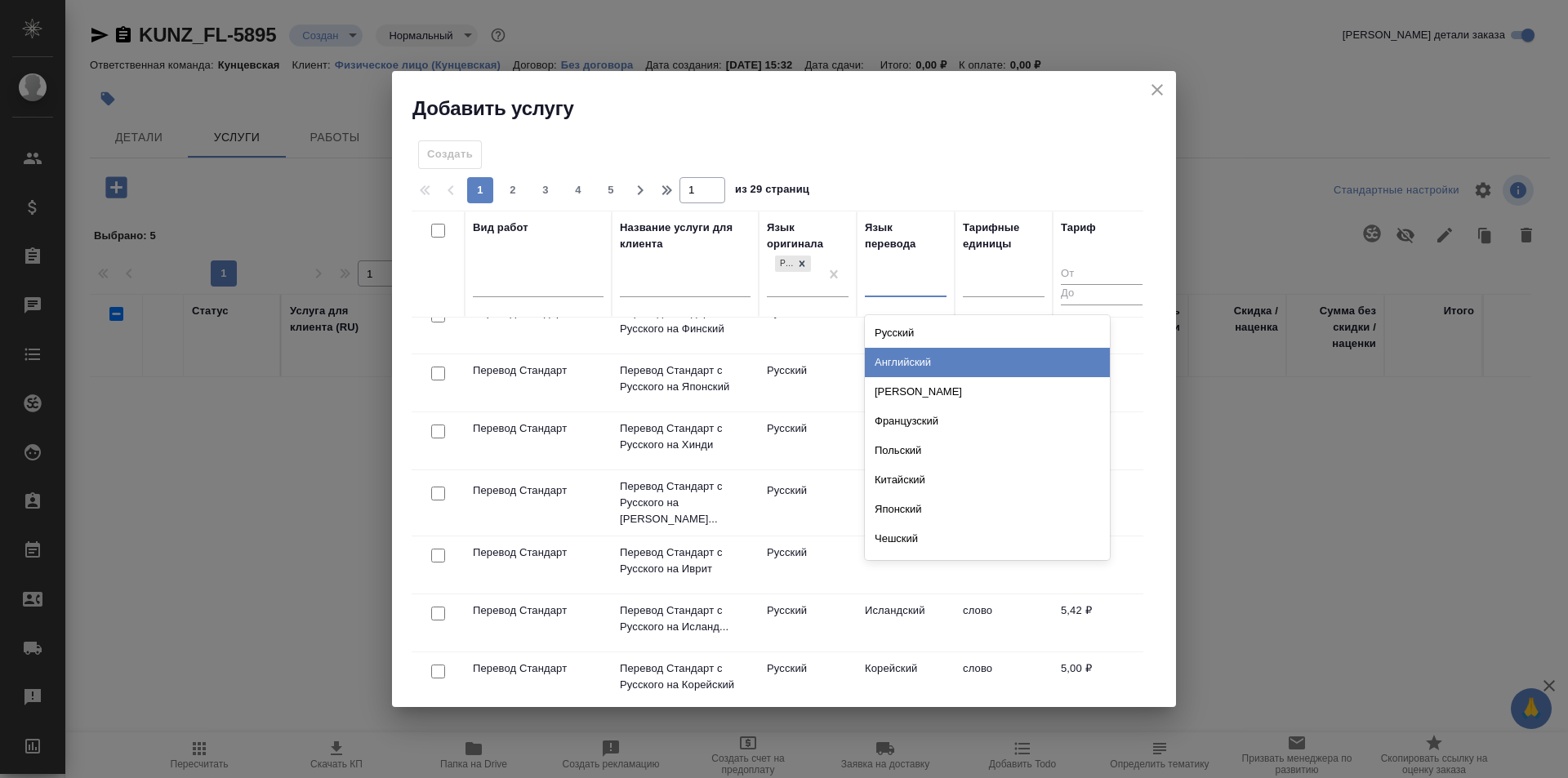
click at [900, 352] on div "Английский" at bounding box center [987, 362] width 245 height 30
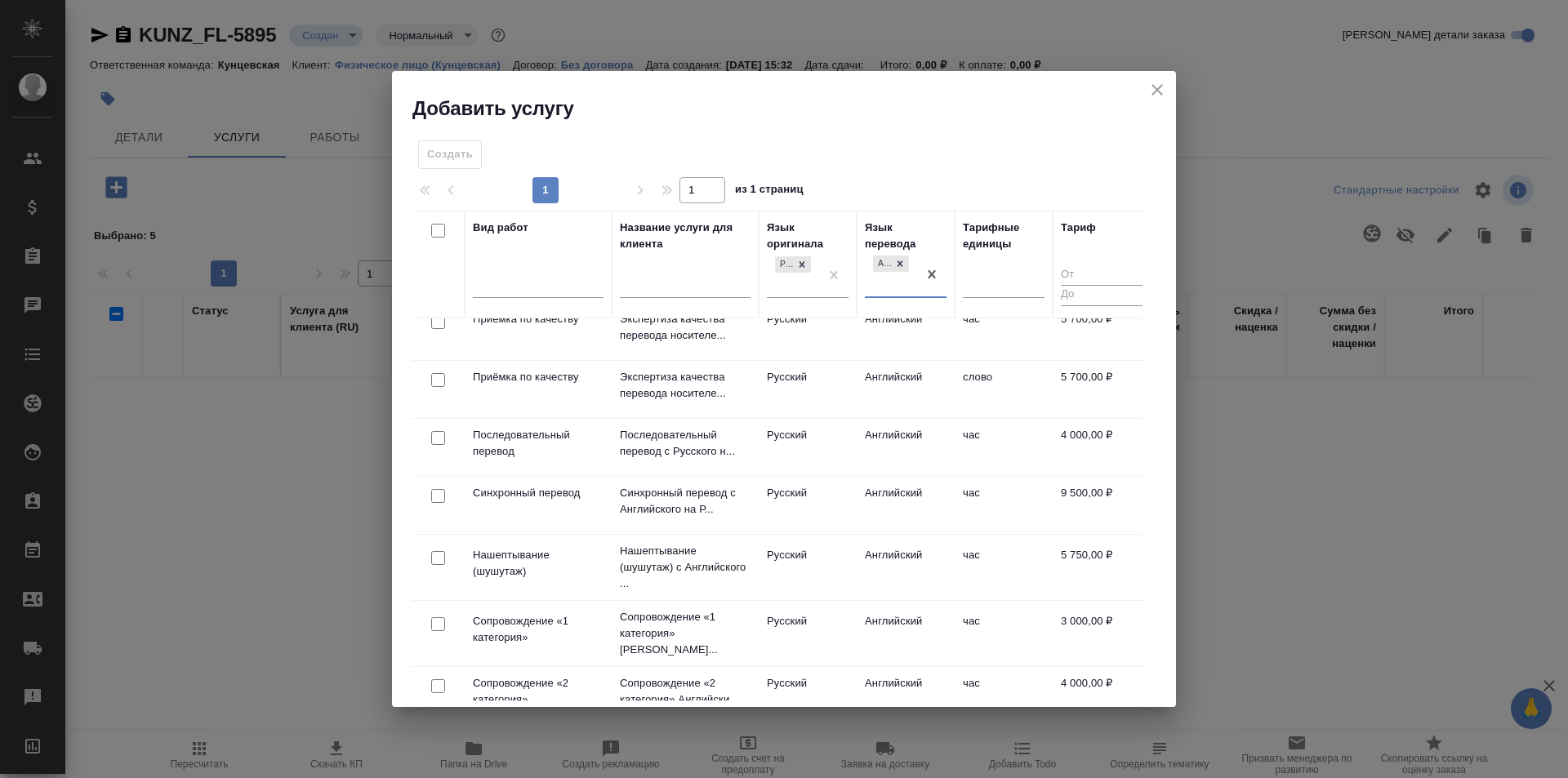
scroll to position [633, 0]
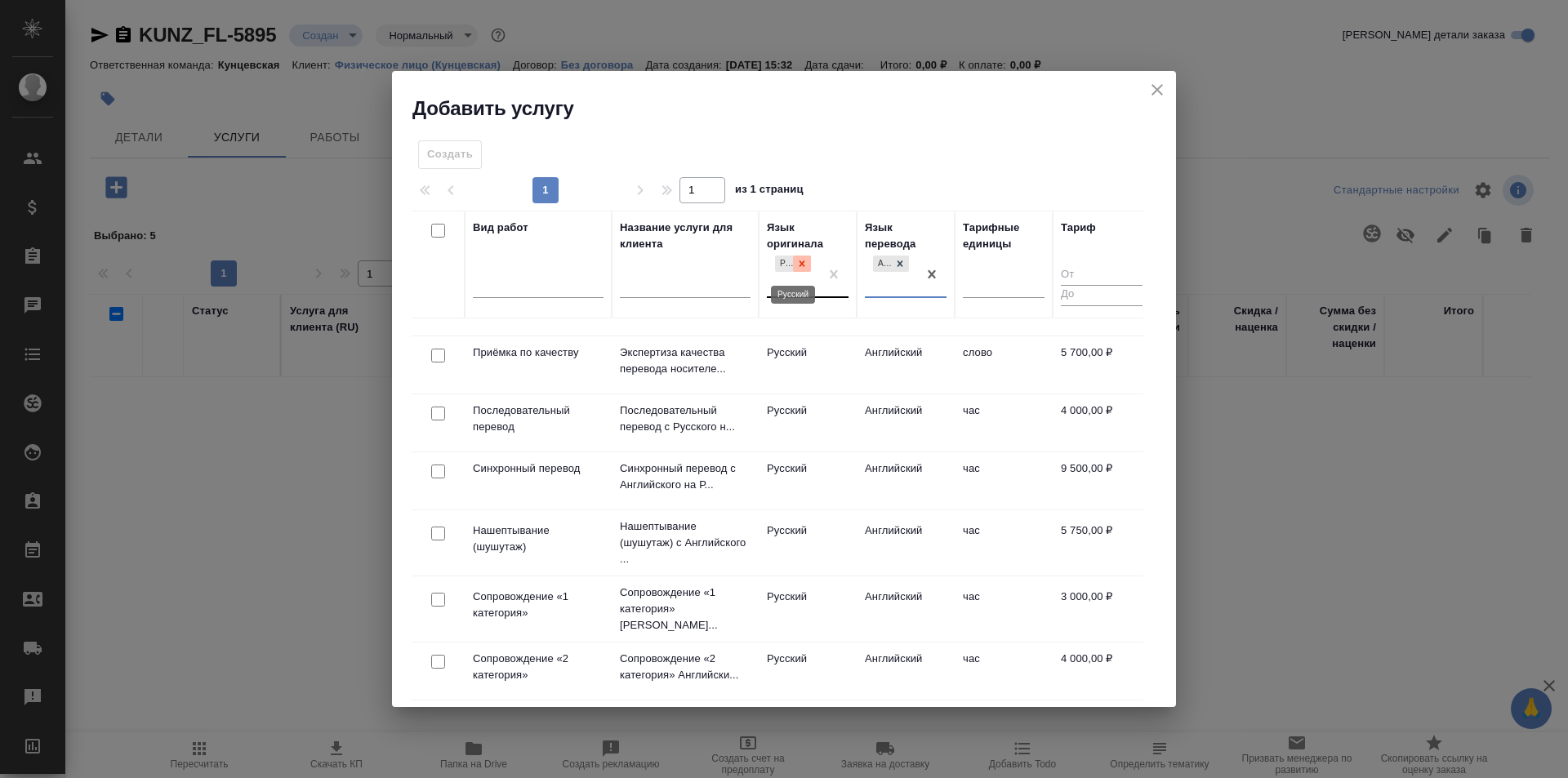
click at [803, 256] on div at bounding box center [802, 264] width 18 height 17
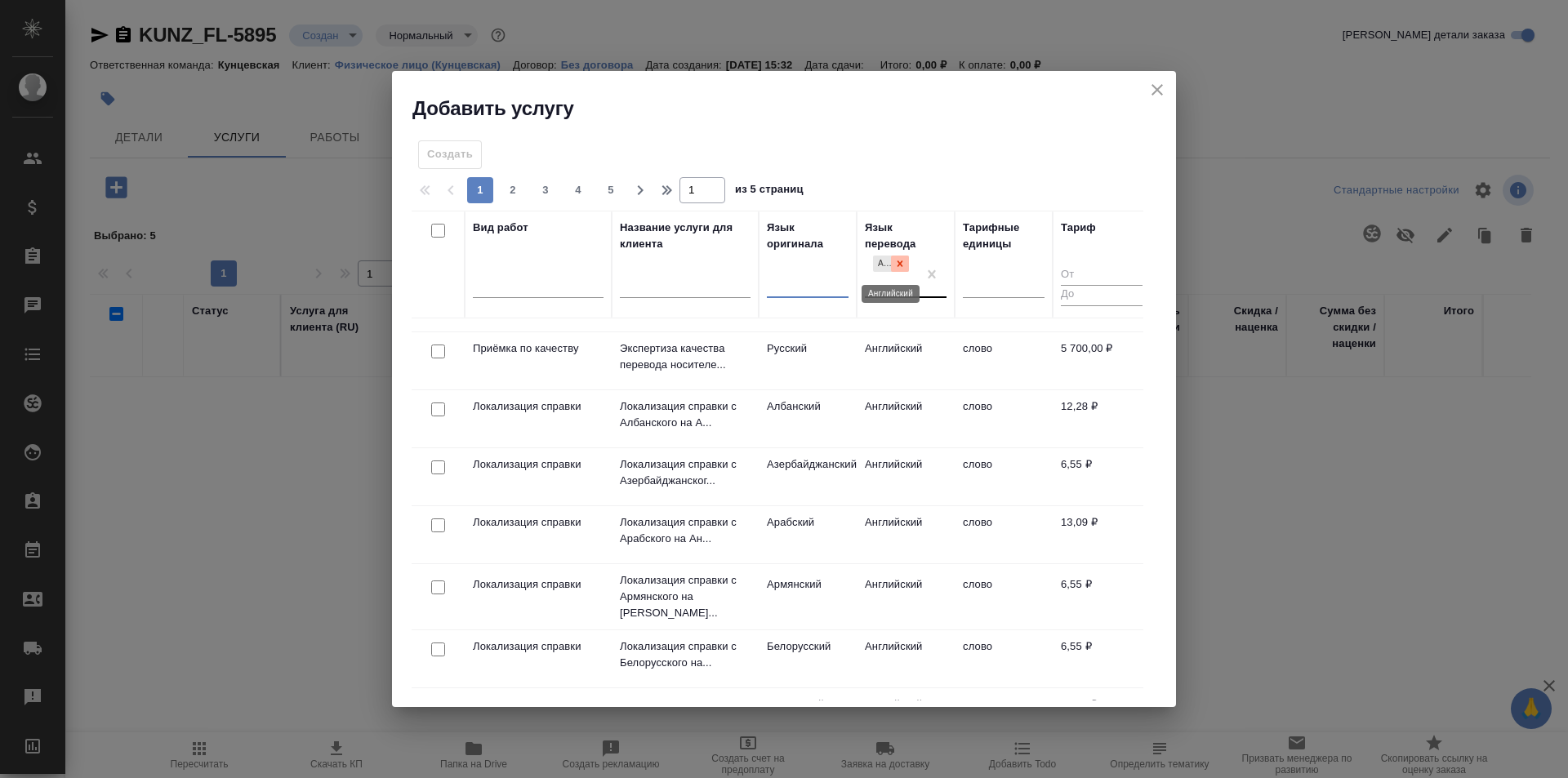
click at [896, 259] on icon at bounding box center [900, 264] width 11 height 11
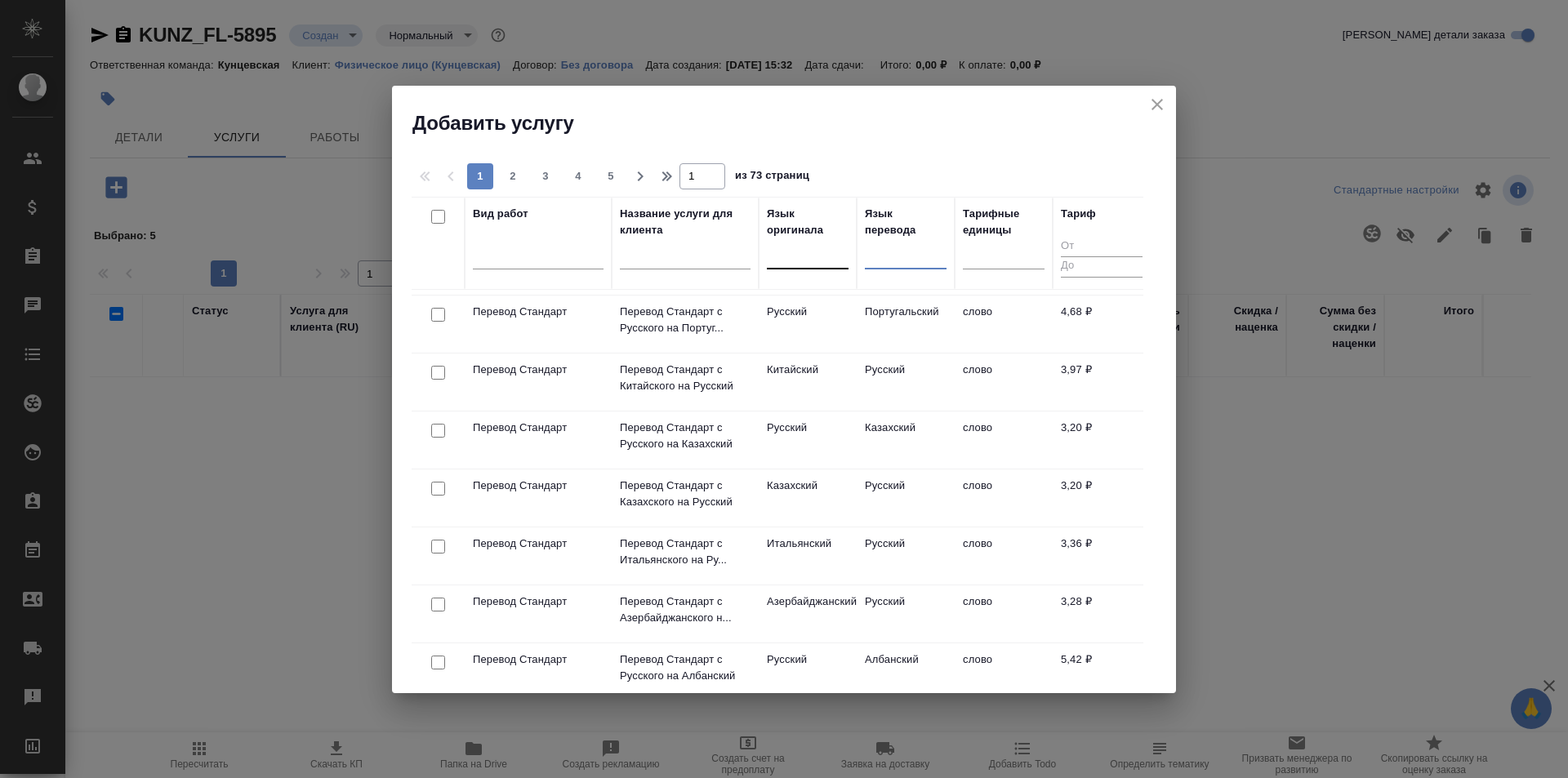
click at [808, 249] on div at bounding box center [808, 252] width 82 height 23
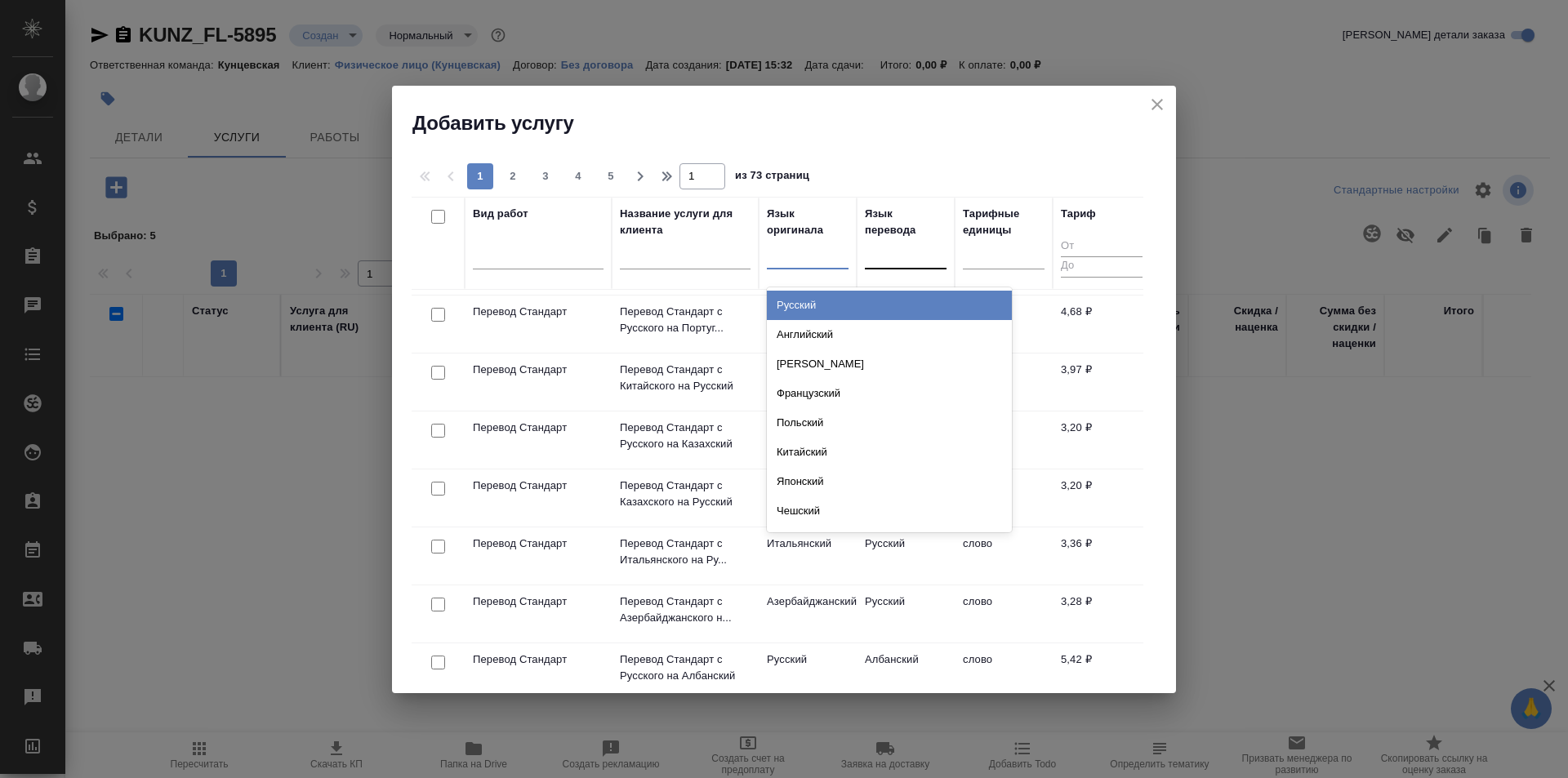
click at [820, 301] on div "Русский" at bounding box center [889, 306] width 245 height 30
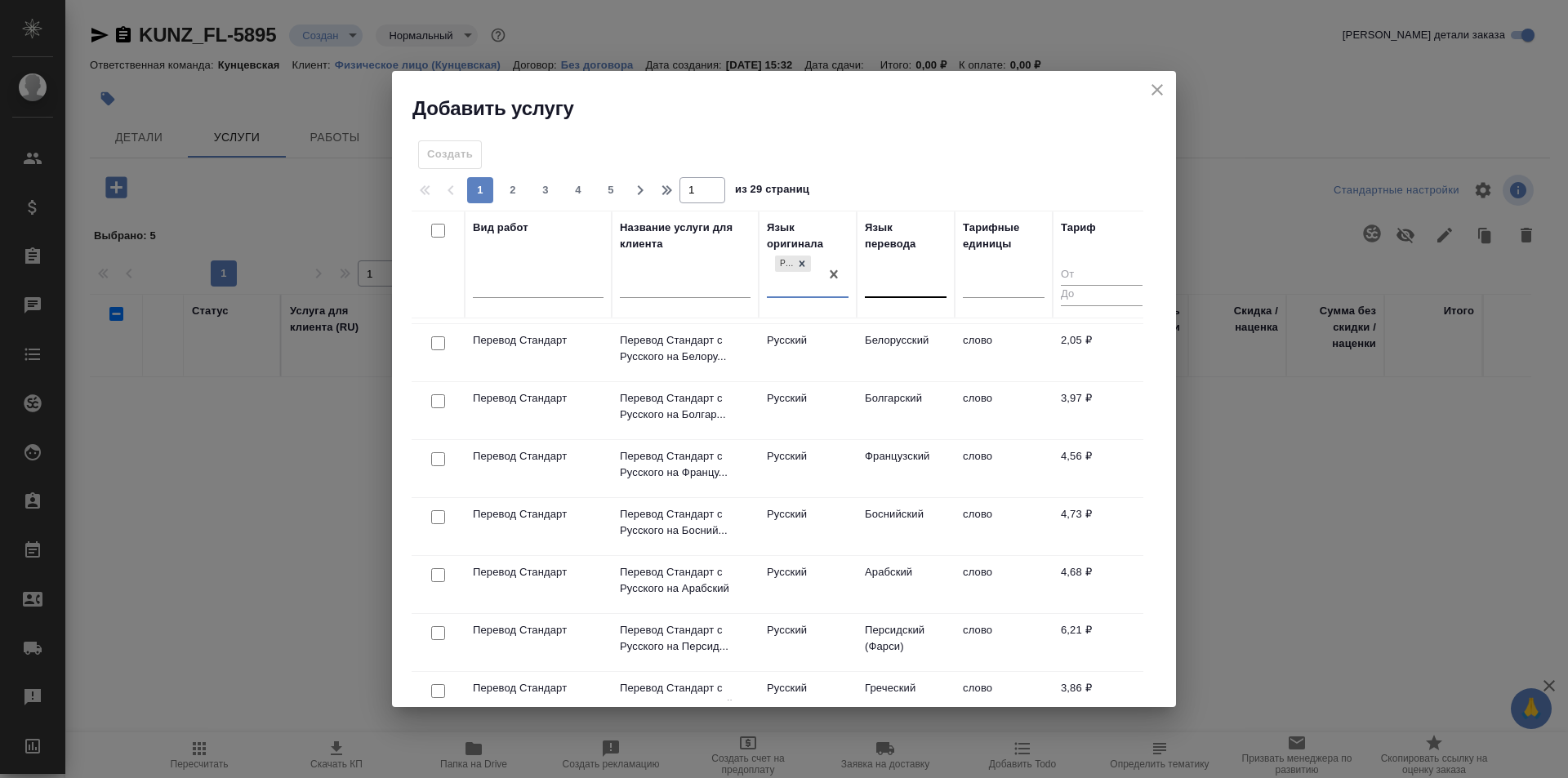
click at [898, 250] on div "Язык перевода" at bounding box center [906, 236] width 82 height 33
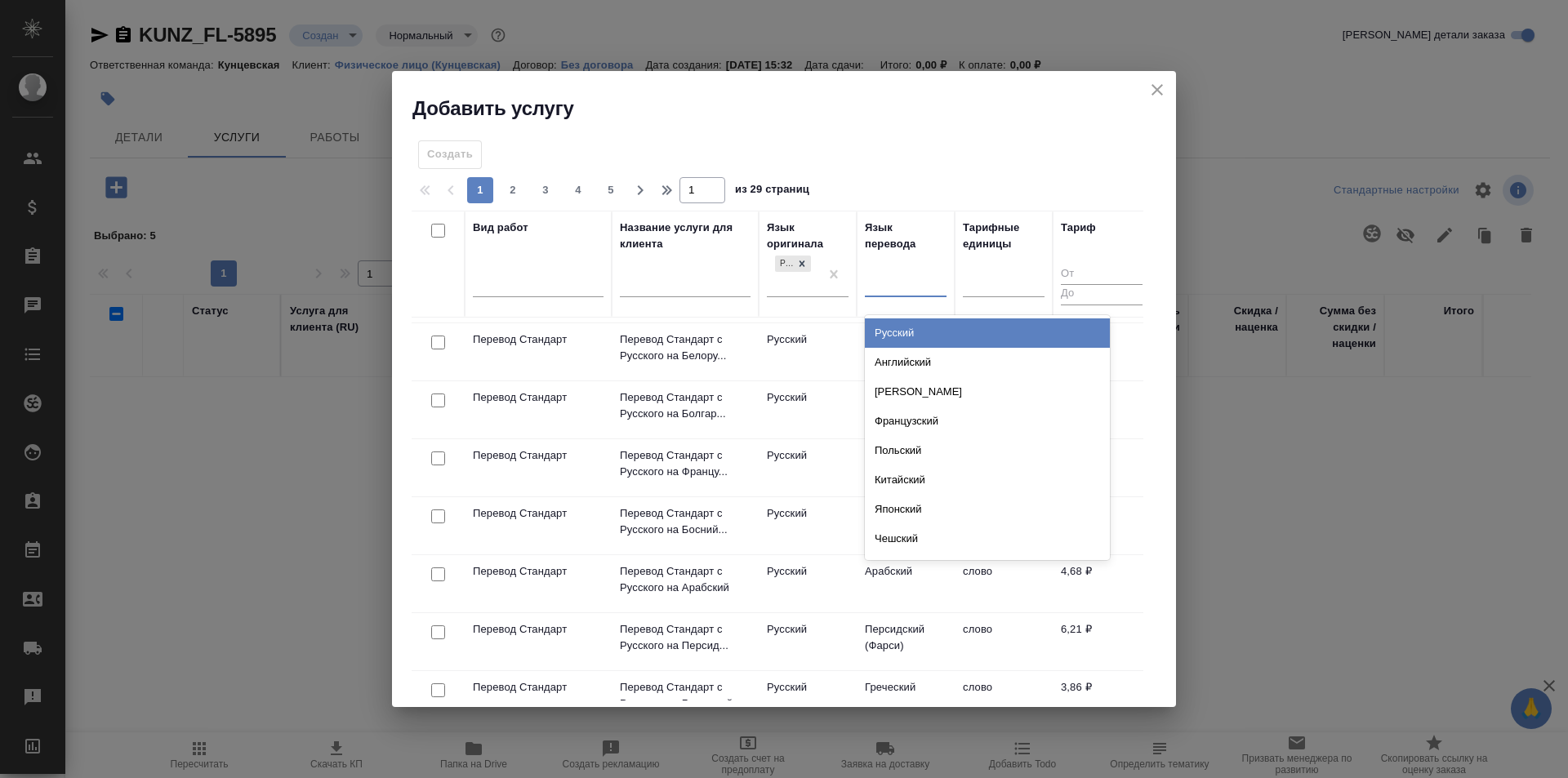
click at [900, 267] on div at bounding box center [906, 281] width 82 height 31
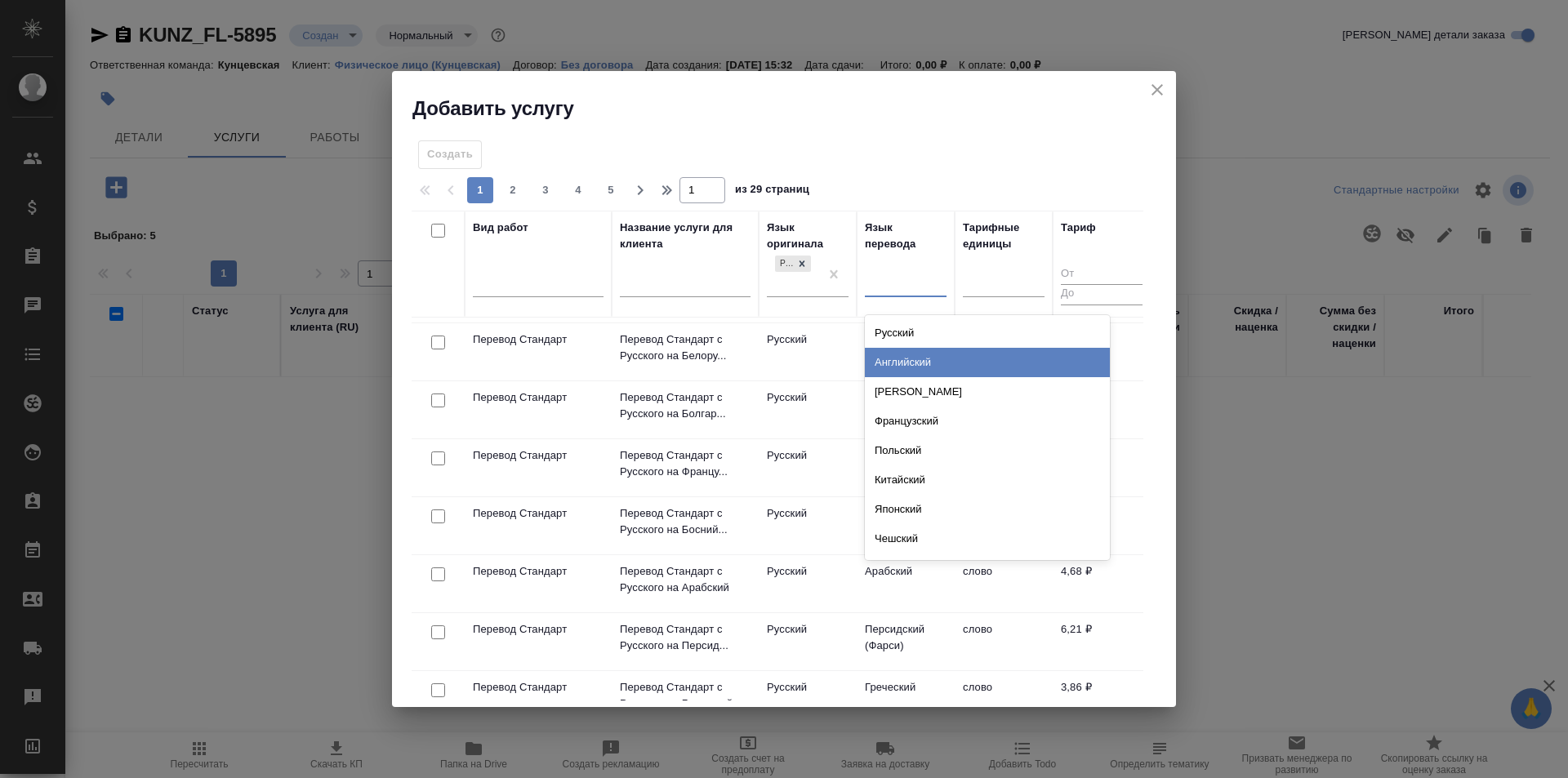
click at [918, 348] on div "Английский" at bounding box center [987, 362] width 245 height 30
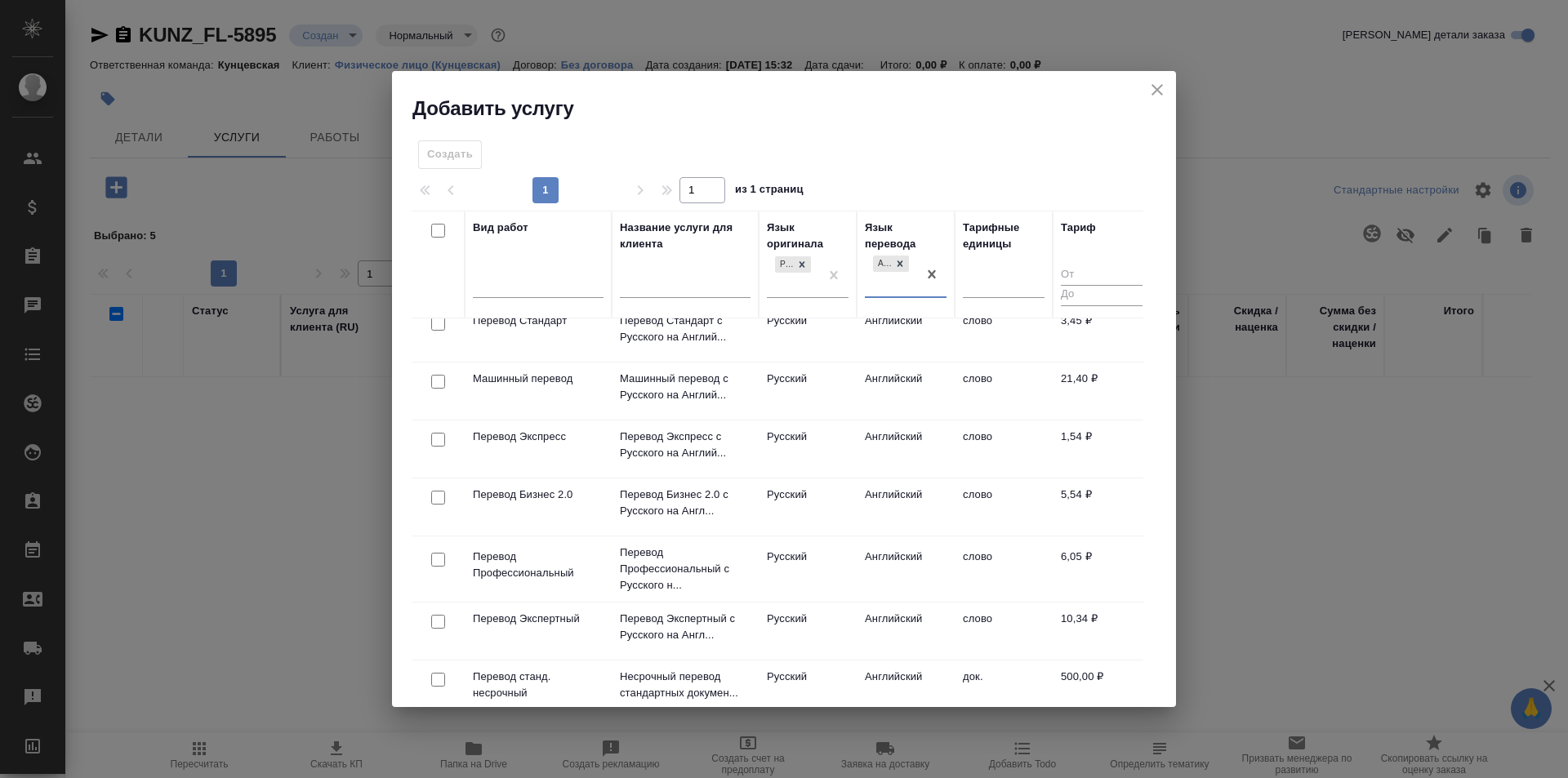
scroll to position [0, 0]
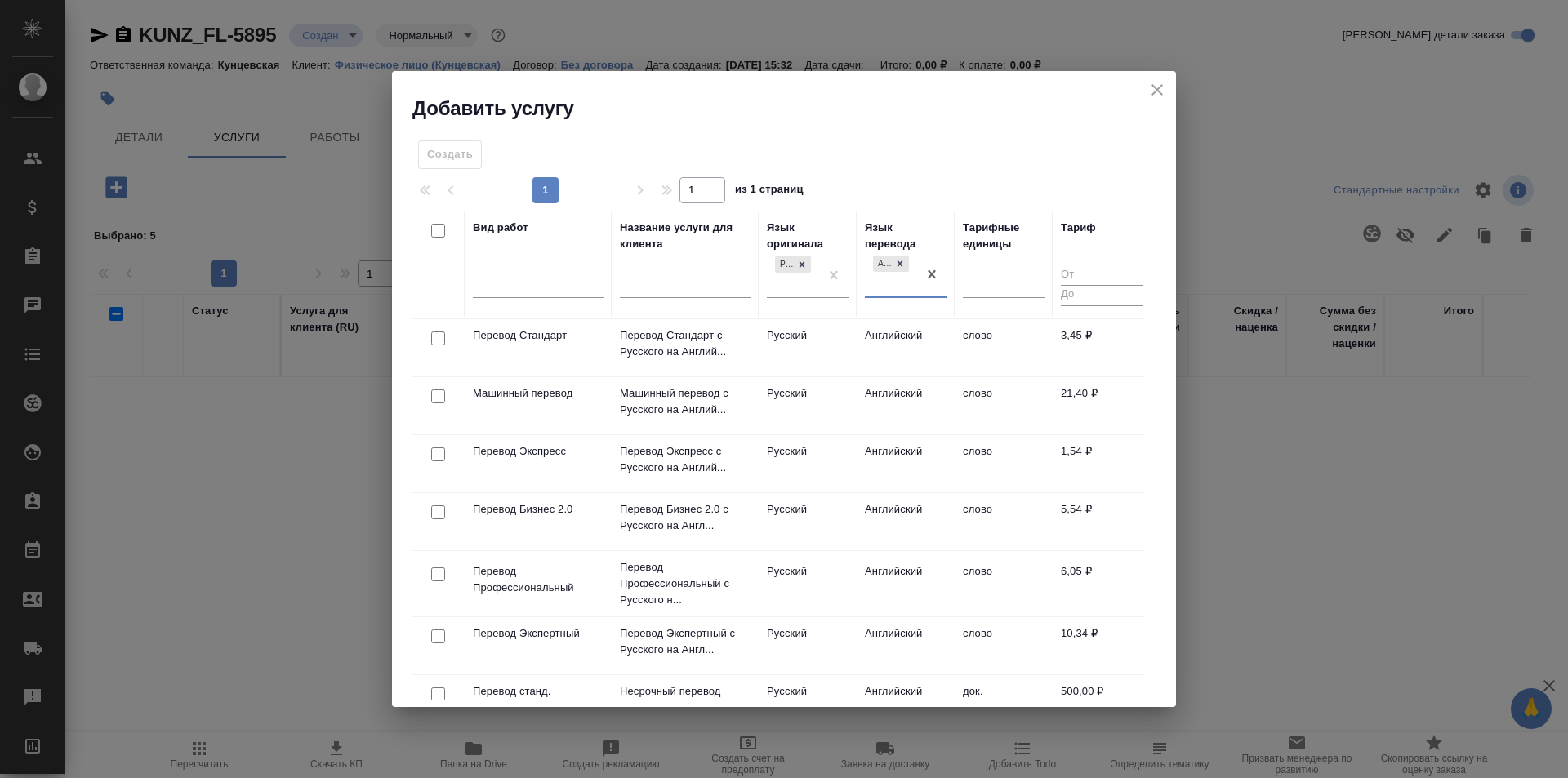
click at [777, 344] on td "Русский" at bounding box center [807, 347] width 98 height 57
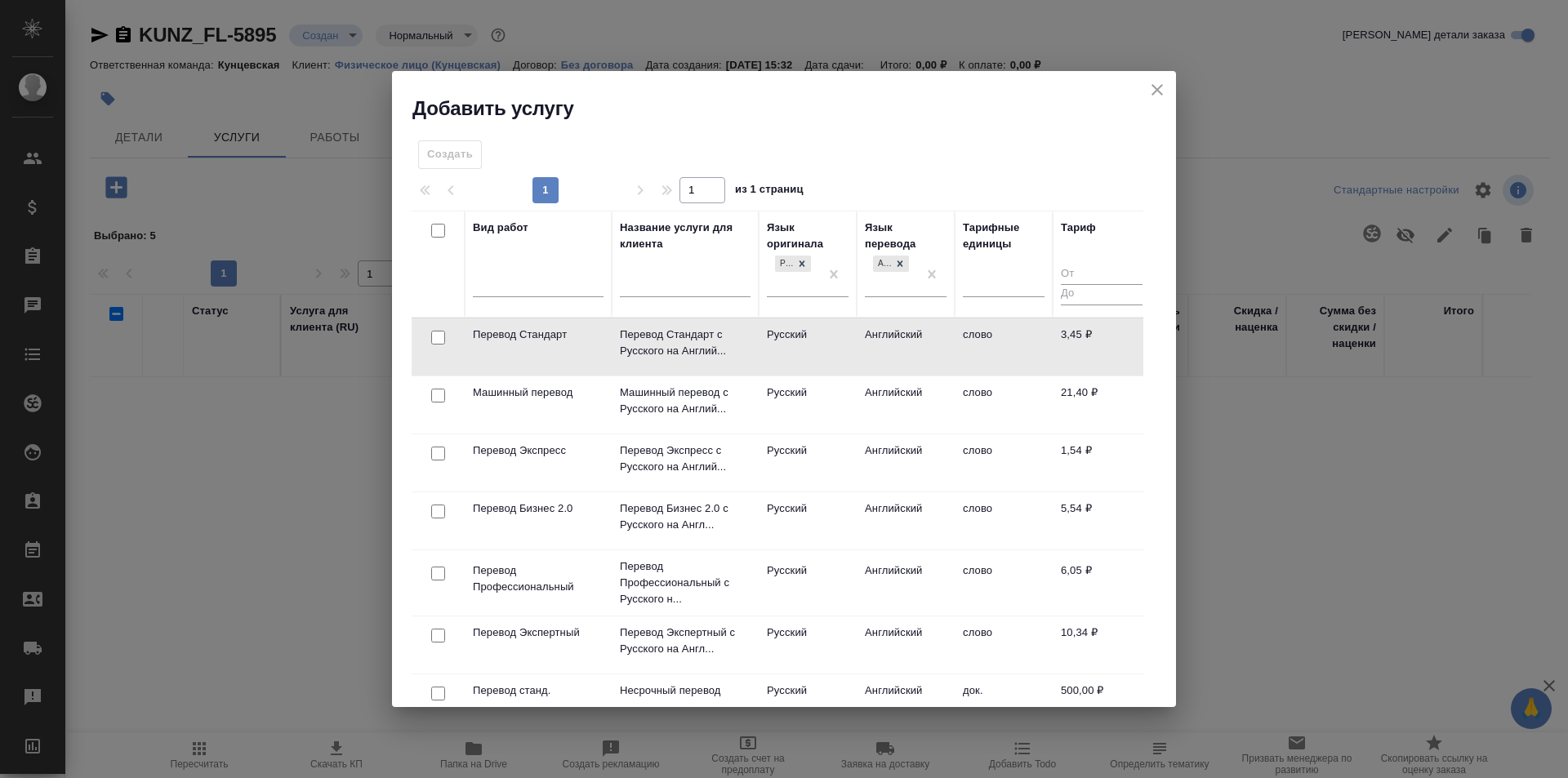
click at [777, 344] on td "Русский" at bounding box center [807, 347] width 98 height 57
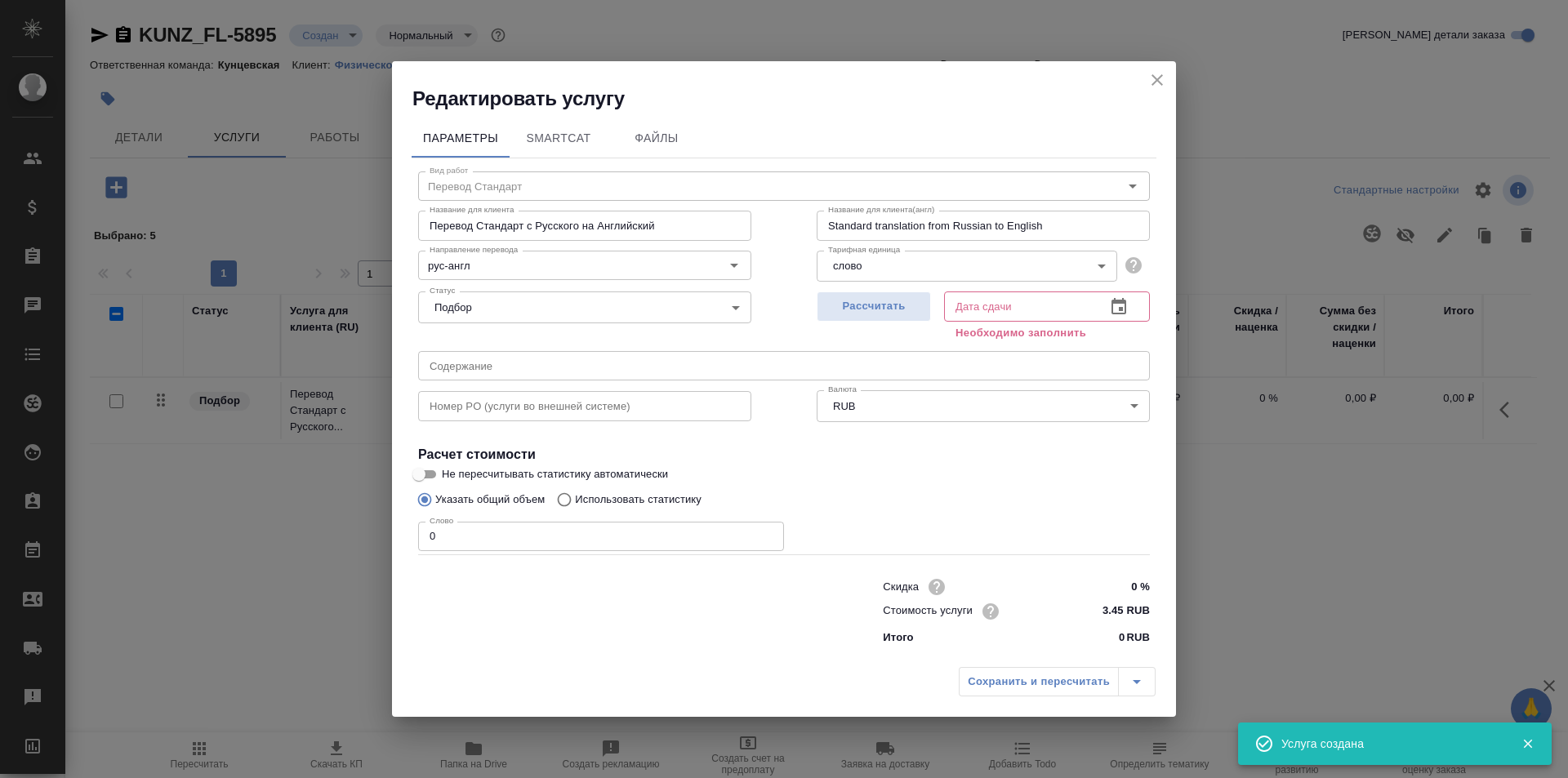
click at [918, 411] on body "🙏 .cls-1 fill:#fff; AWATERA Zotova Ekaterina Клиенты Спецификации Заказы 0 Чаты…" at bounding box center [784, 389] width 1568 height 778
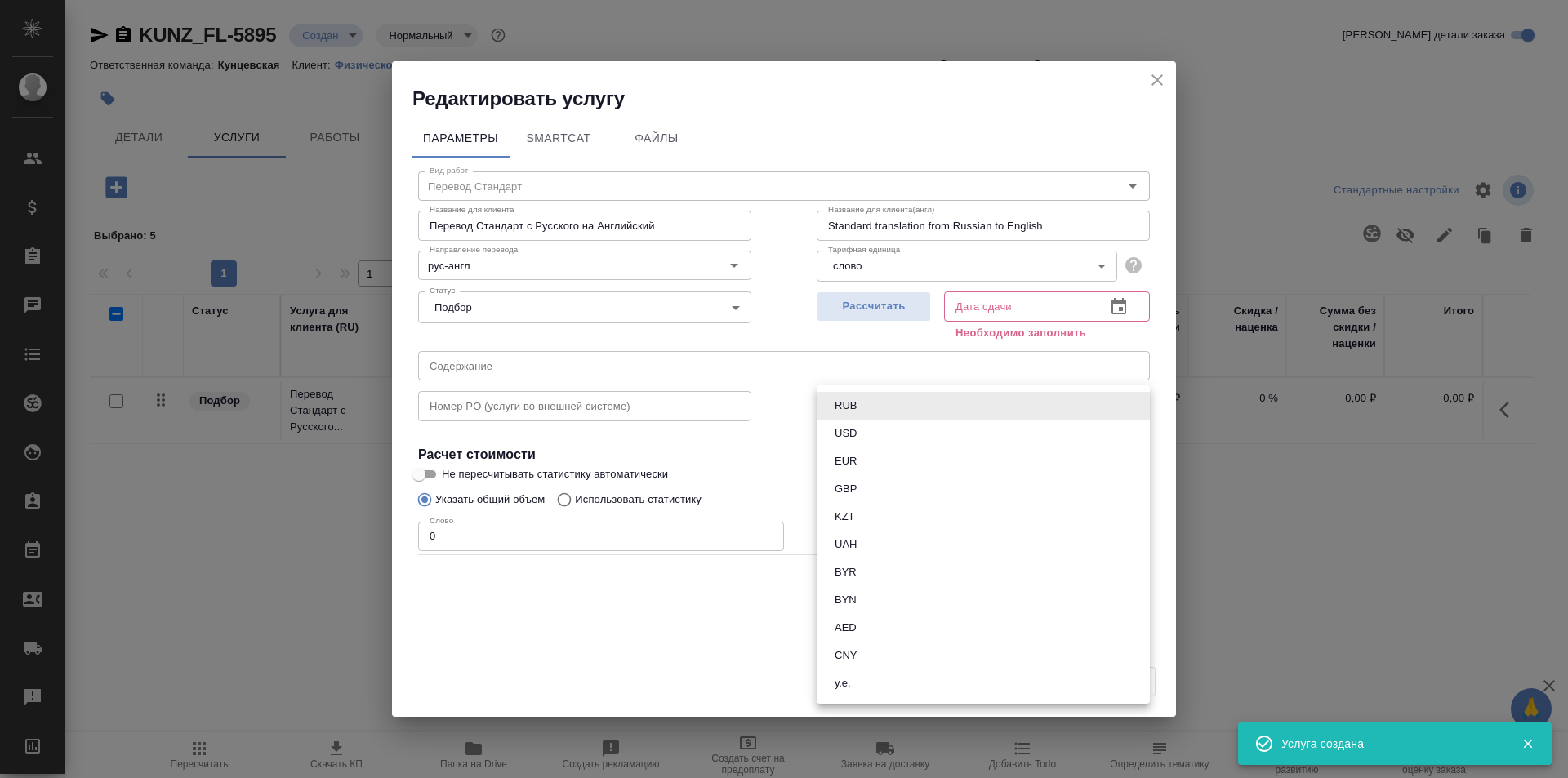
click at [740, 582] on div at bounding box center [784, 389] width 1568 height 778
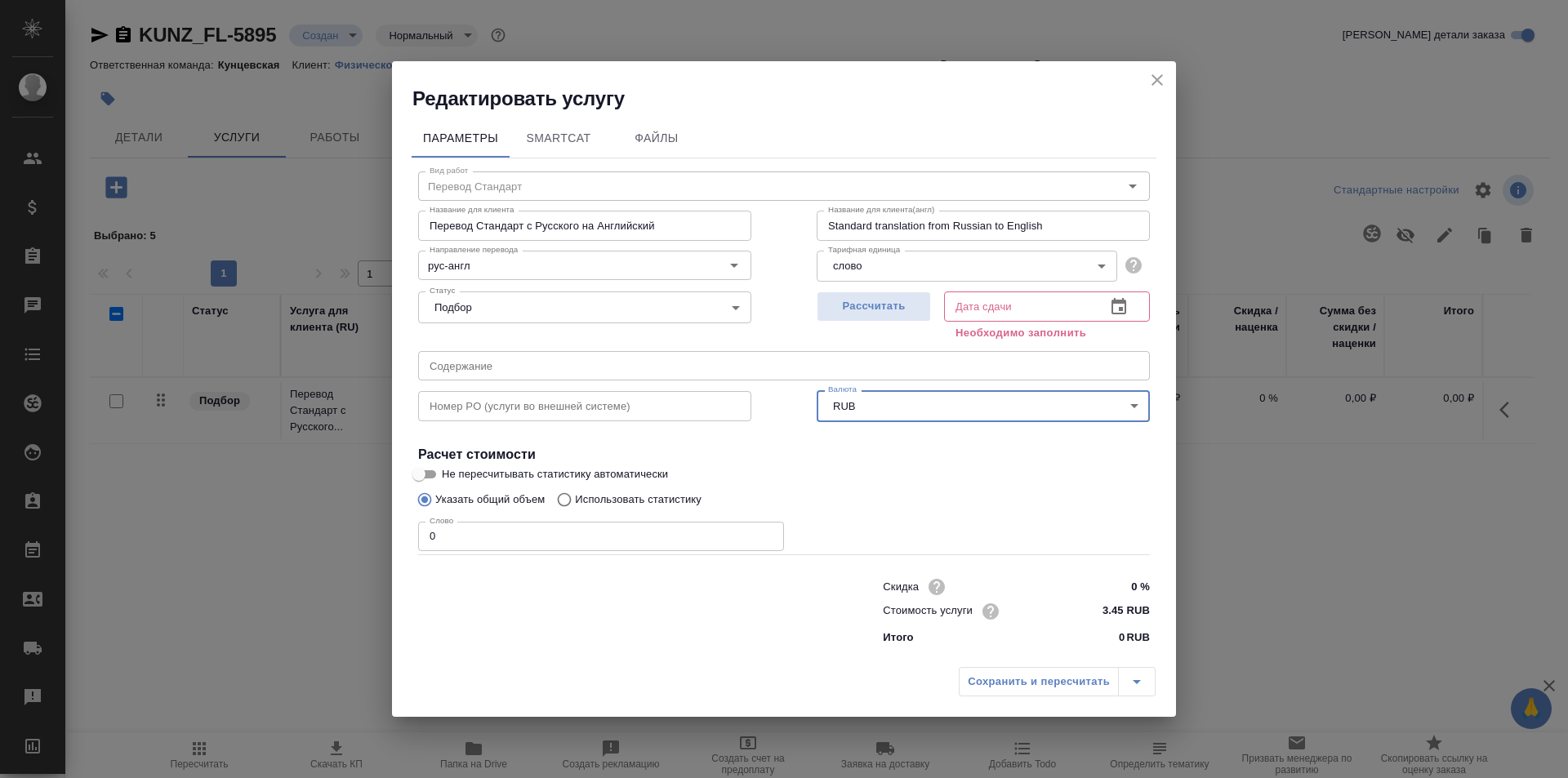
click at [1155, 75] on icon "close" at bounding box center [1157, 79] width 20 height 20
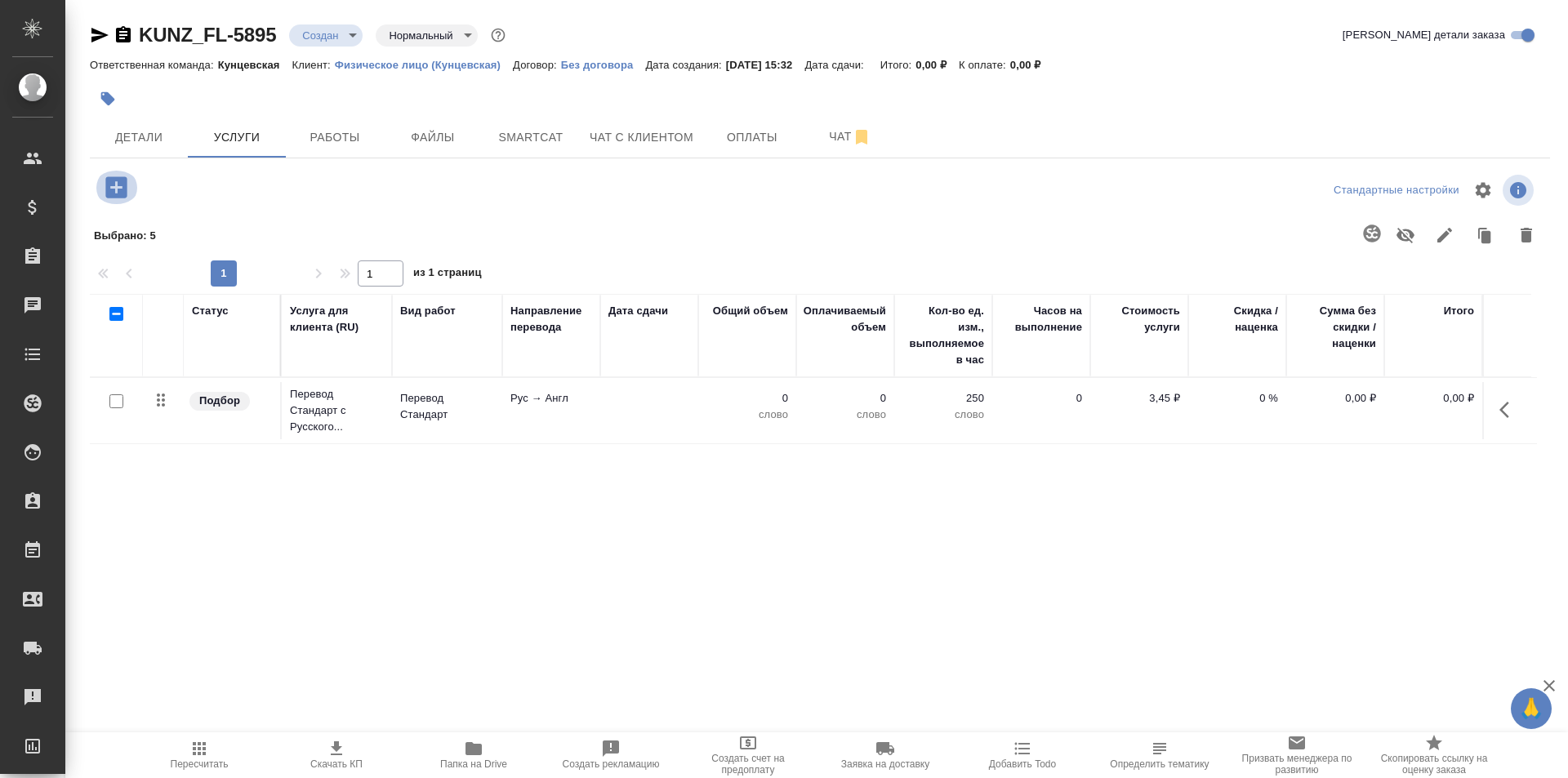
click at [111, 187] on icon "button" at bounding box center [116, 187] width 29 height 29
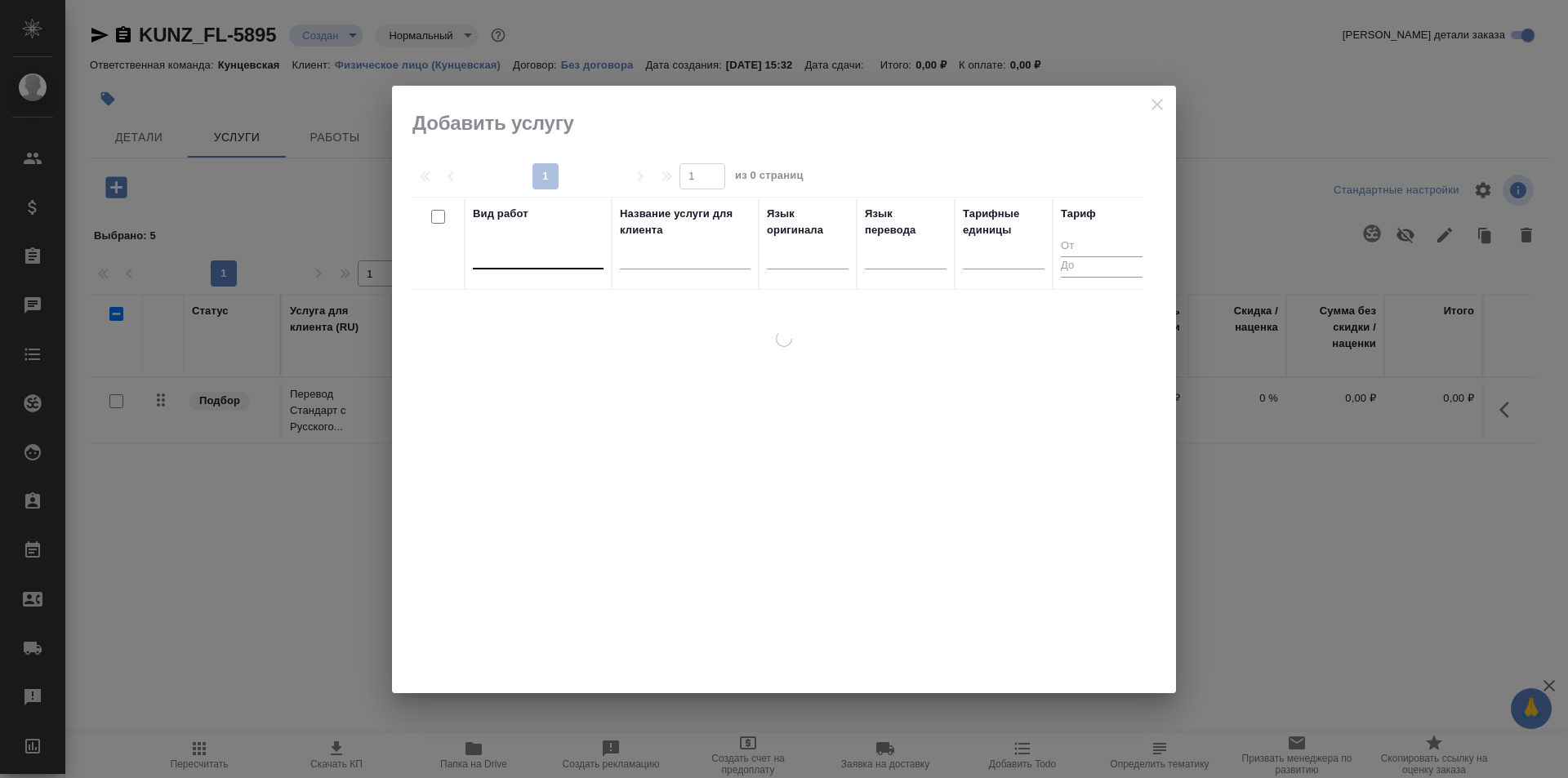
click at [516, 258] on div at bounding box center [538, 252] width 131 height 23
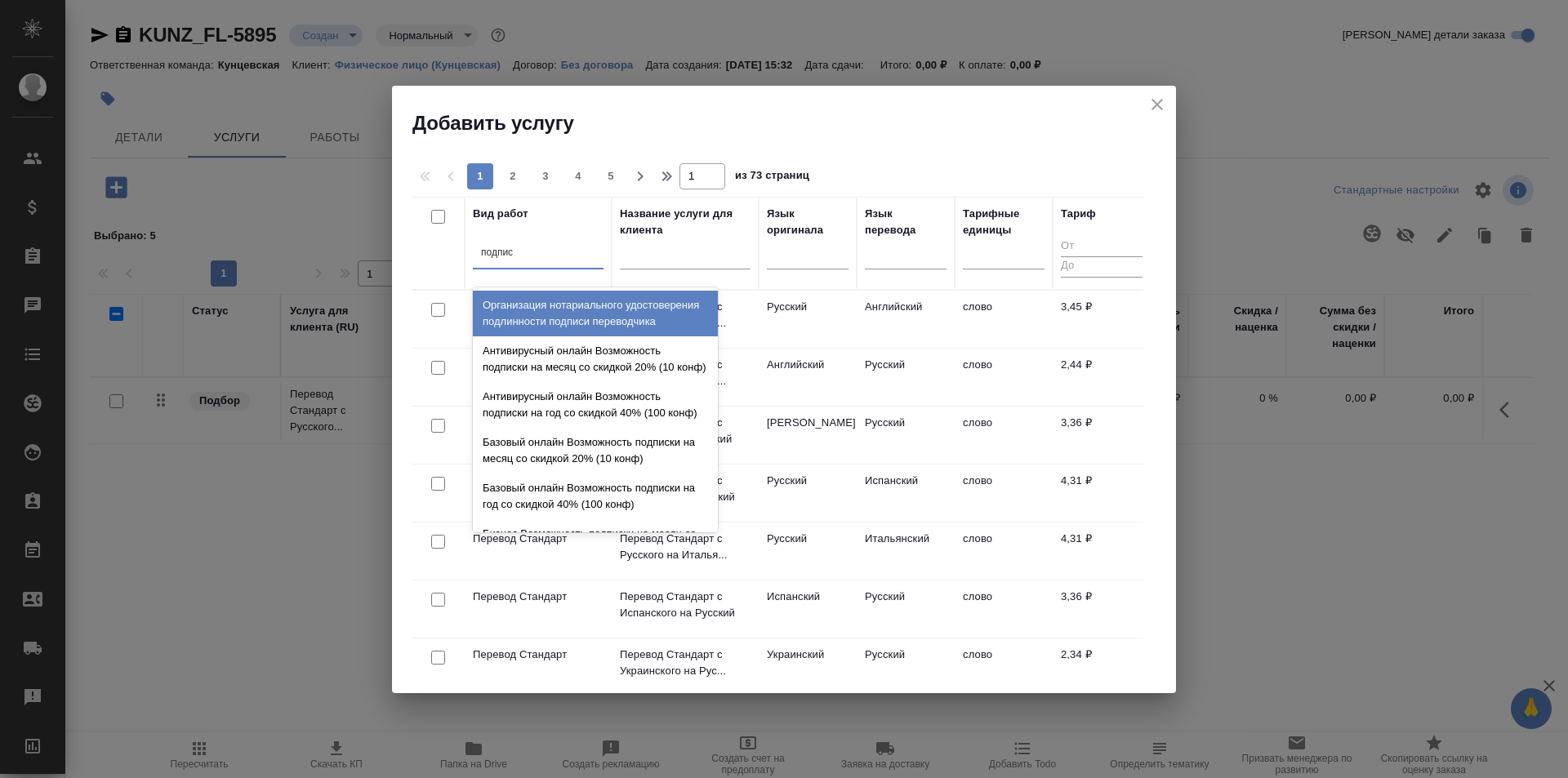
type input "подписи"
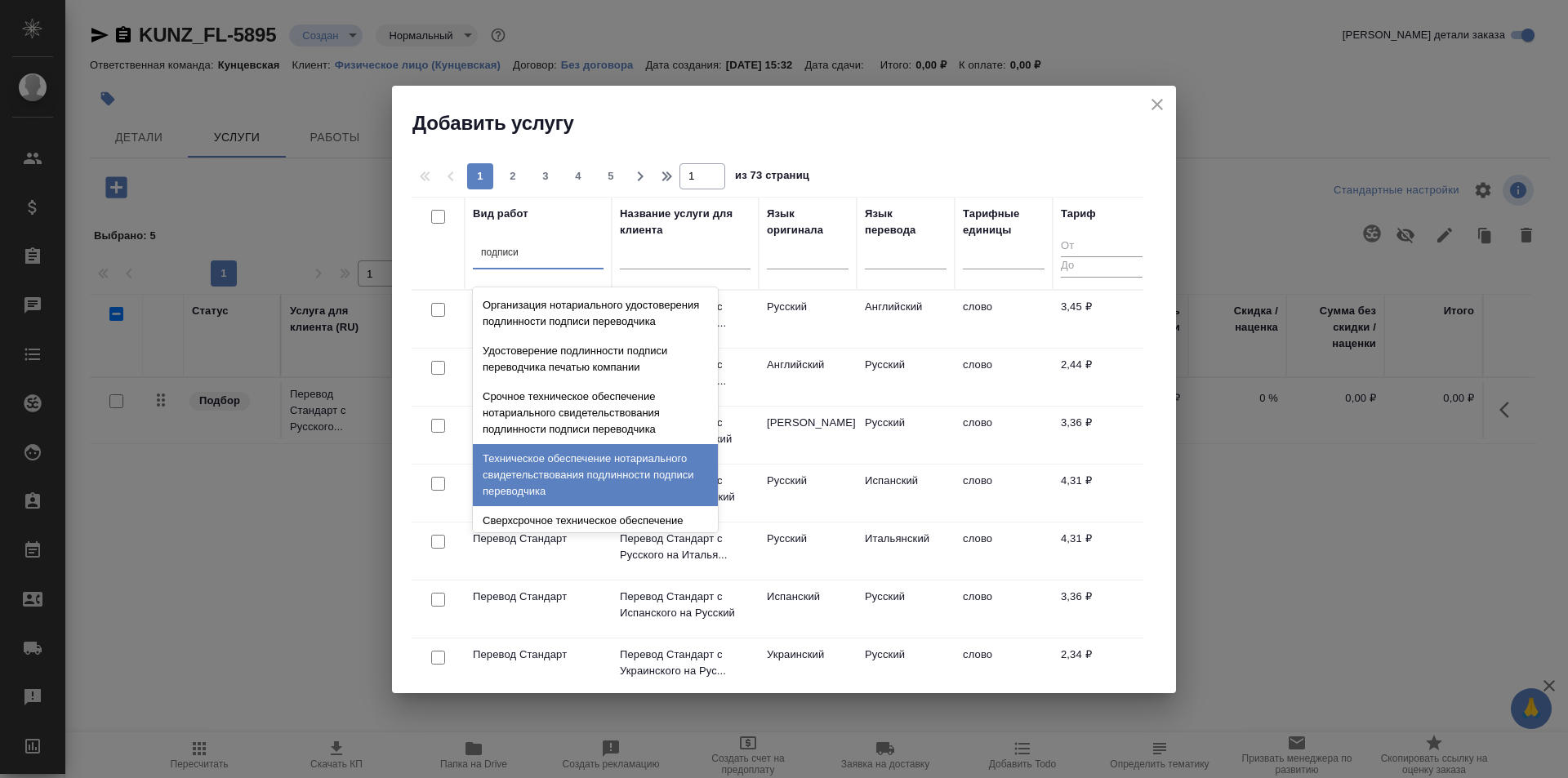
click at [564, 473] on div "Техническое обеспечение нотариального свидетельствования подлинности подписи пе…" at bounding box center [595, 475] width 245 height 62
click at [564, 473] on div "Вид работ option Техническое обеспечение нотариального свидетельствования подли…" at bounding box center [777, 442] width 732 height 490
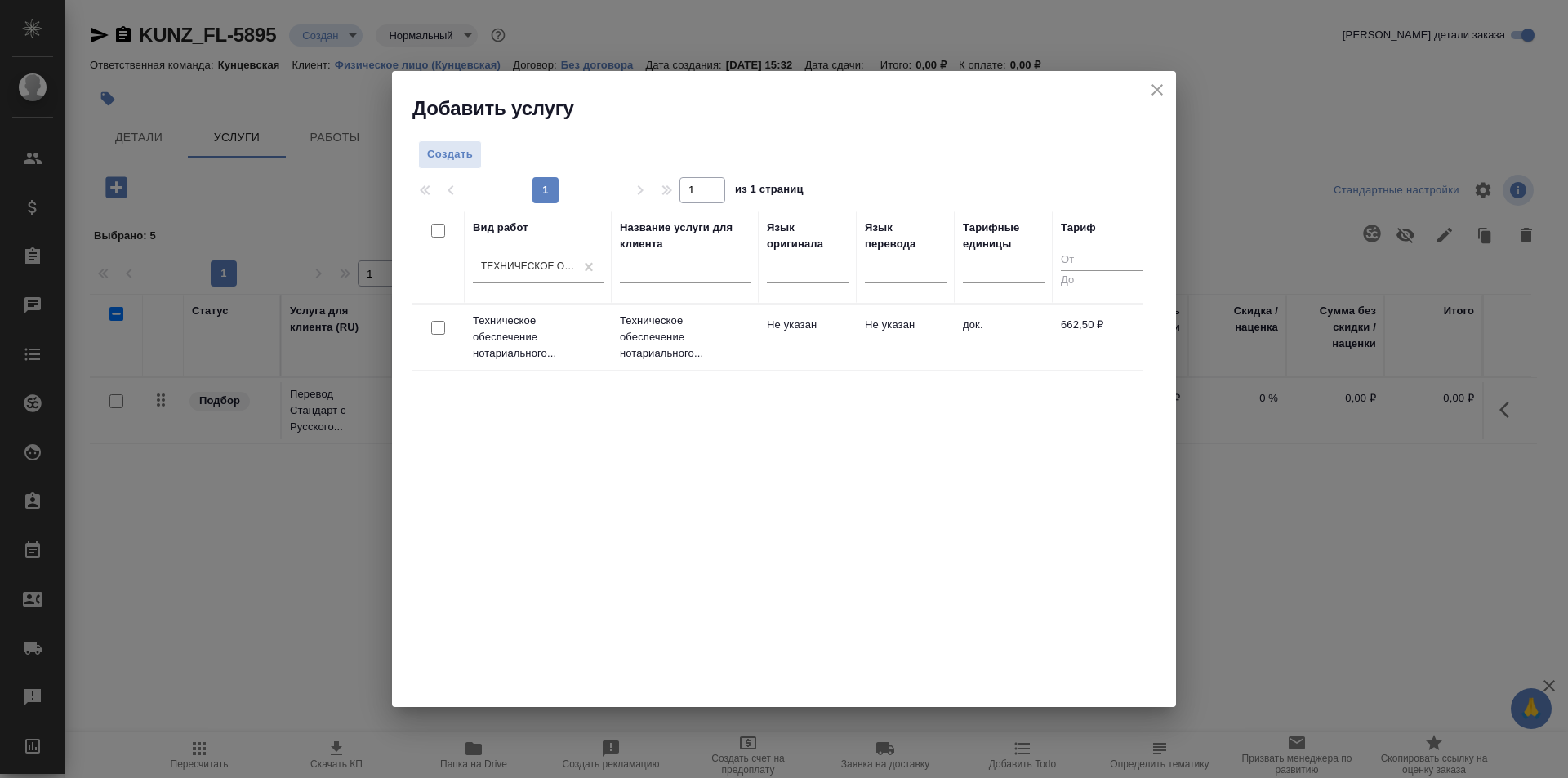
click at [543, 348] on p "Техническое обеспечение нотариального..." at bounding box center [538, 336] width 131 height 49
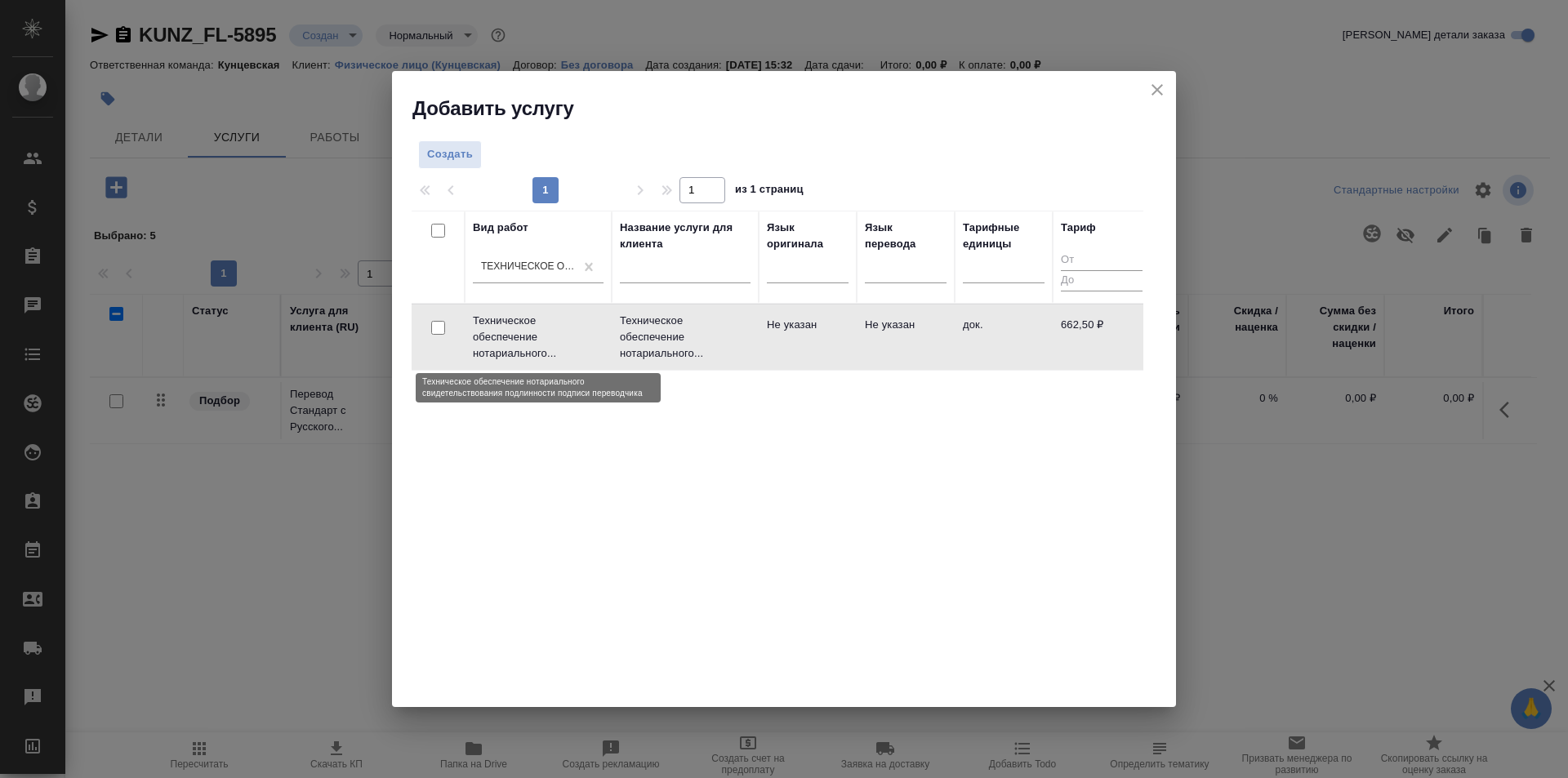
click at [543, 348] on p "Техническое обеспечение нотариального..." at bounding box center [538, 336] width 131 height 49
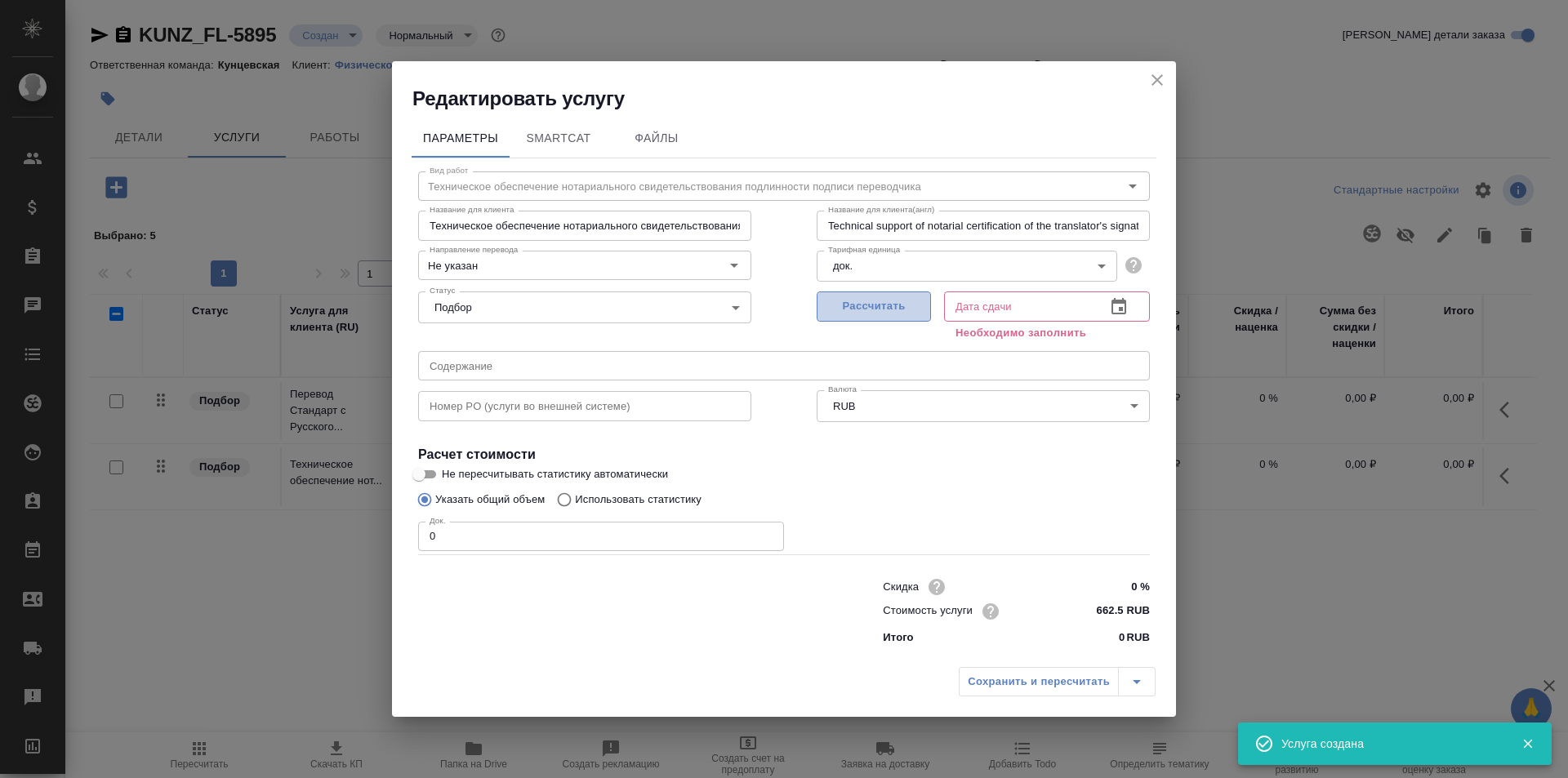
click at [887, 306] on span "Рассчитать" at bounding box center [873, 307] width 96 height 19
type input "16.09.2025 11:06"
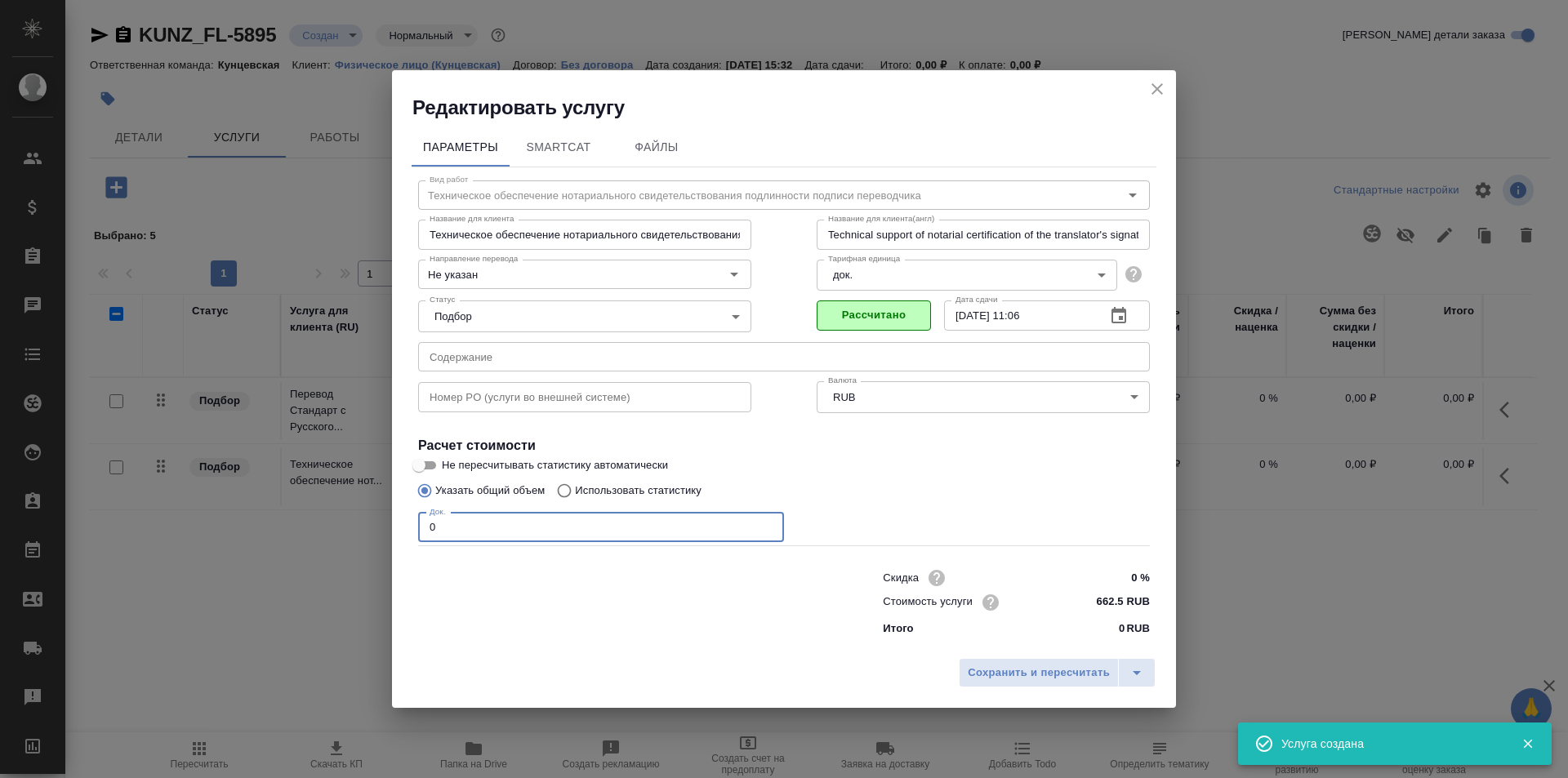
click at [516, 526] on input "0" at bounding box center [600, 527] width 365 height 30
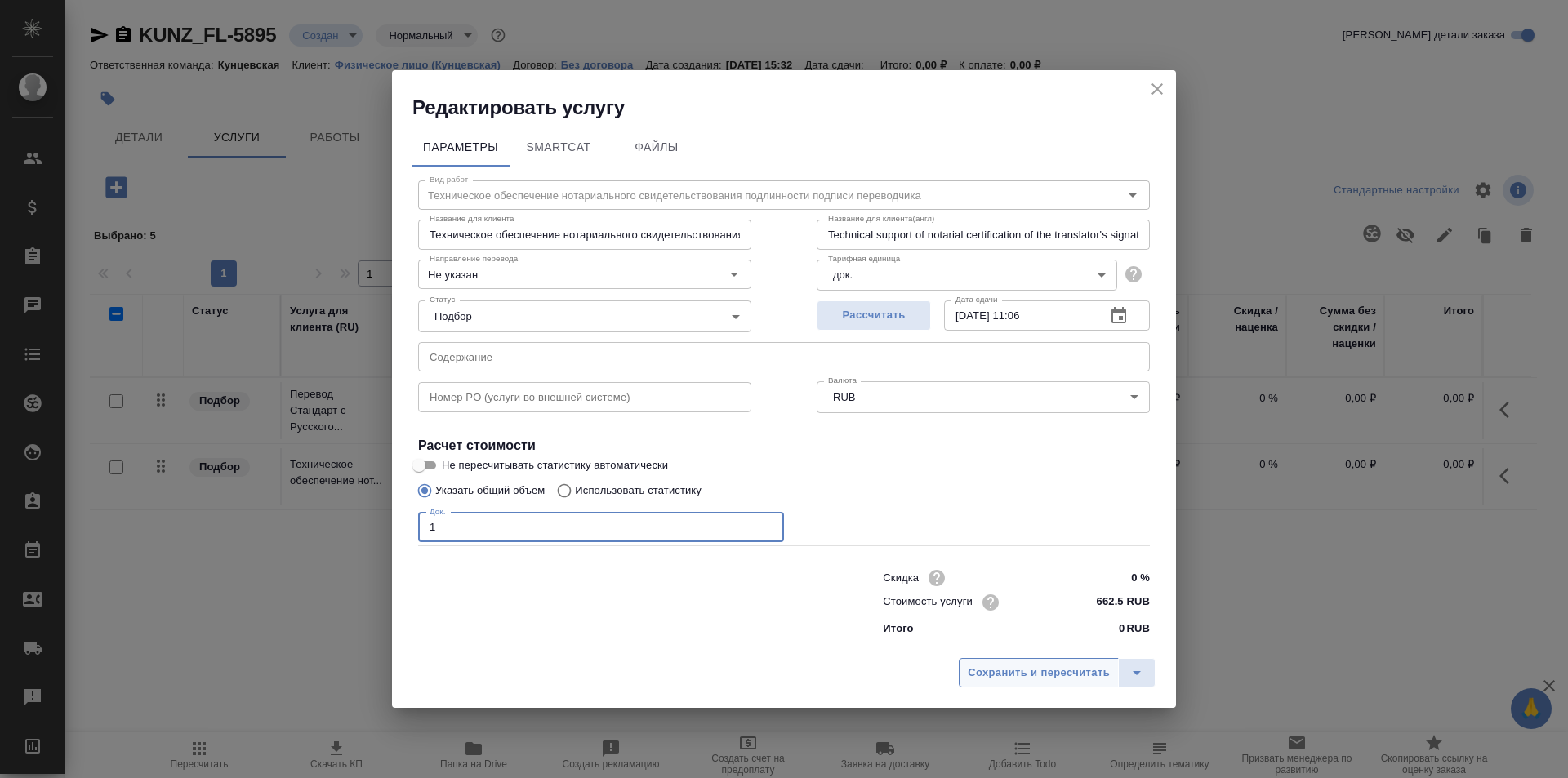
type input "1"
click at [1056, 673] on span "Сохранить и пересчитать" at bounding box center [1038, 673] width 142 height 19
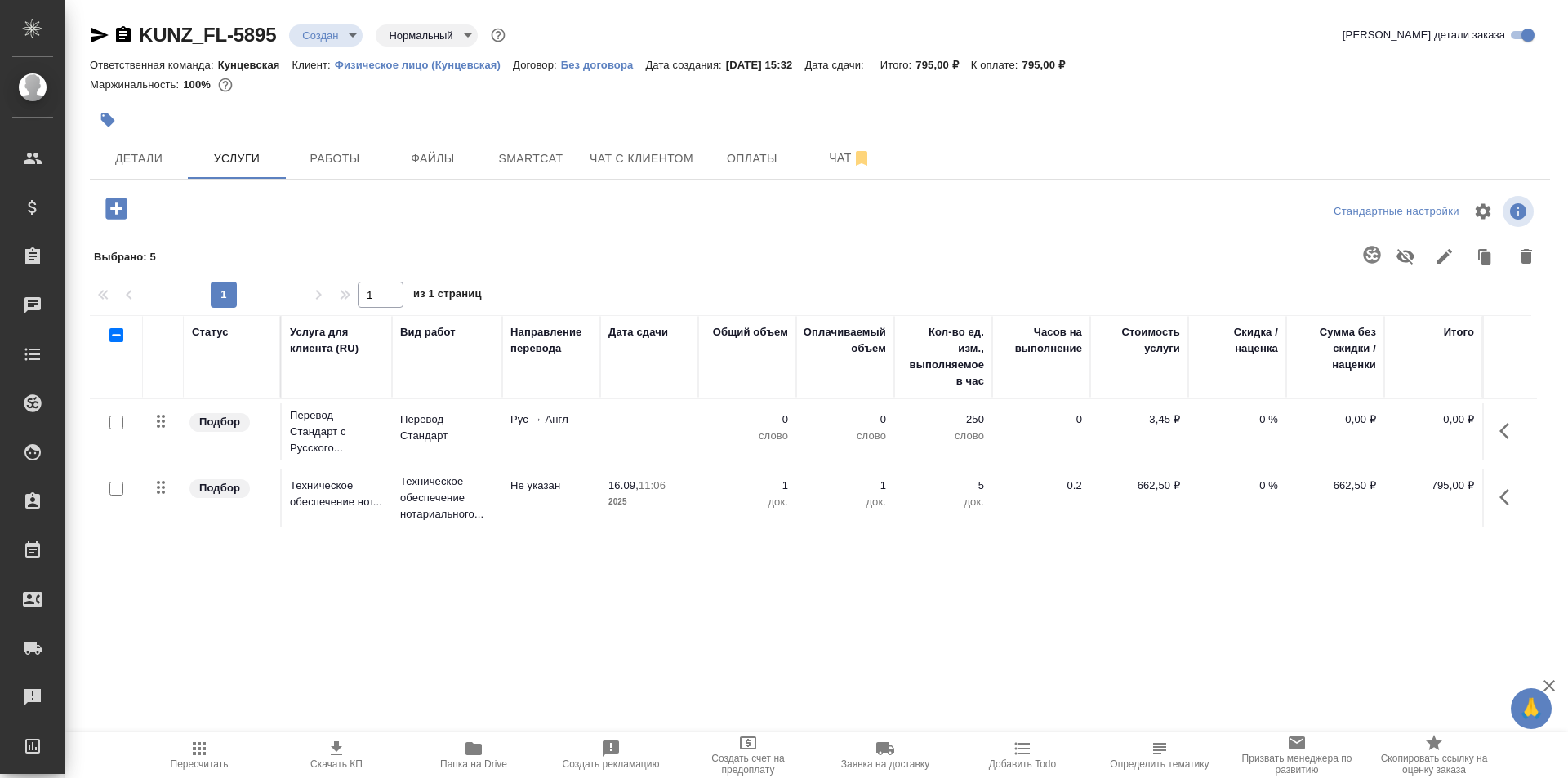
click at [117, 420] on input "checkbox" at bounding box center [116, 422] width 14 height 14
checkbox input "true"
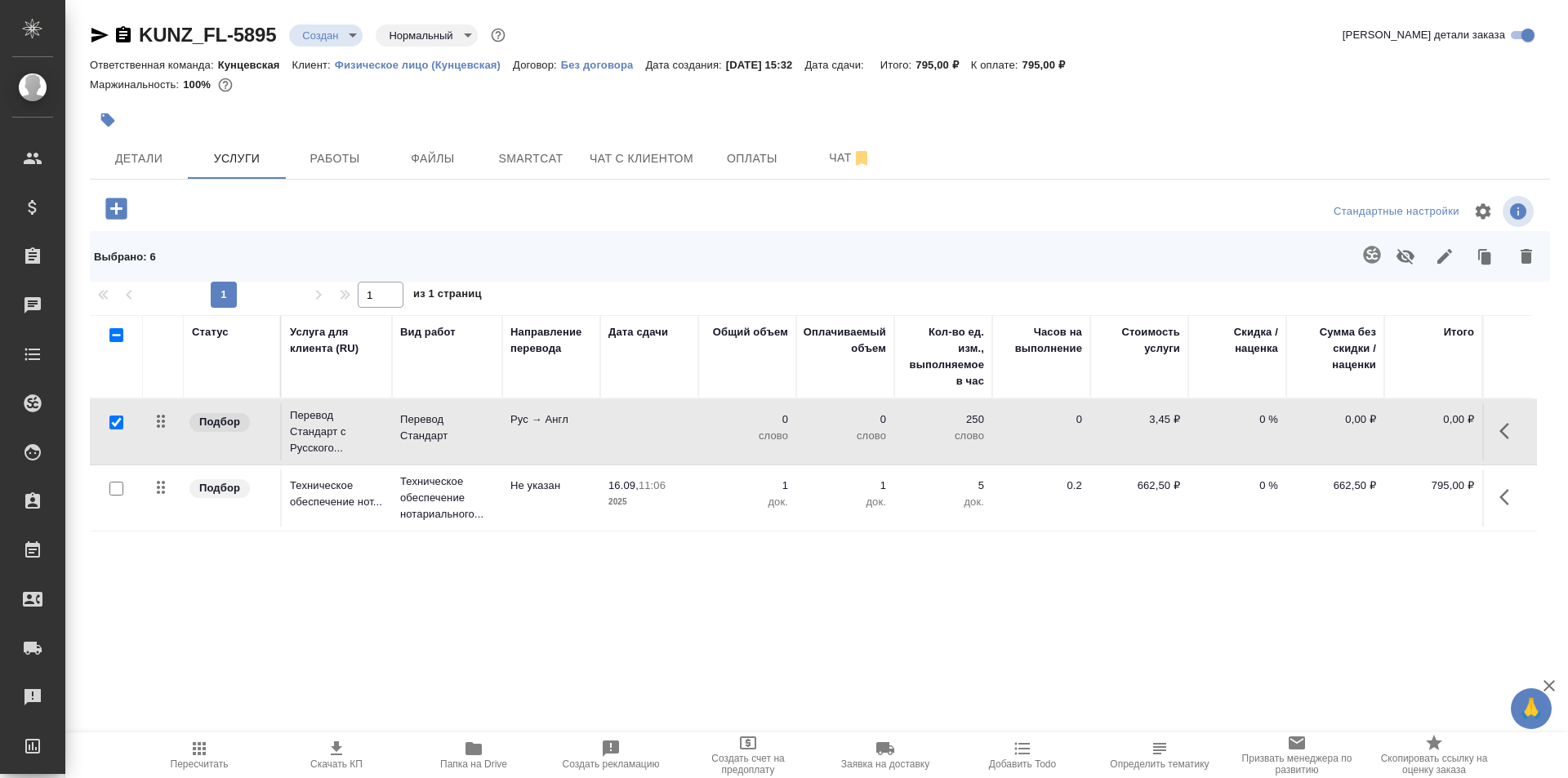
click at [110, 485] on input "checkbox" at bounding box center [116, 488] width 14 height 14
checkbox input "true"
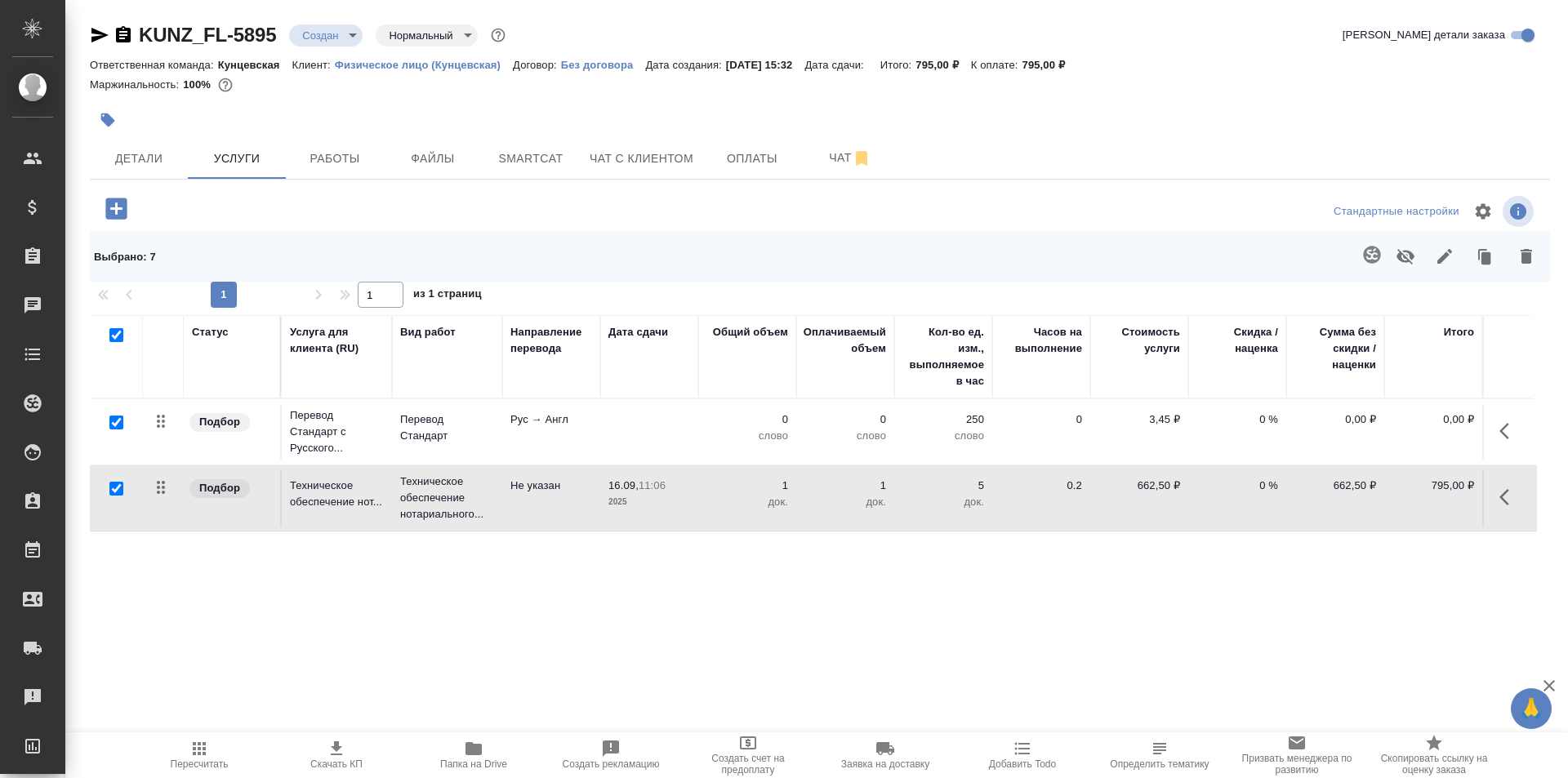
click at [1522, 249] on icon "button" at bounding box center [1526, 256] width 20 height 20
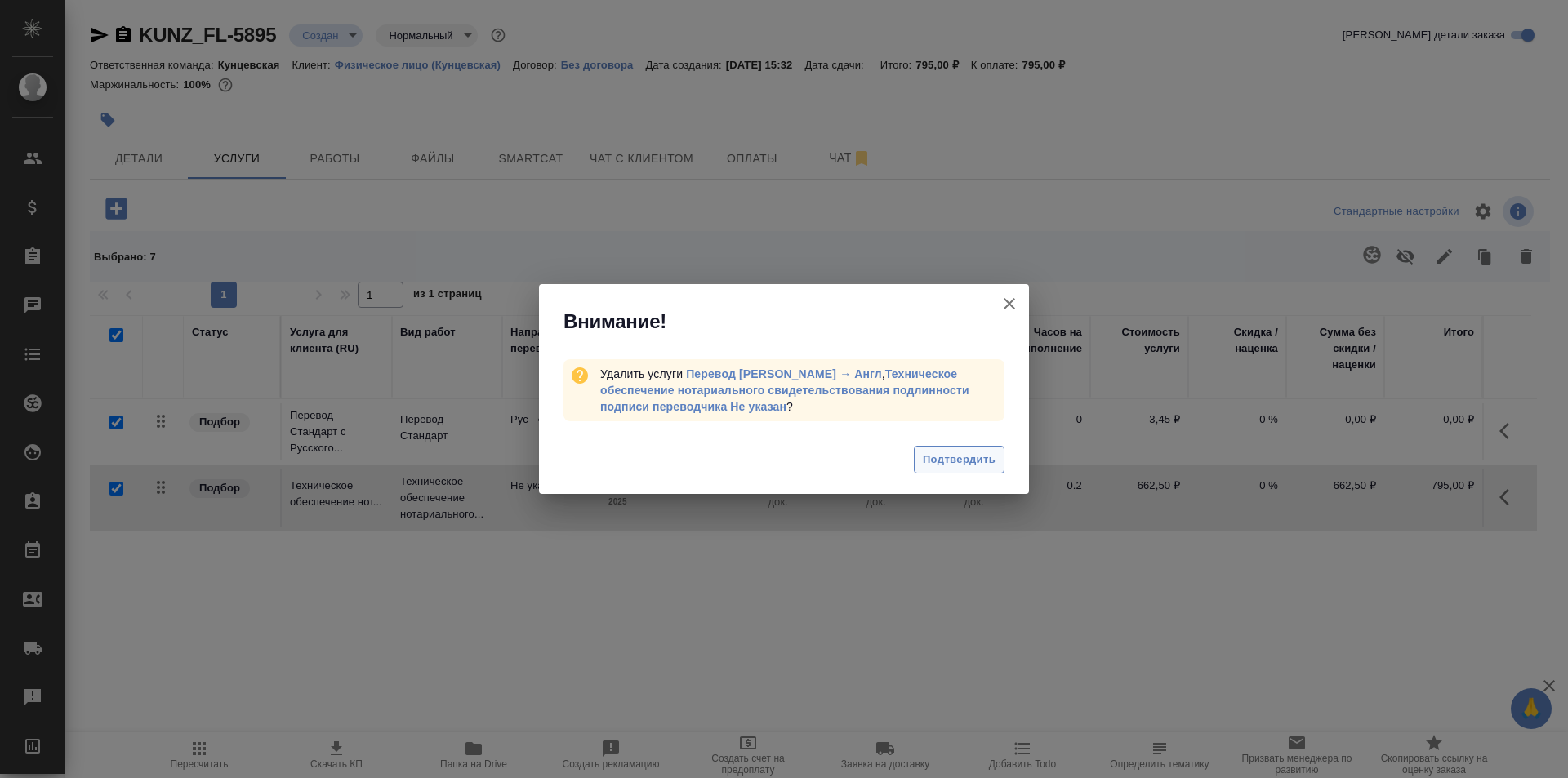
click at [963, 459] on span "Подтвердить" at bounding box center [959, 460] width 73 height 19
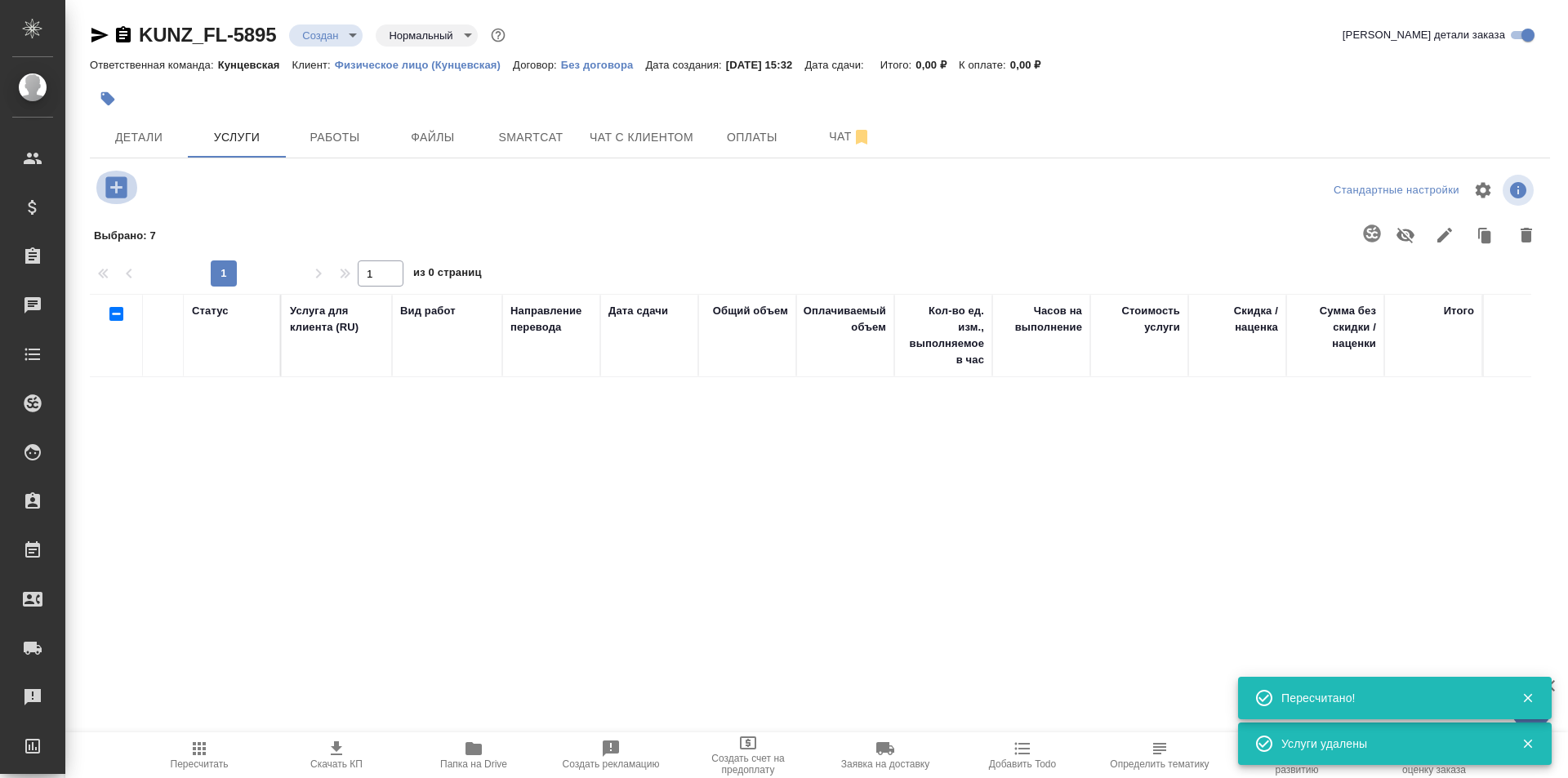
click at [112, 186] on icon "button" at bounding box center [116, 186] width 21 height 21
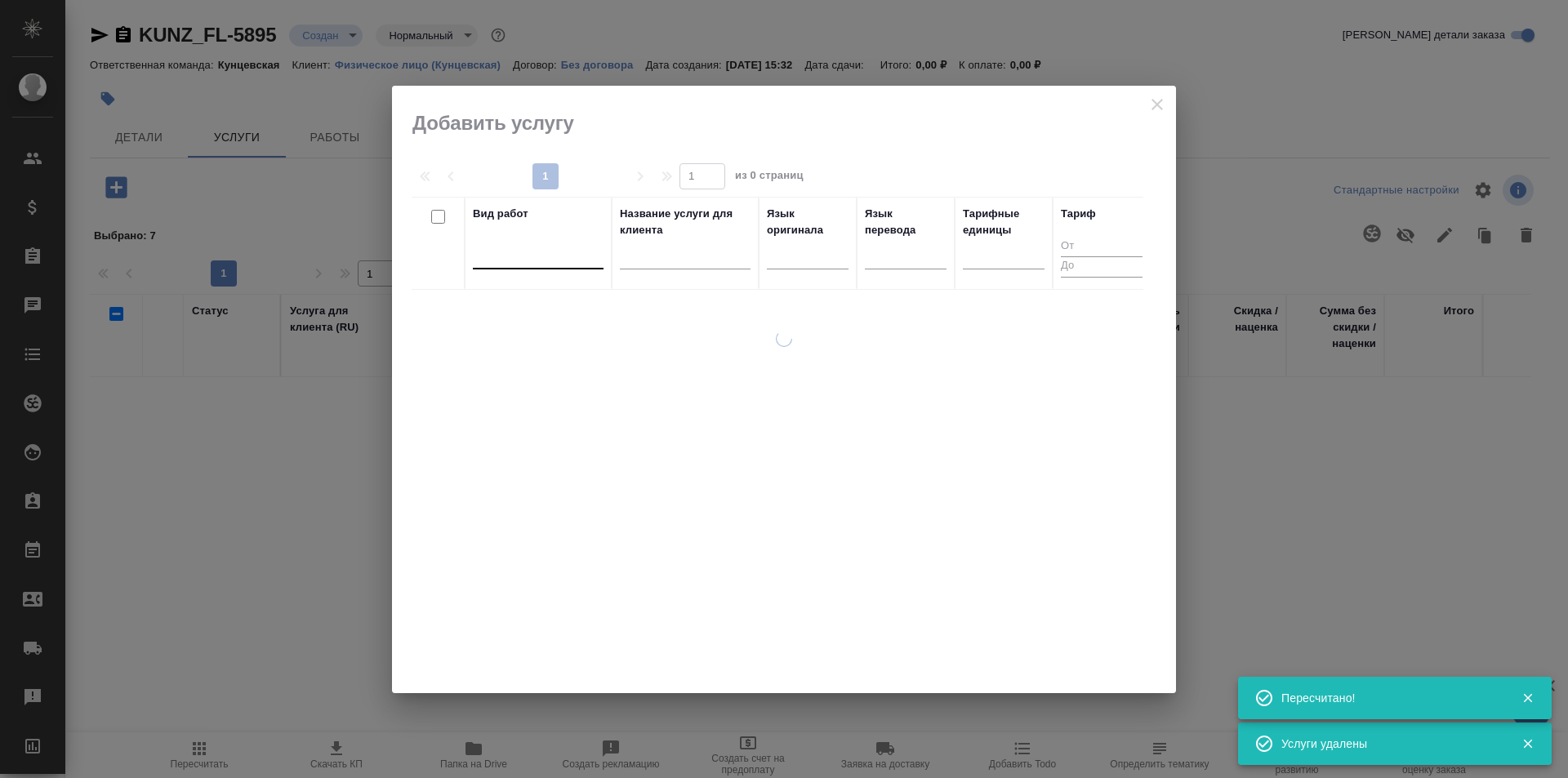
click at [564, 257] on div at bounding box center [538, 252] width 131 height 23
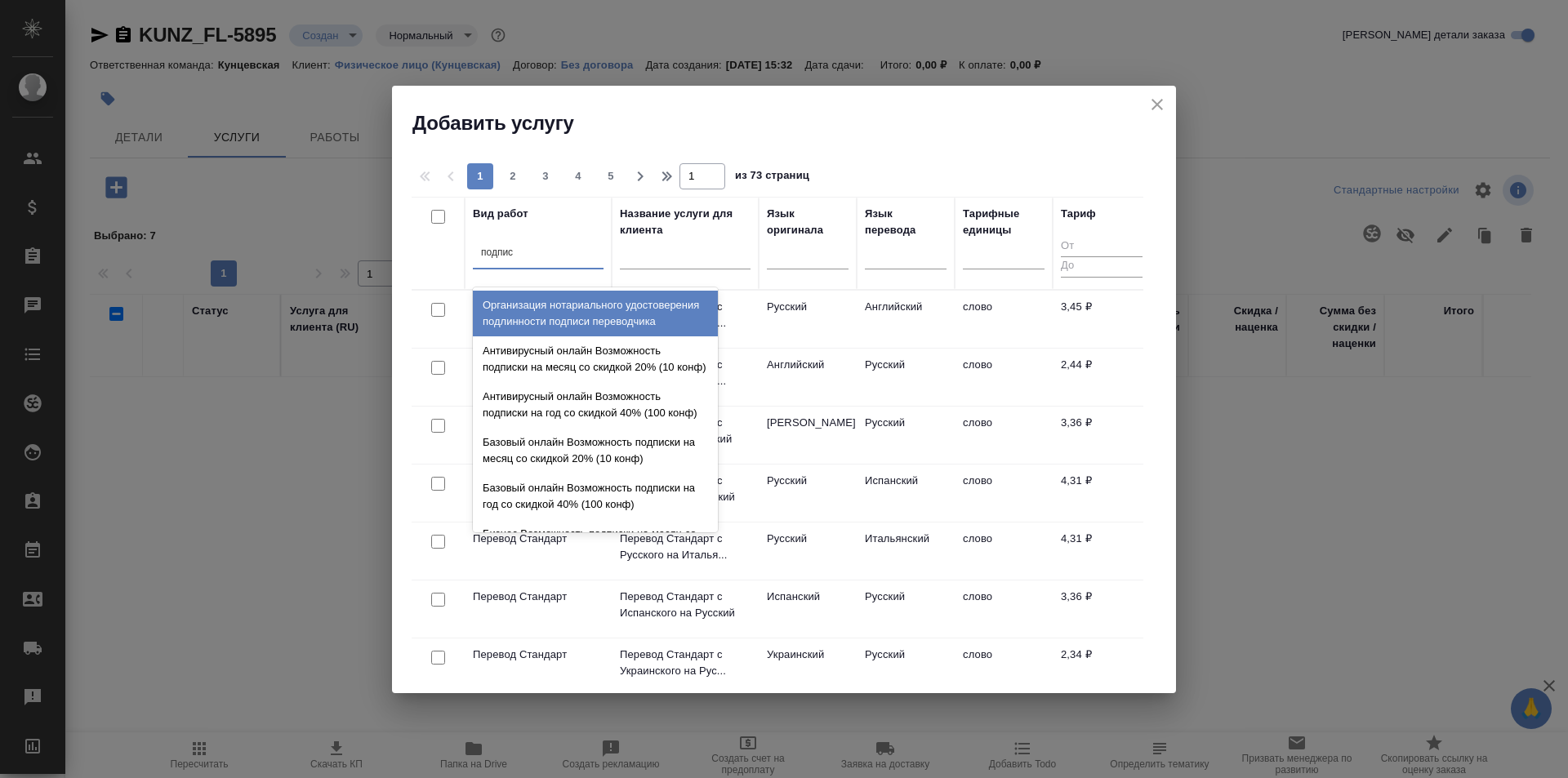
type input "подписи"
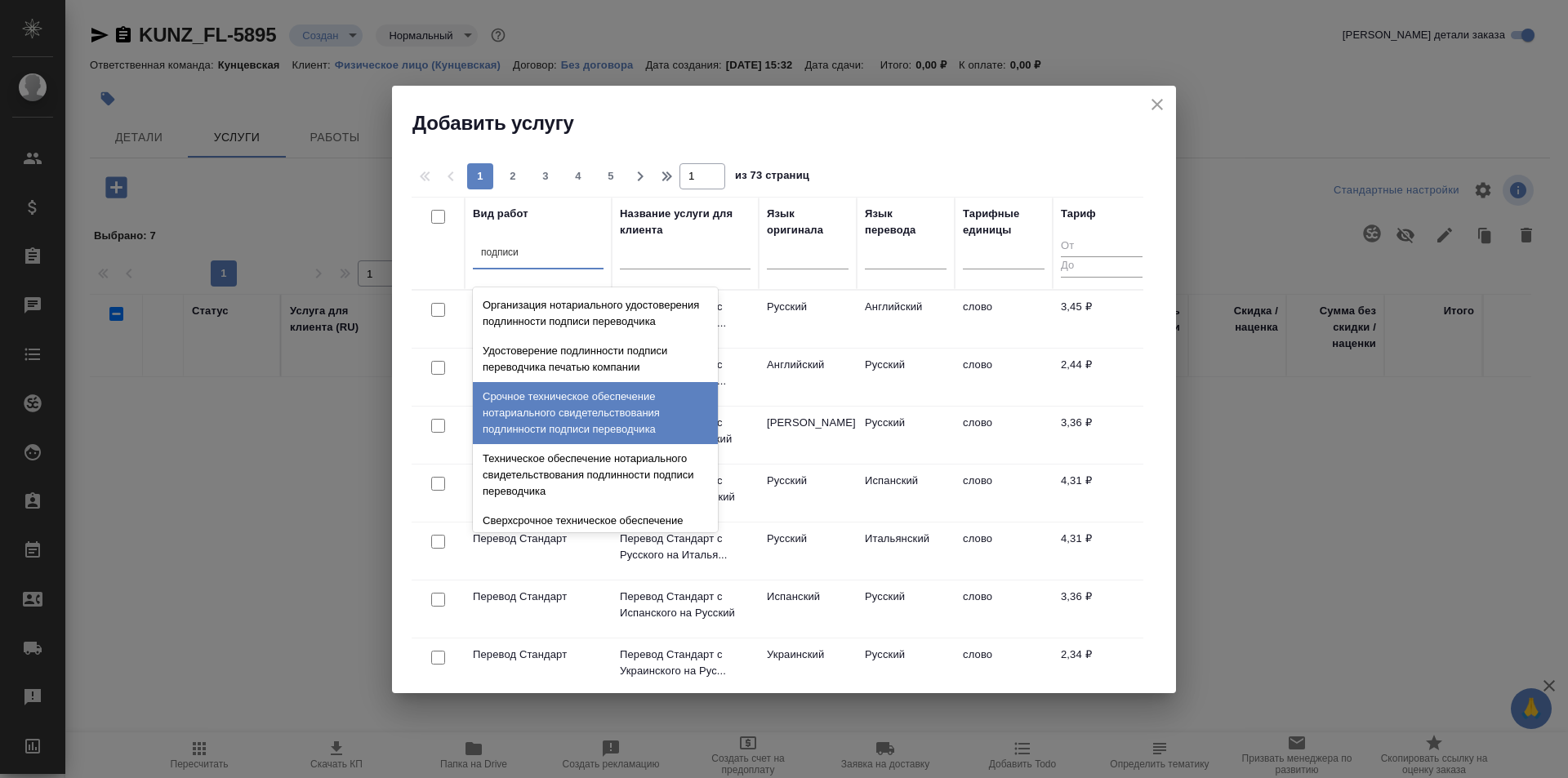
click at [590, 424] on div "Срочное техническое обеспечение нотариального свидетельствования подлинности по…" at bounding box center [595, 413] width 245 height 62
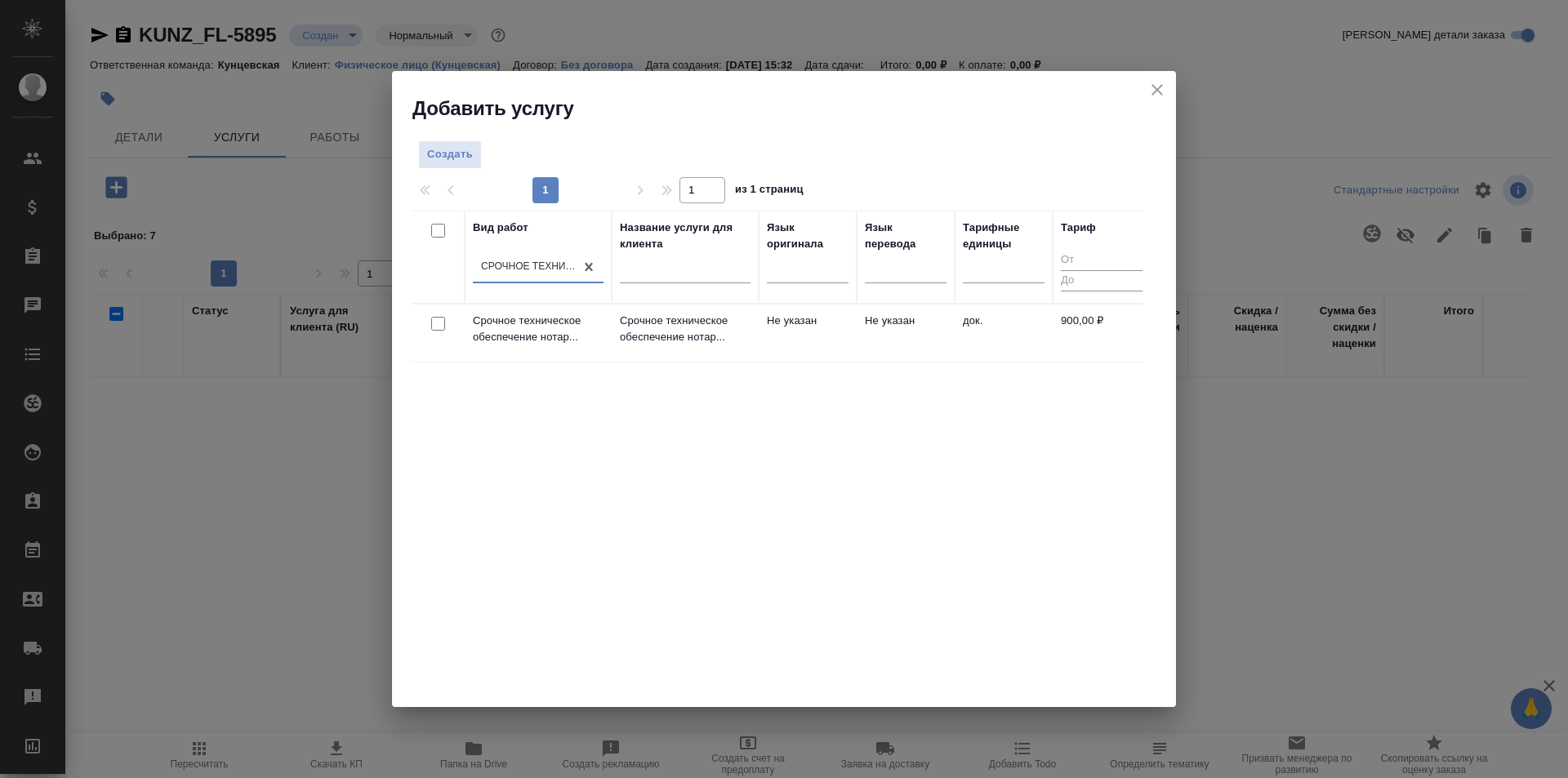
click at [590, 424] on div "Вид работ option Срочное техническое обеспечение нотариального свидетельствован…" at bounding box center [777, 456] width 732 height 490
click at [589, 334] on p "Срочное техническое обеспечение нотар..." at bounding box center [538, 328] width 131 height 33
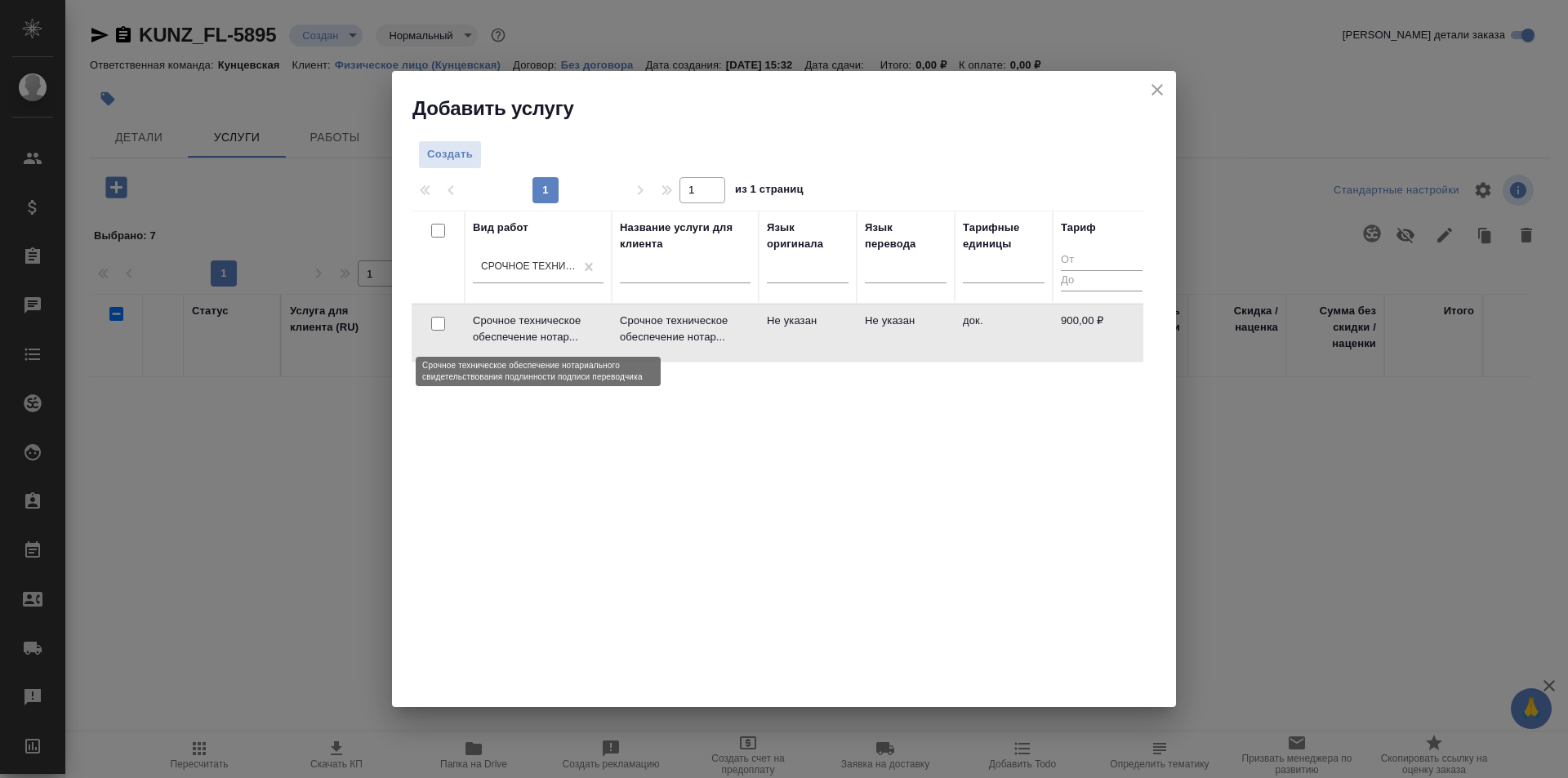
click at [589, 334] on p "Срочное техническое обеспечение нотар..." at bounding box center [538, 328] width 131 height 33
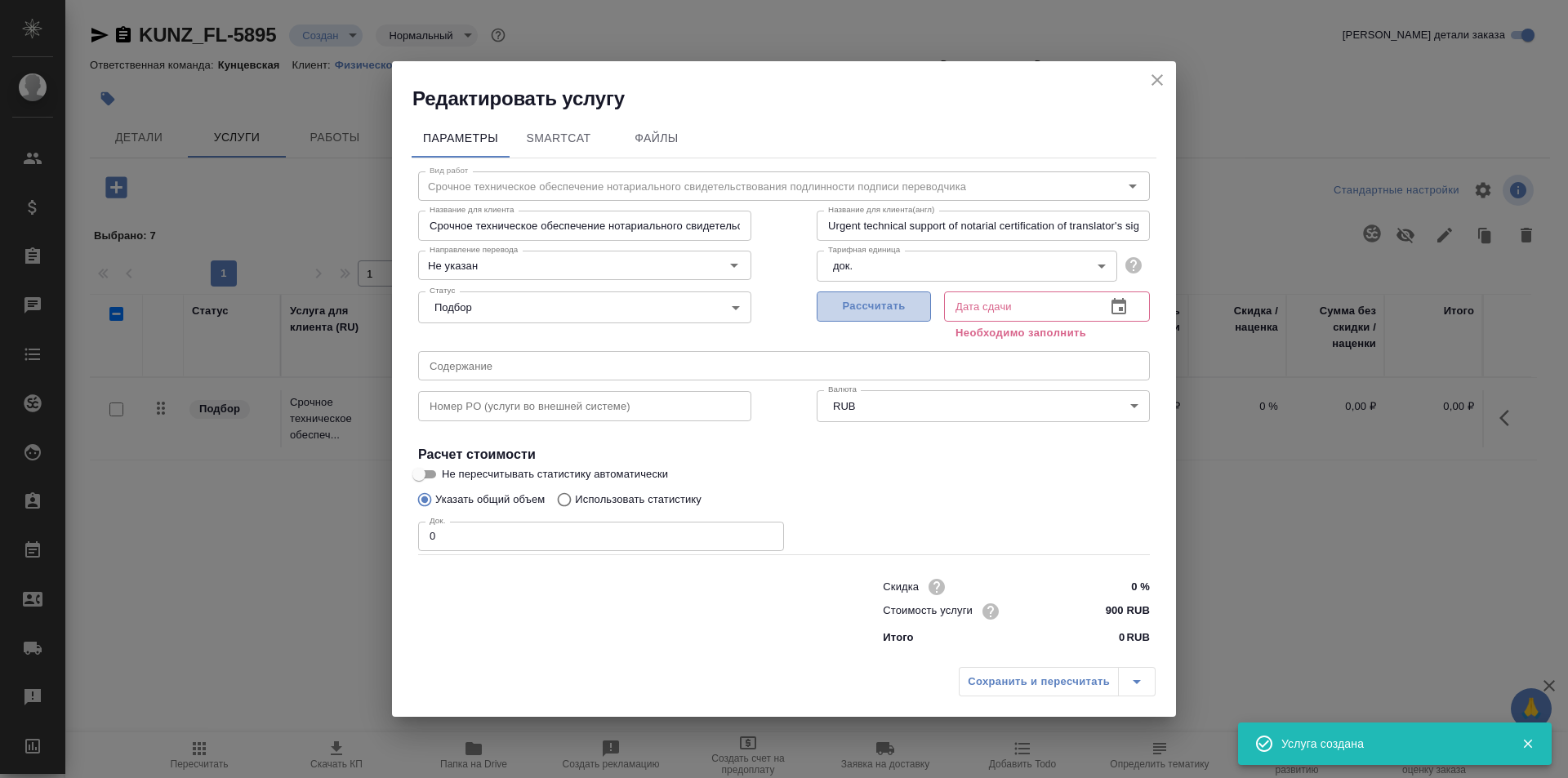
click at [865, 294] on button "Рассчитать" at bounding box center [873, 307] width 115 height 30
type input "16.09.2025 11:08"
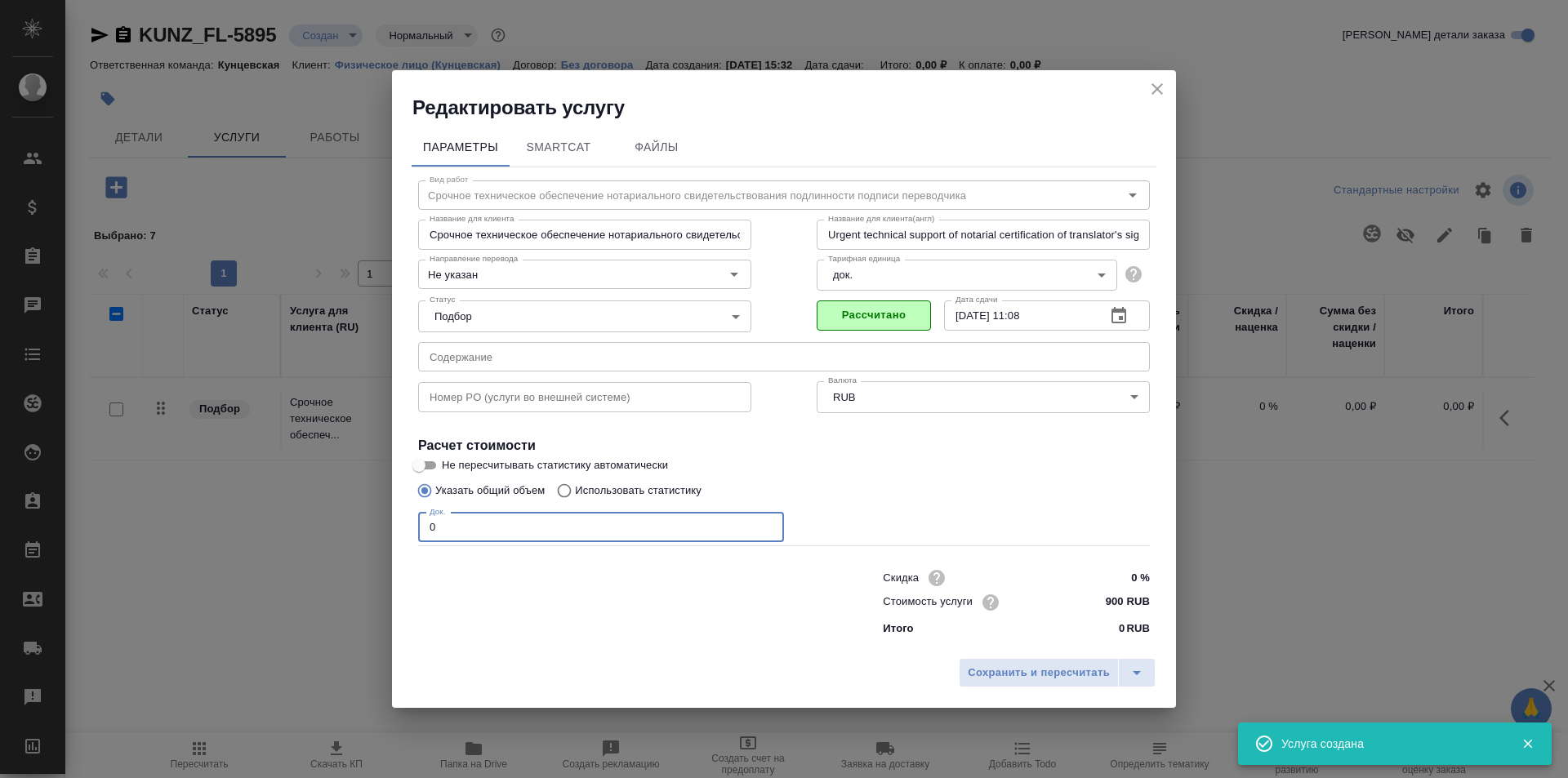
click at [598, 522] on input "0" at bounding box center [600, 527] width 365 height 30
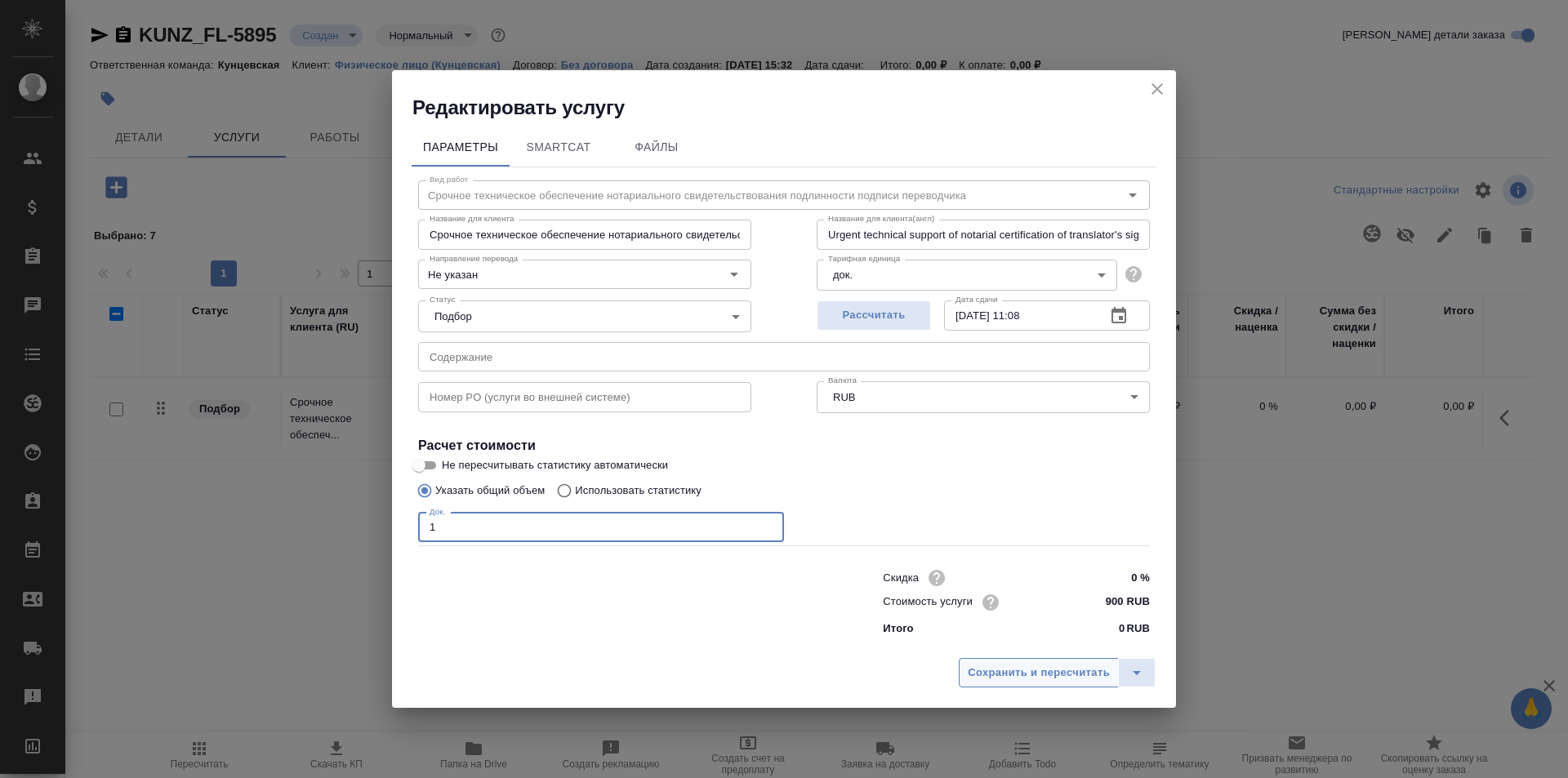
type input "1"
click at [984, 667] on span "Сохранить и пересчитать" at bounding box center [1038, 673] width 142 height 19
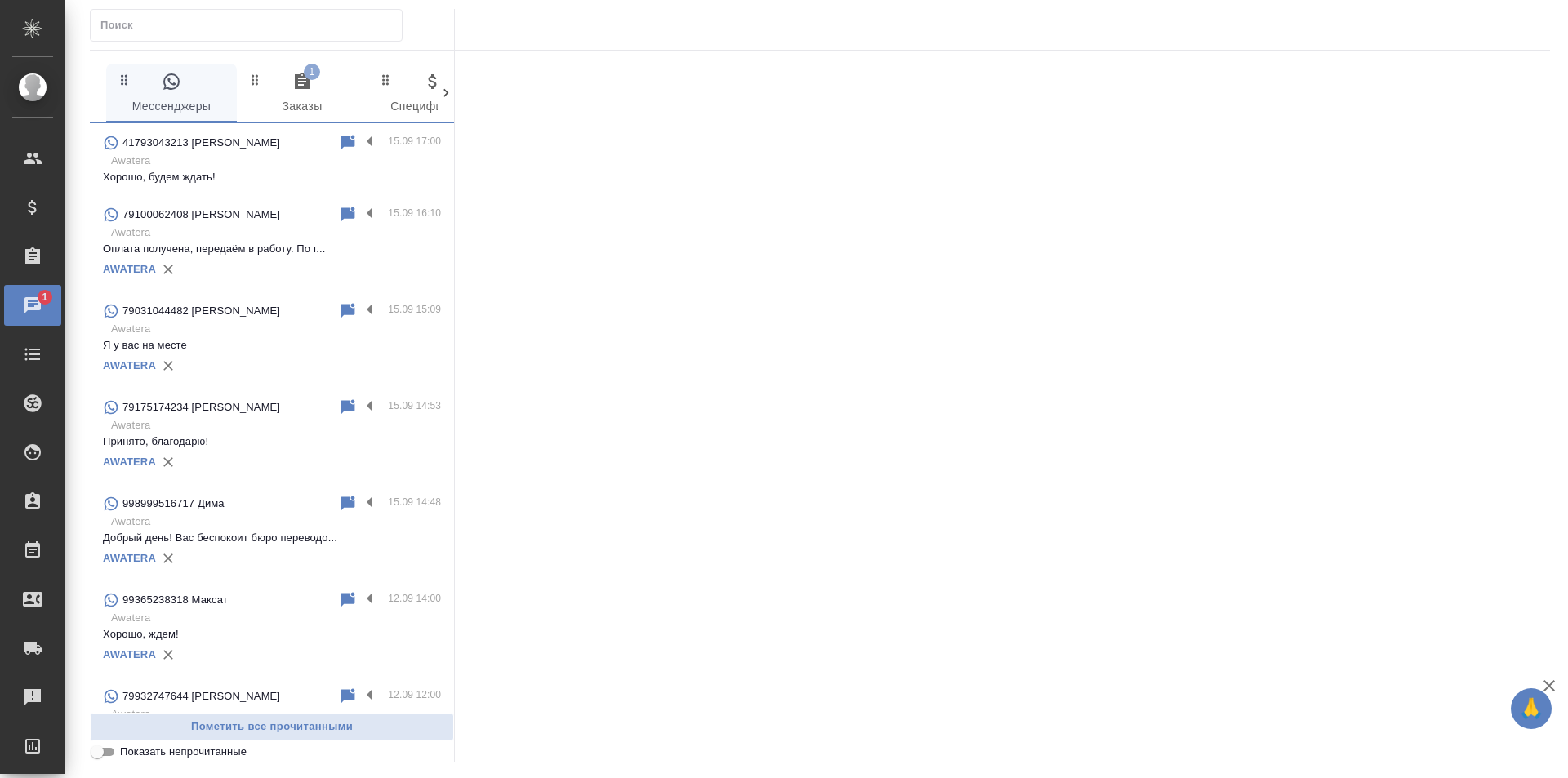
click at [310, 87] on icon "button" at bounding box center [302, 81] width 20 height 20
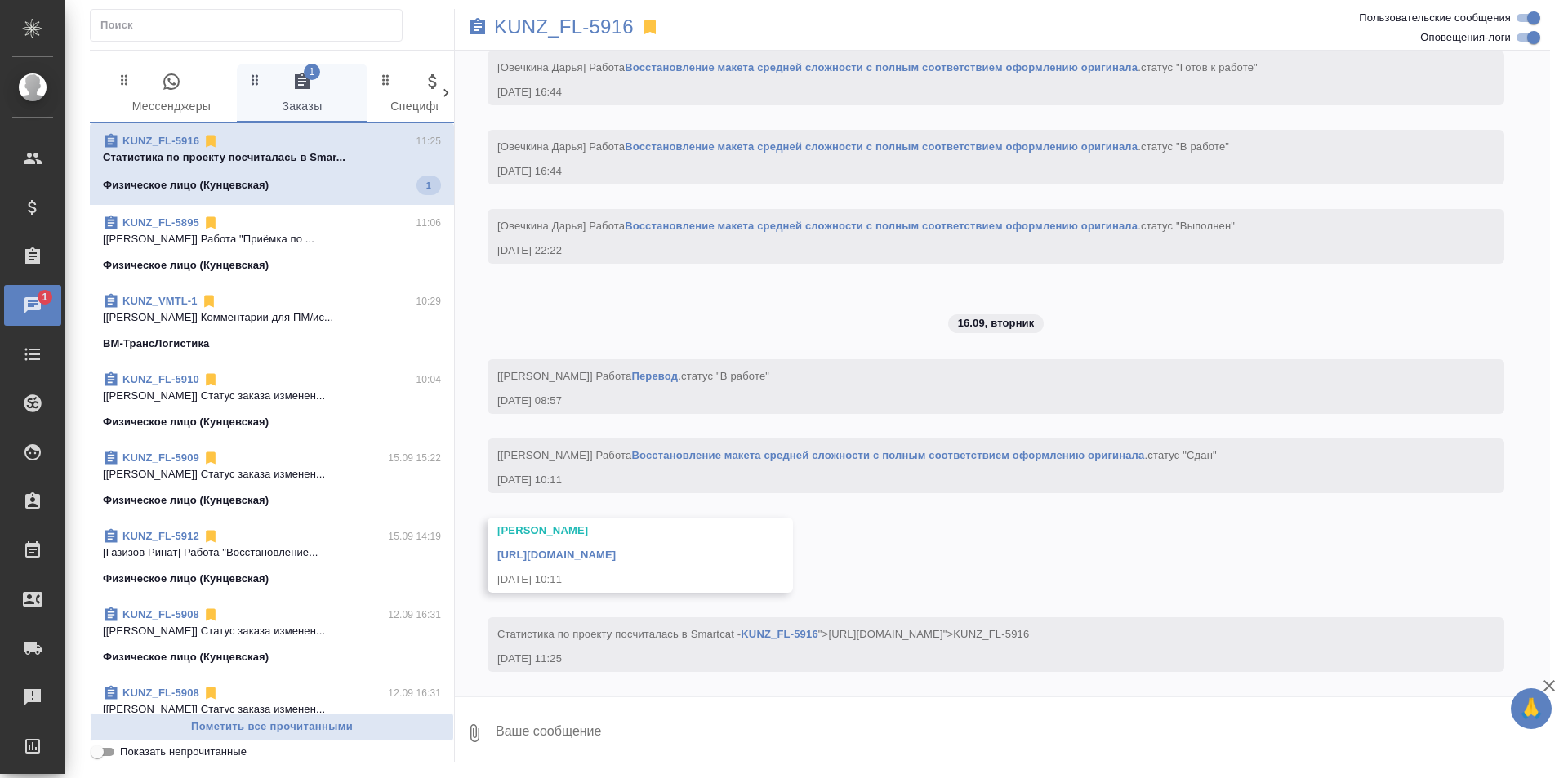
scroll to position [4521, 0]
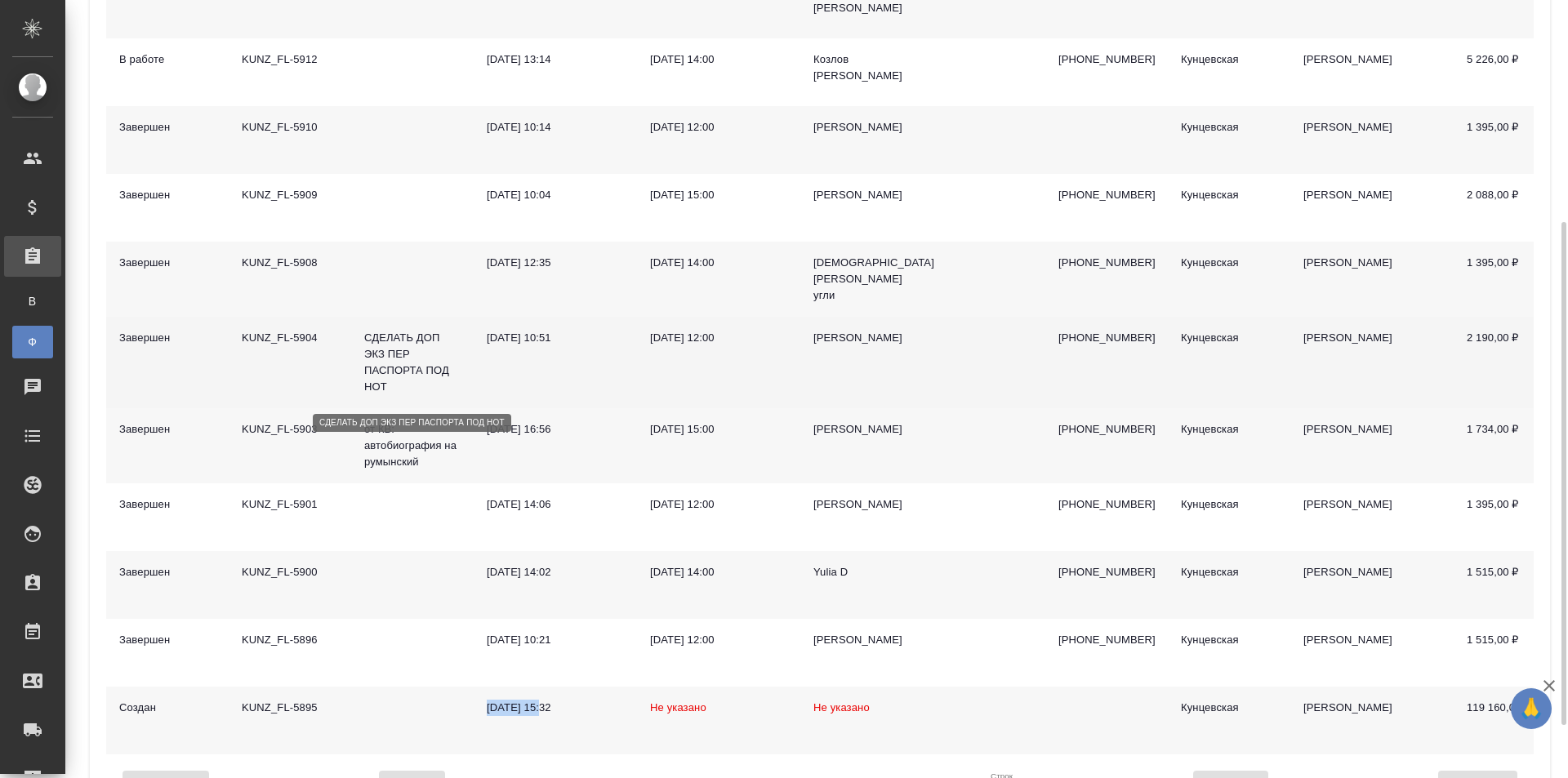
scroll to position [179, 0]
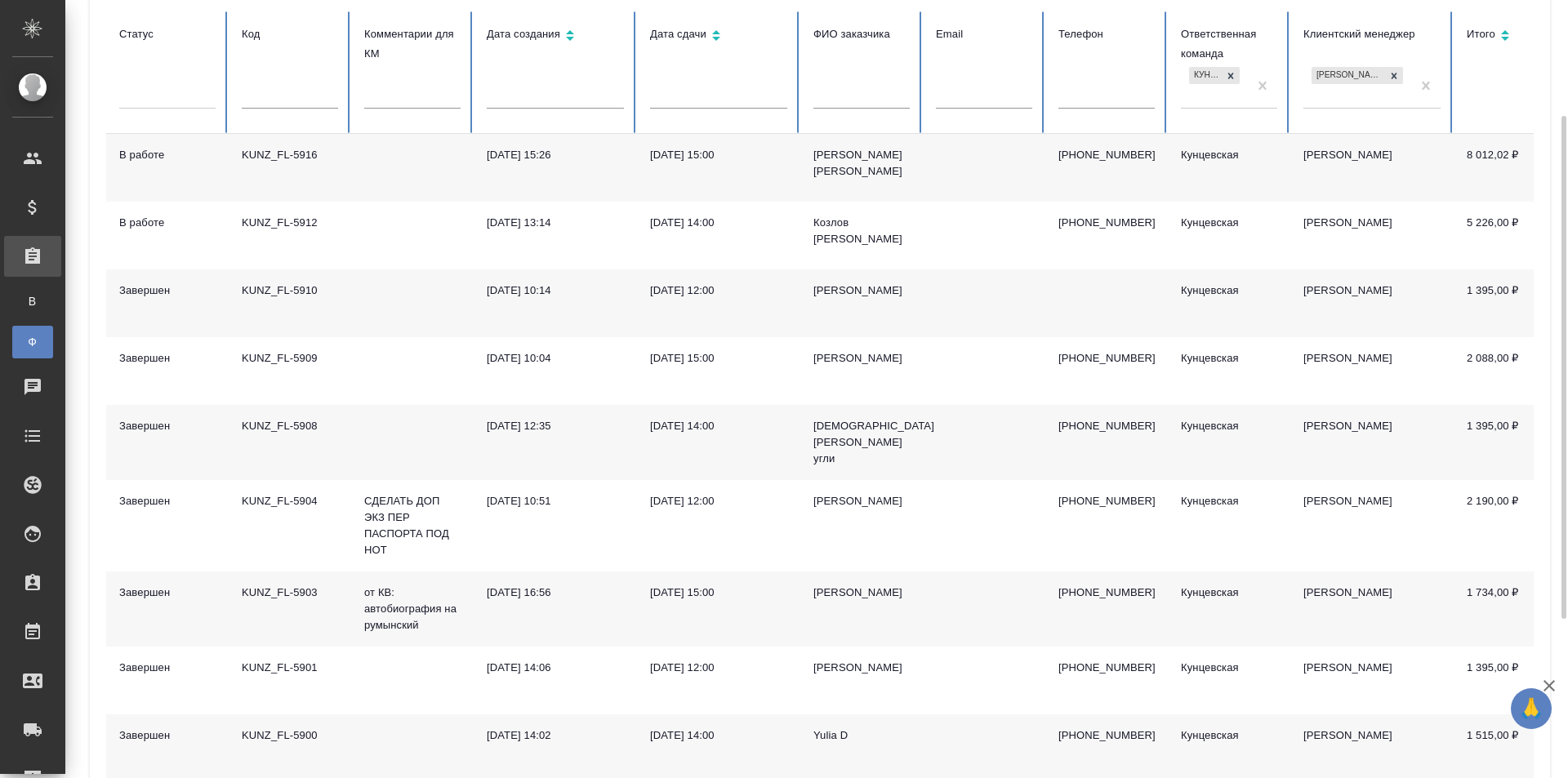
click at [313, 172] on td "KUNZ_FL-5916" at bounding box center [289, 168] width 122 height 68
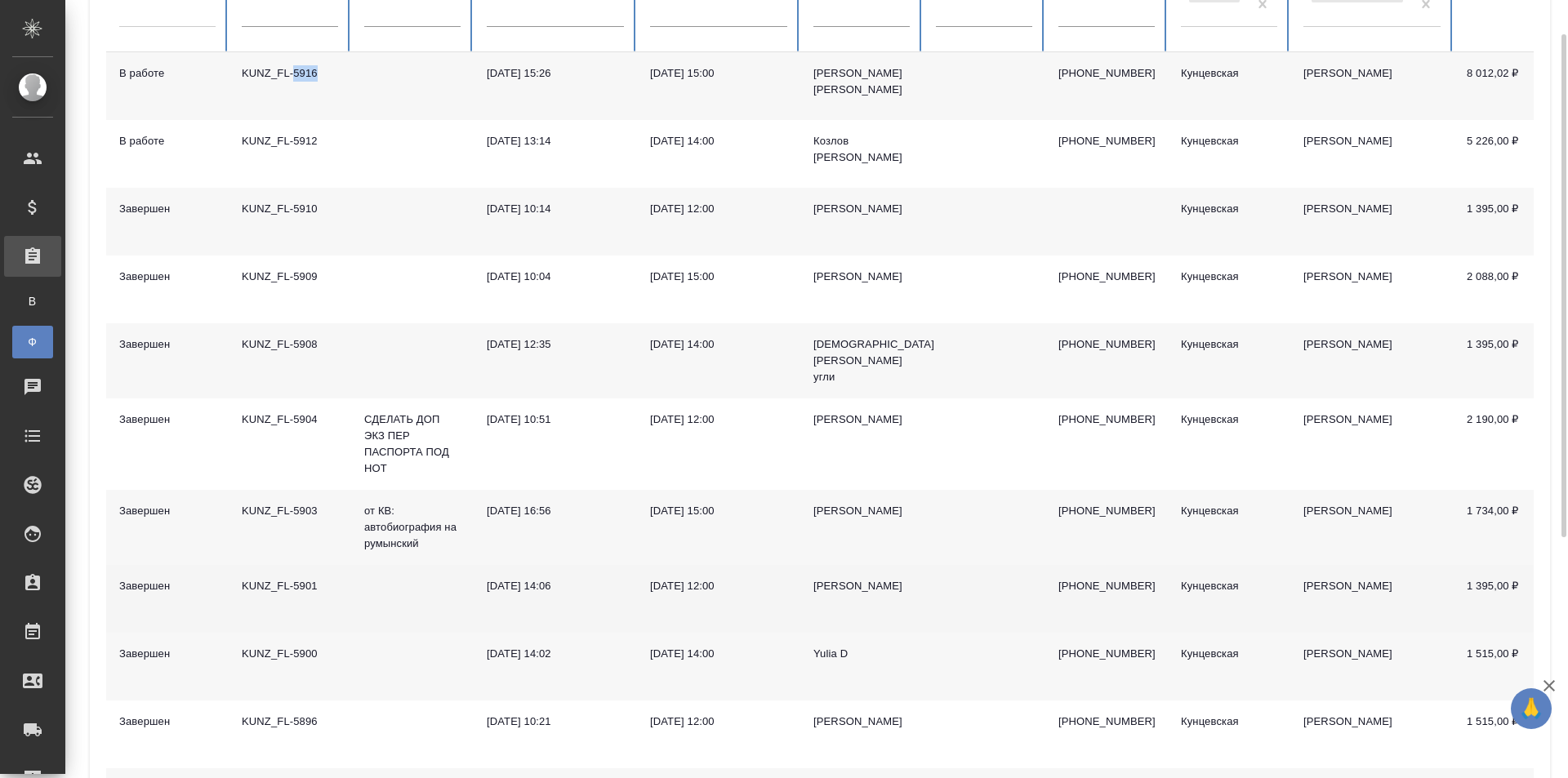
scroll to position [0, 0]
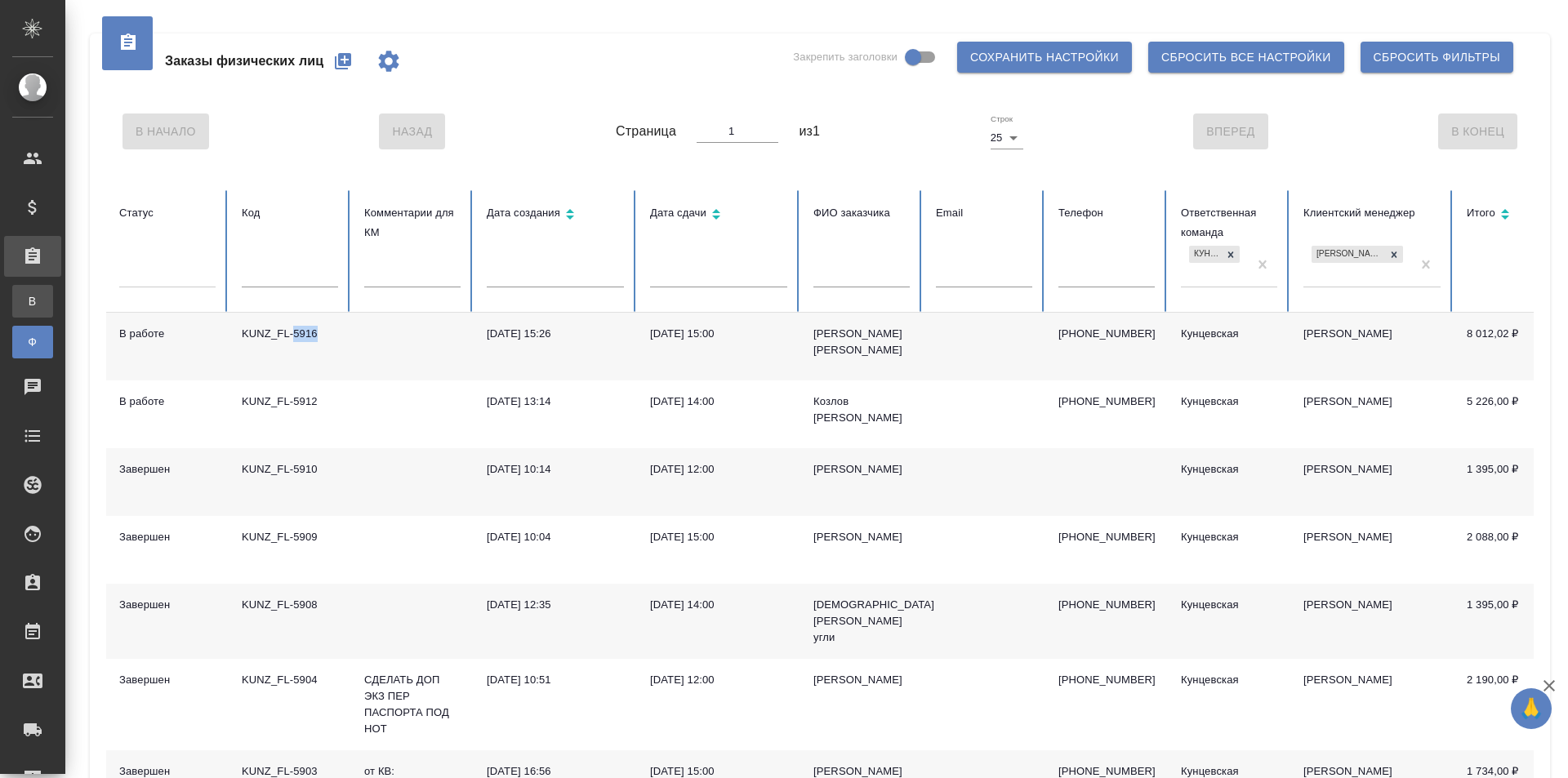
click at [24, 295] on div "Все заказы" at bounding box center [12, 301] width 24 height 17
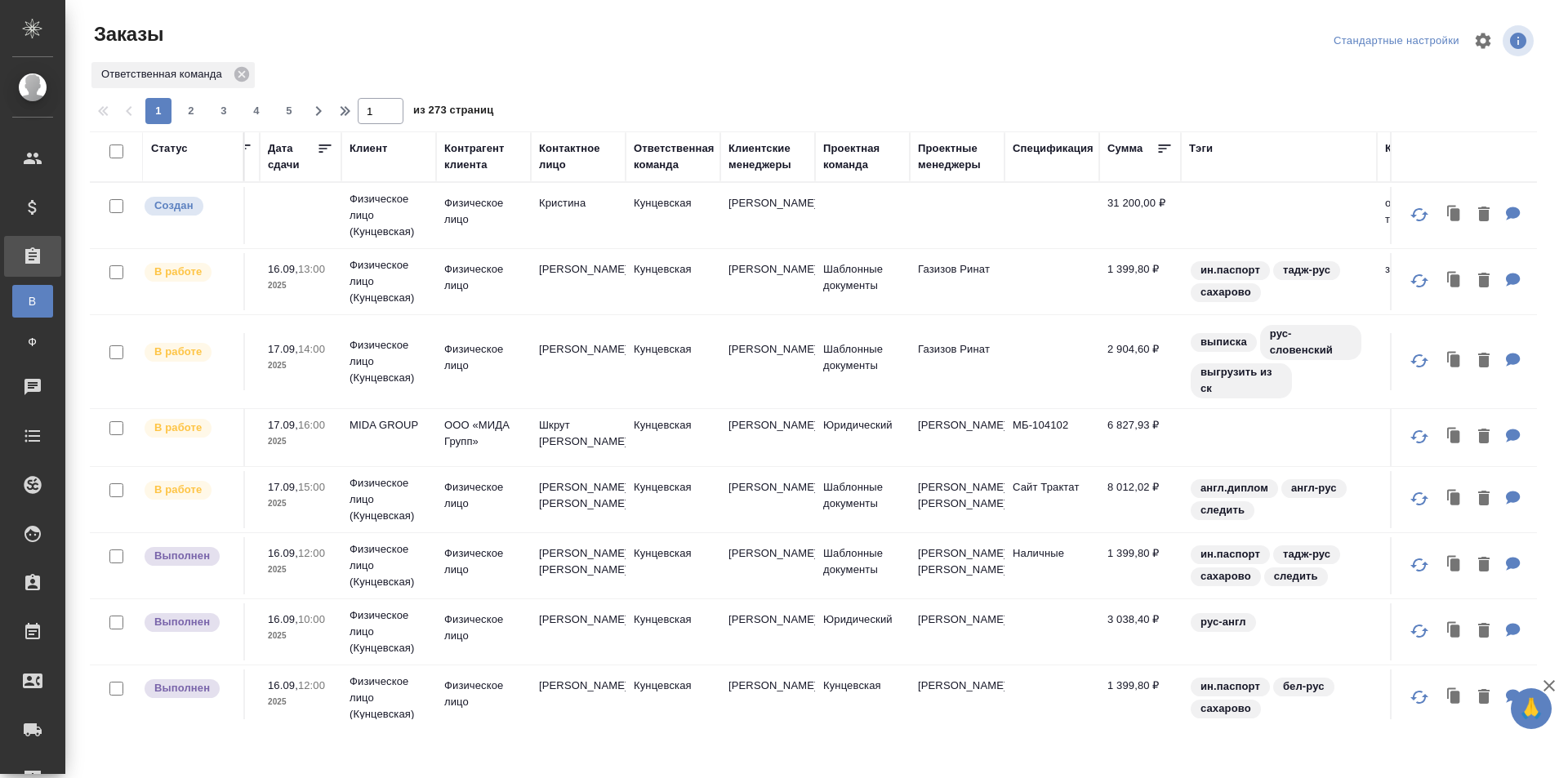
scroll to position [0, 250]
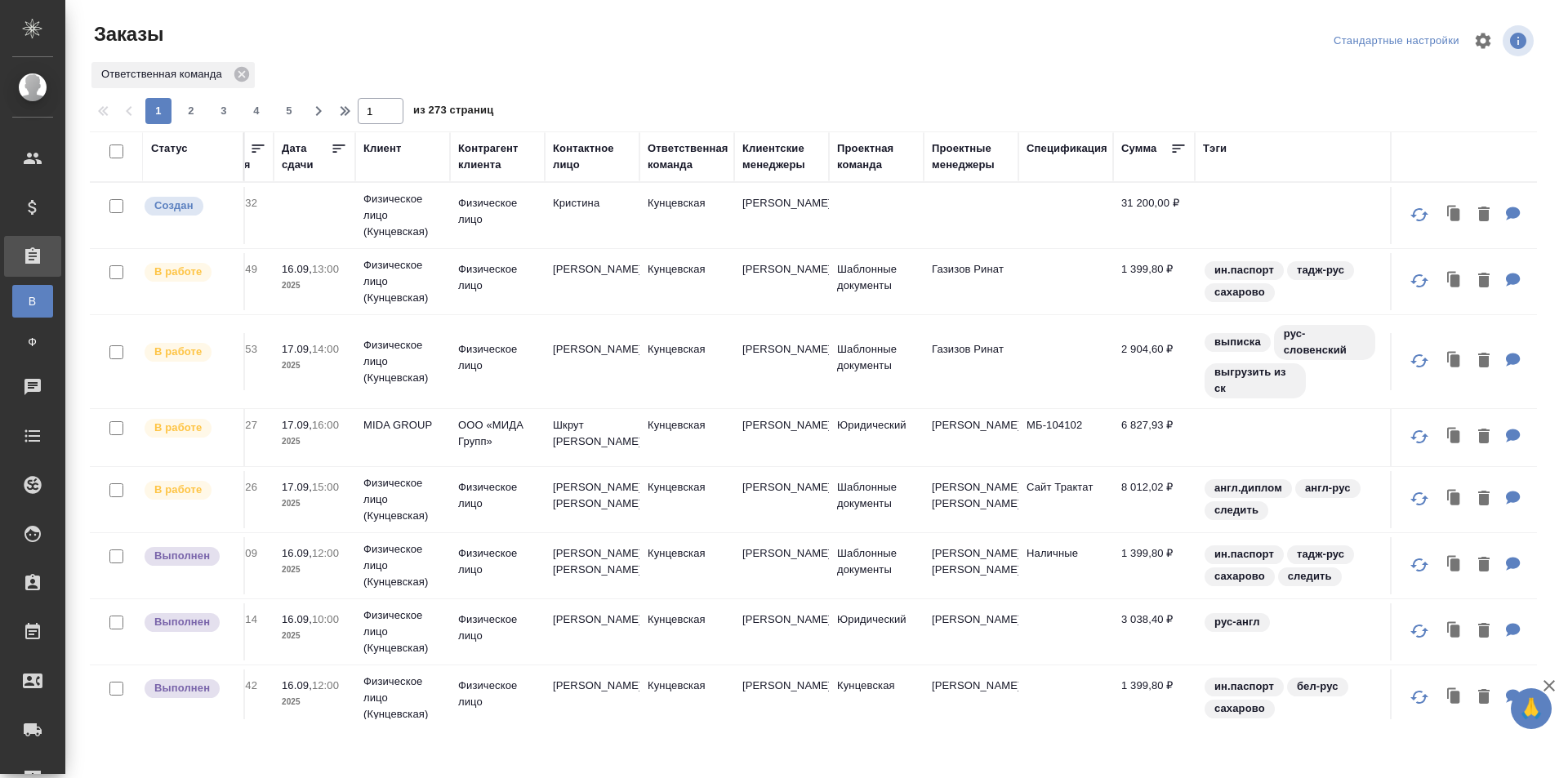
click at [827, 217] on td "Веселова Юлия" at bounding box center [781, 215] width 95 height 57
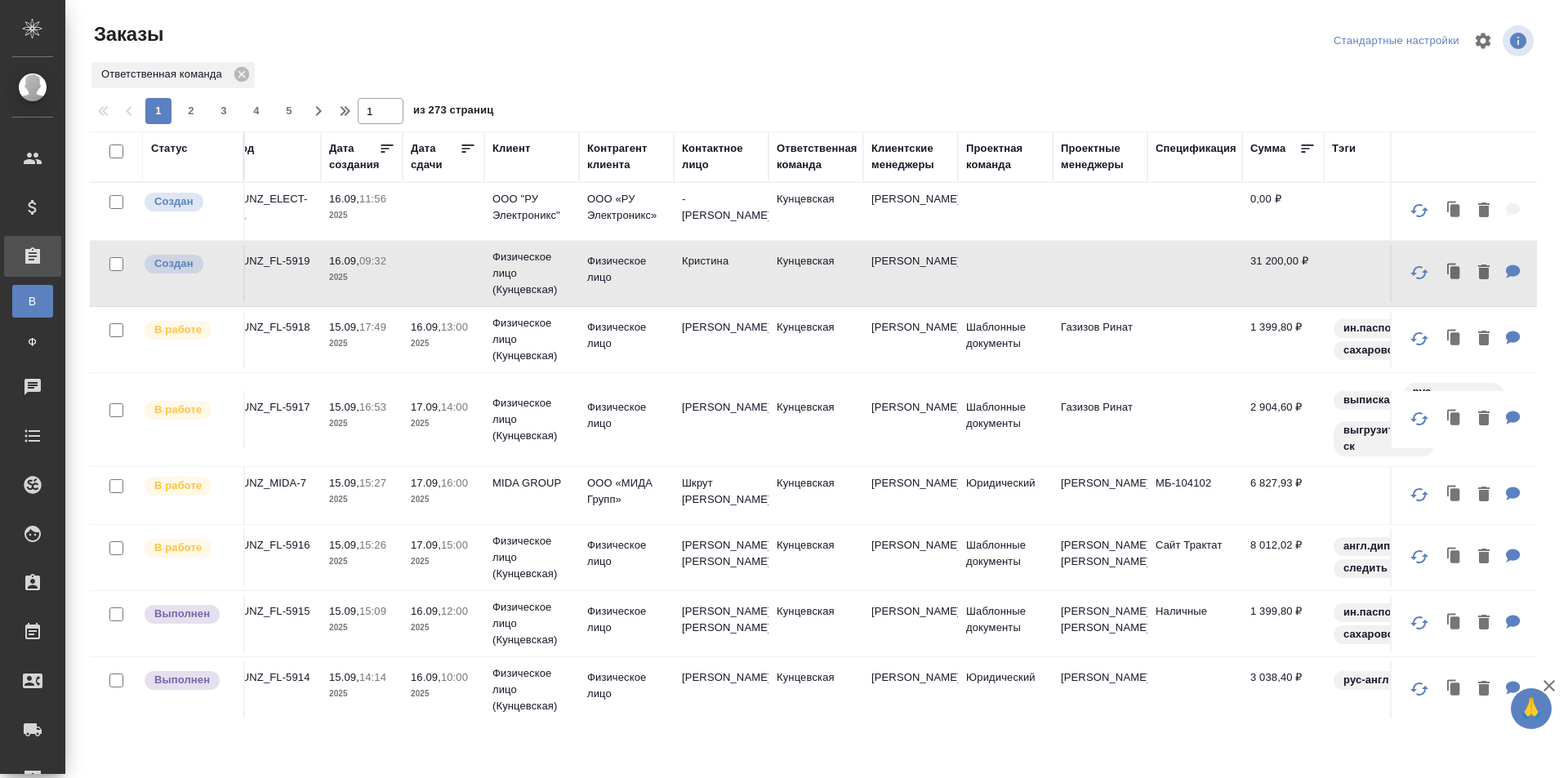
scroll to position [0, 145]
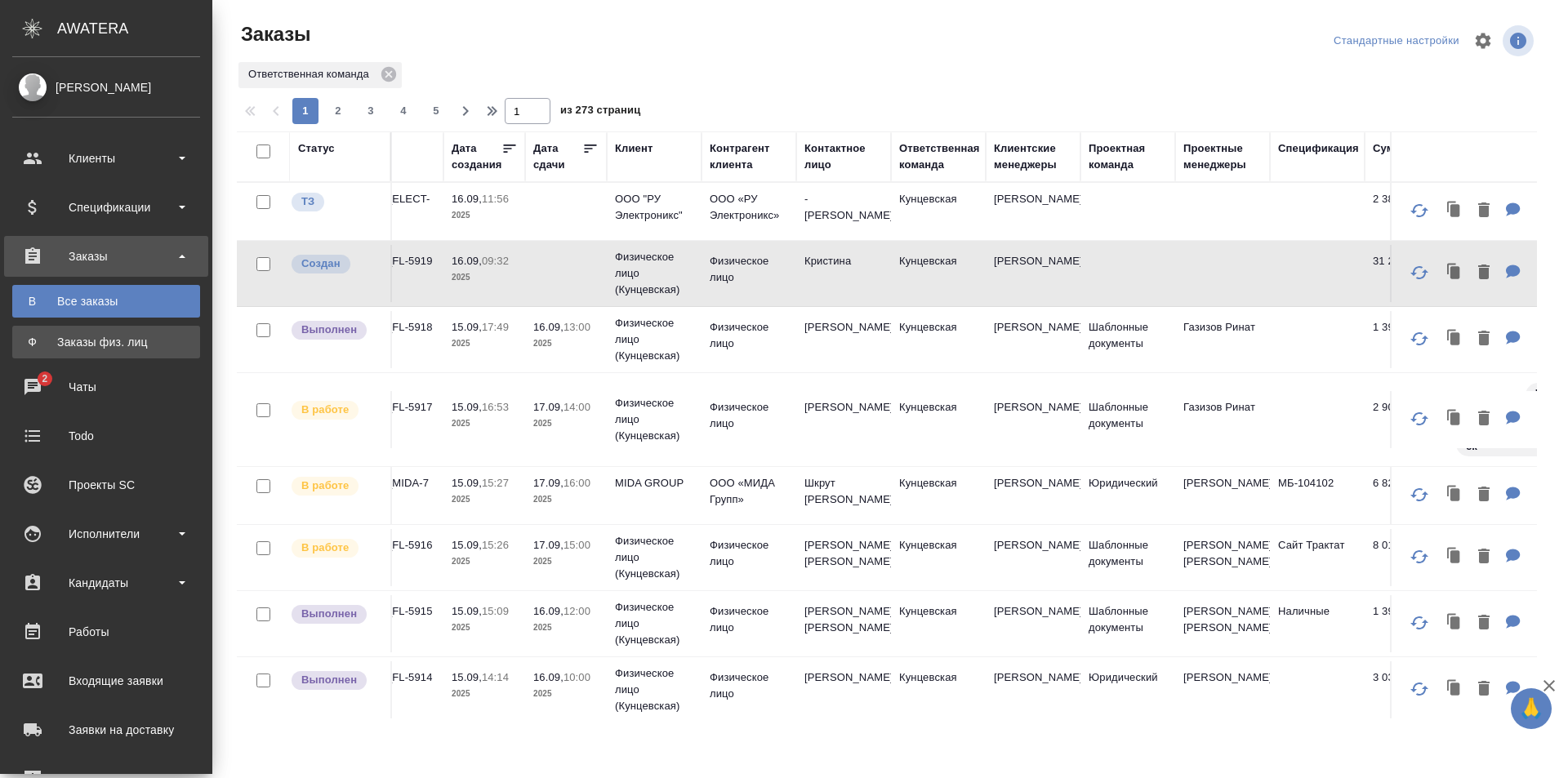
click at [56, 339] on div "Заказы физ. лиц" at bounding box center [106, 342] width 172 height 17
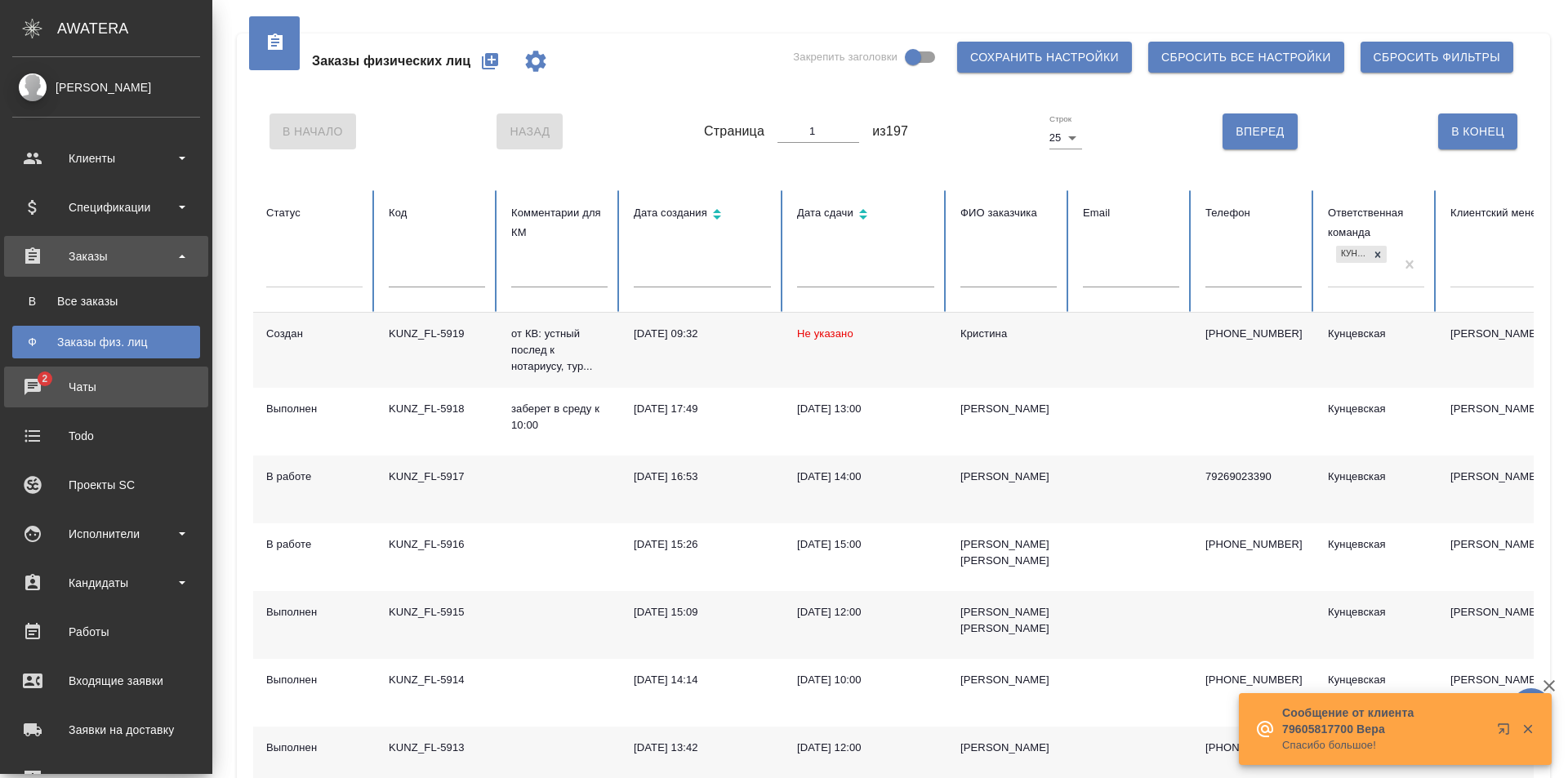
click at [47, 379] on div "Чаты" at bounding box center [105, 387] width 187 height 24
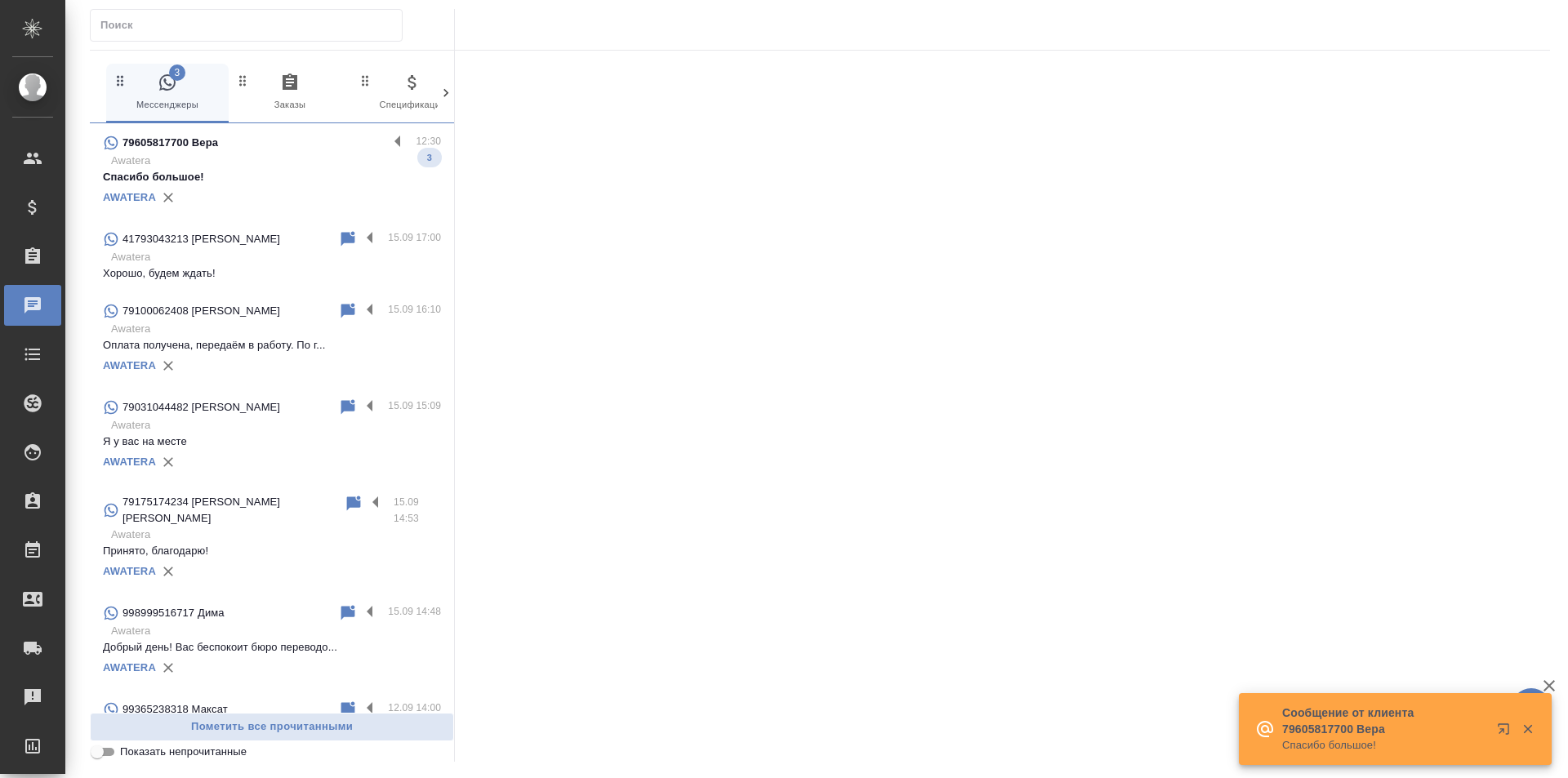
click at [309, 164] on p "Awatera" at bounding box center [276, 161] width 330 height 17
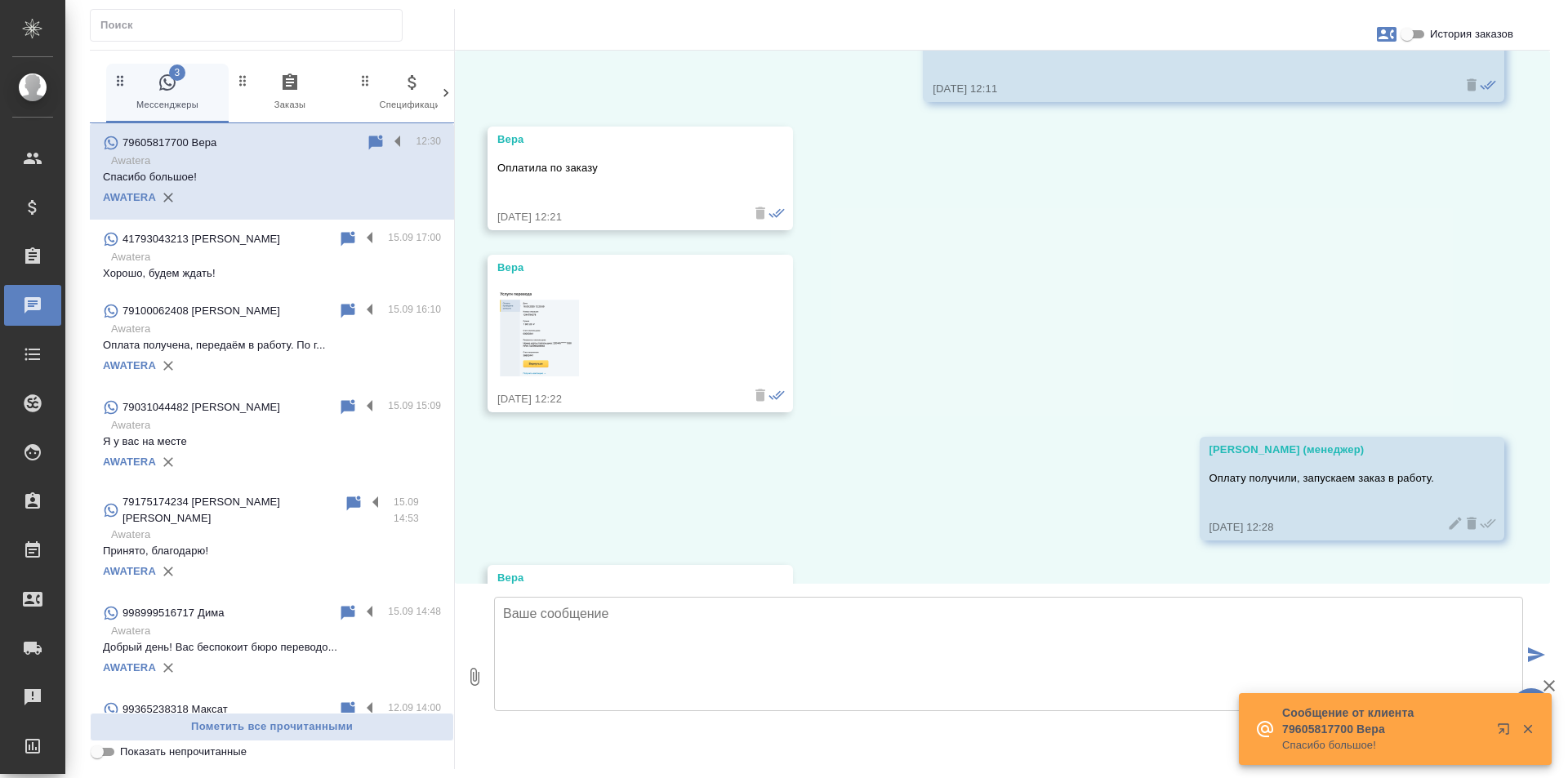
scroll to position [1713, 0]
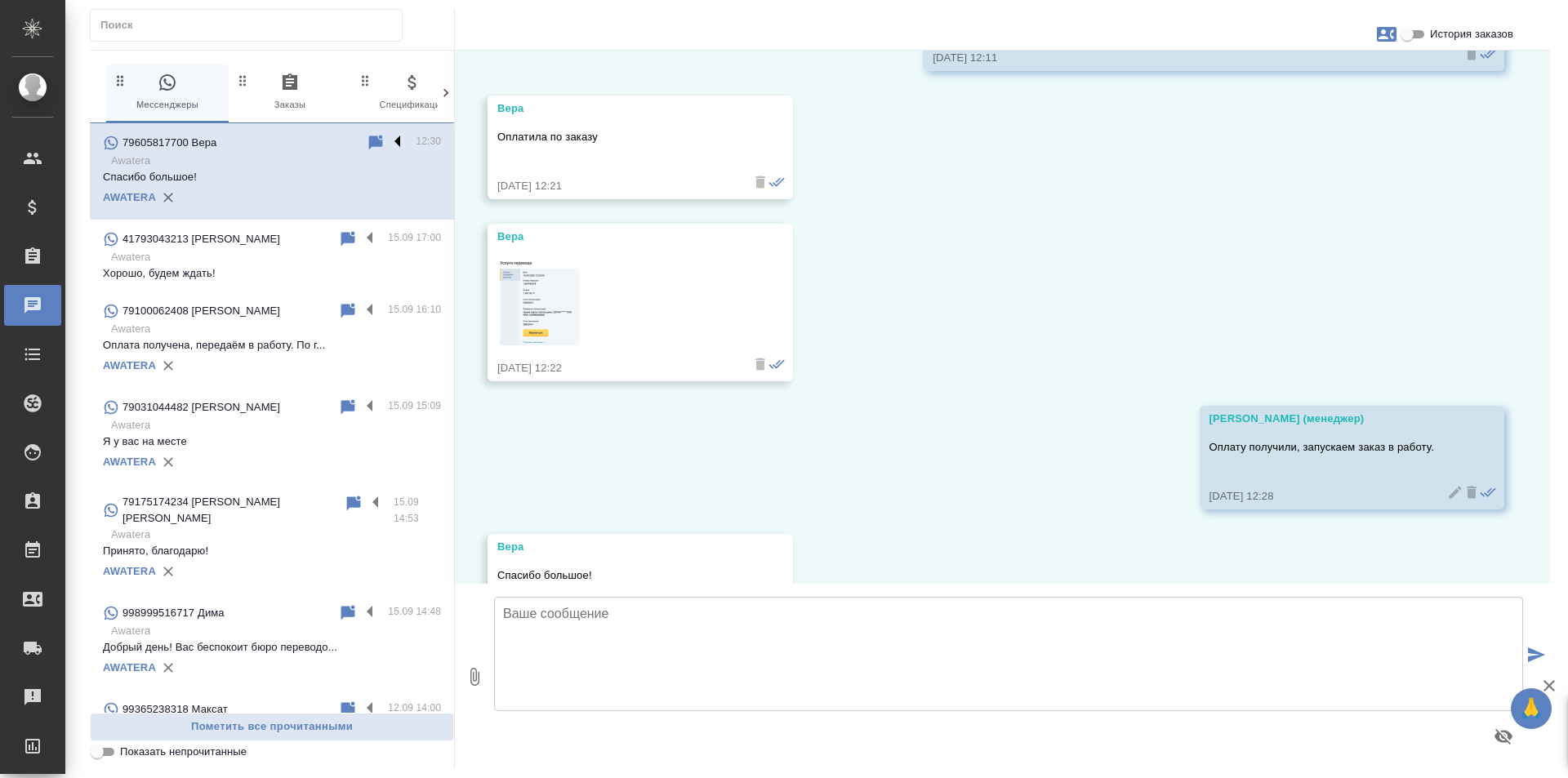
click at [388, 142] on label at bounding box center [402, 143] width 28 height 19
click at [0, 0] on input "checkbox" at bounding box center [0, 0] width 0 height 0
click at [328, 144] on icon at bounding box center [334, 143] width 11 height 15
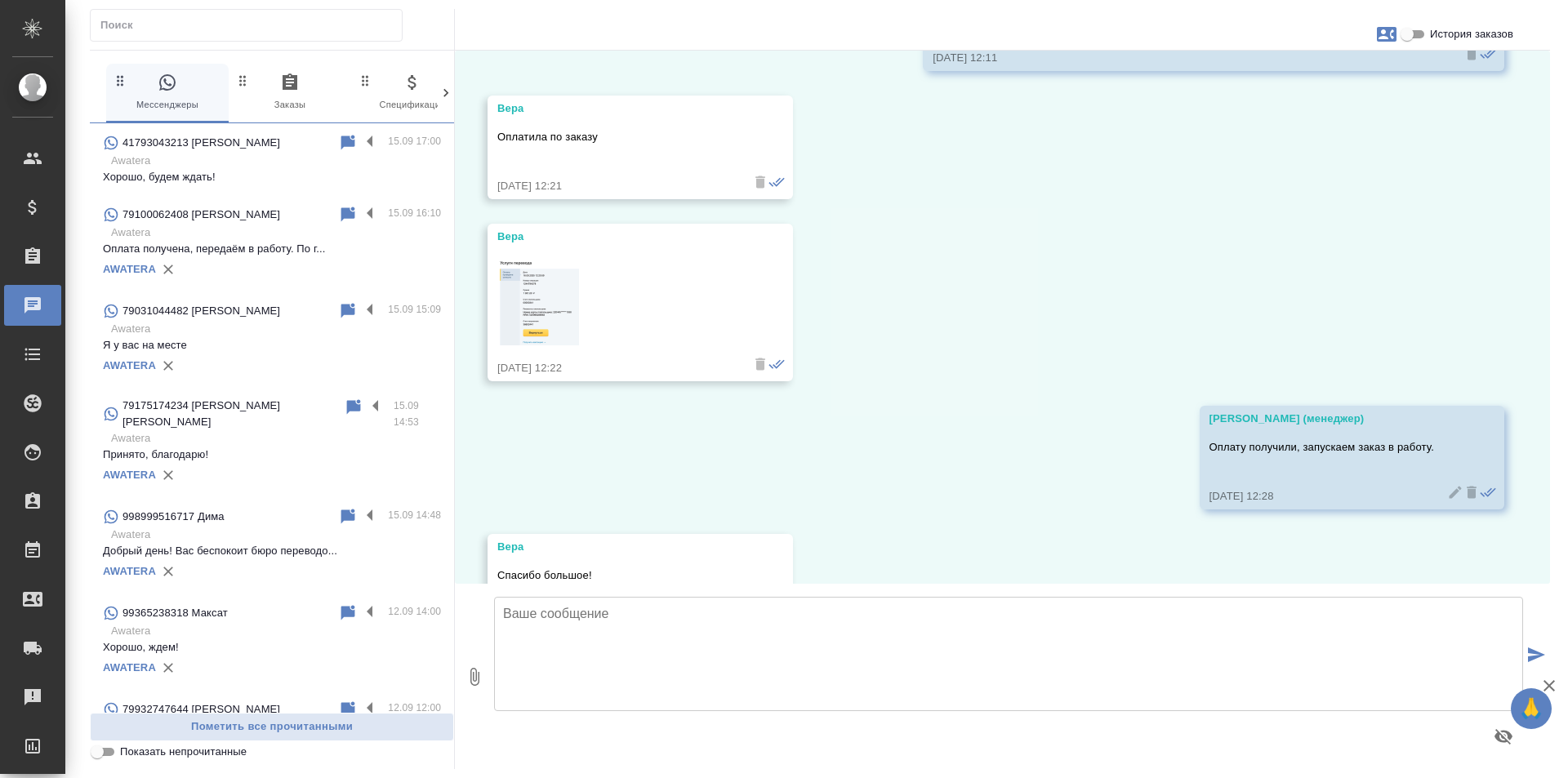
click at [271, 257] on div "AWATERA" at bounding box center [271, 269] width 338 height 24
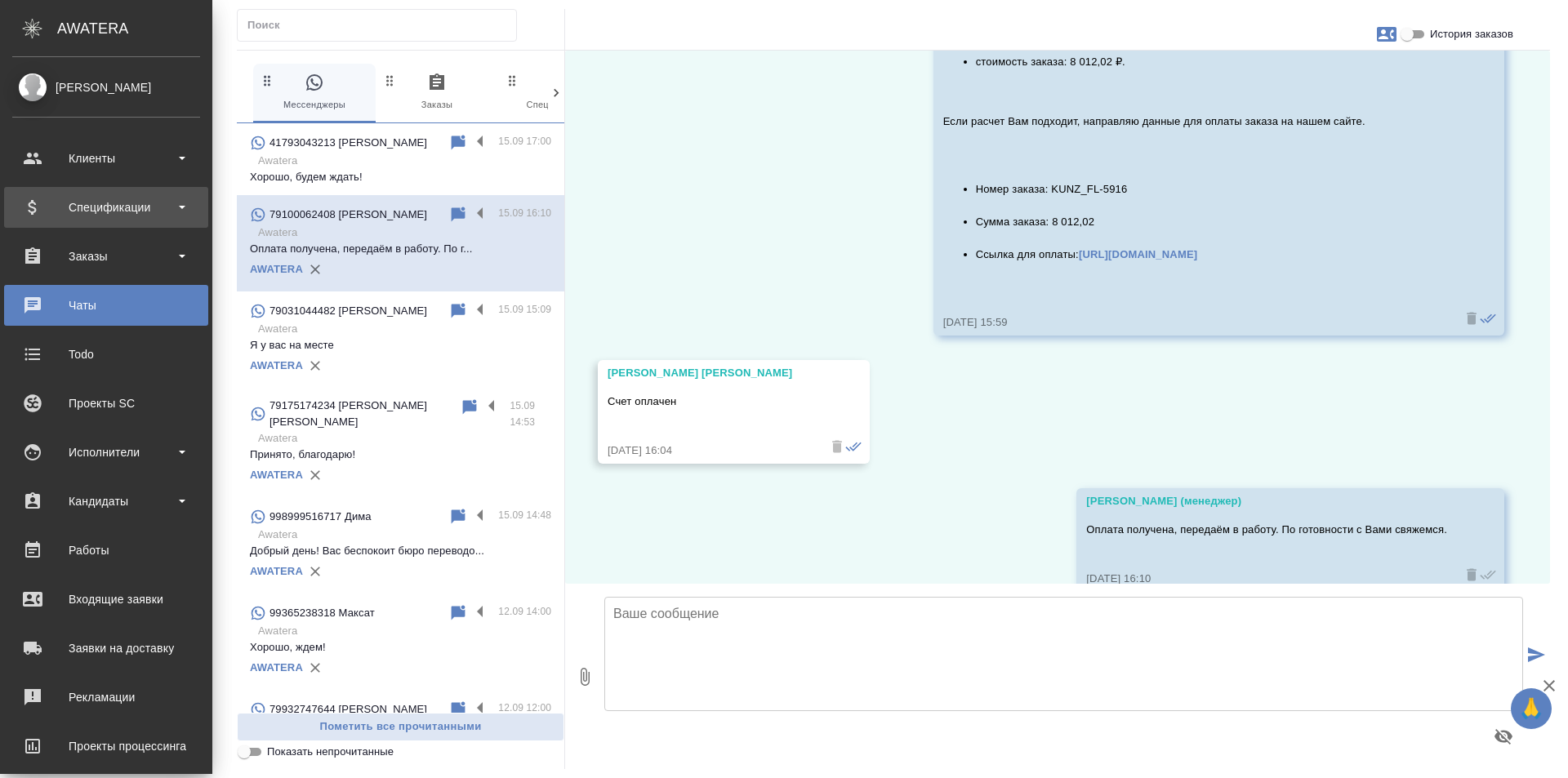
scroll to position [3309, 0]
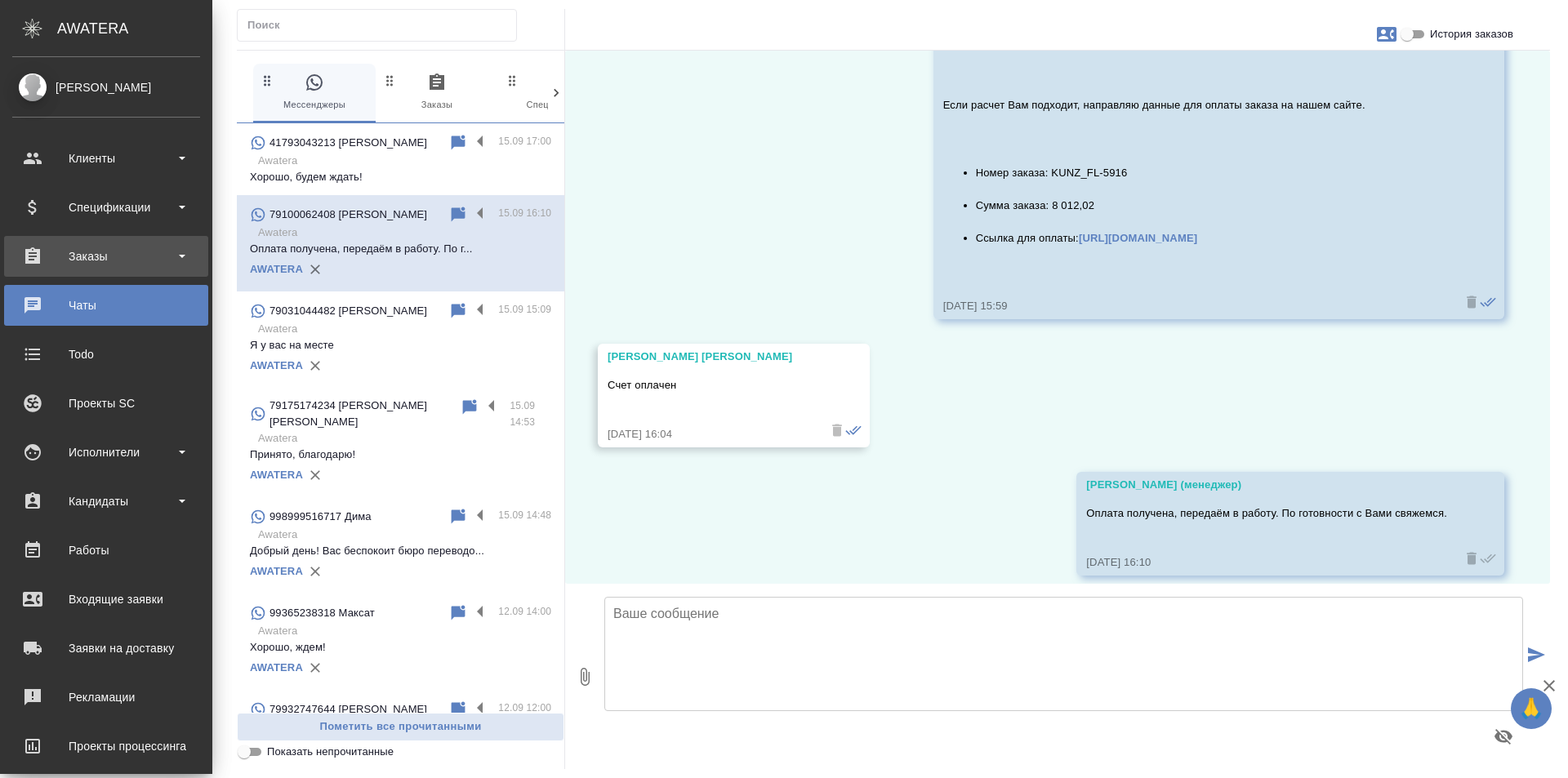
click at [43, 241] on div "Заказы" at bounding box center [105, 256] width 204 height 41
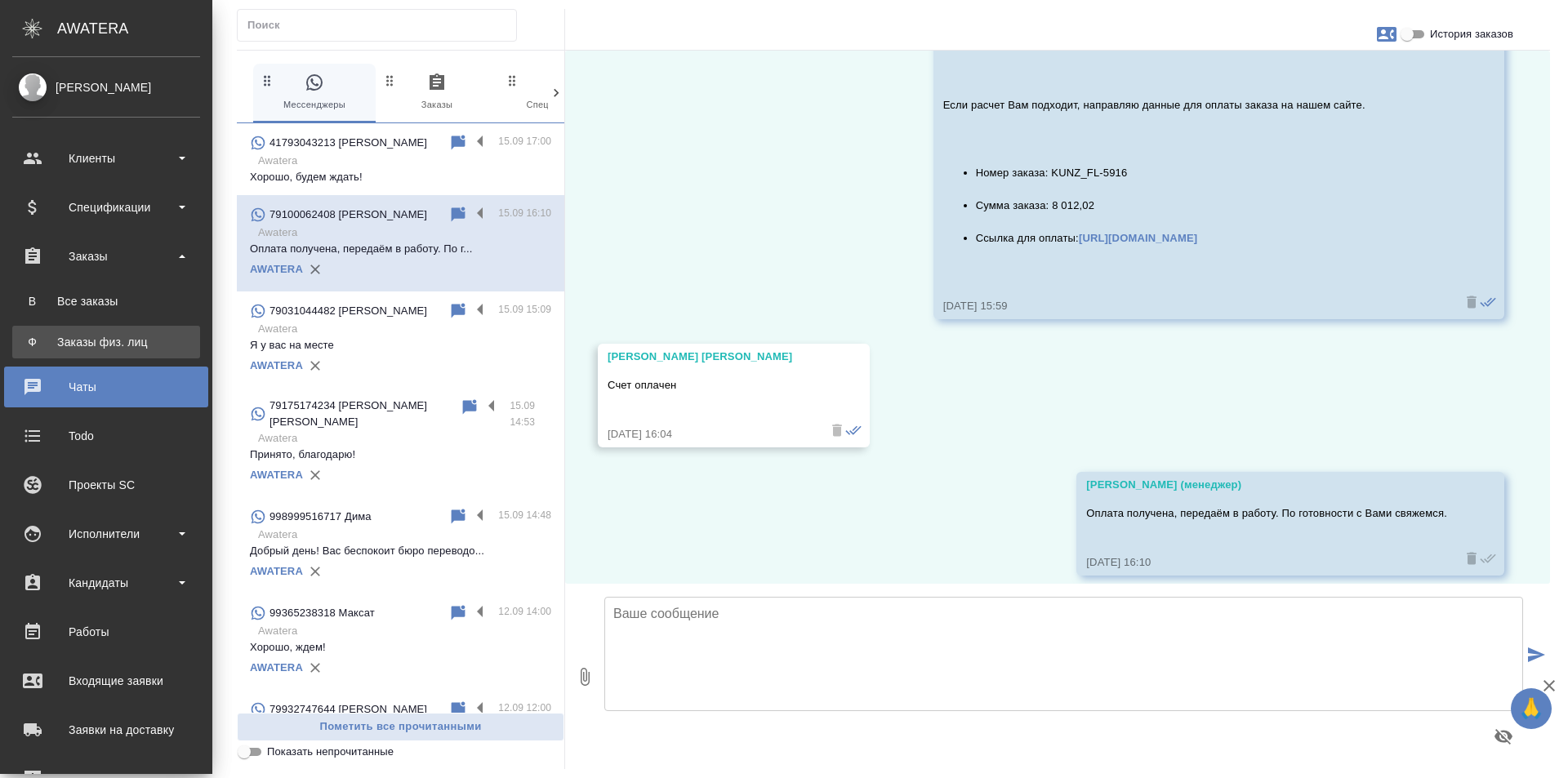
click at [90, 339] on div "Заказы физ. лиц" at bounding box center [106, 342] width 172 height 17
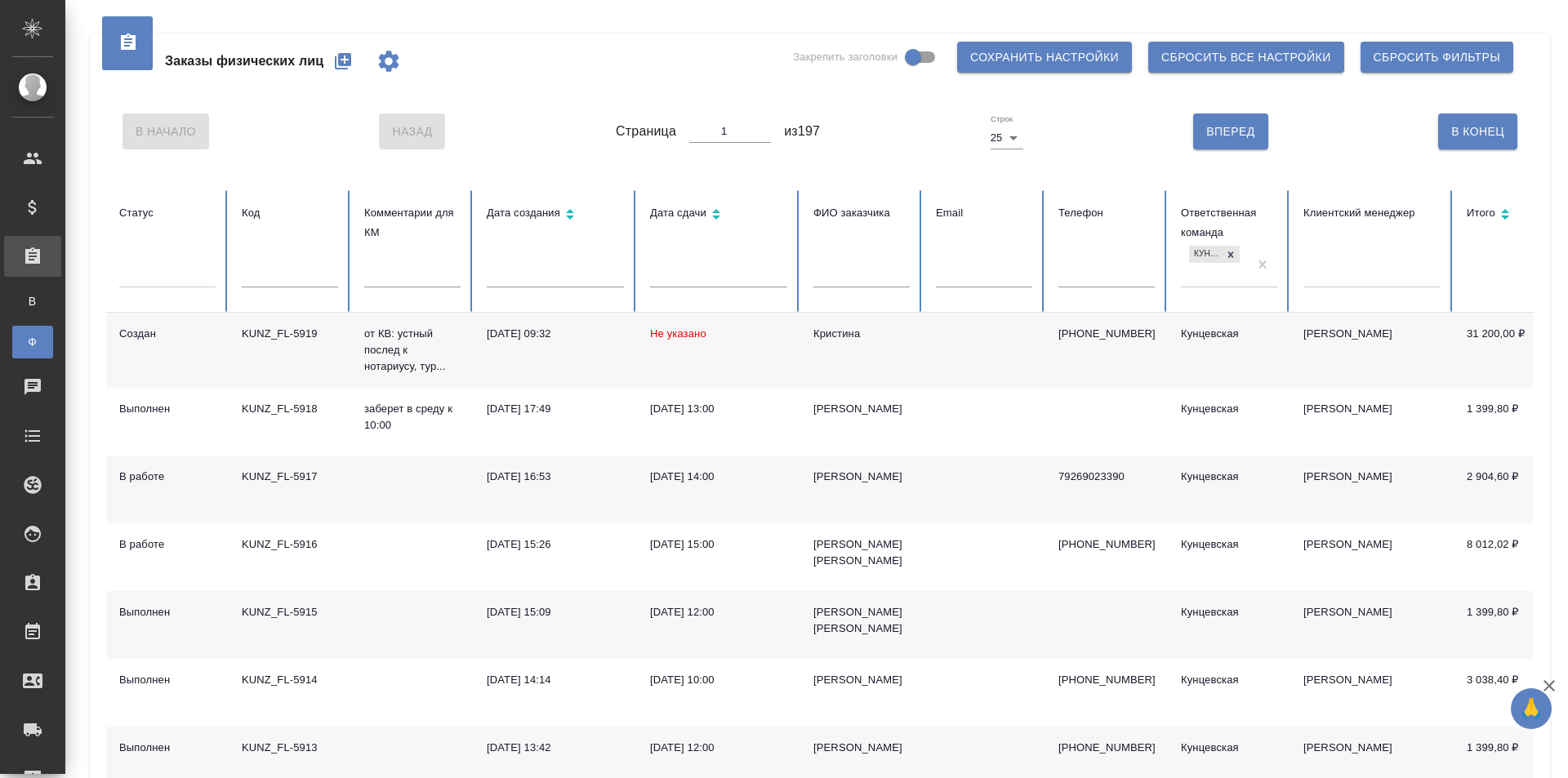
click at [1316, 269] on div at bounding box center [1371, 271] width 137 height 23
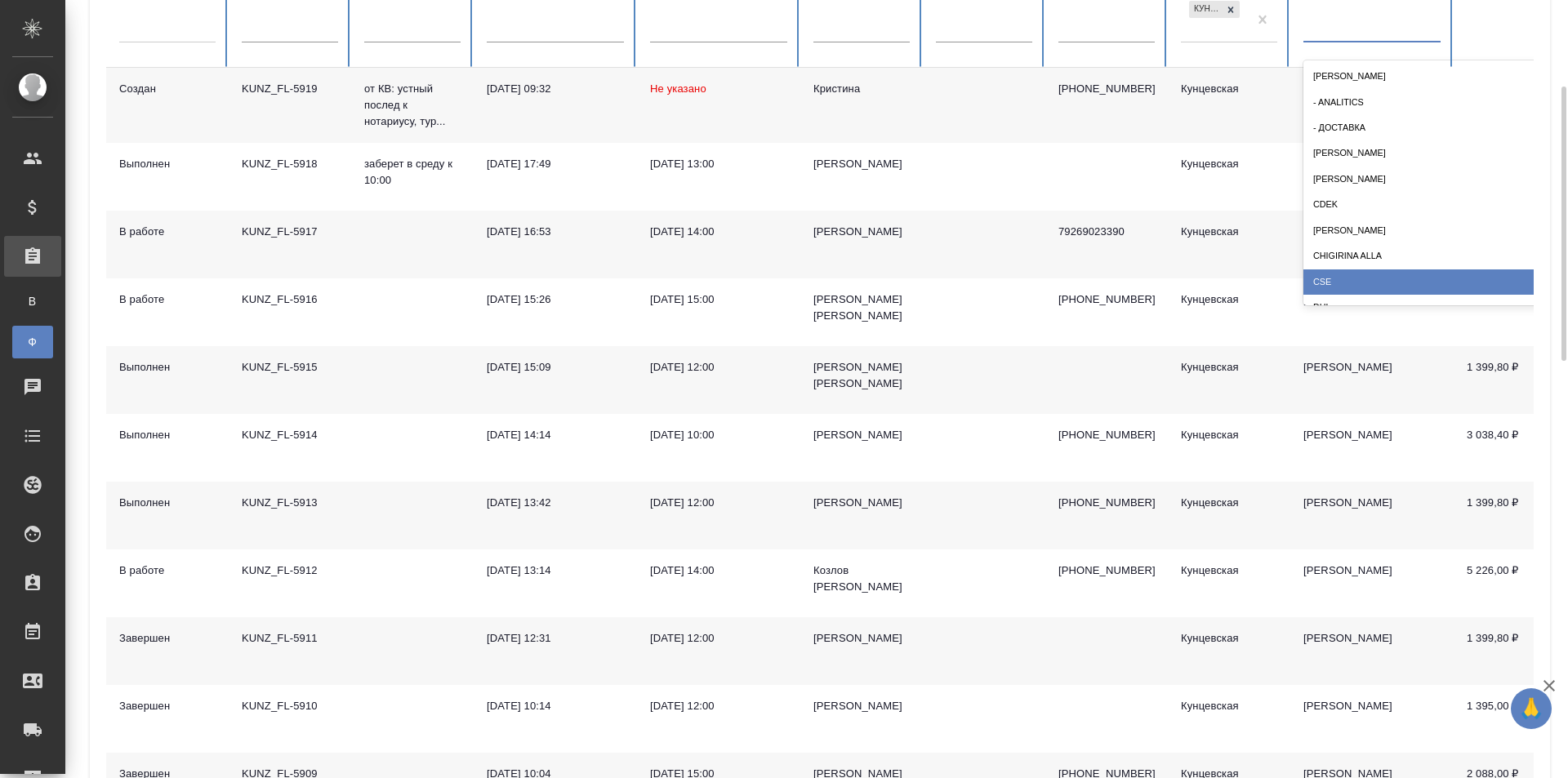
scroll to position [82, 0]
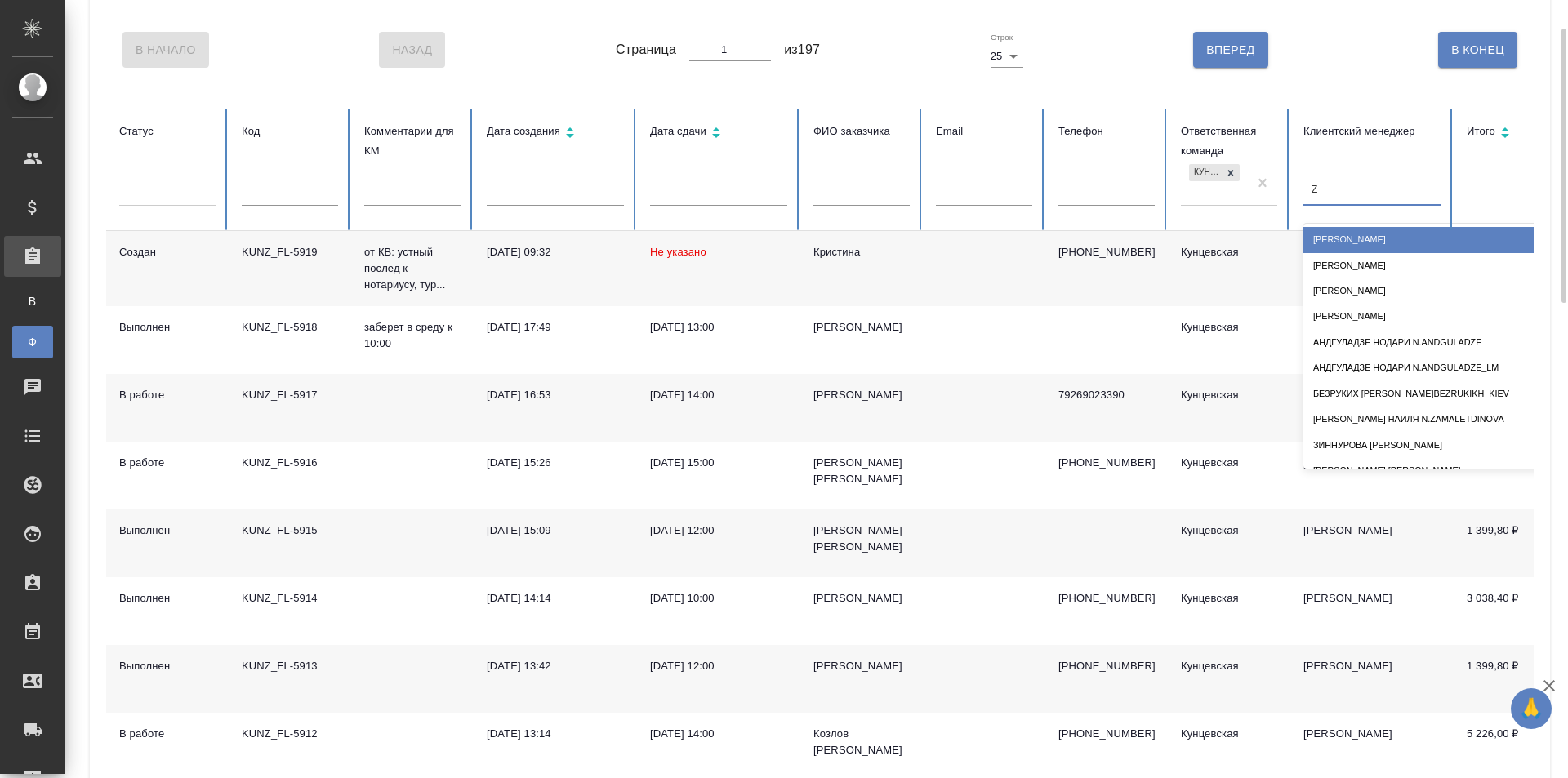
type input "Zo"
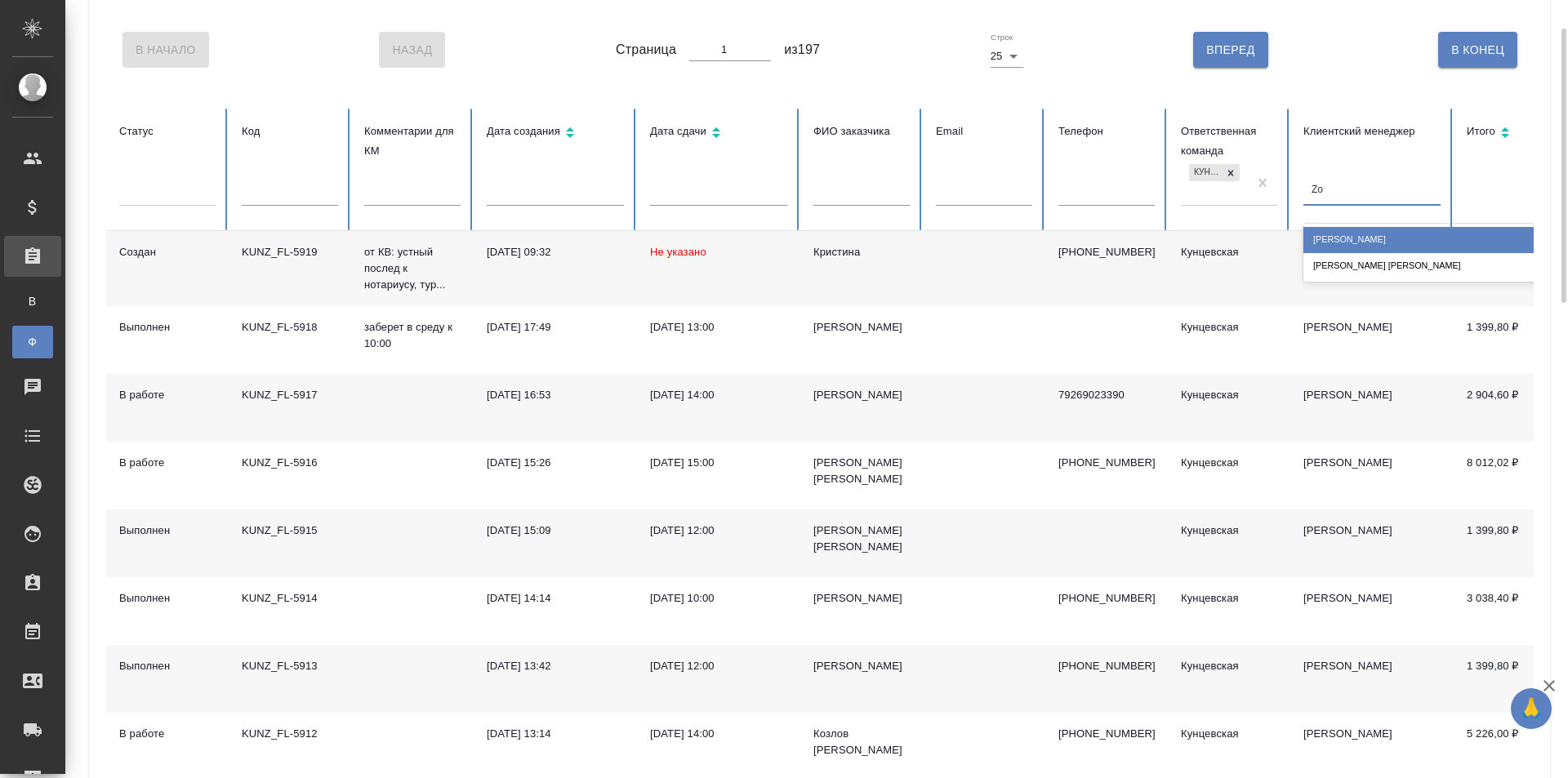
click at [1330, 229] on div "[PERSON_NAME]" at bounding box center [1466, 239] width 326 height 25
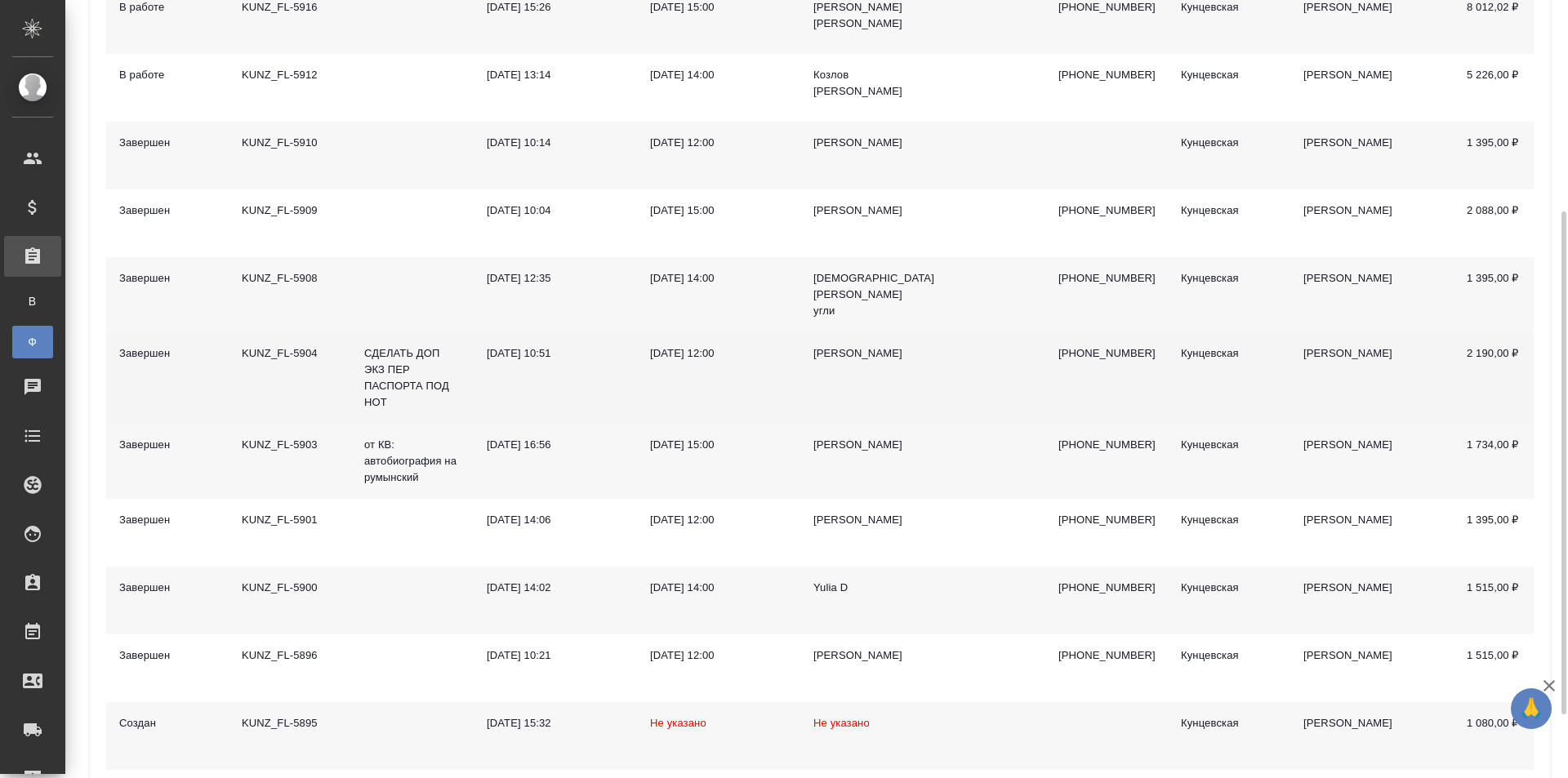
scroll to position [424, 0]
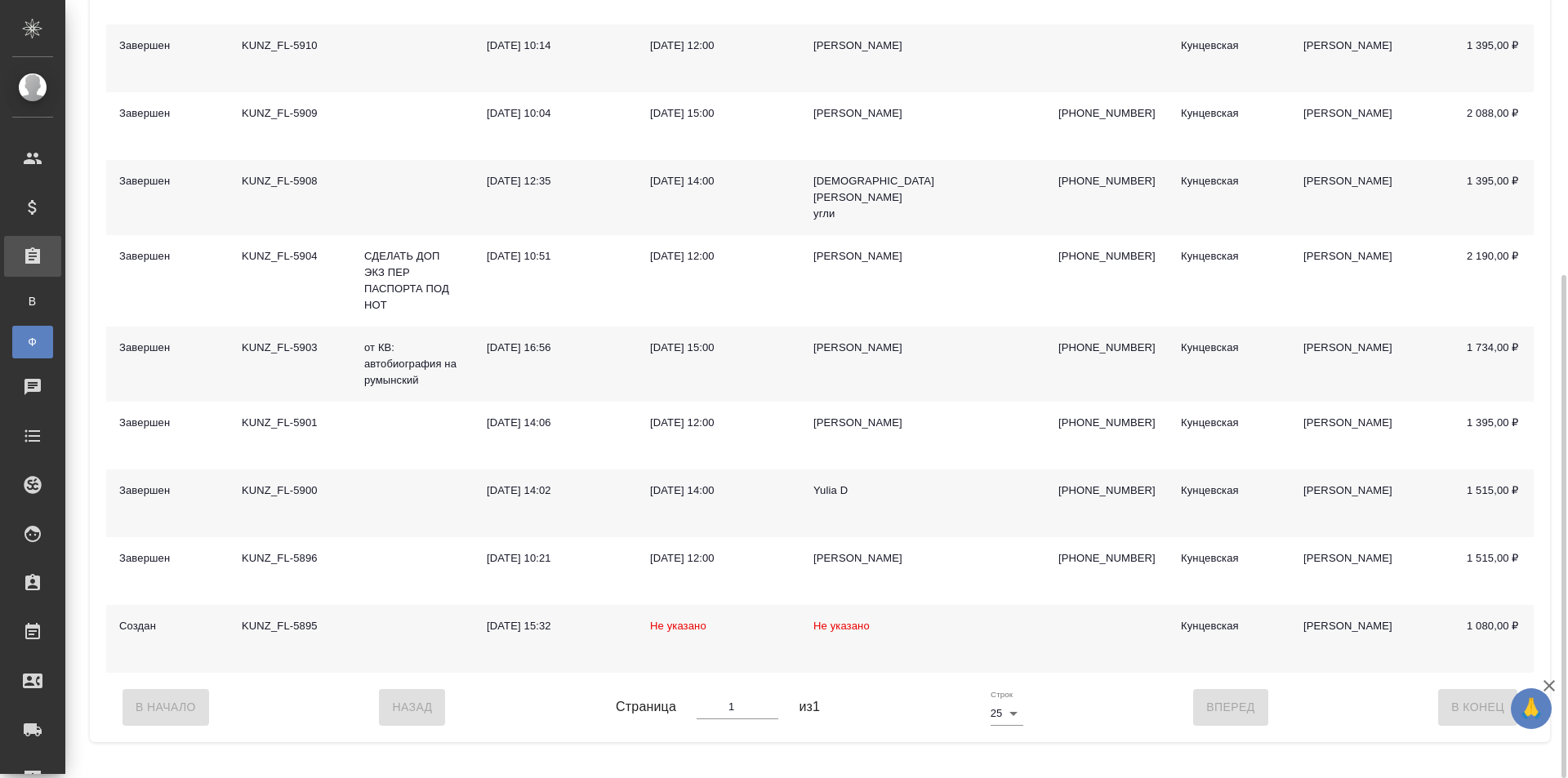
click at [721, 640] on td "Не указано" at bounding box center [718, 638] width 163 height 68
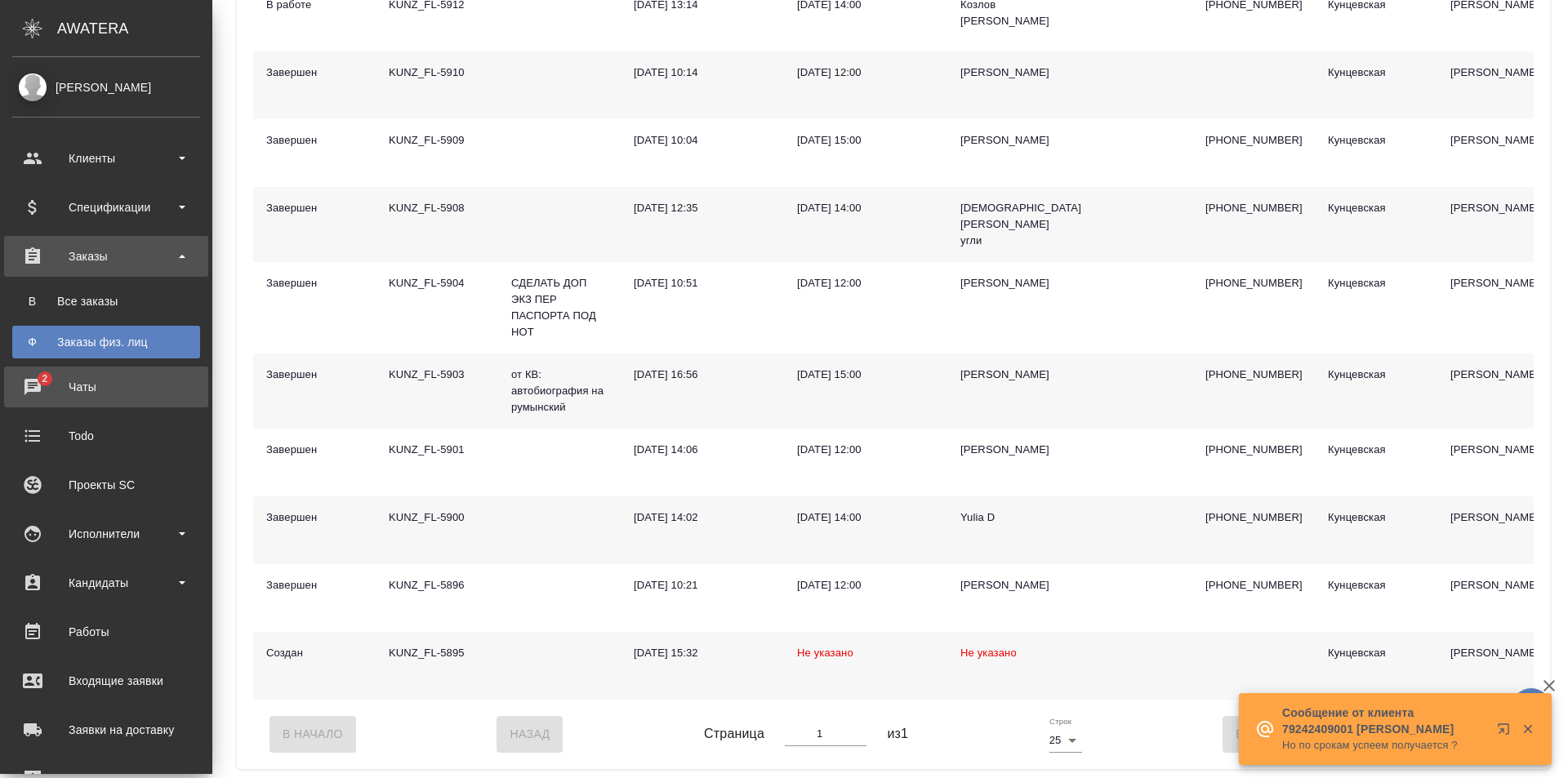
click at [37, 393] on div "Чаты" at bounding box center [105, 387] width 187 height 24
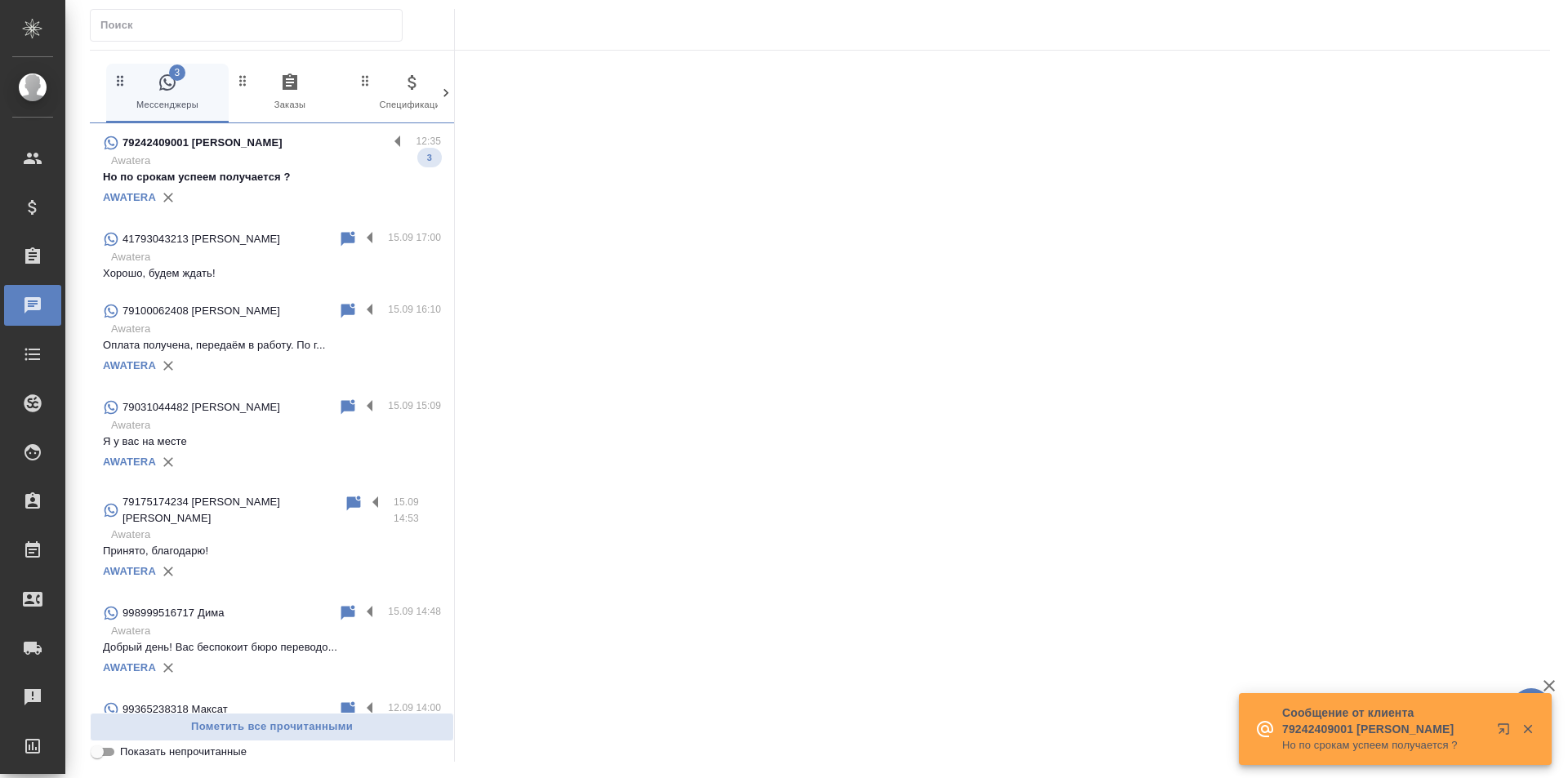
click at [227, 165] on p "Awatera" at bounding box center [276, 161] width 330 height 17
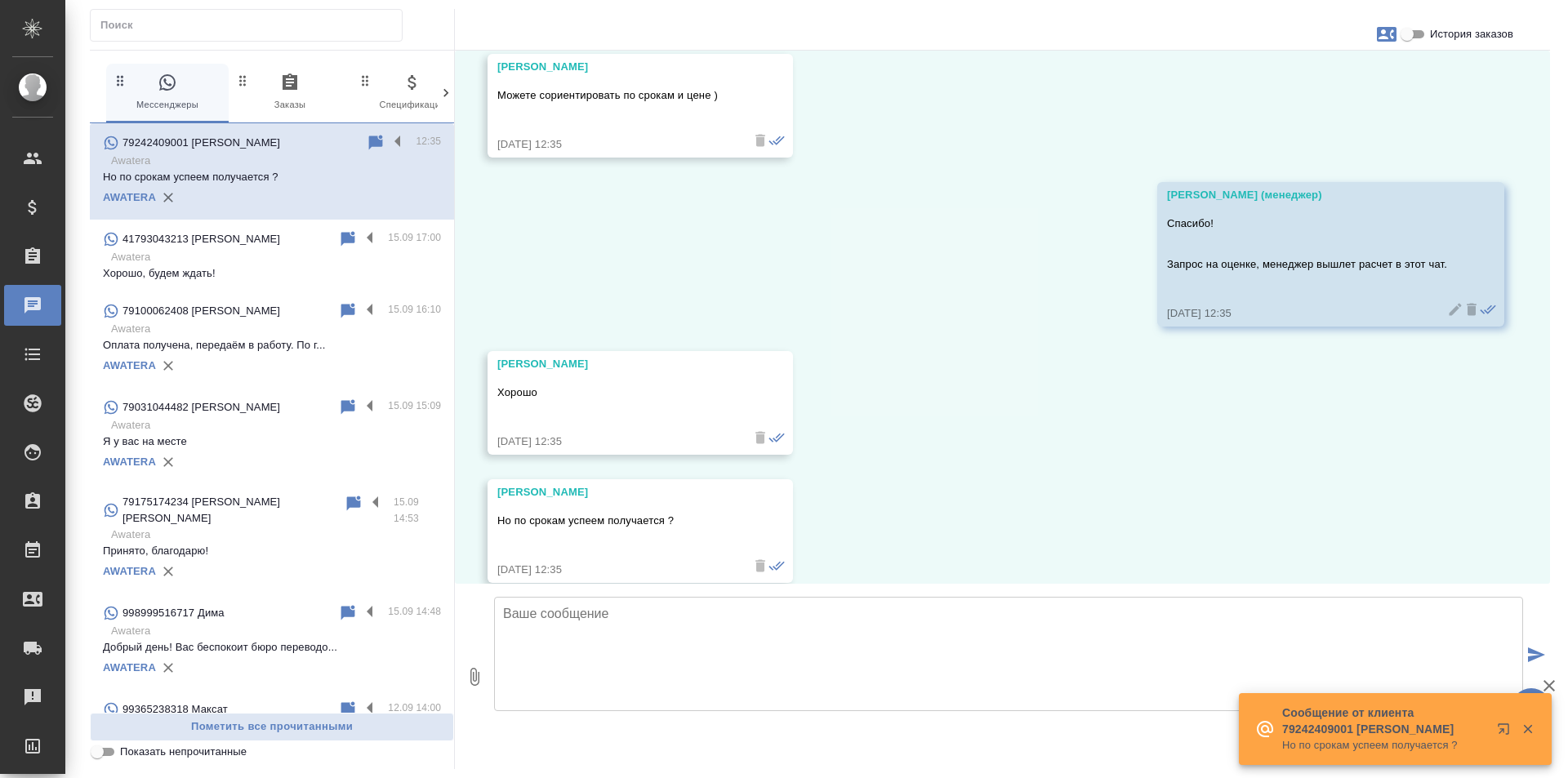
scroll to position [1696, 0]
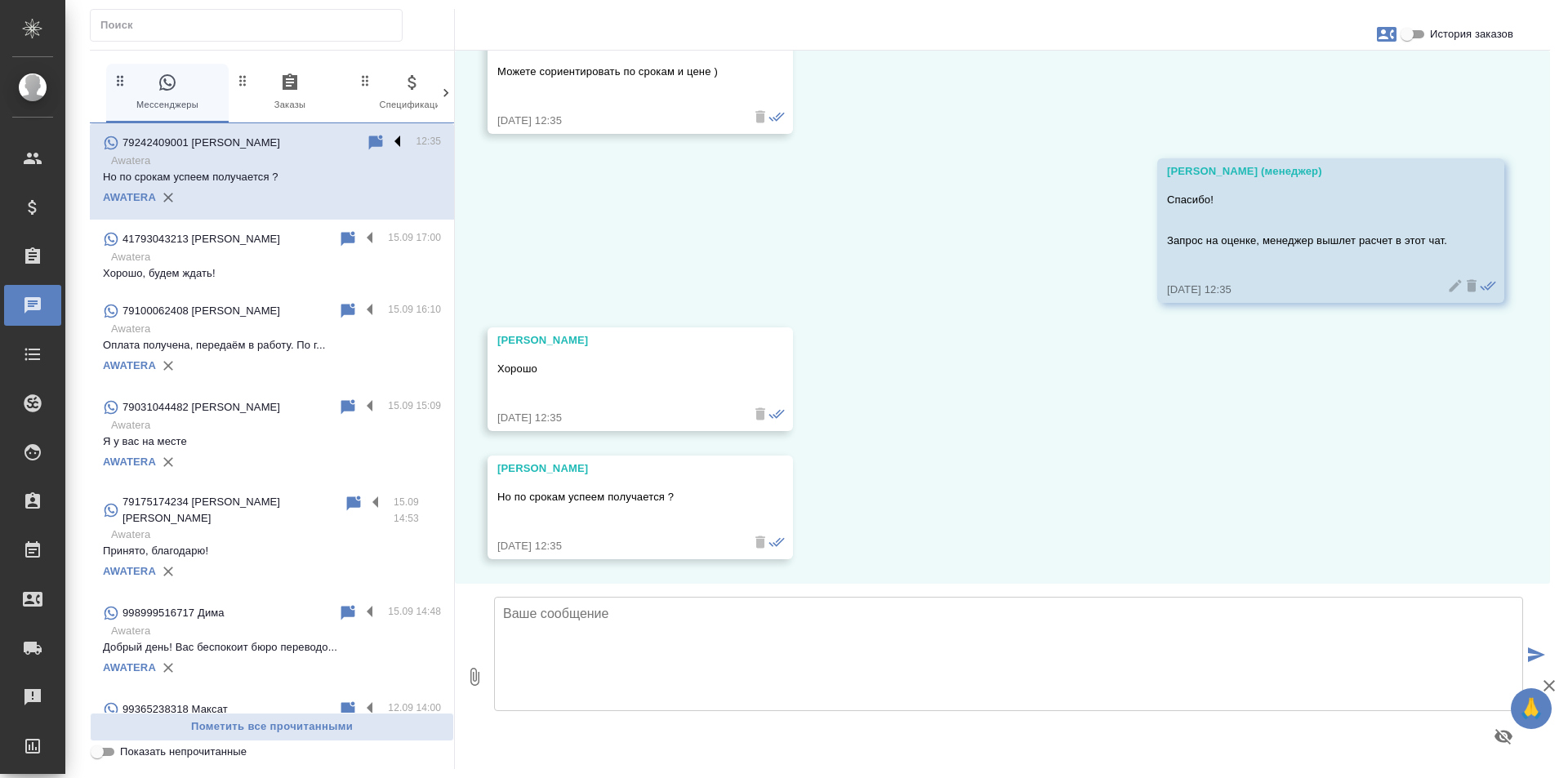
click at [389, 142] on label at bounding box center [402, 143] width 28 height 19
click at [0, 0] on input "checkbox" at bounding box center [0, 0] width 0 height 0
click at [324, 146] on icon at bounding box center [334, 143] width 20 height 20
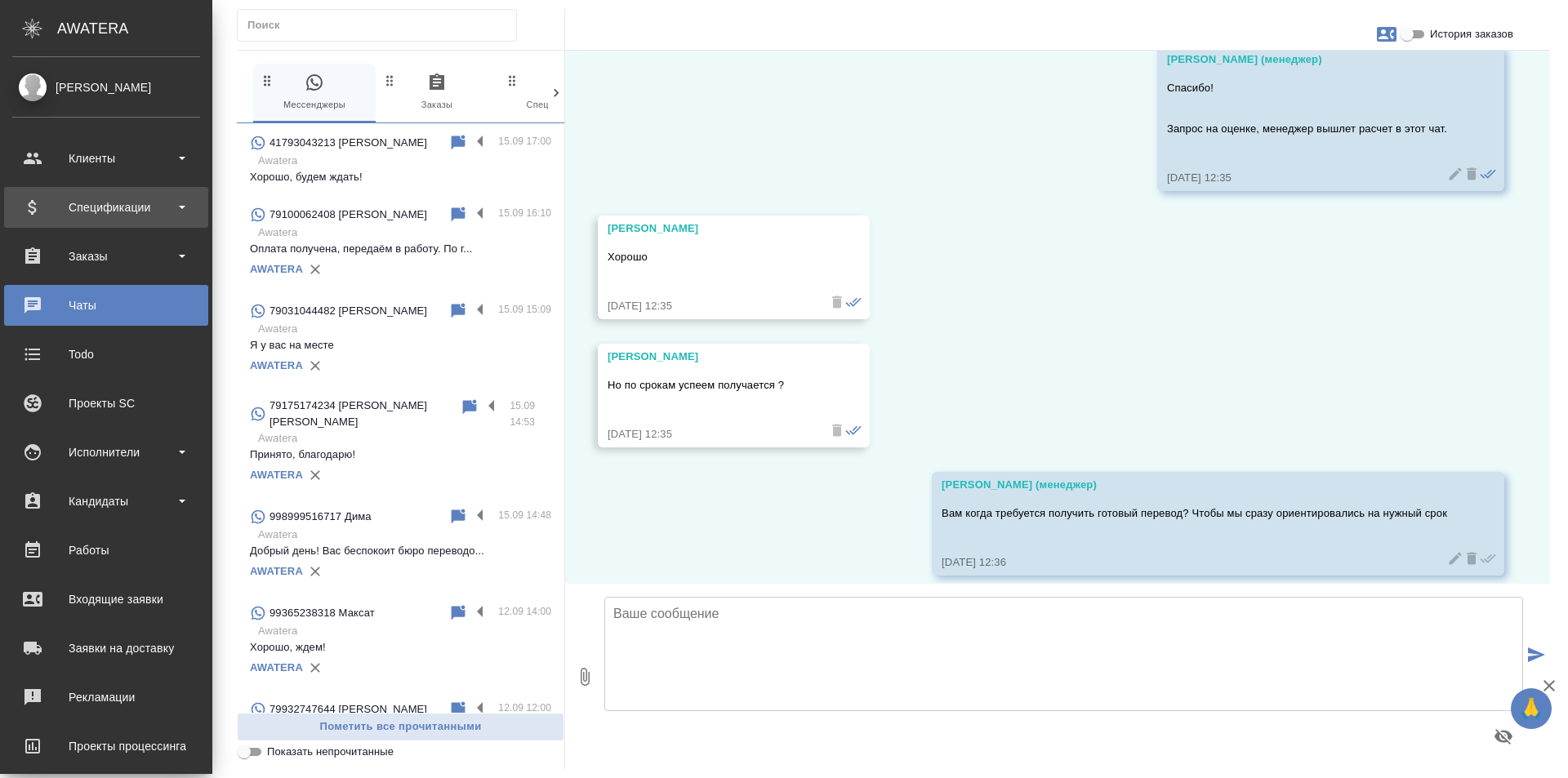
scroll to position [1840, 0]
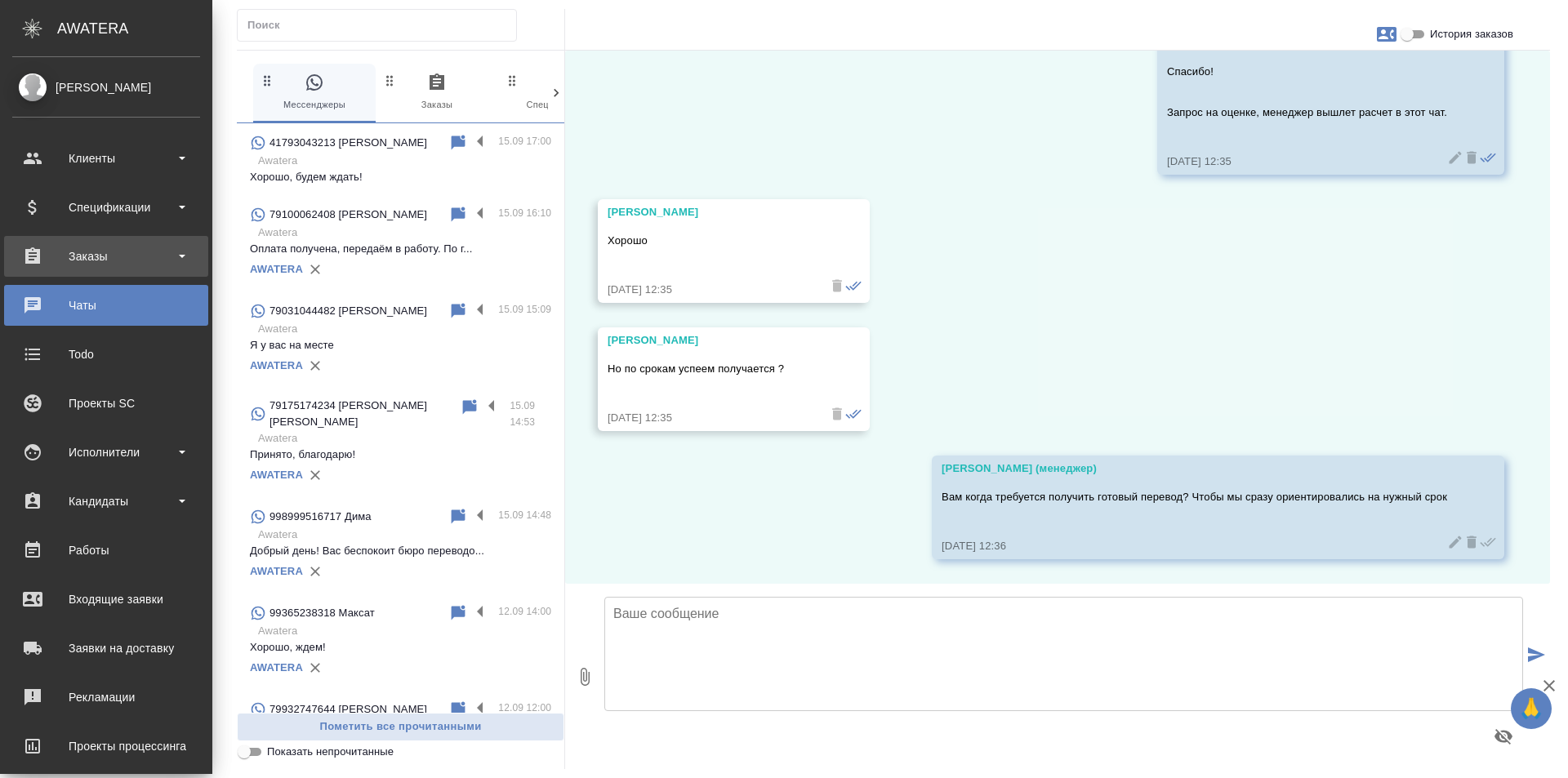
click at [92, 242] on div "Заказы" at bounding box center [105, 256] width 204 height 41
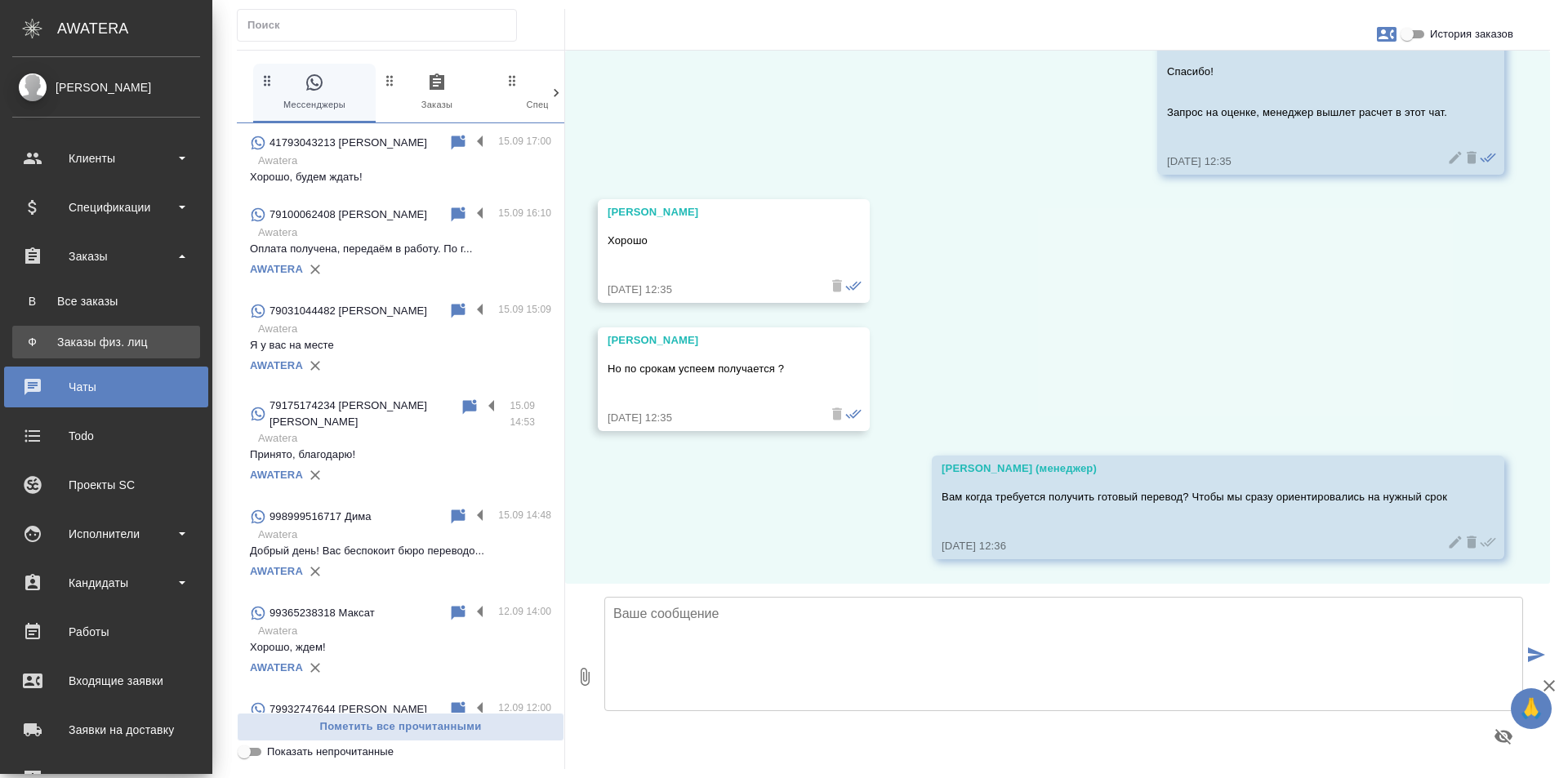
click at [104, 336] on div "Заказы физ. лиц" at bounding box center [106, 342] width 172 height 17
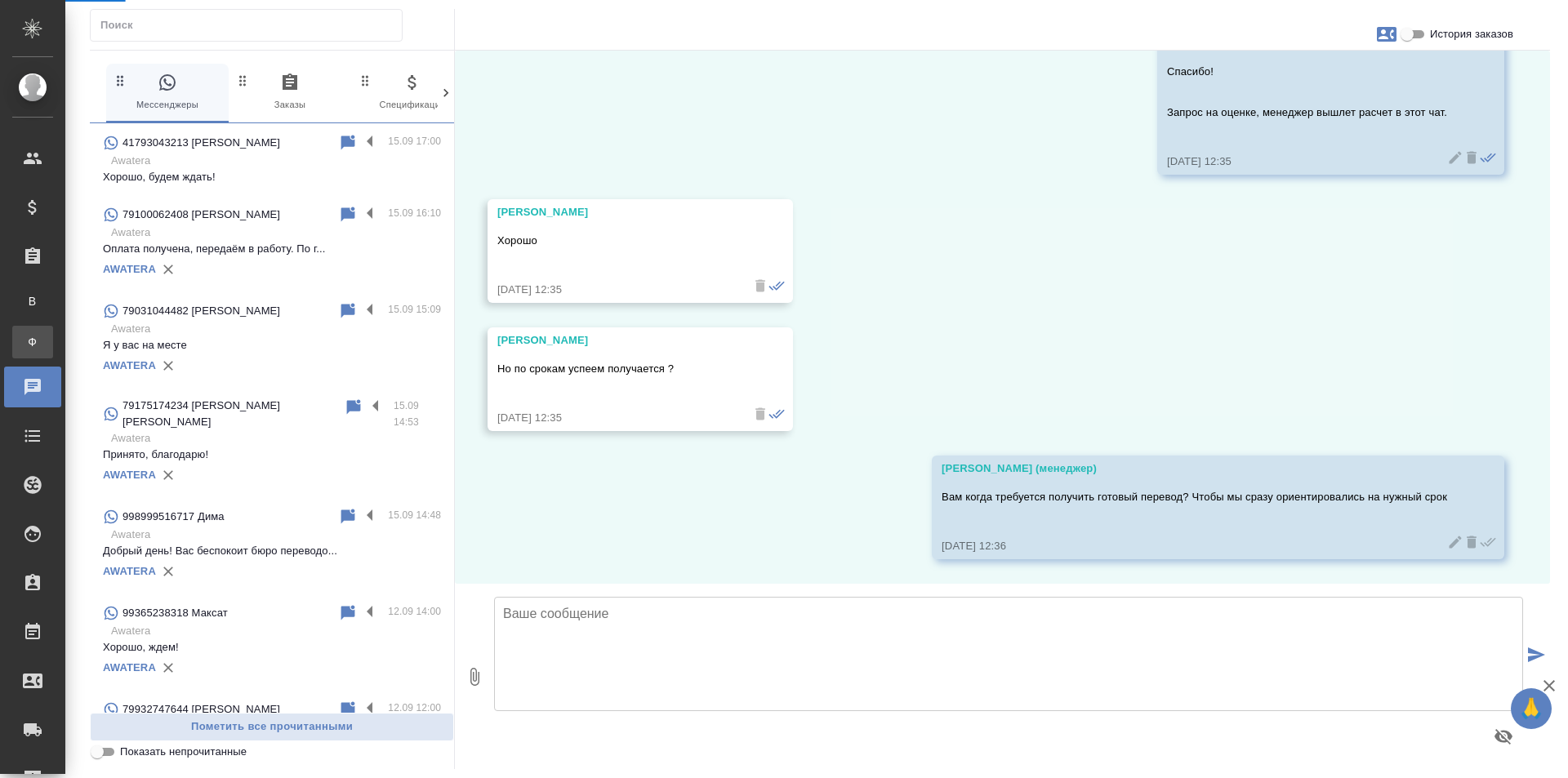
scroll to position [1824, 0]
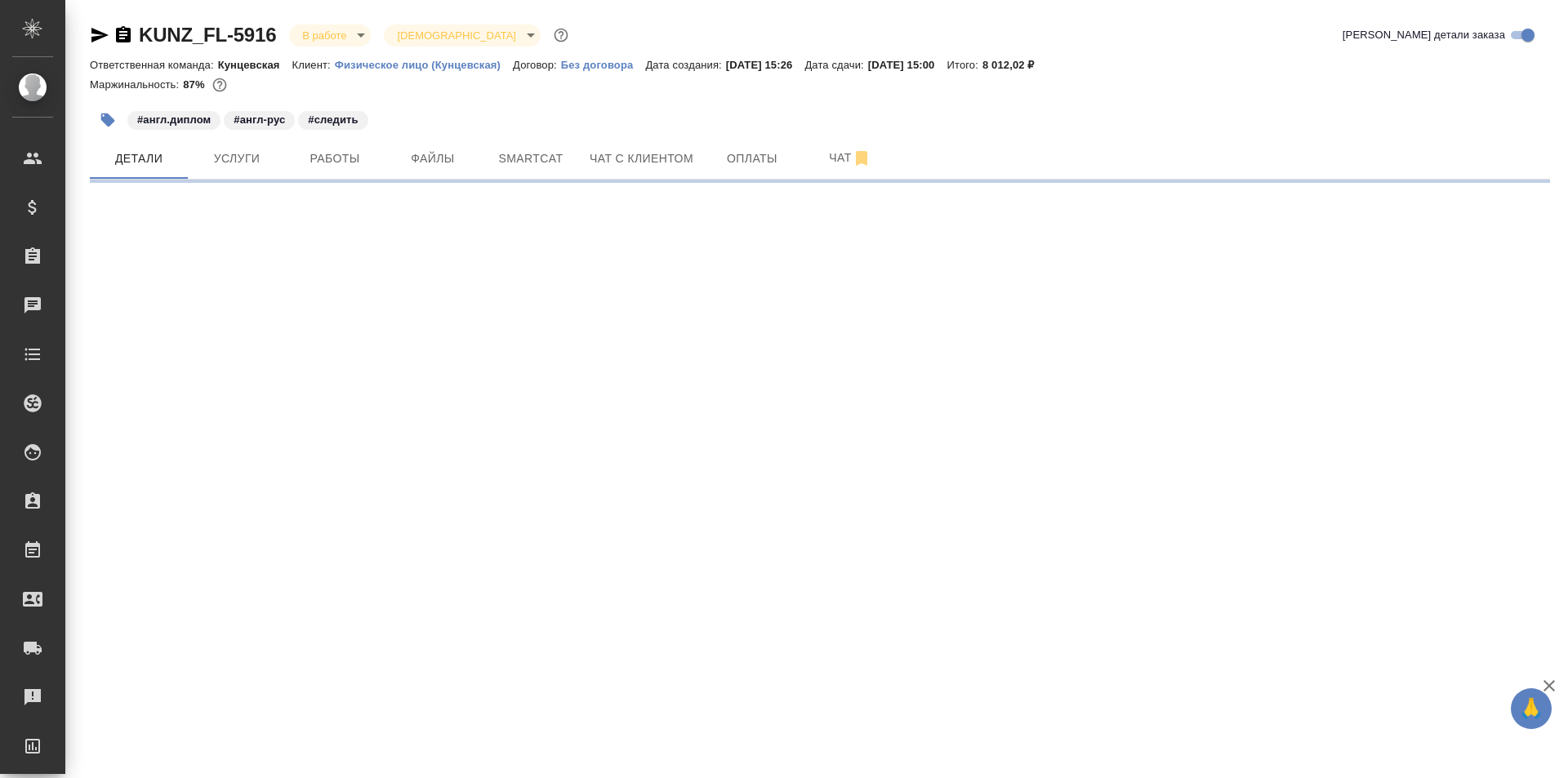
select select "RU"
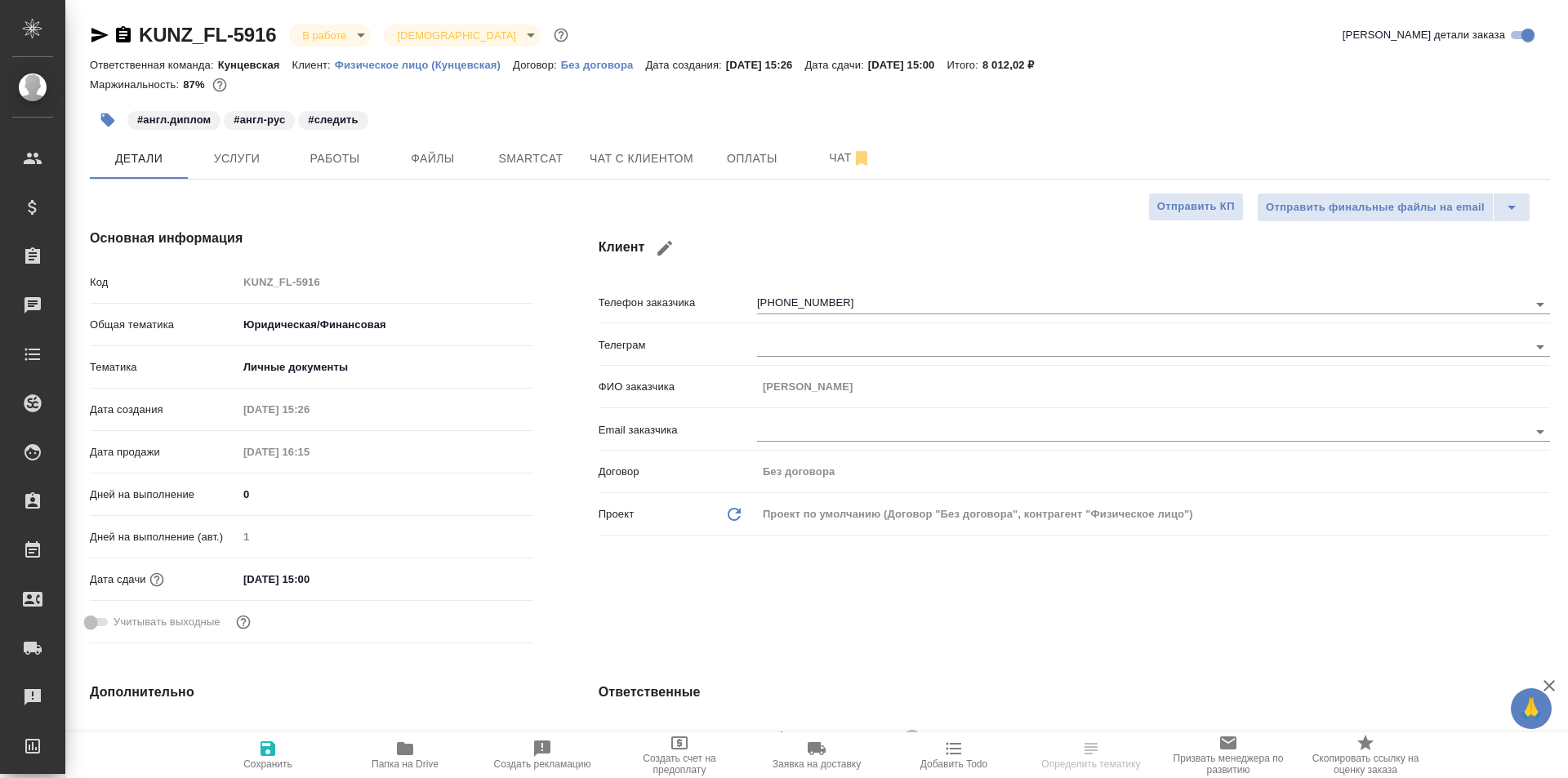
type textarea "x"
click at [510, 150] on span "Smartcat" at bounding box center [530, 158] width 78 height 20
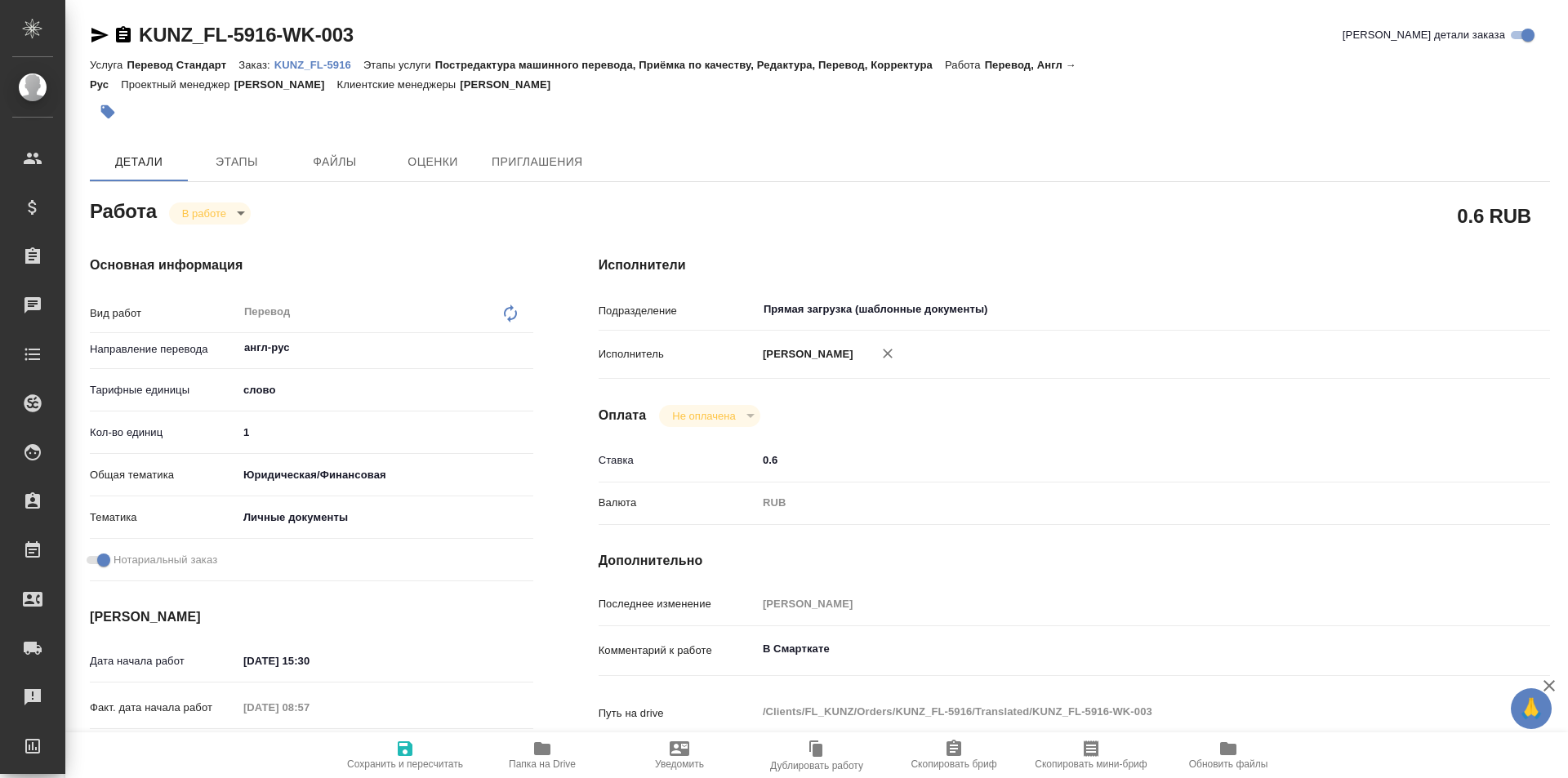
type textarea "x"
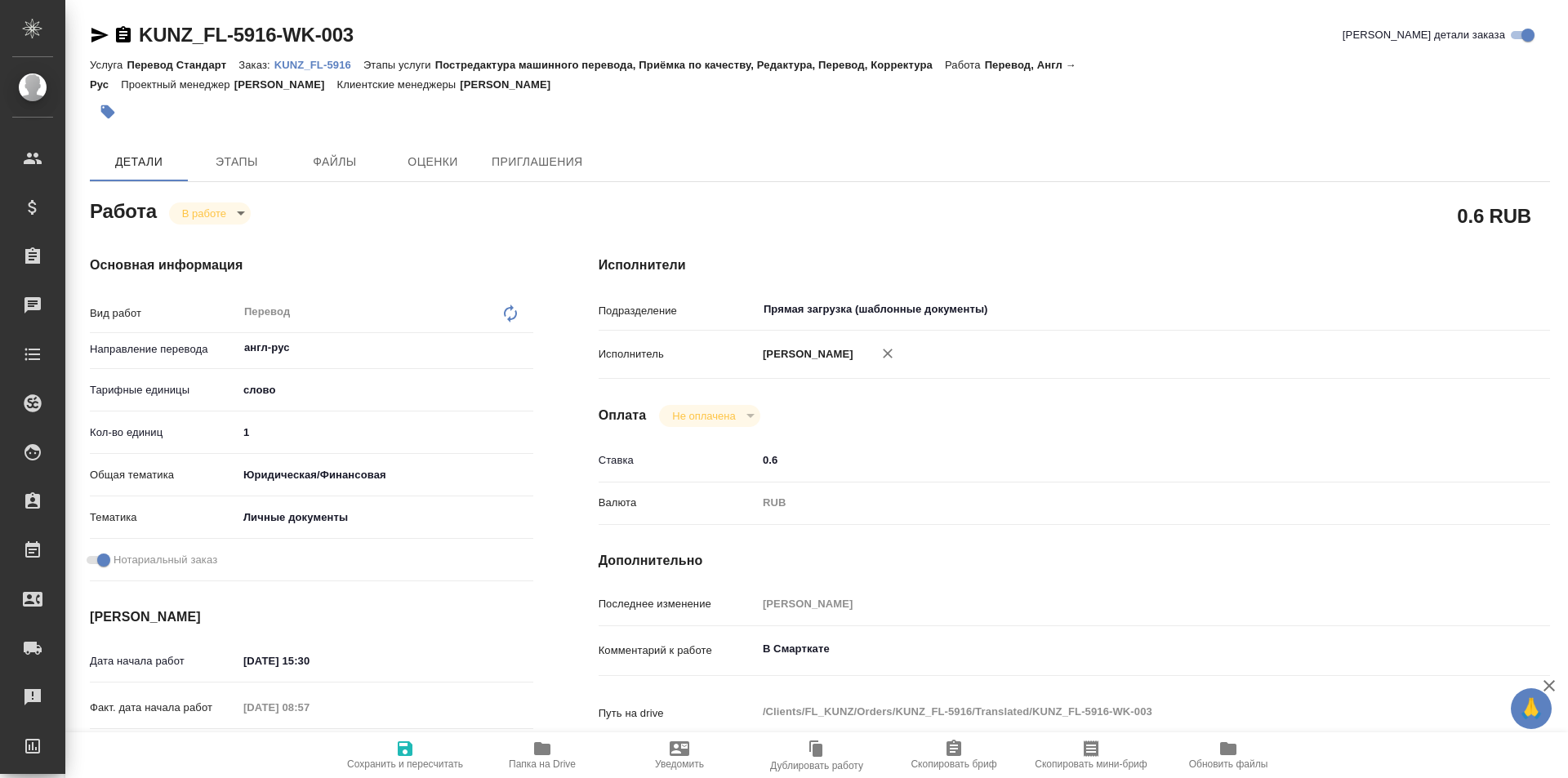
type textarea "x"
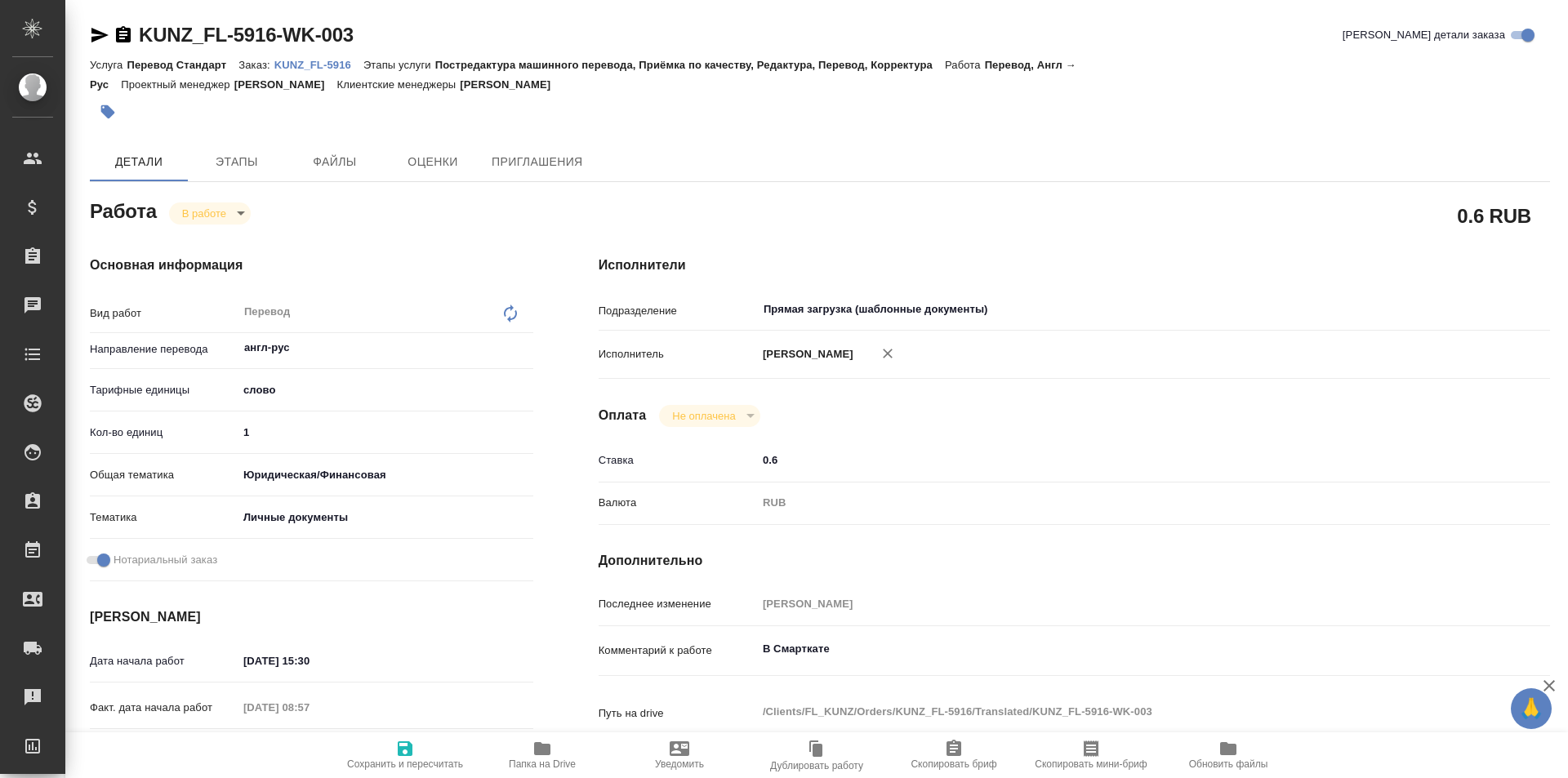
type textarea "x"
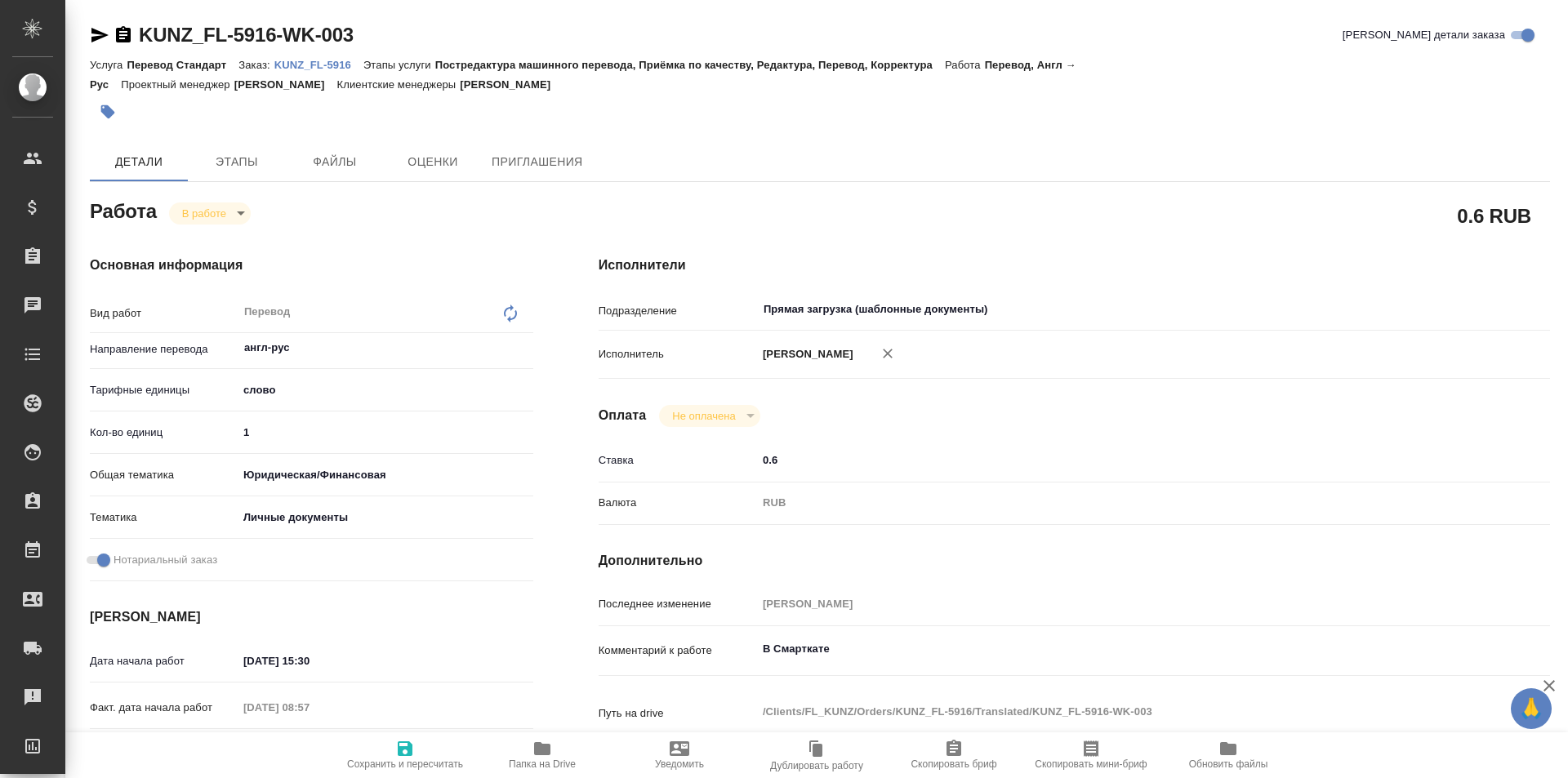
type textarea "x"
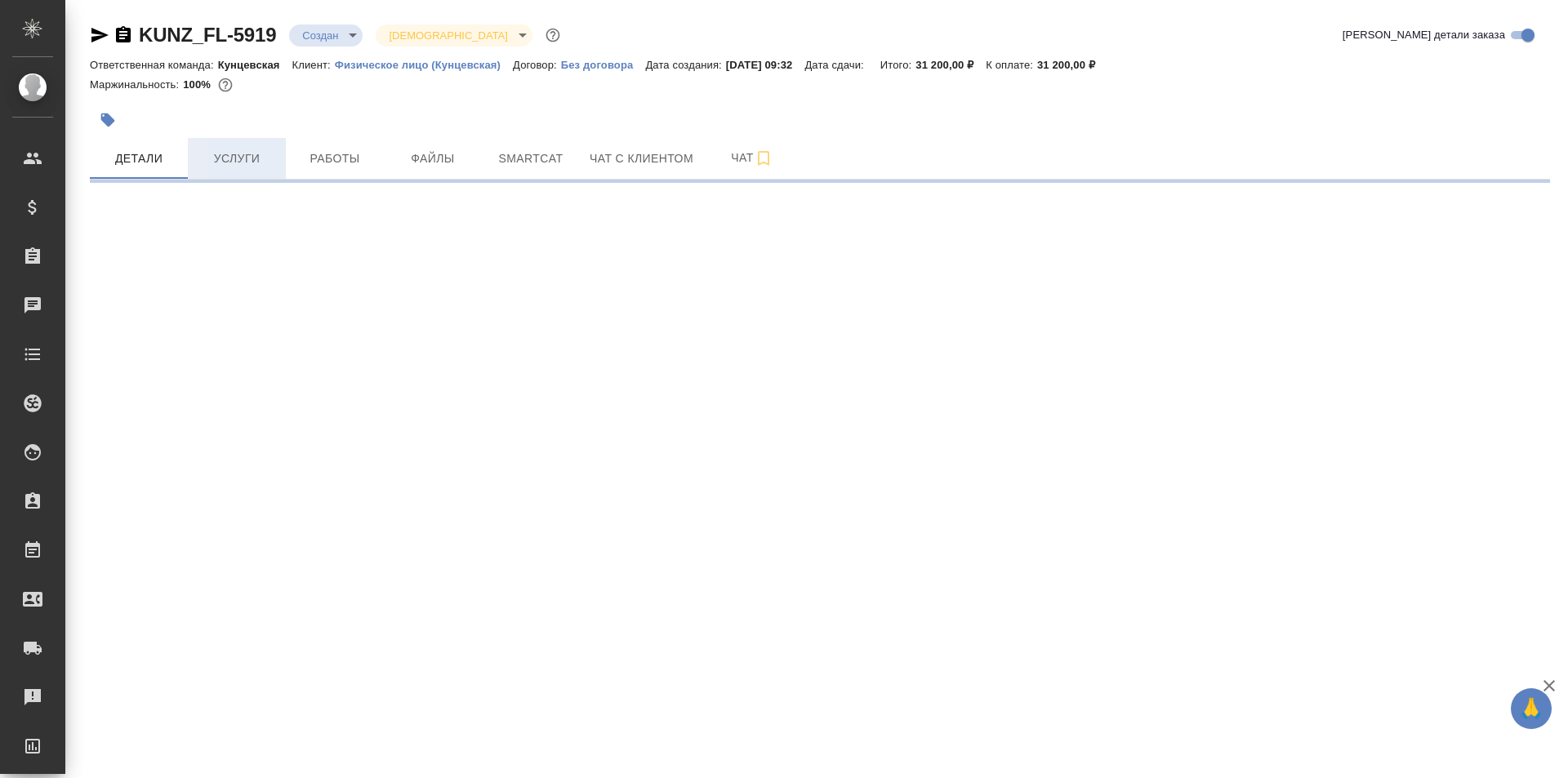
select select "RU"
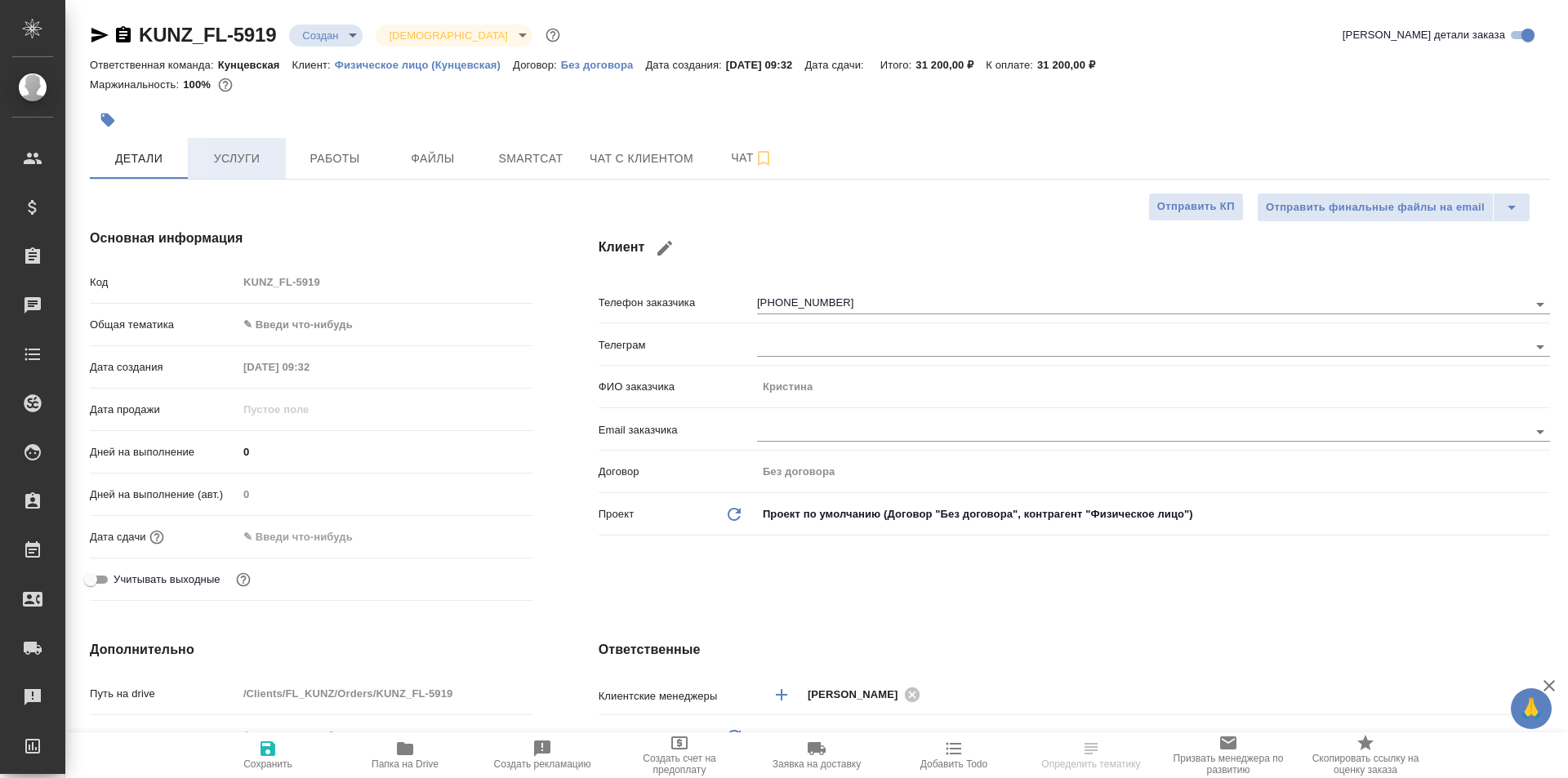
type textarea "x"
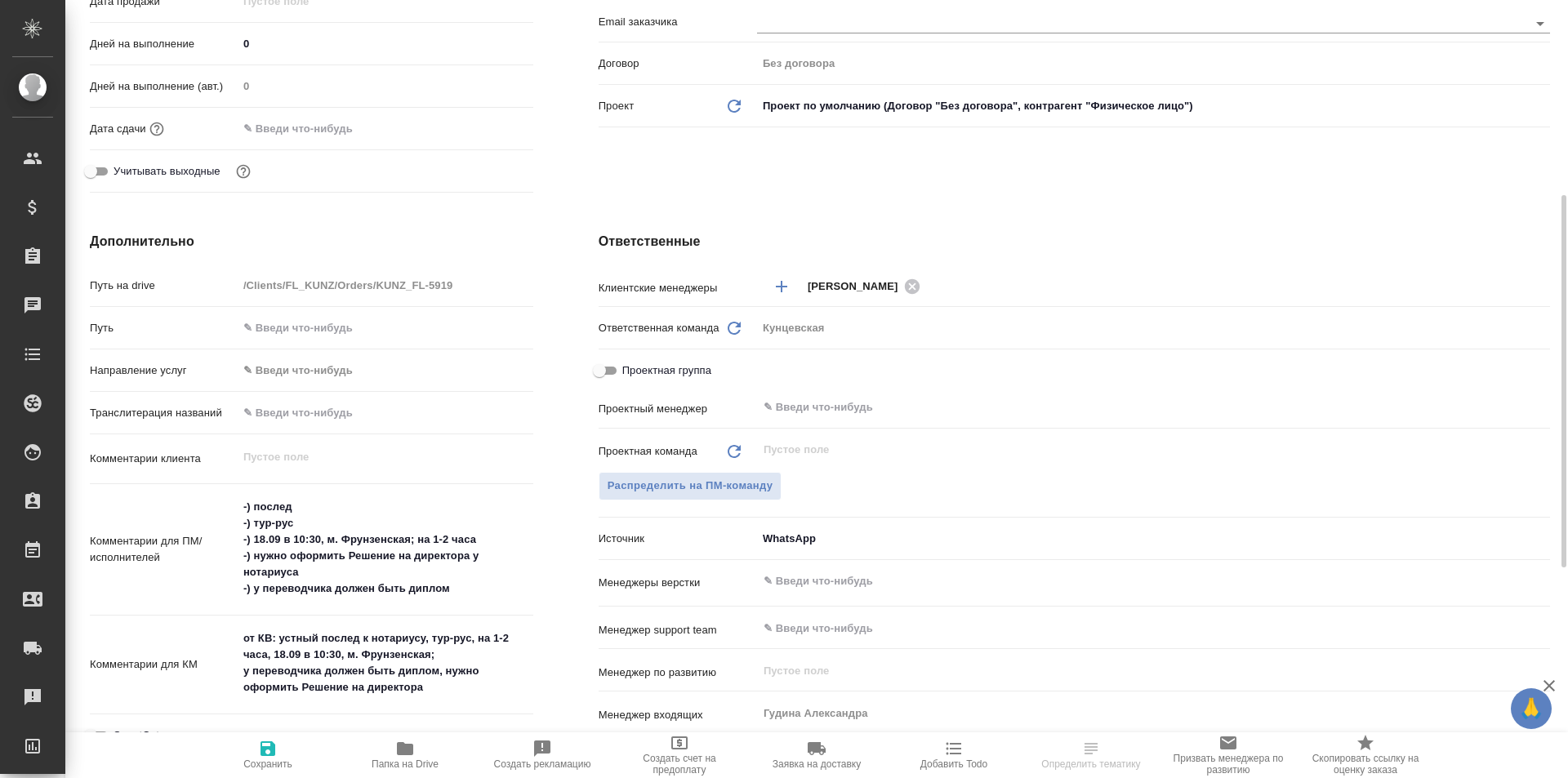
scroll to position [490, 0]
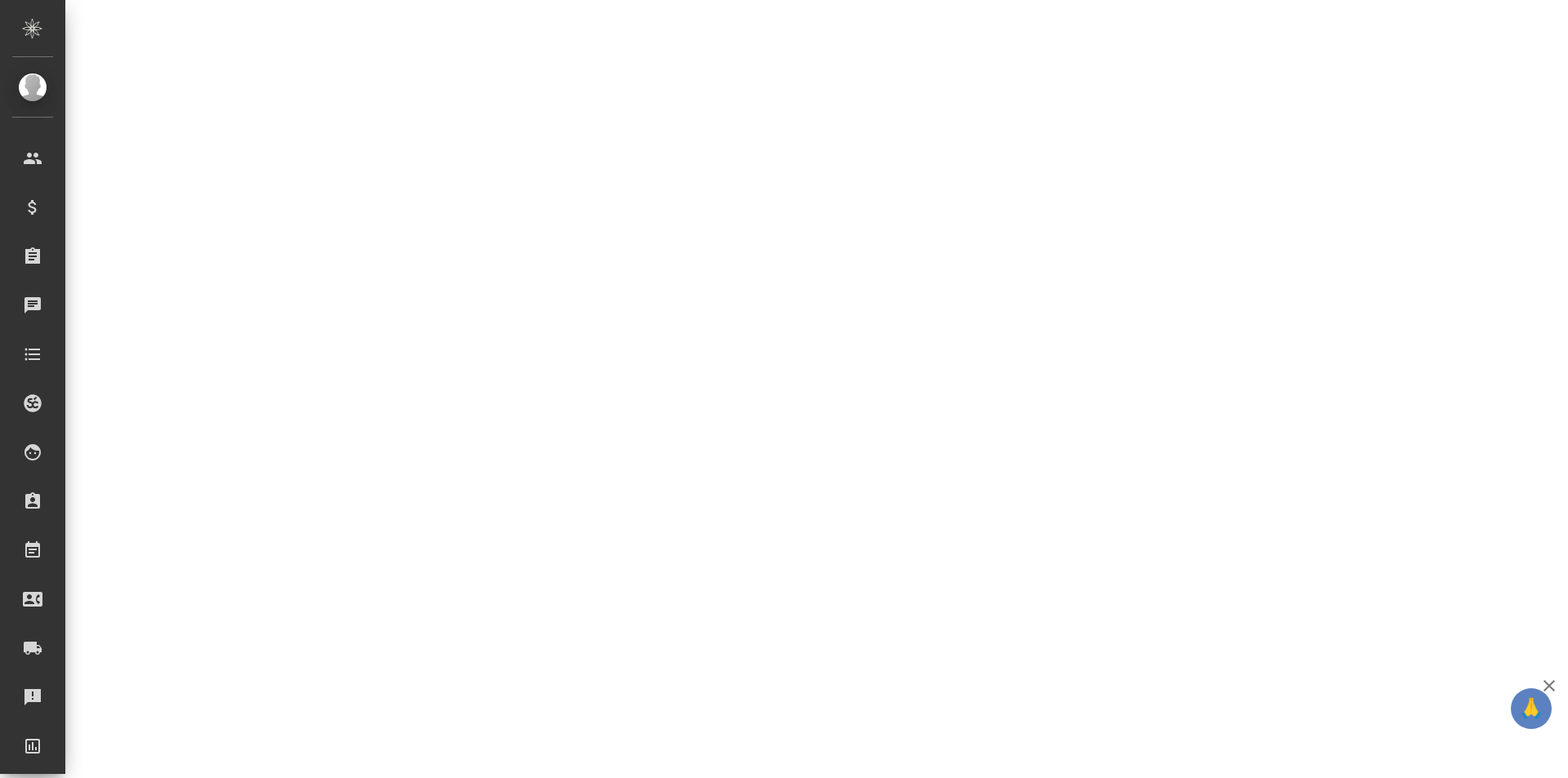
select select "RU"
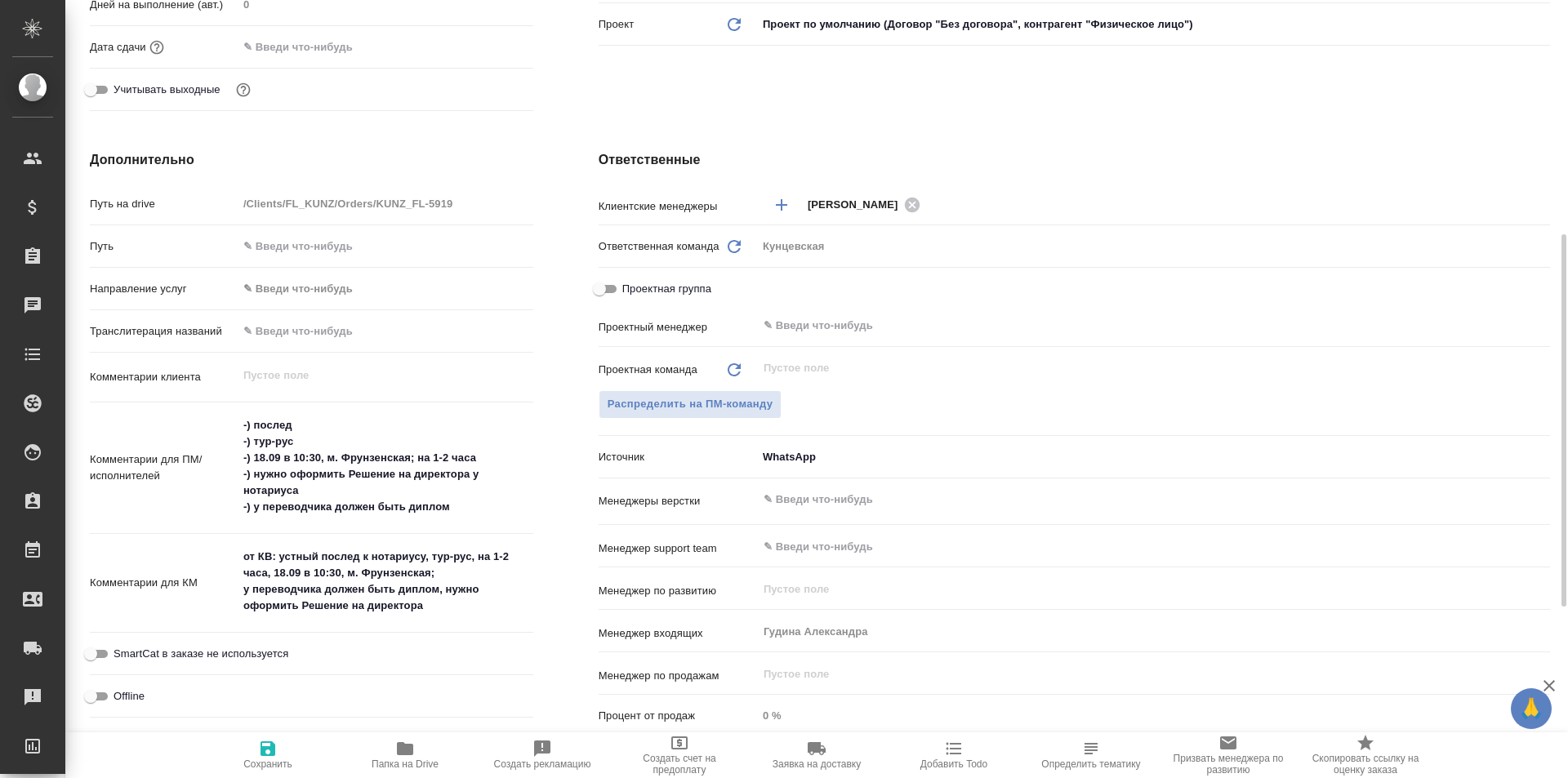
type textarea "x"
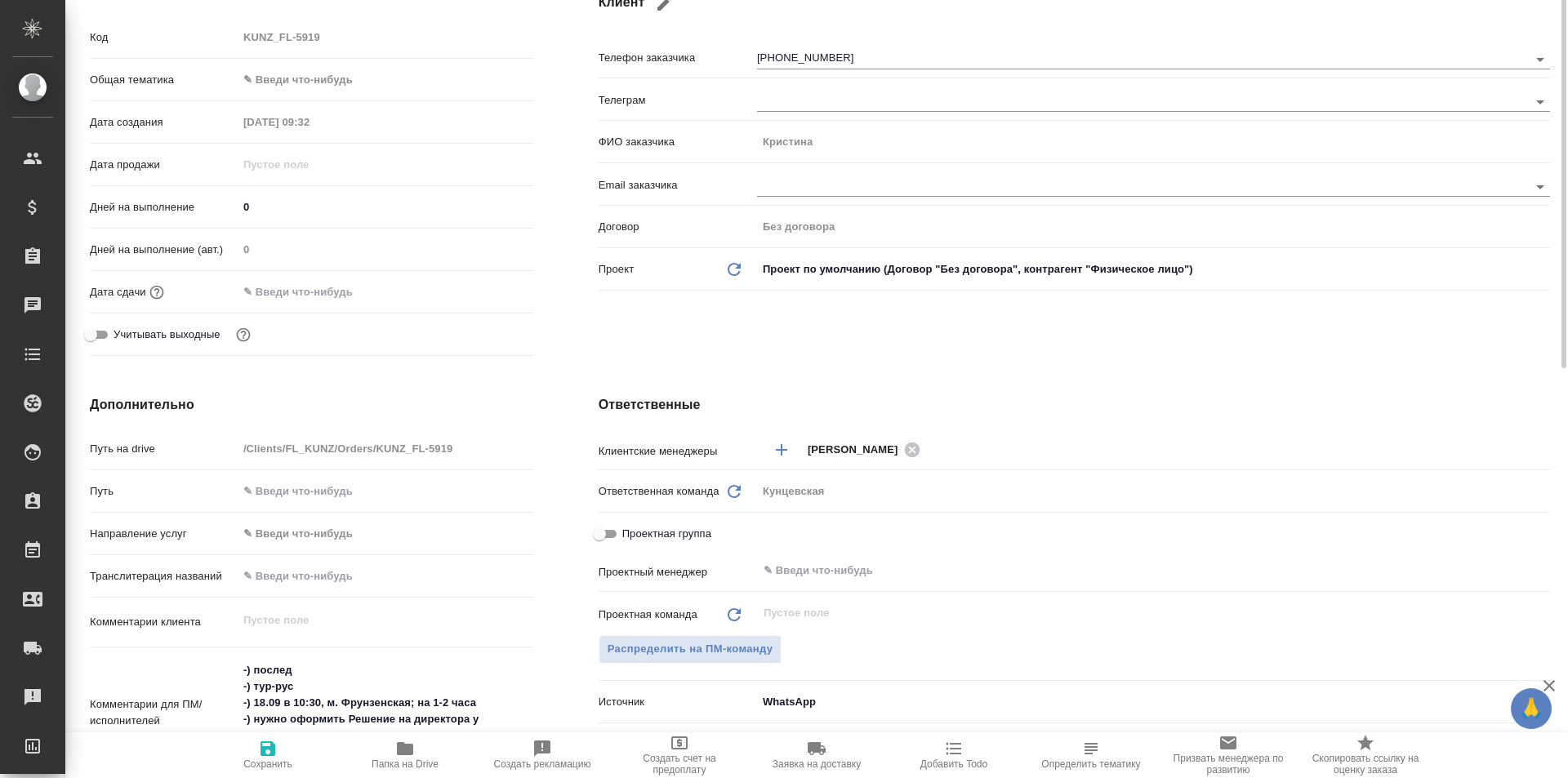
scroll to position [0, 0]
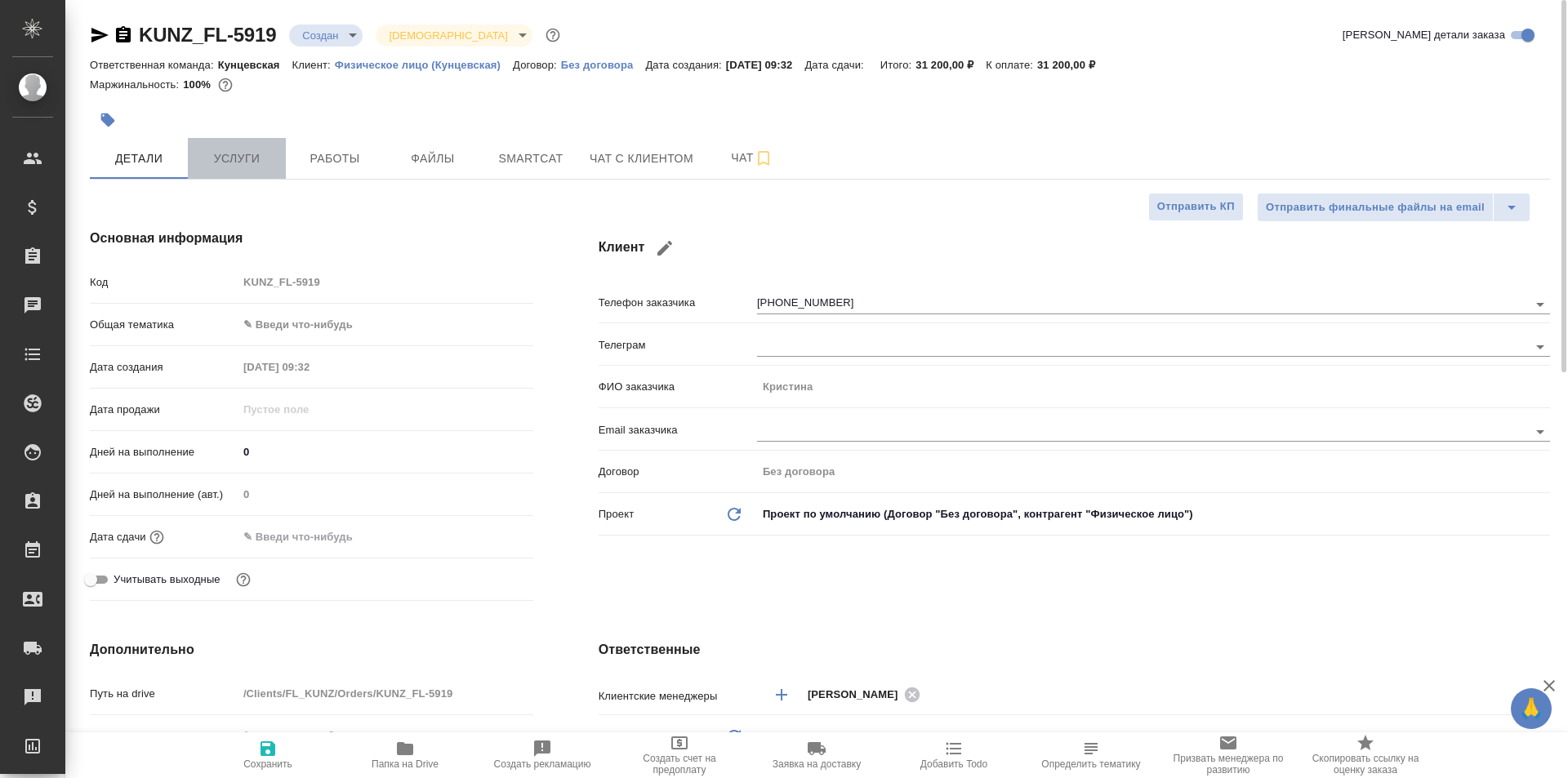
click at [243, 155] on span "Услуги" at bounding box center [237, 158] width 78 height 20
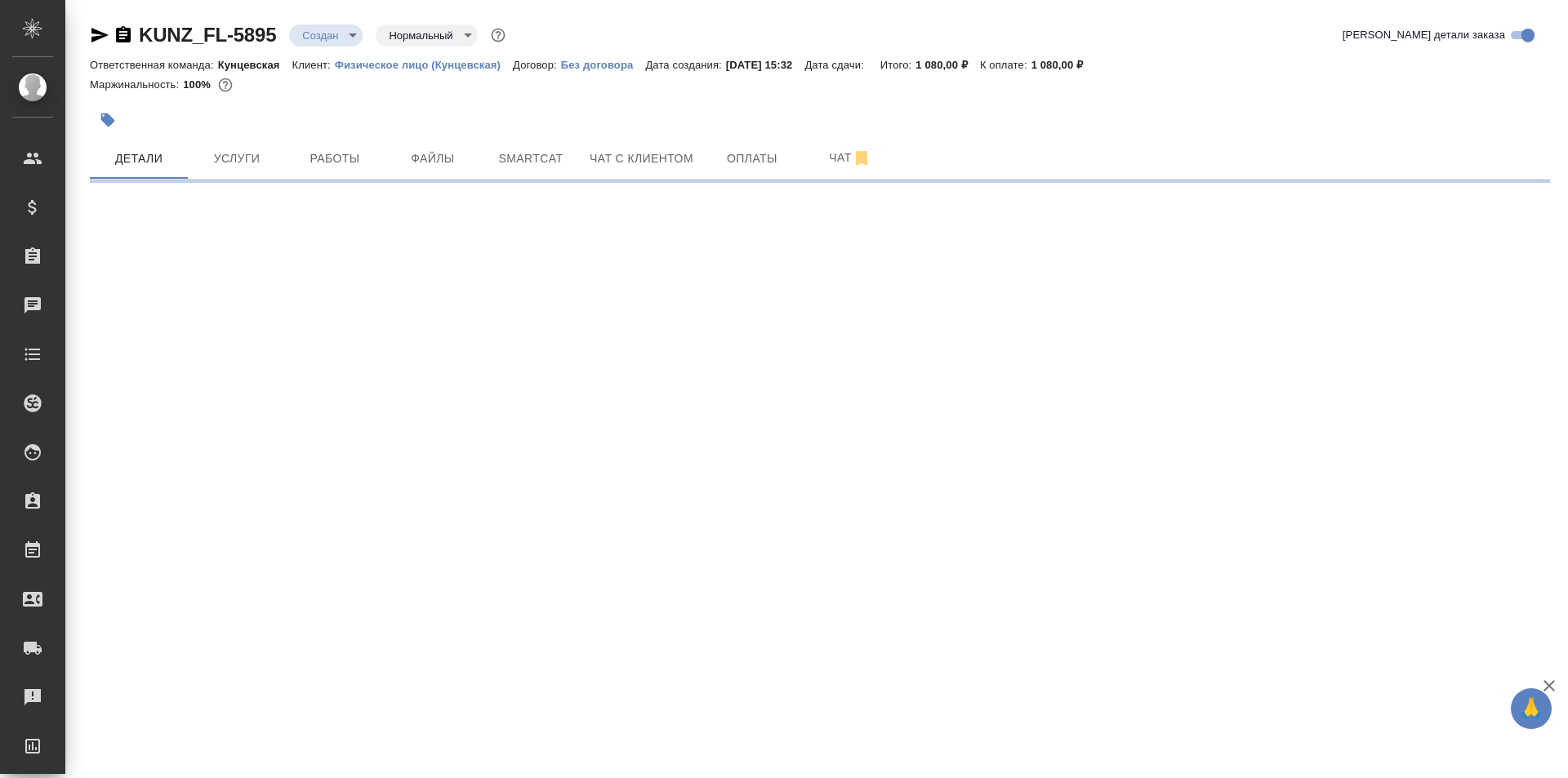
select select "RU"
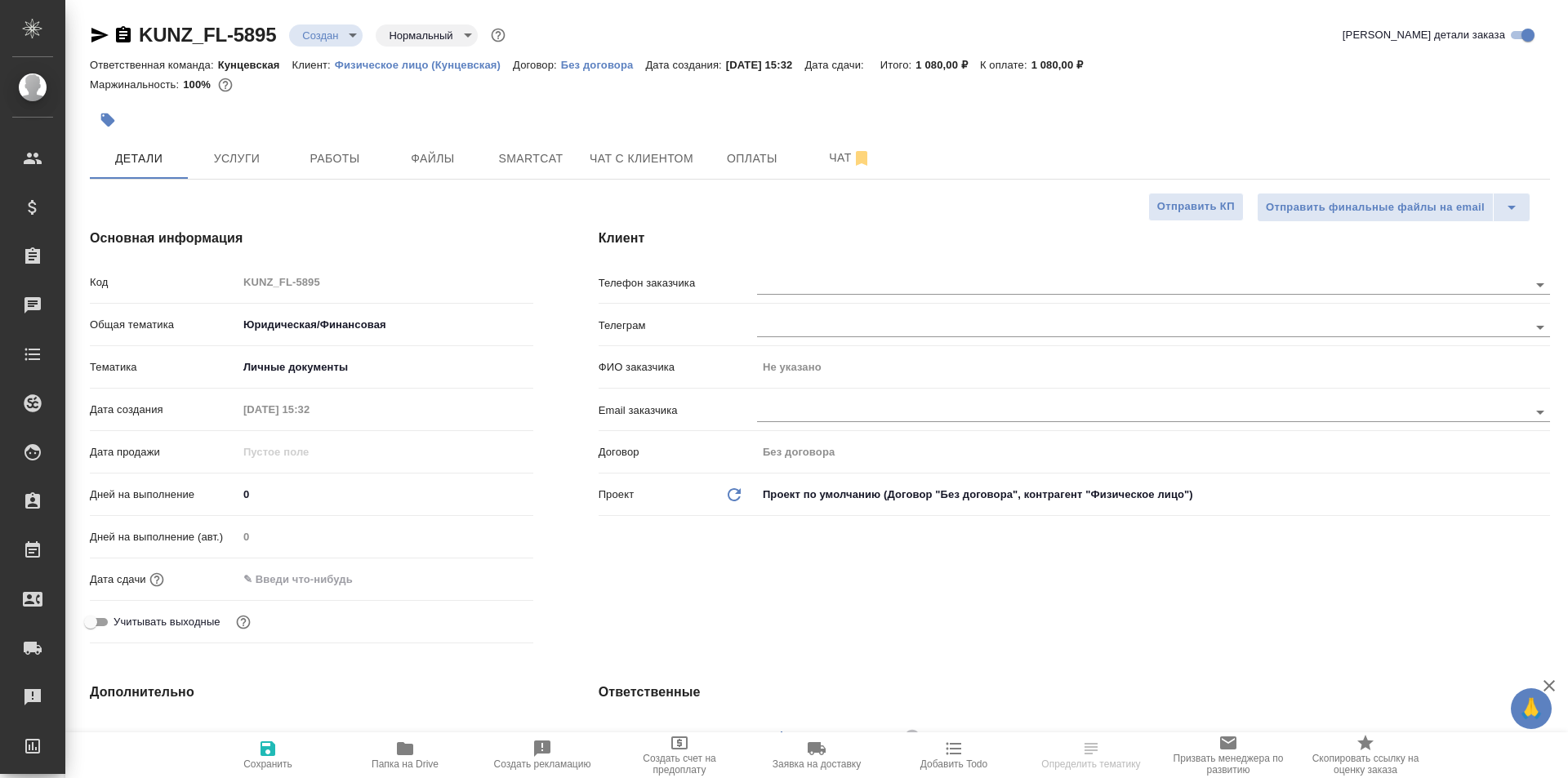
type textarea "x"
click at [250, 163] on span "Услуги" at bounding box center [237, 158] width 78 height 20
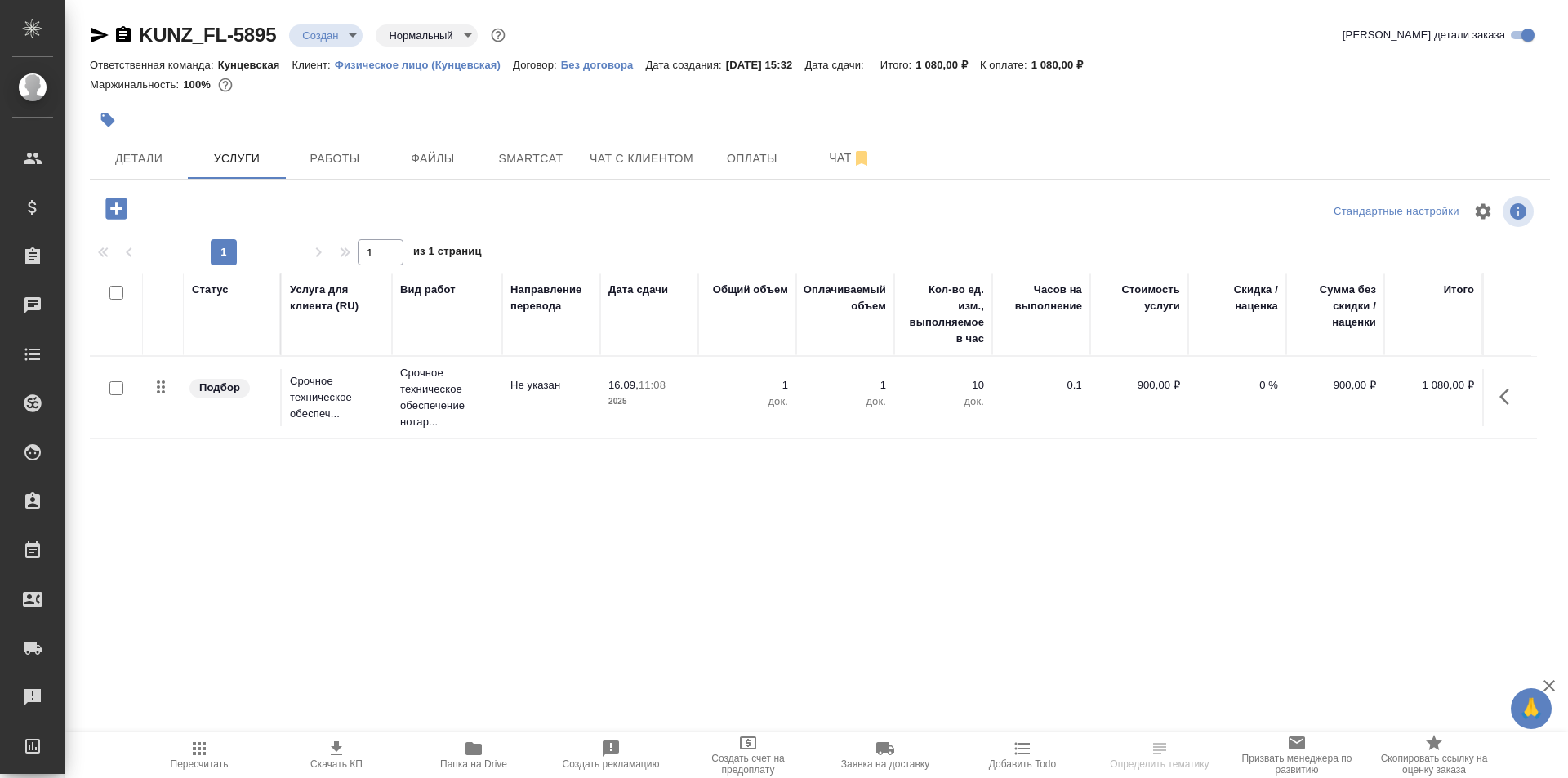
click at [113, 389] on input "checkbox" at bounding box center [116, 388] width 14 height 14
checkbox input "true"
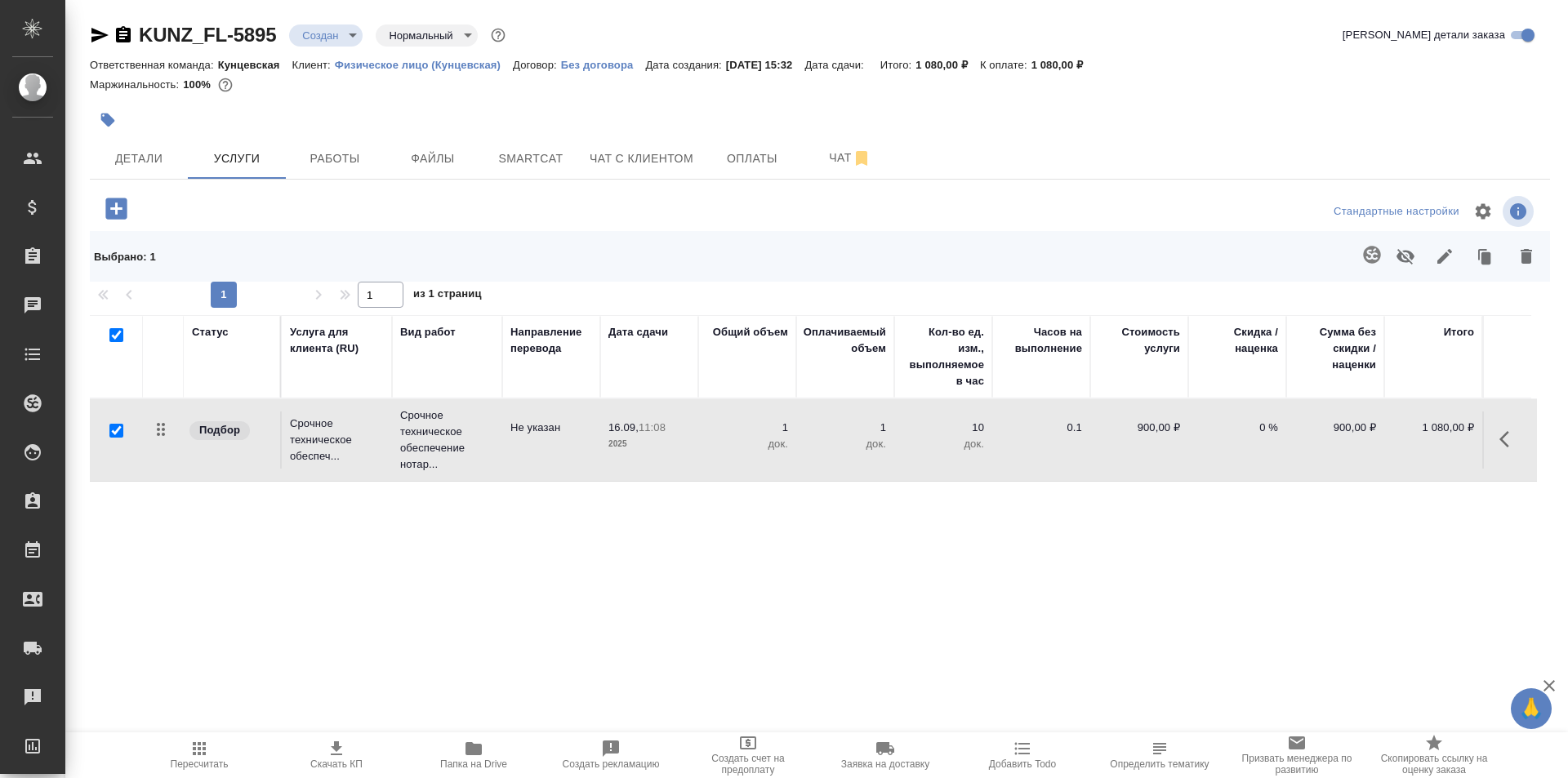
click at [1513, 253] on button "button" at bounding box center [1526, 256] width 39 height 43
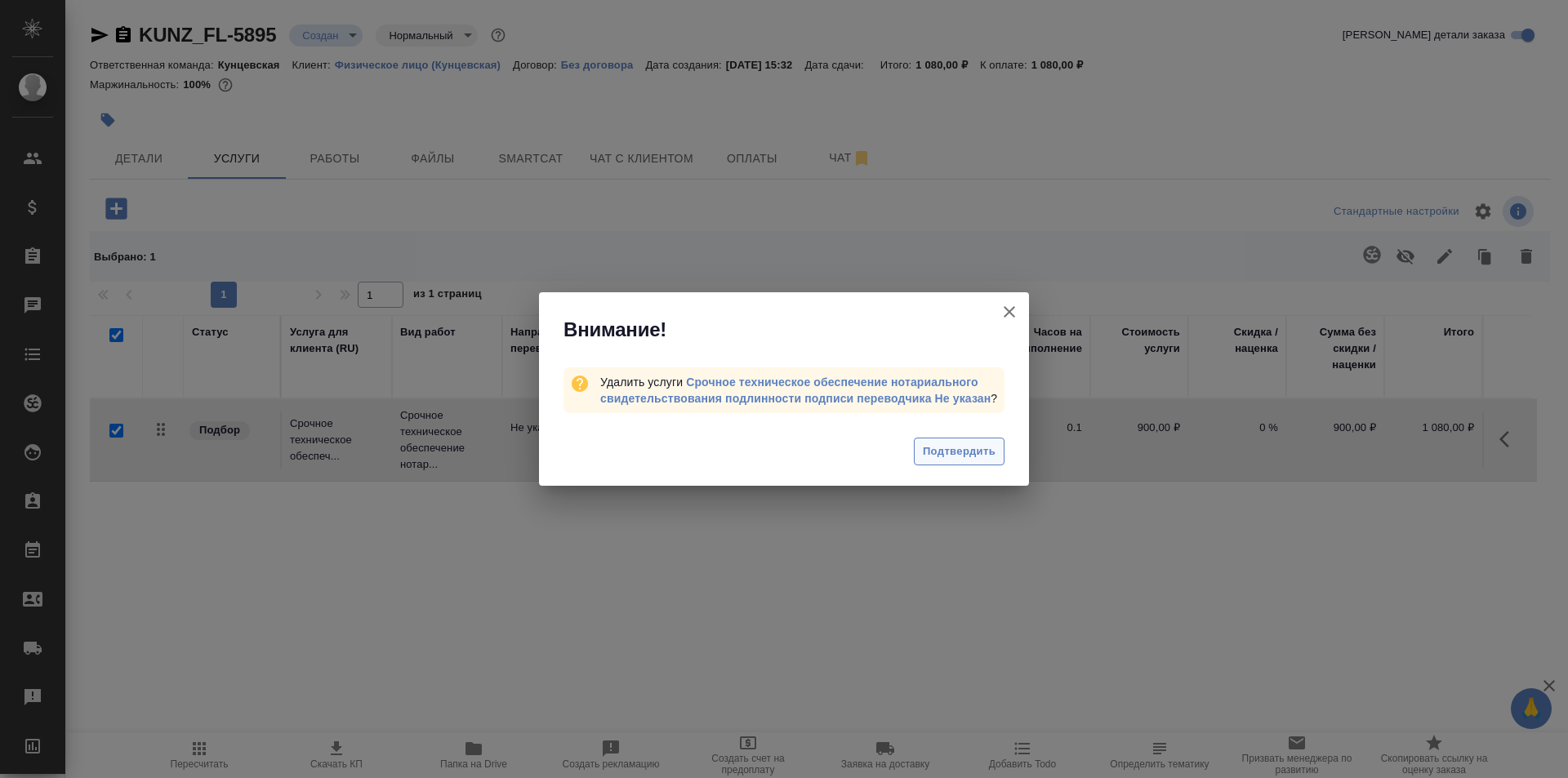
click at [973, 454] on span "Подтвердить" at bounding box center [959, 452] width 73 height 19
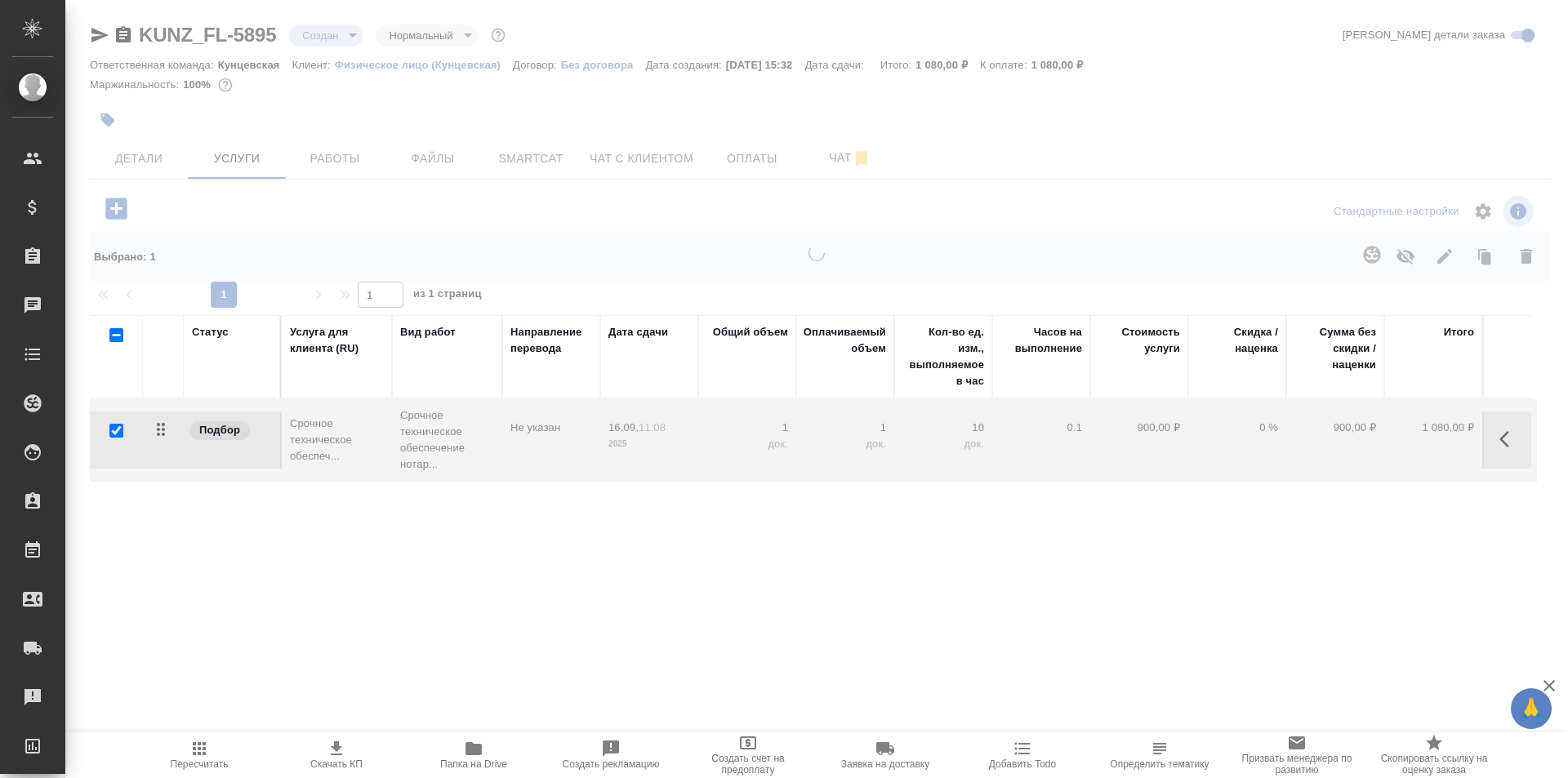
checkbox input "false"
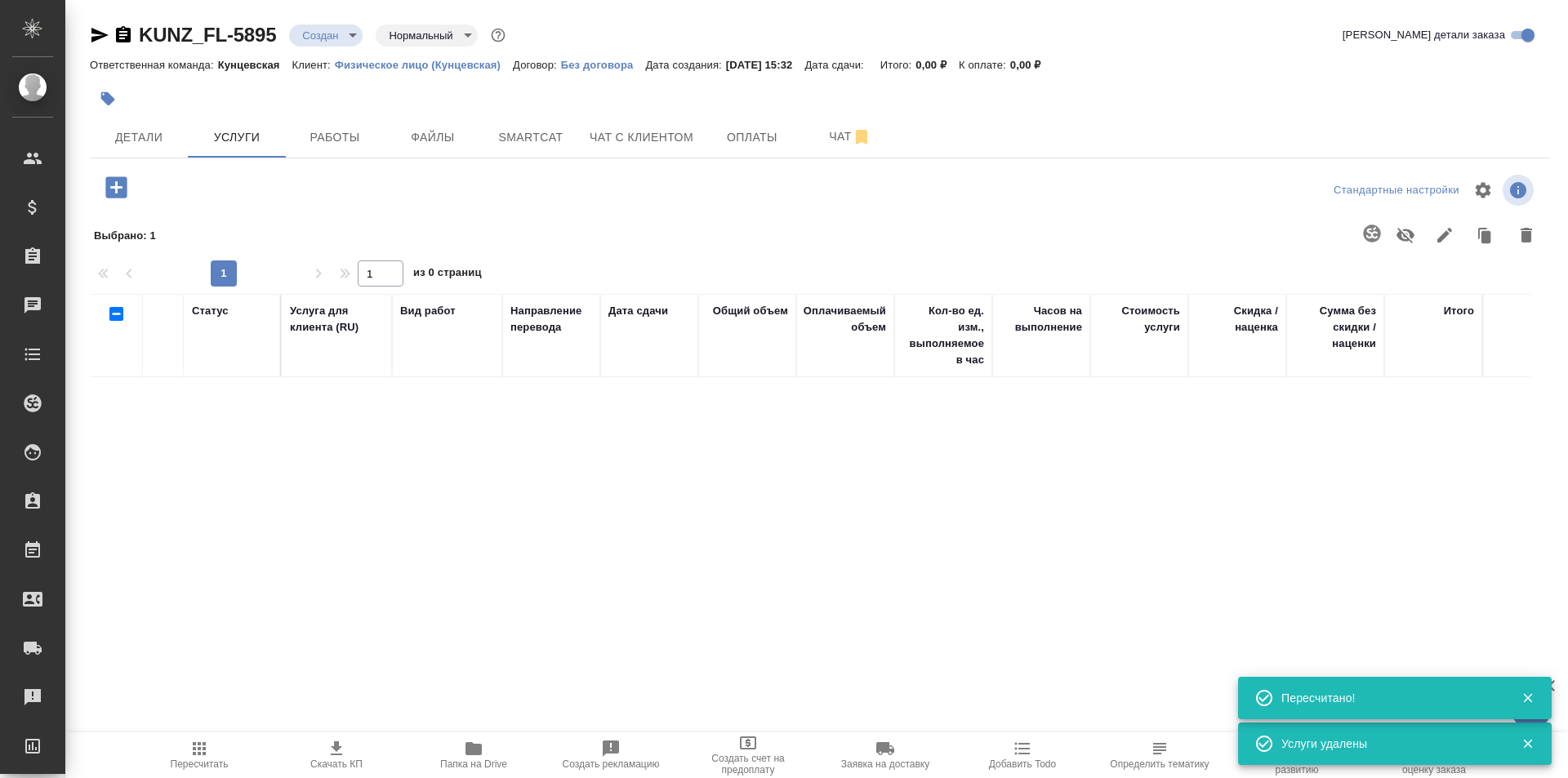
click at [97, 184] on button "button" at bounding box center [117, 187] width 45 height 34
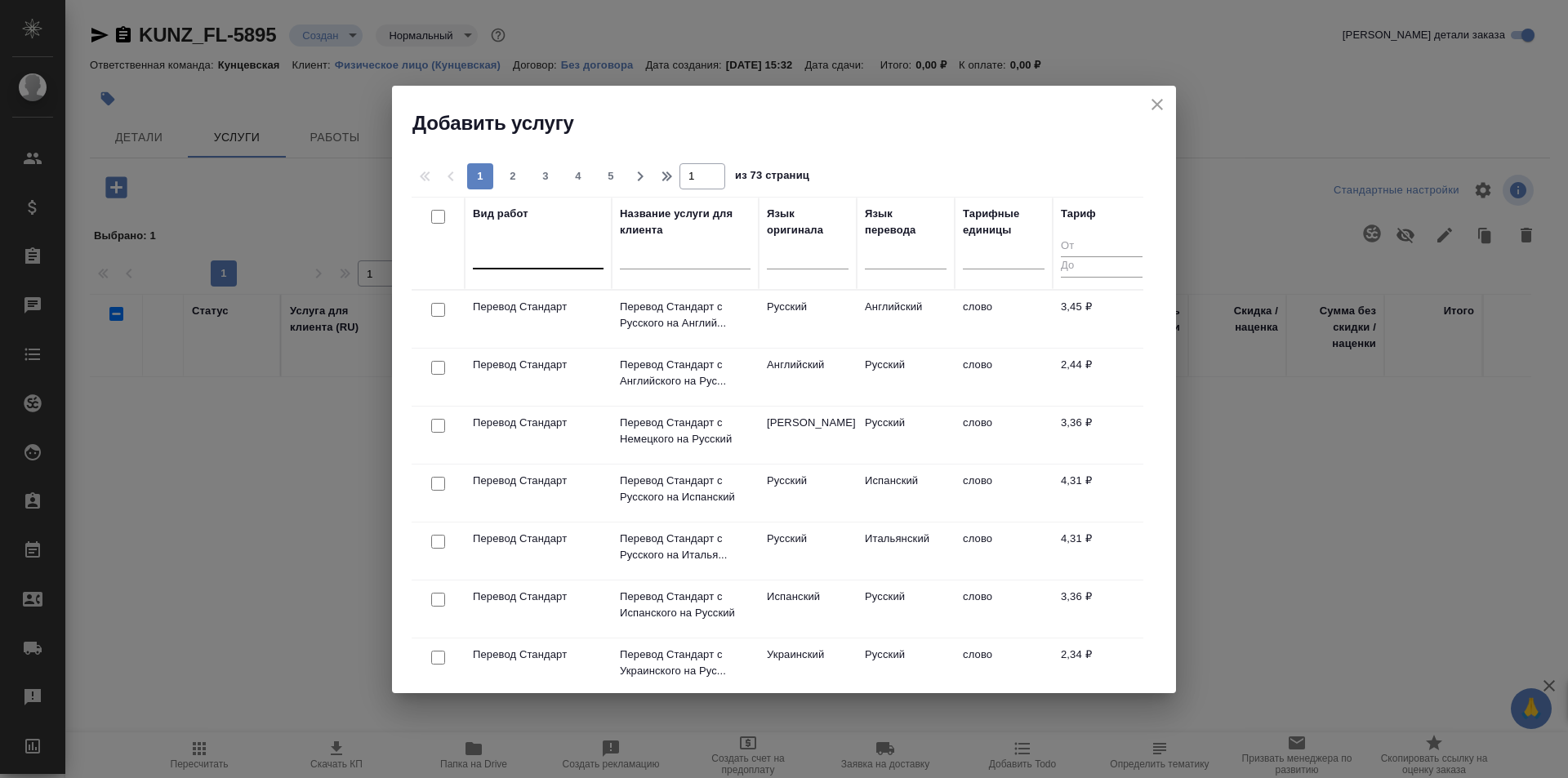
click at [510, 263] on div at bounding box center [538, 252] width 131 height 23
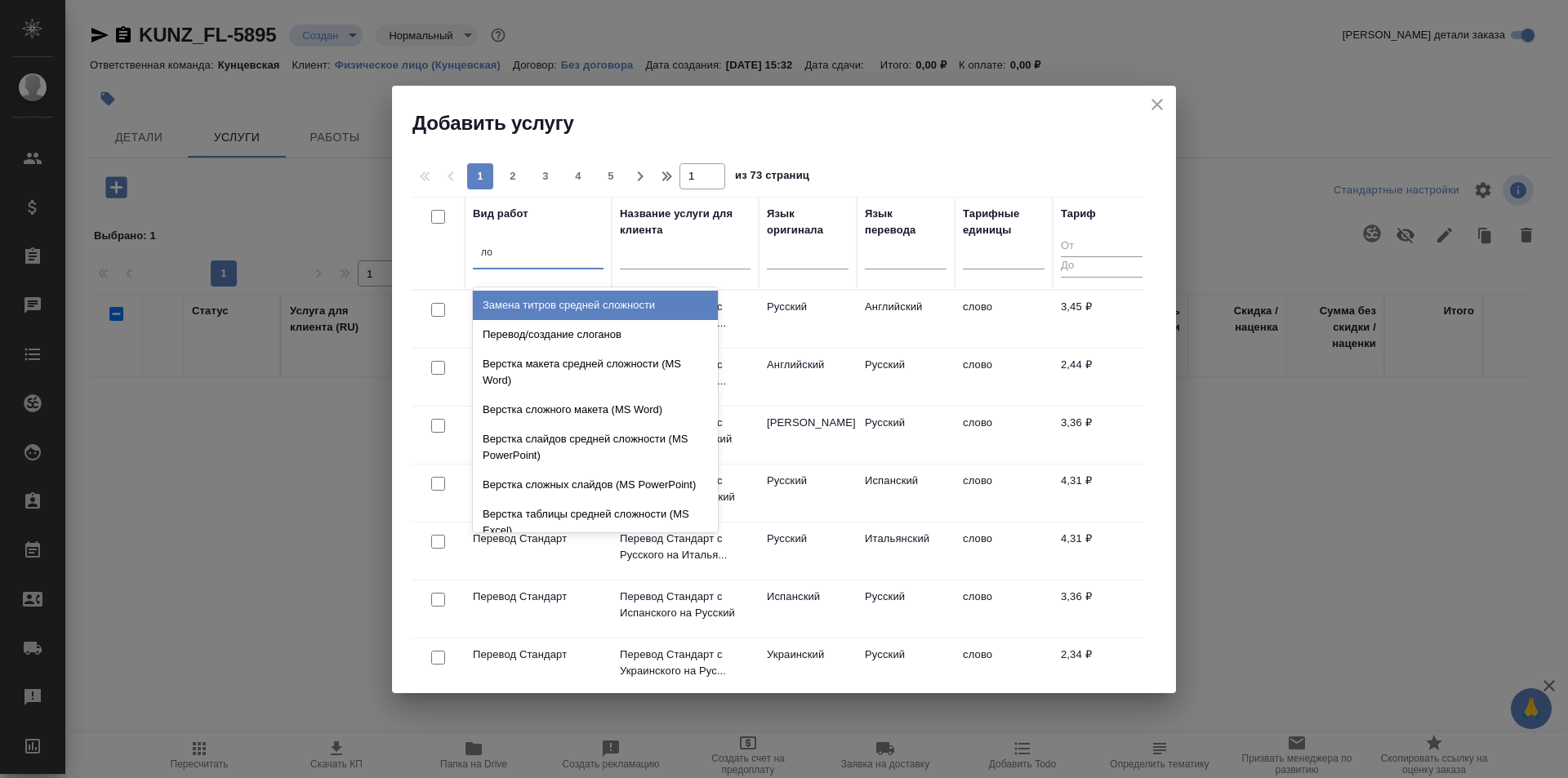
type input "лок"
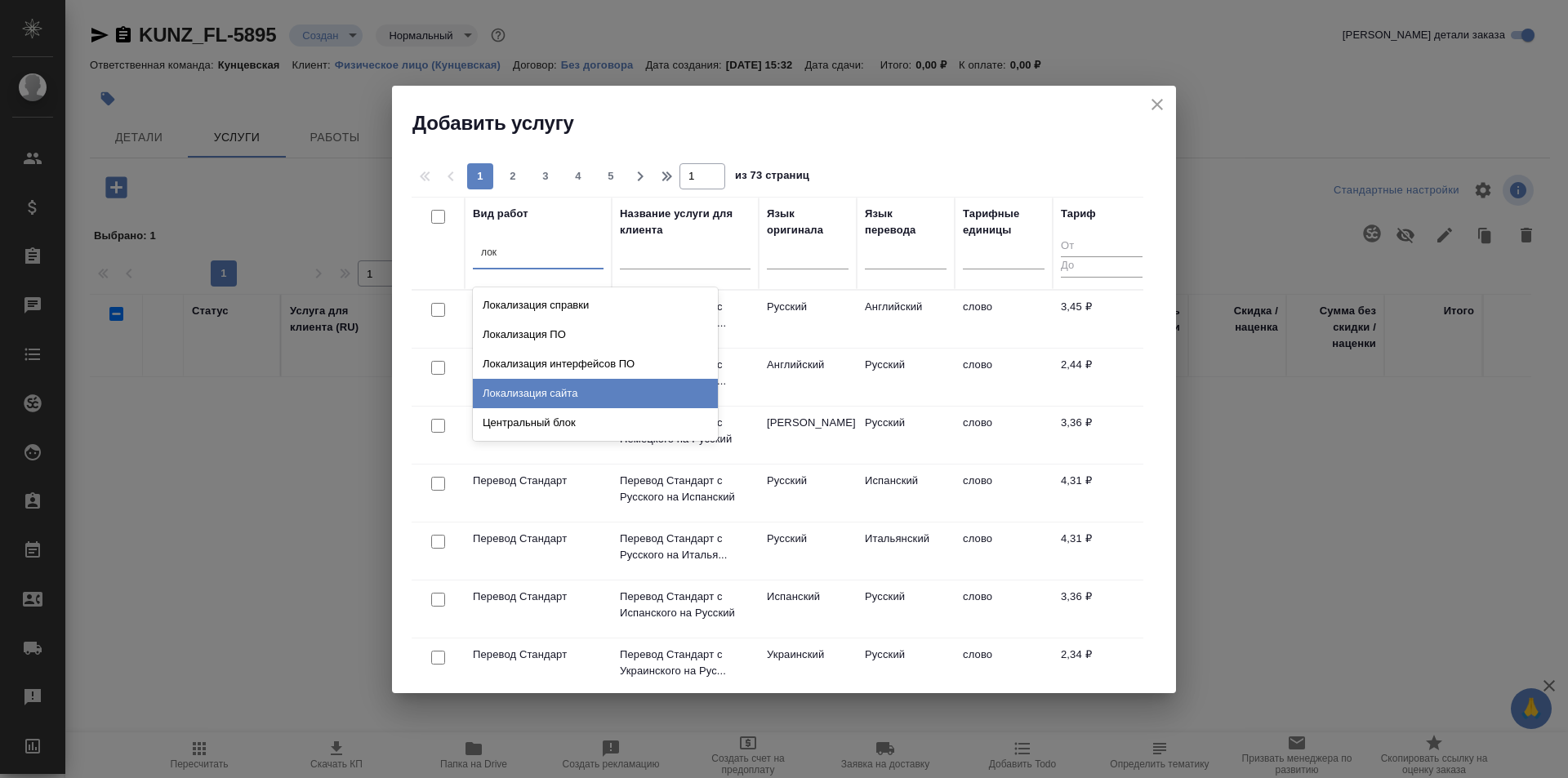
click at [528, 382] on div "Локализация сайта" at bounding box center [595, 393] width 245 height 30
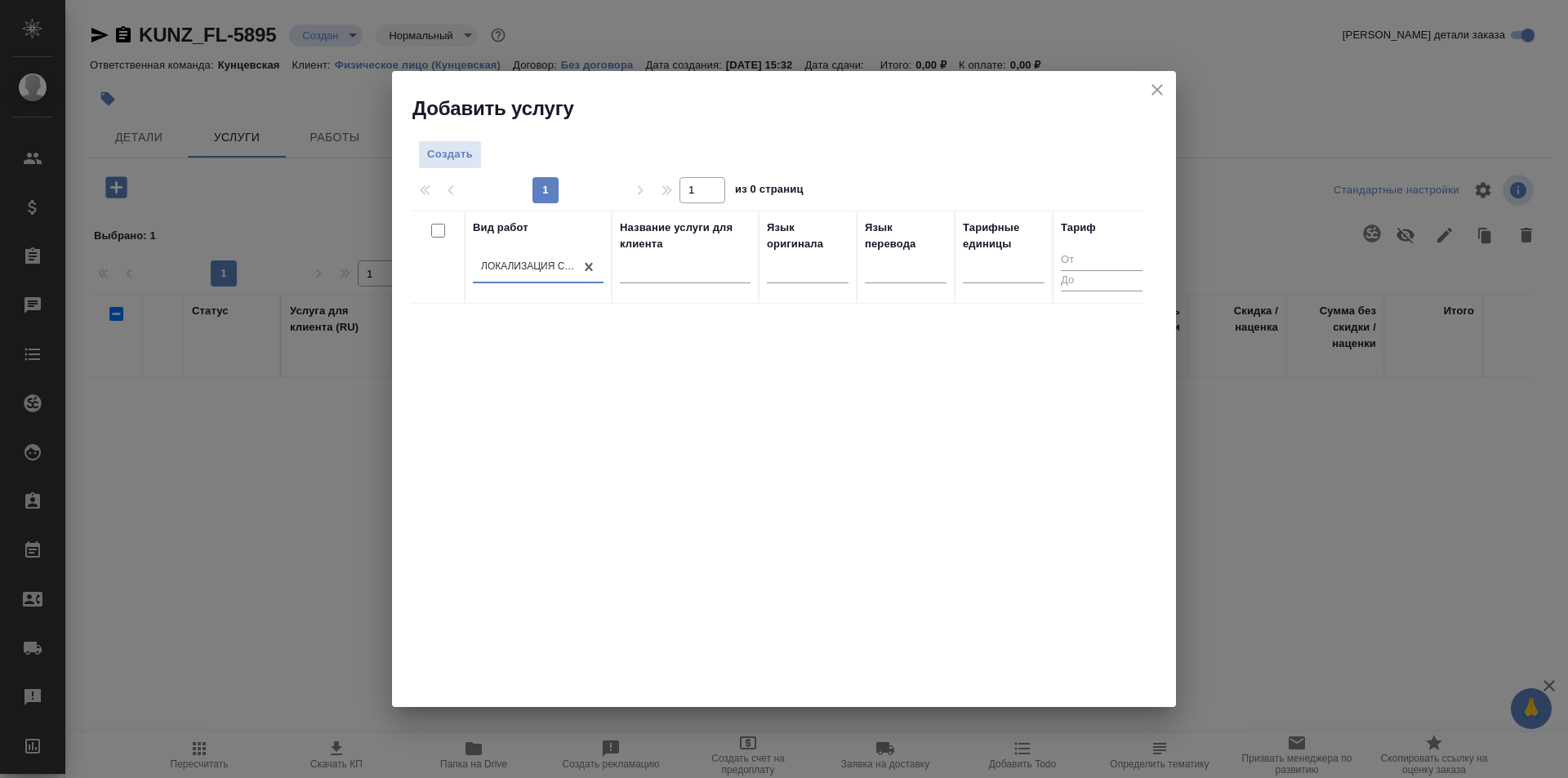
click at [557, 266] on div "Локализация сайта" at bounding box center [529, 266] width 95 height 14
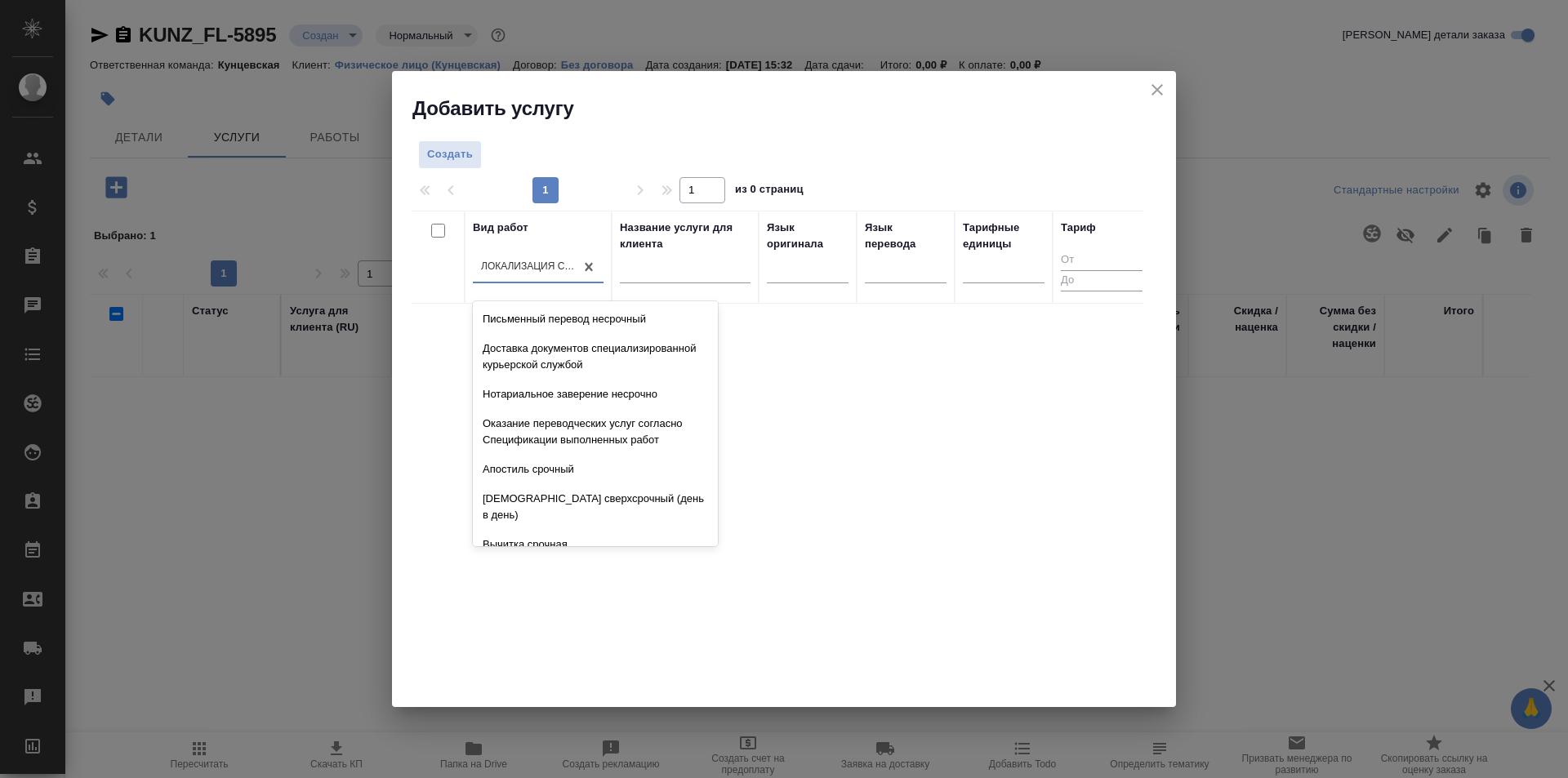
scroll to position [8716, 0]
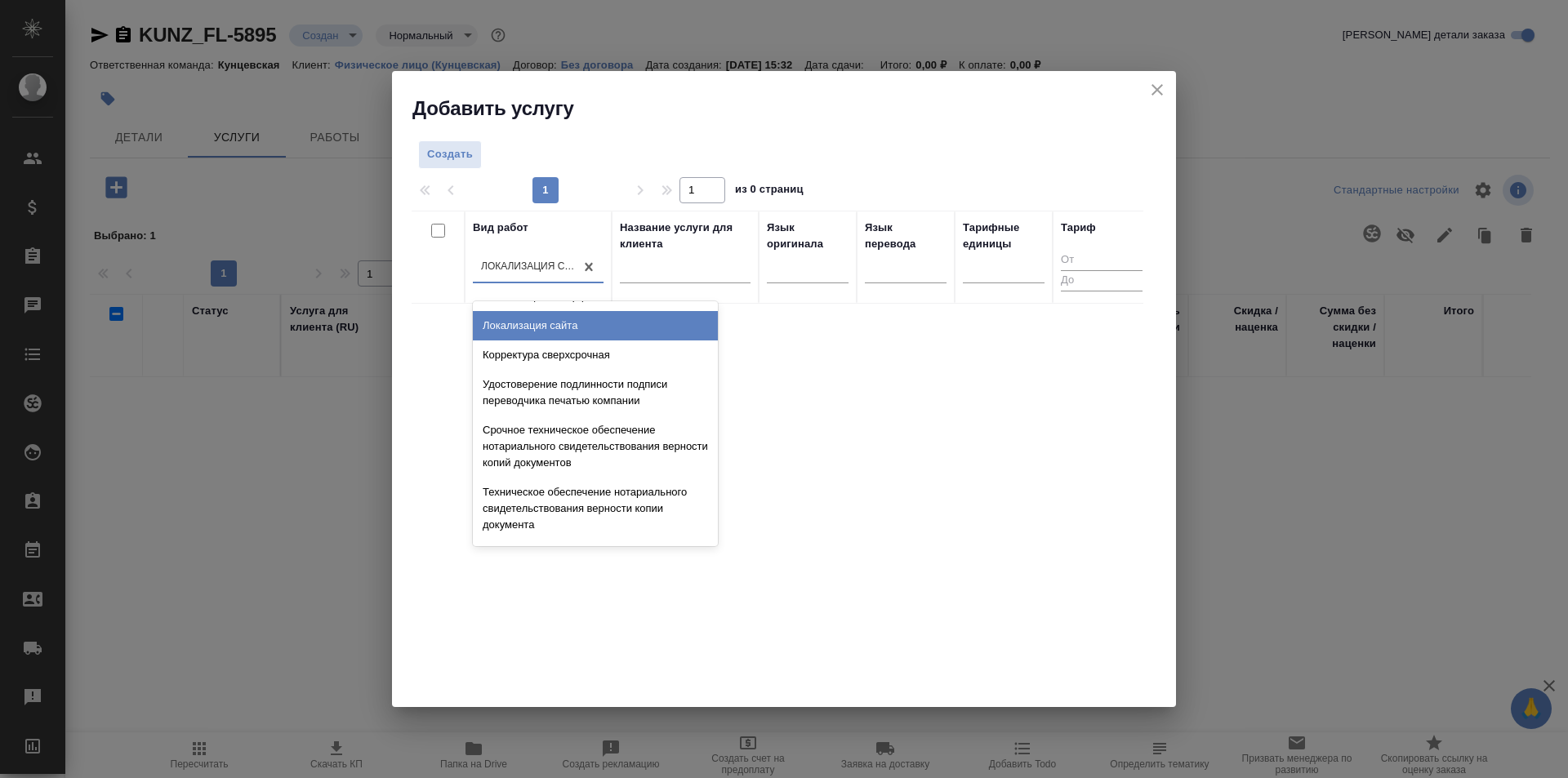
click at [557, 266] on div "Локализация сайта" at bounding box center [529, 266] width 95 height 14
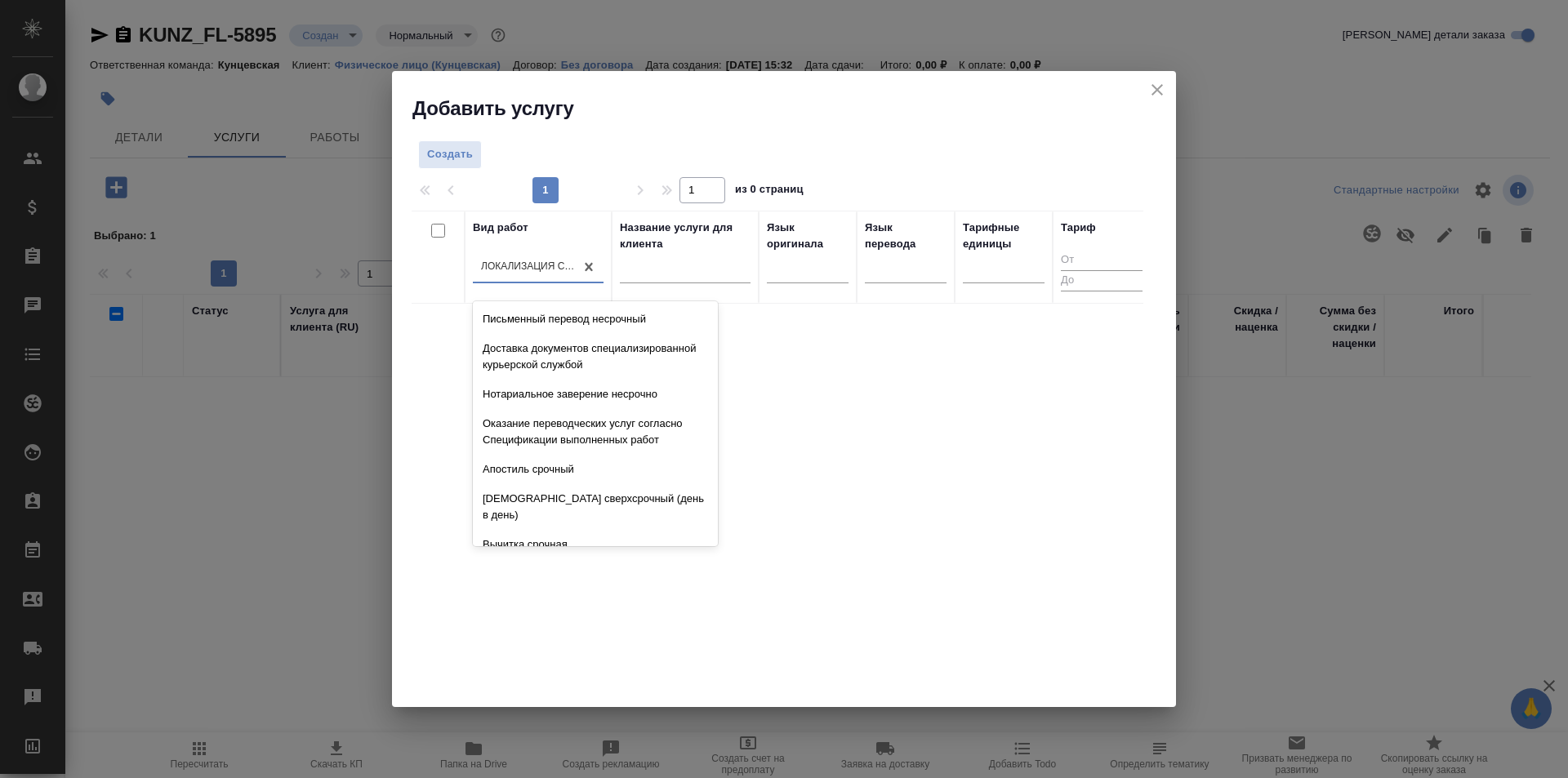
click at [550, 260] on div "Локализация сайта" at bounding box center [529, 266] width 95 height 14
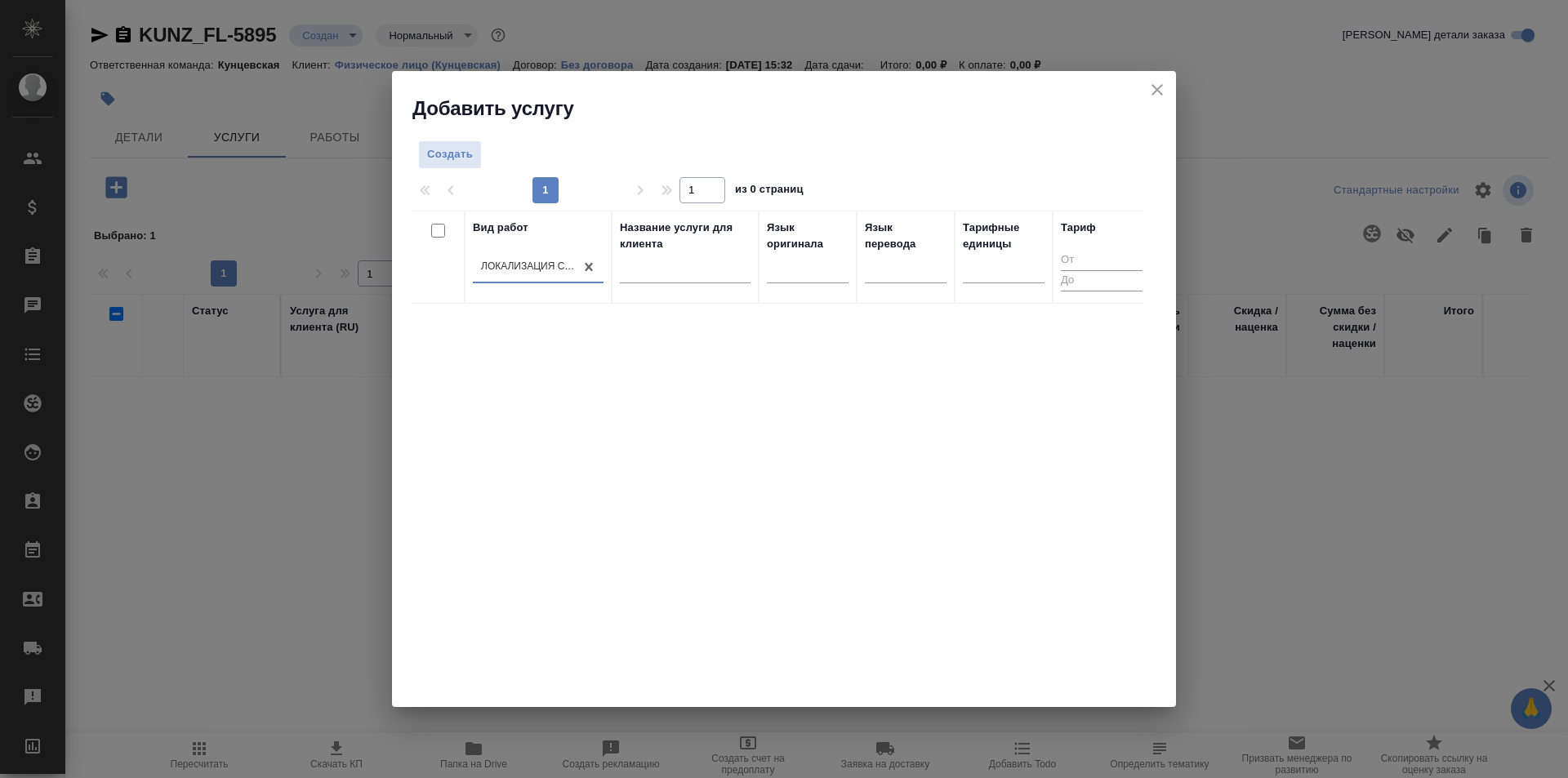
click at [550, 260] on div "Локализация сайта" at bounding box center [529, 266] width 95 height 14
click at [549, 260] on div "Локализация сайта" at bounding box center [529, 266] width 95 height 14
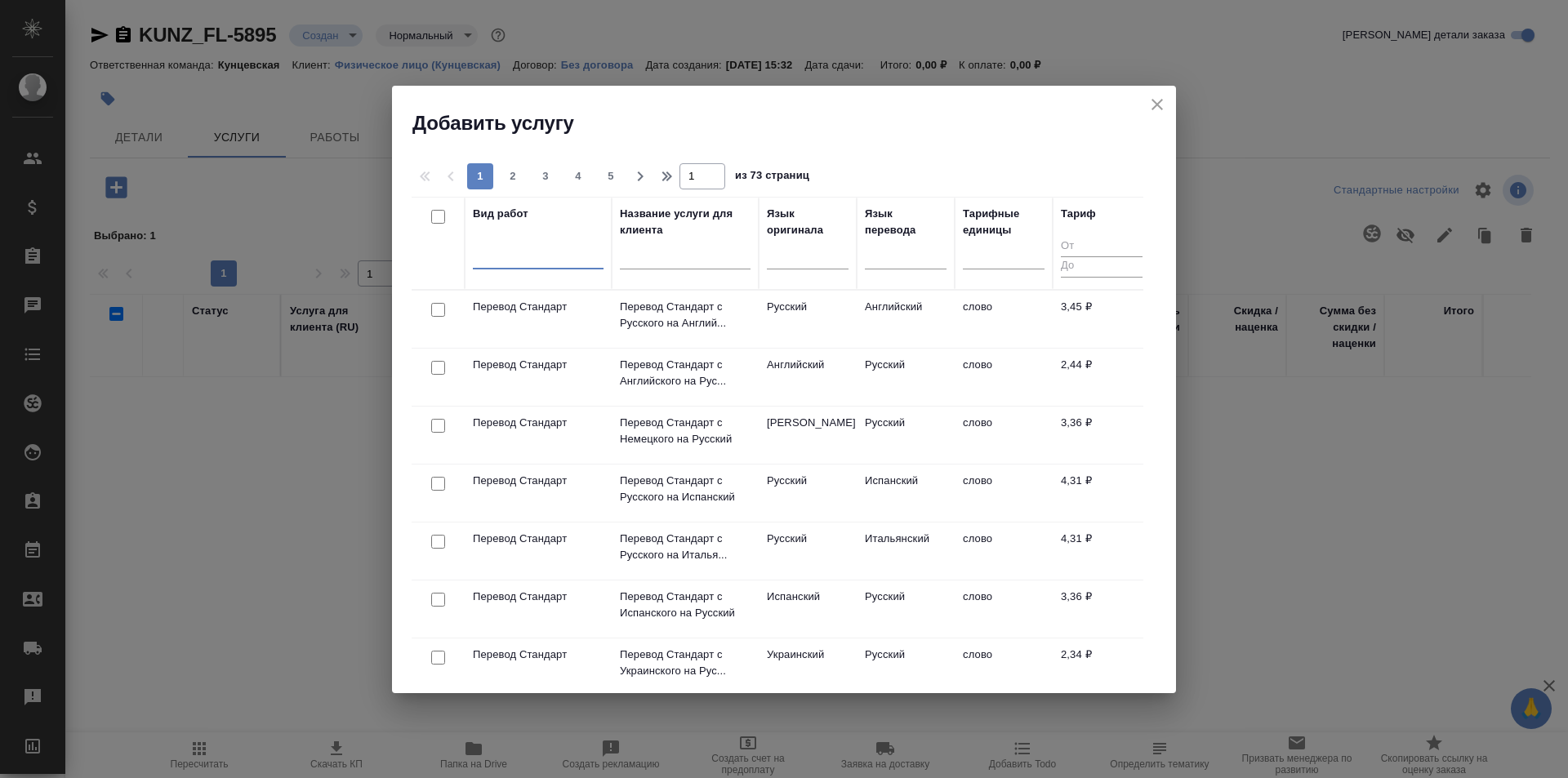
click at [557, 259] on div at bounding box center [538, 252] width 131 height 23
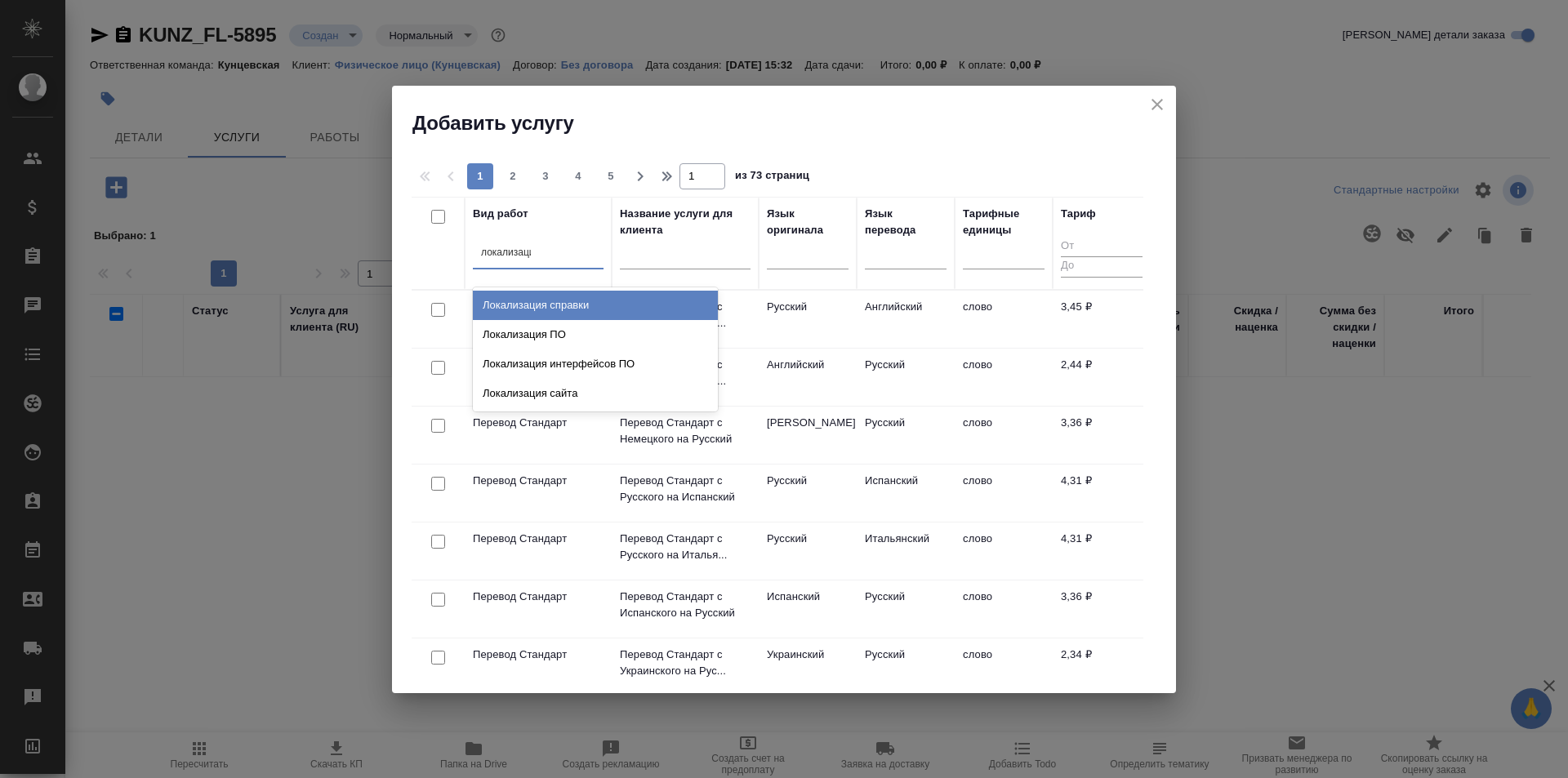
type input "локализация"
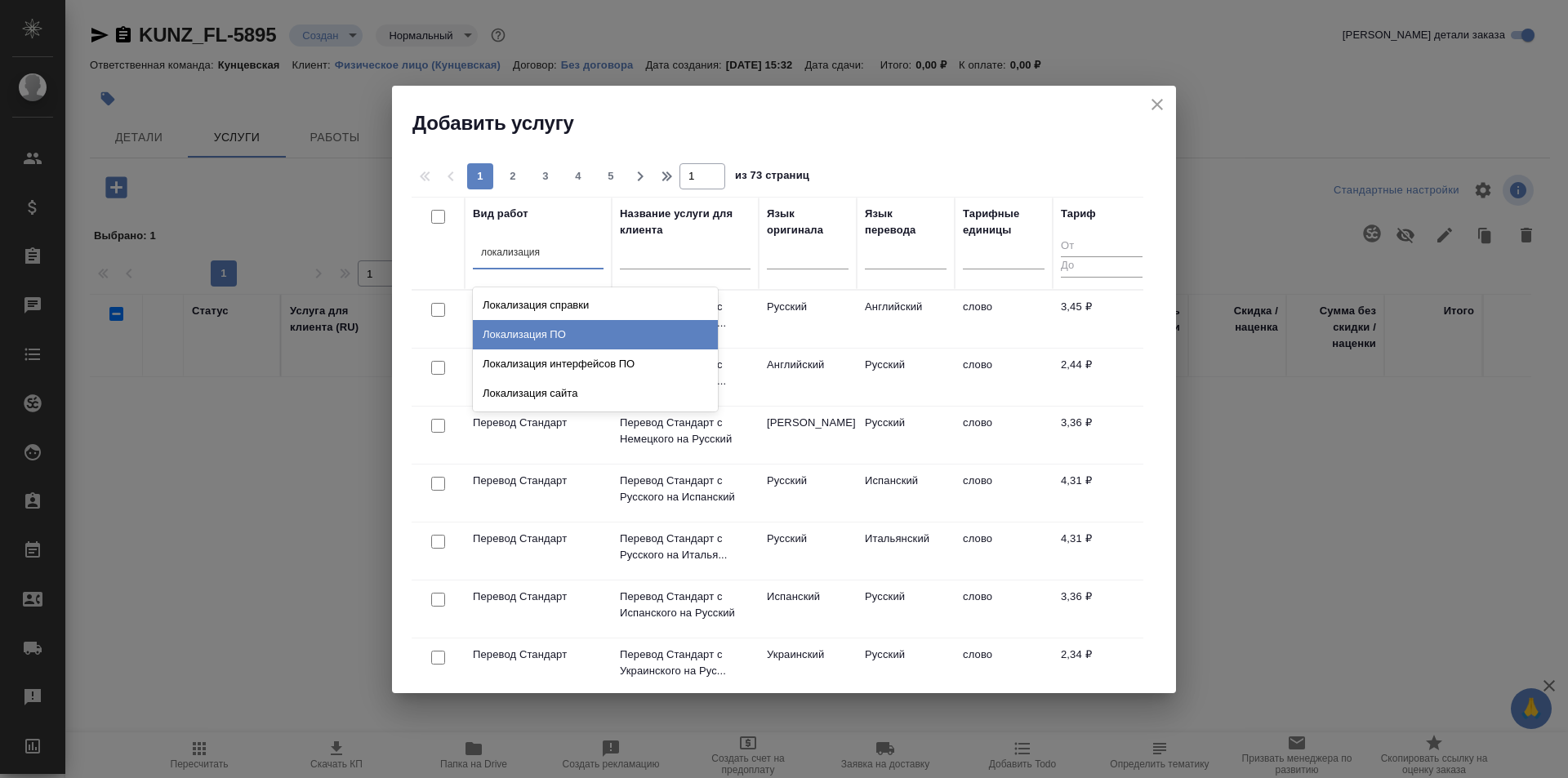
click at [543, 342] on div "Локализация ПО" at bounding box center [595, 334] width 245 height 30
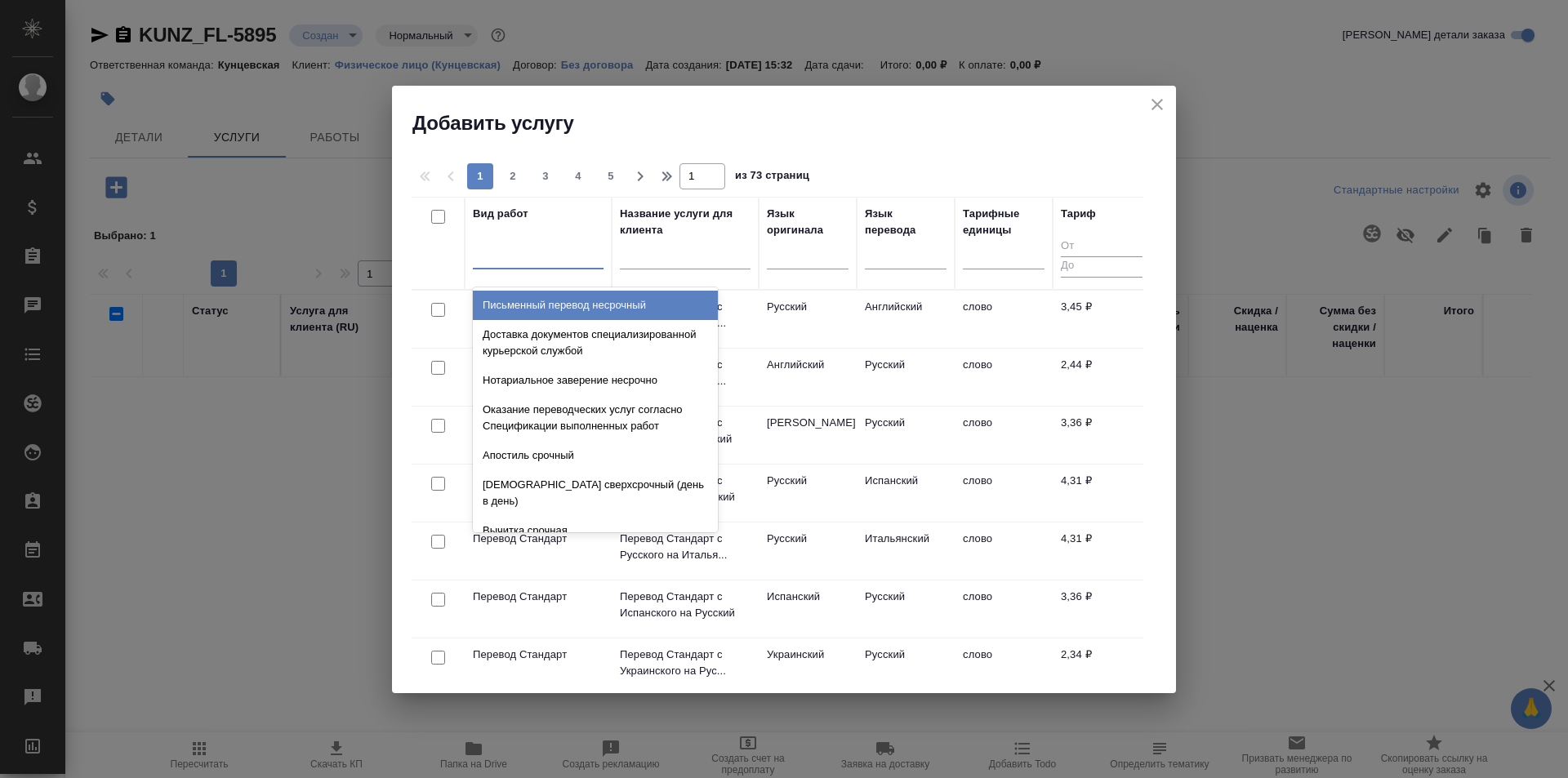
click at [530, 254] on div at bounding box center [538, 252] width 131 height 23
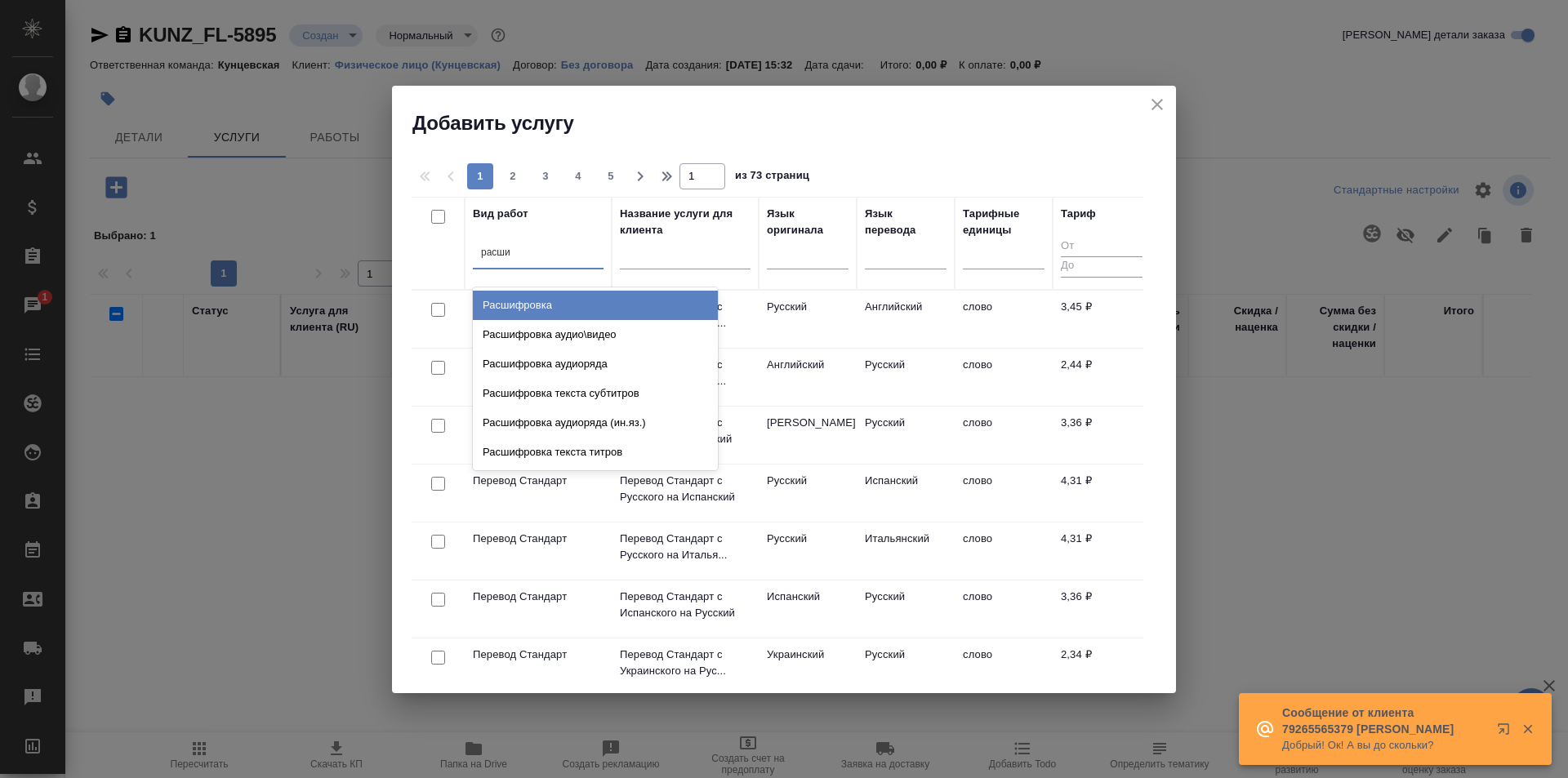
type input "расшиф"
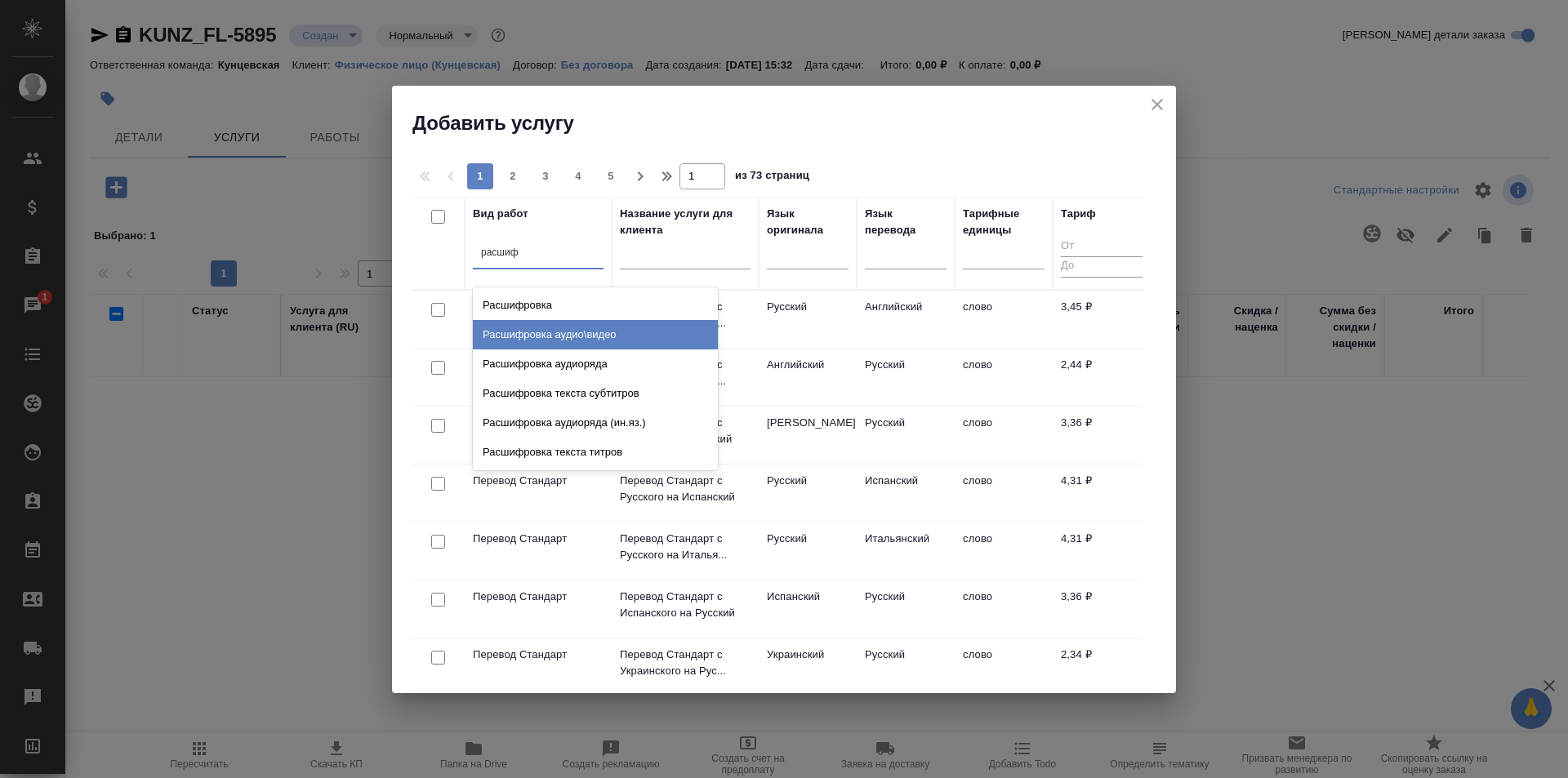
click at [592, 333] on div "Расшифровка аудио\видео" at bounding box center [595, 334] width 245 height 30
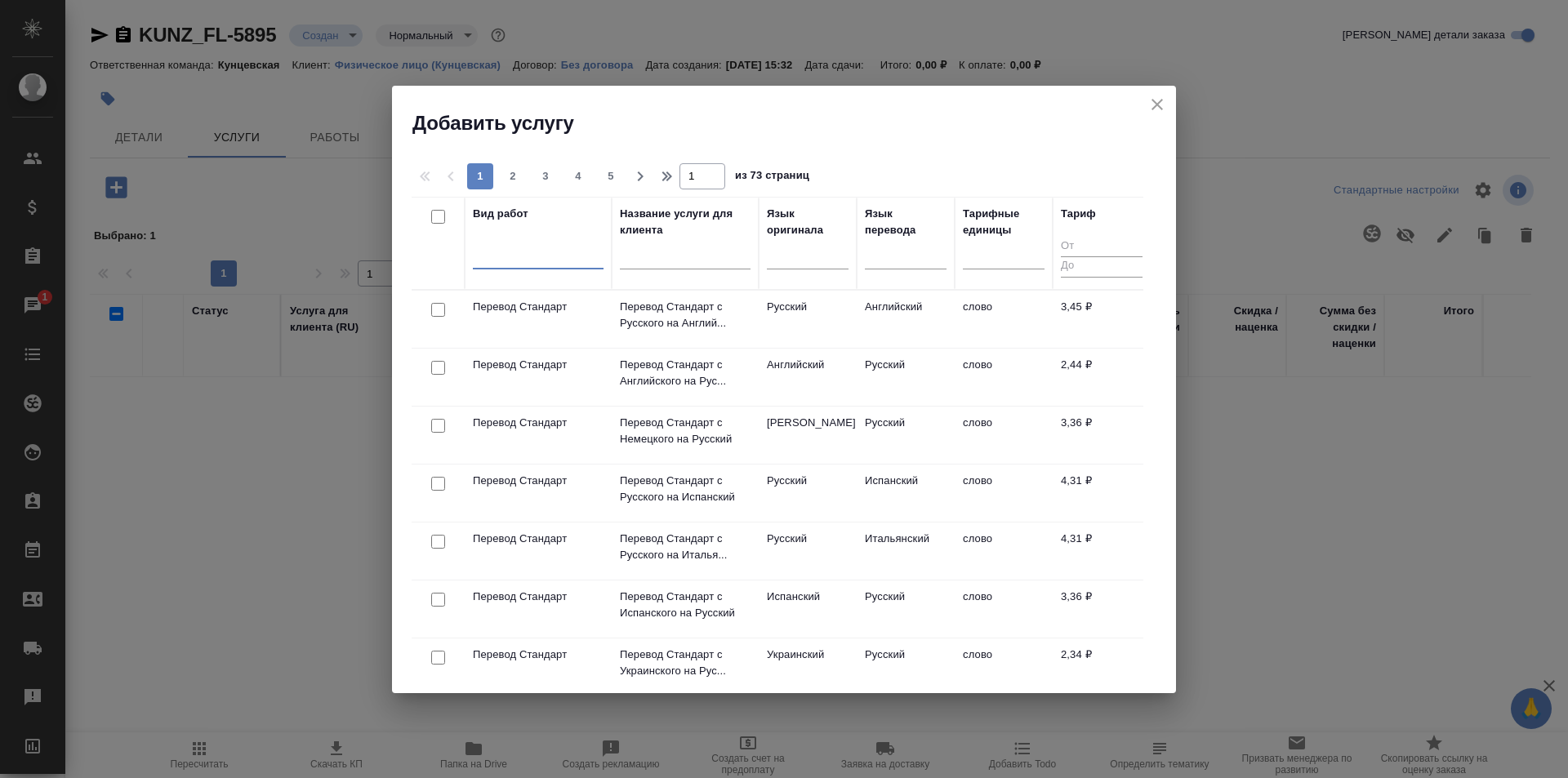
click at [575, 254] on div at bounding box center [538, 252] width 131 height 23
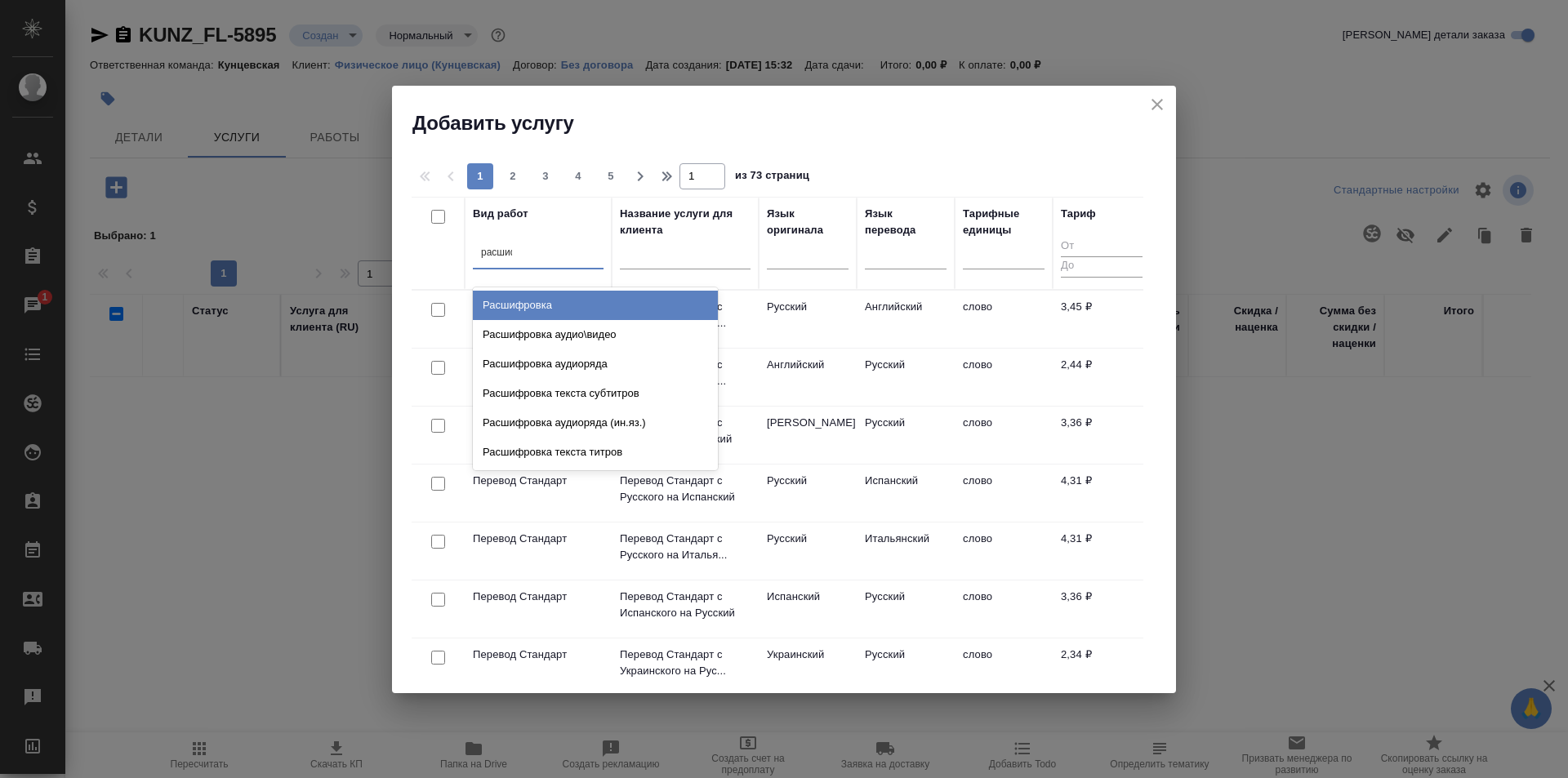
type input "расшифр"
click at [548, 306] on div "Расшифровка" at bounding box center [595, 306] width 245 height 30
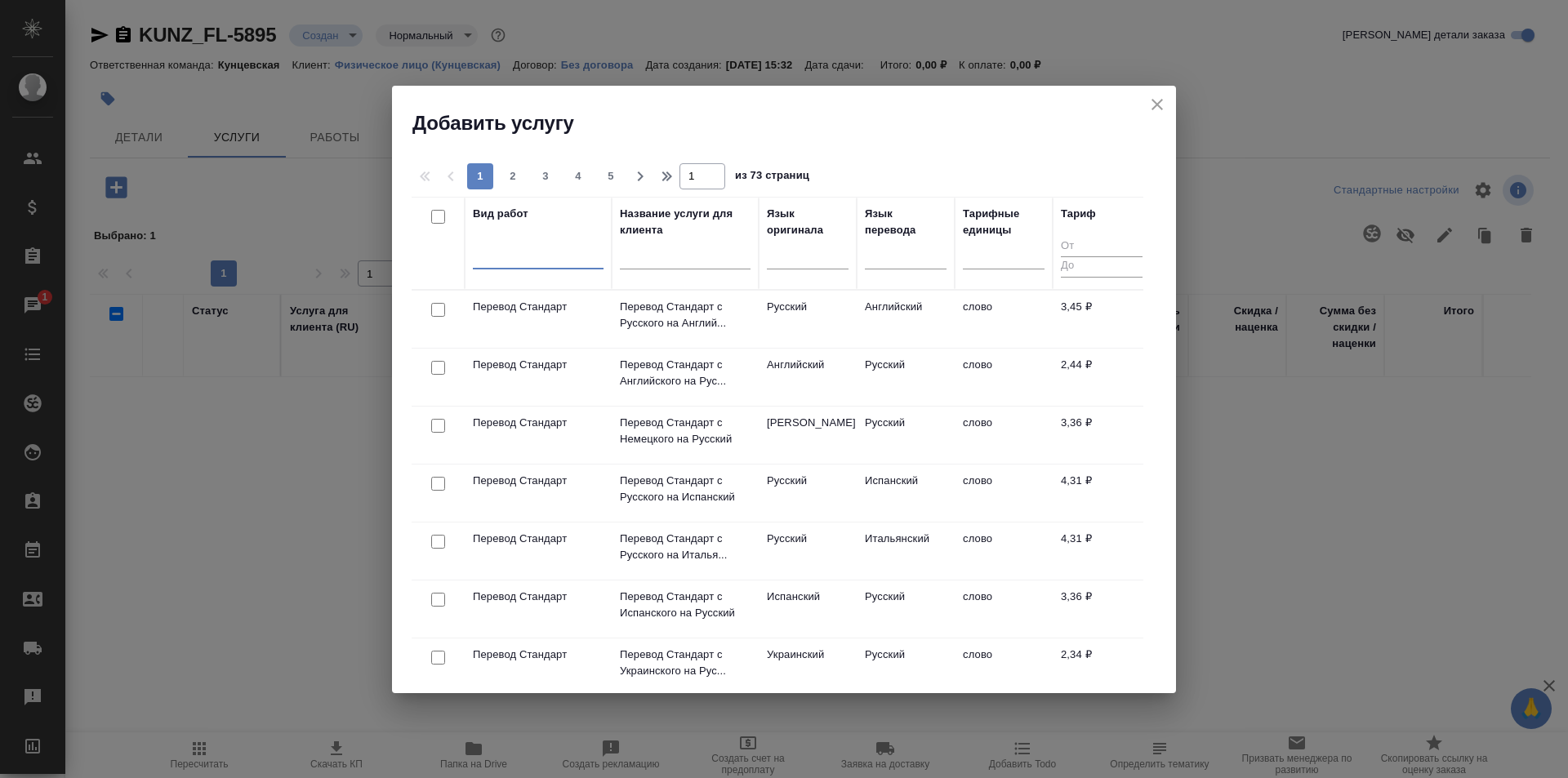
click at [542, 259] on div at bounding box center [538, 252] width 131 height 23
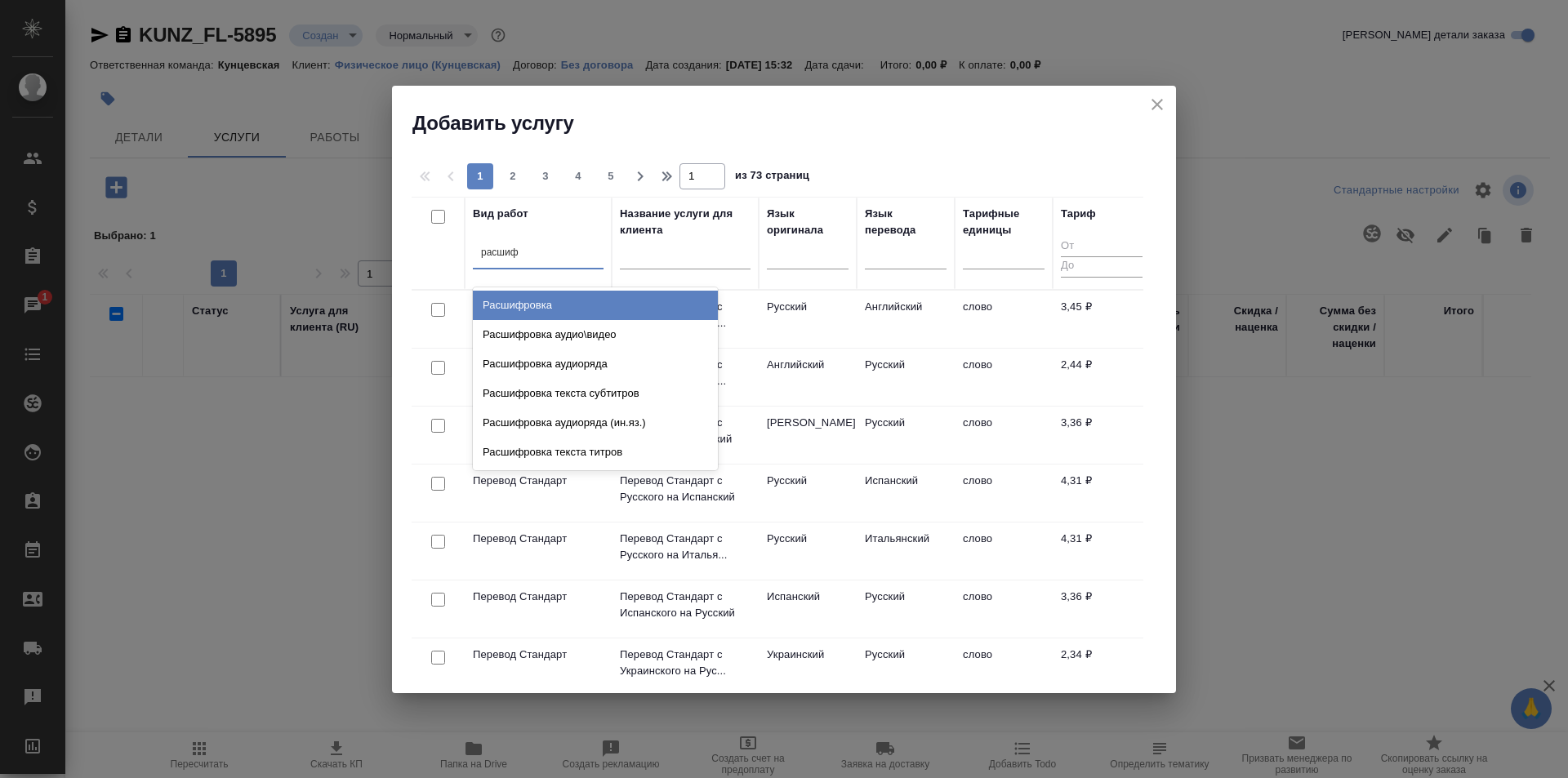
type input "расшифр"
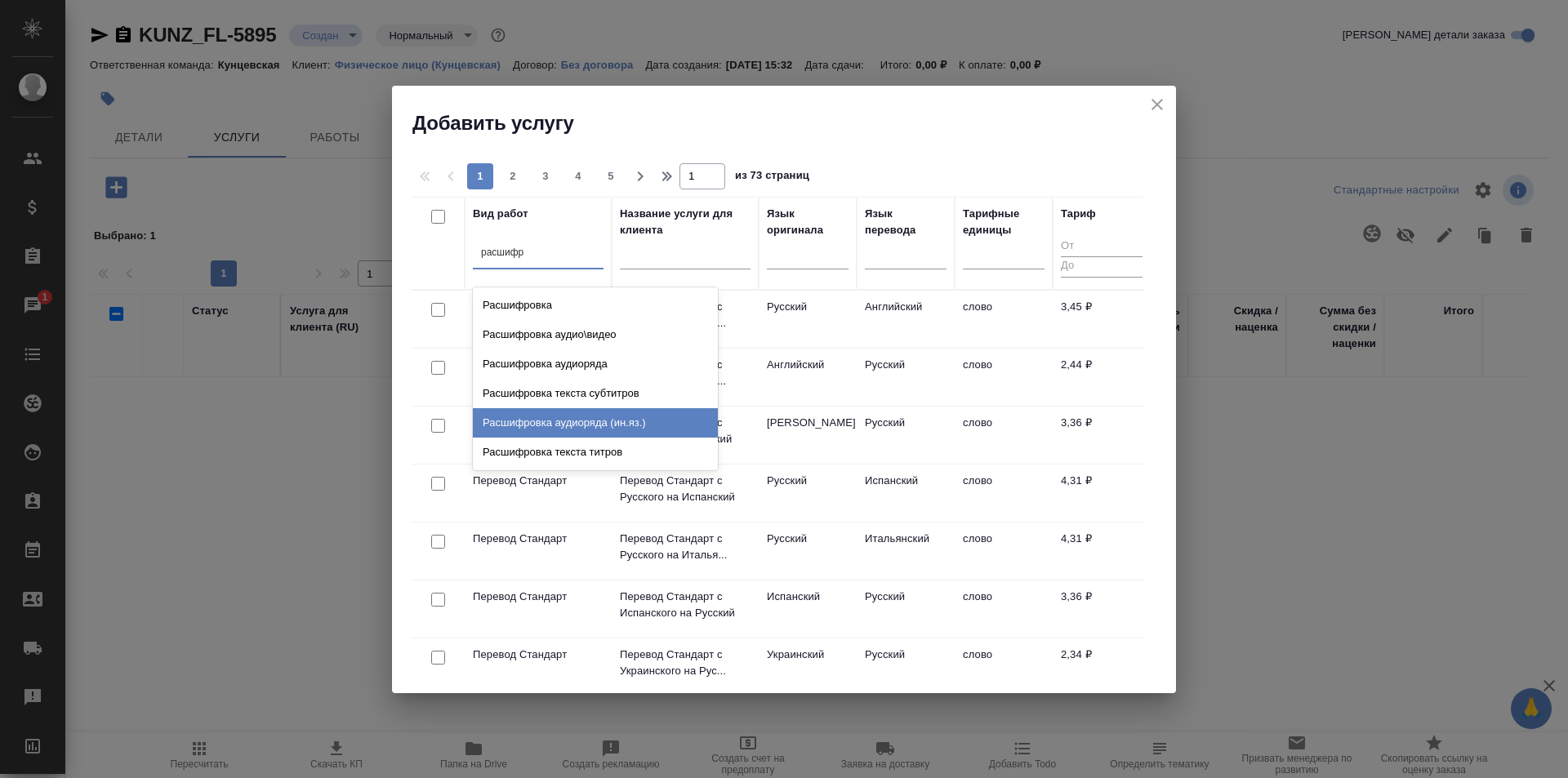
click at [542, 411] on div "Расшифровка аудиоряда (ин.яз.)" at bounding box center [595, 423] width 245 height 30
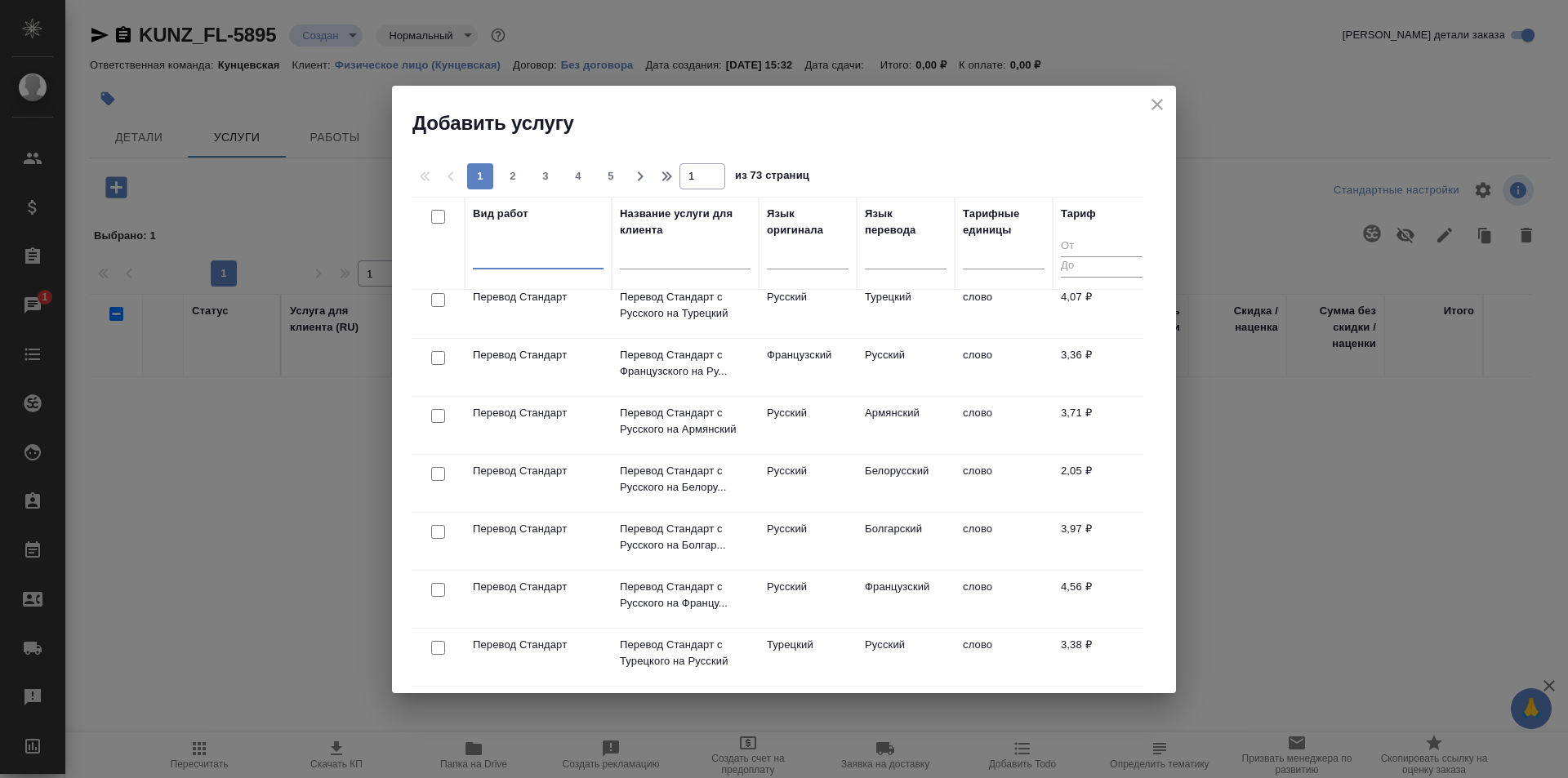
scroll to position [1065, 0]
click at [808, 257] on div at bounding box center [808, 252] width 82 height 23
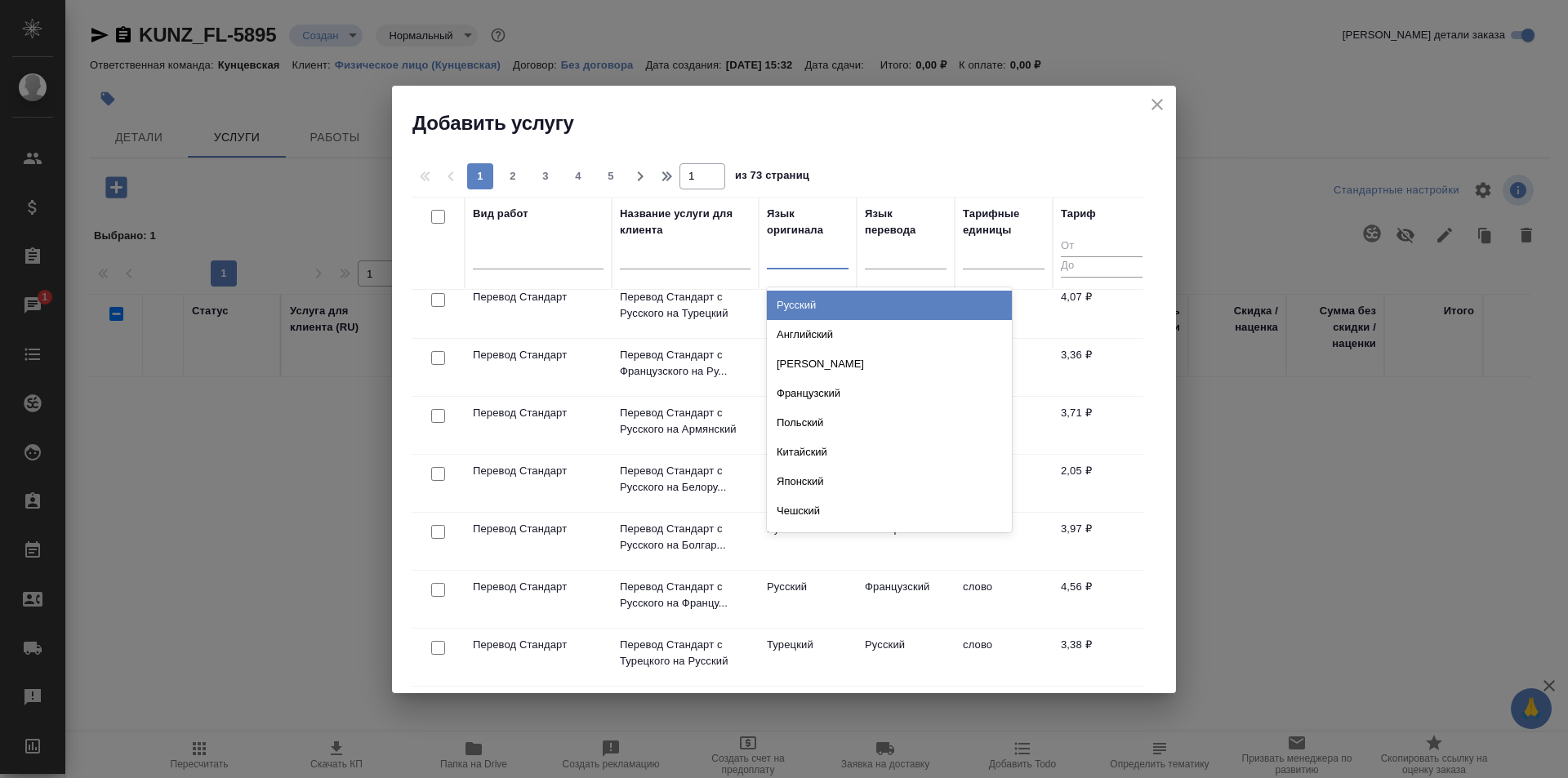
click at [791, 304] on div "Русский" at bounding box center [889, 306] width 245 height 30
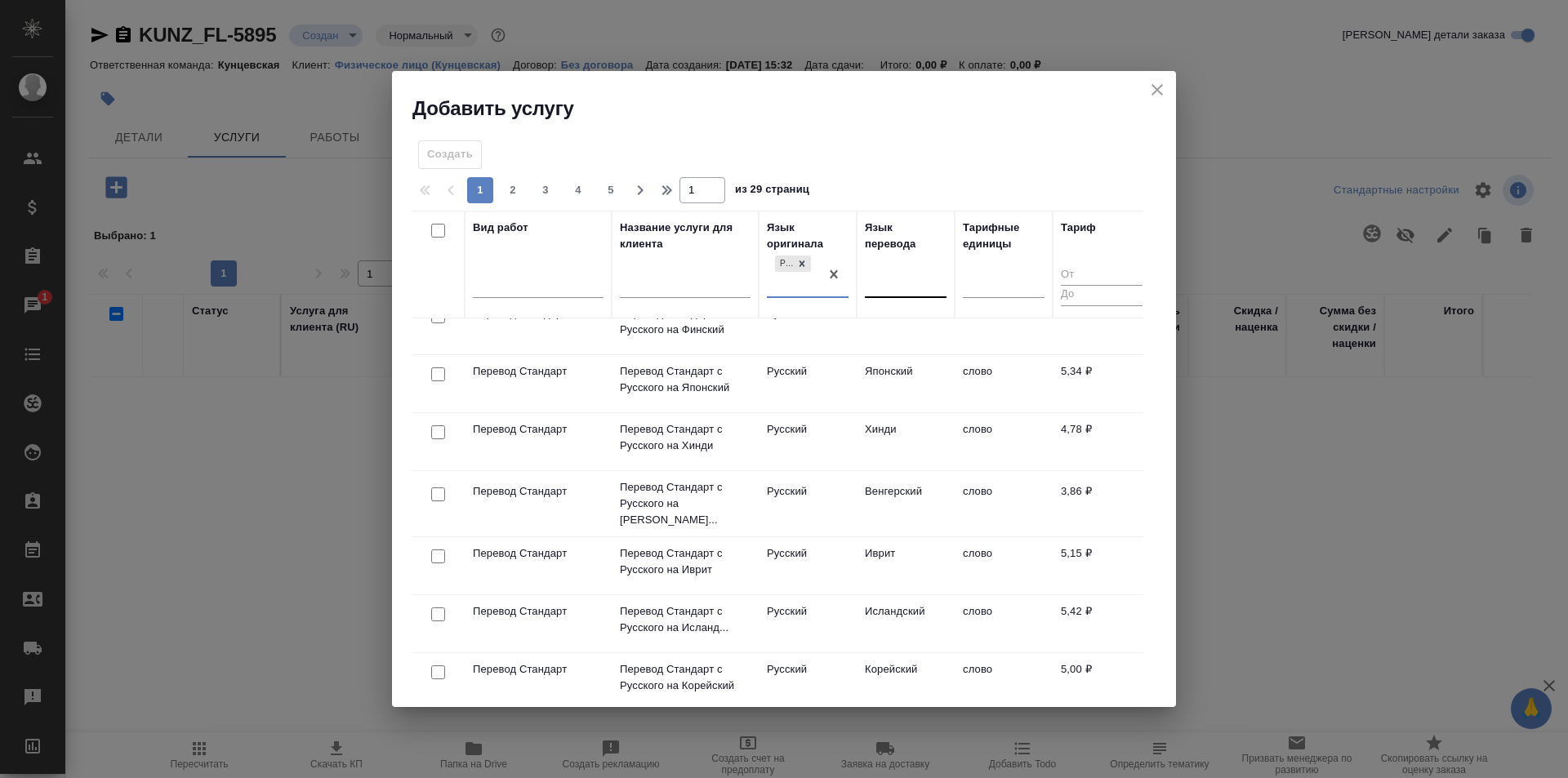
click at [890, 282] on div at bounding box center [906, 280] width 82 height 23
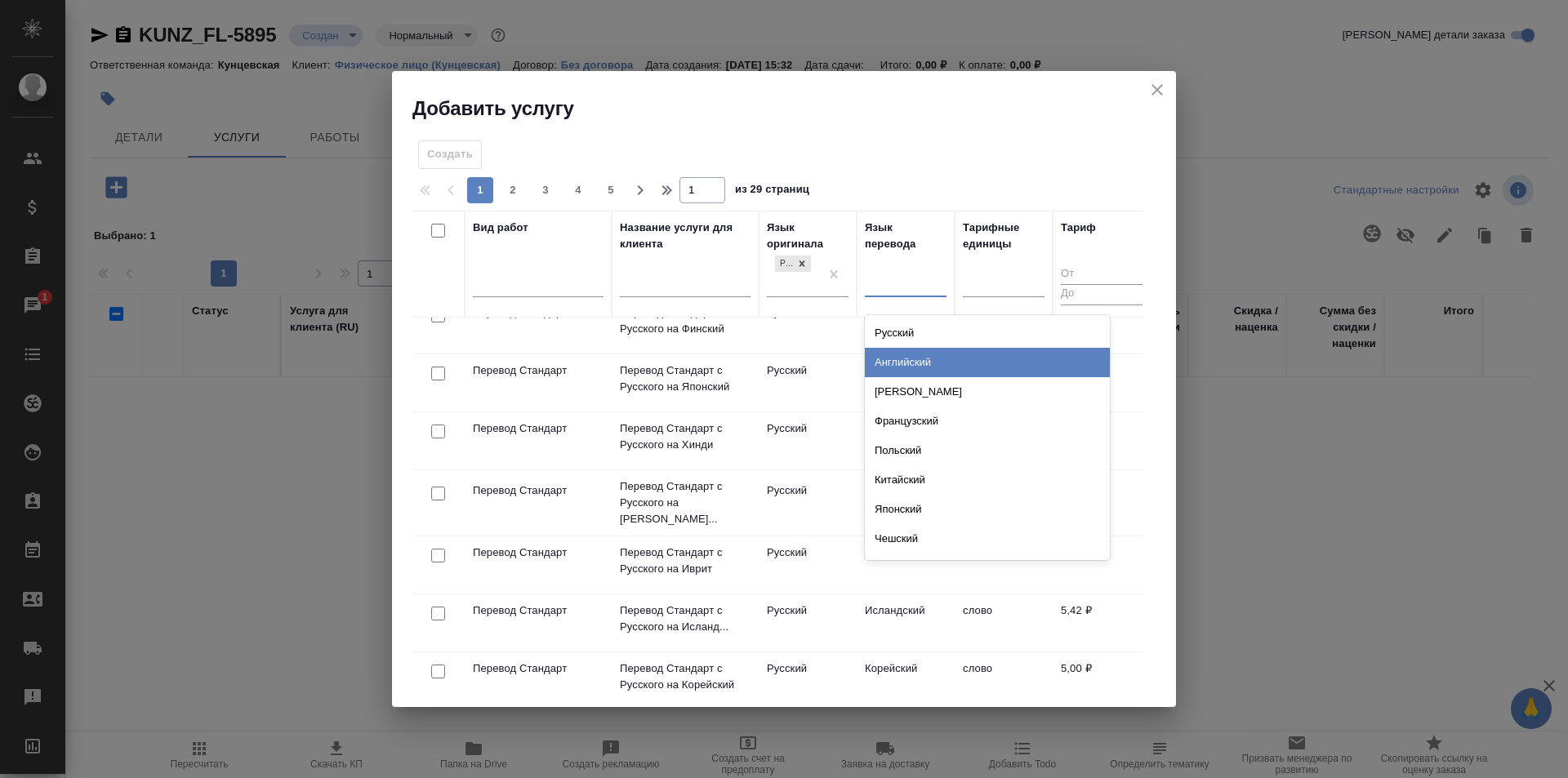
click at [896, 349] on div "Английский" at bounding box center [987, 362] width 245 height 30
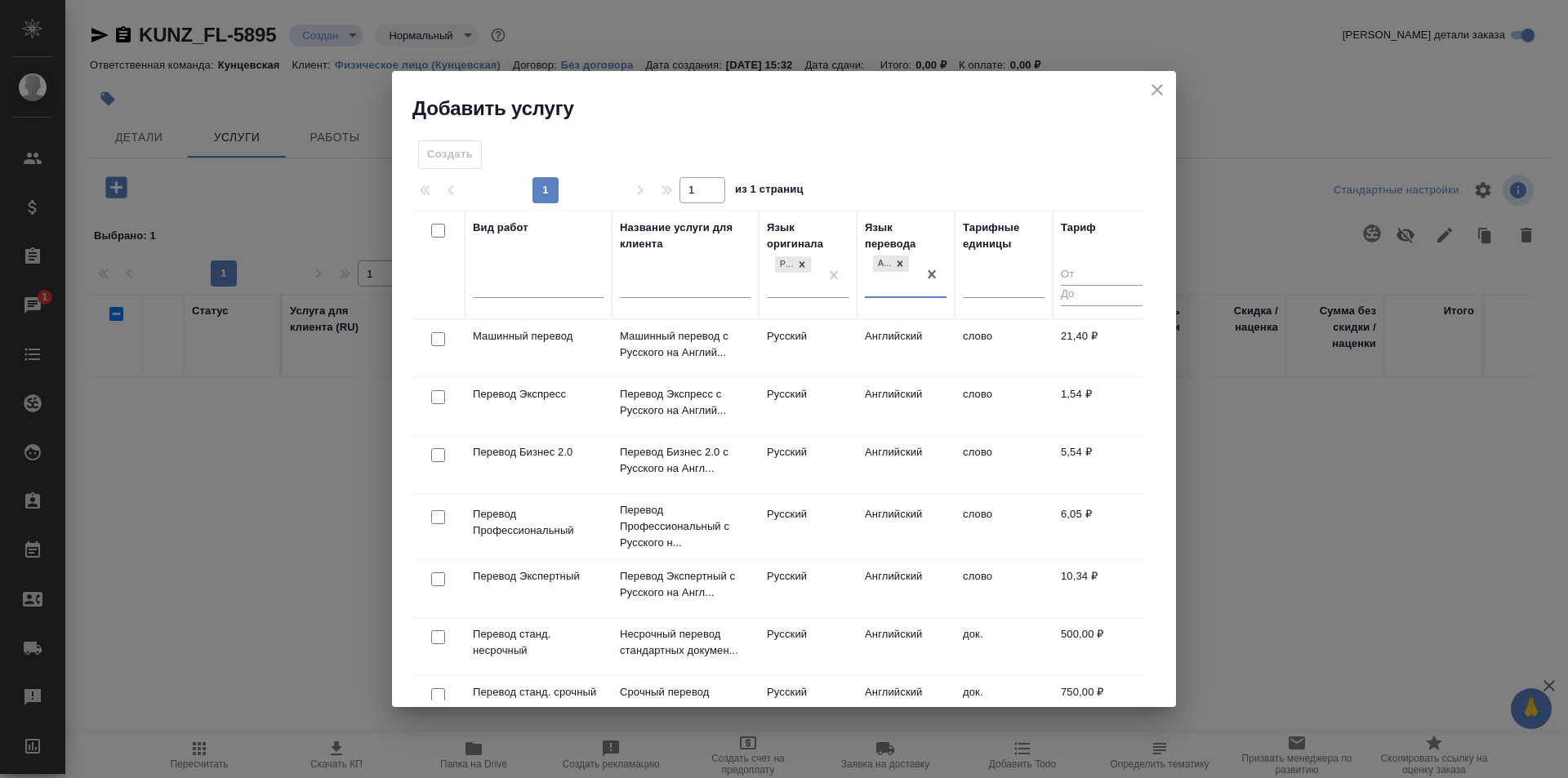
scroll to position [82, 0]
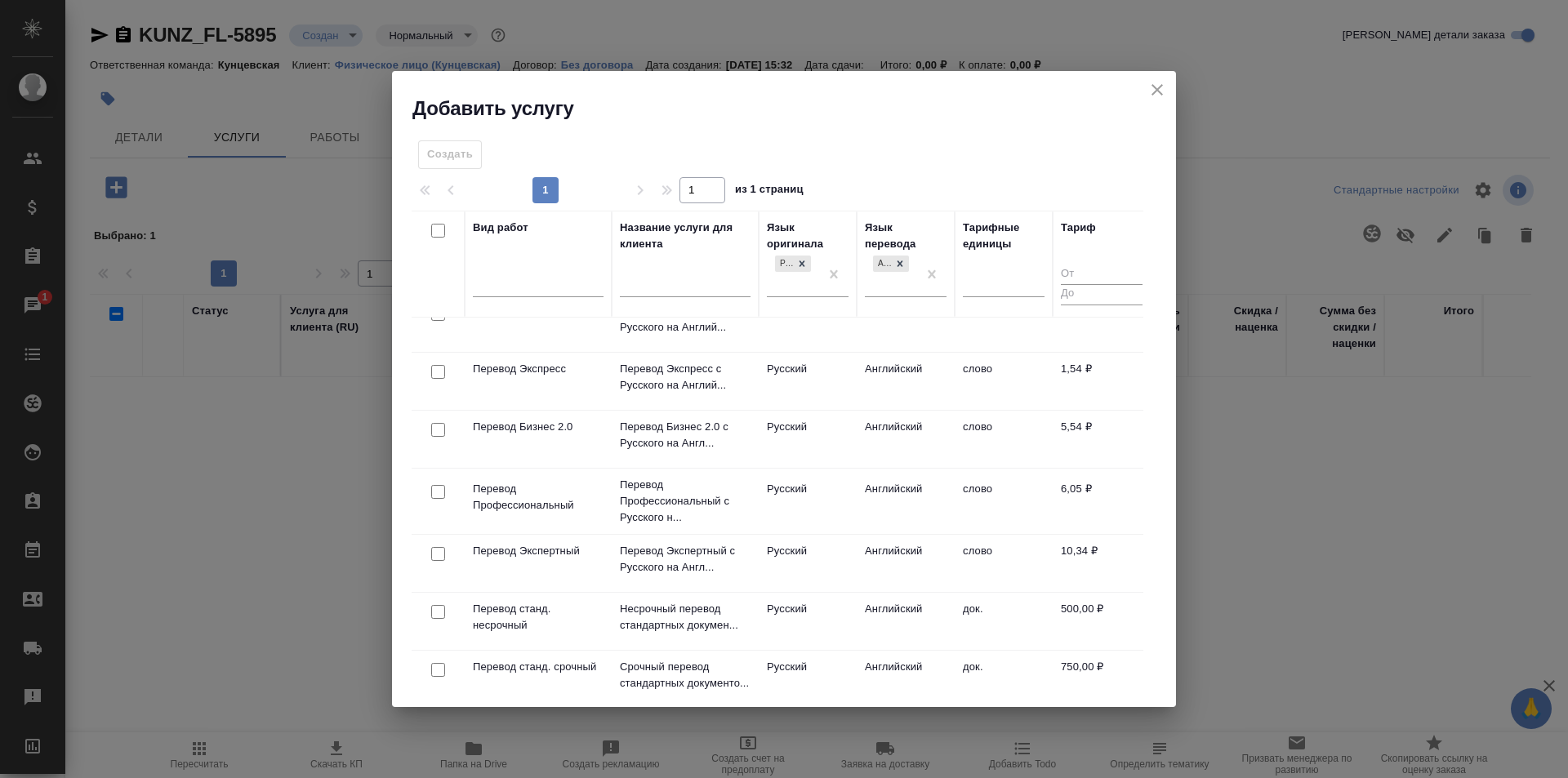
click at [582, 511] on p "Перевод Профессиональный" at bounding box center [538, 497] width 131 height 33
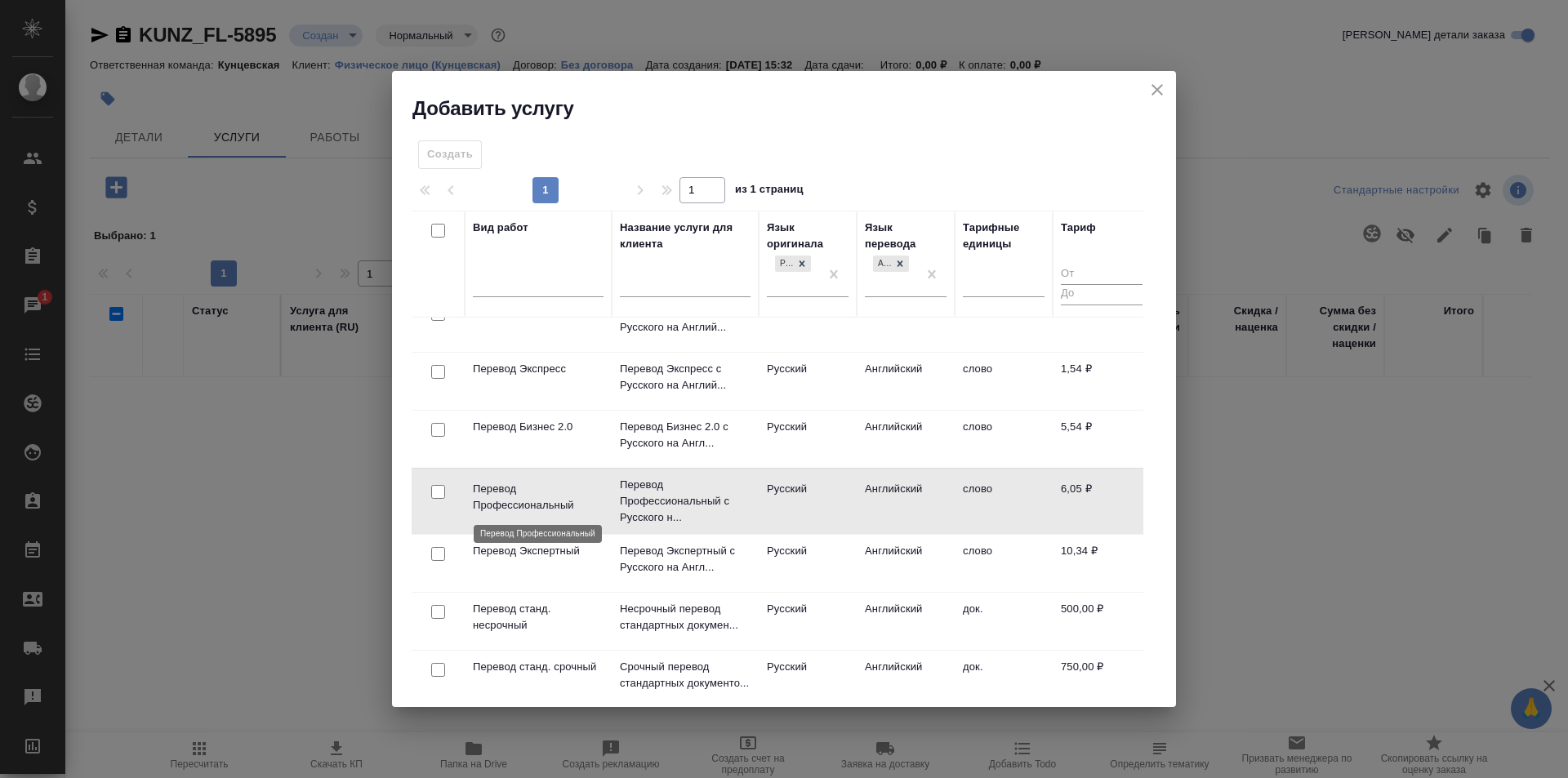
click at [582, 511] on p "Перевод Профессиональный" at bounding box center [538, 497] width 131 height 33
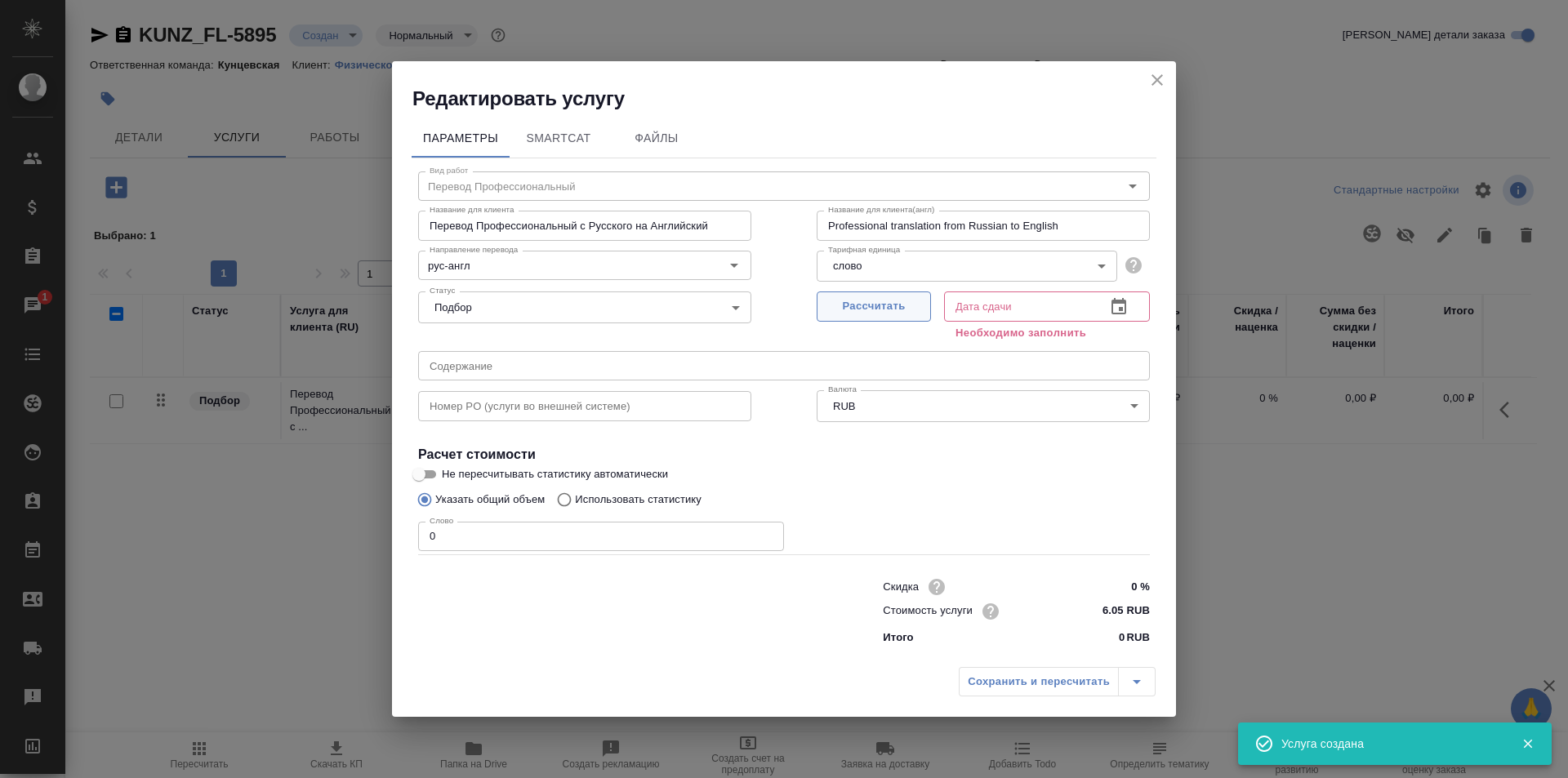
click at [878, 311] on span "Рассчитать" at bounding box center [873, 307] width 96 height 19
type input "[DATE] 13:21"
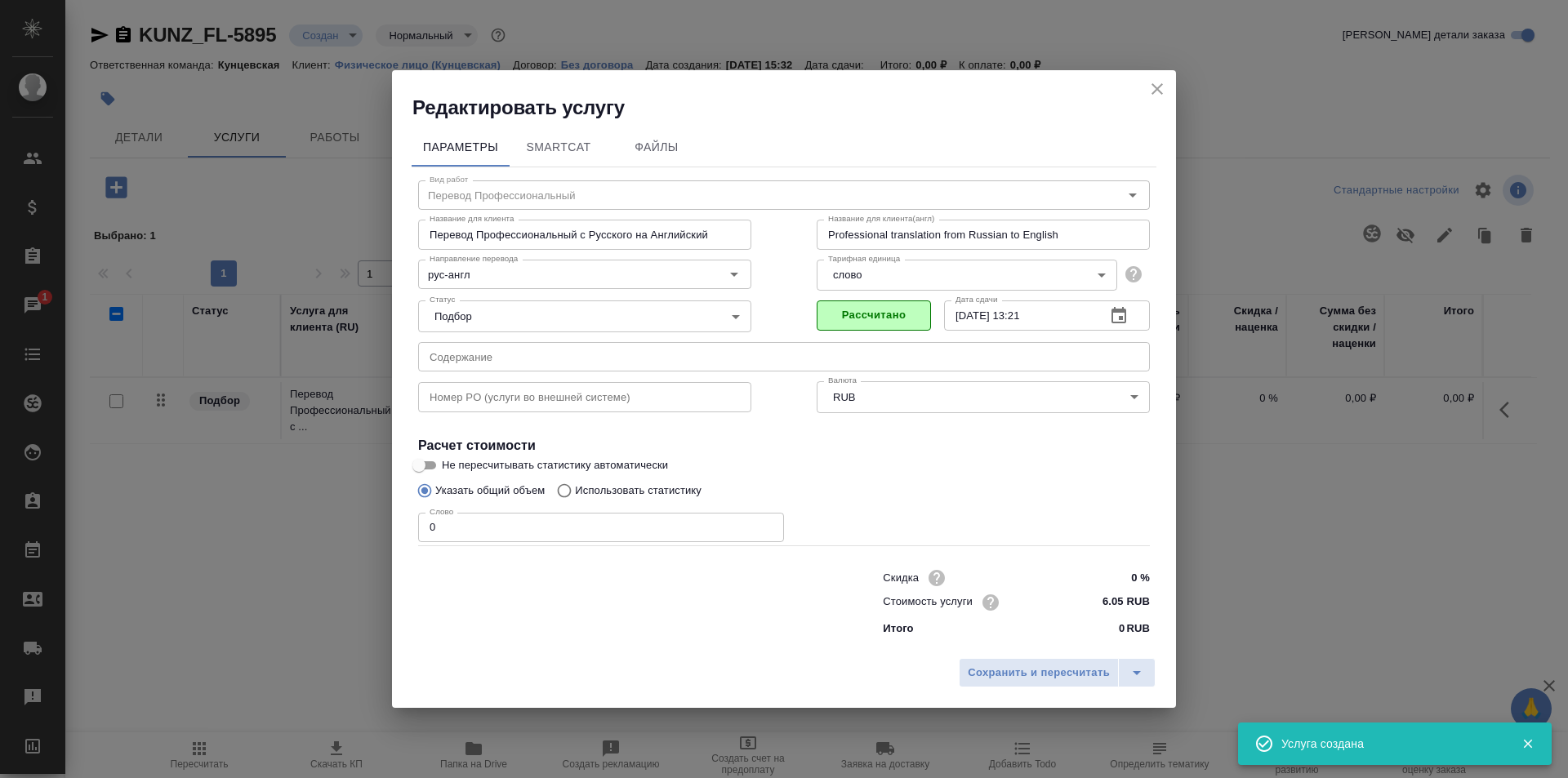
click at [529, 518] on input "0" at bounding box center [600, 527] width 365 height 30
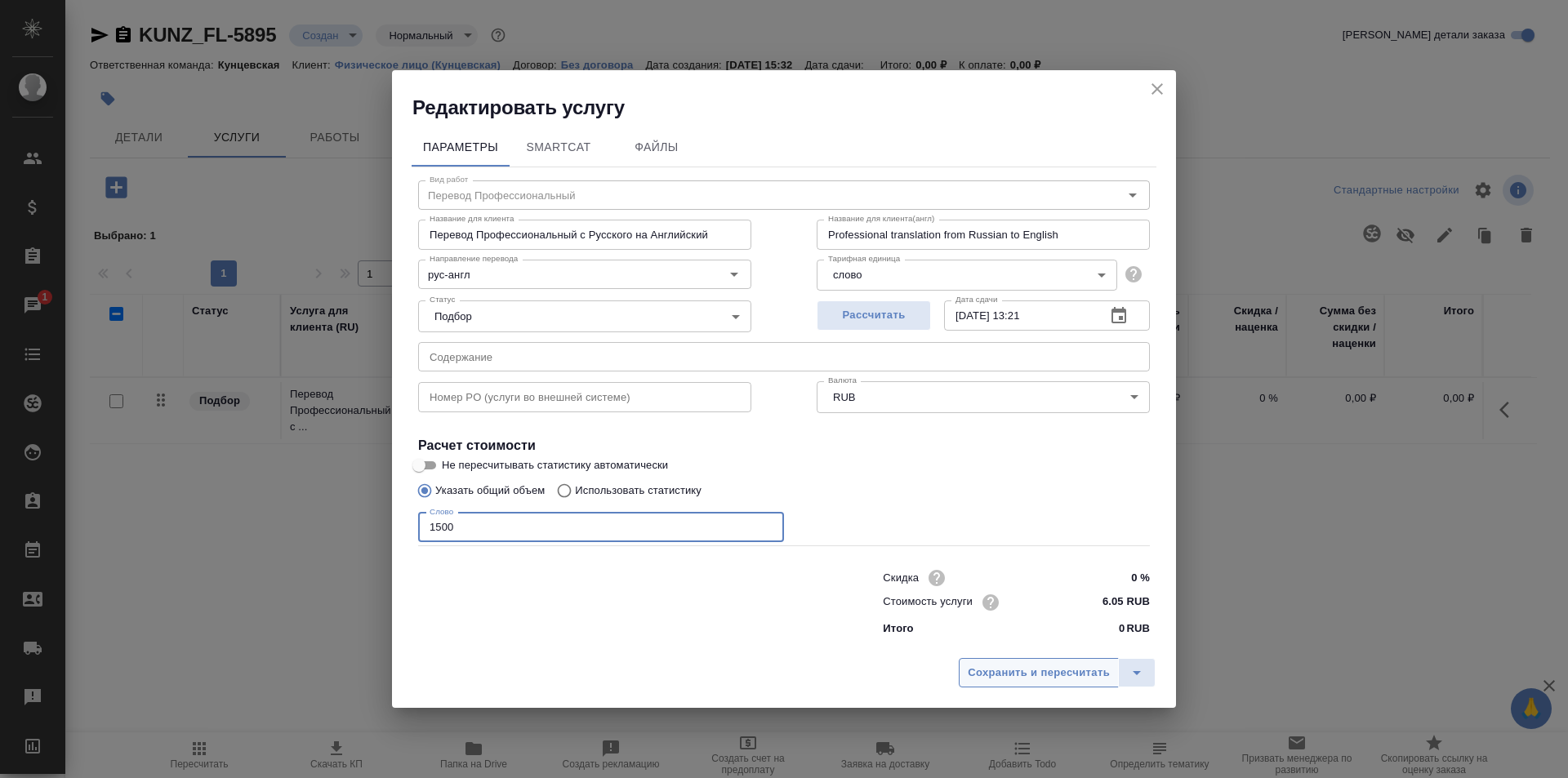
type input "1500"
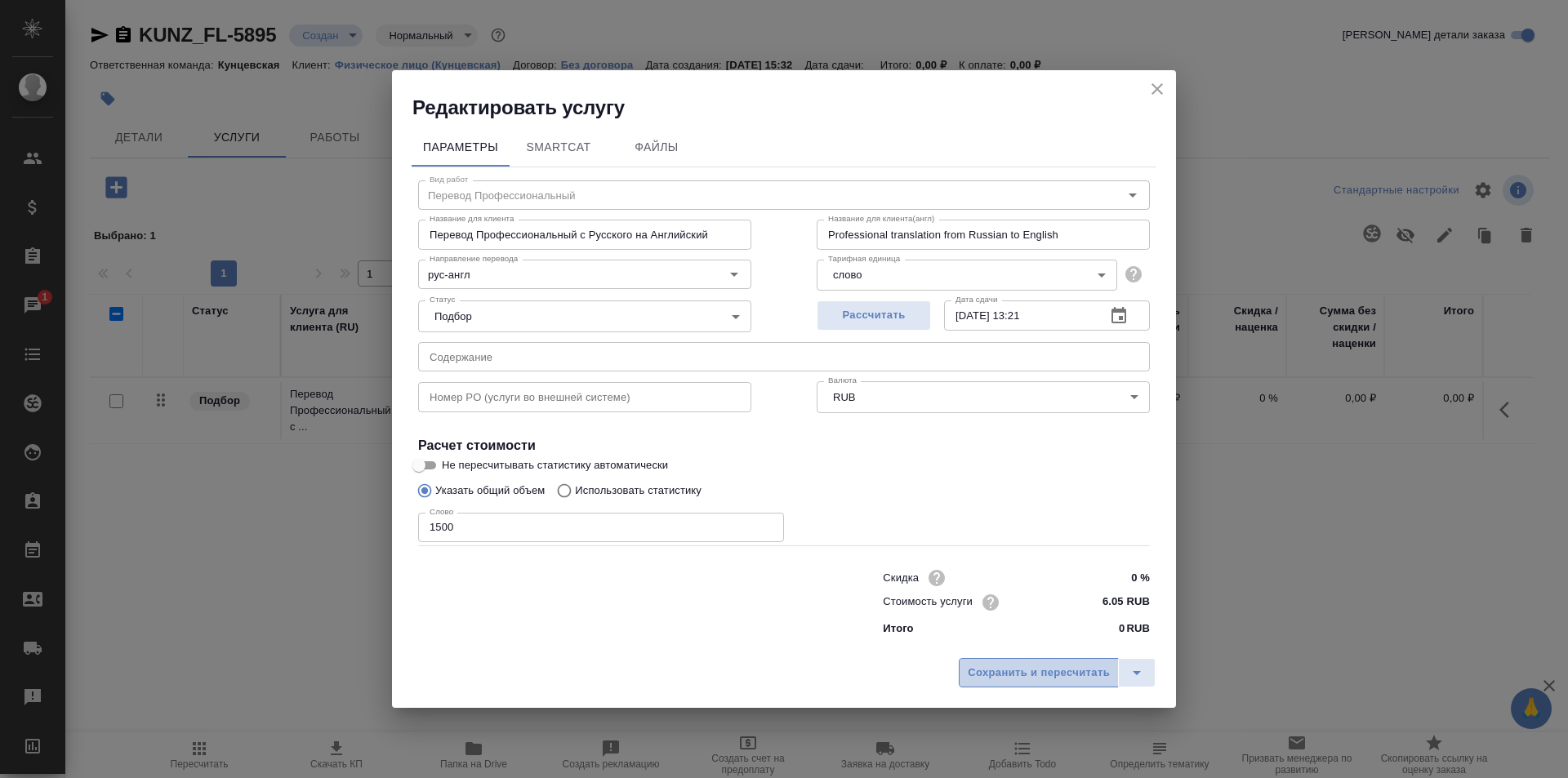
click at [1019, 670] on span "Сохранить и пересчитать" at bounding box center [1038, 673] width 142 height 19
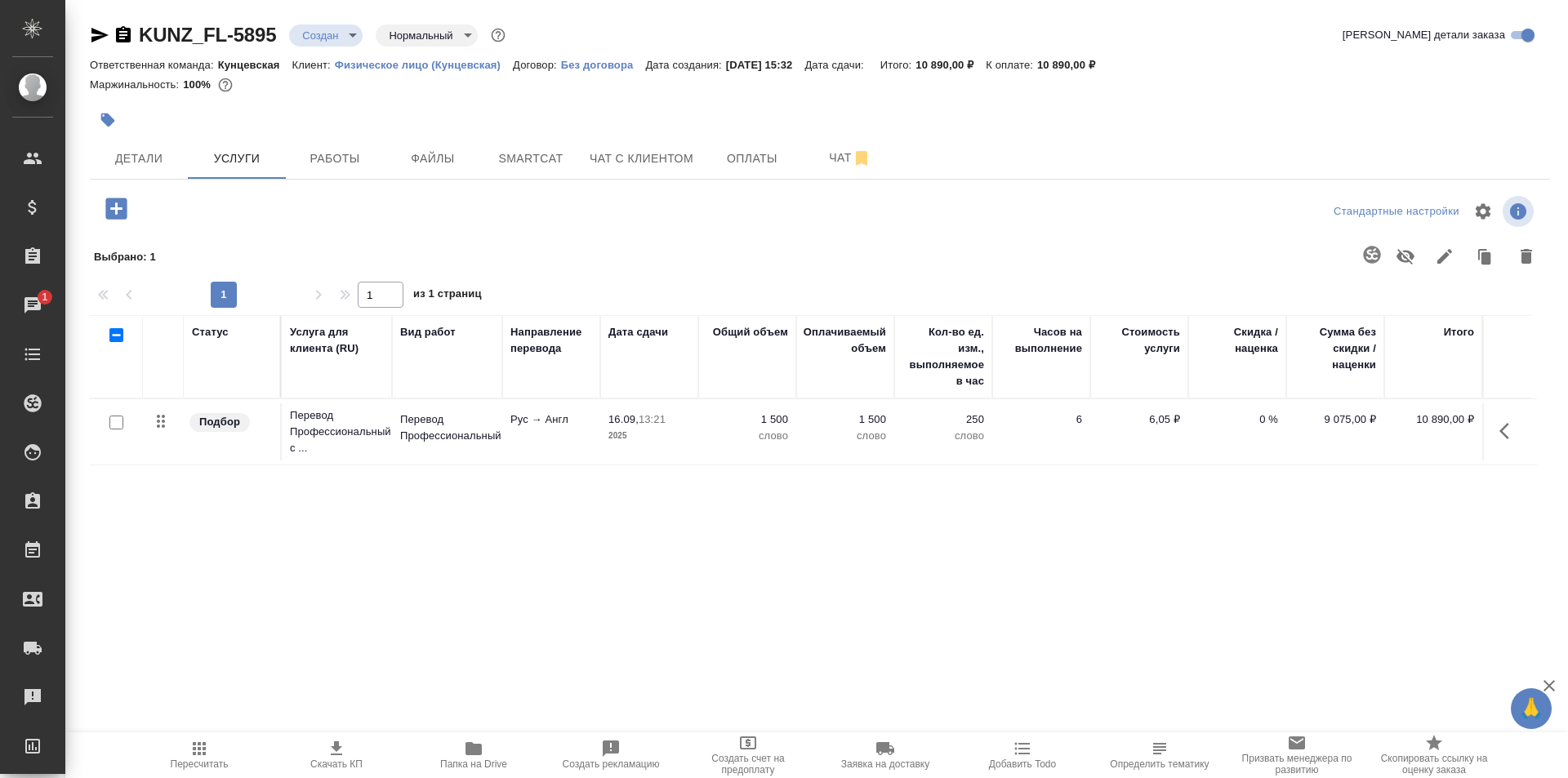
click at [116, 204] on icon "button" at bounding box center [116, 208] width 29 height 29
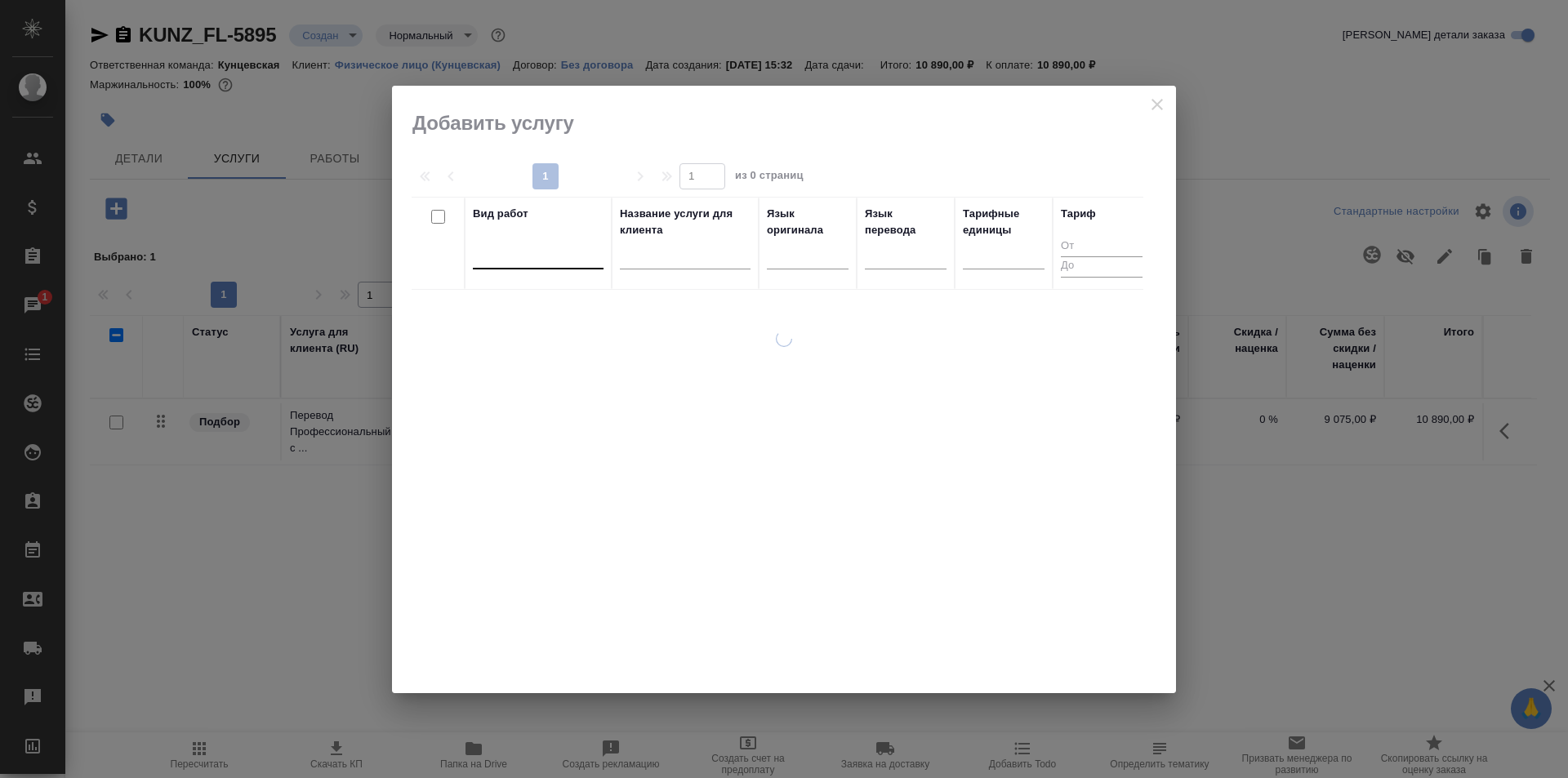
click at [537, 254] on div at bounding box center [538, 252] width 131 height 23
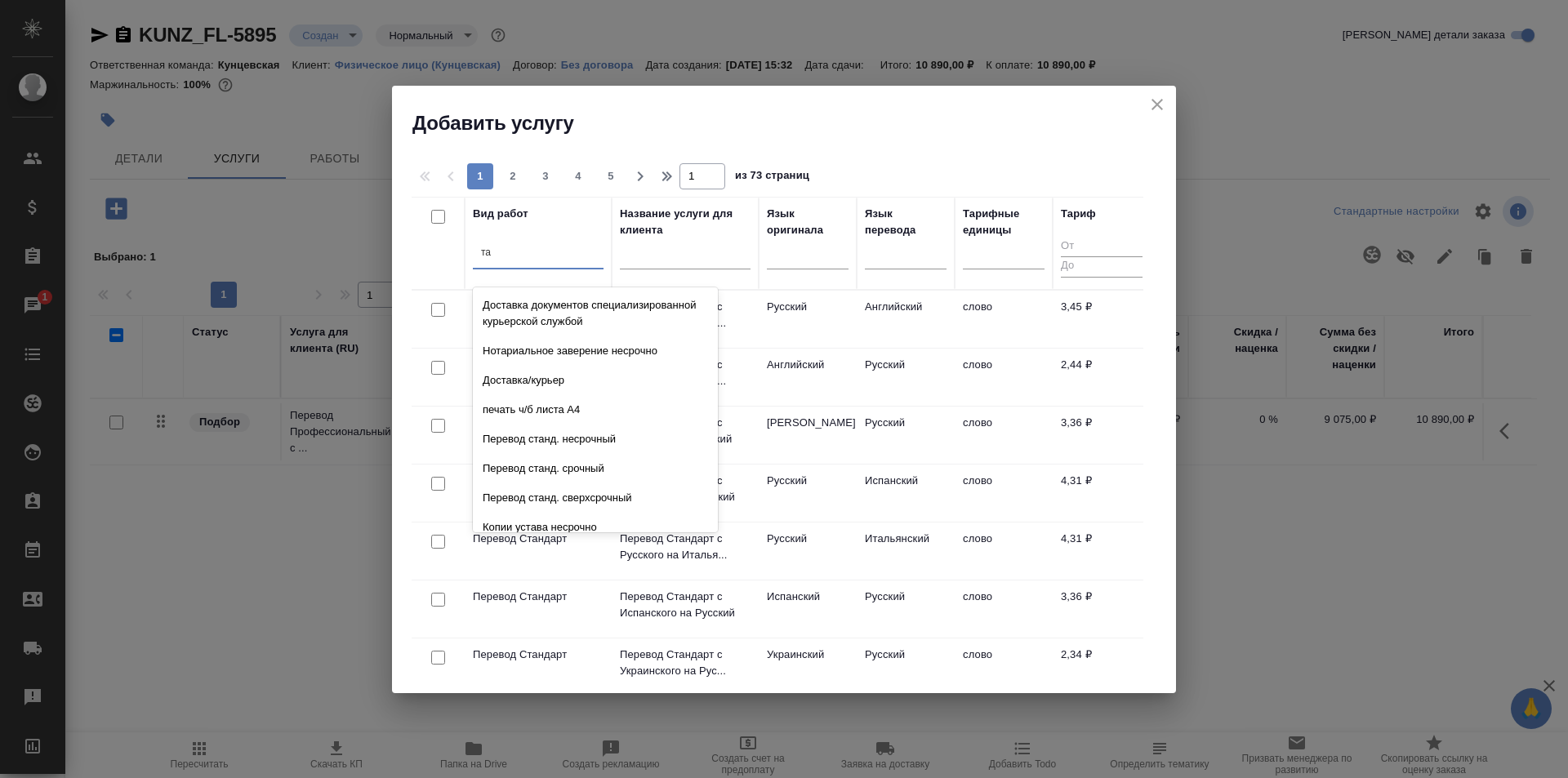
type input "т"
